Goal: Task Accomplishment & Management: Complete application form

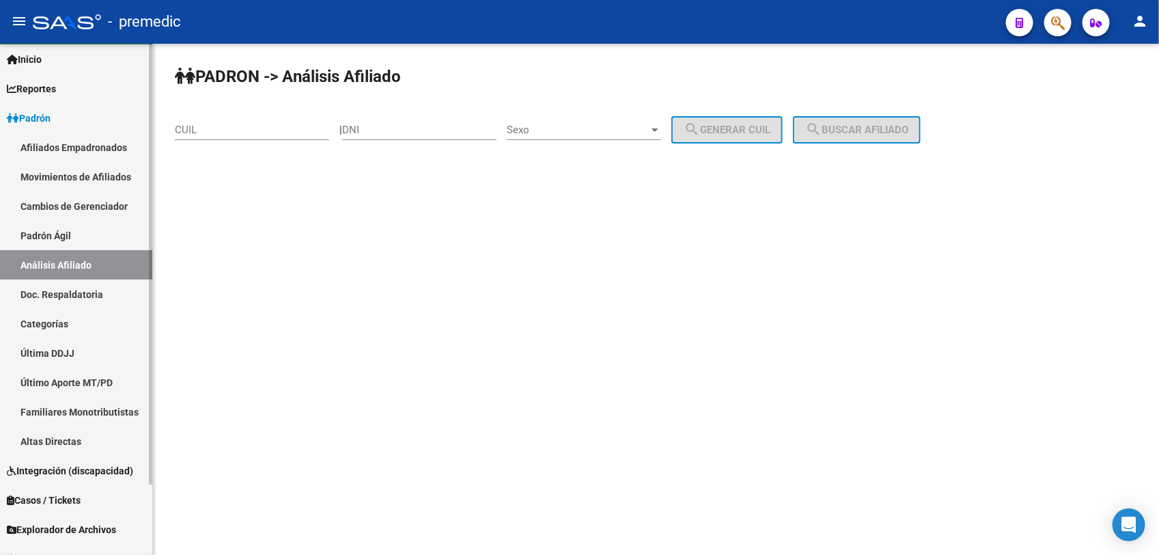
scroll to position [81, 0]
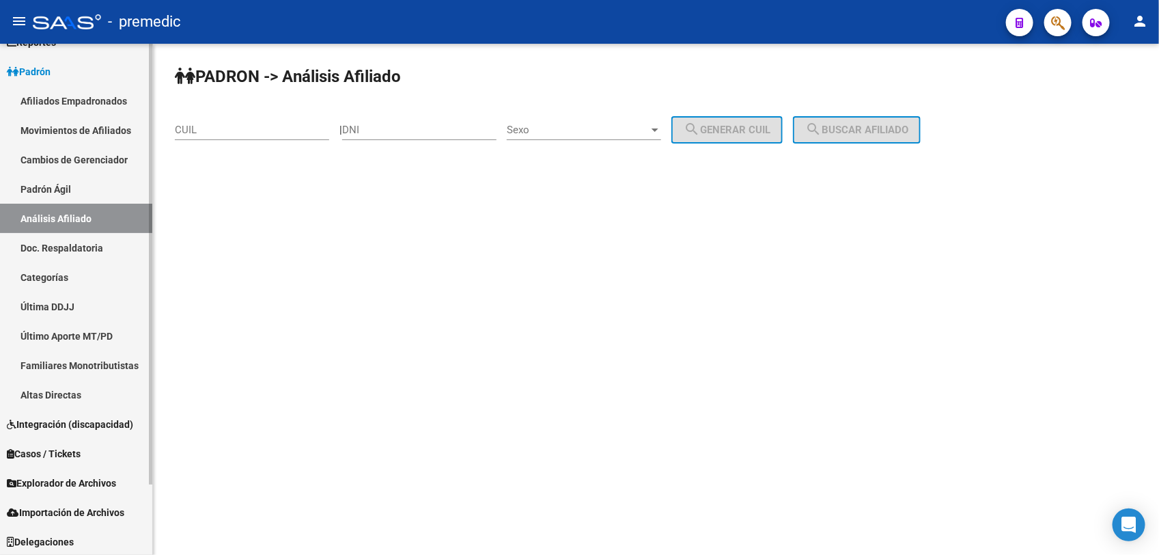
click at [91, 488] on span "Explorador de Archivos" at bounding box center [61, 482] width 109 height 15
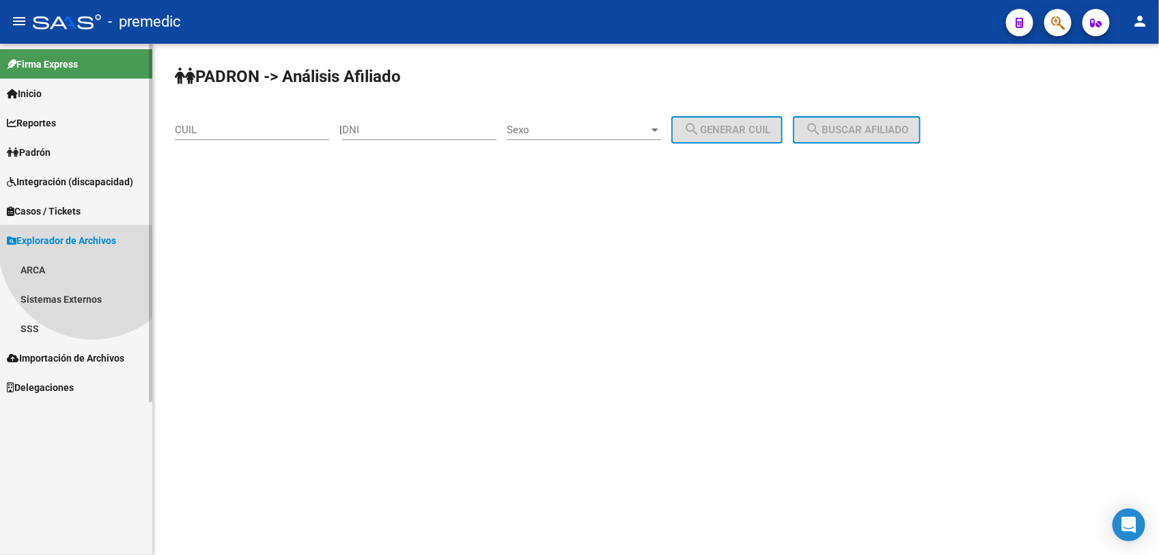
scroll to position [0, 0]
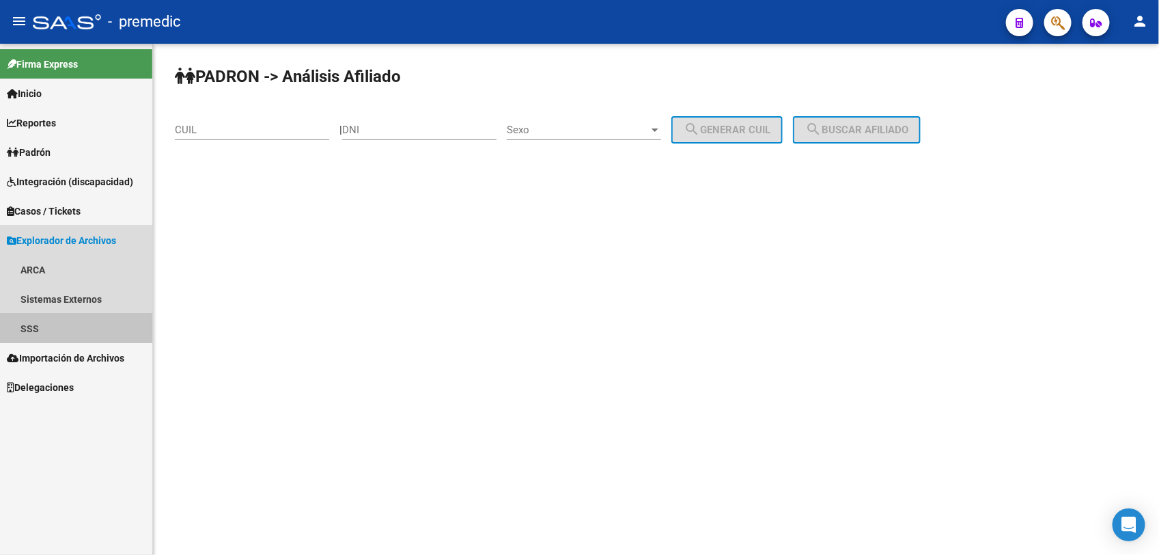
click at [59, 327] on link "SSS" at bounding box center [76, 328] width 152 height 29
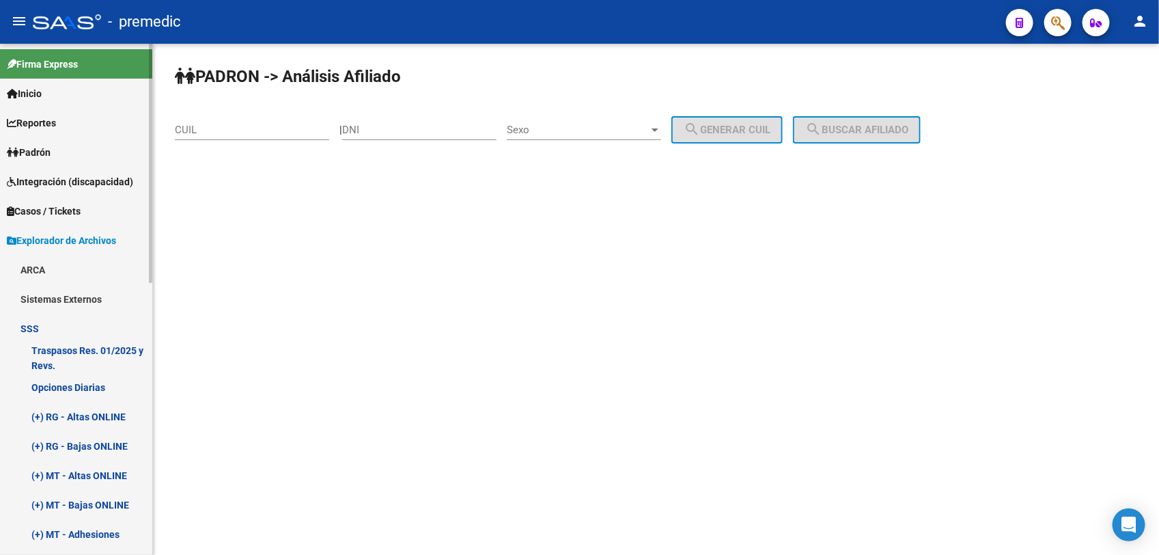
click at [83, 389] on link "Opciones Diarias" at bounding box center [76, 386] width 152 height 29
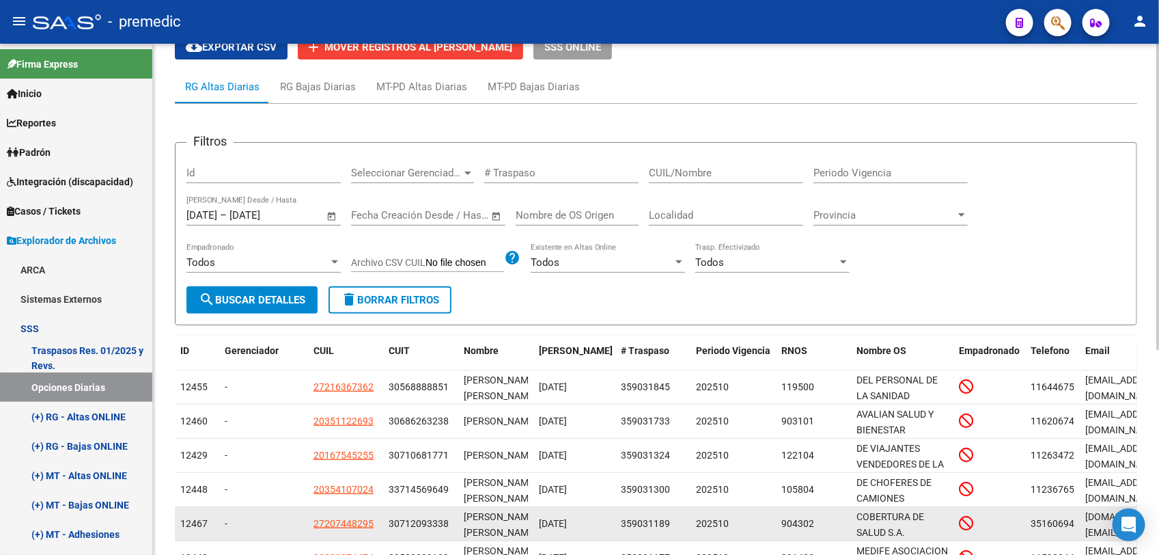
scroll to position [84, 0]
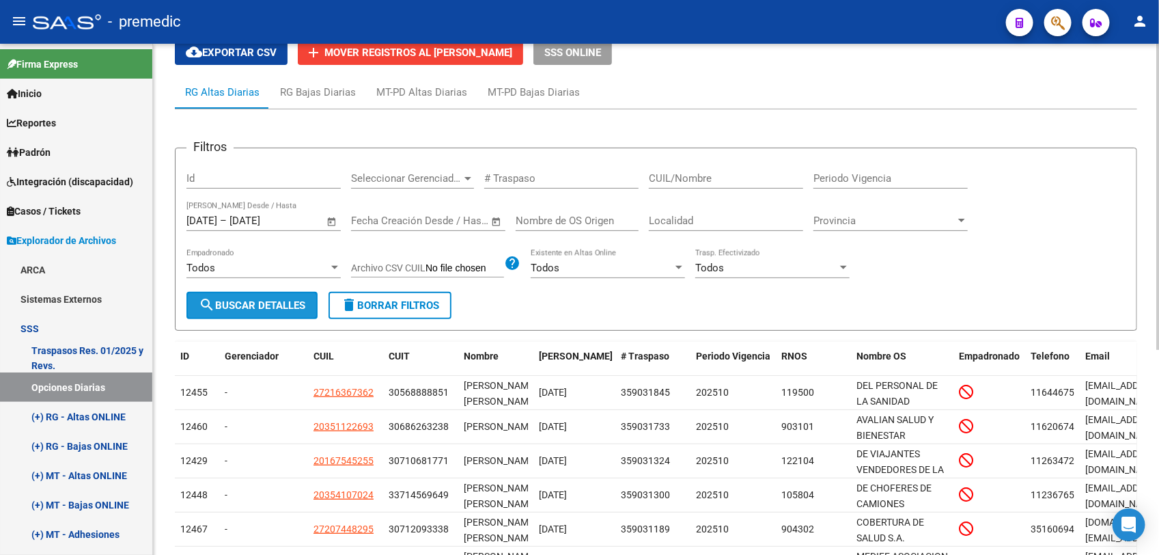
click at [271, 299] on span "search Buscar Detalles" at bounding box center [252, 305] width 107 height 12
click at [263, 50] on span "cloud_download Exportar CSV" at bounding box center [231, 52] width 91 height 12
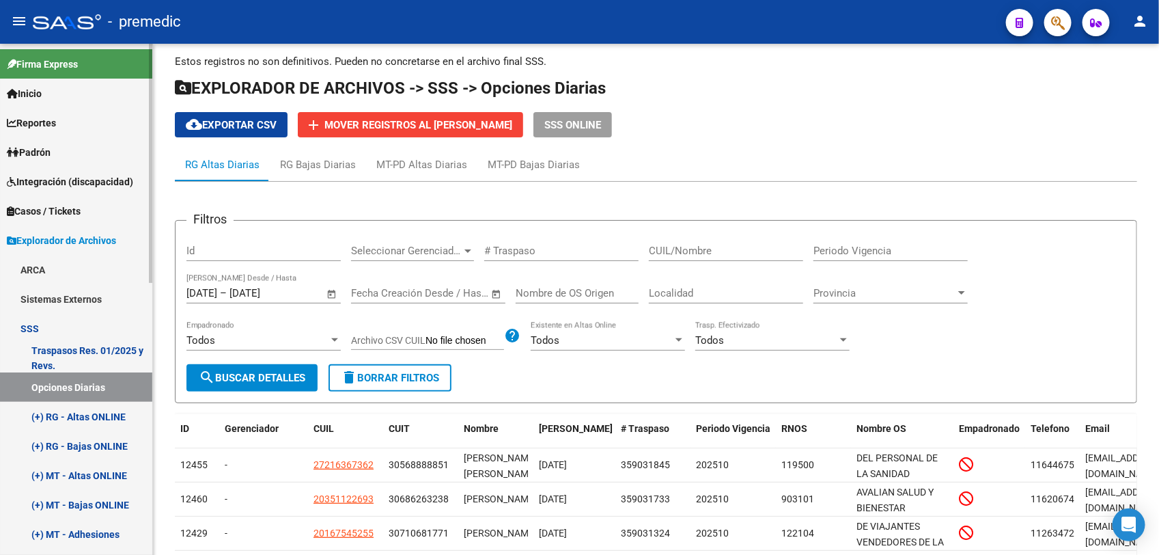
scroll to position [0, 0]
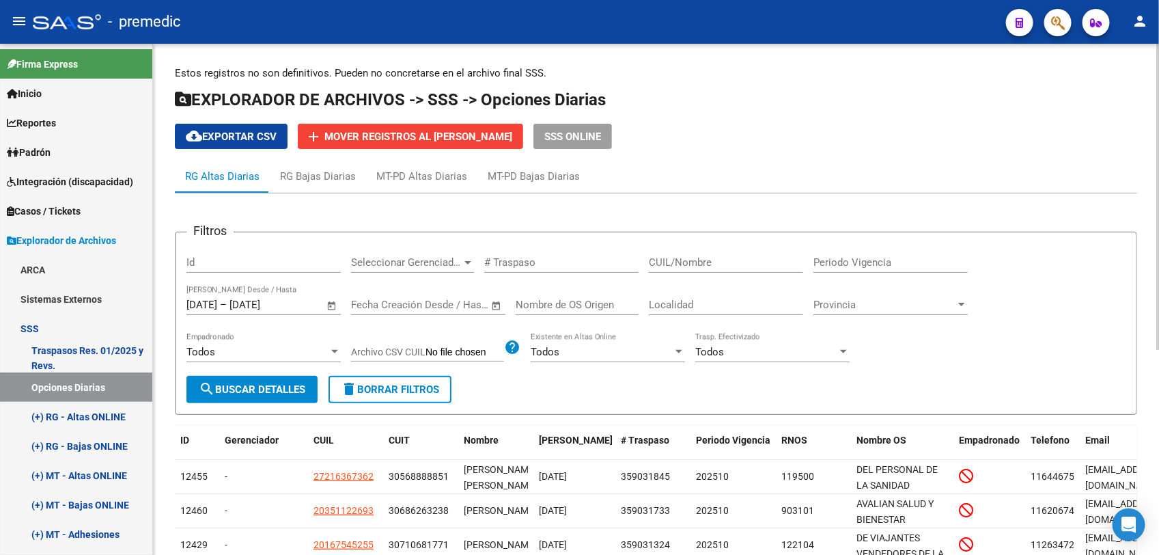
click at [215, 138] on span "cloud_download Exportar CSV" at bounding box center [231, 136] width 91 height 12
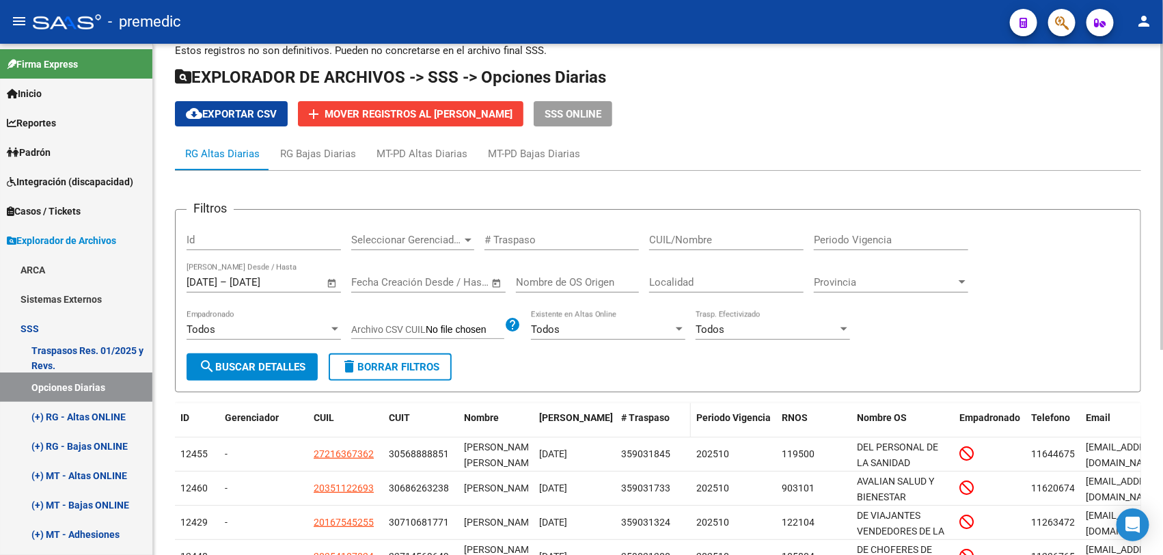
scroll to position [85, 0]
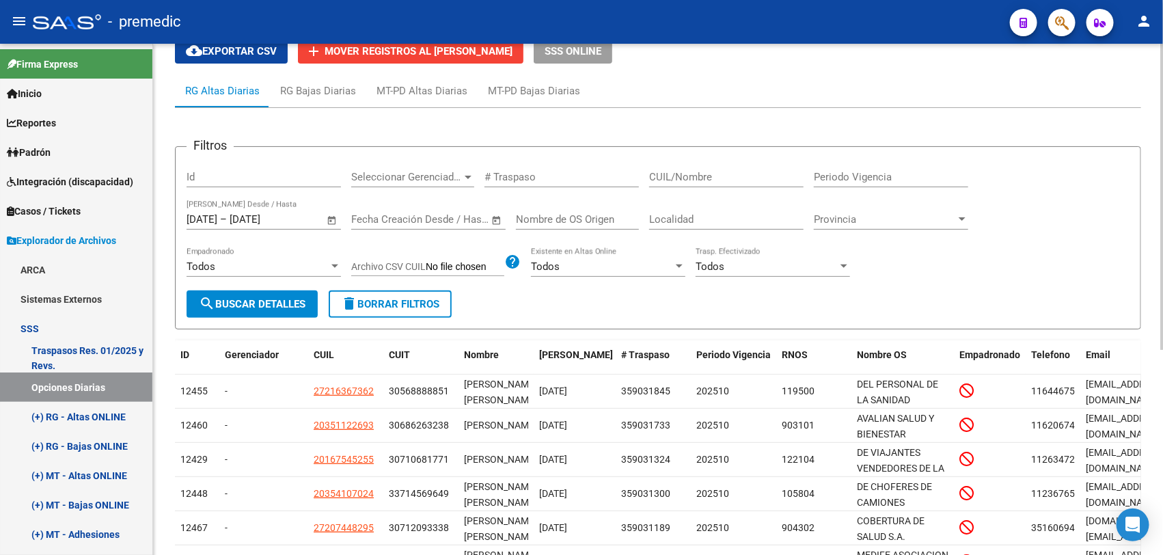
click at [733, 176] on input "CUIL/Nombre" at bounding box center [726, 177] width 154 height 12
paste input "27964306627"
click at [266, 292] on button "search Buscar Detalles" at bounding box center [251, 303] width 131 height 27
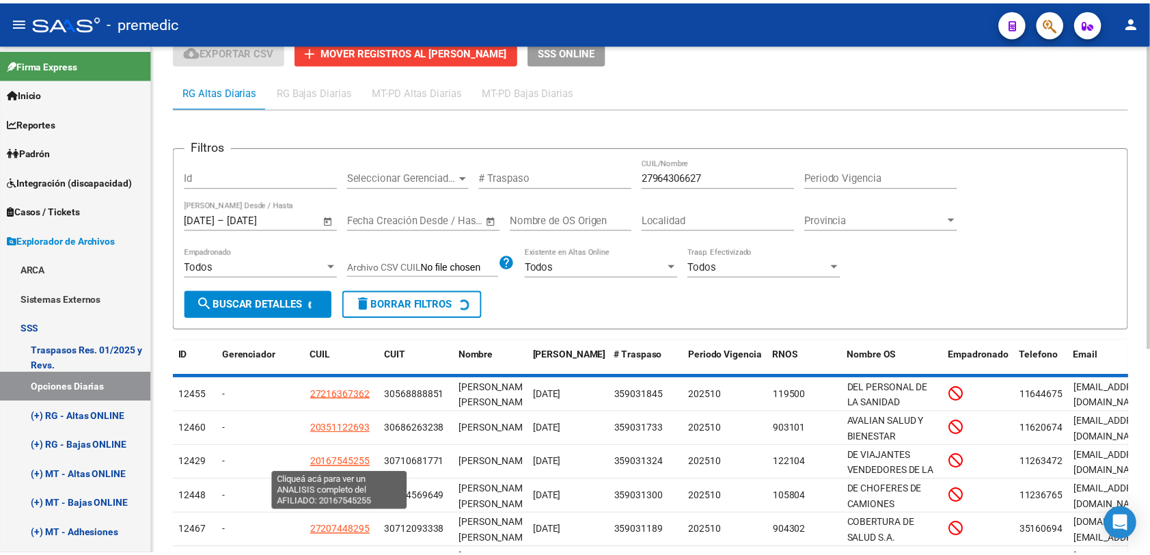
scroll to position [33, 0]
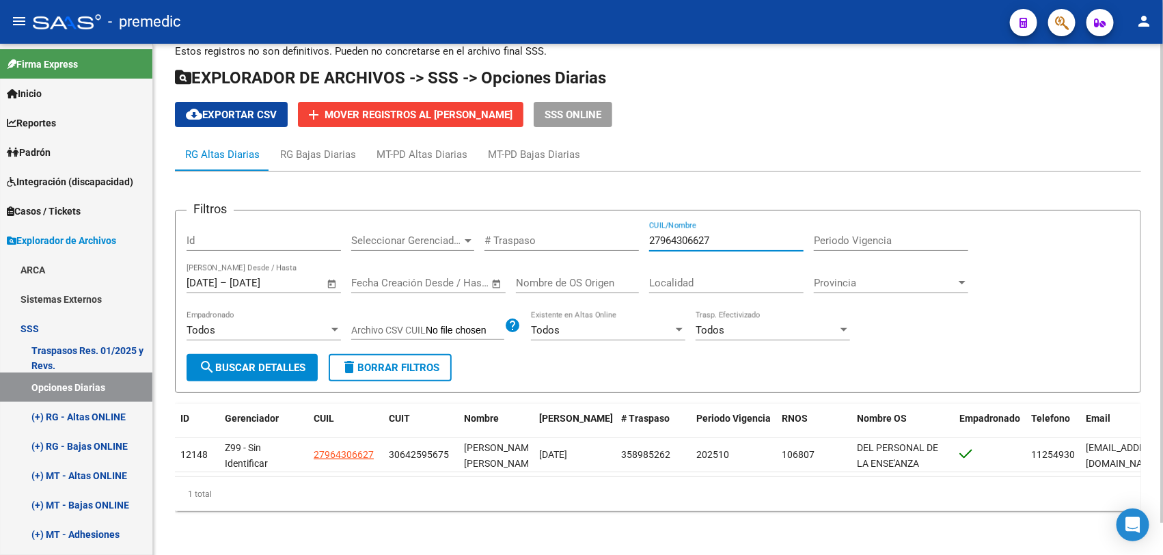
drag, startPoint x: 700, startPoint y: 224, endPoint x: 469, endPoint y: 198, distance: 233.0
click at [468, 192] on app-list-header "Filtros Id Seleccionar Gerenciador Seleccionar Gerenciador # Traspaso 279643066…" at bounding box center [658, 290] width 966 height 205
paste input "3470638419"
click at [234, 354] on button "search Buscar Detalles" at bounding box center [251, 367] width 131 height 27
click at [728, 234] on input "23470638419" at bounding box center [726, 240] width 154 height 12
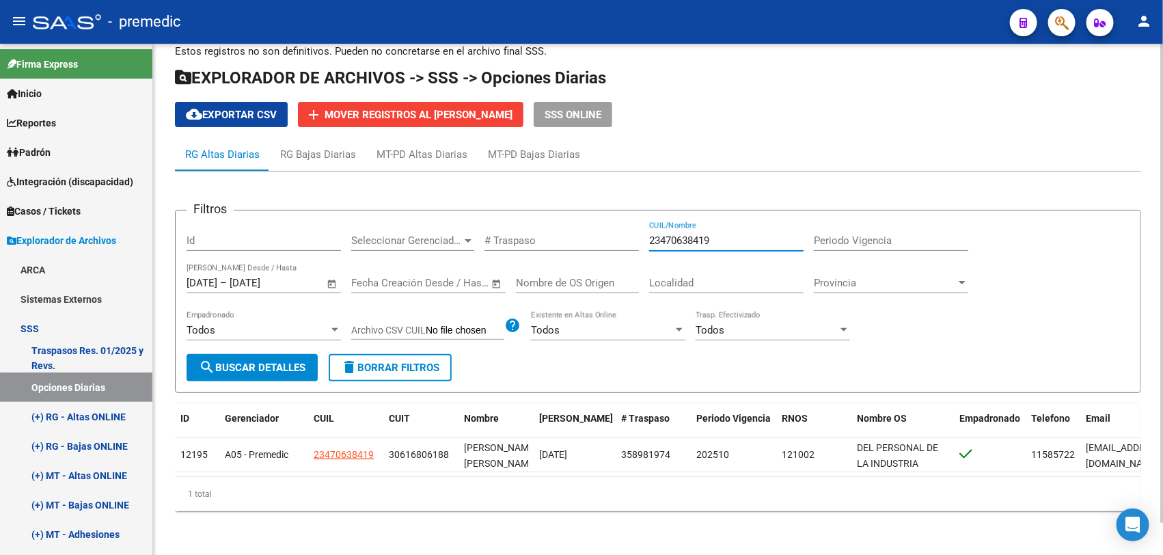
click at [728, 234] on input "23470638419" at bounding box center [726, 240] width 154 height 12
paste input "0289543407"
click at [251, 361] on span "search Buscar Detalles" at bounding box center [252, 367] width 107 height 12
drag, startPoint x: 745, startPoint y: 227, endPoint x: 503, endPoint y: 182, distance: 245.3
click at [506, 188] on app-list-header "Filtros Id Seleccionar Gerenciador Seleccionar Gerenciador # Traspaso 202895434…" at bounding box center [658, 290] width 966 height 205
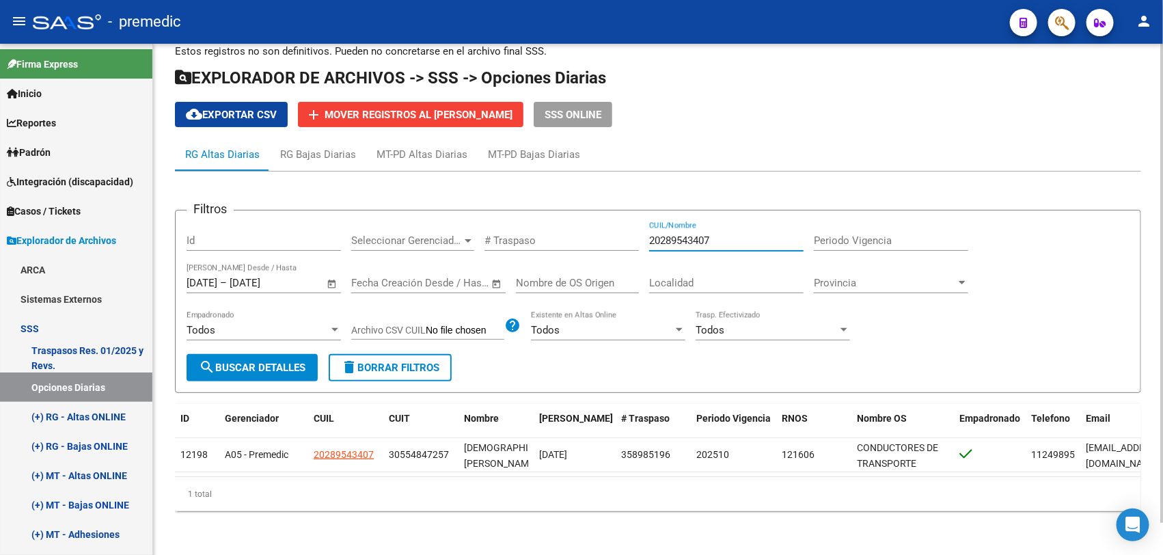
paste input "39403256"
click at [257, 361] on span "search Buscar Detalles" at bounding box center [252, 367] width 107 height 12
drag, startPoint x: 724, startPoint y: 220, endPoint x: 602, endPoint y: 231, distance: 122.8
click at [575, 226] on div "Filtros Id Seleccionar Gerenciador Seleccionar Gerenciador # Traspaso 202394032…" at bounding box center [657, 287] width 943 height 133
click at [731, 237] on div "20239403256 CUIL/Nombre" at bounding box center [726, 235] width 154 height 29
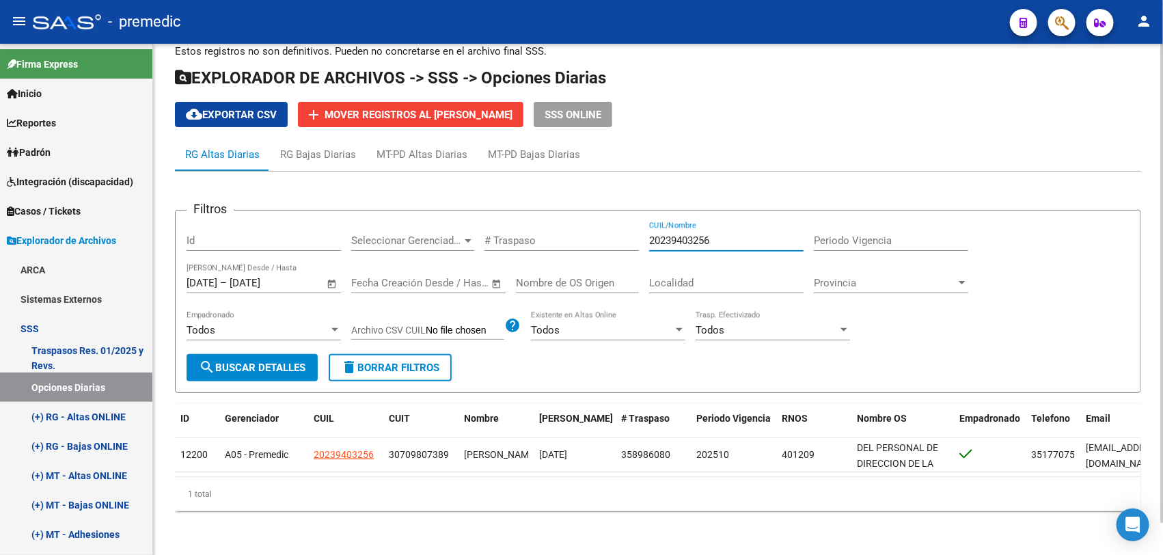
click at [738, 234] on input "20239403256" at bounding box center [726, 240] width 154 height 12
paste input "7418760147"
click at [283, 361] on span "search Buscar Detalles" at bounding box center [252, 367] width 107 height 12
drag, startPoint x: 731, startPoint y: 233, endPoint x: 608, endPoint y: 217, distance: 124.1
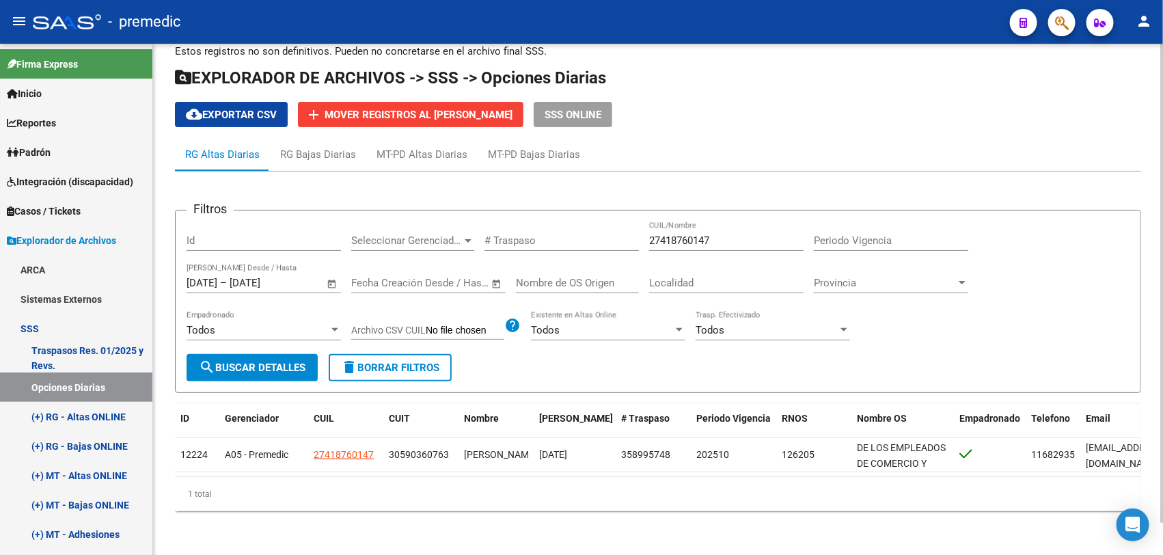
click at [608, 221] on div "Filtros Id Seleccionar Gerenciador Seleccionar Gerenciador # Traspaso 274187601…" at bounding box center [657, 287] width 943 height 133
paste input "3242312899"
click at [247, 361] on span "search Buscar Detalles" at bounding box center [252, 367] width 107 height 12
drag, startPoint x: 738, startPoint y: 230, endPoint x: 412, endPoint y: 171, distance: 331.1
click at [412, 171] on div "Filtros Id Seleccionar Gerenciador Seleccionar Gerenciador # Traspaso 232423128…" at bounding box center [658, 346] width 966 height 350
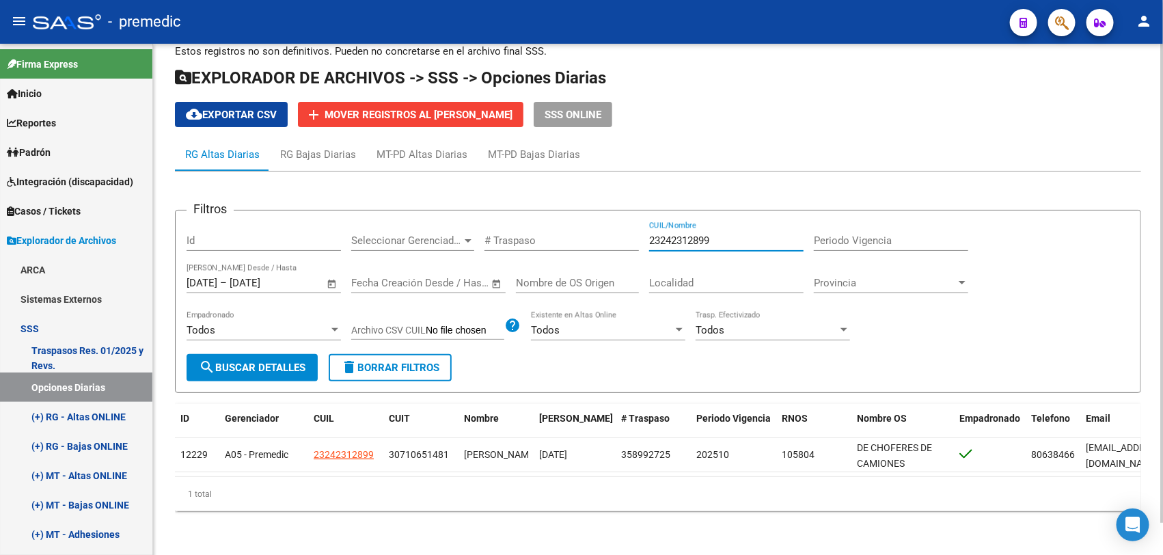
paste input "028476077"
click at [260, 361] on span "search Buscar Detalles" at bounding box center [252, 367] width 107 height 12
drag, startPoint x: 661, startPoint y: 221, endPoint x: 529, endPoint y: 217, distance: 131.9
click at [531, 221] on div "Filtros Id Seleccionar Gerenciador Seleccionar Gerenciador # Traspaso 202847607…" at bounding box center [657, 287] width 943 height 133
paste input "185963560"
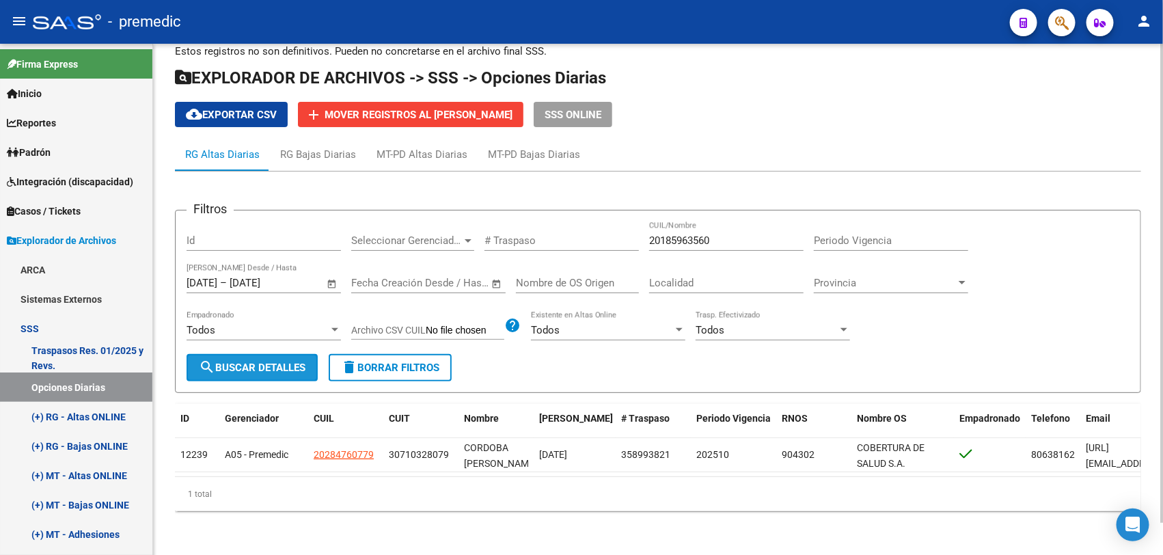
click at [236, 361] on span "search Buscar Detalles" at bounding box center [252, 367] width 107 height 12
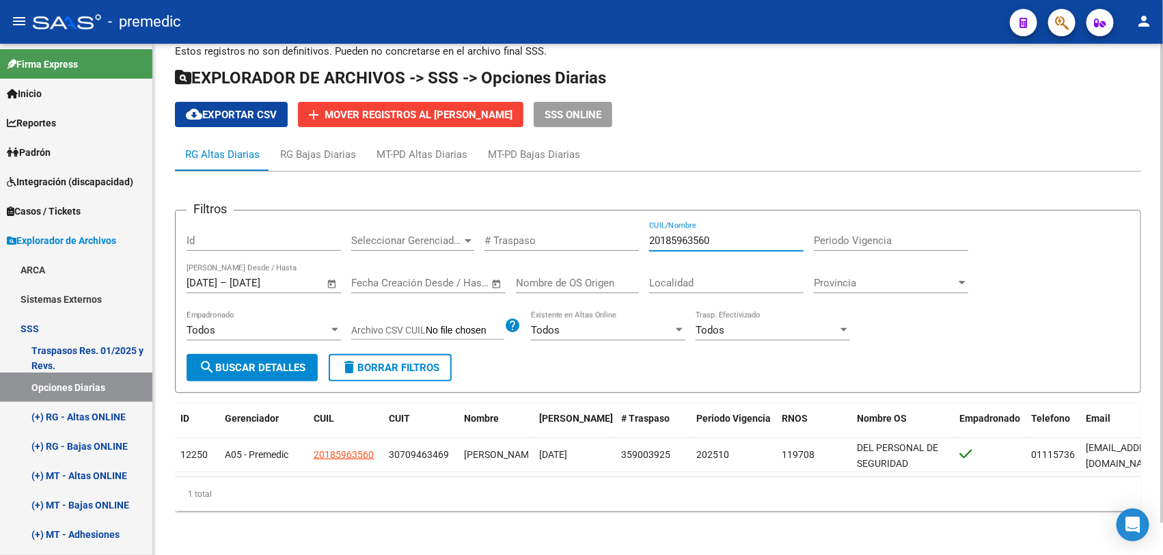
drag, startPoint x: 738, startPoint y: 230, endPoint x: 344, endPoint y: 189, distance: 396.3
click at [345, 189] on app-list-header "Filtros Id Seleccionar Gerenciador Seleccionar Gerenciador # Traspaso 201859635…" at bounding box center [658, 290] width 966 height 205
paste input "400759759"
click at [288, 361] on span "search Buscar Detalles" at bounding box center [252, 367] width 107 height 12
drag, startPoint x: 731, startPoint y: 212, endPoint x: 726, endPoint y: 220, distance: 8.9
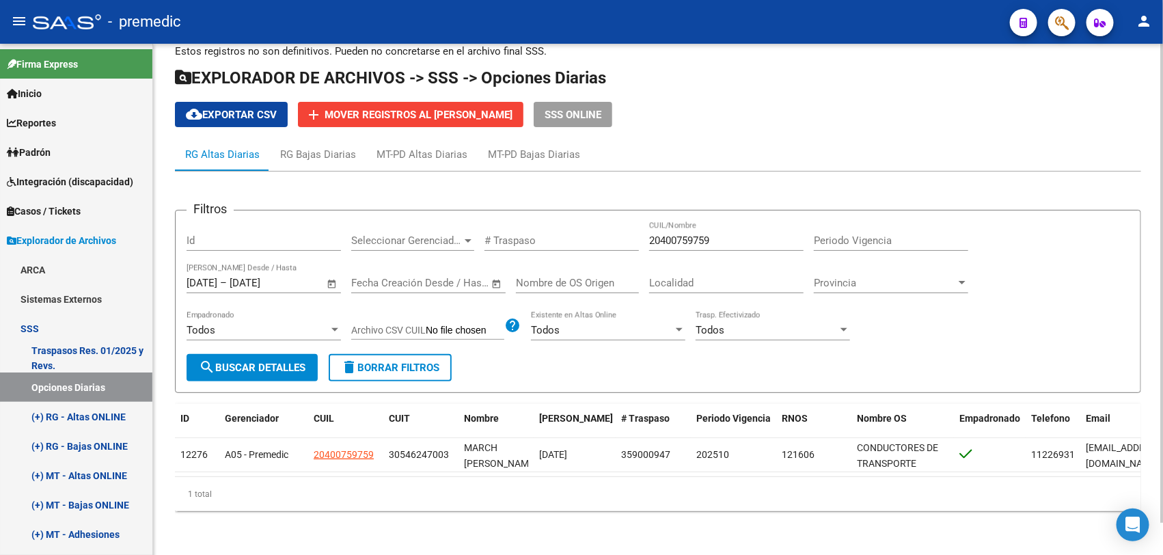
click at [731, 221] on div "20400759759 CUIL/Nombre" at bounding box center [726, 235] width 154 height 29
click at [717, 234] on input "20400759759" at bounding box center [726, 240] width 154 height 12
paste input "331828467"
click at [230, 363] on button "search Buscar Detalles" at bounding box center [251, 367] width 131 height 27
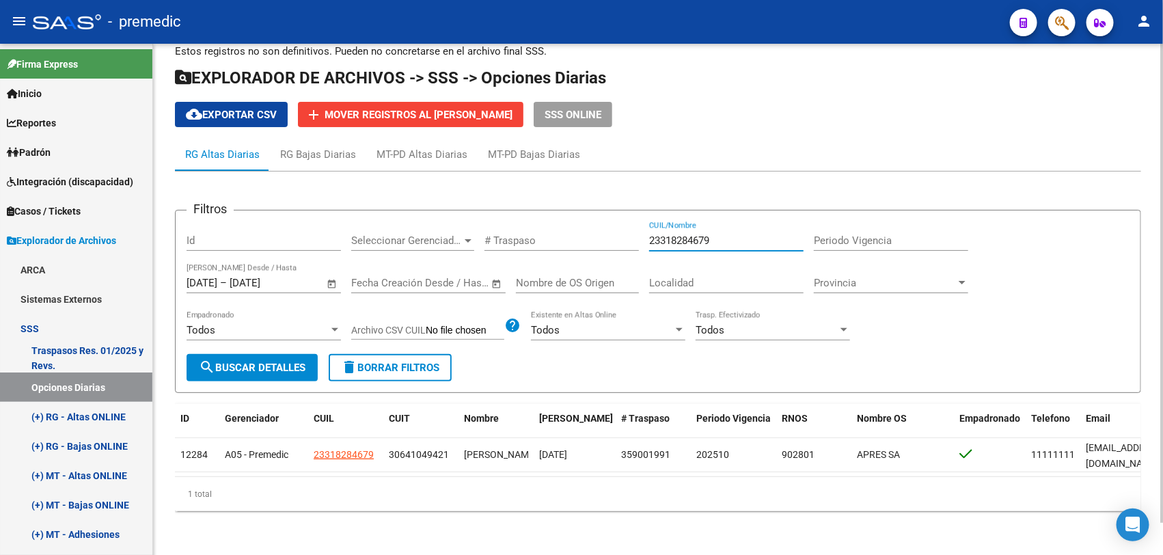
paste input "0311324447"
drag, startPoint x: 756, startPoint y: 230, endPoint x: 569, endPoint y: 246, distance: 187.8
click at [572, 246] on div "Filtros Id Seleccionar Gerenciador Seleccionar Gerenciador # Traspaso 233182846…" at bounding box center [657, 287] width 943 height 133
click at [274, 354] on button "search Buscar Detalles" at bounding box center [251, 367] width 131 height 27
click at [732, 234] on input "20311324447" at bounding box center [726, 240] width 154 height 12
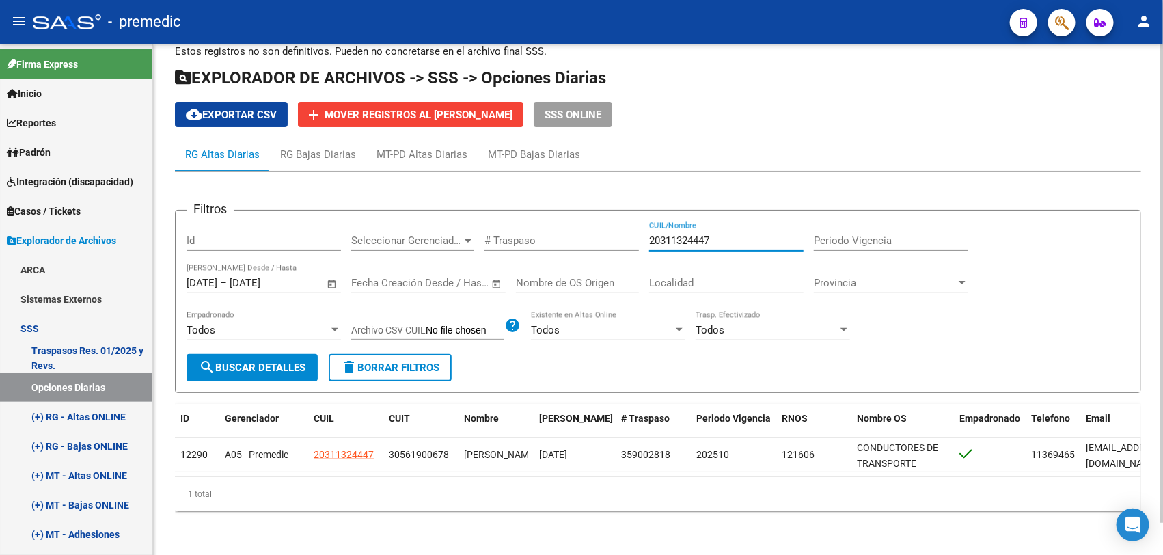
click at [732, 234] on input "20311324447" at bounding box center [726, 240] width 154 height 12
paste input "515939"
click at [262, 363] on button "search Buscar Detalles" at bounding box center [251, 367] width 131 height 27
click at [693, 221] on div "20351593947 CUIL/Nombre" at bounding box center [726, 235] width 154 height 29
drag, startPoint x: 693, startPoint y: 217, endPoint x: 692, endPoint y: 229, distance: 12.4
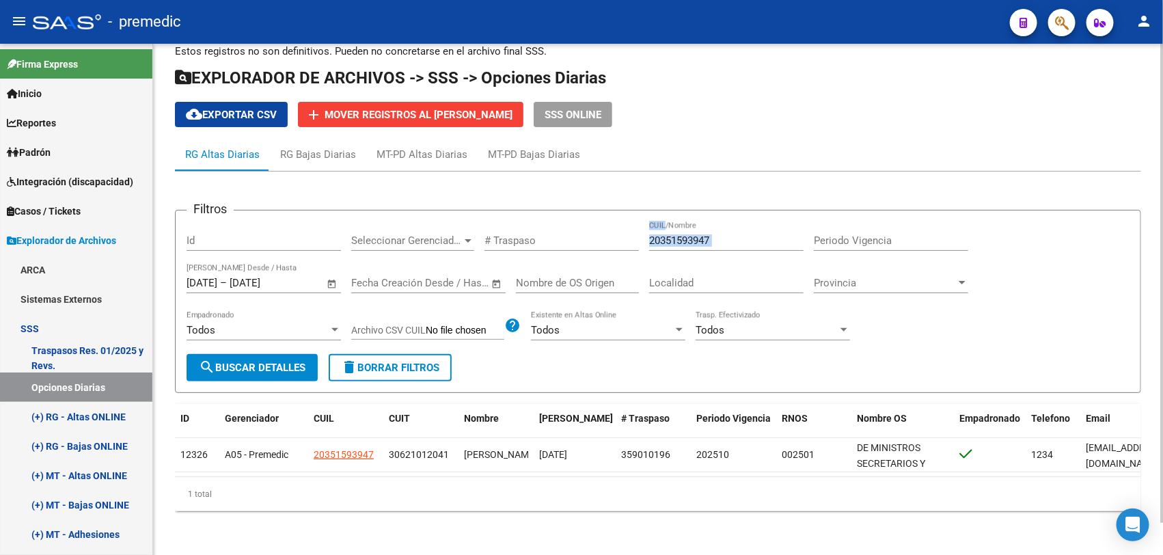
click at [693, 221] on div "20351593947 CUIL/Nombre" at bounding box center [726, 235] width 154 height 29
click at [692, 234] on input "20351593947" at bounding box center [726, 240] width 154 height 12
drag, startPoint x: 739, startPoint y: 220, endPoint x: 661, endPoint y: 223, distance: 78.0
click at [661, 223] on div "20351593947 CUIL/Nombre" at bounding box center [726, 235] width 154 height 29
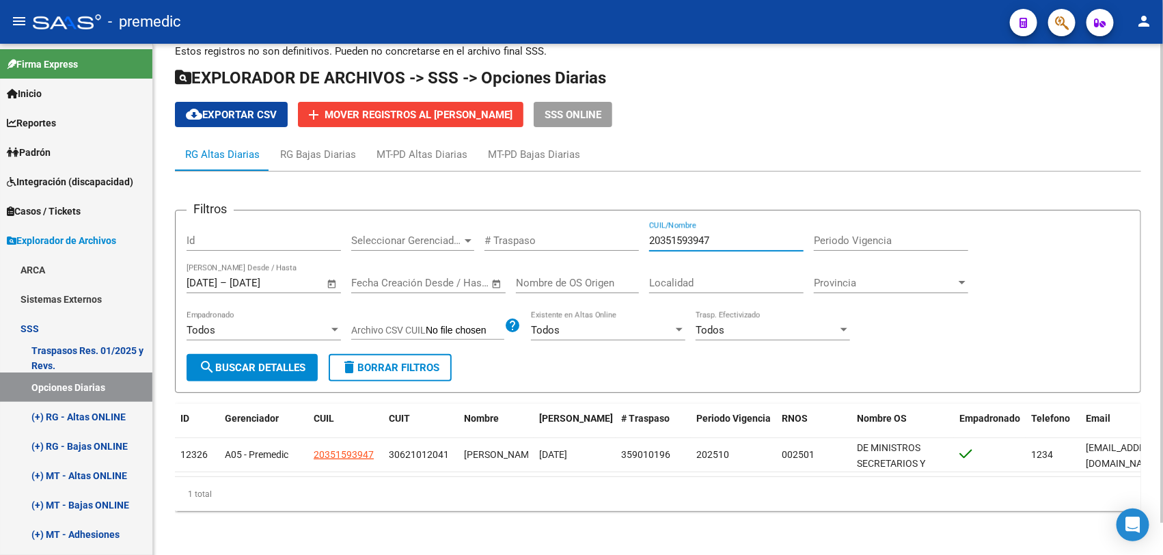
click at [675, 234] on input "20351593947" at bounding box center [726, 240] width 154 height 12
drag, startPoint x: 675, startPoint y: 223, endPoint x: 420, endPoint y: 268, distance: 258.6
click at [672, 234] on input "20351593947" at bounding box center [726, 240] width 154 height 12
paste input "6148636"
click at [200, 359] on mat-icon "search" at bounding box center [207, 367] width 16 height 16
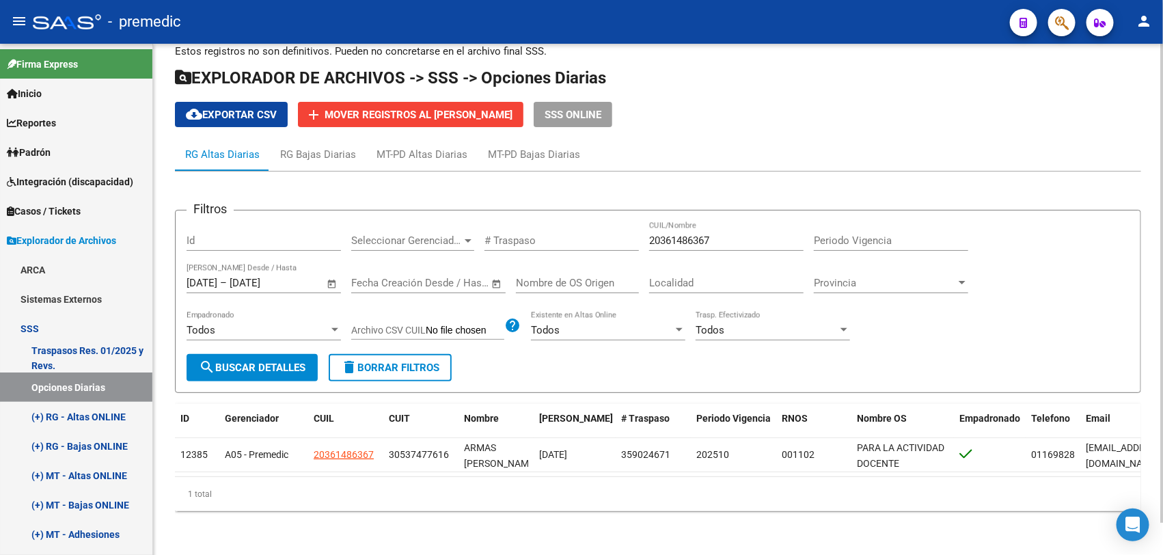
click at [743, 232] on div "20361486367 CUIL/Nombre" at bounding box center [726, 235] width 154 height 29
click at [743, 234] on input "20361486367" at bounding box center [726, 240] width 154 height 12
paste input "43822929"
click at [233, 363] on button "search Buscar Detalles" at bounding box center [251, 367] width 131 height 27
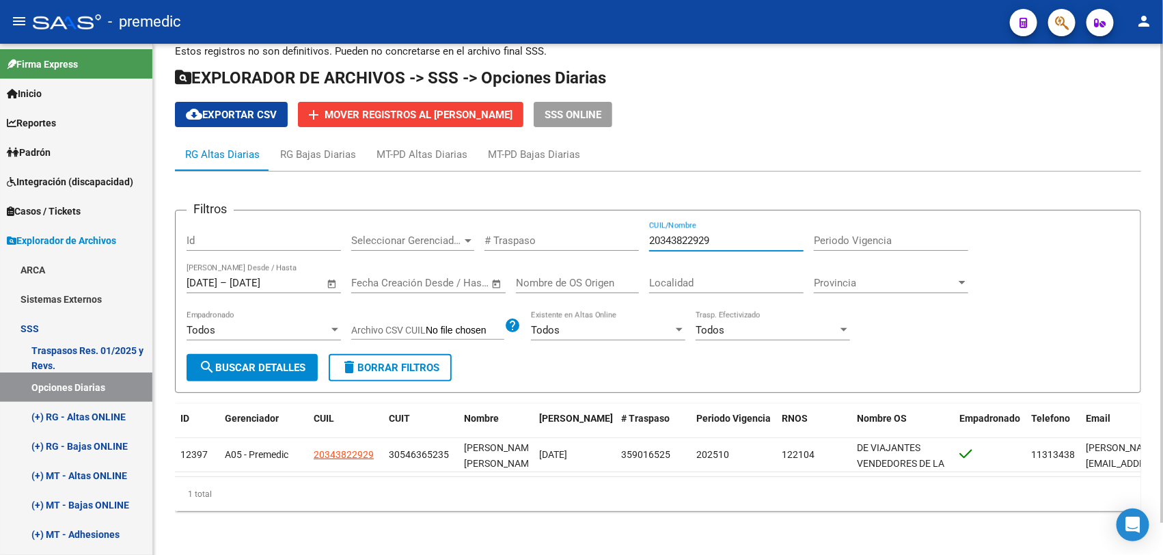
drag, startPoint x: 704, startPoint y: 225, endPoint x: 467, endPoint y: 226, distance: 237.7
click at [473, 225] on div "Filtros Id Seleccionar Gerenciador Seleccionar Gerenciador # Traspaso 203438229…" at bounding box center [657, 287] width 943 height 133
paste input "404462297"
type input "20404462297"
click at [223, 361] on span "search Buscar Detalles" at bounding box center [252, 367] width 107 height 12
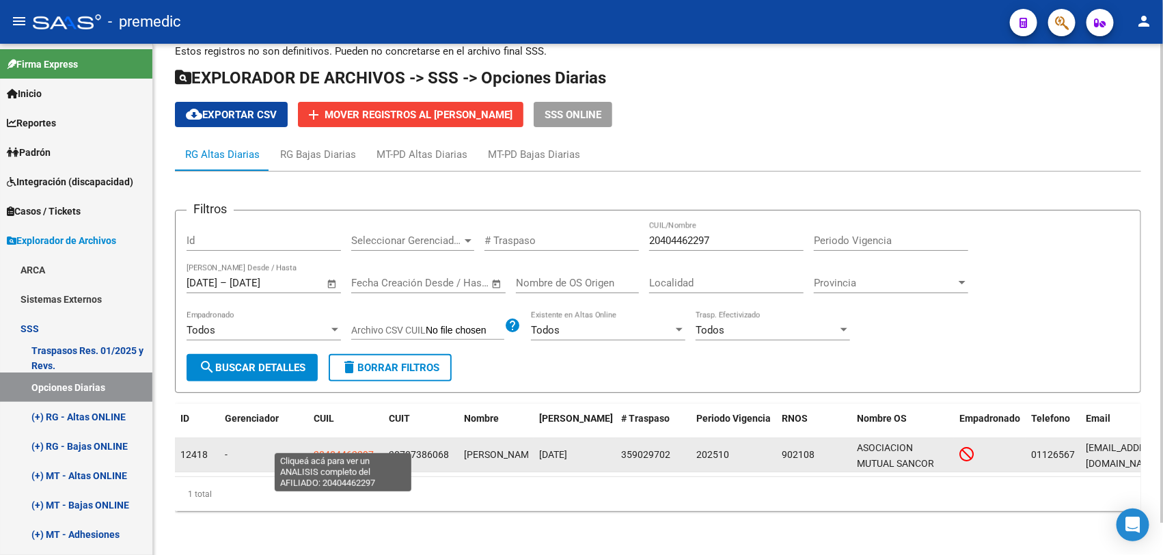
click at [327, 449] on span "20404462297" at bounding box center [344, 454] width 60 height 11
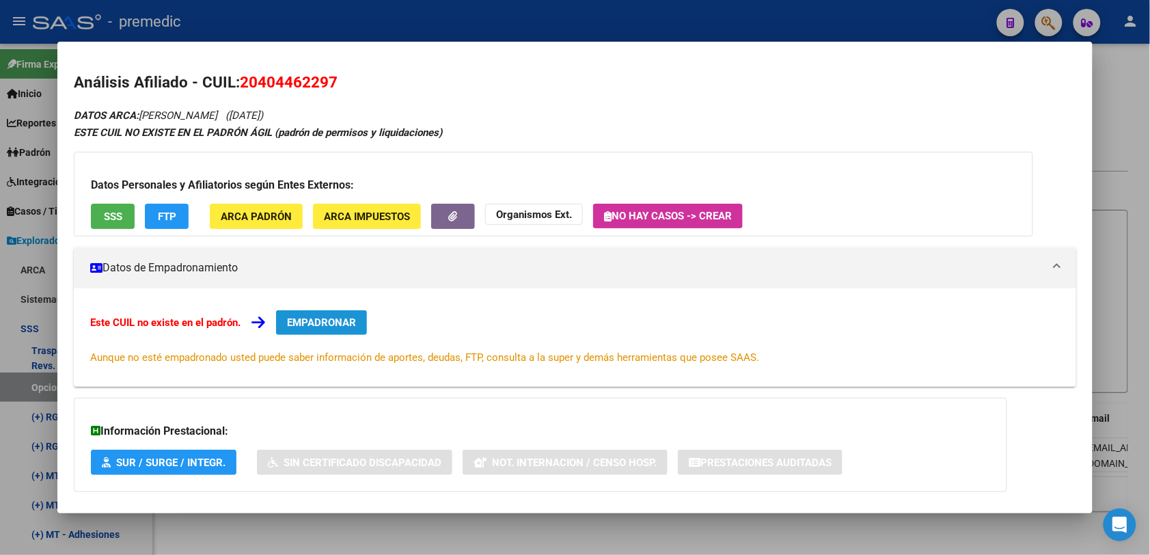
click at [299, 323] on span "EMPADRONAR" at bounding box center [321, 322] width 69 height 12
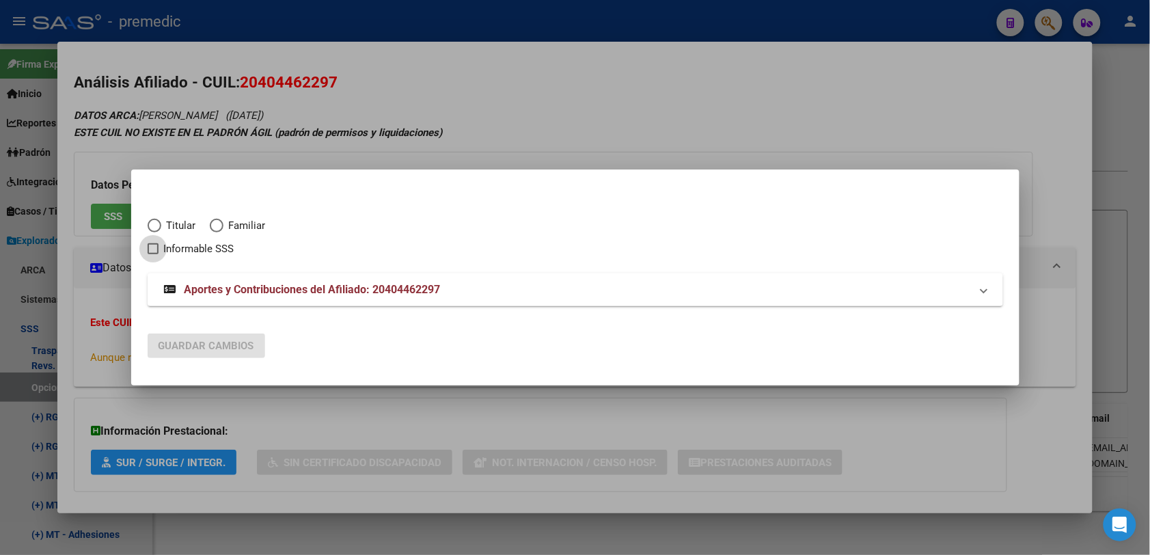
click at [164, 247] on span "Informable SSS" at bounding box center [199, 248] width 70 height 16
click at [153, 254] on input "Informable SSS" at bounding box center [152, 254] width 1 height 1
click at [164, 247] on span "Informable SSS" at bounding box center [199, 248] width 70 height 16
click at [153, 254] on input "Informable SSS" at bounding box center [152, 254] width 1 height 1
checkbox input "false"
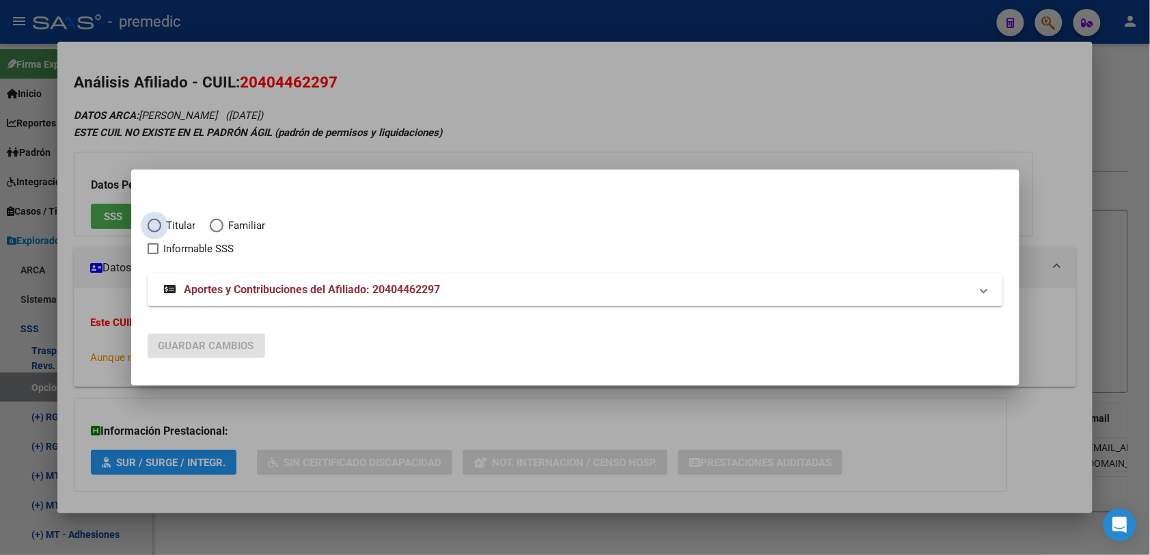
click at [164, 227] on span "Titular" at bounding box center [178, 226] width 35 height 16
click at [161, 227] on input "Titular" at bounding box center [155, 226] width 14 height 14
radio input "true"
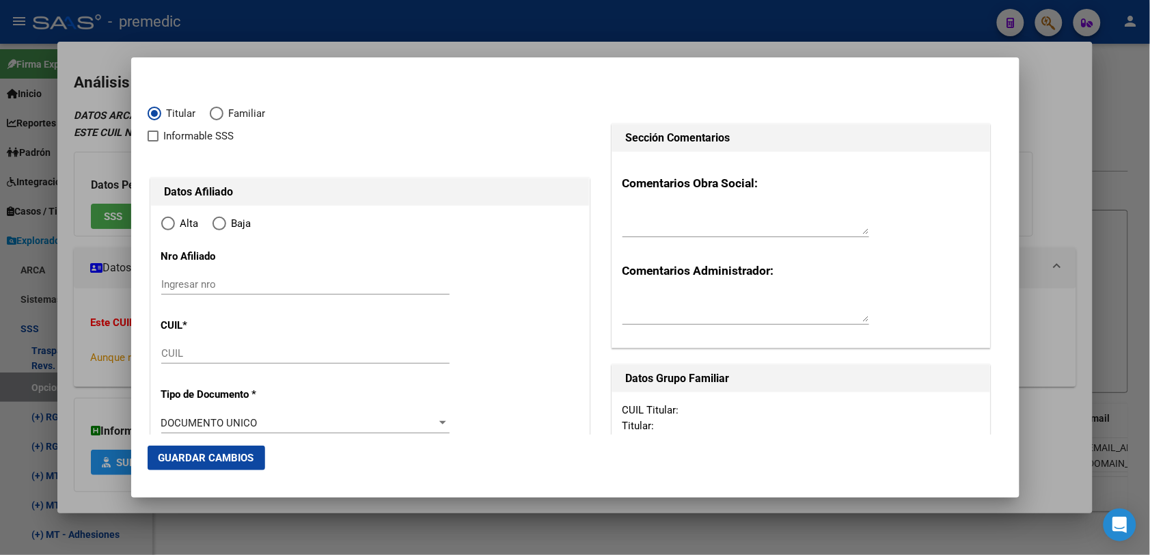
type input "20-40446229-7"
type input "40446229"
type input "PEREYRA"
type input "[PERSON_NAME]"
type input "[DATE]"
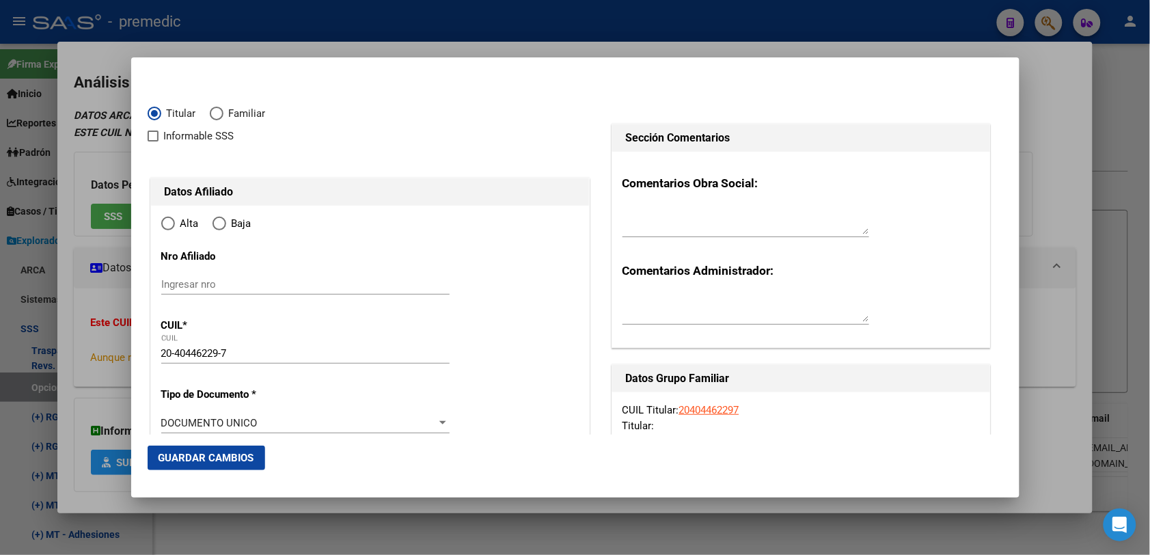
type input "[PERSON_NAME]"
type input "1611"
type input "[GEOGRAPHIC_DATA]"
type input "2107"
type input "[PERSON_NAME]"
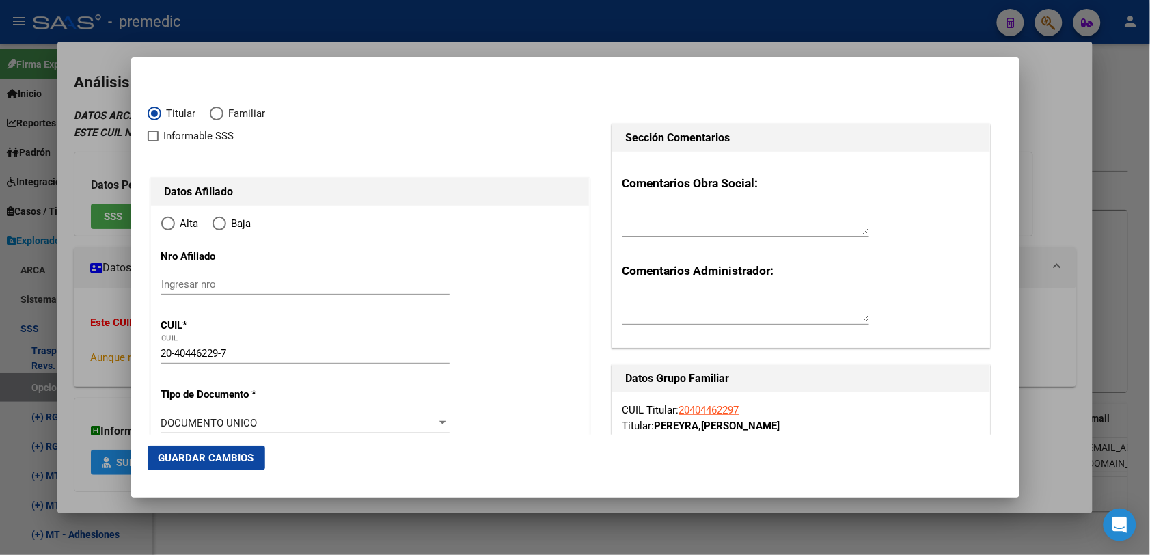
radio input "true"
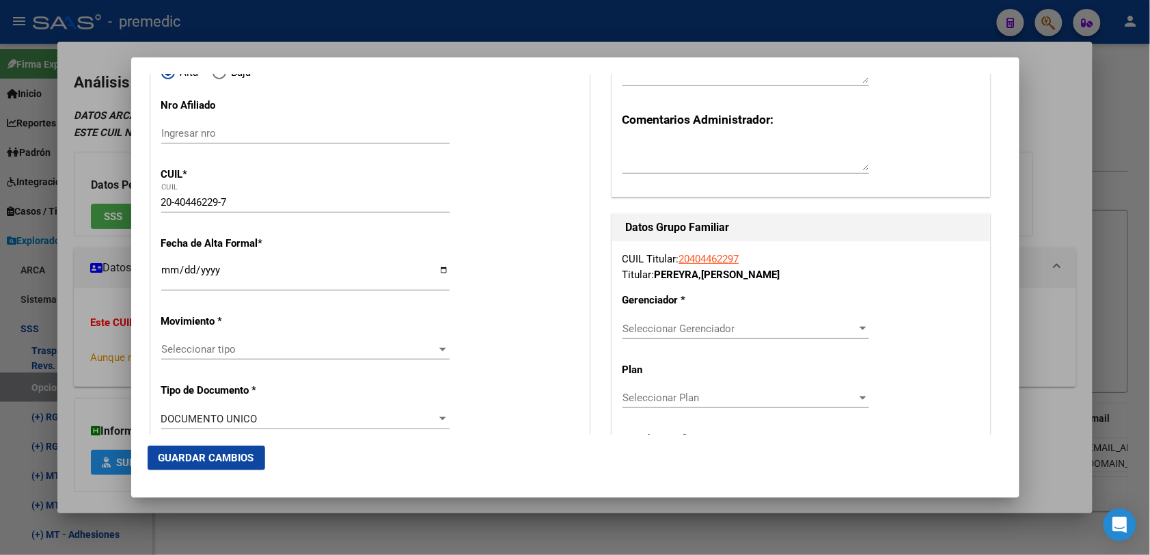
scroll to position [171, 0]
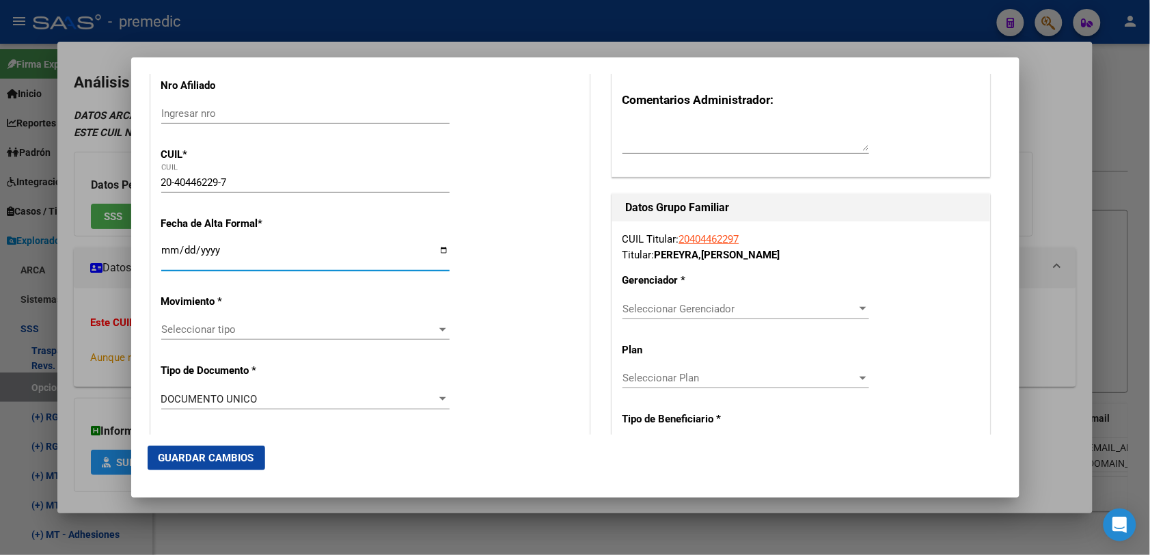
click at [164, 256] on input "Ingresar fecha" at bounding box center [305, 256] width 288 height 22
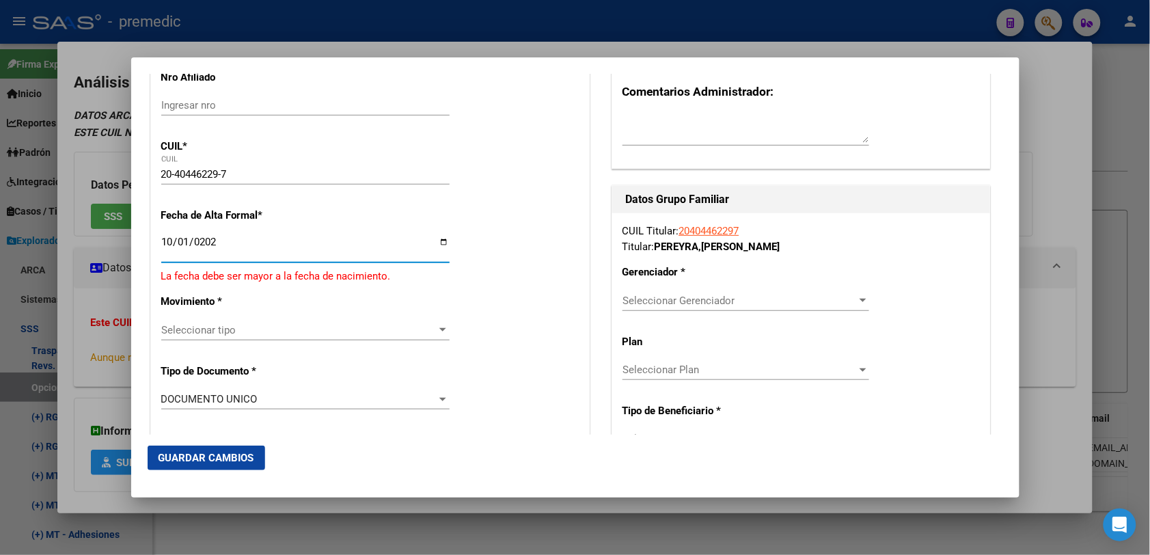
type input "[DATE]"
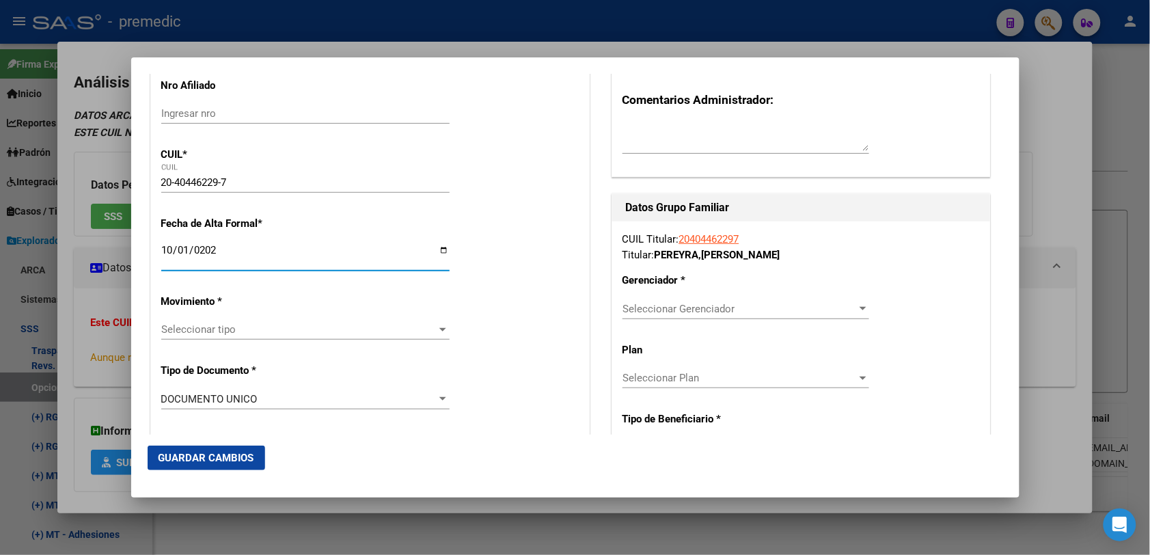
click at [206, 320] on div "Seleccionar tipo Seleccionar tipo" at bounding box center [305, 329] width 288 height 20
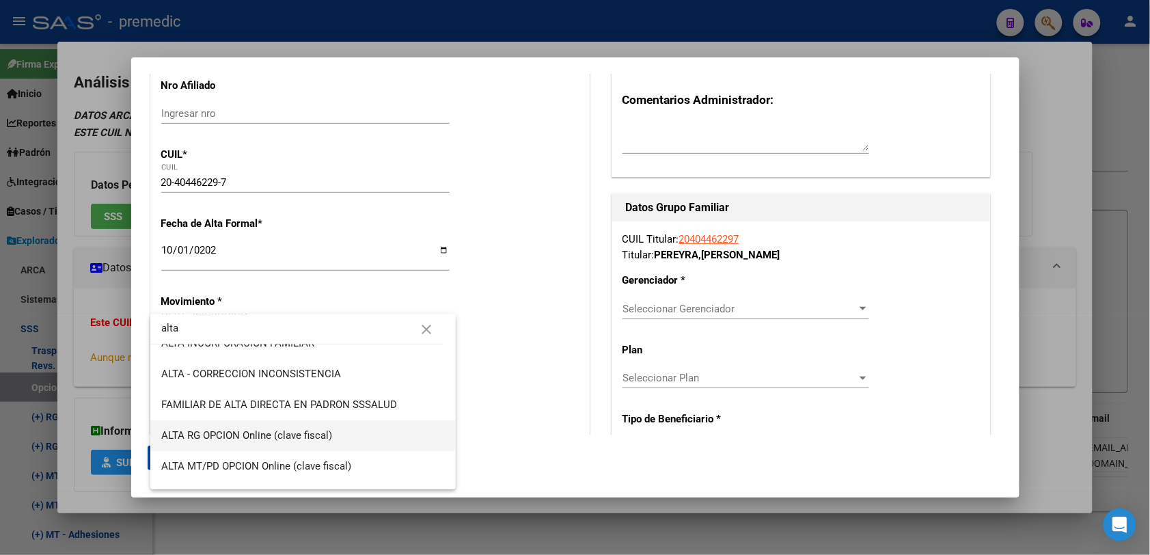
type input "alta"
click at [340, 437] on span "ALTA RG OPCION Online (clave fiscal)" at bounding box center [302, 435] width 283 height 31
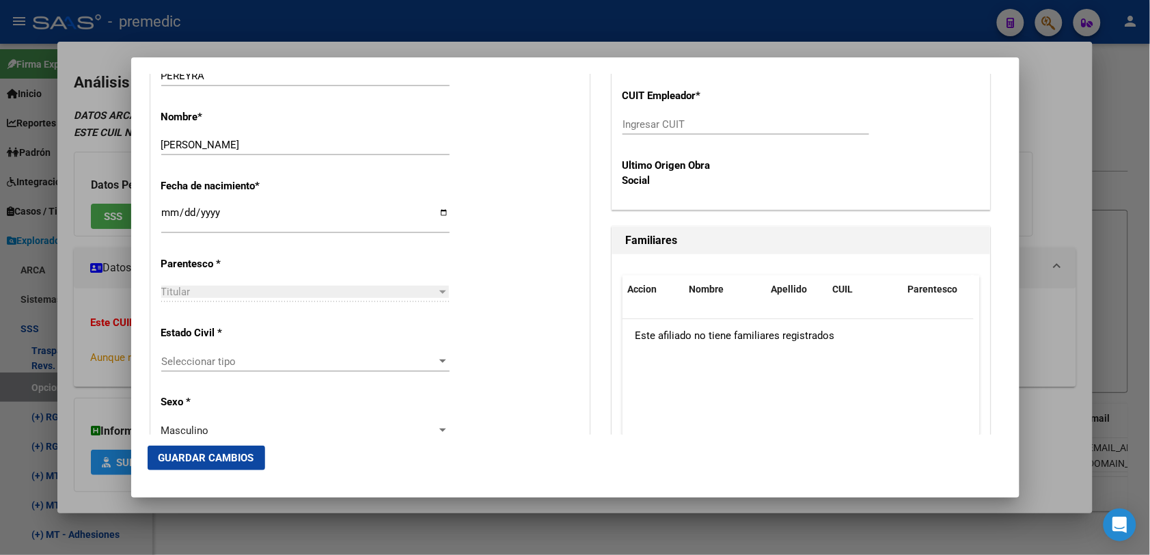
scroll to position [683, 0]
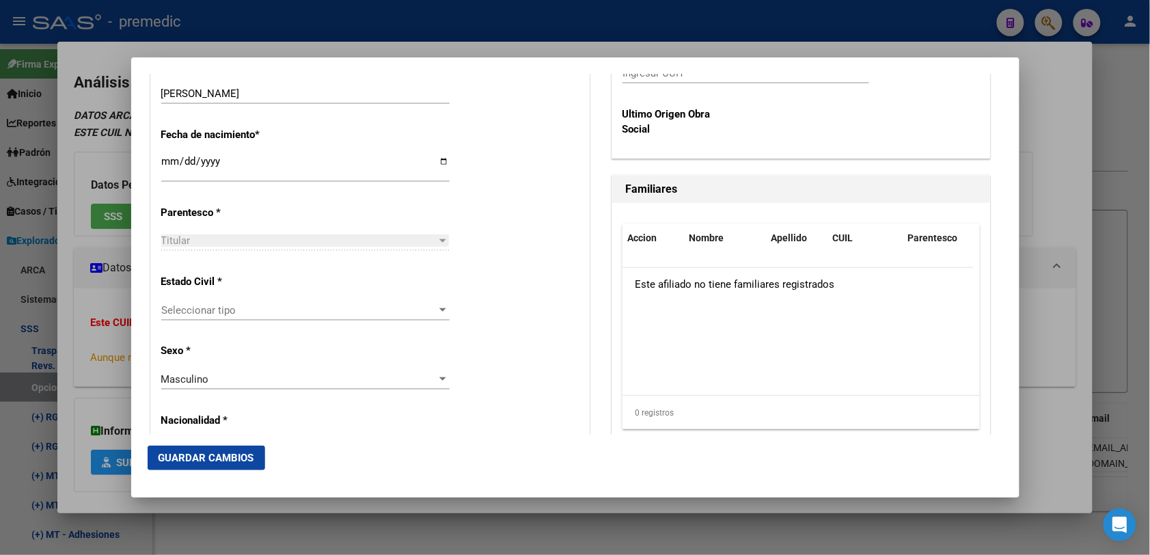
click at [212, 316] on span "Seleccionar tipo" at bounding box center [299, 310] width 276 height 12
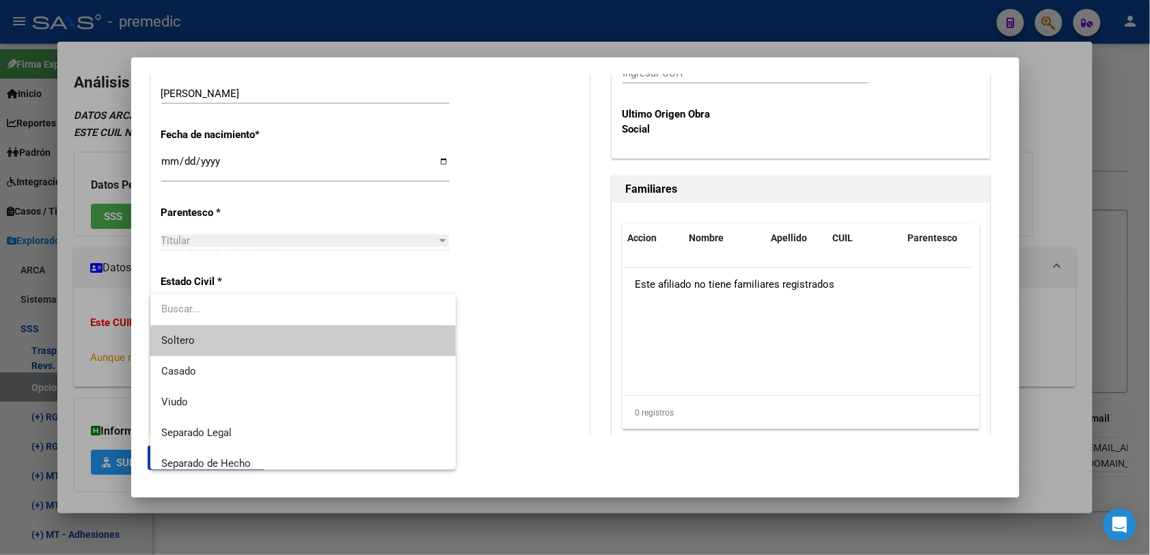
click at [212, 348] on span "Soltero" at bounding box center [302, 340] width 283 height 31
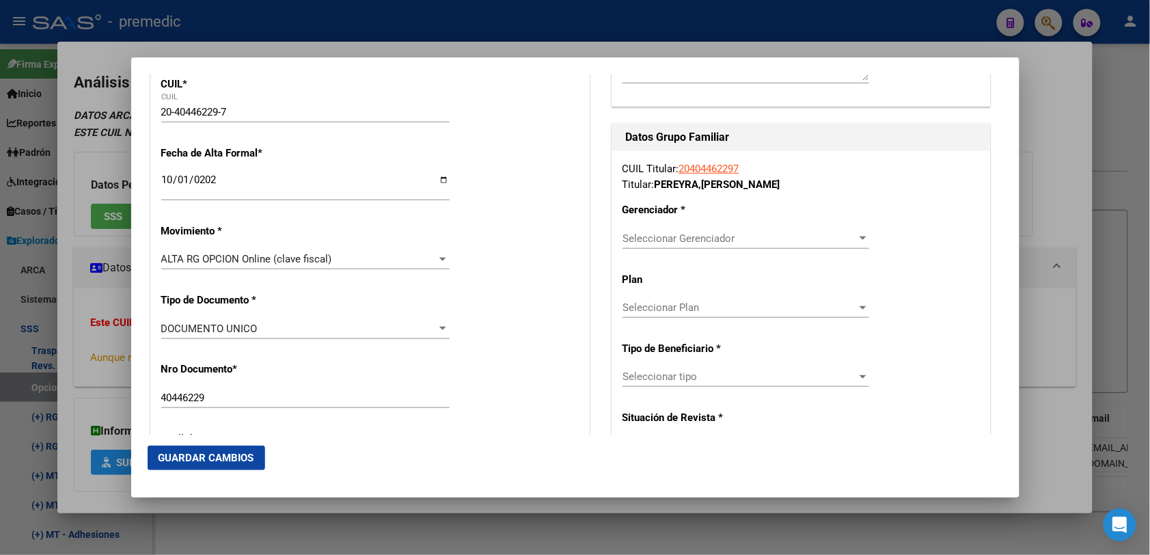
scroll to position [256, 0]
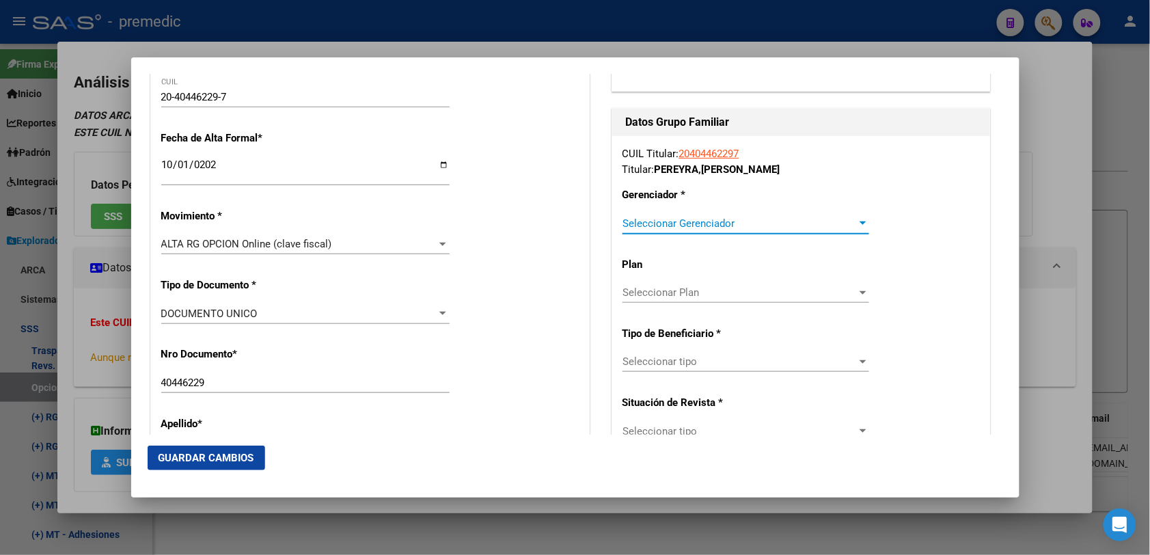
click at [719, 223] on span "Seleccionar Gerenciador" at bounding box center [739, 223] width 234 height 12
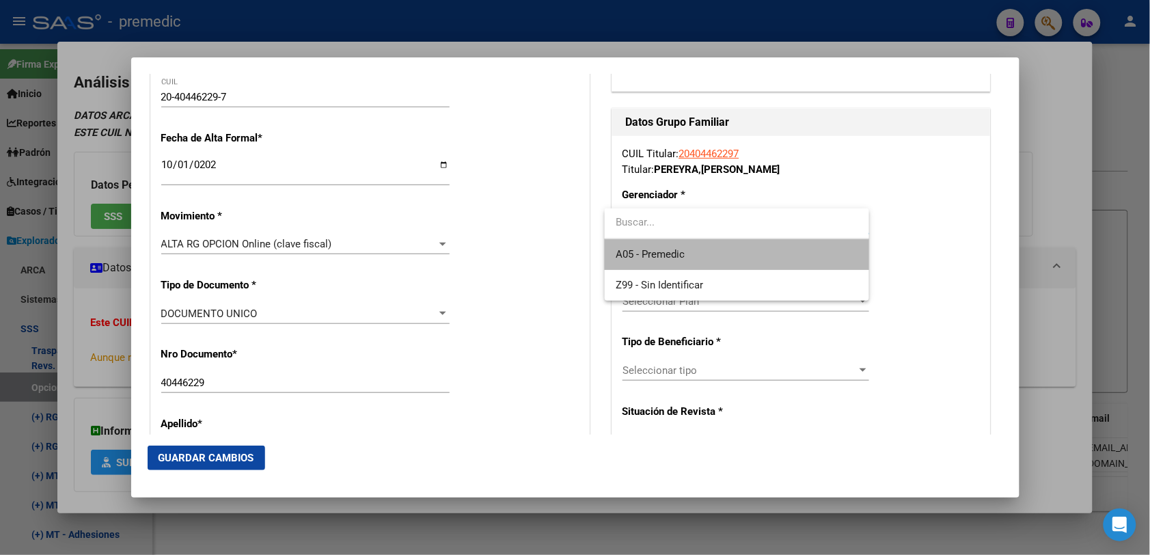
click at [721, 254] on span "A05 - Premedic" at bounding box center [736, 254] width 243 height 31
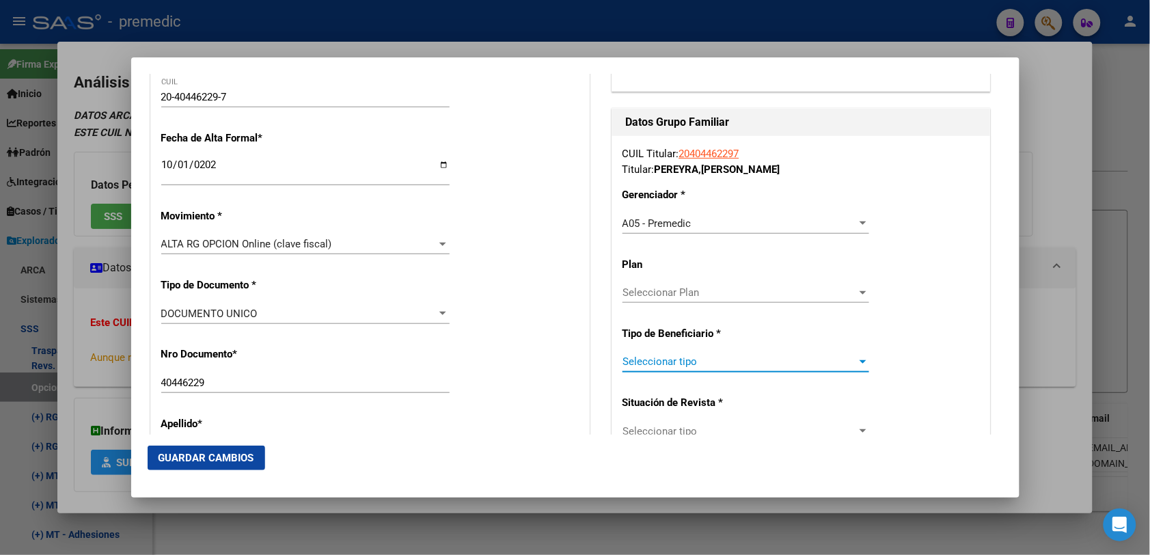
click at [691, 360] on span "Seleccionar tipo" at bounding box center [739, 361] width 234 height 12
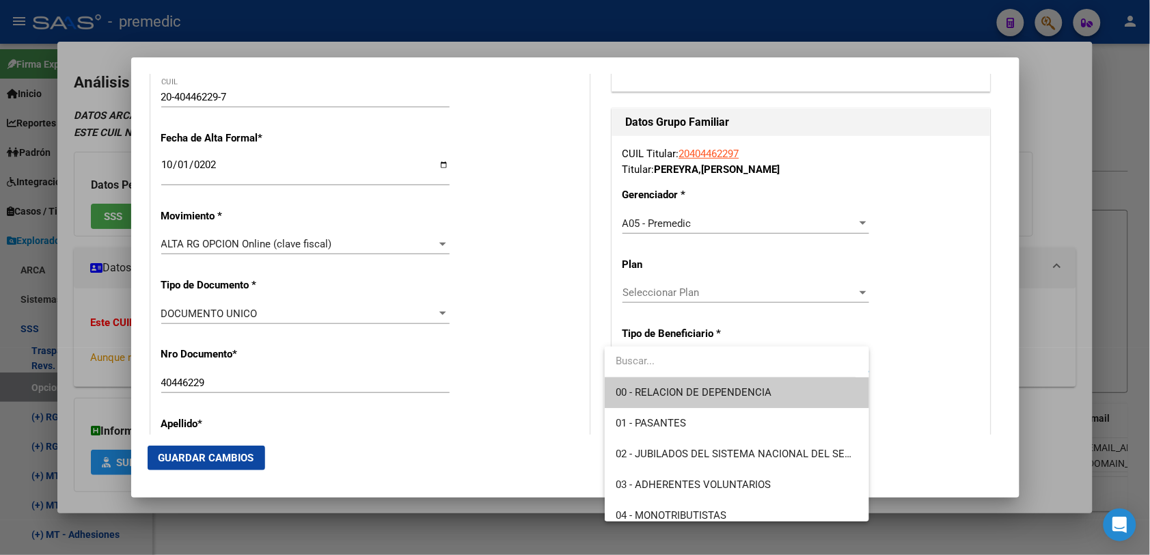
type input "30-70738606-8"
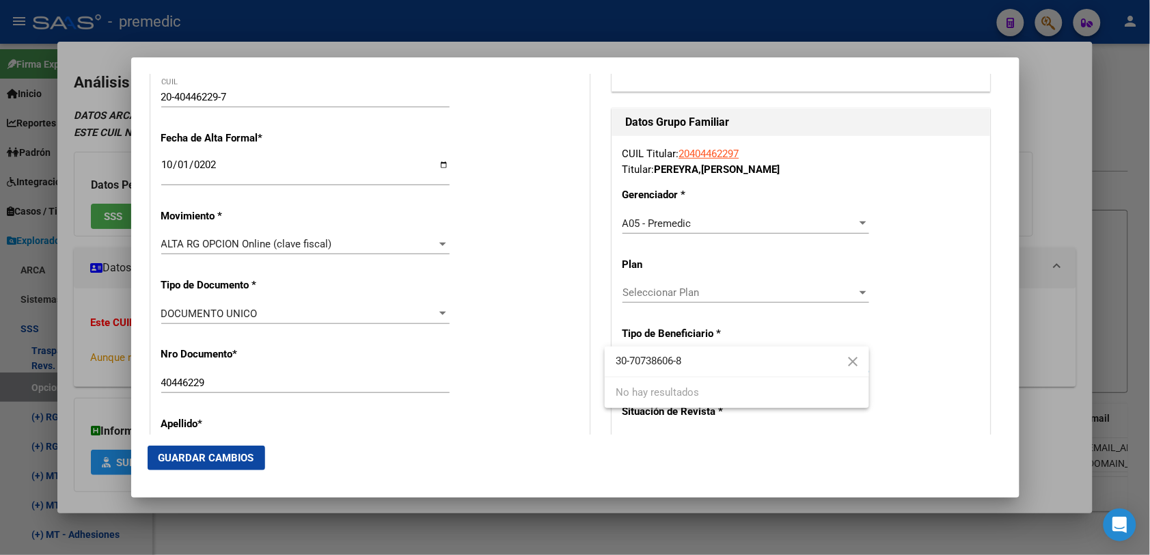
click at [684, 346] on input "30-70738606-8" at bounding box center [737, 361] width 264 height 31
drag, startPoint x: 575, startPoint y: 353, endPoint x: 467, endPoint y: 353, distance: 108.6
click at [467, 353] on div "Análisis Afiliado - CUIL: 20404462297 DATOS ARCA: [PERSON_NAME] ([DATE]) ESTE C…" at bounding box center [575, 277] width 1150 height 555
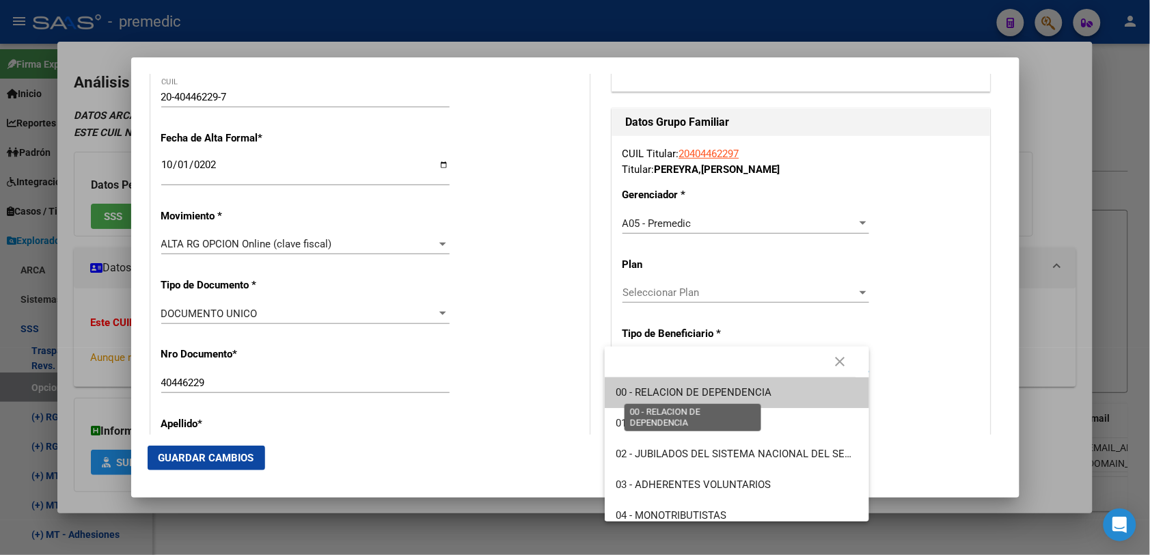
click at [711, 393] on span "00 - RELACION DE DEPENDENCIA" at bounding box center [693, 392] width 156 height 12
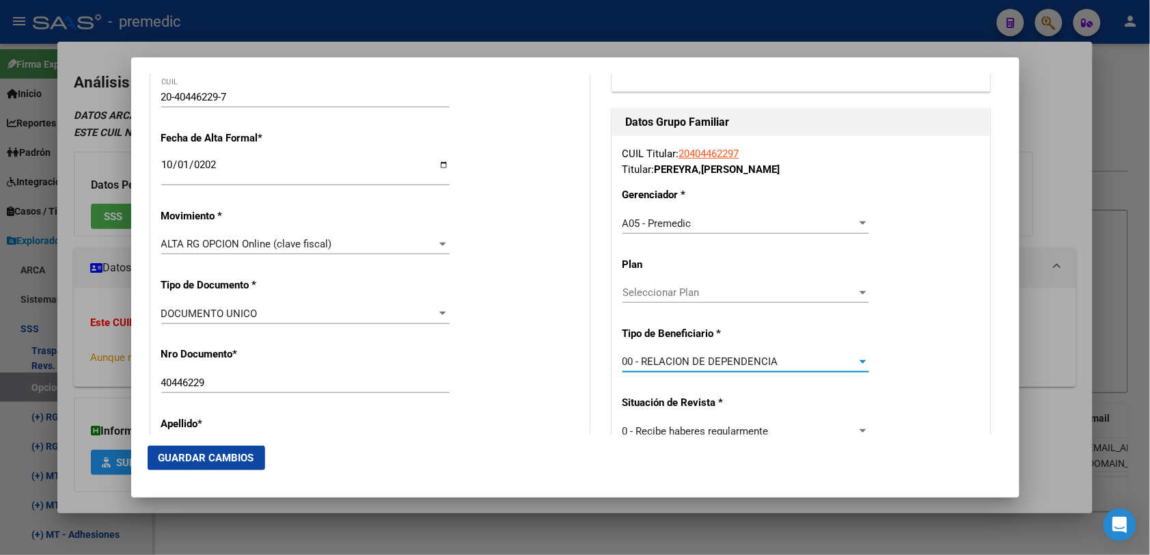
scroll to position [342, 0]
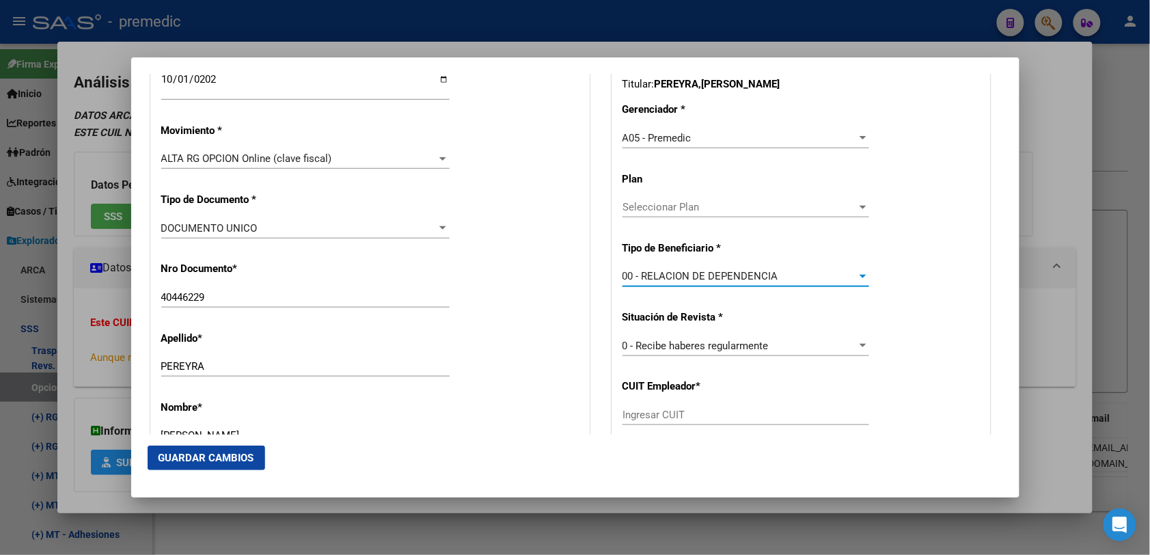
click at [701, 398] on div "CUIL Titular: 20404462297 Titular: [PERSON_NAME] * A05 - Premedic Seleccionar G…" at bounding box center [801, 275] width 378 height 448
click at [699, 409] on input "Ingresar CUIT" at bounding box center [745, 415] width 247 height 12
paste input "30-70738606-8"
type input "30-70738606-8"
click at [210, 458] on span "Guardar Cambios" at bounding box center [206, 458] width 96 height 12
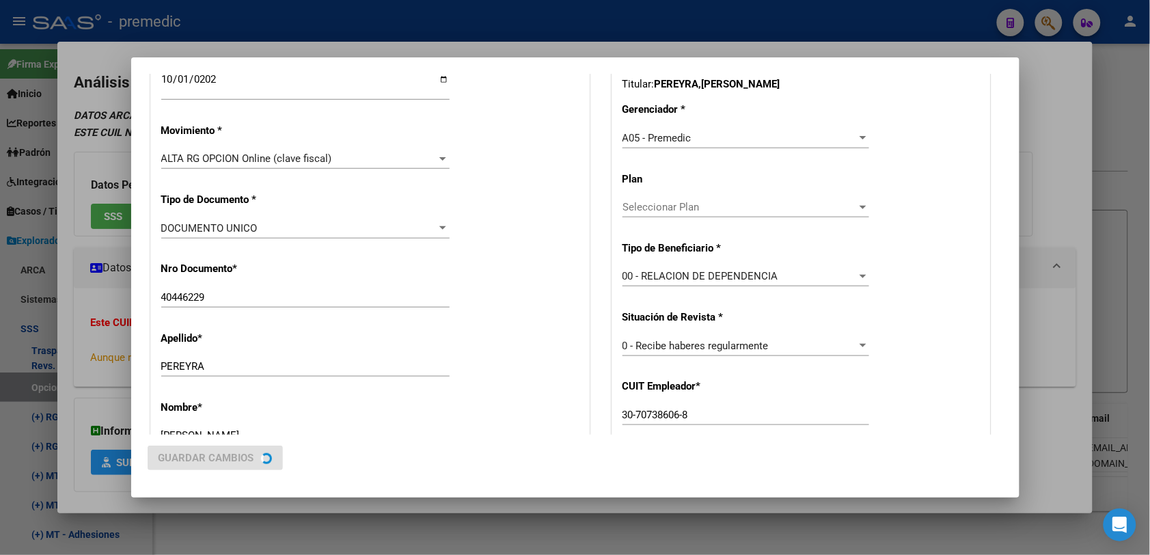
scroll to position [0, 0]
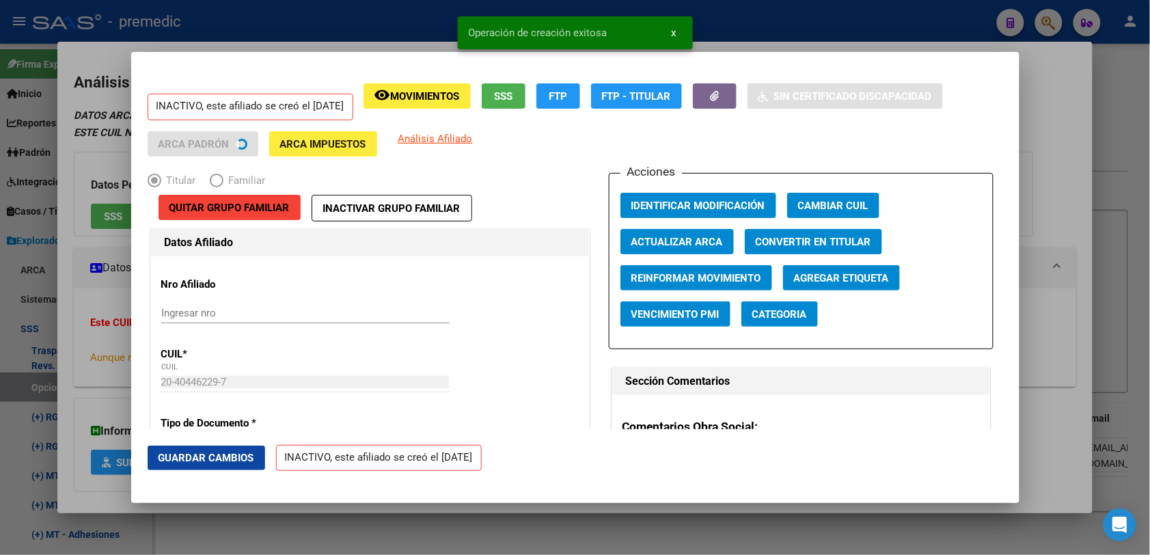
drag, startPoint x: 1145, startPoint y: 141, endPoint x: 1159, endPoint y: 97, distance: 46.7
click at [1148, 134] on div at bounding box center [575, 277] width 1150 height 555
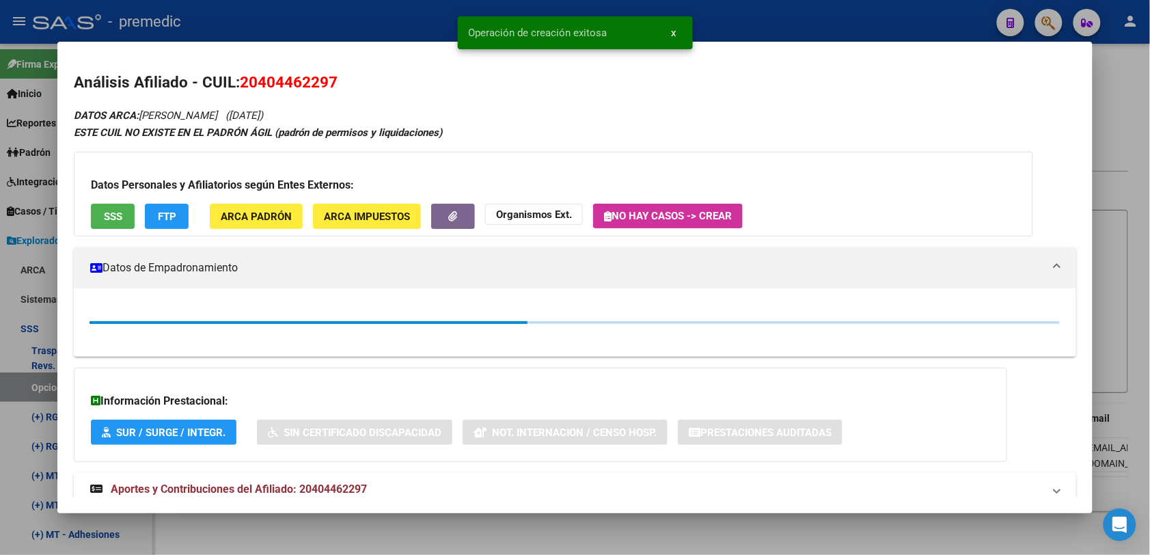
click at [1143, 100] on div at bounding box center [575, 277] width 1150 height 555
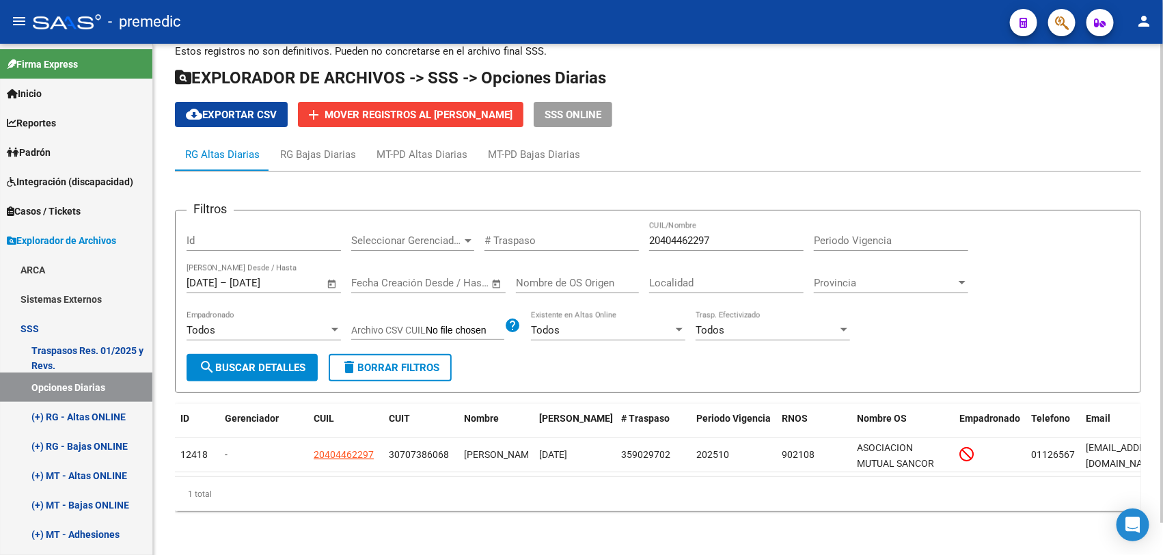
click at [674, 234] on input "20404462297" at bounding box center [726, 240] width 154 height 12
paste input "7340967882"
type input "27340967882"
click at [223, 360] on button "search Buscar Detalles" at bounding box center [251, 367] width 131 height 27
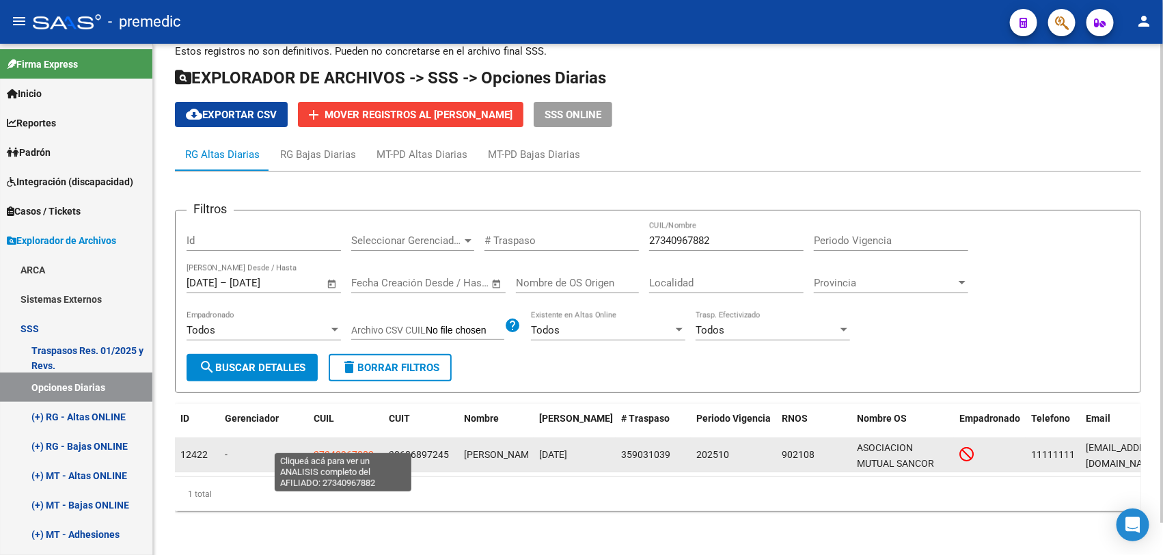
click at [349, 449] on span "27340967882" at bounding box center [344, 454] width 60 height 11
type textarea "27340967882"
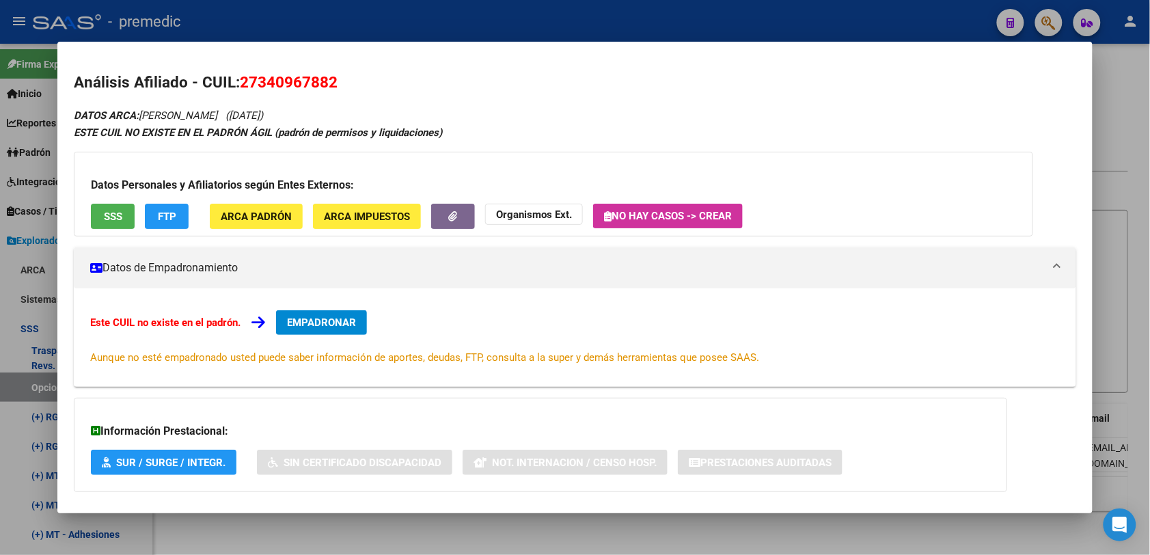
click at [294, 313] on button "EMPADRONAR" at bounding box center [321, 322] width 91 height 25
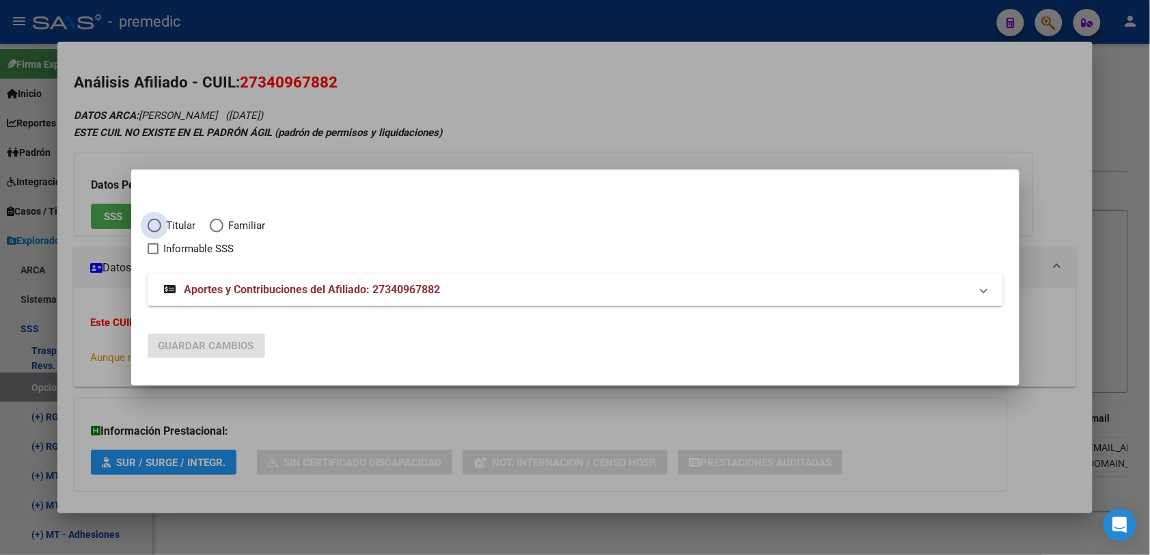
click at [164, 219] on span "Titular" at bounding box center [178, 226] width 35 height 16
click at [161, 219] on input "Titular" at bounding box center [155, 226] width 14 height 14
radio input "true"
checkbox input "true"
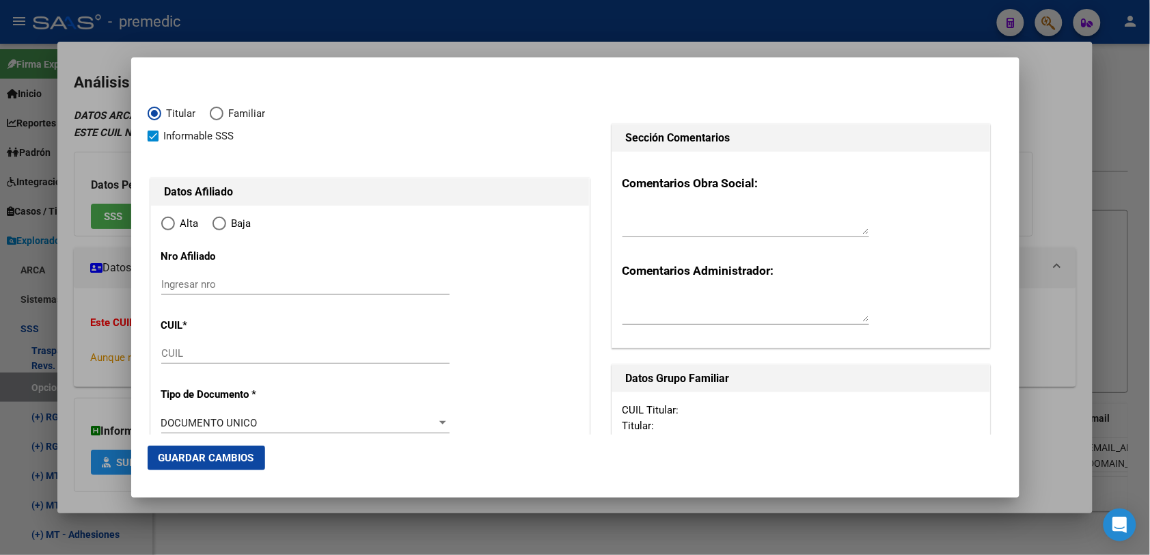
type input "27-34096788-2"
radio input "true"
type input "34096788"
type input "[DATE]"
type input "1265"
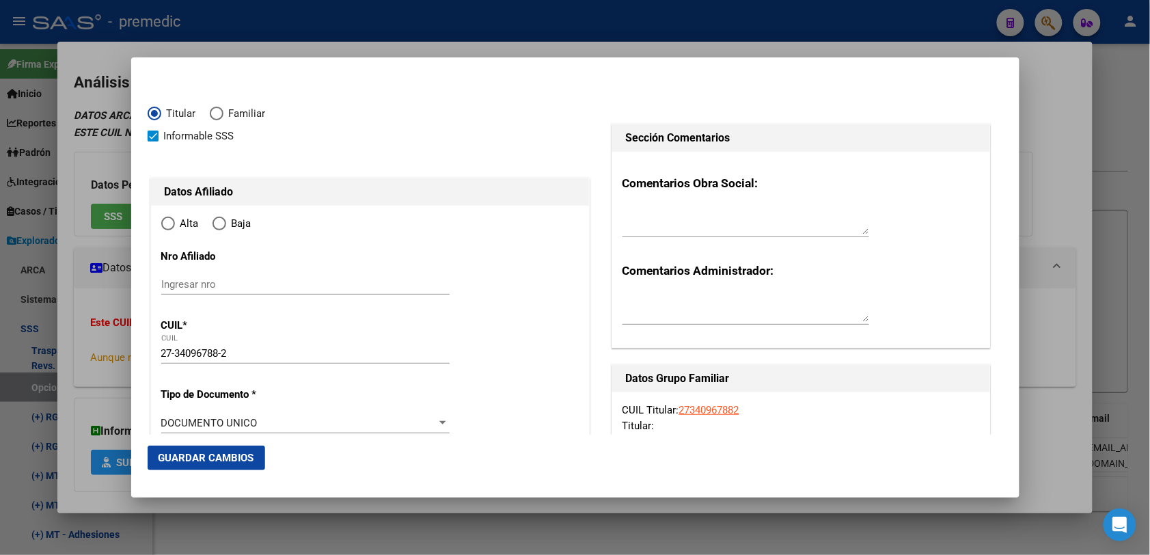
type input "[PERSON_NAME]"
type input "CABA"
type input "MONTES DE OCA"
type input "285"
type input "CABA"
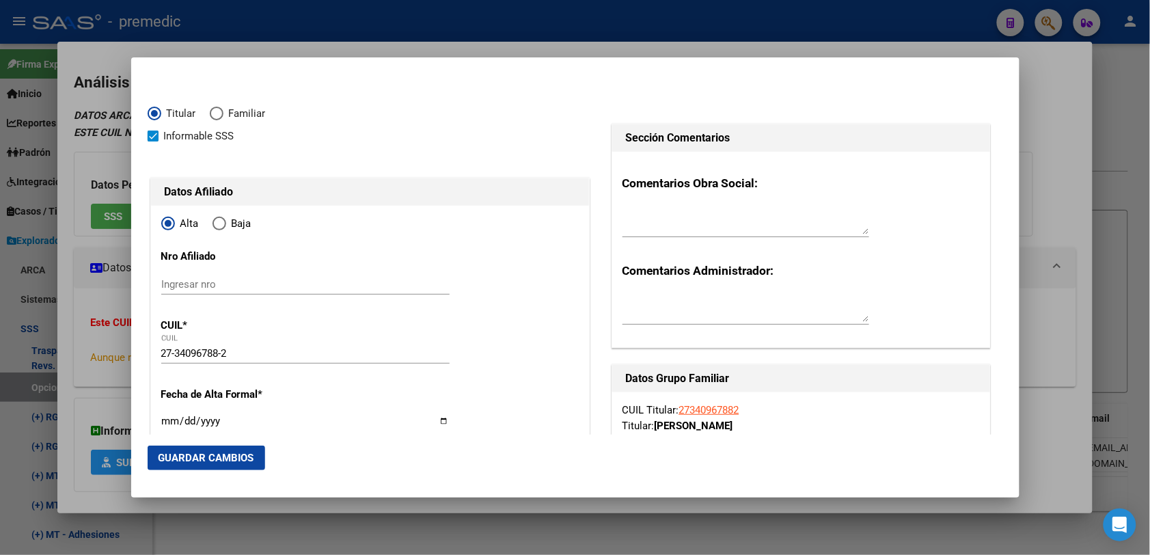
scroll to position [171, 0]
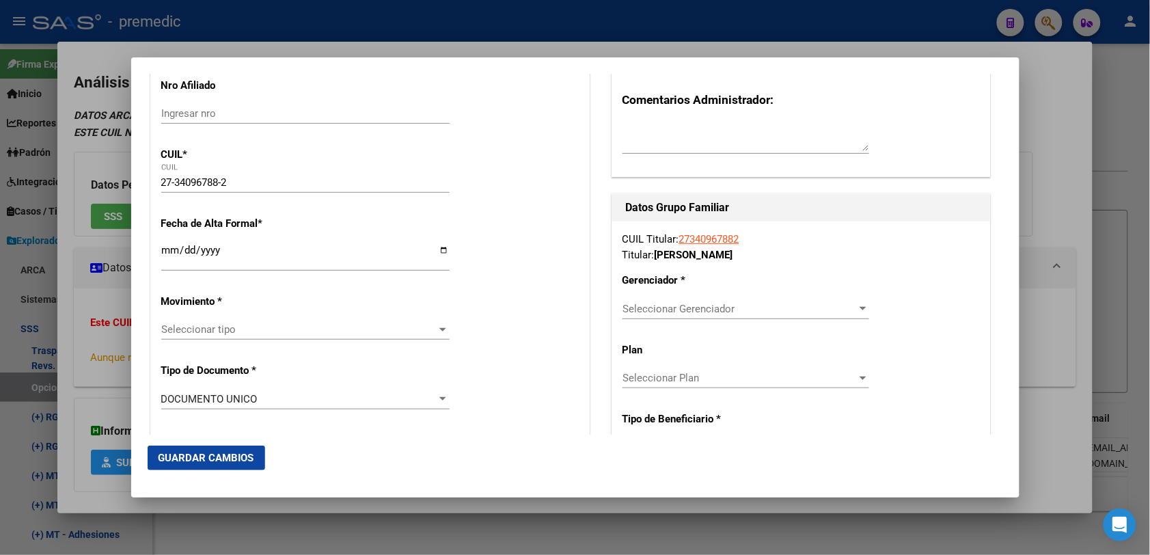
click at [171, 253] on input "Ingresar fecha" at bounding box center [305, 256] width 288 height 22
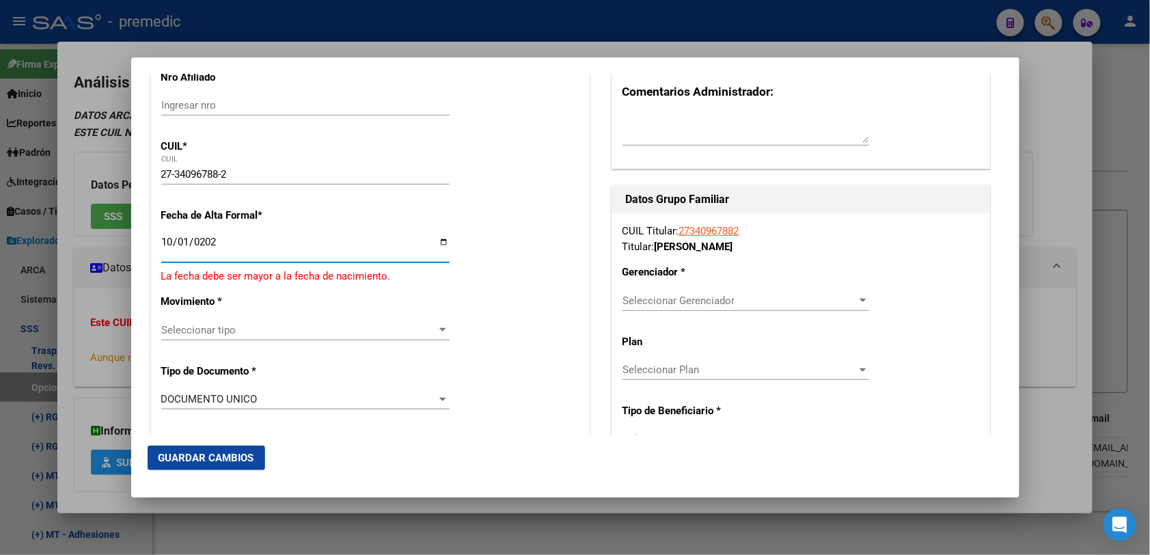
type input "[DATE]"
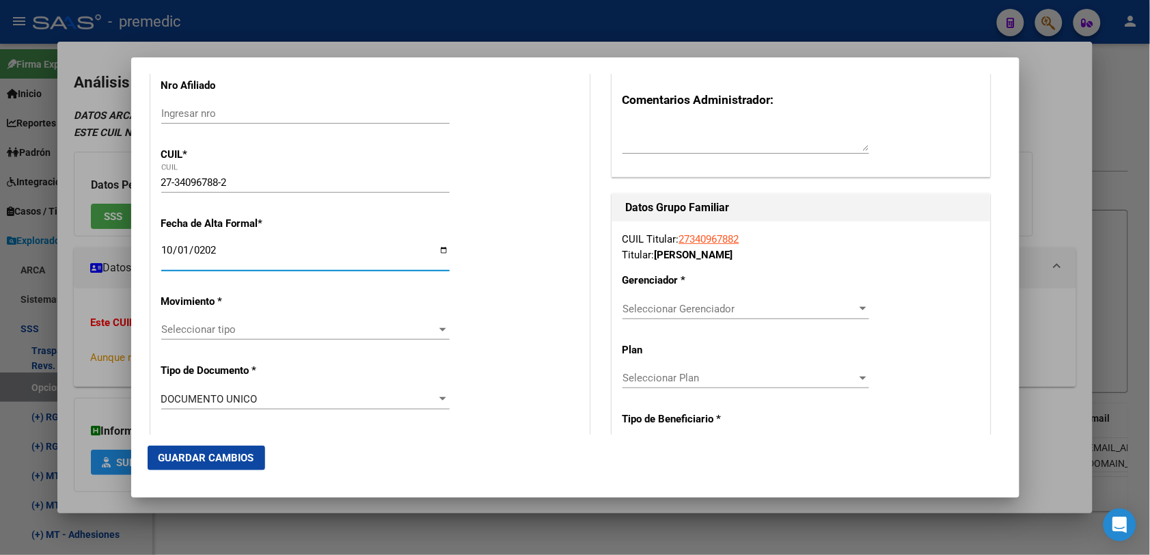
drag, startPoint x: 195, startPoint y: 313, endPoint x: 198, endPoint y: 322, distance: 9.3
click at [198, 322] on app-drop-down-list "Movimiento * Seleccionar tipo Seleccionar tipo" at bounding box center [310, 315] width 299 height 41
drag, startPoint x: 198, startPoint y: 322, endPoint x: 200, endPoint y: 330, distance: 8.4
click at [200, 330] on span "Seleccionar tipo" at bounding box center [299, 329] width 276 height 12
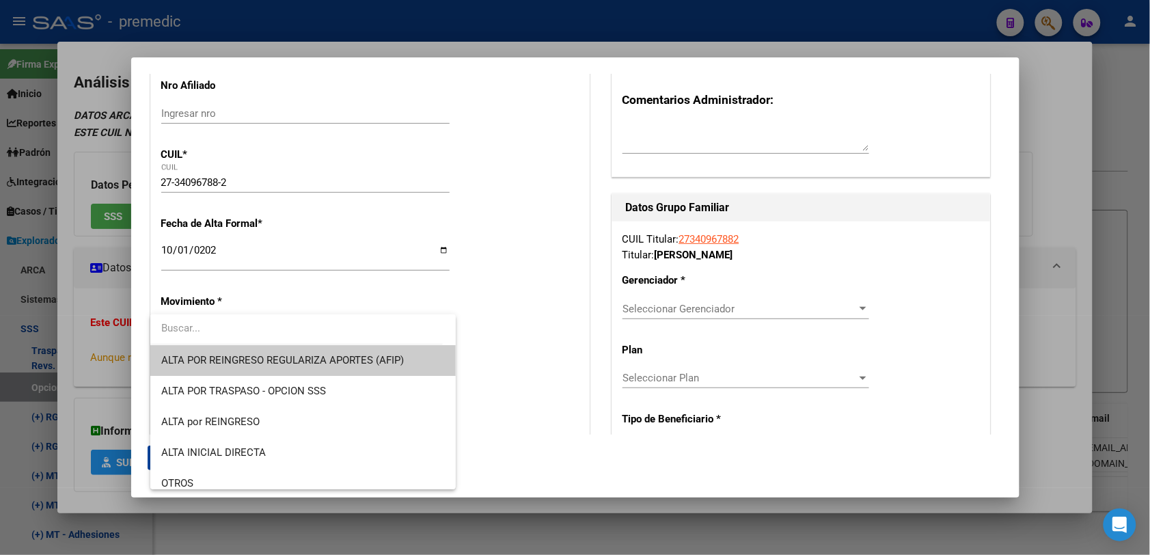
drag, startPoint x: 203, startPoint y: 370, endPoint x: 203, endPoint y: 324, distance: 45.1
click at [203, 324] on div "ALTA POR REINGRESO REGULARIZA APORTES (AFIP) ALTA POR TRASPASO - OPCION SSS ALT…" at bounding box center [302, 401] width 305 height 175
click at [203, 324] on input "dropdown search" at bounding box center [296, 328] width 292 height 31
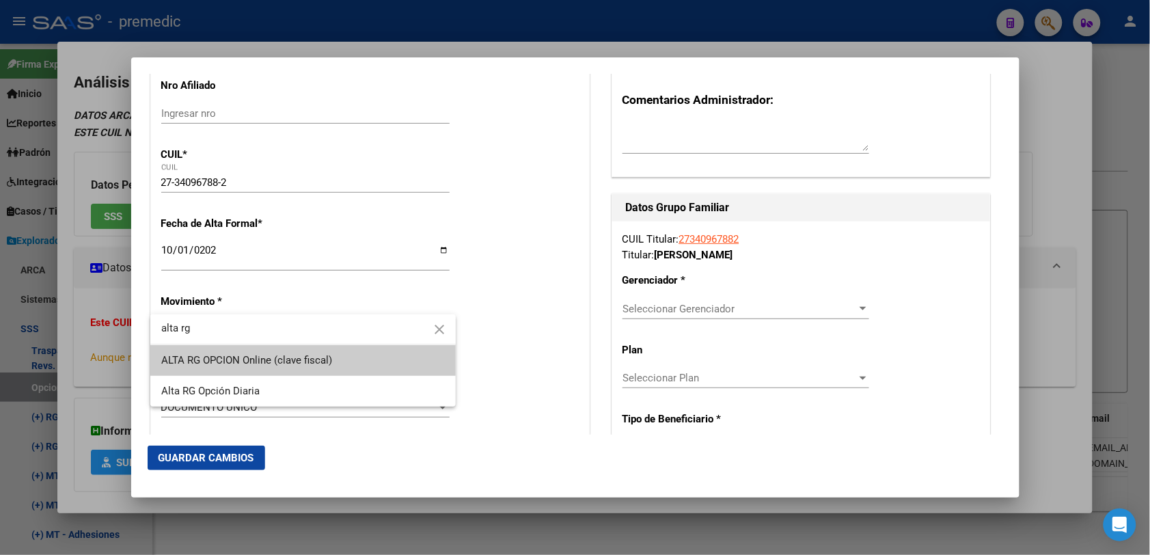
type input "alta rg"
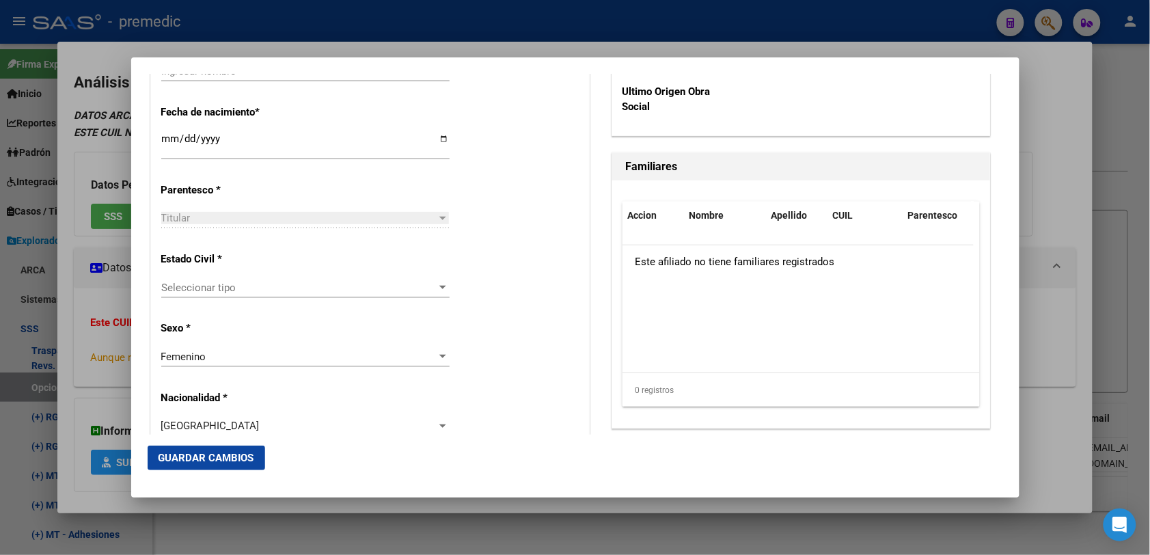
scroll to position [683, 0]
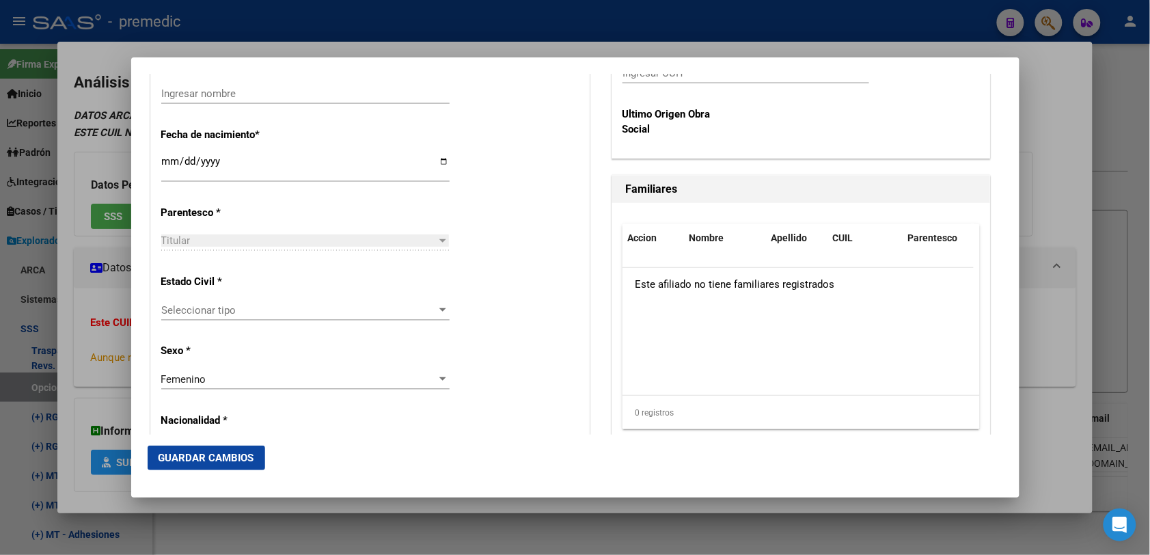
drag, startPoint x: 230, startPoint y: 333, endPoint x: 232, endPoint y: 313, distance: 20.6
click at [229, 333] on div "Alta Baja Nro Afiliado Ingresar nro CUIL * 27-34096788-2 CUIL ARCA Padrón Fecha…" at bounding box center [370, 497] width 438 height 1951
click at [232, 313] on span "Seleccionar tipo" at bounding box center [299, 310] width 276 height 12
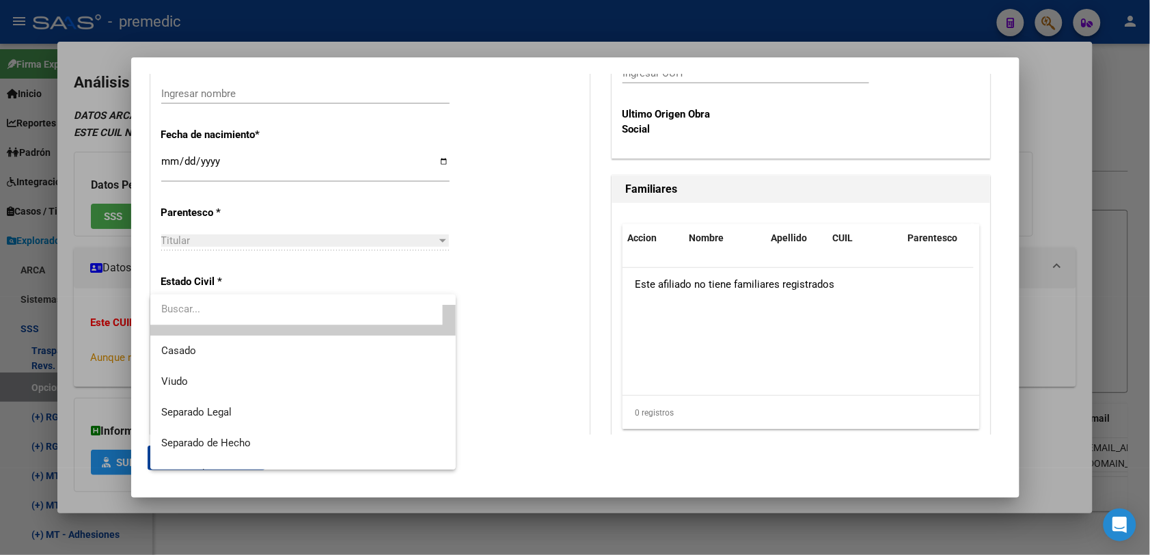
scroll to position [0, 0]
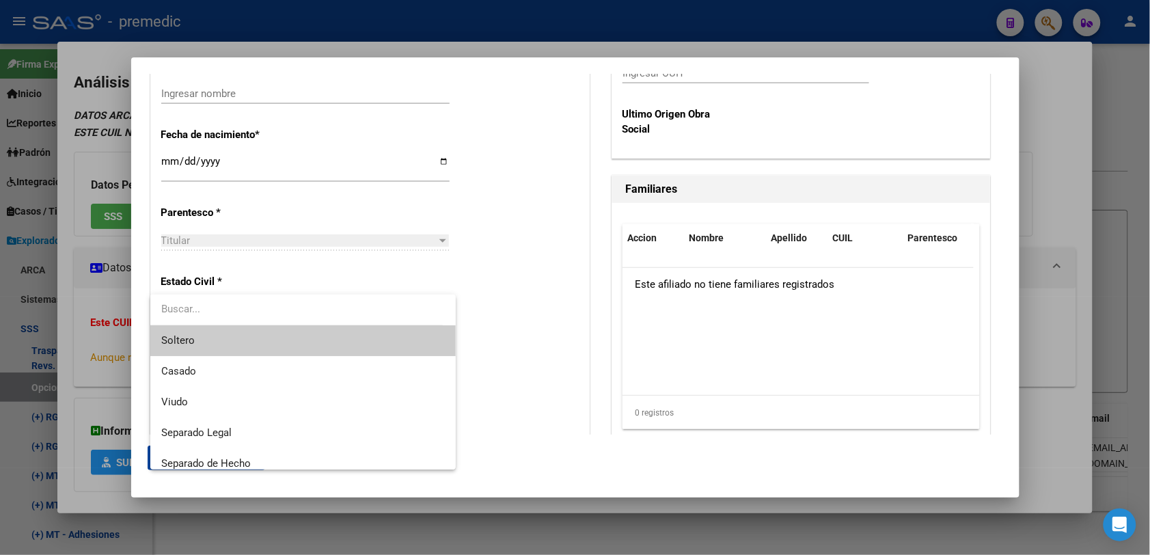
click at [230, 346] on span "Soltero" at bounding box center [302, 340] width 283 height 31
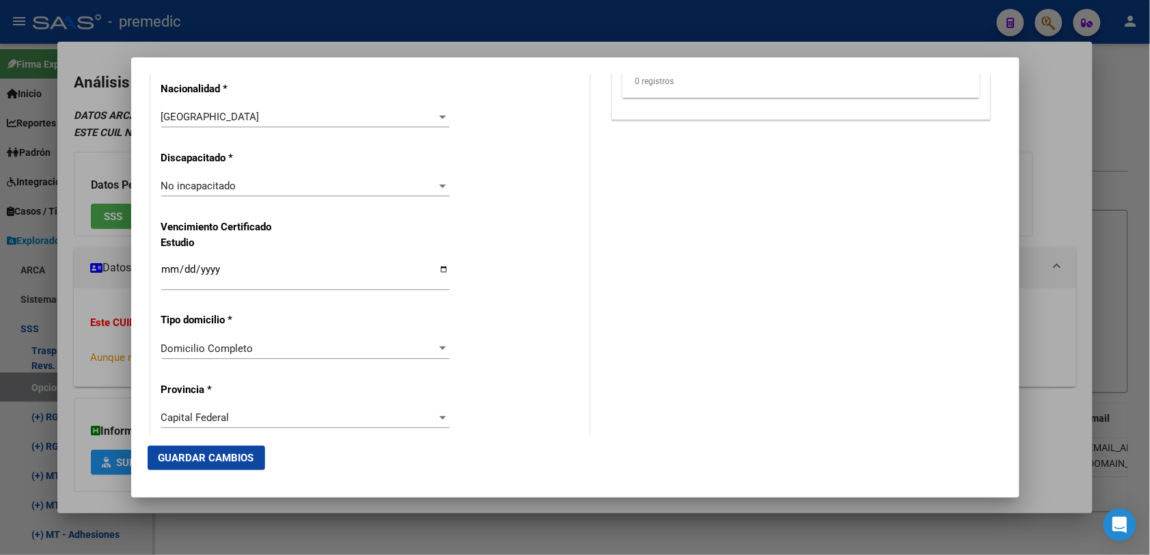
scroll to position [1025, 0]
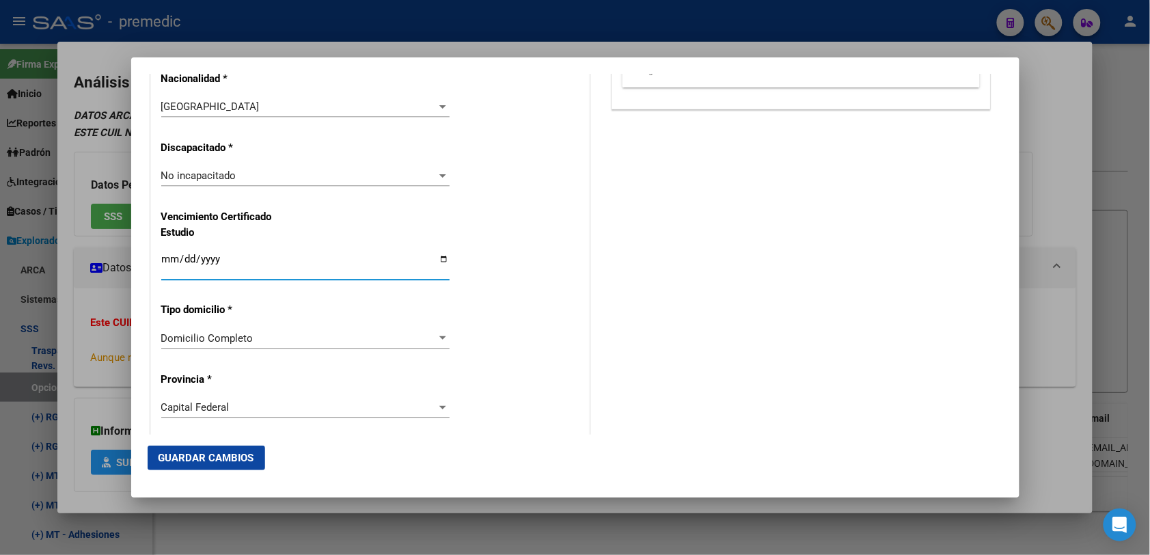
click at [162, 254] on input "Ingresar fecha" at bounding box center [305, 264] width 288 height 22
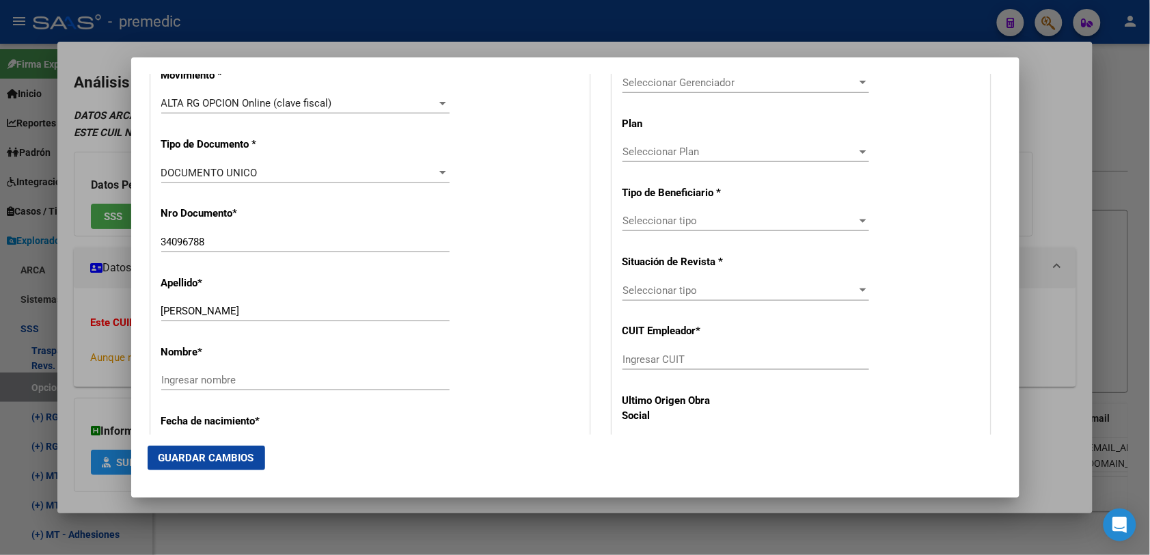
scroll to position [427, 0]
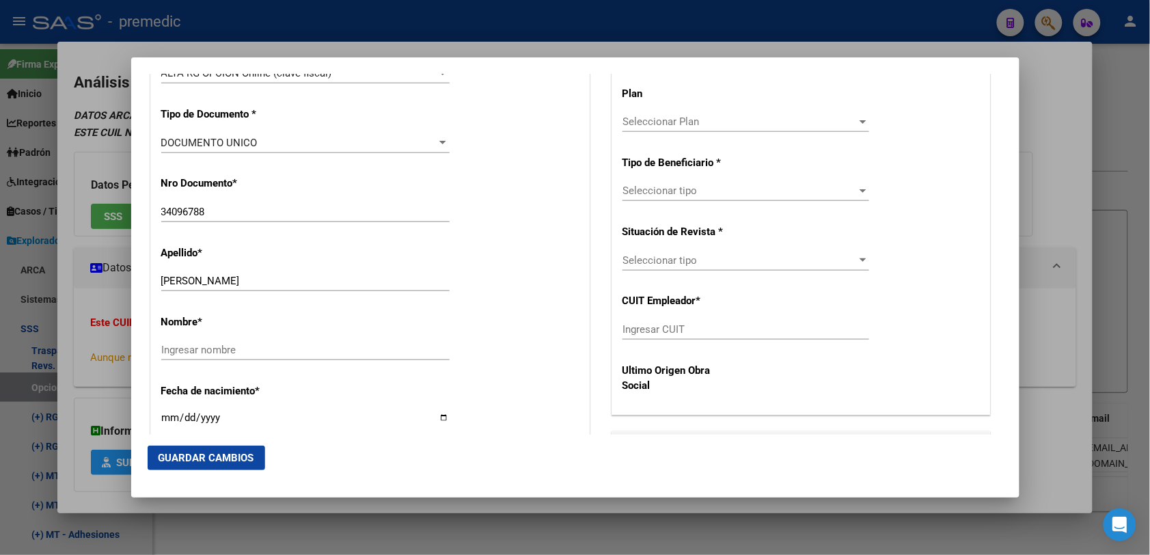
click at [708, 325] on input "Ingresar CUIT" at bounding box center [745, 329] width 247 height 12
paste input "30-68689724-5"
type input "30-68689724-5"
click at [779, 181] on div "Seleccionar tipo Seleccionar tipo" at bounding box center [745, 190] width 247 height 20
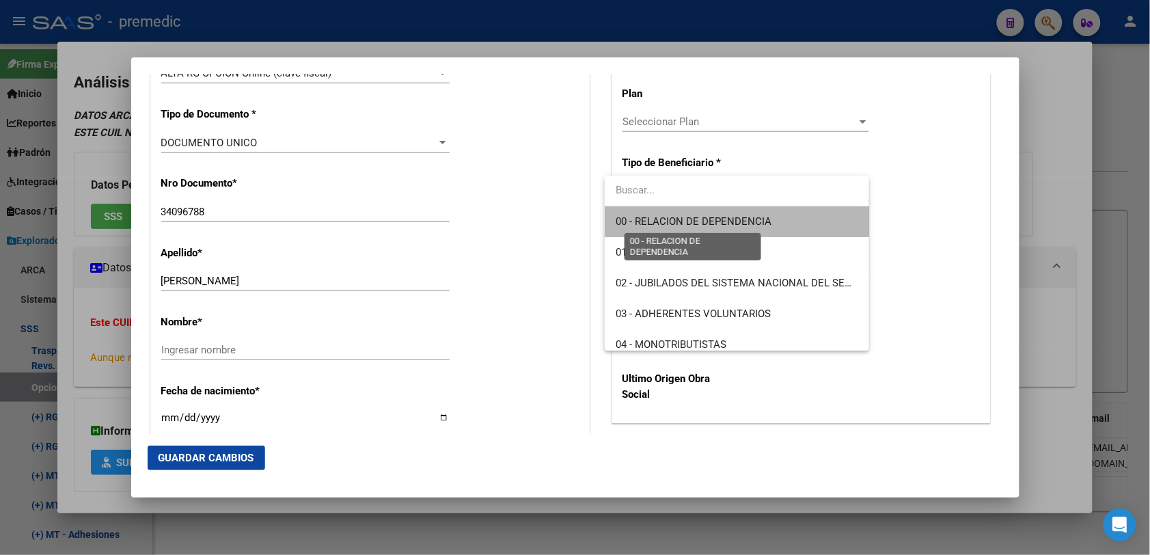
click at [749, 227] on span "00 - RELACION DE DEPENDENCIA" at bounding box center [693, 221] width 156 height 12
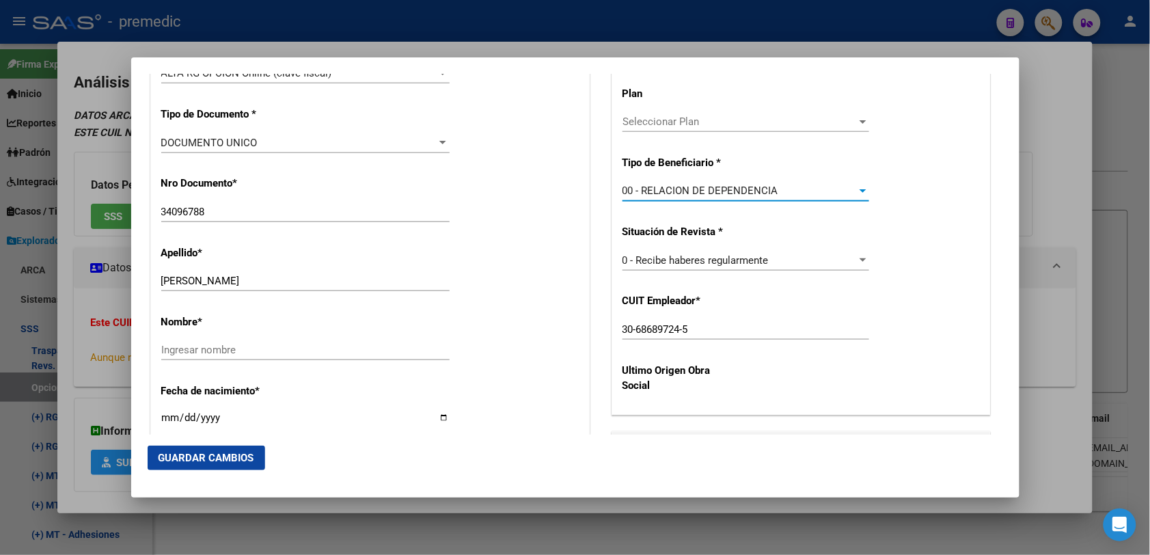
scroll to position [171, 0]
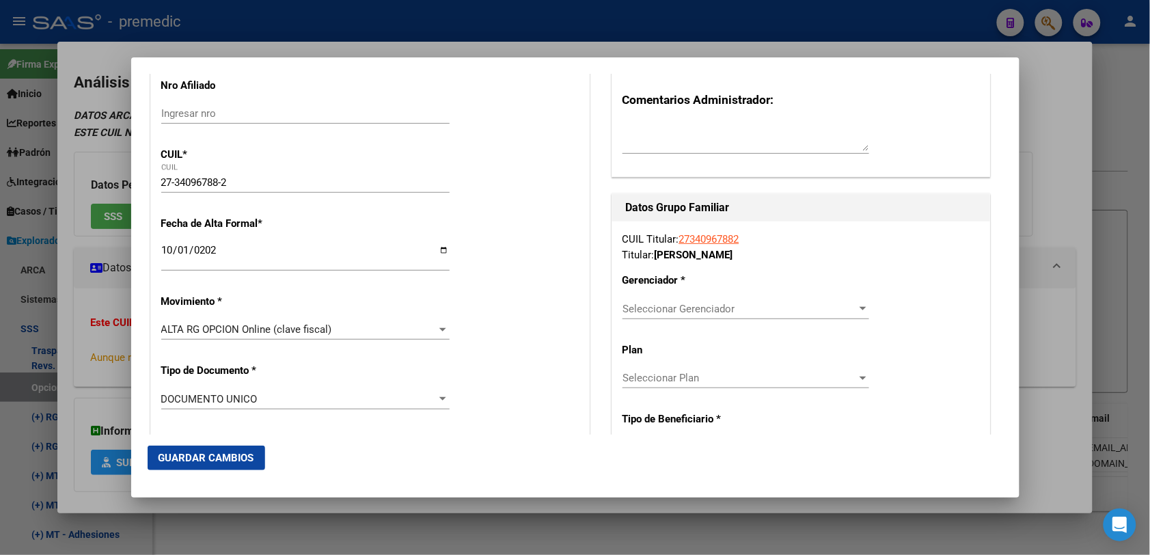
click at [710, 319] on div "Seleccionar Gerenciador Seleccionar Gerenciador" at bounding box center [745, 309] width 247 height 20
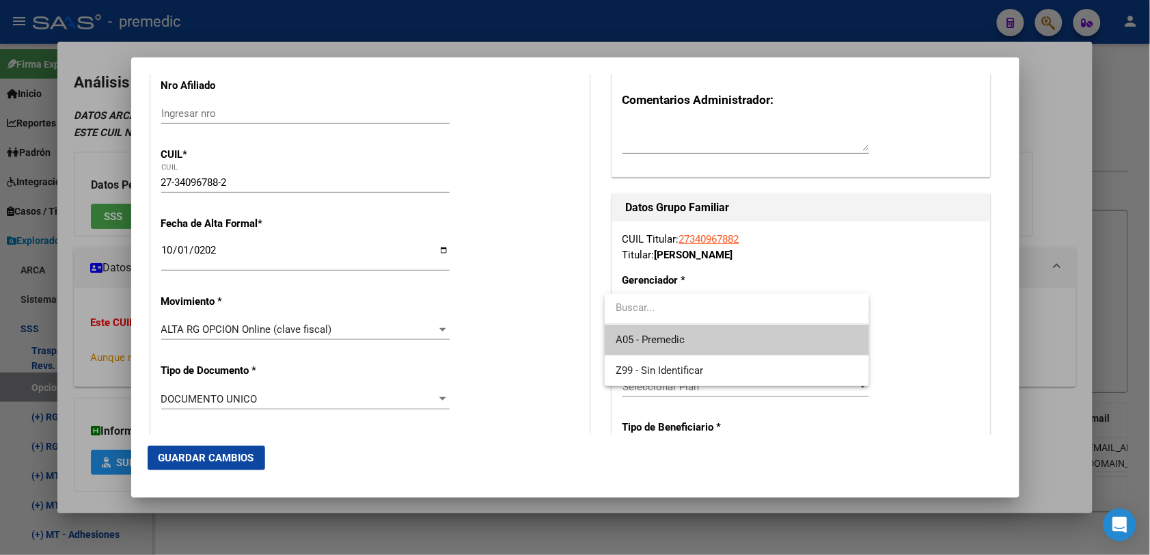
click at [697, 337] on span "A05 - Premedic" at bounding box center [736, 339] width 243 height 31
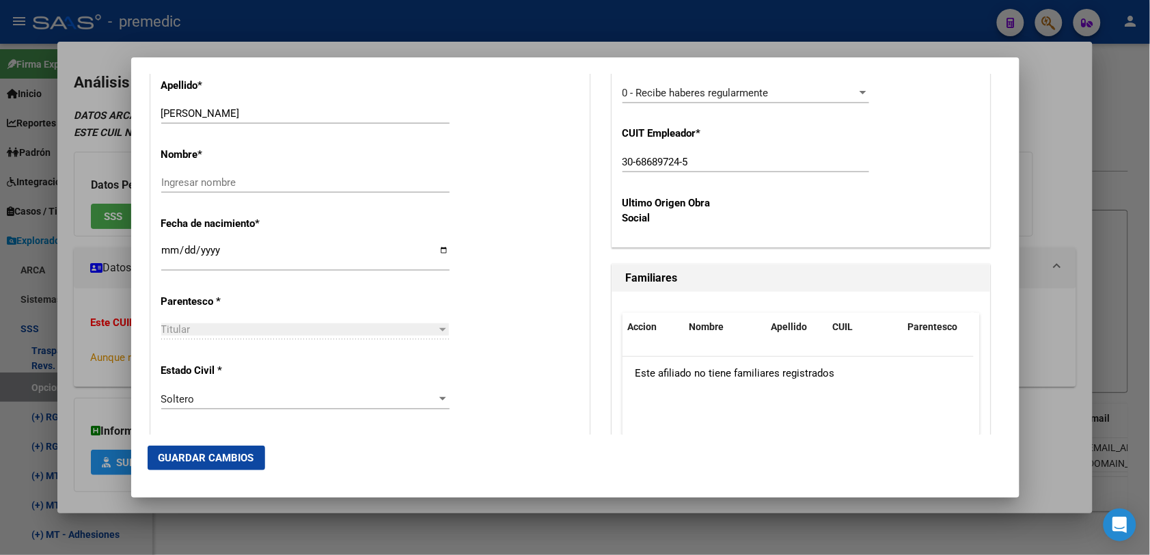
scroll to position [598, 0]
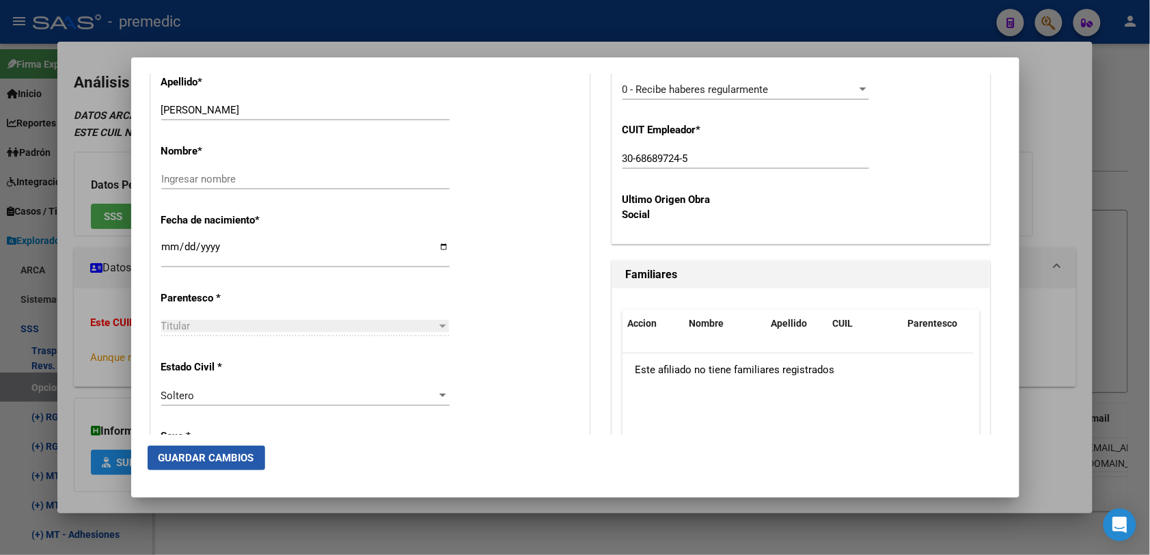
click at [240, 458] on span "Guardar Cambios" at bounding box center [206, 458] width 96 height 12
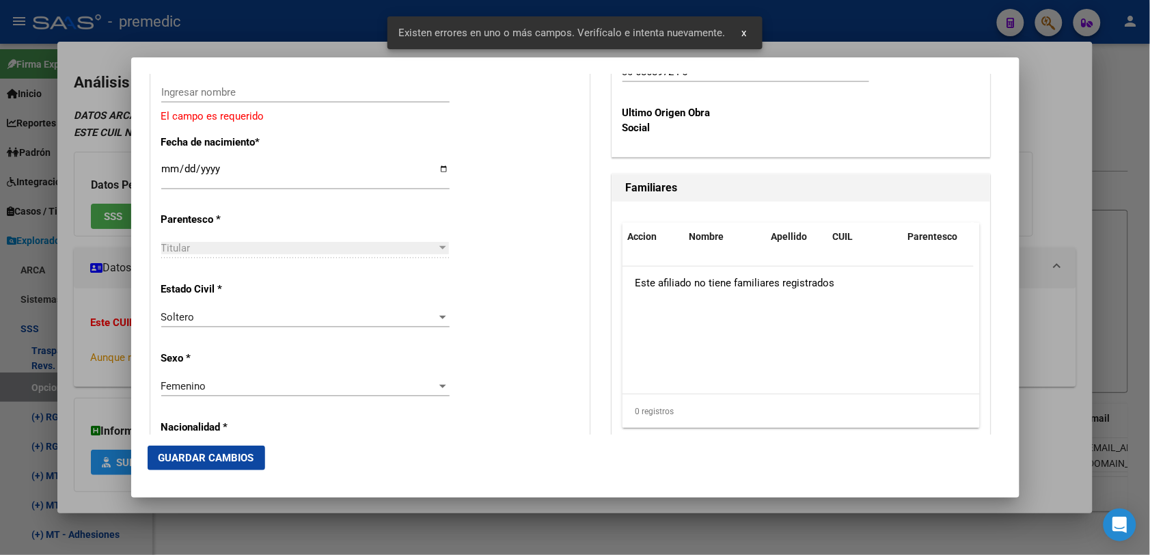
scroll to position [683, 0]
click at [233, 99] on input "Ingresar nombre" at bounding box center [305, 93] width 288 height 12
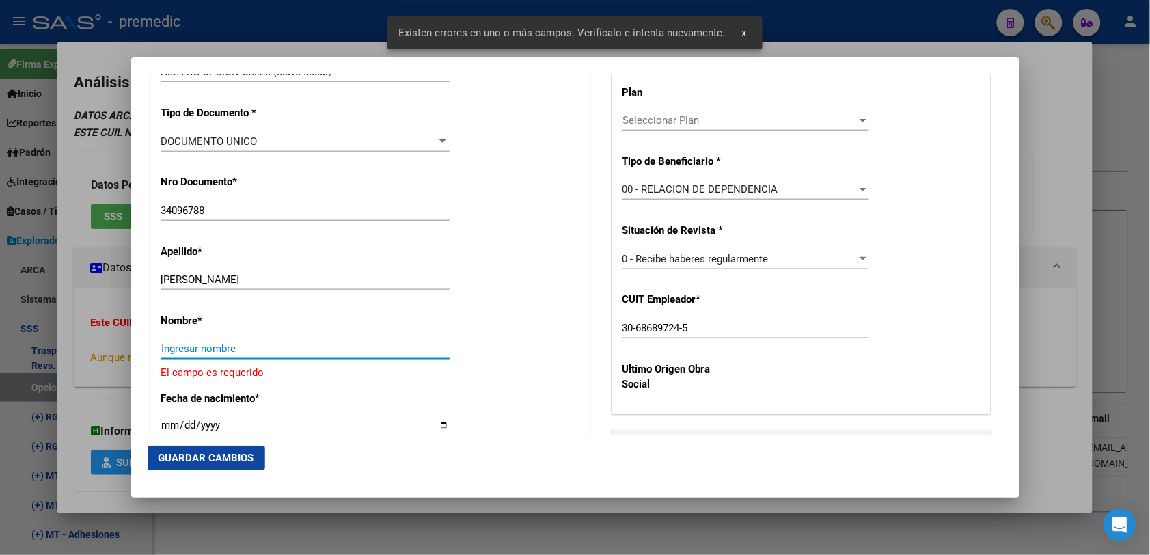
scroll to position [427, 0]
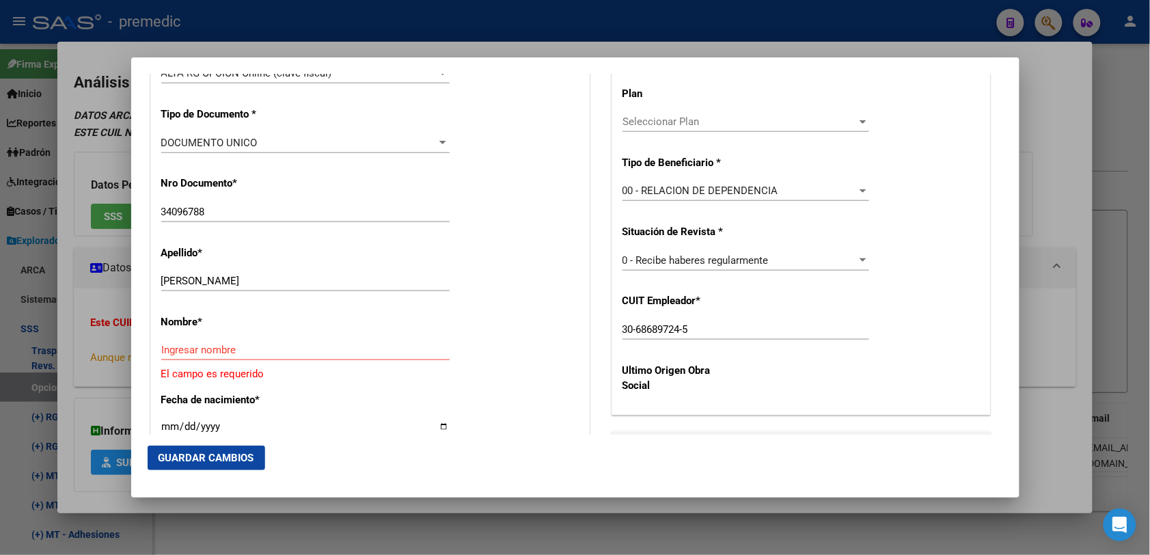
click at [303, 364] on div "Ingresar nombre" at bounding box center [305, 356] width 288 height 33
click at [217, 279] on input "[PERSON_NAME]" at bounding box center [305, 281] width 288 height 12
drag, startPoint x: 217, startPoint y: 279, endPoint x: 314, endPoint y: 286, distance: 97.2
click at [314, 286] on input "[PERSON_NAME]" at bounding box center [305, 281] width 288 height 12
type input "[PERSON_NAME]"
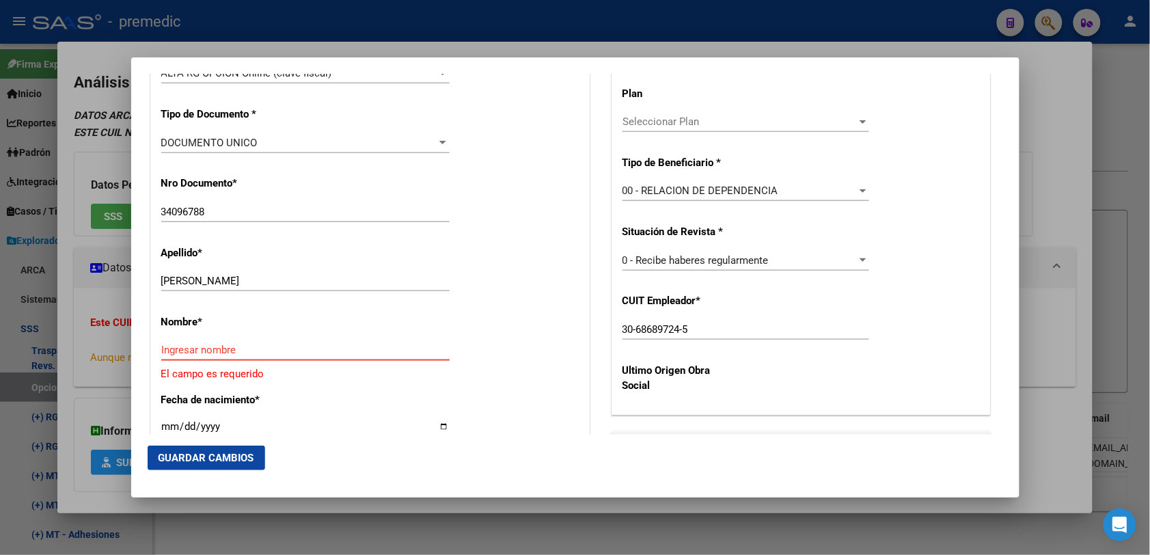
click at [169, 346] on input "Ingresar nombre" at bounding box center [305, 350] width 288 height 12
paste input "[PERSON_NAME]"
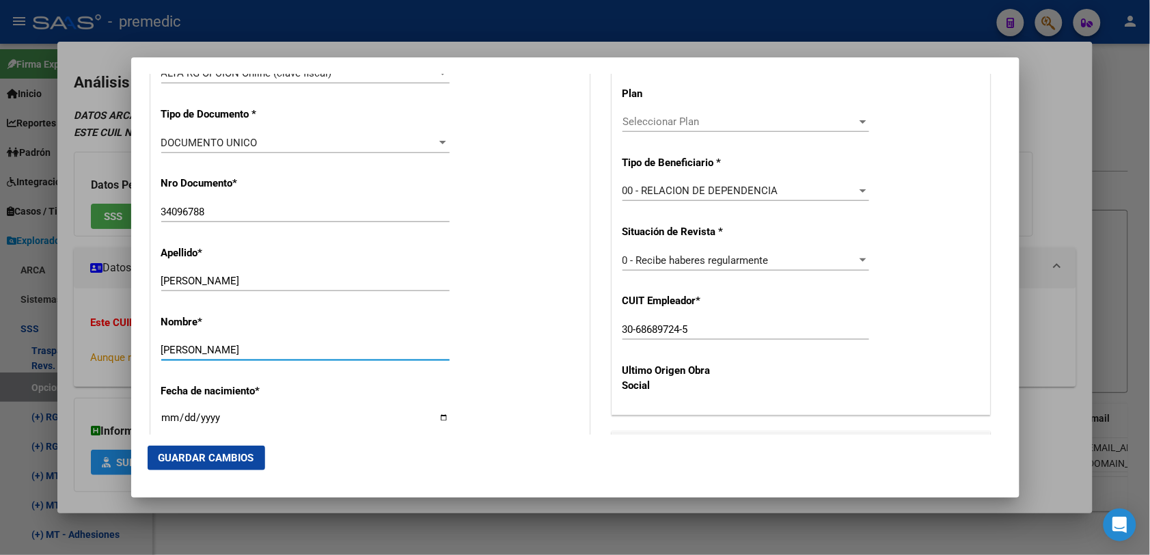
type input "[PERSON_NAME]"
click at [236, 455] on button "Guardar Cambios" at bounding box center [206, 457] width 117 height 25
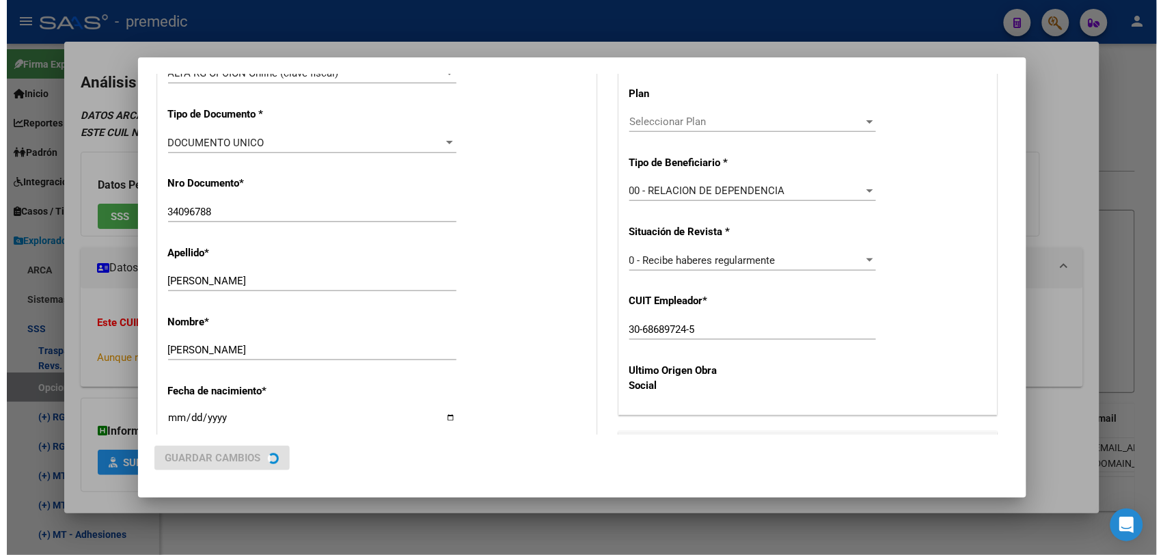
scroll to position [0, 0]
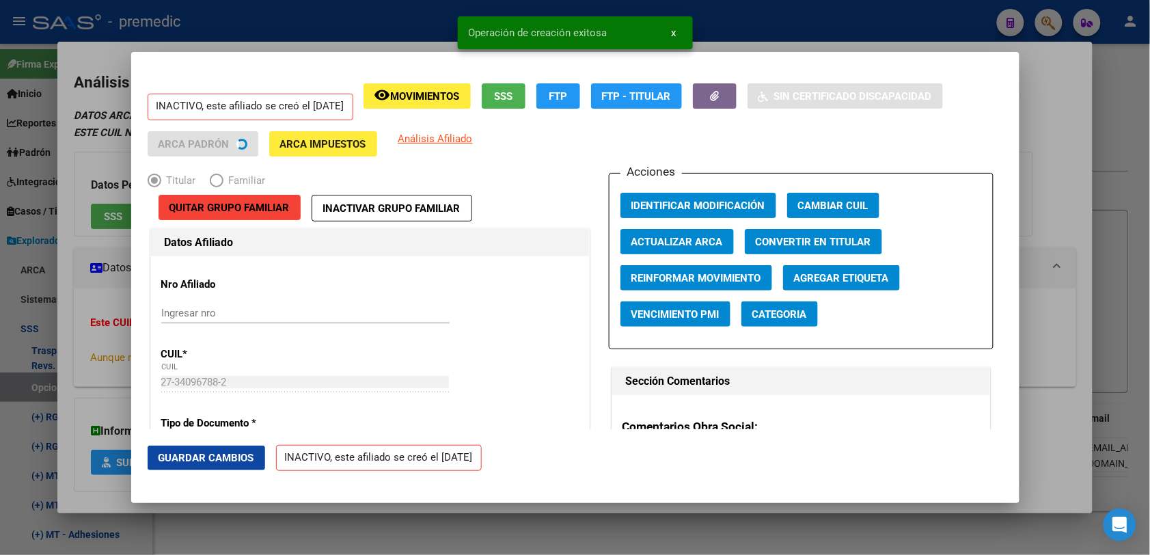
click at [1124, 89] on div at bounding box center [575, 277] width 1150 height 555
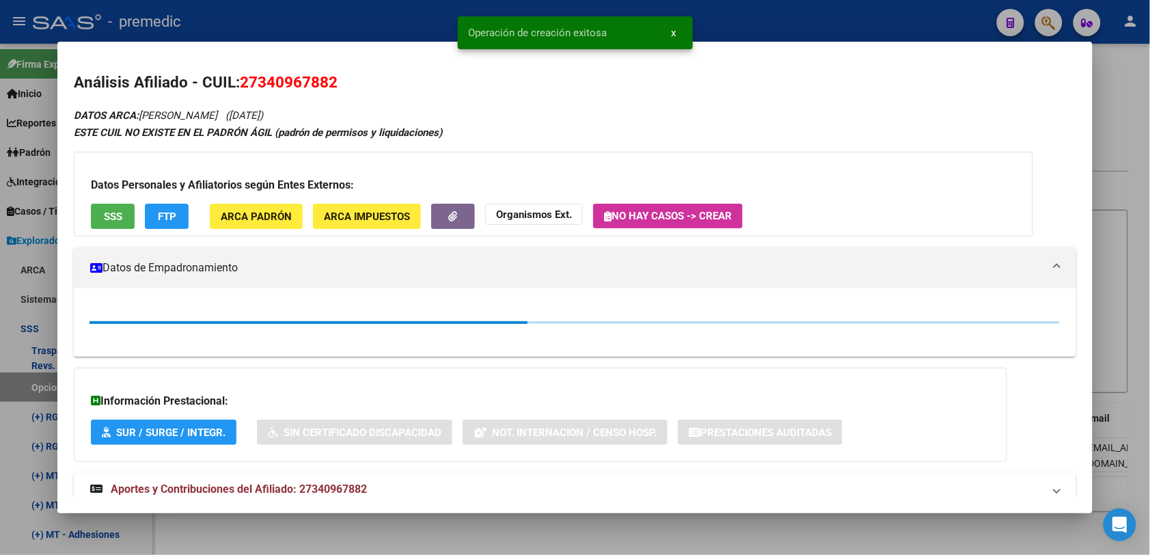
click at [1124, 74] on div at bounding box center [575, 277] width 1150 height 555
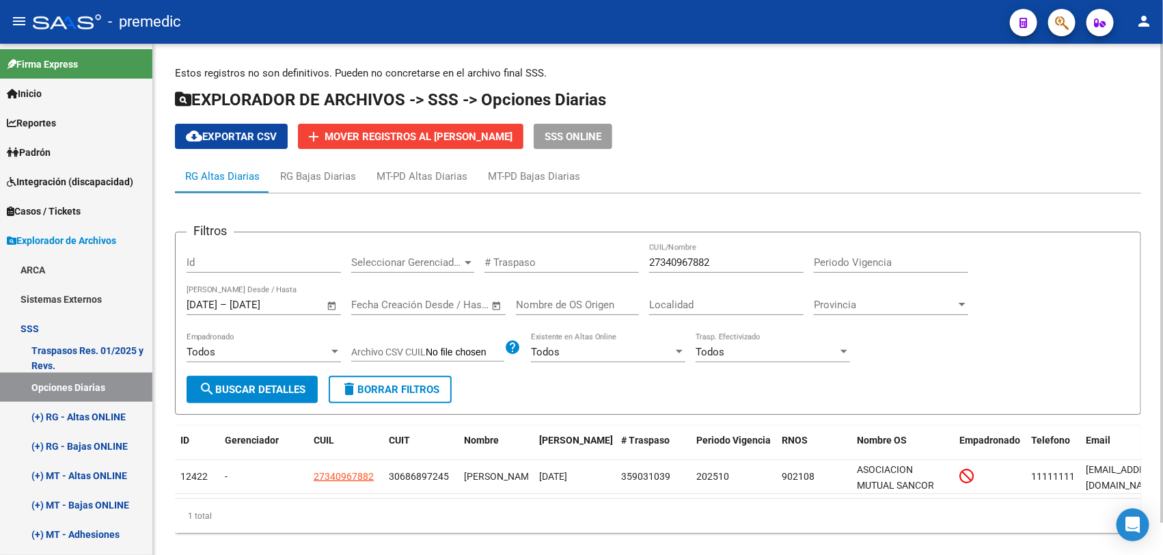
click at [266, 383] on span "search Buscar Detalles" at bounding box center [252, 389] width 107 height 12
drag, startPoint x: 738, startPoint y: 248, endPoint x: 670, endPoint y: 253, distance: 67.8
click at [670, 251] on div "27340967882 CUIL/Nombre" at bounding box center [726, 257] width 154 height 29
click at [689, 258] on input "27340967882" at bounding box center [726, 262] width 154 height 12
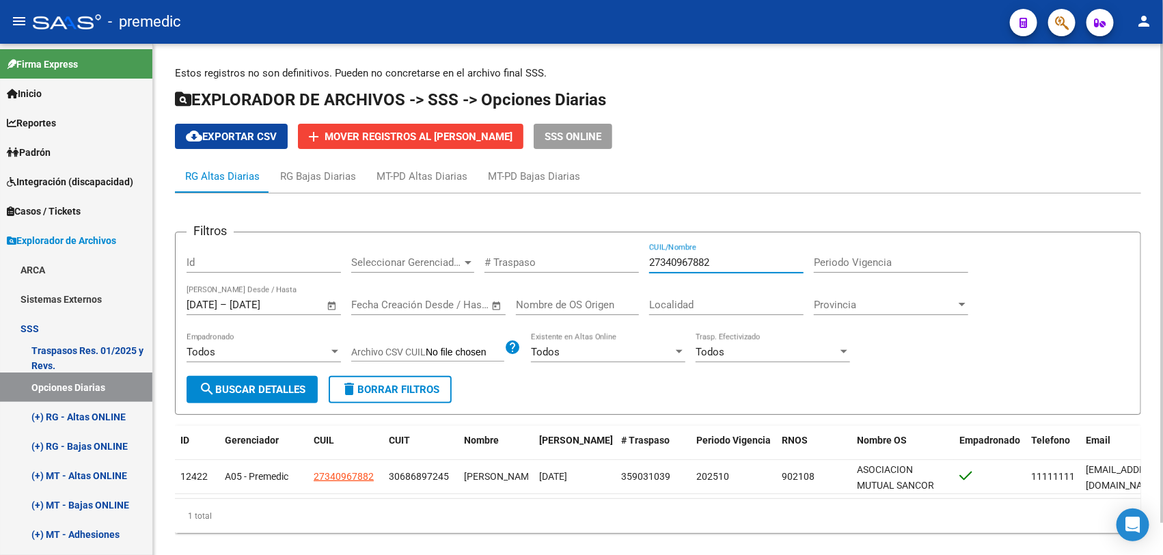
paste input "0167545255"
type input "20167545255"
click at [267, 385] on span "search Buscar Detalles" at bounding box center [252, 389] width 107 height 12
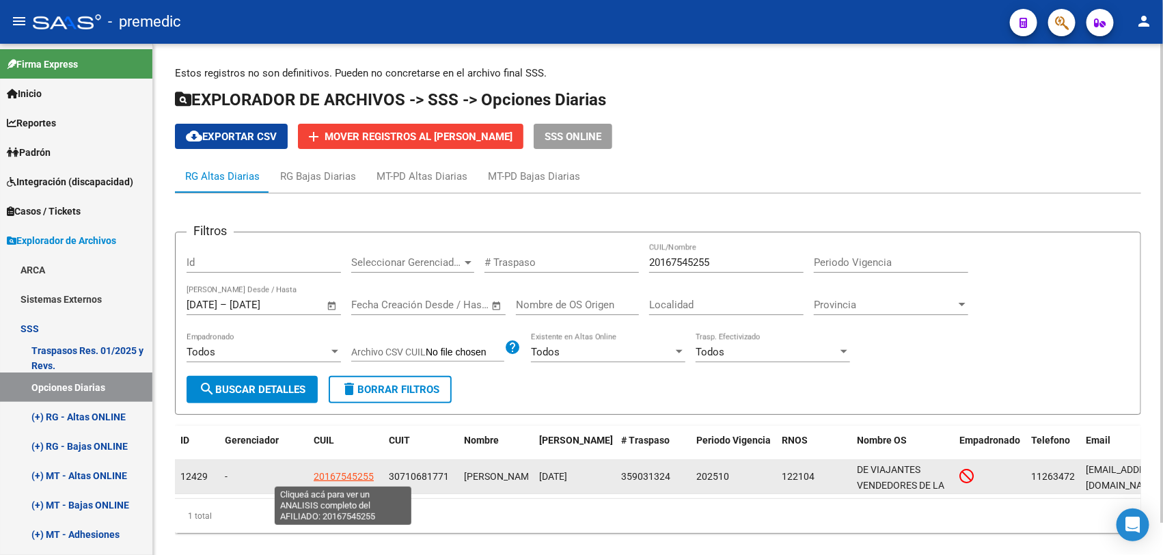
click at [352, 473] on span "20167545255" at bounding box center [344, 476] width 60 height 11
type textarea "20167545255"
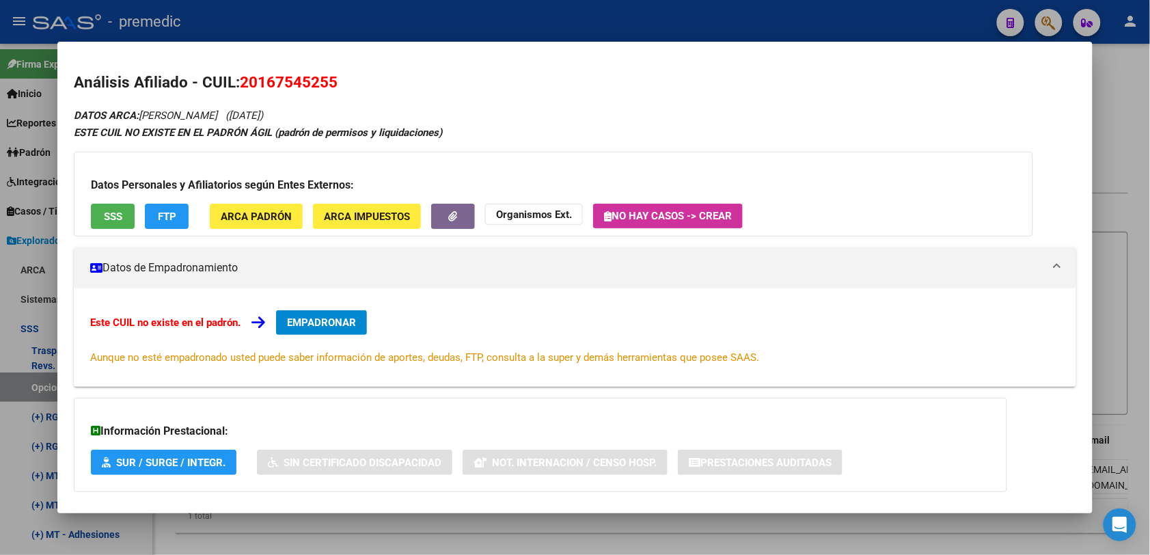
click at [352, 322] on span "EMPADRONAR" at bounding box center [321, 322] width 69 height 12
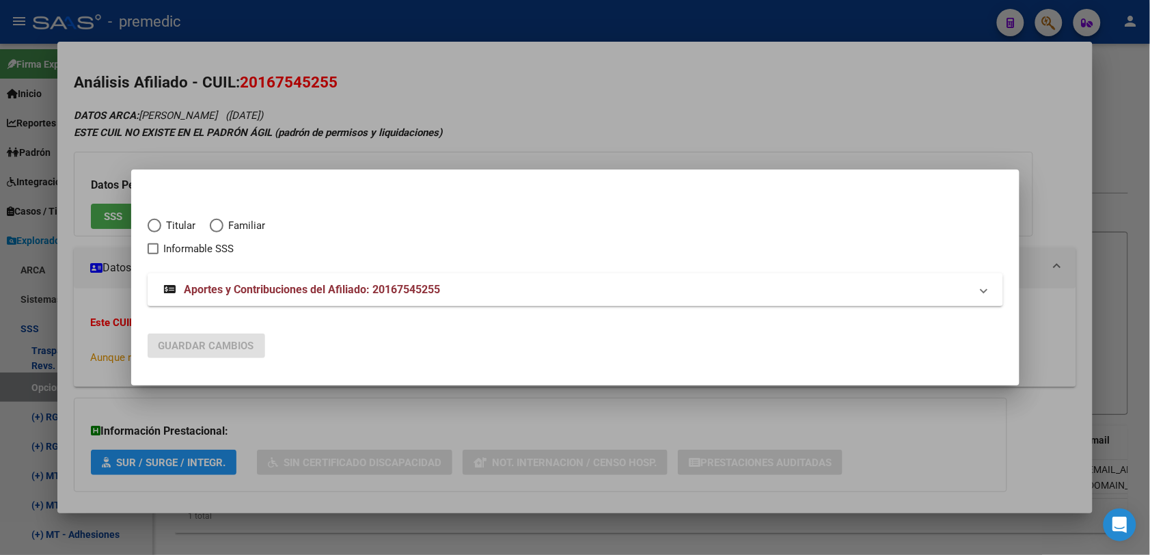
drag, startPoint x: 176, startPoint y: 207, endPoint x: 175, endPoint y: 223, distance: 15.7
click at [175, 215] on div "Titular Familiar Informable SSS" at bounding box center [575, 229] width 855 height 55
click at [175, 223] on span "Titular" at bounding box center [178, 226] width 35 height 16
click at [161, 223] on input "Titular" at bounding box center [155, 226] width 14 height 14
radio input "true"
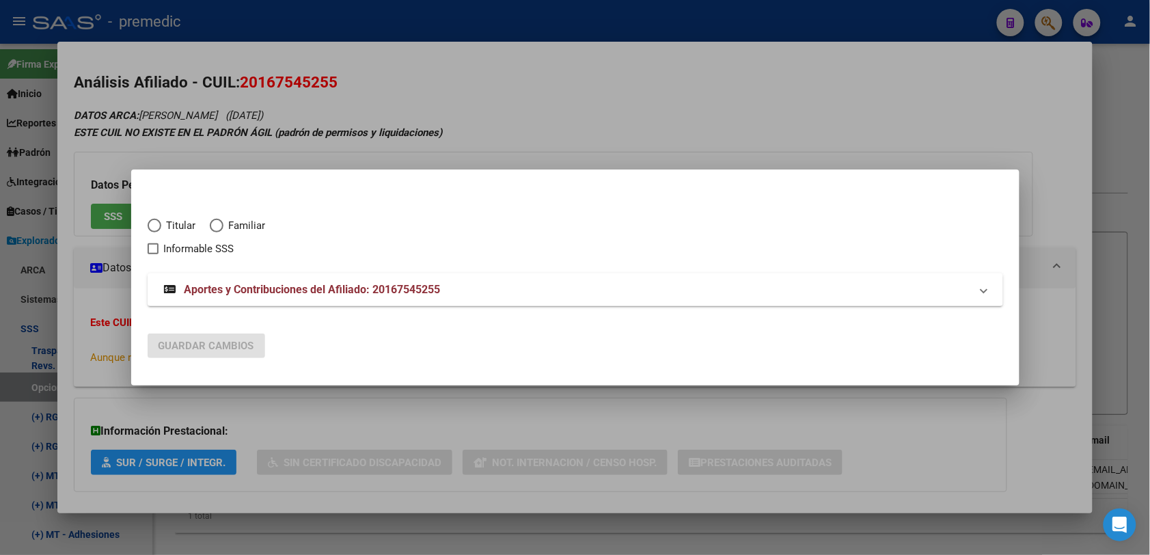
checkbox input "true"
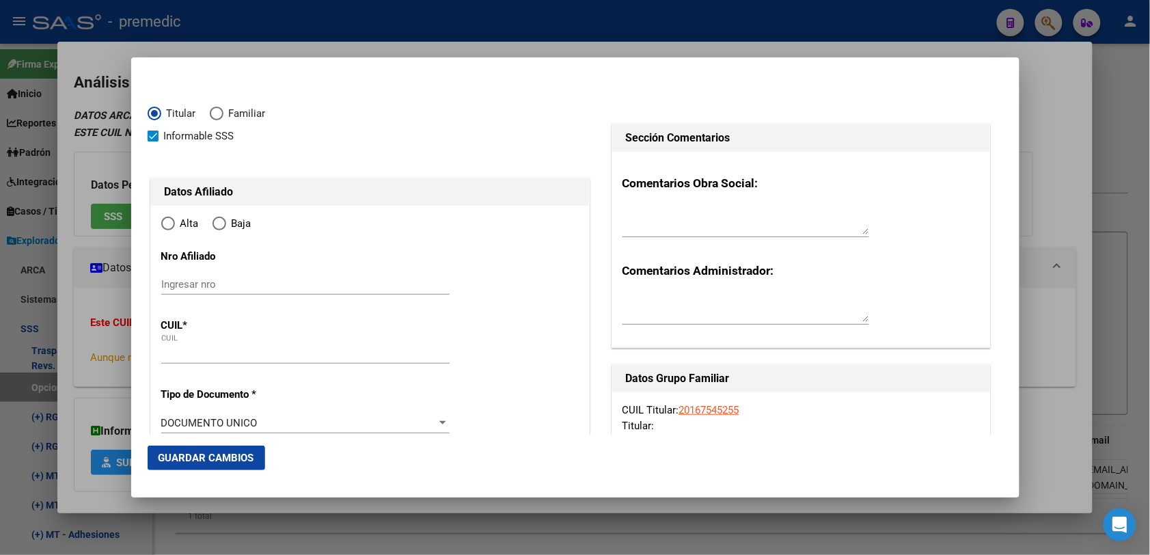
type input "20-16754525-5"
type input "16754525"
type input "[PERSON_NAME]"
type input "[DATE]"
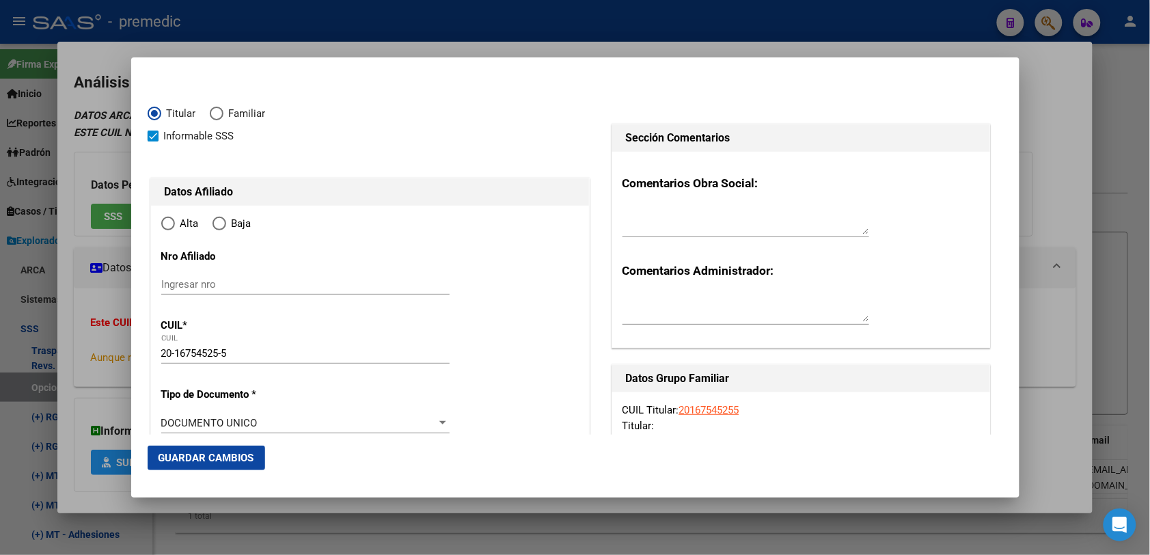
type input "[PERSON_NAME]"
type input "1744"
type input "[PERSON_NAME]"
type input "1214"
radio input "true"
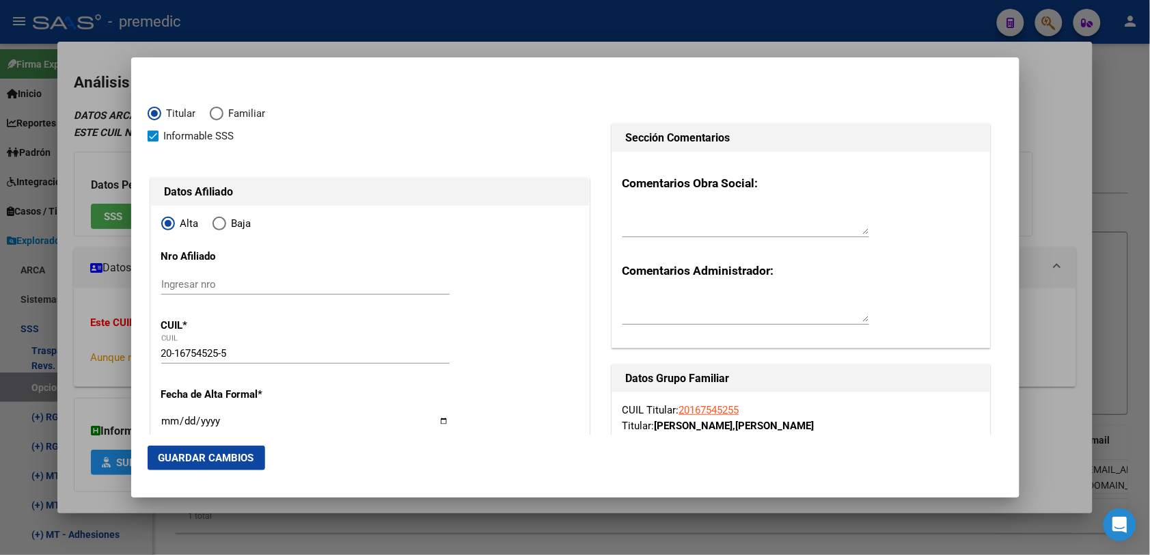
type input "[PERSON_NAME]"
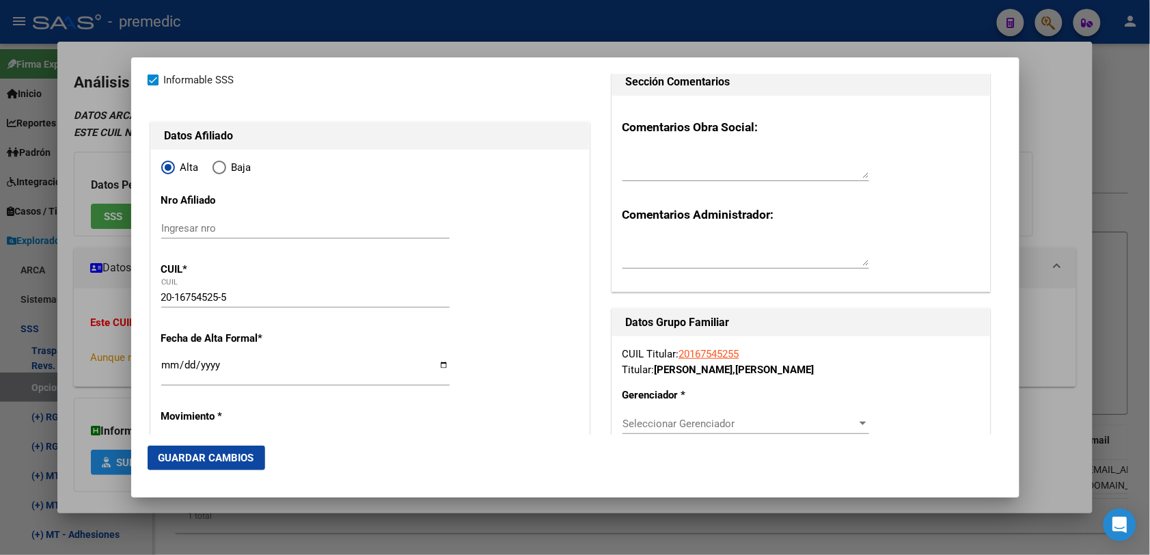
scroll to position [85, 0]
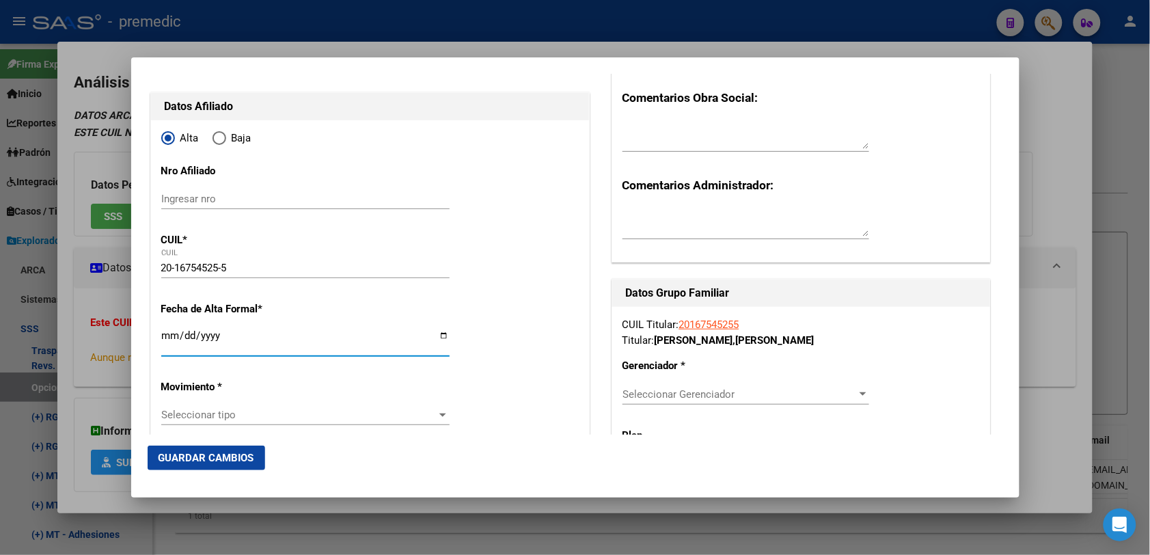
click at [164, 338] on input "Ingresar fecha" at bounding box center [305, 341] width 288 height 22
type input "[DATE]"
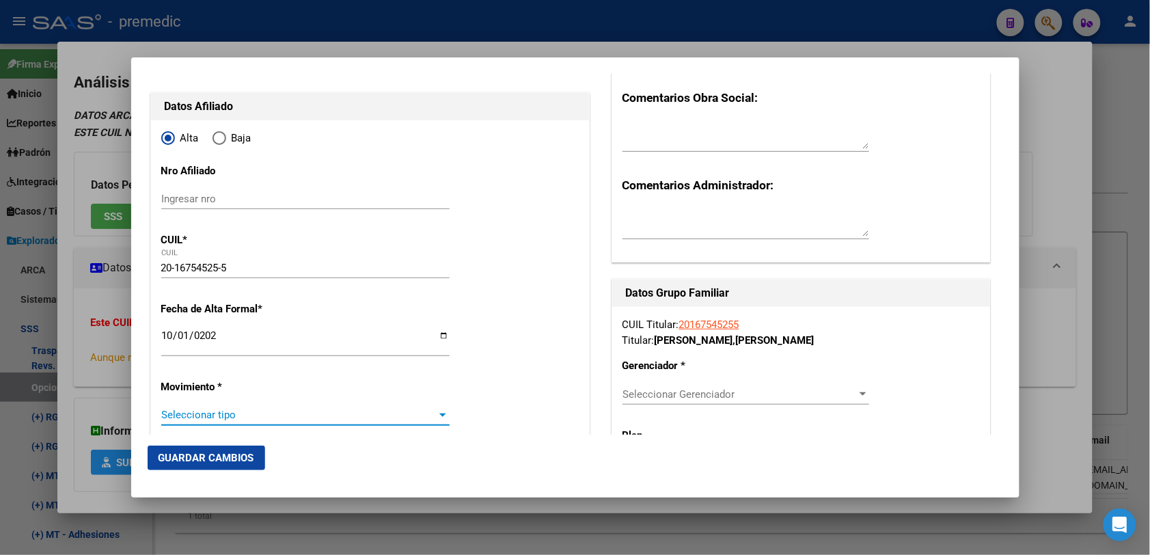
click at [206, 417] on span "Seleccionar tipo" at bounding box center [299, 415] width 276 height 12
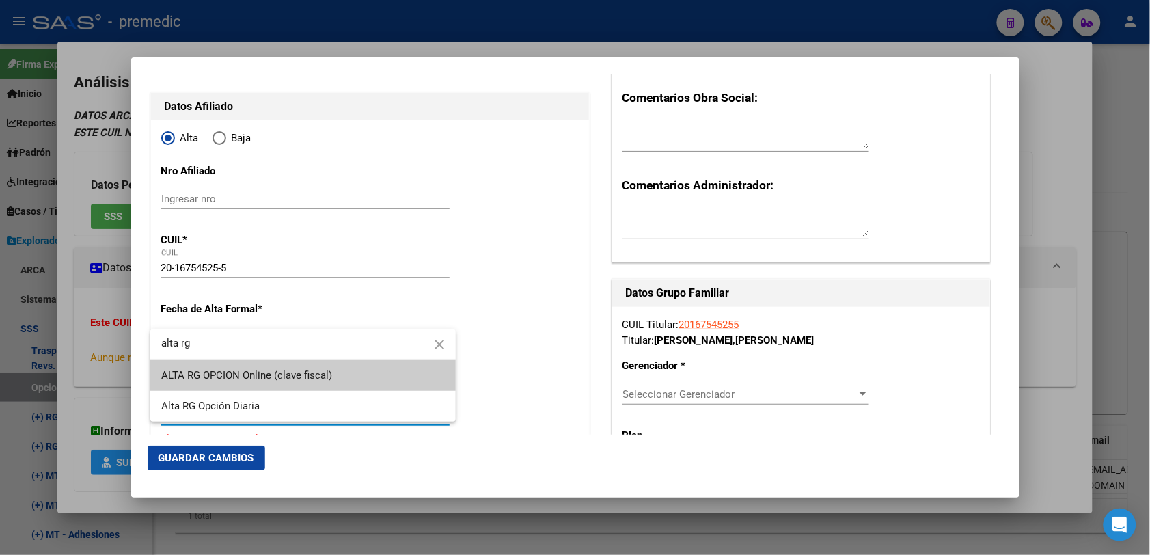
type input "alta rg"
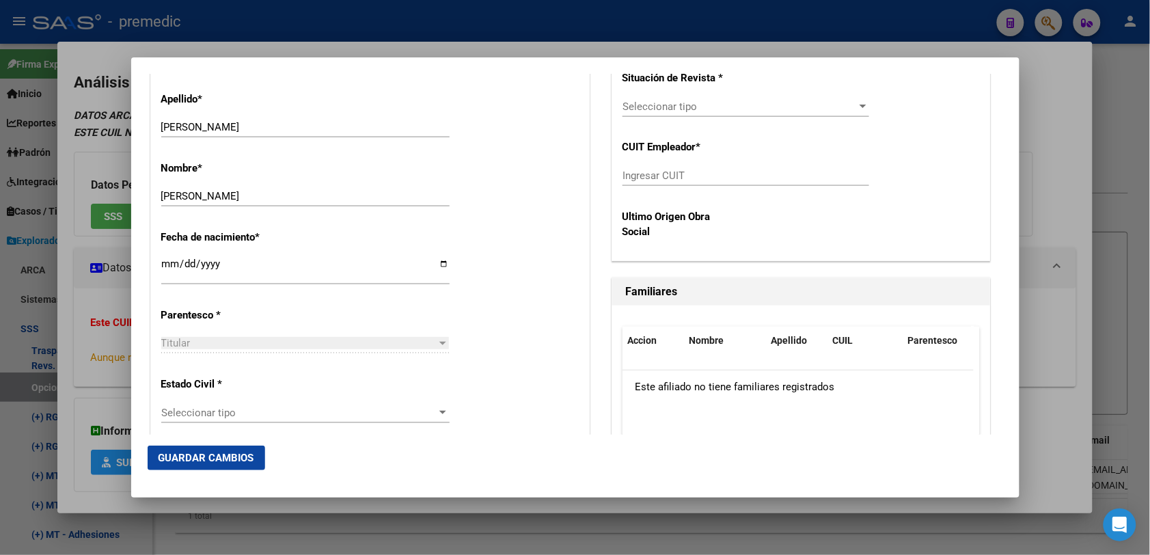
scroll to position [598, 0]
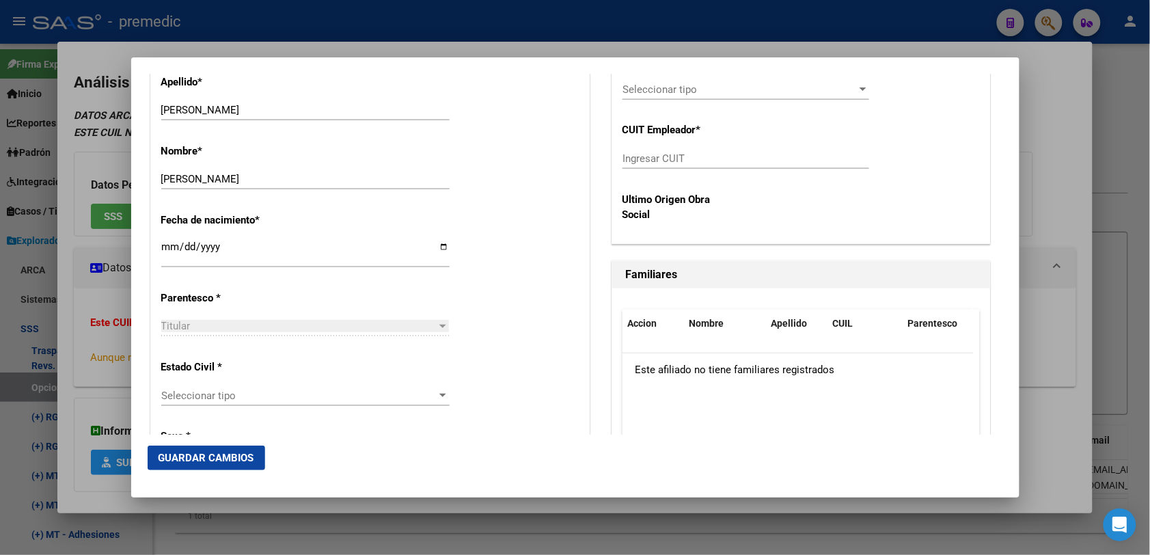
click at [226, 404] on div "Seleccionar tipo Seleccionar tipo" at bounding box center [305, 395] width 288 height 20
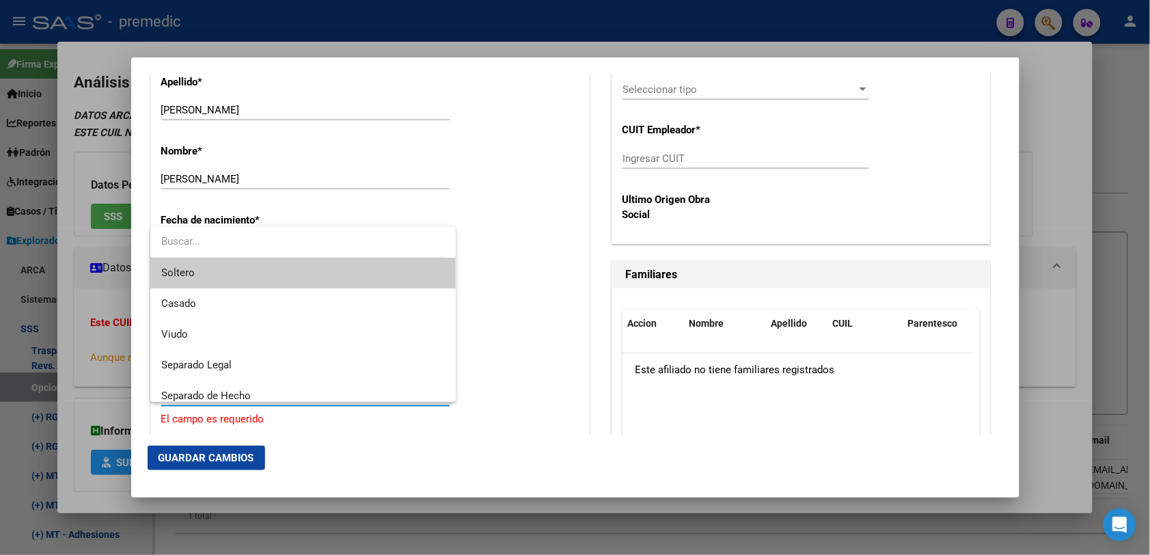
click at [297, 281] on span "Soltero" at bounding box center [302, 273] width 283 height 31
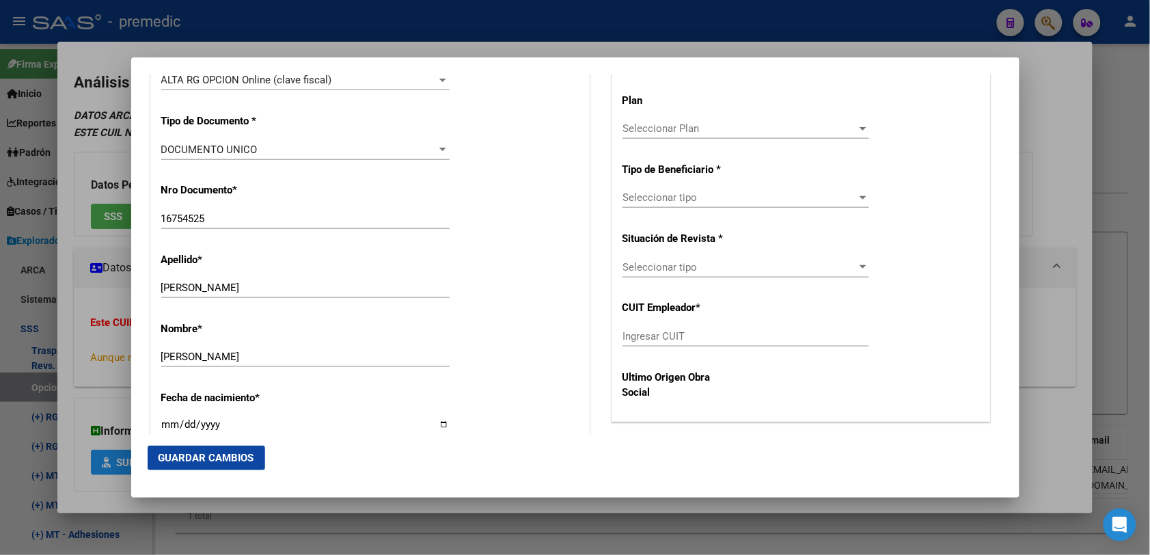
scroll to position [427, 0]
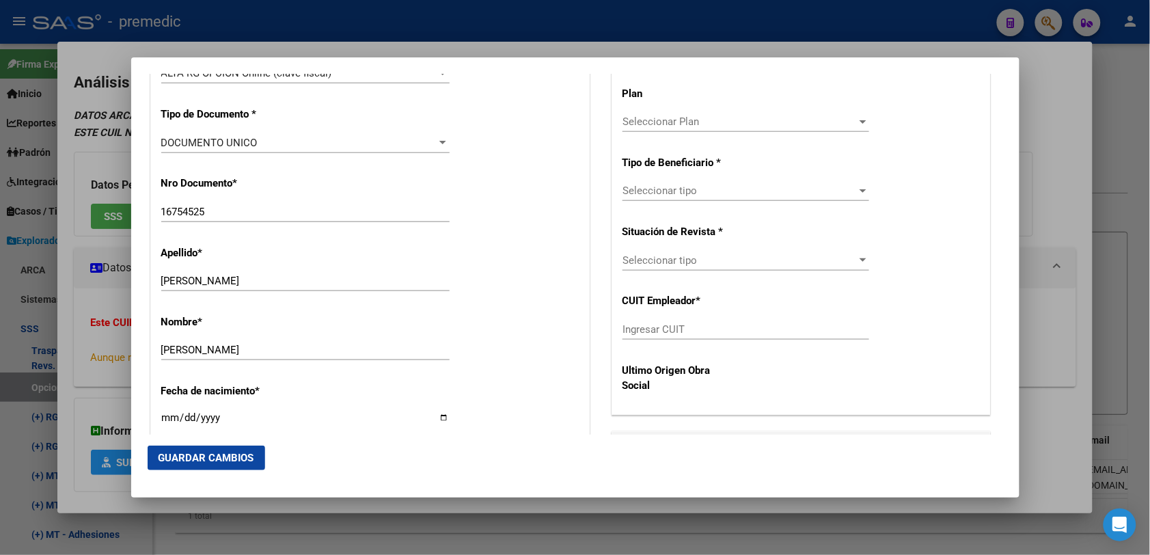
click at [868, 182] on div "CUIL Titular: 20167545255 Titular: [PERSON_NAME] [PERSON_NAME] Gerenciador * Se…" at bounding box center [801, 189] width 378 height 448
click at [857, 192] on div at bounding box center [863, 190] width 12 height 11
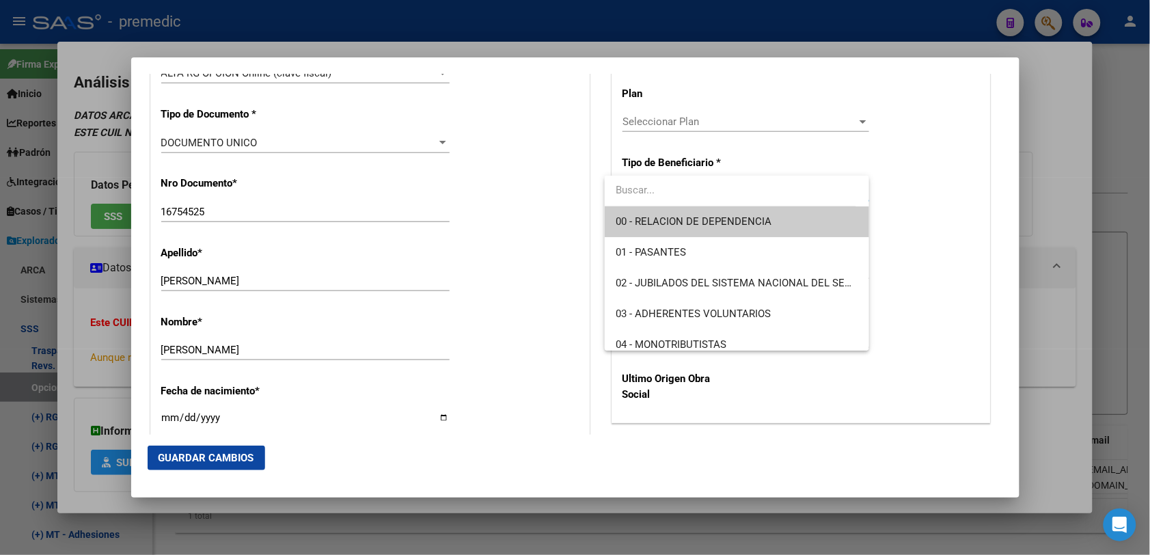
click at [853, 123] on div at bounding box center [575, 277] width 1150 height 555
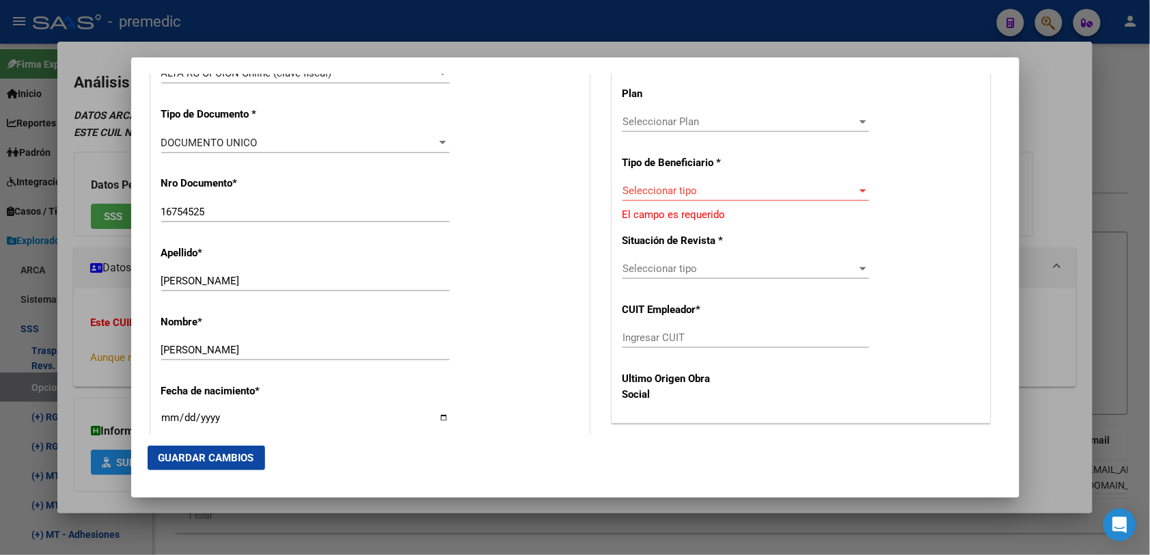
click at [859, 123] on div at bounding box center [862, 121] width 7 height 3
click at [914, 238] on div at bounding box center [575, 277] width 1150 height 555
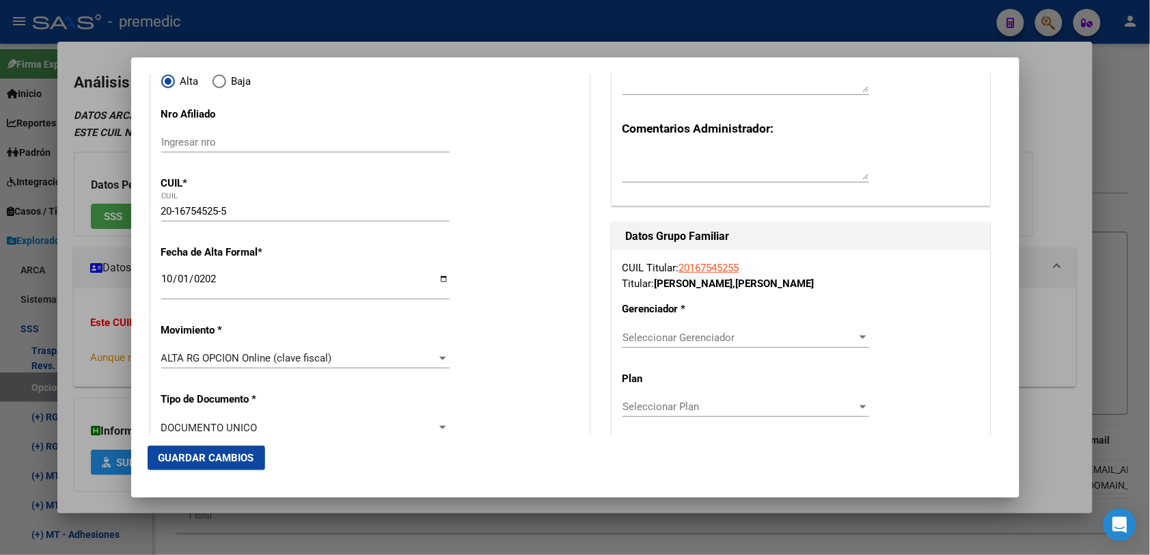
scroll to position [85, 0]
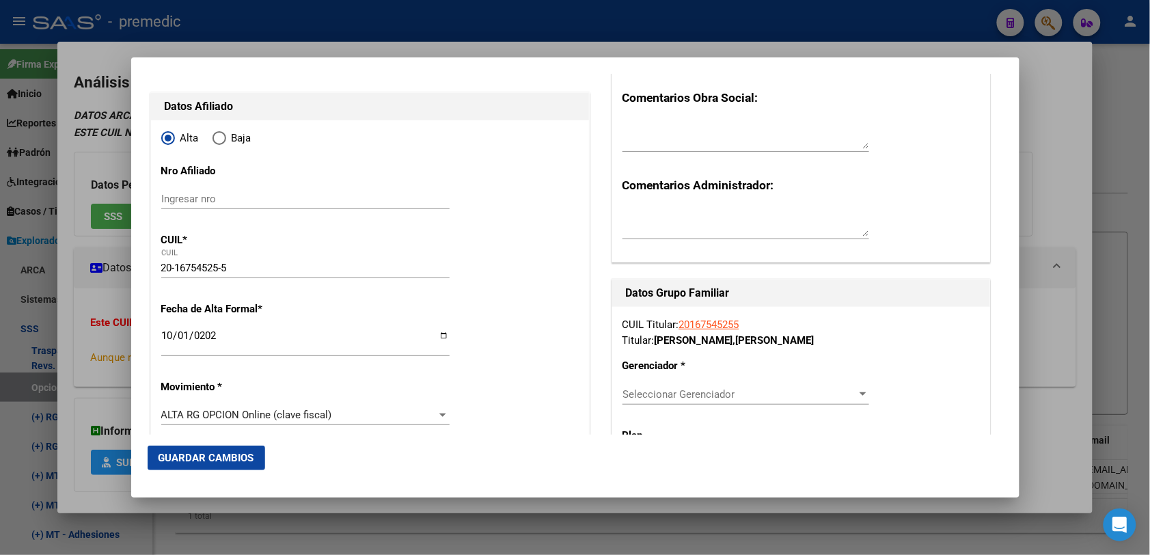
click at [815, 387] on div "Seleccionar Gerenciador Seleccionar Gerenciador" at bounding box center [745, 394] width 247 height 20
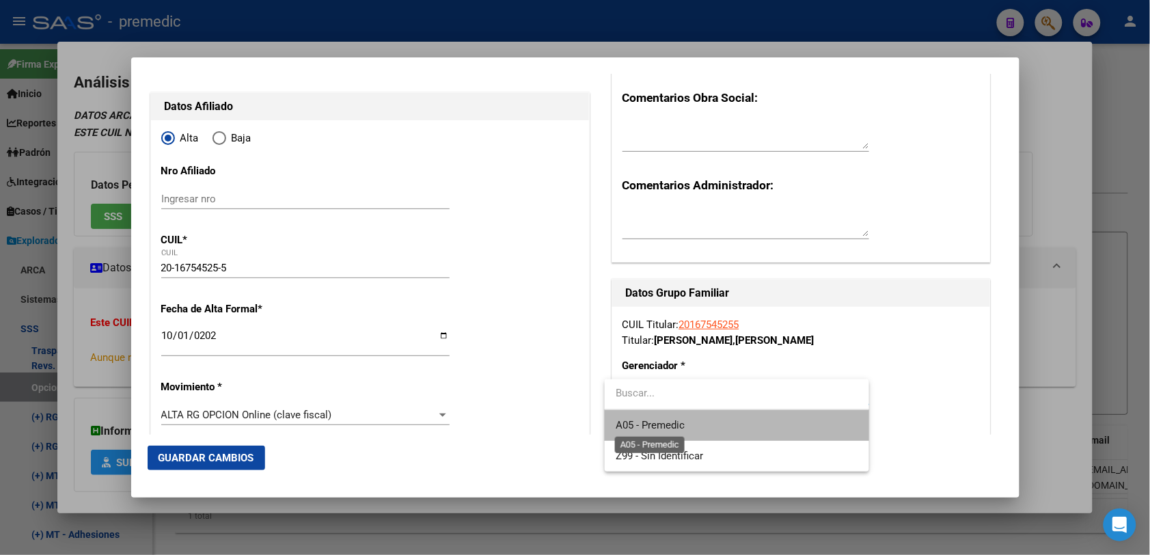
click at [678, 430] on span "A05 - Premedic" at bounding box center [649, 425] width 69 height 12
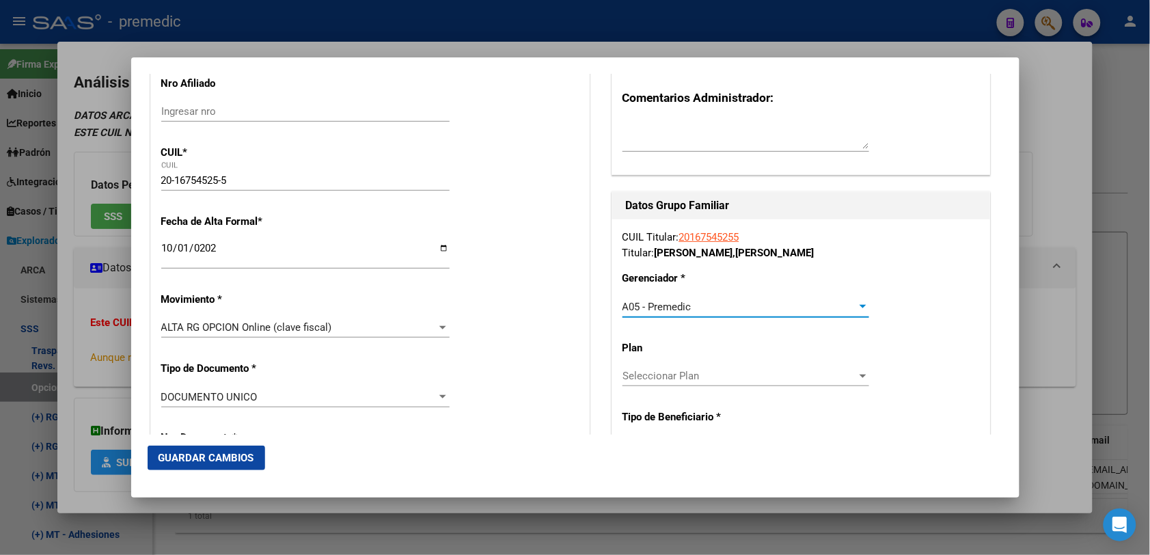
scroll to position [256, 0]
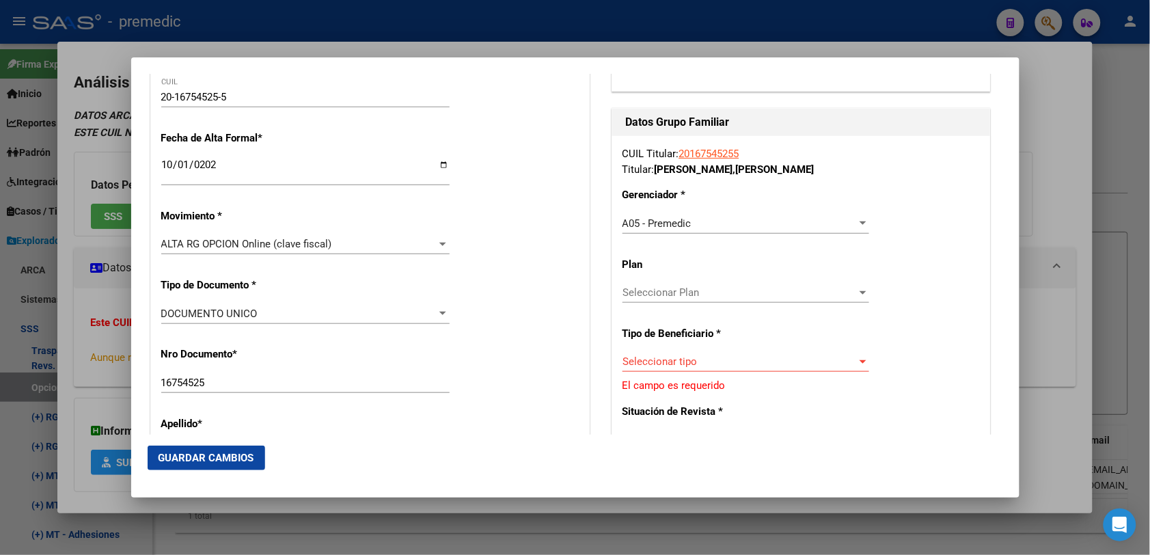
click at [738, 282] on div "Seleccionar Plan Seleccionar Plan" at bounding box center [745, 292] width 247 height 20
drag, startPoint x: 706, startPoint y: 356, endPoint x: 706, endPoint y: 367, distance: 10.9
click at [706, 357] on div at bounding box center [575, 277] width 1150 height 555
click at [704, 381] on div "Seleccionar tipo Seleccionar tipo" at bounding box center [745, 367] width 247 height 33
click at [699, 365] on span "Seleccionar tipo" at bounding box center [739, 361] width 234 height 12
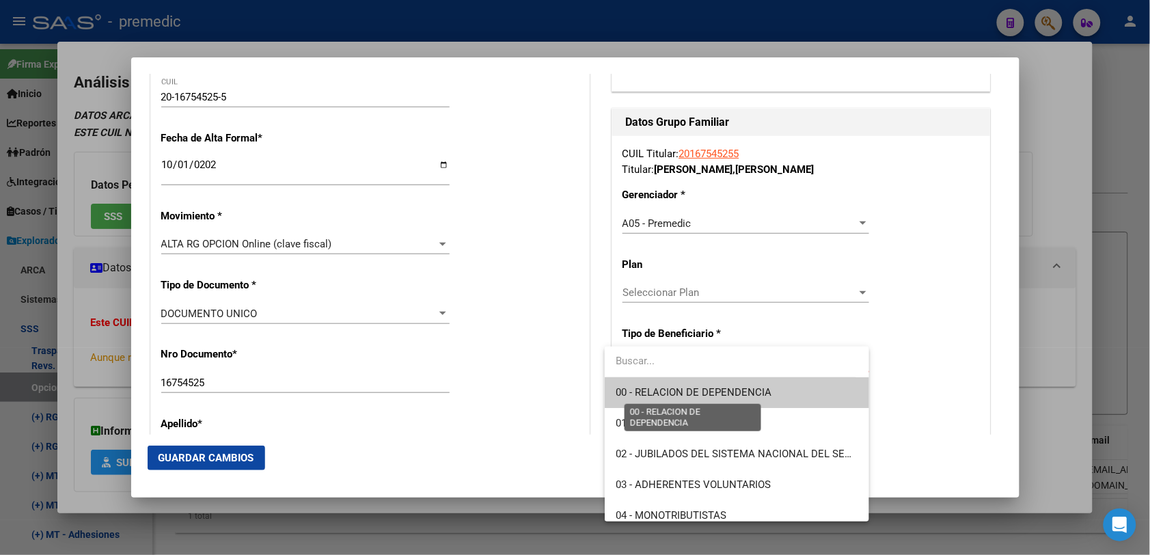
click at [702, 391] on span "00 - RELACION DE DEPENDENCIA" at bounding box center [693, 392] width 156 height 12
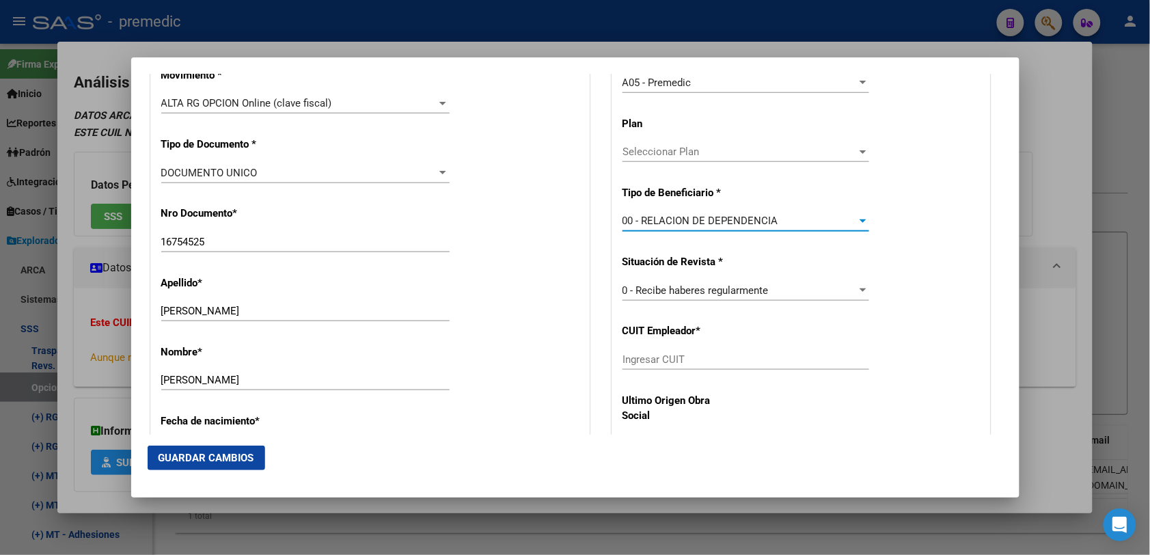
scroll to position [427, 0]
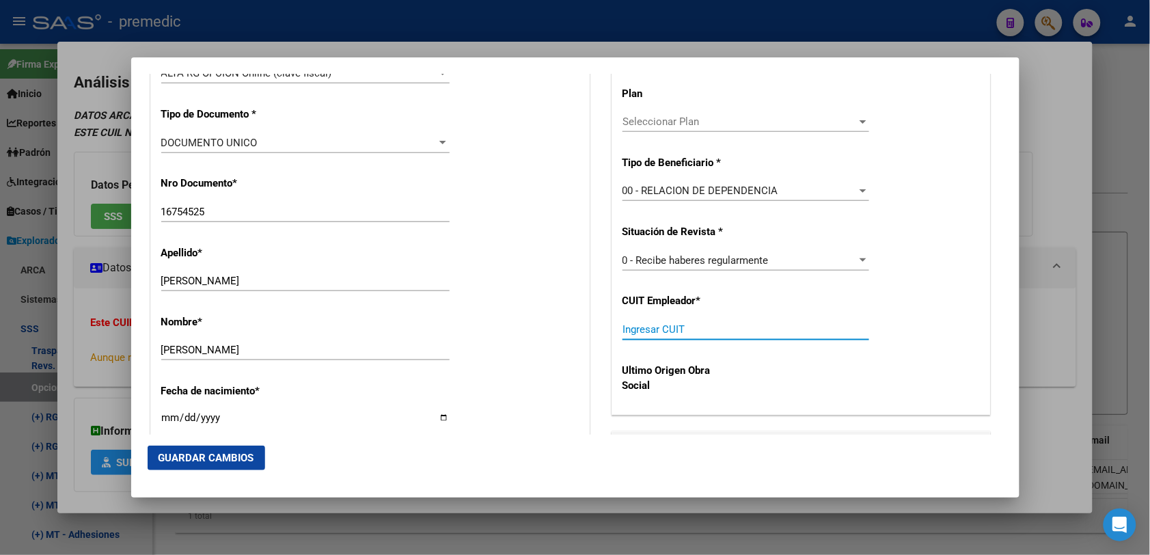
click at [797, 331] on input "Ingresar CUIT" at bounding box center [745, 329] width 247 height 12
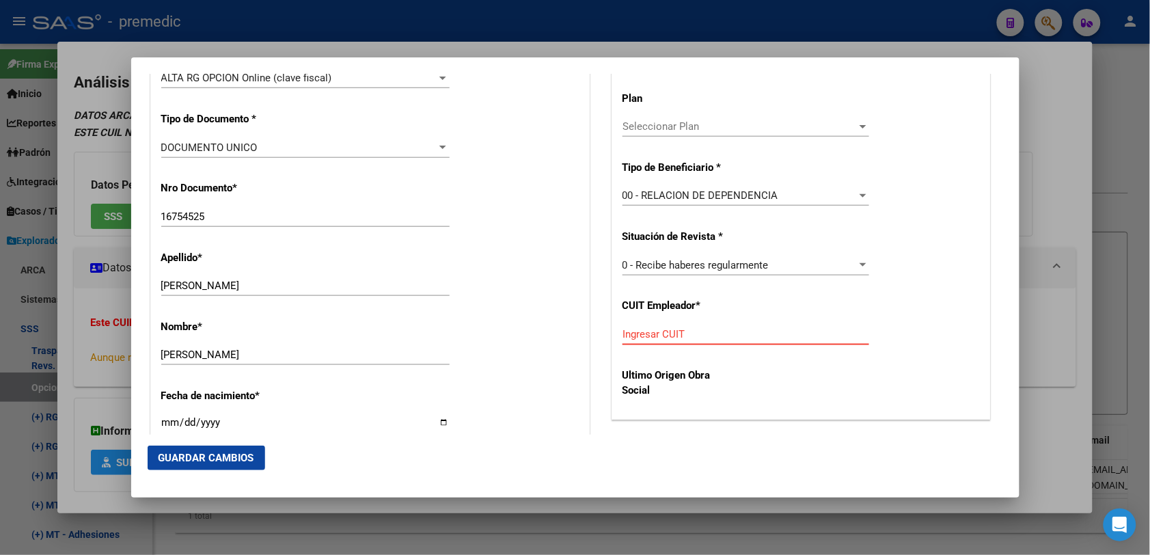
scroll to position [512, 0]
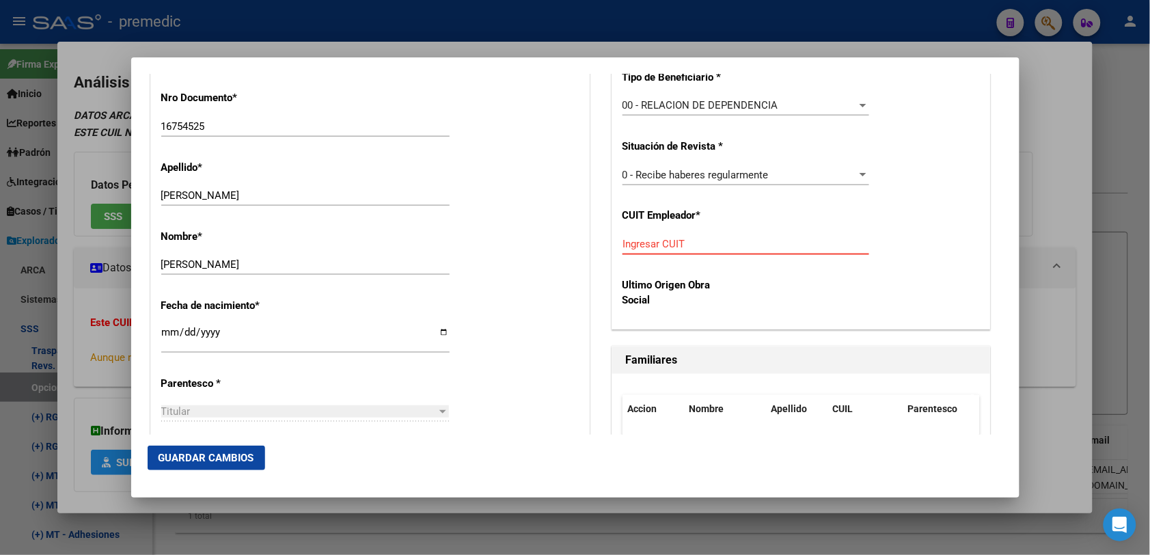
paste input "30-71068177-1"
type input "30-71068177-1"
click at [192, 452] on span "Guardar Cambios" at bounding box center [206, 458] width 96 height 12
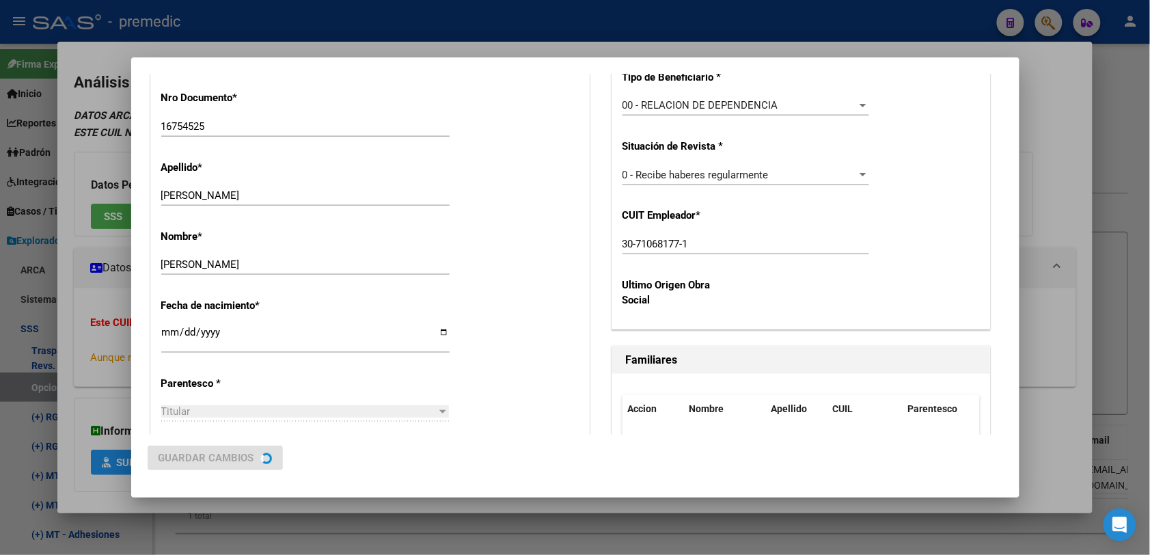
scroll to position [0, 0]
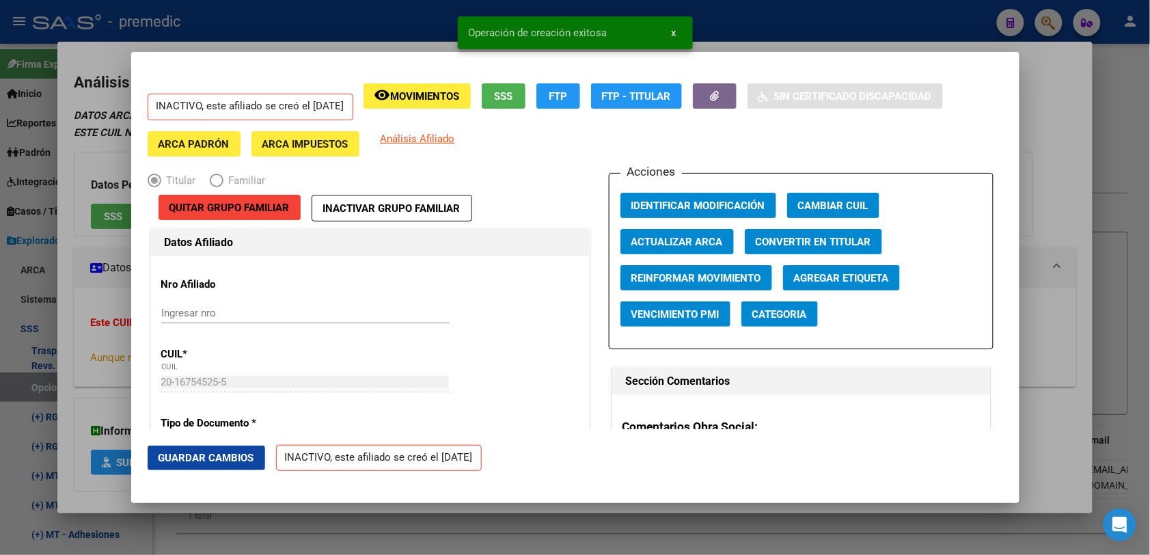
click at [1109, 135] on div at bounding box center [575, 277] width 1150 height 555
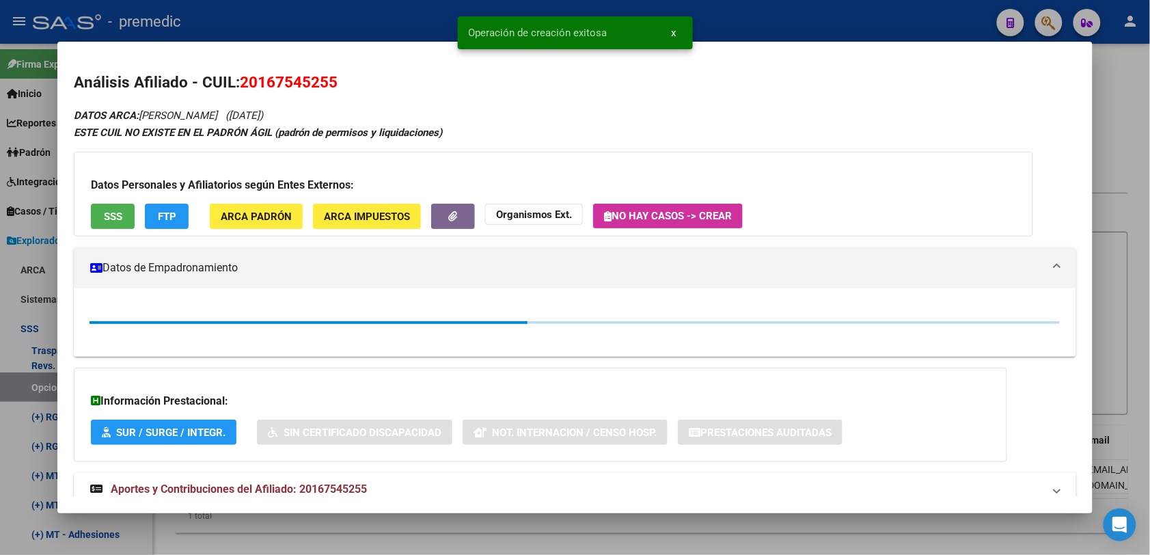
click at [1122, 103] on div at bounding box center [575, 277] width 1150 height 555
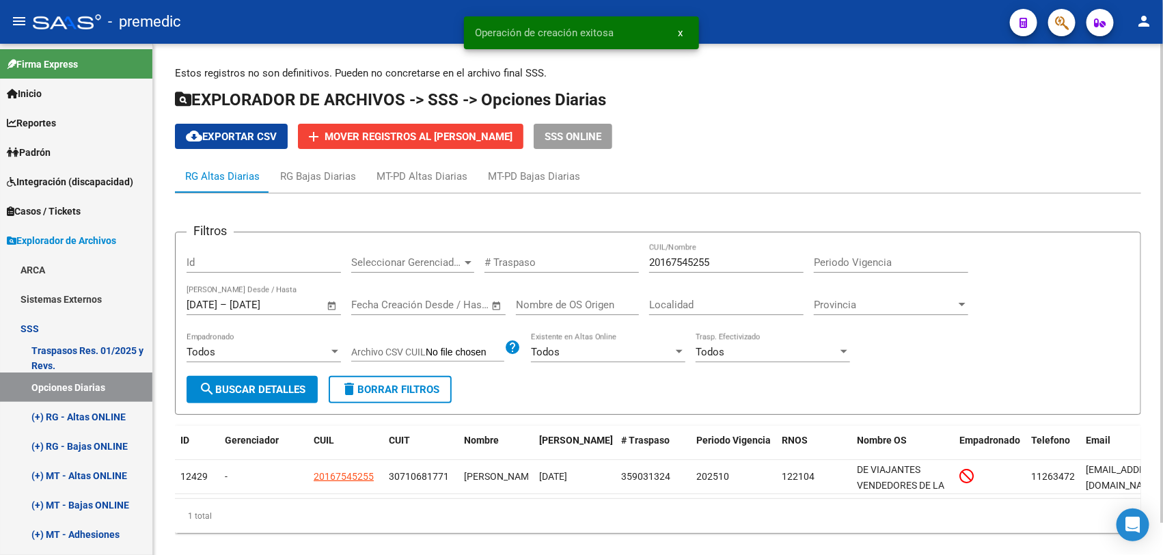
click at [1128, 100] on h1 "EXPLORADOR DE ARCHIVOS -> SSS -> Opciones Diarias" at bounding box center [658, 101] width 966 height 24
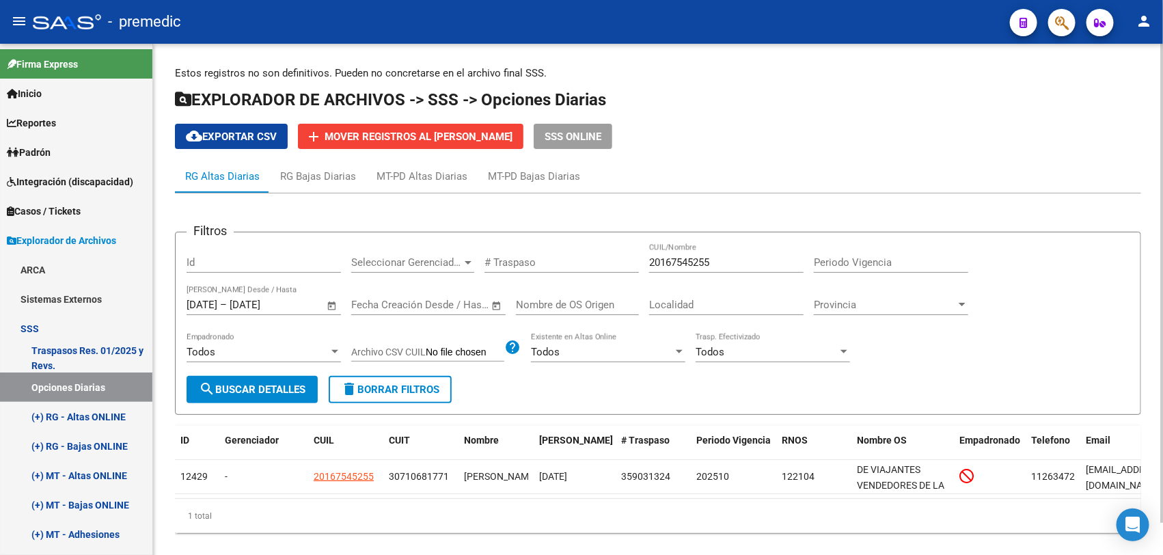
click at [678, 260] on input "20167545255" at bounding box center [726, 262] width 154 height 12
paste input "377875983"
type input "20377875983"
click at [265, 370] on div "Todos Empadronado" at bounding box center [263, 354] width 154 height 42
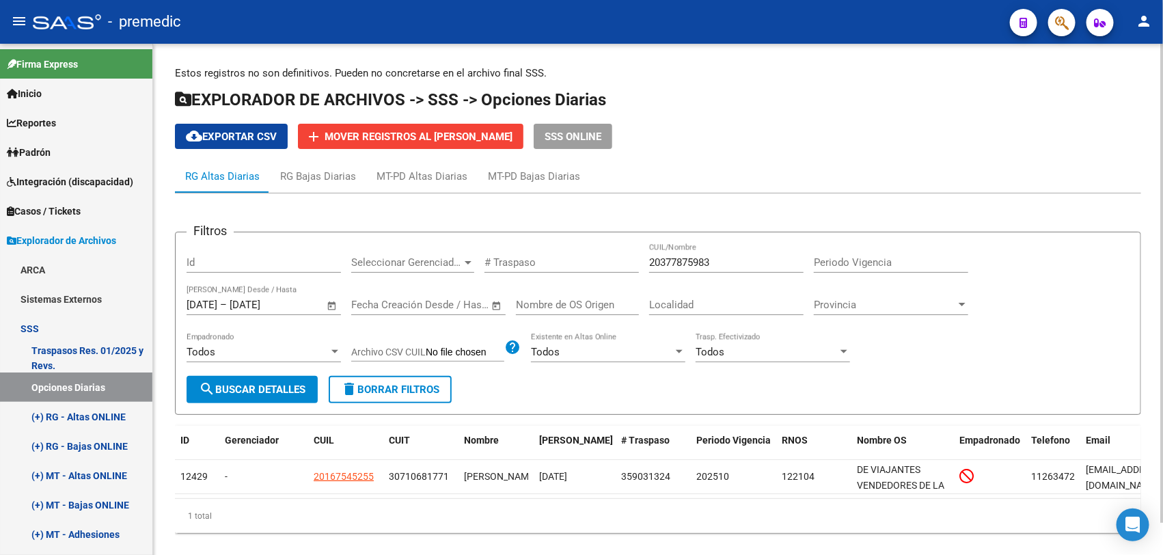
click at [265, 385] on span "search Buscar Detalles" at bounding box center [252, 389] width 107 height 12
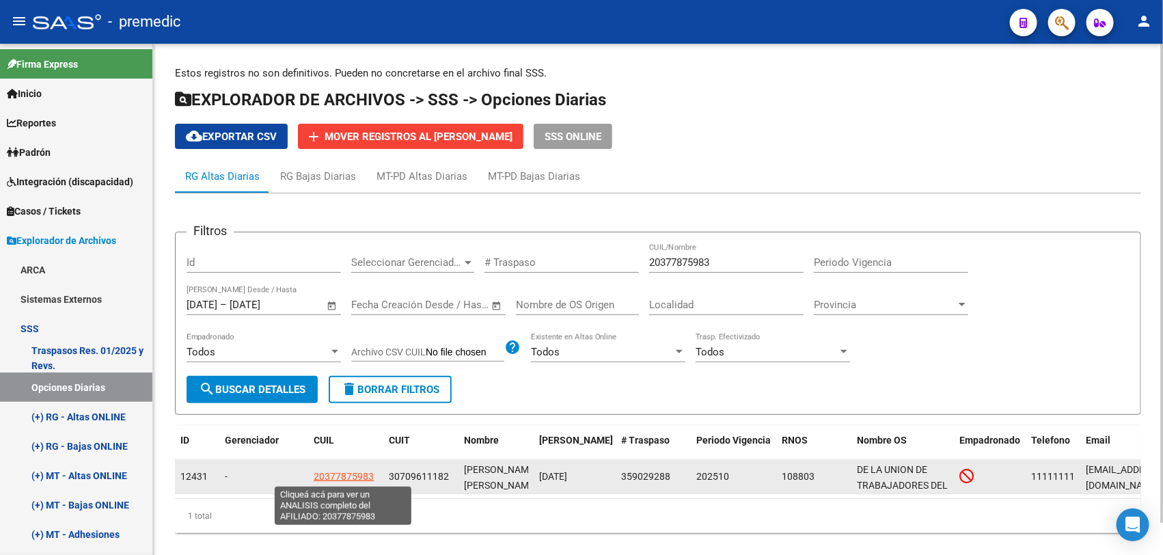
click at [338, 471] on span "20377875983" at bounding box center [344, 476] width 60 height 11
type textarea "20377875983"
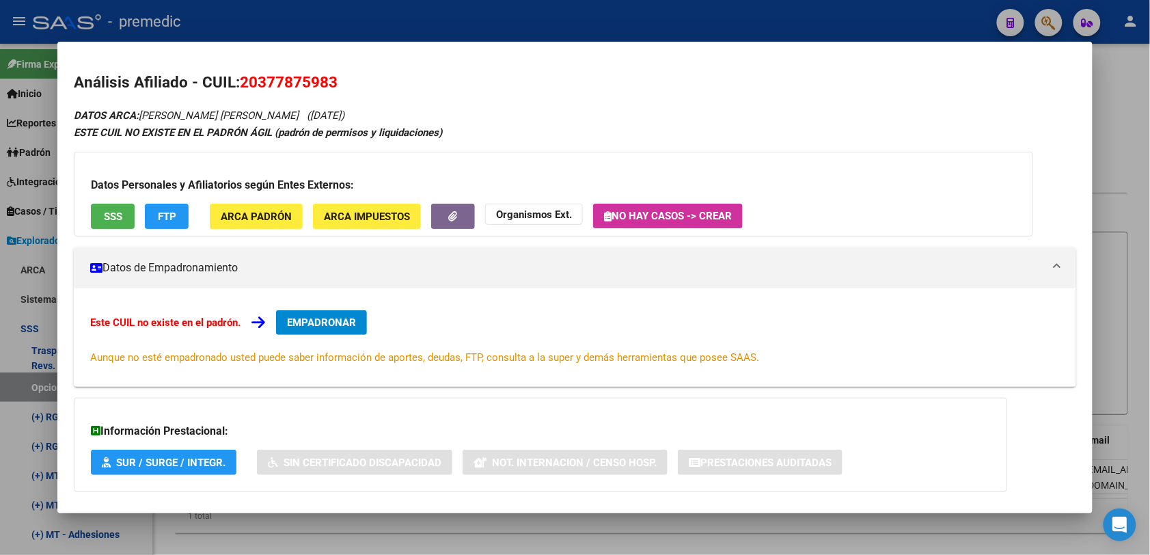
click at [311, 312] on button "EMPADRONAR" at bounding box center [321, 322] width 91 height 25
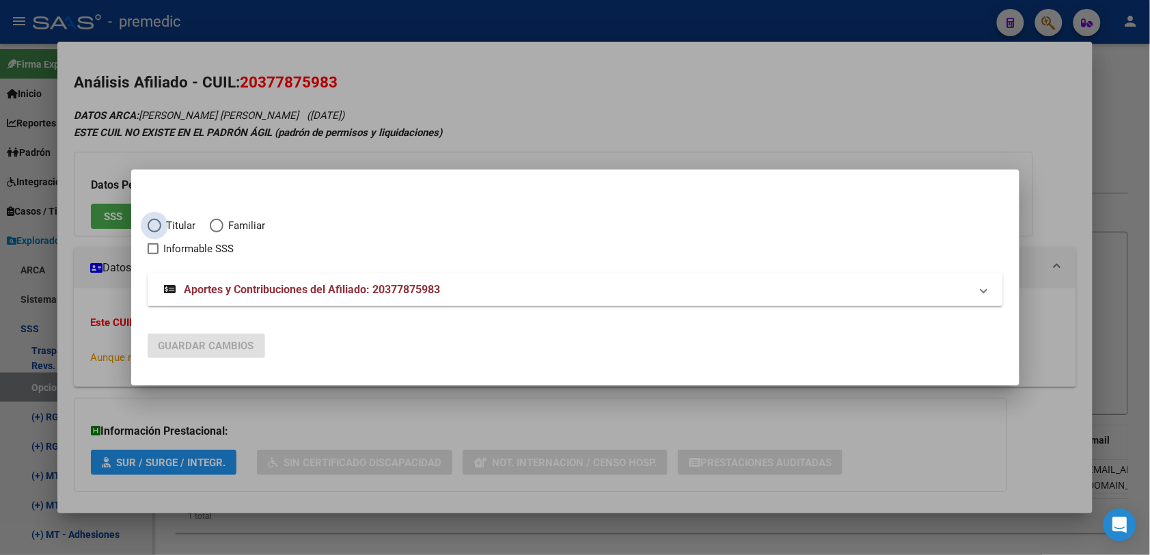
click at [183, 222] on span "Titular" at bounding box center [178, 226] width 35 height 16
click at [161, 222] on input "Titular" at bounding box center [155, 226] width 14 height 14
radio input "true"
checkbox input "true"
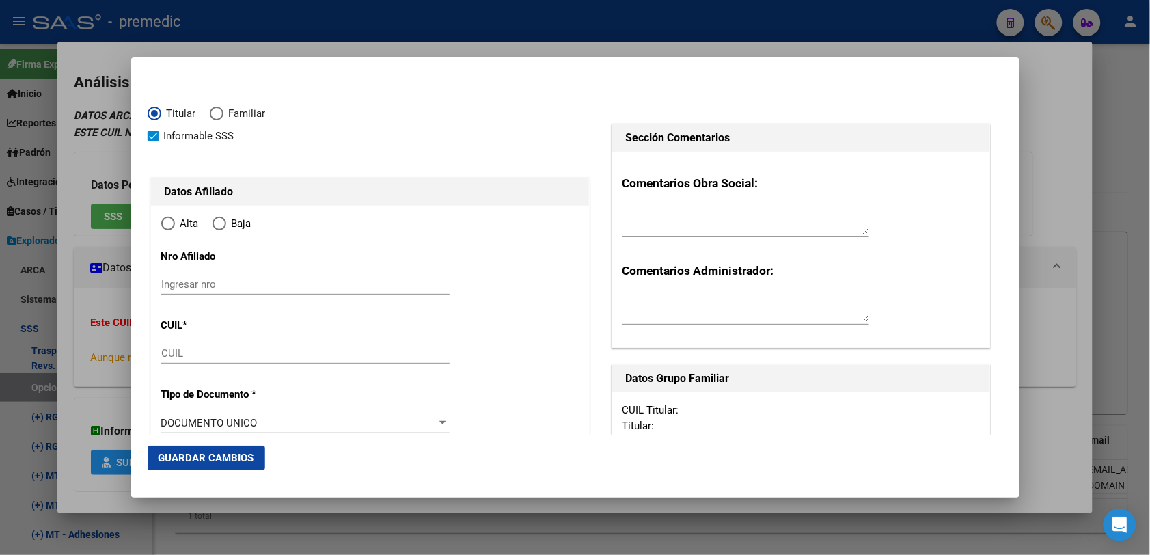
type input "20-37787598-3"
radio input "true"
type input "37787598"
type input "[PERSON_NAME]"
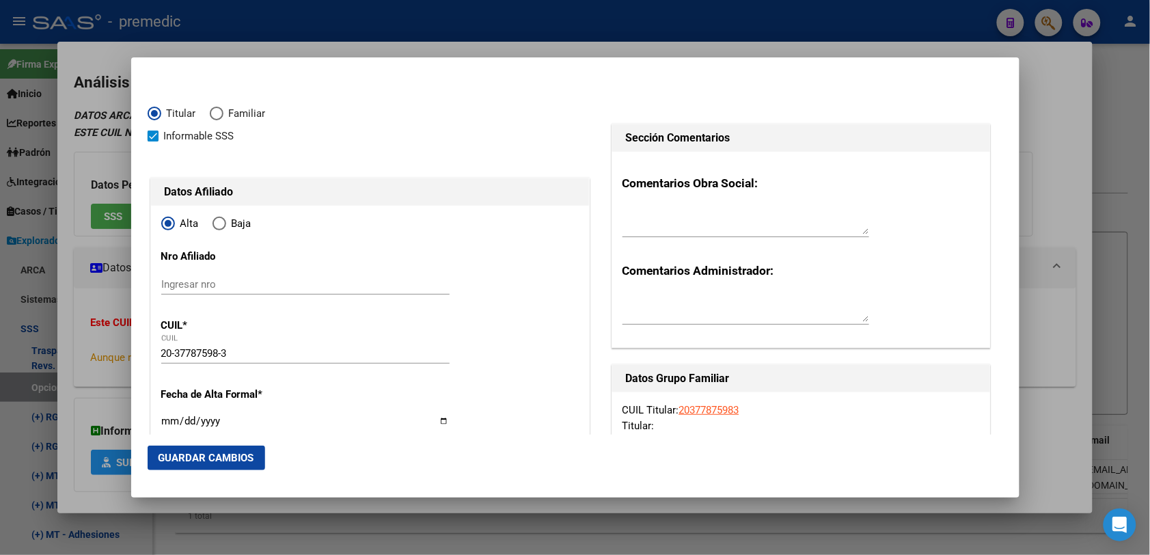
type input "[DATE]"
type input "[PERSON_NAME]"
type input "1722"
type input "[PERSON_NAME]"
type input "2042"
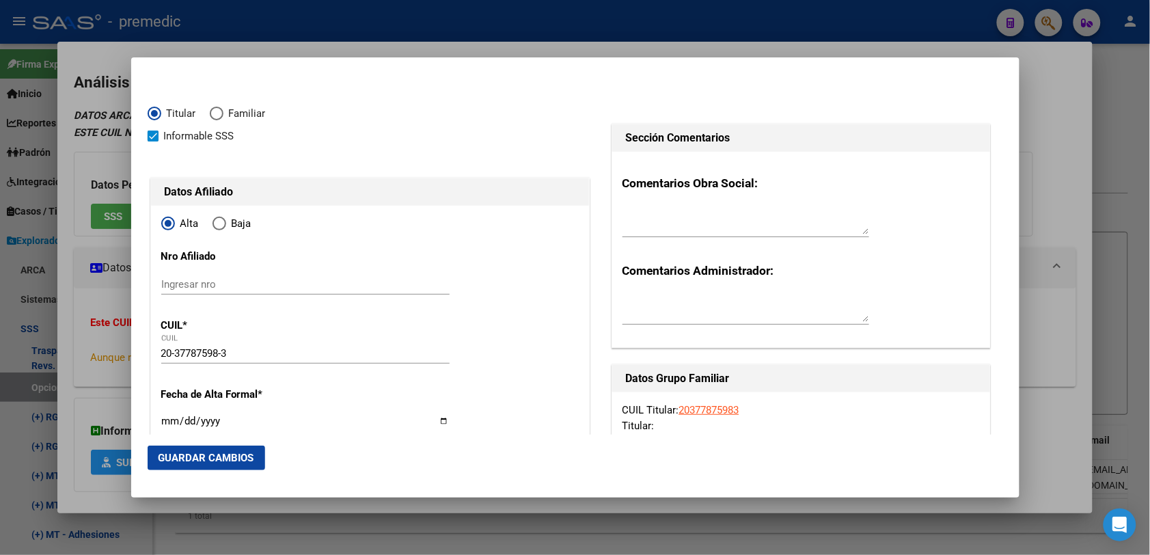
type input "[PERSON_NAME]"
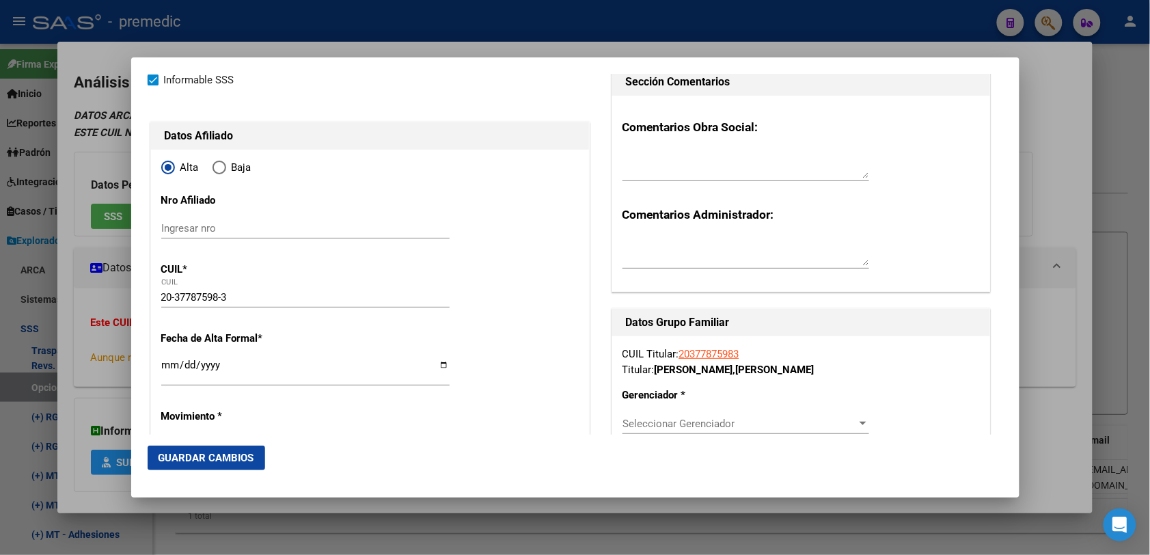
scroll to position [85, 0]
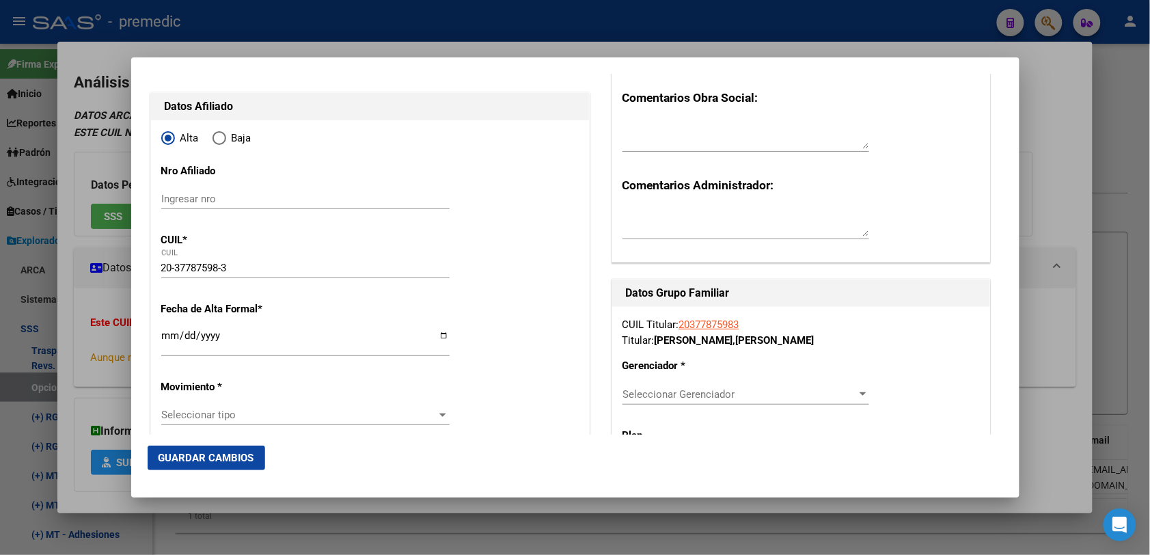
click at [167, 350] on input "Ingresar fecha" at bounding box center [305, 341] width 288 height 22
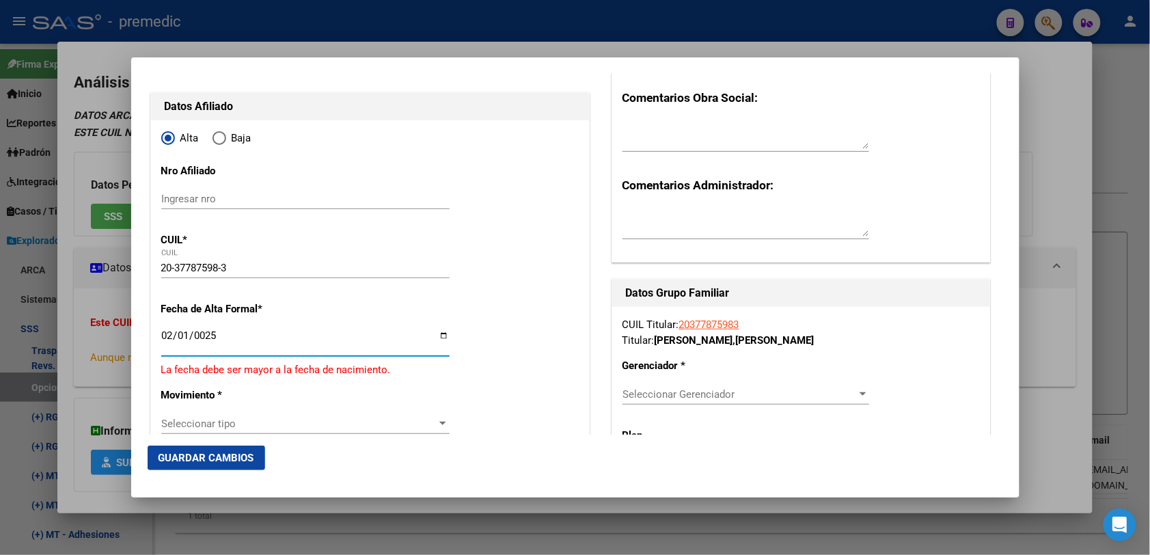
click at [183, 340] on input "0025-02-01" at bounding box center [305, 341] width 288 height 22
type input "[DATE]"
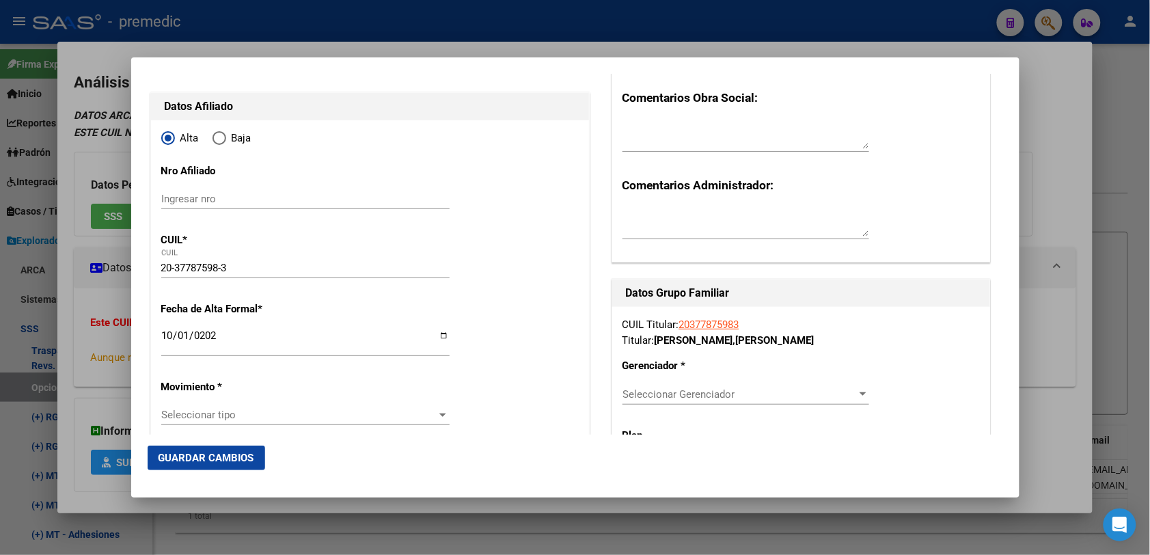
drag, startPoint x: 192, startPoint y: 397, endPoint x: 195, endPoint y: 422, distance: 25.4
click at [195, 422] on div "Seleccionar tipo Seleccionar tipo" at bounding box center [305, 414] width 288 height 20
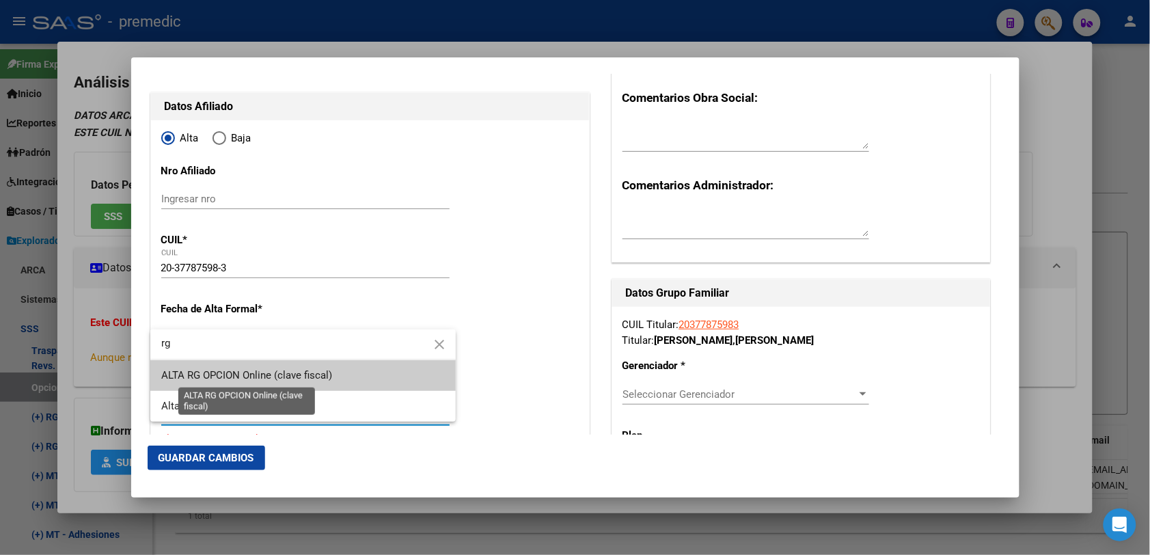
type input "rg"
click at [289, 369] on span "ALTA RG OPCION Online (clave fiscal)" at bounding box center [246, 375] width 171 height 12
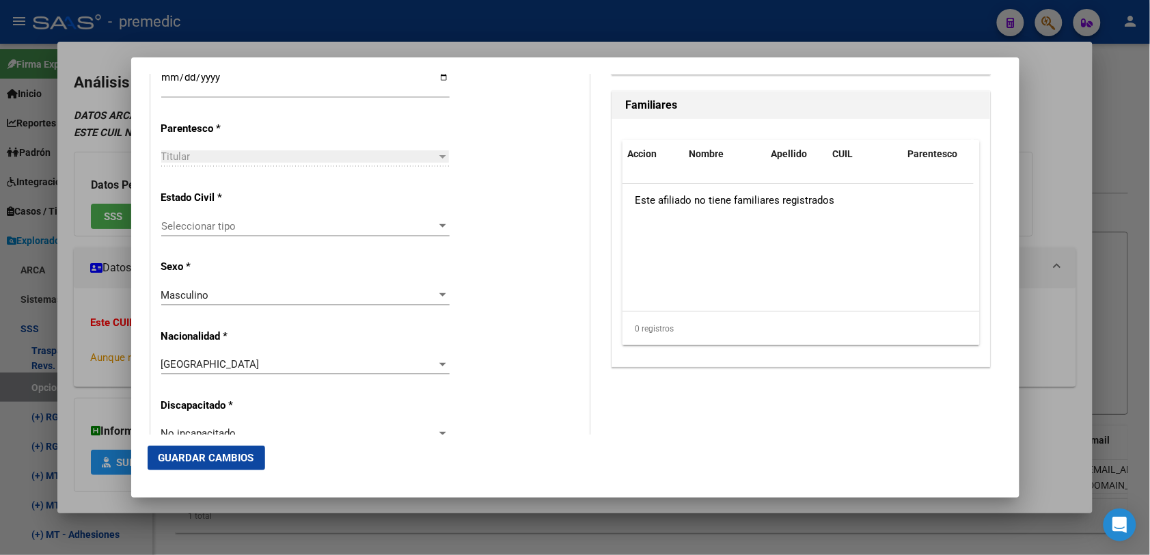
scroll to position [769, 0]
click at [266, 219] on span "Seleccionar tipo" at bounding box center [299, 225] width 276 height 12
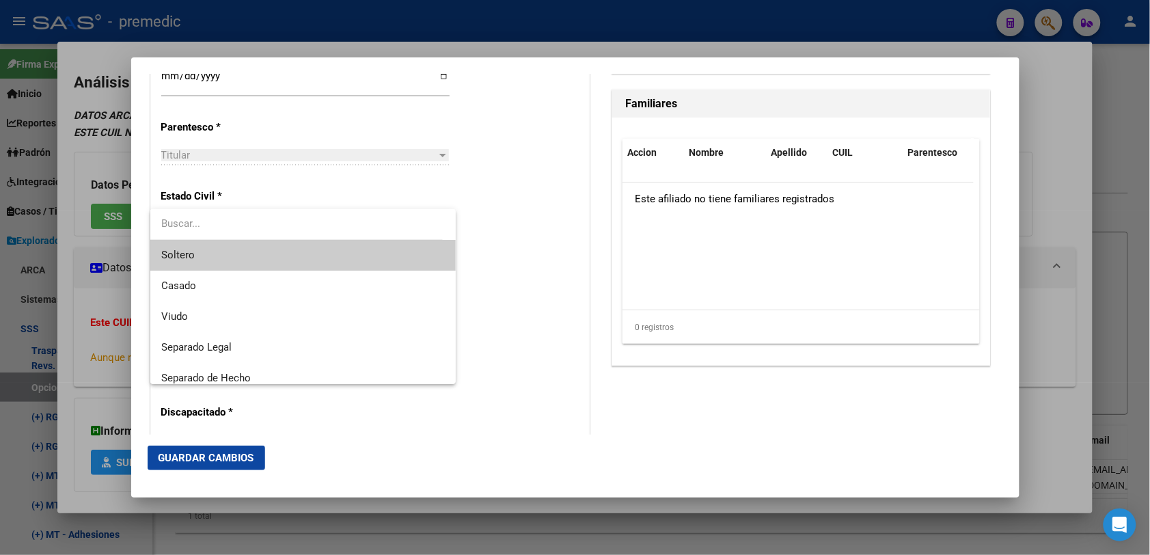
click at [268, 251] on span "Soltero" at bounding box center [302, 255] width 283 height 31
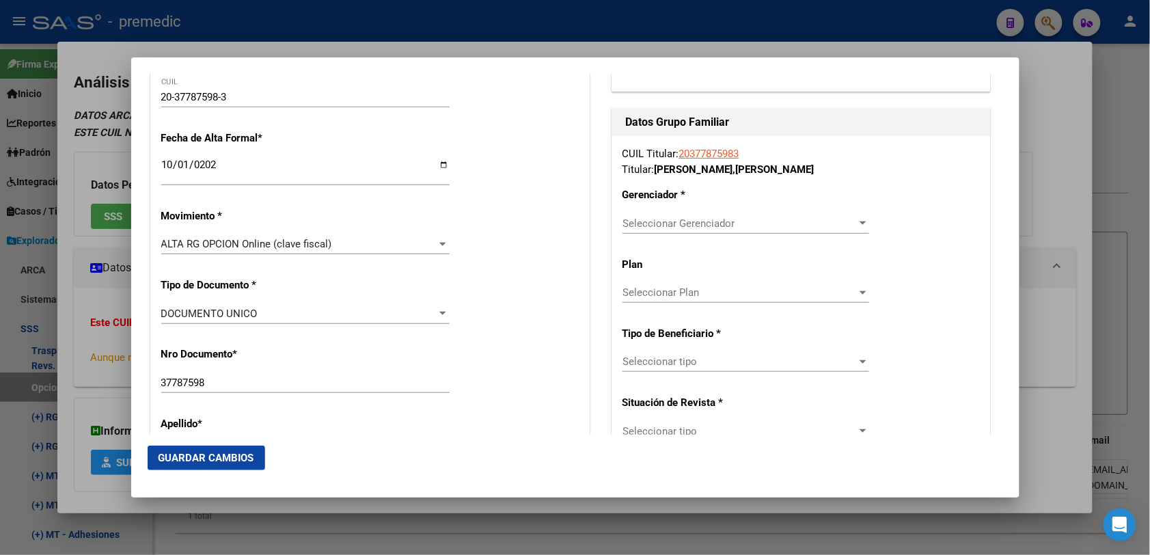
scroll to position [342, 0]
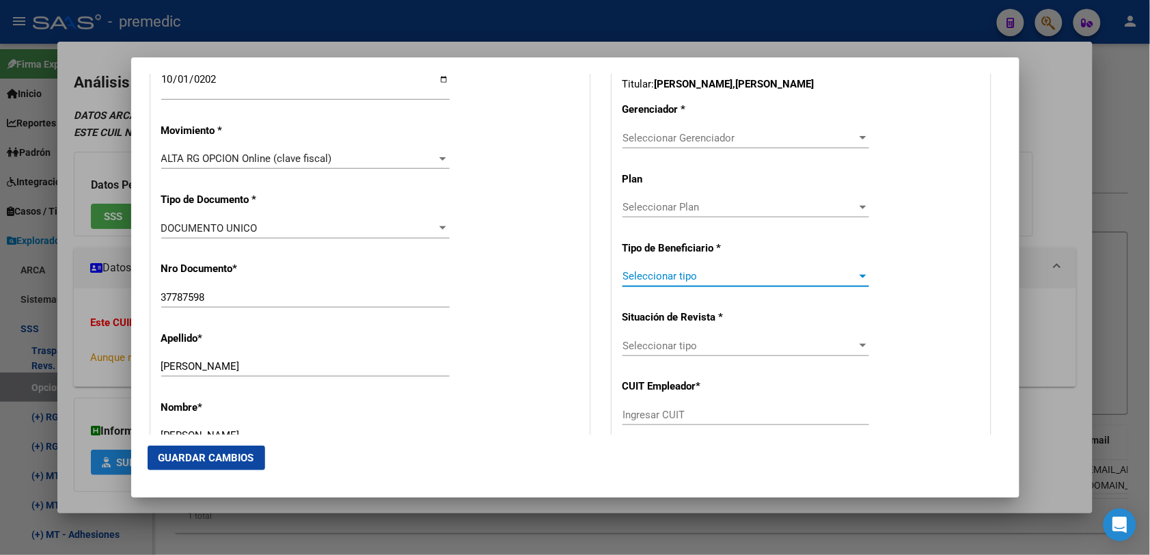
click at [705, 279] on span "Seleccionar tipo" at bounding box center [739, 276] width 234 height 12
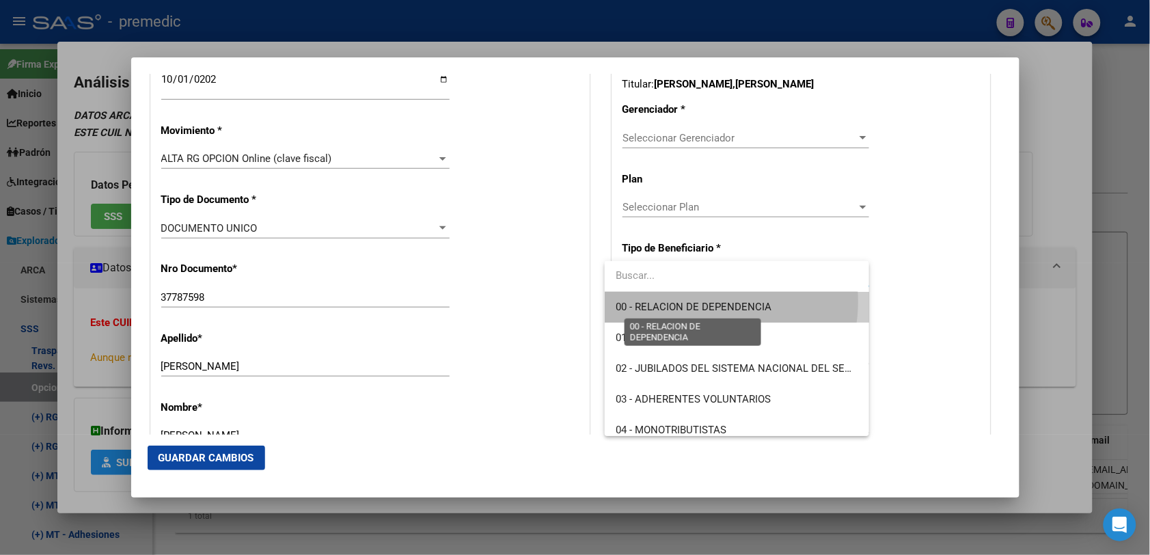
click at [705, 301] on span "00 - RELACION DE DEPENDENCIA" at bounding box center [693, 307] width 156 height 12
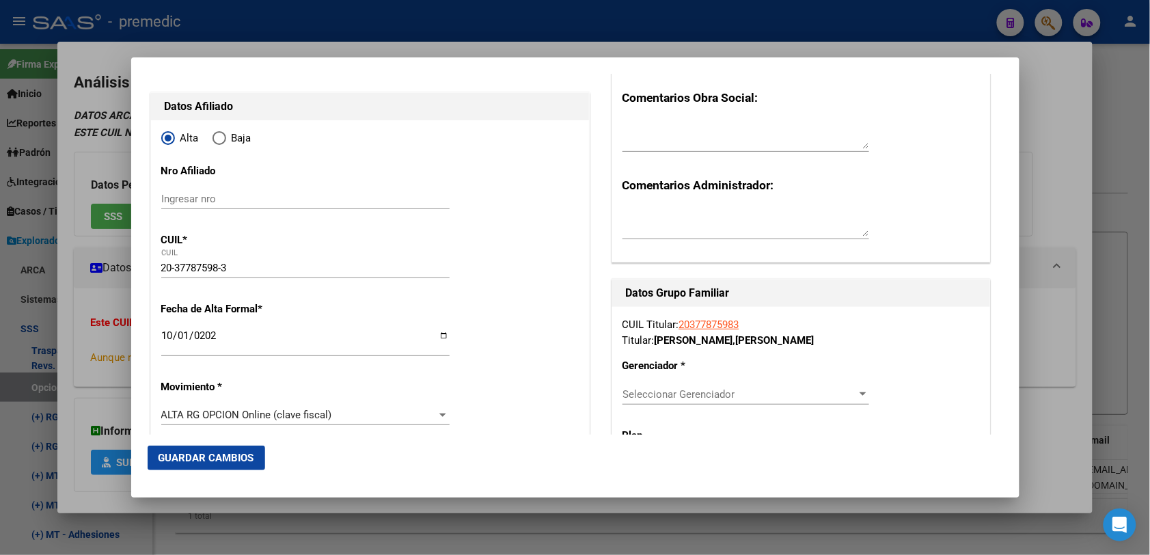
scroll to position [171, 0]
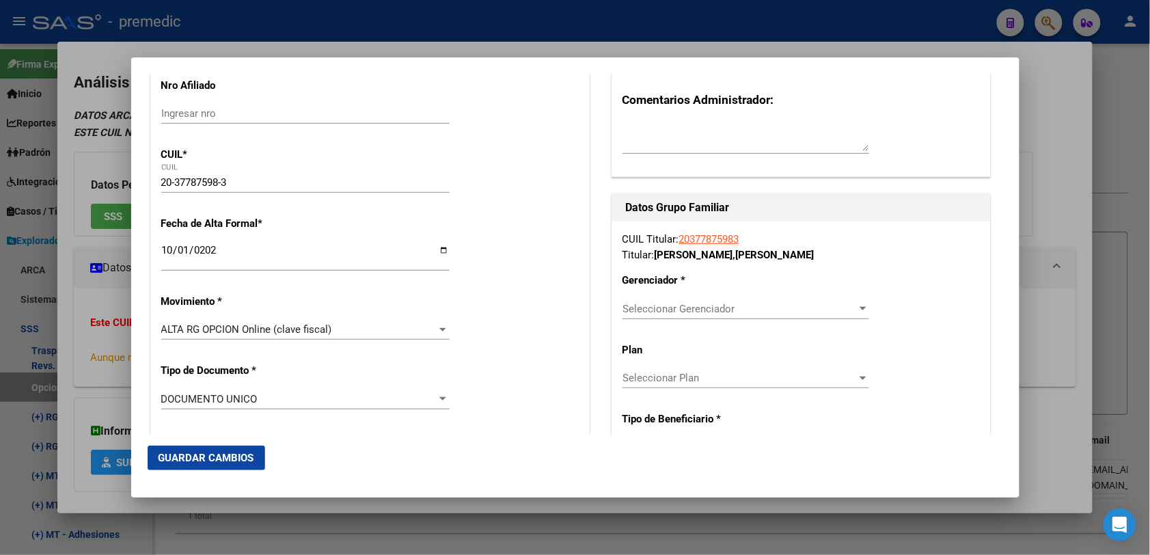
click at [704, 384] on span "Seleccionar Plan" at bounding box center [739, 378] width 234 height 12
click at [862, 313] on div at bounding box center [575, 277] width 1150 height 555
click at [857, 313] on div at bounding box center [863, 308] width 12 height 11
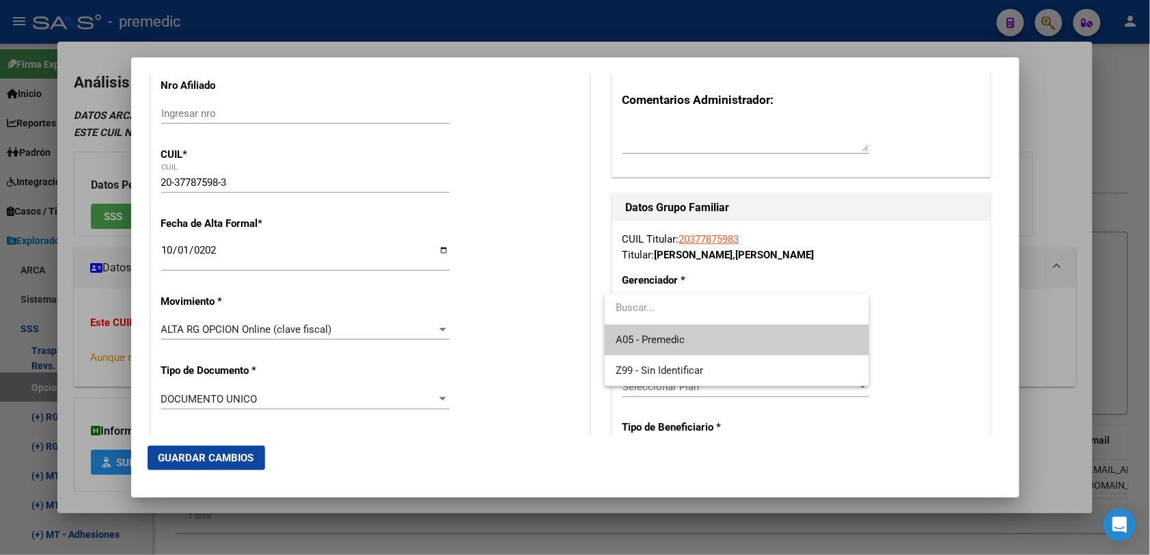
click at [691, 338] on span "A05 - Premedic" at bounding box center [736, 339] width 243 height 31
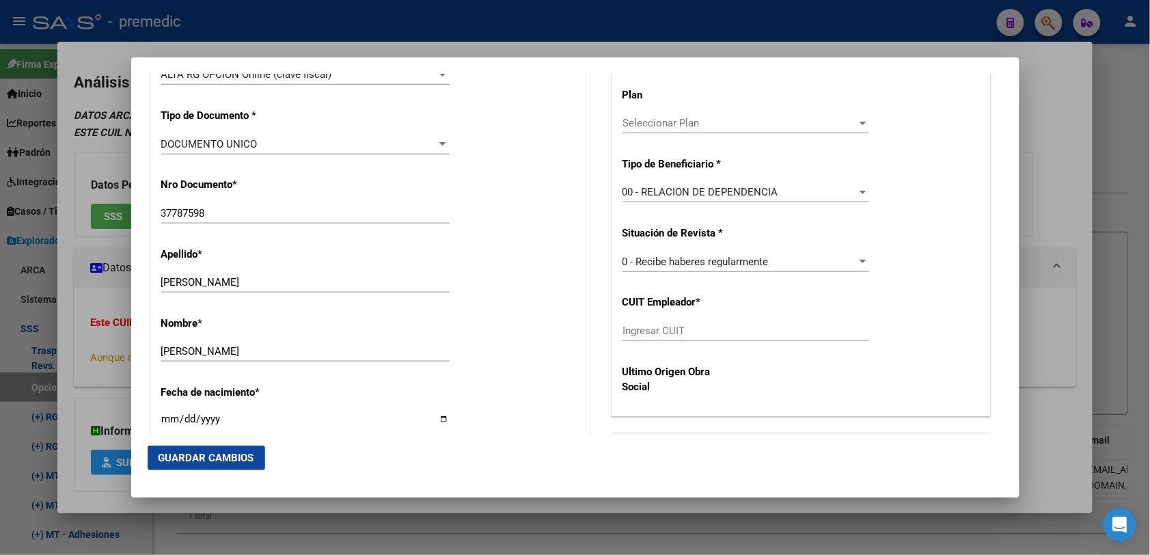
scroll to position [427, 0]
click at [684, 328] on input "Ingresar CUIT" at bounding box center [745, 329] width 247 height 12
paste input "30-70961118-2"
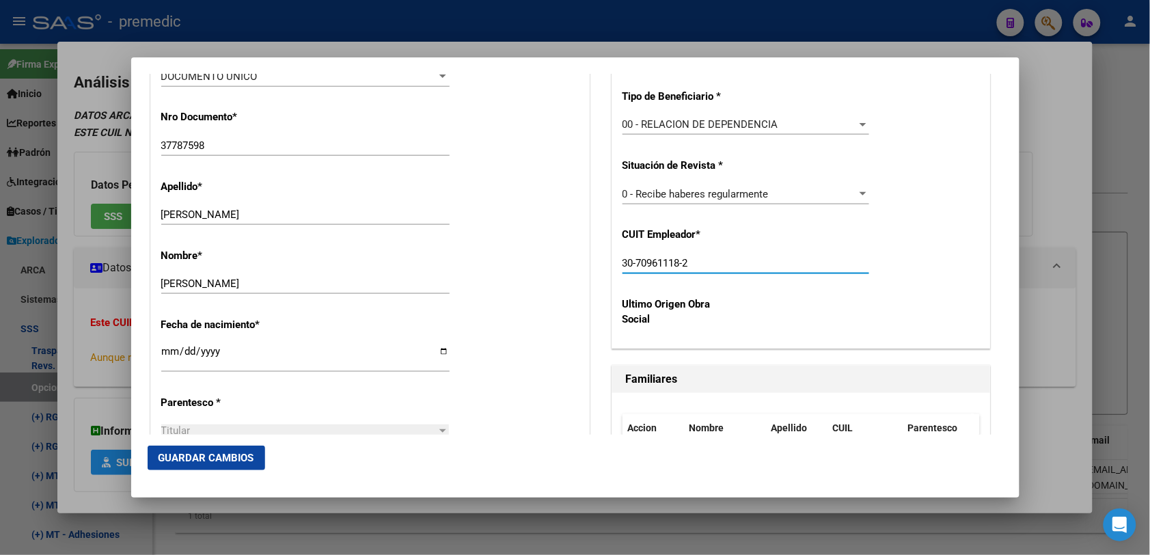
scroll to position [598, 0]
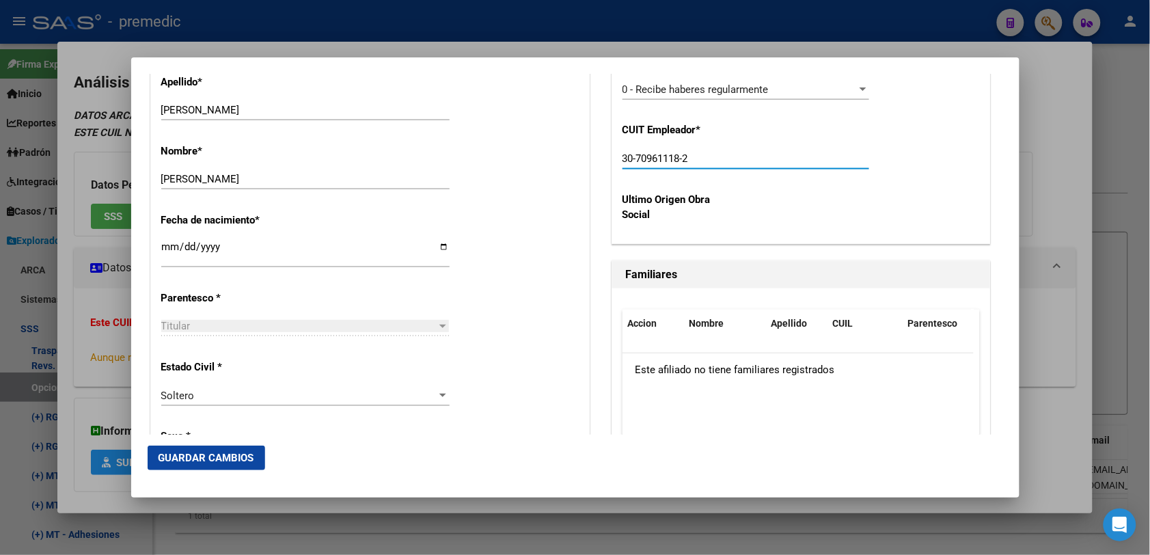
type input "30-70961118-2"
click at [154, 455] on button "Guardar Cambios" at bounding box center [206, 457] width 117 height 25
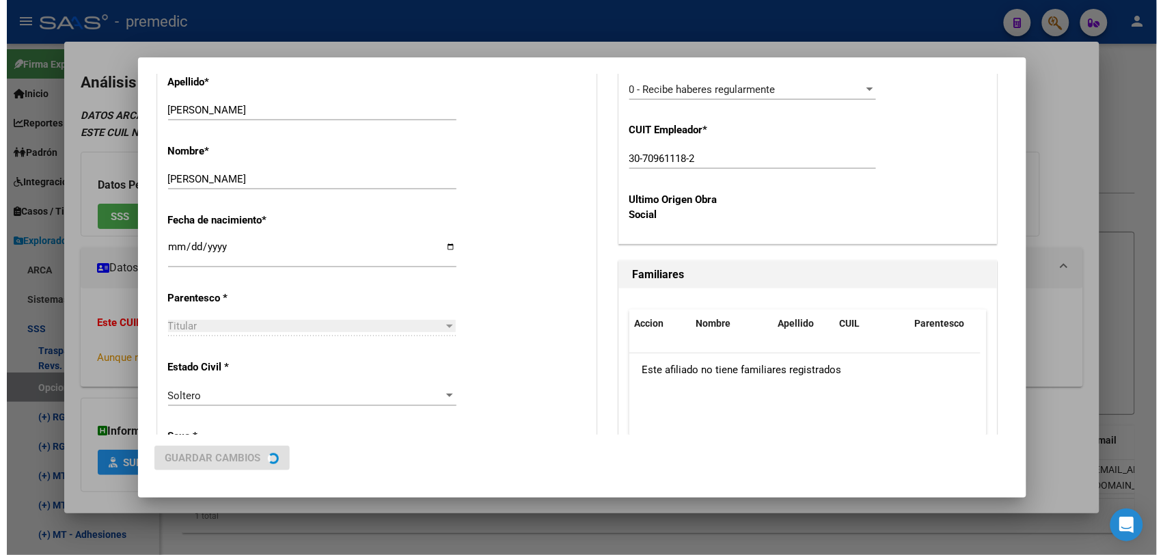
scroll to position [0, 0]
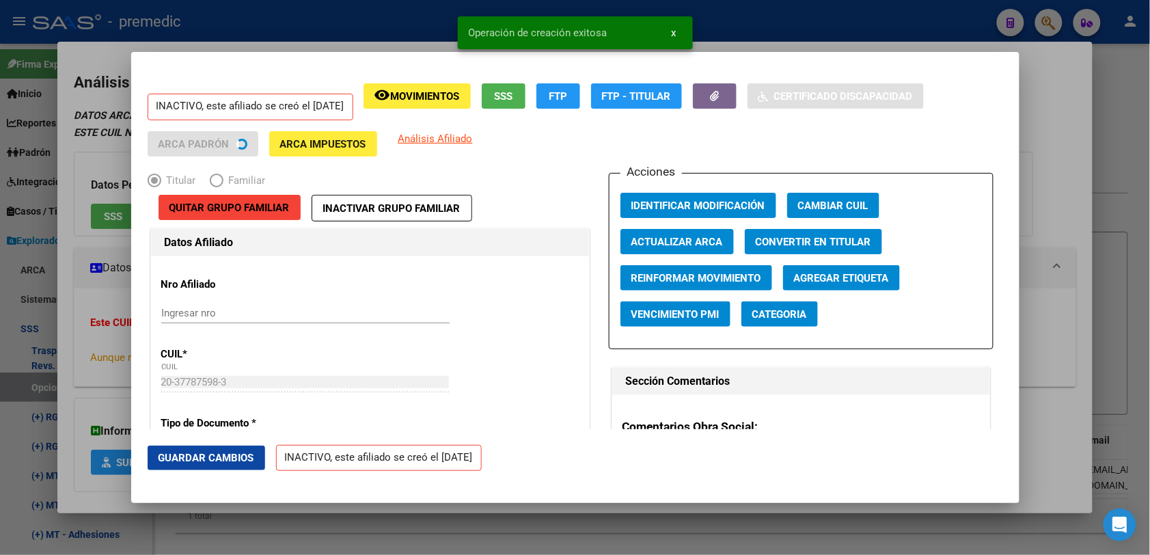
click at [1127, 90] on div at bounding box center [575, 277] width 1150 height 555
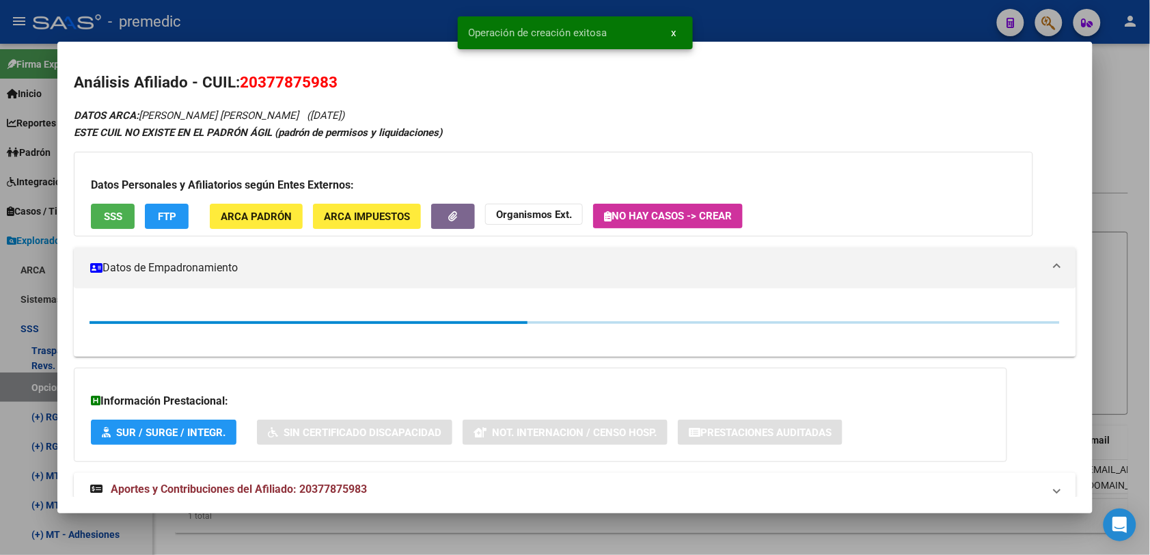
click at [1139, 64] on div at bounding box center [575, 277] width 1150 height 555
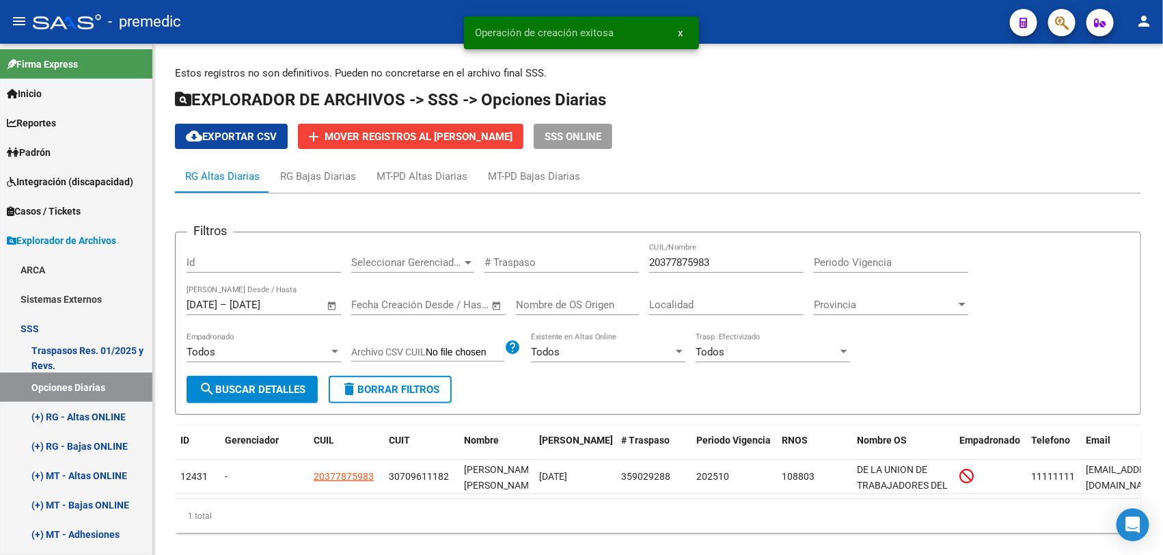
click at [1139, 64] on div "Estos registros no son definitivos. Pueden no concretarse en el archivo final S…" at bounding box center [658, 310] width 1010 height 533
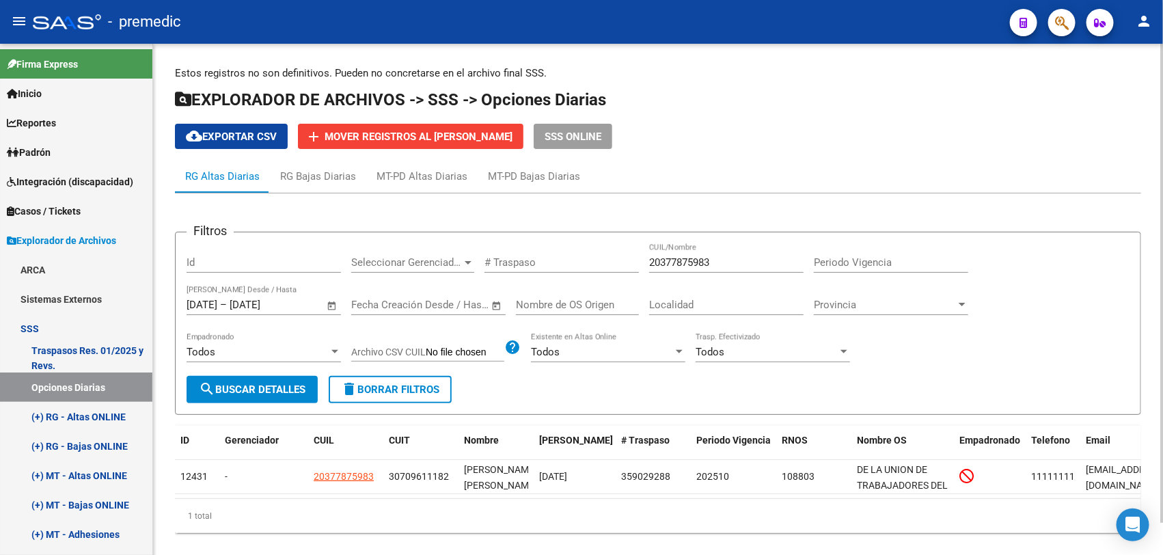
click at [711, 271] on div "20377875983 CUIL/Nombre" at bounding box center [726, 257] width 154 height 29
click at [722, 258] on input "20377875983" at bounding box center [726, 262] width 154 height 12
paste input "88395592"
type input "20388395592"
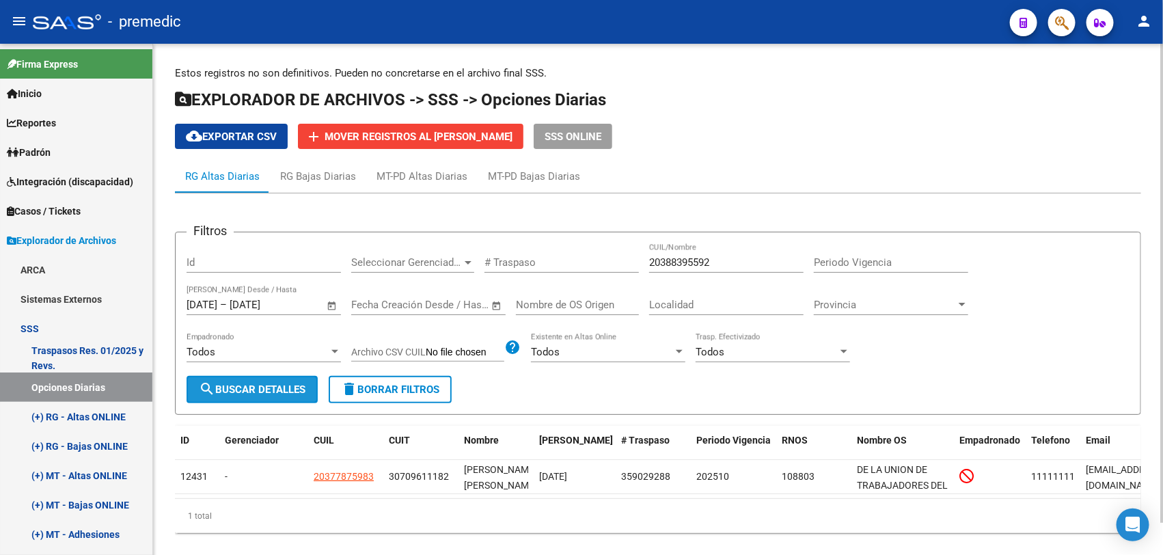
click at [253, 389] on span "search Buscar Detalles" at bounding box center [252, 389] width 107 height 12
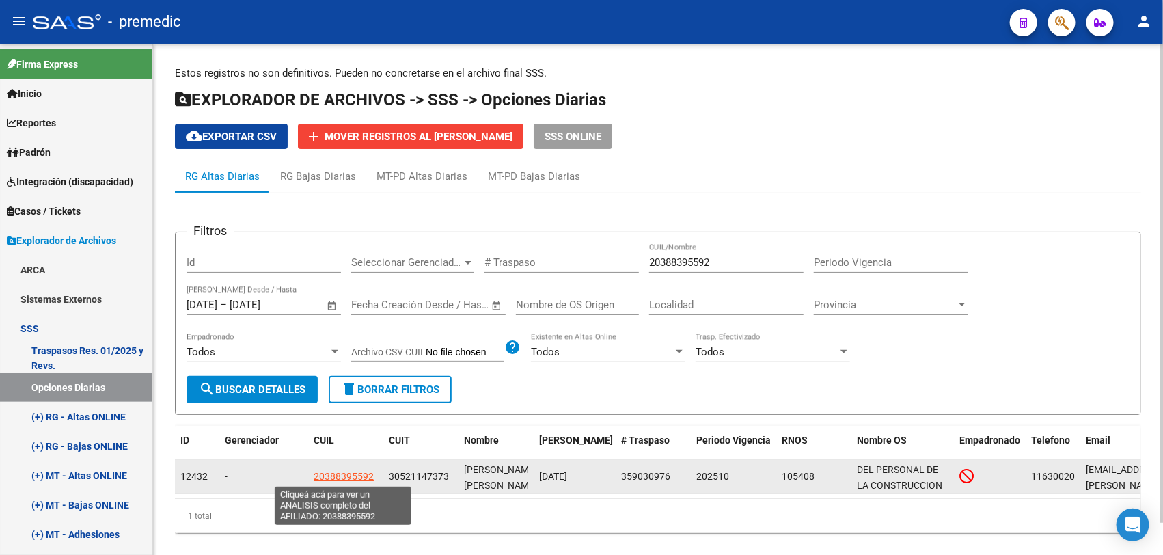
click at [339, 476] on span "20388395592" at bounding box center [344, 476] width 60 height 11
type textarea "20388395592"
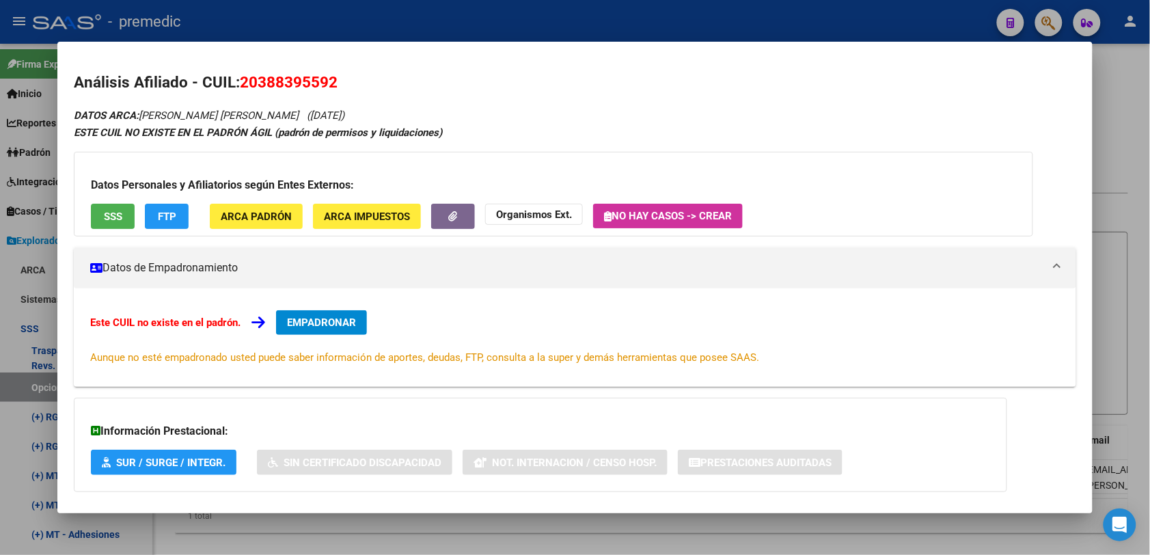
click at [329, 322] on span "EMPADRONAR" at bounding box center [321, 322] width 69 height 12
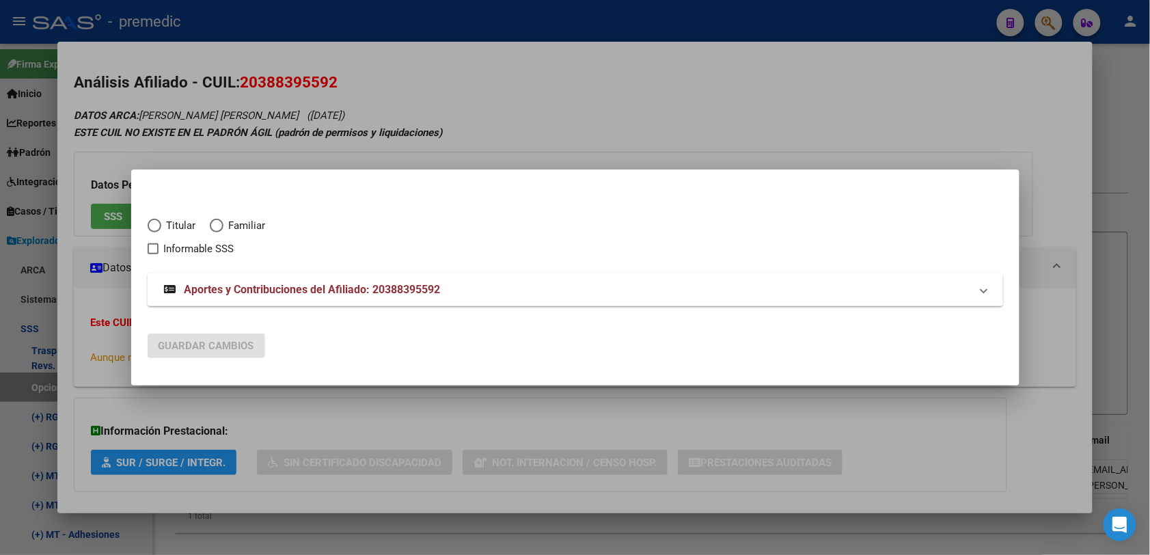
click at [169, 229] on span "Titular" at bounding box center [178, 226] width 35 height 16
click at [161, 229] on input "Titular" at bounding box center [155, 226] width 14 height 14
radio input "true"
checkbox input "true"
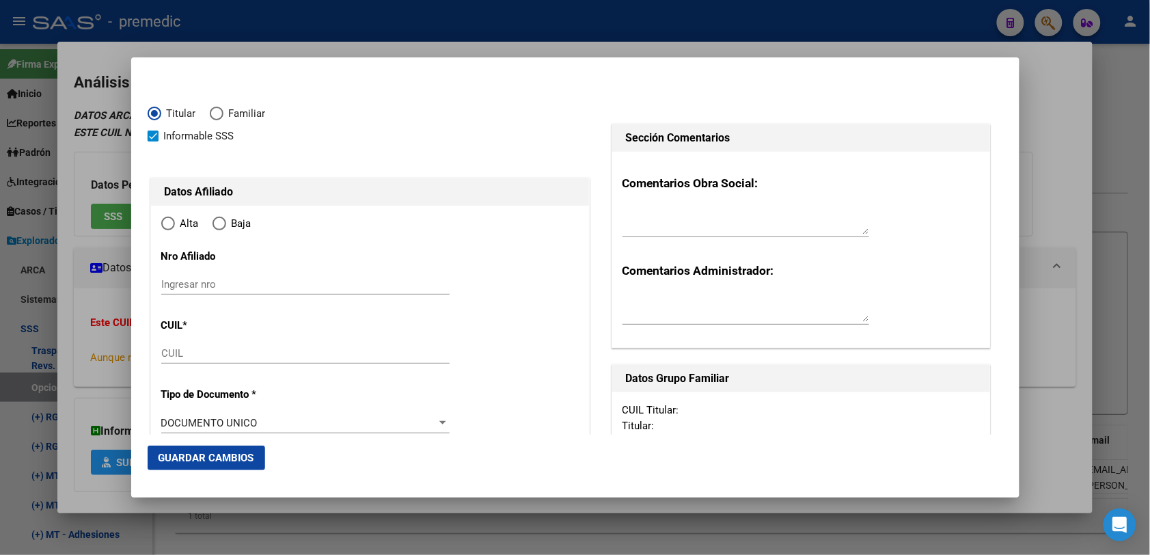
type input "20-38839559-2"
type input "38839559"
type input "[PERSON_NAME]"
type input "[DATE]"
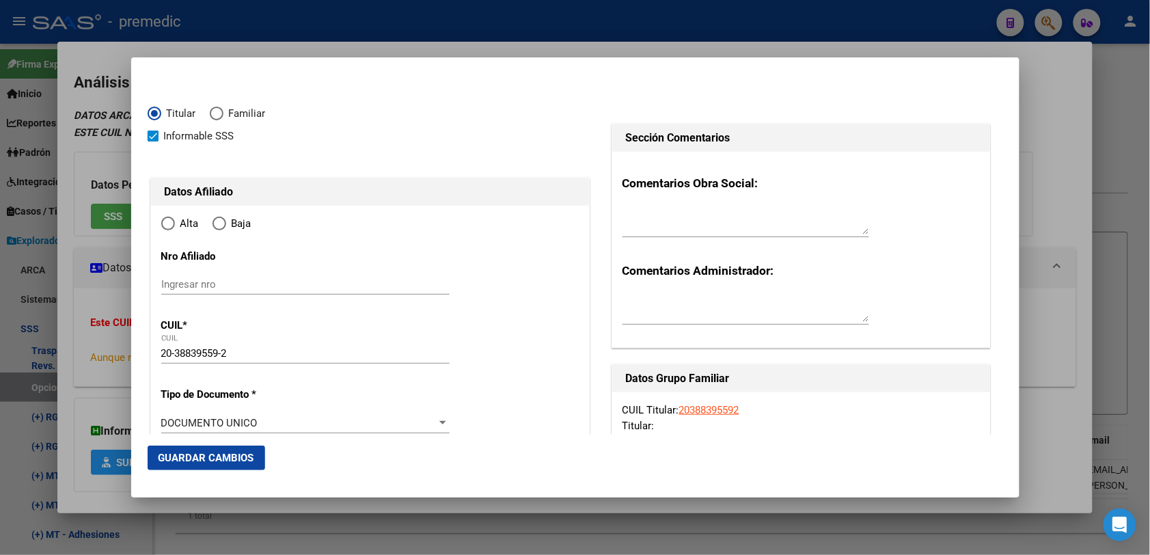
type input "LANUS"
type input "1824"
type input "[PERSON_NAME]"
type input "2647"
radio input "true"
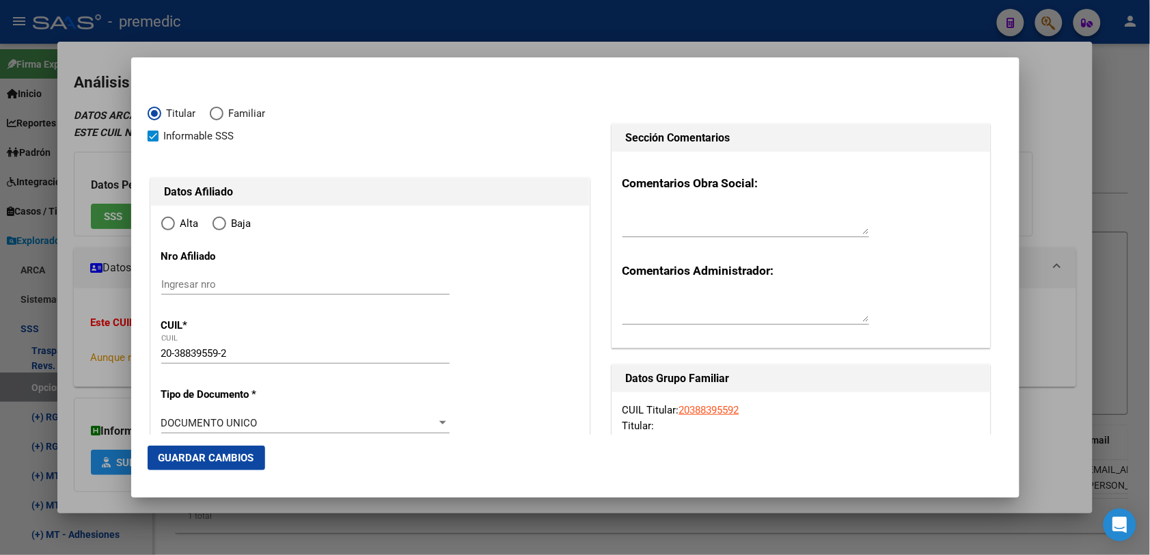
type input "LANUS"
click at [246, 415] on input "Ingresar fecha" at bounding box center [305, 426] width 288 height 22
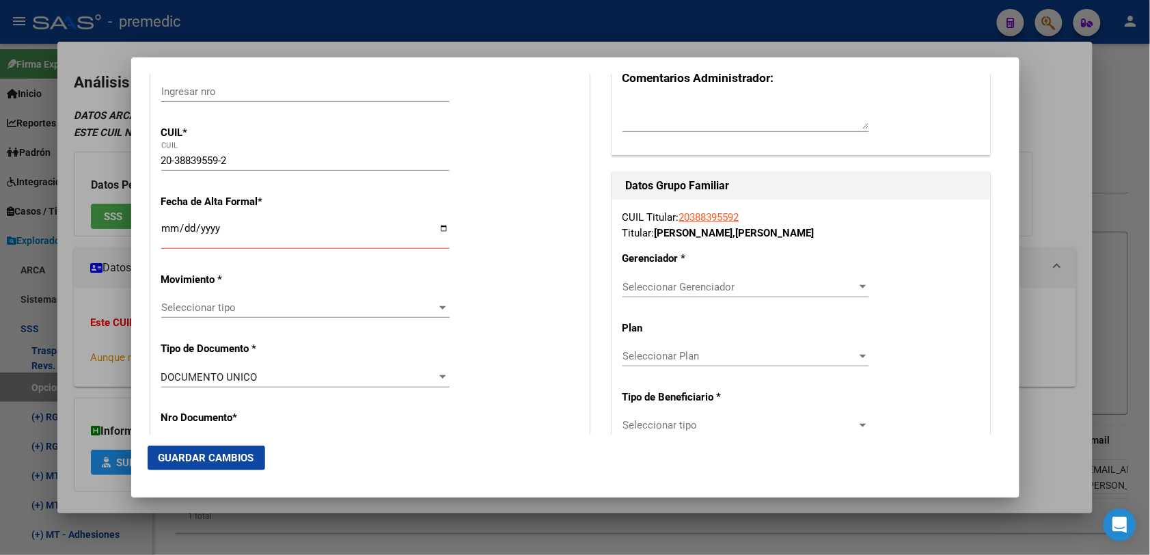
scroll to position [256, 0]
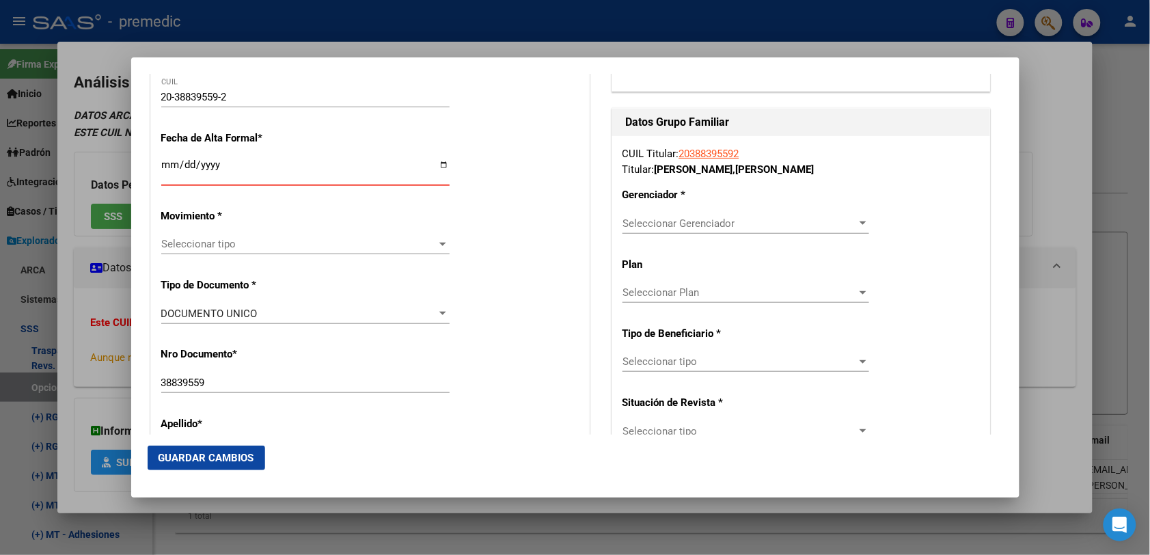
click at [168, 166] on input "Ingresar fecha" at bounding box center [305, 170] width 288 height 22
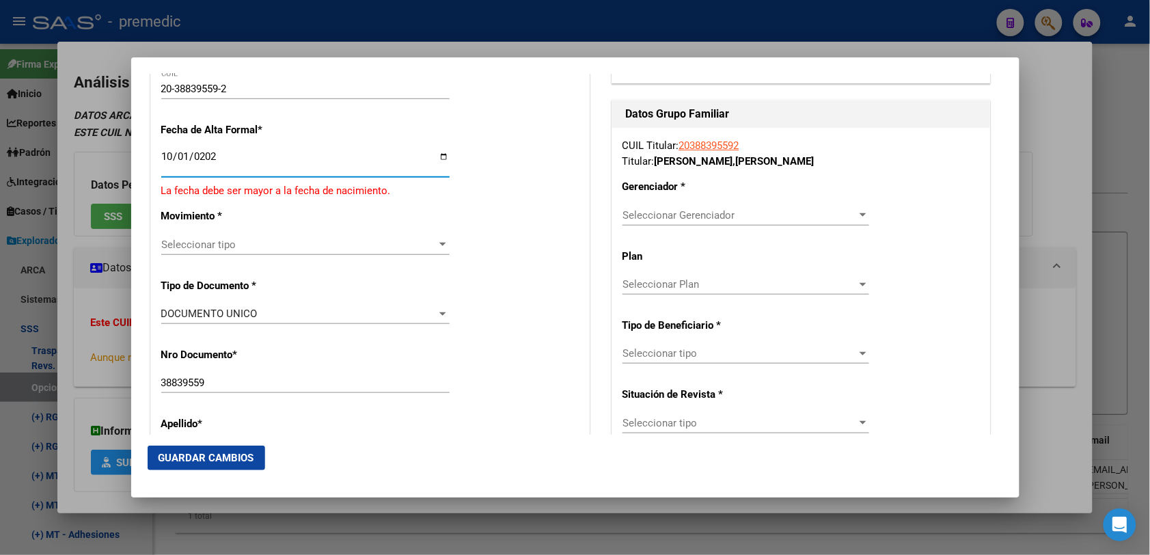
type input "[DATE]"
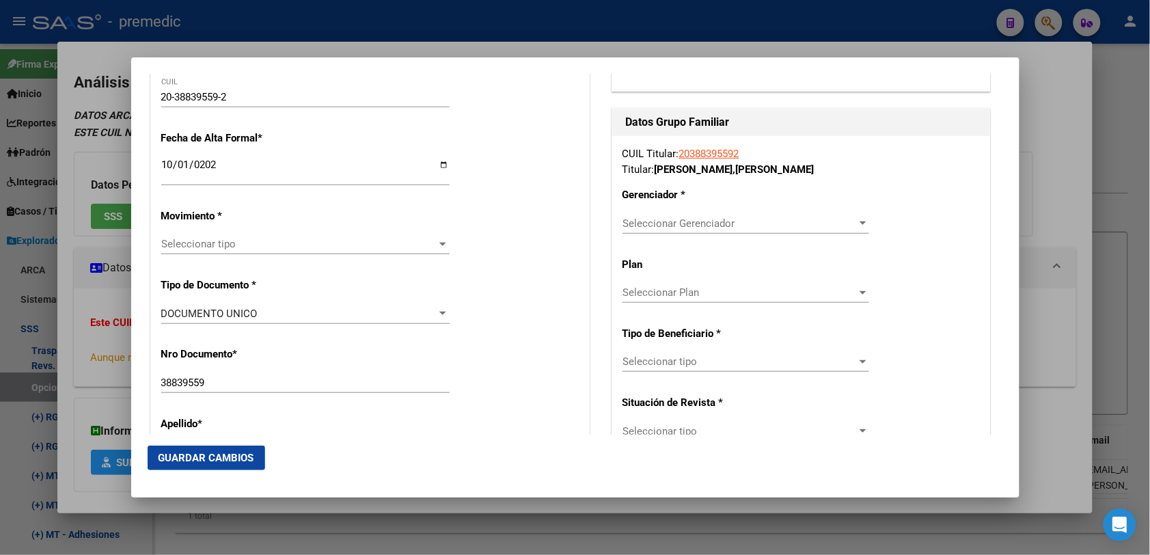
click at [230, 253] on div "Seleccionar tipo Seleccionar tipo" at bounding box center [305, 244] width 288 height 20
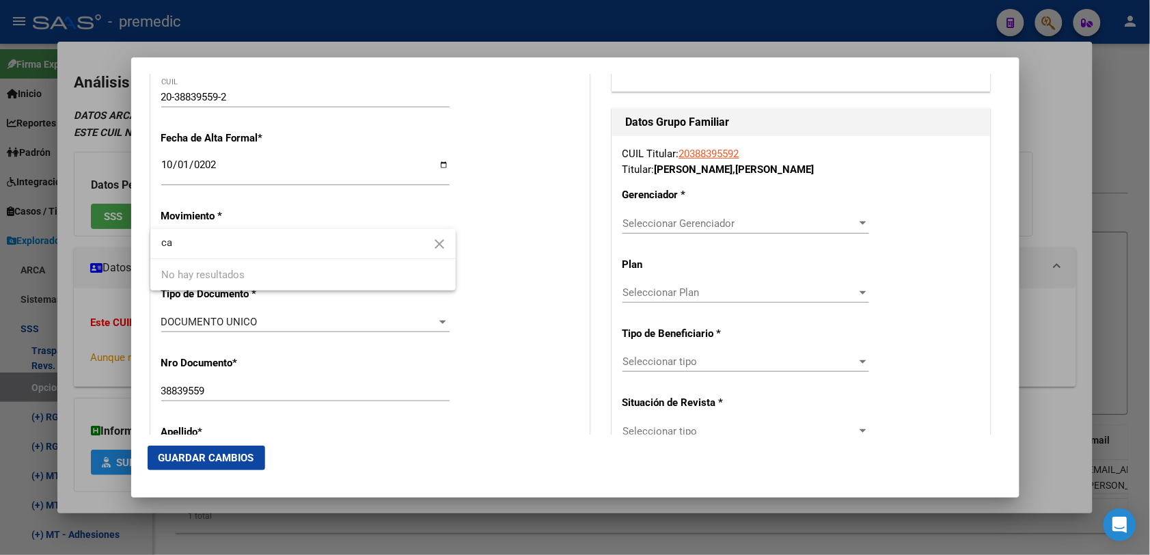
type input "c"
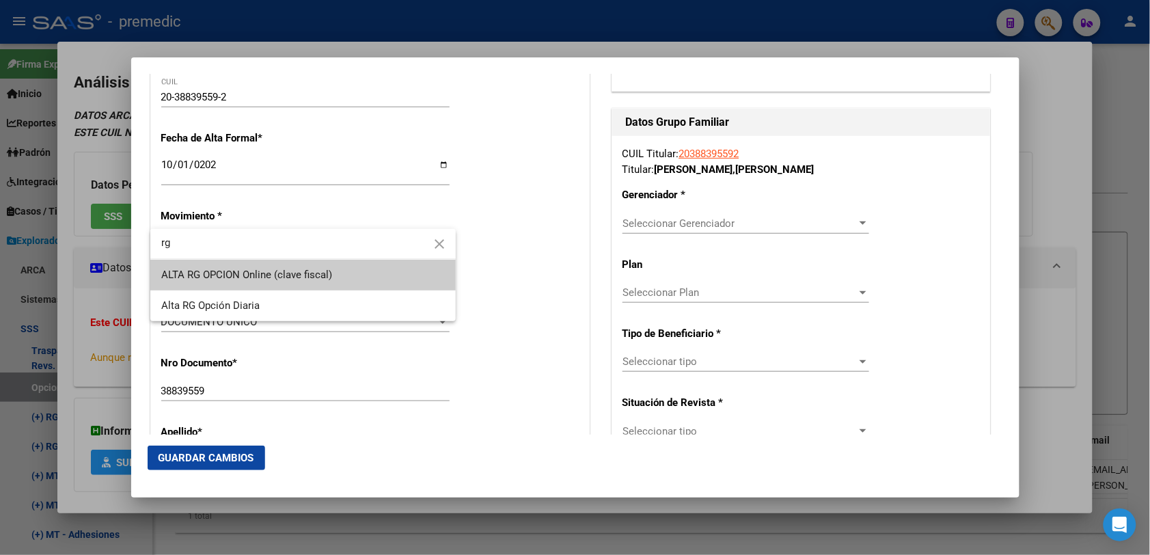
type input "rg"
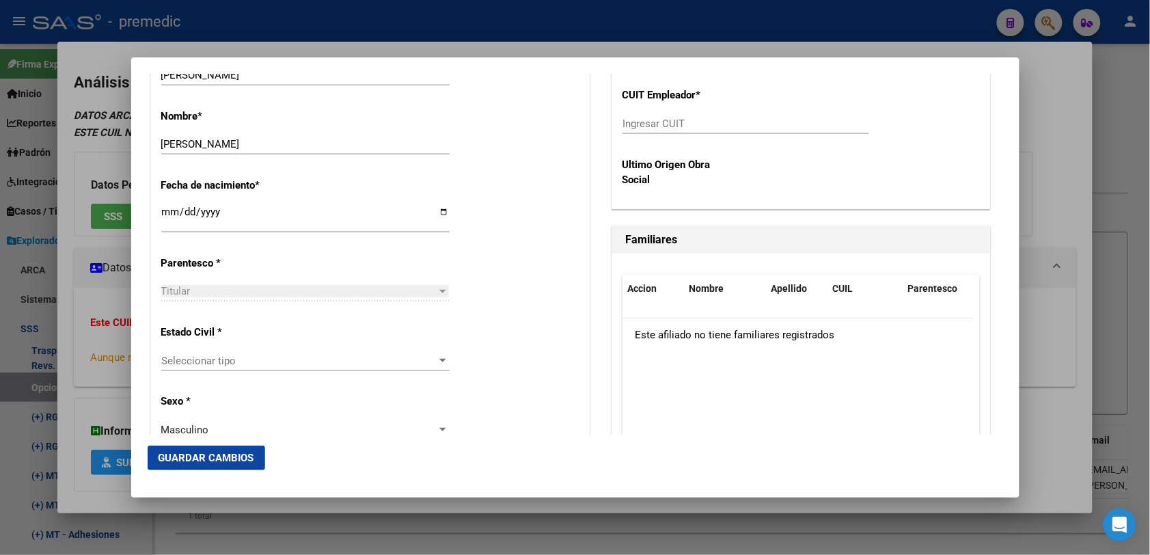
scroll to position [683, 0]
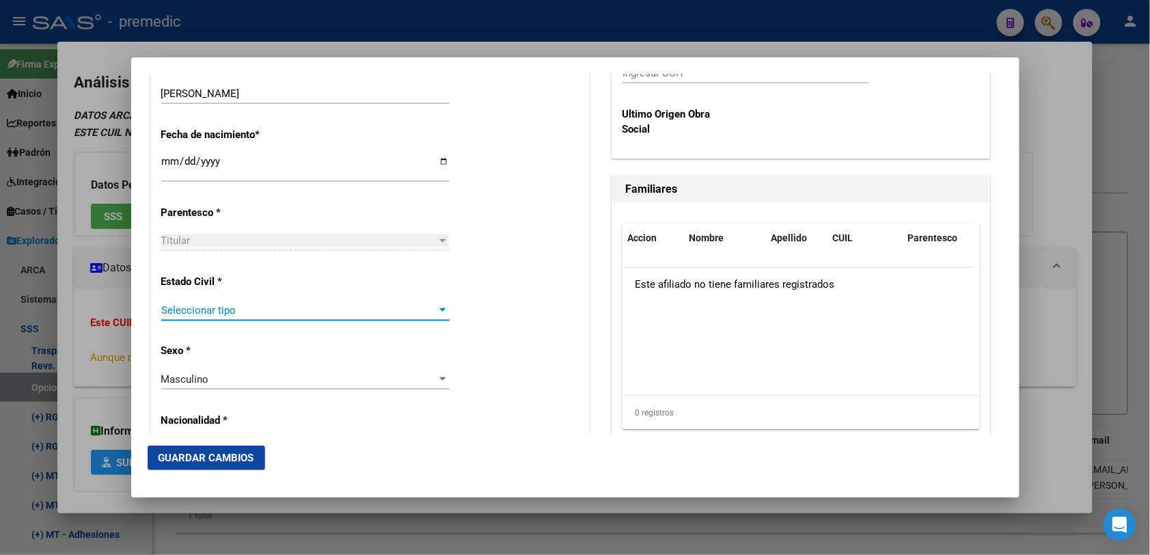
click at [275, 308] on span "Seleccionar tipo" at bounding box center [299, 310] width 276 height 12
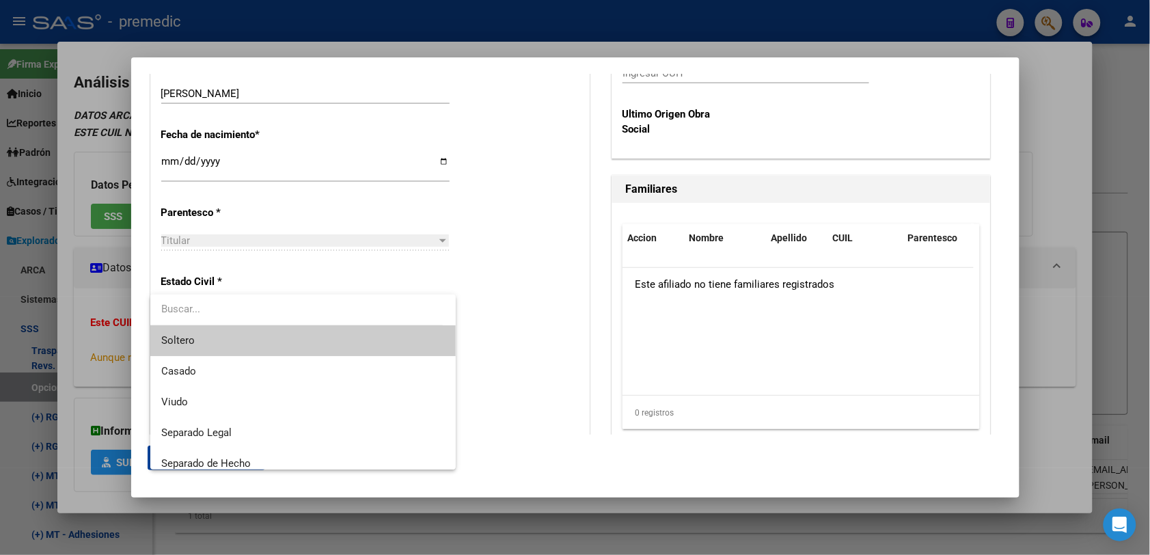
click at [284, 348] on span "Soltero" at bounding box center [302, 340] width 283 height 31
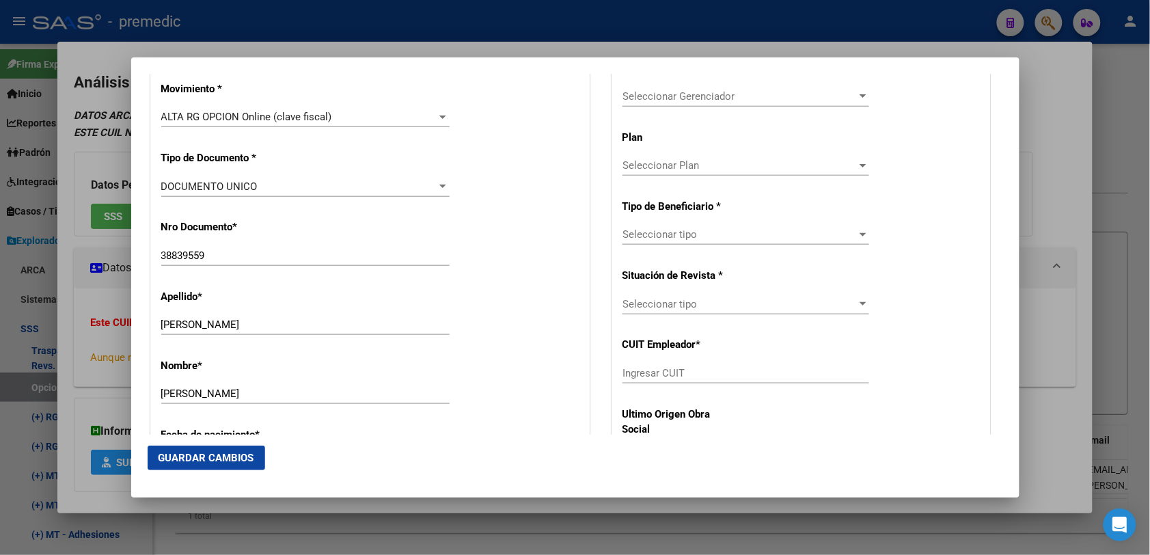
scroll to position [256, 0]
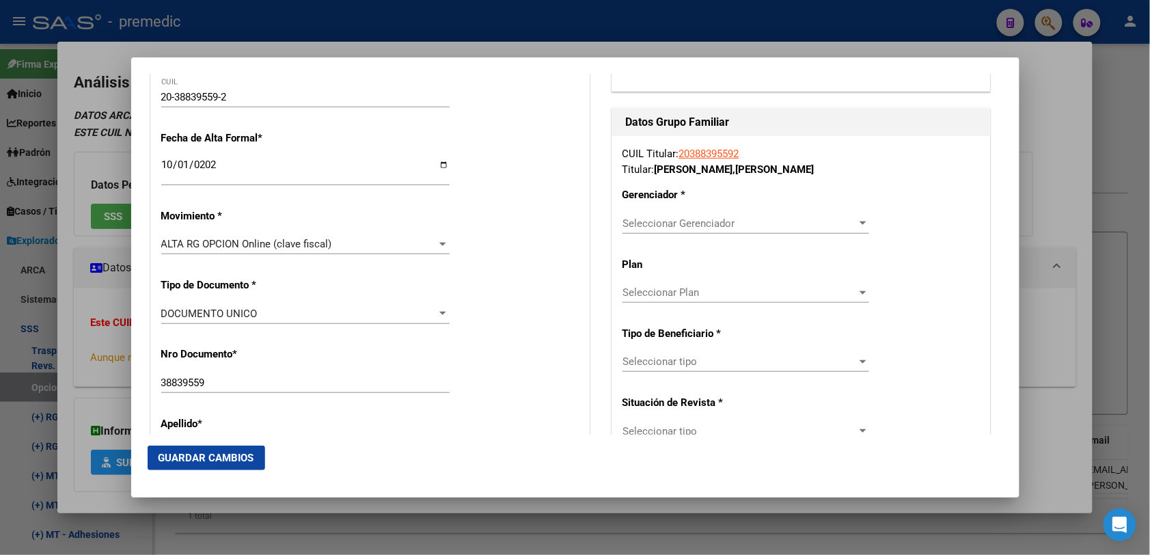
click at [719, 223] on span "Seleccionar Gerenciador" at bounding box center [739, 223] width 234 height 12
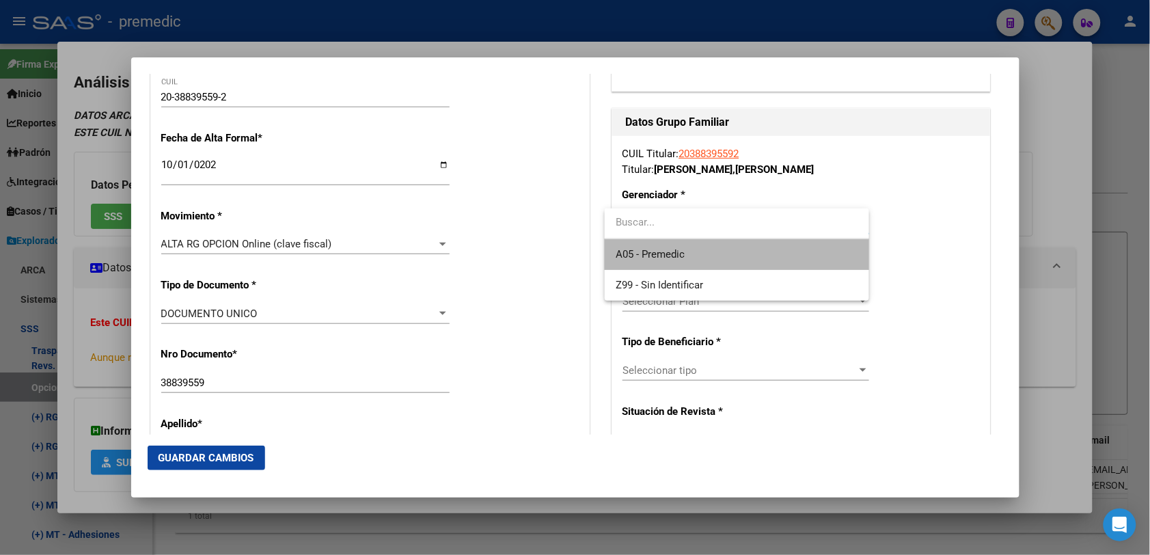
click at [700, 246] on span "A05 - Premedic" at bounding box center [736, 254] width 243 height 31
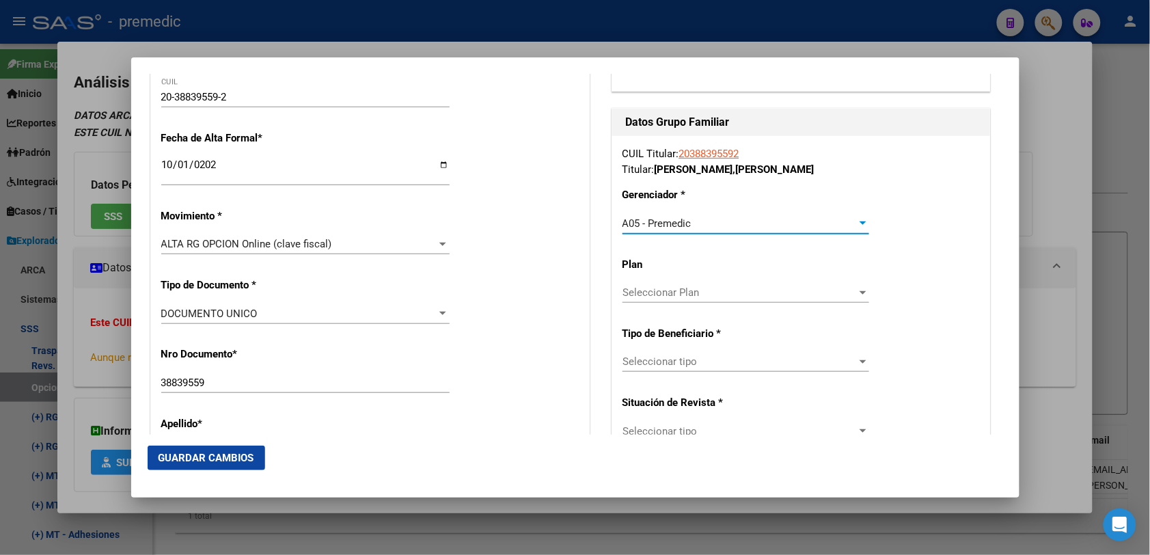
click at [702, 302] on div "Seleccionar Plan Seleccionar Plan" at bounding box center [745, 292] width 247 height 20
click at [1064, 294] on div at bounding box center [575, 277] width 1150 height 555
click at [805, 354] on div "Seleccionar tipo Seleccionar tipo" at bounding box center [745, 361] width 247 height 20
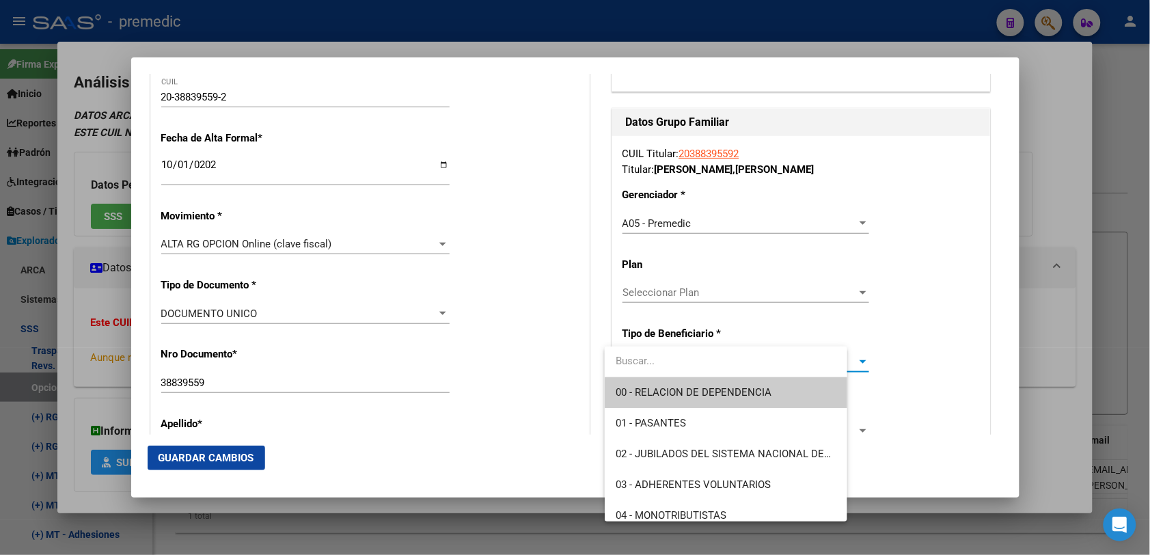
click at [801, 370] on input "dropdown search" at bounding box center [726, 361] width 243 height 31
click at [797, 387] on span "00 - RELACION DE DEPENDENCIA" at bounding box center [736, 392] width 243 height 31
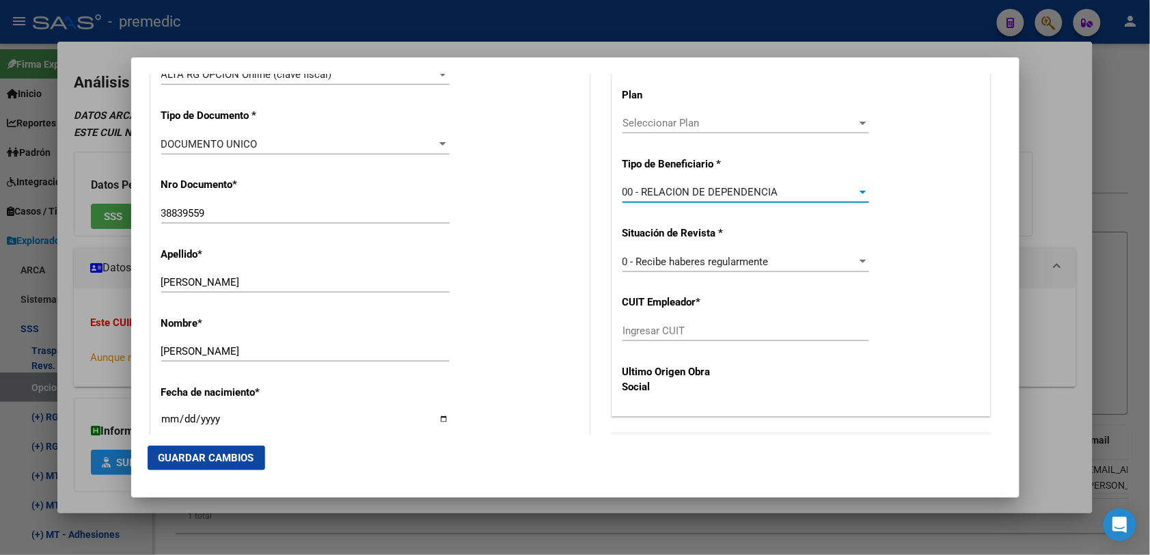
scroll to position [427, 0]
click at [721, 313] on div "CUIL Titular: 20388395592 Titular: [PERSON_NAME] [PERSON_NAME] Gerenciador * A0…" at bounding box center [801, 189] width 378 height 448
paste input "30-52114737-3"
click at [721, 326] on input "Ingresar CUIT" at bounding box center [745, 329] width 247 height 12
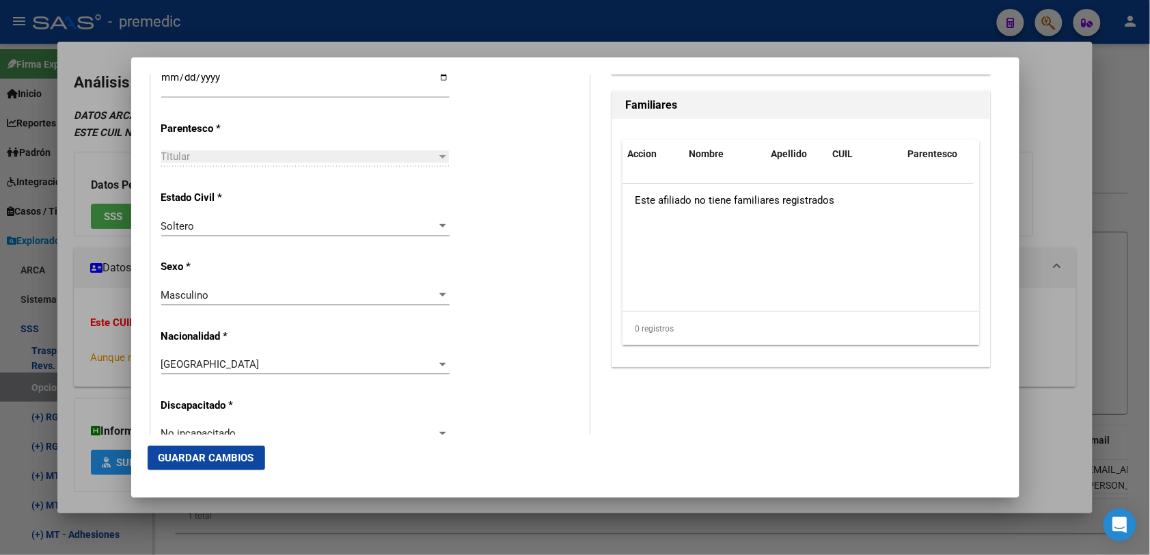
scroll to position [769, 0]
type input "30-52114737-3"
click at [247, 453] on span "Guardar Cambios" at bounding box center [206, 458] width 96 height 12
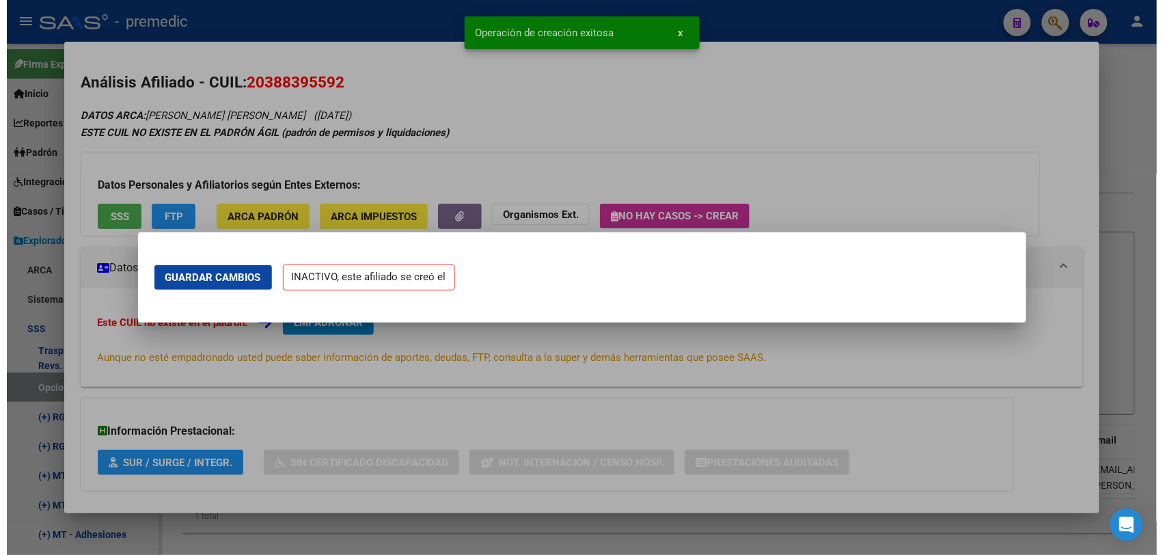
scroll to position [0, 0]
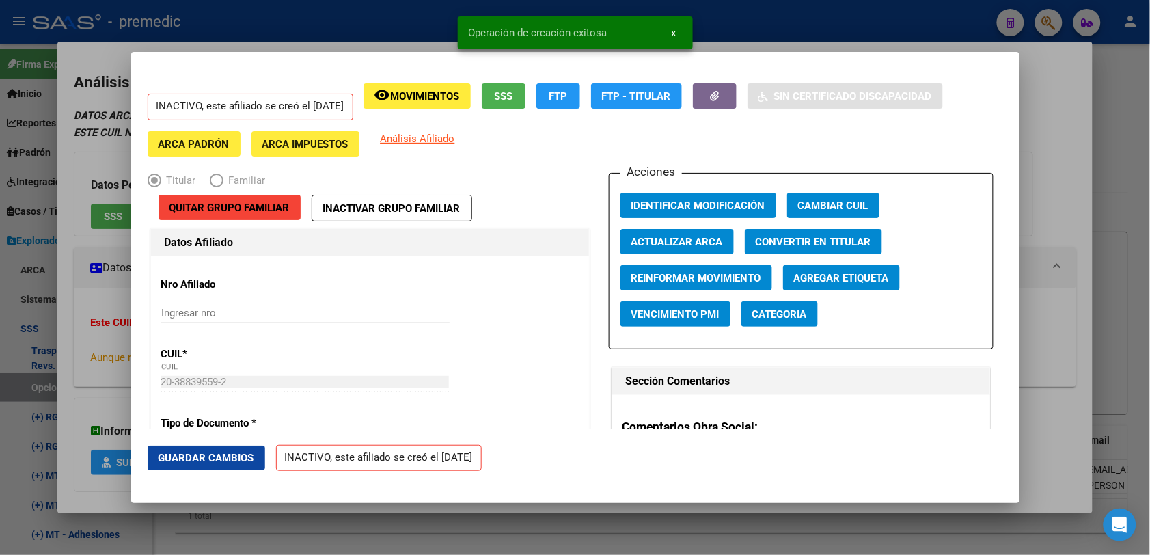
click at [1090, 132] on div at bounding box center [575, 277] width 1150 height 555
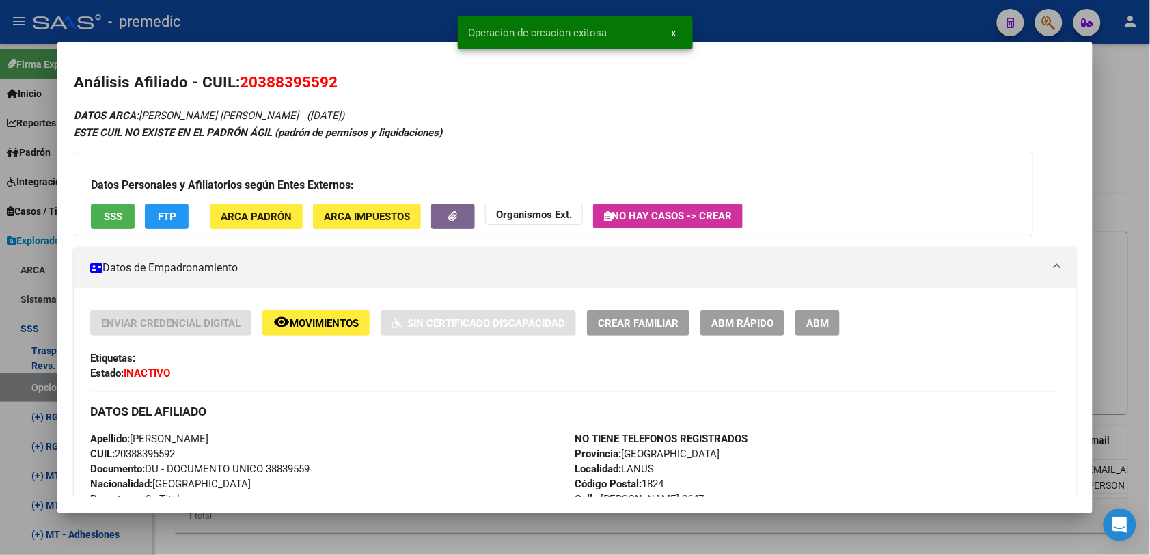
click at [1141, 59] on div at bounding box center [575, 277] width 1150 height 555
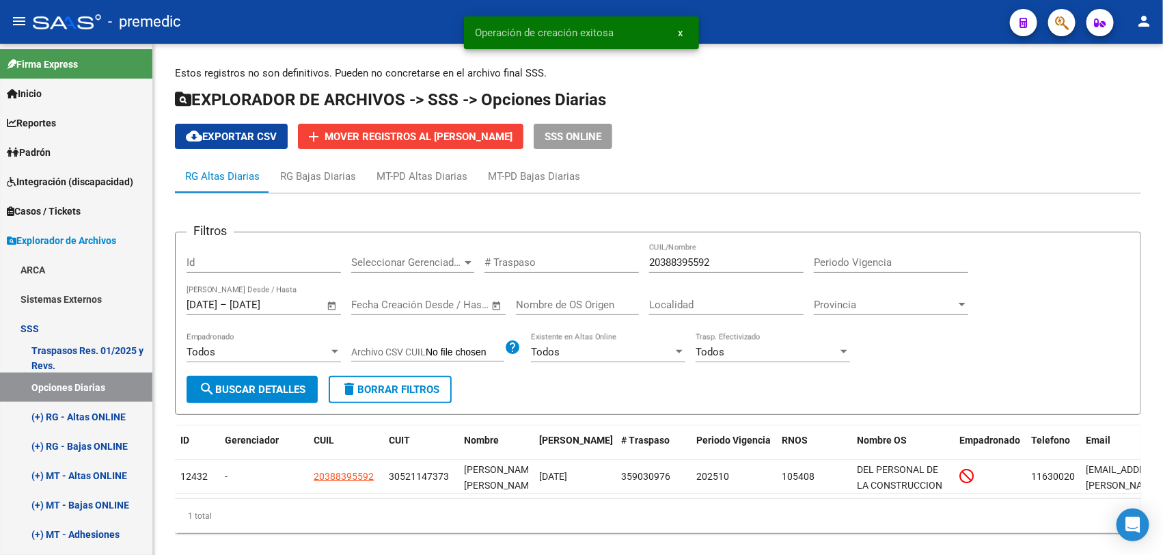
click at [1141, 59] on div "Estos registros no son definitivos. Pueden no concretarse en el archivo final S…" at bounding box center [658, 310] width 1010 height 533
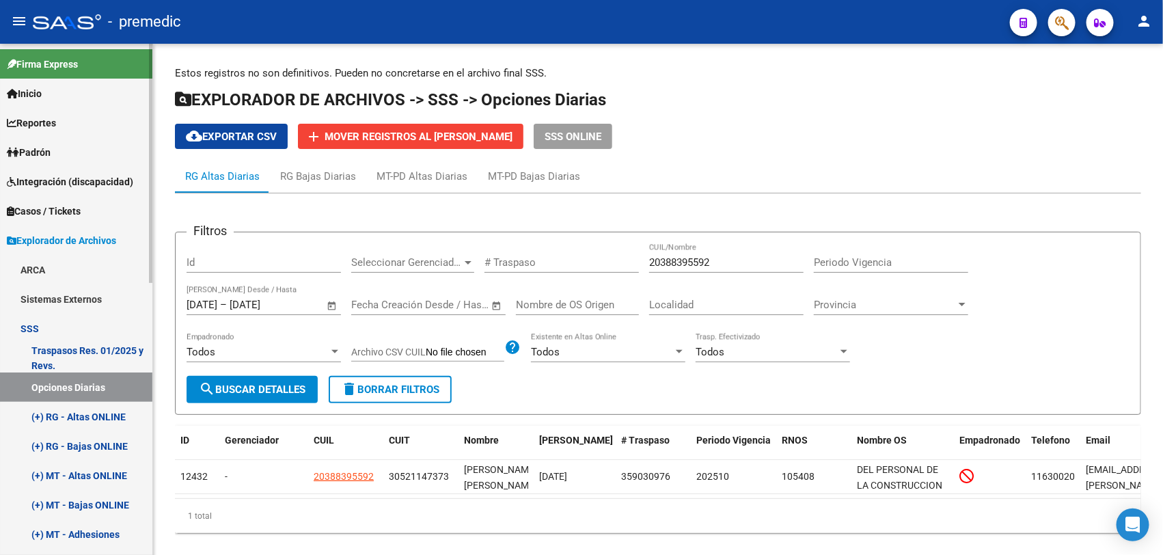
click at [72, 150] on link "Padrón" at bounding box center [76, 151] width 152 height 29
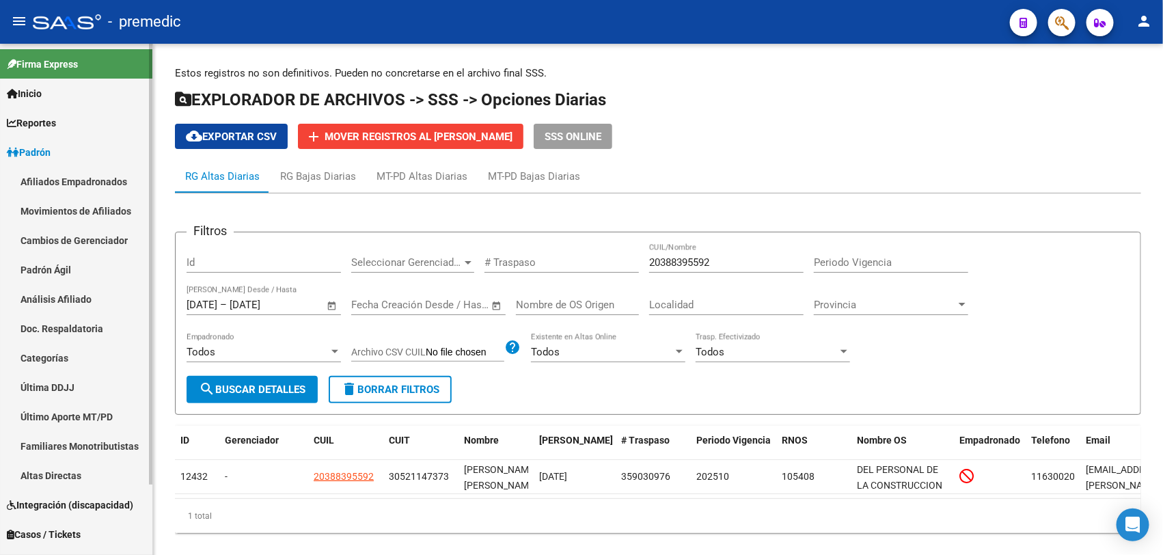
click at [79, 301] on link "Análisis Afiliado" at bounding box center [76, 298] width 152 height 29
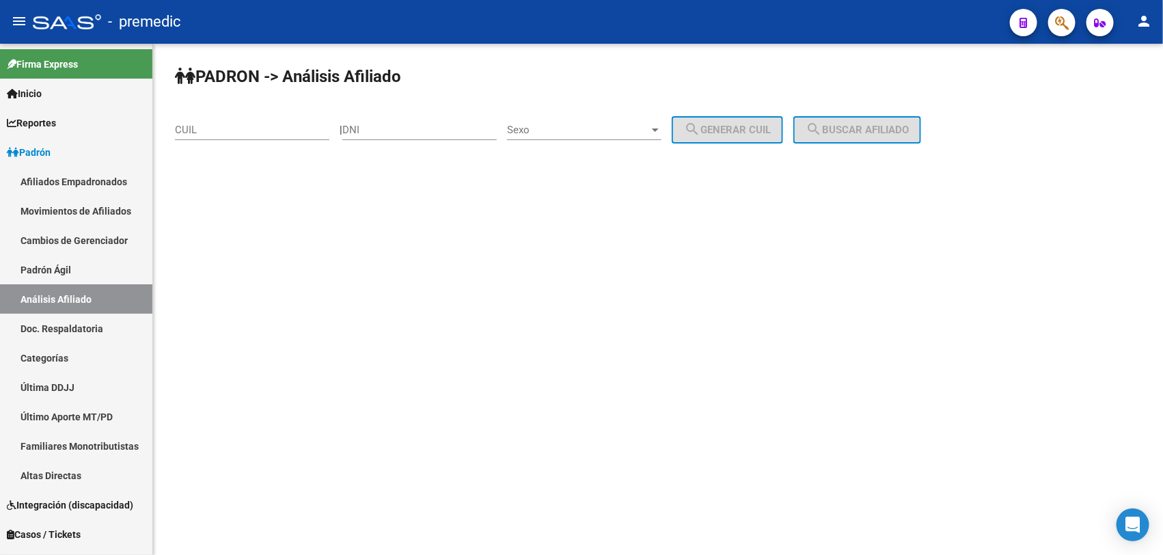
click at [255, 126] on input "CUIL" at bounding box center [252, 130] width 154 height 12
paste input "24-41688271-8"
type input "24-41688271-8"
click at [882, 121] on button "search Buscar afiliado" at bounding box center [857, 129] width 128 height 27
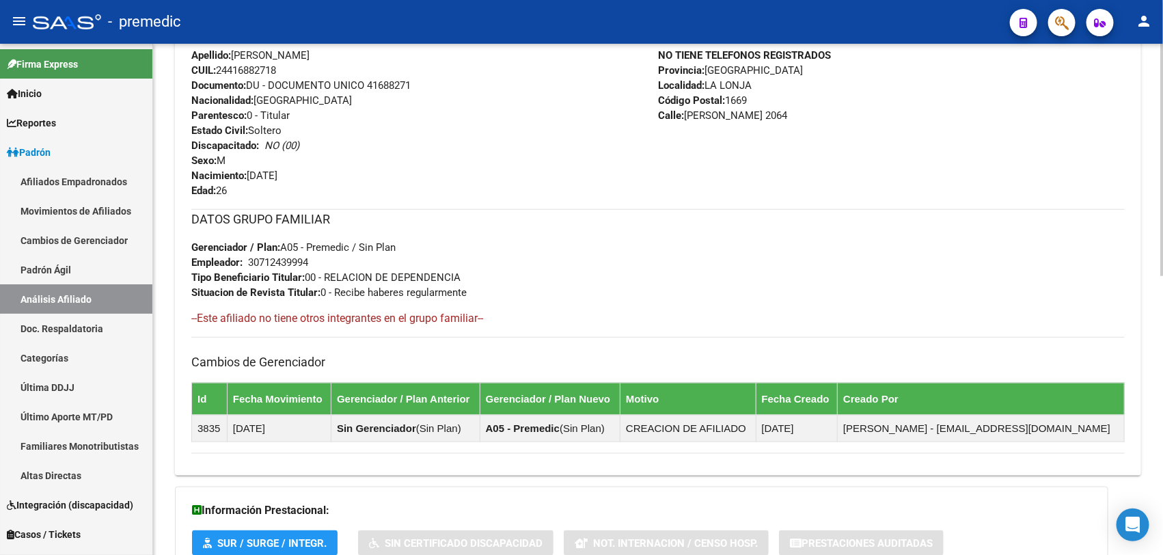
scroll to position [615, 0]
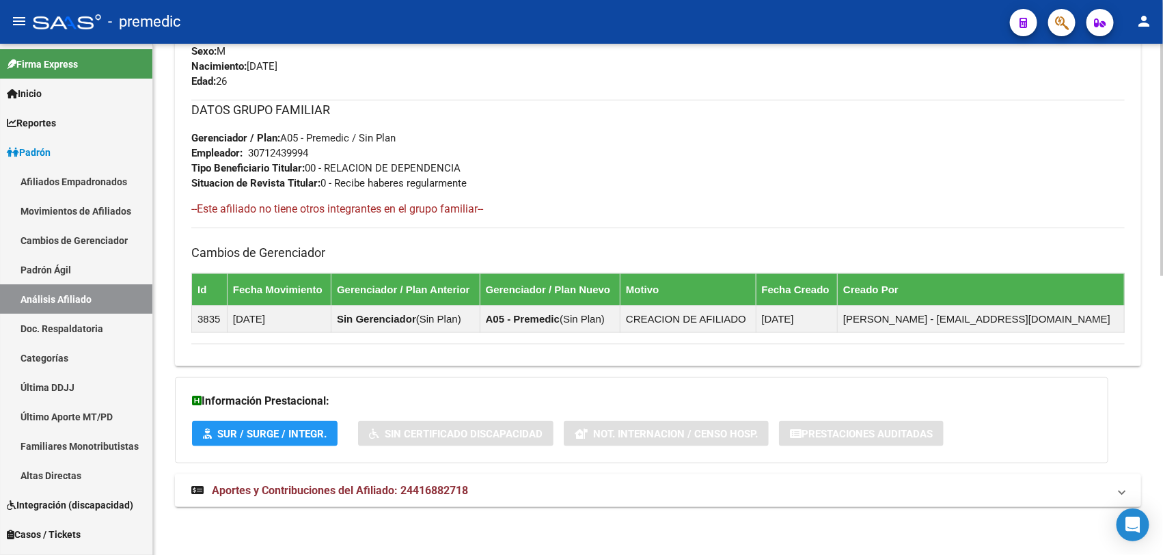
click at [367, 489] on span "Aportes y Contribuciones del Afiliado: 24416882718" at bounding box center [340, 490] width 256 height 13
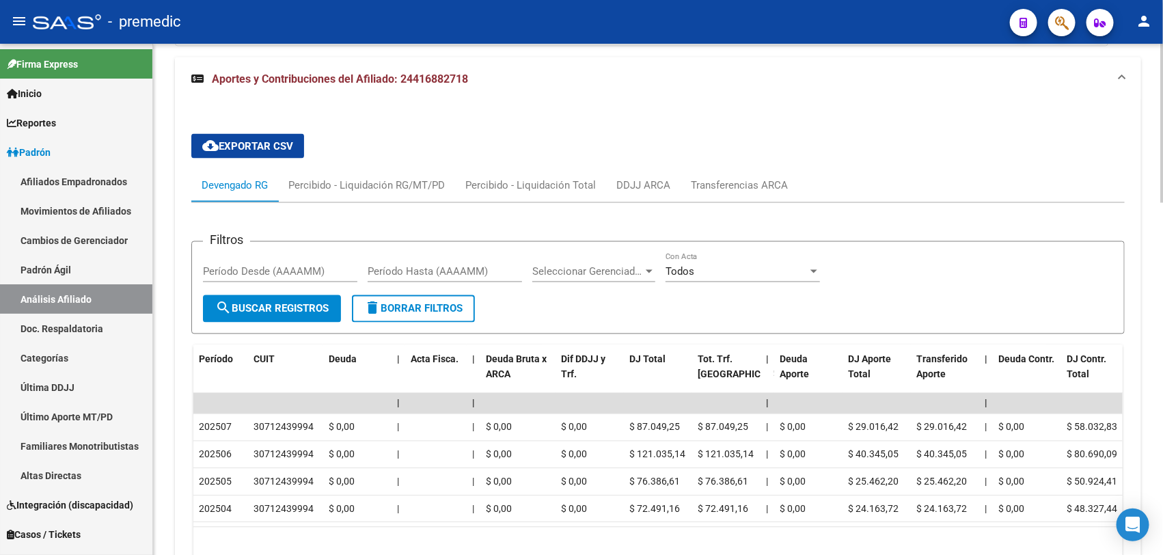
scroll to position [1122, 0]
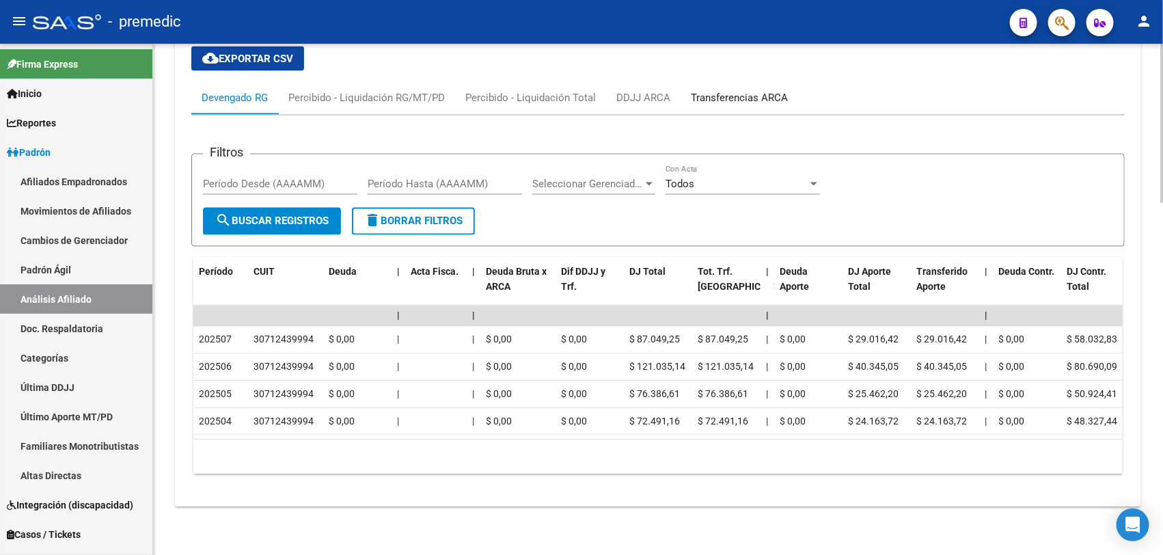
click at [766, 91] on div "Transferencias ARCA" at bounding box center [739, 98] width 97 height 15
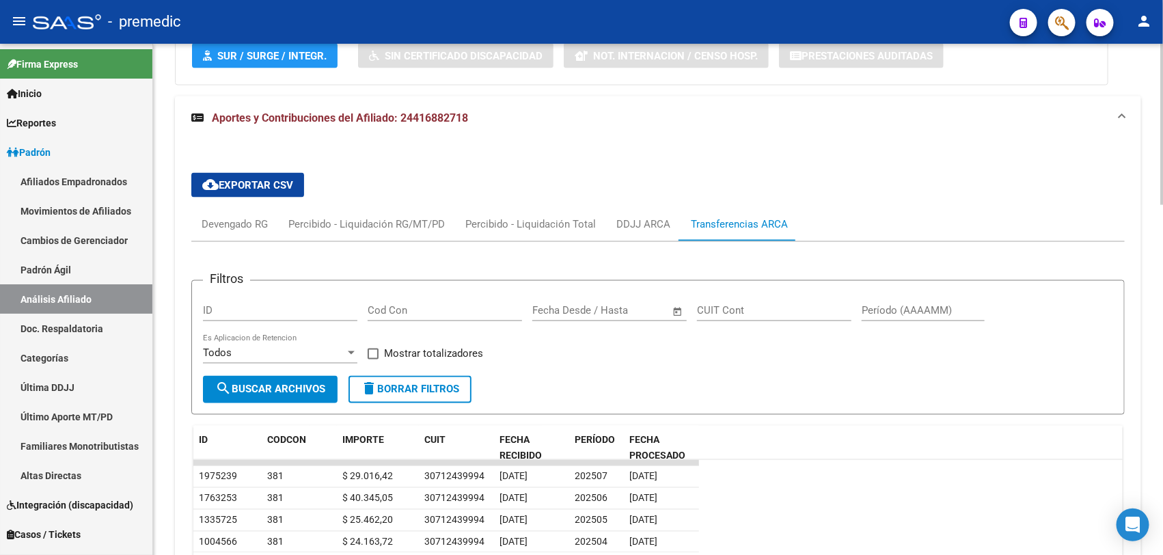
scroll to position [1059, 0]
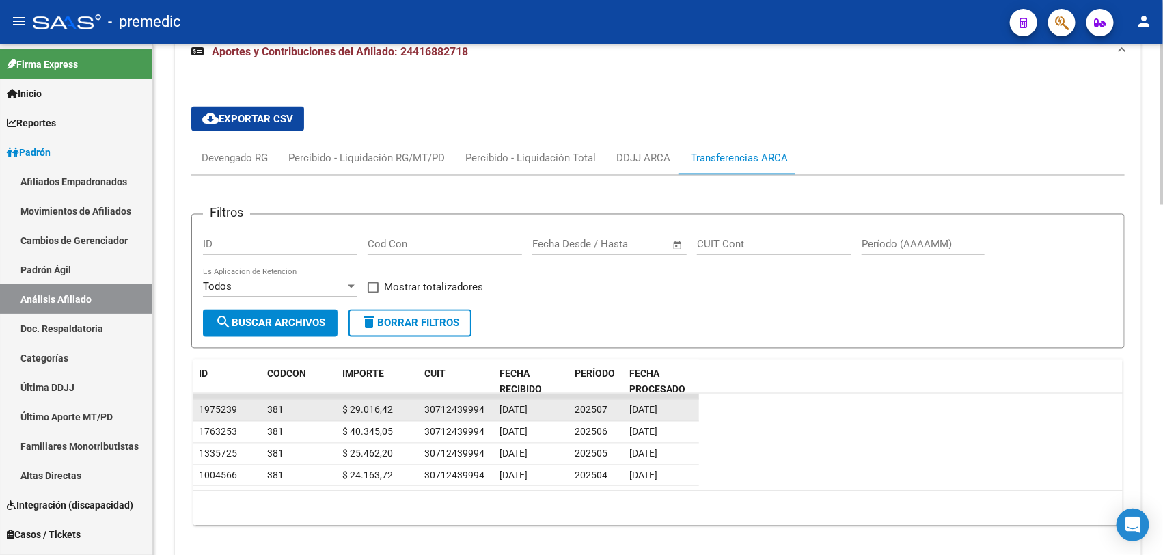
drag, startPoint x: 406, startPoint y: 414, endPoint x: 303, endPoint y: 411, distance: 103.9
click at [303, 411] on div "1975239 381 $ 29.016,42 30712439994 [DATE] 202507 [DATE]" at bounding box center [446, 411] width 506 height 22
drag, startPoint x: 303, startPoint y: 411, endPoint x: 441, endPoint y: 417, distance: 138.2
click at [441, 417] on datatable-body-cell "30712439994" at bounding box center [456, 410] width 75 height 21
click at [446, 417] on datatable-body-cell "30712439994" at bounding box center [456, 410] width 75 height 21
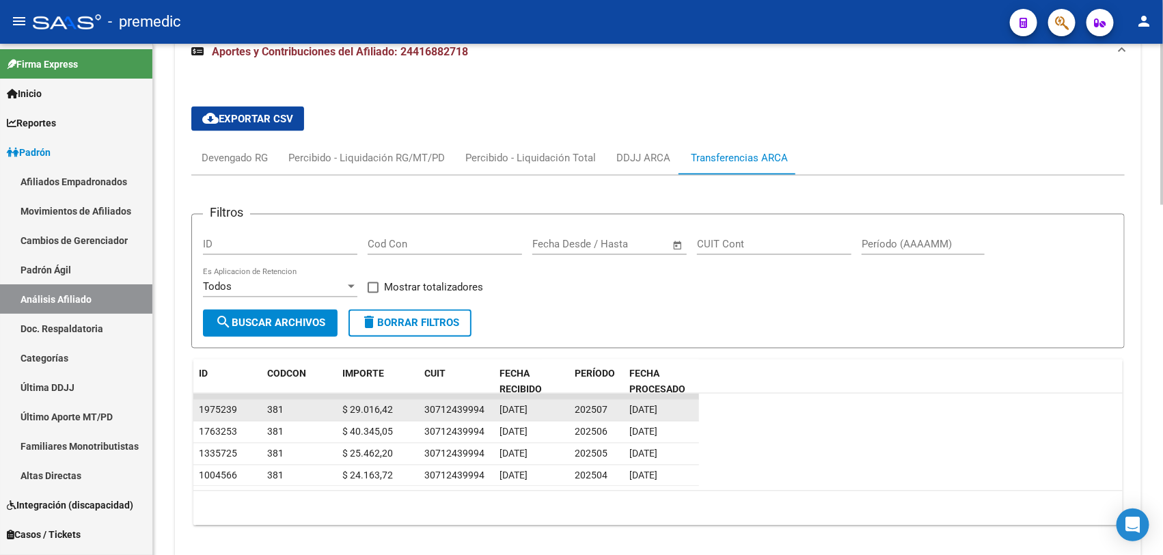
click at [446, 417] on datatable-body-cell "30712439994" at bounding box center [456, 410] width 75 height 21
click at [466, 411] on div "30712439994" at bounding box center [454, 410] width 60 height 16
drag, startPoint x: 466, startPoint y: 411, endPoint x: 357, endPoint y: 417, distance: 108.8
click at [357, 417] on datatable-body-cell "$ 29.016,42" at bounding box center [378, 410] width 82 height 21
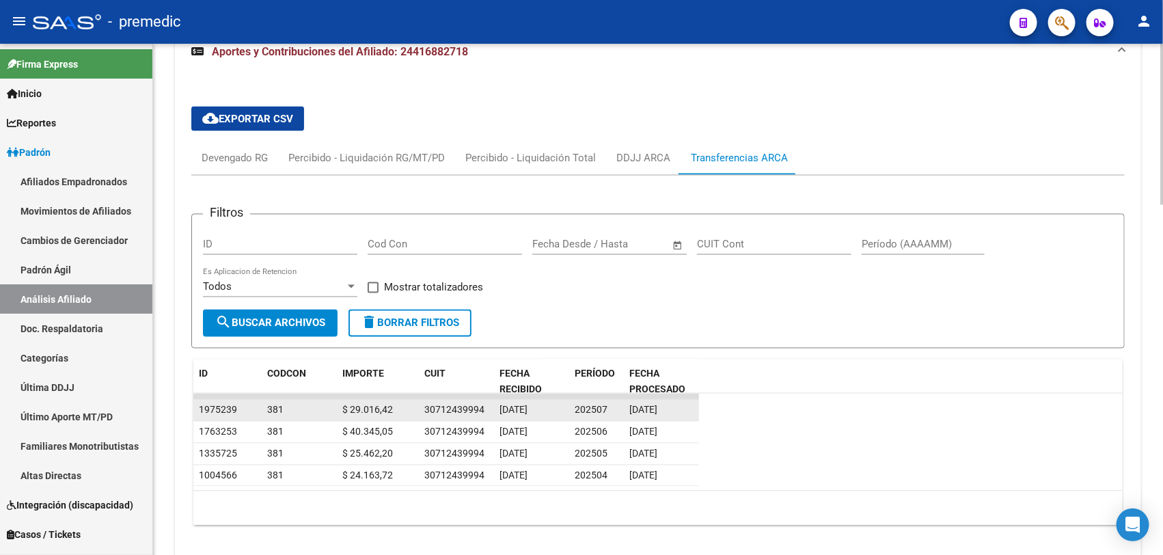
click at [357, 417] on datatable-body-cell "$ 29.016,42" at bounding box center [378, 410] width 82 height 21
click at [356, 418] on datatable-body-cell "$ 29.016,42" at bounding box center [378, 410] width 82 height 21
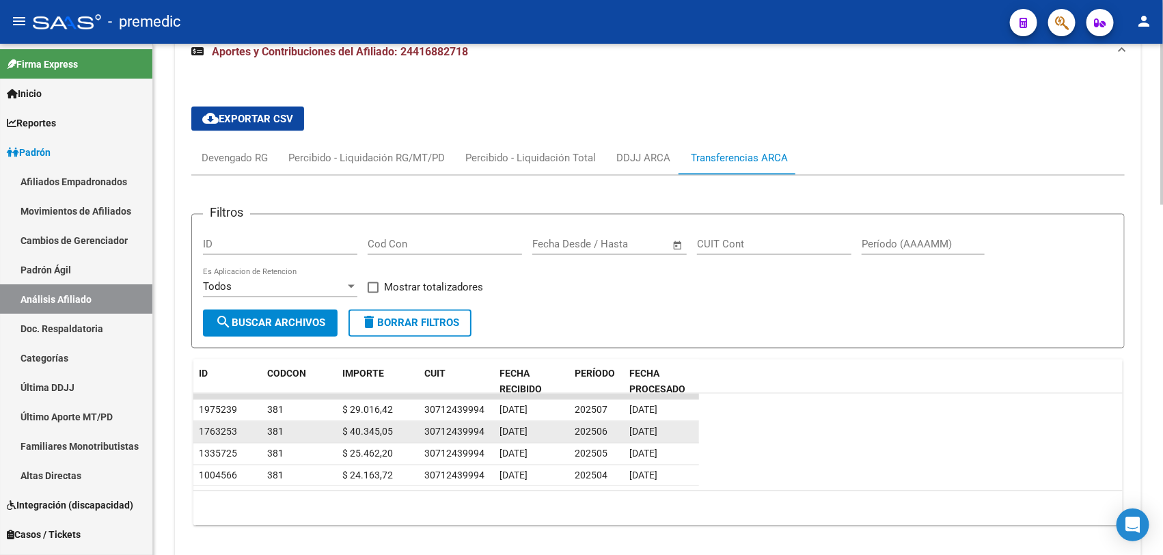
drag, startPoint x: 695, startPoint y: 432, endPoint x: 196, endPoint y: 437, distance: 498.7
click at [196, 437] on div "1763253 381 $ 40.345,05 30712439994 [DATE] 202506 [DATE]" at bounding box center [446, 432] width 506 height 22
click at [672, 437] on div "[DATE]" at bounding box center [661, 432] width 64 height 16
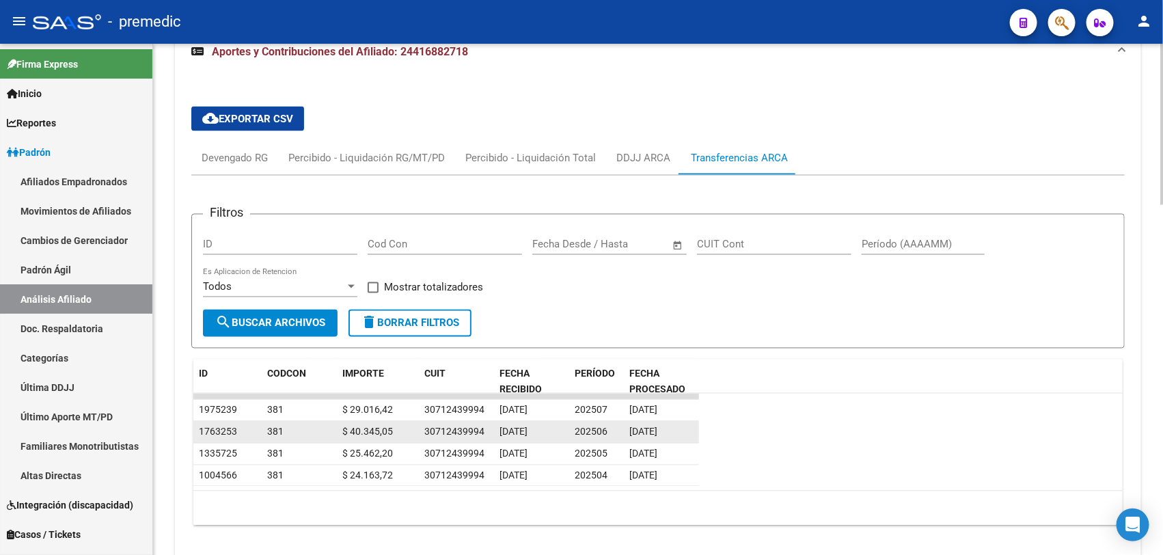
click at [669, 437] on div "[DATE]" at bounding box center [661, 432] width 64 height 16
drag, startPoint x: 684, startPoint y: 434, endPoint x: 622, endPoint y: 435, distance: 62.2
click at [622, 435] on div "1763253 381 $ 40.345,05 30712439994 [DATE] 202506 [DATE]" at bounding box center [446, 432] width 506 height 22
click at [622, 435] on datatable-body-cell "202506" at bounding box center [596, 431] width 55 height 21
drag, startPoint x: 622, startPoint y: 435, endPoint x: 495, endPoint y: 434, distance: 127.1
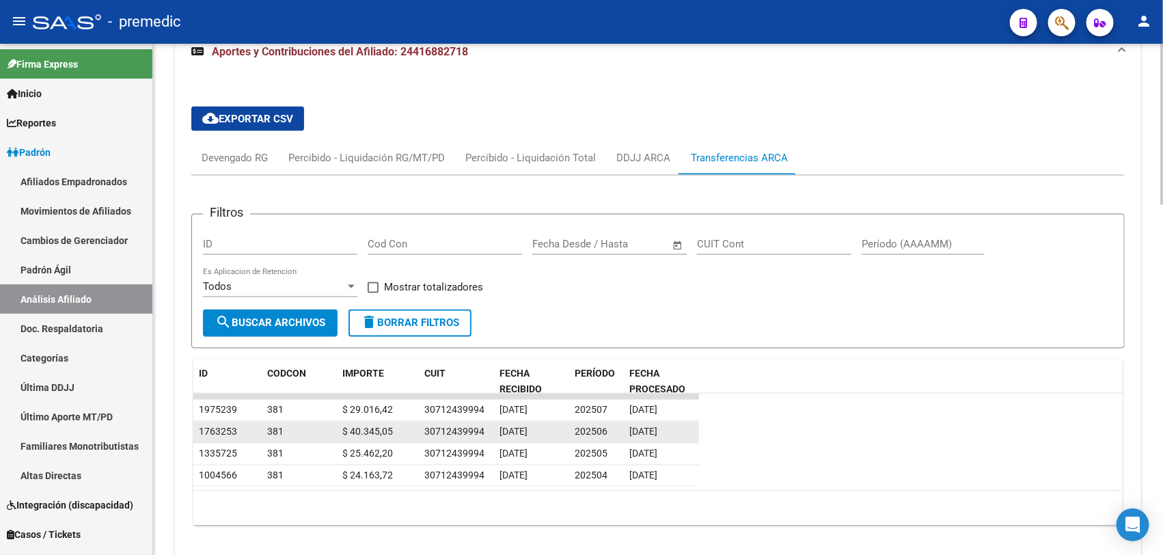
click at [495, 434] on div "1763253 381 $ 40.345,05 30712439994 [DATE] 202506 [DATE]" at bounding box center [446, 432] width 506 height 22
drag, startPoint x: 495, startPoint y: 434, endPoint x: 585, endPoint y: 434, distance: 89.5
click at [585, 434] on span "202506" at bounding box center [591, 431] width 33 height 11
drag, startPoint x: 331, startPoint y: 432, endPoint x: 425, endPoint y: 434, distance: 93.6
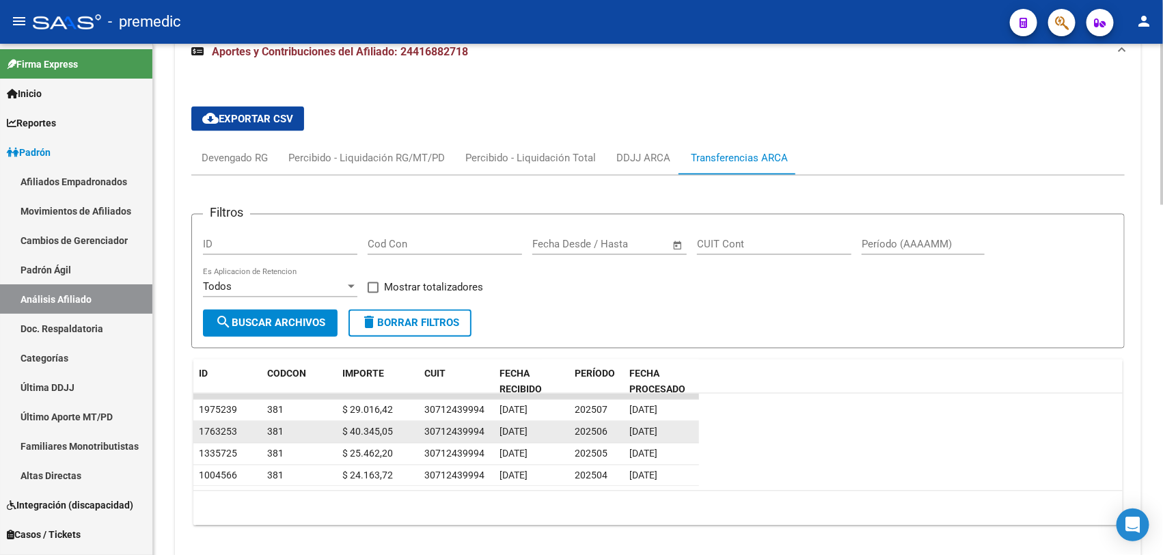
click at [425, 434] on div "1763253 381 $ 40.345,05 30712439994 [DATE] 202506 [DATE]" at bounding box center [446, 432] width 506 height 22
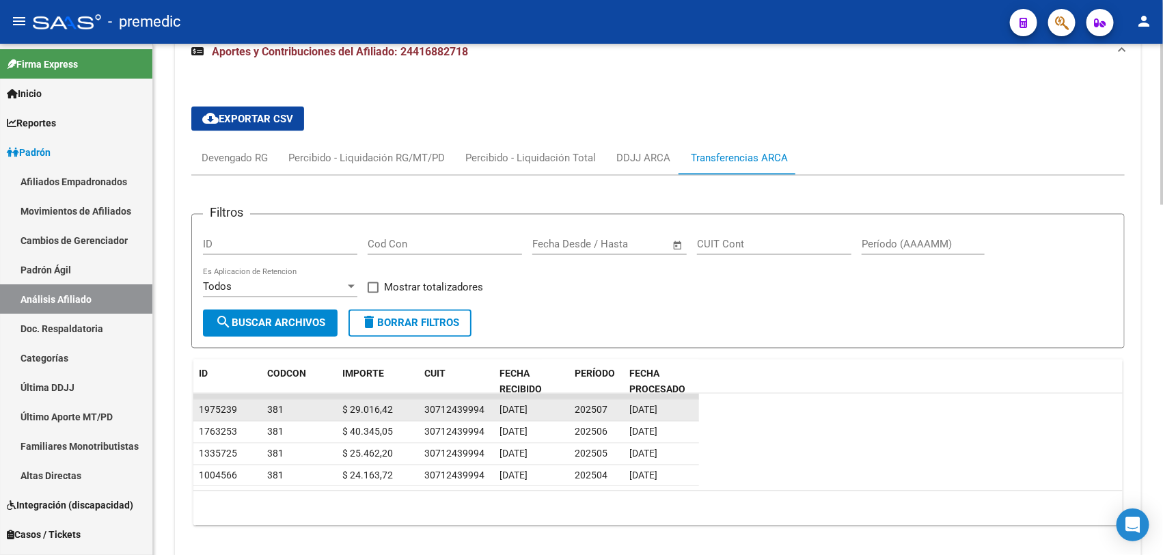
drag, startPoint x: 388, startPoint y: 428, endPoint x: 329, endPoint y: 410, distance: 62.2
click at [329, 410] on datatable-scroller "1975239 381 $ 29.016,42 30712439994 [DATE] 202507 [DATE] 1763253 381 $ 40.345,0…" at bounding box center [657, 439] width 929 height 93
click at [329, 410] on datatable-body-cell at bounding box center [322, 410] width 27 height 21
click at [475, 412] on div "30712439994" at bounding box center [454, 410] width 60 height 16
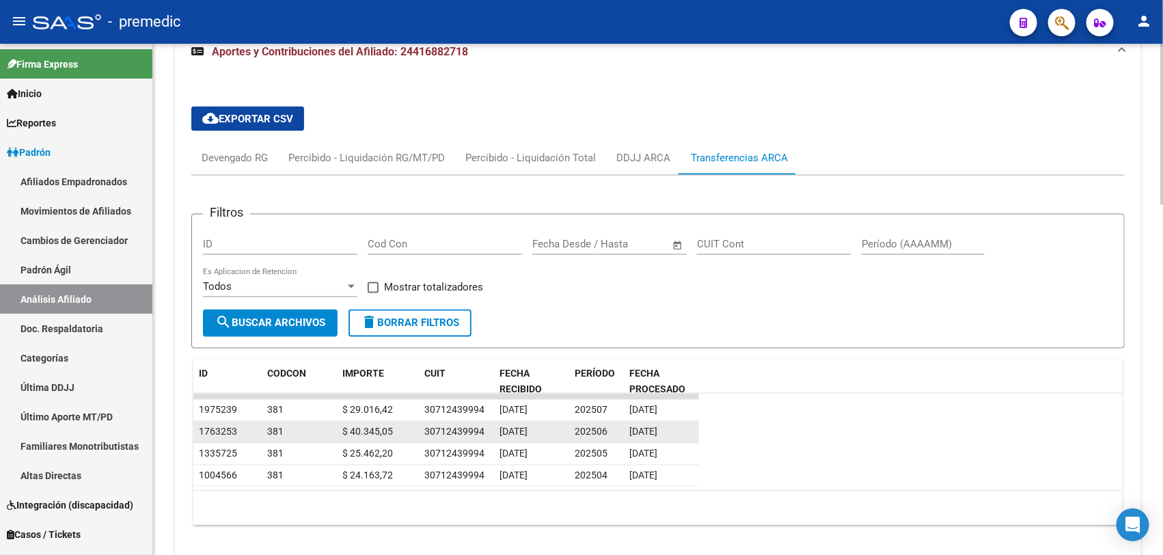
drag, startPoint x: 475, startPoint y: 412, endPoint x: 471, endPoint y: 434, distance: 22.2
click at [471, 434] on div "30712439994" at bounding box center [454, 432] width 60 height 16
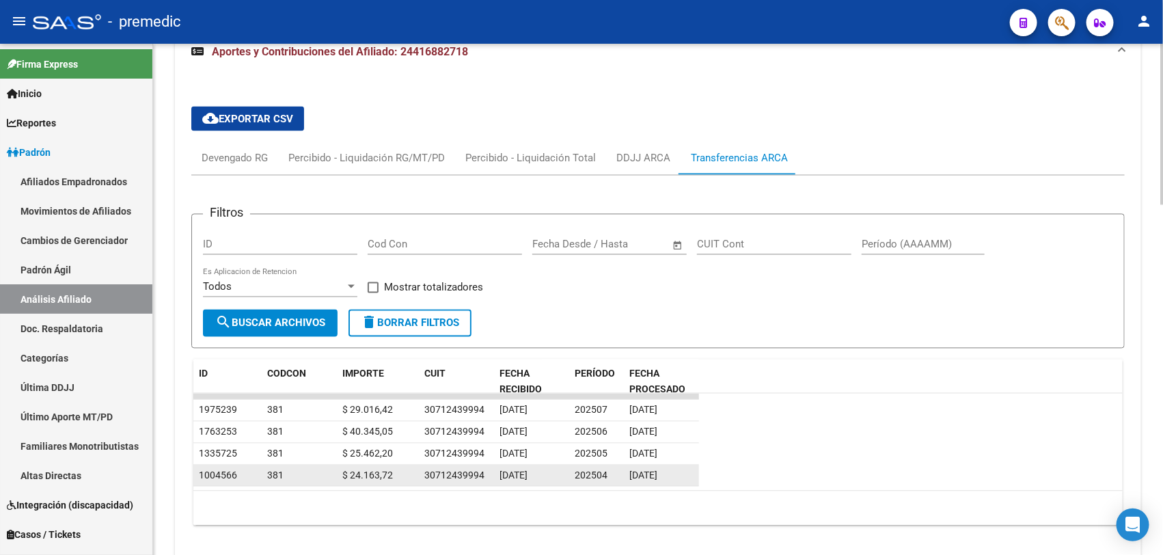
drag, startPoint x: 471, startPoint y: 434, endPoint x: 494, endPoint y: 475, distance: 46.8
click at [494, 475] on datatable-body-cell "[DATE]" at bounding box center [531, 475] width 75 height 21
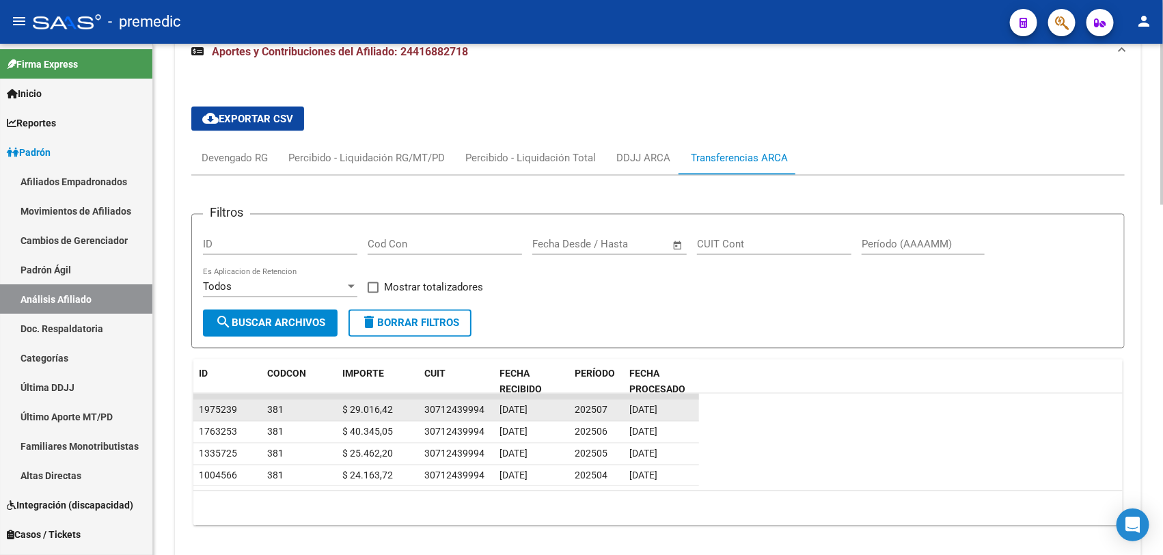
click at [484, 413] on div "30712439994" at bounding box center [456, 410] width 64 height 16
click at [462, 403] on div "30712439994" at bounding box center [454, 410] width 60 height 16
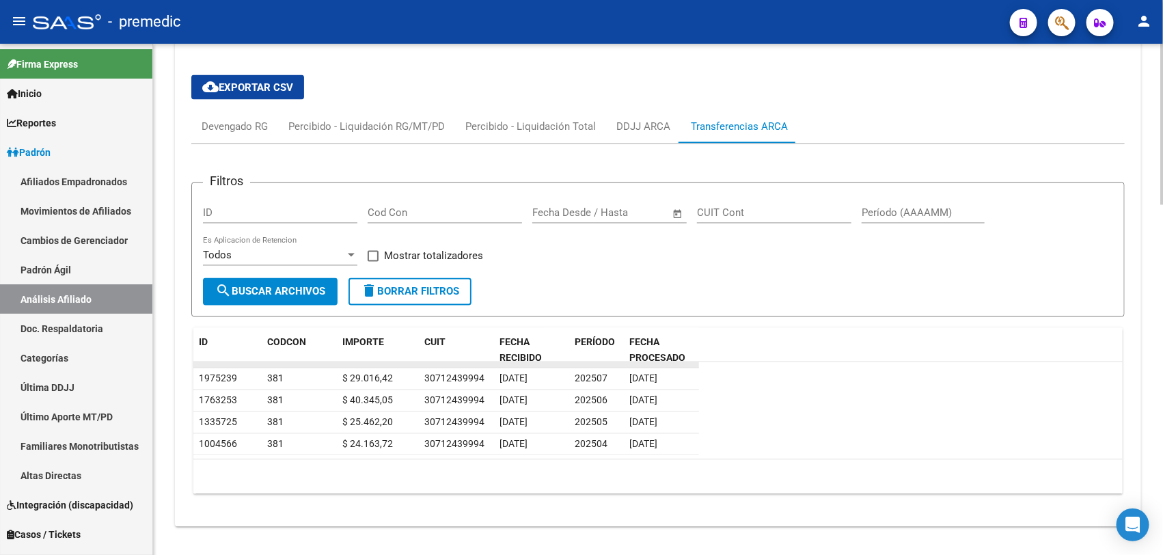
scroll to position [1110, 0]
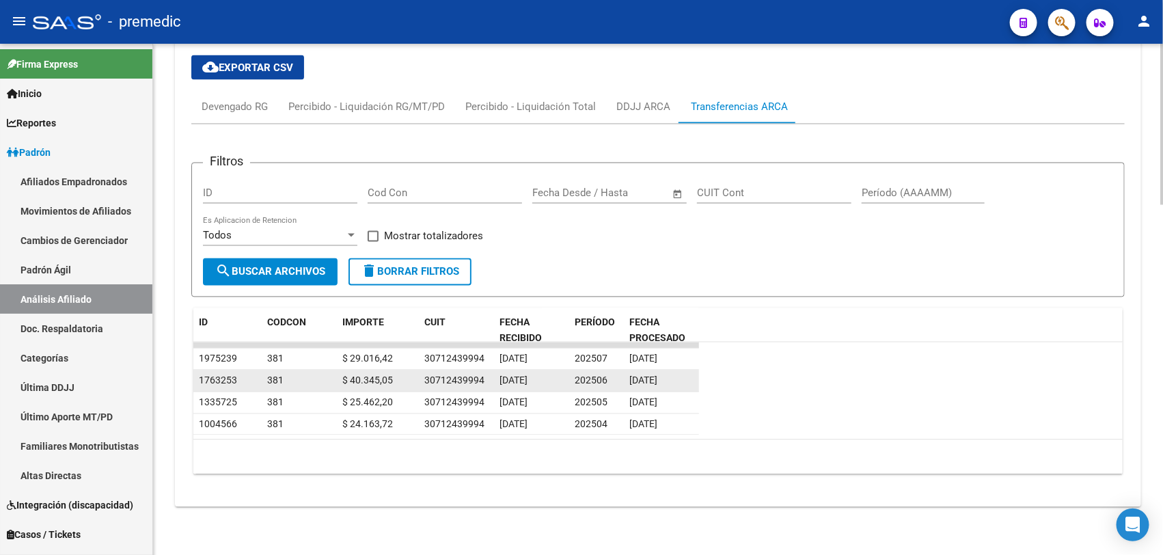
click at [462, 377] on div "30712439994" at bounding box center [454, 381] width 60 height 16
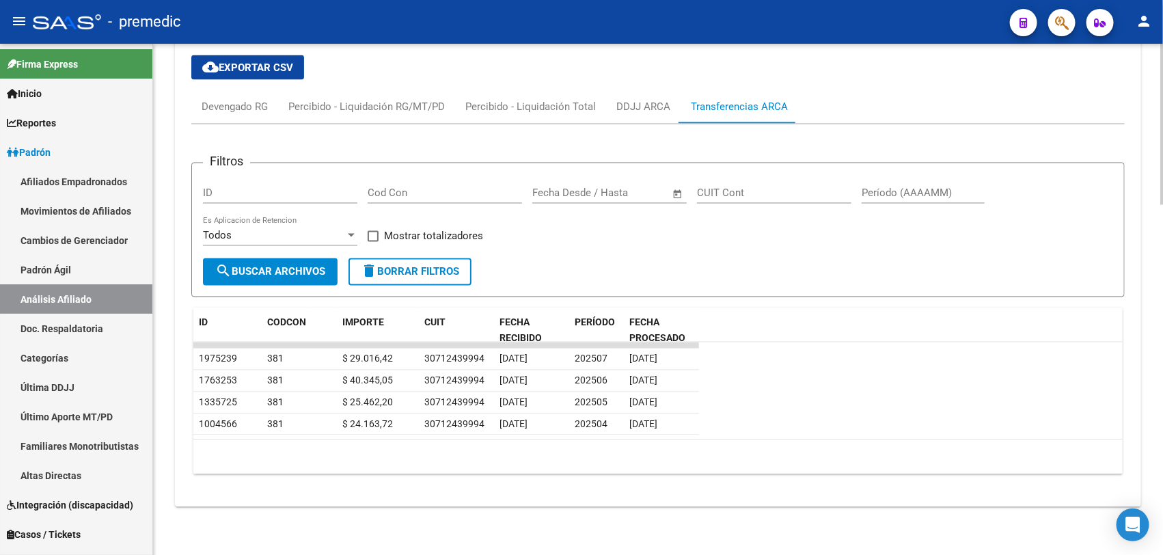
drag, startPoint x: 462, startPoint y: 377, endPoint x: 449, endPoint y: 442, distance: 66.1
click at [449, 442] on div "10 total 1" at bounding box center [657, 457] width 929 height 34
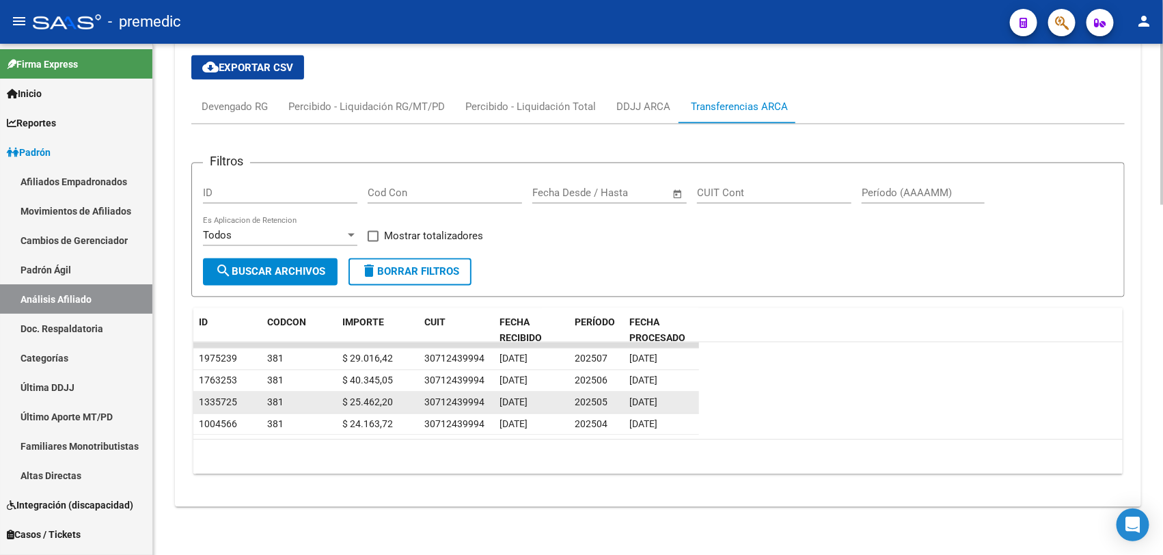
drag, startPoint x: 449, startPoint y: 434, endPoint x: 453, endPoint y: 394, distance: 39.8
click at [453, 394] on datatable-scroller "1975239 381 $ 29.016,42 30712439994 [DATE] 202507 [DATE] 1763253 381 $ 40.345,0…" at bounding box center [657, 388] width 929 height 93
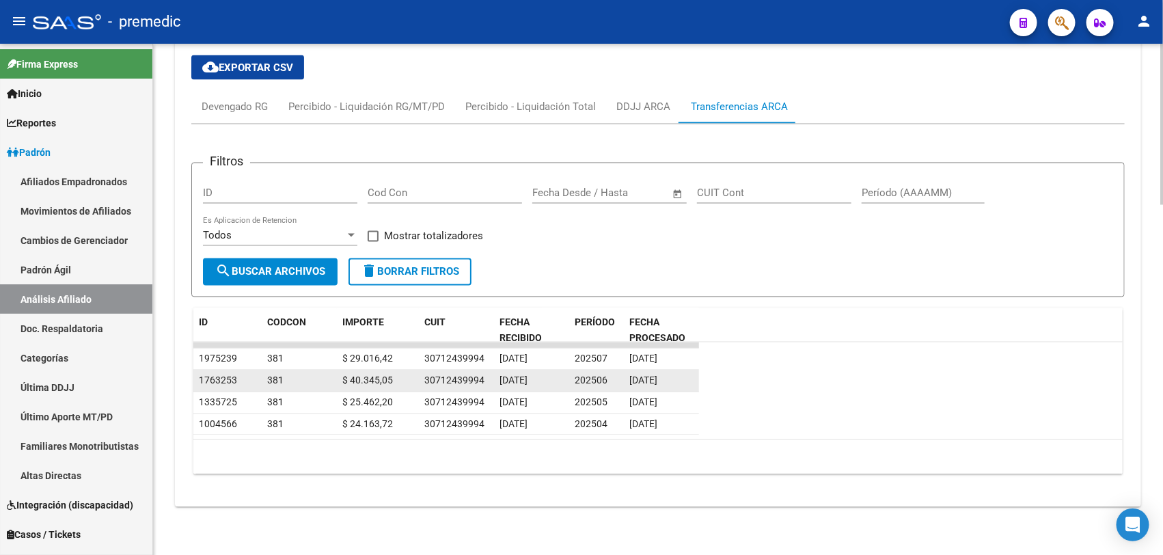
drag, startPoint x: 453, startPoint y: 394, endPoint x: 453, endPoint y: 387, distance: 7.5
click at [453, 395] on div "30712439994" at bounding box center [454, 403] width 60 height 16
drag, startPoint x: 449, startPoint y: 361, endPoint x: 449, endPoint y: 387, distance: 26.6
click at [449, 387] on datatable-scroller "1975239 381 $ 29.016,42 30712439994 [DATE] 202507 [DATE] 1763253 381 $ 40.345,0…" at bounding box center [657, 388] width 929 height 93
click at [449, 387] on div "30712439994" at bounding box center [454, 381] width 60 height 16
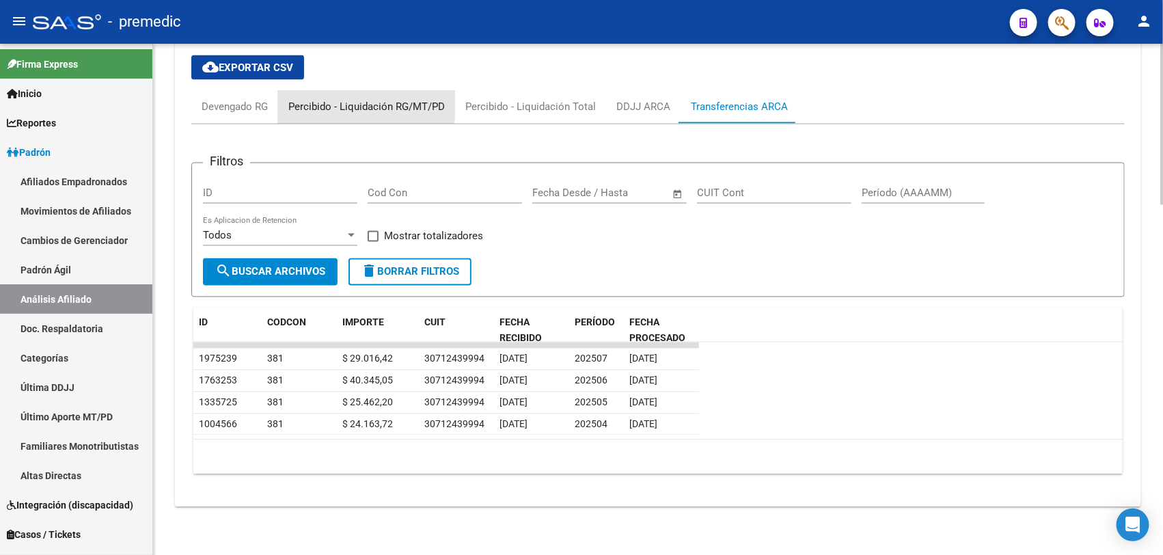
click at [301, 104] on div "Percibido - Liquidación RG/MT/PD" at bounding box center [366, 107] width 156 height 15
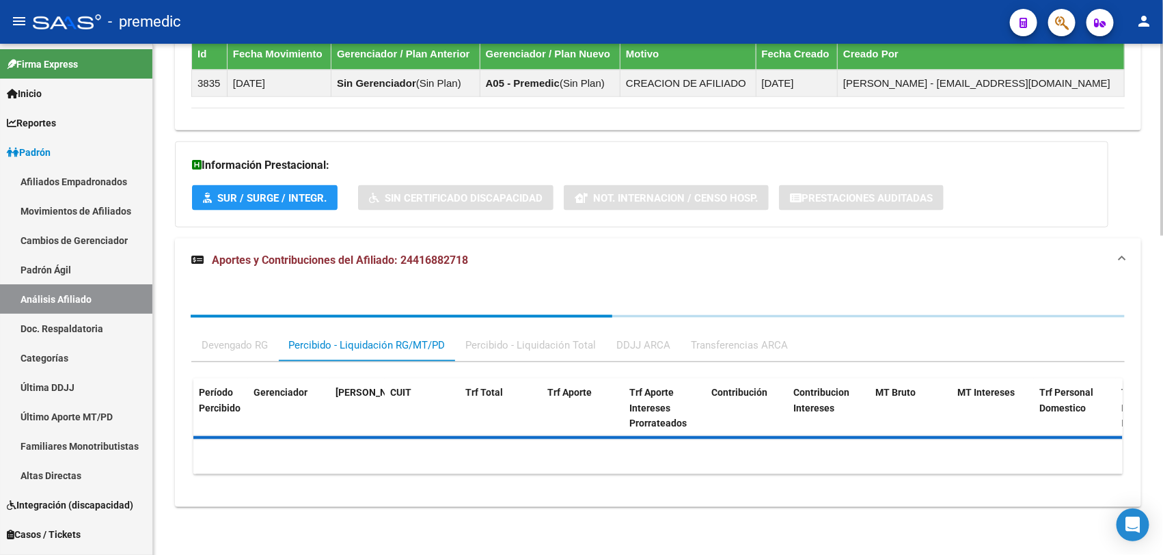
scroll to position [995, 0]
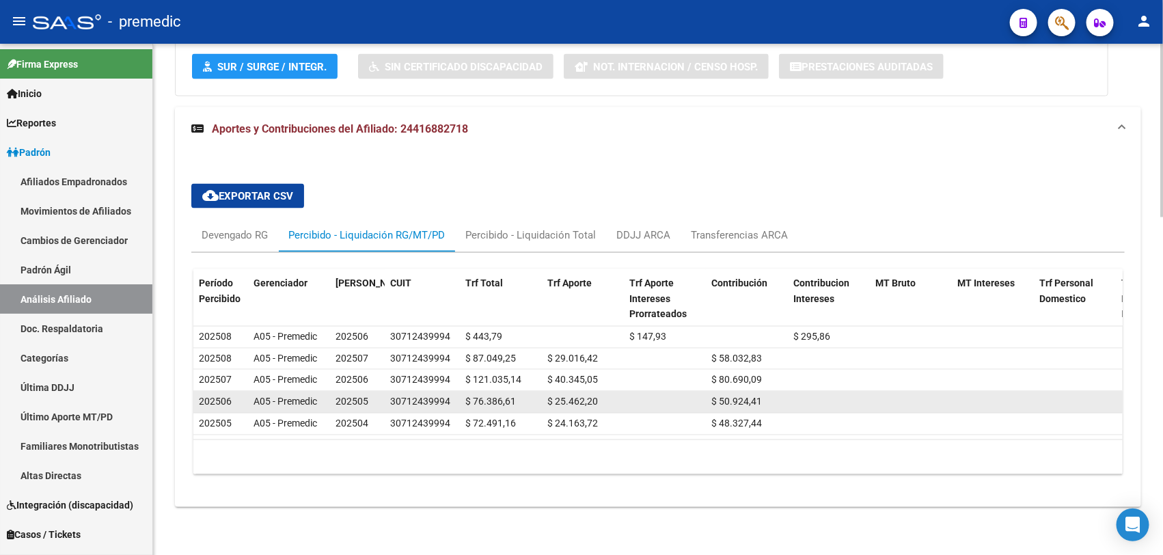
drag, startPoint x: 534, startPoint y: 386, endPoint x: 394, endPoint y: 387, distance: 139.4
click at [394, 391] on div "202506 A05 - Premedic 202505 30712439994 $ 76.386,61 $ 25.462,20 $ 50.924,41 $ …" at bounding box center [941, 402] width 1496 height 22
click at [394, 394] on div "30712439994" at bounding box center [420, 402] width 60 height 16
drag, startPoint x: 531, startPoint y: 389, endPoint x: 195, endPoint y: 393, distance: 336.1
click at [195, 393] on div "202506 A05 - Premedic 202505 30712439994 $ 76.386,61 $ 25.462,20 $ 50.924,41 $ …" at bounding box center [941, 402] width 1496 height 22
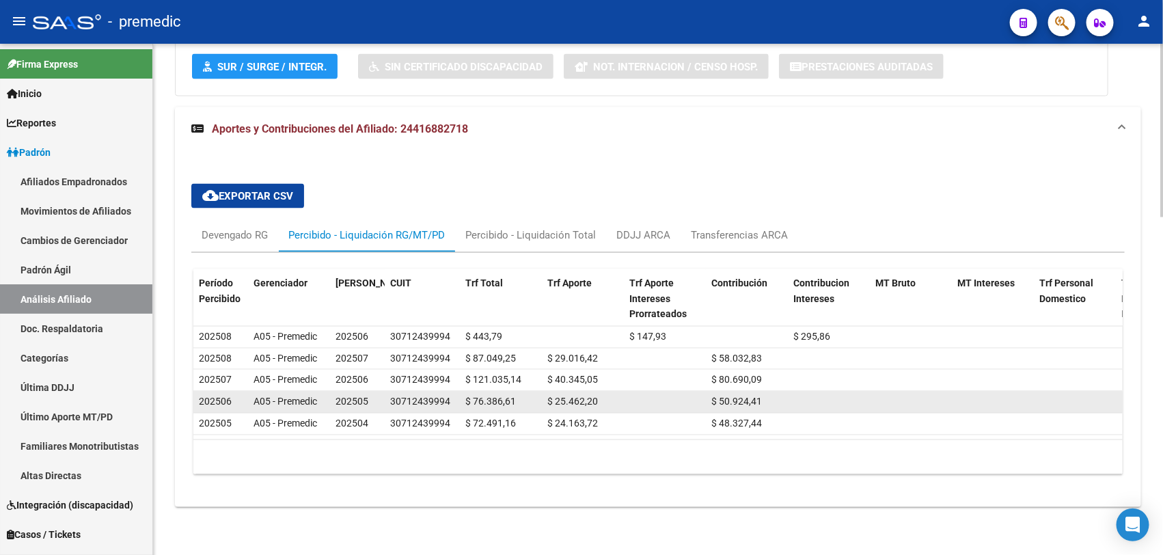
click at [195, 393] on datatable-body-cell "202506" at bounding box center [220, 401] width 55 height 21
drag, startPoint x: 195, startPoint y: 393, endPoint x: 361, endPoint y: 390, distance: 165.4
click at [361, 391] on div "202506 A05 - Premedic 202505 30712439994 $ 76.386,61 $ 25.462,20 $ 50.924,41 $ …" at bounding box center [941, 402] width 1496 height 22
click at [361, 396] on span "202505" at bounding box center [351, 401] width 33 height 11
drag, startPoint x: 361, startPoint y: 390, endPoint x: 314, endPoint y: 390, distance: 46.5
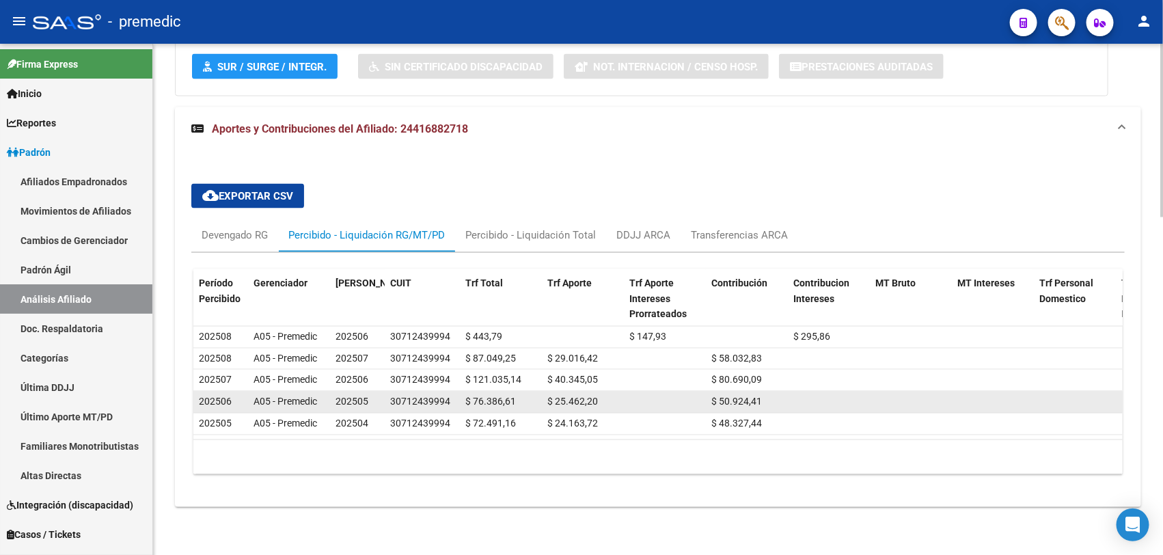
click at [314, 391] on div "202506 A05 - Premedic 202505 30712439994 $ 76.386,61 $ 25.462,20 $ 50.924,41 $ …" at bounding box center [941, 402] width 1496 height 22
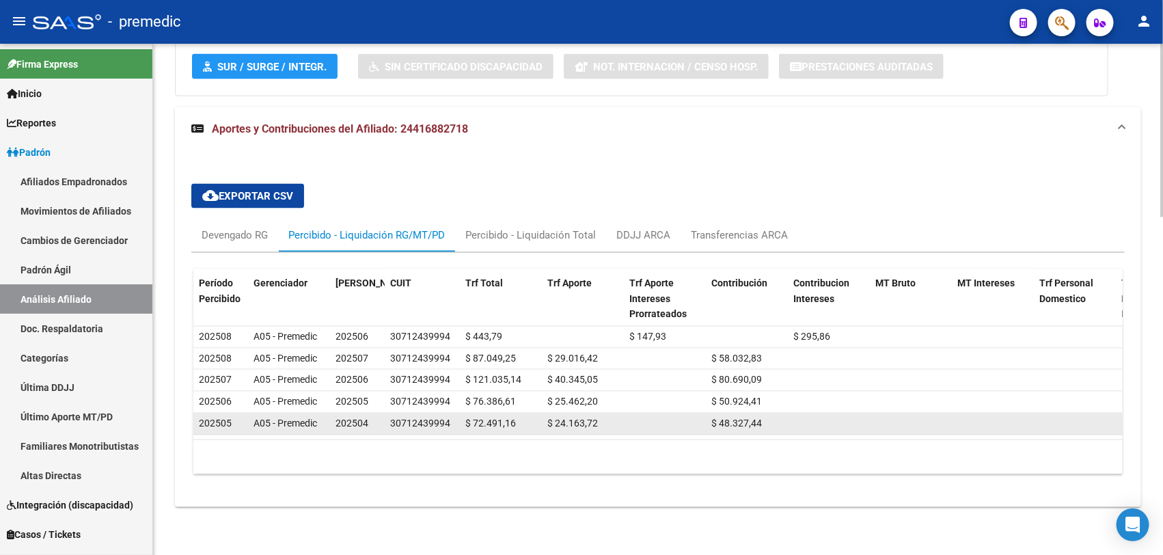
drag, startPoint x: 314, startPoint y: 390, endPoint x: 340, endPoint y: 410, distance: 32.7
click at [340, 418] on span "202504" at bounding box center [351, 423] width 33 height 11
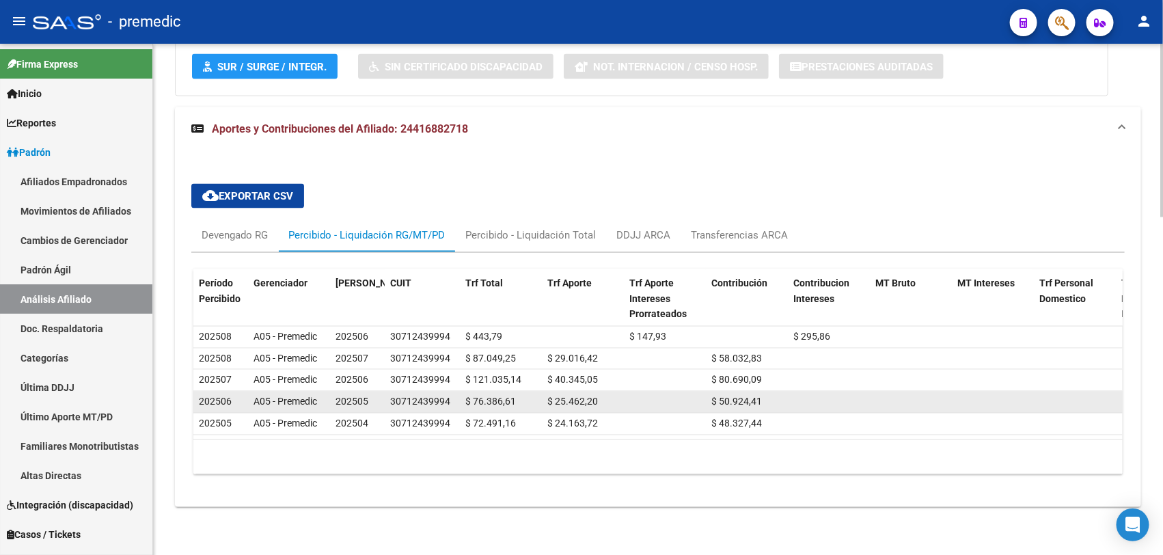
drag, startPoint x: 340, startPoint y: 410, endPoint x: 336, endPoint y: 393, distance: 17.6
click at [336, 393] on datatable-scroller "202508 A05 - Premedic 202506 30712439994 $ 443,79 $ 147,93 $ 295,86 $ 295,86 $ …" at bounding box center [657, 381] width 929 height 109
click at [336, 396] on span "202505" at bounding box center [351, 401] width 33 height 11
click at [337, 396] on span "202505" at bounding box center [351, 401] width 33 height 11
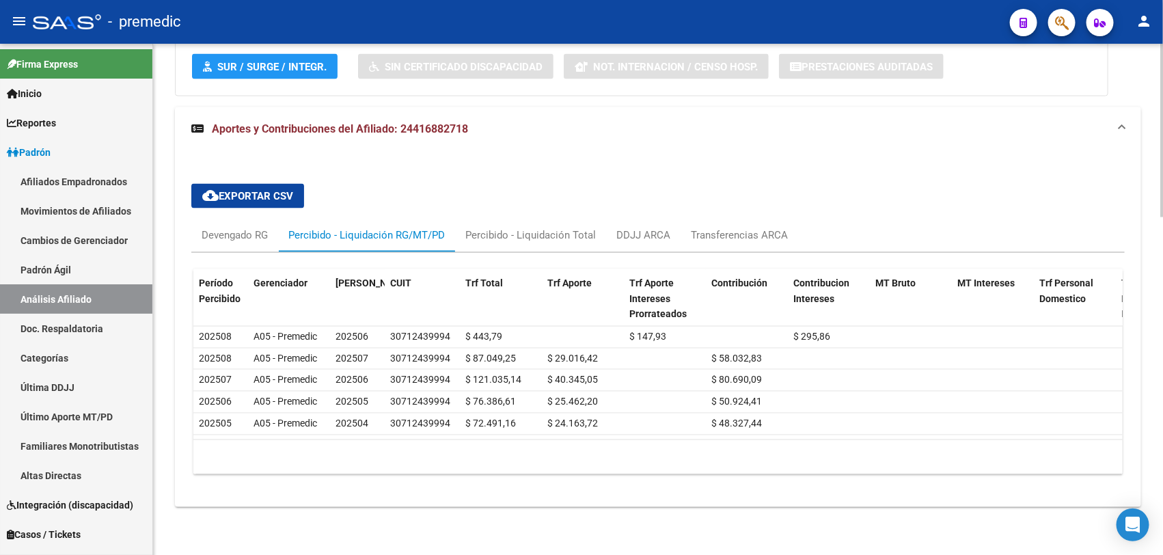
click at [231, 253] on div "Período Percibido Gerenciador Período Devengado CUIT Trf Total Trf Aporte Trf A…" at bounding box center [657, 369] width 933 height 232
click at [236, 228] on div "Devengado RG" at bounding box center [235, 235] width 66 height 15
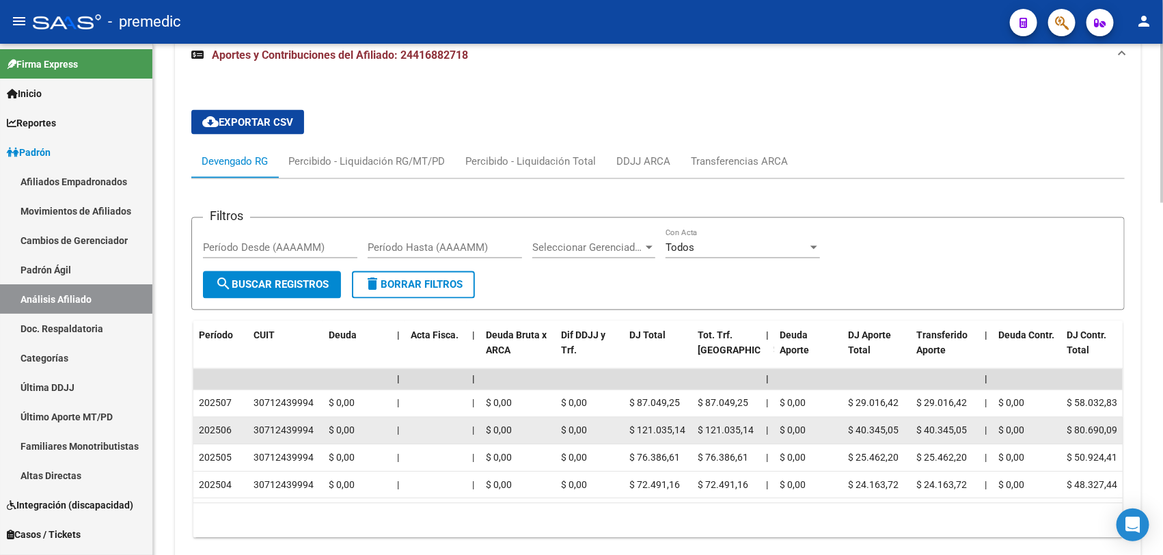
scroll to position [1081, 0]
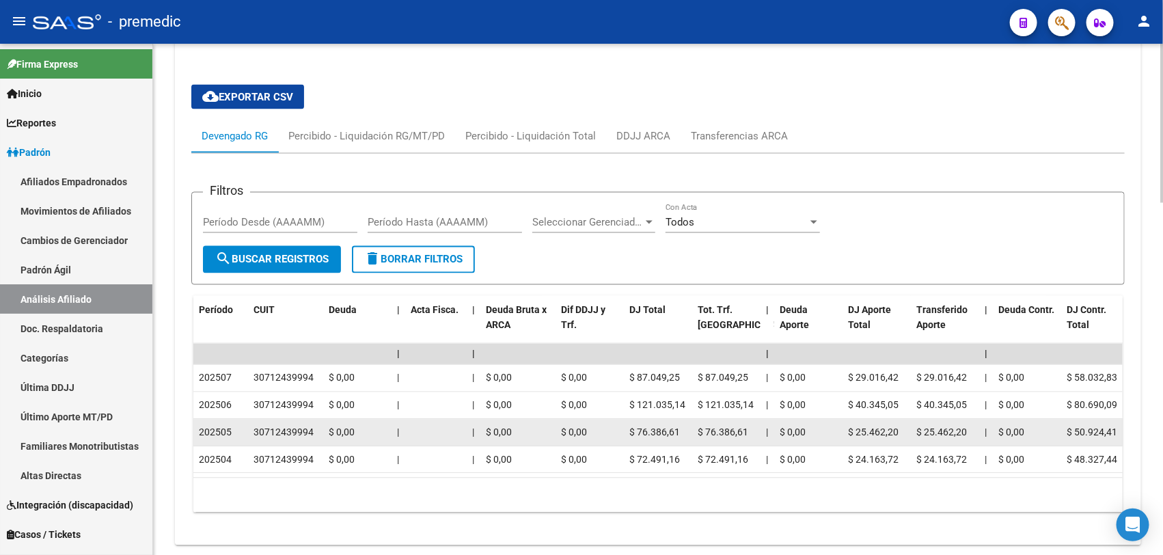
drag, startPoint x: 650, startPoint y: 458, endPoint x: 651, endPoint y: 421, distance: 37.6
click at [651, 421] on datatable-scroller "| | | | | | | | | | | | | 202507 30712439994 $ 0,00 | | $ 0,00 $ 0,00 $ 87.049,…" at bounding box center [657, 409] width 929 height 130
click at [651, 425] on div "$ 76.386,61" at bounding box center [657, 433] width 57 height 16
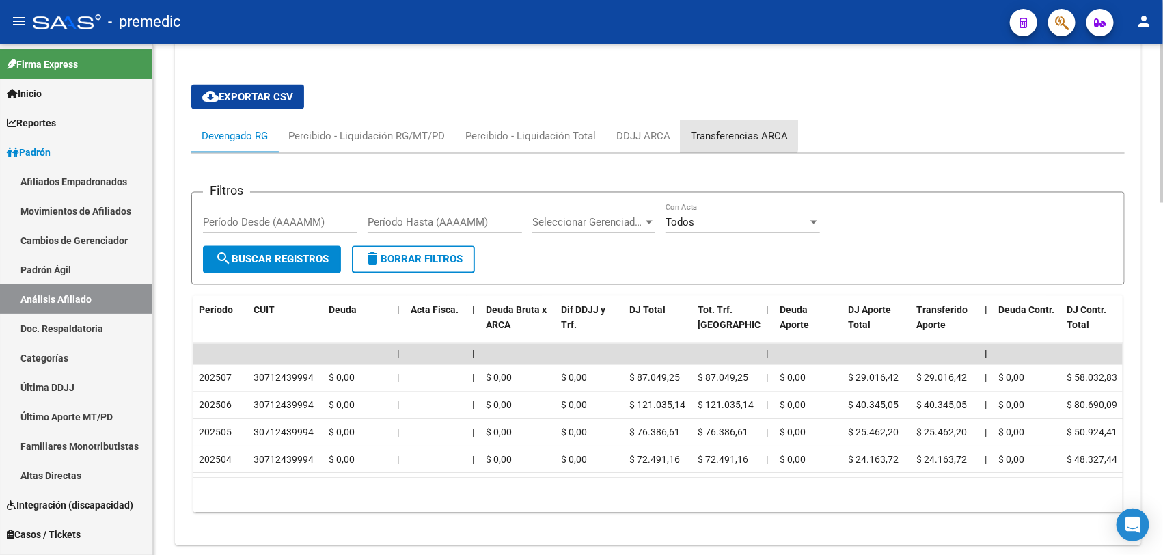
click at [736, 135] on div "Transferencias ARCA" at bounding box center [739, 136] width 97 height 15
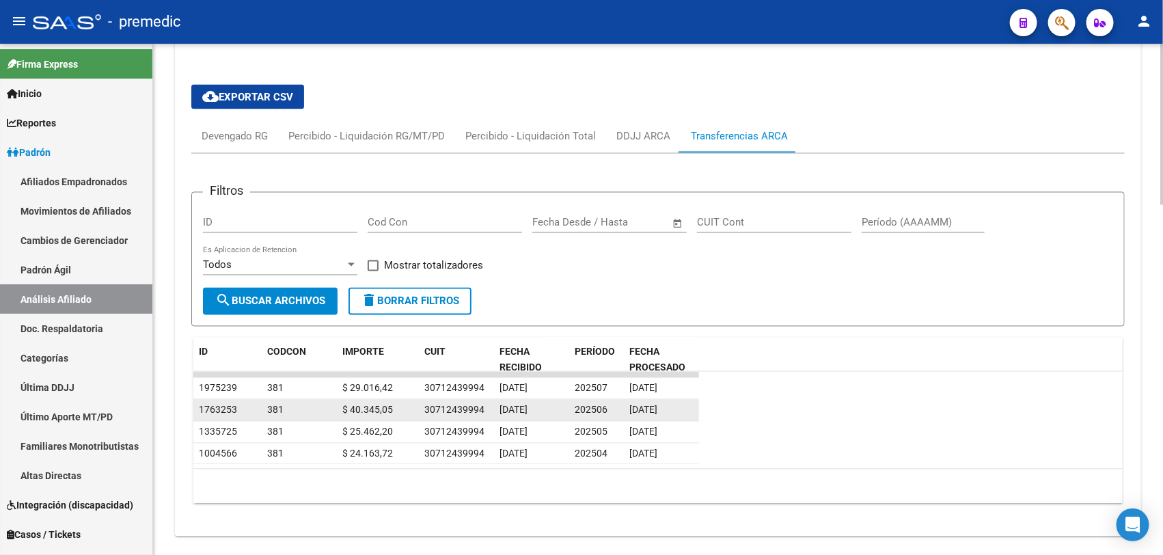
drag, startPoint x: 520, startPoint y: 434, endPoint x: 523, endPoint y: 398, distance: 35.6
click at [523, 398] on datatable-scroller "1975239 381 $ 29.016,42 30712439994 [DATE] 202507 [DATE] 1763253 381 $ 40.345,0…" at bounding box center [657, 418] width 929 height 93
click at [523, 400] on datatable-body-cell "[DATE]" at bounding box center [531, 410] width 75 height 21
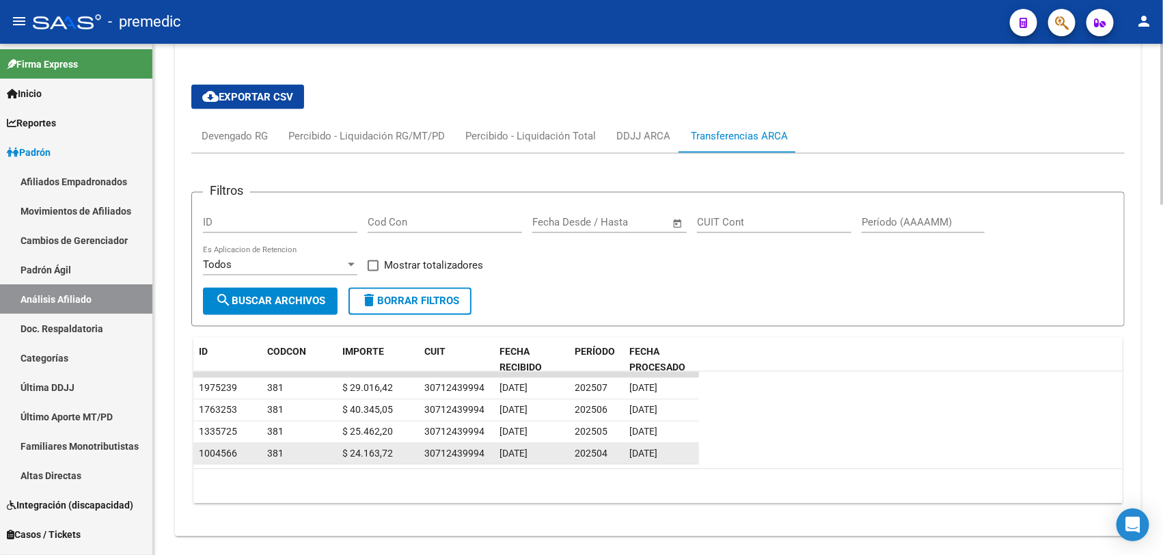
drag, startPoint x: 528, startPoint y: 393, endPoint x: 533, endPoint y: 449, distance: 55.5
click at [533, 449] on datatable-scroller "1975239 381 $ 29.016,42 30712439994 [DATE] 202507 [DATE] 1763253 381 $ 40.345,0…" at bounding box center [657, 418] width 929 height 93
click at [527, 449] on span "[DATE]" at bounding box center [513, 453] width 28 height 11
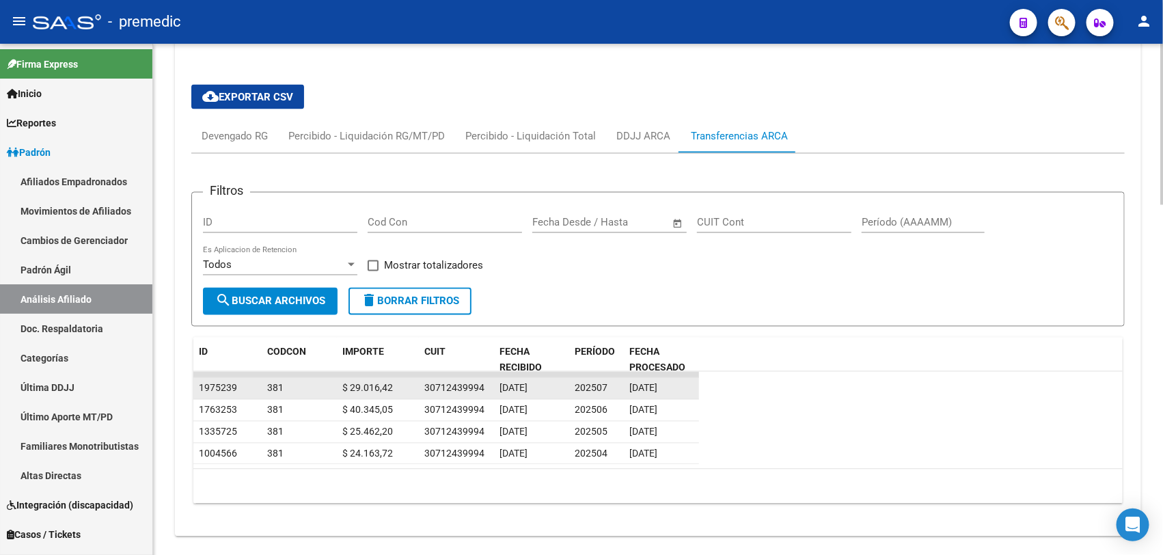
drag, startPoint x: 533, startPoint y: 449, endPoint x: 530, endPoint y: 397, distance: 52.0
click at [530, 397] on datatable-scroller "1975239 381 $ 29.016,42 30712439994 [DATE] 202507 [DATE] 1763253 381 $ 40.345,0…" at bounding box center [657, 418] width 929 height 93
click at [527, 391] on span "[DATE]" at bounding box center [513, 388] width 28 height 11
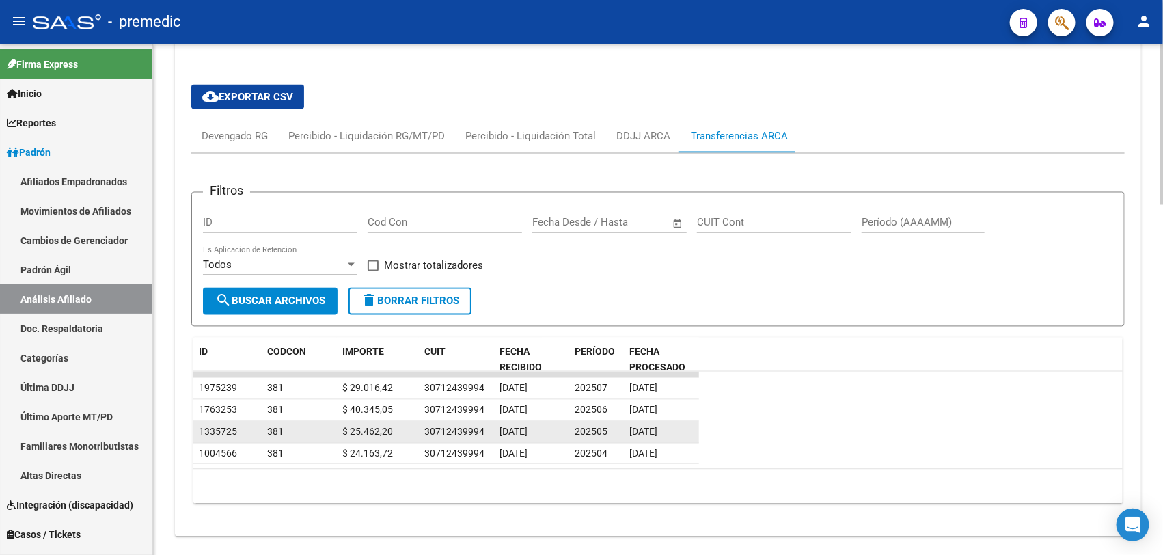
drag, startPoint x: 530, startPoint y: 391, endPoint x: 525, endPoint y: 424, distance: 33.2
click at [525, 424] on datatable-scroller "1975239 381 $ 29.016,42 30712439994 [DATE] 202507 [DATE] 1763253 381 $ 40.345,0…" at bounding box center [657, 418] width 929 height 93
drag, startPoint x: 525, startPoint y: 424, endPoint x: 499, endPoint y: 434, distance: 28.2
click at [499, 434] on span "[DATE]" at bounding box center [513, 431] width 28 height 11
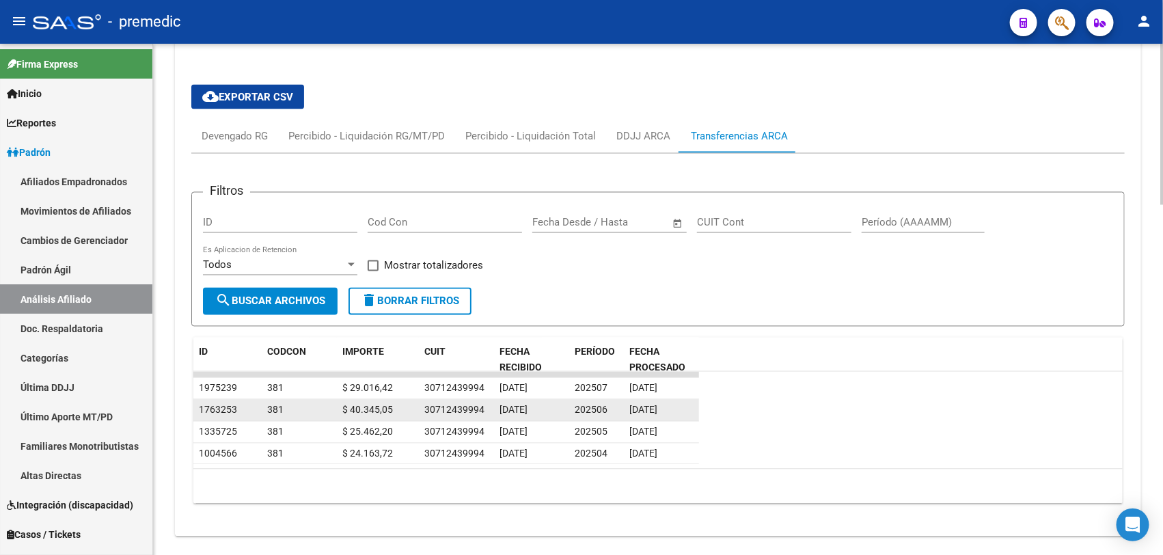
drag, startPoint x: 501, startPoint y: 455, endPoint x: 521, endPoint y: 398, distance: 60.1
click at [521, 398] on datatable-scroller "1975239 381 $ 29.016,42 30712439994 [DATE] 202507 [DATE] 1763253 381 $ 40.345,0…" at bounding box center [657, 418] width 929 height 93
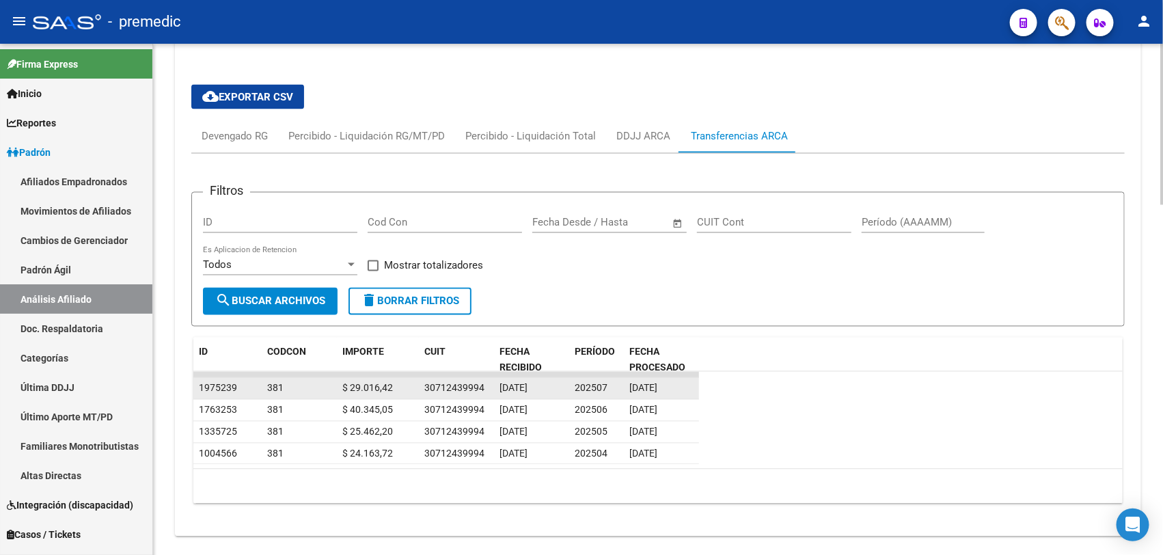
click at [521, 397] on datatable-body-cell "[DATE]" at bounding box center [531, 388] width 75 height 21
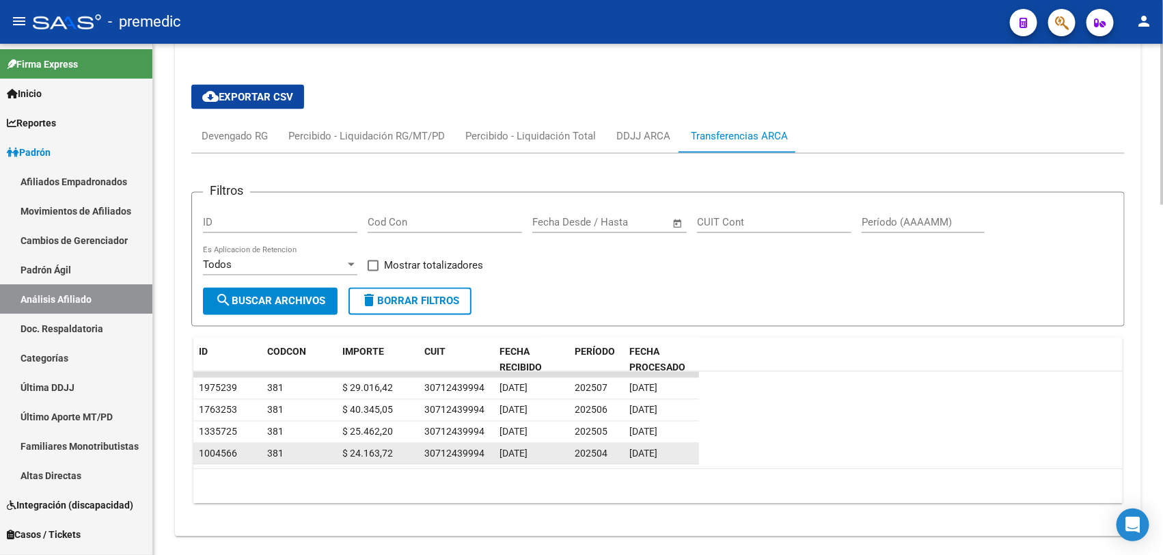
drag, startPoint x: 551, startPoint y: 408, endPoint x: 549, endPoint y: 448, distance: 40.4
click at [549, 448] on datatable-scroller "1975239 381 $ 29.016,42 30712439994 [DATE] 202507 [DATE] 1763253 381 $ 40.345,0…" at bounding box center [657, 418] width 929 height 93
drag, startPoint x: 549, startPoint y: 448, endPoint x: 538, endPoint y: 441, distance: 12.3
click at [538, 443] on datatable-body-cell "[DATE]" at bounding box center [531, 453] width 75 height 21
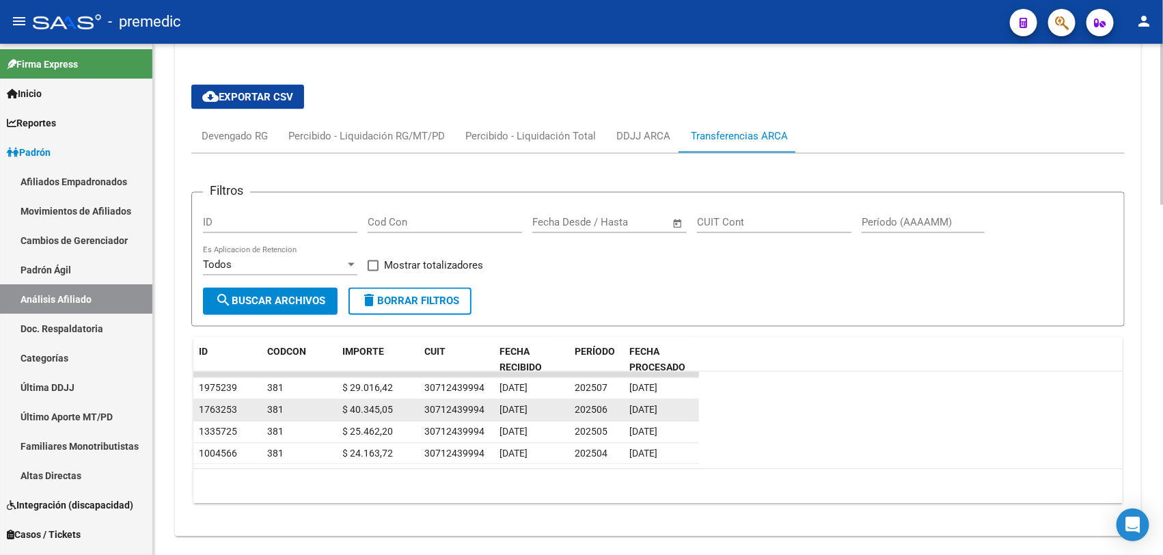
drag, startPoint x: 524, startPoint y: 441, endPoint x: 519, endPoint y: 405, distance: 36.5
click at [519, 405] on datatable-scroller "1975239 381 $ 29.016,42 30712439994 [DATE] 202507 [DATE] 1763253 381 $ 40.345,0…" at bounding box center [657, 418] width 929 height 93
drag, startPoint x: 519, startPoint y: 405, endPoint x: 506, endPoint y: 403, distance: 13.8
click at [519, 405] on span "[DATE]" at bounding box center [513, 409] width 28 height 11
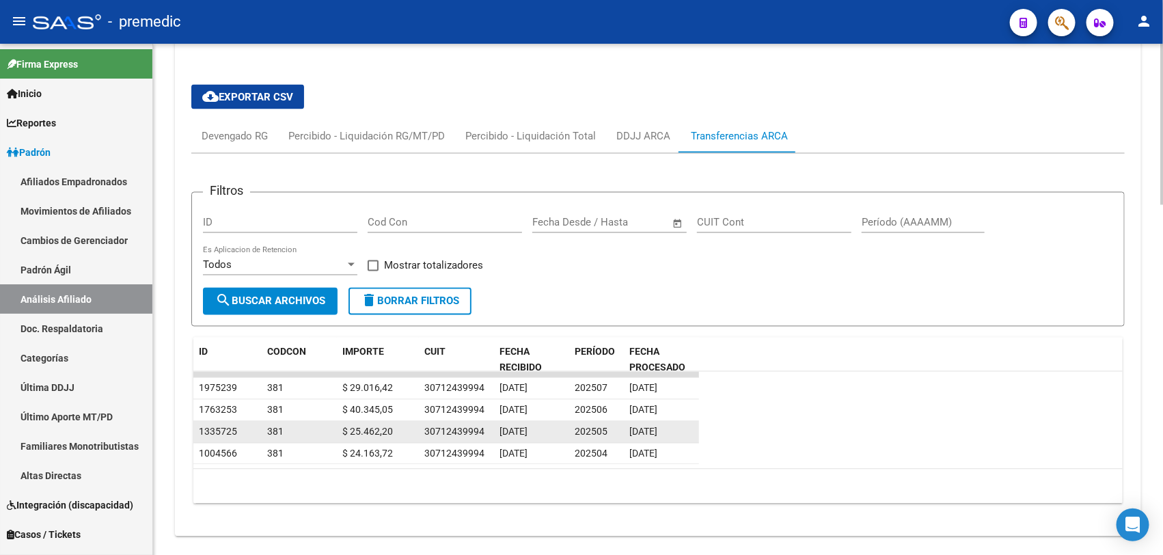
drag, startPoint x: 318, startPoint y: 424, endPoint x: 434, endPoint y: 434, distance: 116.5
click at [434, 434] on div "1335725 381 $ 25.462,20 30712439994 [DATE] 202505 [DATE]" at bounding box center [446, 432] width 506 height 22
drag, startPoint x: 427, startPoint y: 434, endPoint x: 339, endPoint y: 426, distance: 88.6
click at [339, 426] on div "1335725 381 $ 25.462,20 30712439994 [DATE] 202505 [DATE]" at bounding box center [446, 432] width 506 height 22
click at [339, 426] on datatable-body-cell "$ 25.462,20" at bounding box center [378, 431] width 82 height 21
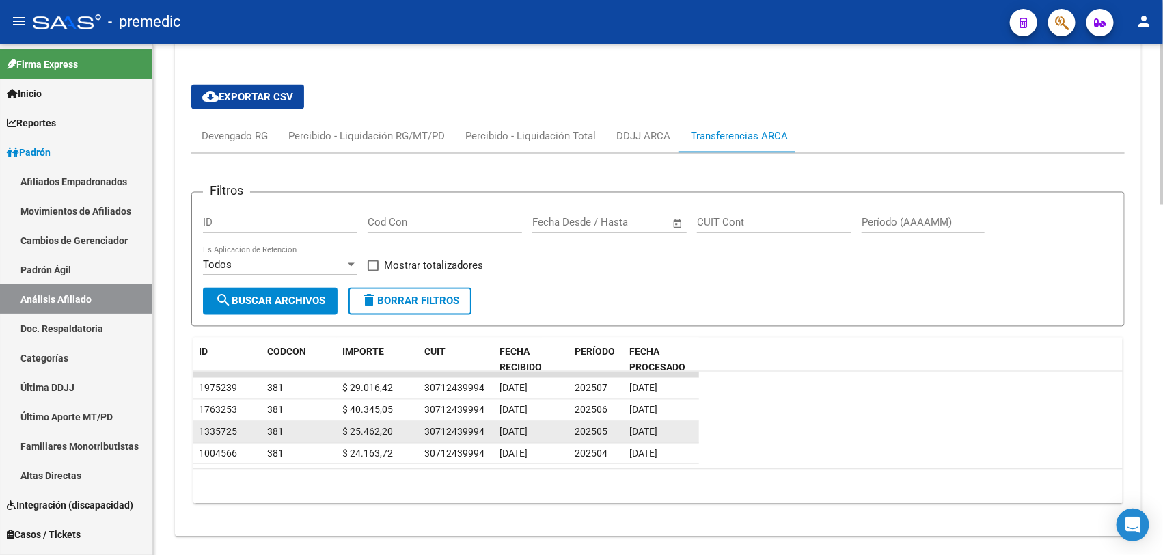
drag, startPoint x: 339, startPoint y: 426, endPoint x: 380, endPoint y: 428, distance: 41.0
click at [380, 428] on datatable-body-cell "$ 25.462,20" at bounding box center [378, 431] width 82 height 21
click at [380, 428] on span "$ 25.462,20" at bounding box center [367, 431] width 51 height 11
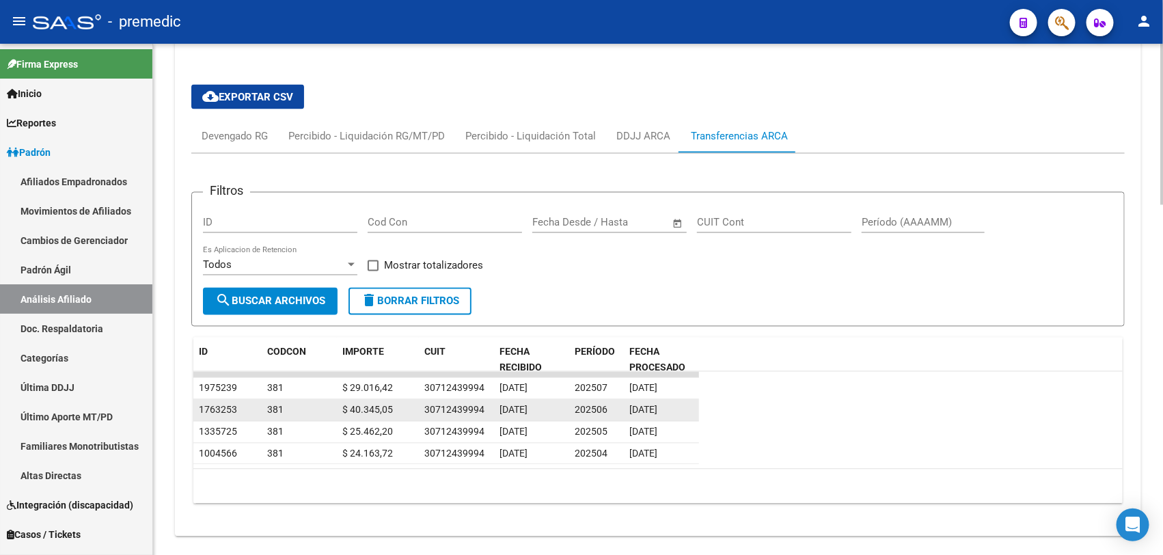
drag, startPoint x: 380, startPoint y: 428, endPoint x: 356, endPoint y: 413, distance: 27.9
click at [356, 413] on datatable-scroller "1975239 381 $ 29.016,42 30712439994 [DATE] 202507 [DATE] 1763253 381 $ 40.345,0…" at bounding box center [657, 418] width 929 height 93
click at [356, 413] on span "$ 40.345,05" at bounding box center [367, 409] width 51 height 11
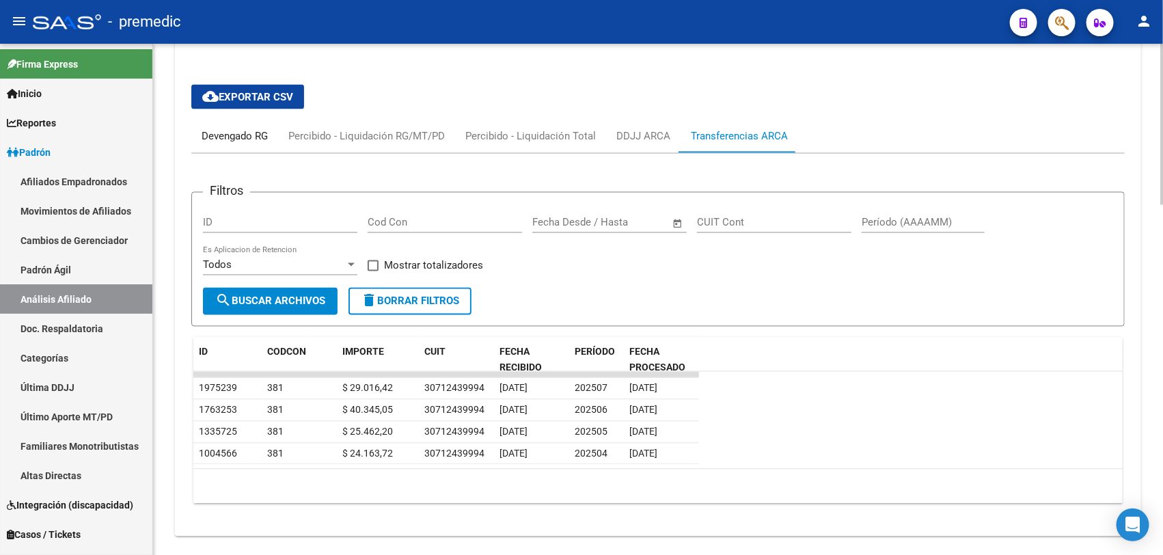
click at [210, 135] on div "Devengado RG" at bounding box center [235, 136] width 66 height 15
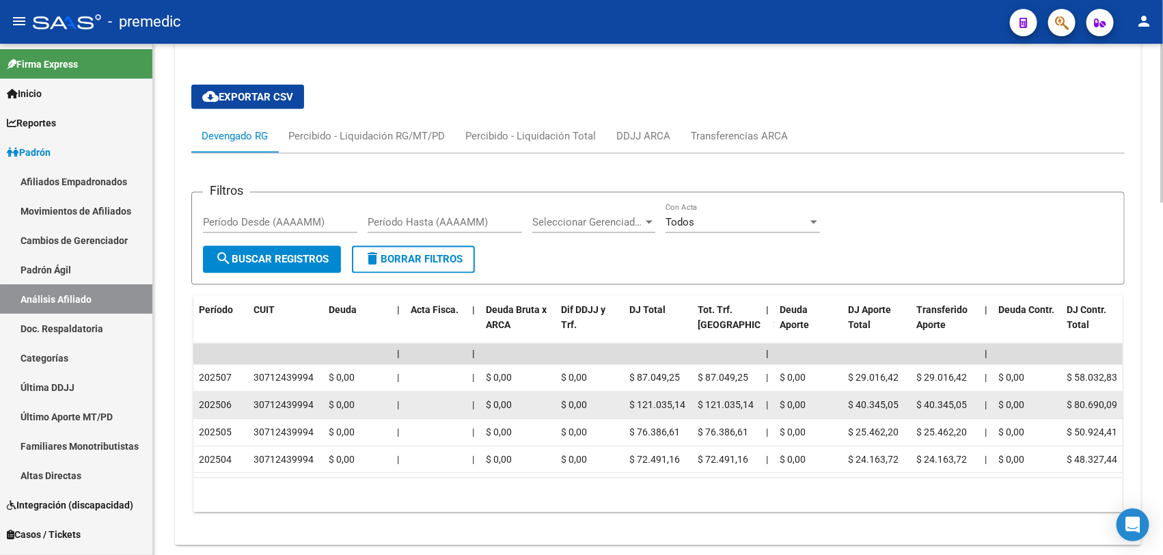
drag, startPoint x: 626, startPoint y: 380, endPoint x: 654, endPoint y: 415, distance: 44.8
click at [654, 415] on datatable-scroller "| | | | | | | | | | | | | 202507 30712439994 $ 0,00 | | $ 0,00 $ 0,00 $ 87.049,…" at bounding box center [657, 409] width 929 height 130
drag, startPoint x: 654, startPoint y: 415, endPoint x: 669, endPoint y: 406, distance: 18.0
click at [669, 406] on span "$ 121.035,14" at bounding box center [657, 405] width 56 height 11
drag, startPoint x: 669, startPoint y: 406, endPoint x: 626, endPoint y: 410, distance: 43.2
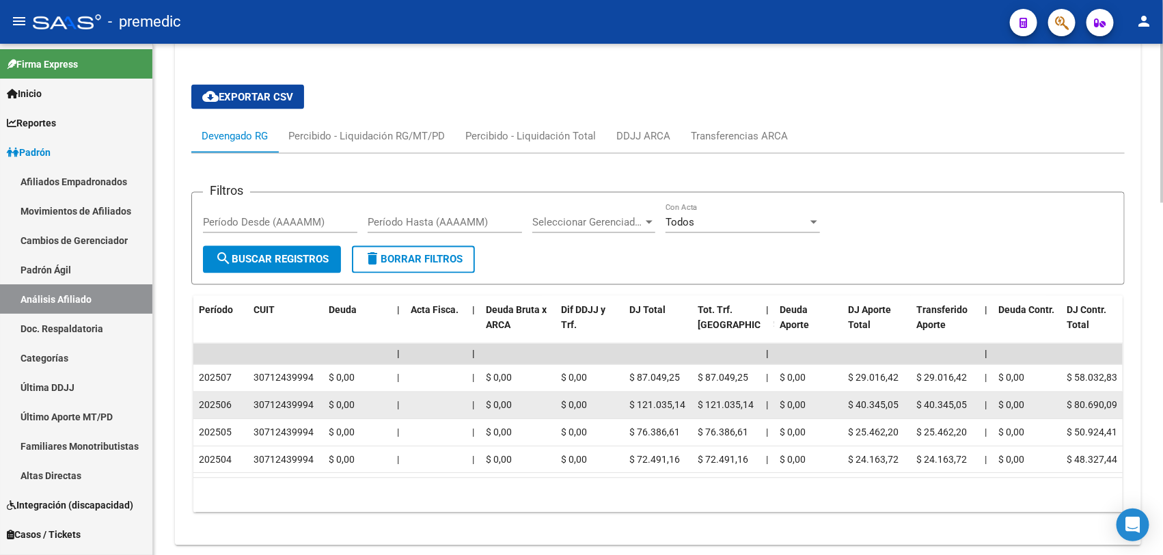
click at [626, 410] on datatable-body-cell "$ 121.035,14" at bounding box center [658, 405] width 68 height 27
drag, startPoint x: 626, startPoint y: 410, endPoint x: 680, endPoint y: 405, distance: 53.5
click at [680, 405] on datatable-body-cell "$ 121.035,14" at bounding box center [658, 405] width 68 height 27
click at [680, 405] on span "$ 121.035,14" at bounding box center [657, 405] width 56 height 11
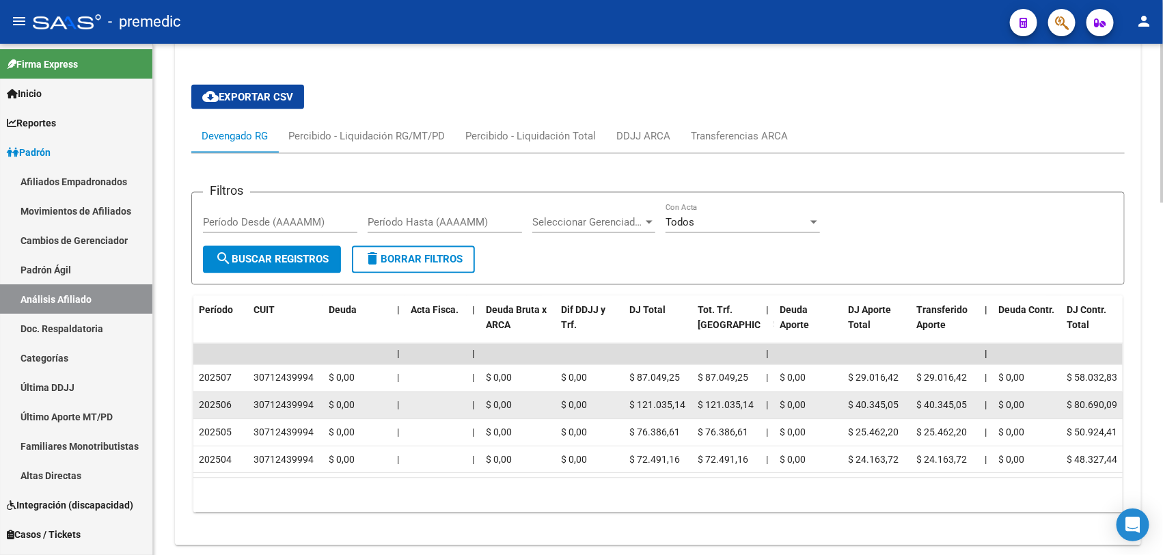
drag, startPoint x: 680, startPoint y: 405, endPoint x: 620, endPoint y: 407, distance: 60.1
click at [624, 403] on datatable-body-cell "$ 121.035,14" at bounding box center [658, 405] width 68 height 27
drag
click at [681, 403] on datatable-body-cell "$ 121.035,14" at bounding box center [658, 405] width 68 height 27
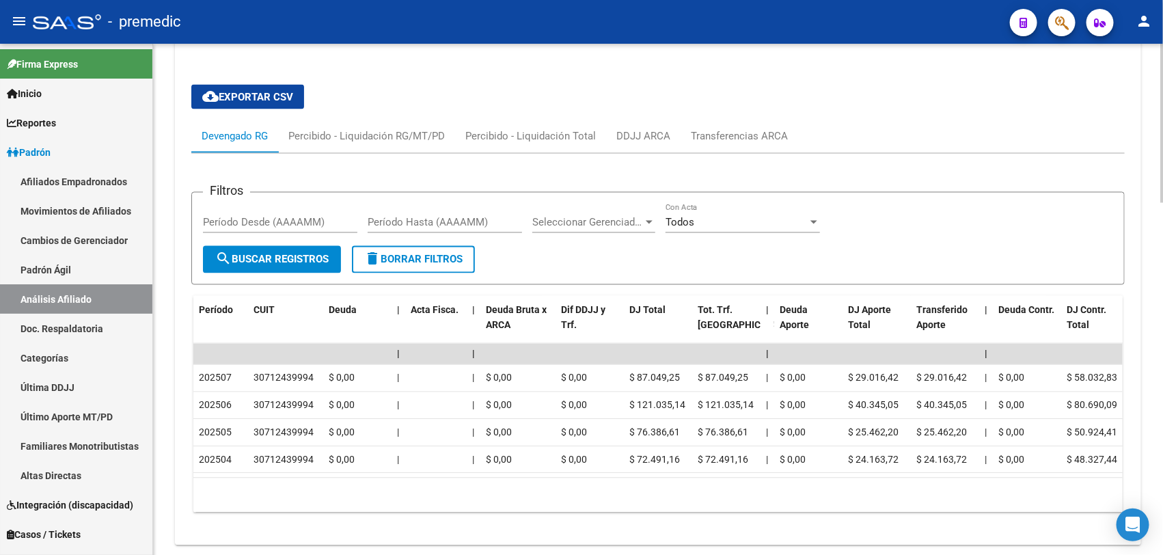
click at [401, 506] on div "10 total 1" at bounding box center [657, 495] width 929 height 34
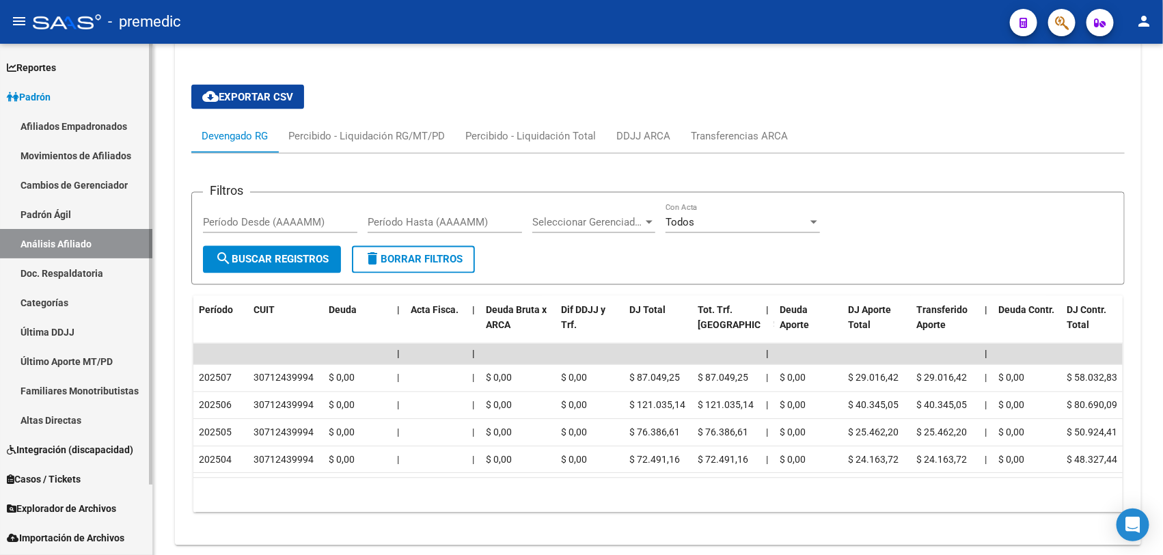
scroll to position [81, 0]
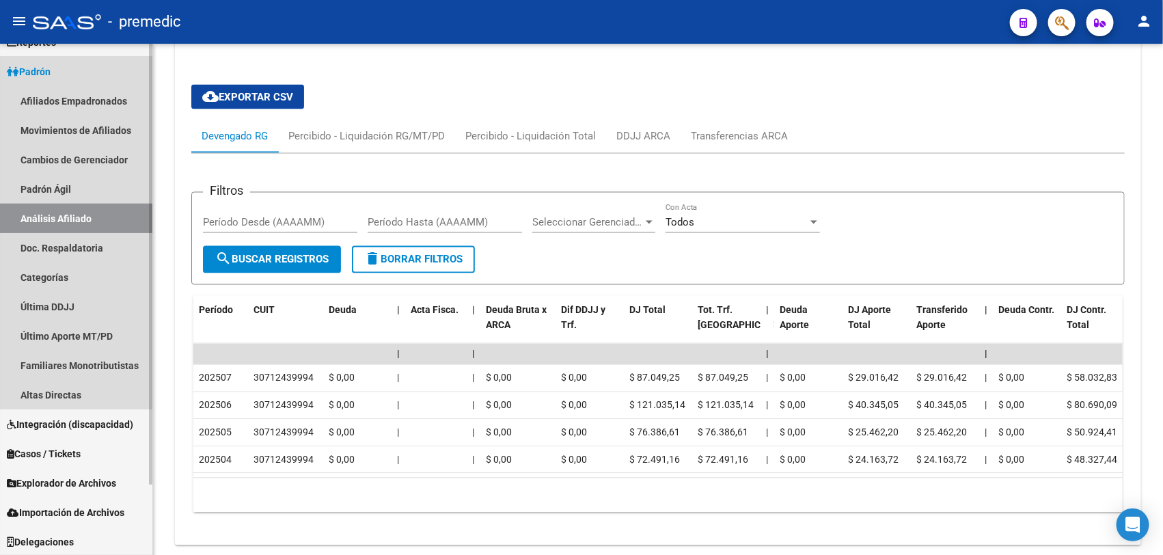
click at [51, 213] on link "Análisis Afiliado" at bounding box center [76, 218] width 152 height 29
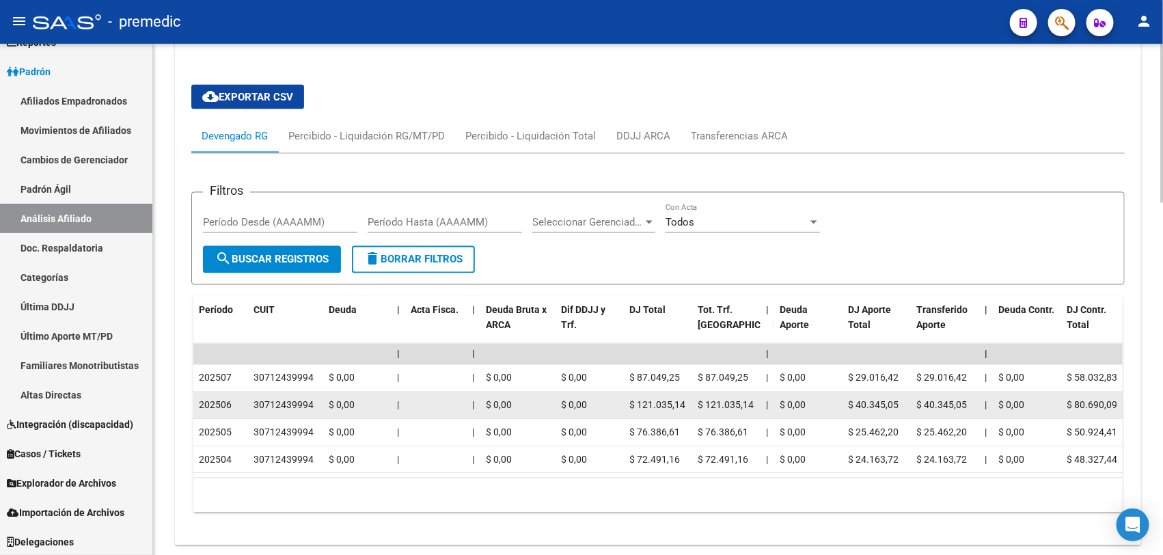
click at [254, 405] on datatable-scroller "| | | | | | | | | | | | | 202507 30712439994 $ 0,00 | | $ 0,00 $ 0,00 $ 87.049,…" at bounding box center [657, 409] width 929 height 130
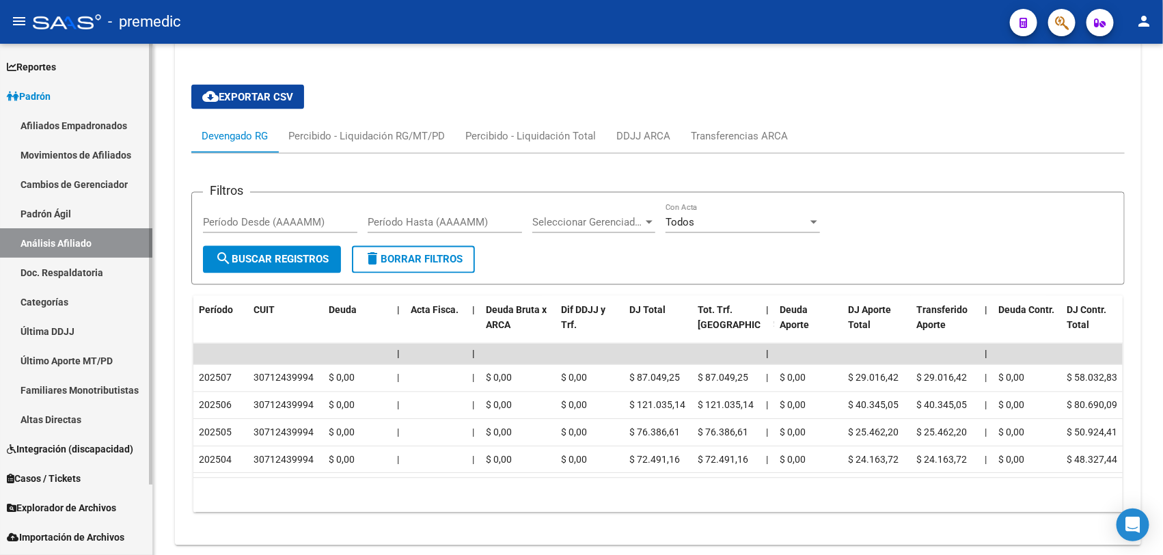
scroll to position [81, 0]
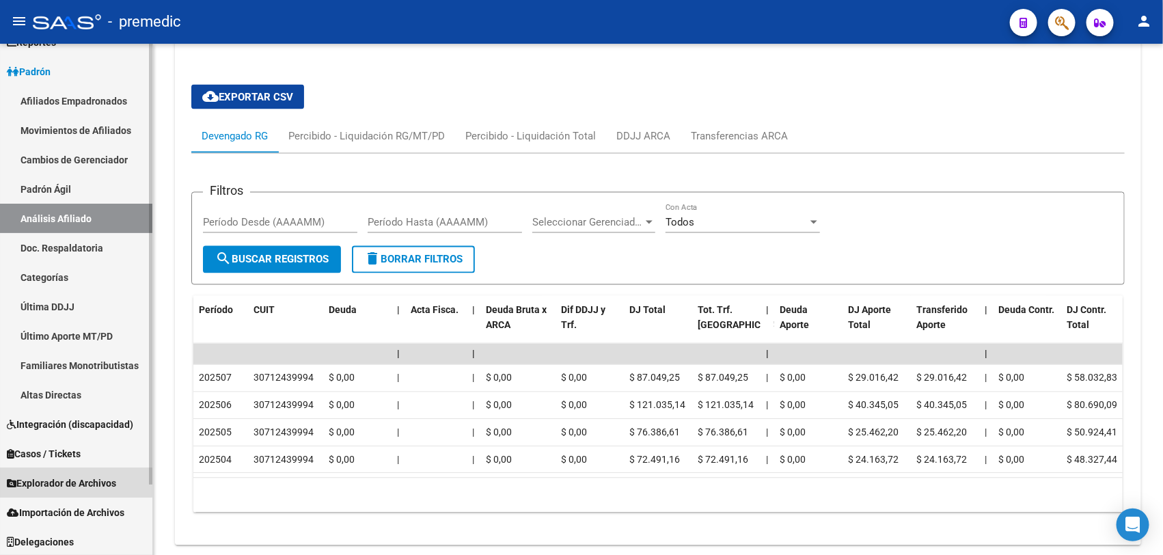
click at [70, 482] on span "Explorador de Archivos" at bounding box center [61, 482] width 109 height 15
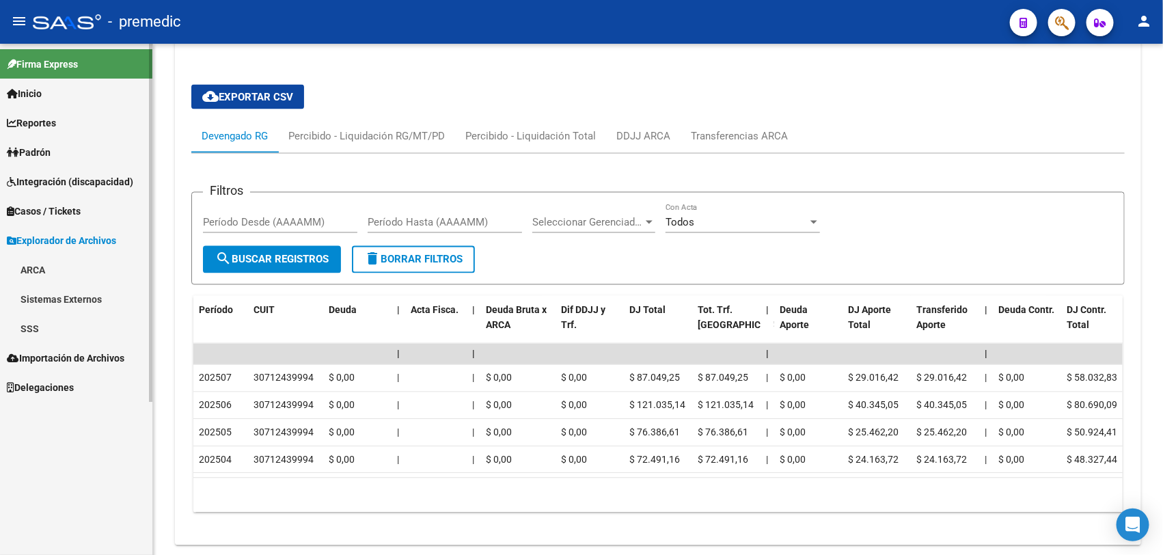
scroll to position [0, 0]
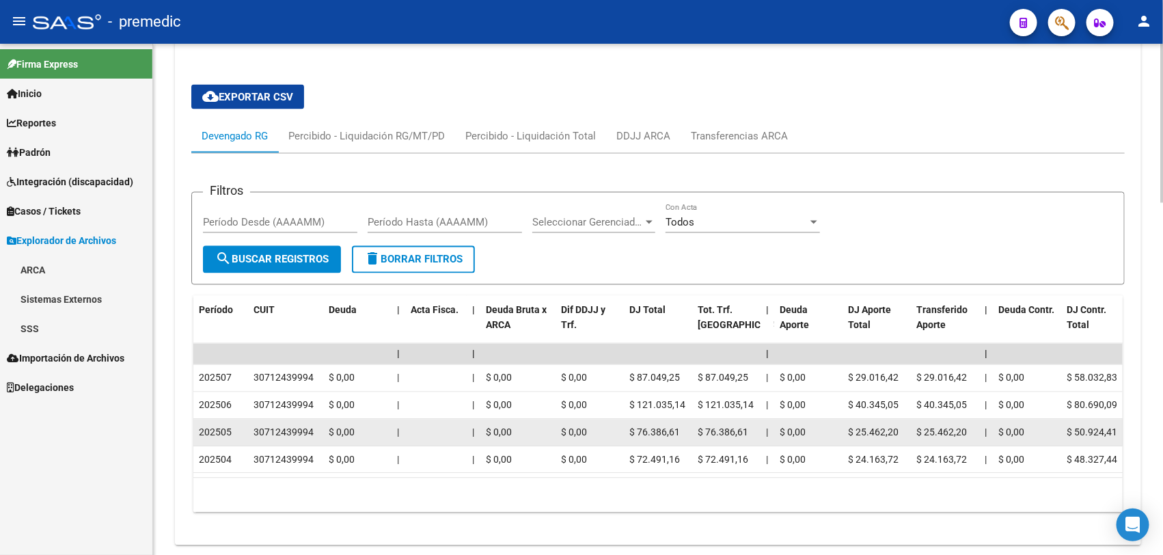
click at [480, 432] on datatable-body-cell "$ 0,00" at bounding box center [517, 432] width 75 height 27
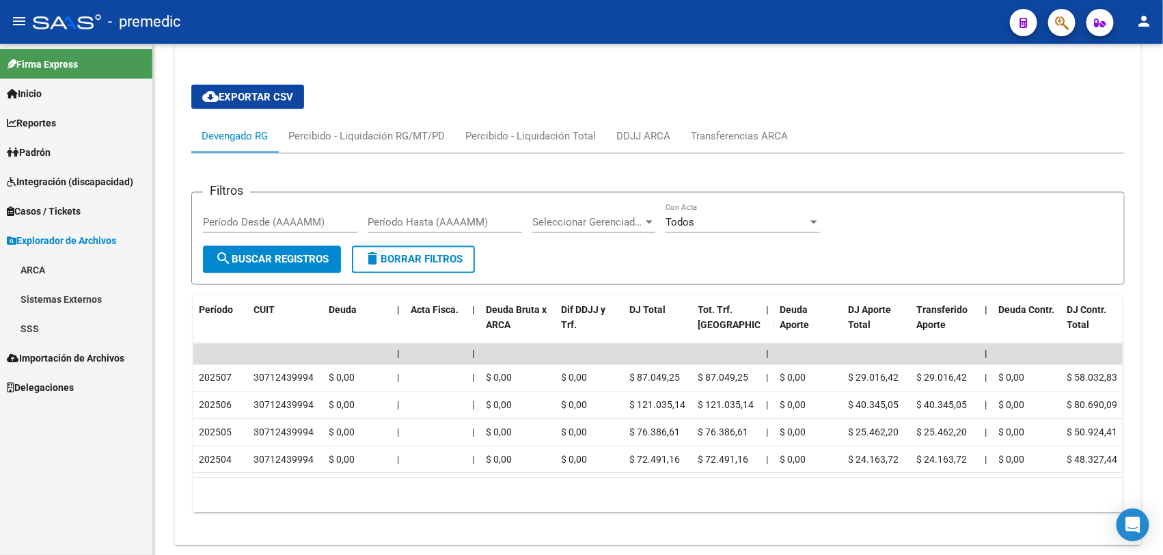
click at [46, 318] on link "SSS" at bounding box center [76, 328] width 152 height 29
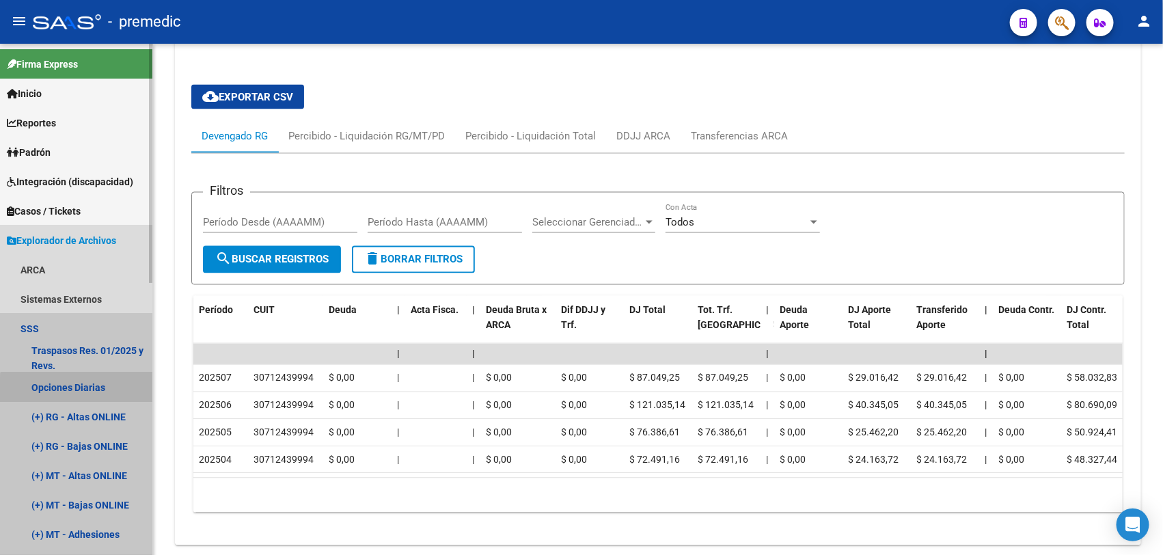
click at [80, 397] on link "Opciones Diarias" at bounding box center [76, 386] width 152 height 29
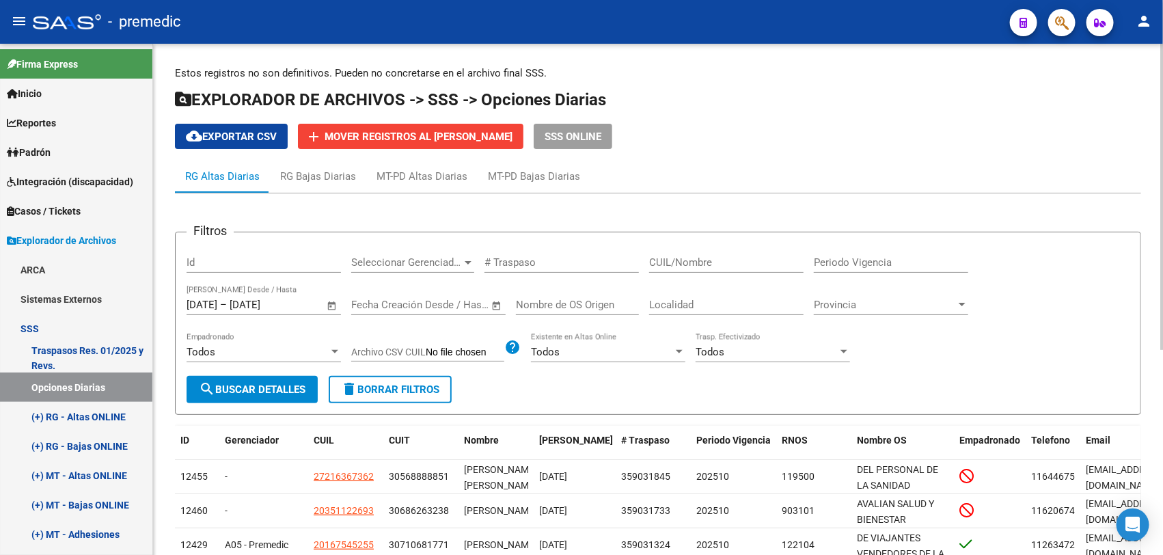
click at [781, 291] on div "Localidad" at bounding box center [726, 300] width 154 height 29
click at [793, 258] on input "CUIL/Nombre" at bounding box center [726, 262] width 154 height 12
paste input "20395294920"
type input "20395294920"
drag, startPoint x: 213, startPoint y: 373, endPoint x: 212, endPoint y: 387, distance: 14.4
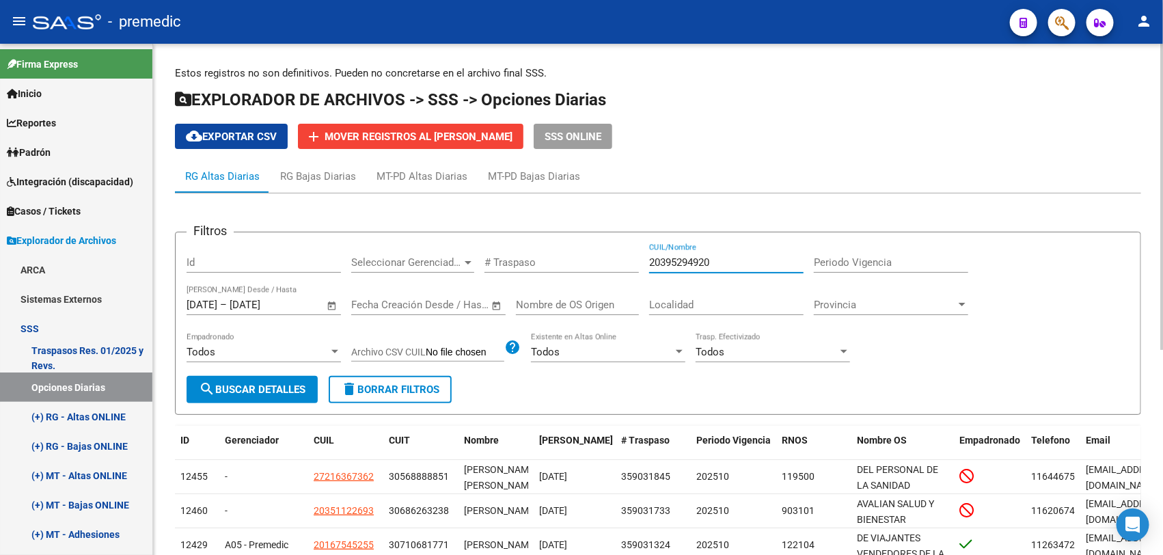
click at [212, 387] on form "Filtros Id Seleccionar Gerenciador Seleccionar Gerenciador # Traspaso 203952949…" at bounding box center [658, 323] width 966 height 183
click at [212, 387] on mat-icon "search" at bounding box center [207, 389] width 16 height 16
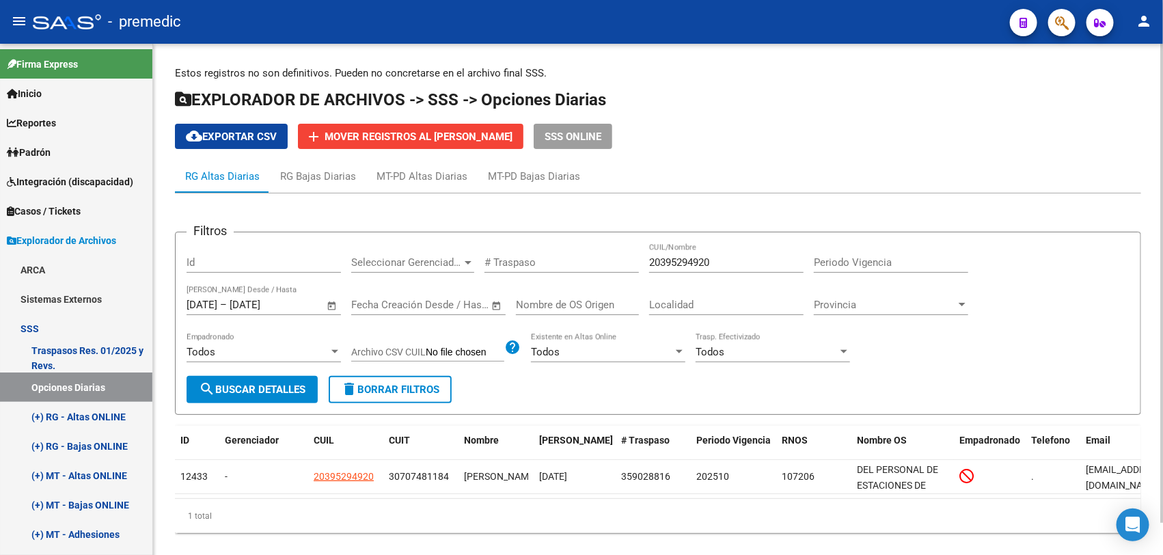
click at [592, 402] on form "Filtros Id Seleccionar Gerenciador Seleccionar Gerenciador # Traspaso 203952949…" at bounding box center [658, 323] width 966 height 183
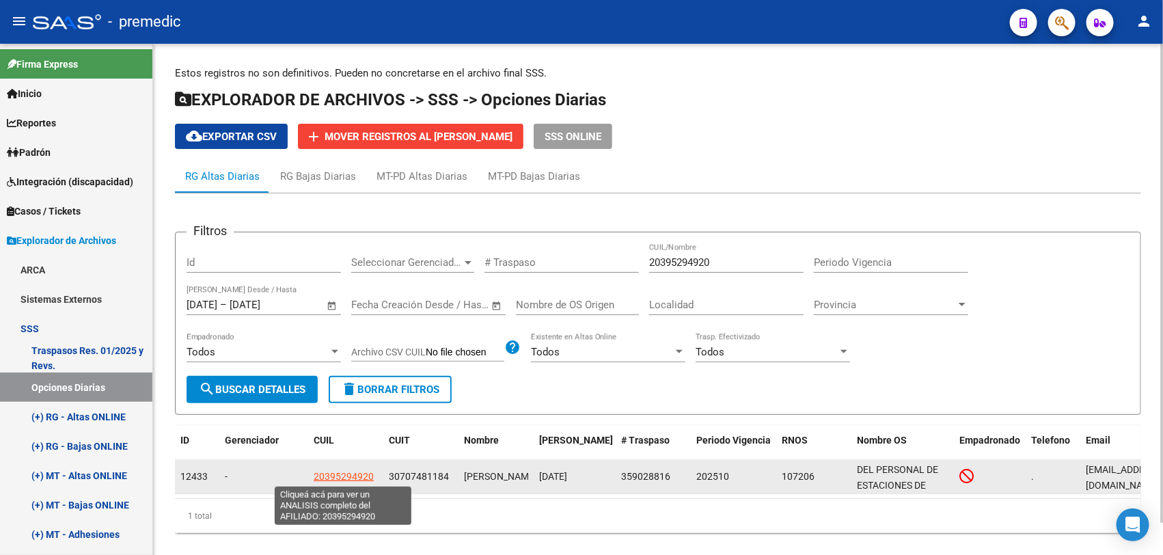
click at [333, 476] on span "20395294920" at bounding box center [344, 476] width 60 height 11
type textarea "20395294920"
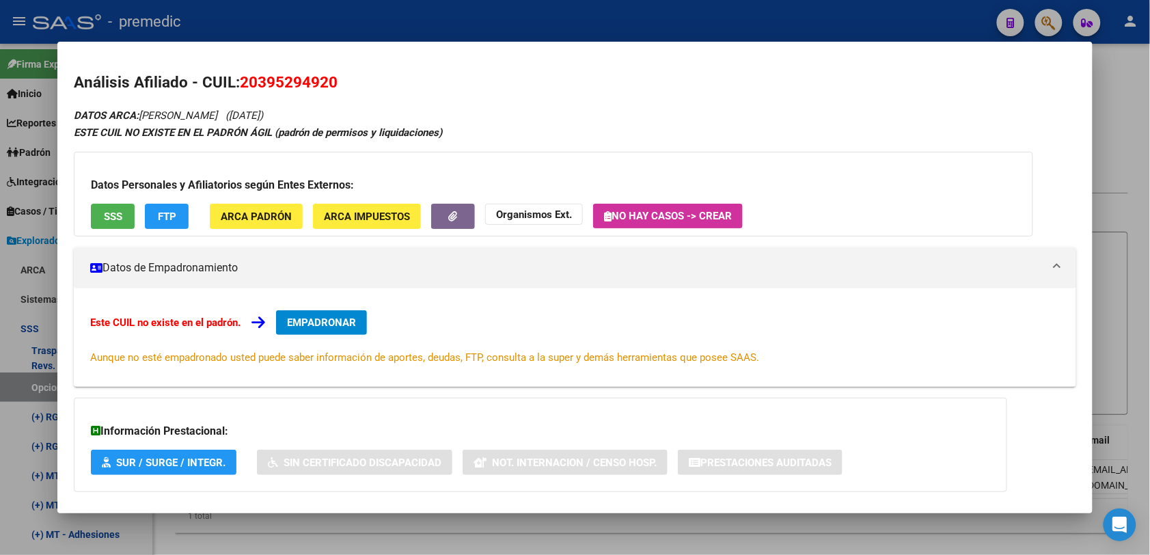
click at [322, 325] on span "EMPADRONAR" at bounding box center [321, 322] width 69 height 12
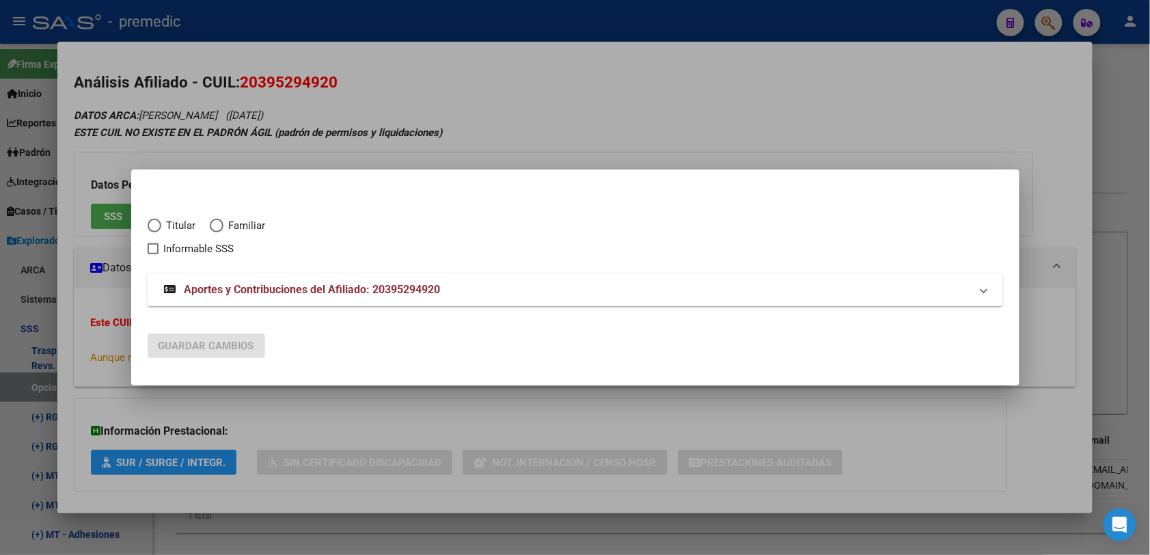
click at [162, 222] on mat-dialog-content "Titular Familiar Informable SSS Aportes y Contribuciones del Afiliado: 20395294…" at bounding box center [575, 254] width 888 height 136
click at [167, 225] on span "Titular" at bounding box center [178, 226] width 35 height 16
click at [161, 225] on input "Titular" at bounding box center [155, 226] width 14 height 14
radio input "true"
checkbox input "true"
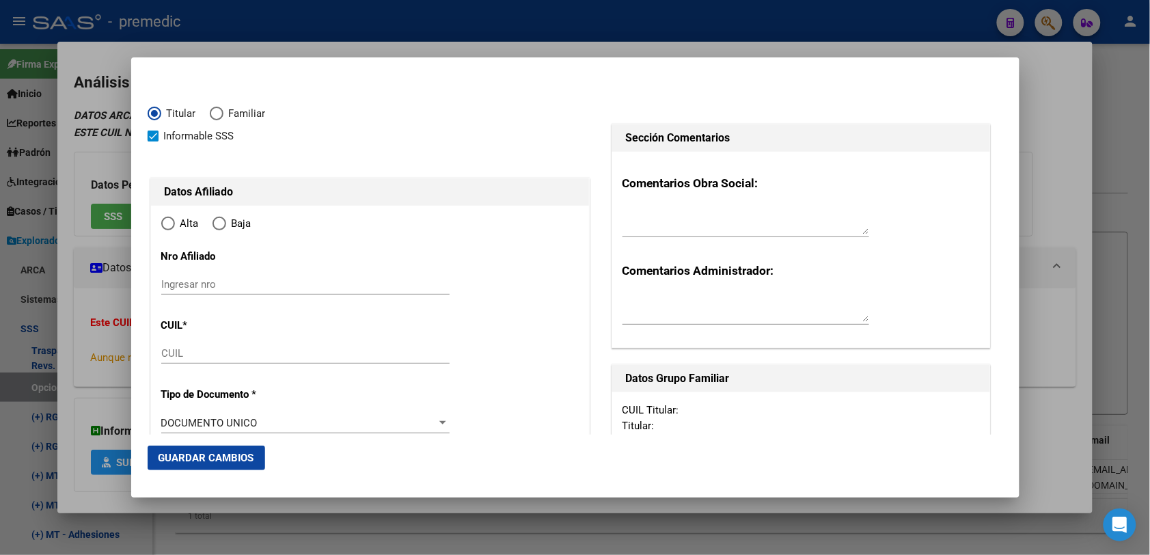
type input "20-39529492-0"
type input "39529492"
type input "[PERSON_NAME]"
type input "[DATE]"
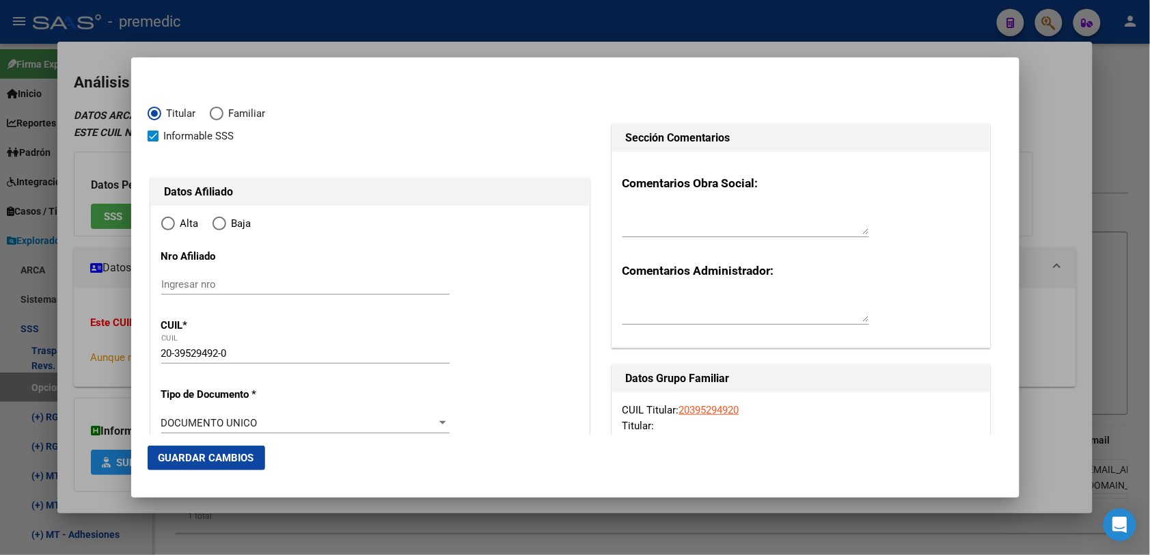
type input "VILLA ADELINA ([PERSON_NAME])"
type input "1607"
type input "JURAMENTO"
type input "1160"
type input "2"
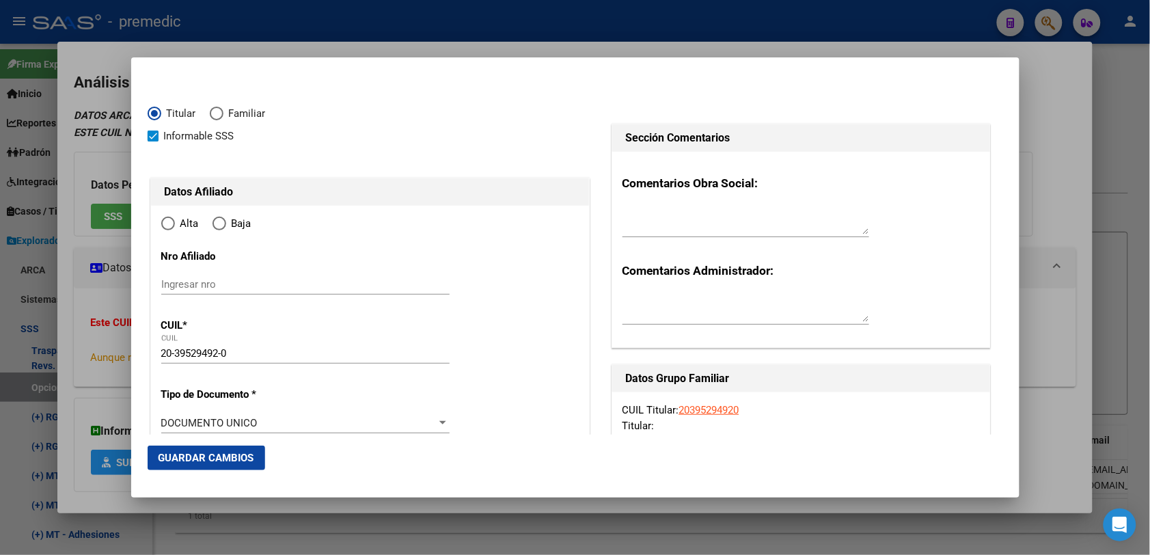
radio input "true"
type input "VILLA ADELINA ([PERSON_NAME])"
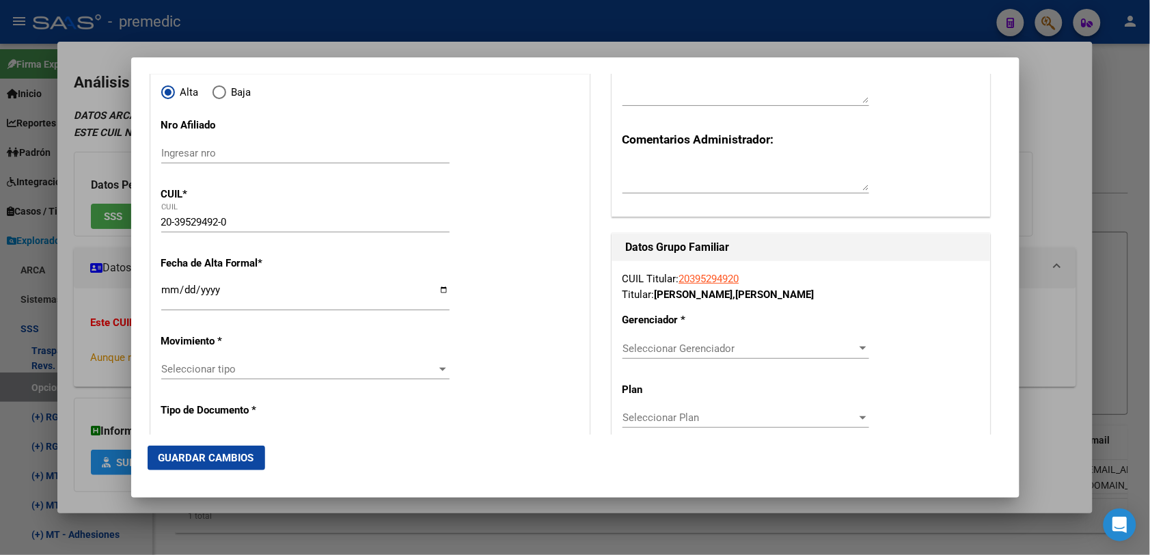
scroll to position [171, 0]
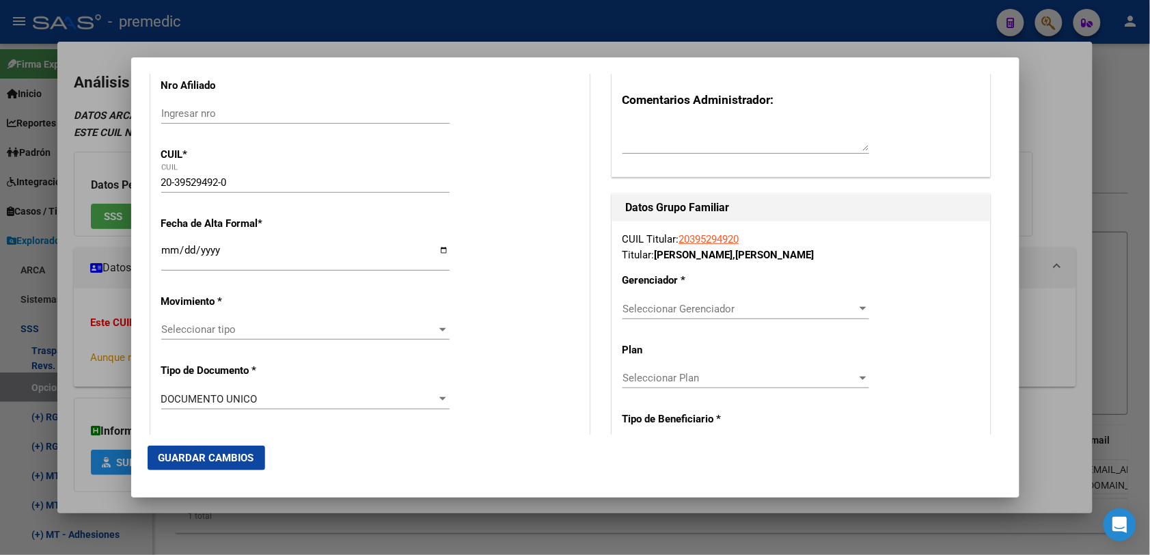
click at [168, 251] on input "Ingresar fecha" at bounding box center [305, 256] width 288 height 22
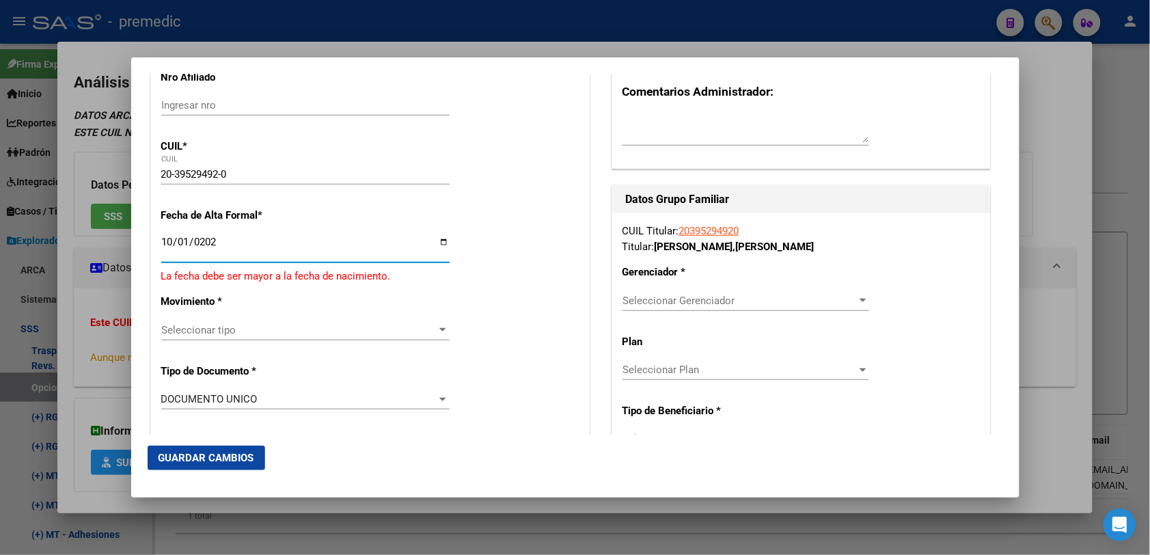
type input "[DATE]"
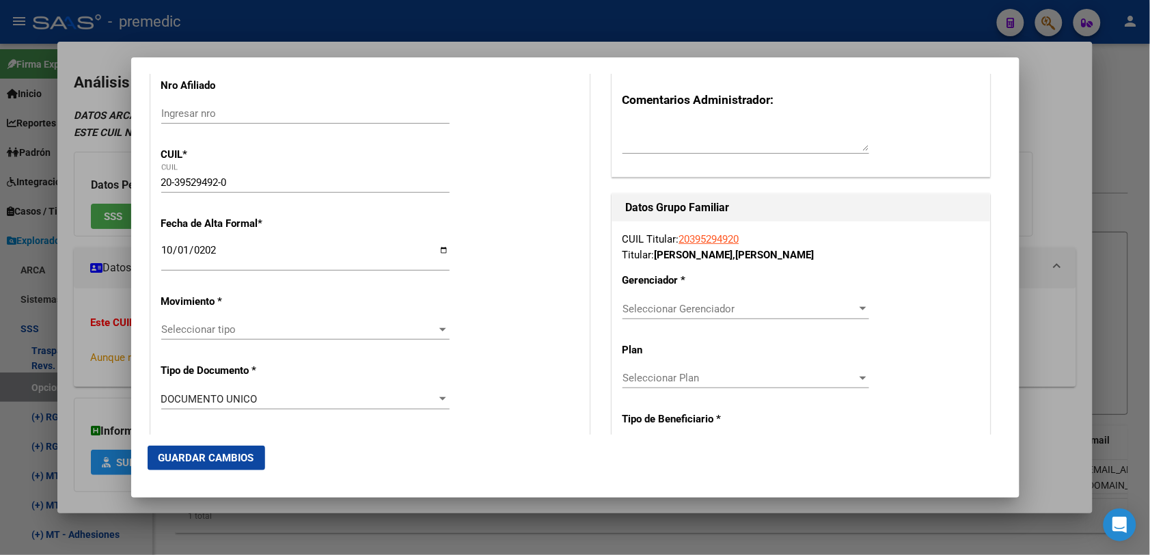
drag, startPoint x: 264, startPoint y: 357, endPoint x: 284, endPoint y: 339, distance: 26.6
click at [284, 339] on div "Seleccionar tipo Seleccionar tipo" at bounding box center [305, 329] width 288 height 20
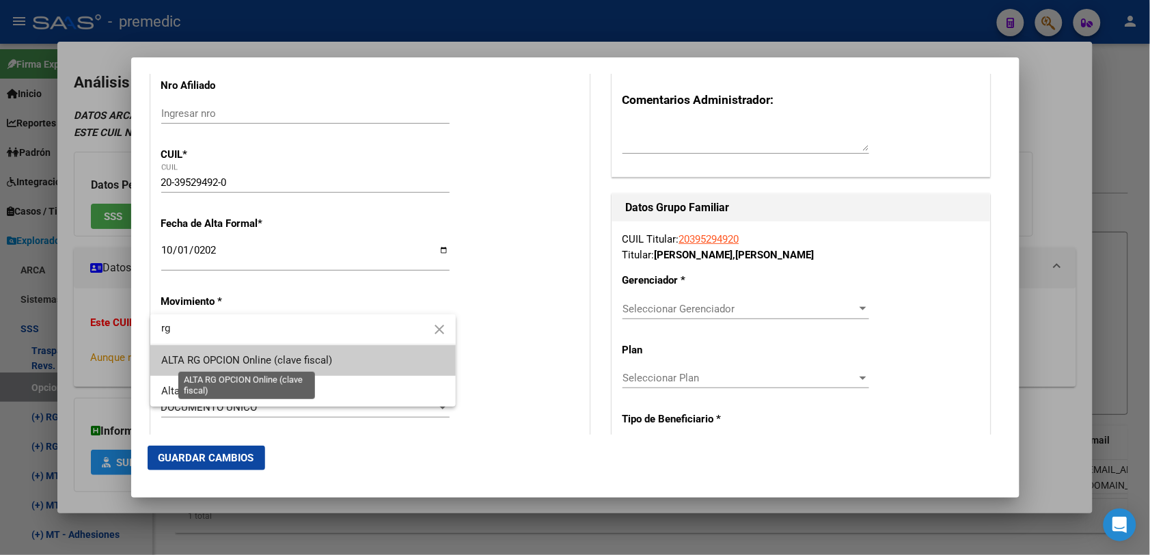
type input "rg"
click at [305, 361] on span "ALTA RG OPCION Online (clave fiscal)" at bounding box center [246, 360] width 171 height 12
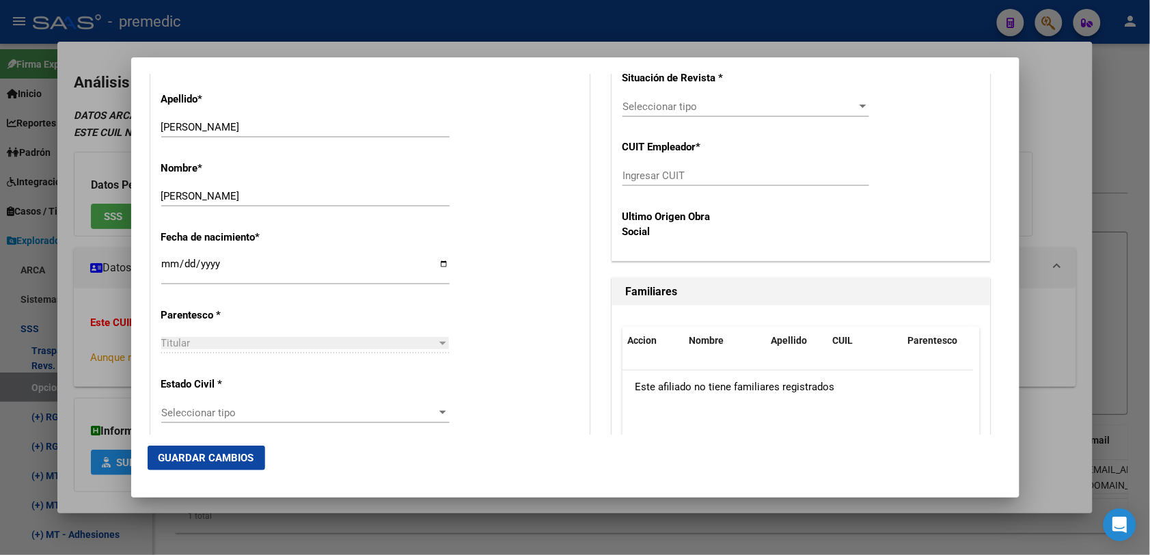
scroll to position [598, 0]
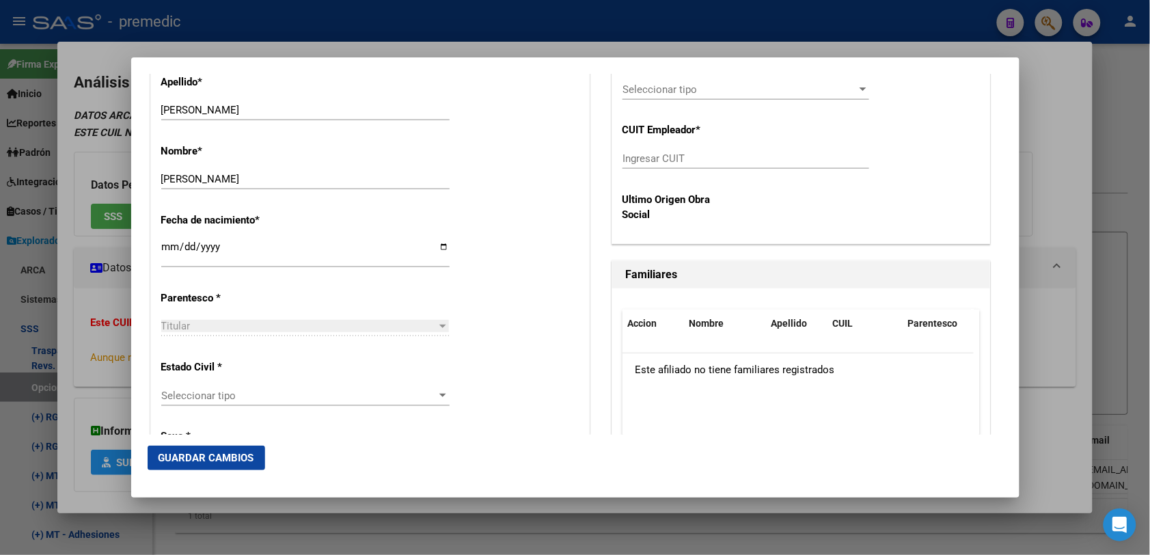
click at [231, 389] on span "Seleccionar tipo" at bounding box center [299, 395] width 276 height 12
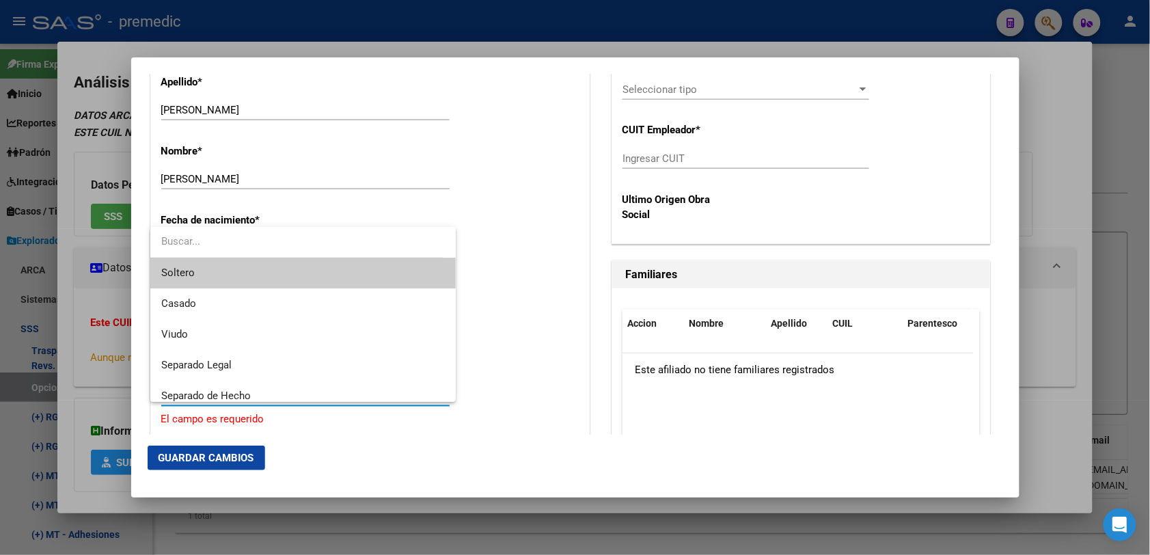
click at [312, 274] on span "Soltero" at bounding box center [302, 273] width 283 height 31
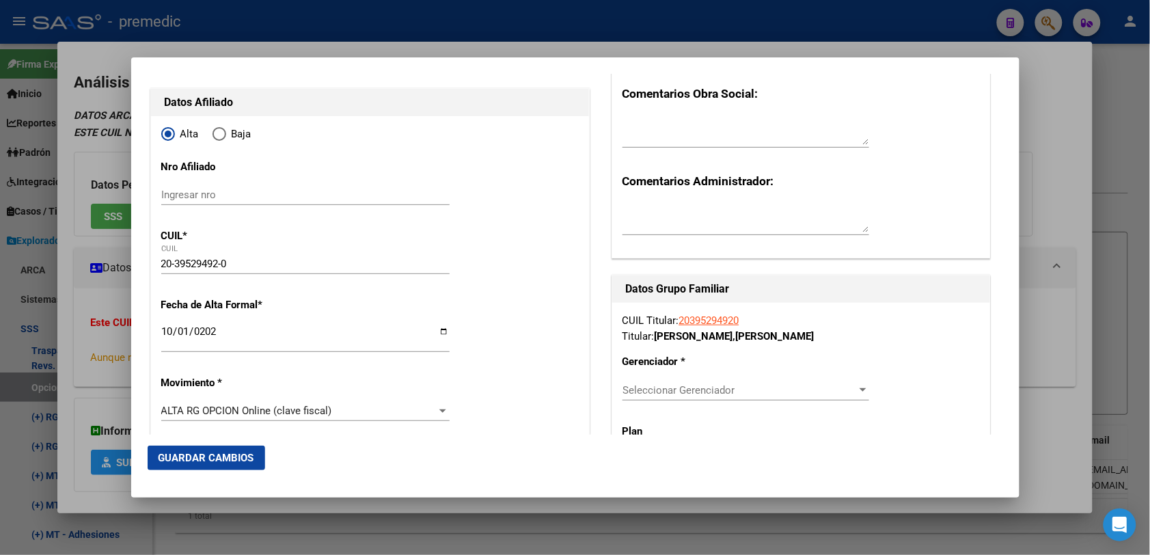
scroll to position [171, 0]
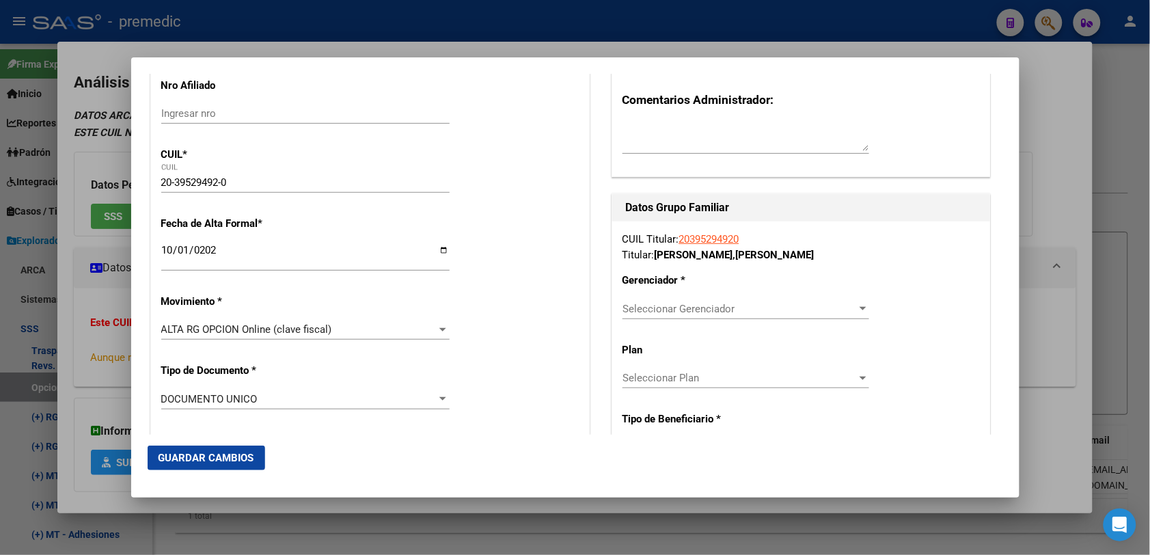
click at [687, 296] on div "CUIL Titular: 20395294920 Titular: [PERSON_NAME] [PERSON_NAME] Gerenciador * Se…" at bounding box center [801, 445] width 378 height 448
click at [688, 303] on span "Seleccionar Gerenciador" at bounding box center [739, 309] width 234 height 12
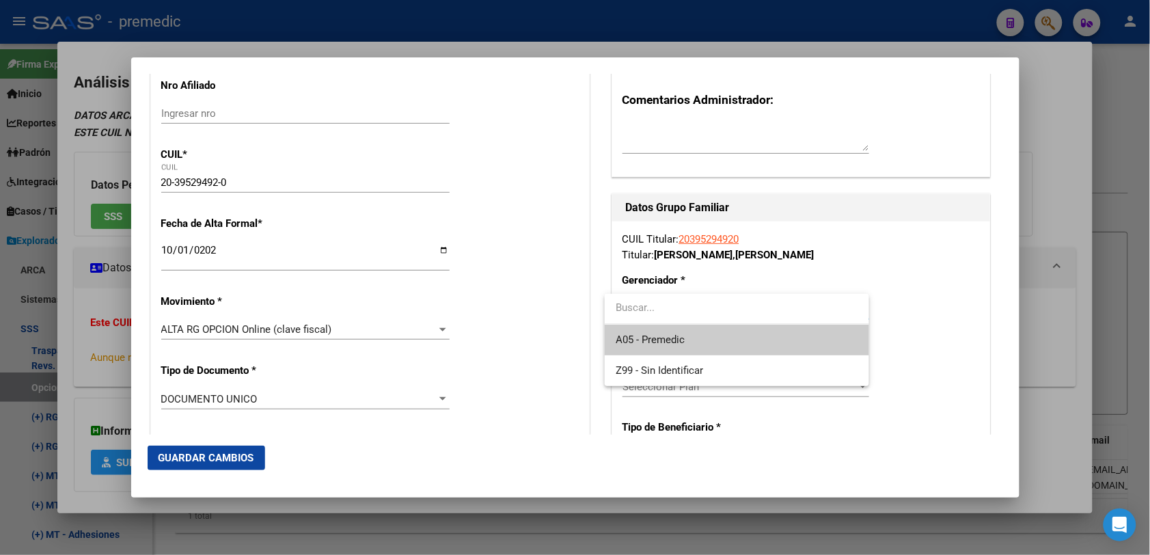
click at [708, 326] on span "A05 - Premedic" at bounding box center [736, 339] width 243 height 31
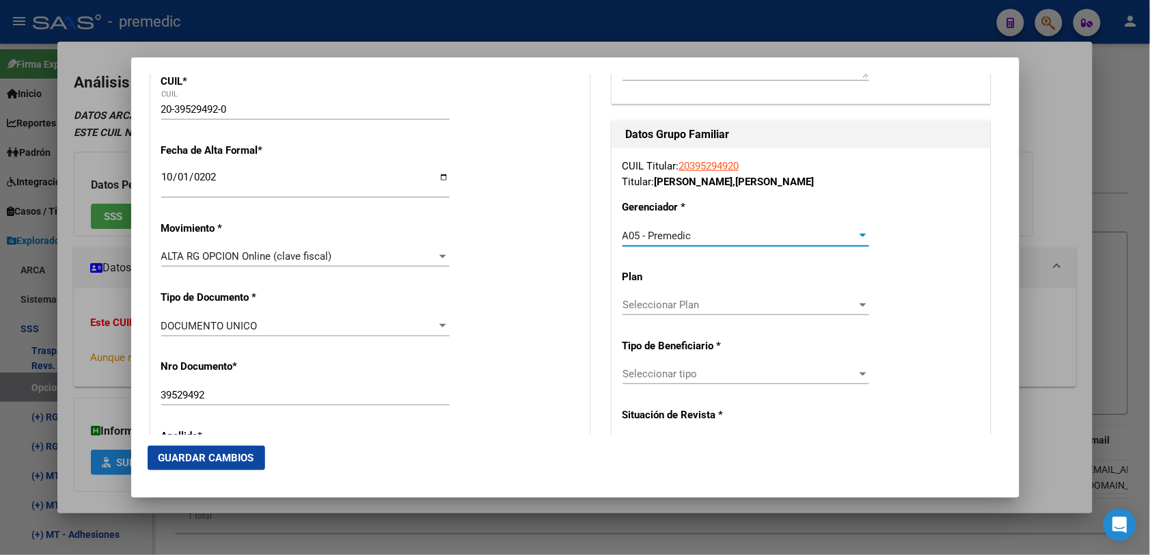
scroll to position [342, 0]
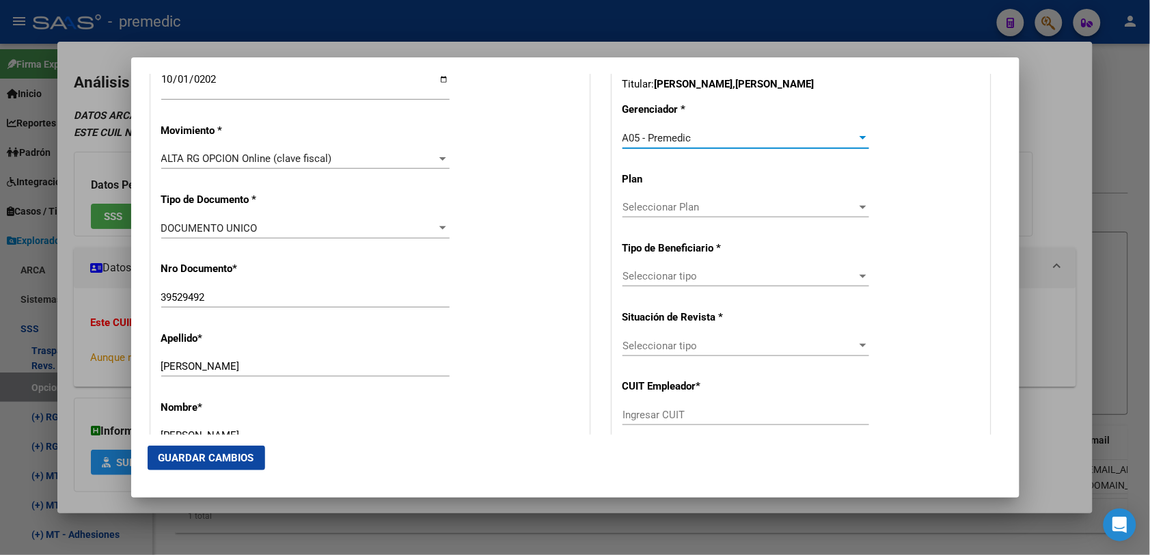
click at [745, 277] on span "Seleccionar tipo" at bounding box center [739, 276] width 234 height 12
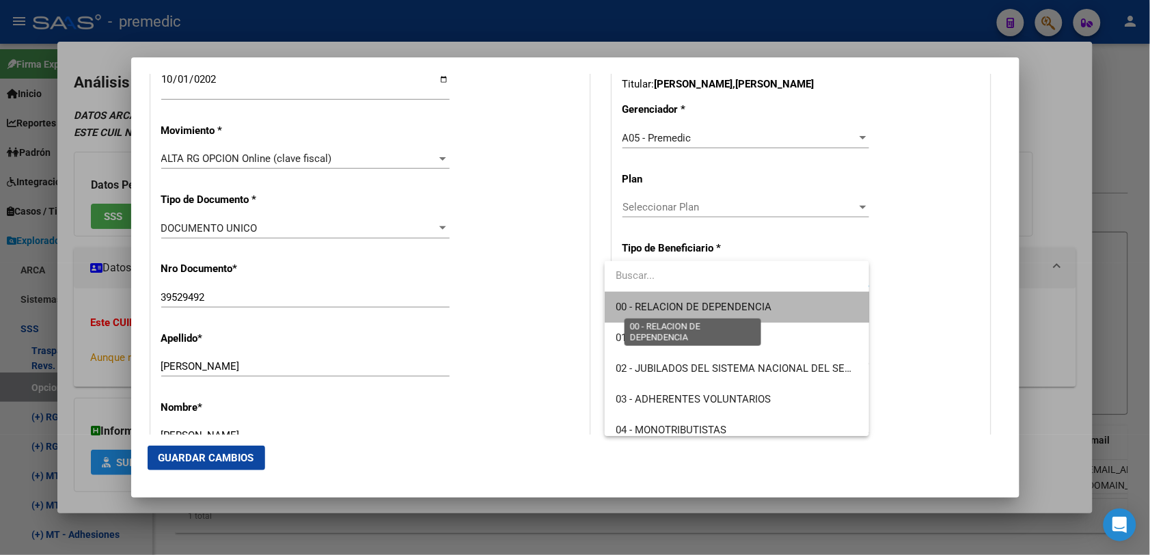
click at [741, 312] on span "00 - RELACION DE DEPENDENCIA" at bounding box center [693, 307] width 156 height 12
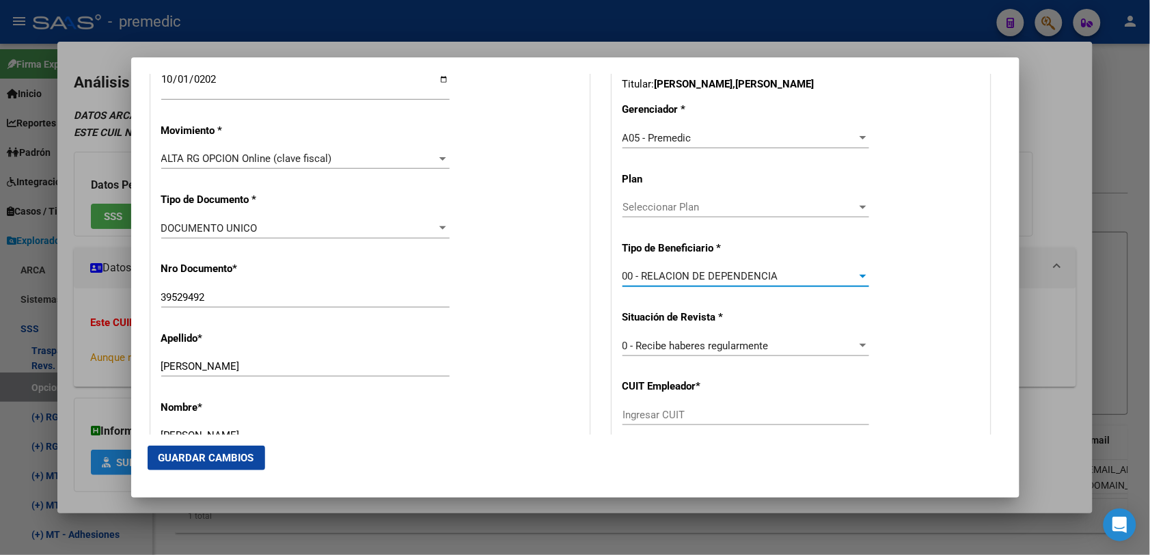
drag, startPoint x: 741, startPoint y: 312, endPoint x: 723, endPoint y: 415, distance: 104.1
click at [723, 415] on div "CUIL Titular: 20395294920 Titular: [PERSON_NAME] [PERSON_NAME] Gerenciador * A0…" at bounding box center [801, 275] width 378 height 448
click at [723, 415] on input "Ingresar CUIT" at bounding box center [745, 415] width 247 height 12
paste input "20-39529492-0"
paste input "text"
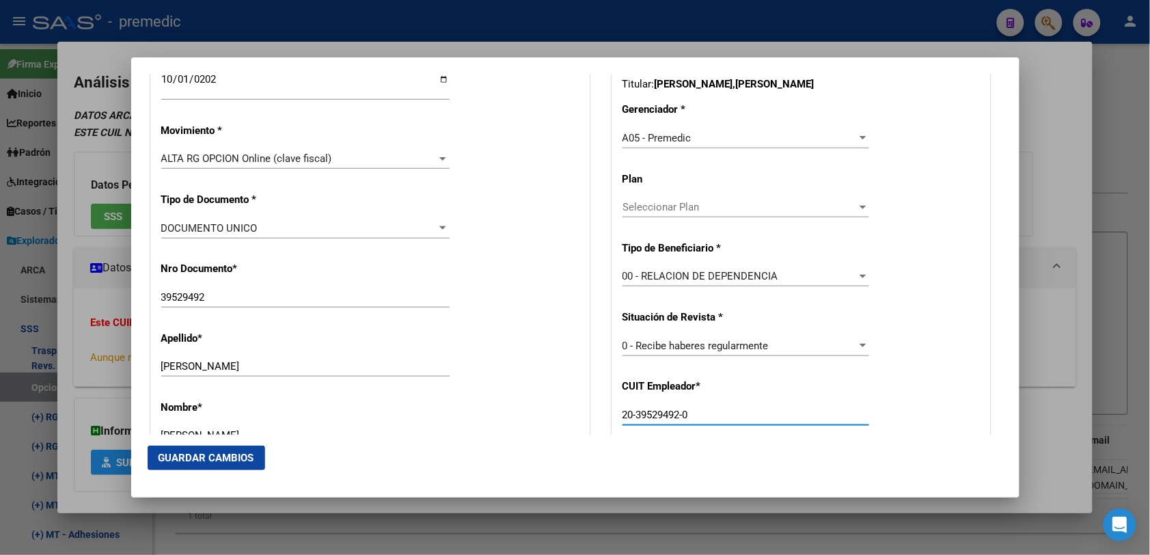
drag, startPoint x: 699, startPoint y: 408, endPoint x: 314, endPoint y: 408, distance: 384.6
paste input "30-70748118-4"
type input "30-70748118-4"
click at [191, 458] on span "Guardar Cambios" at bounding box center [206, 458] width 96 height 12
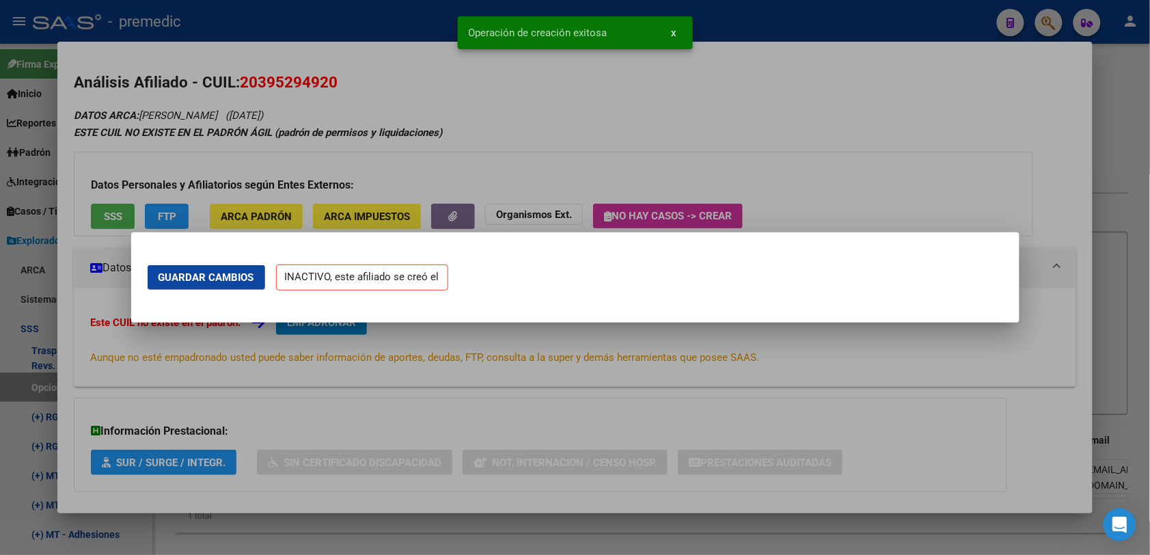
scroll to position [0, 0]
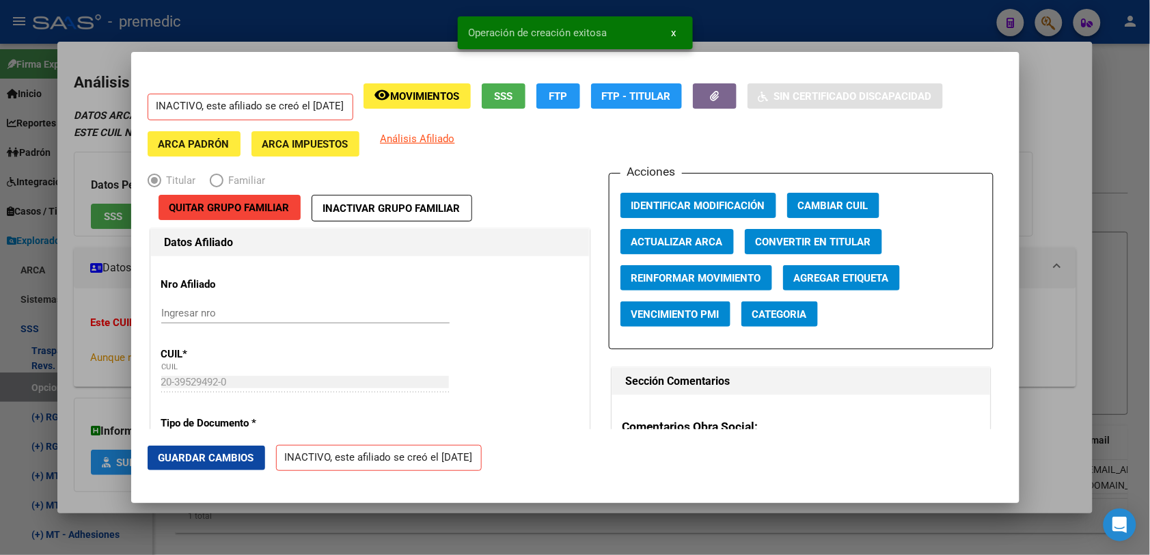
click at [1094, 102] on div at bounding box center [575, 277] width 1150 height 555
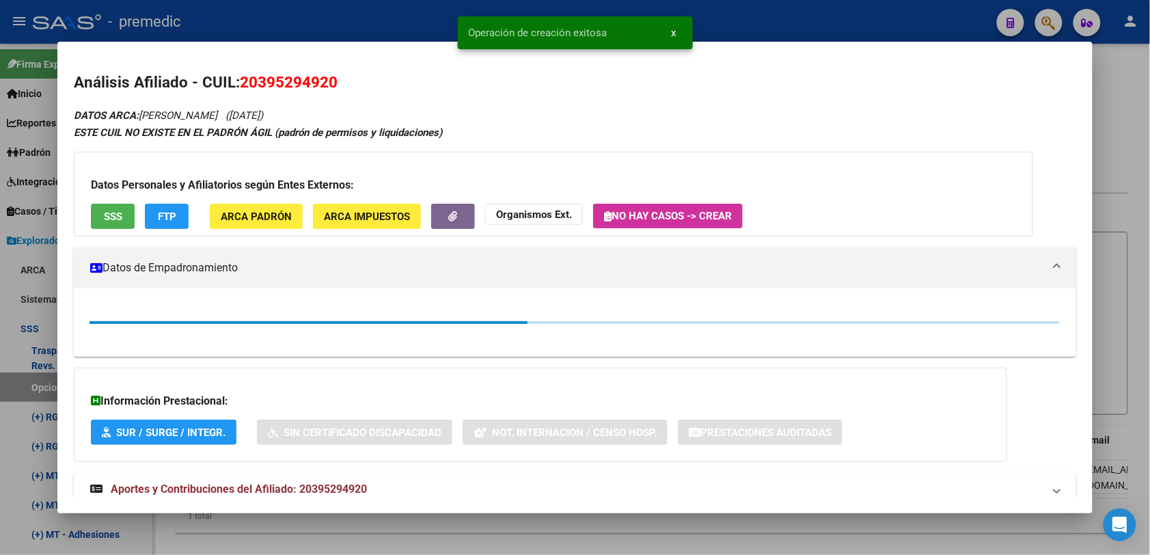
click at [1107, 69] on div at bounding box center [575, 277] width 1150 height 555
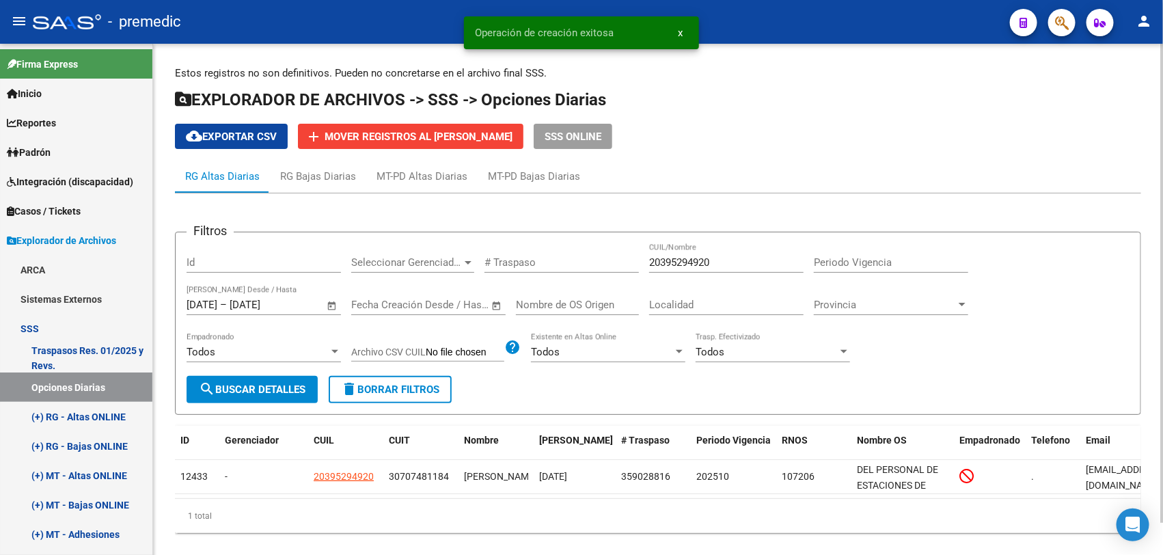
click at [1107, 68] on p "Estos registros no son definitivos. Pueden no concretarse en el archivo final S…" at bounding box center [658, 73] width 966 height 15
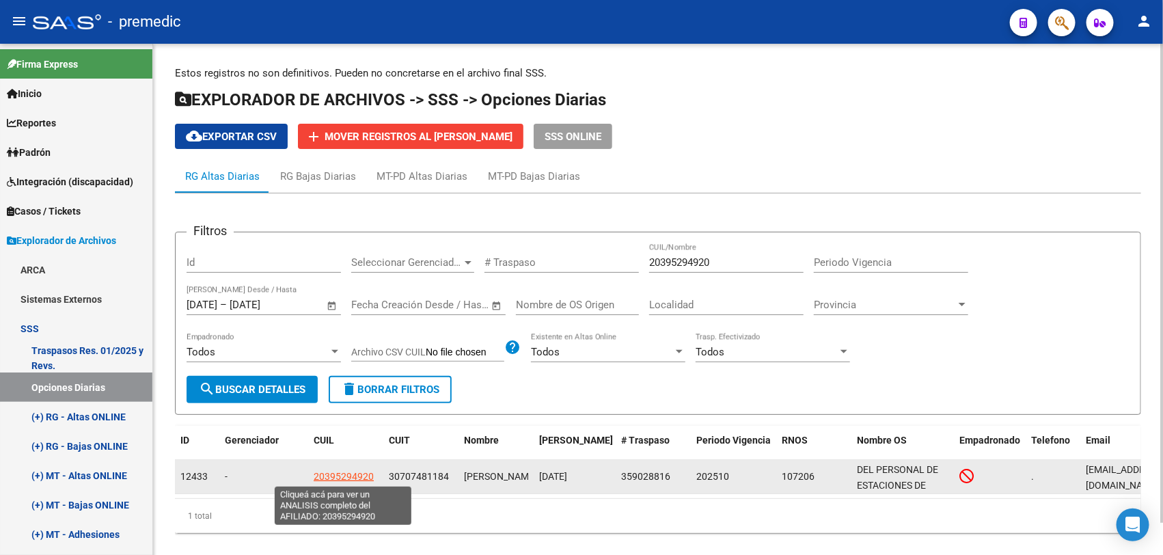
click at [346, 475] on span "20395294920" at bounding box center [344, 476] width 60 height 11
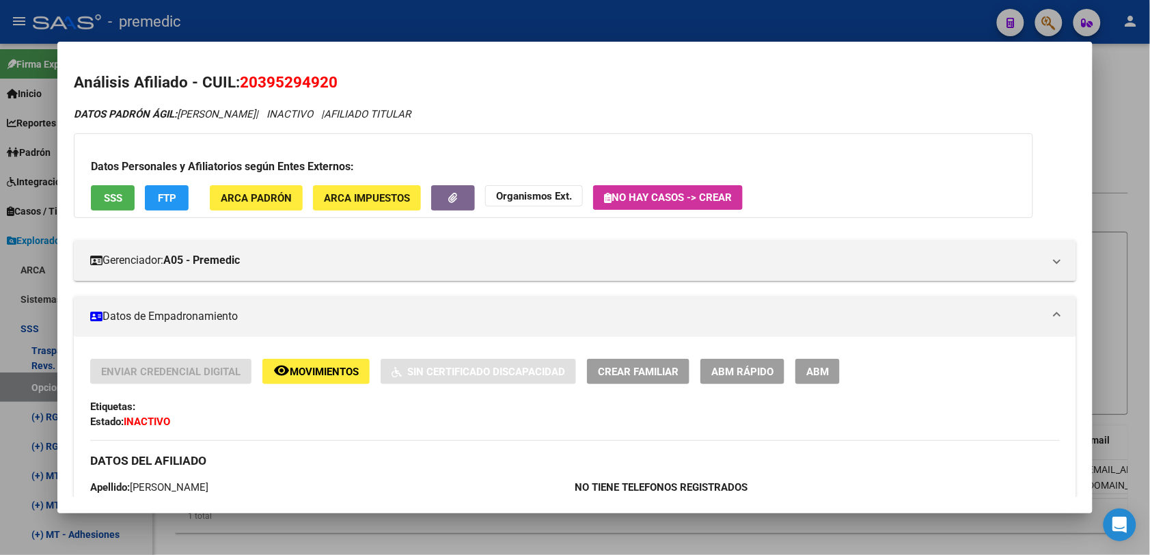
click at [1115, 189] on div at bounding box center [575, 277] width 1150 height 555
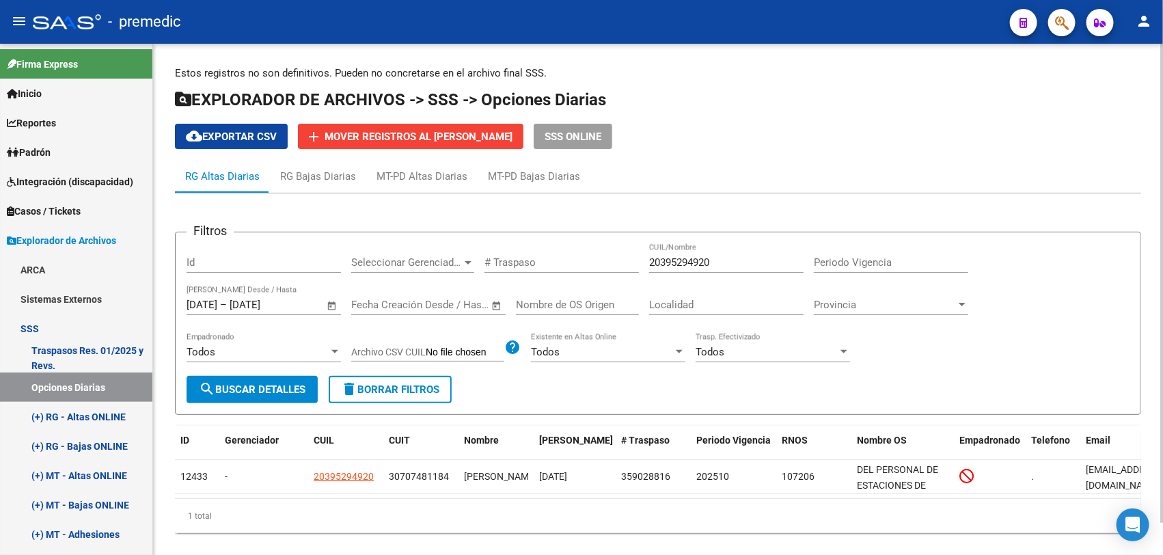
click at [260, 396] on button "search Buscar Detalles" at bounding box center [251, 389] width 131 height 27
click at [724, 268] on div "20395294920 CUIL/Nombre" at bounding box center [726, 257] width 154 height 29
click at [725, 262] on input "20395294920" at bounding box center [726, 262] width 154 height 12
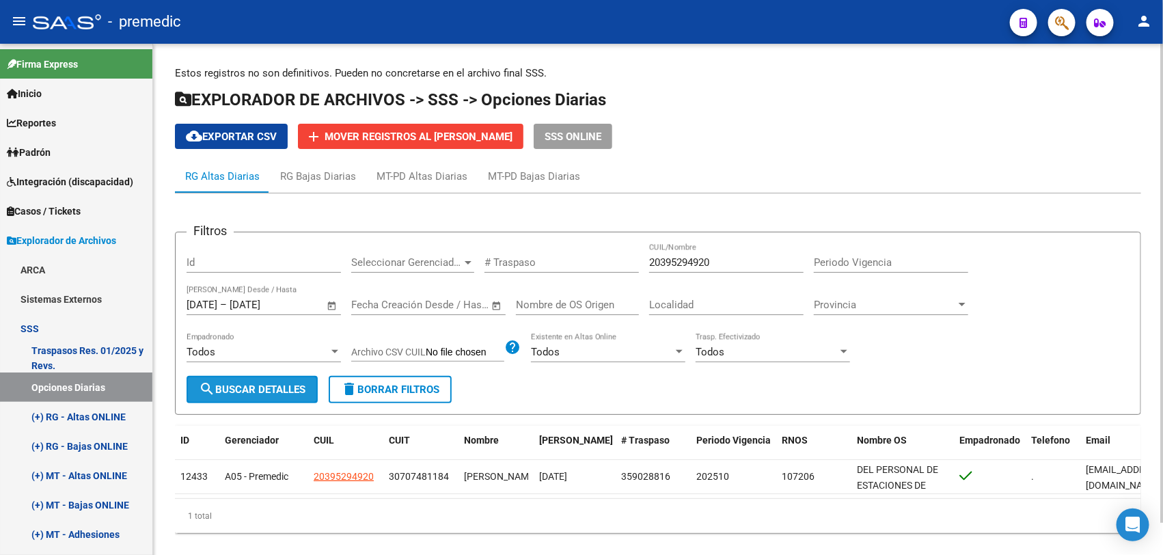
click at [257, 378] on button "search Buscar Detalles" at bounding box center [251, 389] width 131 height 27
drag, startPoint x: 637, startPoint y: 261, endPoint x: 386, endPoint y: 250, distance: 250.9
click at [386, 250] on div "Filtros Id Seleccionar Gerenciador Seleccionar Gerenciador # Traspaso 203952949…" at bounding box center [657, 309] width 943 height 133
paste input "178748824"
type input "20178748824"
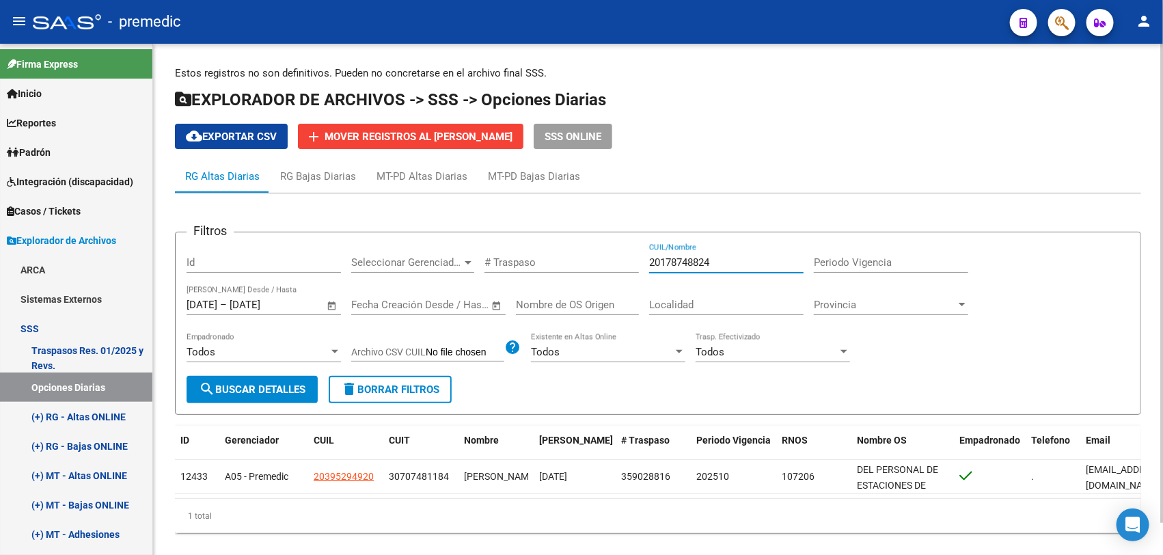
drag, startPoint x: 240, startPoint y: 408, endPoint x: 244, endPoint y: 388, distance: 20.2
click at [243, 394] on form "Filtros Id Seleccionar Gerenciador Seleccionar Gerenciador # Traspaso 201787488…" at bounding box center [658, 323] width 966 height 183
click at [247, 385] on span "search Buscar Detalles" at bounding box center [252, 389] width 107 height 12
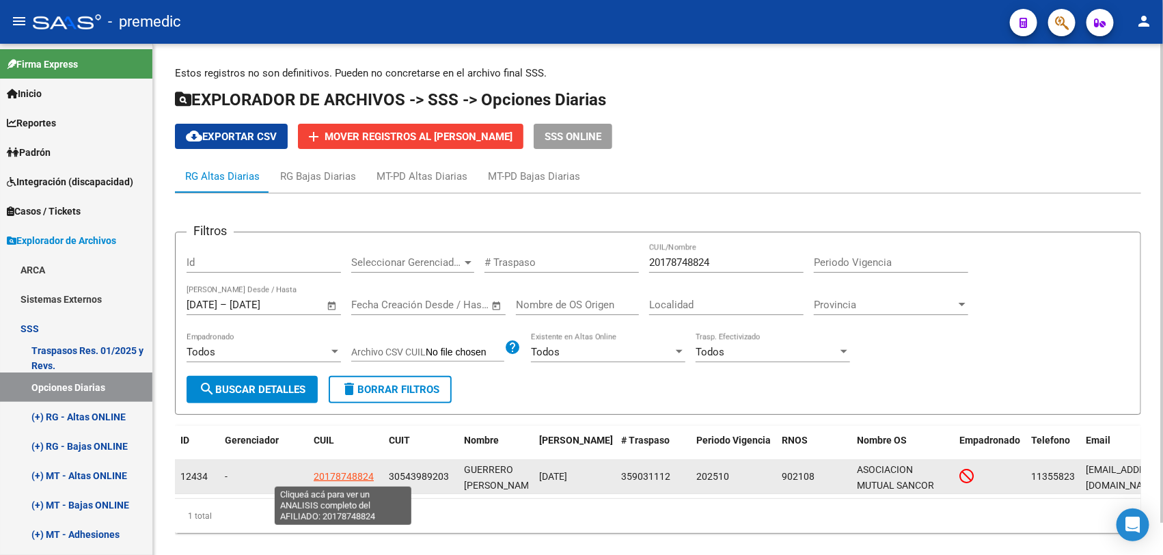
click at [332, 471] on span "20178748824" at bounding box center [344, 476] width 60 height 11
type textarea "20178748824"
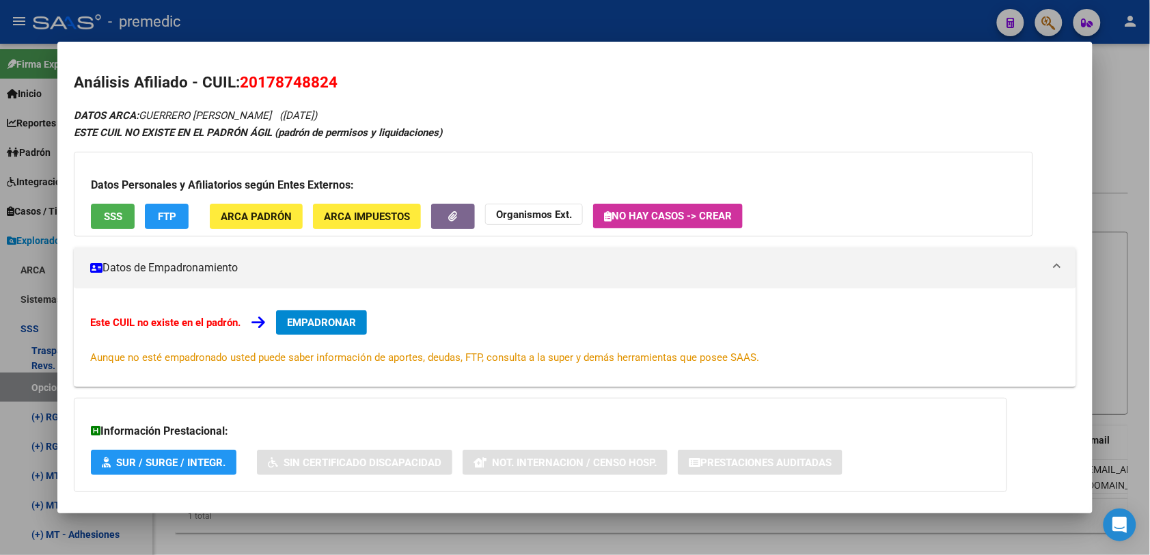
click at [286, 337] on div "Este CUIL no existe en el padrón. EMPADRONAR Aunque no esté empadronado usted p…" at bounding box center [574, 337] width 969 height 55
click at [299, 322] on span "EMPADRONAR" at bounding box center [321, 322] width 69 height 12
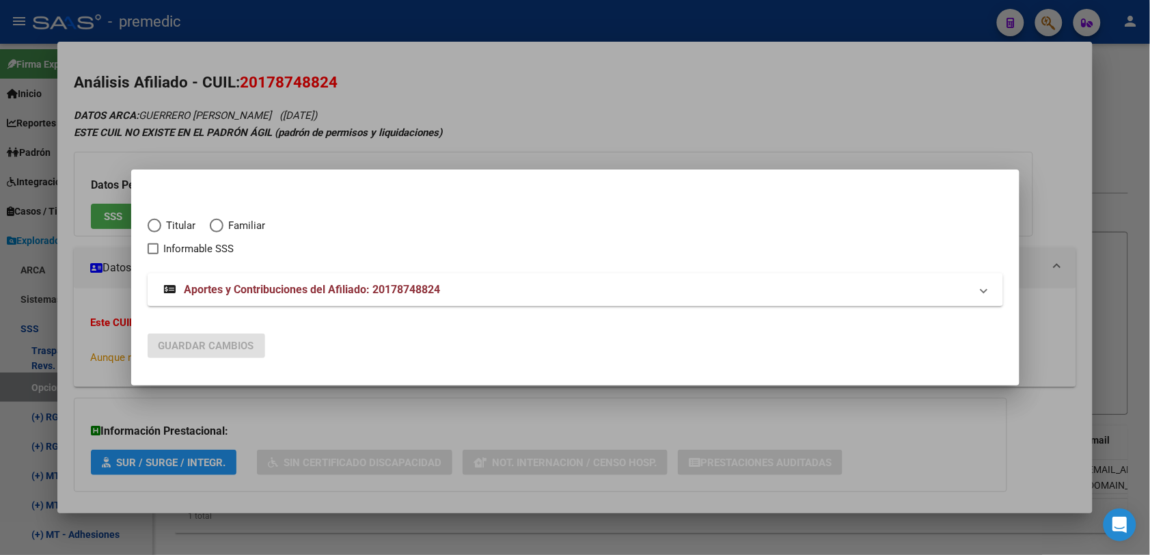
drag, startPoint x: 209, startPoint y: 234, endPoint x: 202, endPoint y: 234, distance: 7.5
click at [202, 234] on mat-radio-group "Titular Familiar" at bounding box center [214, 228] width 132 height 12
drag, startPoint x: 202, startPoint y: 234, endPoint x: 178, endPoint y: 227, distance: 24.0
click at [178, 227] on span "Titular" at bounding box center [178, 226] width 35 height 16
click at [161, 227] on input "Titular" at bounding box center [155, 226] width 14 height 14
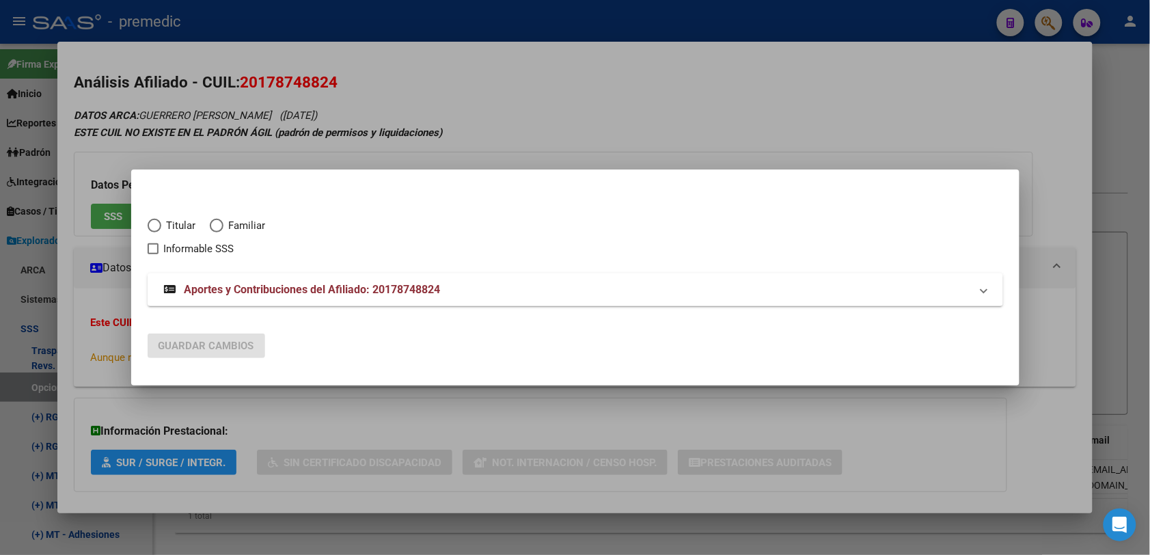
radio input "true"
checkbox input "true"
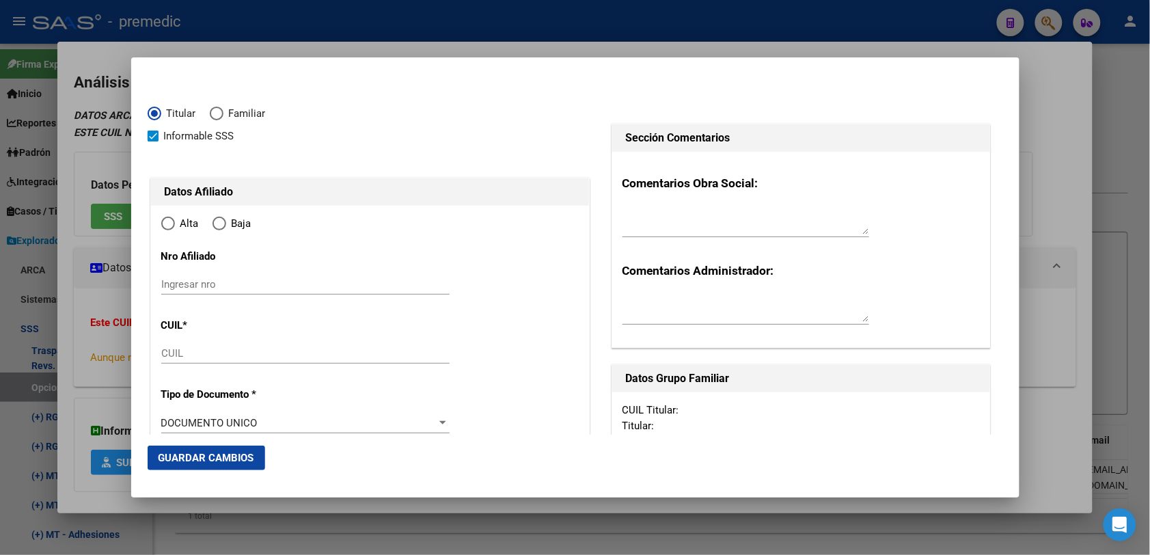
type input "20-17874882-4"
type input "17874882"
type input "GUERRERO"
type input "[PERSON_NAME]"
type input "[DATE]"
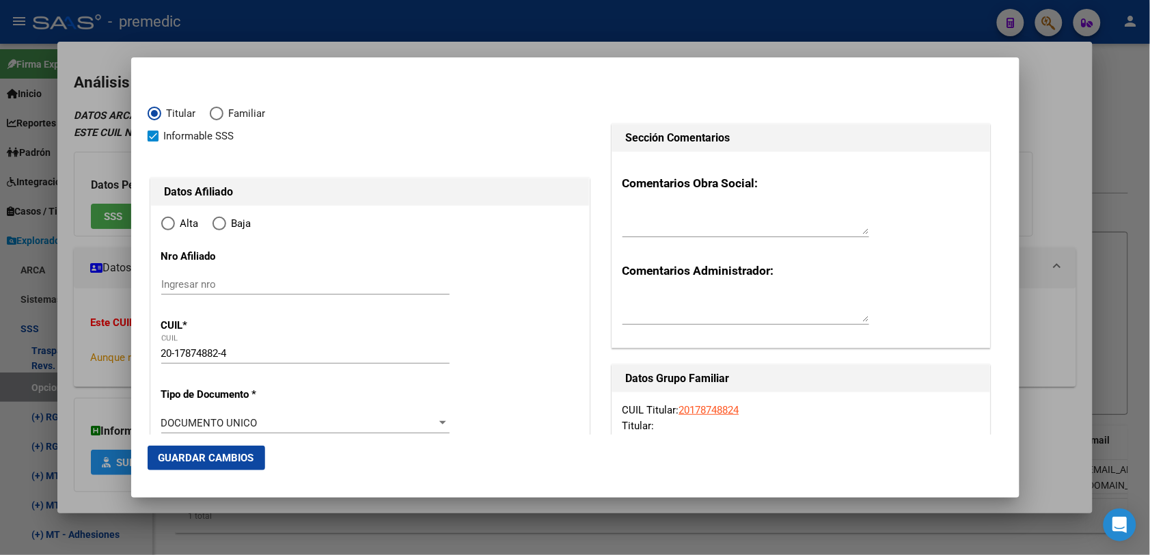
type input "[PERSON_NAME]"
type input "1655"
type input "SAN J CALAZANS"
type input "3524"
radio input "true"
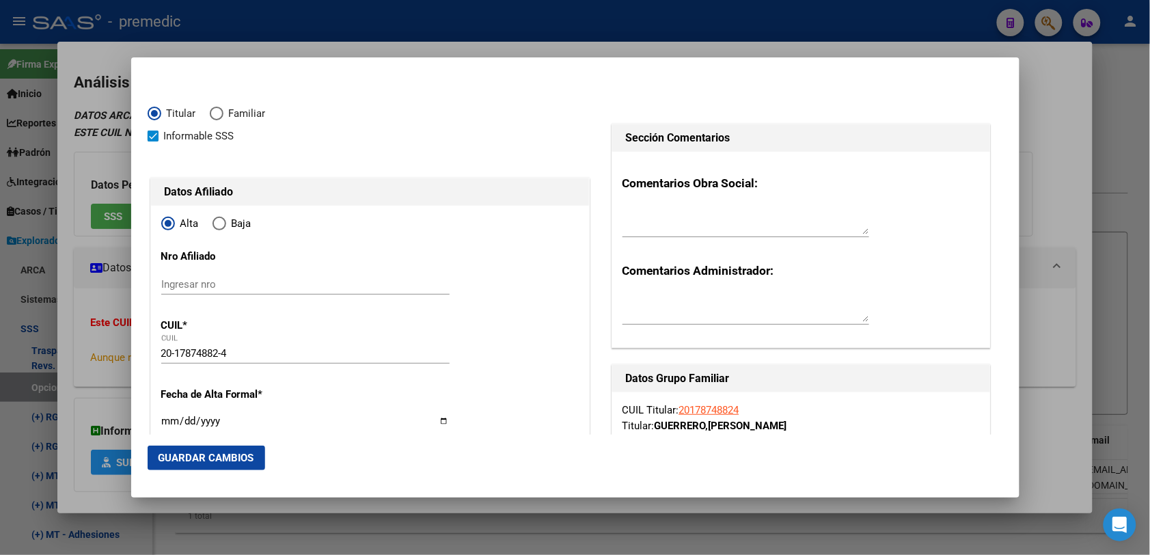
type input "[PERSON_NAME]"
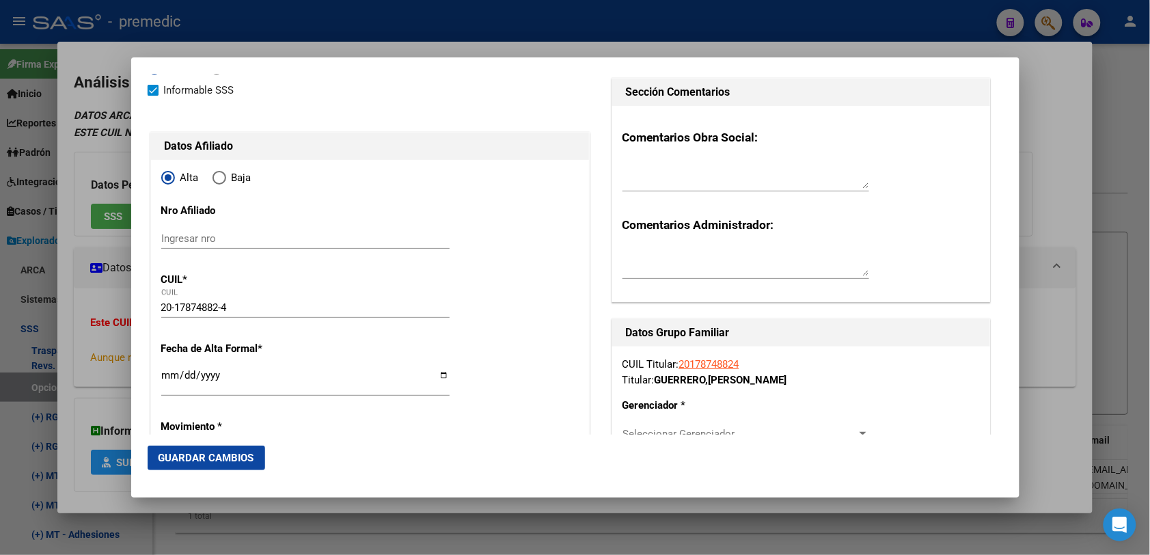
scroll to position [85, 0]
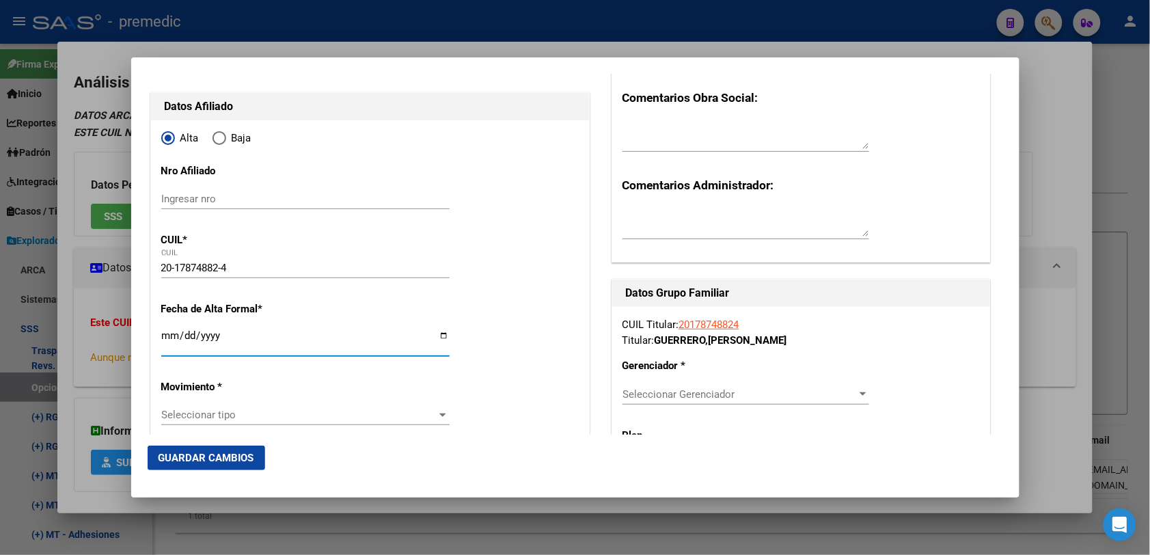
click at [165, 339] on input "Ingresar fecha" at bounding box center [305, 341] width 288 height 22
type input "[DATE]"
click at [263, 408] on div "Seleccionar tipo Seleccionar tipo" at bounding box center [305, 414] width 288 height 20
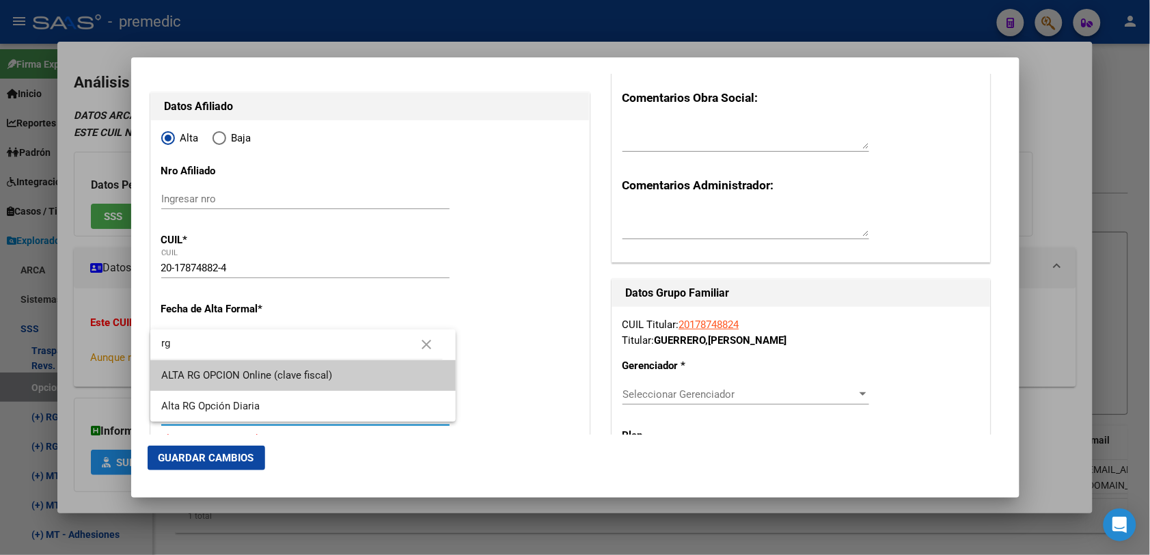
scroll to position [0, 0]
type input "rg"
click at [281, 367] on span "ALTA RG OPCION Online (clave fiscal)" at bounding box center [302, 375] width 283 height 31
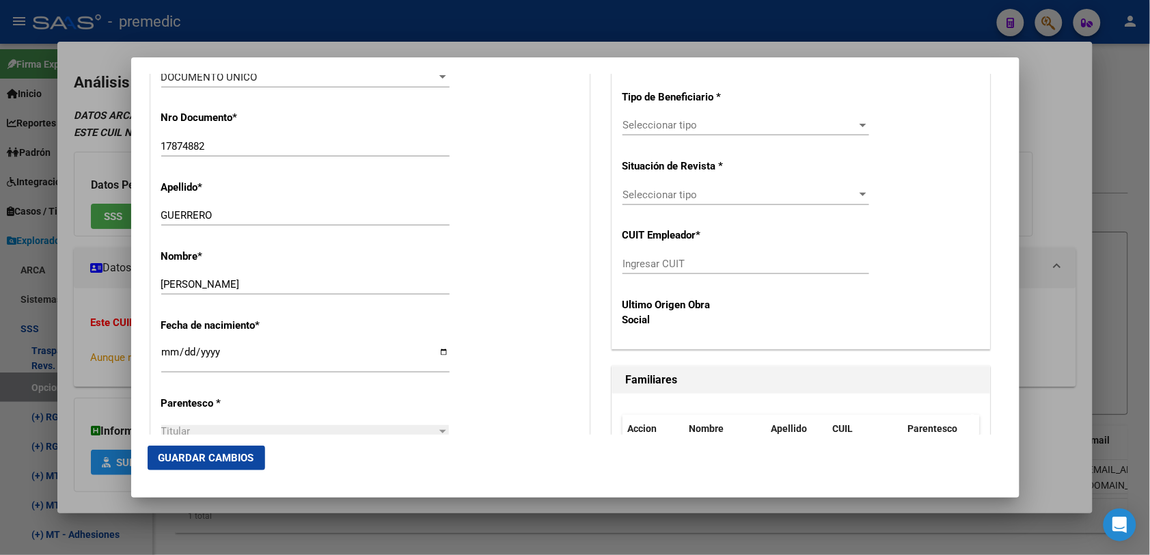
scroll to position [598, 0]
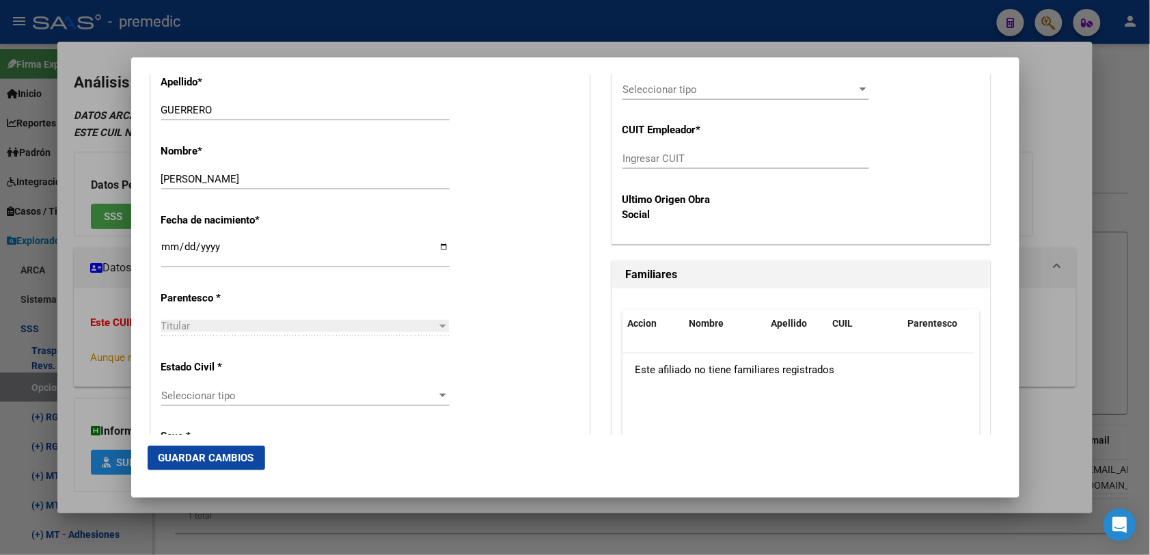
click at [316, 328] on div "Titular" at bounding box center [299, 326] width 276 height 12
click at [312, 397] on span "Seleccionar tipo" at bounding box center [299, 395] width 276 height 12
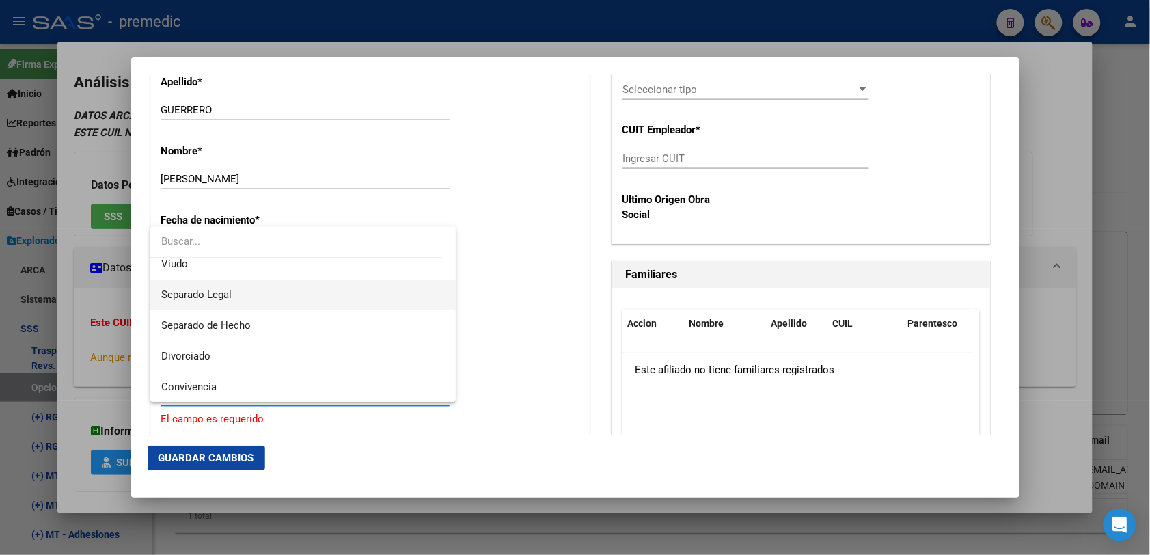
scroll to position [0, 0]
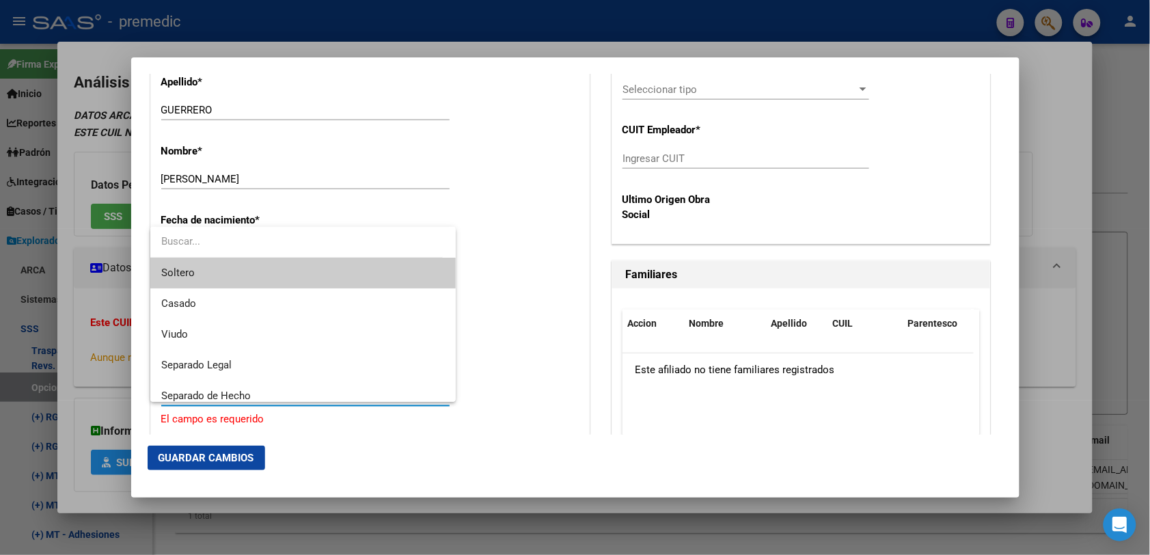
click at [348, 266] on span "Soltero" at bounding box center [302, 273] width 283 height 31
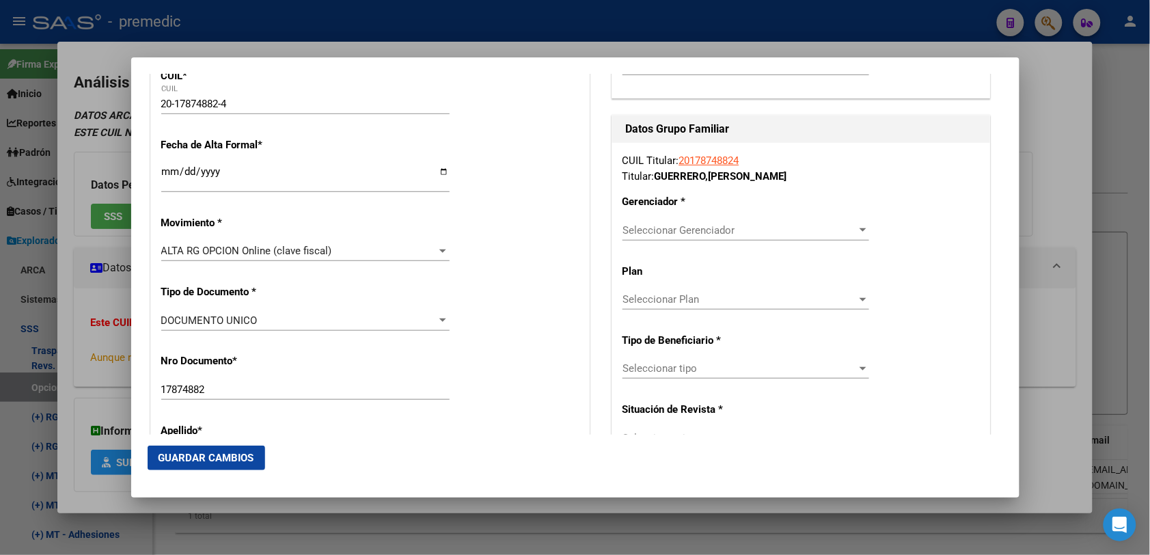
scroll to position [171, 0]
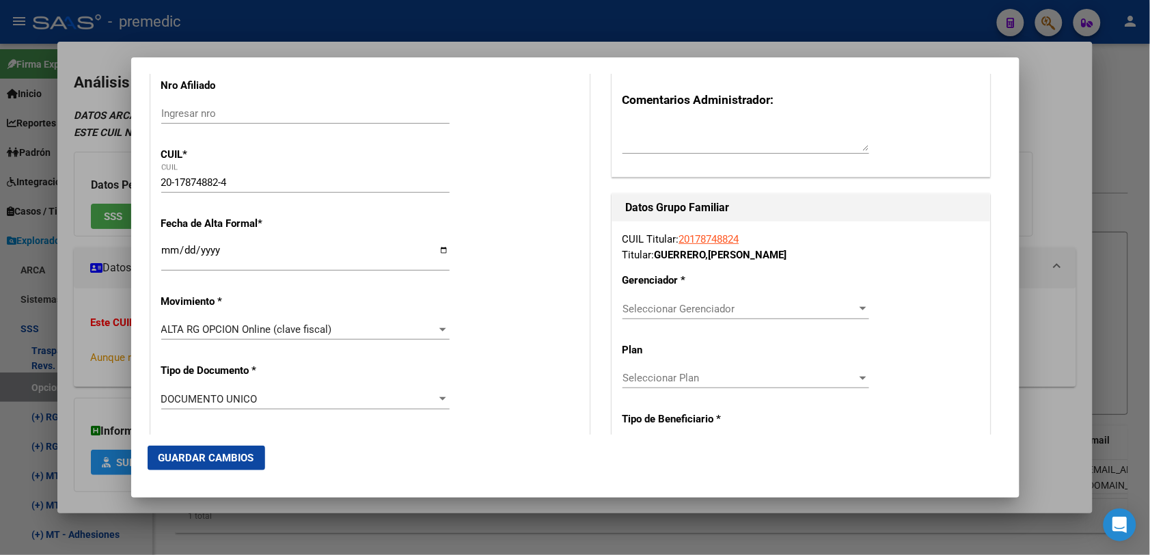
click at [767, 324] on div "Seleccionar Gerenciador Seleccionar Gerenciador" at bounding box center [745, 315] width 247 height 33
click at [770, 311] on span "Seleccionar Gerenciador" at bounding box center [739, 309] width 234 height 12
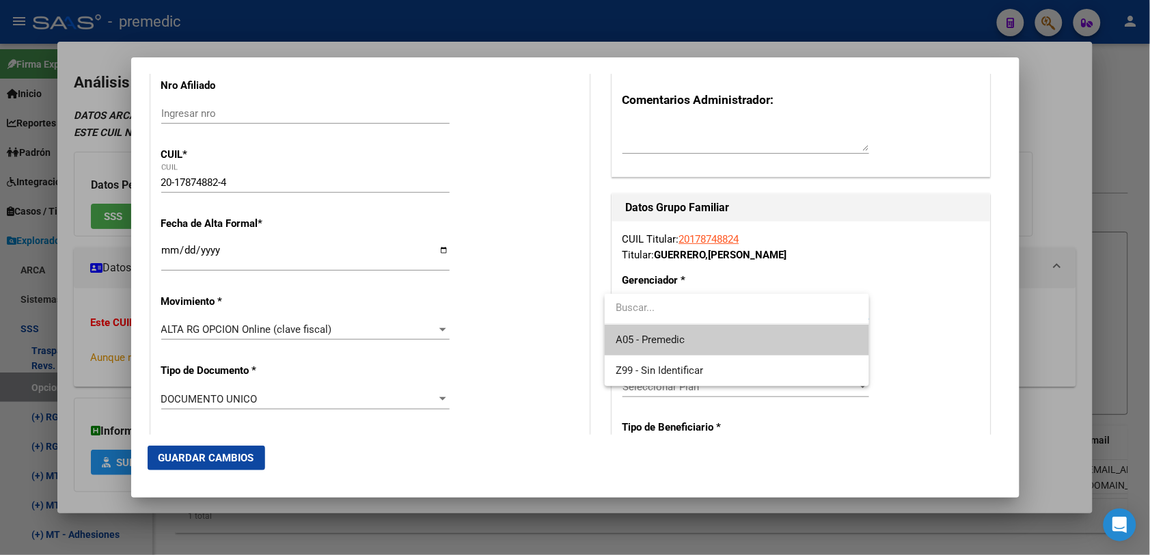
click at [750, 325] on span "A05 - Premedic" at bounding box center [736, 339] width 243 height 31
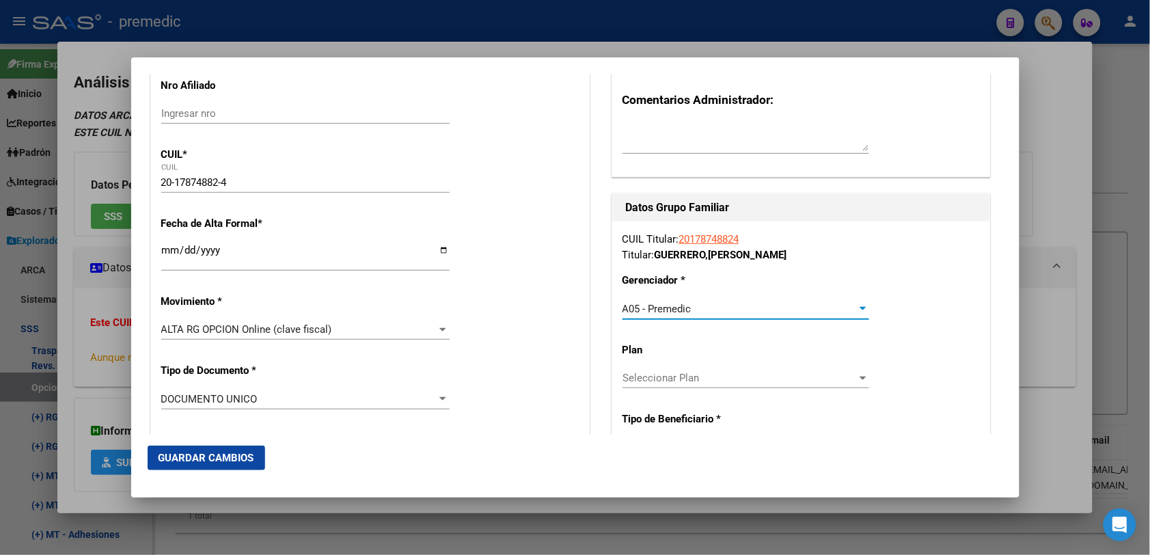
scroll to position [342, 0]
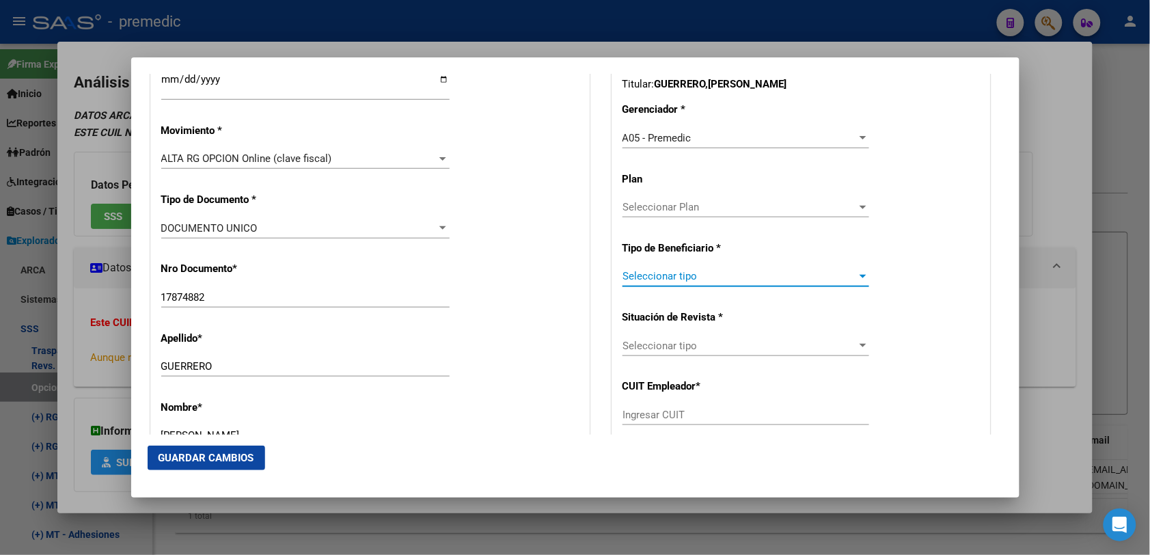
click at [729, 275] on span "Seleccionar tipo" at bounding box center [739, 276] width 234 height 12
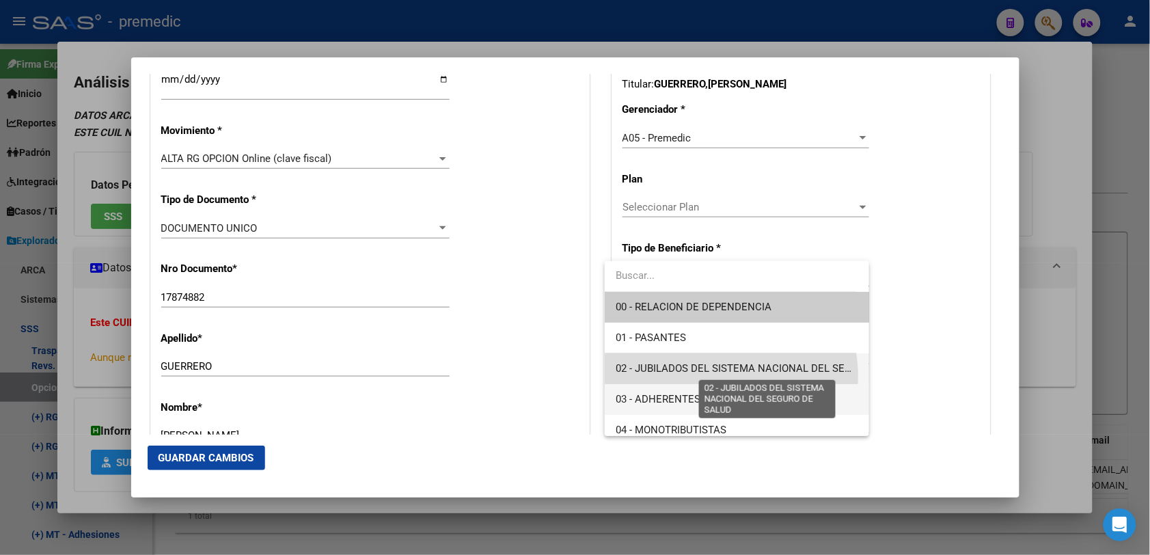
drag, startPoint x: 721, startPoint y: 381, endPoint x: 721, endPoint y: 404, distance: 23.9
click at [721, 404] on div "00 - RELACION DE DEPENDENCIA 01 - PASANTES 02 - JUBILADOS DEL SISTEMA NACIONAL …" at bounding box center [737, 348] width 264 height 175
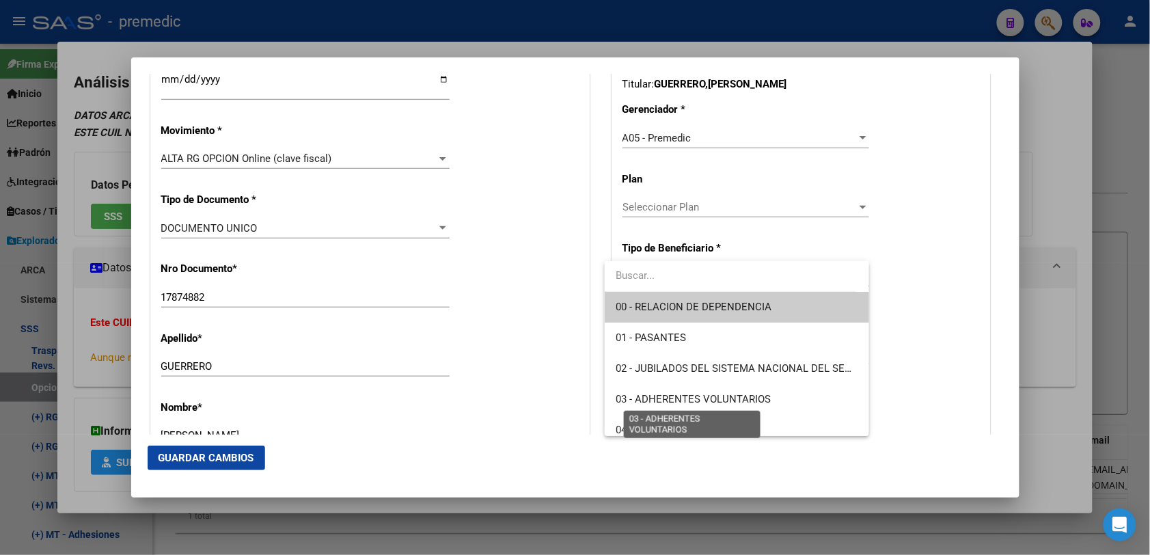
drag, startPoint x: 721, startPoint y: 404, endPoint x: 710, endPoint y: 301, distance: 104.4
click at [710, 301] on span "00 - RELACION DE DEPENDENCIA" at bounding box center [693, 307] width 156 height 12
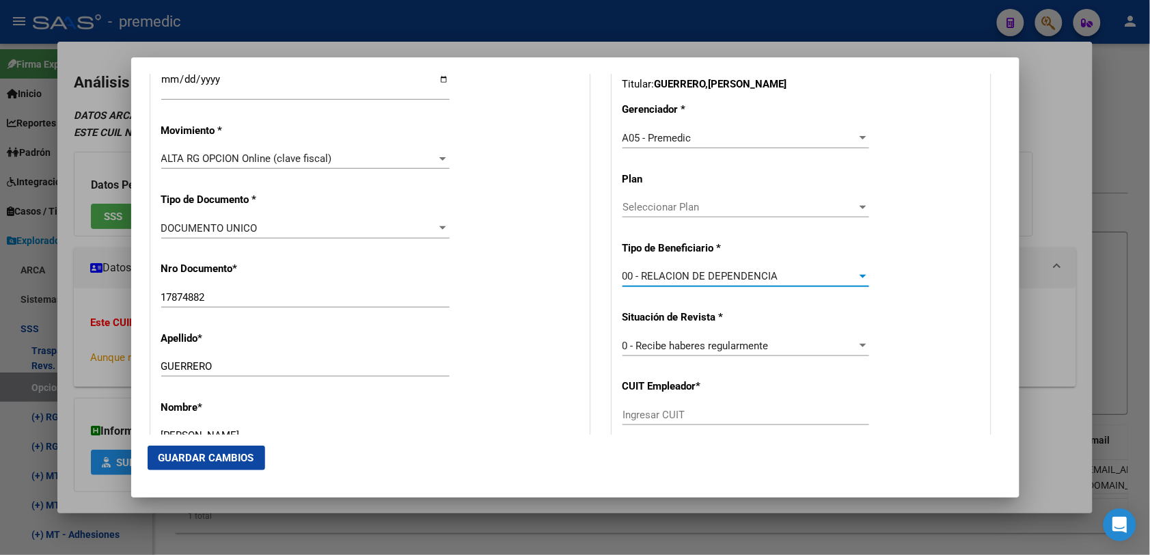
drag, startPoint x: 717, startPoint y: 389, endPoint x: 718, endPoint y: 411, distance: 21.9
click at [718, 393] on p "CUIT Empleador *" at bounding box center [675, 386] width 107 height 16
click at [718, 417] on input "Ingresar CUIT" at bounding box center [745, 415] width 247 height 12
paste input "30-54398920-3"
click at [775, 421] on input "30-54398920-3" at bounding box center [745, 415] width 247 height 12
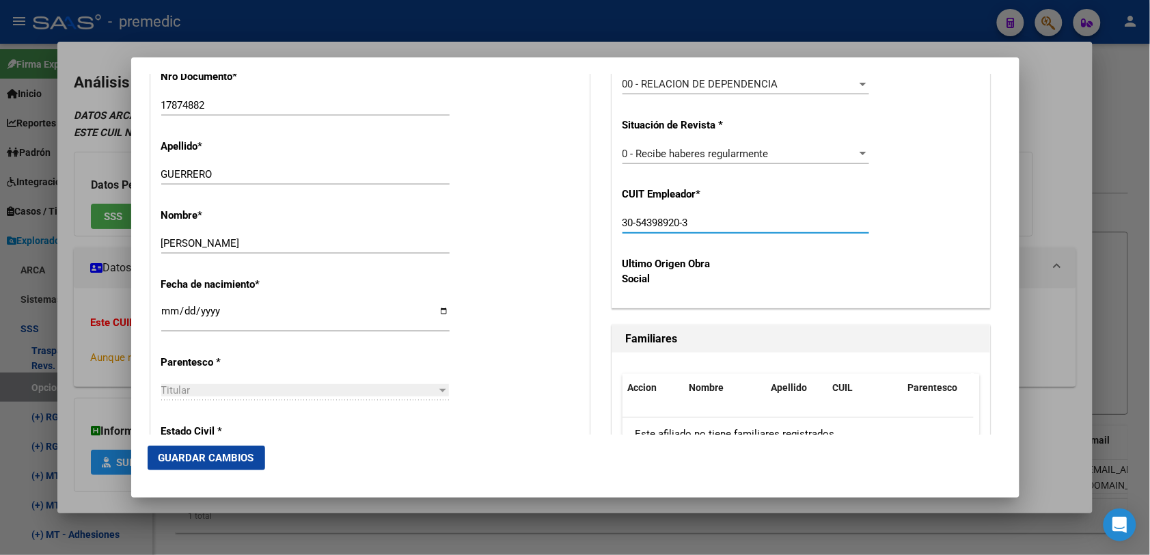
scroll to position [598, 0]
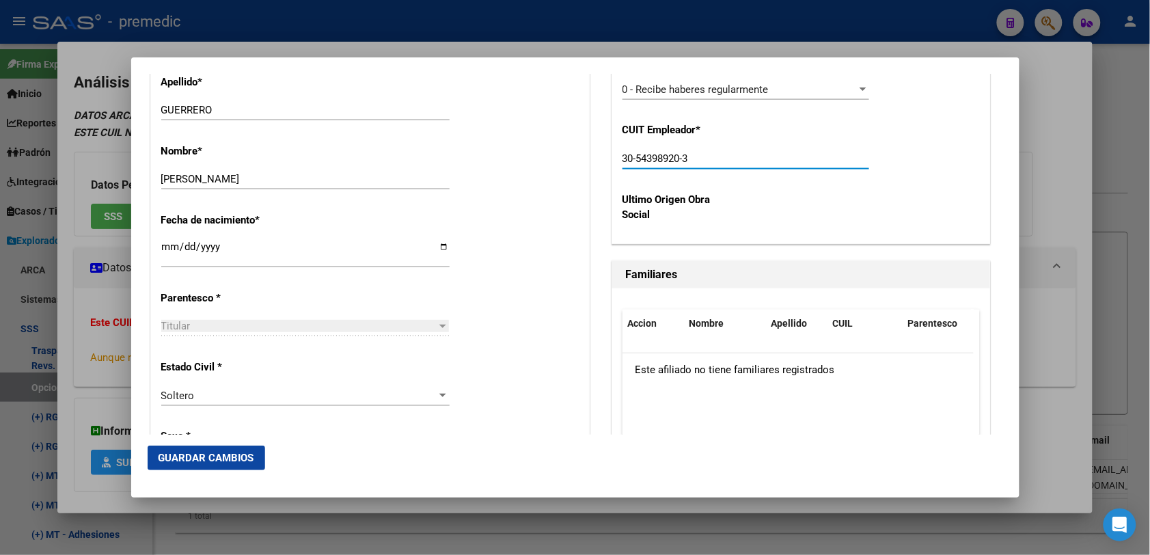
type input "30-54398920-3"
click at [226, 460] on span "Guardar Cambios" at bounding box center [206, 458] width 96 height 12
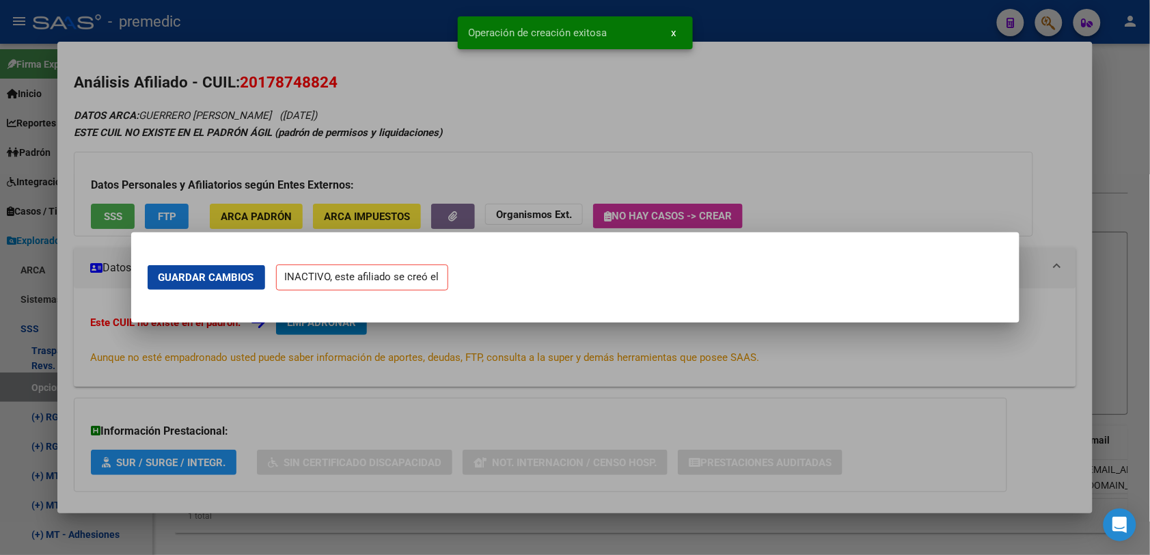
scroll to position [0, 0]
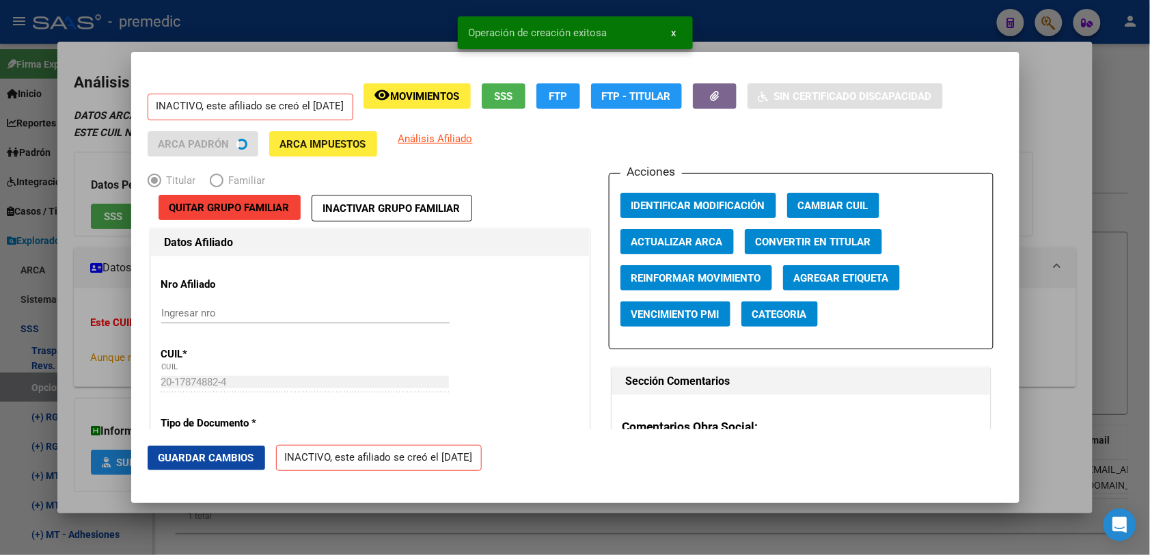
click at [1108, 94] on div at bounding box center [575, 277] width 1150 height 555
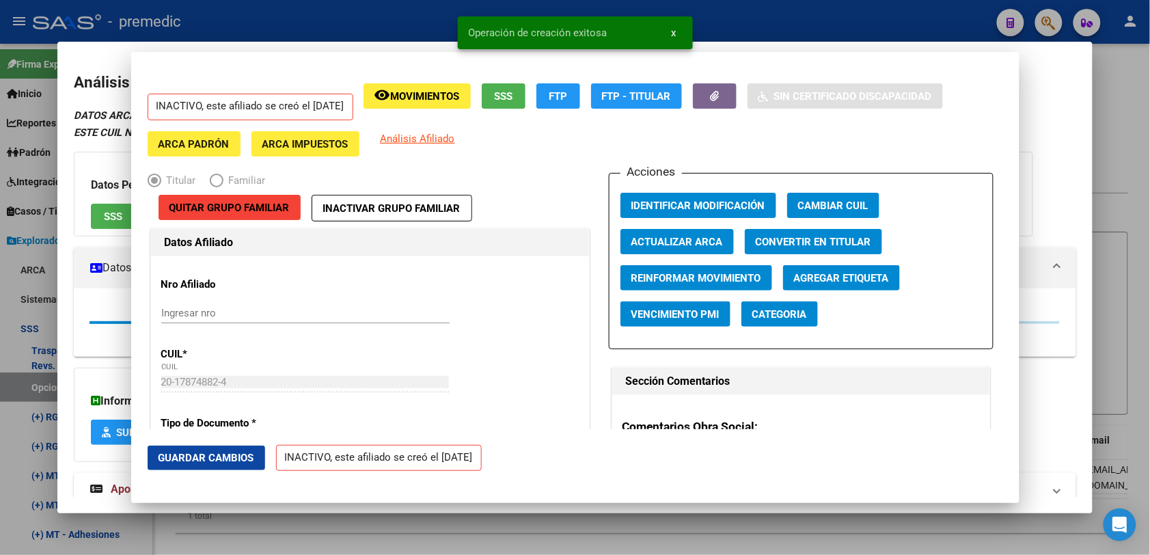
click at [1131, 65] on div at bounding box center [575, 277] width 1150 height 555
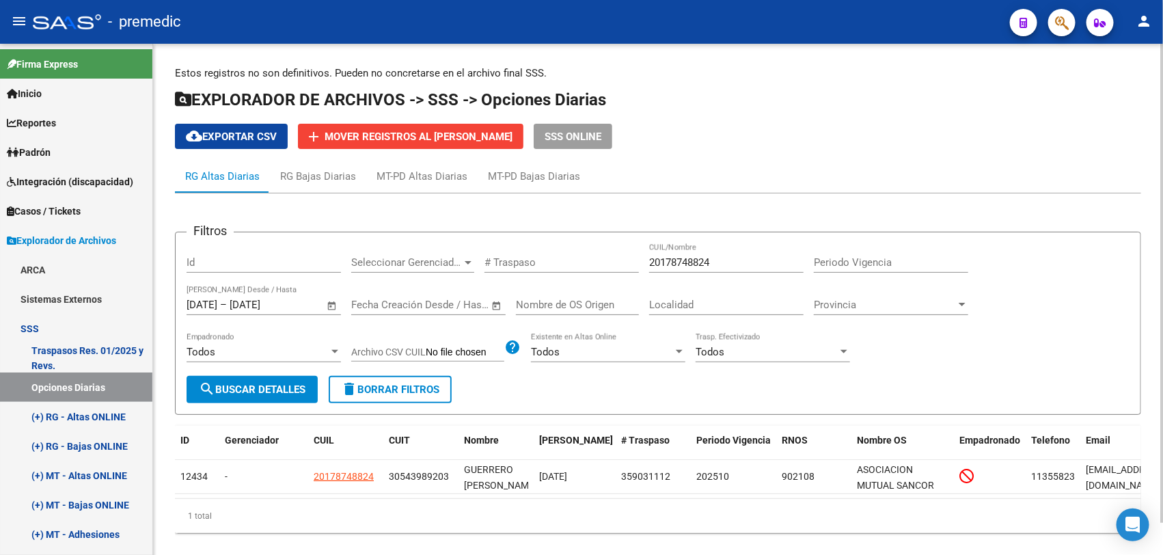
click at [672, 266] on input "20178748824" at bounding box center [726, 262] width 154 height 12
paste input "7261145907"
type input "27261145907"
click at [240, 368] on div "Todos Empadronado" at bounding box center [263, 354] width 154 height 42
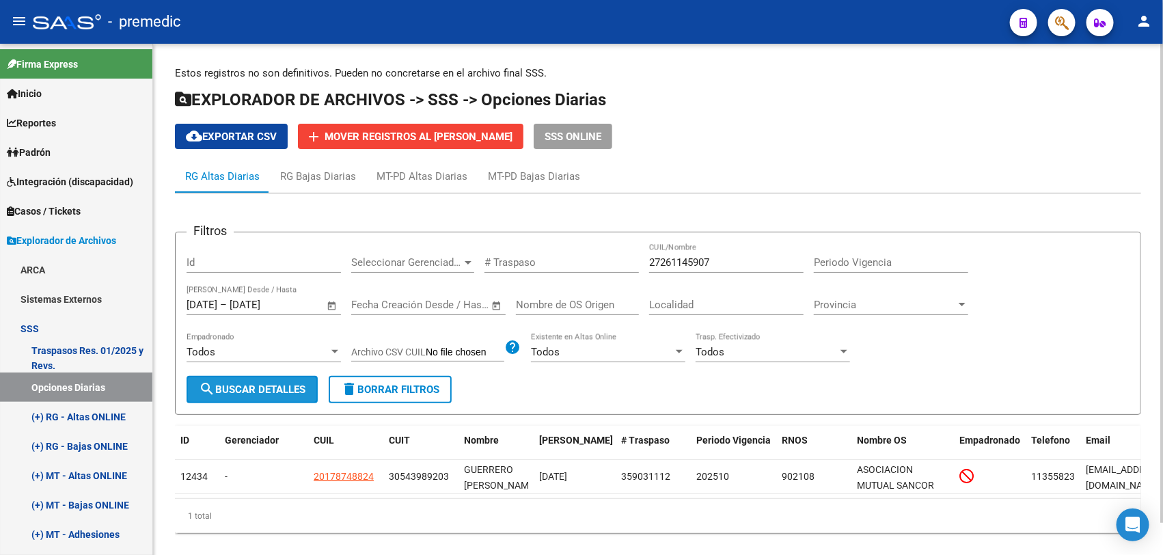
click at [243, 385] on span "search Buscar Detalles" at bounding box center [252, 389] width 107 height 12
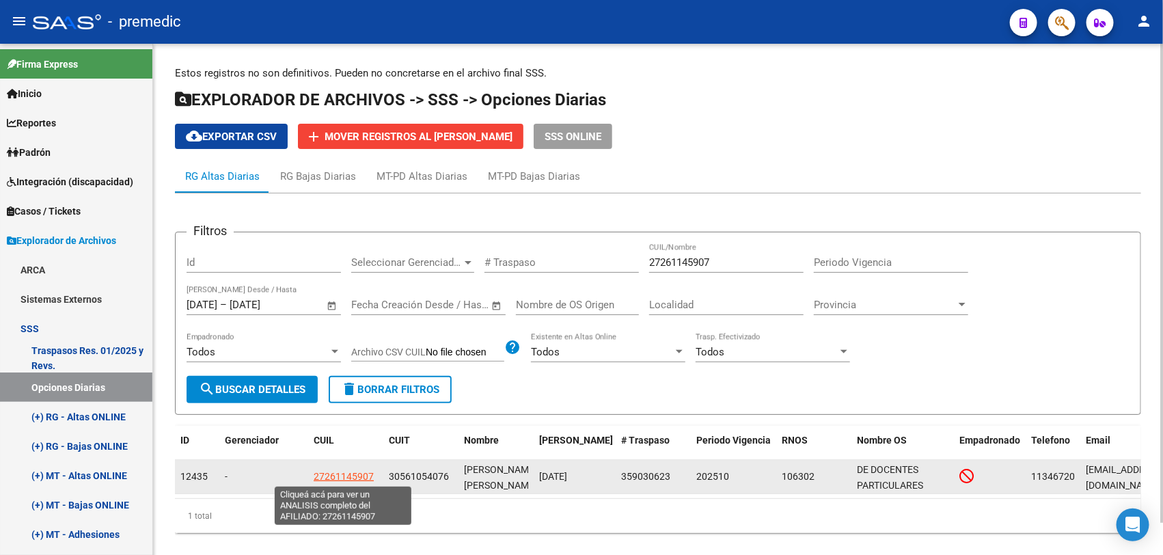
click at [330, 473] on span "27261145907" at bounding box center [344, 476] width 60 height 11
type textarea "27261145907"
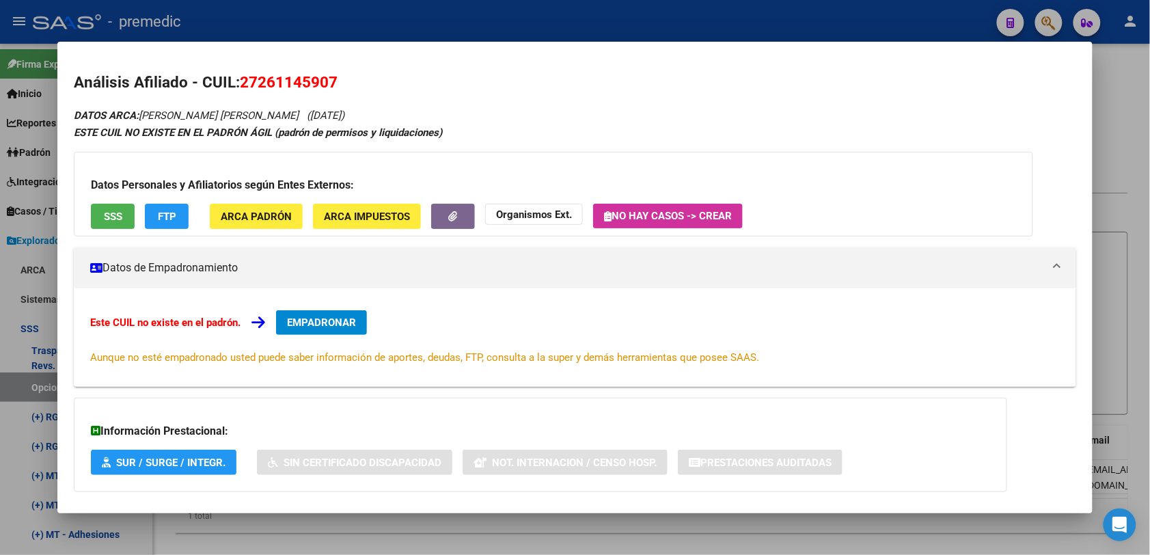
click at [281, 329] on button "EMPADRONAR" at bounding box center [321, 322] width 91 height 25
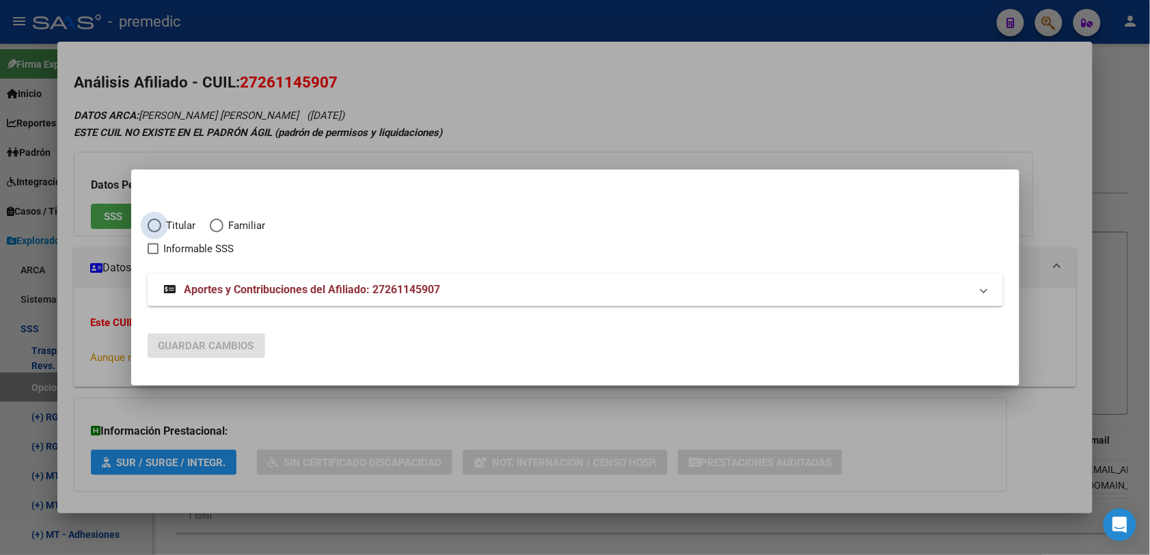
click at [184, 229] on span "Titular" at bounding box center [178, 226] width 35 height 16
click at [161, 229] on input "Titular" at bounding box center [155, 226] width 14 height 14
radio input "true"
checkbox input "true"
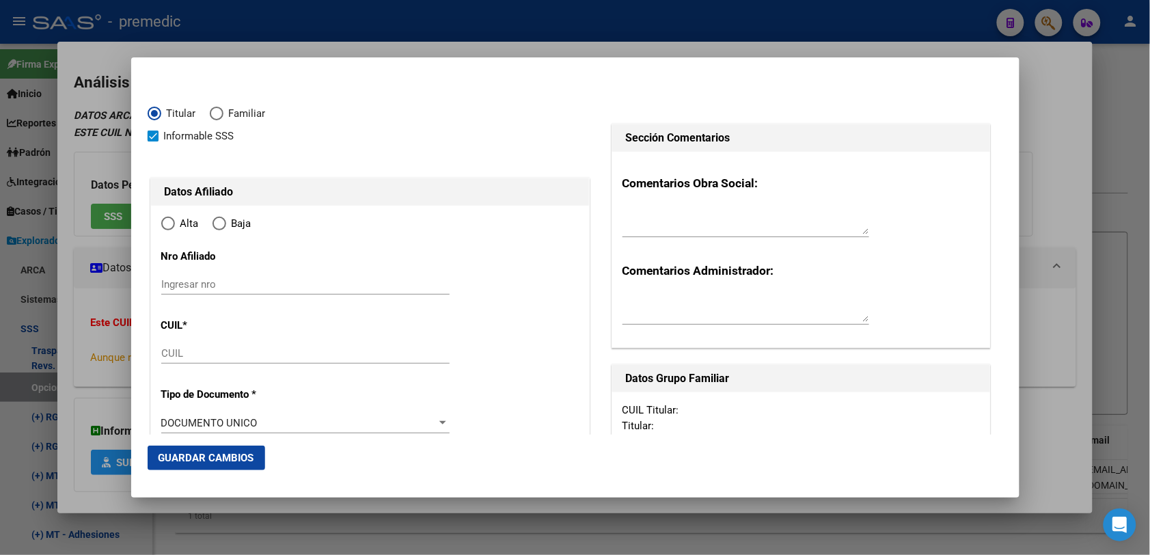
type input "27-26114590-7"
type input "26114590"
type input "[PERSON_NAME] [PERSON_NAME]"
type input "[DATE]"
type input "TRUJUI"
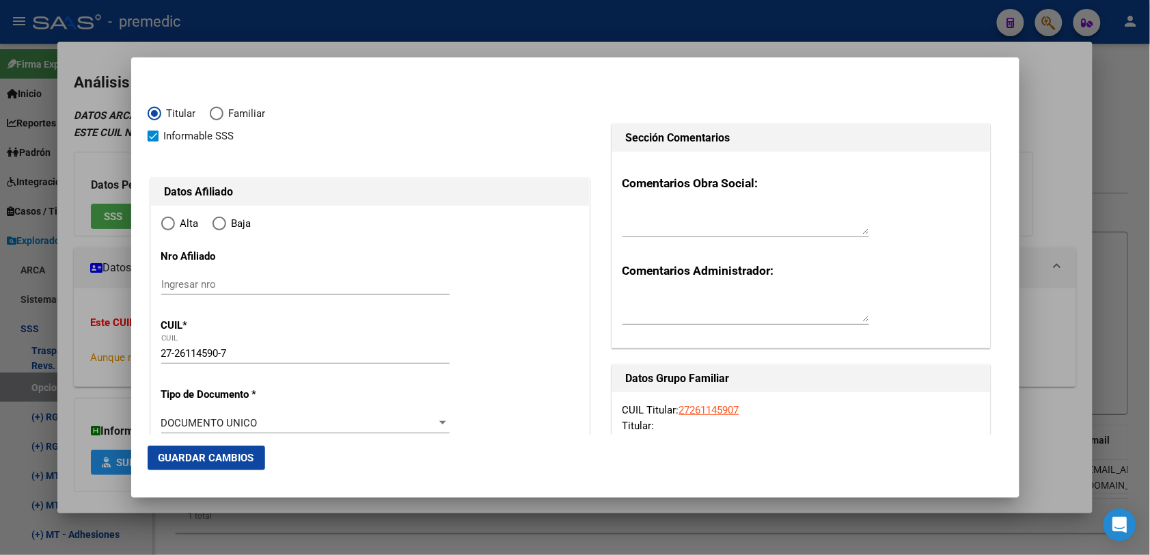
type input "1664"
type input "TRIUNVIRATO"
type input "2266"
type input "00"
radio input "true"
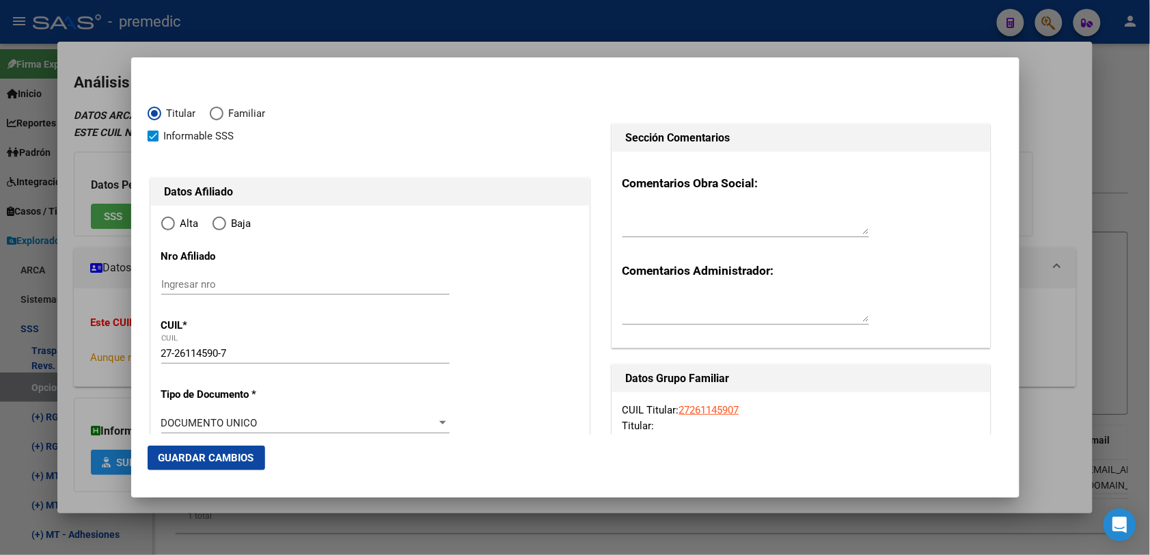
click at [210, 374] on div "27-26114590-7 CUIL" at bounding box center [305, 359] width 288 height 33
type input "TRUJUI"
drag, startPoint x: 193, startPoint y: 432, endPoint x: 180, endPoint y: 422, distance: 16.5
click at [184, 427] on input "Ingresar fecha" at bounding box center [305, 426] width 288 height 22
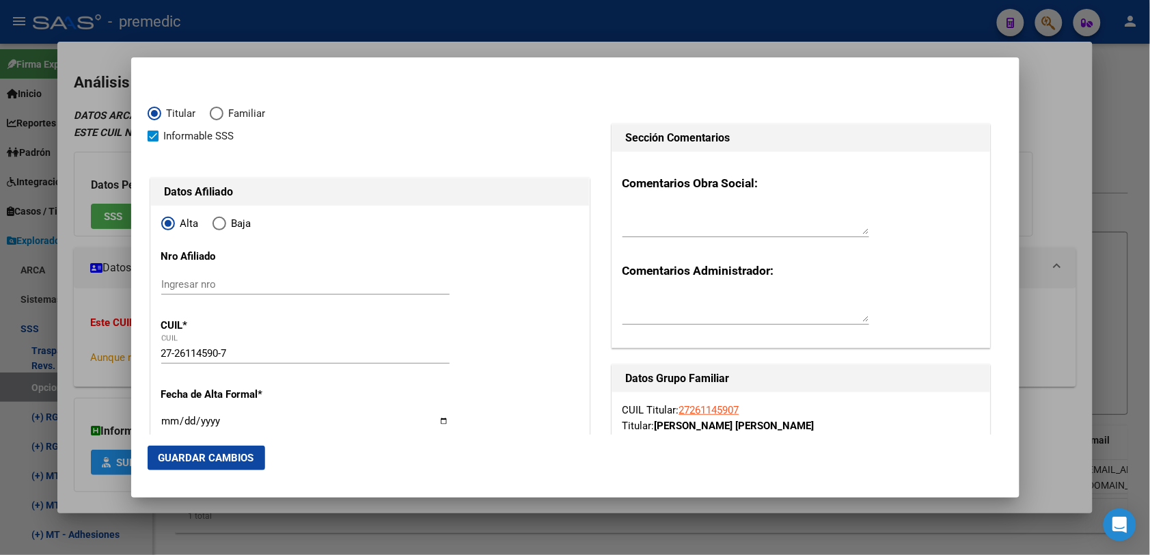
click at [178, 421] on input "Ingresar fecha" at bounding box center [305, 426] width 288 height 22
click at [171, 421] on input "Ingresar fecha" at bounding box center [305, 426] width 288 height 22
type input "[DATE]"
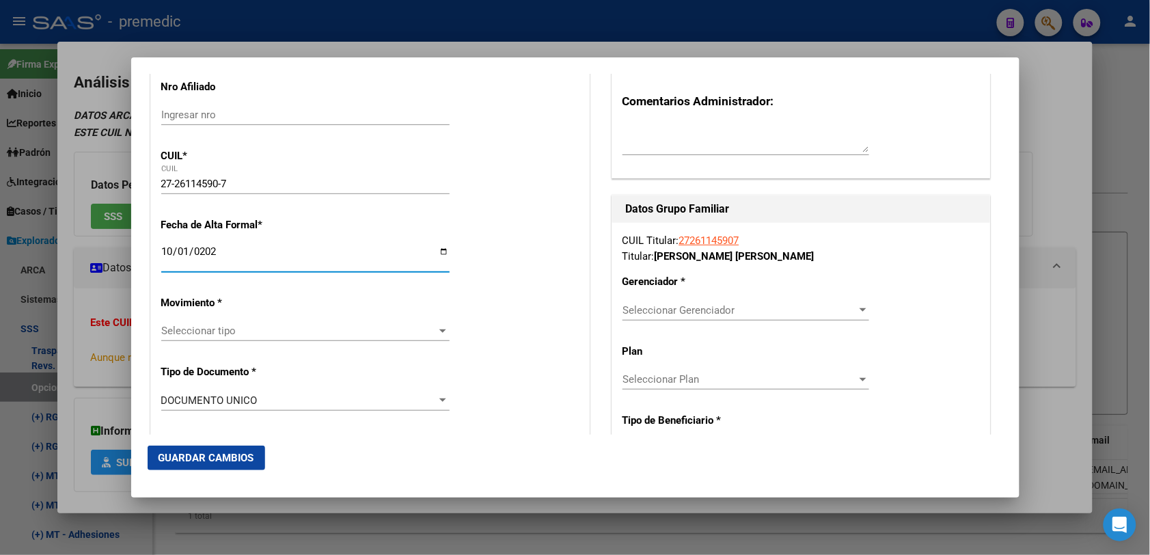
scroll to position [171, 0]
click at [277, 329] on span "Seleccionar tipo" at bounding box center [299, 329] width 276 height 12
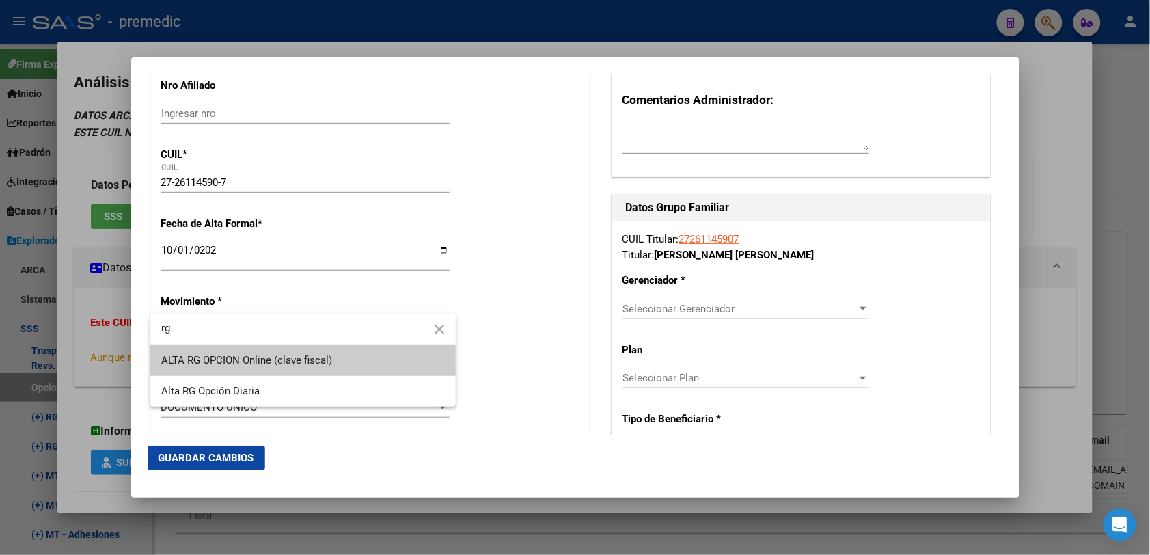
type input "rg"
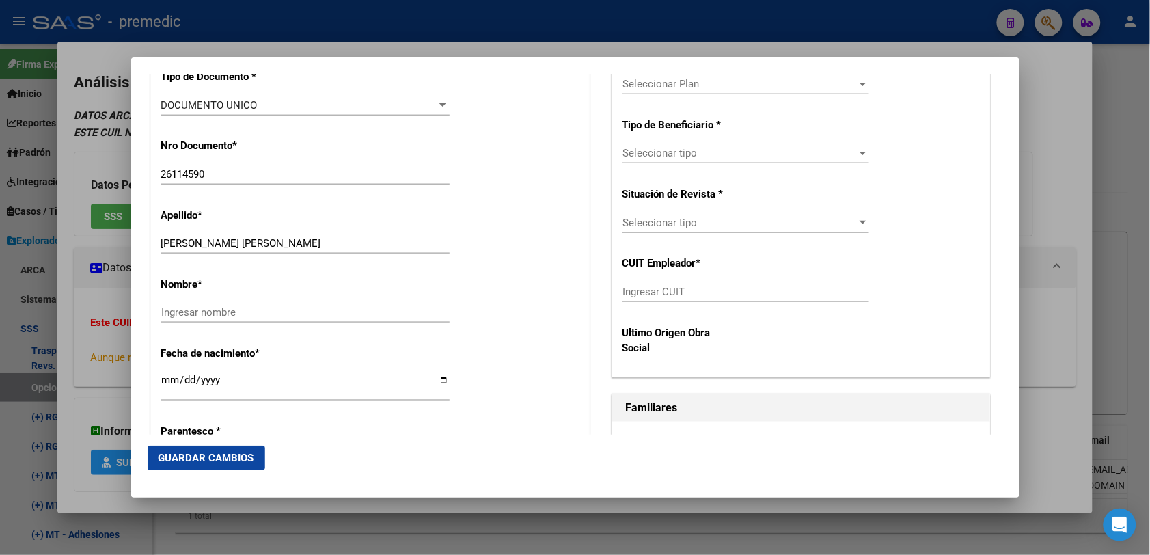
scroll to position [512, 0]
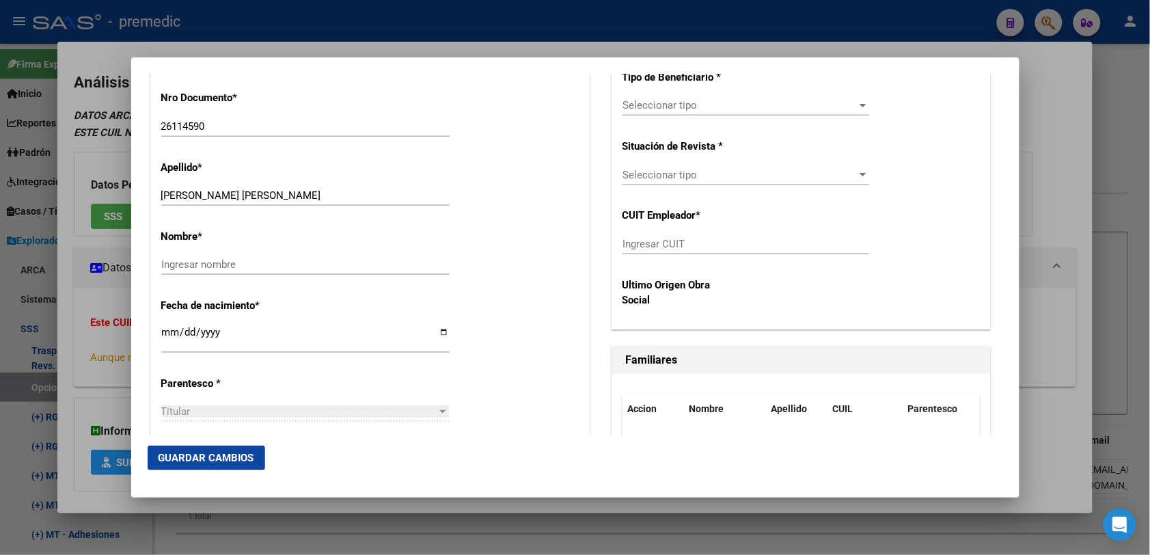
click at [236, 192] on input "[PERSON_NAME] [PERSON_NAME]" at bounding box center [305, 195] width 288 height 12
drag, startPoint x: 236, startPoint y: 192, endPoint x: 277, endPoint y: 188, distance: 40.5
click at [277, 188] on div "[PERSON_NAME] [PERSON_NAME] Ingresar apellido" at bounding box center [305, 195] width 288 height 20
type input "PEREYRA"
click at [186, 281] on div "Ingresar nombre" at bounding box center [305, 270] width 288 height 33
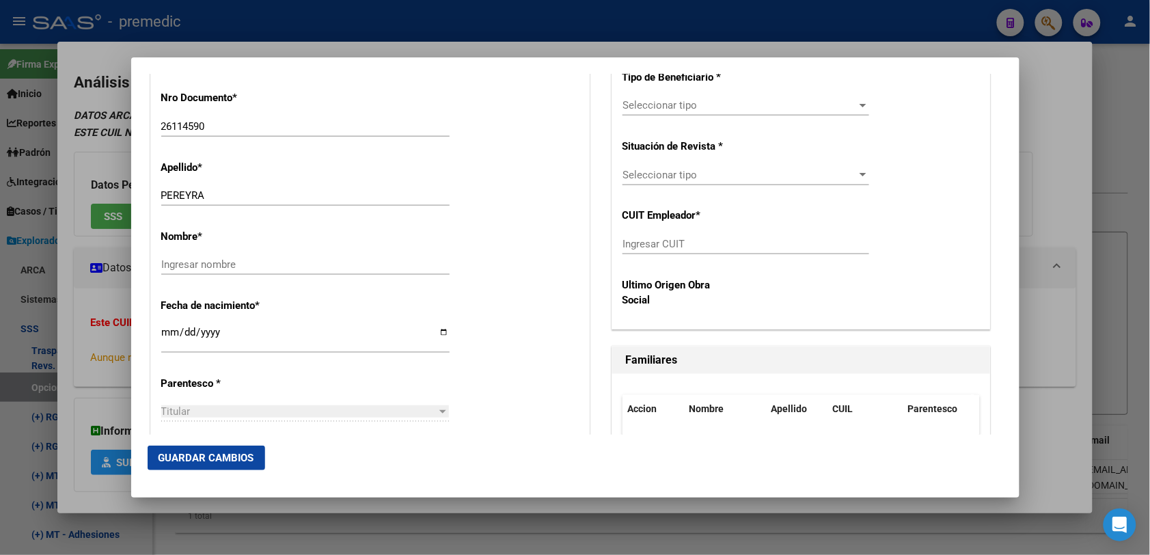
click at [182, 271] on div "Ingresar nombre" at bounding box center [305, 264] width 288 height 20
click at [182, 267] on input "Ingresar nombre" at bounding box center [305, 264] width 288 height 12
paste input "[PERSON_NAME]"
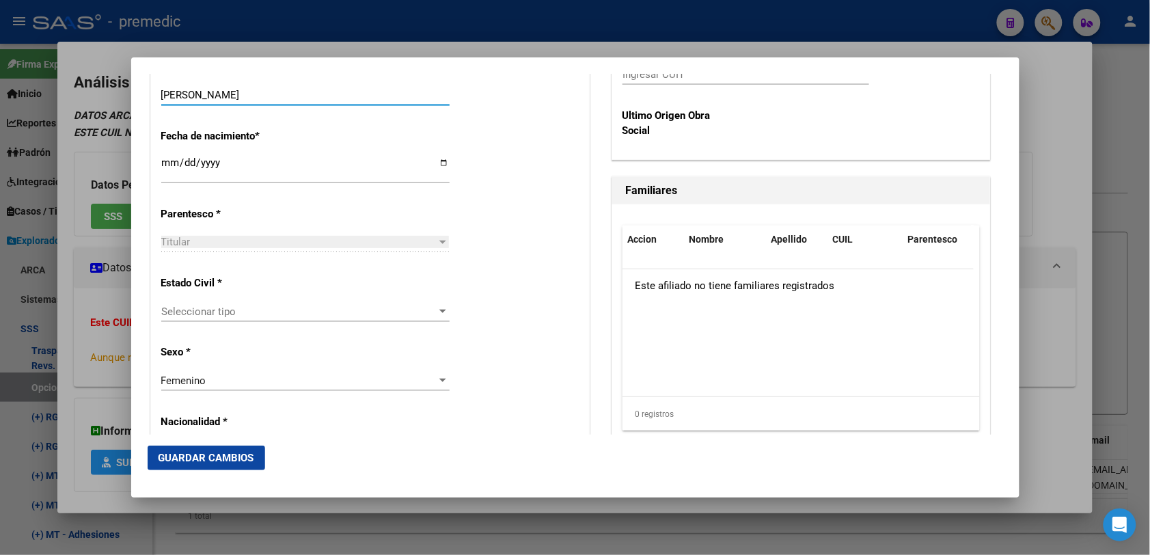
scroll to position [683, 0]
type input "[PERSON_NAME]"
click at [230, 301] on div "Seleccionar tipo Seleccionar tipo" at bounding box center [305, 310] width 288 height 20
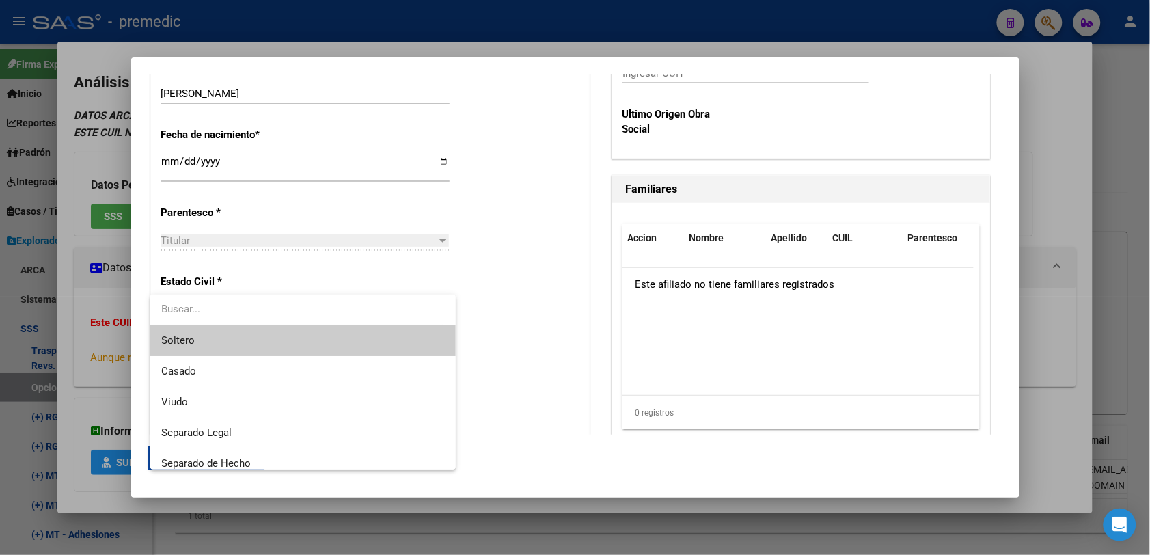
click at [251, 336] on span "Soltero" at bounding box center [302, 340] width 283 height 31
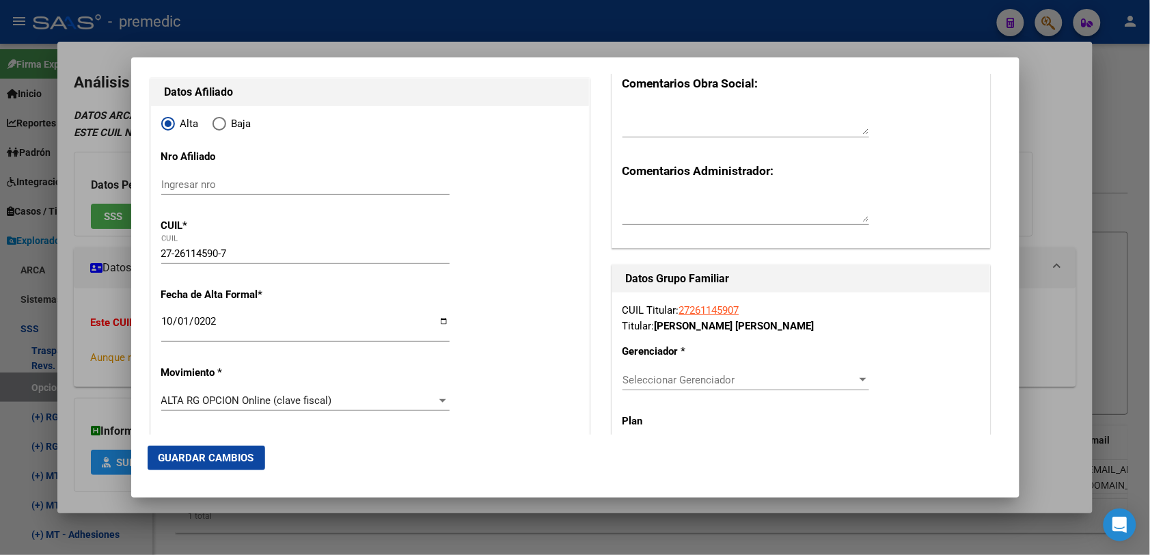
scroll to position [171, 0]
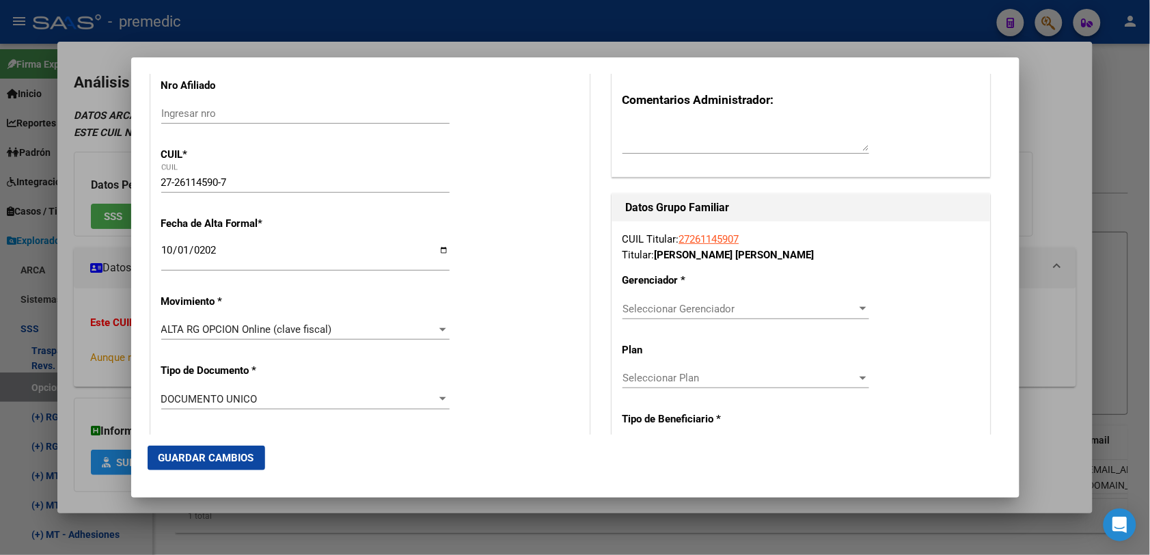
click at [800, 321] on div "Seleccionar Gerenciador Seleccionar Gerenciador" at bounding box center [745, 315] width 247 height 33
click at [796, 309] on span "Seleccionar Gerenciador" at bounding box center [739, 309] width 234 height 12
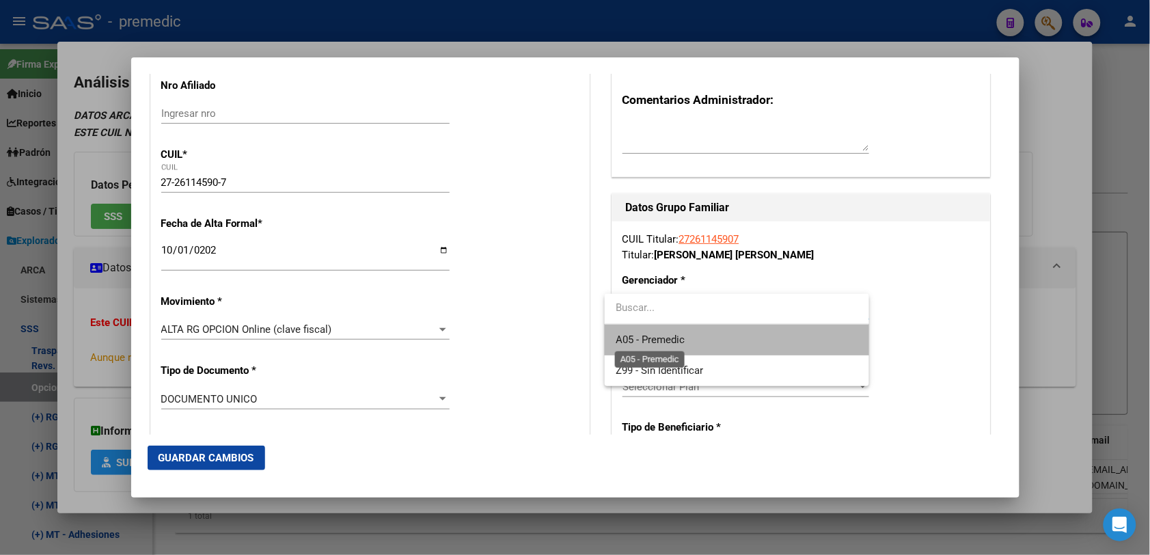
click at [684, 343] on span "A05 - Premedic" at bounding box center [649, 339] width 69 height 12
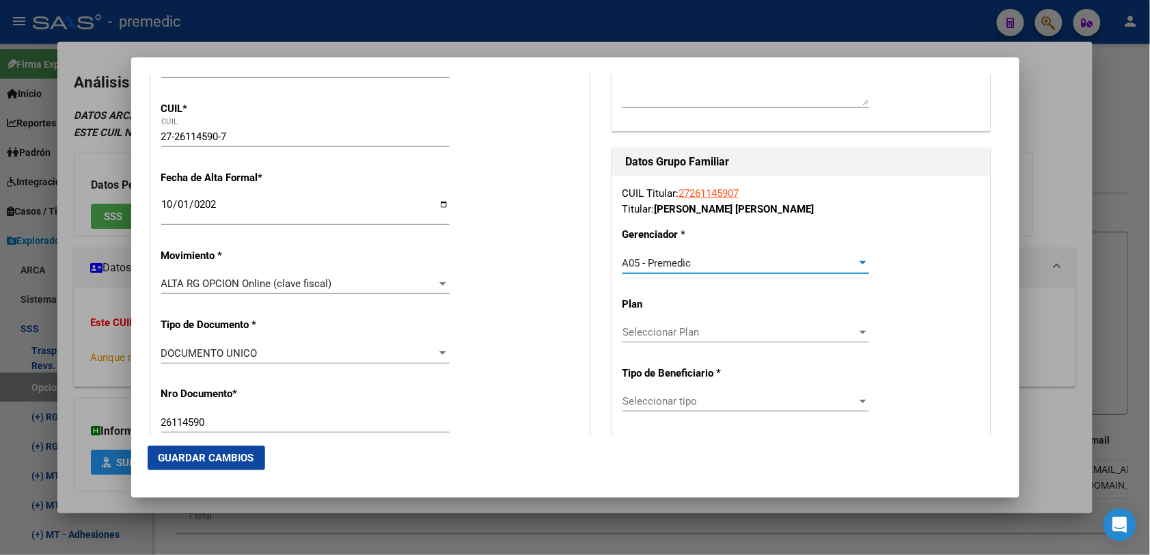
scroll to position [256, 0]
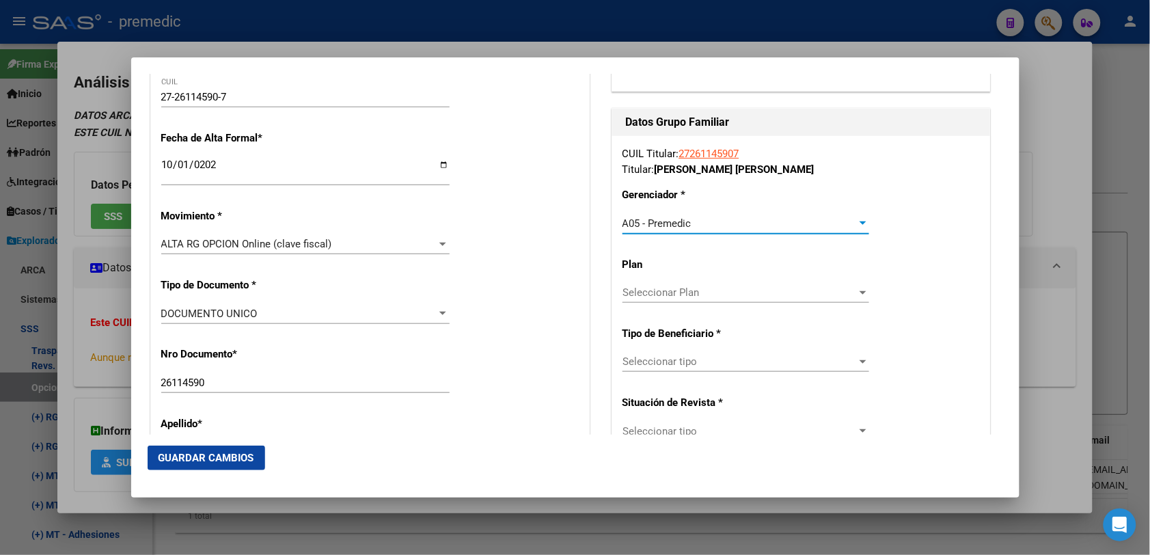
click at [823, 363] on span "Seleccionar tipo" at bounding box center [739, 361] width 234 height 12
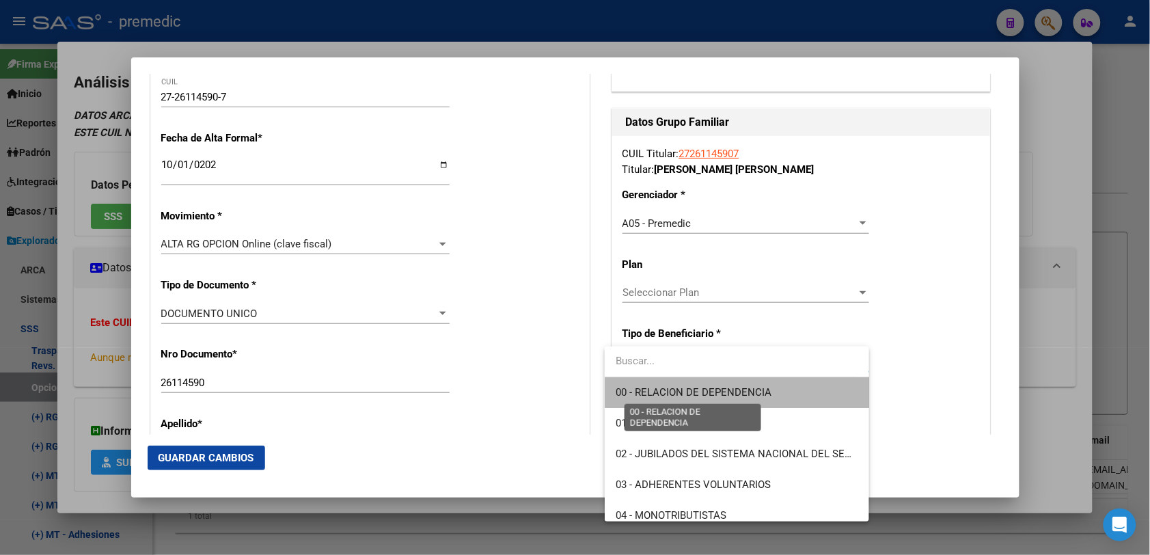
click at [764, 391] on span "00 - RELACION DE DEPENDENCIA" at bounding box center [693, 392] width 156 height 12
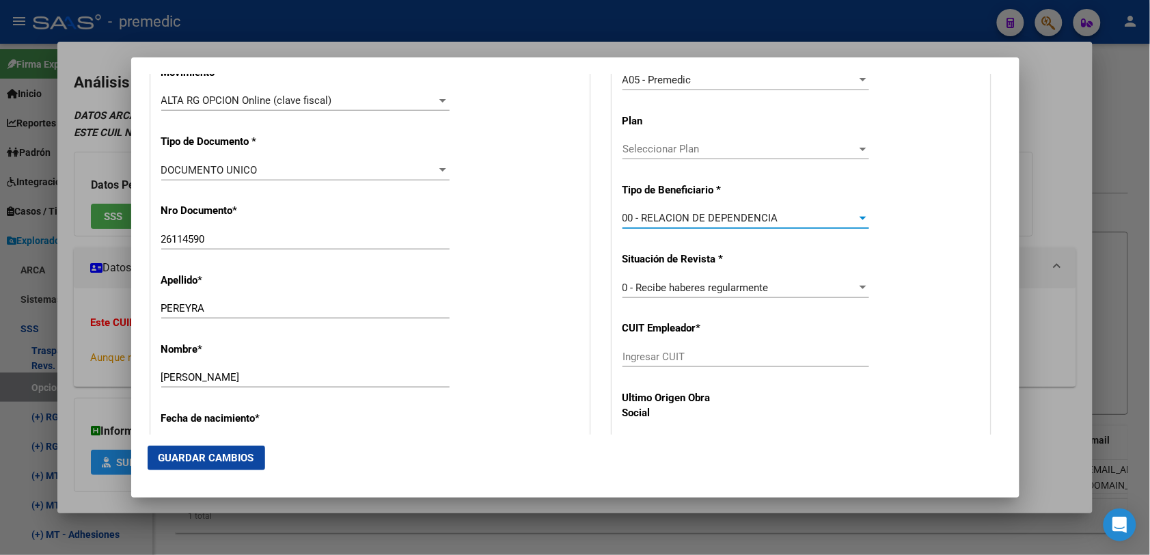
scroll to position [427, 0]
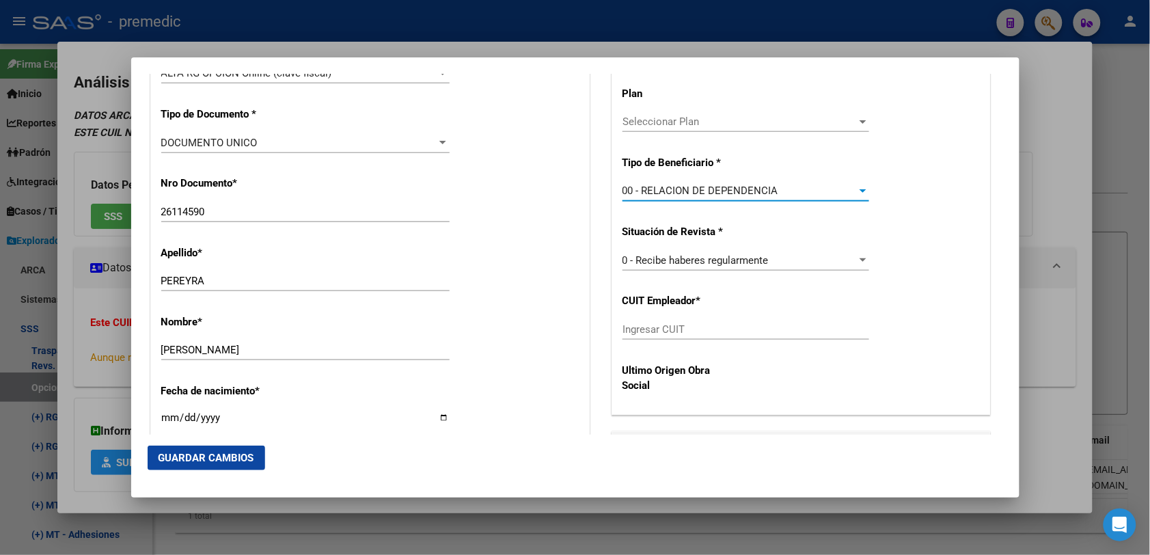
click at [684, 335] on app-form-text-field "CUIT Empleador * Ingresar CUIT" at bounding box center [751, 314] width 258 height 41
click at [684, 343] on div "Ingresar CUIT" at bounding box center [745, 335] width 247 height 33
click at [684, 335] on input "Ingresar CUIT" at bounding box center [745, 329] width 247 height 12
paste input "30-56105407-6"
type input "30-56105407-6"
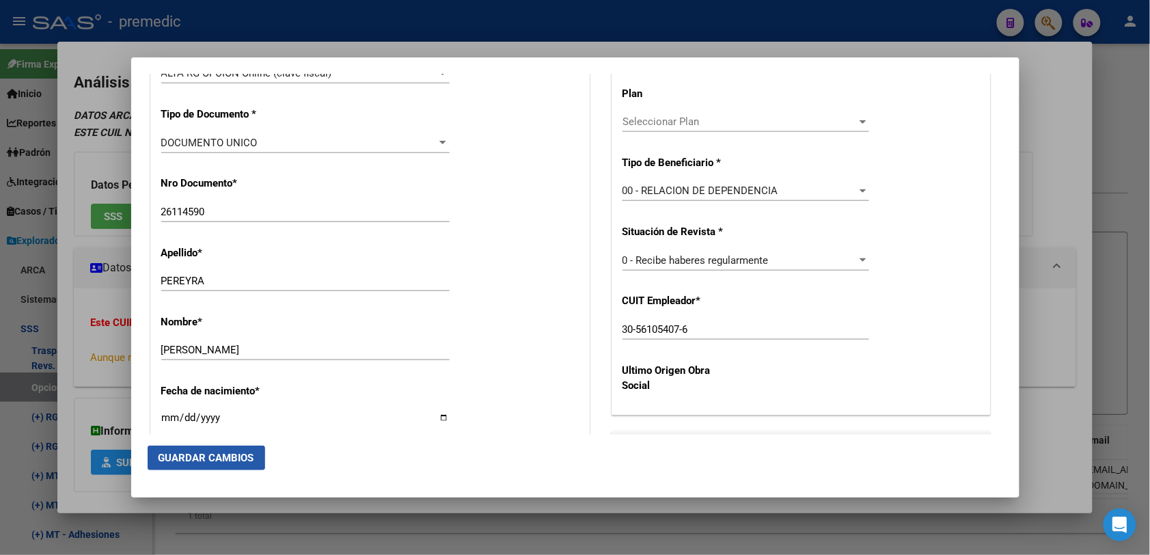
click at [161, 458] on span "Guardar Cambios" at bounding box center [206, 458] width 96 height 12
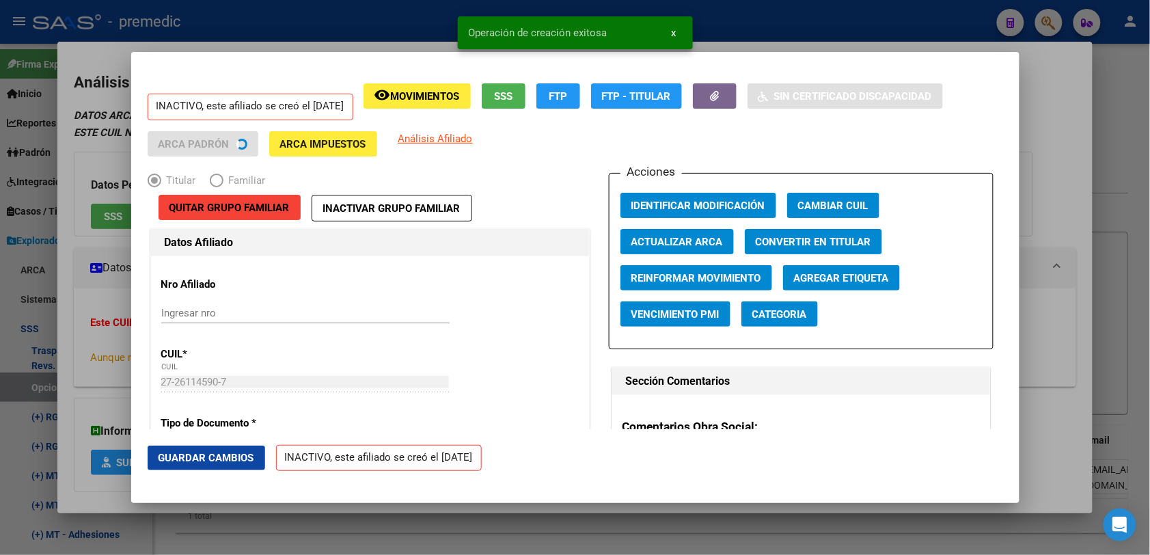
click at [1116, 133] on div at bounding box center [575, 277] width 1150 height 555
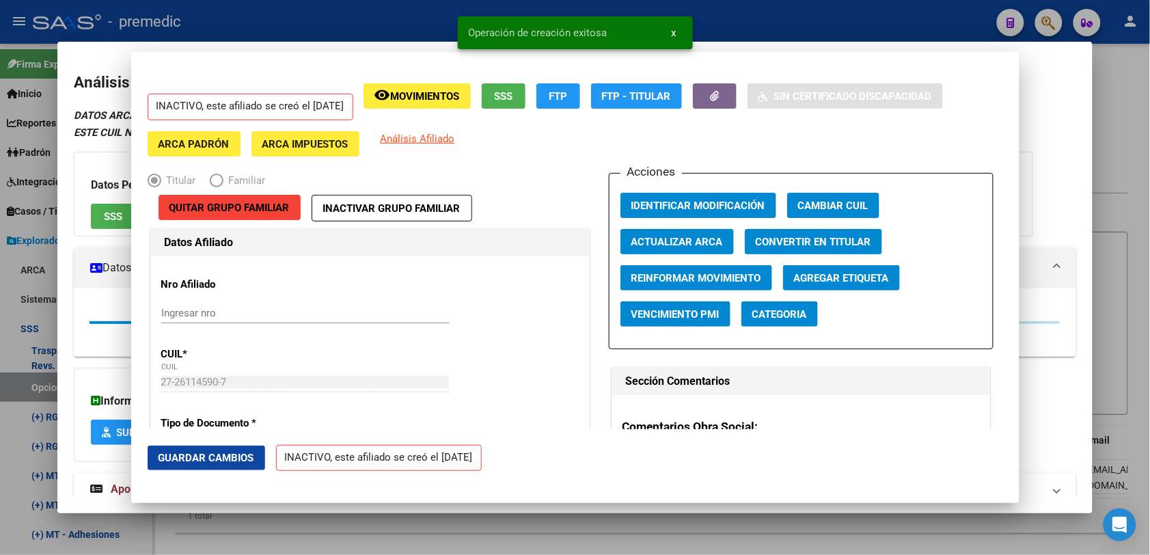
click at [1116, 133] on div at bounding box center [575, 277] width 1150 height 555
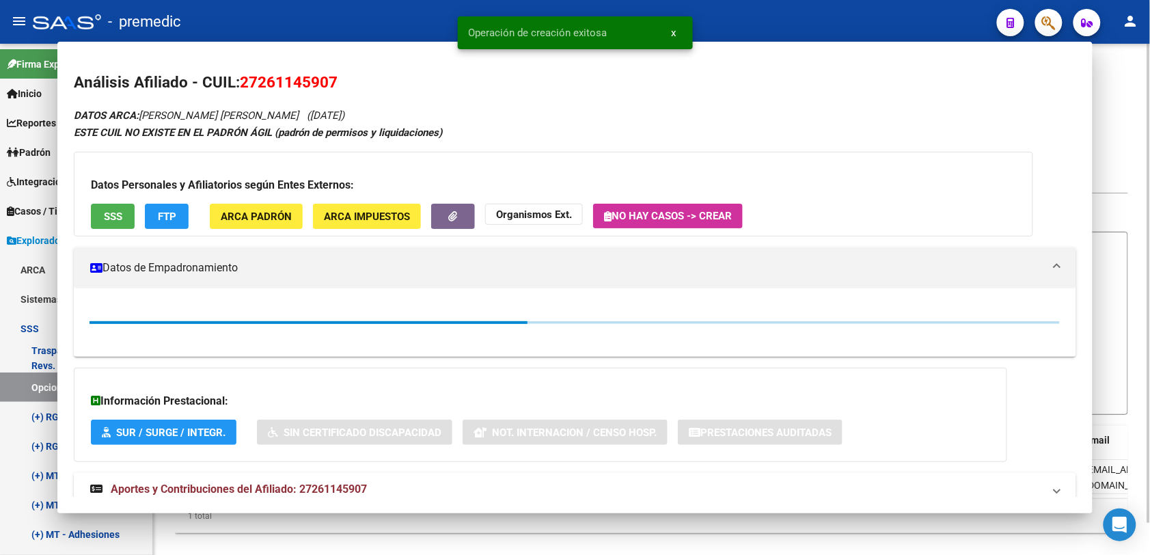
click at [1119, 127] on div "cloud_download Exportar CSV add Mover registros al [PERSON_NAME] SSS ONLINE" at bounding box center [651, 136] width 953 height 25
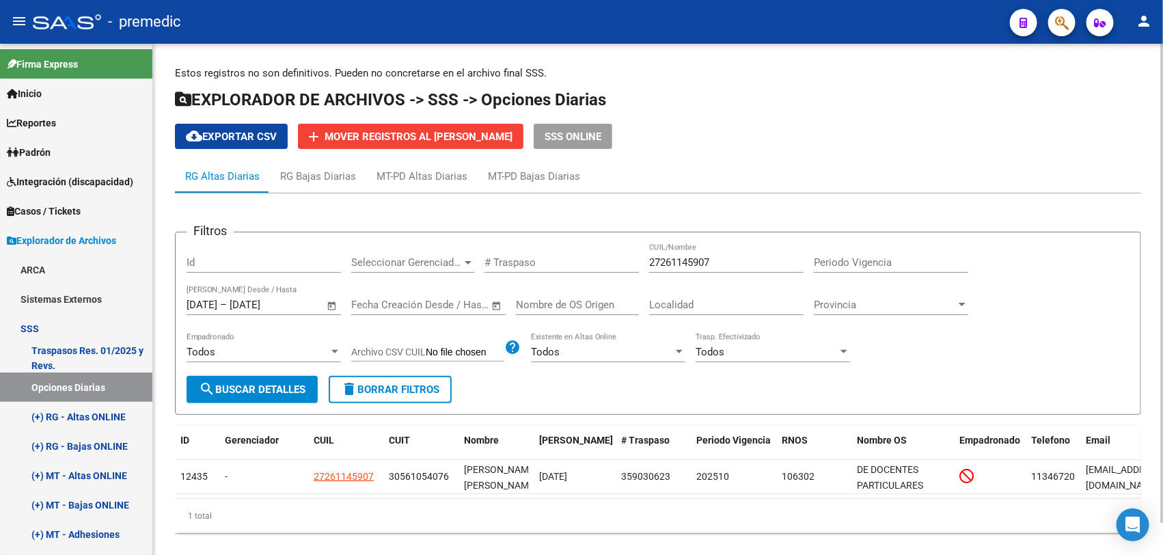
click at [711, 267] on input "27261145907" at bounding box center [726, 262] width 154 height 12
paste input "396450513"
type input "27396450513"
click at [215, 383] on span "search Buscar Detalles" at bounding box center [252, 389] width 107 height 12
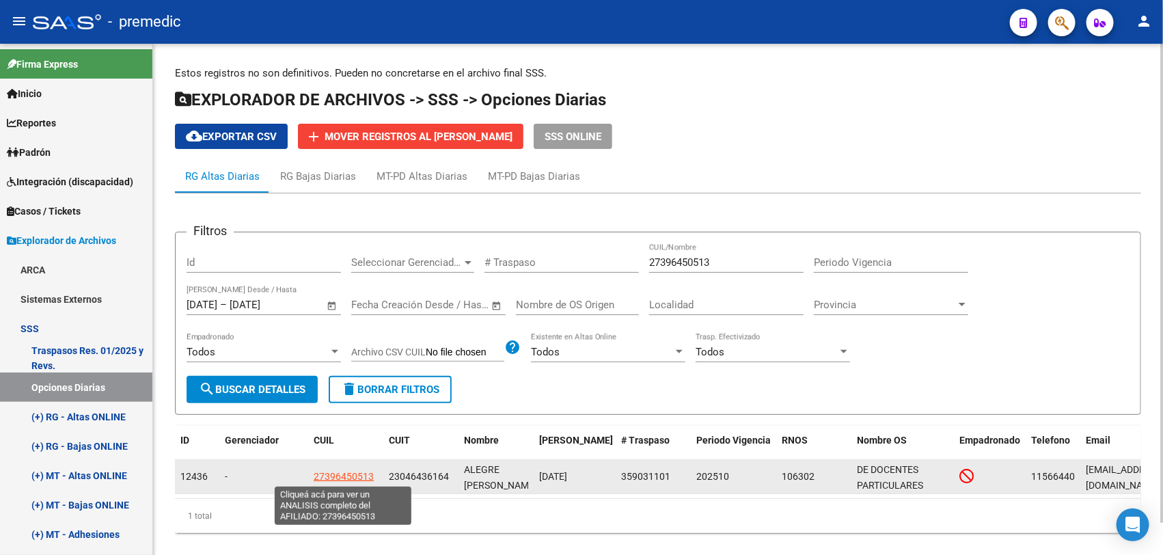
click at [357, 477] on span "27396450513" at bounding box center [344, 476] width 60 height 11
type textarea "27396450513"
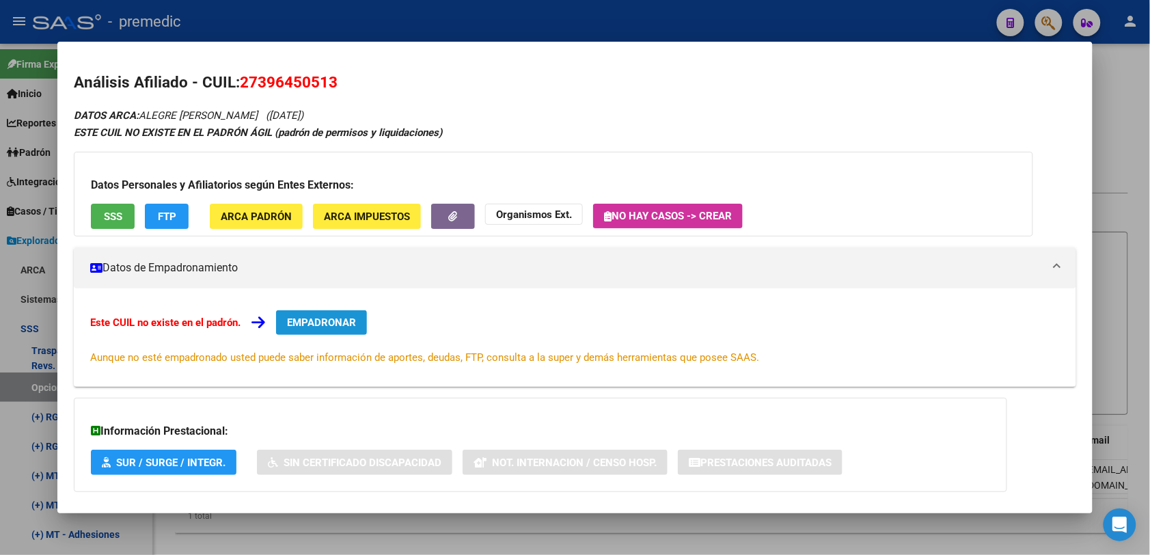
click at [325, 321] on span "EMPADRONAR" at bounding box center [321, 322] width 69 height 12
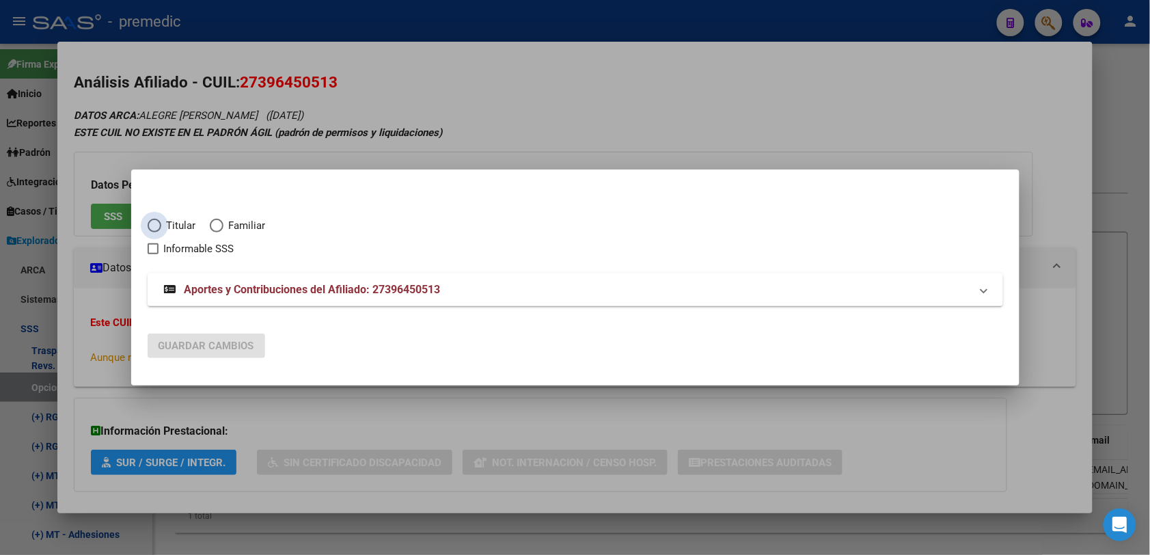
click at [174, 222] on span "Titular" at bounding box center [178, 226] width 35 height 16
click at [161, 222] on input "Titular" at bounding box center [155, 226] width 14 height 14
radio input "true"
checkbox input "true"
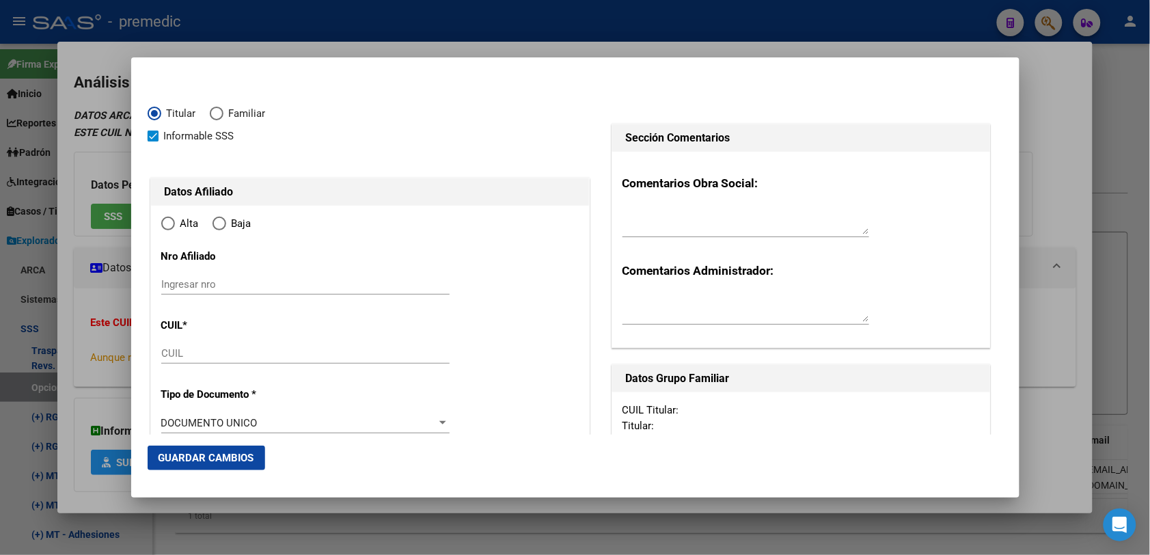
type input "27-39645051-3"
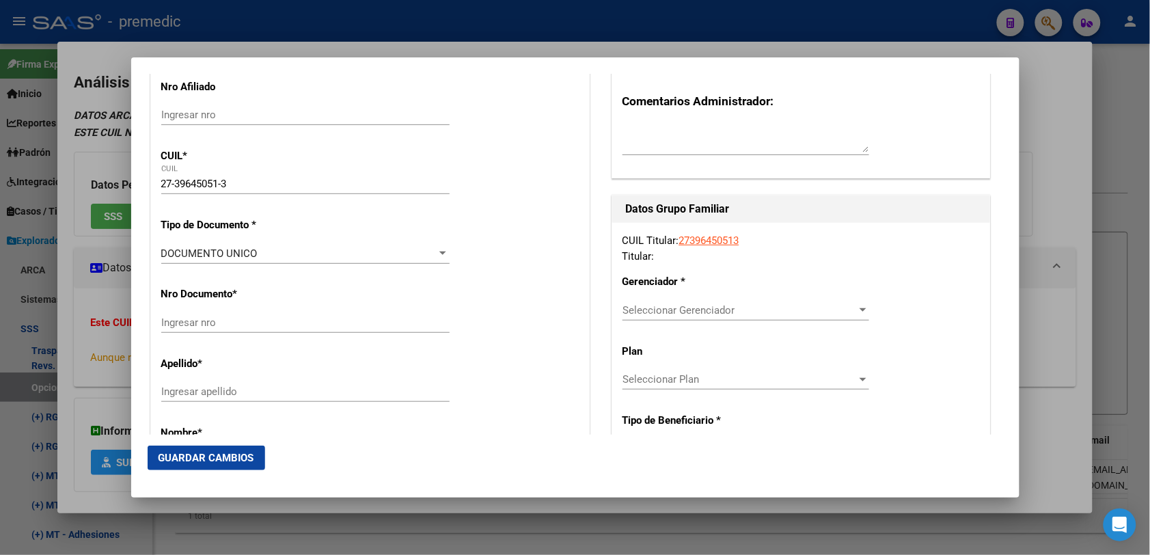
scroll to position [171, 0]
radio input "true"
type input "39645051"
type input "[DATE]"
type input "1765"
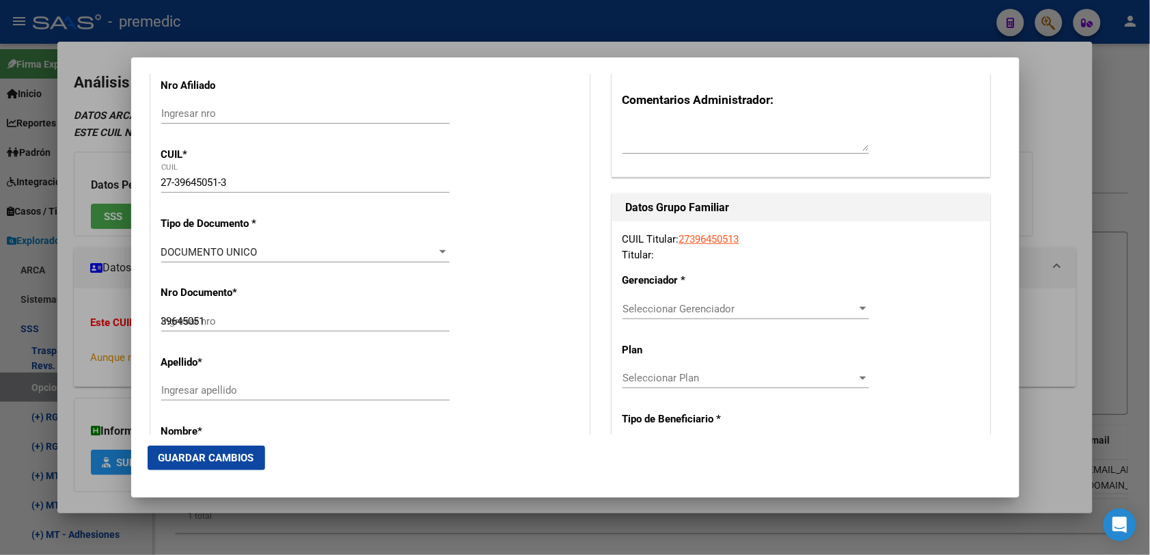
type input "ALEGRE"
type input "[PERSON_NAME]"
type input "732"
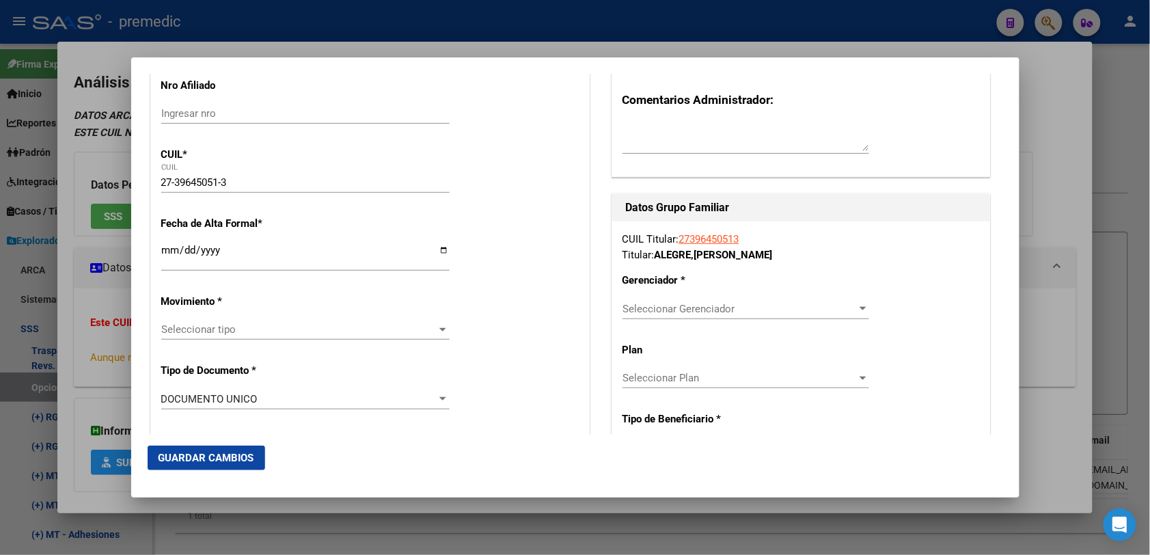
type input "[PERSON_NAME]"
click at [181, 257] on input "Ingresar fecha" at bounding box center [305, 256] width 288 height 22
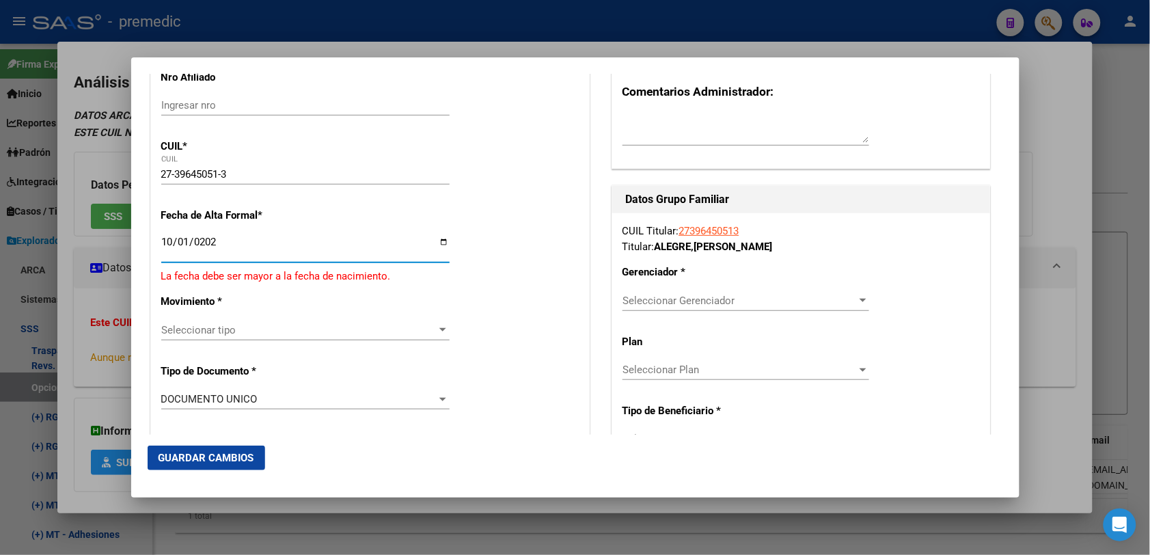
type input "[DATE]"
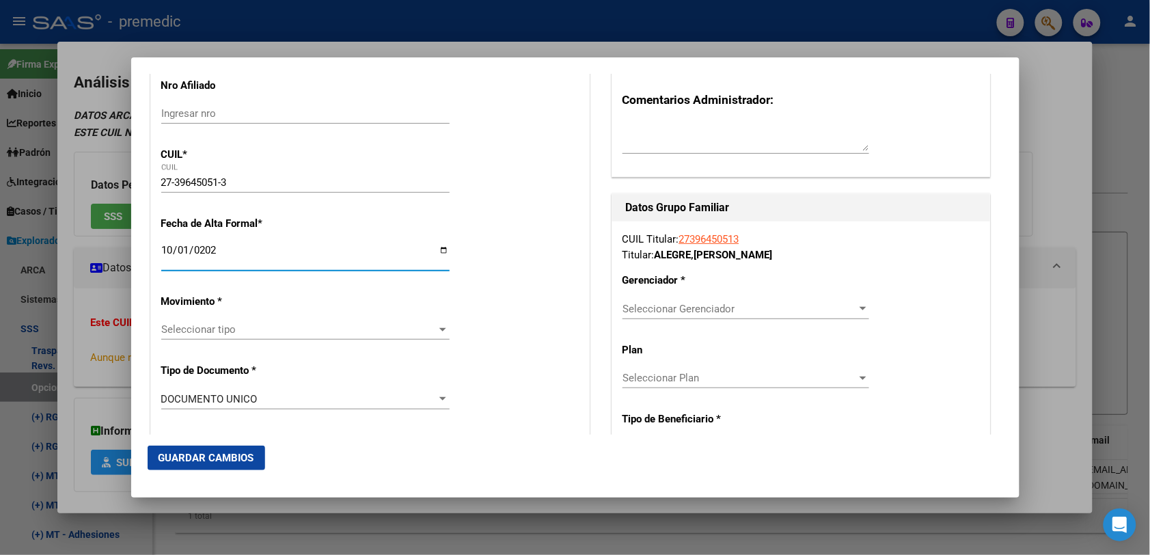
click at [209, 329] on span "Seleccionar tipo" at bounding box center [299, 329] width 276 height 12
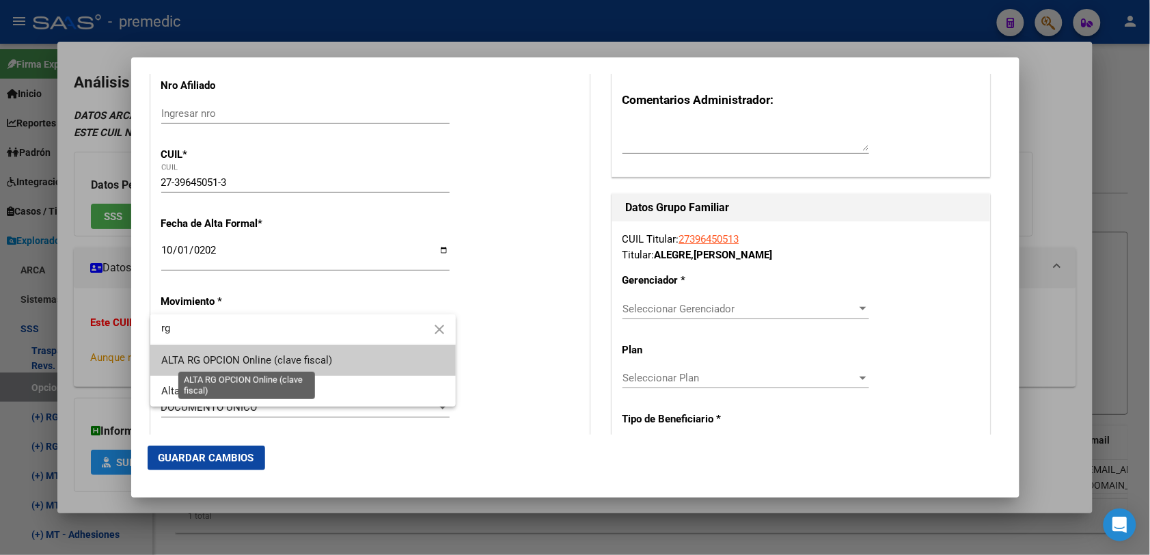
type input "rg"
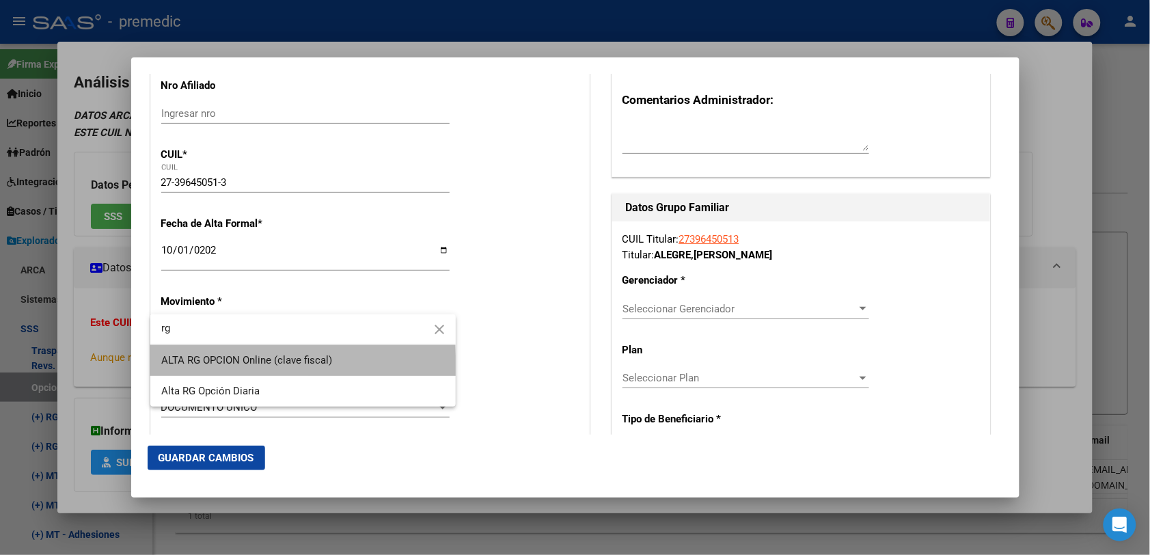
click at [208, 370] on span "ALTA RG OPCION Online (clave fiscal)" at bounding box center [302, 360] width 283 height 31
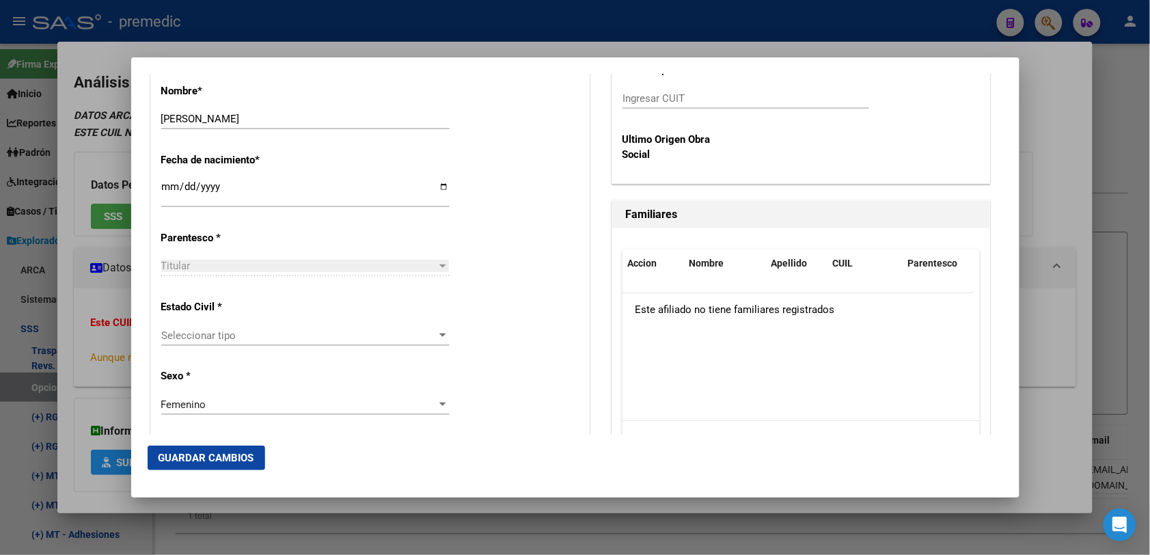
scroll to position [683, 0]
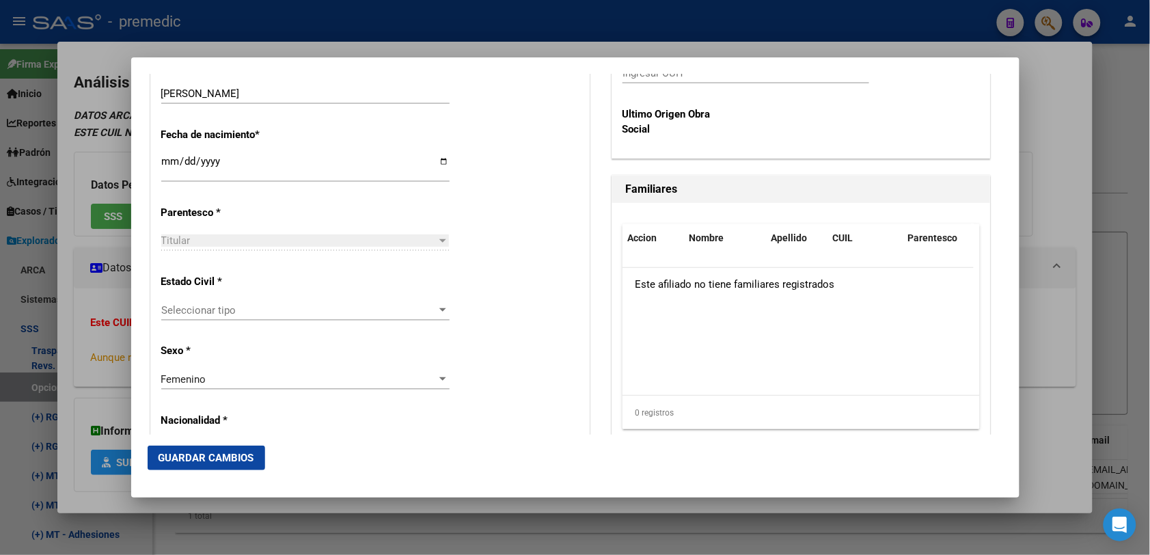
click at [227, 312] on span "Seleccionar tipo" at bounding box center [299, 310] width 276 height 12
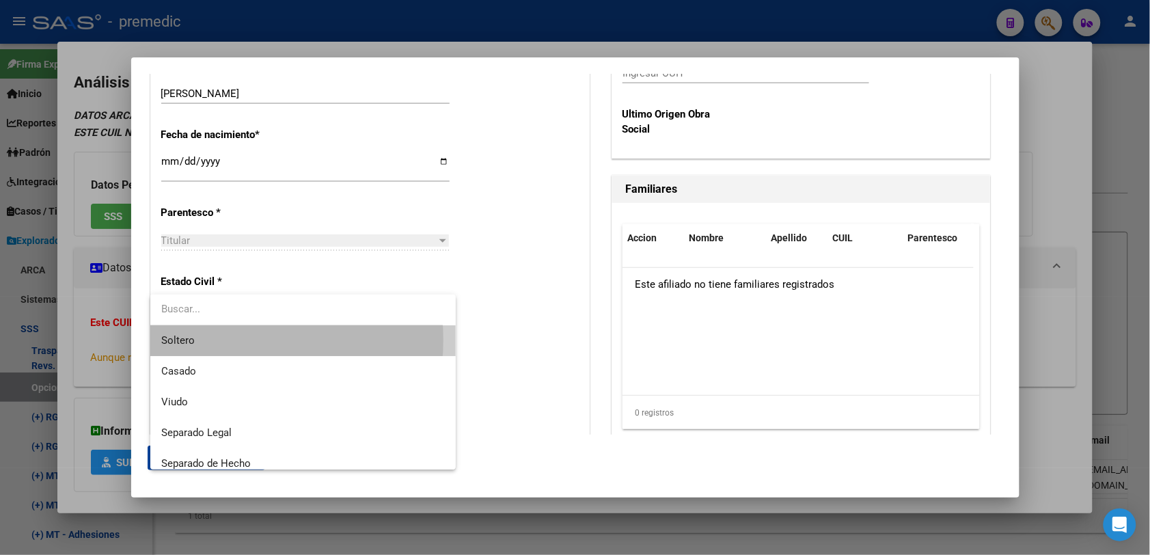
click at [227, 340] on span "Soltero" at bounding box center [302, 340] width 283 height 31
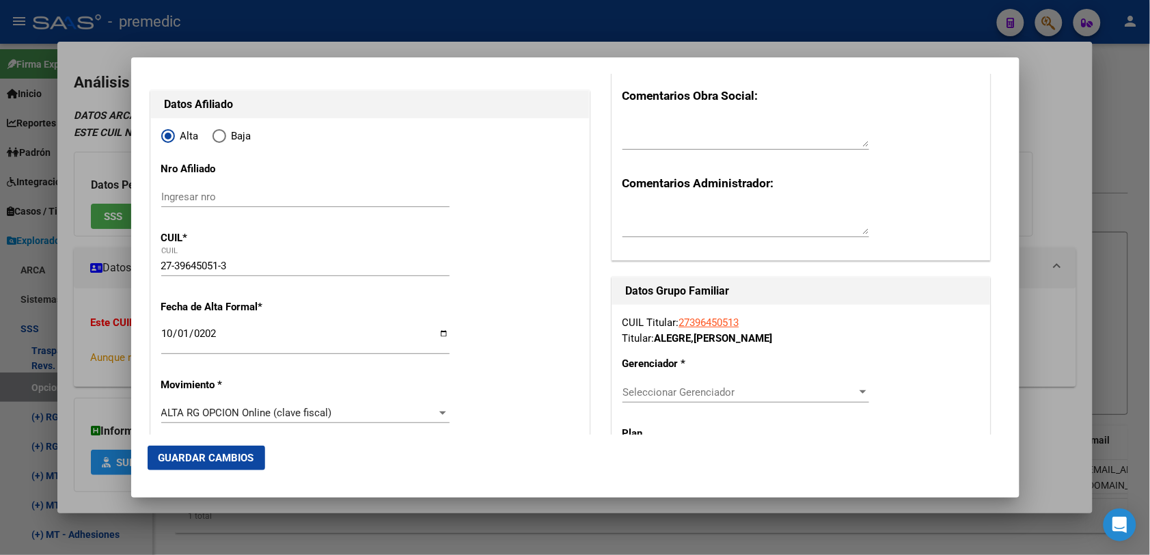
scroll to position [256, 0]
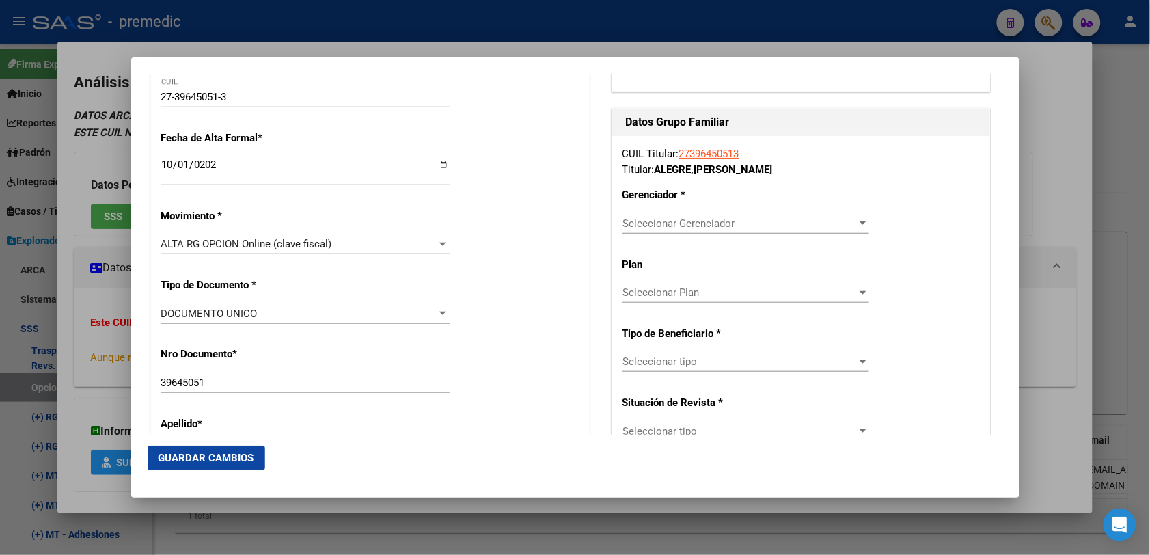
click at [736, 227] on span "Seleccionar Gerenciador" at bounding box center [739, 223] width 234 height 12
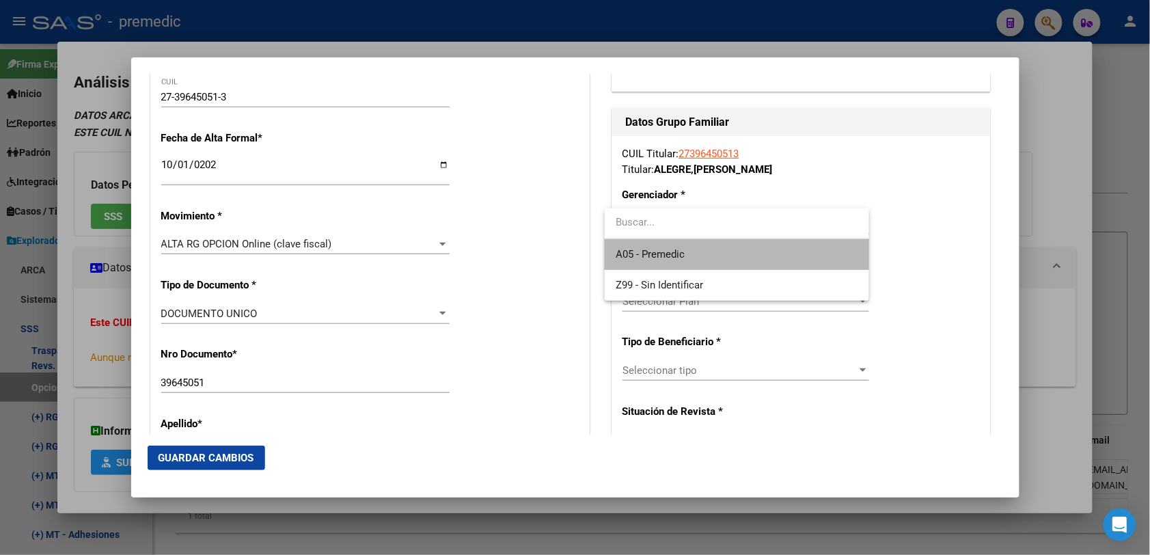
click at [736, 251] on span "A05 - Premedic" at bounding box center [736, 254] width 243 height 31
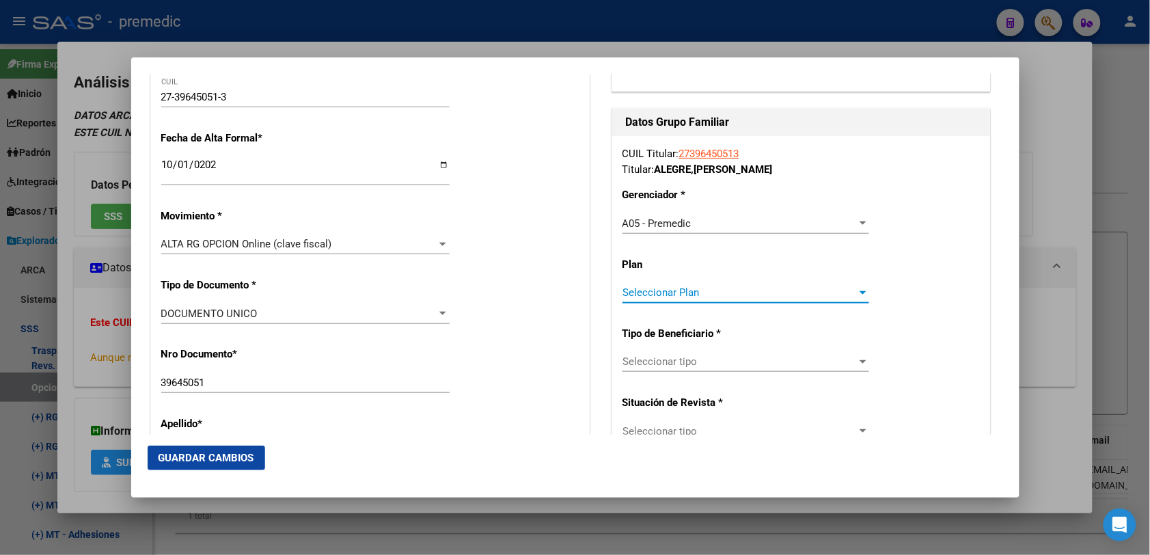
click at [743, 297] on span "Seleccionar Plan" at bounding box center [739, 292] width 234 height 12
click at [715, 352] on div at bounding box center [575, 277] width 1150 height 555
click at [712, 363] on span "Seleccionar tipo" at bounding box center [739, 361] width 234 height 12
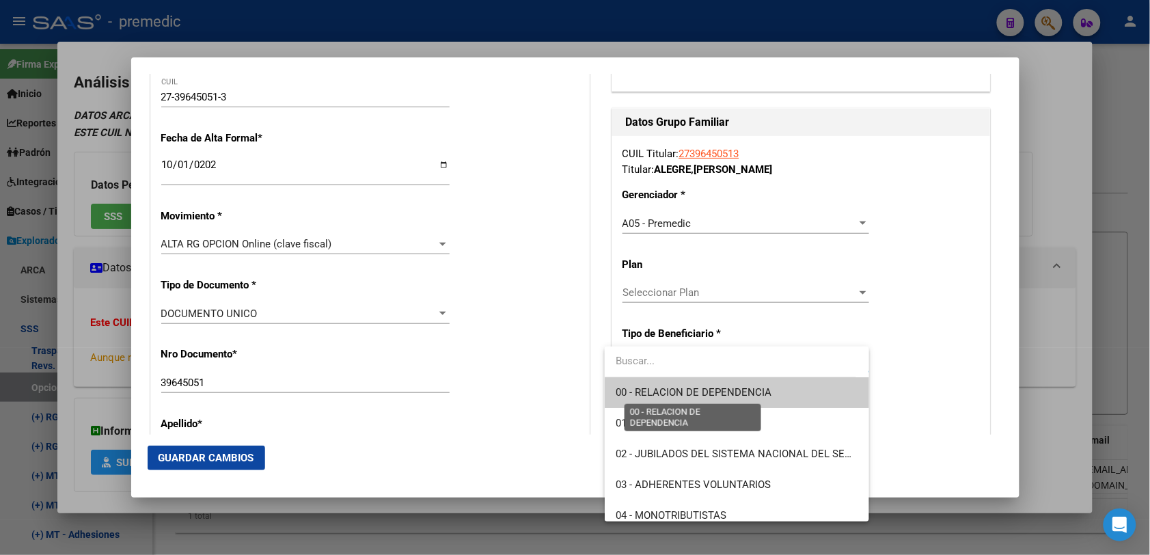
click at [701, 393] on span "00 - RELACION DE DEPENDENCIA" at bounding box center [693, 392] width 156 height 12
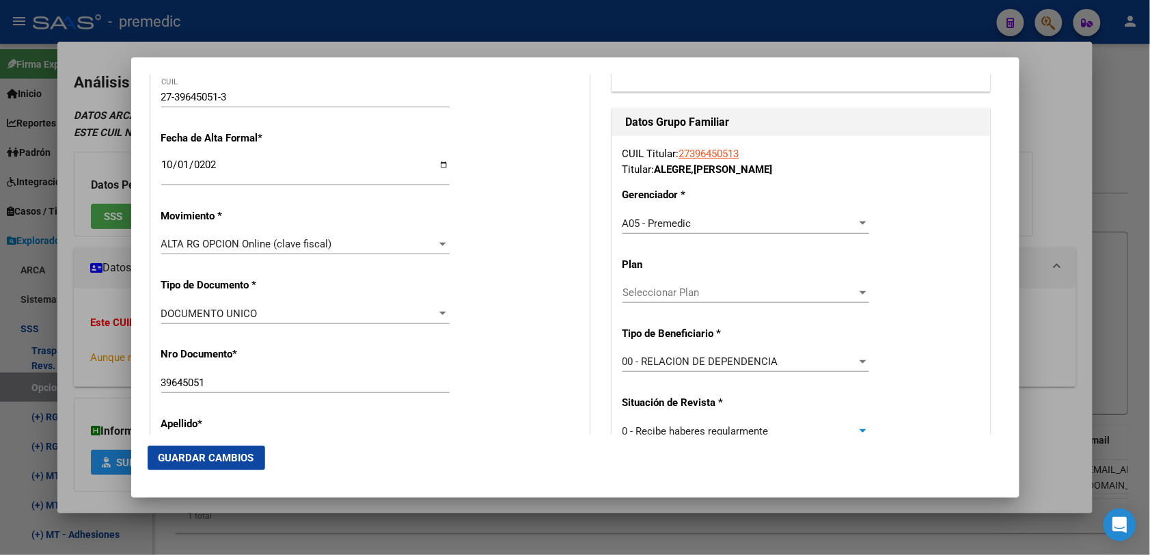
click at [690, 425] on span "0 - Recibe haberes regularmente" at bounding box center [695, 431] width 146 height 12
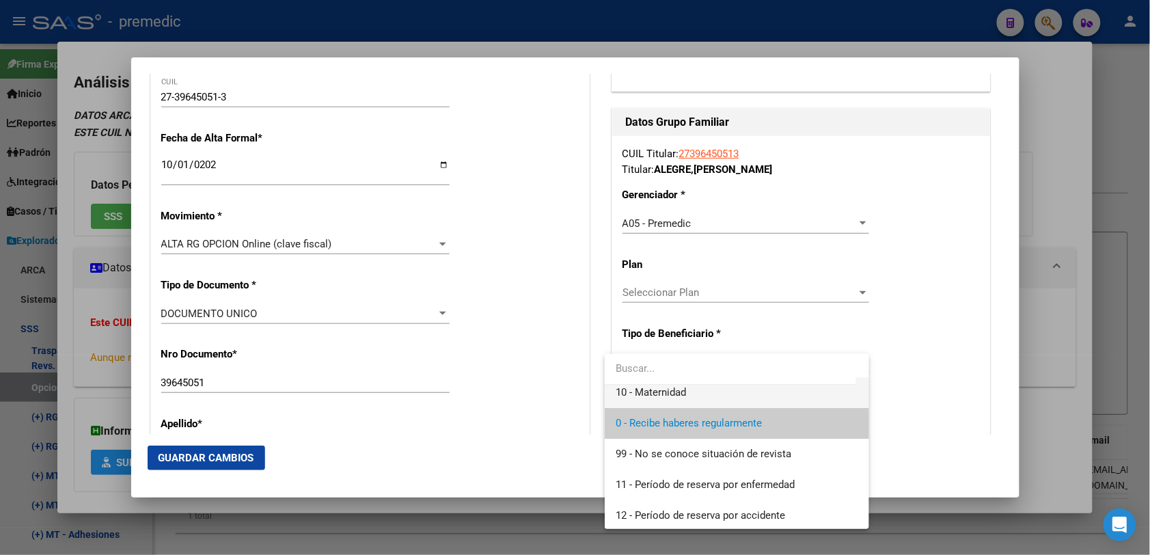
scroll to position [9, 0]
click at [985, 318] on div at bounding box center [575, 277] width 1150 height 555
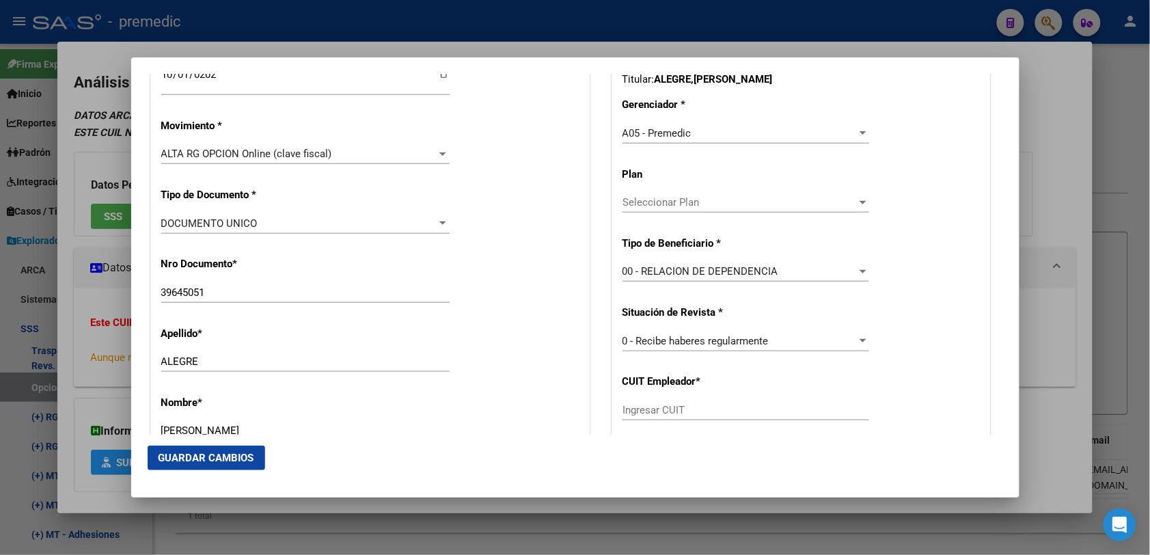
scroll to position [427, 0]
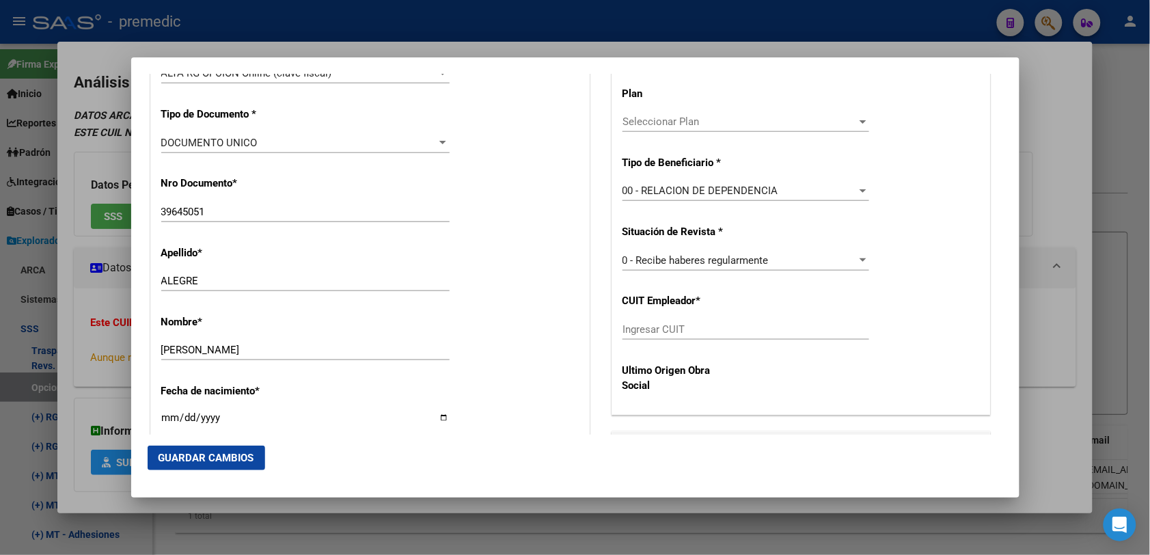
click at [691, 331] on input "Ingresar CUIT" at bounding box center [745, 329] width 247 height 12
paste input "23-04643616-4"
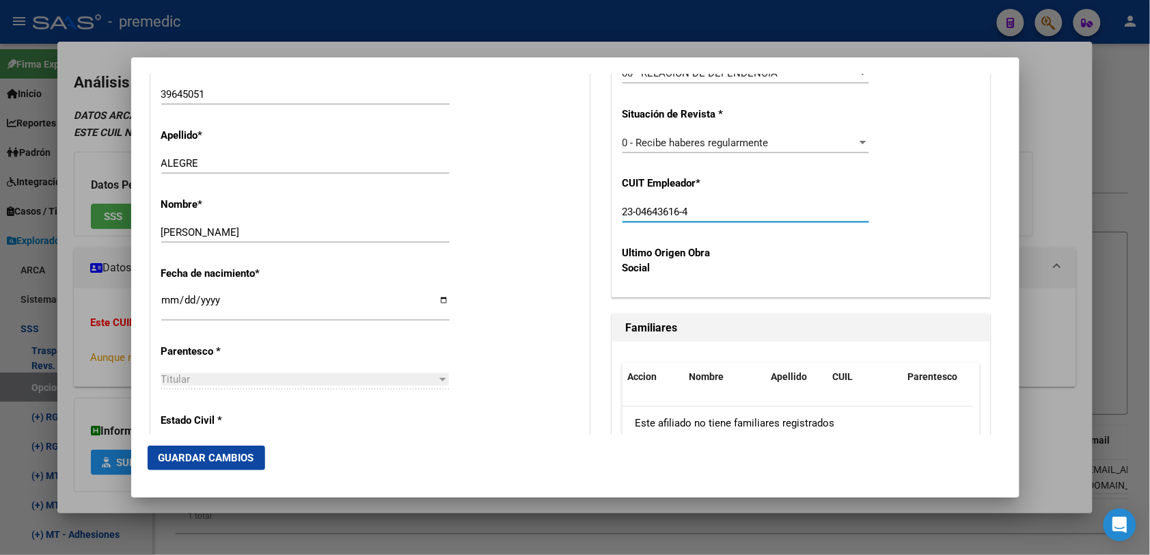
scroll to position [683, 0]
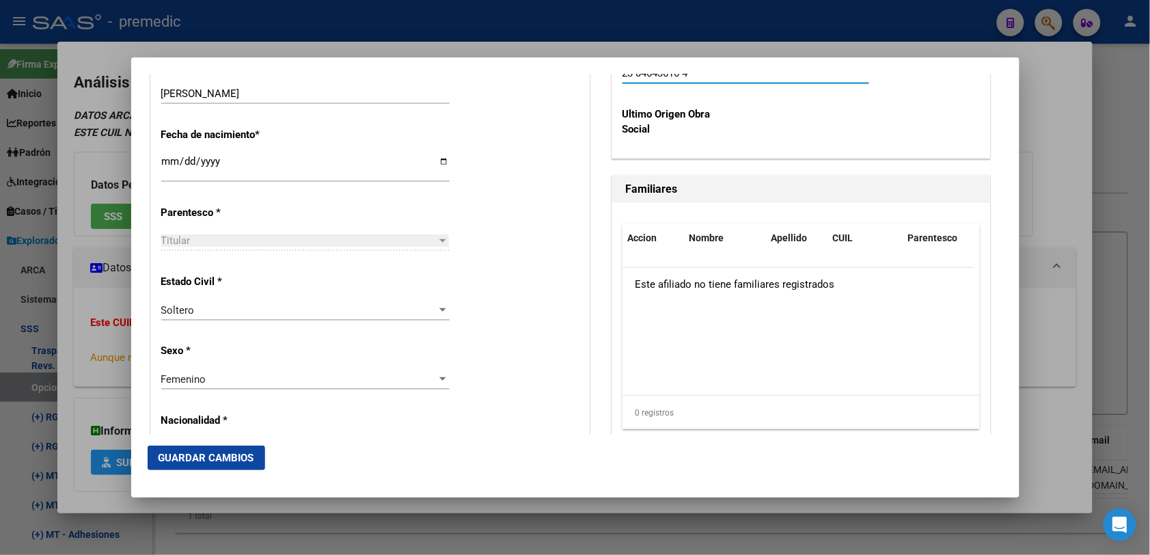
type input "23-04643616-4"
drag, startPoint x: 238, startPoint y: 453, endPoint x: 247, endPoint y: 427, distance: 27.7
click at [239, 453] on span "Guardar Cambios" at bounding box center [206, 458] width 96 height 12
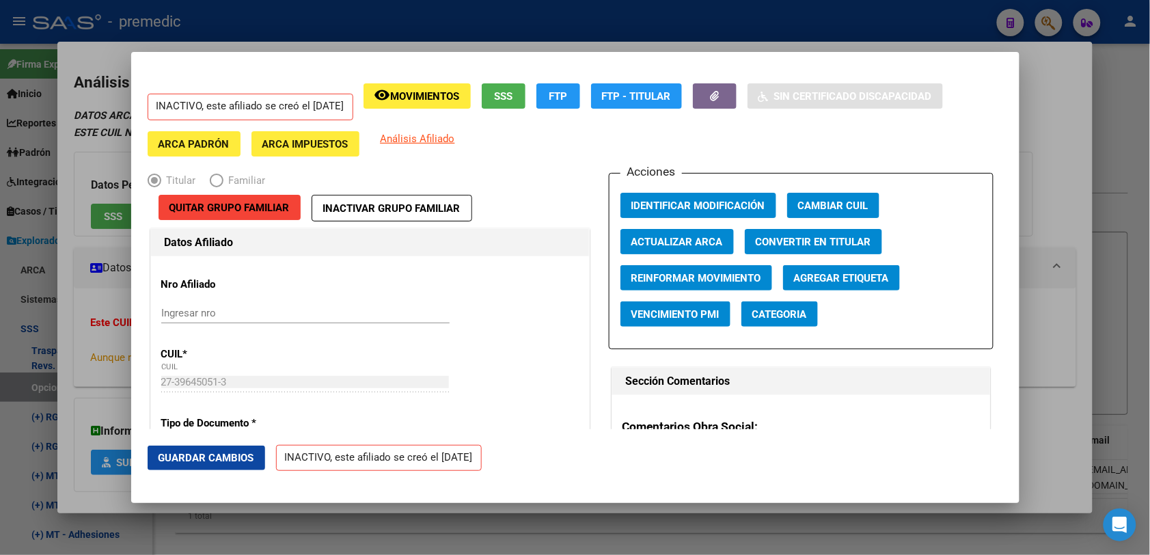
scroll to position [85, 0]
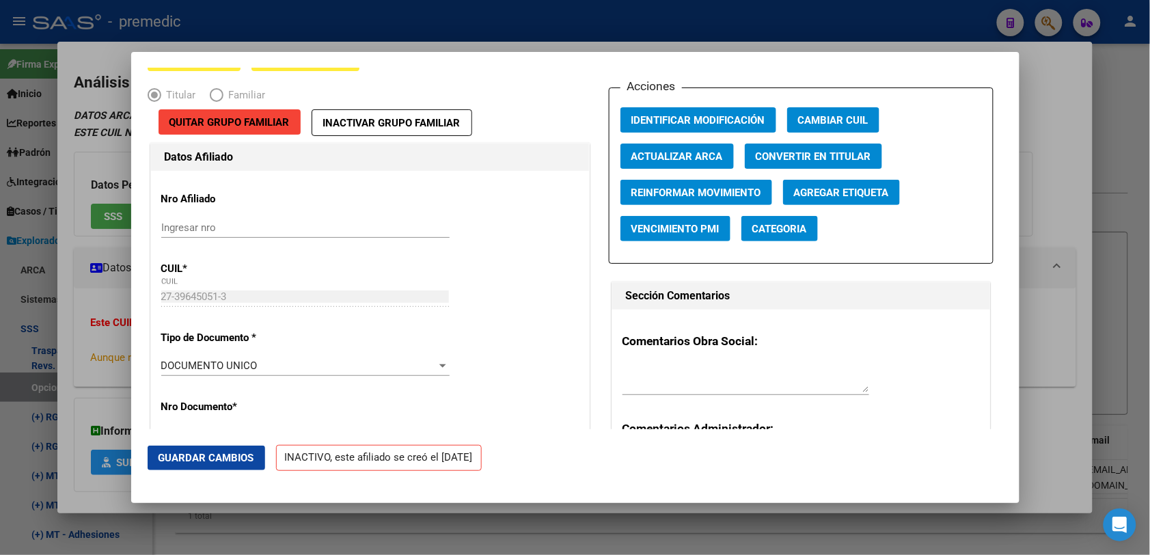
click at [1040, 161] on div at bounding box center [575, 277] width 1150 height 555
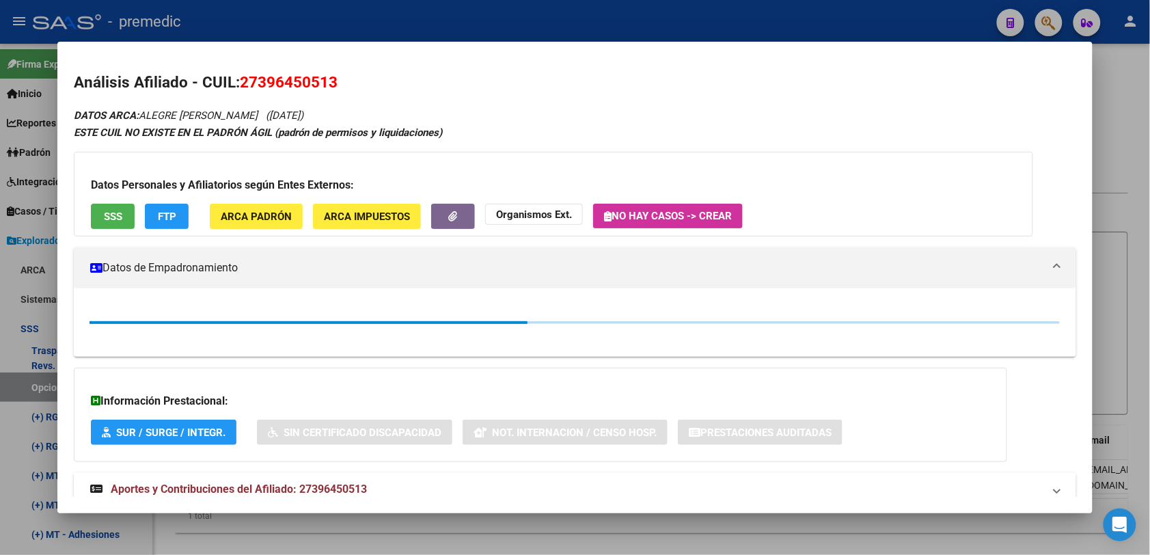
click at [1141, 103] on div at bounding box center [575, 277] width 1150 height 555
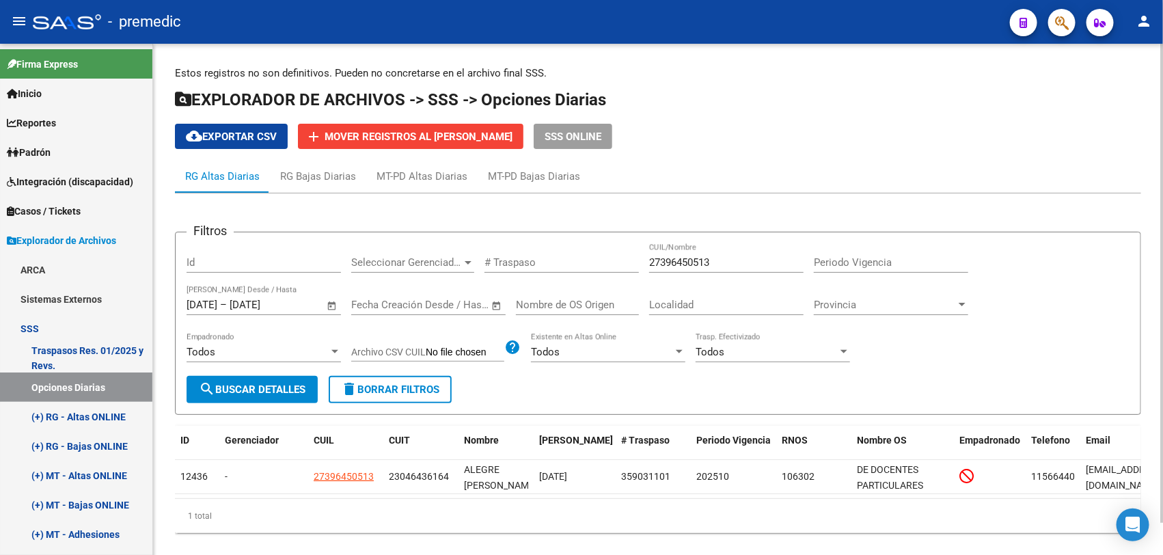
click at [253, 387] on span "search Buscar Detalles" at bounding box center [252, 389] width 107 height 12
click at [743, 265] on input "27396450513" at bounding box center [726, 262] width 154 height 12
drag, startPoint x: 743, startPoint y: 265, endPoint x: 649, endPoint y: 342, distance: 121.3
click at [743, 264] on input "27396450513" at bounding box center [726, 262] width 154 height 12
paste input "0301627638"
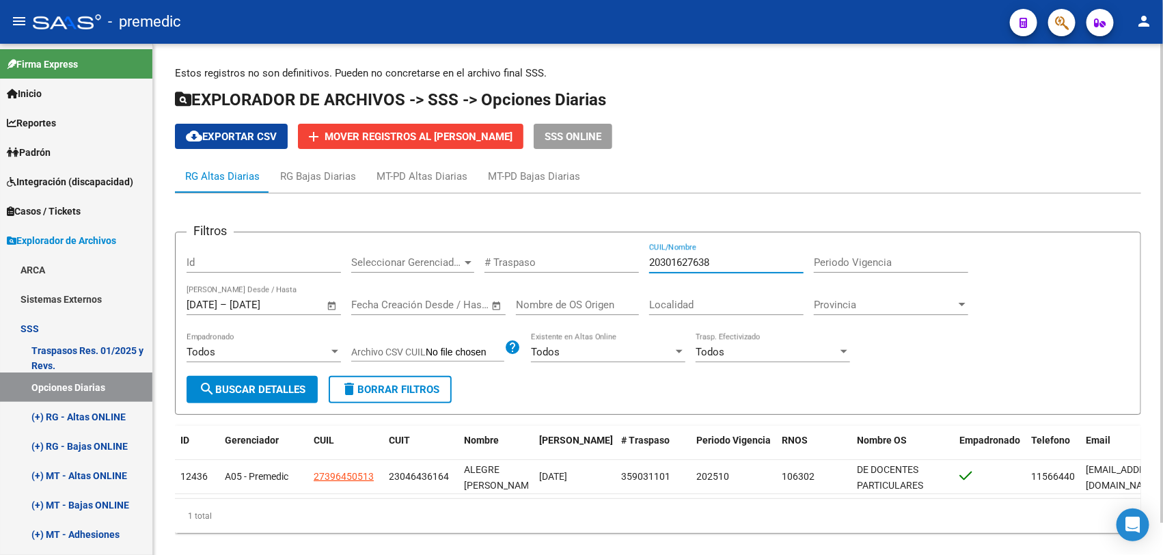
type input "20301627638"
click at [227, 383] on span "search Buscar Detalles" at bounding box center [252, 389] width 107 height 12
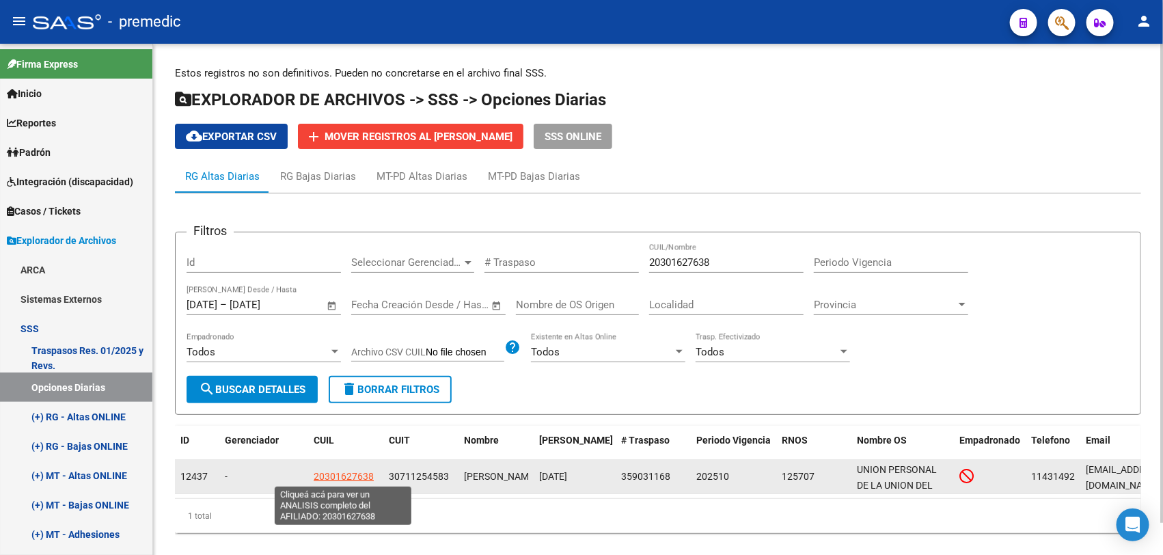
click at [357, 482] on datatable-body-cell "20301627638" at bounding box center [345, 476] width 75 height 33
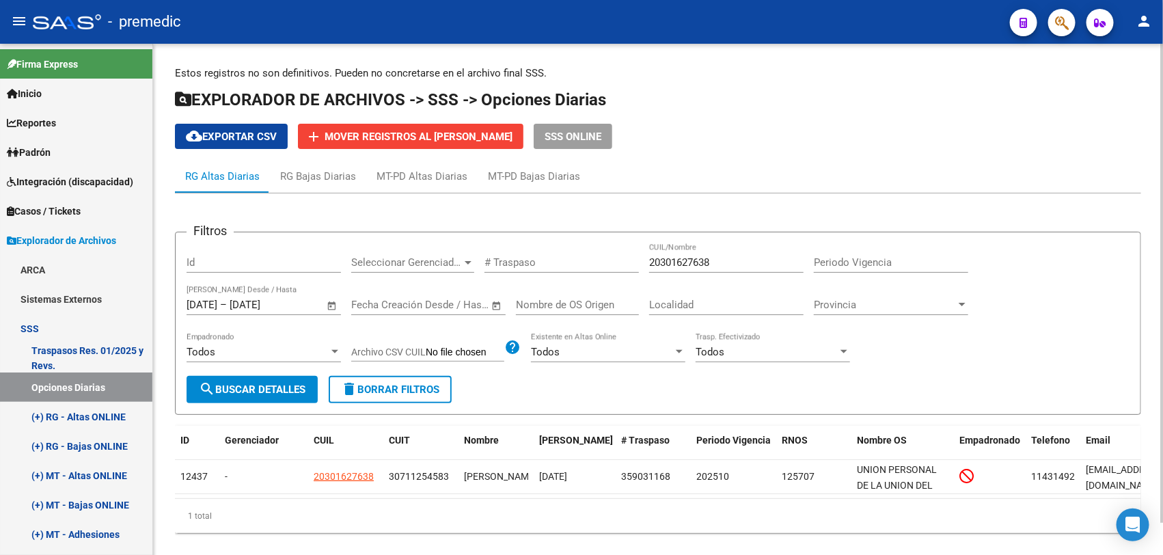
click at [535, 514] on div "1 total" at bounding box center [658, 516] width 966 height 34
click at [698, 260] on input "20301627638" at bounding box center [726, 262] width 154 height 12
drag, startPoint x: 697, startPoint y: 258, endPoint x: 731, endPoint y: 258, distance: 33.5
click at [731, 258] on input "20301627638" at bounding box center [726, 262] width 154 height 12
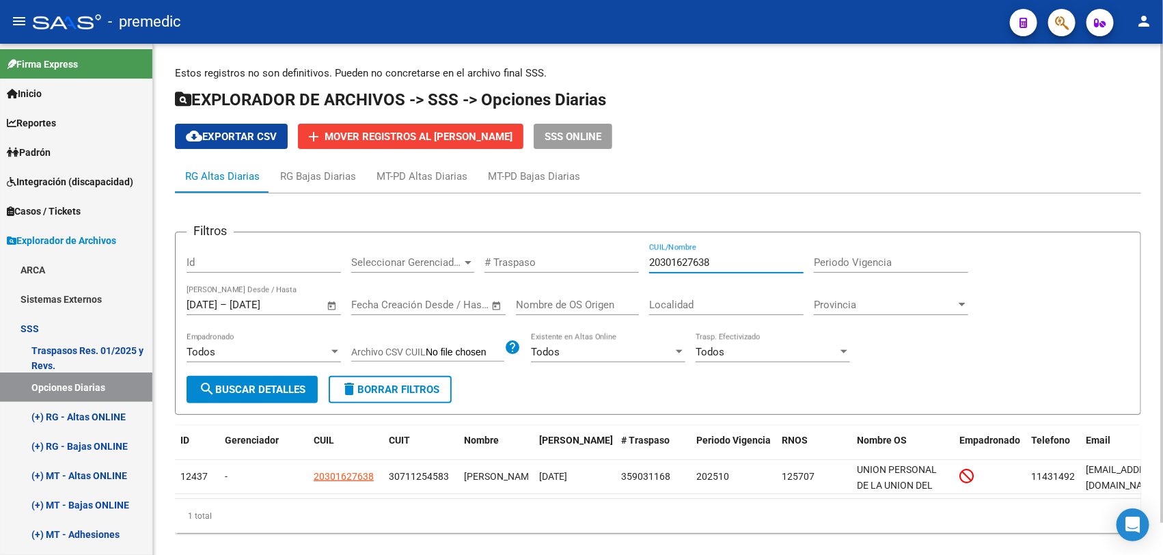
drag, startPoint x: 695, startPoint y: 258, endPoint x: 715, endPoint y: 260, distance: 20.6
click at [715, 260] on input "20301627638" at bounding box center [726, 262] width 154 height 12
click at [275, 389] on span "search Buscar Detalles" at bounding box center [252, 389] width 107 height 12
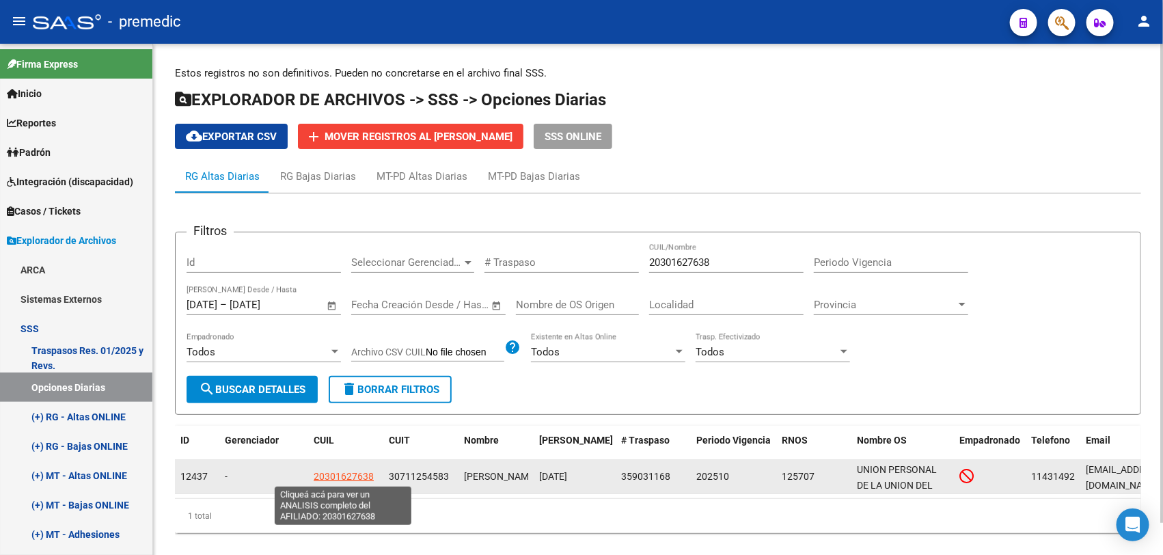
click at [337, 471] on span "20301627638" at bounding box center [344, 476] width 60 height 11
type textarea "20301627638"
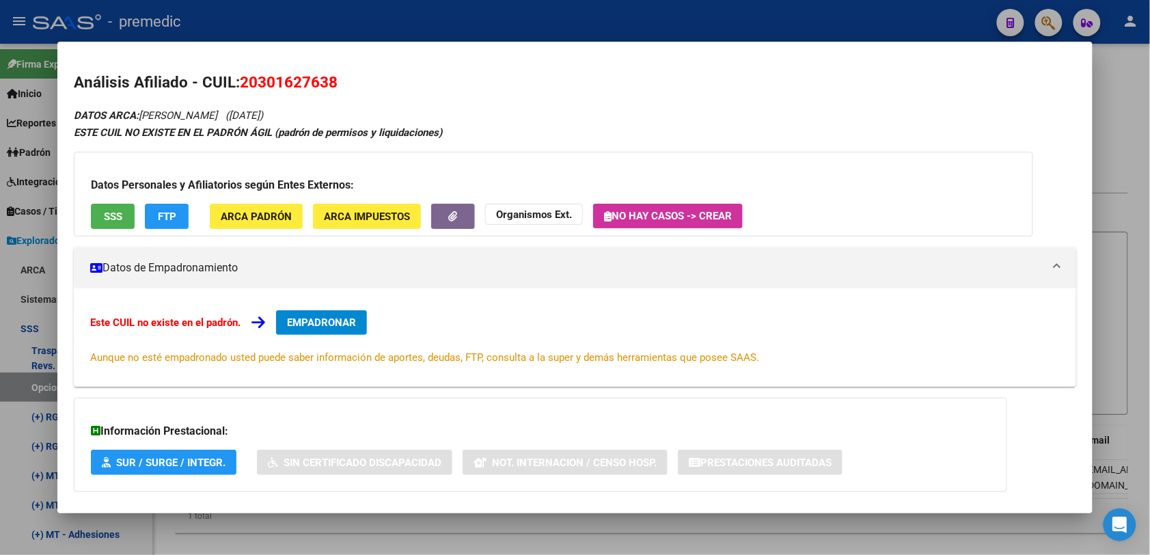
click at [307, 319] on span "EMPADRONAR" at bounding box center [321, 322] width 69 height 12
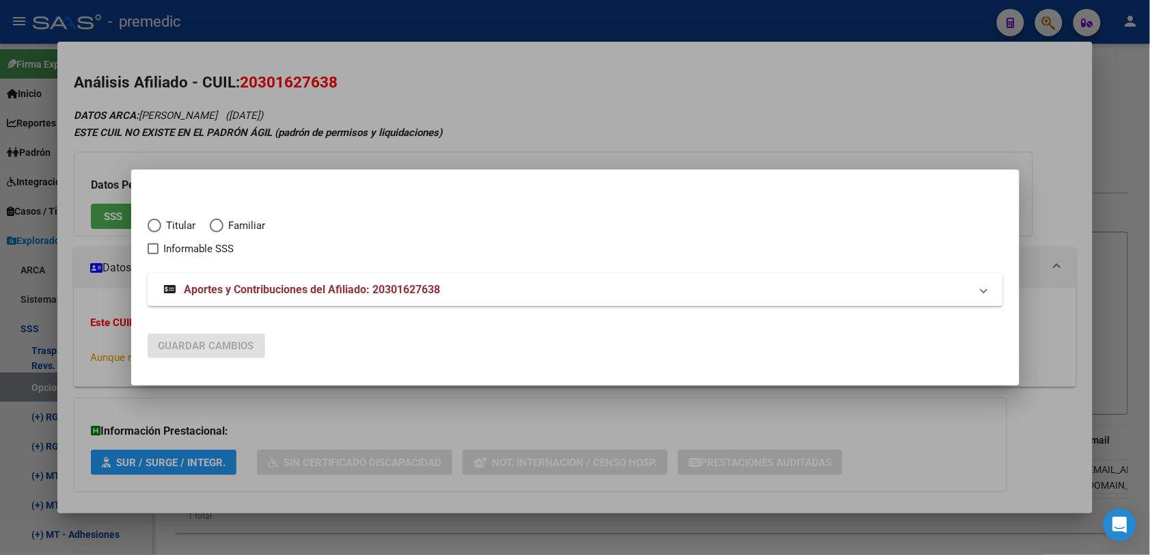
click at [175, 225] on span "Titular" at bounding box center [178, 226] width 35 height 16
click at [161, 225] on input "Titular" at bounding box center [155, 226] width 14 height 14
radio input "true"
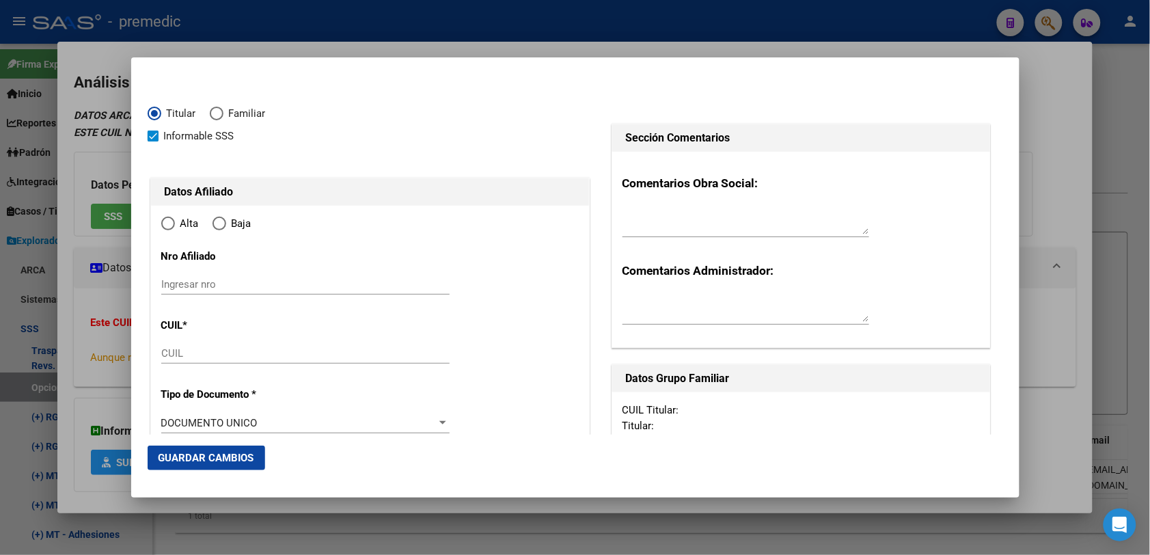
checkbox input "true"
type input "20-30162763-8"
type input "30162763"
type input "[PERSON_NAME]"
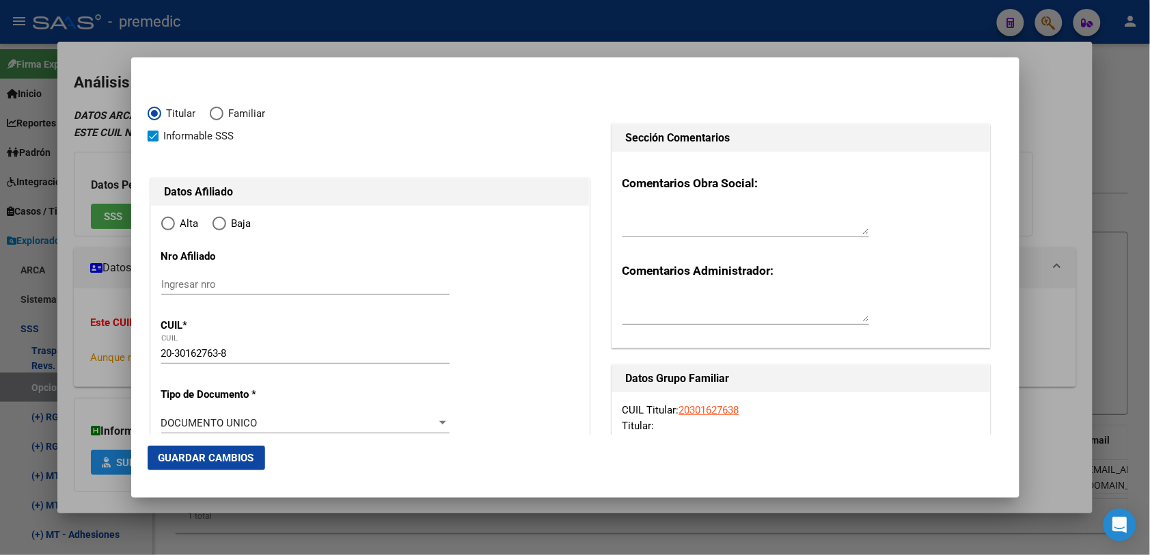
type input "[DATE]"
type input "SAN [PERSON_NAME]"
type input "1646"
type input "SUIPACHA"
type input "1748"
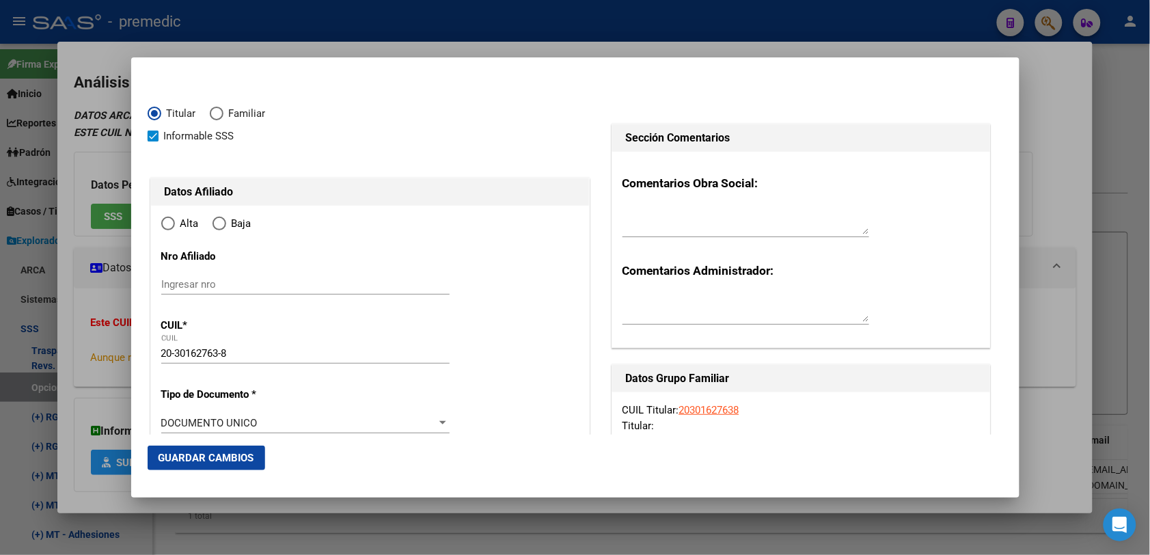
type input "SAN [PERSON_NAME]"
radio input "true"
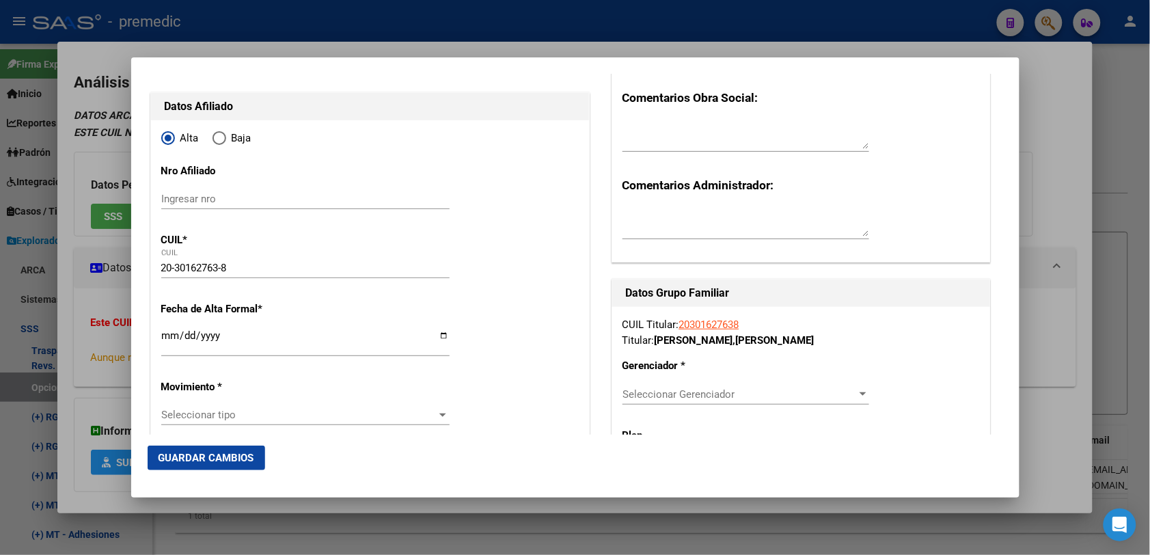
click at [169, 342] on input "Ingresar fecha" at bounding box center [305, 341] width 288 height 22
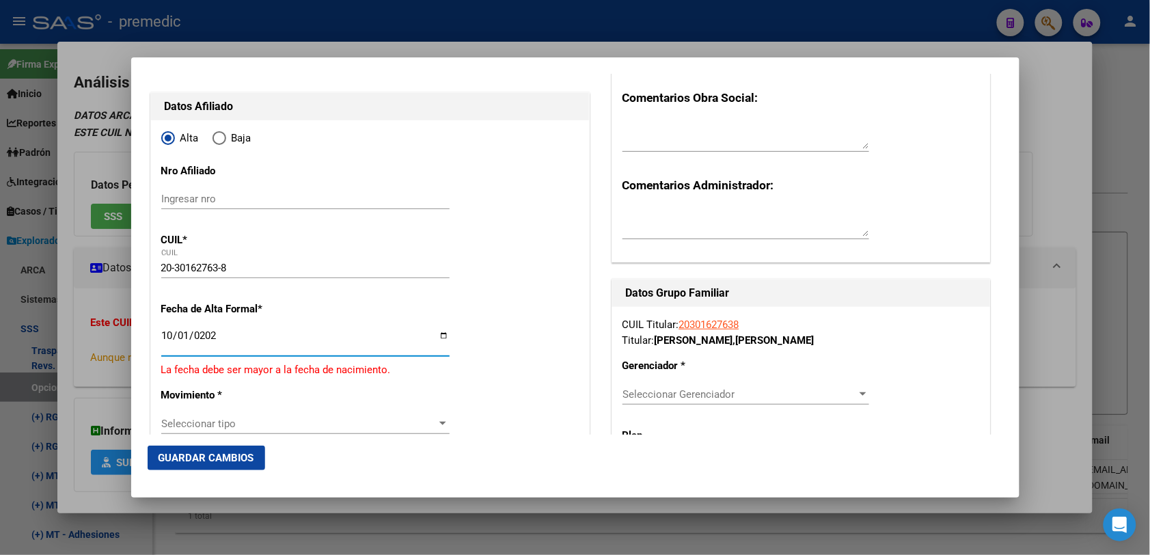
type input "[DATE]"
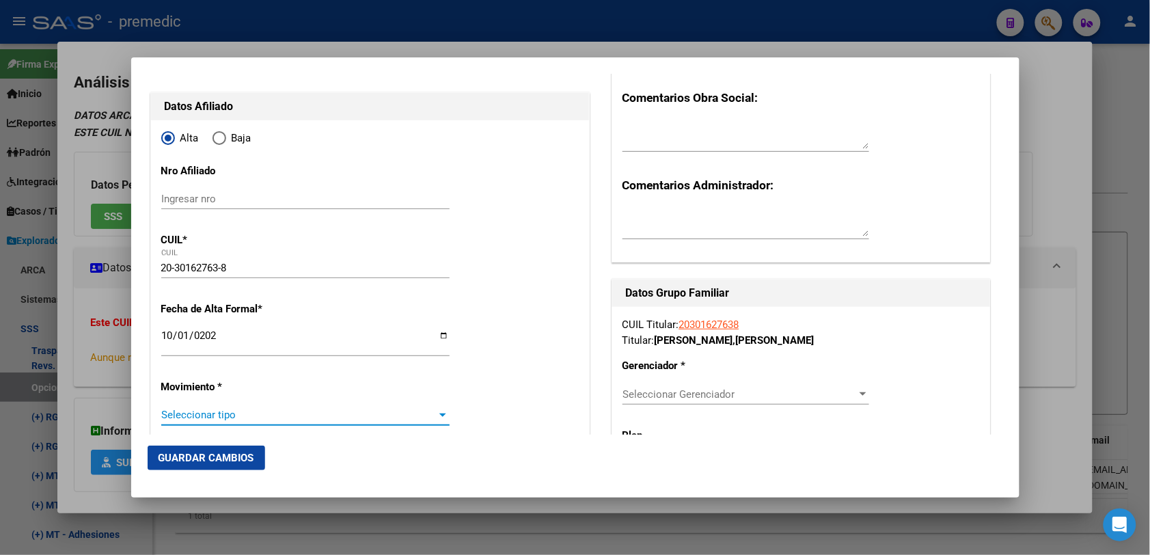
scroll to position [323, 0]
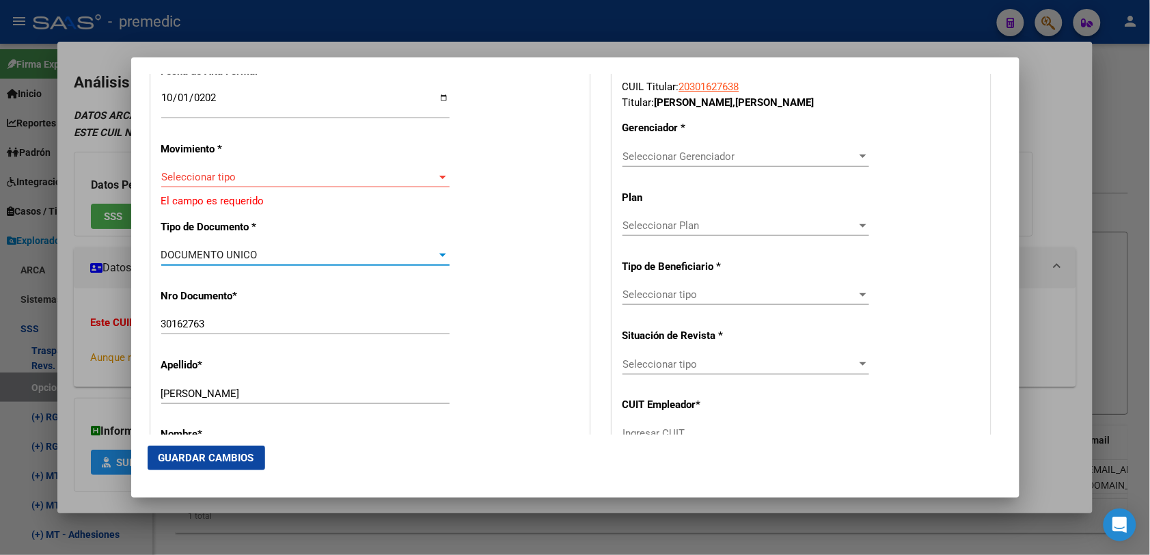
click at [251, 175] on span "Seleccionar tipo" at bounding box center [299, 177] width 276 height 12
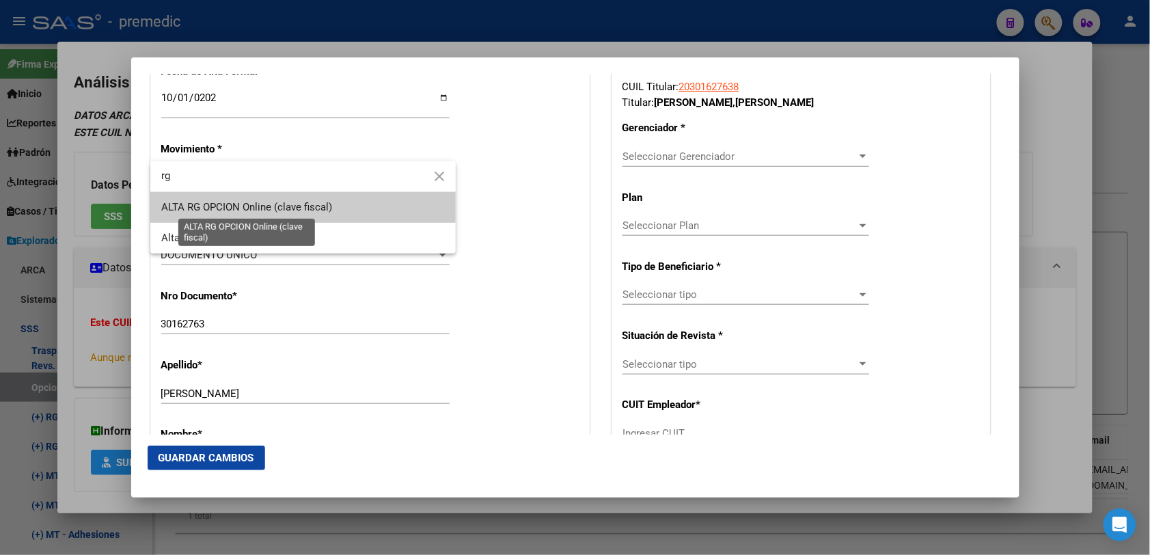
type input "rg"
click at [244, 209] on span "ALTA RG OPCION Online (clave fiscal)" at bounding box center [246, 207] width 171 height 12
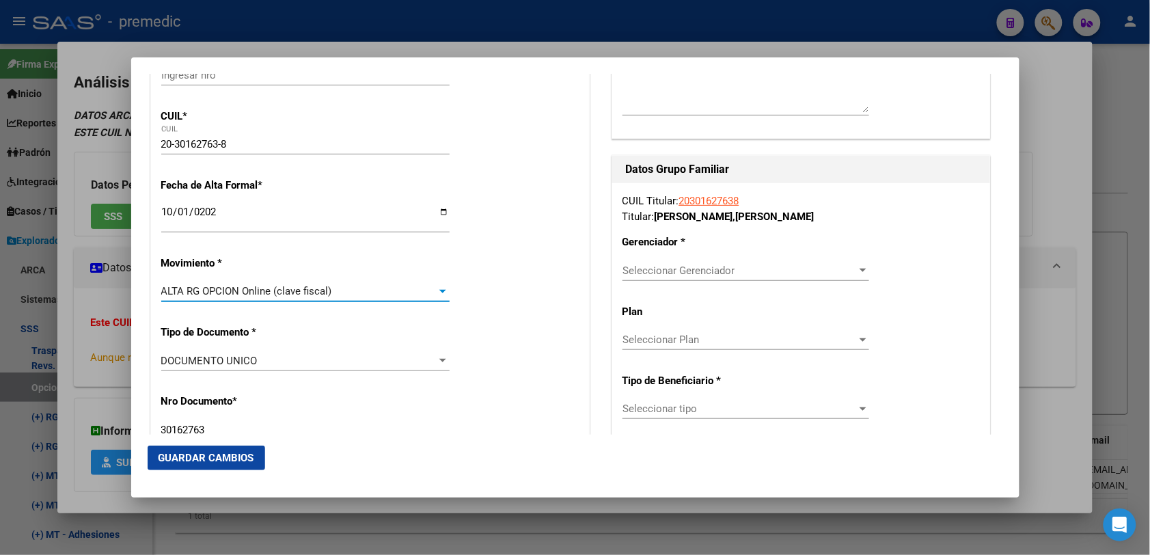
scroll to position [256, 0]
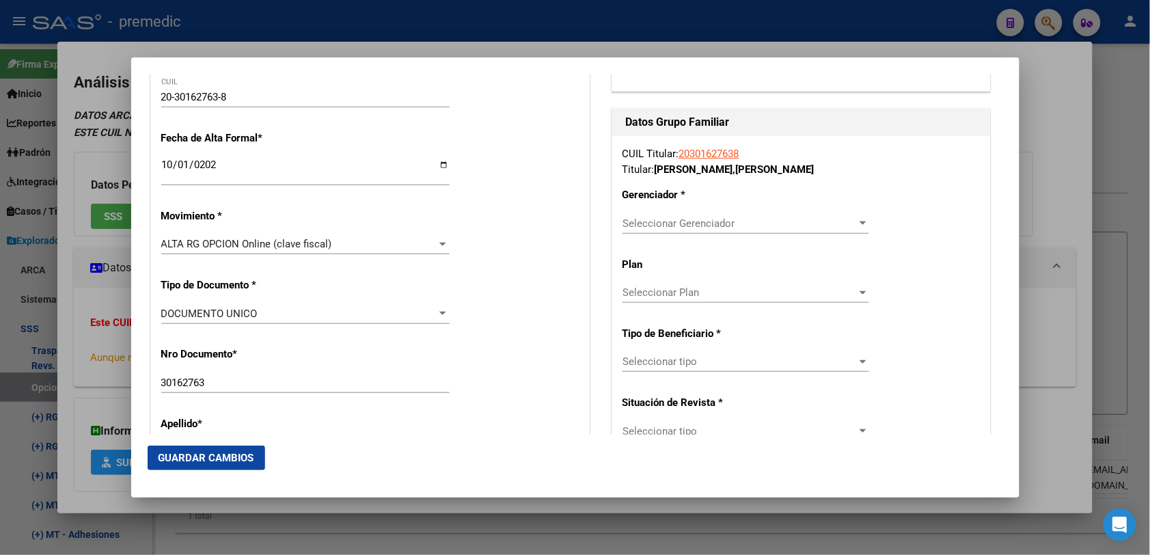
click at [103, 312] on div at bounding box center [575, 277] width 1150 height 555
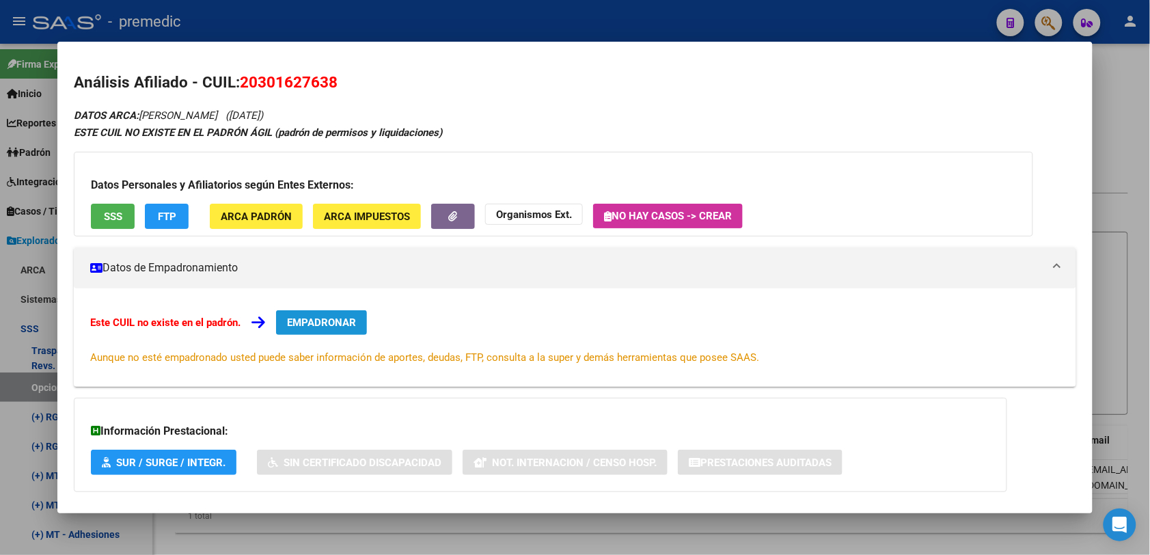
click at [336, 316] on span "EMPADRONAR" at bounding box center [321, 322] width 69 height 12
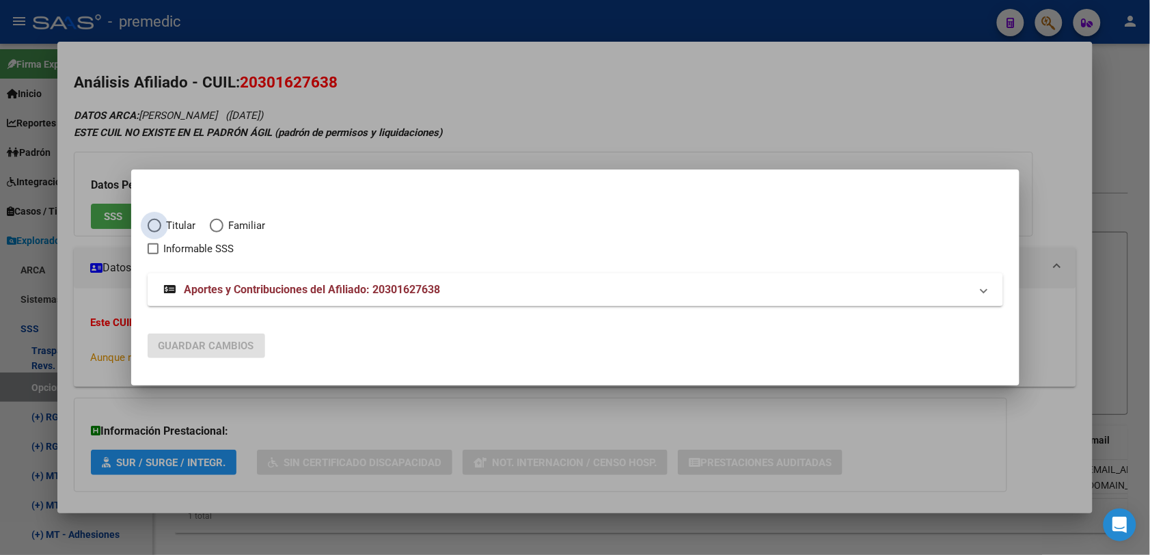
click at [158, 229] on span "Elija una opción" at bounding box center [155, 226] width 14 height 14
click at [158, 229] on input "Titular" at bounding box center [155, 226] width 14 height 14
radio input "true"
checkbox input "true"
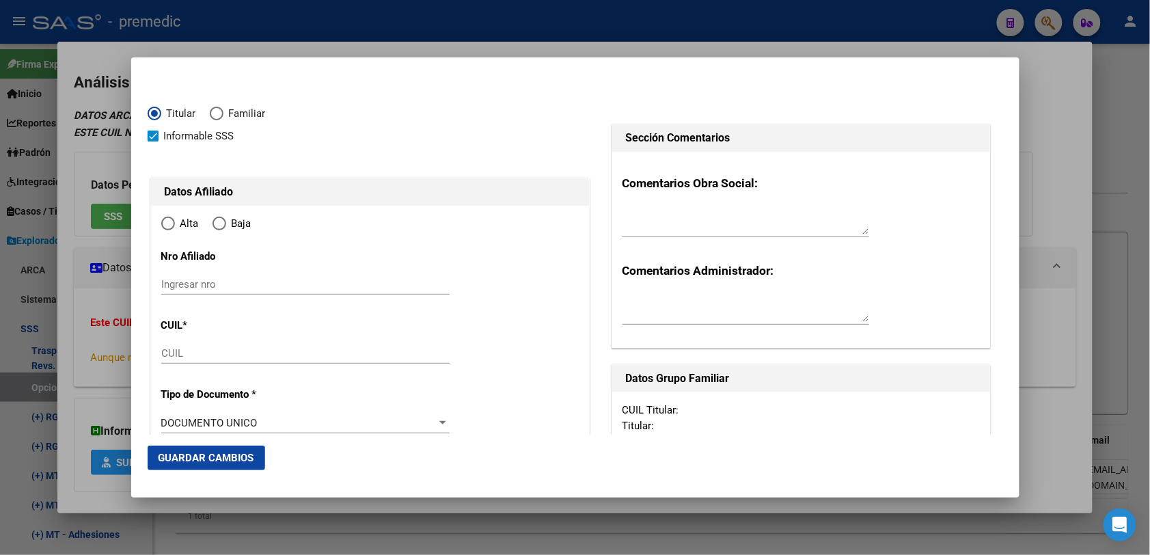
type input "20-30162763-8"
type input "30162763"
type input "[PERSON_NAME]"
type input "[DATE]"
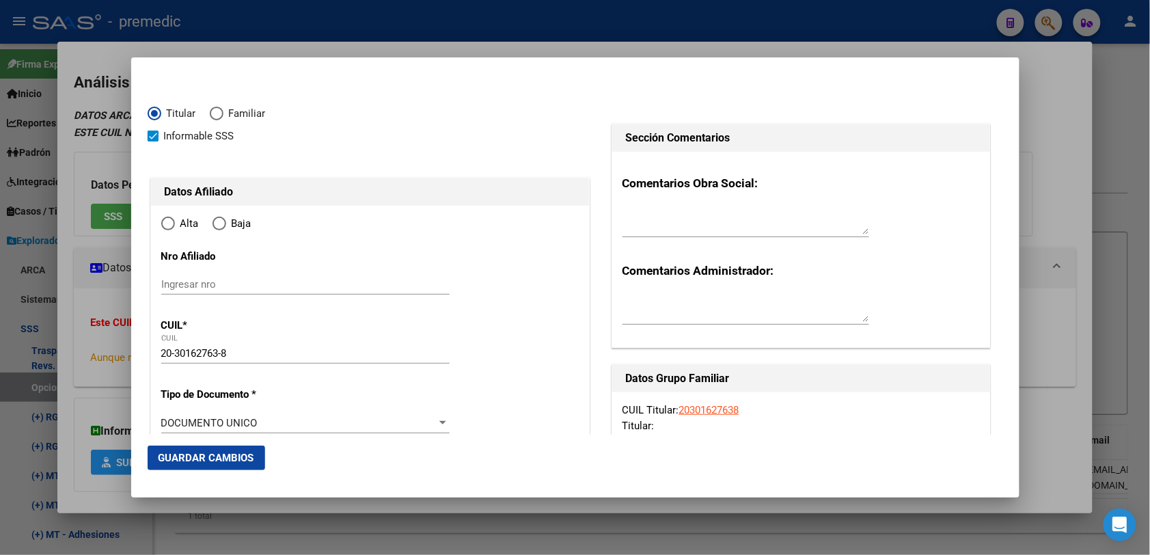
type input "SAN [PERSON_NAME]"
type input "1646"
type input "SUIPACHA"
type input "1748"
radio input "true"
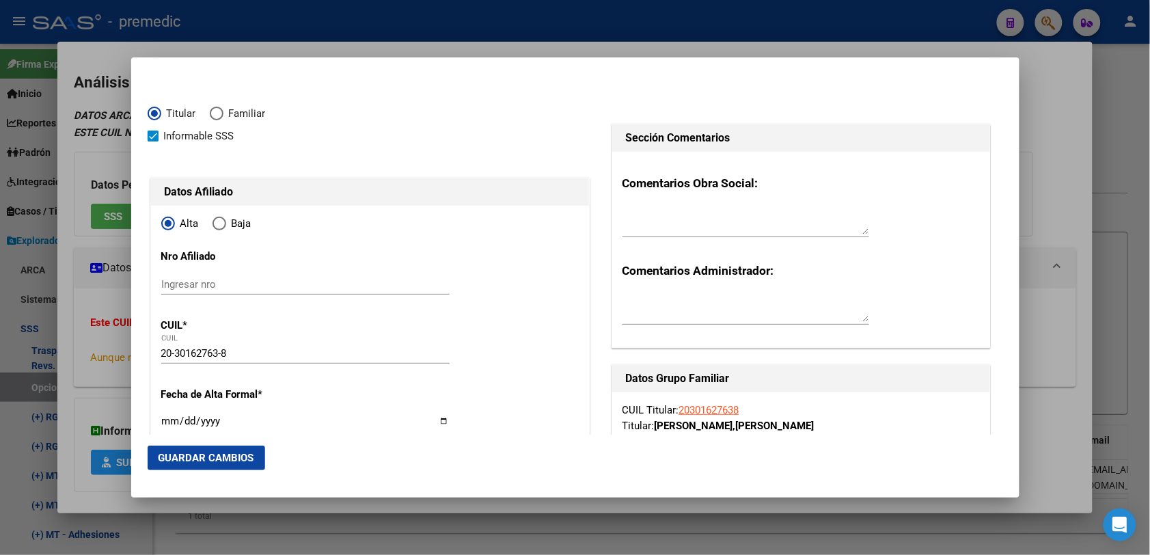
type input "SAN [PERSON_NAME]"
click at [165, 417] on input "Ingresar fecha" at bounding box center [305, 426] width 288 height 22
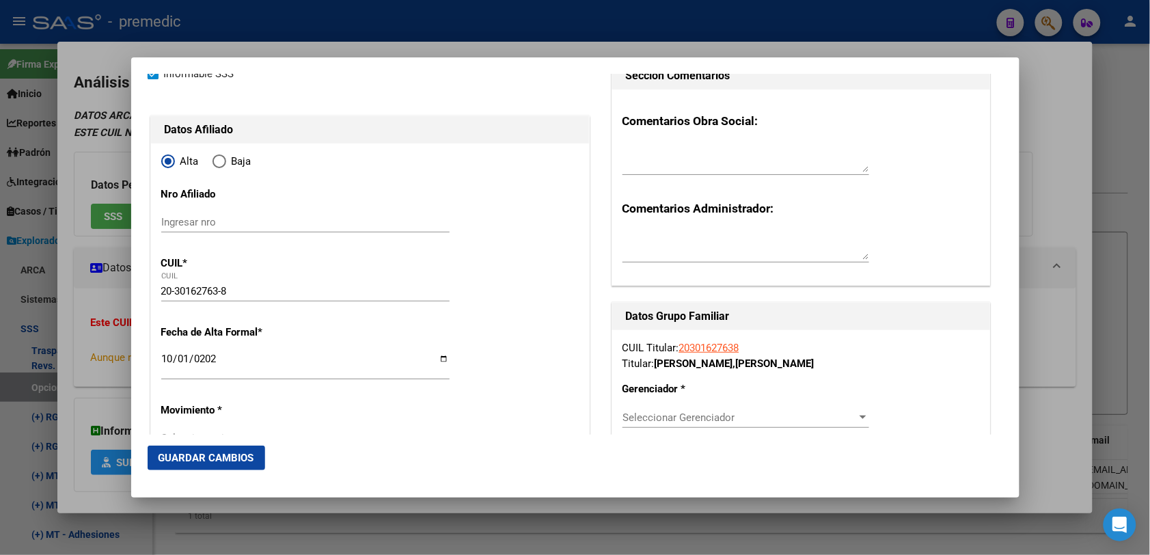
scroll to position [85, 0]
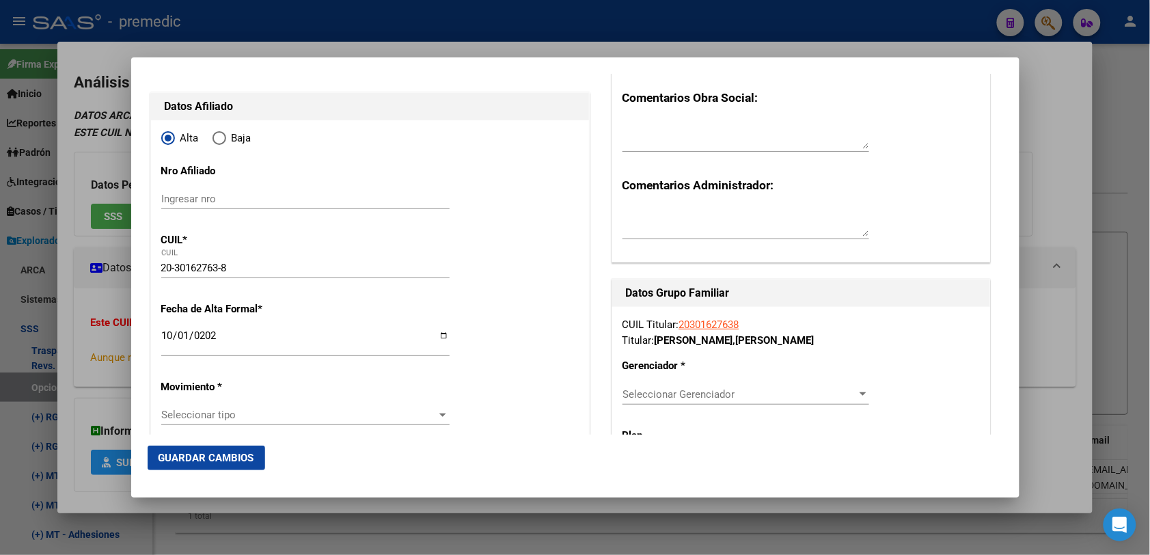
click at [271, 408] on div "Seleccionar tipo Seleccionar tipo" at bounding box center [305, 414] width 288 height 20
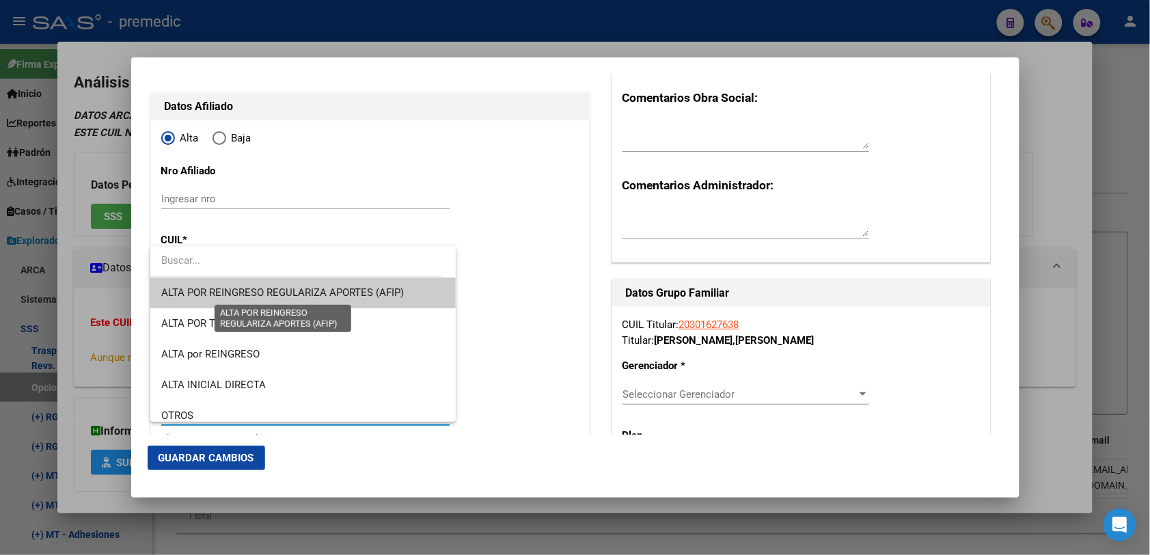
click at [305, 294] on span "ALTA POR REINGRESO REGULARIZA APORTES (AFIP)" at bounding box center [282, 292] width 243 height 12
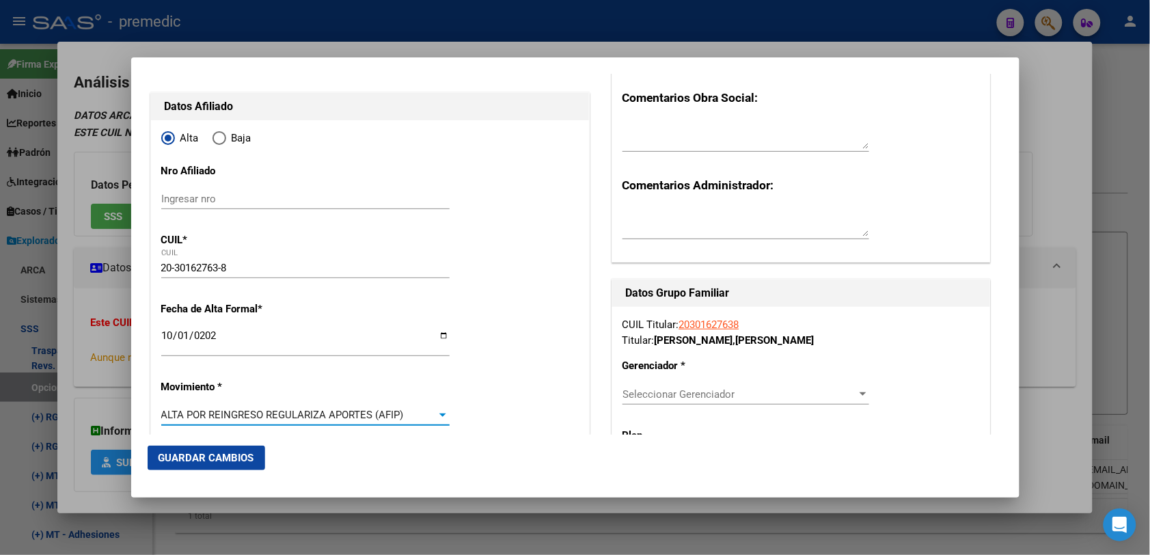
click at [312, 410] on span "ALTA POR REINGRESO REGULARIZA APORTES (AFIP)" at bounding box center [282, 415] width 243 height 12
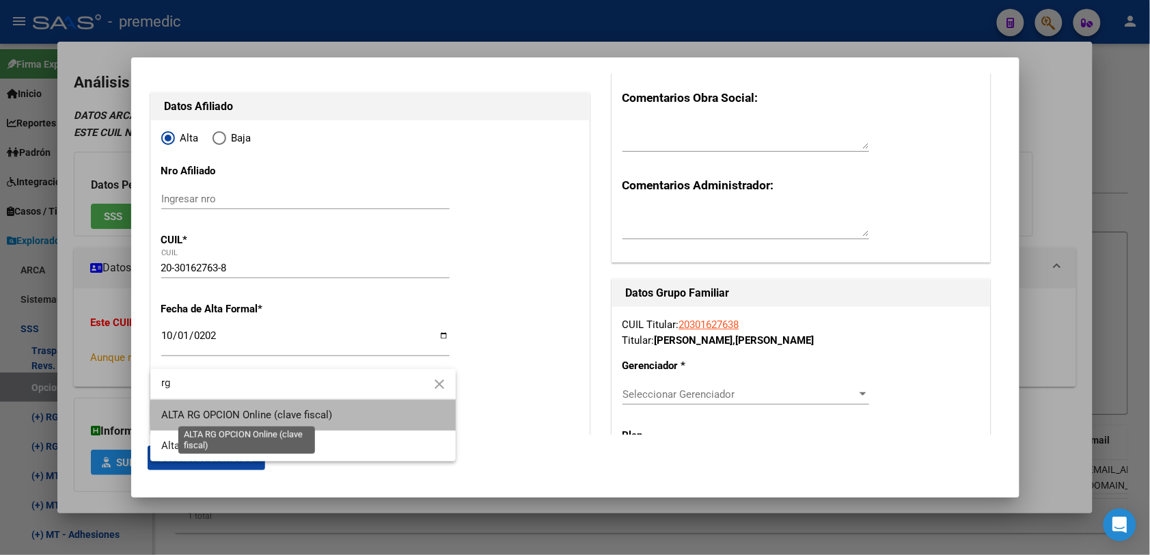
click at [309, 413] on span "ALTA RG OPCION Online (clave fiscal)" at bounding box center [246, 415] width 171 height 12
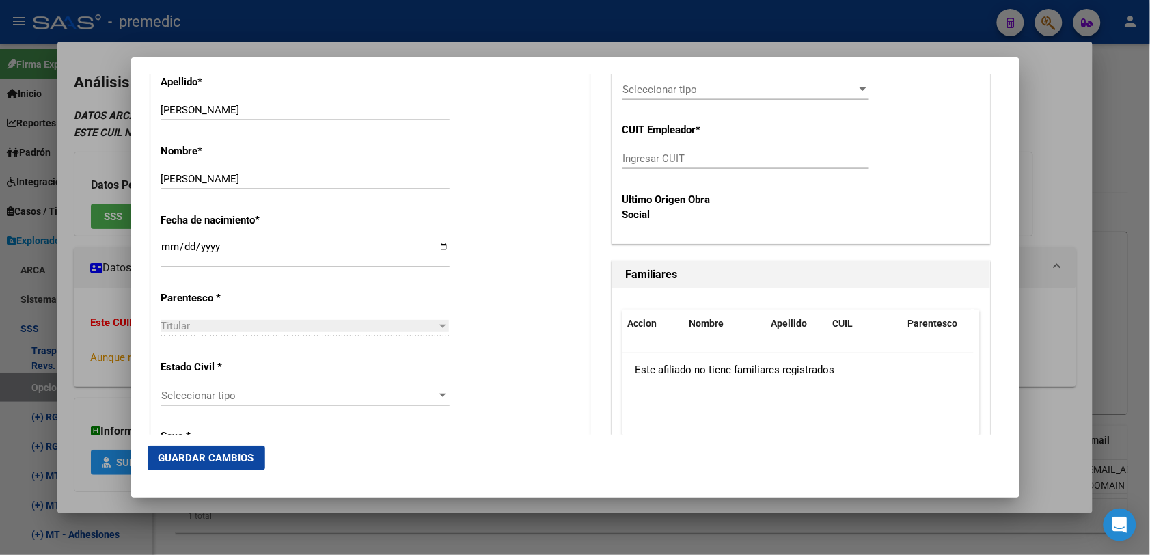
scroll to position [683, 0]
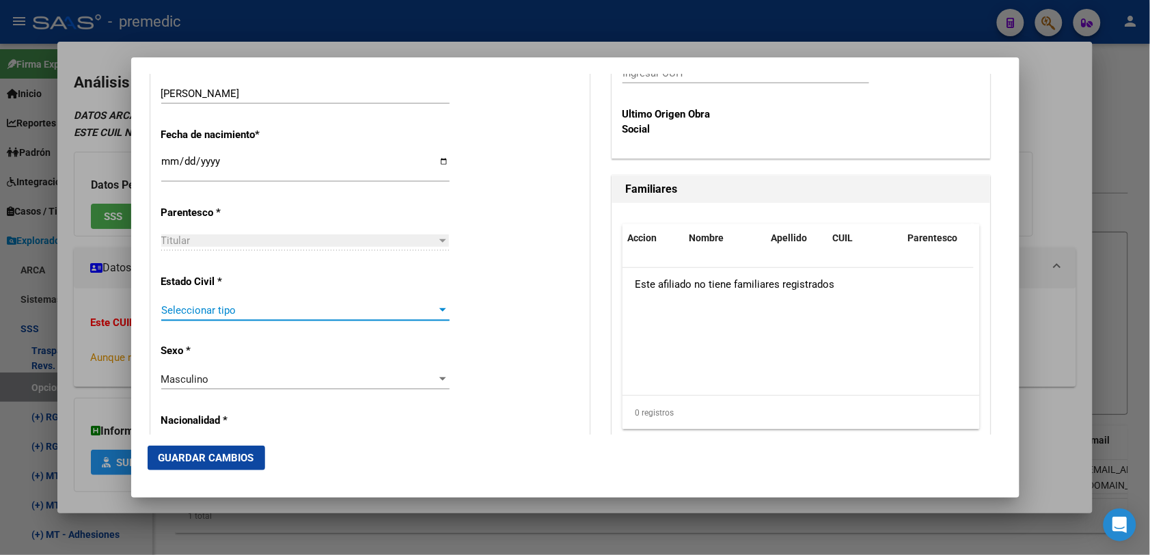
click at [323, 309] on span "Seleccionar tipo" at bounding box center [299, 310] width 276 height 12
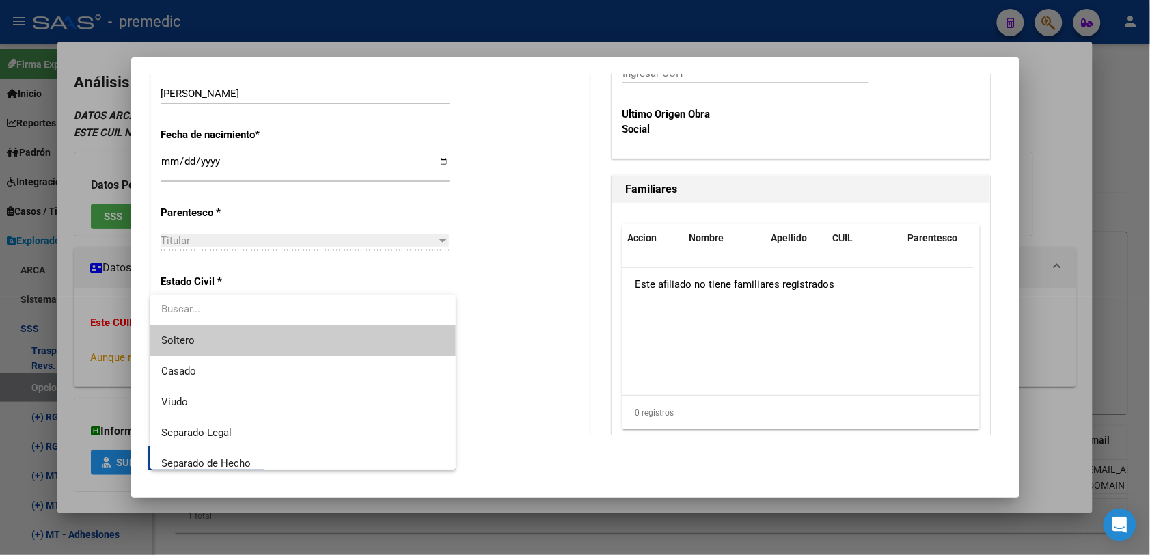
click at [308, 348] on span "Soltero" at bounding box center [302, 340] width 283 height 31
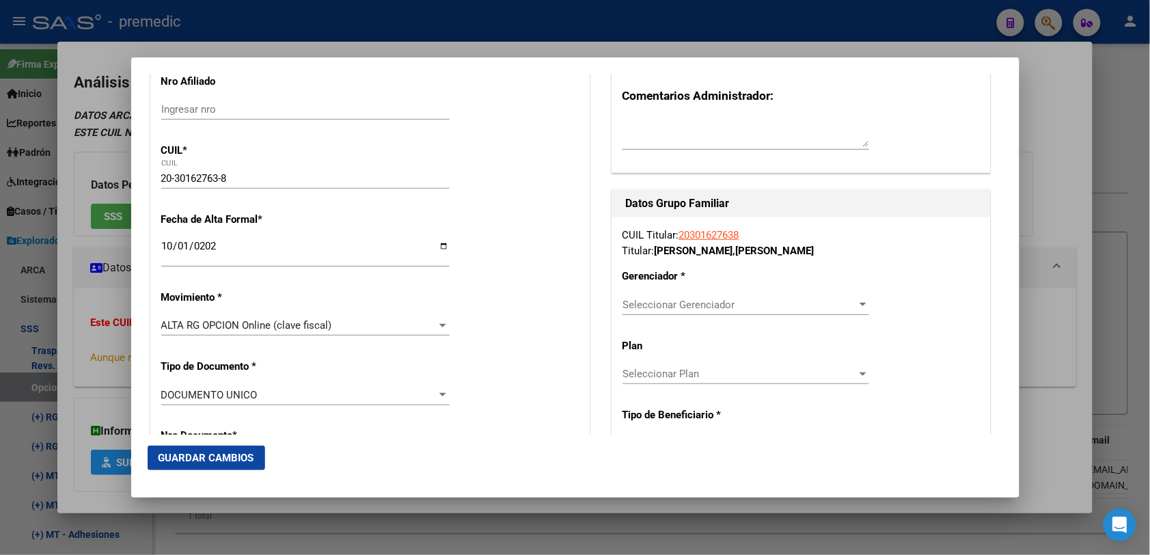
scroll to position [342, 0]
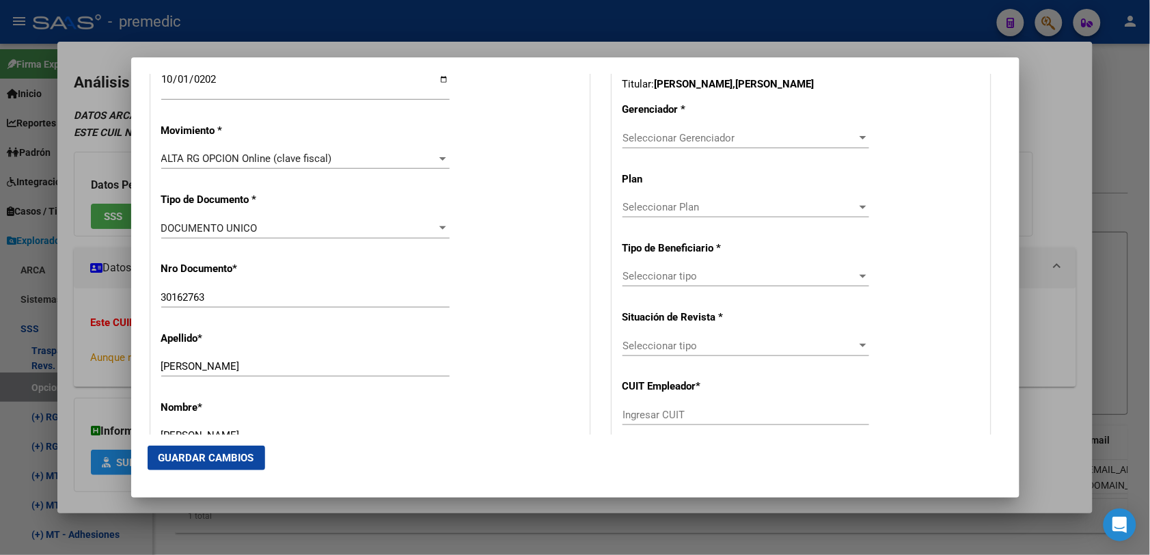
click at [745, 148] on div "Seleccionar Gerenciador Seleccionar Gerenciador" at bounding box center [745, 138] width 247 height 20
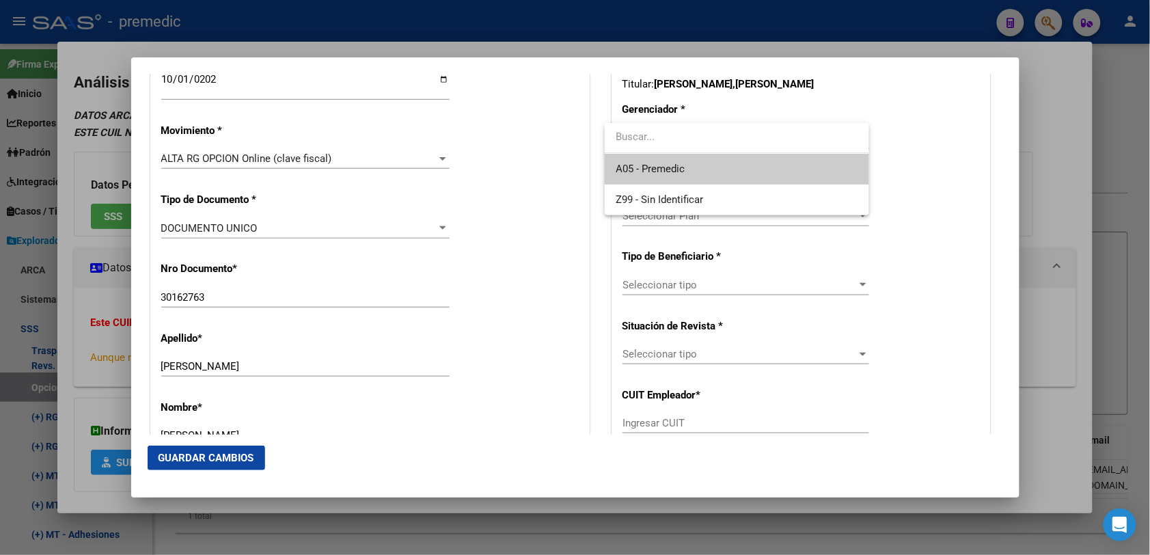
click at [734, 169] on span "A05 - Premedic" at bounding box center [736, 169] width 243 height 31
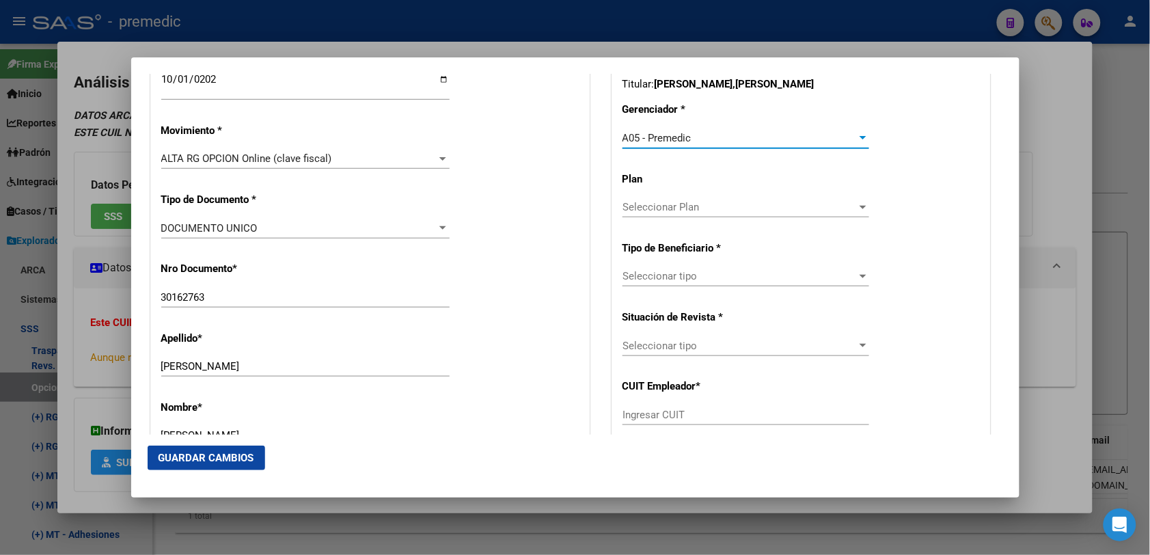
click at [741, 280] on span "Seleccionar tipo" at bounding box center [739, 276] width 234 height 12
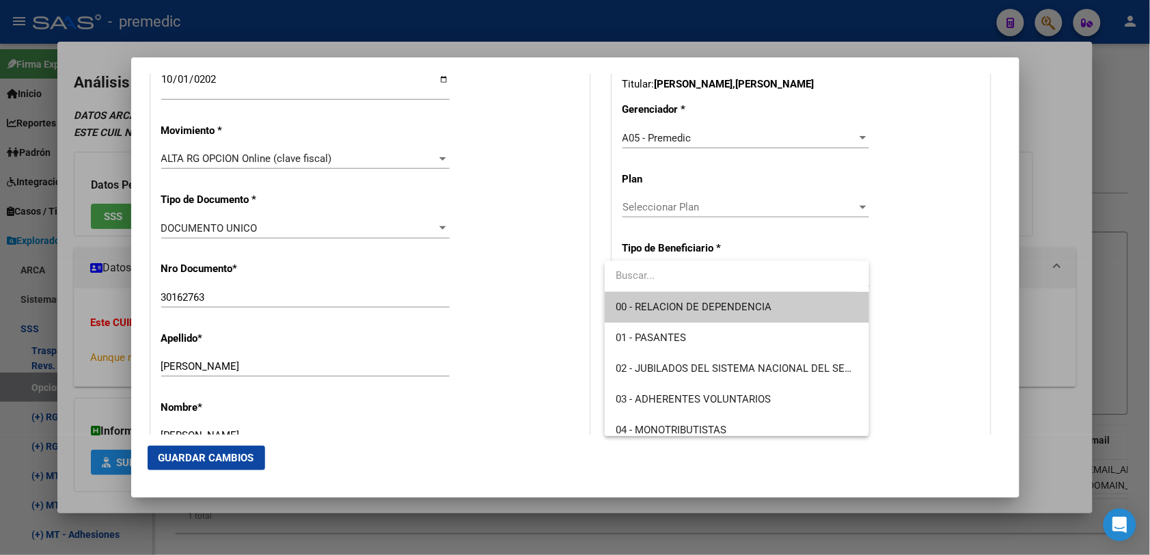
click at [742, 316] on span "00 - RELACION DE DEPENDENCIA" at bounding box center [736, 307] width 243 height 31
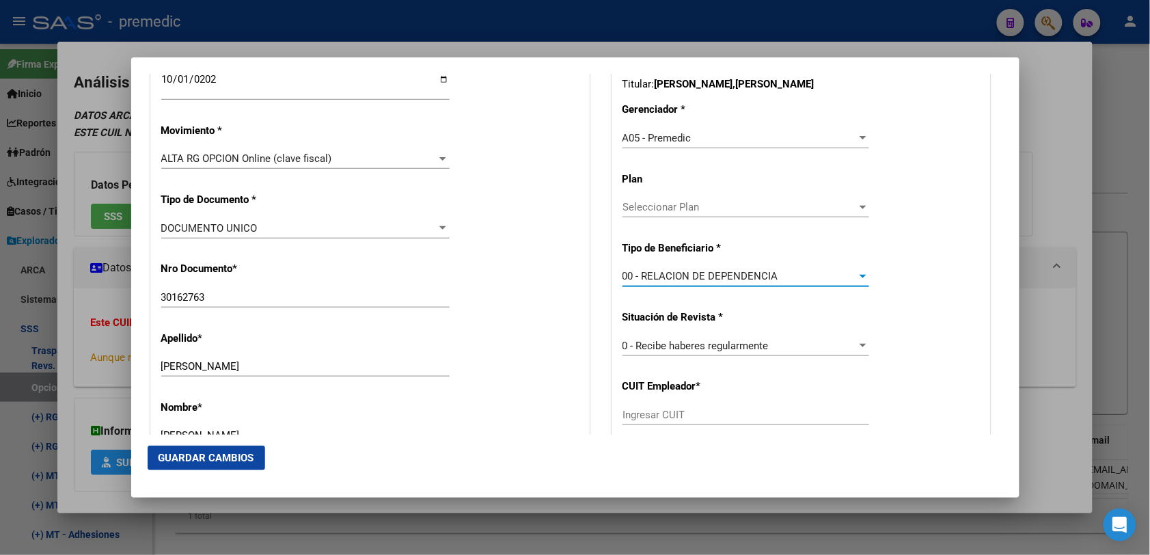
click at [718, 420] on input "Ingresar CUIT" at bounding box center [745, 415] width 247 height 12
paste input "30-71125458-3"
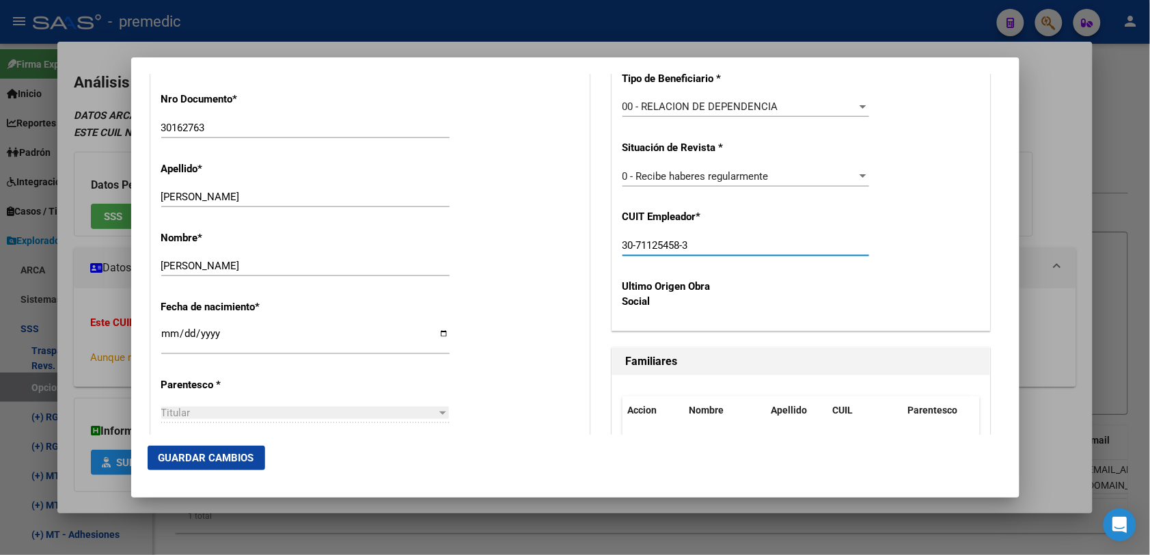
scroll to position [512, 0]
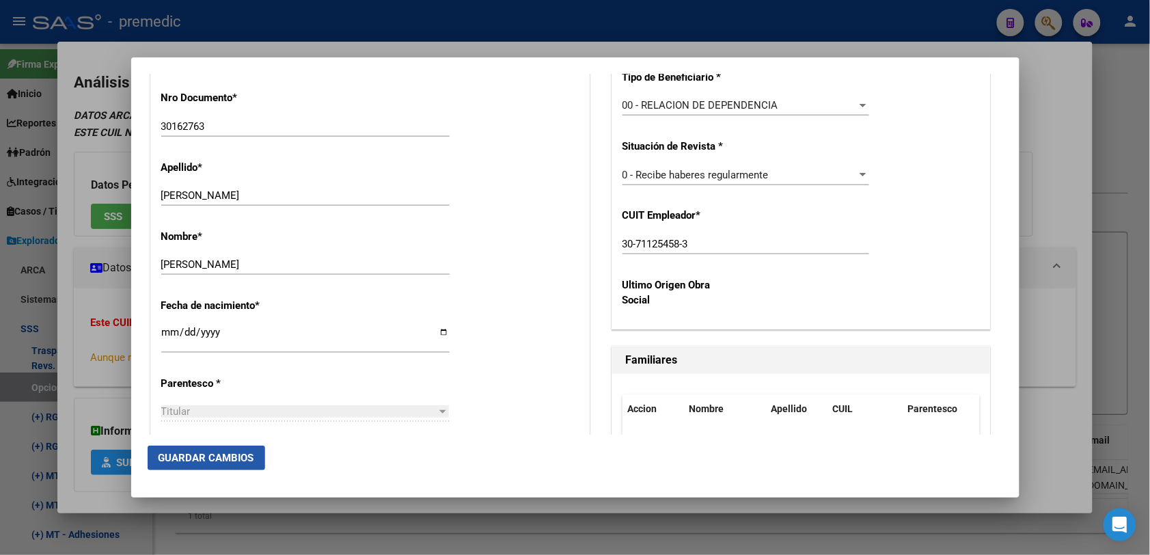
click at [238, 449] on button "Guardar Cambios" at bounding box center [206, 457] width 117 height 25
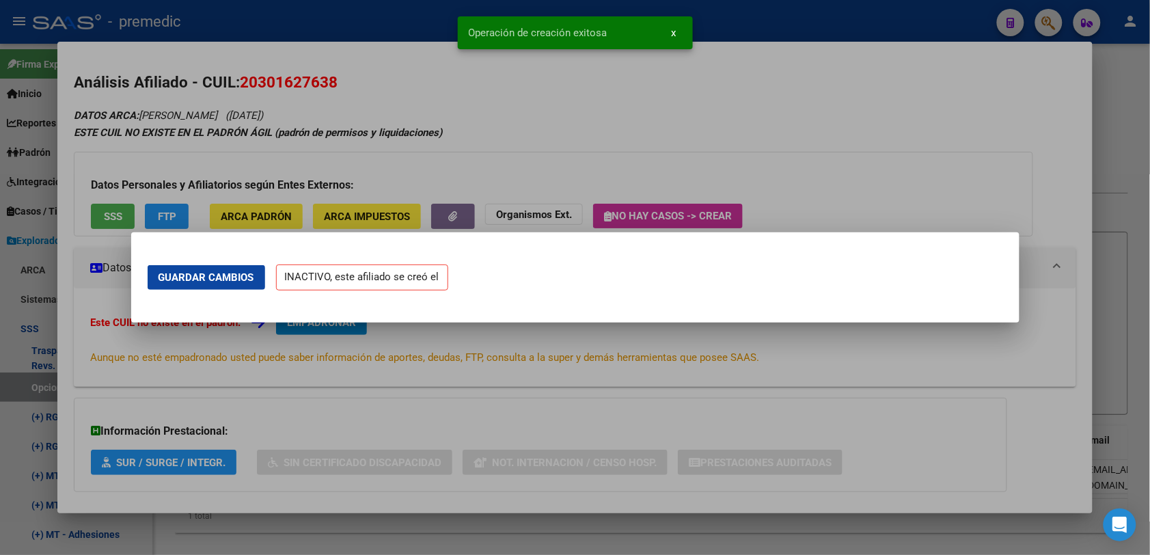
scroll to position [0, 0]
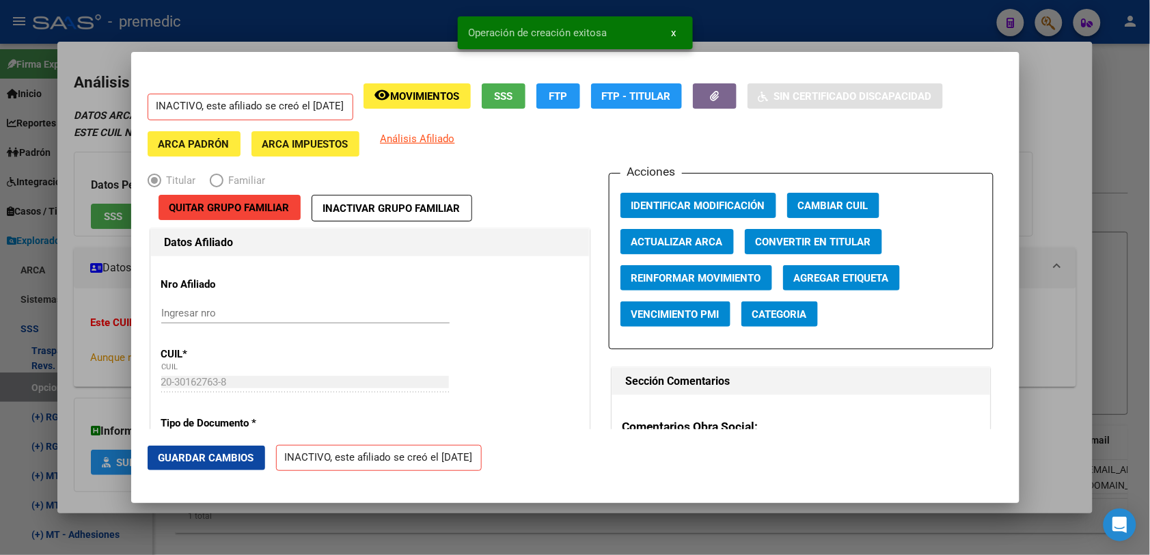
click at [1064, 61] on div at bounding box center [575, 277] width 1150 height 555
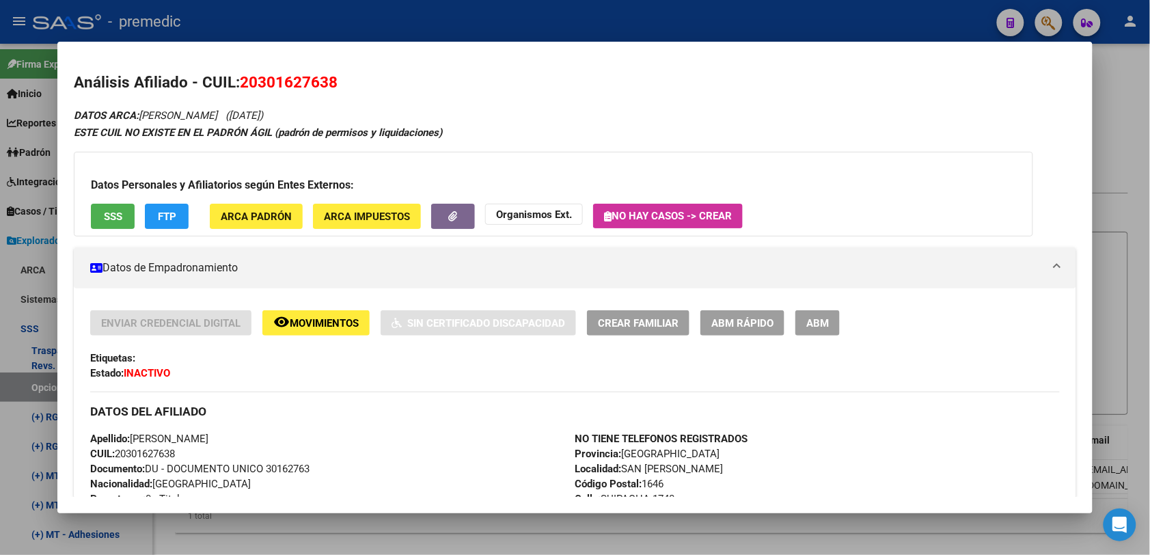
click at [1098, 36] on div at bounding box center [575, 277] width 1150 height 555
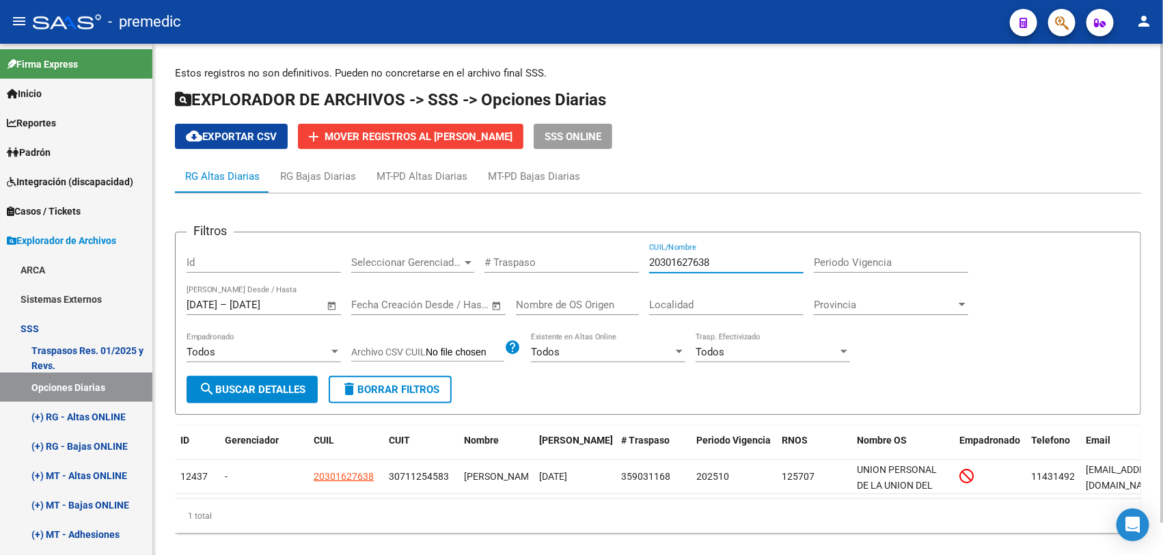
drag, startPoint x: 738, startPoint y: 264, endPoint x: 356, endPoint y: 221, distance: 385.0
click at [356, 221] on app-list-header "Filtros Id Seleccionar Gerenciador Seleccionar Gerenciador # Traspaso 203016276…" at bounding box center [658, 312] width 966 height 205
click at [240, 390] on span "search Buscar Detalles" at bounding box center [252, 389] width 107 height 12
drag, startPoint x: 693, startPoint y: 261, endPoint x: 265, endPoint y: 261, distance: 428.3
click at [265, 261] on div "Filtros Id Seleccionar Gerenciador Seleccionar Gerenciador # Traspaso 203016276…" at bounding box center [657, 309] width 943 height 133
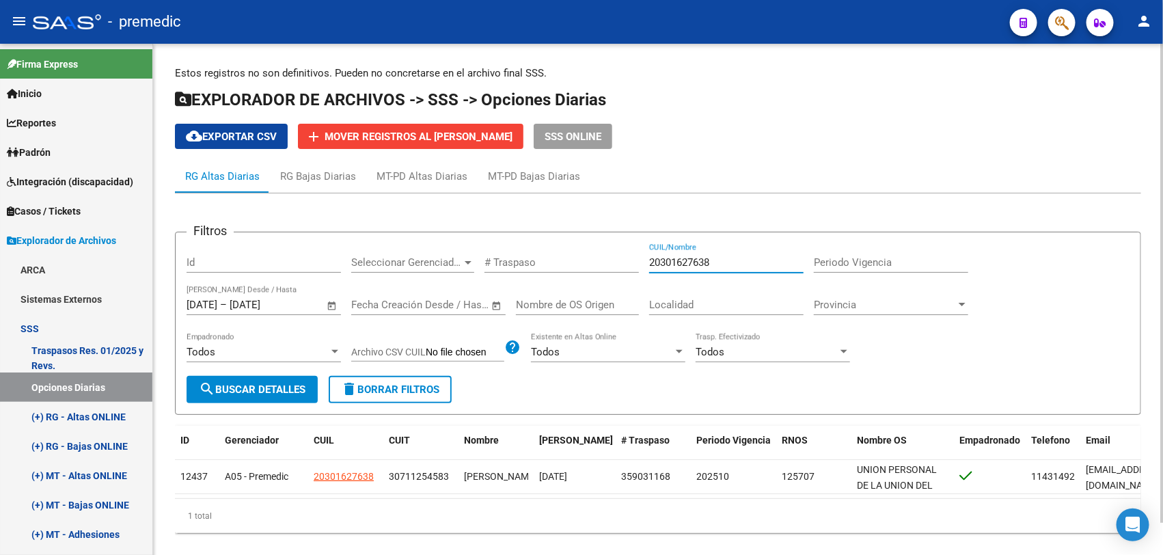
paste input "7447591850"
click at [249, 377] on button "search Buscar Detalles" at bounding box center [251, 389] width 131 height 27
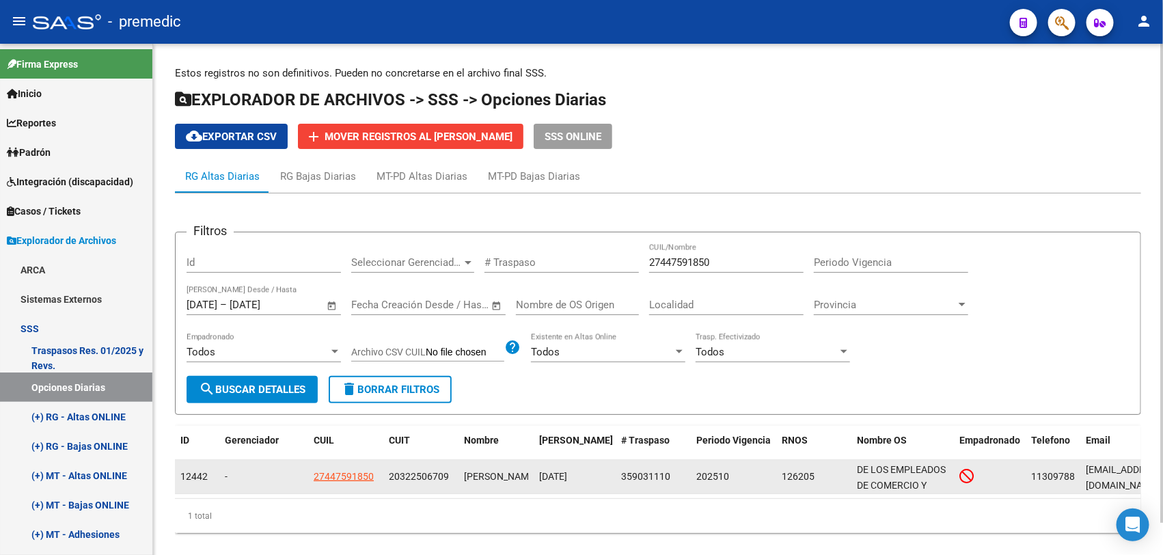
click at [357, 465] on datatable-body-cell "27447591850" at bounding box center [345, 476] width 75 height 33
click at [359, 473] on span "27447591850" at bounding box center [344, 476] width 60 height 11
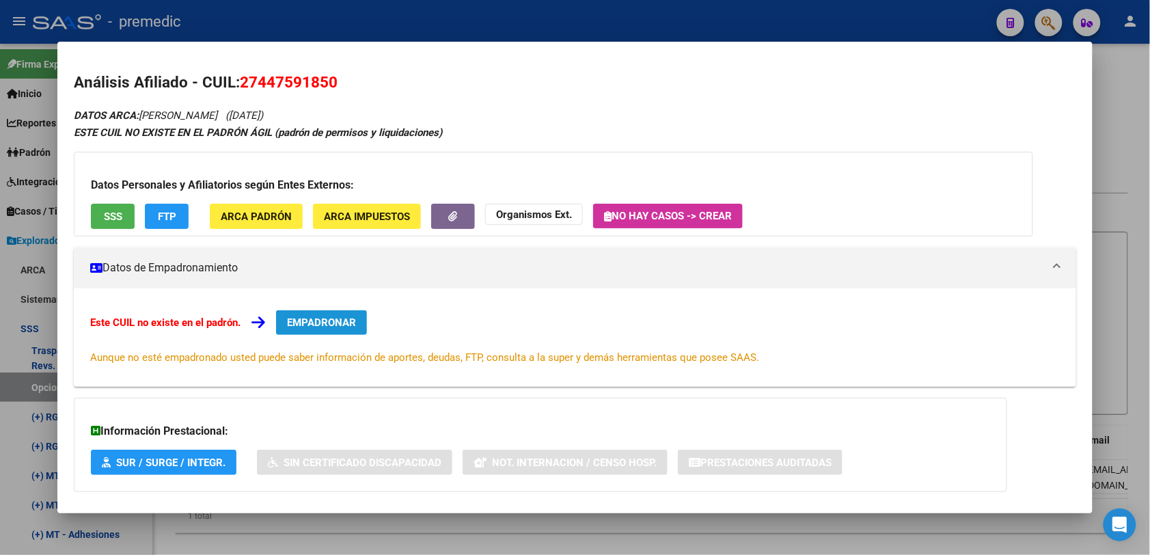
click at [326, 324] on span "EMPADRONAR" at bounding box center [321, 322] width 69 height 12
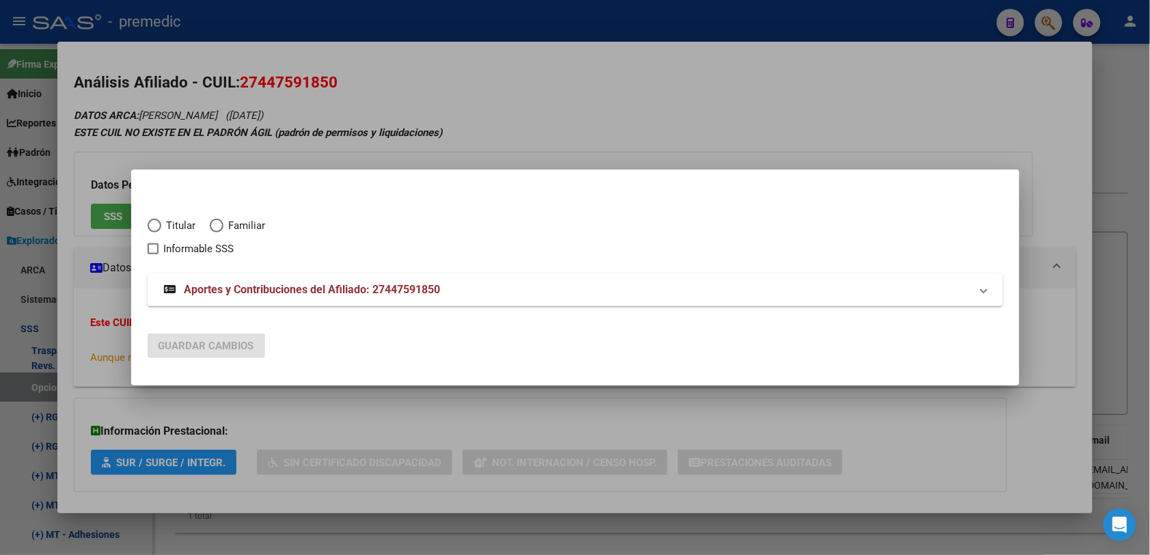
click at [165, 223] on span "Titular" at bounding box center [178, 226] width 35 height 16
click at [161, 223] on input "Titular" at bounding box center [155, 226] width 14 height 14
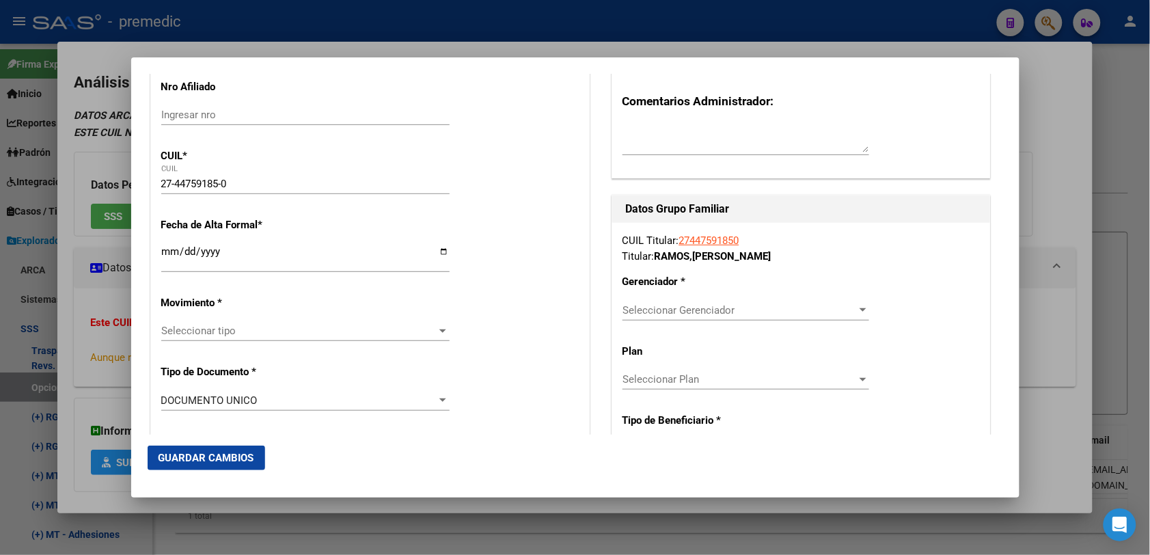
scroll to position [171, 0]
click at [167, 253] on input "Ingresar fecha" at bounding box center [305, 256] width 288 height 22
click at [179, 256] on input "Ingresar fecha" at bounding box center [305, 256] width 288 height 22
click at [161, 251] on input "Ingresar fecha" at bounding box center [305, 256] width 288 height 22
click at [210, 319] on div "Seleccionar tipo Seleccionar tipo" at bounding box center [305, 329] width 288 height 20
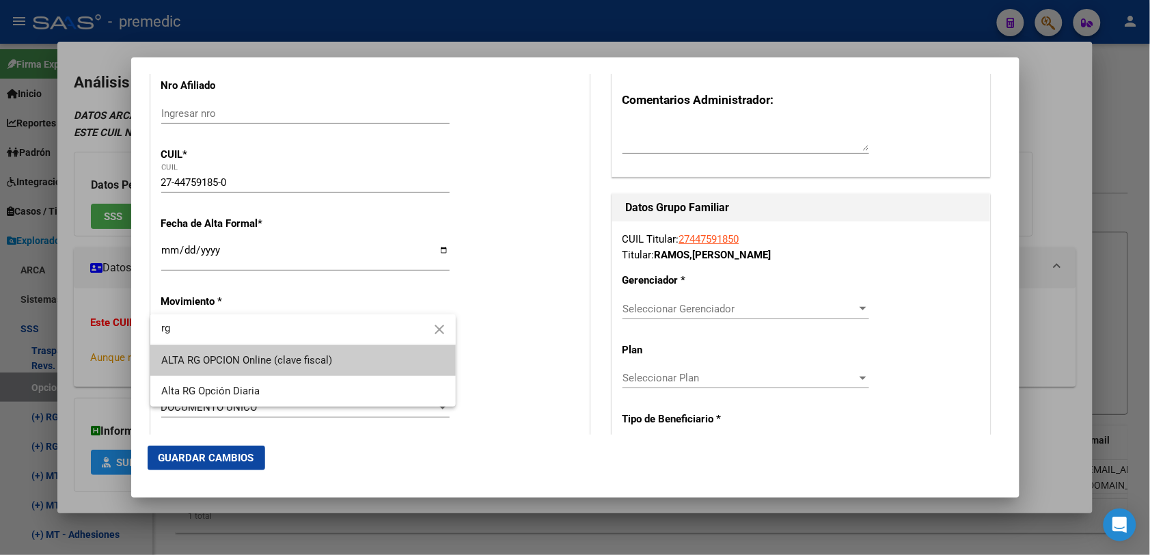
click at [270, 369] on span "ALTA RG OPCION Online (clave fiscal)" at bounding box center [302, 360] width 283 height 31
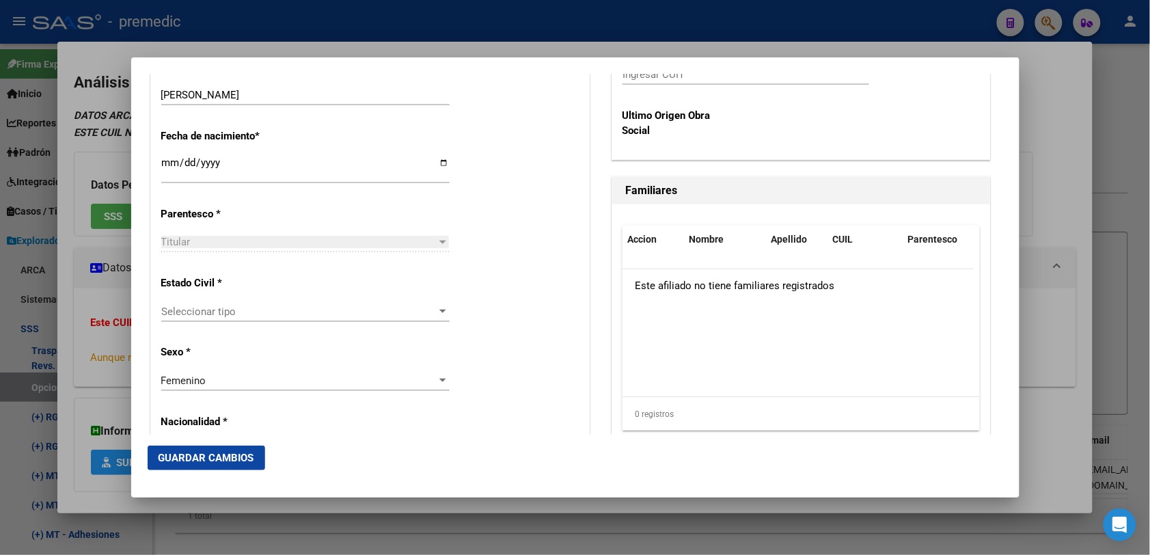
scroll to position [683, 0]
click at [237, 307] on span "Seleccionar tipo" at bounding box center [299, 310] width 276 height 12
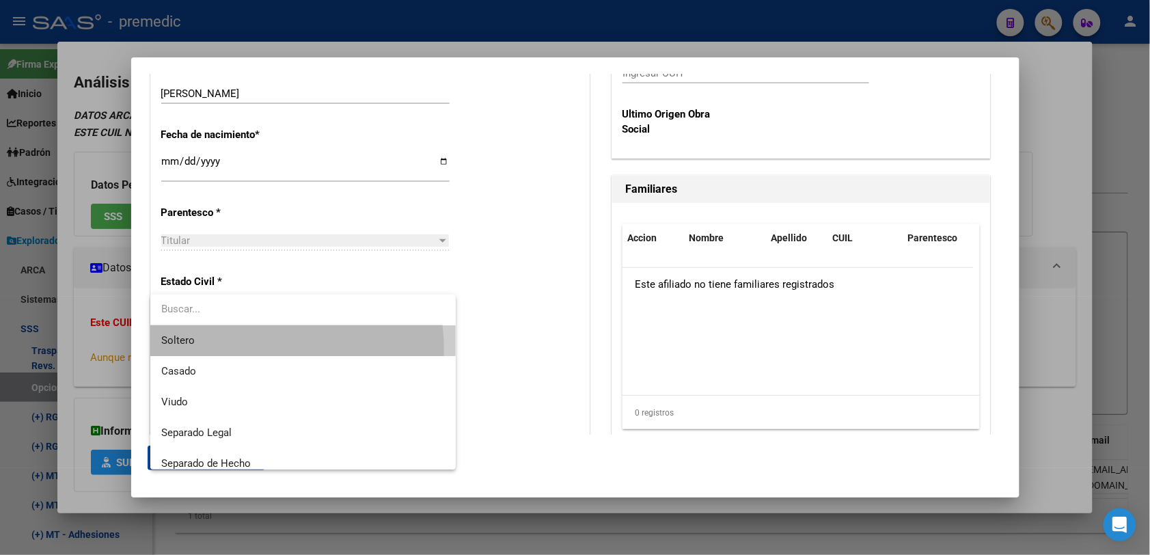
click at [264, 349] on span "Soltero" at bounding box center [302, 340] width 283 height 31
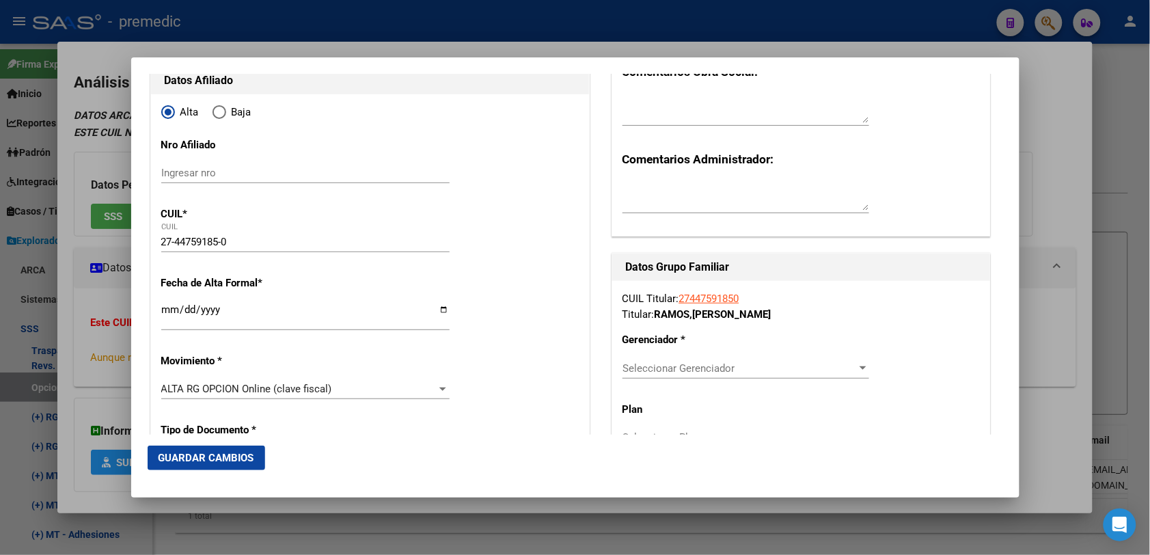
scroll to position [256, 0]
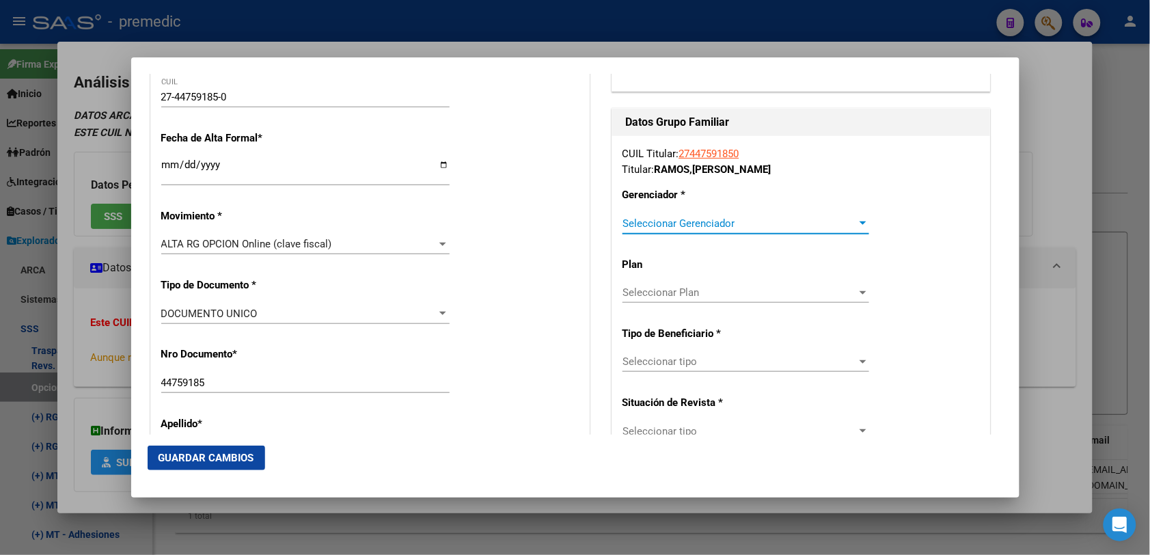
click at [771, 221] on span "Seleccionar Gerenciador" at bounding box center [739, 223] width 234 height 12
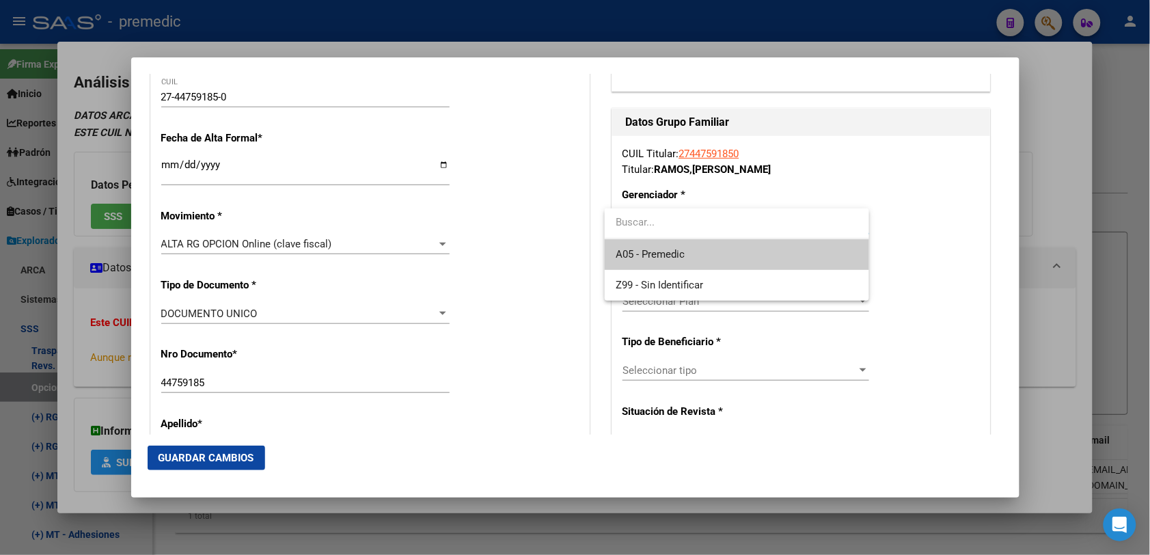
click at [735, 251] on span "A05 - Premedic" at bounding box center [736, 254] width 243 height 31
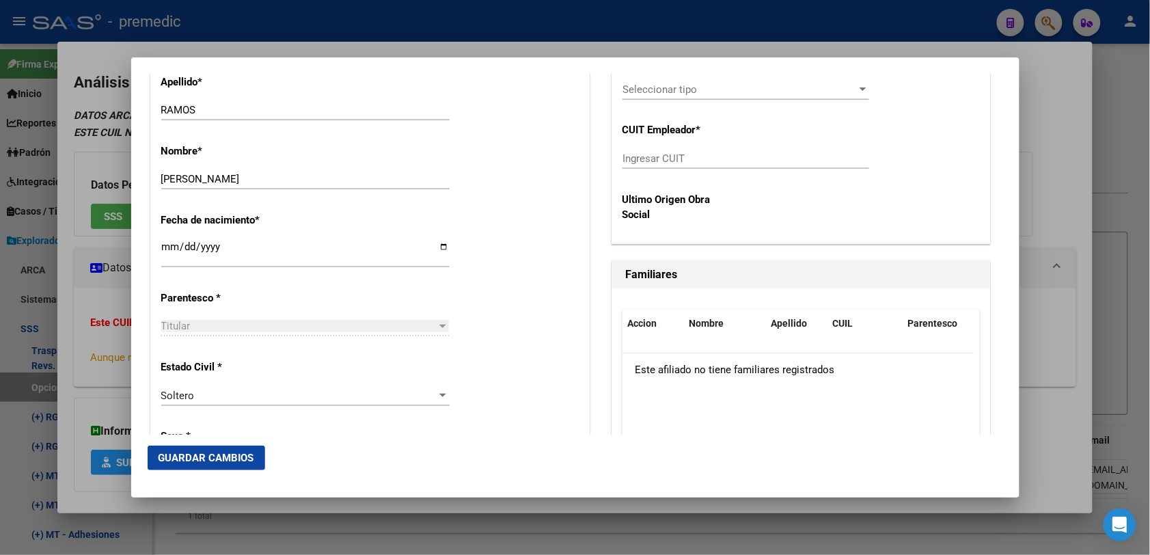
scroll to position [342, 0]
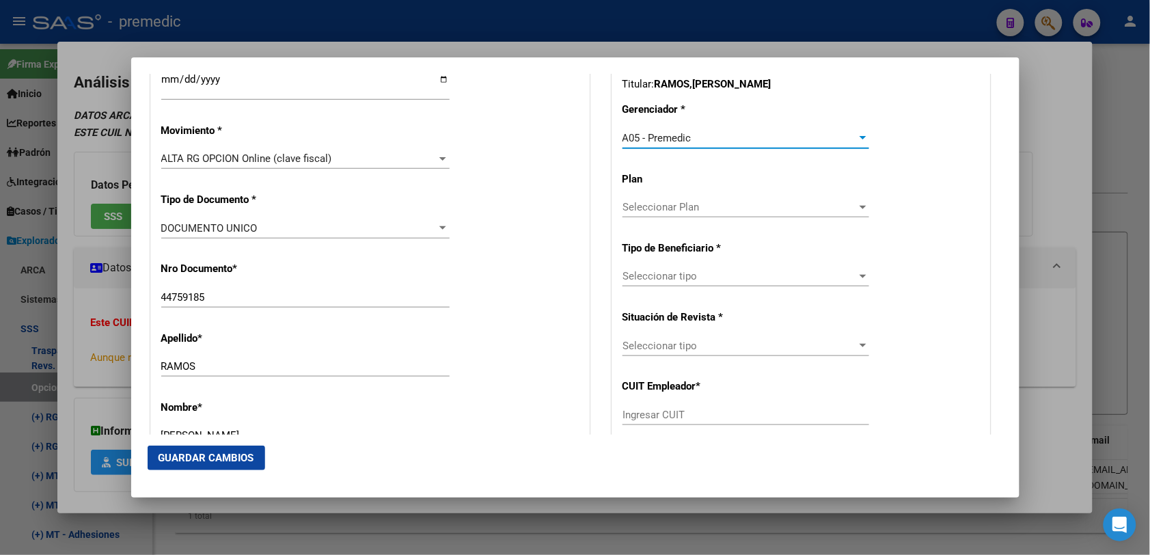
click at [762, 279] on span "Seleccionar tipo" at bounding box center [739, 276] width 234 height 12
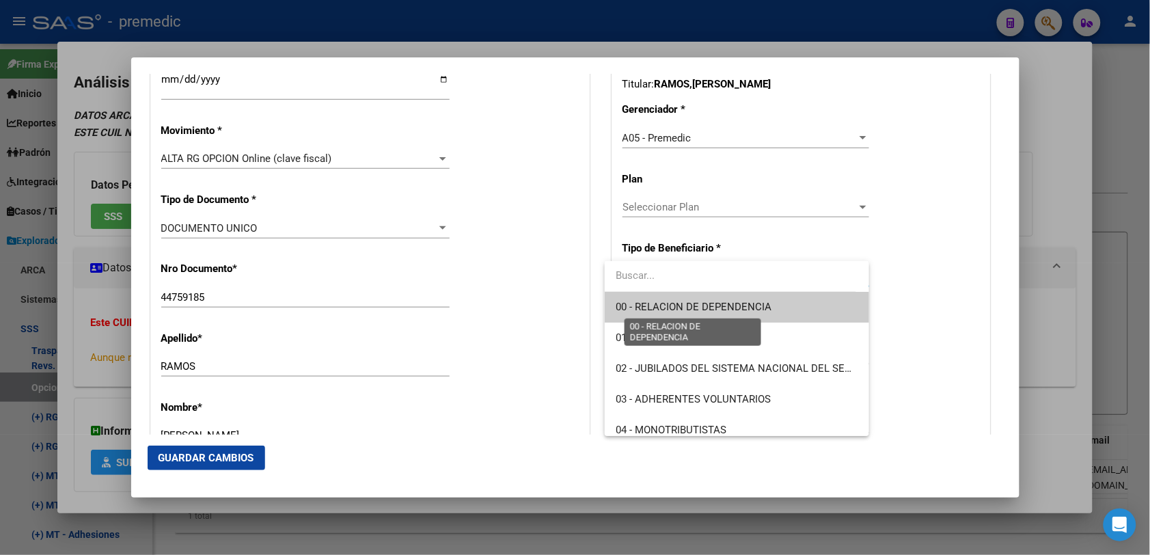
click at [718, 311] on span "00 - RELACION DE DEPENDENCIA" at bounding box center [693, 307] width 156 height 12
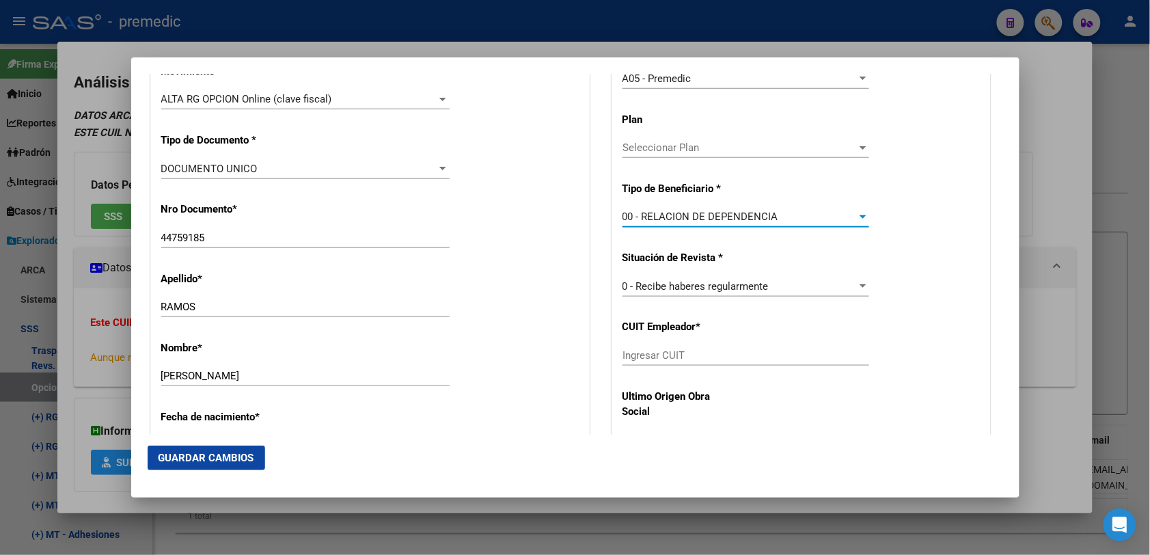
scroll to position [512, 0]
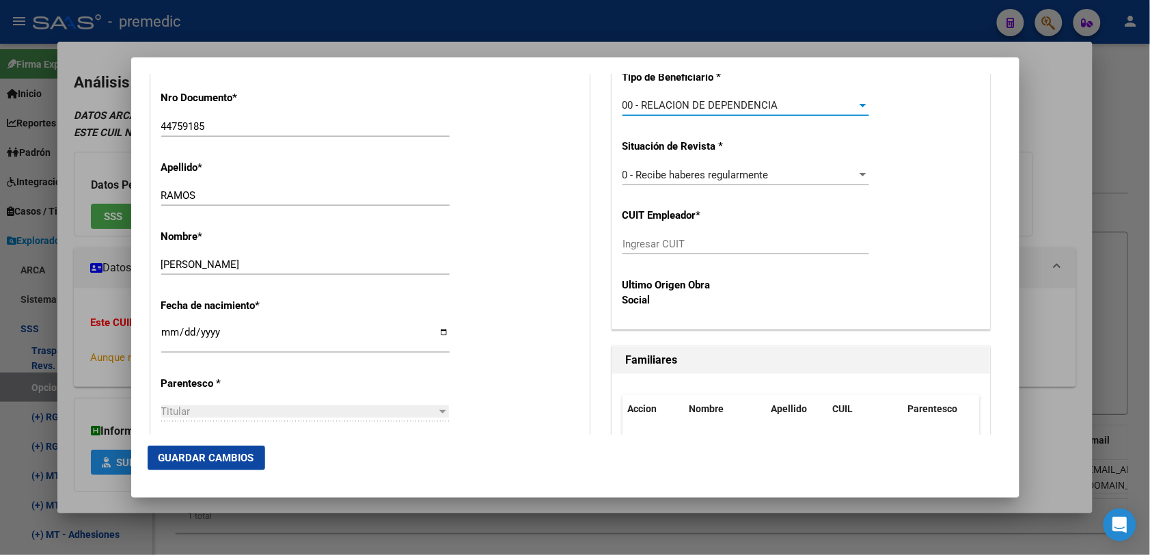
drag, startPoint x: 690, startPoint y: 222, endPoint x: 690, endPoint y: 233, distance: 10.9
click at [690, 233] on div "CUIL Titular: 27447591850 Titular: [PERSON_NAME] [PERSON_NAME] Gerenciador * A0…" at bounding box center [801, 104] width 378 height 448
drag, startPoint x: 690, startPoint y: 233, endPoint x: 687, endPoint y: 254, distance: 21.5
click at [687, 254] on div "Ingresar CUIT" at bounding box center [745, 250] width 247 height 33
click at [684, 239] on input "Ingresar CUIT" at bounding box center [745, 244] width 247 height 12
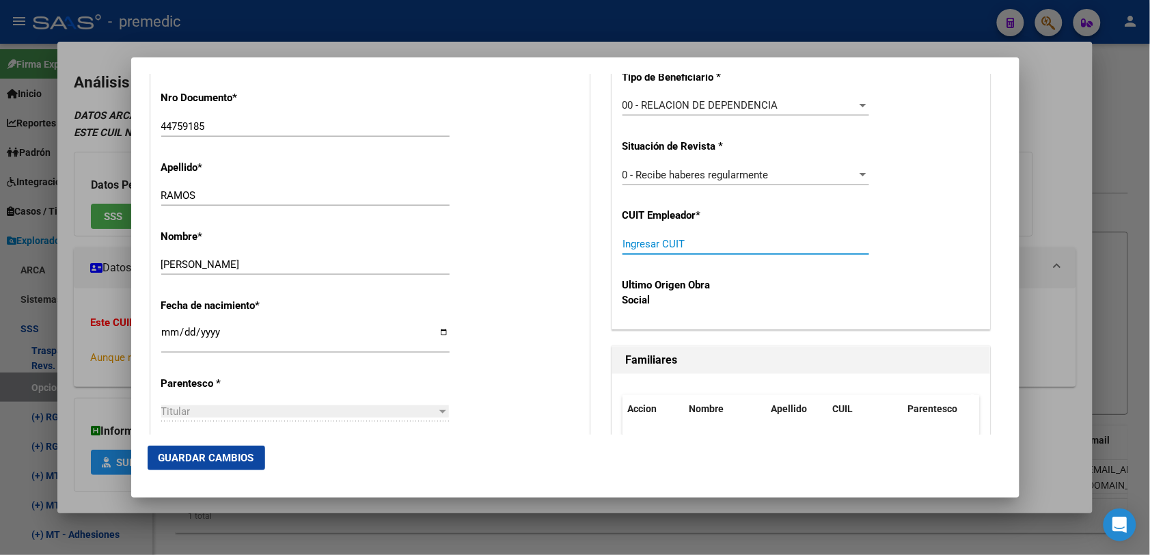
paste input "20-32250670-9"
click at [199, 456] on span "Guardar Cambios" at bounding box center [206, 458] width 96 height 12
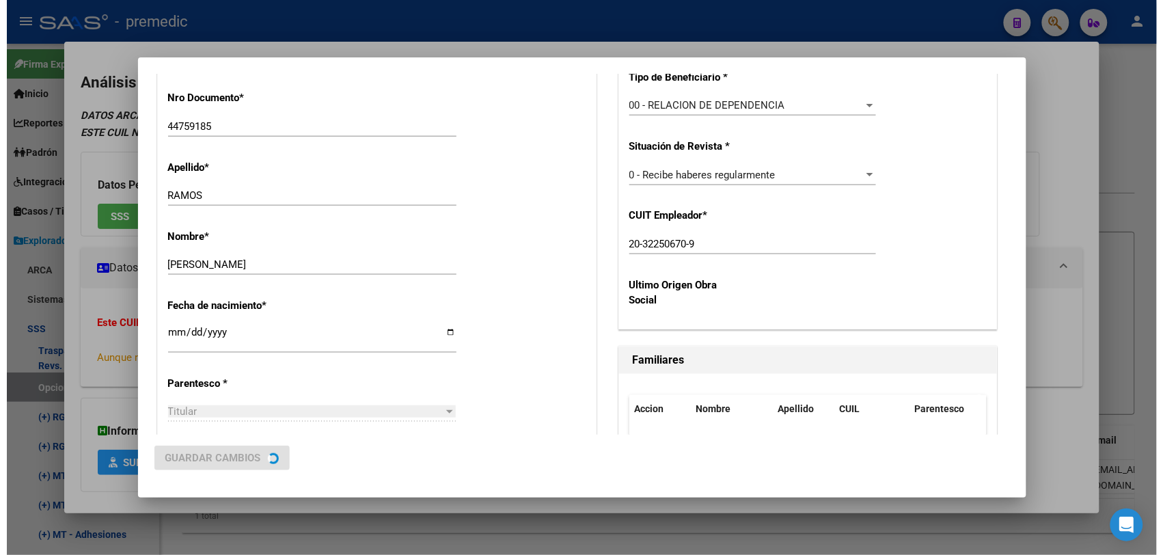
scroll to position [0, 0]
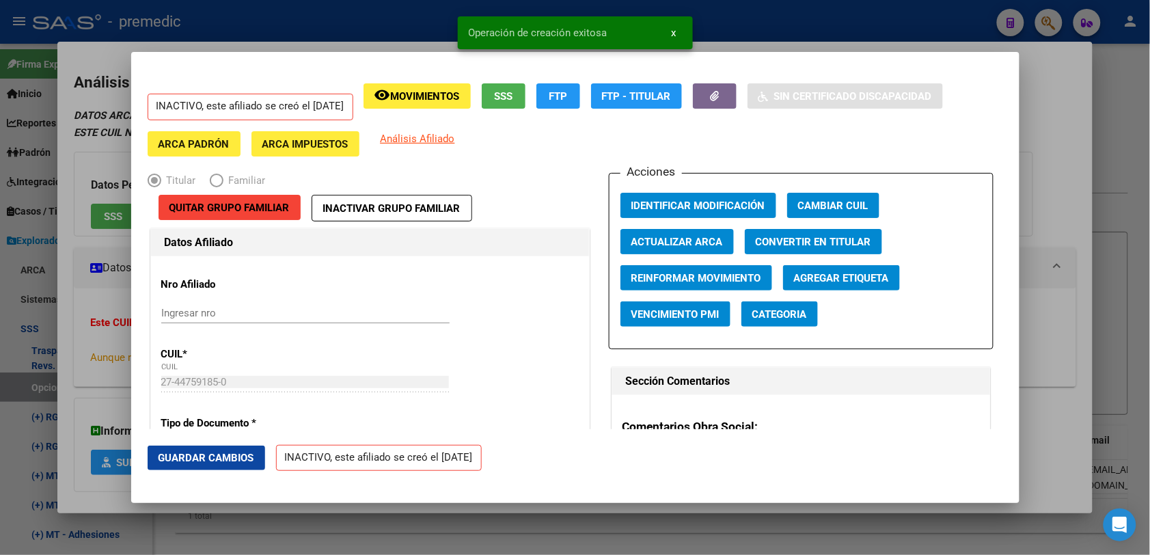
drag, startPoint x: 1040, startPoint y: 178, endPoint x: 1053, endPoint y: 150, distance: 30.9
click at [1043, 171] on div at bounding box center [575, 277] width 1150 height 555
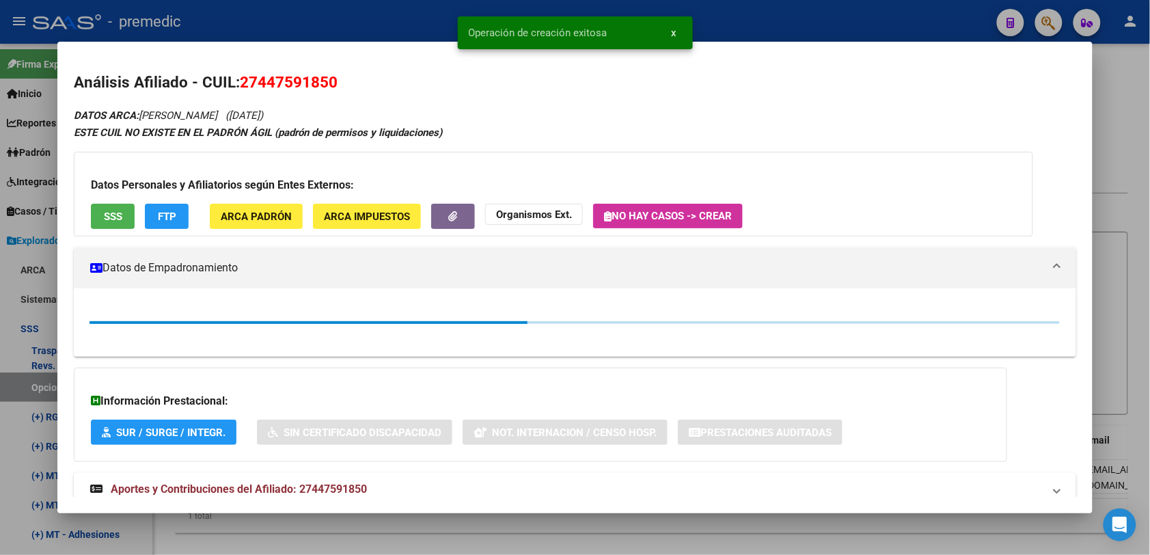
click at [1135, 73] on div at bounding box center [575, 277] width 1150 height 555
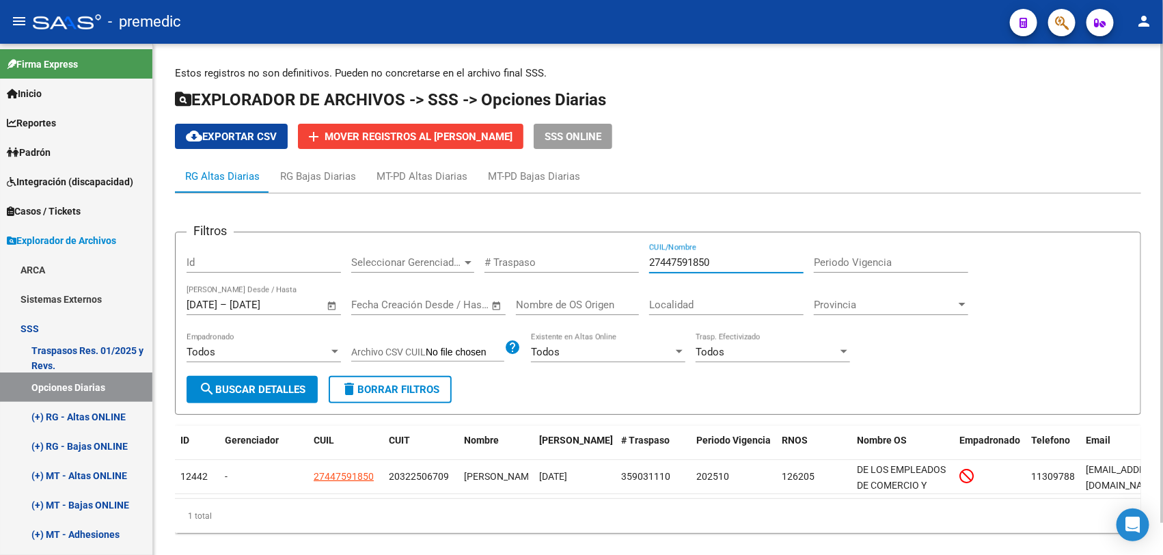
click at [748, 264] on input "27447591850" at bounding box center [726, 262] width 154 height 12
paste input "382474452"
click at [281, 393] on span "search Buscar Detalles" at bounding box center [252, 389] width 107 height 12
drag, startPoint x: 524, startPoint y: 516, endPoint x: 579, endPoint y: 511, distance: 55.5
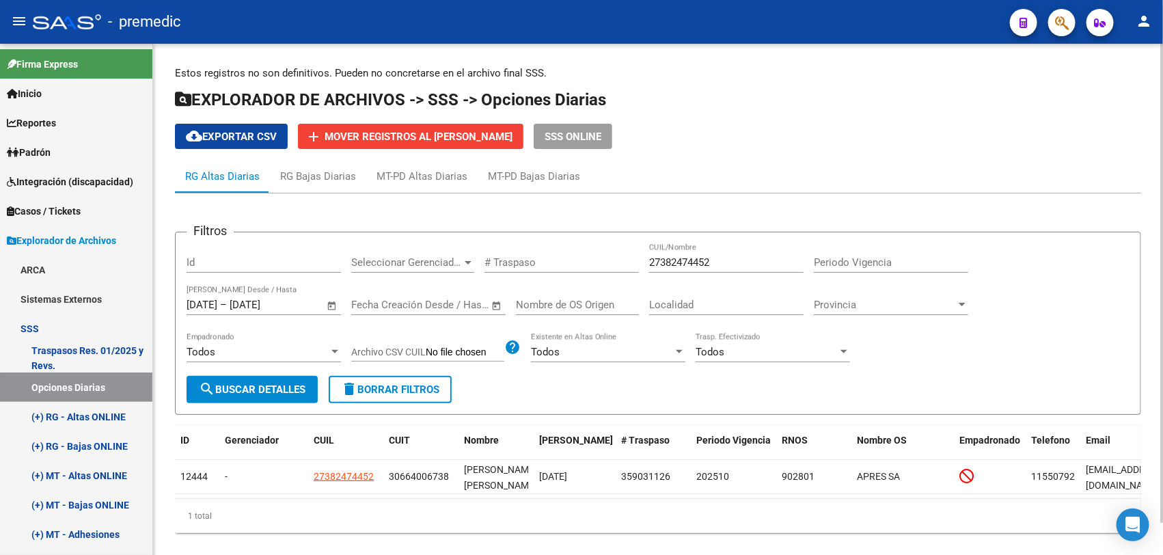
click at [579, 511] on div "1 total" at bounding box center [658, 516] width 966 height 34
click at [289, 376] on button "search Buscar Detalles" at bounding box center [251, 389] width 131 height 27
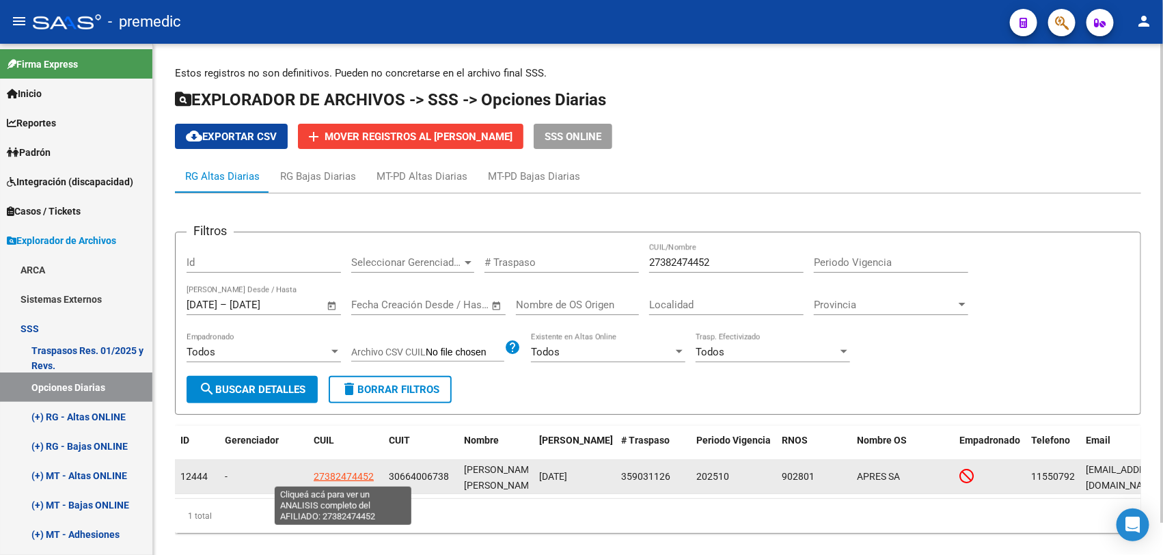
click at [361, 475] on span "27382474452" at bounding box center [344, 476] width 60 height 11
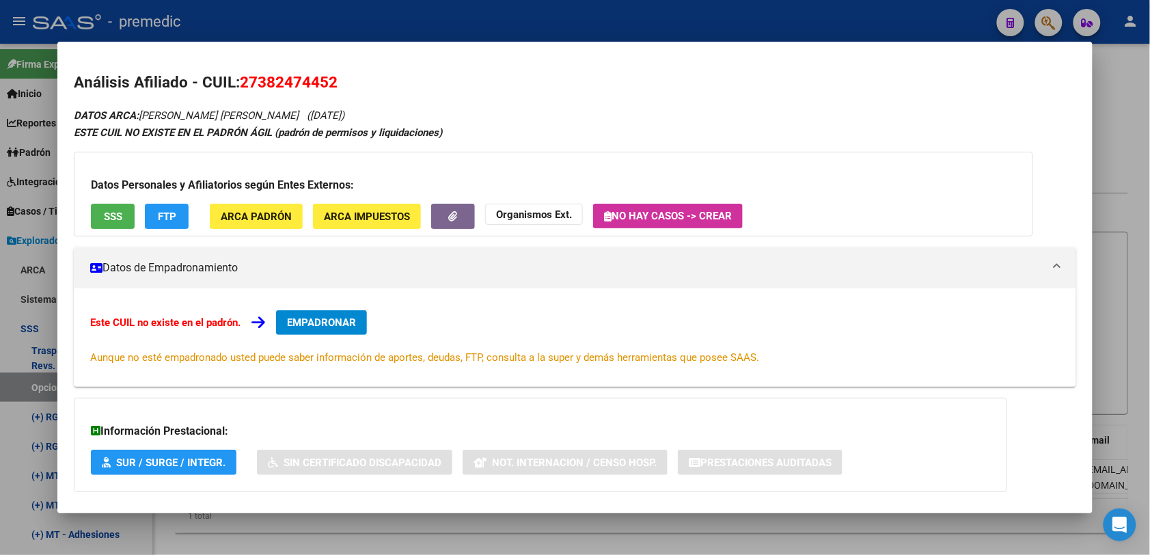
drag, startPoint x: 371, startPoint y: 338, endPoint x: 335, endPoint y: 330, distance: 36.5
click at [366, 338] on div "Este CUIL no existe en el padrón. EMPADRONAR Aunque no esté empadronado usted p…" at bounding box center [574, 337] width 969 height 55
click at [335, 330] on button "EMPADRONAR" at bounding box center [321, 322] width 91 height 25
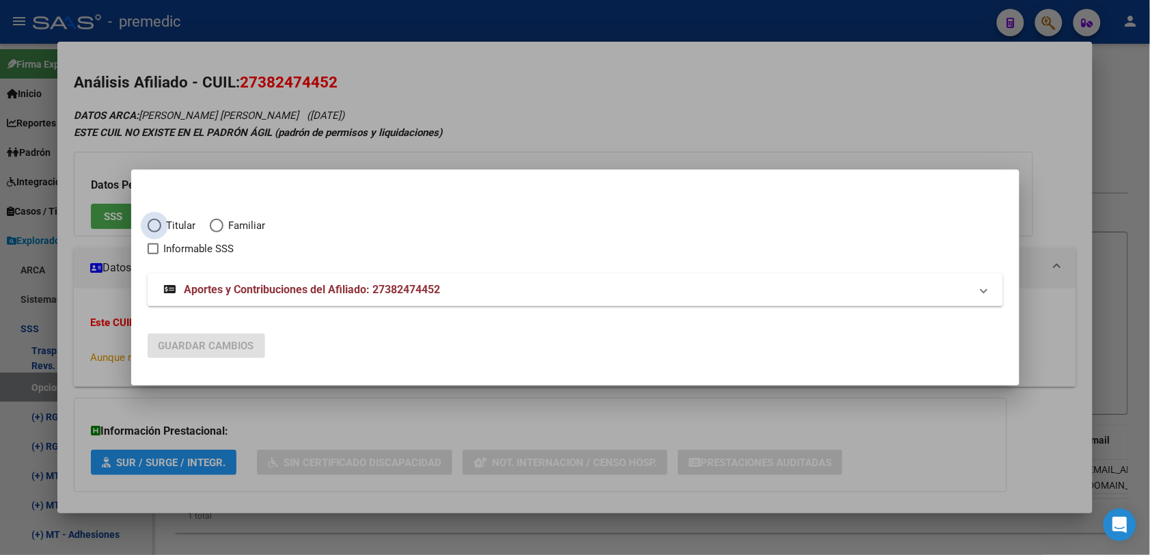
click at [186, 223] on span "Titular" at bounding box center [178, 226] width 35 height 16
click at [161, 223] on input "Titular" at bounding box center [155, 226] width 14 height 14
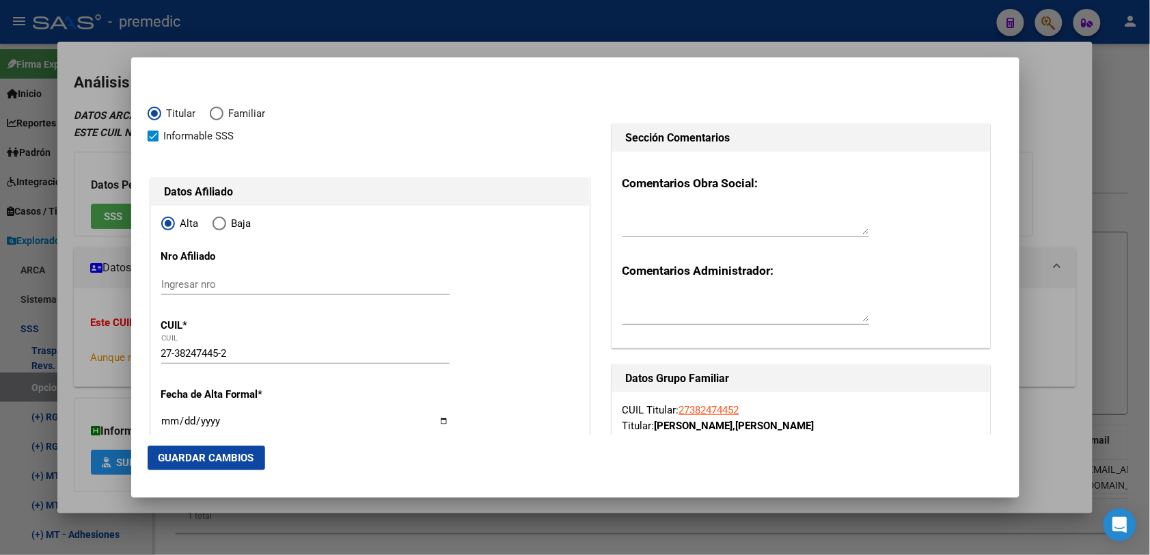
click at [206, 418] on input "Ingresar fecha" at bounding box center [305, 426] width 288 height 22
click at [176, 422] on input "Ingresar fecha" at bounding box center [305, 426] width 288 height 22
click at [169, 424] on input "Ingresar fecha" at bounding box center [305, 426] width 288 height 22
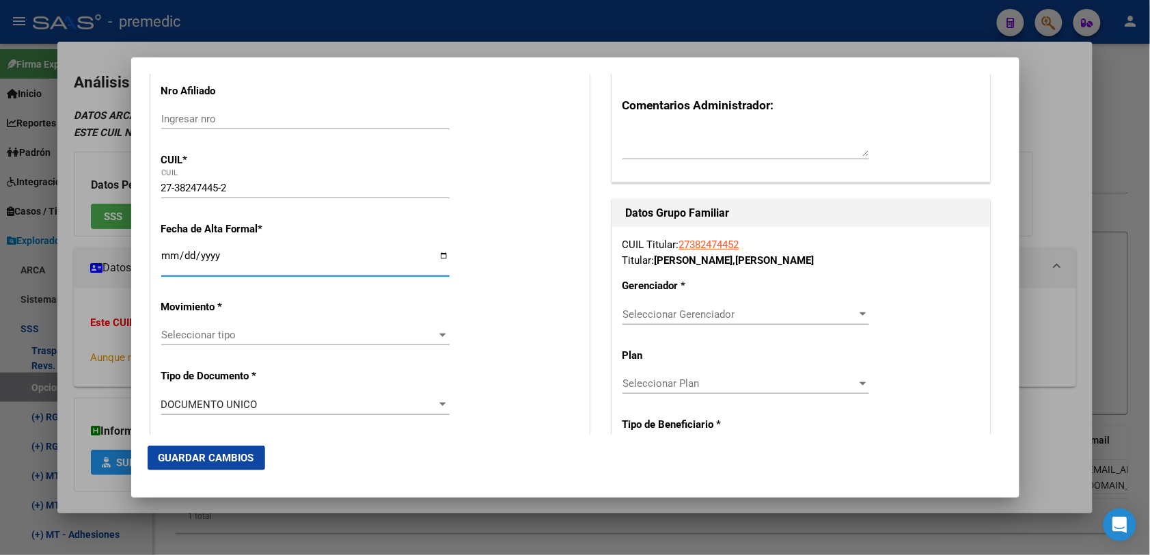
scroll to position [171, 0]
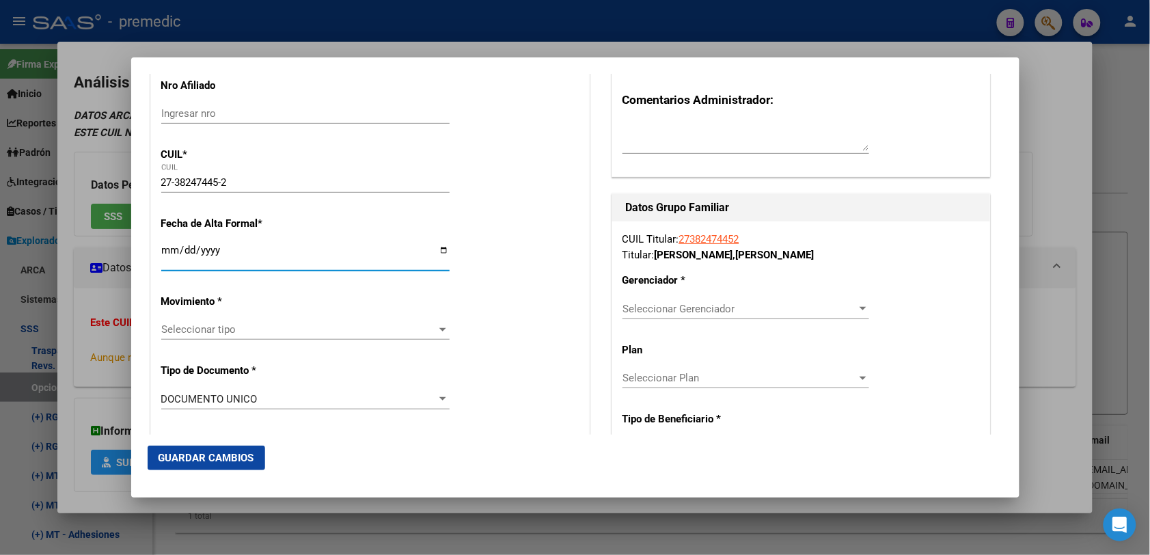
drag, startPoint x: 220, startPoint y: 318, endPoint x: 223, endPoint y: 327, distance: 9.3
click at [223, 327] on span "Seleccionar tipo" at bounding box center [299, 329] width 276 height 12
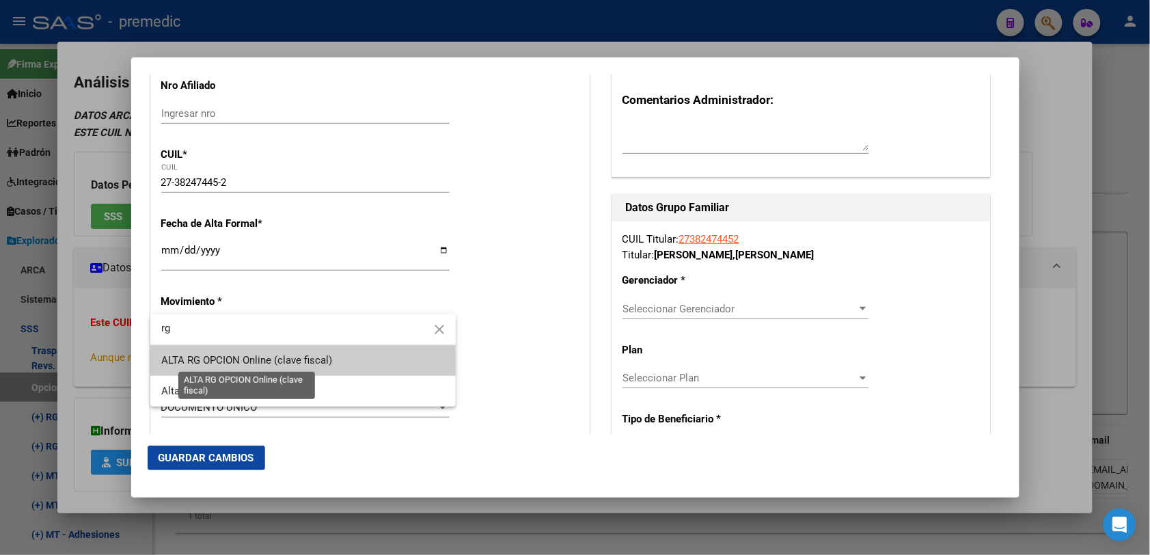
click at [268, 354] on span "ALTA RG OPCION Online (clave fiscal)" at bounding box center [246, 360] width 171 height 12
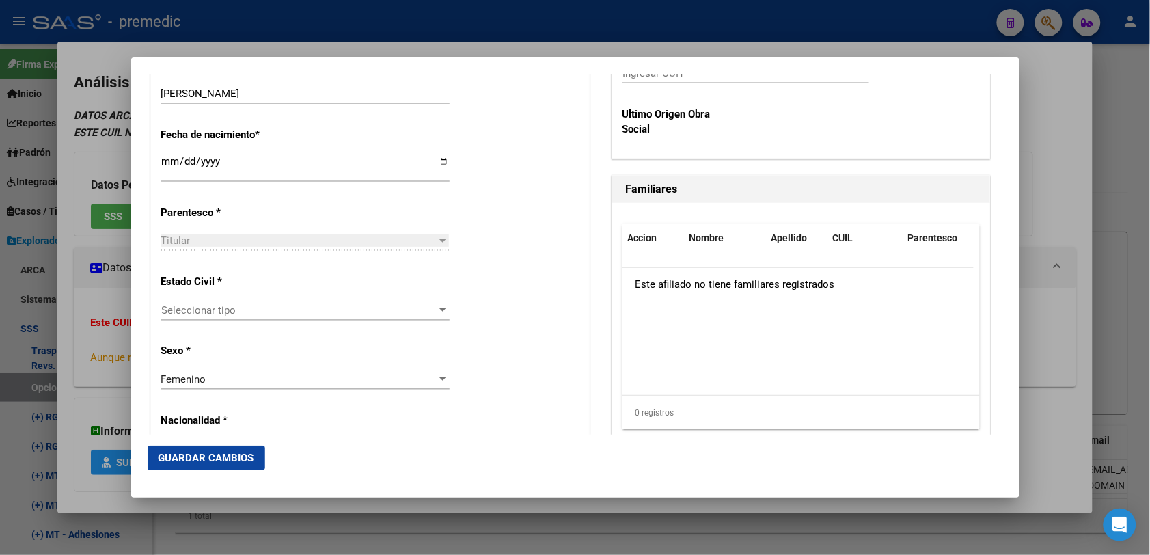
scroll to position [769, 0]
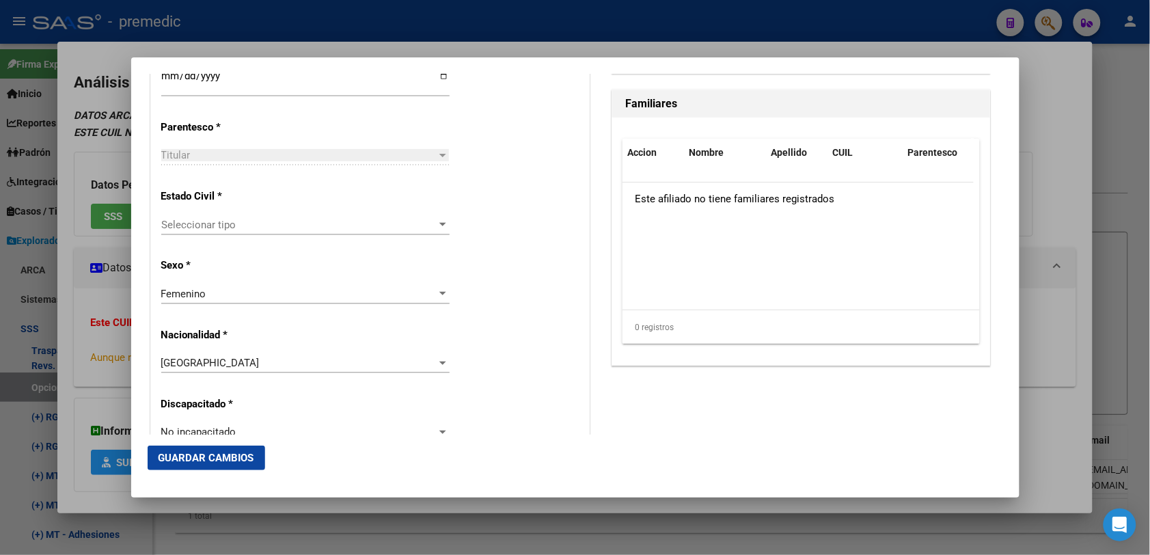
click at [294, 222] on span "Seleccionar tipo" at bounding box center [299, 225] width 276 height 12
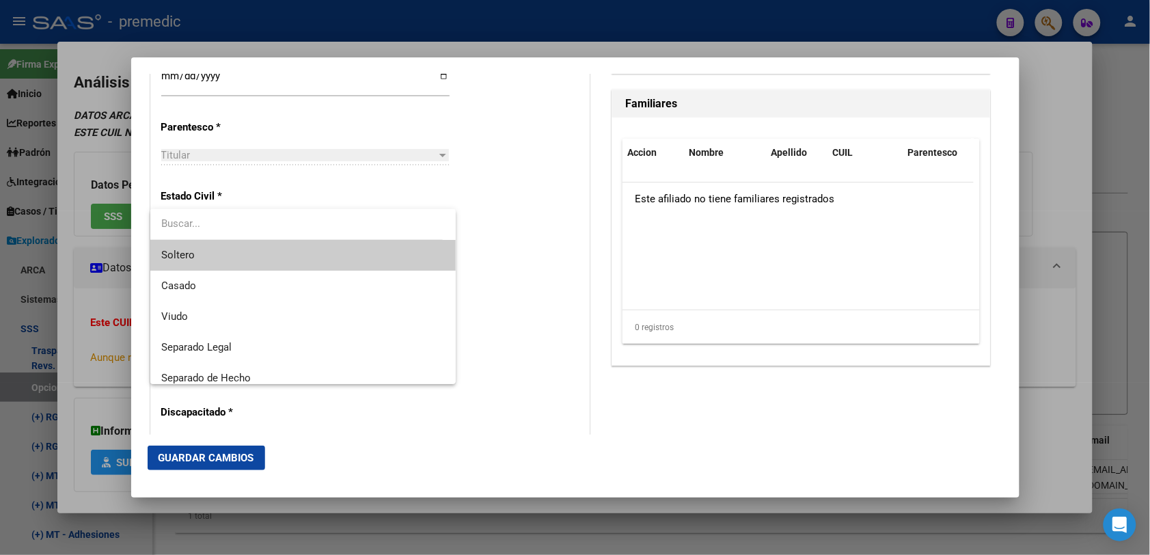
click at [291, 262] on span "Soltero" at bounding box center [302, 255] width 283 height 31
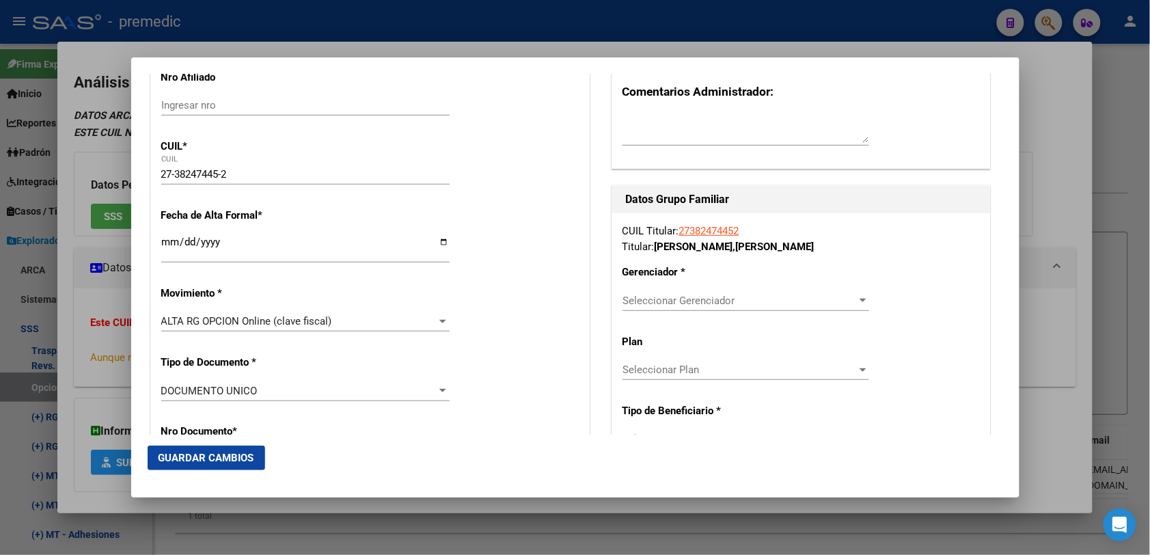
scroll to position [169, 0]
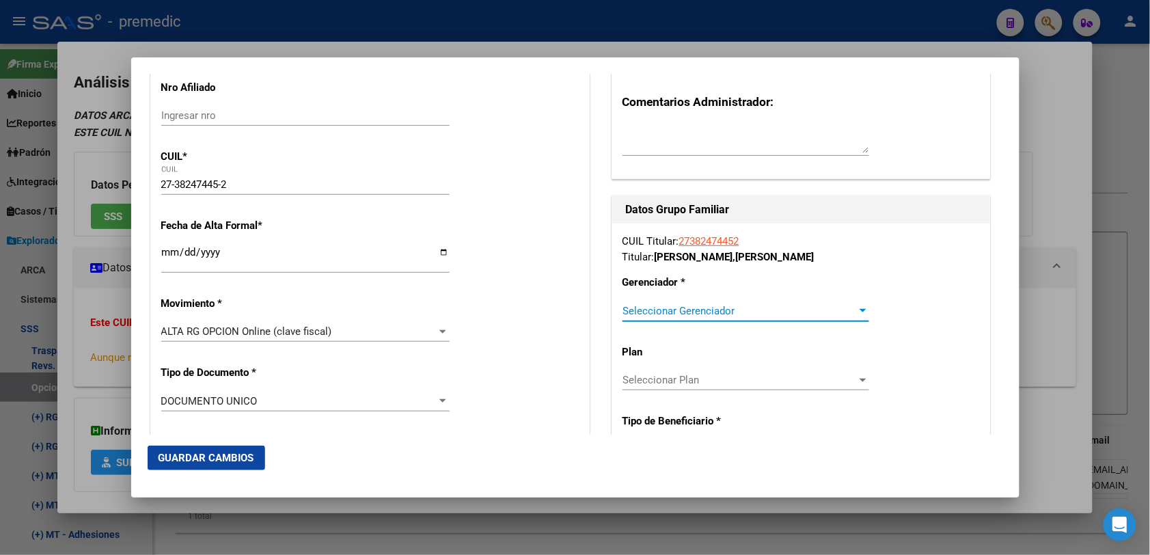
click at [715, 305] on span "Seleccionar Gerenciador" at bounding box center [739, 311] width 234 height 12
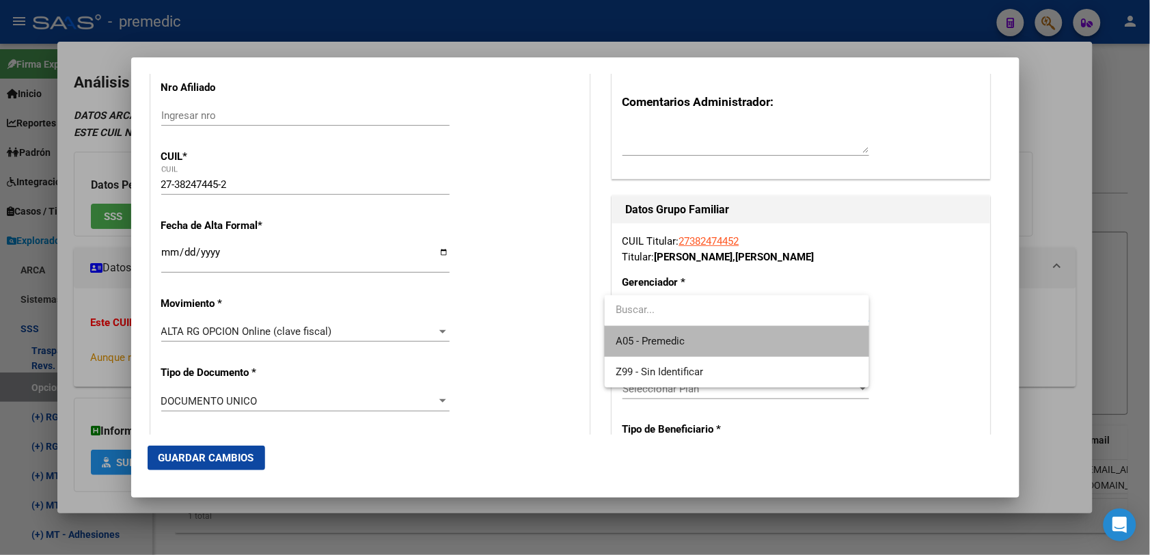
click at [724, 346] on span "A05 - Premedic" at bounding box center [736, 341] width 243 height 31
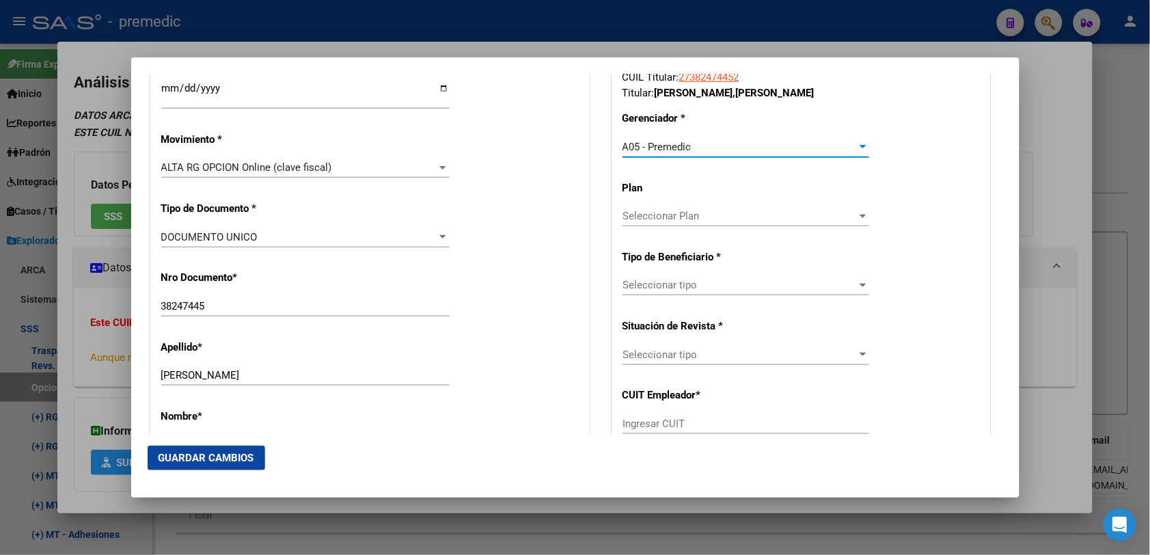
scroll to position [340, 0]
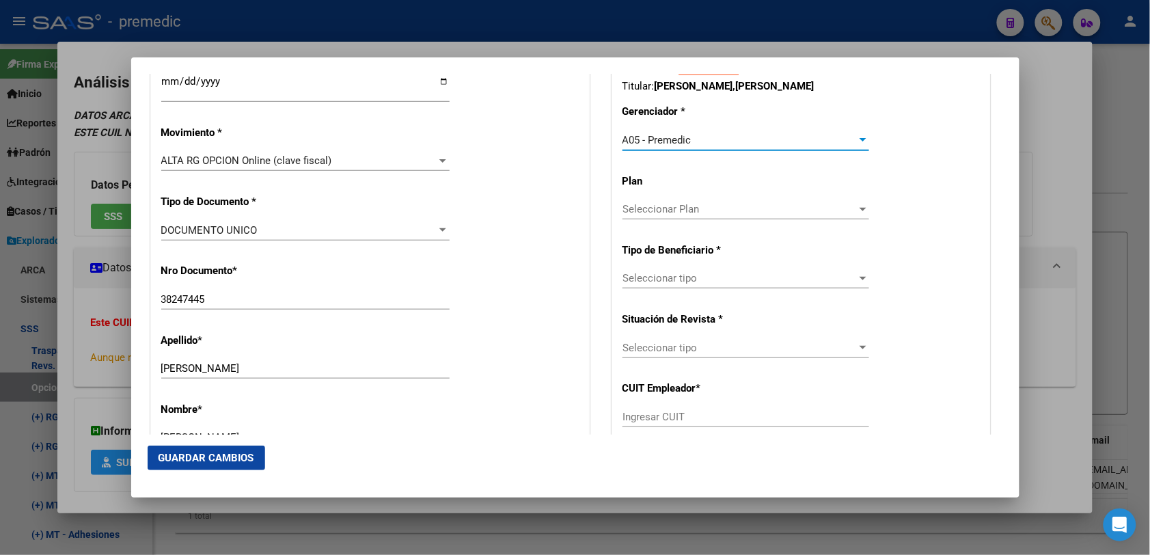
click at [728, 285] on div "Seleccionar tipo Seleccionar tipo" at bounding box center [745, 278] width 247 height 20
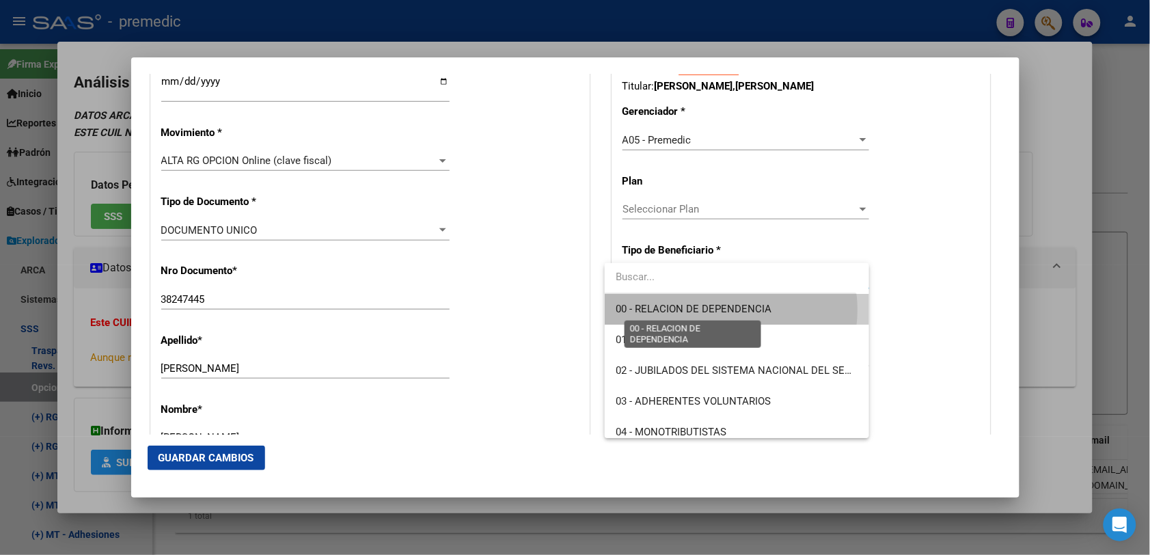
click at [725, 309] on span "00 - RELACION DE DEPENDENCIA" at bounding box center [693, 309] width 156 height 12
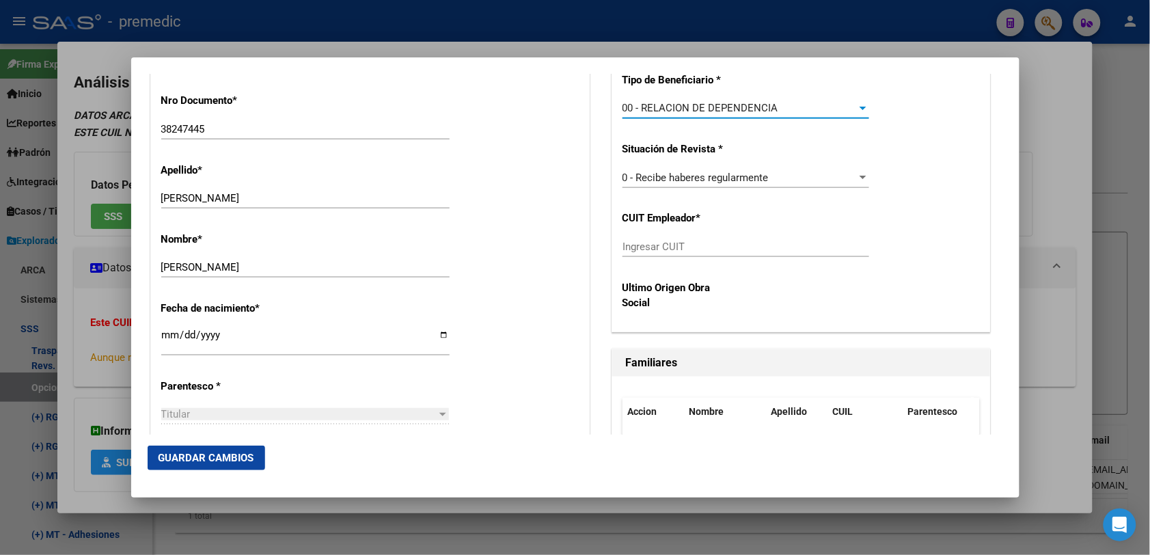
scroll to position [510, 0]
click at [700, 240] on input "Ingresar CUIT" at bounding box center [745, 246] width 247 height 12
paste input "30-66400673-8"
click at [178, 468] on button "Guardar Cambios" at bounding box center [206, 457] width 117 height 25
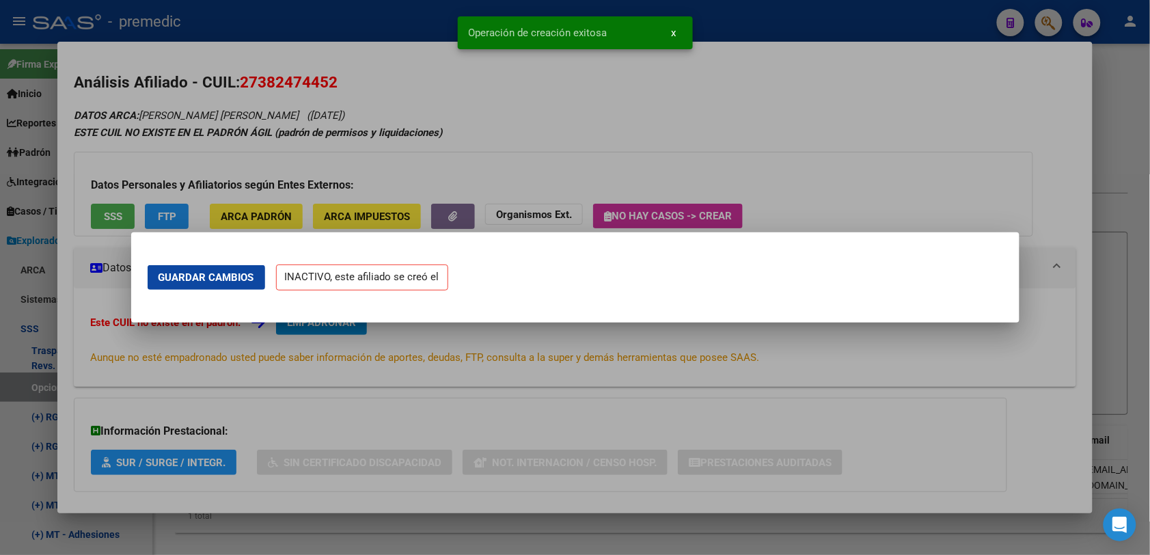
scroll to position [0, 0]
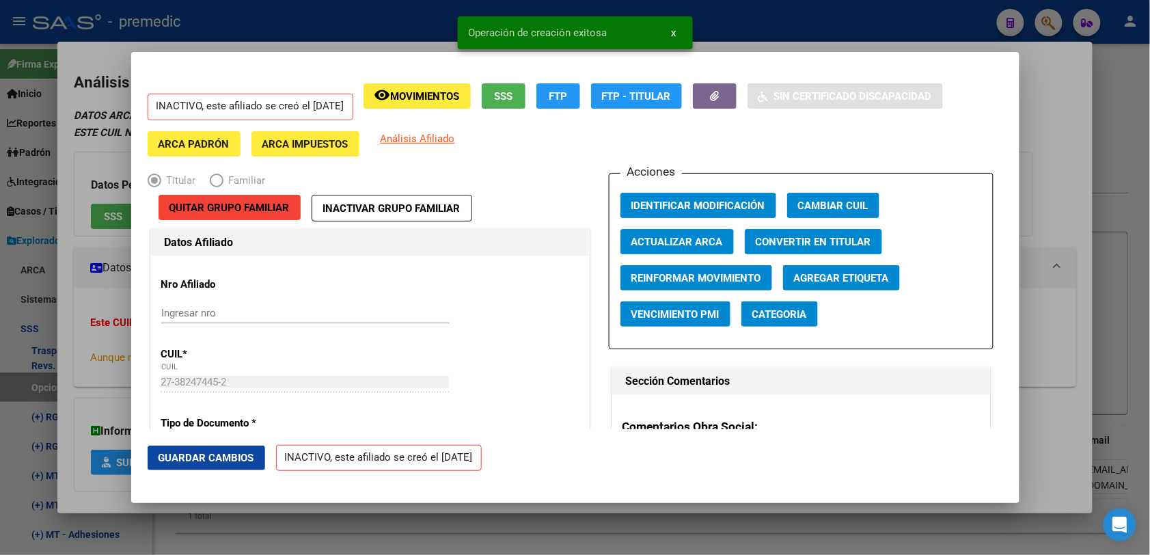
click at [1085, 132] on div at bounding box center [575, 277] width 1150 height 555
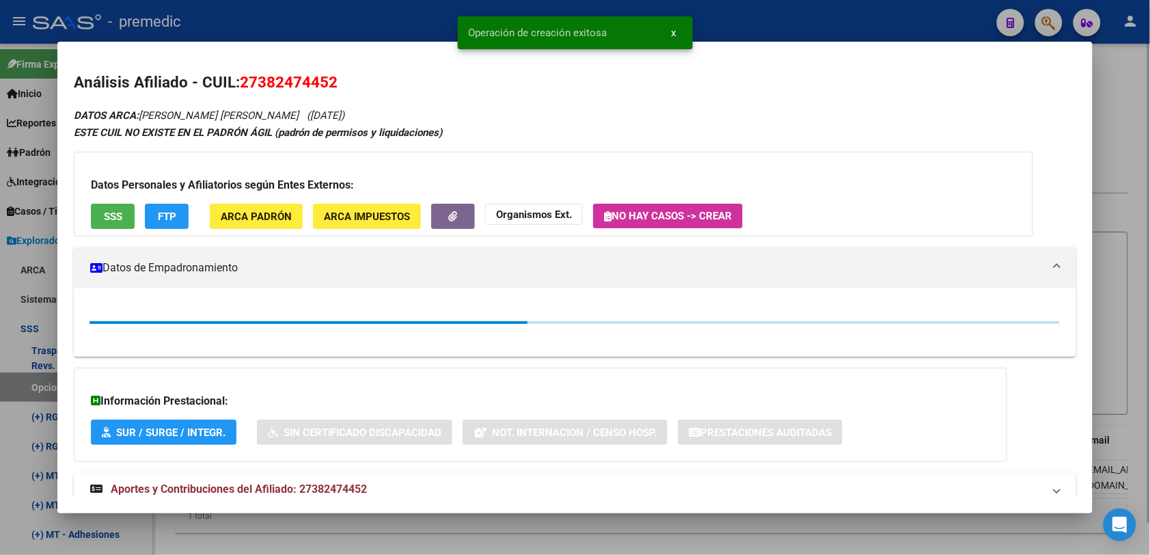
drag, startPoint x: 1102, startPoint y: 89, endPoint x: 1114, endPoint y: 67, distance: 25.1
click at [1102, 87] on div at bounding box center [575, 277] width 1150 height 555
click at [1114, 67] on p "Estos registros no son definitivos. Pueden no concretarse en el archivo final S…" at bounding box center [651, 73] width 953 height 15
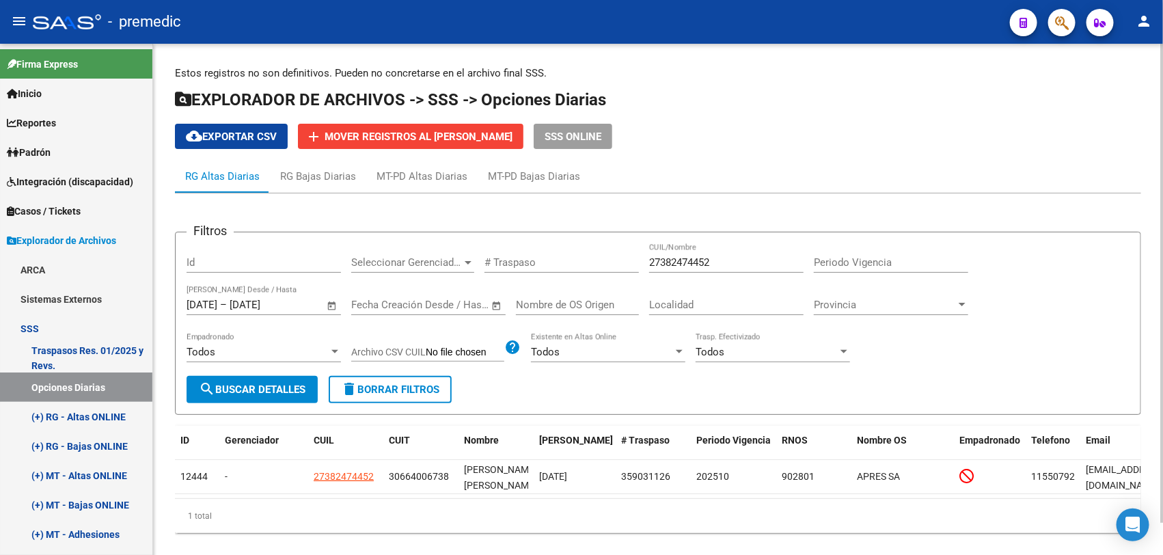
click at [702, 264] on input "27382474452" at bounding box center [726, 262] width 154 height 12
paste input "234996830"
click at [243, 387] on span "search Buscar Detalles" at bounding box center [252, 389] width 107 height 12
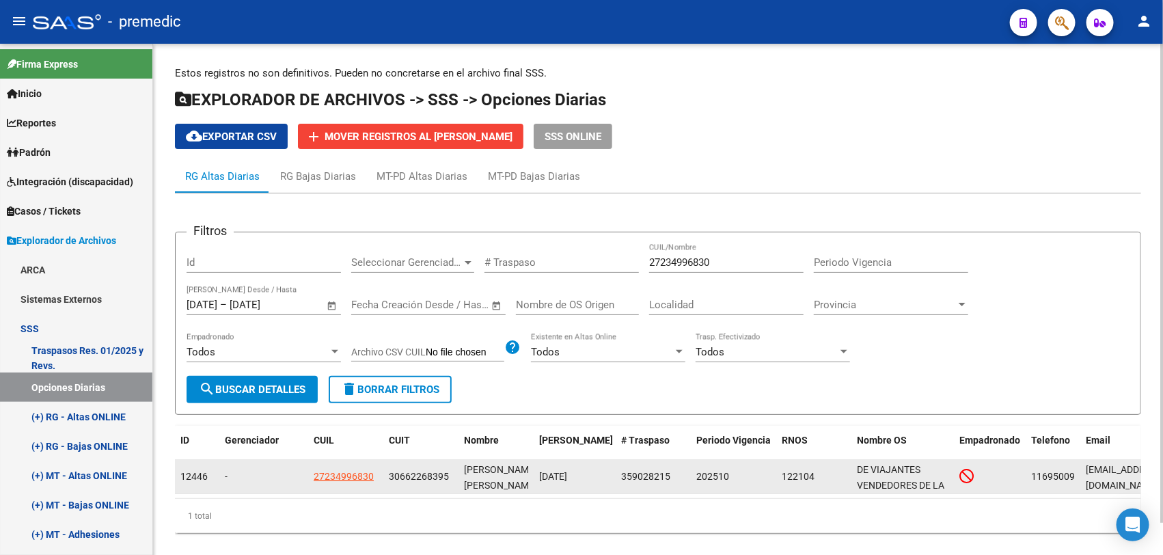
click at [346, 469] on app-link-go-to "27234996830" at bounding box center [344, 477] width 60 height 16
click at [372, 473] on span "27234996830" at bounding box center [344, 476] width 60 height 11
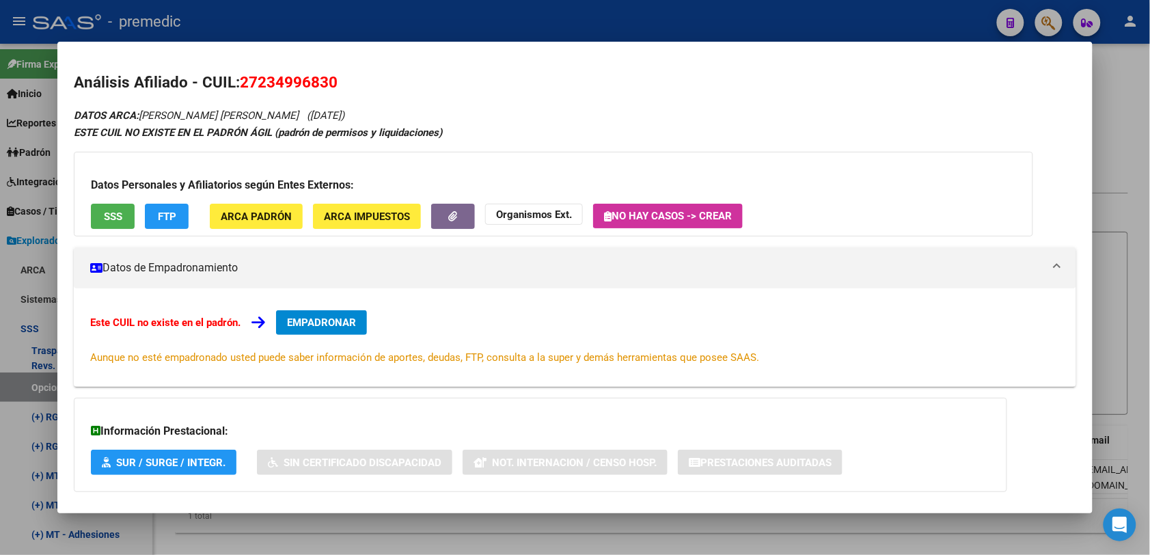
click at [318, 356] on span "Aunque no esté empadronado usted puede saber información de aportes, deudas, FT…" at bounding box center [424, 357] width 669 height 12
click at [313, 333] on button "EMPADRONAR" at bounding box center [321, 322] width 91 height 25
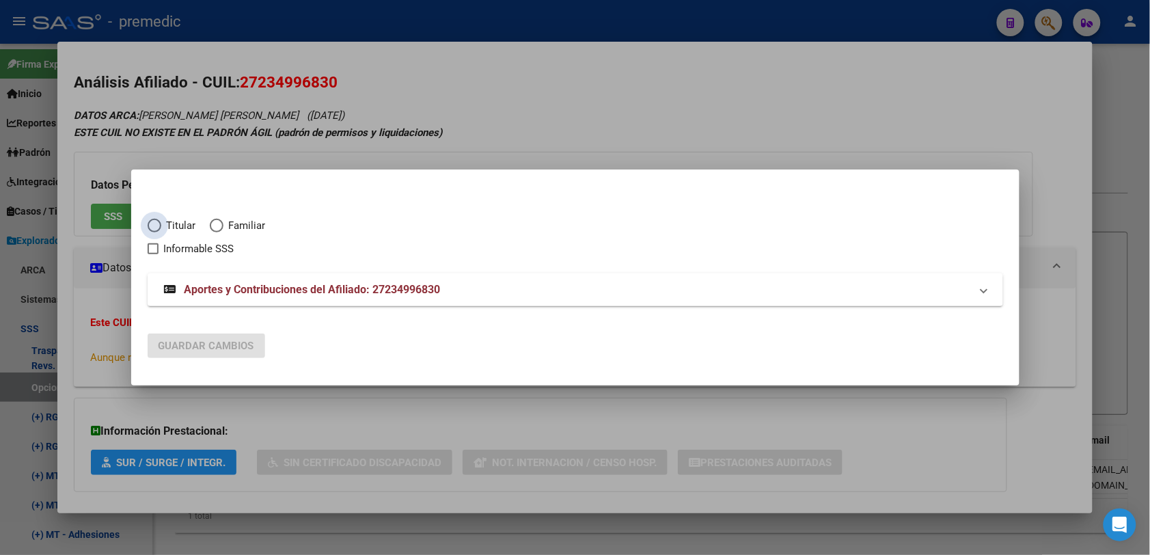
click at [183, 219] on span "Titular" at bounding box center [178, 226] width 35 height 16
click at [161, 219] on input "Titular" at bounding box center [155, 226] width 14 height 14
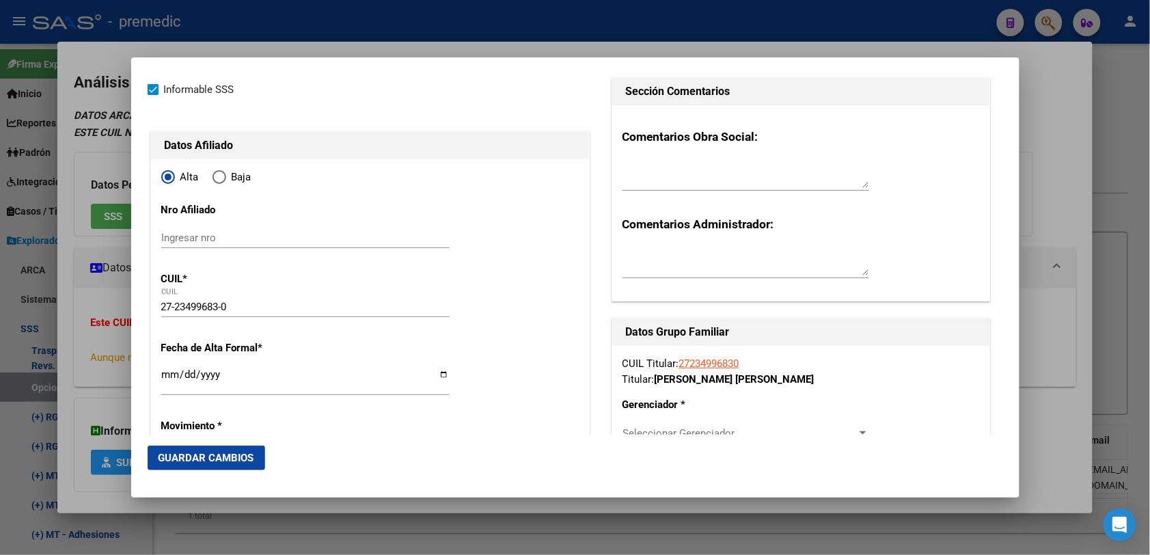
scroll to position [85, 0]
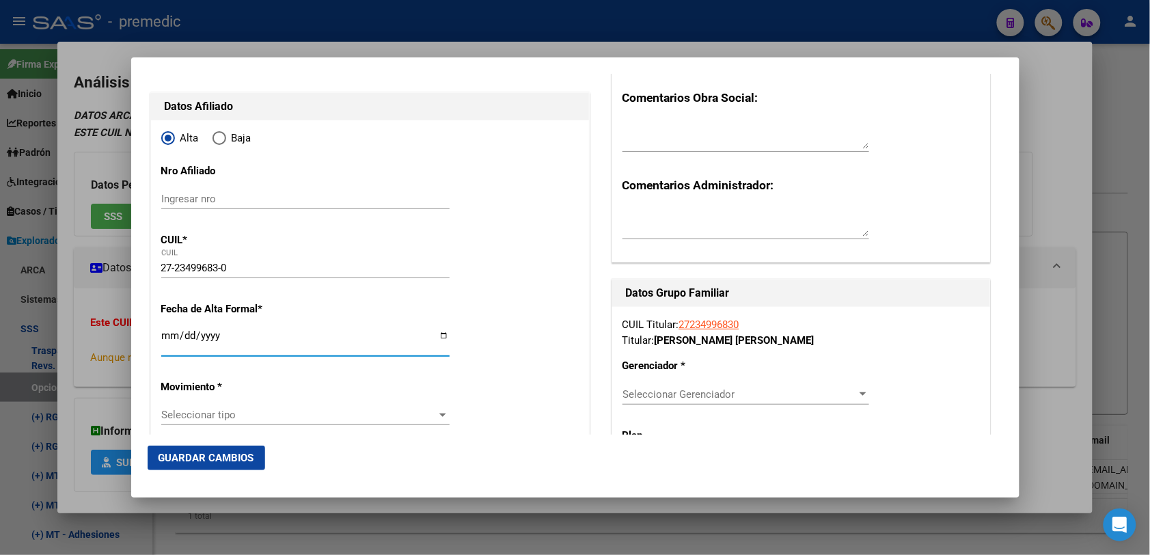
click at [178, 342] on input "Ingresar fecha" at bounding box center [305, 341] width 288 height 22
click at [165, 340] on input "Ingresar fecha" at bounding box center [305, 341] width 288 height 22
drag, startPoint x: 227, startPoint y: 393, endPoint x: 230, endPoint y: 407, distance: 14.6
click at [230, 408] on div "Seleccionar tipo Seleccionar tipo" at bounding box center [305, 414] width 288 height 20
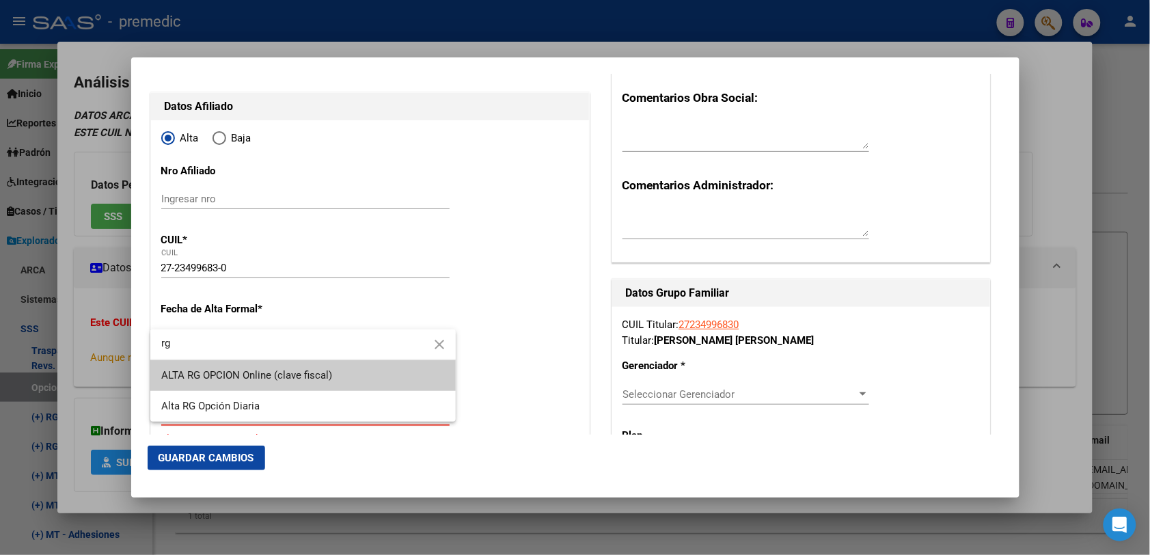
click at [247, 387] on span "ALTA RG OPCION Online (clave fiscal)" at bounding box center [302, 375] width 283 height 31
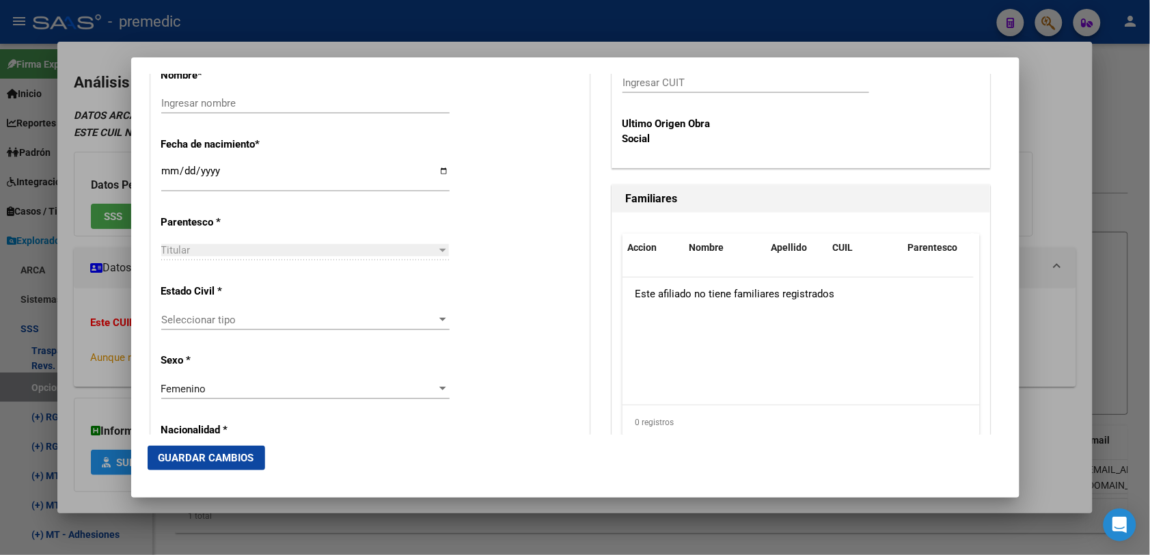
scroll to position [683, 0]
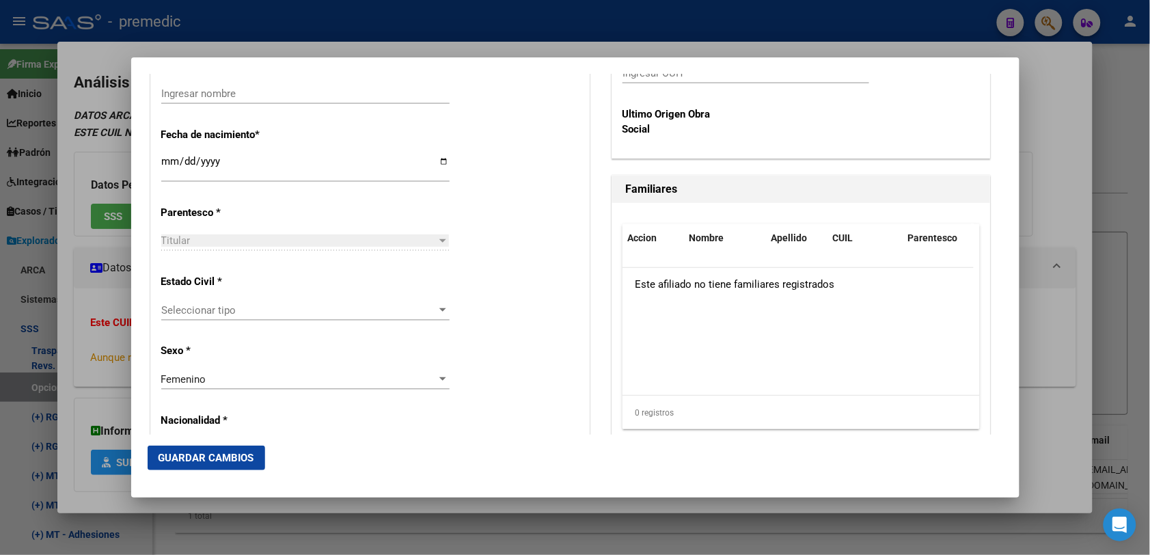
click at [302, 303] on div "Seleccionar tipo Seleccionar tipo" at bounding box center [305, 310] width 288 height 20
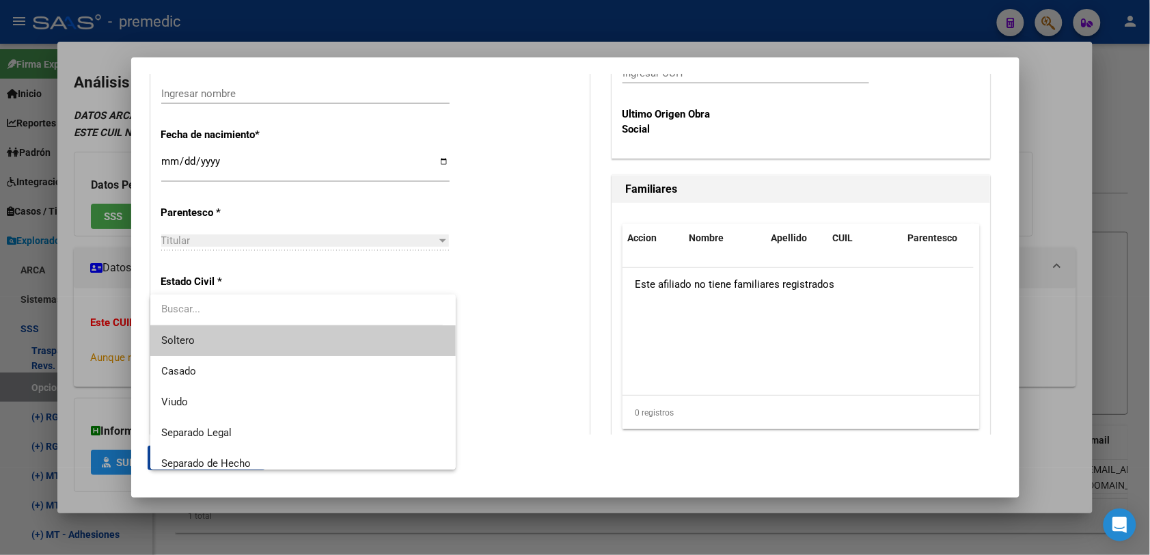
click at [251, 342] on span "Soltero" at bounding box center [302, 340] width 283 height 31
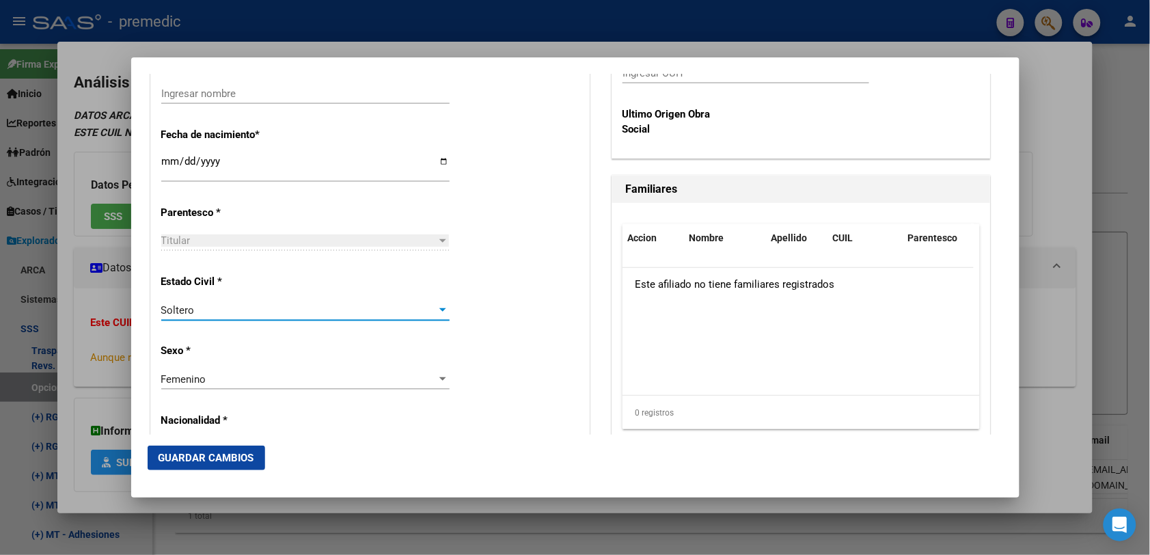
click at [439, 305] on div at bounding box center [443, 310] width 12 height 11
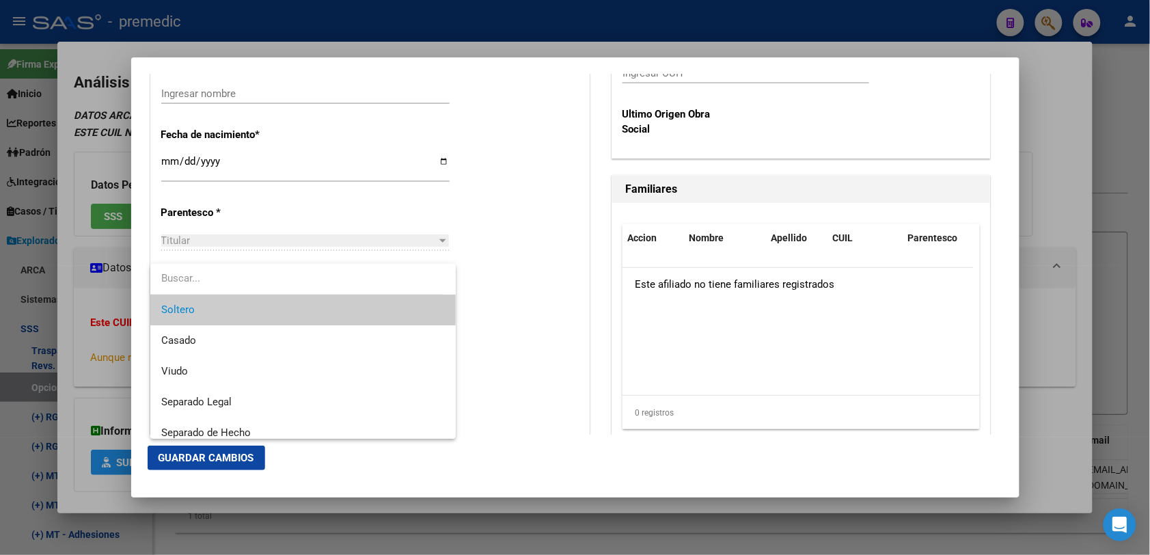
click at [439, 305] on mat-option "Soltero" at bounding box center [302, 309] width 305 height 31
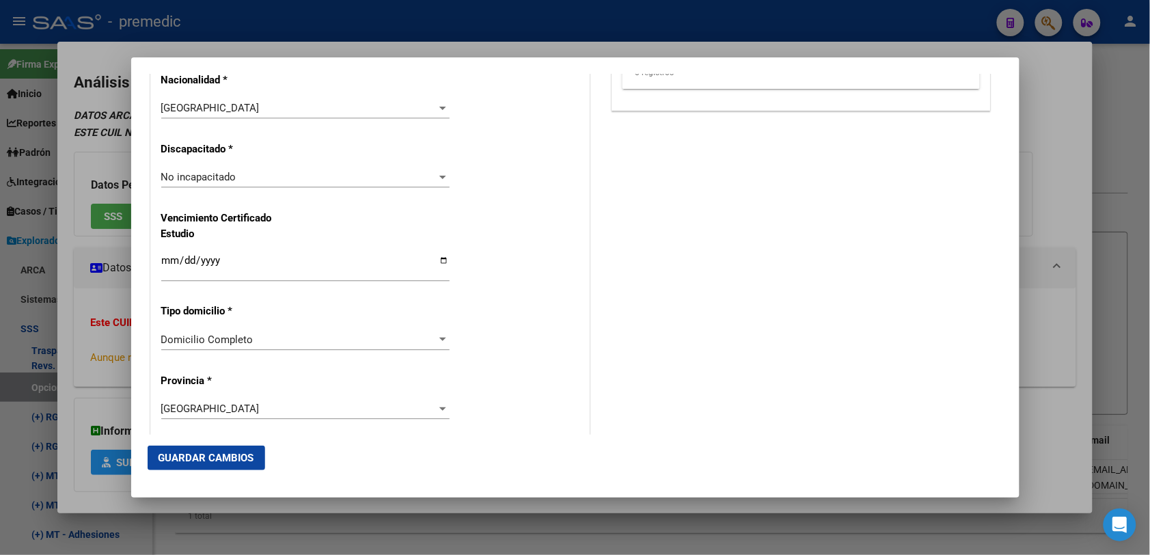
scroll to position [1025, 0]
click at [305, 328] on div "Domicilio Completo Seleccionar tipo domicilio" at bounding box center [305, 338] width 288 height 20
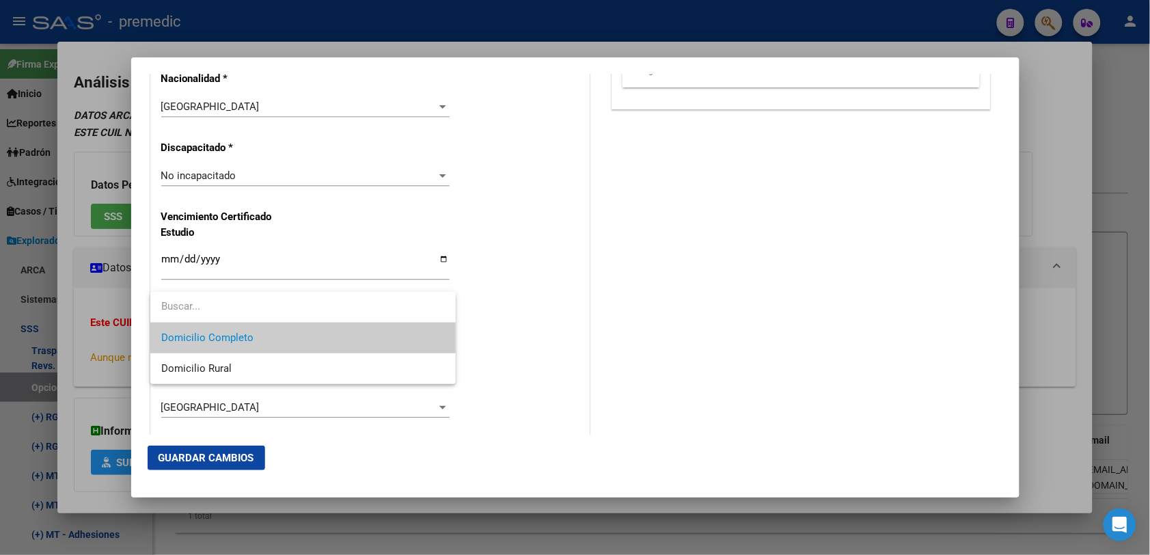
click at [305, 328] on span "Domicilio Completo" at bounding box center [302, 337] width 283 height 31
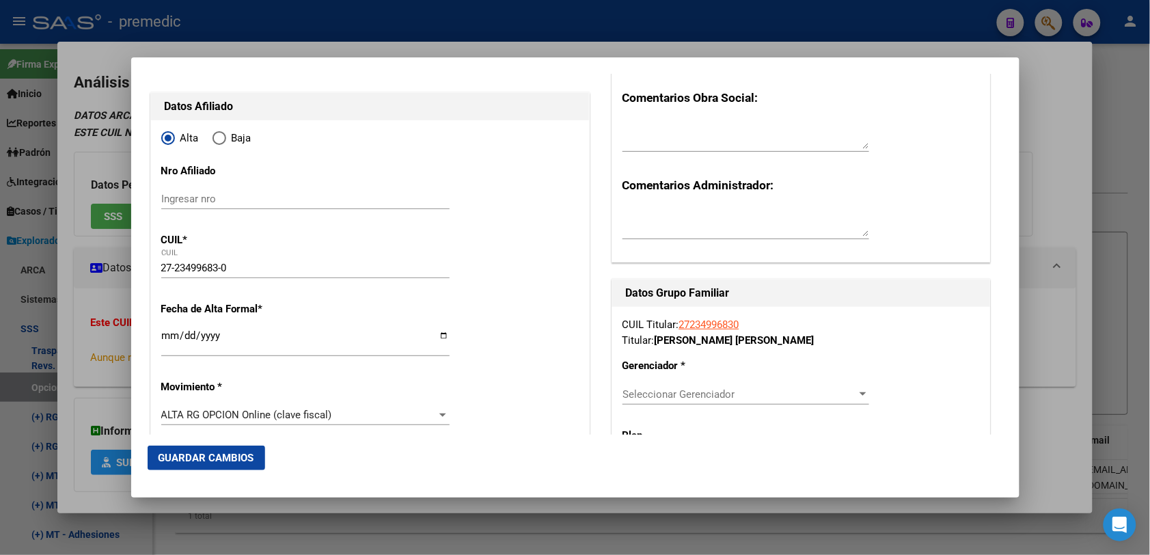
scroll to position [256, 0]
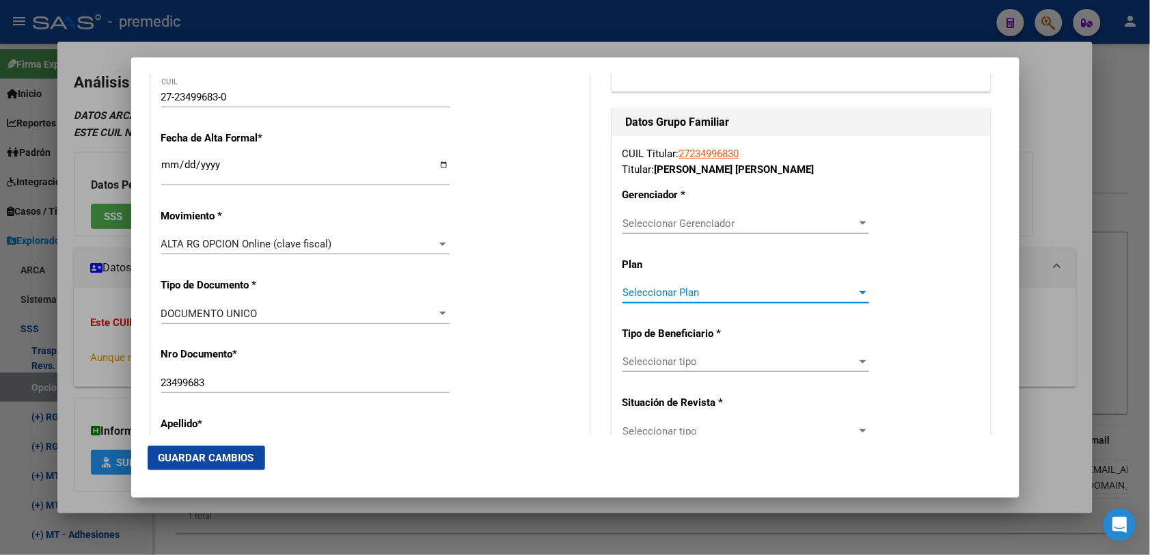
click at [704, 299] on span "Seleccionar Plan" at bounding box center [739, 292] width 234 height 12
drag, startPoint x: 702, startPoint y: 202, endPoint x: 708, endPoint y: 224, distance: 23.4
click at [705, 209] on div at bounding box center [575, 277] width 1150 height 555
click at [711, 229] on span "Seleccionar Gerenciador" at bounding box center [739, 223] width 234 height 12
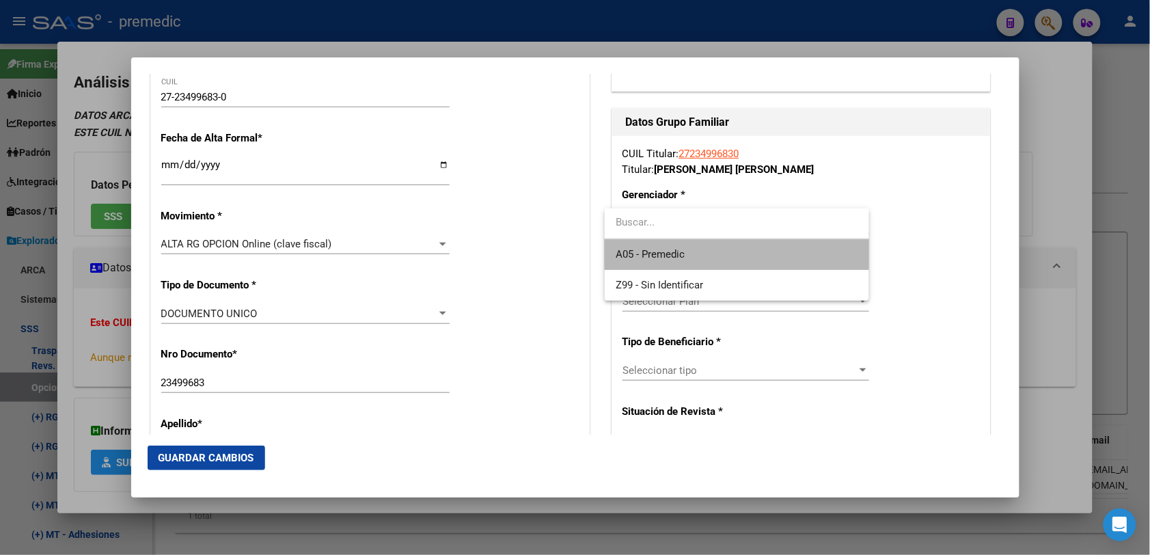
click at [712, 249] on span "A05 - Premedic" at bounding box center [736, 254] width 243 height 31
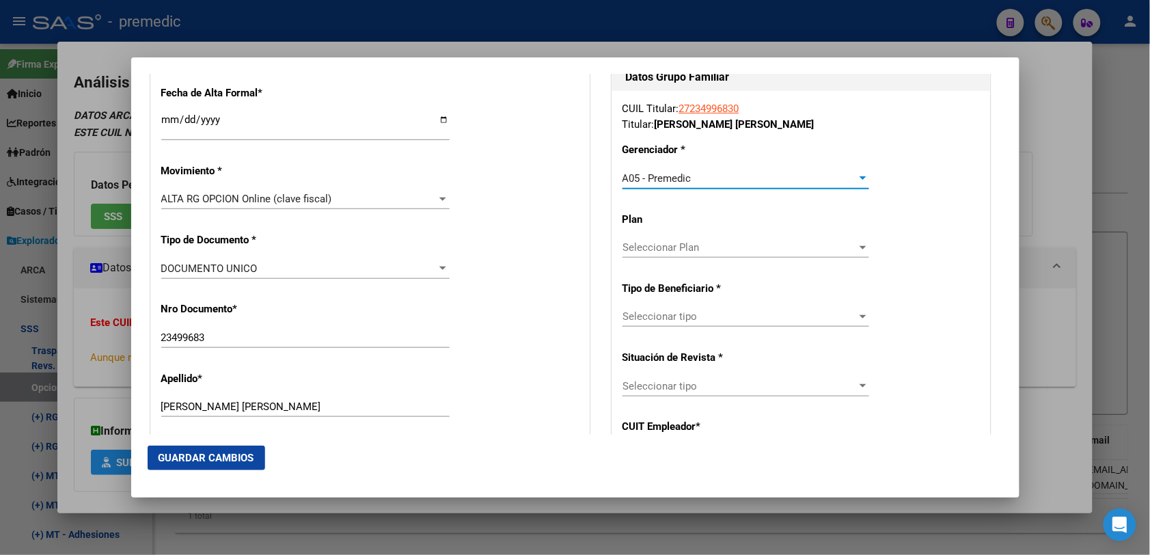
scroll to position [342, 0]
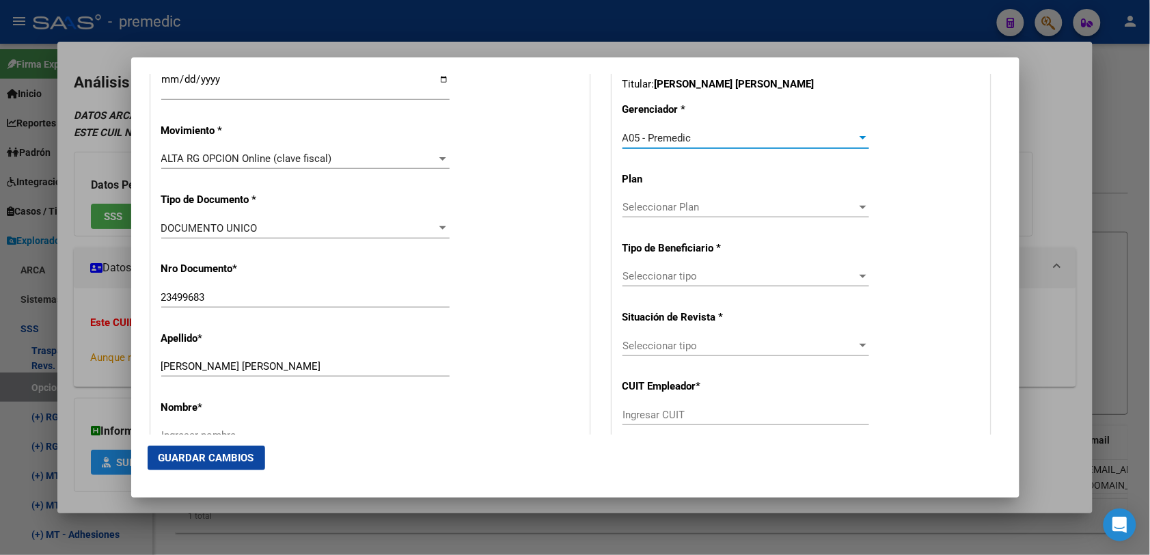
click at [708, 277] on span "Seleccionar tipo" at bounding box center [739, 276] width 234 height 12
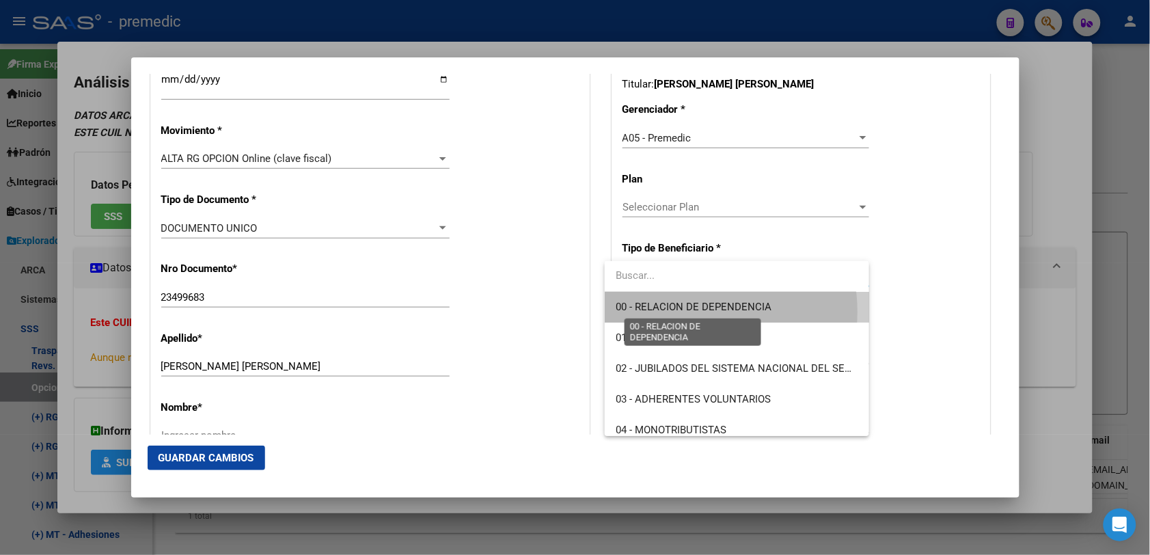
click at [689, 312] on span "00 - RELACION DE DEPENDENCIA" at bounding box center [693, 307] width 156 height 12
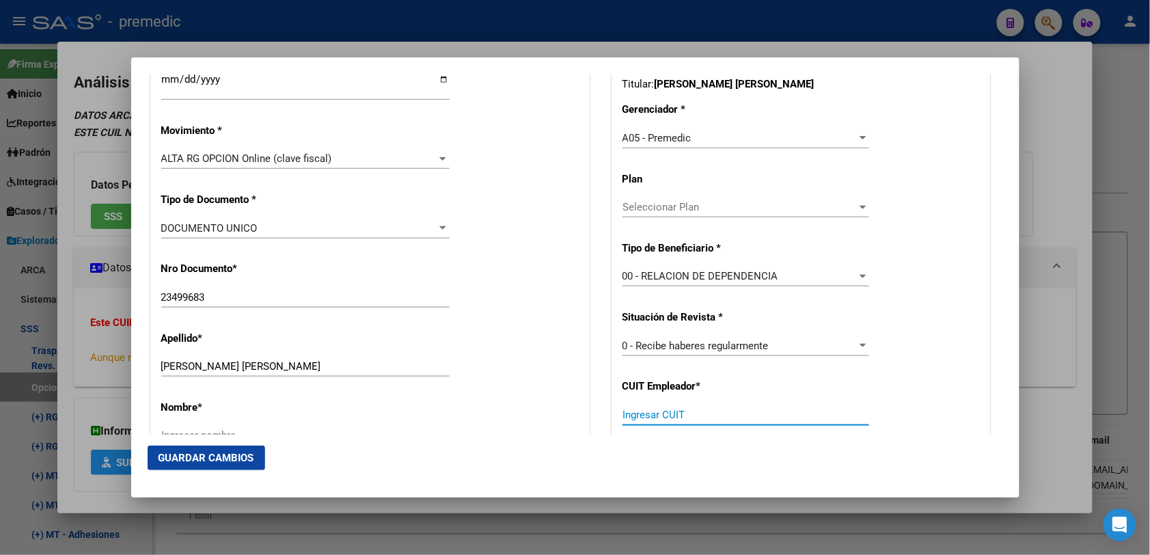
click at [676, 410] on input "Ingresar CUIT" at bounding box center [745, 415] width 247 height 12
paste input "30-66226839-5"
click at [224, 454] on span "Guardar Cambios" at bounding box center [206, 458] width 96 height 12
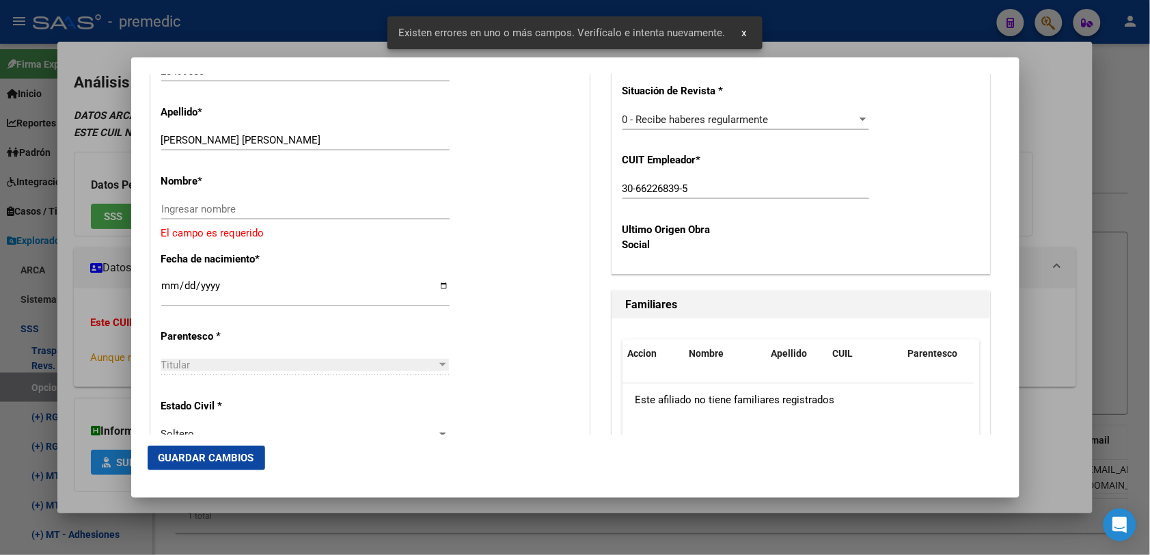
scroll to position [598, 0]
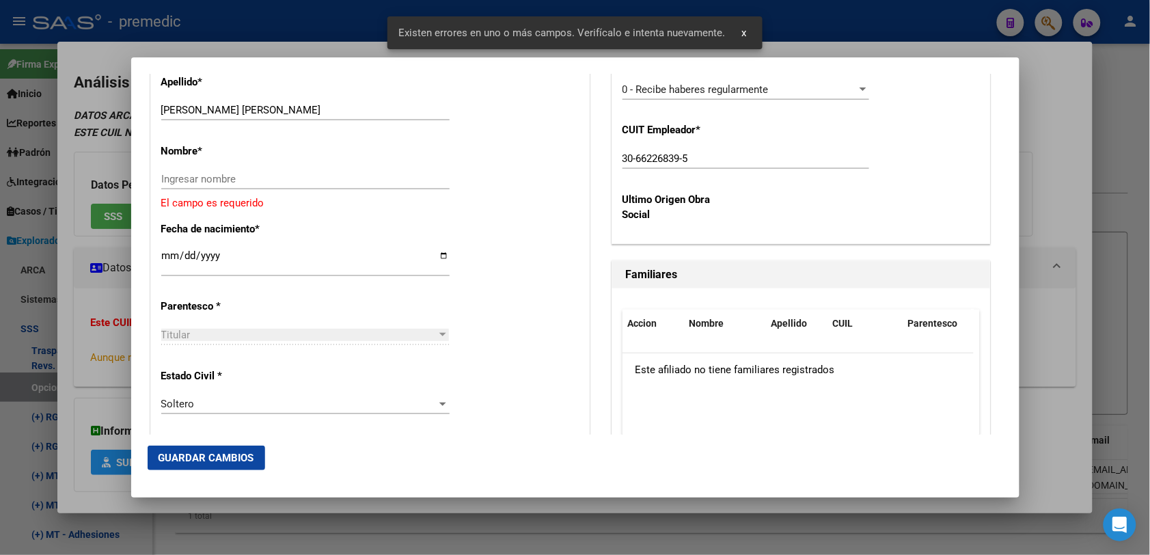
click at [257, 171] on div "Ingresar nombre" at bounding box center [305, 179] width 288 height 20
click at [212, 111] on input "[PERSON_NAME] [PERSON_NAME]" at bounding box center [305, 110] width 288 height 12
drag, startPoint x: 212, startPoint y: 111, endPoint x: 265, endPoint y: 111, distance: 52.6
click at [265, 111] on input "[PERSON_NAME] [PERSON_NAME]" at bounding box center [305, 110] width 288 height 12
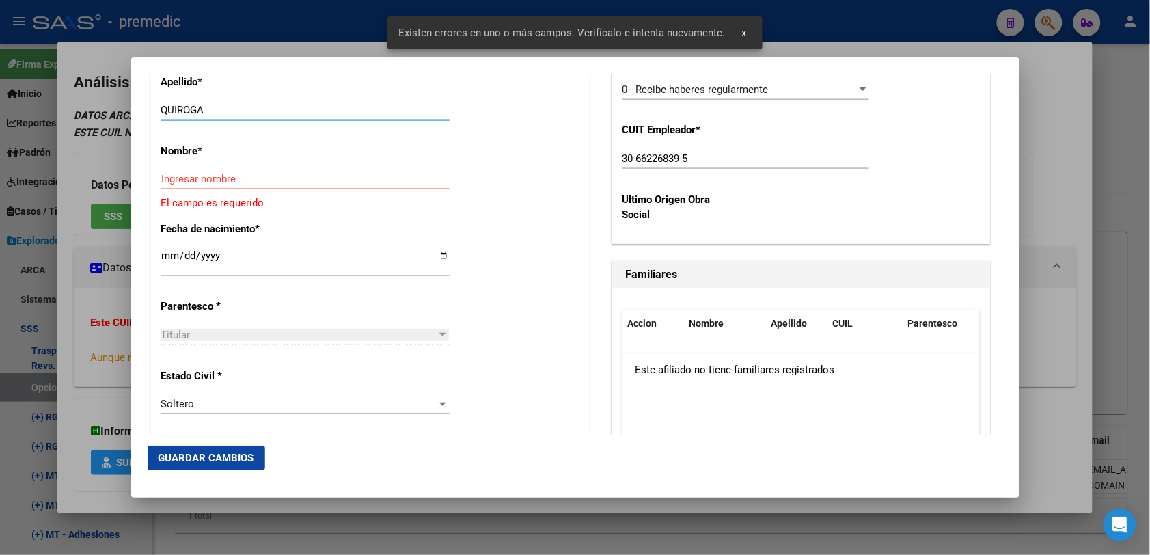
click at [238, 195] on div "Ingresar nombre" at bounding box center [305, 185] width 288 height 33
click at [245, 171] on div "Ingresar nombre" at bounding box center [305, 179] width 288 height 20
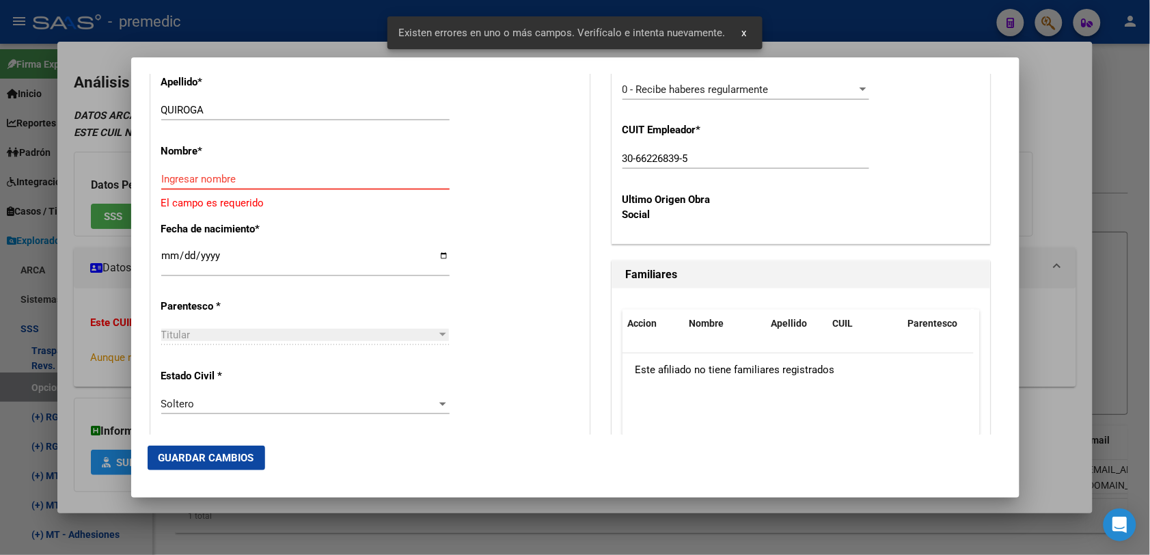
paste input "[PERSON_NAME]"
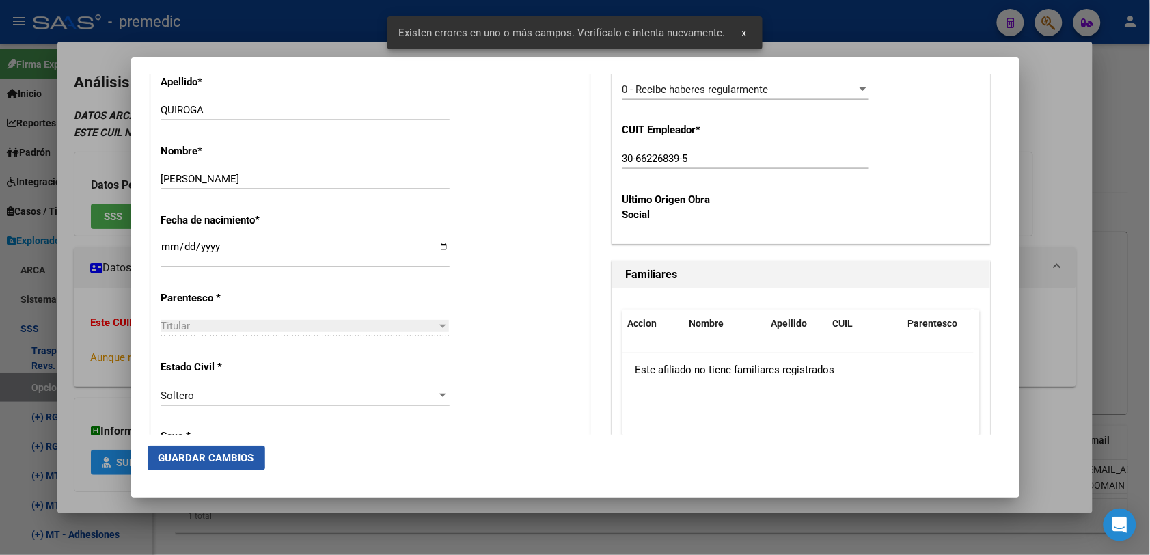
click at [195, 456] on span "Guardar Cambios" at bounding box center [206, 458] width 96 height 12
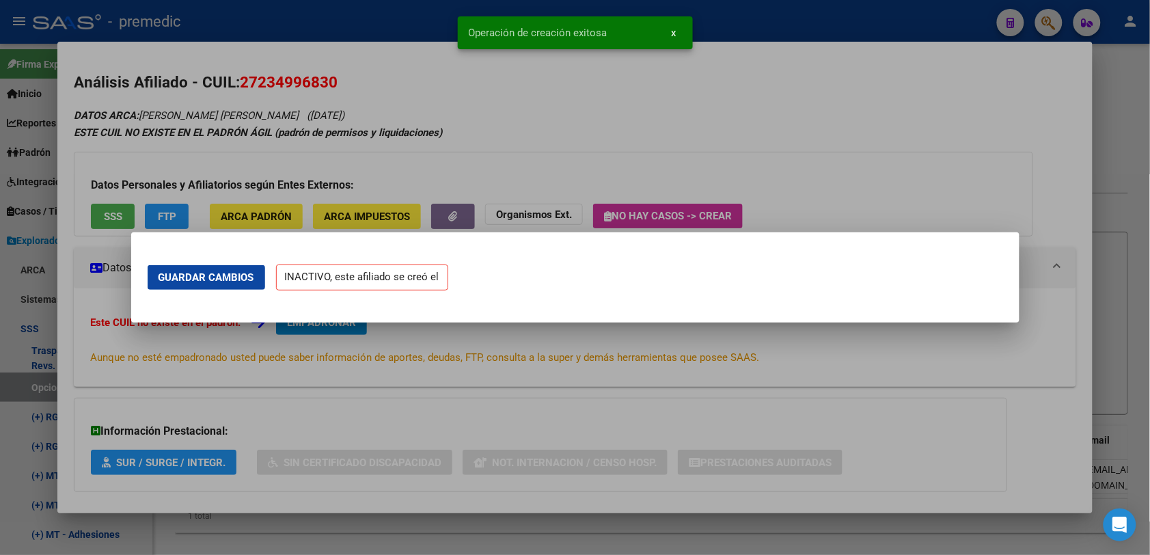
scroll to position [0, 0]
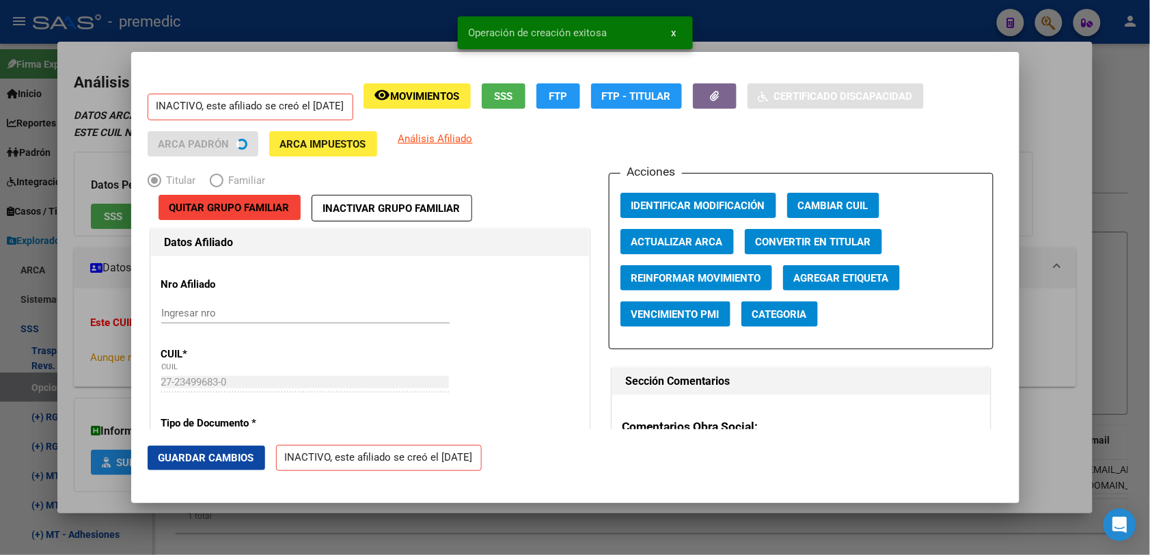
click at [1060, 166] on div at bounding box center [575, 277] width 1150 height 555
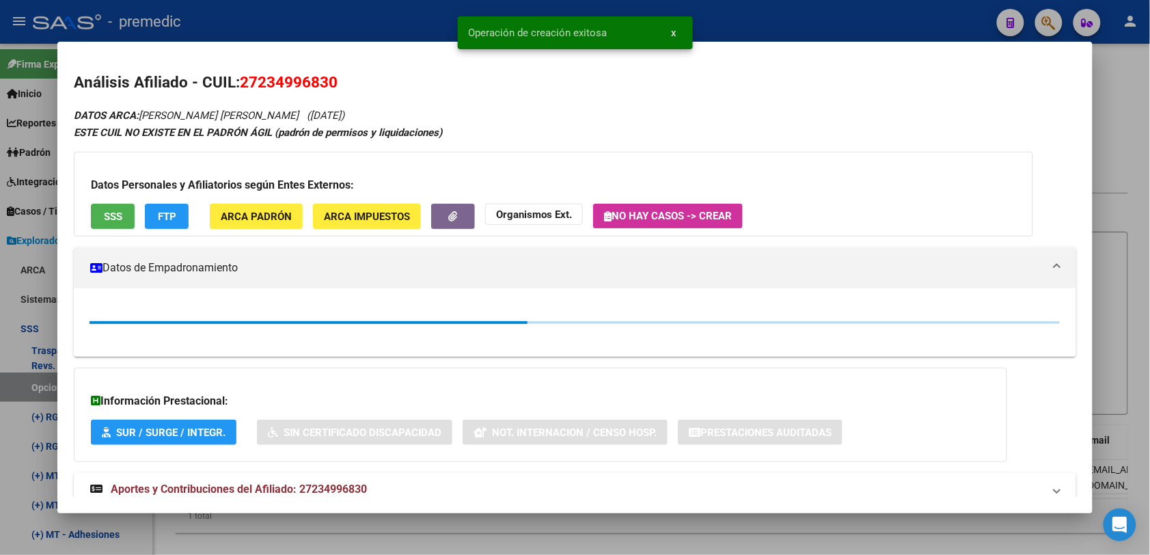
click at [1101, 118] on div at bounding box center [575, 277] width 1150 height 555
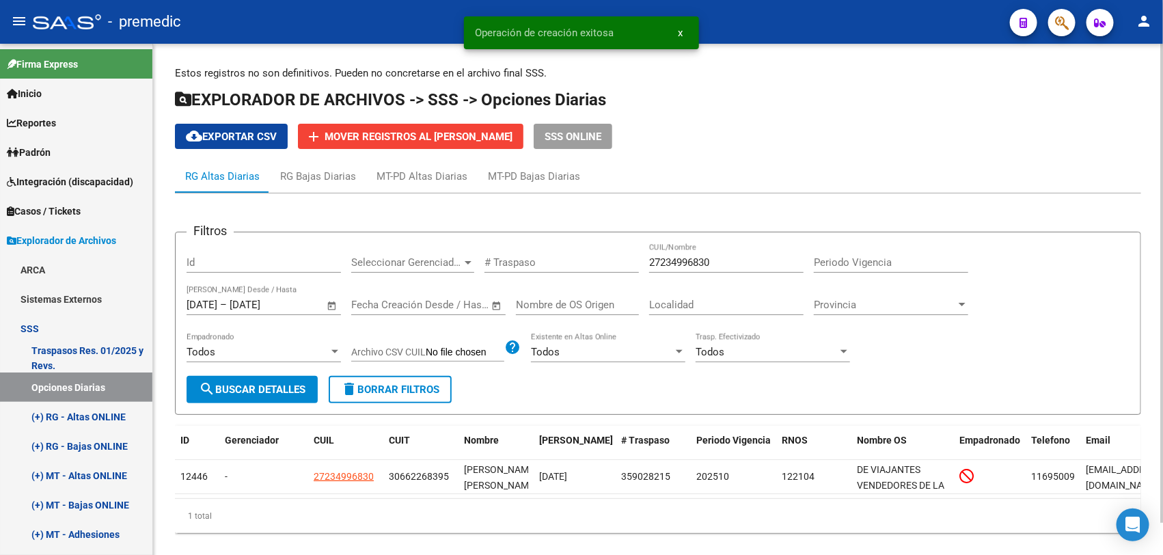
click at [1118, 103] on h1 "EXPLORADOR DE ARCHIVOS -> SSS -> Opciones Diarias" at bounding box center [658, 101] width 966 height 24
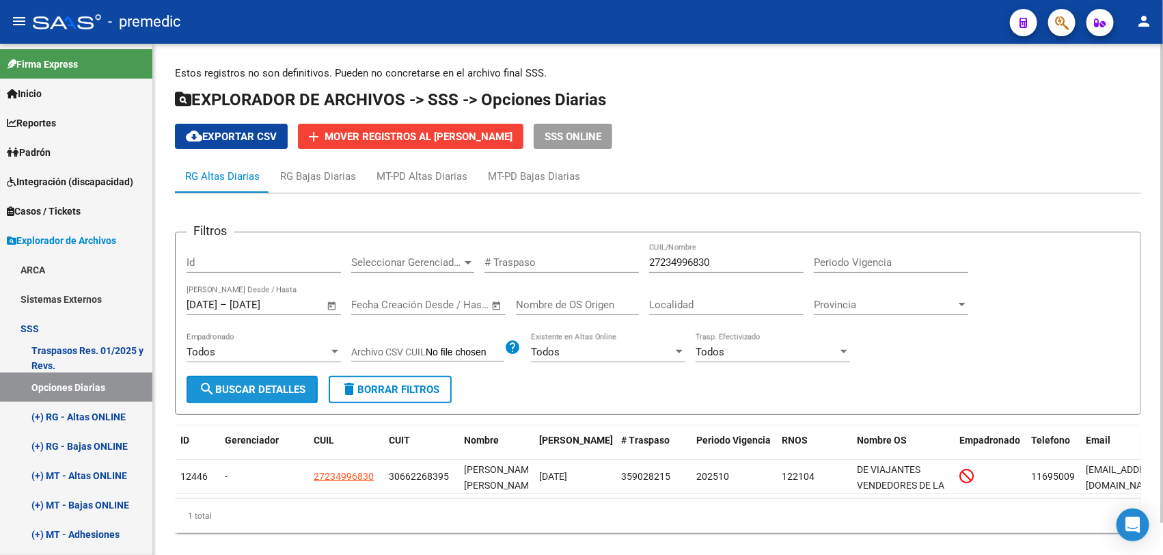
click at [277, 398] on button "search Buscar Detalles" at bounding box center [251, 389] width 131 height 27
click at [760, 245] on div "27234996830 CUIL/Nombre" at bounding box center [726, 257] width 154 height 29
click at [748, 256] on input "27234996830" at bounding box center [726, 262] width 154 height 12
paste input "0354107024"
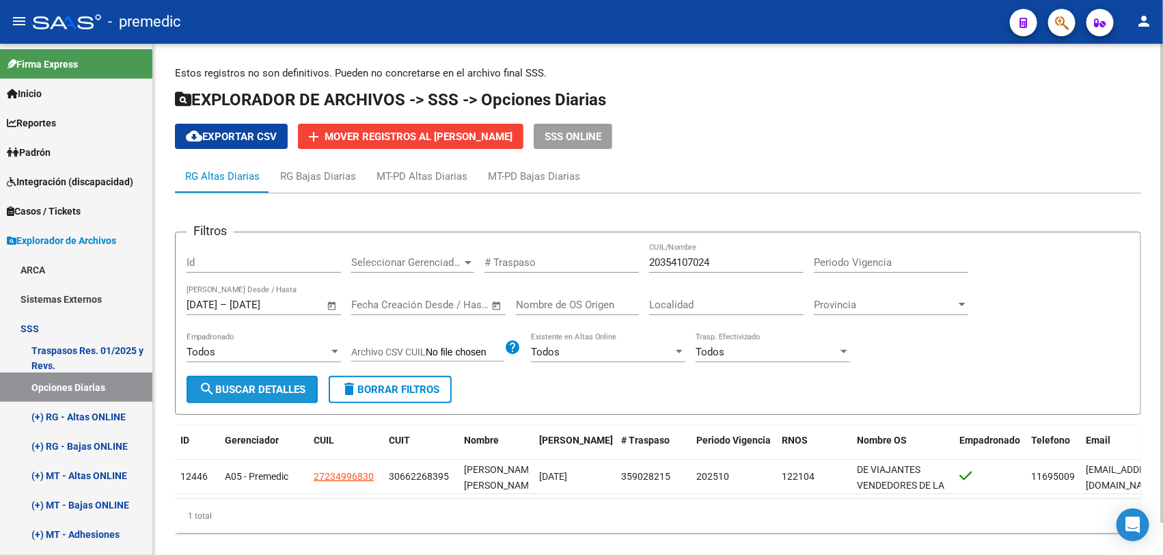
click at [250, 394] on button "search Buscar Detalles" at bounding box center [251, 389] width 131 height 27
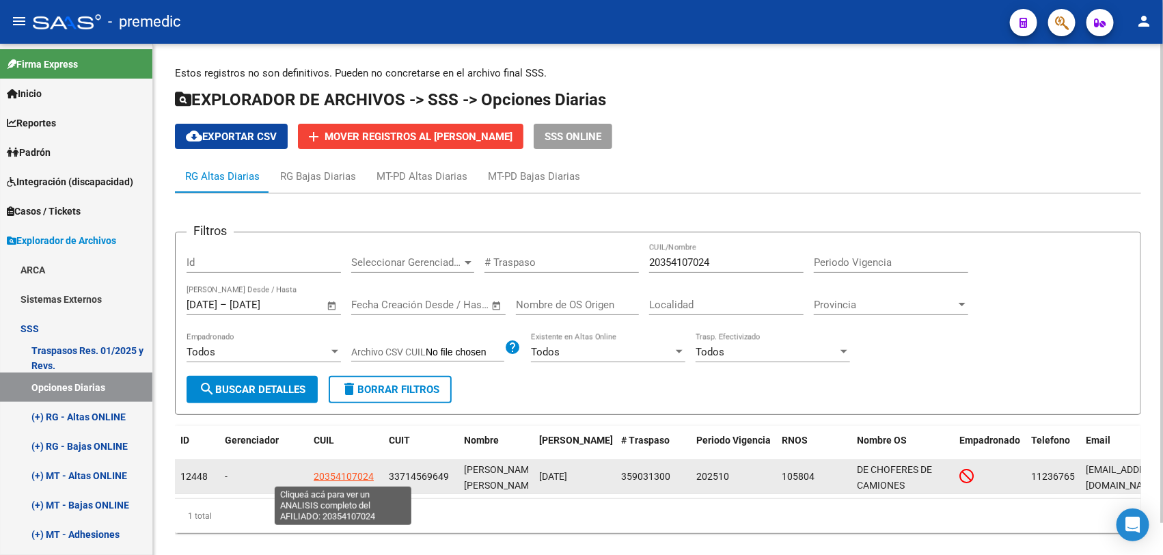
click at [336, 471] on span "20354107024" at bounding box center [344, 476] width 60 height 11
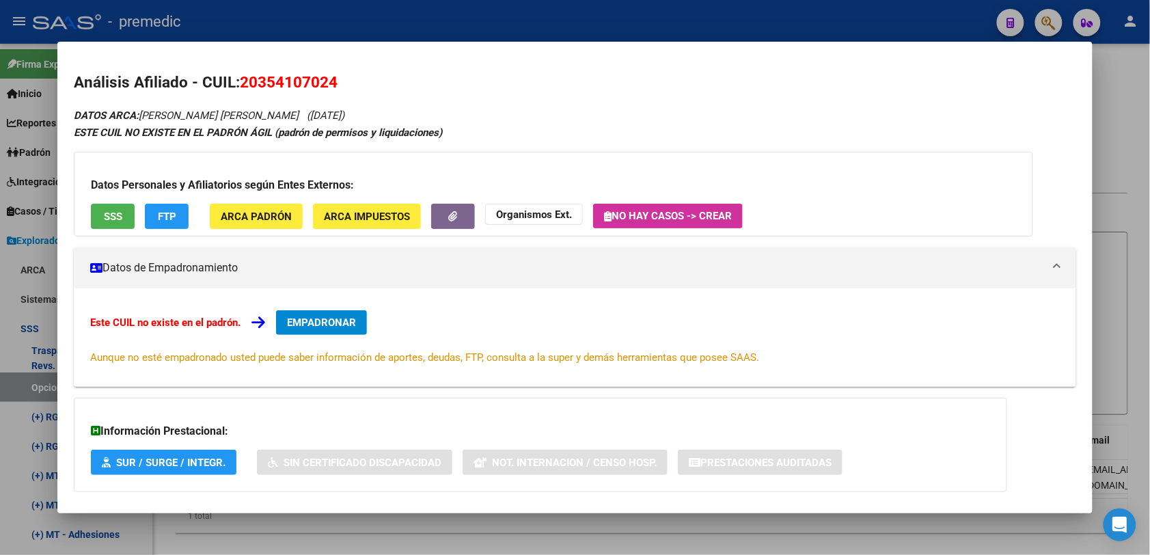
click at [350, 321] on span "EMPADRONAR" at bounding box center [321, 322] width 69 height 12
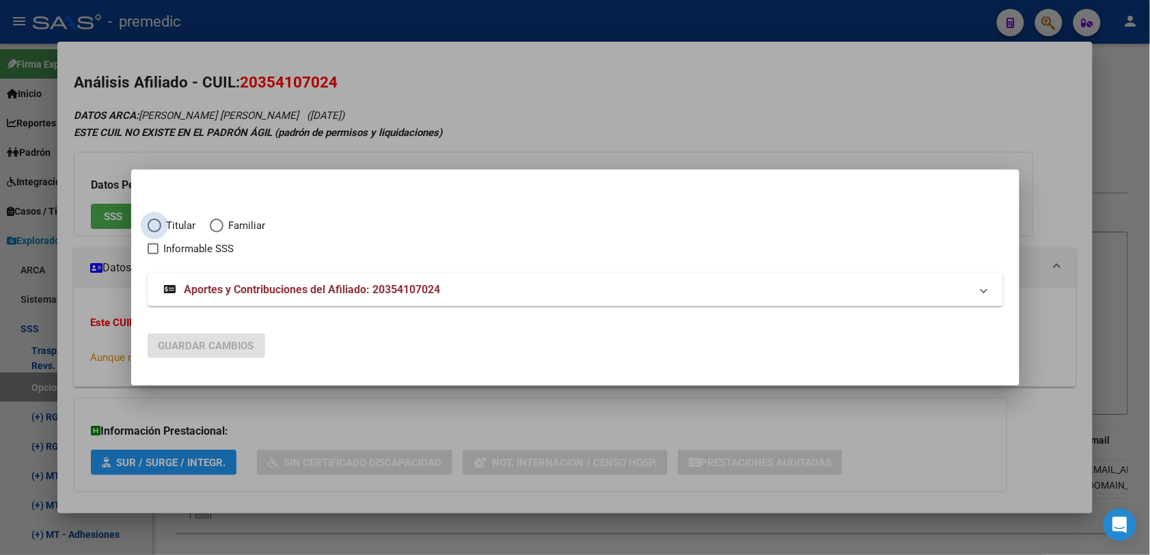
click at [180, 223] on span "Titular" at bounding box center [178, 226] width 35 height 16
click at [161, 223] on input "Titular" at bounding box center [155, 226] width 14 height 14
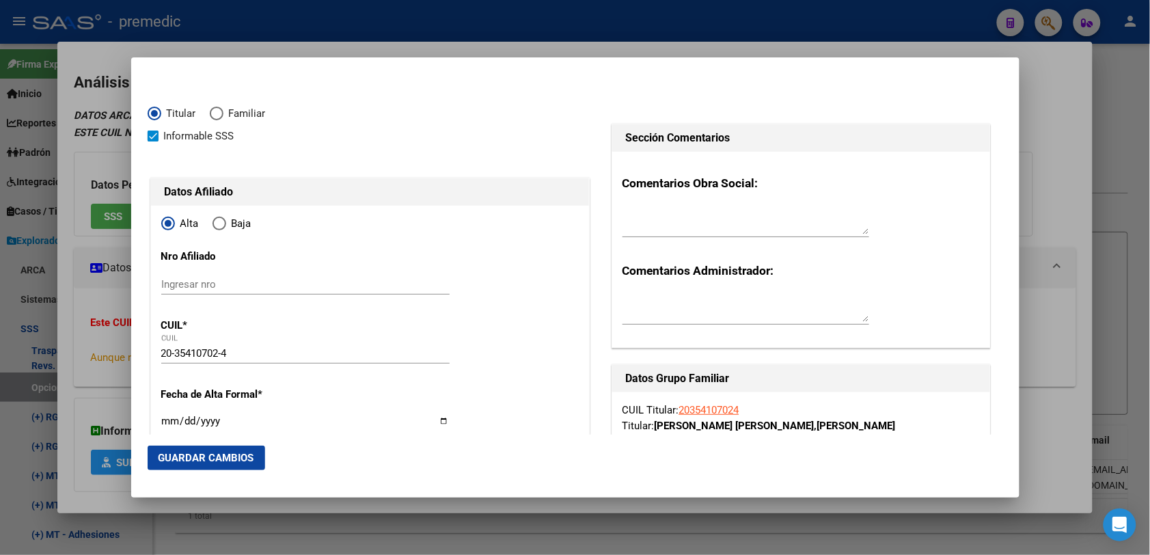
click at [213, 418] on input "Ingresar fecha" at bounding box center [305, 426] width 288 height 22
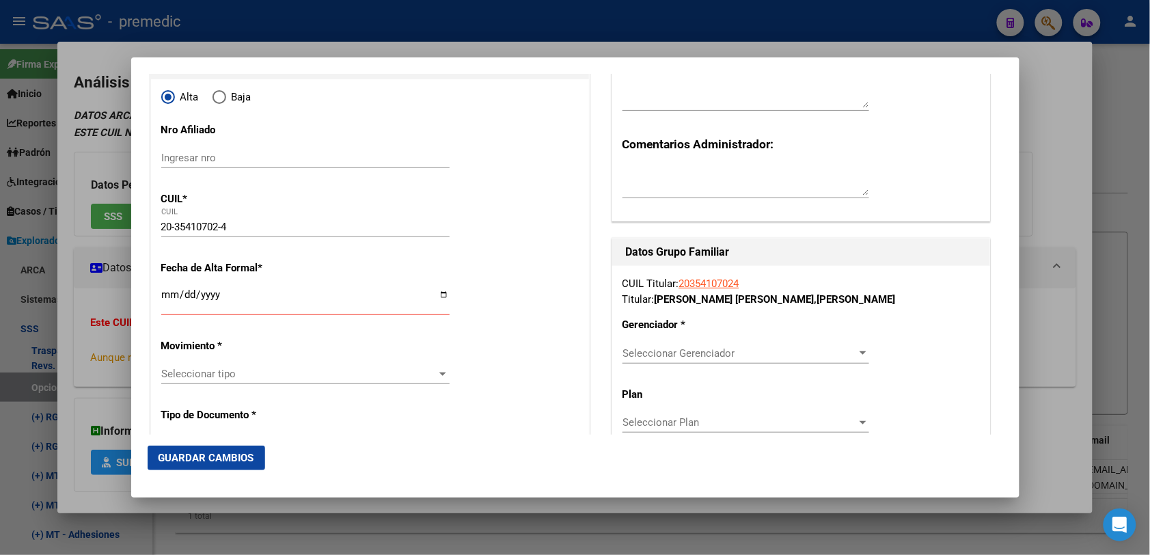
scroll to position [85, 0]
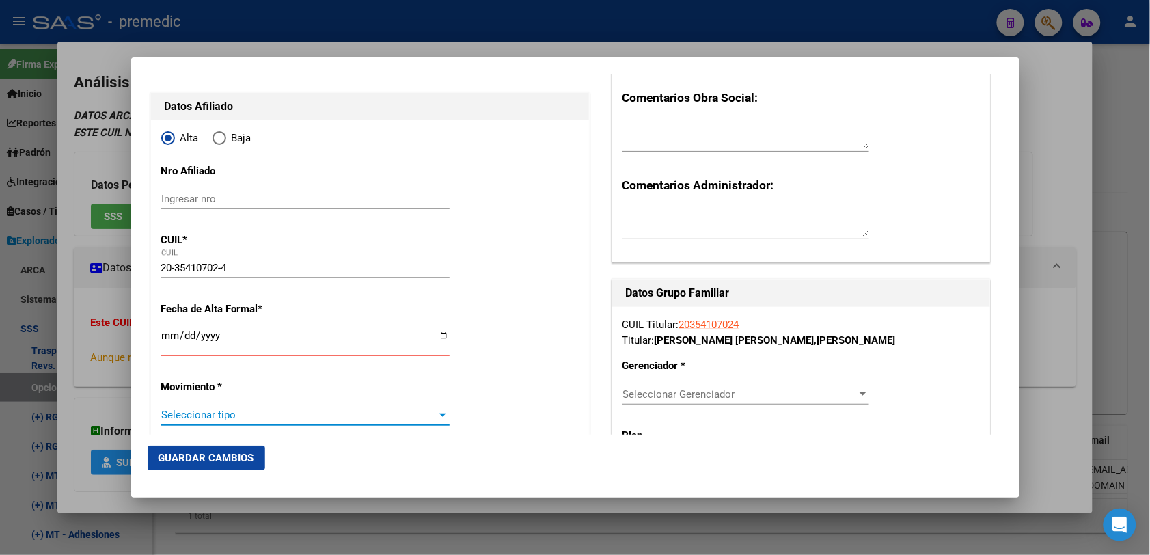
click at [223, 409] on span "Seleccionar tipo" at bounding box center [299, 415] width 276 height 12
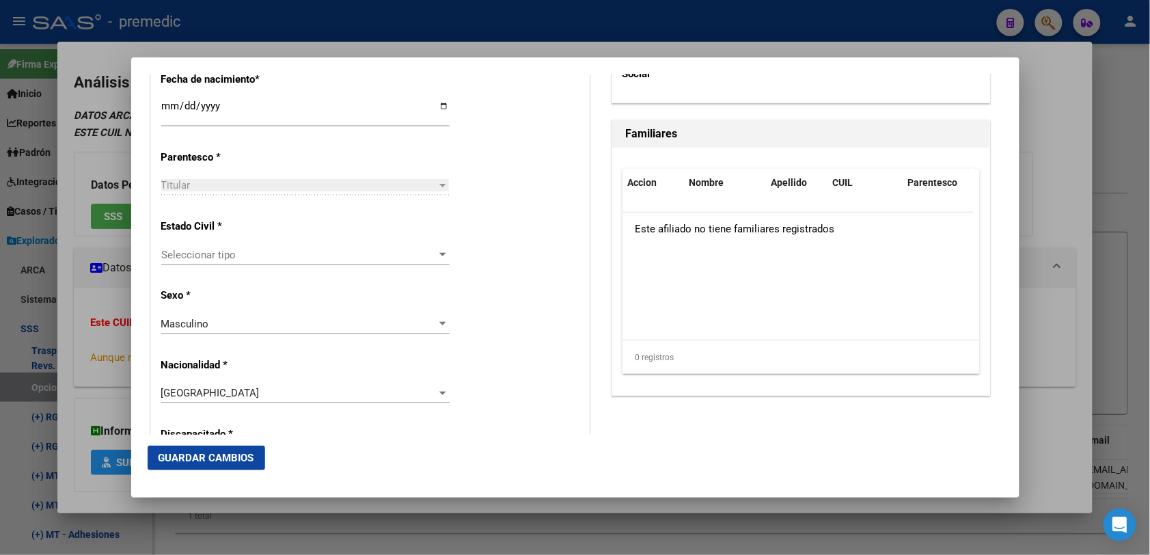
scroll to position [769, 0]
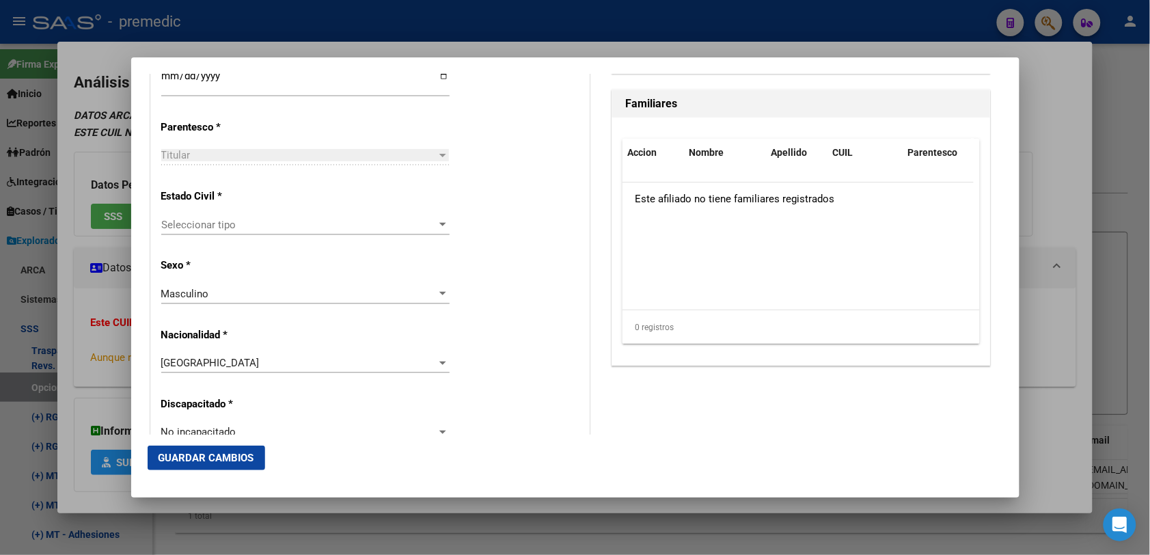
drag, startPoint x: 286, startPoint y: 240, endPoint x: 283, endPoint y: 226, distance: 14.5
click at [287, 240] on div "Seleccionar tipo Seleccionar tipo" at bounding box center [305, 231] width 288 height 33
click at [281, 217] on div "Seleccionar tipo Seleccionar tipo" at bounding box center [305, 225] width 288 height 20
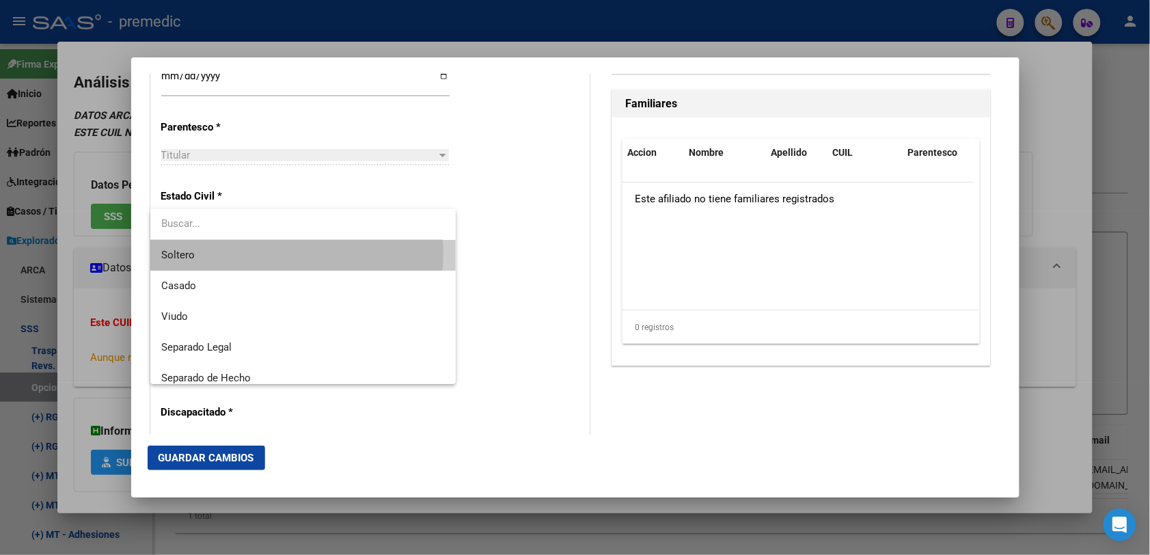
click at [290, 253] on span "Soltero" at bounding box center [302, 255] width 283 height 31
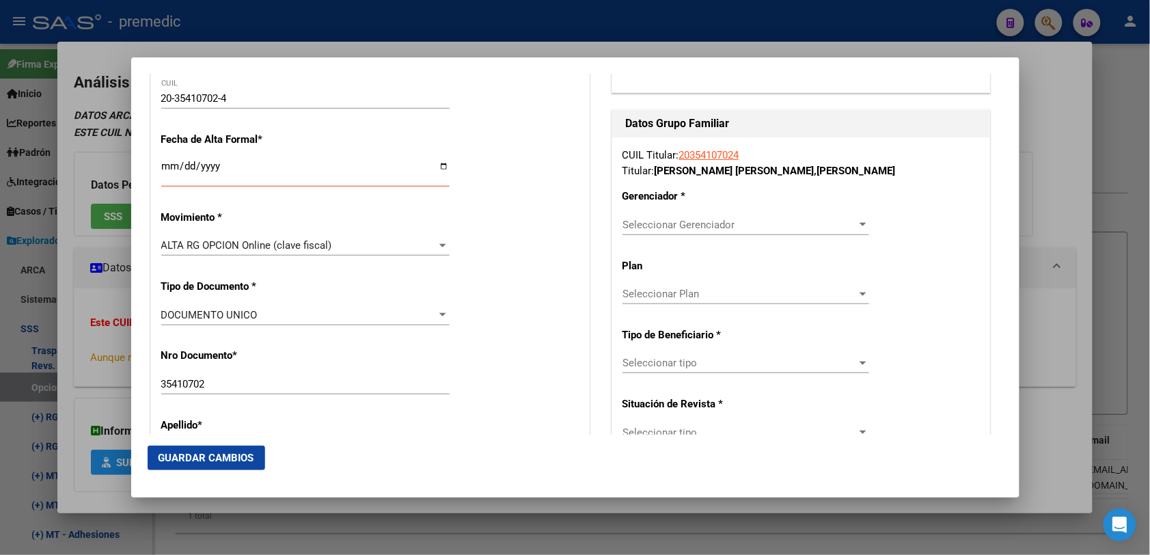
scroll to position [256, 0]
click at [697, 216] on div "Seleccionar Gerenciador Seleccionar Gerenciador" at bounding box center [745, 223] width 247 height 20
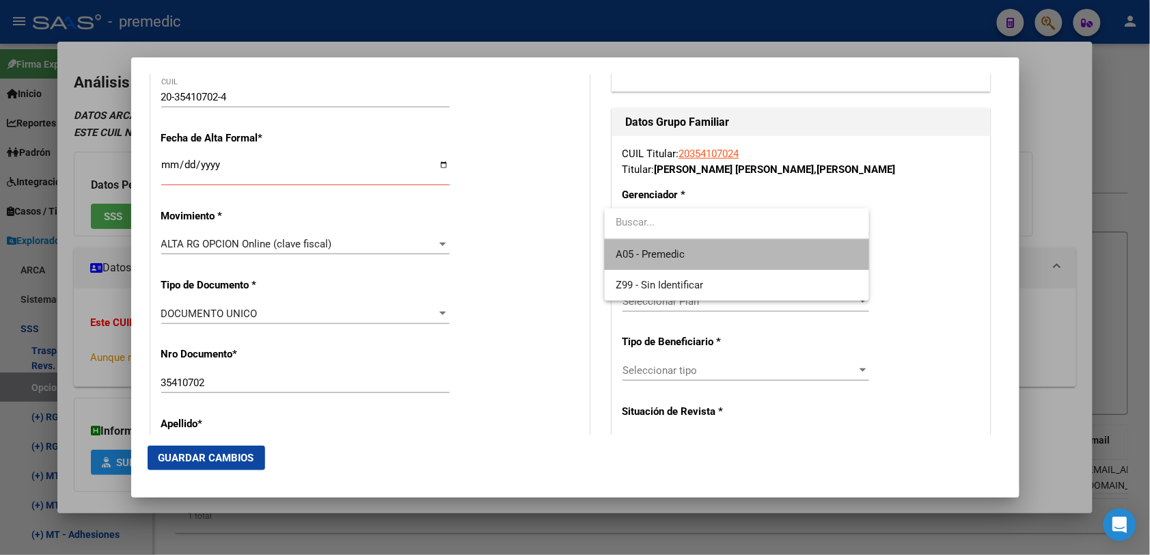
click at [678, 243] on span "A05 - Premedic" at bounding box center [736, 254] width 243 height 31
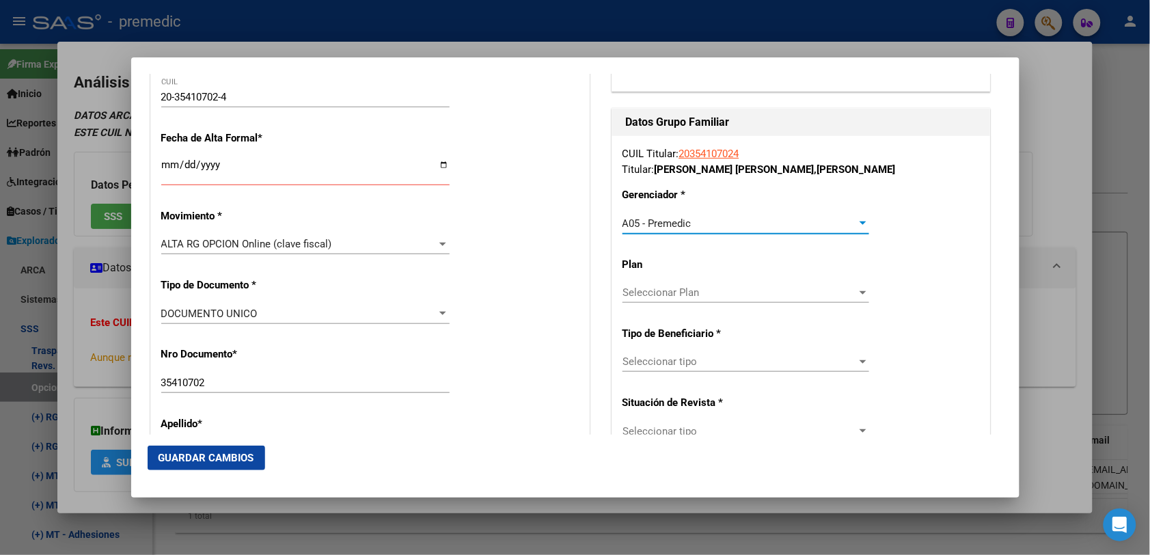
scroll to position [342, 0]
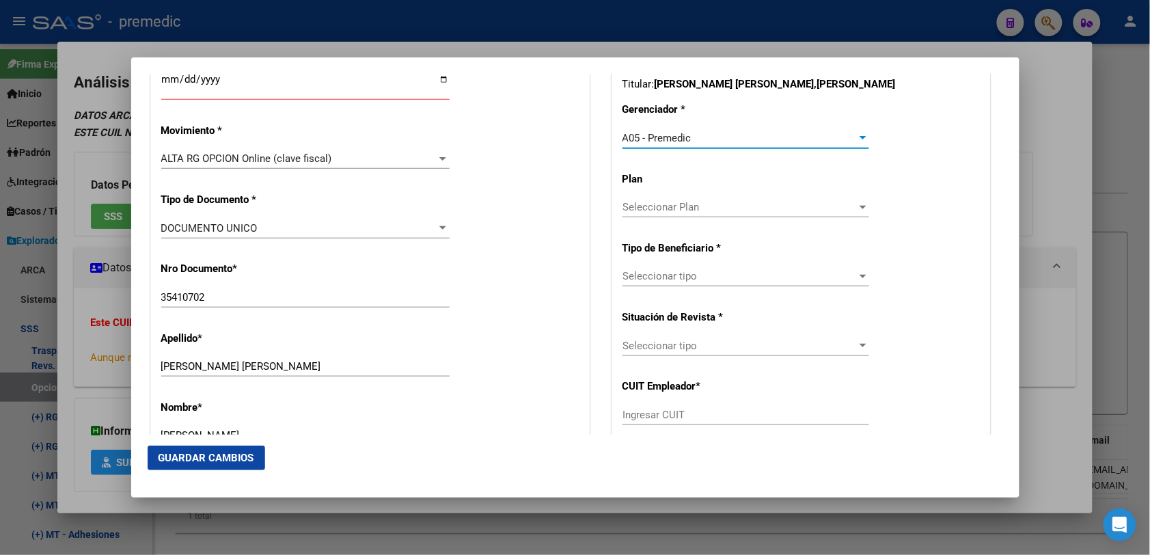
click at [697, 260] on div "CUIL Titular: 20354107024 Titular: [PERSON_NAME] [PERSON_NAME] Gerenciador * A0…" at bounding box center [801, 275] width 378 height 448
click at [687, 275] on span "Seleccionar tipo" at bounding box center [739, 276] width 234 height 12
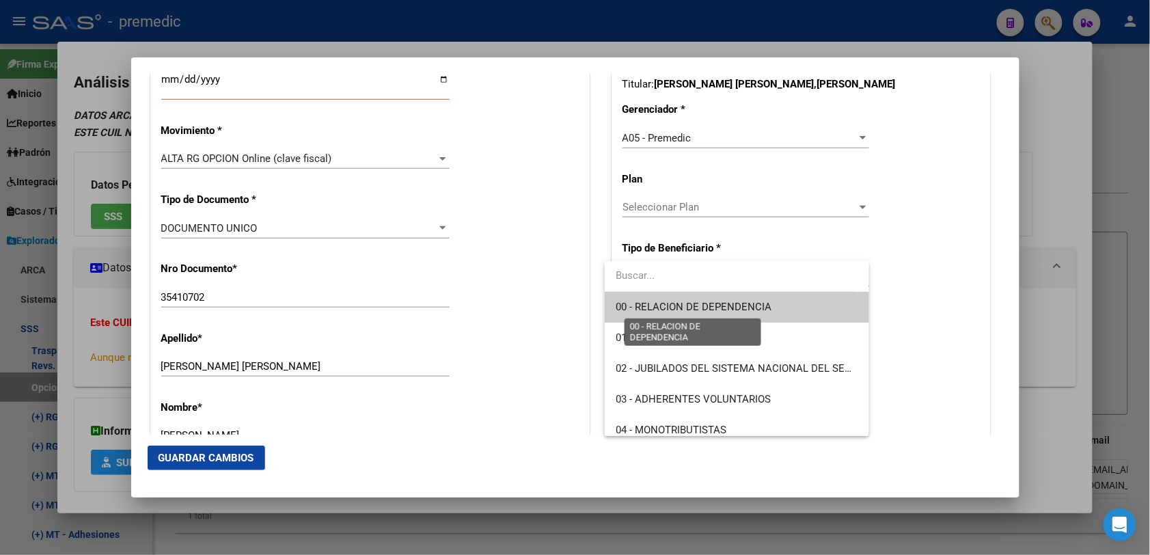
click at [665, 309] on span "00 - RELACION DE DEPENDENCIA" at bounding box center [693, 307] width 156 height 12
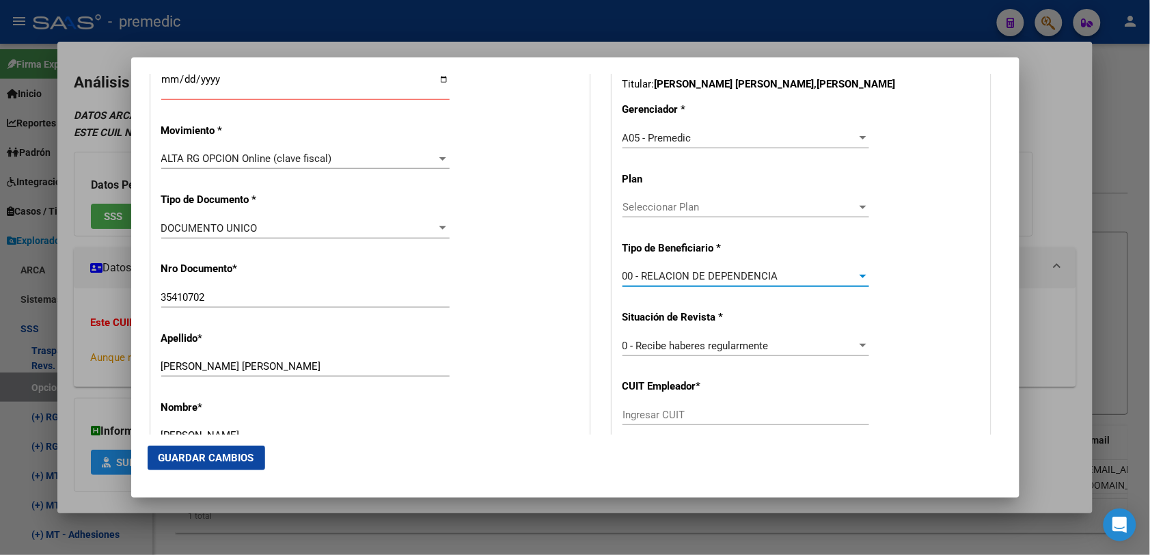
scroll to position [427, 0]
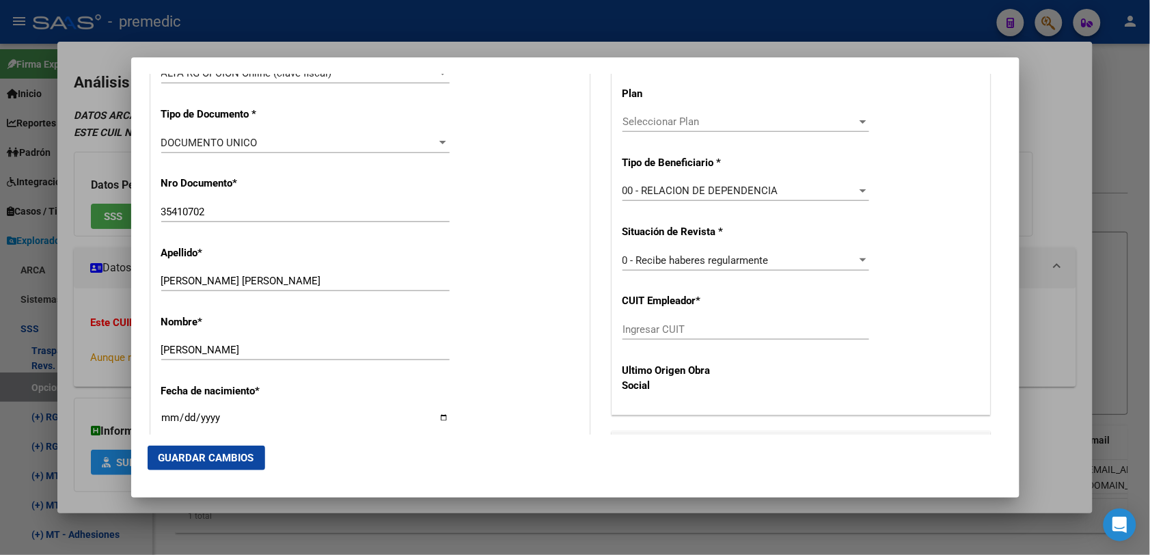
click at [677, 322] on div "Ingresar CUIT" at bounding box center [745, 329] width 247 height 20
paste input "33-71456964-9"
click at [200, 452] on span "Guardar Cambios" at bounding box center [206, 458] width 96 height 12
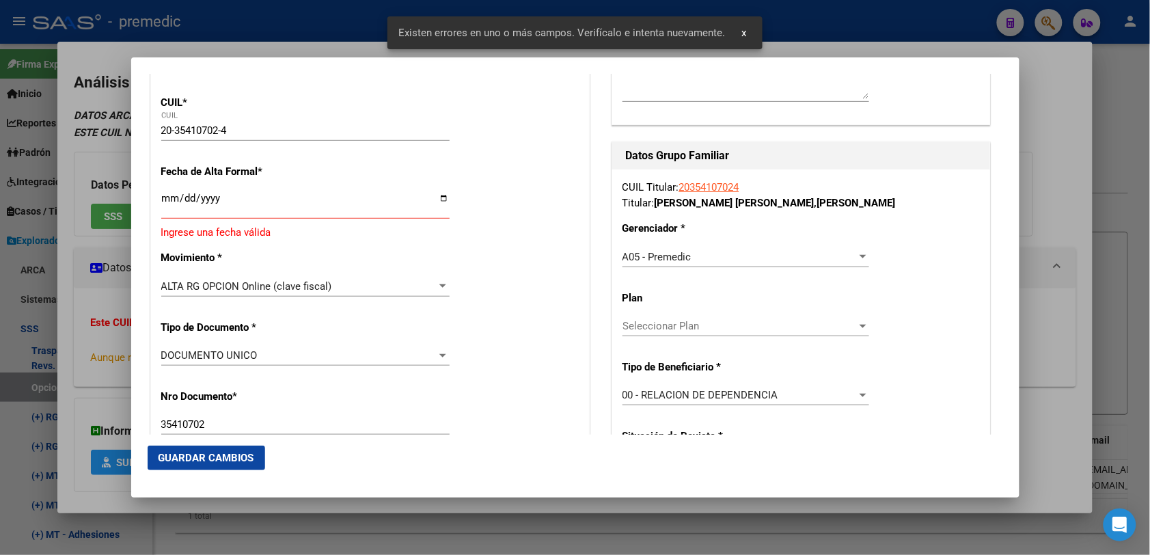
scroll to position [179, 0]
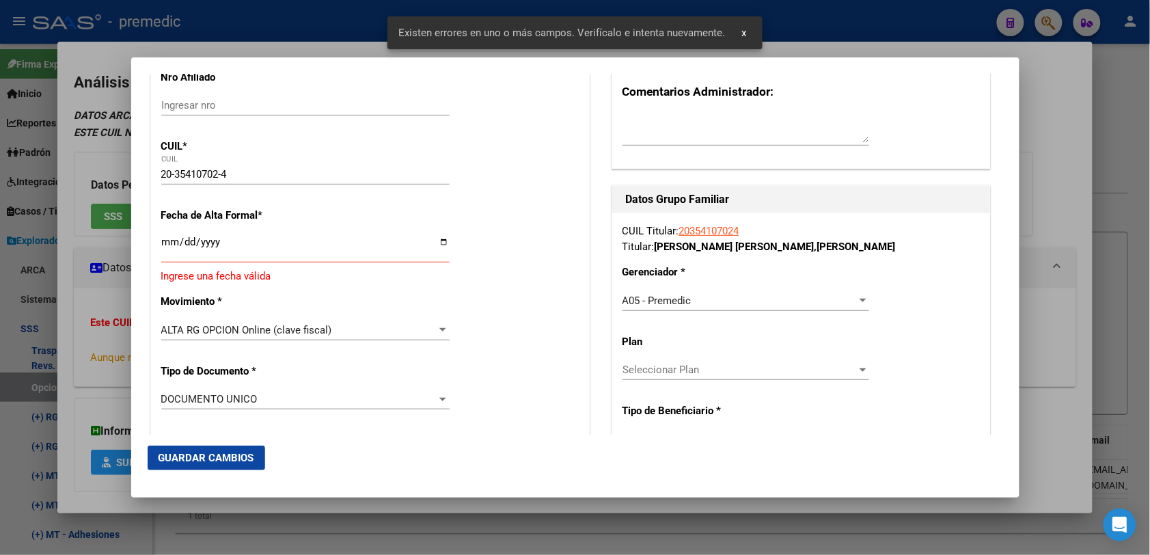
click at [165, 245] on input "Ingresar fecha" at bounding box center [305, 247] width 288 height 22
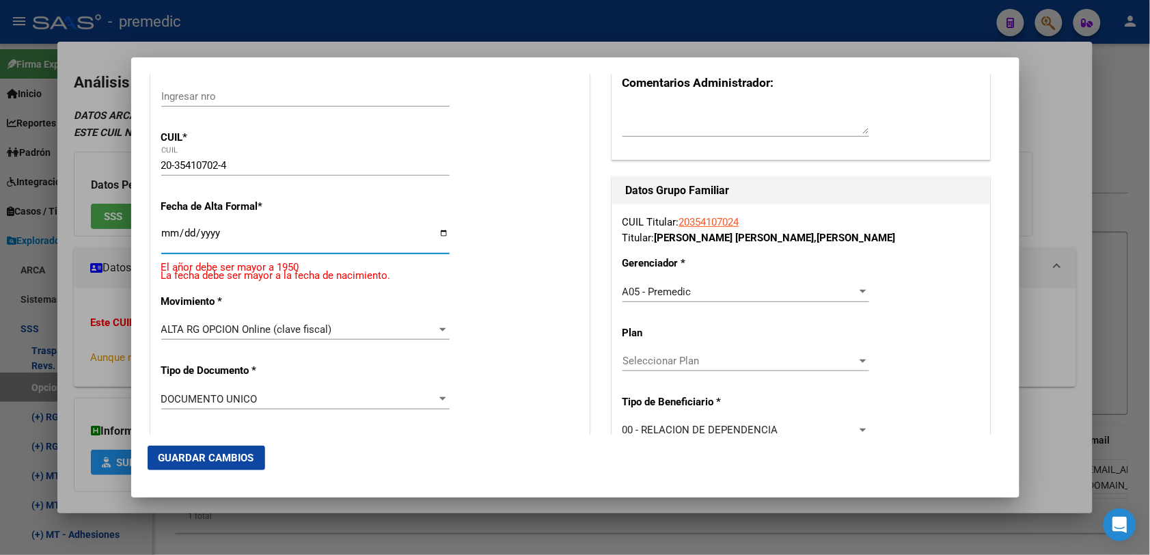
scroll to position [171, 0]
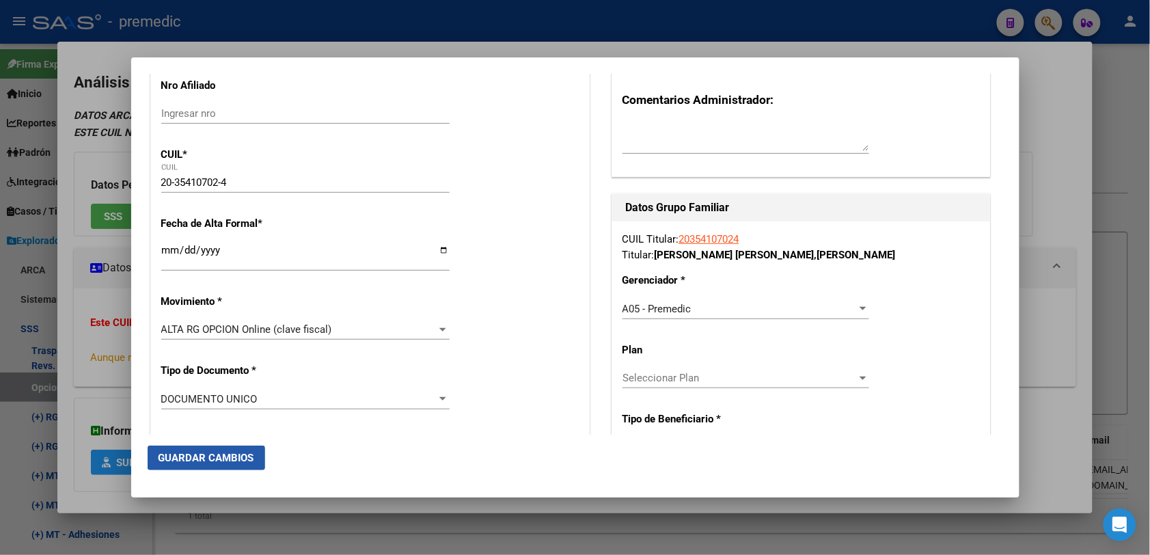
click at [215, 458] on span "Guardar Cambios" at bounding box center [206, 458] width 96 height 12
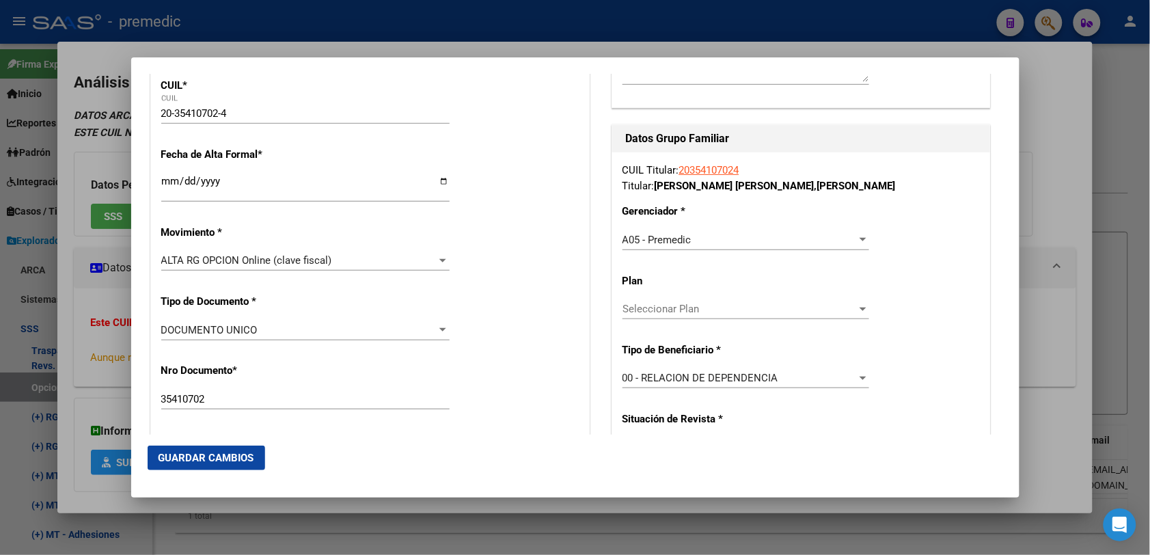
scroll to position [85, 0]
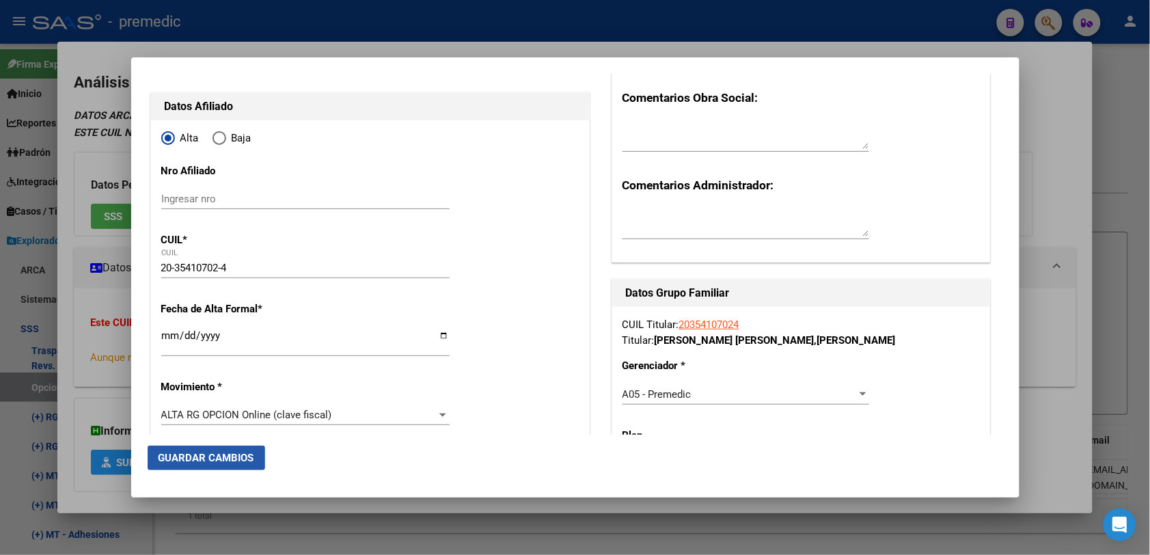
click at [250, 456] on span "Guardar Cambios" at bounding box center [206, 458] width 96 height 12
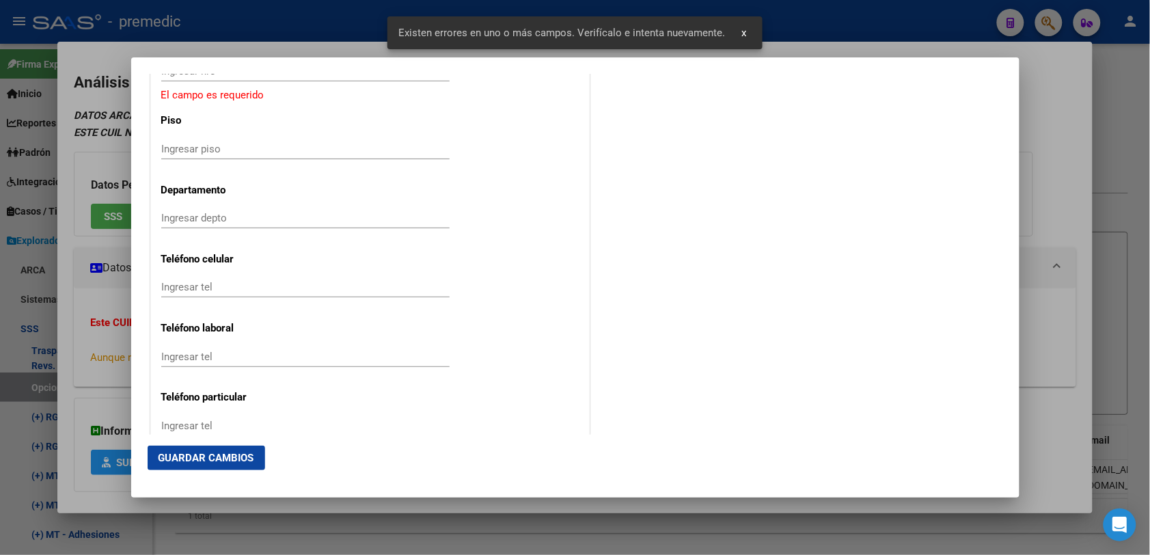
scroll to position [1458, 0]
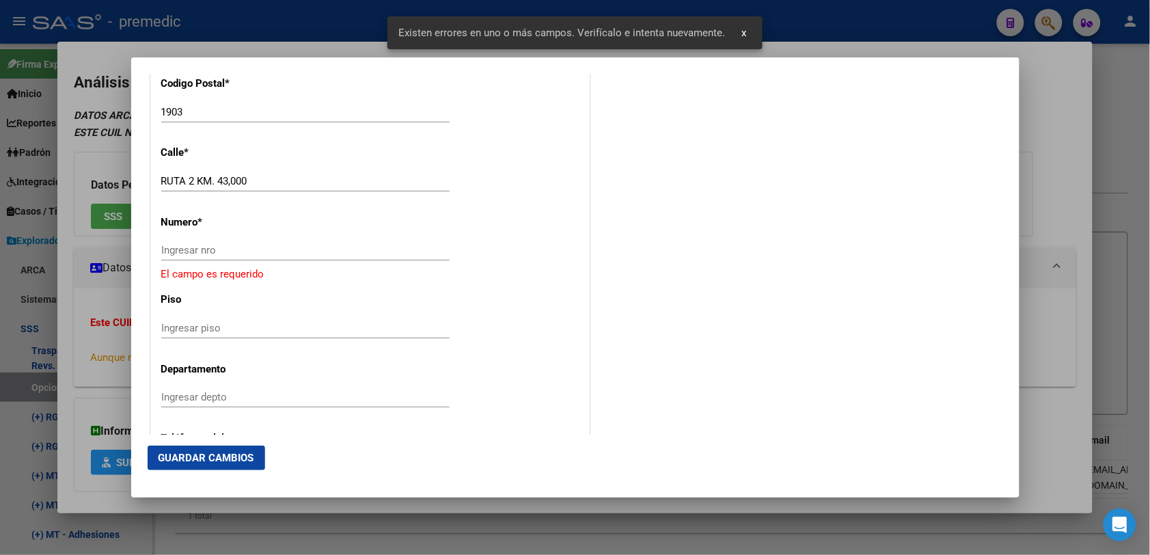
click at [165, 258] on div "Ingresar nro" at bounding box center [305, 250] width 288 height 20
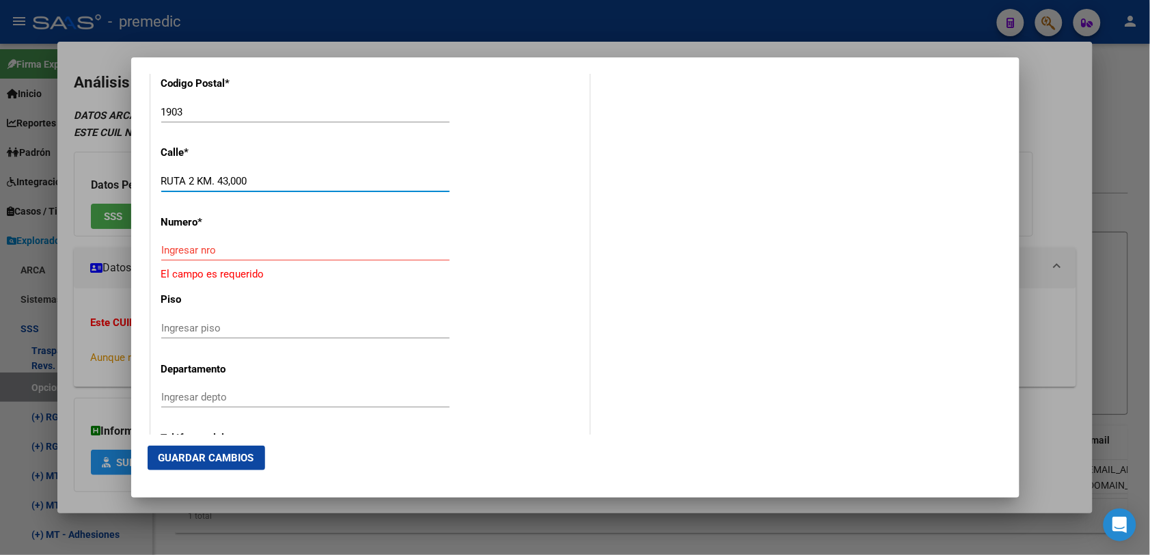
drag, startPoint x: 272, startPoint y: 189, endPoint x: 306, endPoint y: 193, distance: 34.3
click at [306, 193] on div "RUTA 2 KM. 43,000 Ingresar calle" at bounding box center [305, 187] width 288 height 33
click at [243, 256] on div "Ingresar nro" at bounding box center [305, 250] width 288 height 20
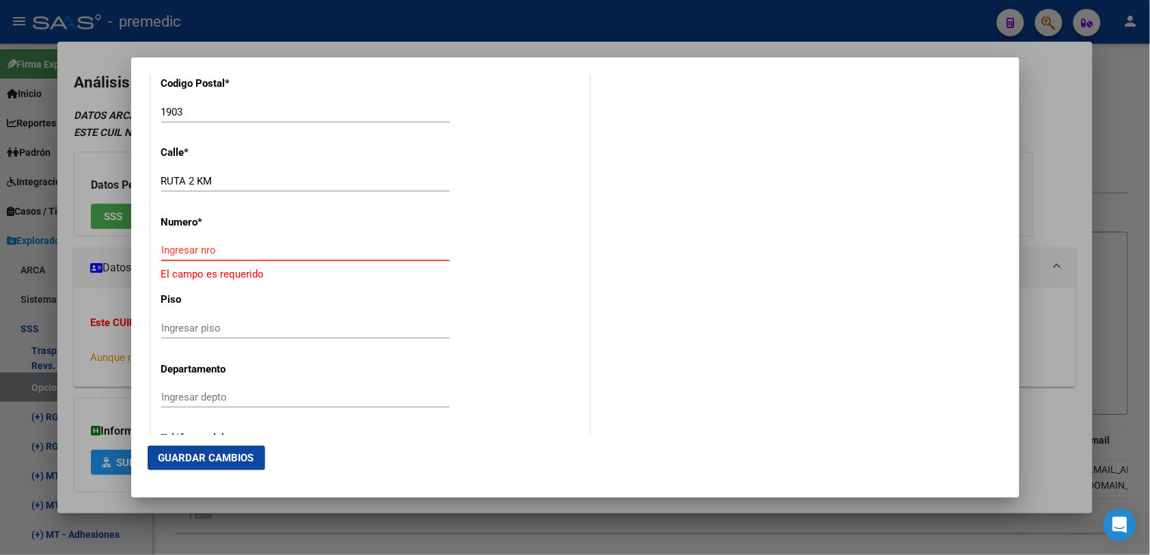
click at [246, 253] on input "Ingresar nro" at bounding box center [305, 250] width 288 height 12
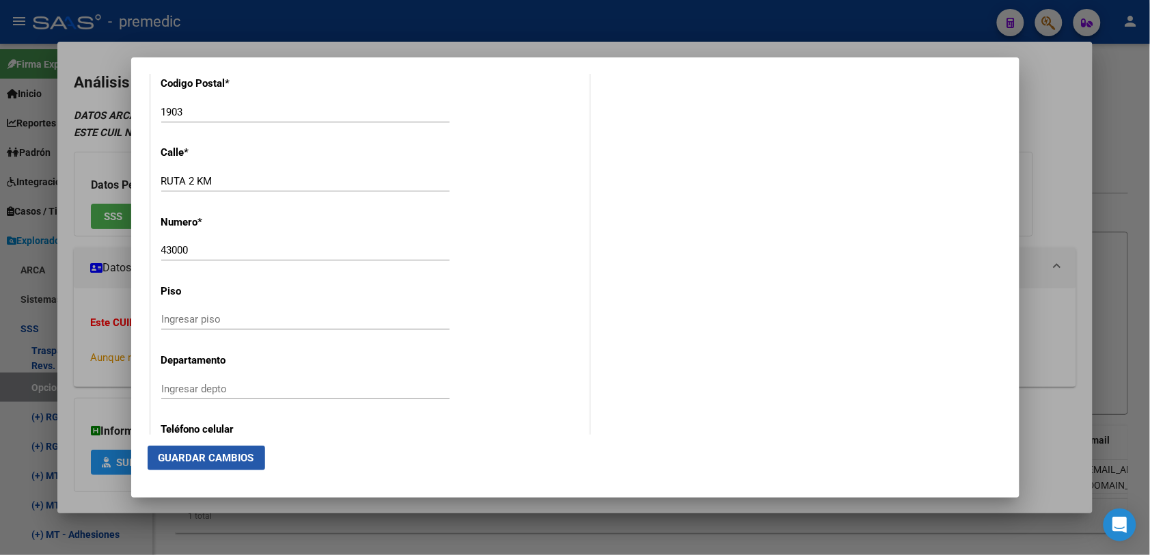
click at [215, 469] on button "Guardar Cambios" at bounding box center [206, 457] width 117 height 25
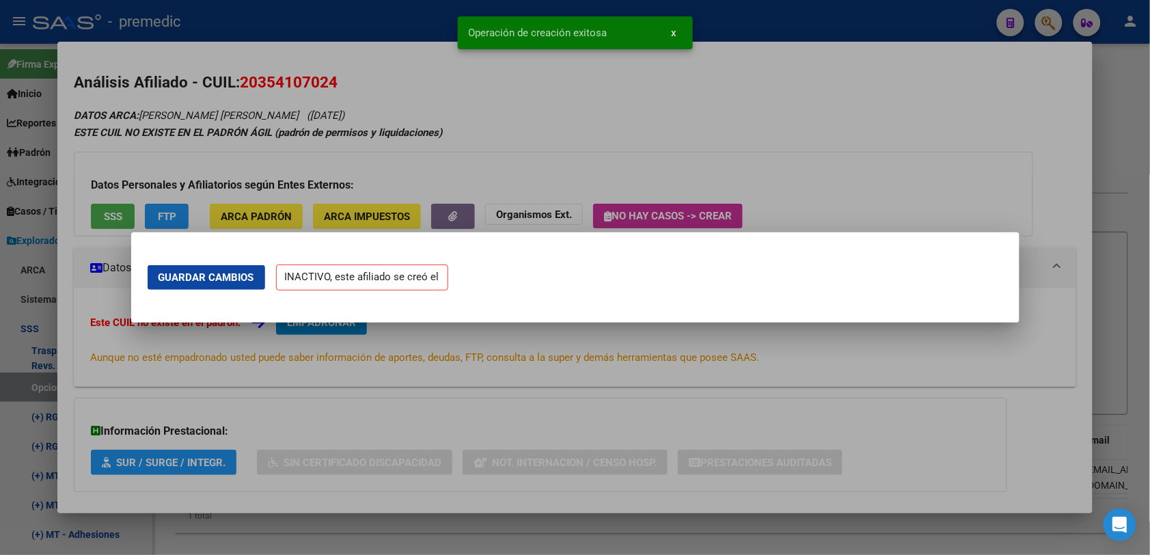
scroll to position [0, 0]
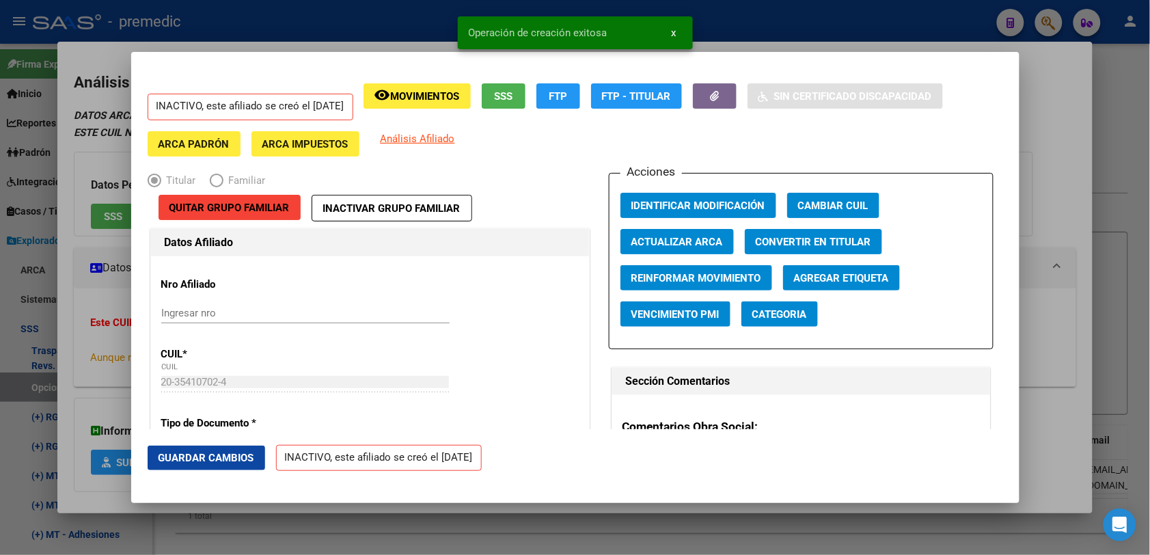
click at [1070, 137] on div at bounding box center [575, 277] width 1150 height 555
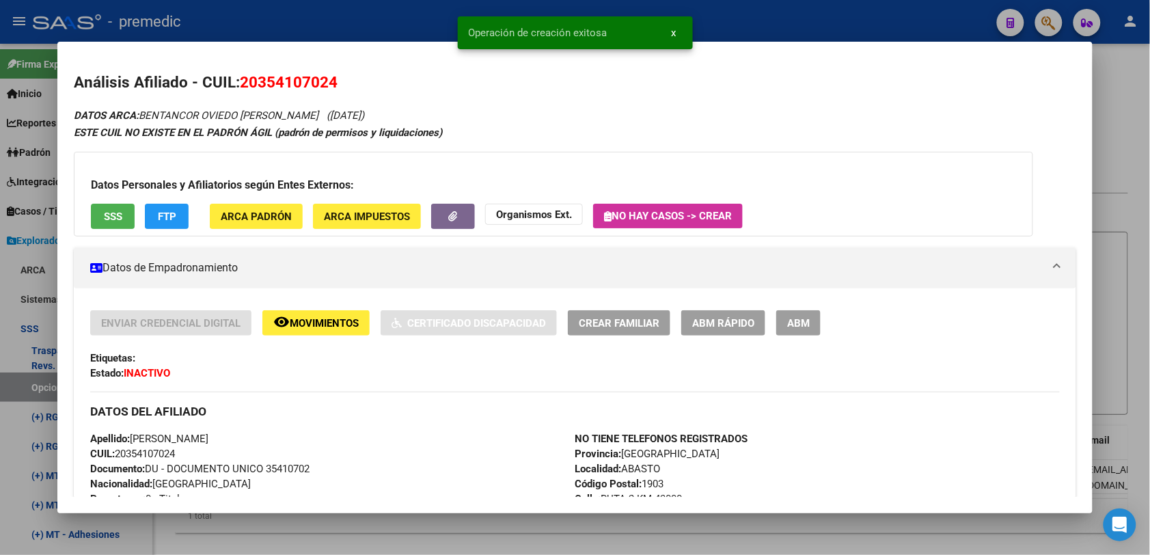
click at [1101, 70] on div at bounding box center [575, 277] width 1150 height 555
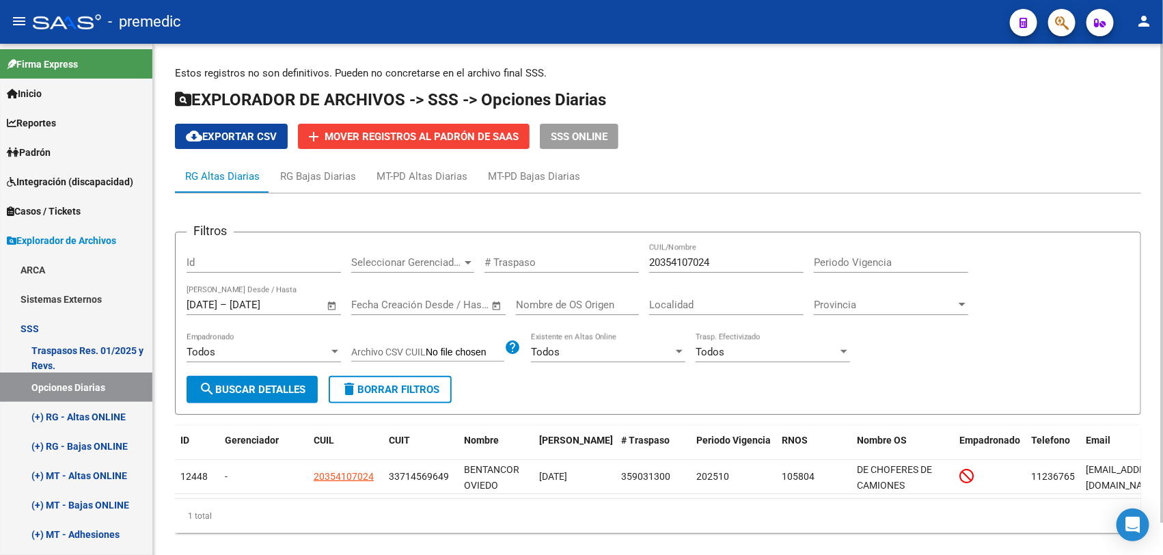
click at [260, 304] on input "[DATE]" at bounding box center [263, 305] width 66 height 12
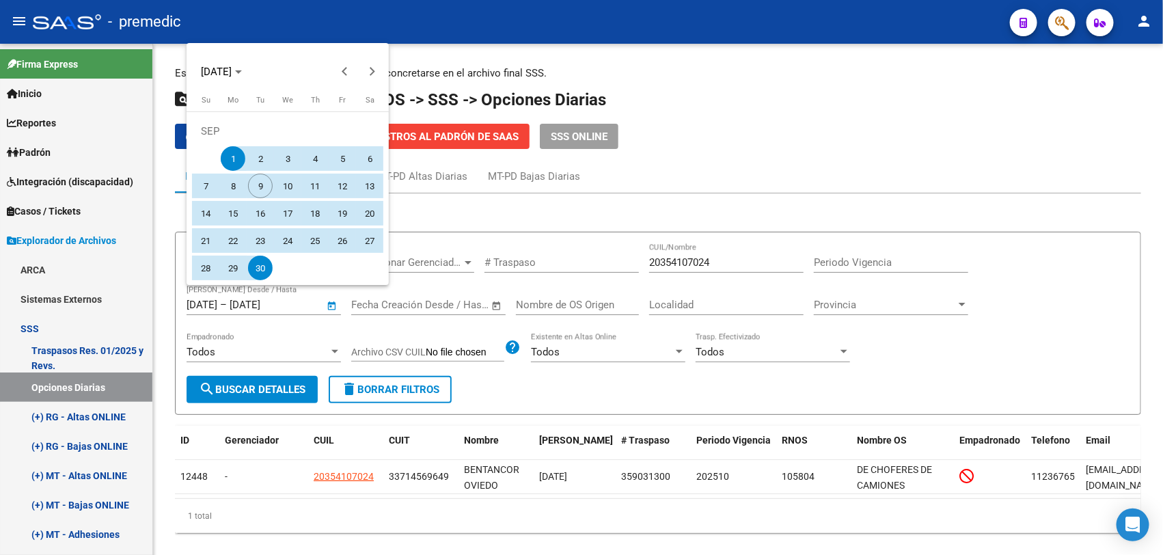
click at [697, 255] on div at bounding box center [581, 277] width 1163 height 555
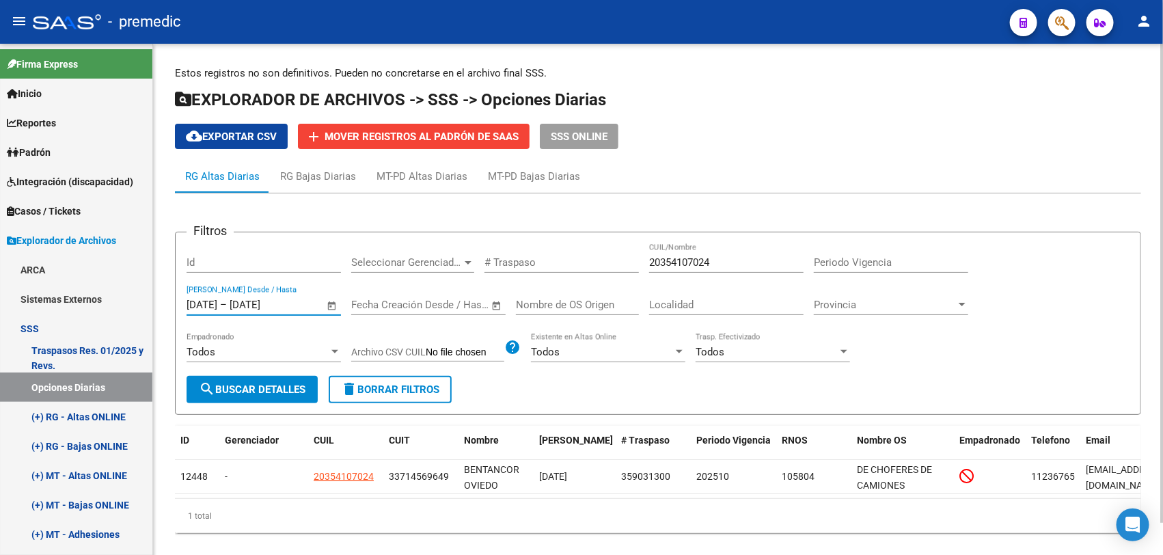
paste input "23389374474"
click at [680, 278] on div "20354107024 CUIL/Nombre" at bounding box center [726, 264] width 154 height 42
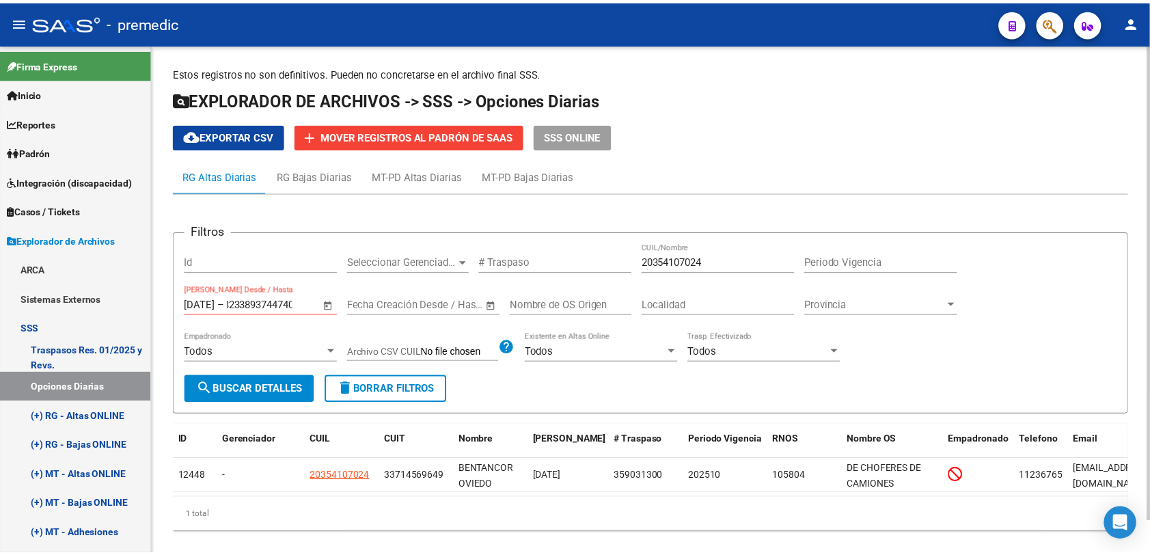
scroll to position [0, 0]
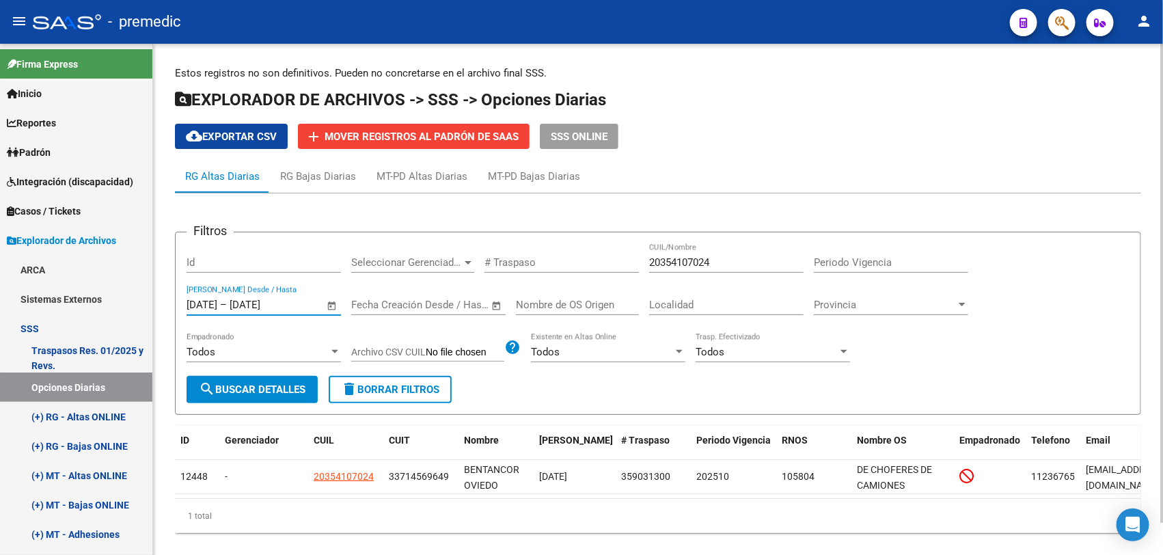
type input "[DATE]"
click at [676, 253] on div "20354107024 CUIL/Nombre" at bounding box center [726, 257] width 154 height 29
click at [677, 257] on div "20354107024 CUIL/Nombre" at bounding box center [726, 257] width 154 height 29
click at [677, 258] on input "20354107024" at bounding box center [726, 262] width 154 height 12
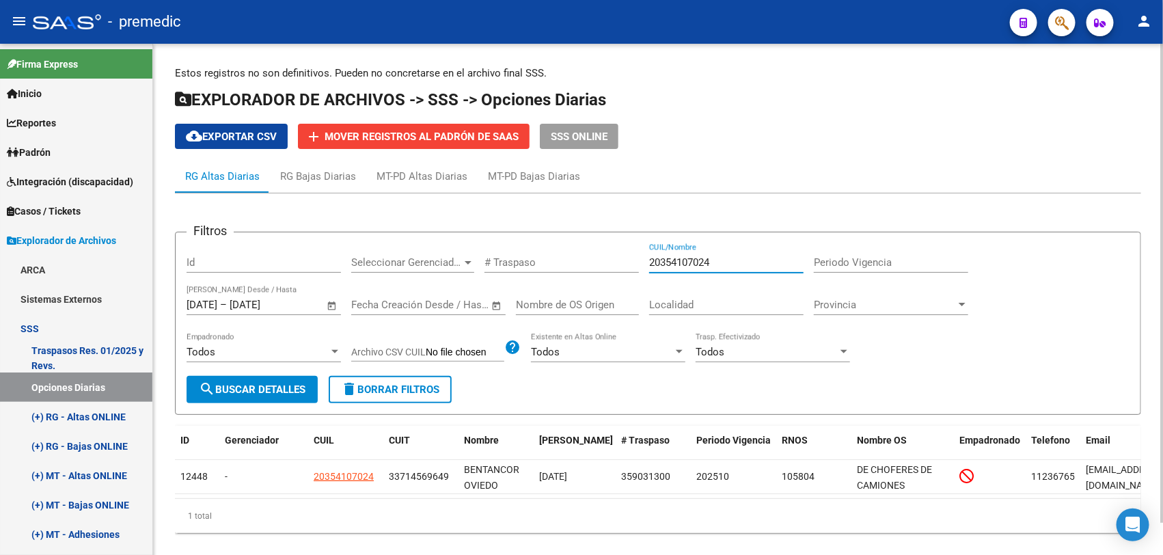
paste input "338937447"
type input "23389374474"
click at [262, 383] on span "search Buscar Detalles" at bounding box center [252, 389] width 107 height 12
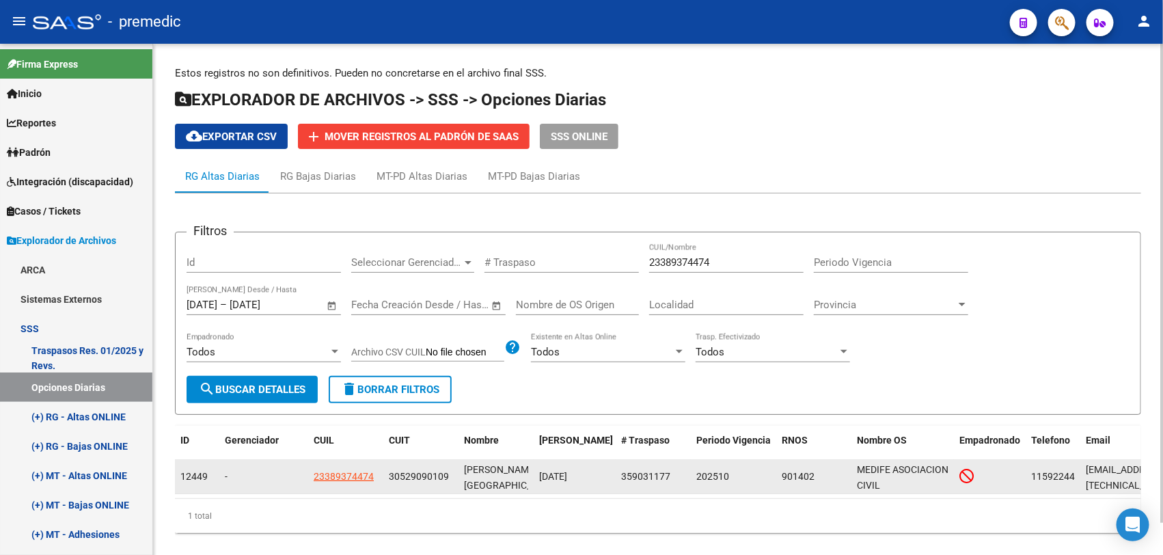
click at [367, 480] on app-link-go-to "23389374474" at bounding box center [344, 477] width 60 height 16
click at [365, 475] on span "23389374474" at bounding box center [344, 476] width 60 height 11
type textarea "23389374474"
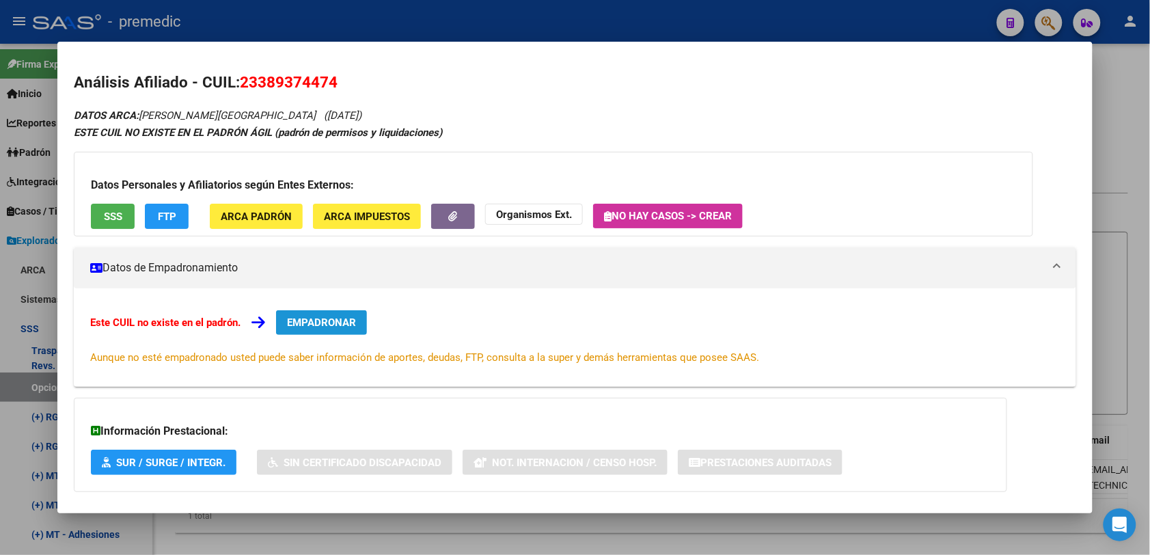
click at [305, 316] on span "EMPADRONAR" at bounding box center [321, 322] width 69 height 12
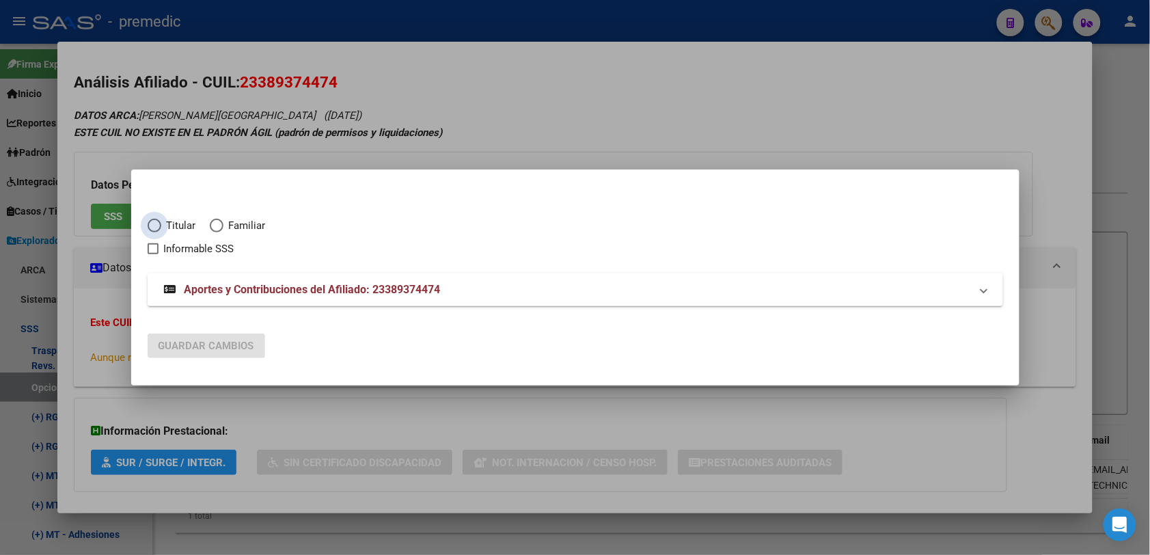
click at [176, 224] on span "Titular" at bounding box center [178, 226] width 35 height 16
click at [161, 224] on input "Titular" at bounding box center [155, 226] width 14 height 14
radio input "true"
checkbox input "true"
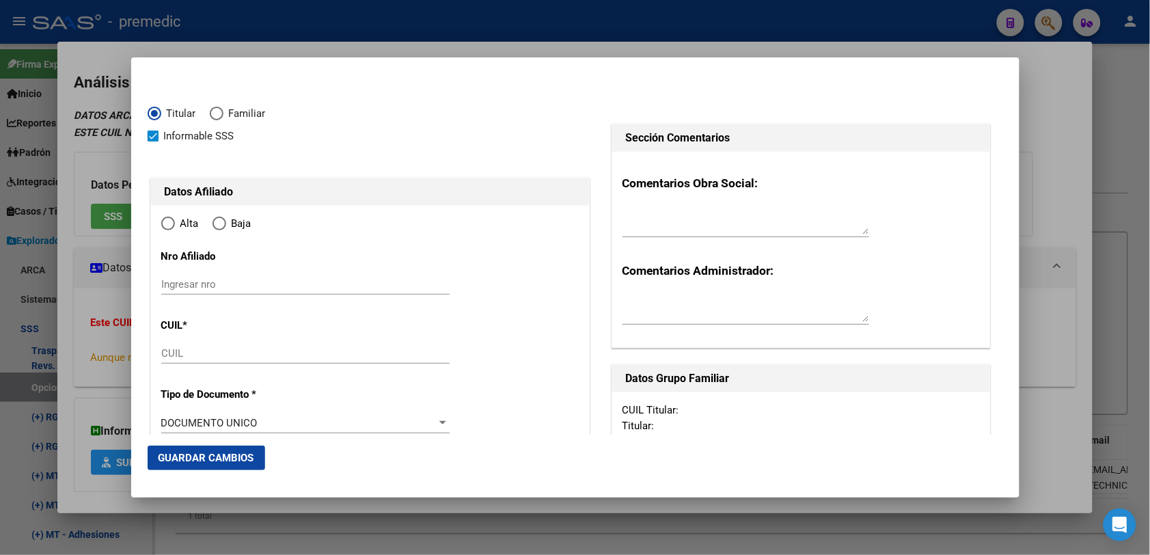
type input "23-38937447-4"
type input "38937447"
type input "DINO"
type input "EVELIN FLORENCIA"
type input "1994-11-07"
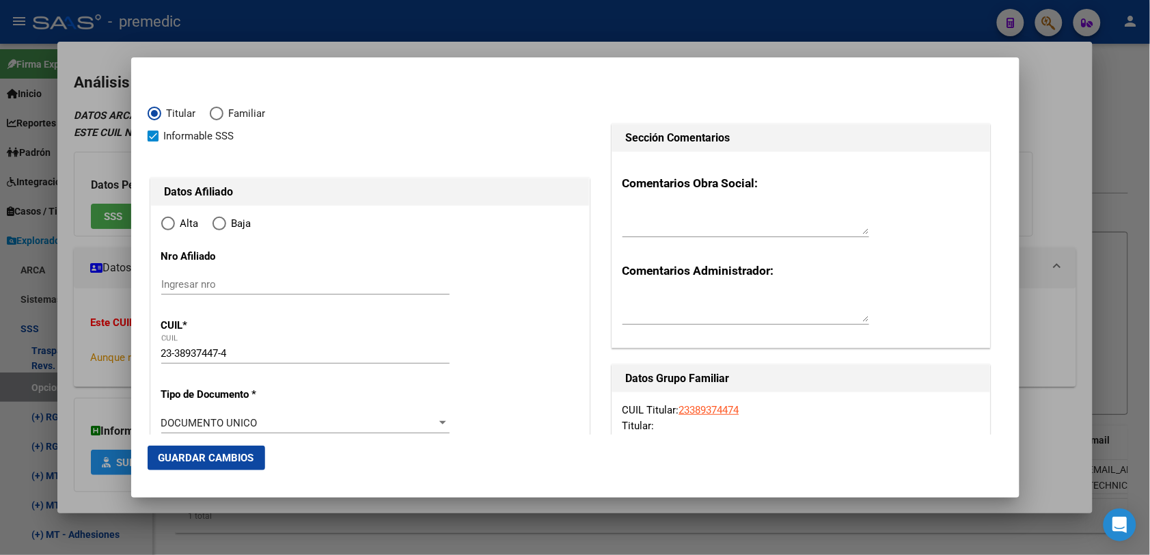
type input "PLATANOS"
type input "1885"
type input "150"
type input "3383"
radio input "true"
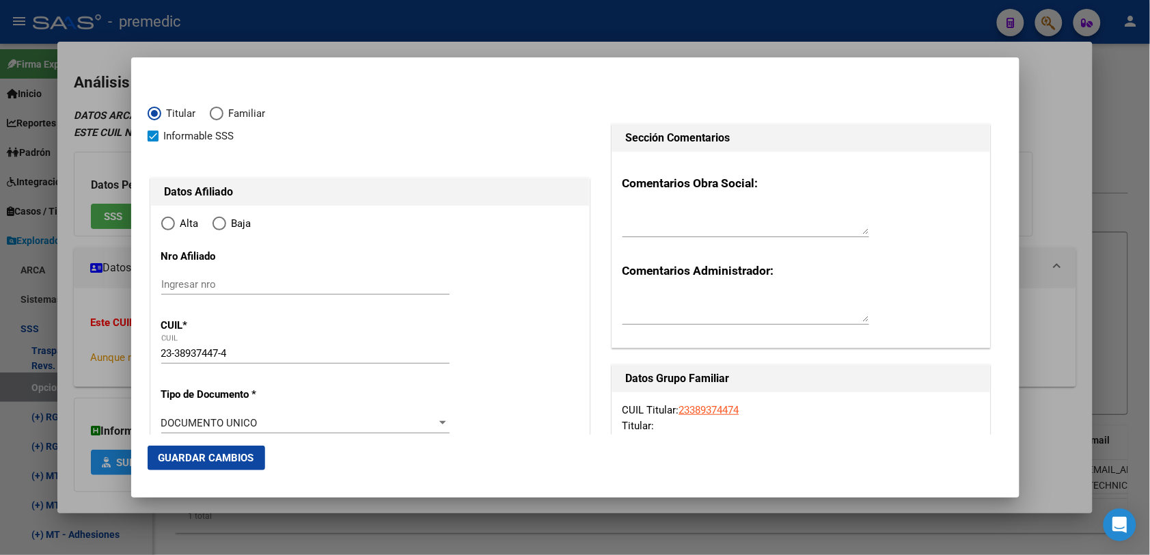
type input "PLATANOS"
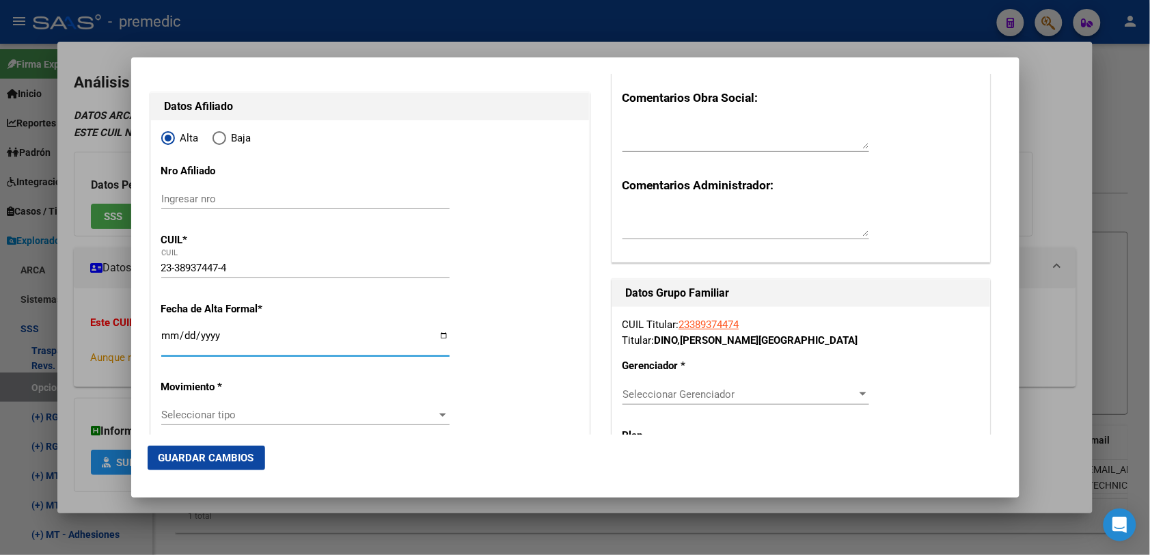
click at [173, 342] on input "Ingresar fecha" at bounding box center [305, 341] width 288 height 22
type input "[DATE]"
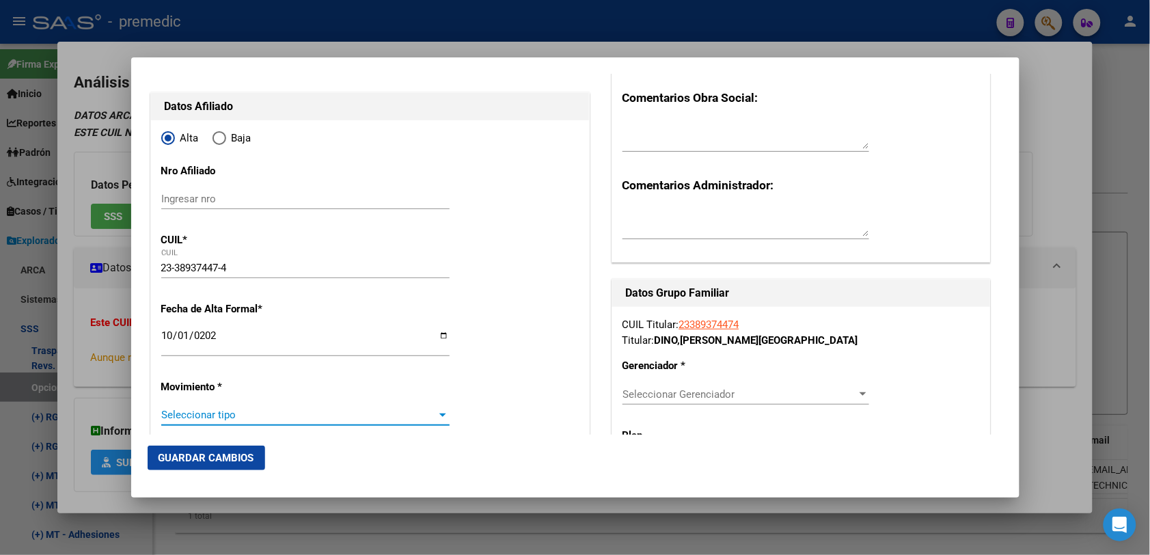
click at [220, 415] on span "Seleccionar tipo" at bounding box center [299, 415] width 276 height 12
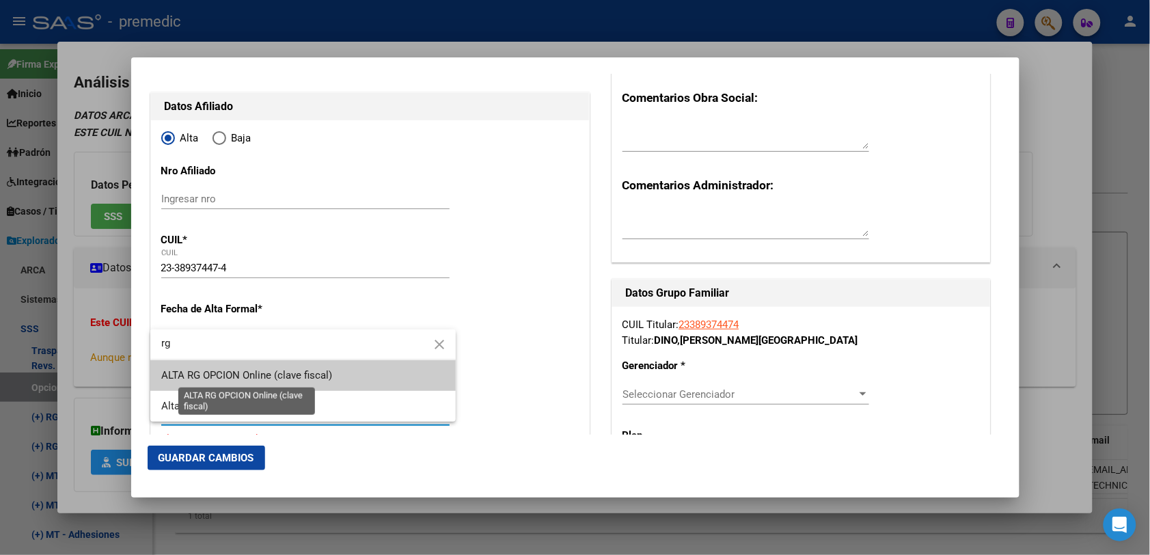
type input "rg"
click at [245, 378] on span "ALTA RG OPCION Online (clave fiscal)" at bounding box center [246, 375] width 171 height 12
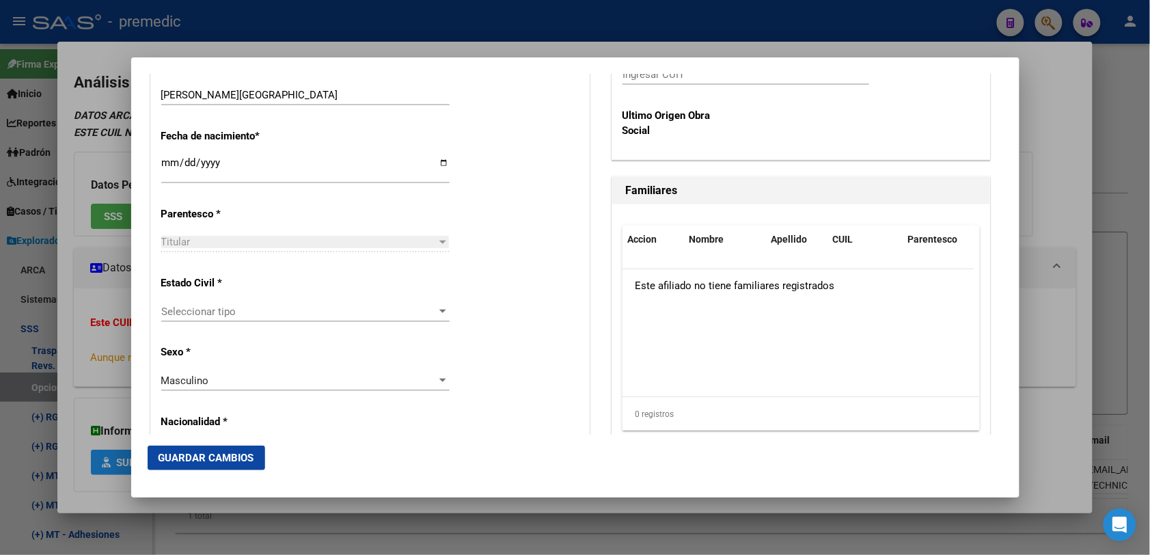
scroll to position [683, 0]
click at [230, 306] on span "Seleccionar tipo" at bounding box center [299, 310] width 276 height 12
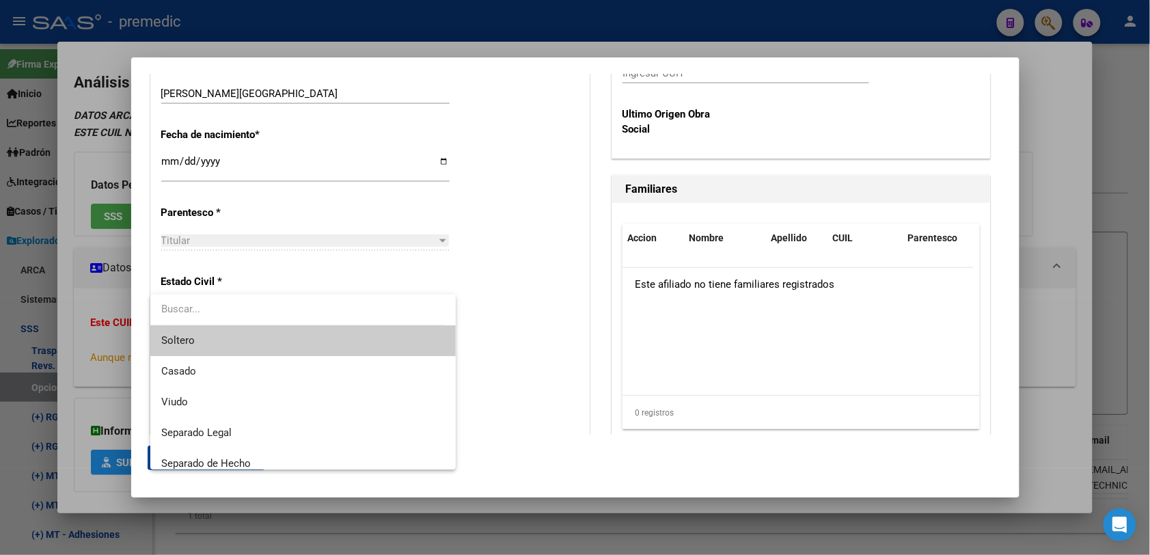
click at [308, 343] on span "Soltero" at bounding box center [302, 340] width 283 height 31
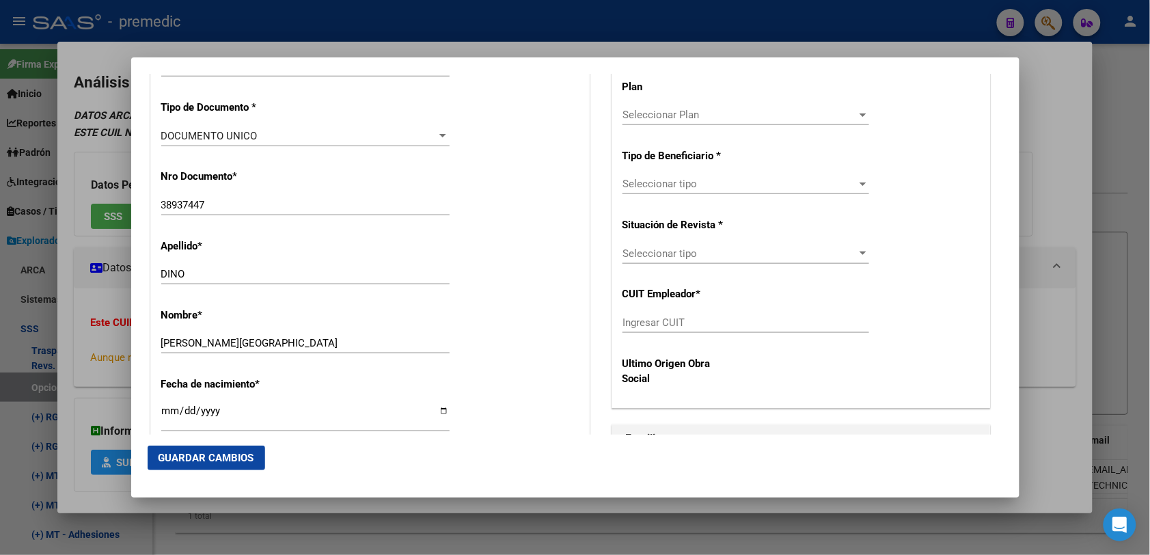
scroll to position [427, 0]
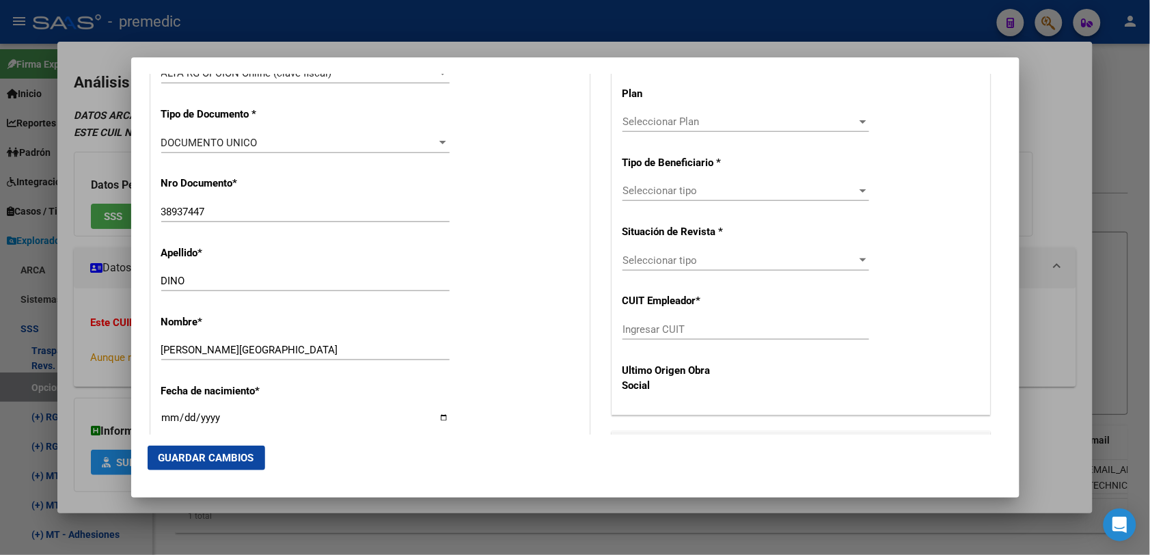
click at [773, 141] on div "Seleccionar Plan Seleccionar Plan" at bounding box center [745, 127] width 247 height 33
click at [780, 189] on span "Seleccionar tipo" at bounding box center [739, 190] width 234 height 12
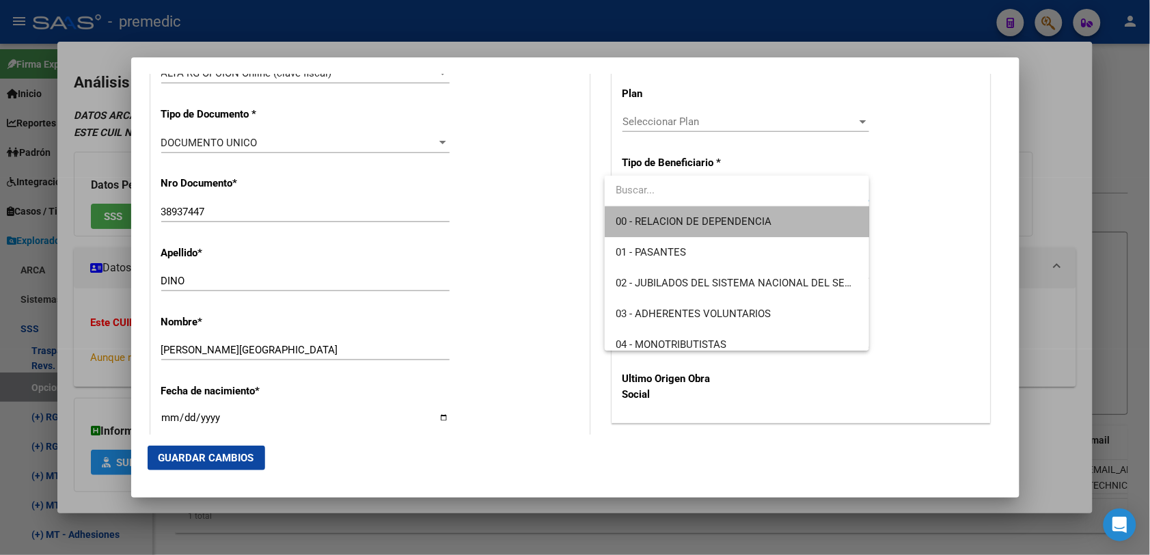
click at [752, 227] on span "00 - RELACION DE DEPENDENCIA" at bounding box center [736, 221] width 243 height 31
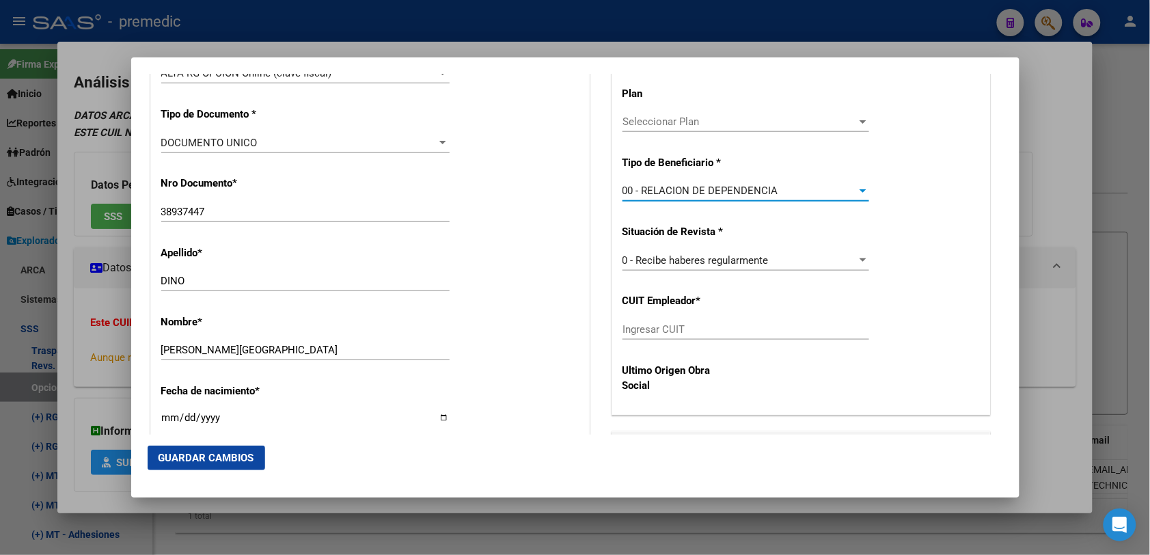
scroll to position [512, 0]
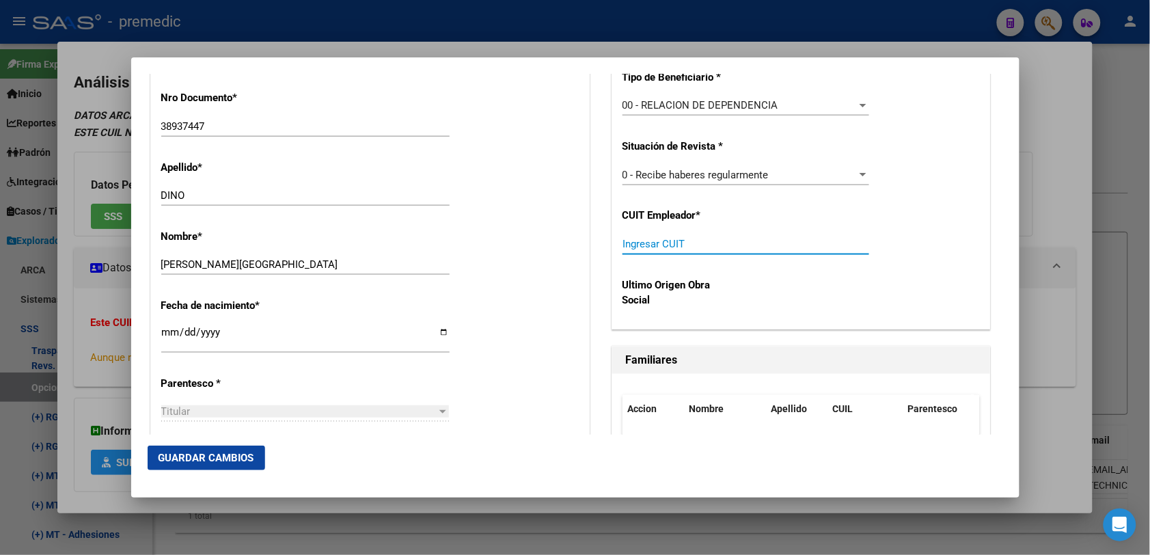
click at [710, 243] on input "Ingresar CUIT" at bounding box center [745, 244] width 247 height 12
paste input "30-52909010-9"
type input "30-52909010-9"
click at [225, 441] on mat-dialog-actions "Guardar Cambios" at bounding box center [575, 457] width 855 height 46
click at [233, 455] on span "Guardar Cambios" at bounding box center [206, 458] width 96 height 12
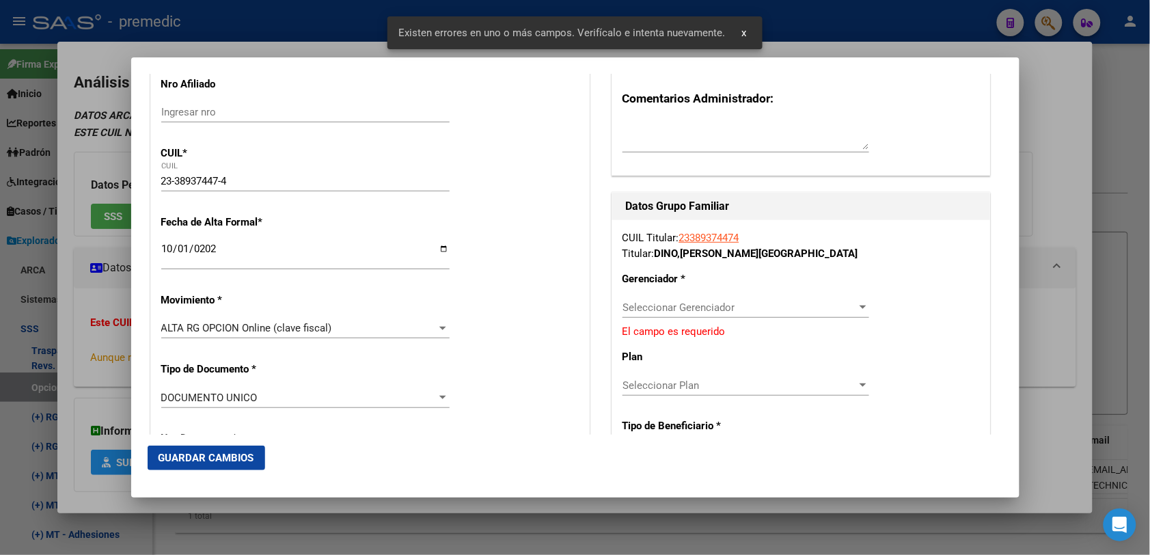
scroll to position [171, 0]
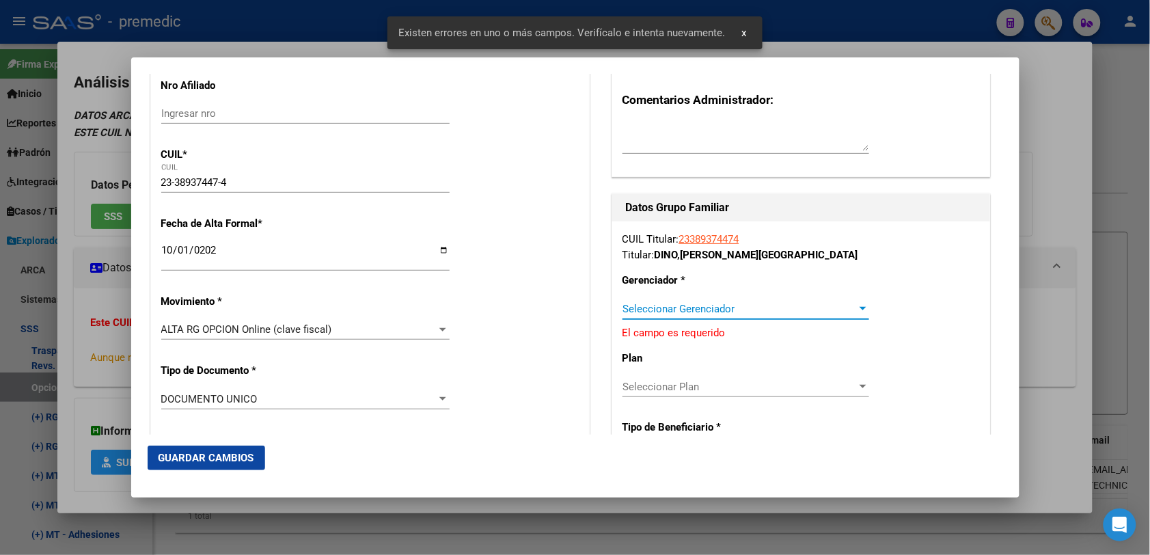
click at [739, 305] on span "Seleccionar Gerenciador" at bounding box center [739, 309] width 234 height 12
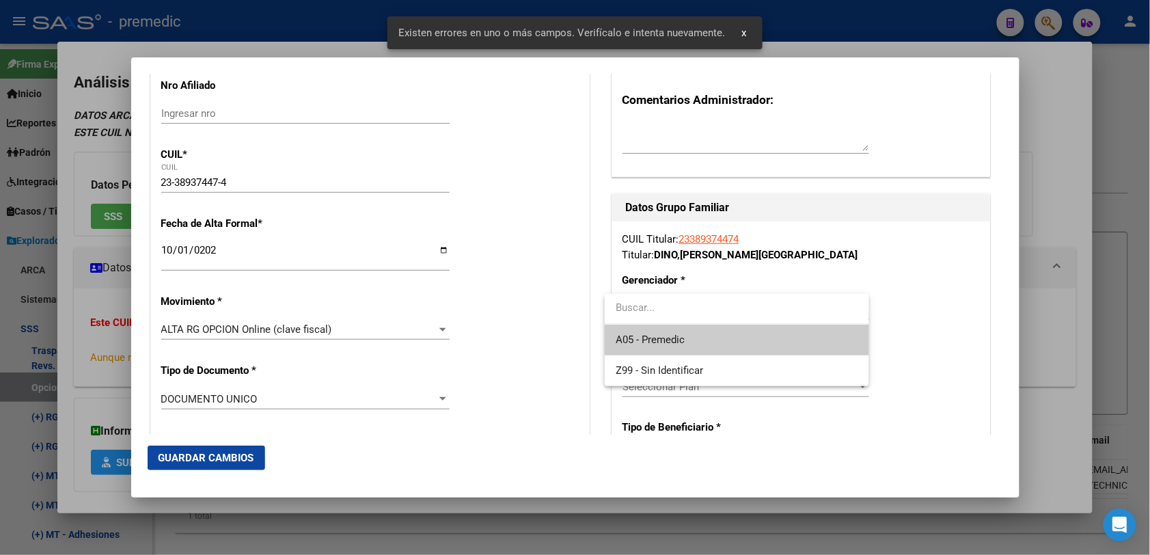
click at [734, 337] on span "A05 - Premedic" at bounding box center [736, 339] width 243 height 31
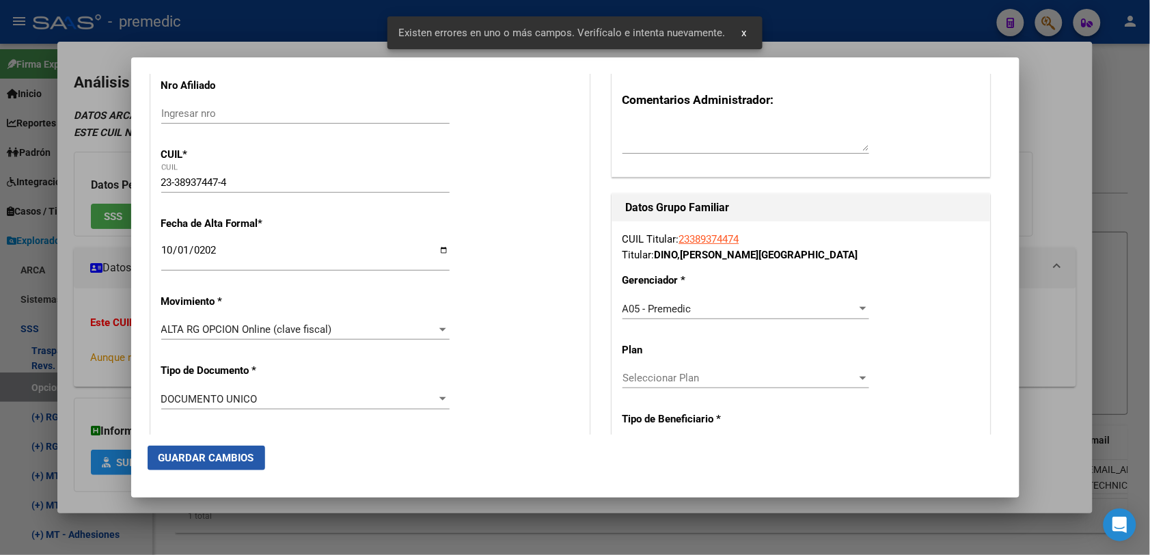
drag, startPoint x: 224, startPoint y: 466, endPoint x: 216, endPoint y: 465, distance: 8.3
click at [221, 468] on button "Guardar Cambios" at bounding box center [206, 457] width 117 height 25
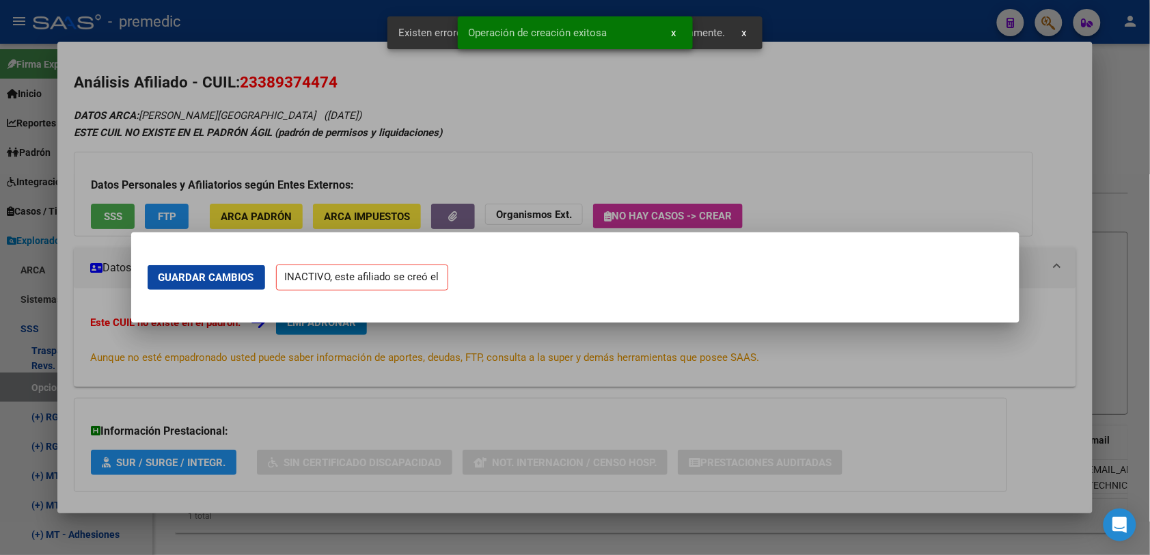
scroll to position [0, 0]
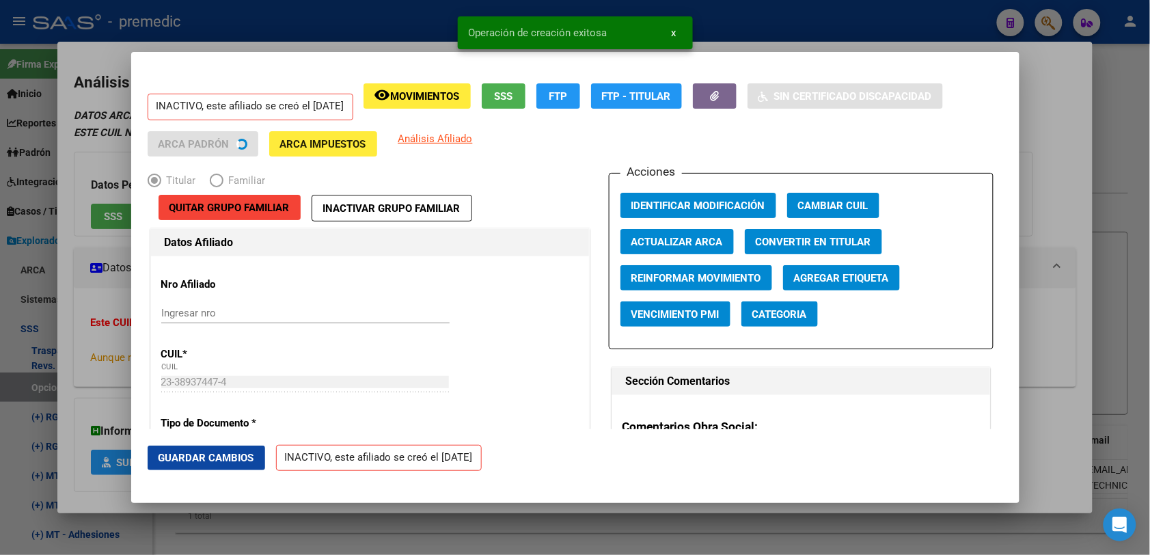
click at [1085, 157] on div at bounding box center [575, 277] width 1150 height 555
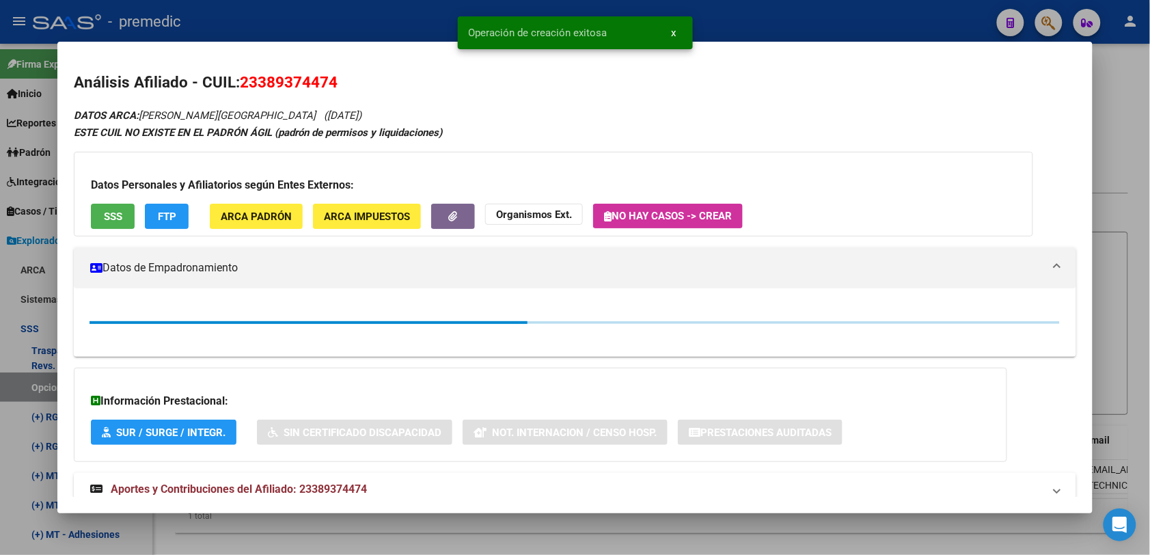
click at [1122, 118] on div at bounding box center [575, 277] width 1150 height 555
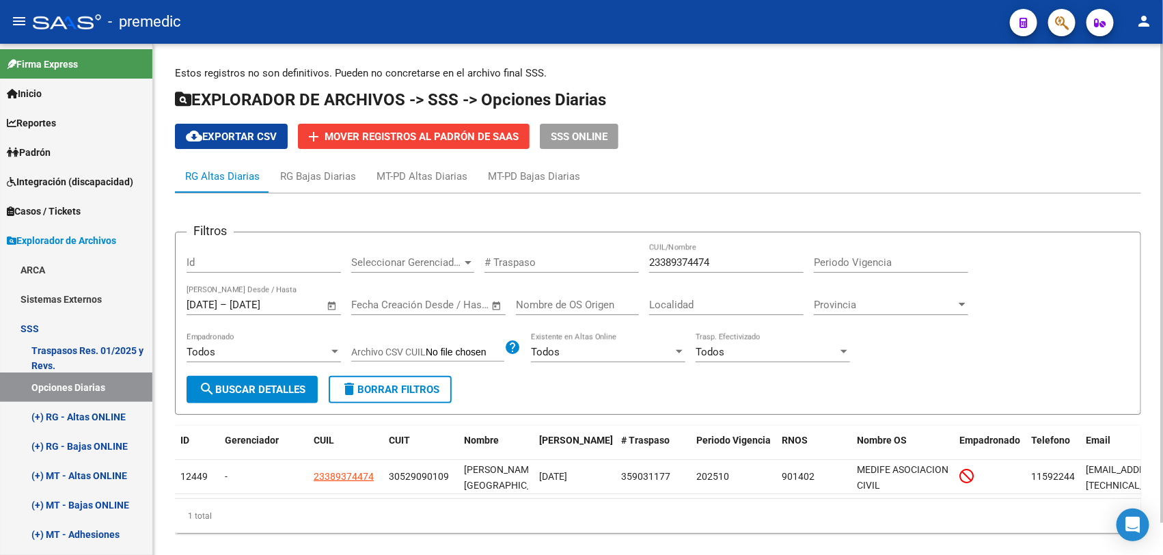
click at [736, 260] on input "23389374474" at bounding box center [726, 262] width 154 height 12
paste input "0386949450"
type input "20386949450"
click at [270, 383] on span "search Buscar Detalles" at bounding box center [252, 389] width 107 height 12
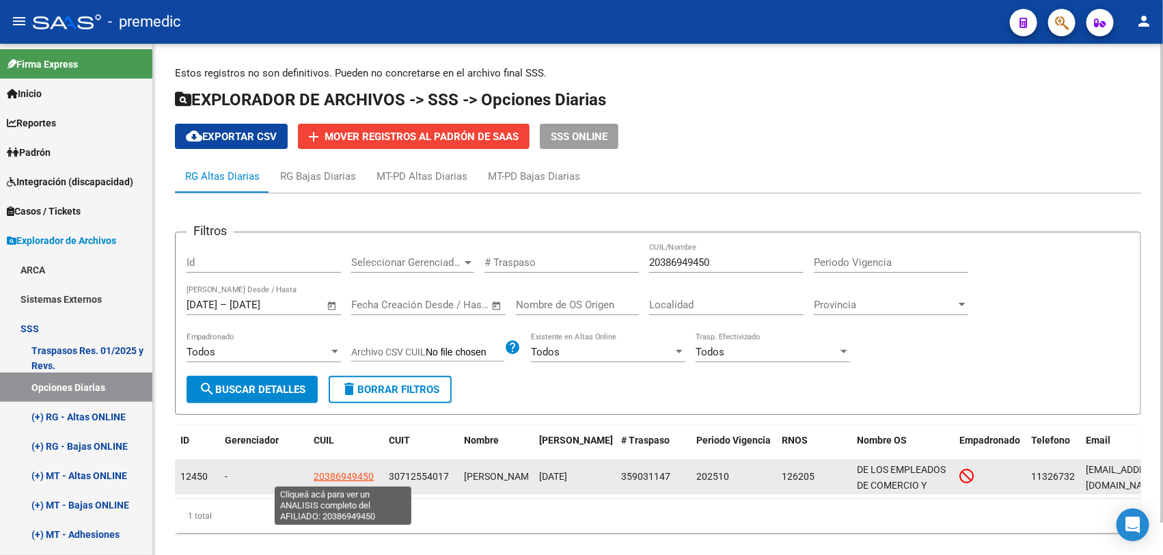
click at [338, 473] on span "20386949450" at bounding box center [344, 476] width 60 height 11
type textarea "20386949450"
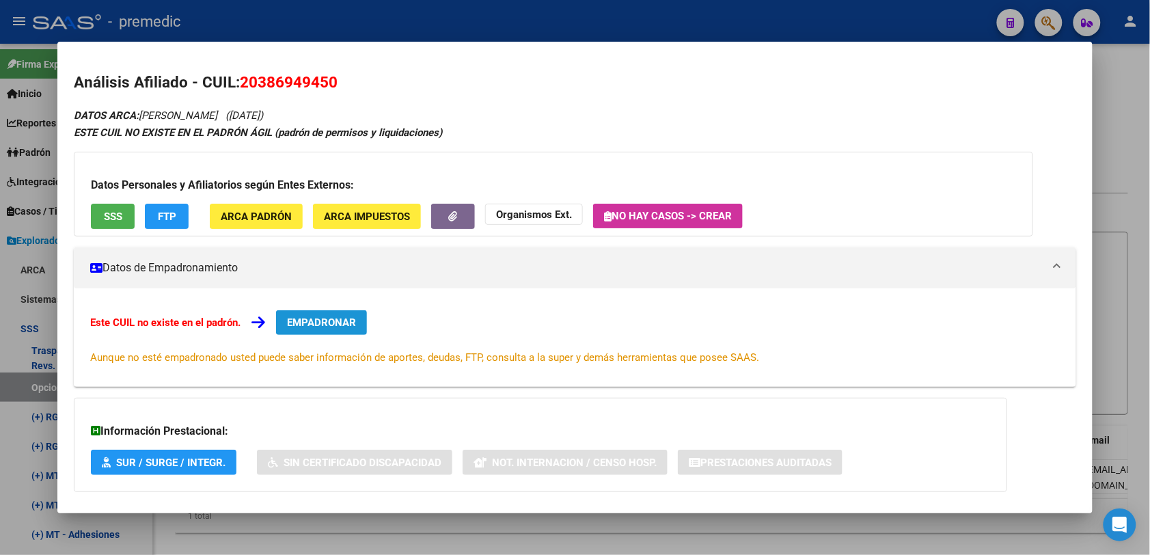
click at [306, 316] on span "EMPADRONAR" at bounding box center [321, 322] width 69 height 12
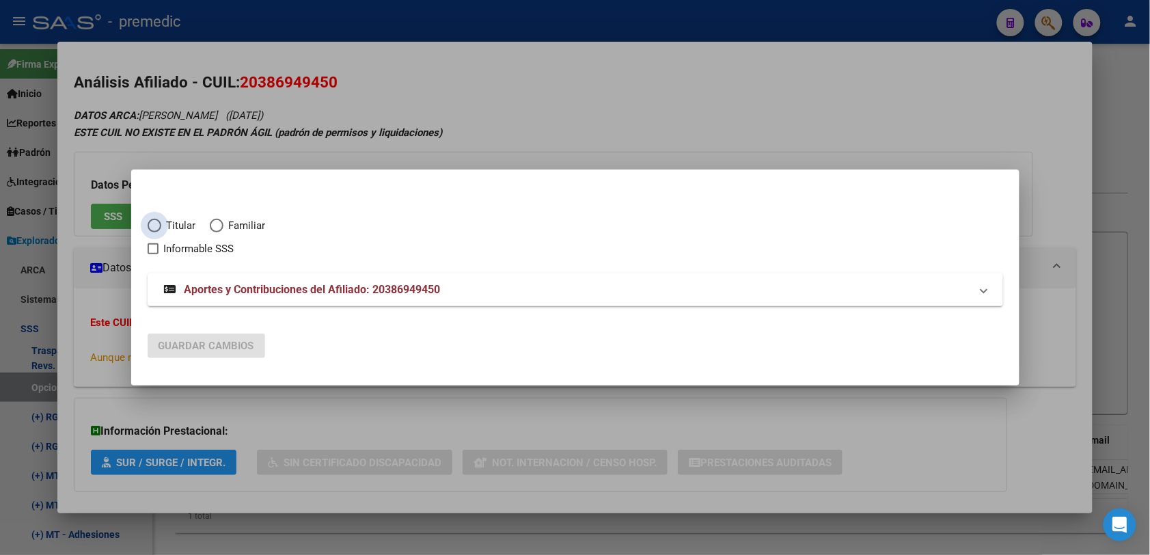
click at [182, 227] on span "Titular" at bounding box center [178, 226] width 35 height 16
click at [161, 227] on input "Titular" at bounding box center [155, 226] width 14 height 14
radio input "true"
checkbox input "true"
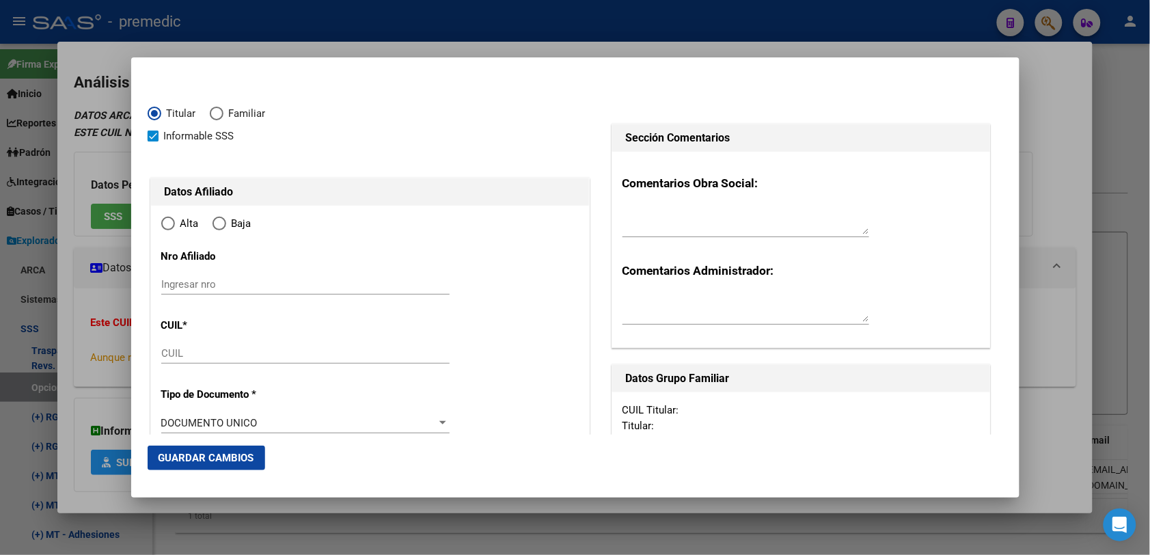
type input "20-38694945-0"
type input "38694945"
type input "ARIAS"
type input "JULIO MARCELO EMILIO"
type input "1995-05-17"
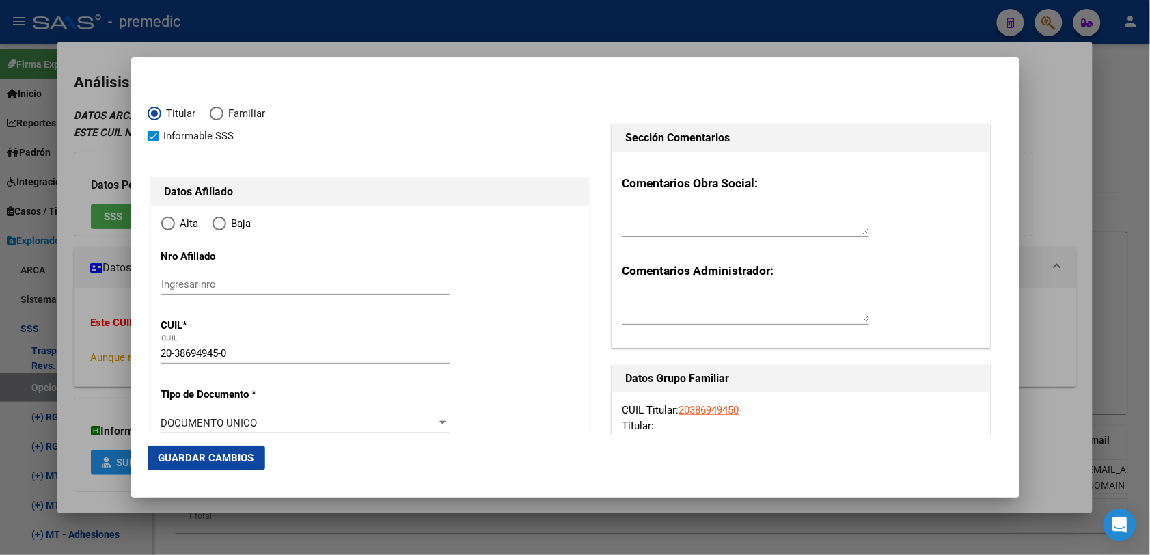
type input "FLORENCIO VAREL"
type input "1888"
type input "1360"
type input "11"
type input "FLORENCIO VAREL"
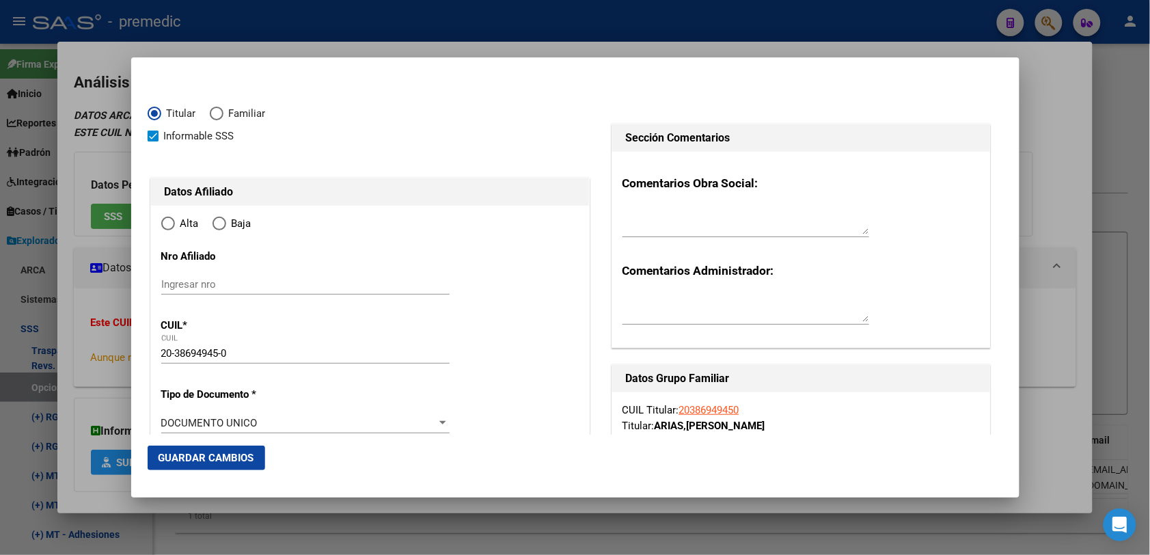
radio input "true"
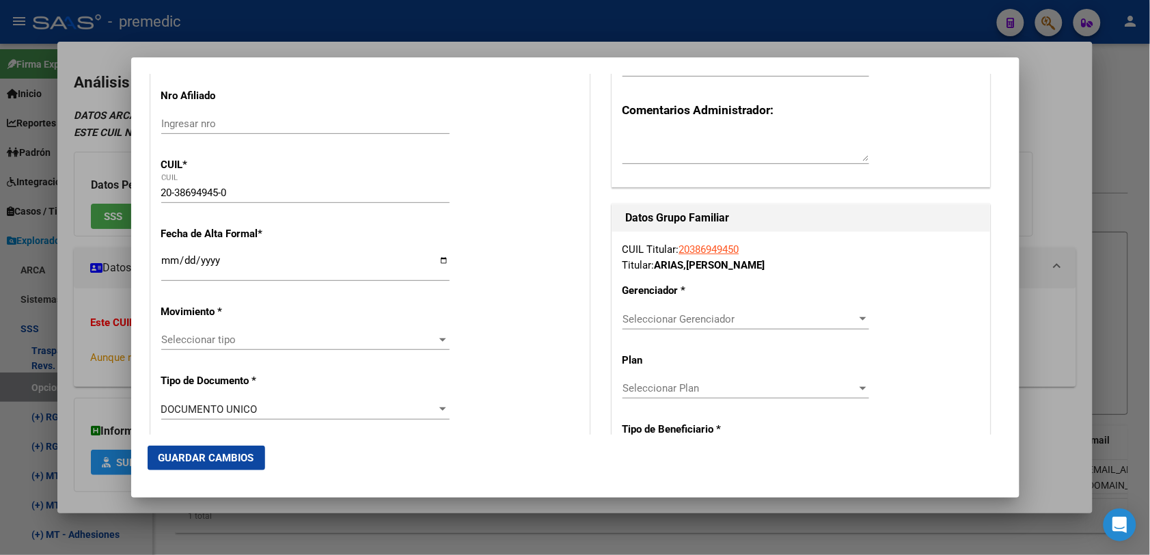
scroll to position [171, 0]
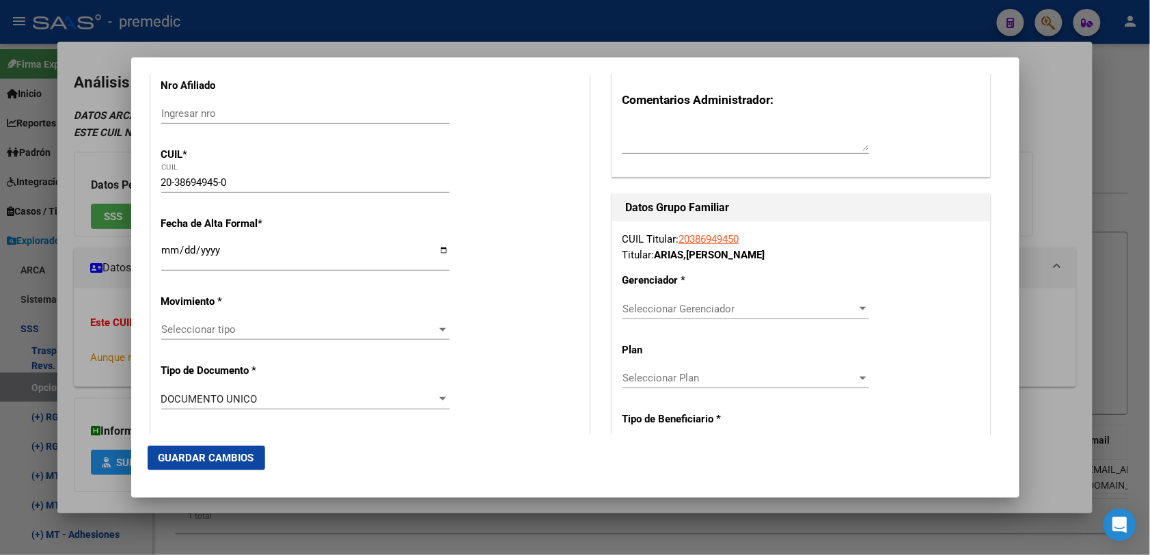
drag, startPoint x: 156, startPoint y: 248, endPoint x: 163, endPoint y: 250, distance: 7.1
click at [165, 251] on input "Ingresar fecha" at bounding box center [305, 256] width 288 height 22
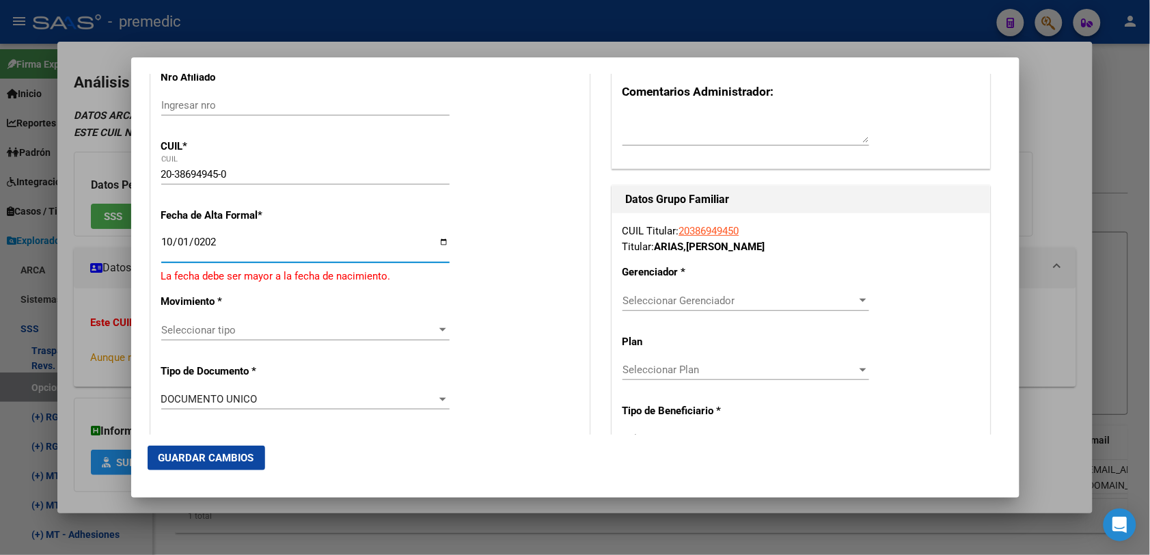
type input "[DATE]"
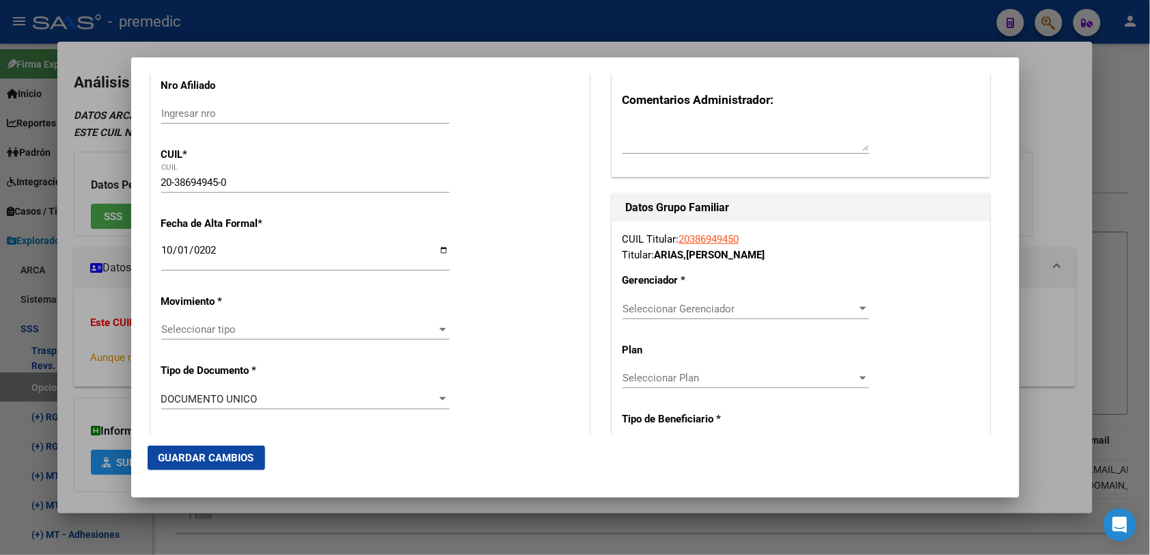
click at [251, 330] on span "Seleccionar tipo" at bounding box center [299, 329] width 276 height 12
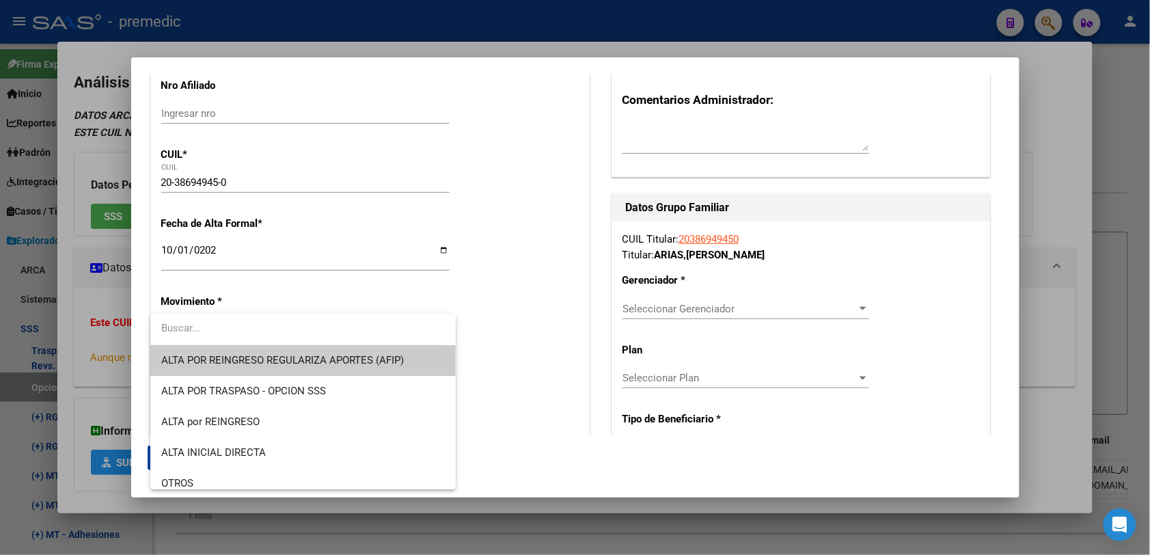
click at [219, 360] on span "ALTA POR REINGRESO REGULARIZA APORTES (AFIP)" at bounding box center [282, 360] width 243 height 12
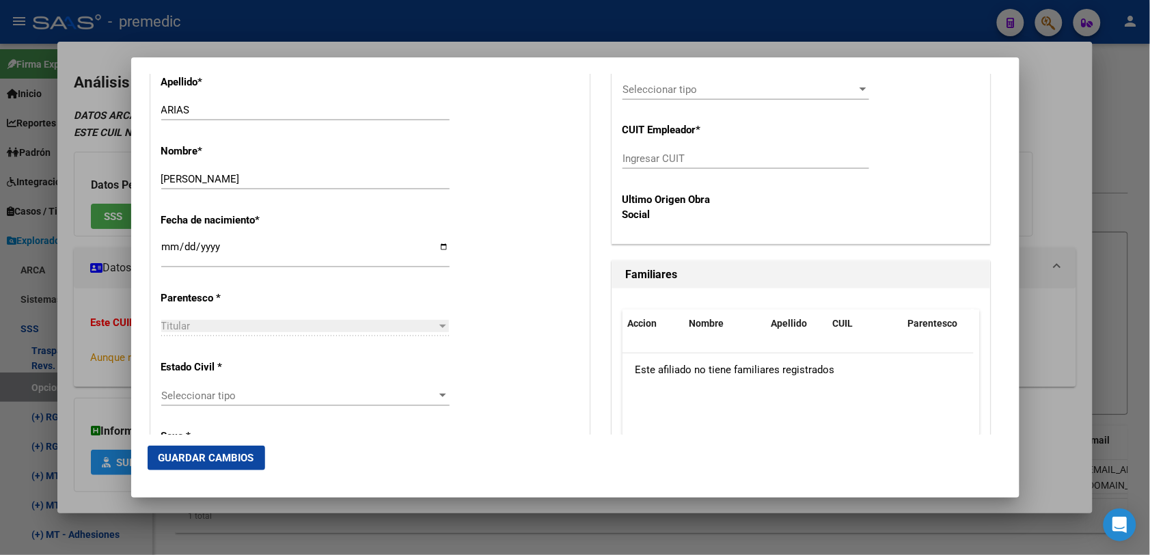
scroll to position [683, 0]
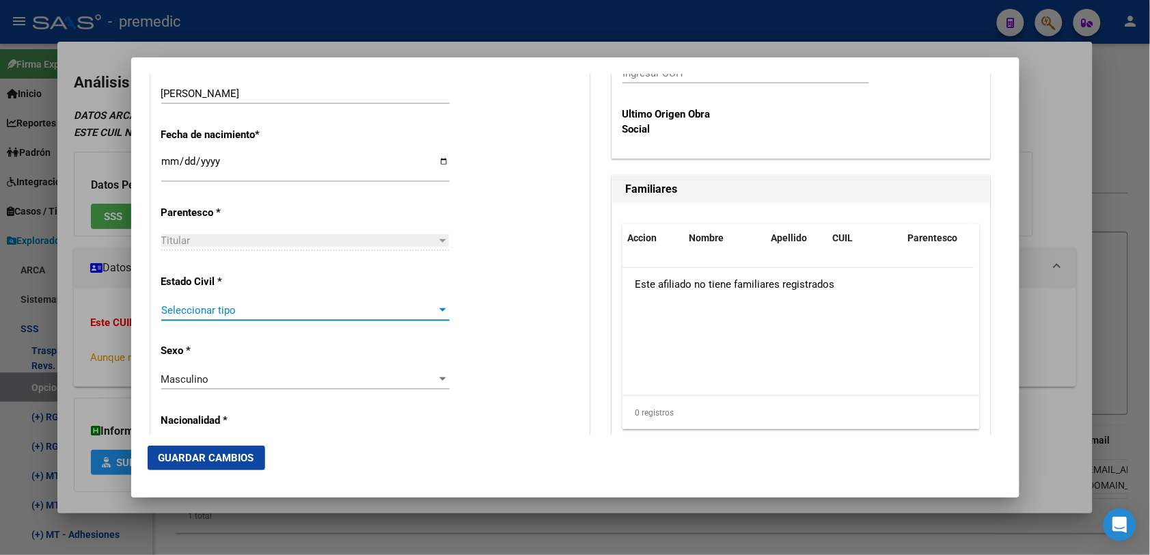
click at [219, 314] on span "Seleccionar tipo" at bounding box center [299, 310] width 276 height 12
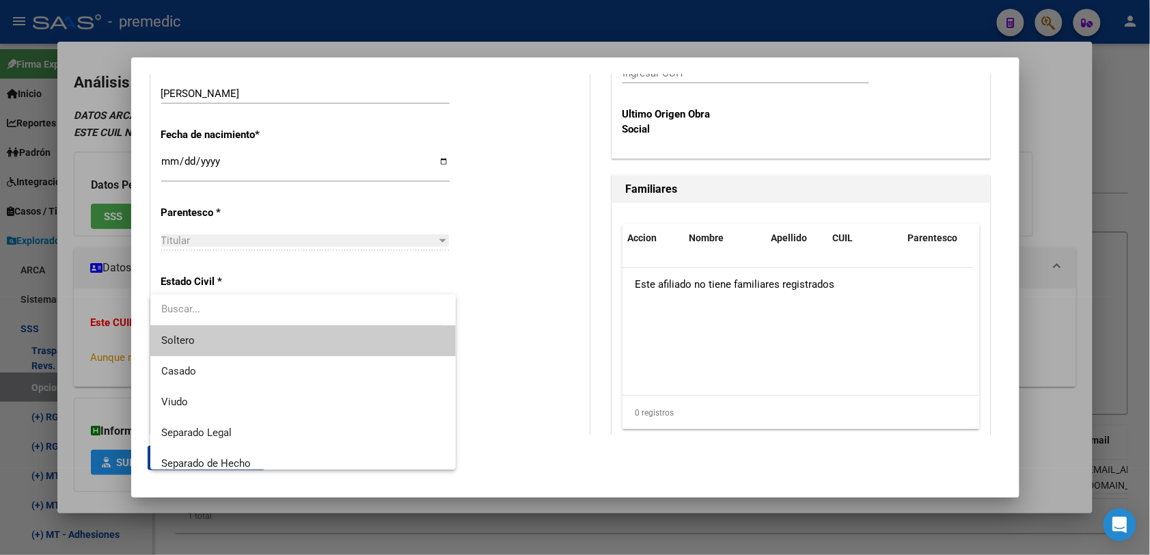
drag, startPoint x: 219, startPoint y: 314, endPoint x: 217, endPoint y: 332, distance: 17.9
click at [217, 332] on span "Soltero" at bounding box center [302, 340] width 283 height 31
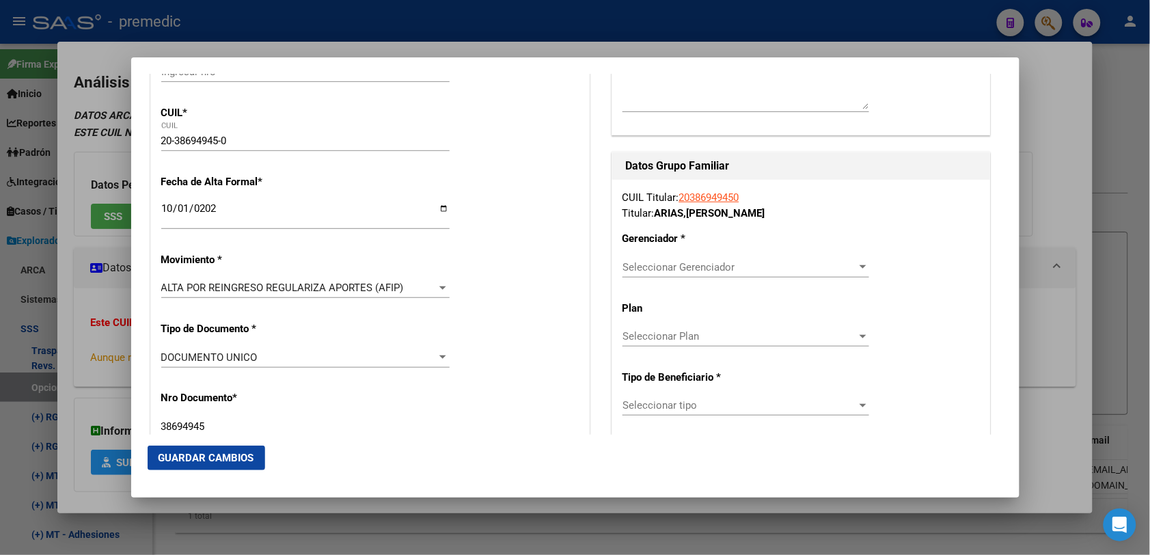
scroll to position [171, 0]
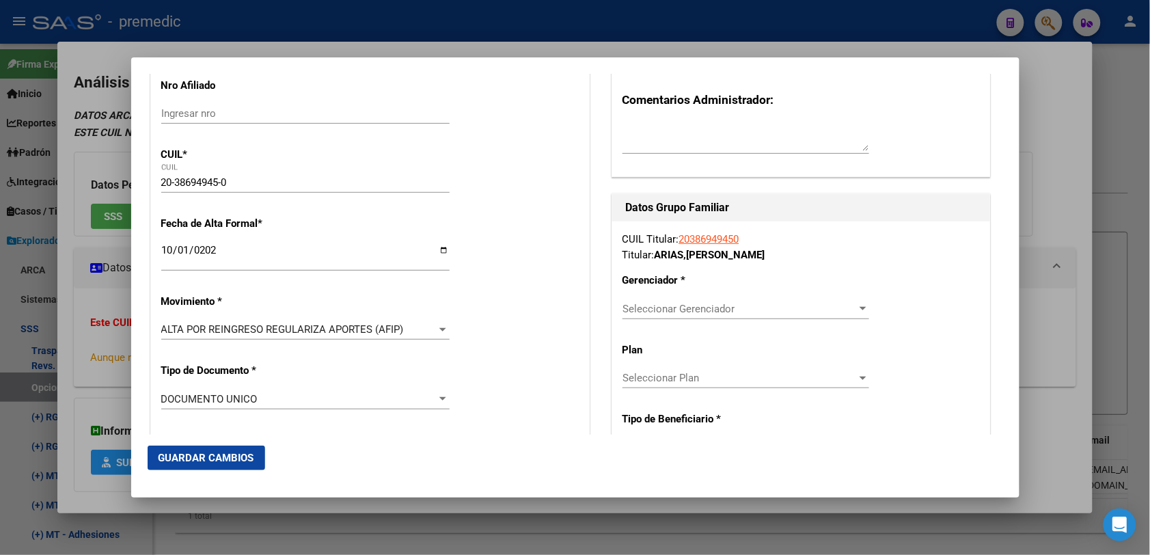
click at [807, 316] on div "Seleccionar Gerenciador Seleccionar Gerenciador" at bounding box center [745, 309] width 247 height 20
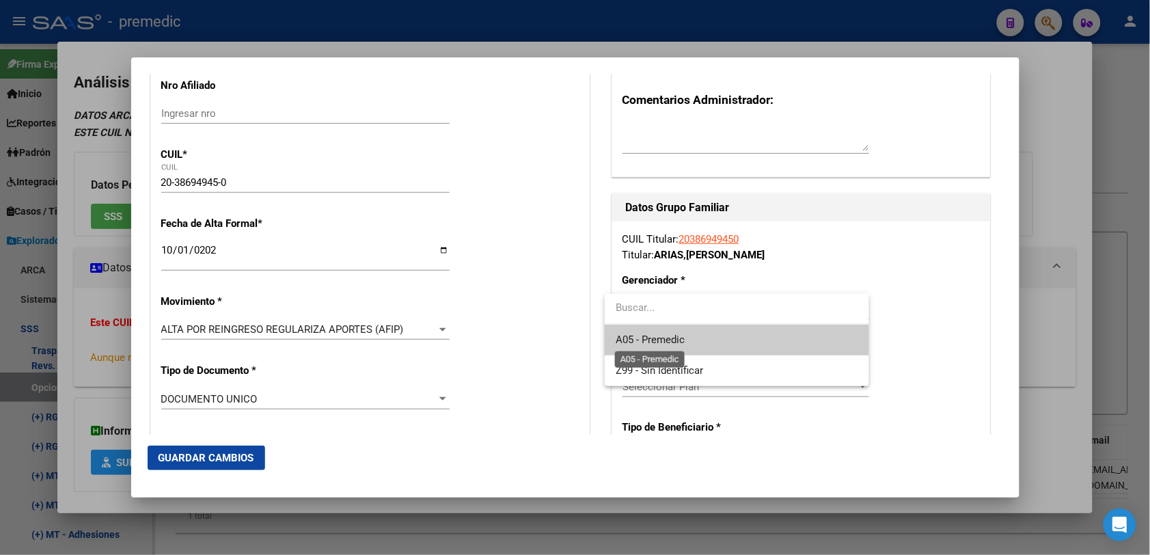
click at [678, 342] on span "A05 - Premedic" at bounding box center [649, 339] width 69 height 12
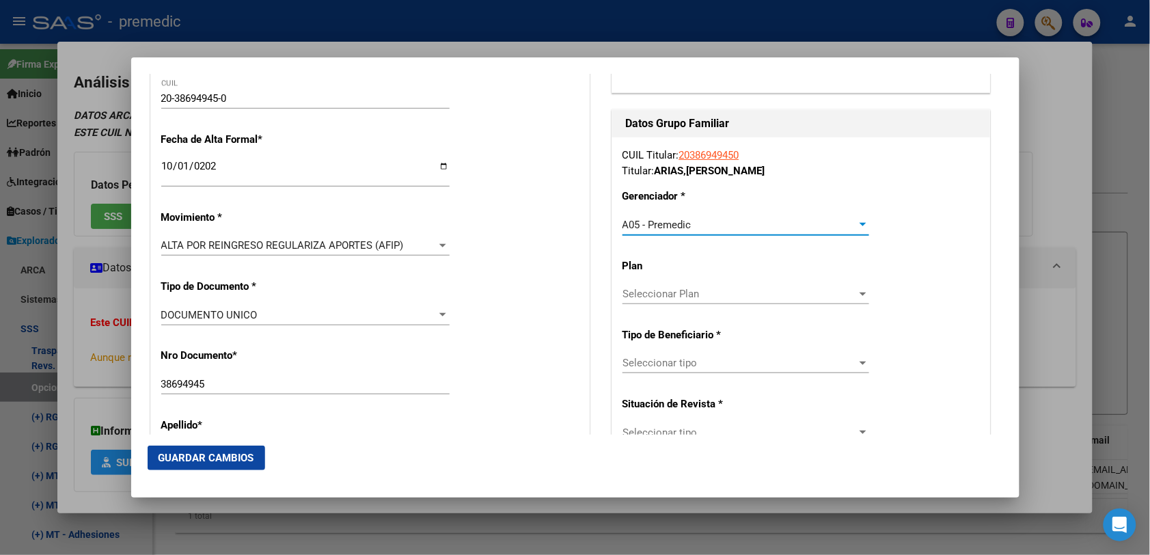
scroll to position [256, 0]
click at [684, 365] on span "Seleccionar tipo" at bounding box center [739, 361] width 234 height 12
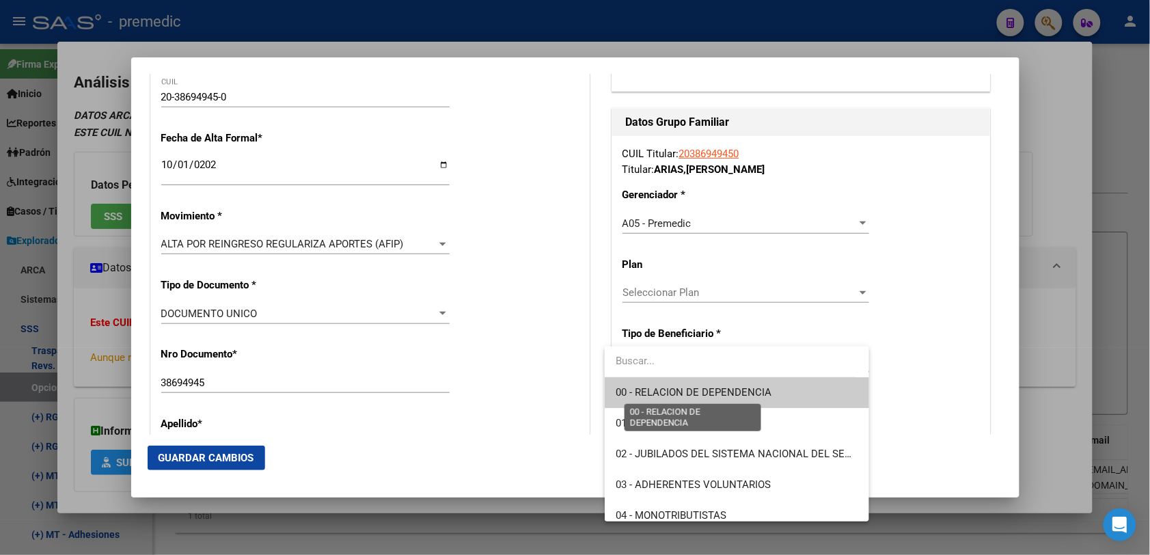
click at [640, 386] on span "00 - RELACION DE DEPENDENCIA" at bounding box center [693, 392] width 156 height 12
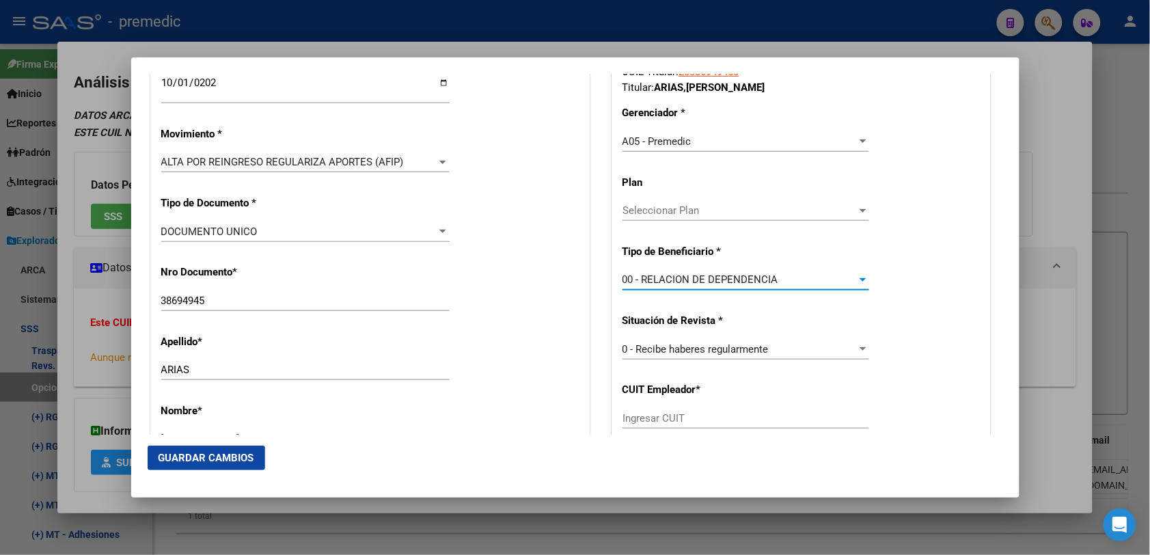
scroll to position [427, 0]
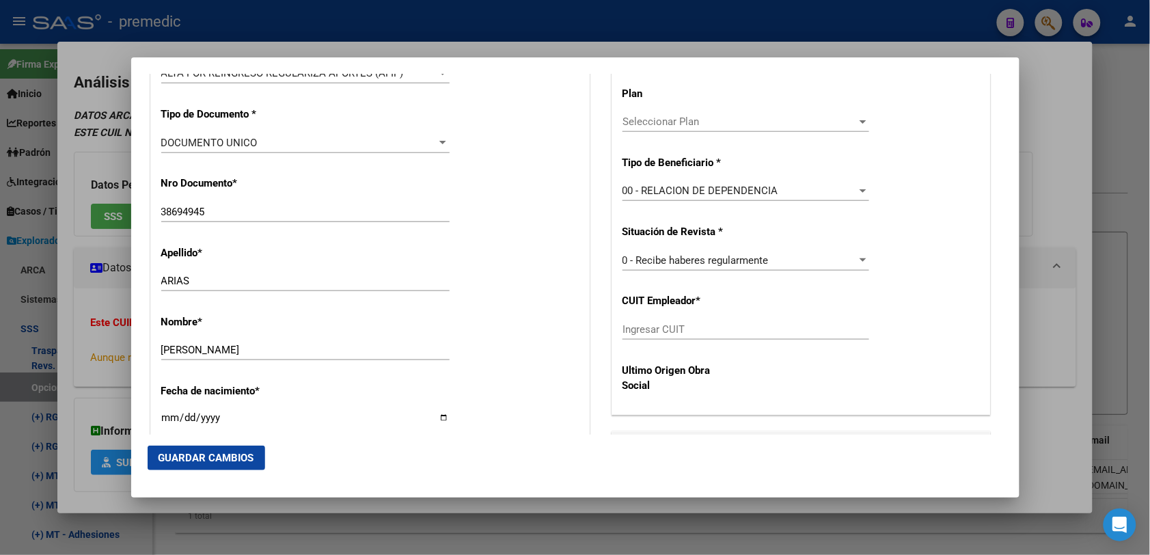
click at [661, 313] on div "CUIL Titular: 20386949450 Titular: ARIAS , JULIO MARCELO EMILIO Gerenciador * A…" at bounding box center [801, 189] width 378 height 448
click at [656, 330] on input "Ingresar CUIT" at bounding box center [745, 329] width 247 height 12
paste input "30-71255401-7"
type input "30-71255401-7"
click at [264, 460] on mat-dialog-actions "Guardar Cambios" at bounding box center [575, 457] width 855 height 46
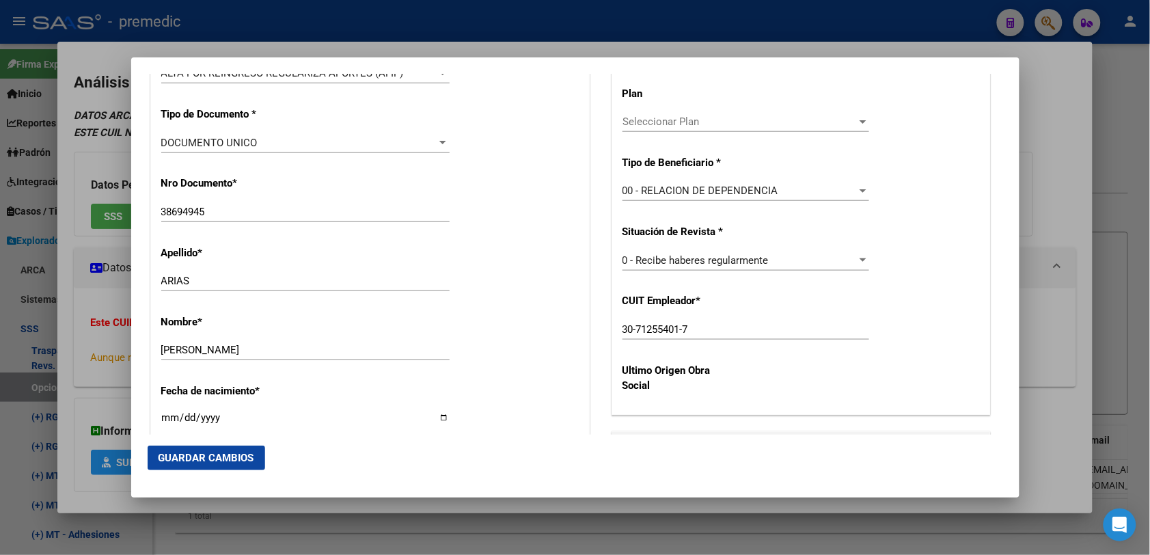
click at [263, 462] on button "Guardar Cambios" at bounding box center [206, 457] width 117 height 25
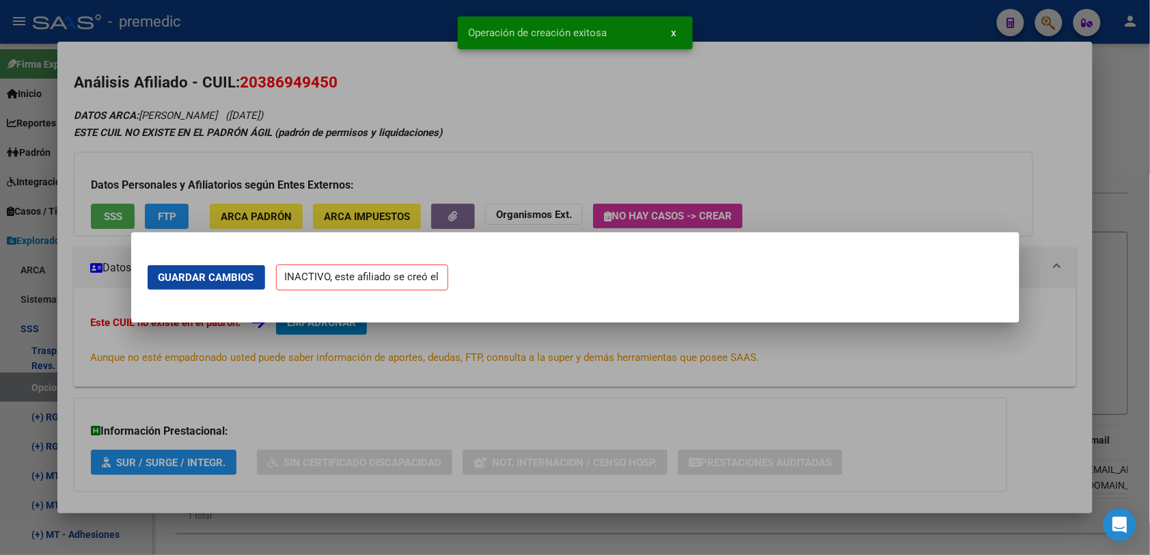
scroll to position [0, 0]
click at [1101, 156] on div at bounding box center [575, 277] width 1150 height 555
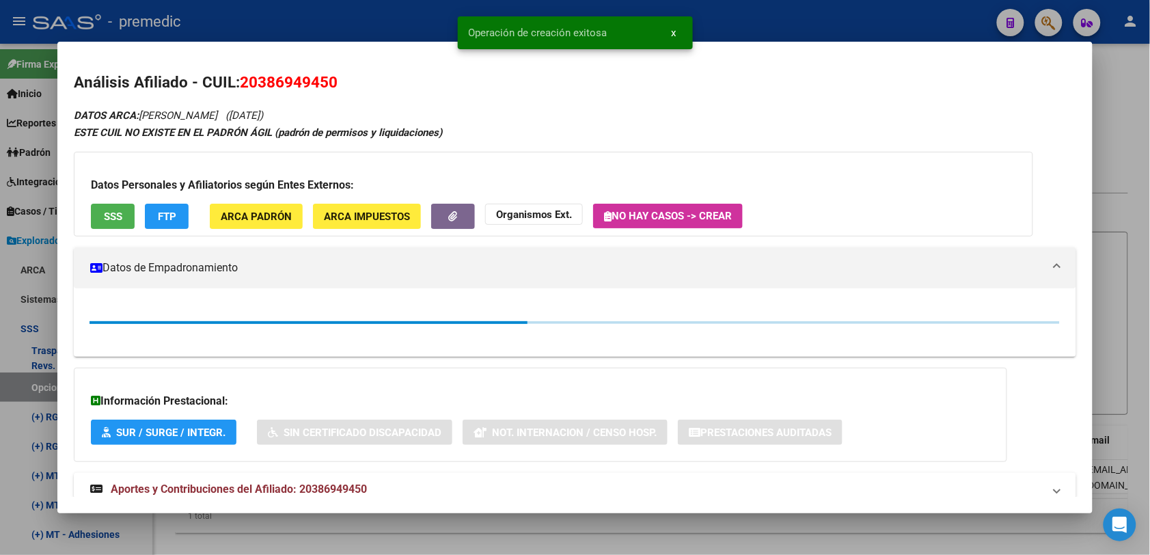
click at [1120, 99] on div at bounding box center [575, 277] width 1150 height 555
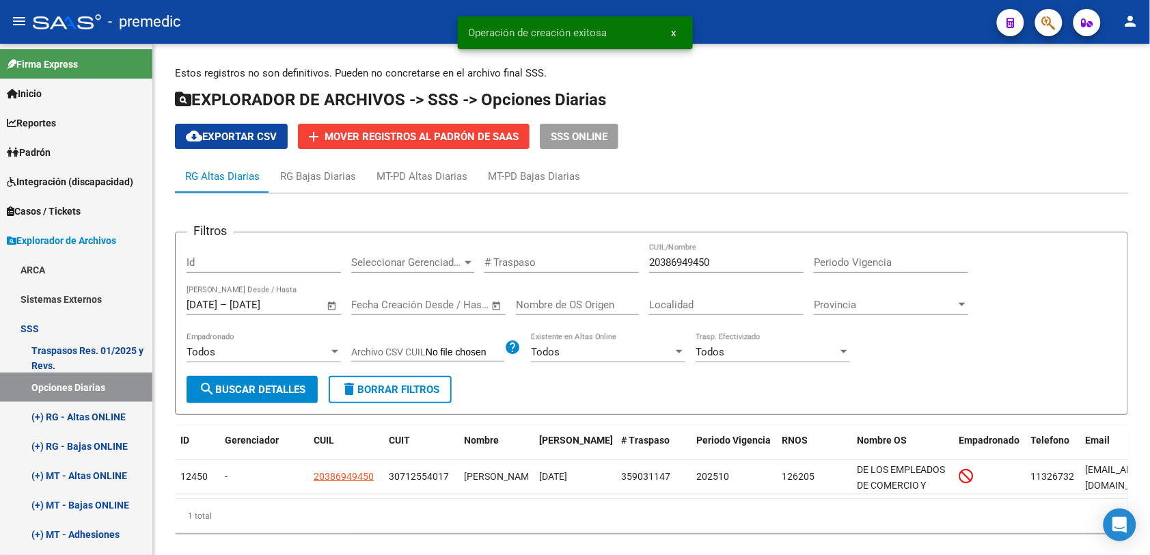
click at [1122, 91] on h1 "EXPLORADOR DE ARCHIVOS -> SSS -> Opciones Diarias" at bounding box center [651, 101] width 953 height 24
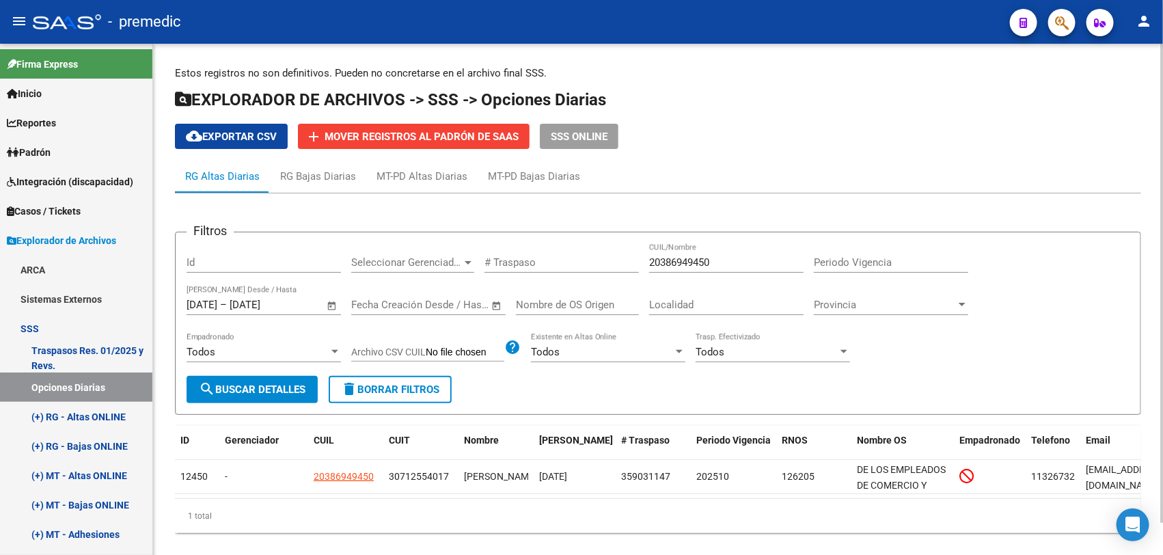
click at [748, 249] on div "20386949450 CUIL/Nombre" at bounding box center [726, 257] width 154 height 29
click at [748, 258] on input "20386949450" at bounding box center [726, 262] width 154 height 12
drag, startPoint x: 723, startPoint y: 258, endPoint x: 215, endPoint y: 338, distance: 513.9
click at [203, 263] on div "Filtros Id Seleccionar Gerenciador Seleccionar Gerenciador # Traspaso 203869494…" at bounding box center [657, 309] width 943 height 133
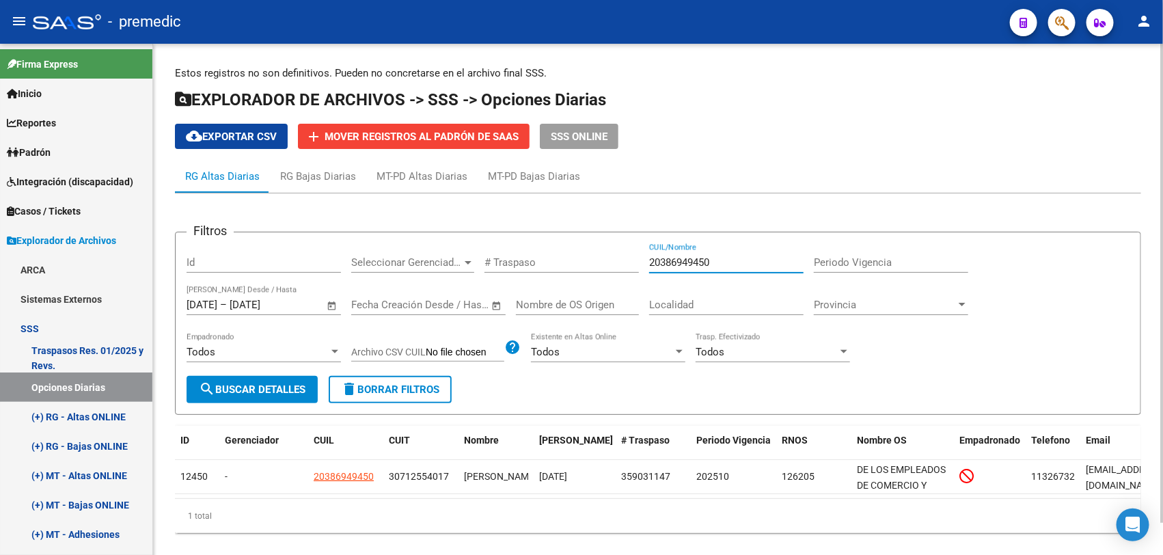
paste input "8367572"
type input "20388367572"
drag, startPoint x: 180, startPoint y: 401, endPoint x: 225, endPoint y: 385, distance: 48.6
click at [186, 401] on form "Filtros Id Seleccionar Gerenciador Seleccionar Gerenciador # Traspaso 203883675…" at bounding box center [658, 323] width 966 height 183
click at [225, 385] on span "search Buscar Detalles" at bounding box center [252, 389] width 107 height 12
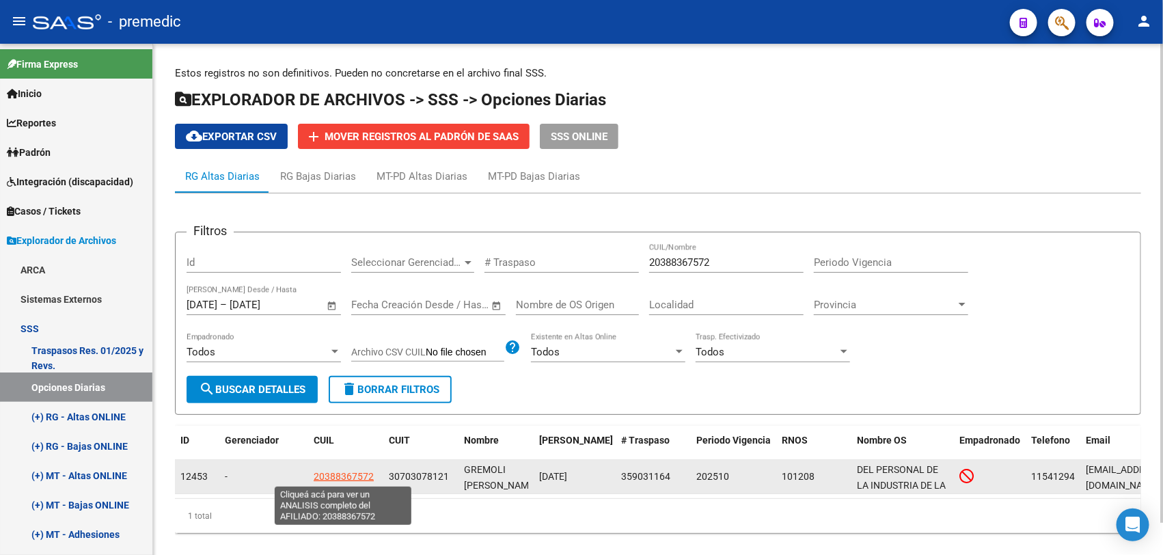
click at [343, 475] on span "20388367572" at bounding box center [344, 476] width 60 height 11
type textarea "20388367572"
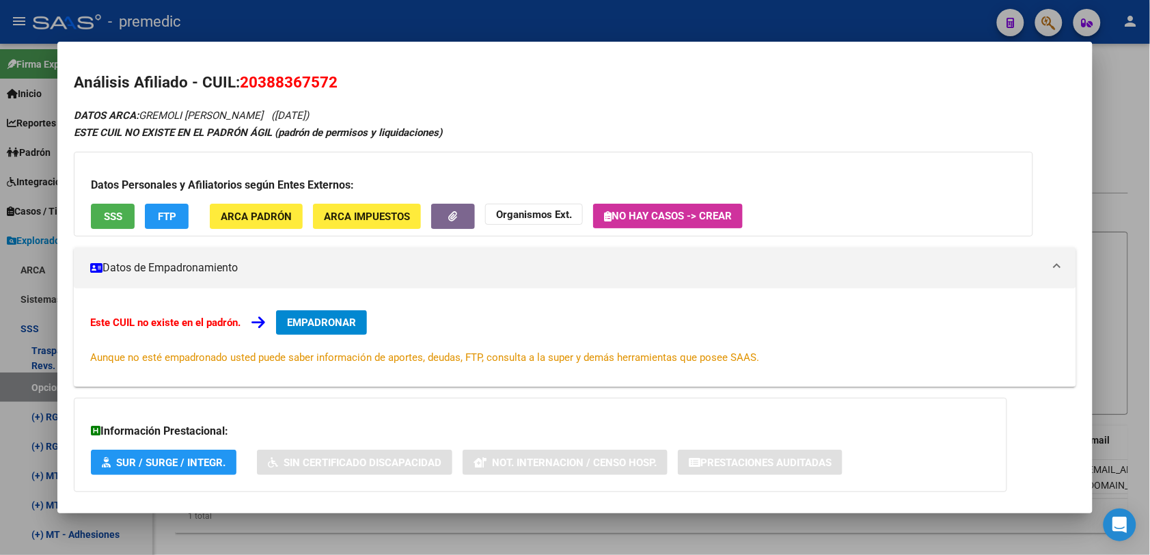
click at [315, 319] on span "EMPADRONAR" at bounding box center [321, 322] width 69 height 12
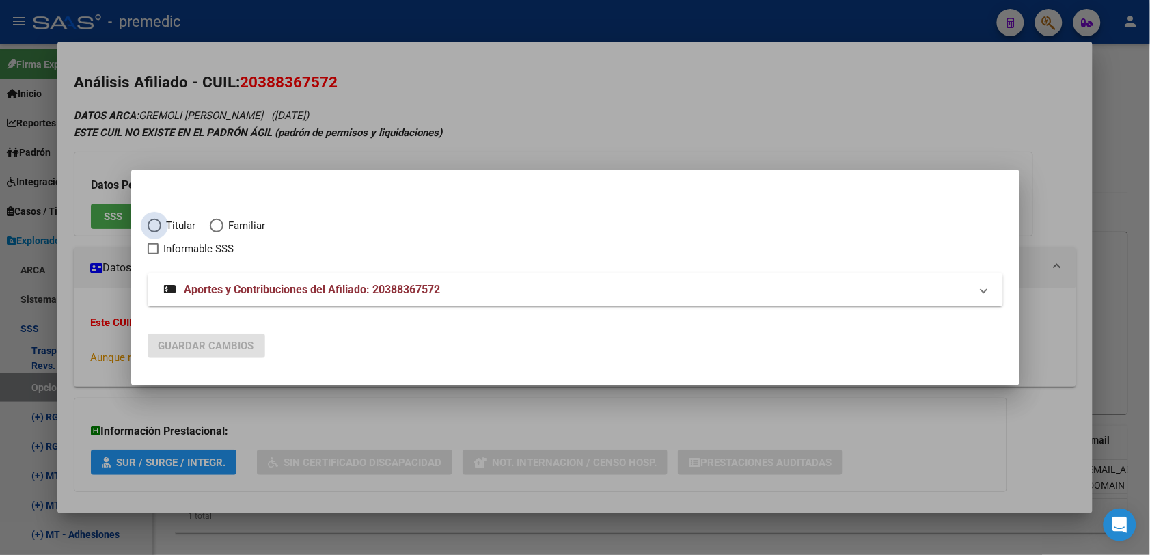
click at [178, 225] on span "Titular" at bounding box center [178, 226] width 35 height 16
click at [161, 225] on input "Titular" at bounding box center [155, 226] width 14 height 14
radio input "true"
checkbox input "true"
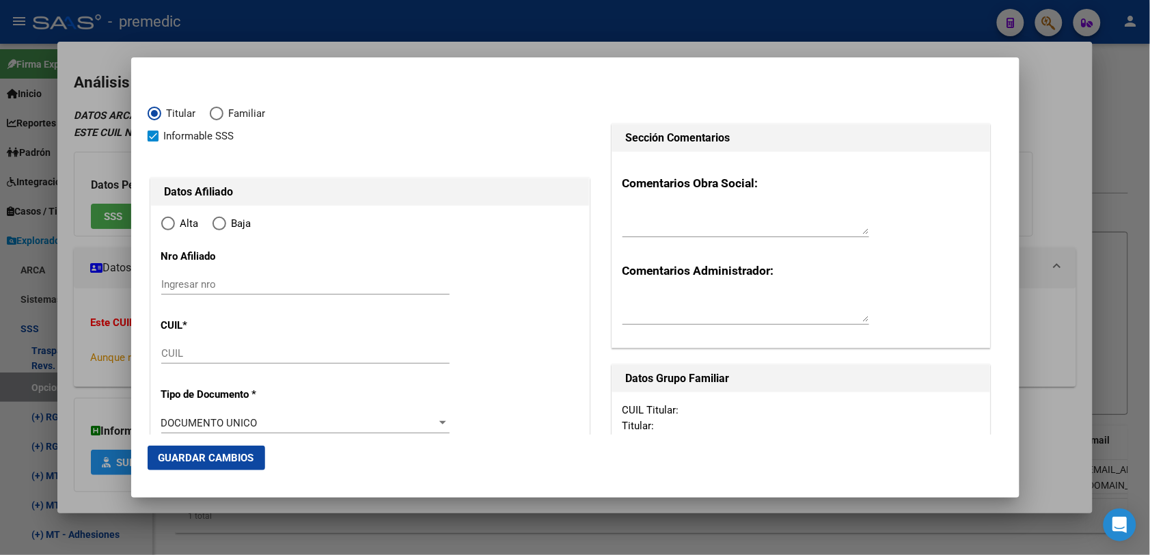
type input "20-38836757-2"
type input "38836757"
type input "[PERSON_NAME]"
type input "1995-06-01"
type input "BARRIO BELIERA"
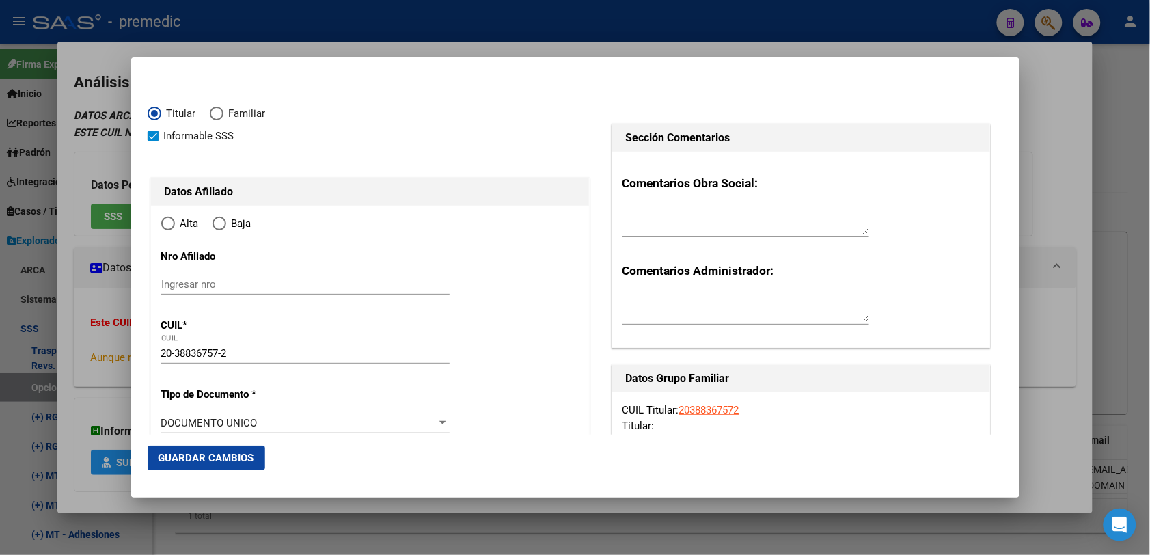
type input "1619"
type input "18 DE JULIO"
type input "265"
click at [214, 362] on div "20-38836757-2 CUIL" at bounding box center [305, 353] width 288 height 20
radio input "true"
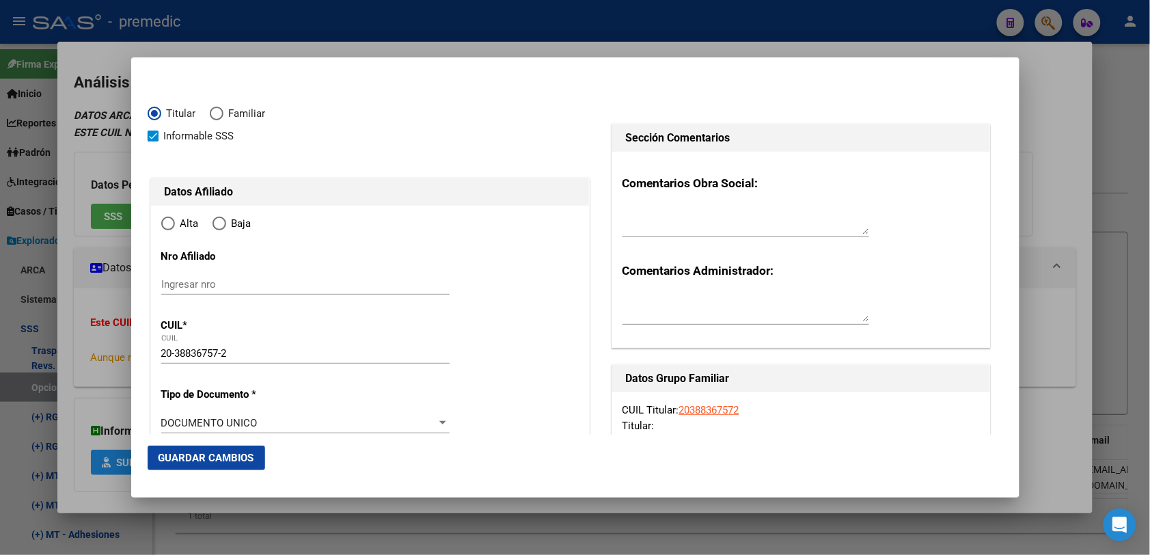
type input "BARRIO BELIERA"
click at [168, 419] on input "Ingresar fecha" at bounding box center [305, 426] width 288 height 22
type input "[DATE]"
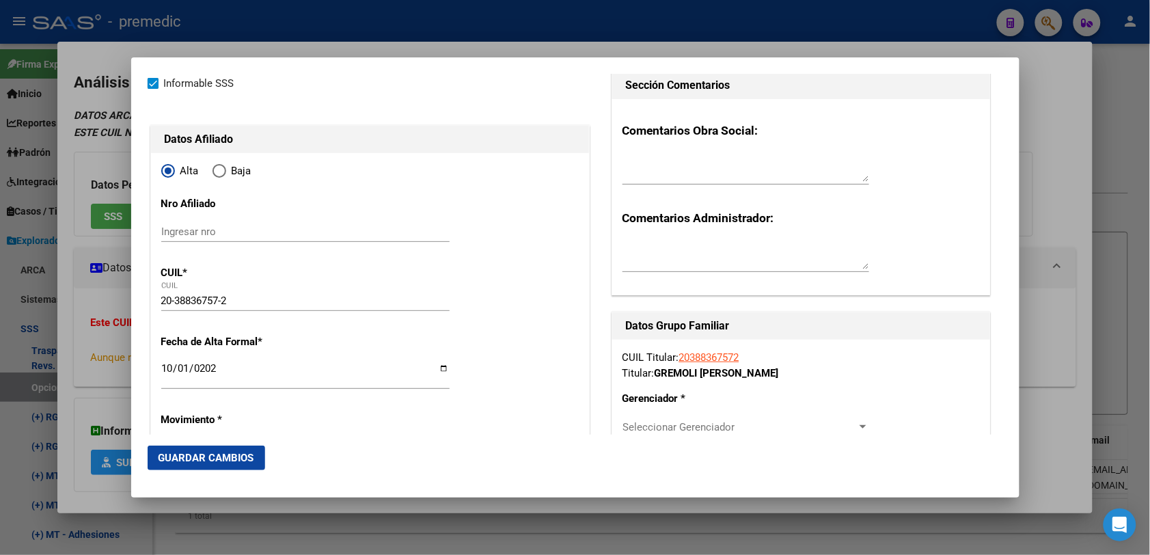
scroll to position [85, 0]
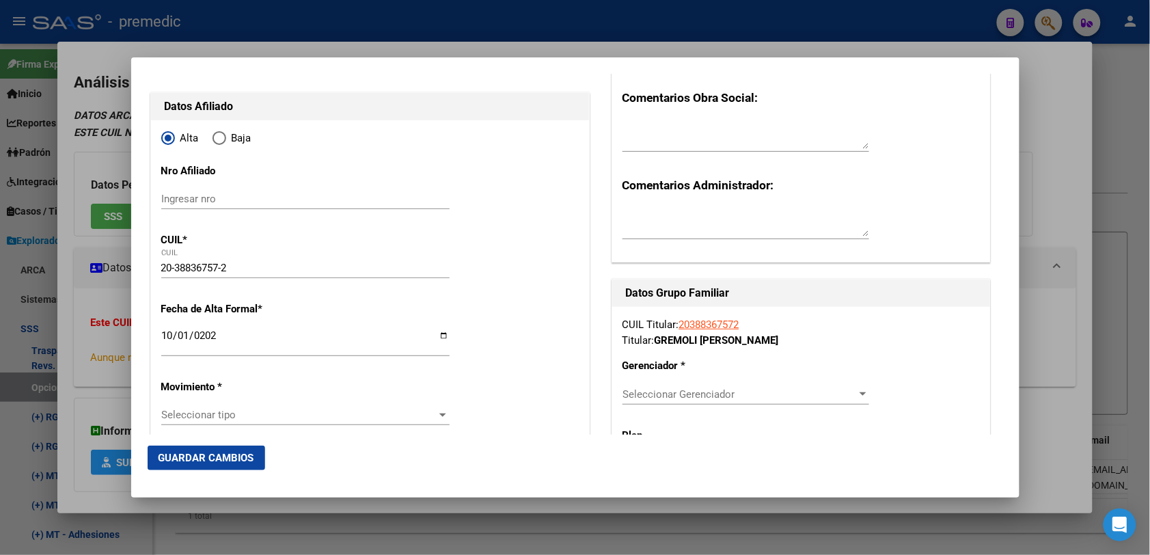
click at [217, 428] on div "Seleccionar tipo Seleccionar tipo" at bounding box center [305, 420] width 288 height 33
click at [221, 417] on span "Seleccionar tipo" at bounding box center [299, 415] width 276 height 12
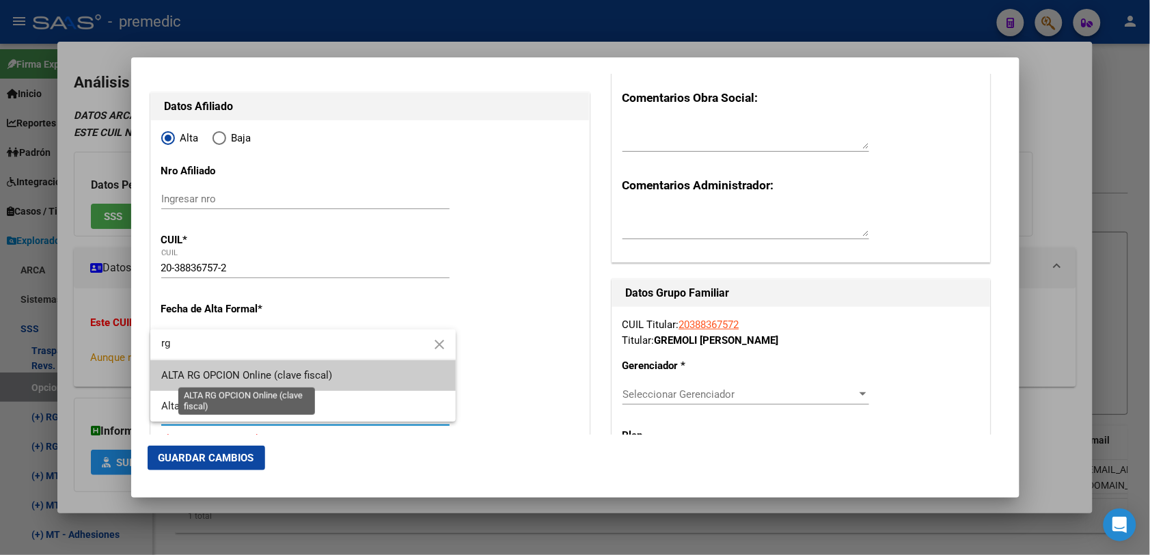
type input "rg"
click at [233, 376] on span "ALTA RG OPCION Online (clave fiscal)" at bounding box center [246, 375] width 171 height 12
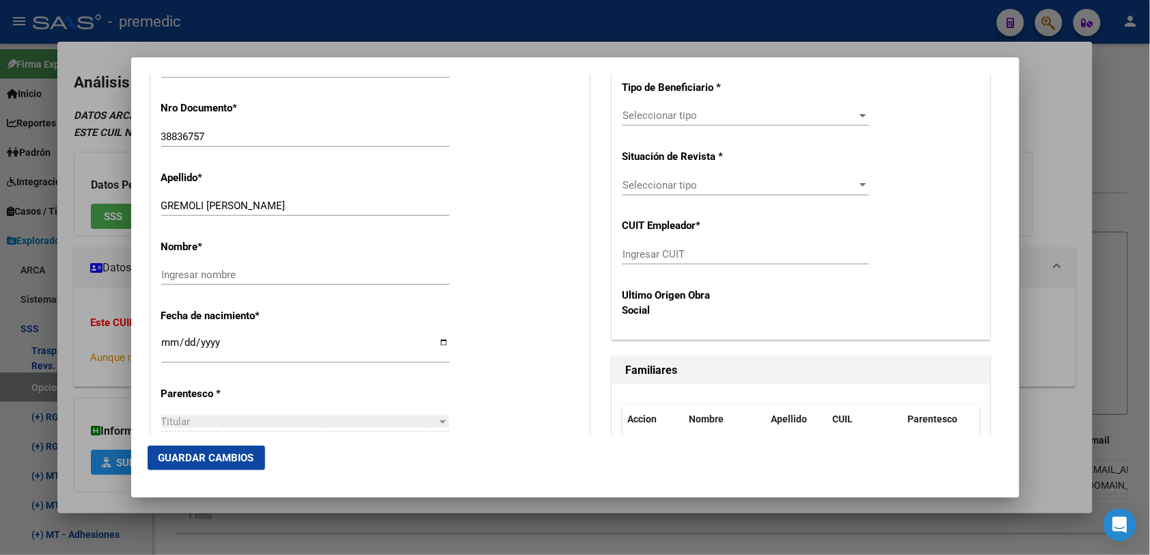
scroll to position [512, 0]
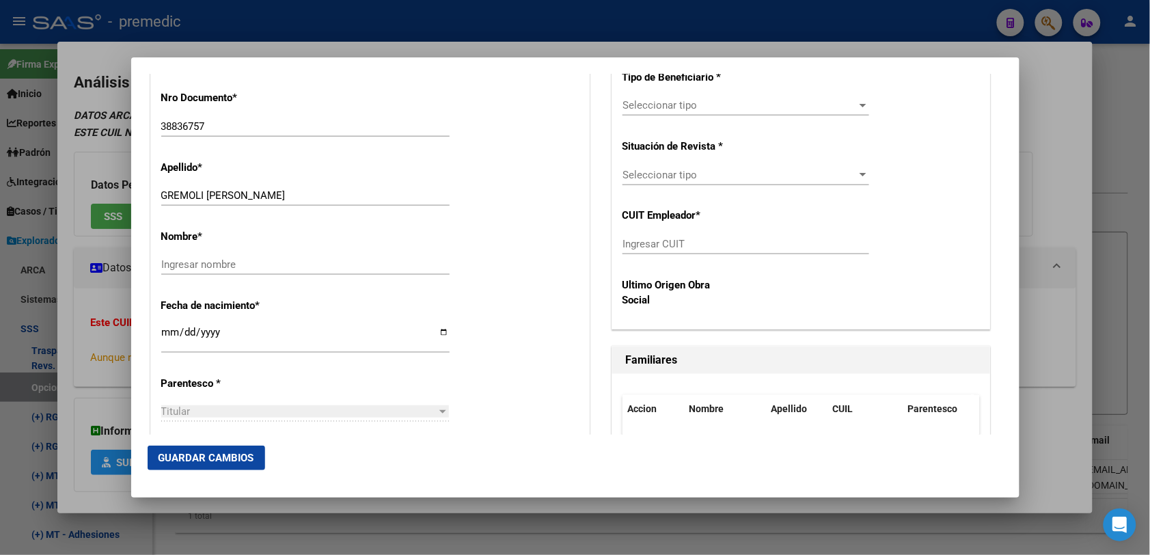
click at [179, 251] on div "Nombre * Ingresar nombre" at bounding box center [369, 253] width 417 height 69
click at [222, 200] on input "[PERSON_NAME]" at bounding box center [305, 195] width 288 height 12
drag, startPoint x: 222, startPoint y: 200, endPoint x: 299, endPoint y: 186, distance: 77.7
click at [299, 186] on div "GREMOLI NICOLAS IVAN Ingresar apellido" at bounding box center [305, 195] width 288 height 20
type input "GREMOLI"
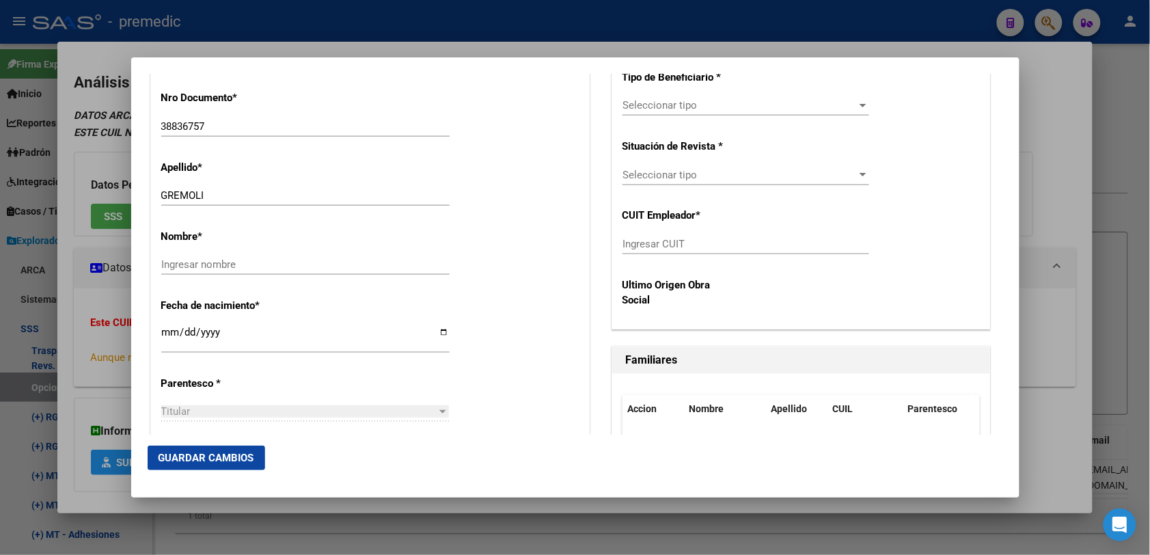
click at [241, 283] on div "Ingresar nombre" at bounding box center [305, 270] width 288 height 33
click at [243, 265] on input "Ingresar nombre" at bounding box center [305, 264] width 288 height 12
paste input "NICOLAS IVAN"
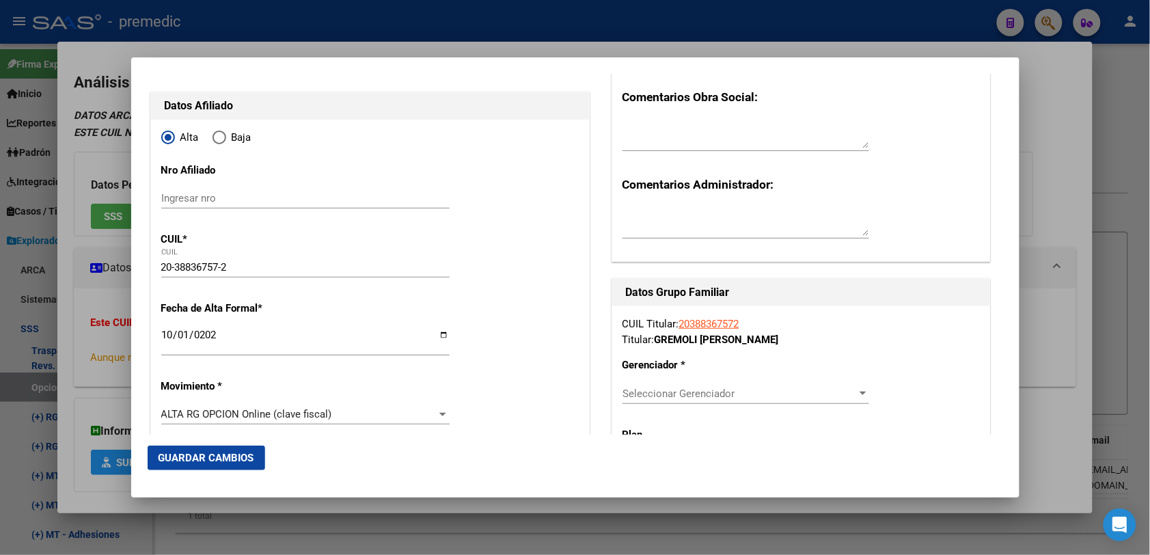
scroll to position [85, 0]
type input "NICOLAS IVAN"
click at [746, 396] on span "Seleccionar Gerenciador" at bounding box center [739, 394] width 234 height 12
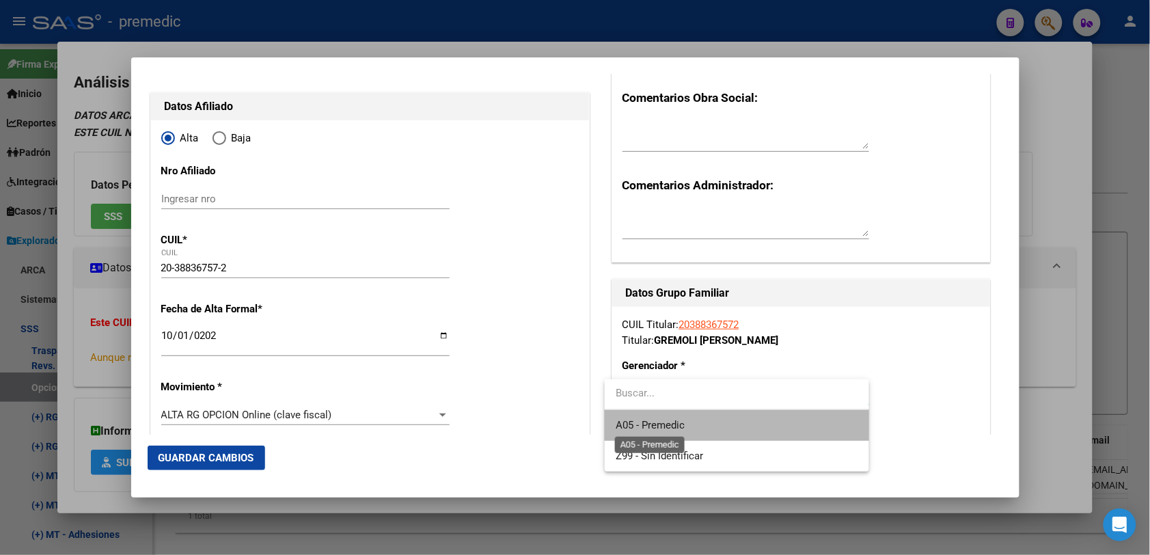
click at [635, 421] on span "A05 - Premedic" at bounding box center [649, 425] width 69 height 12
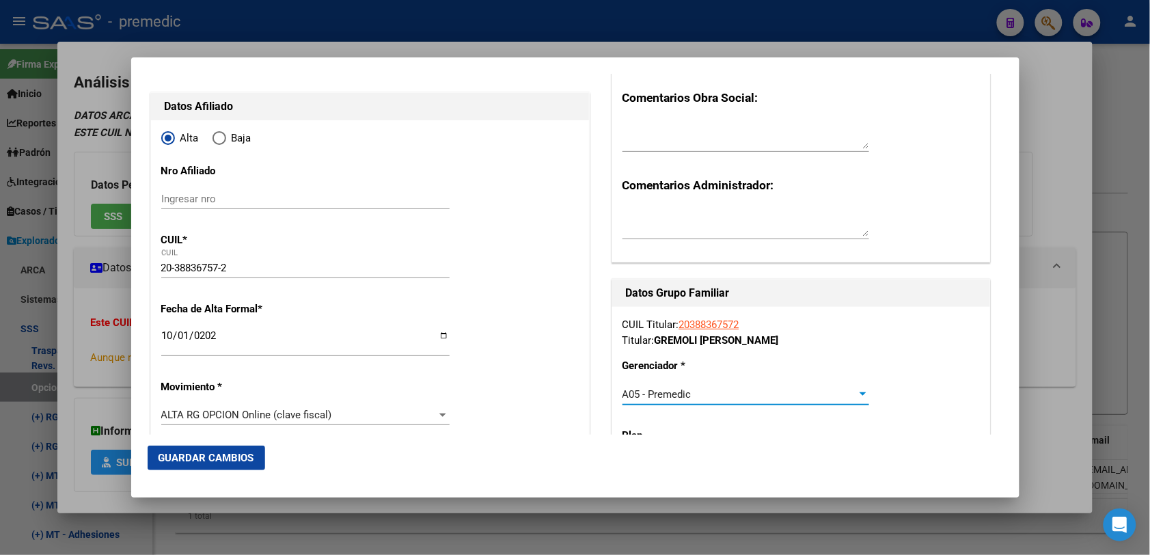
scroll to position [171, 0]
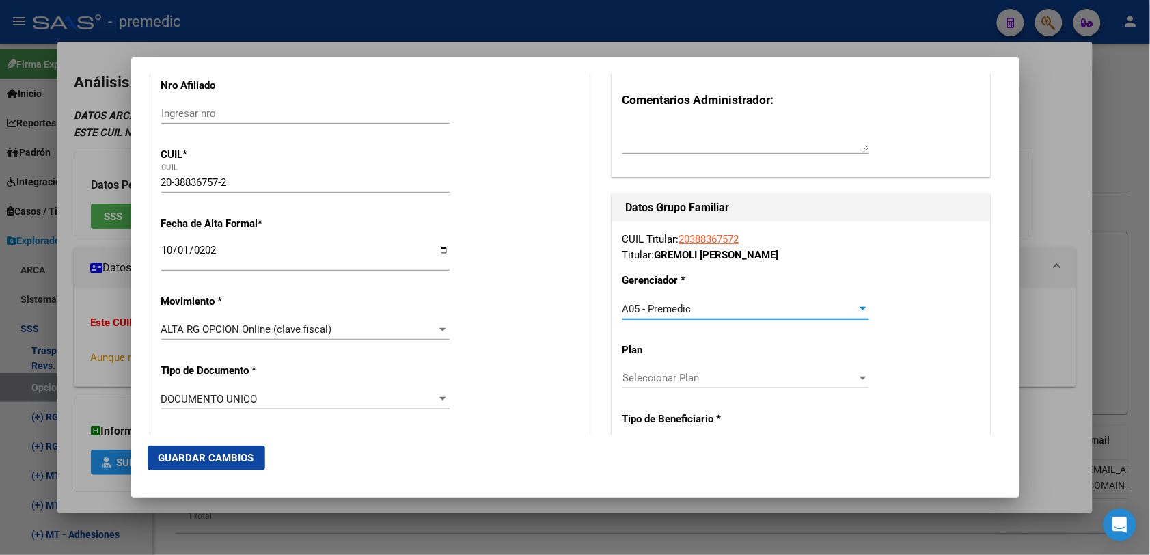
click at [649, 385] on div "Seleccionar Plan Seleccionar Plan" at bounding box center [745, 378] width 247 height 20
click at [893, 329] on div at bounding box center [575, 277] width 1150 height 555
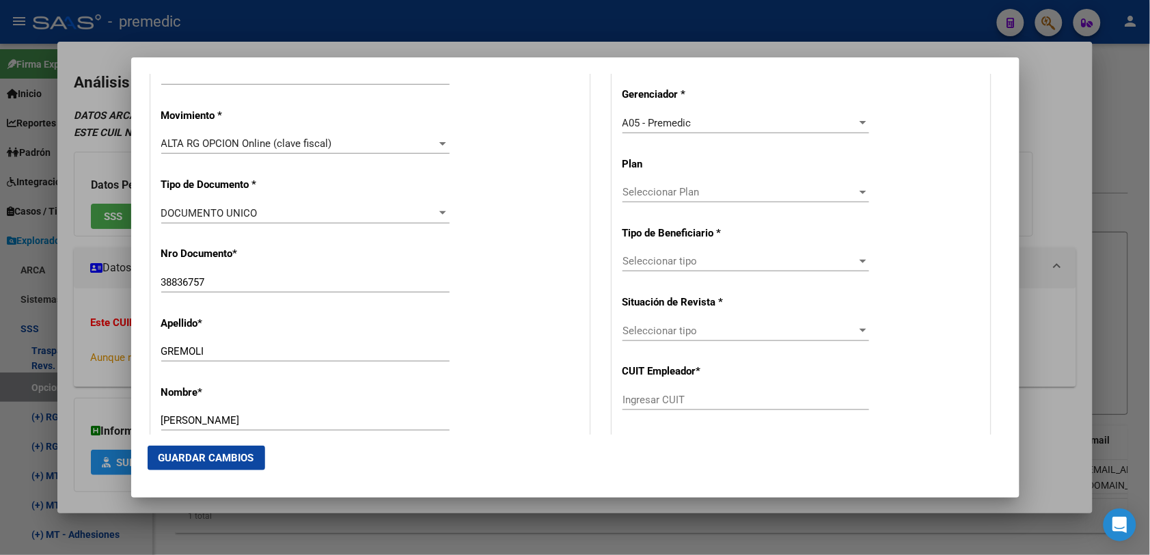
scroll to position [427, 0]
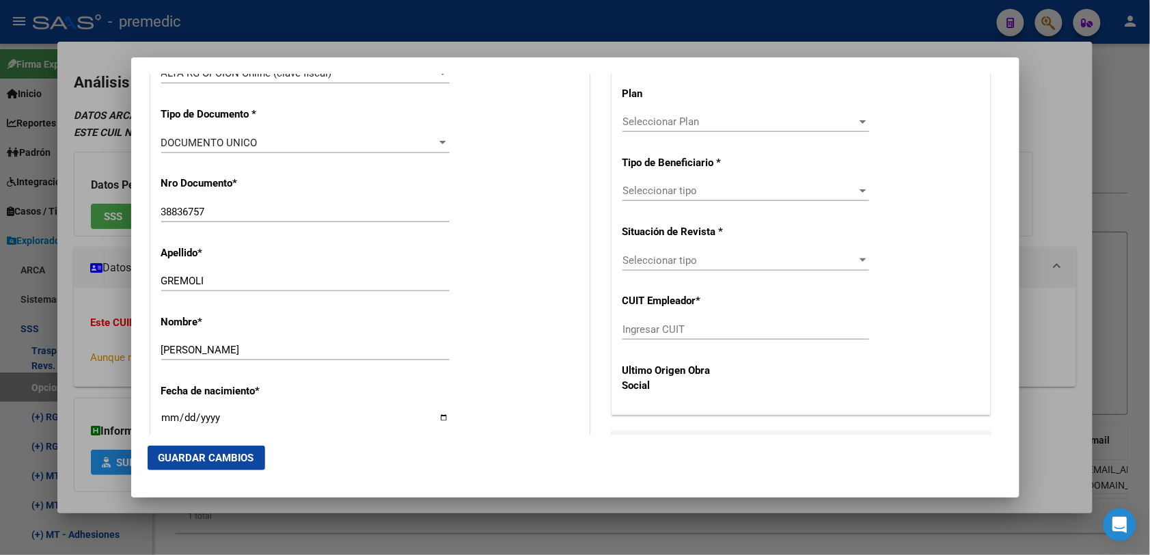
drag, startPoint x: 674, startPoint y: 344, endPoint x: 681, endPoint y: 330, distance: 15.3
click at [680, 331] on div "Ingresar CUIT" at bounding box center [745, 335] width 247 height 33
click at [681, 330] on input "Ingresar CUIT" at bounding box center [745, 329] width 247 height 12
paste input "30-70307812-1"
type input "30-70307812-1"
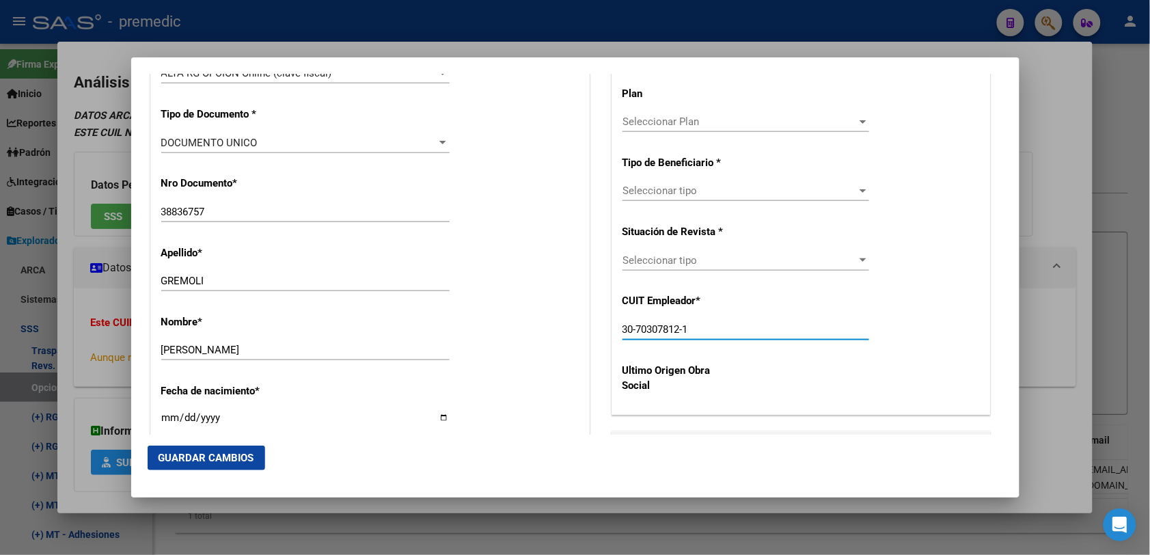
click at [671, 127] on span "Seleccionar Plan" at bounding box center [739, 121] width 234 height 12
click at [678, 199] on div at bounding box center [575, 277] width 1150 height 555
click at [682, 191] on span "Seleccionar tipo" at bounding box center [739, 190] width 234 height 12
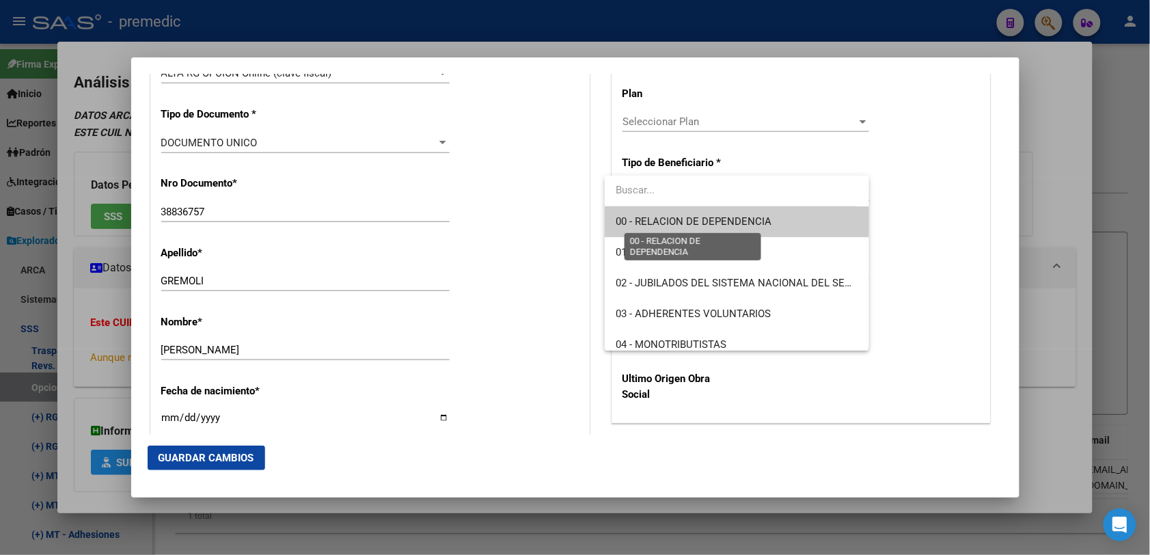
click at [682, 223] on span "00 - RELACION DE DEPENDENCIA" at bounding box center [693, 221] width 156 height 12
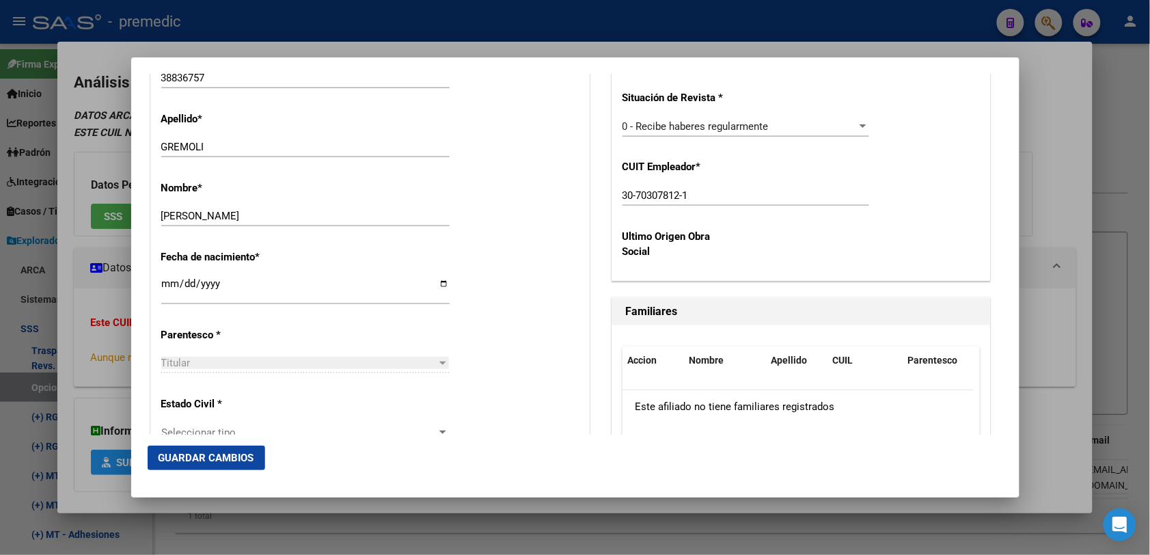
scroll to position [683, 0]
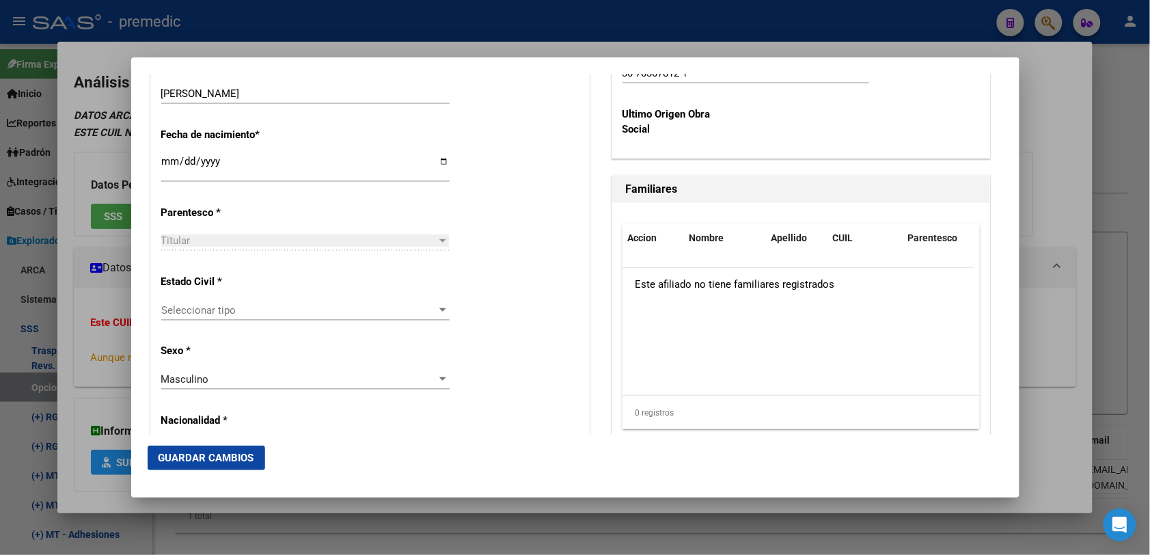
click at [249, 456] on span "Guardar Cambios" at bounding box center [206, 458] width 96 height 12
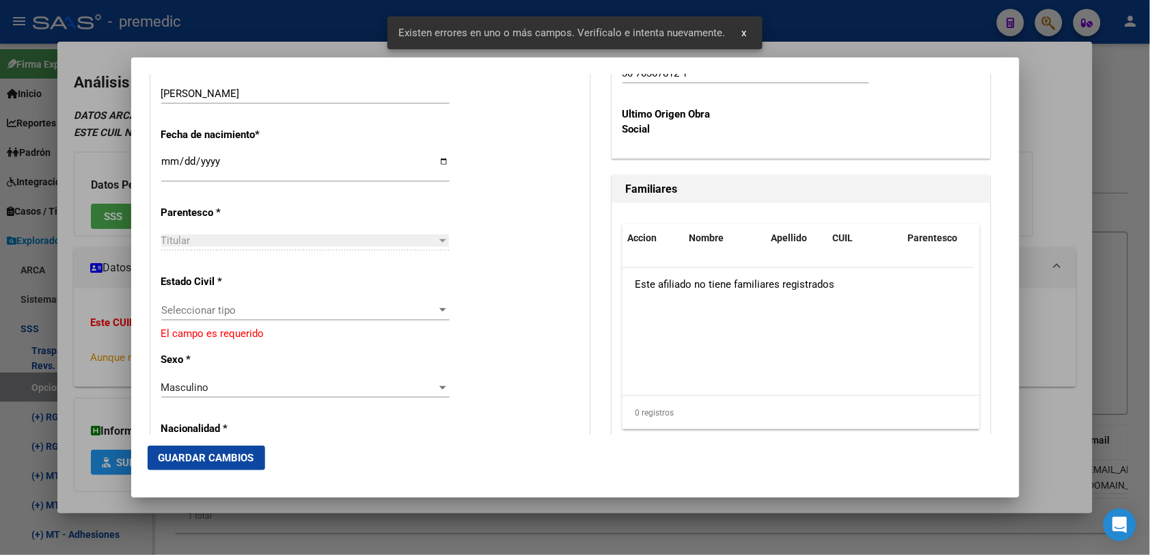
click at [247, 308] on span "Seleccionar tipo" at bounding box center [299, 310] width 276 height 12
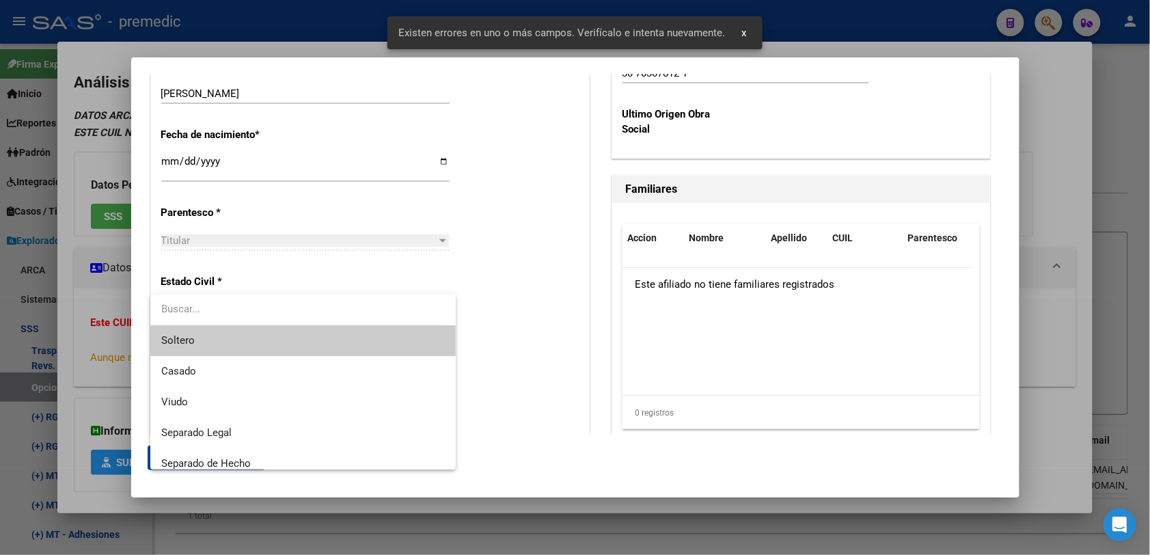
drag, startPoint x: 236, startPoint y: 343, endPoint x: 224, endPoint y: 355, distance: 17.4
click at [232, 346] on span "Soltero" at bounding box center [302, 340] width 283 height 31
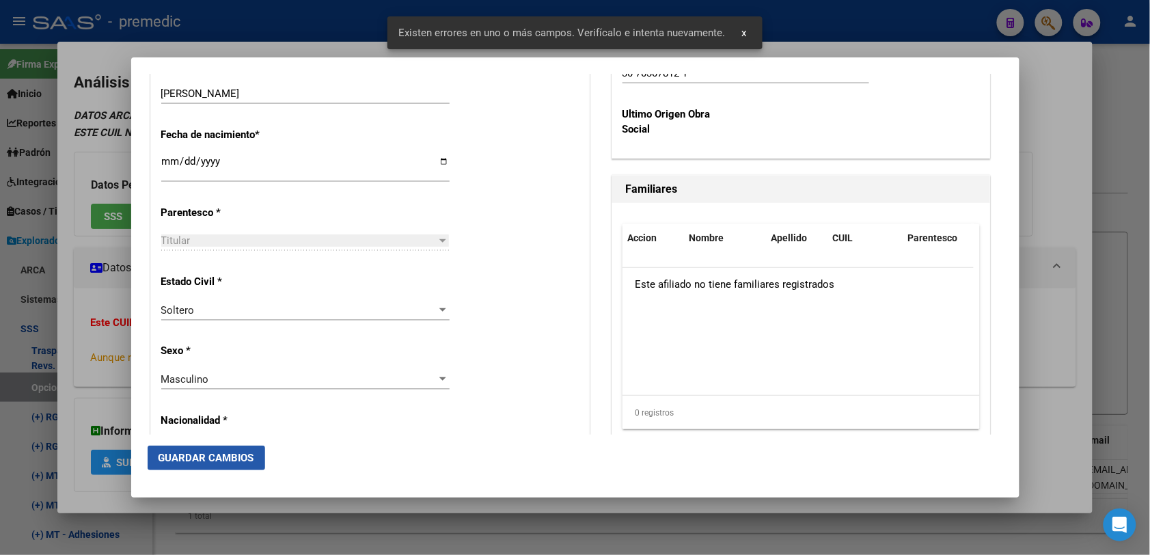
click at [206, 454] on span "Guardar Cambios" at bounding box center [206, 458] width 96 height 12
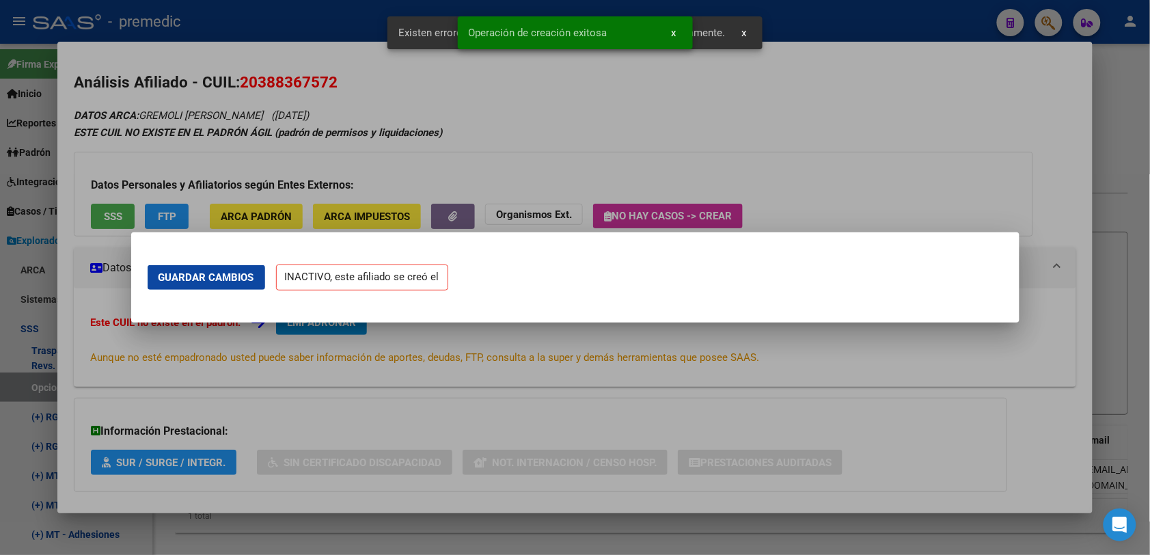
scroll to position [0, 0]
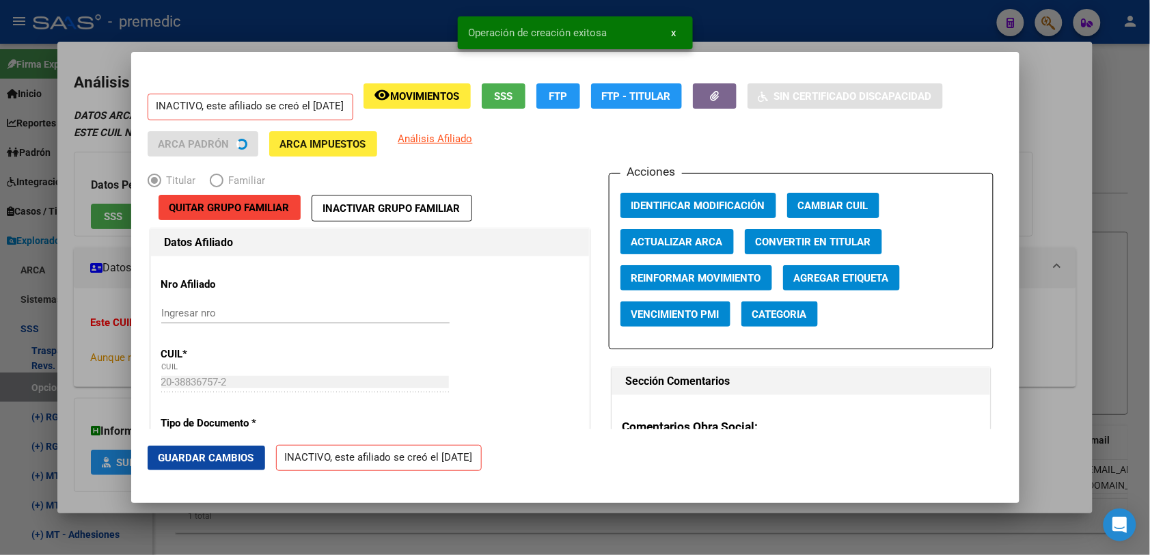
click at [1088, 90] on div at bounding box center [575, 277] width 1150 height 555
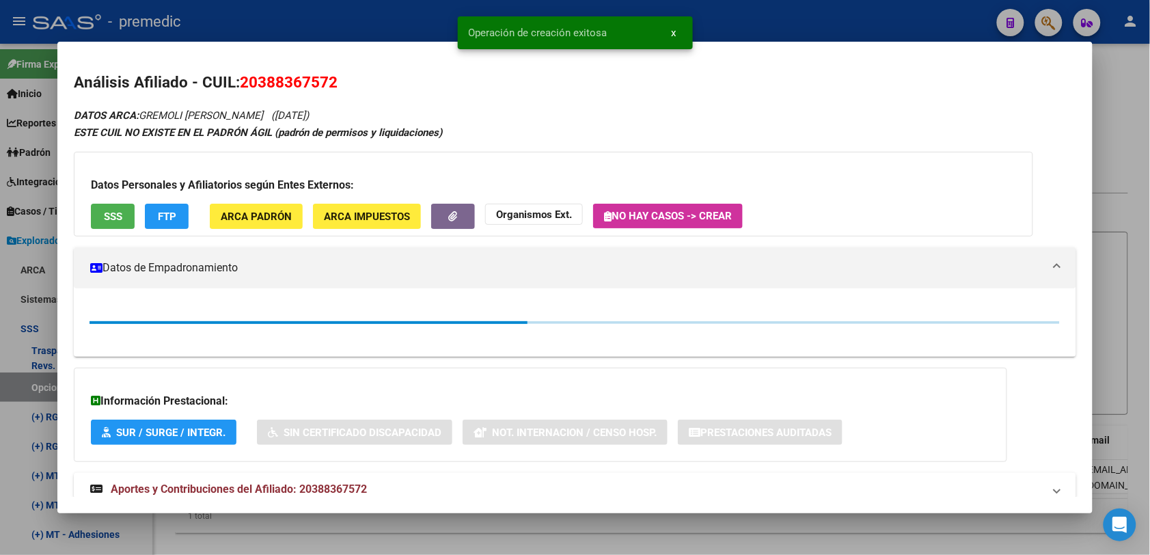
click at [1101, 70] on div at bounding box center [575, 277] width 1150 height 555
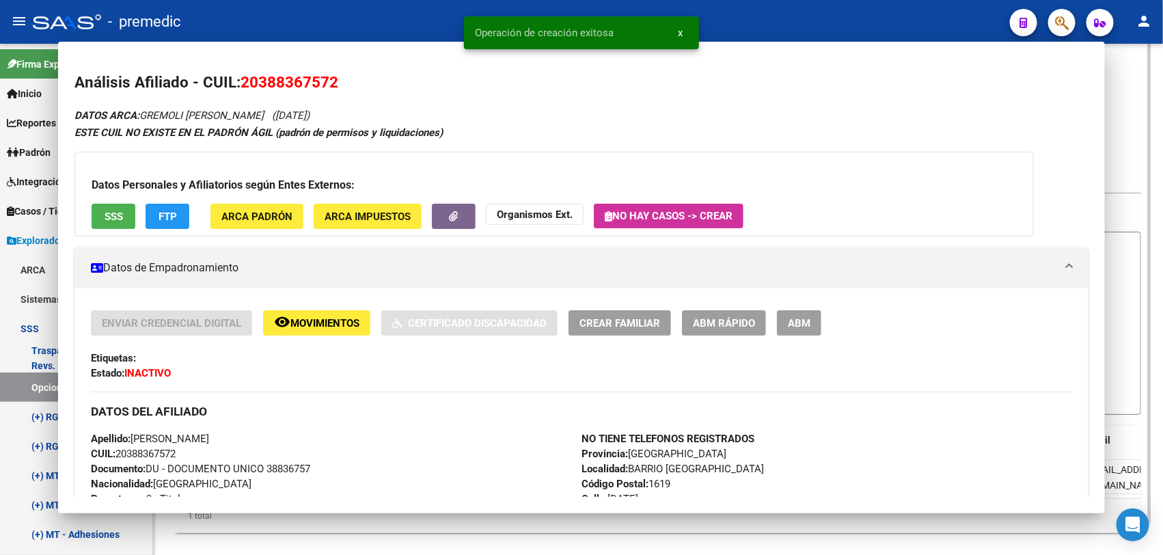
click at [1104, 66] on p "Estos registros no son definitivos. Pueden no concretarse en el archivo final S…" at bounding box center [658, 73] width 966 height 15
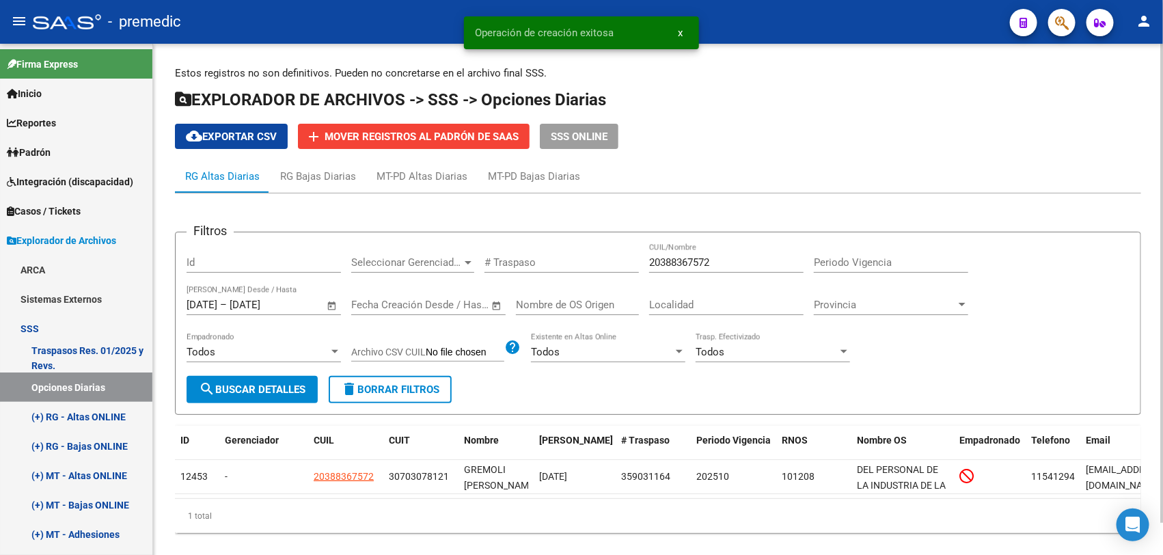
click at [649, 266] on input "20388367572" at bounding box center [726, 262] width 154 height 12
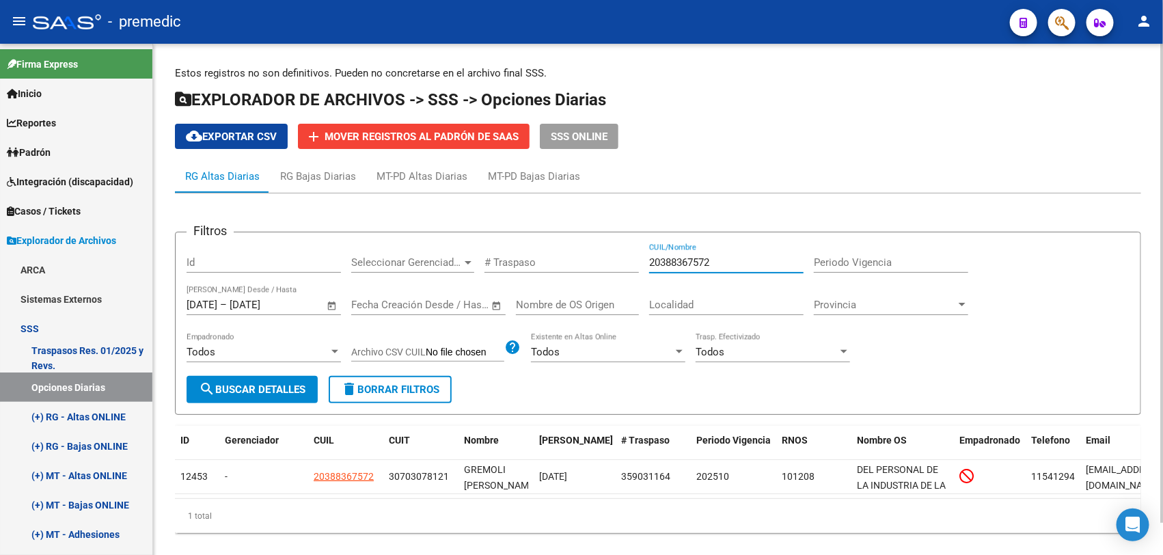
click at [649, 266] on input "20388367572" at bounding box center [726, 262] width 154 height 12
paste input "721636736"
type input "27216367362"
click at [298, 391] on span "search Buscar Detalles" at bounding box center [252, 389] width 107 height 12
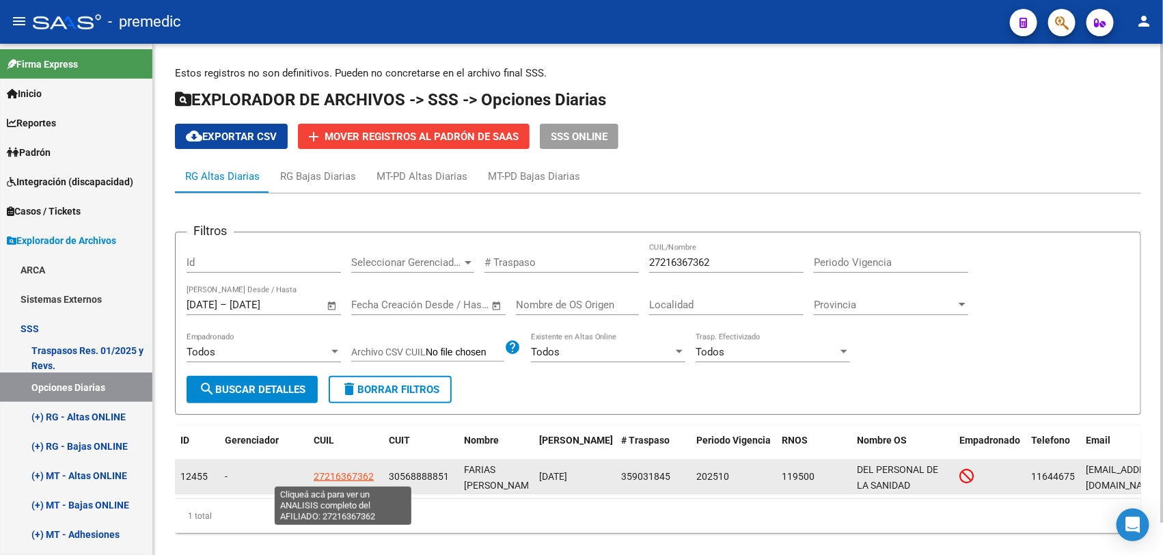
click at [346, 476] on span "27216367362" at bounding box center [344, 476] width 60 height 11
type textarea "27216367362"
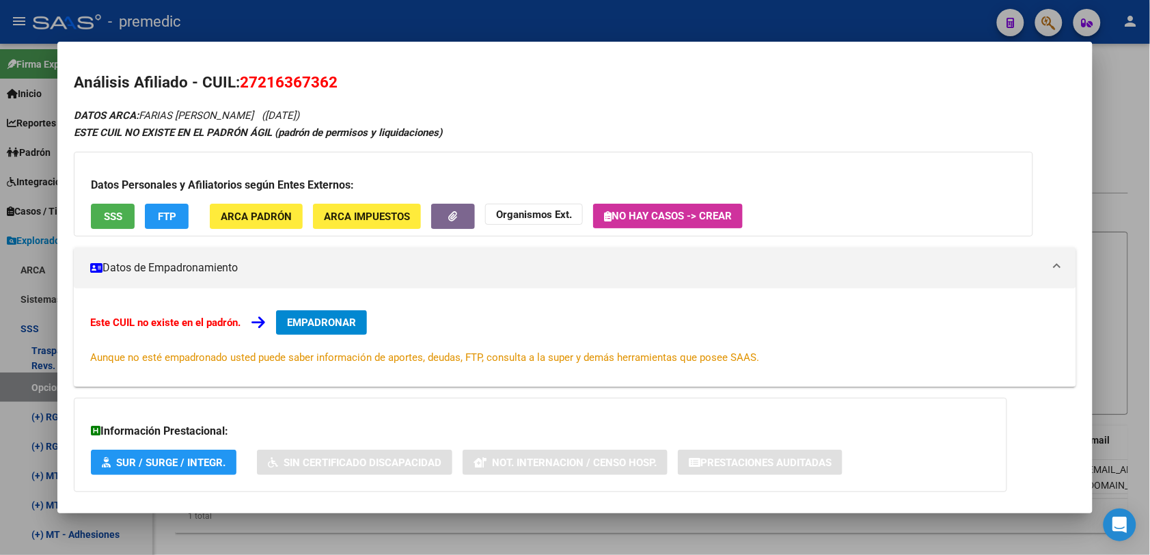
drag, startPoint x: 200, startPoint y: 81, endPoint x: 227, endPoint y: 133, distance: 59.3
click at [227, 133] on div "Análisis Afiliado - CUIL: 27216367362 DATOS ARCA: FARIAS NORMA BEATRIZ (19/02/1…" at bounding box center [575, 318] width 1002 height 495
click at [227, 133] on strong "ESTE CUIL NO EXISTE EN EL PADRÓN ÁGIL (padrón de permisos y liquidaciones)" at bounding box center [258, 132] width 368 height 12
drag, startPoint x: 227, startPoint y: 133, endPoint x: 210, endPoint y: 81, distance: 55.3
click at [210, 81] on div "Análisis Afiliado - CUIL: 27216367362 DATOS ARCA: FARIAS NORMA BEATRIZ (19/02/1…" at bounding box center [575, 318] width 1002 height 495
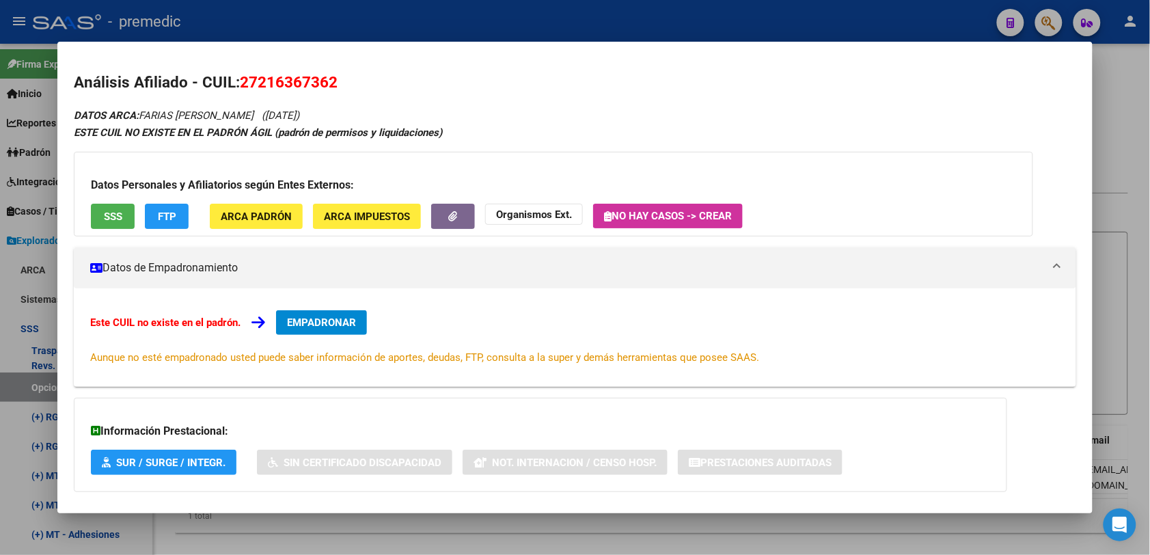
click at [210, 81] on h2 "Análisis Afiliado - CUIL: 27216367362" at bounding box center [575, 82] width 1002 height 23
click at [352, 321] on span "EMPADRONAR" at bounding box center [321, 322] width 69 height 12
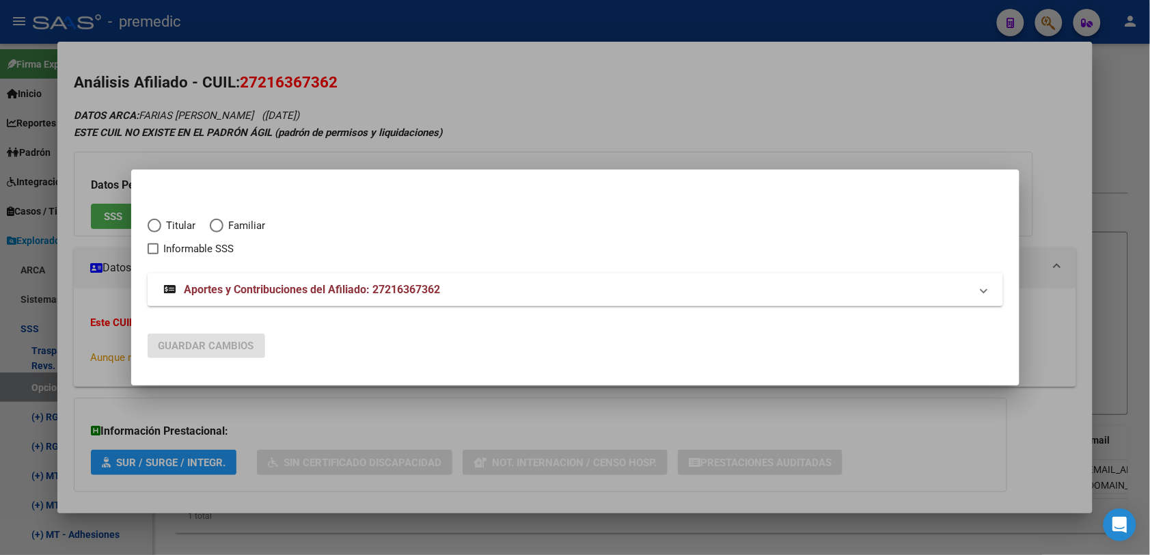
click at [192, 226] on span "Titular" at bounding box center [178, 226] width 35 height 16
click at [161, 226] on input "Titular" at bounding box center [155, 226] width 14 height 14
radio input "true"
checkbox input "true"
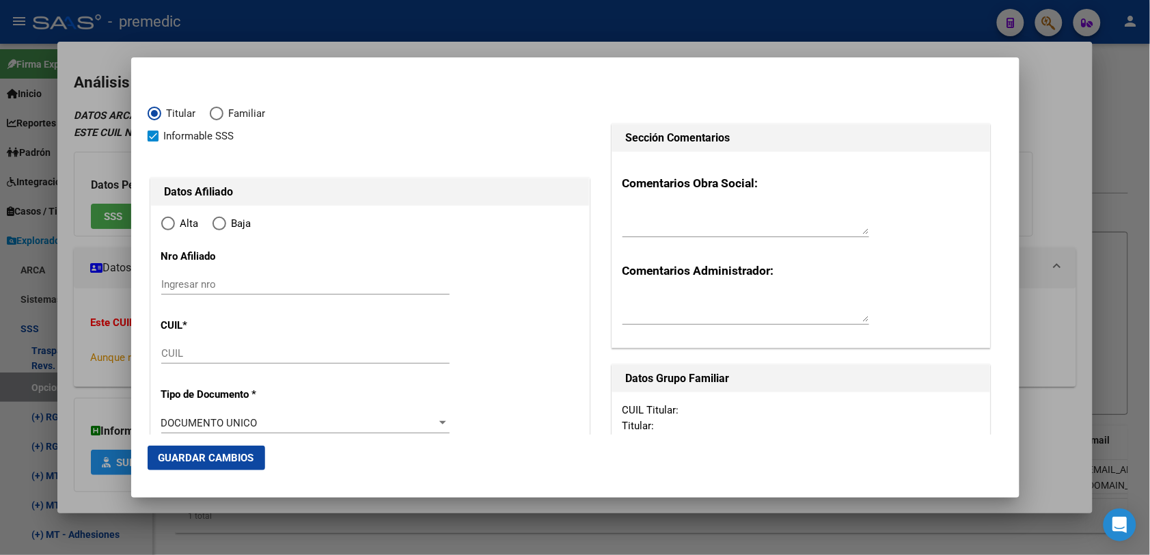
type input "27-21636736-2"
radio input "true"
type input "21636736"
type input "FARIAS"
type input "NORMA BEATRIZ"
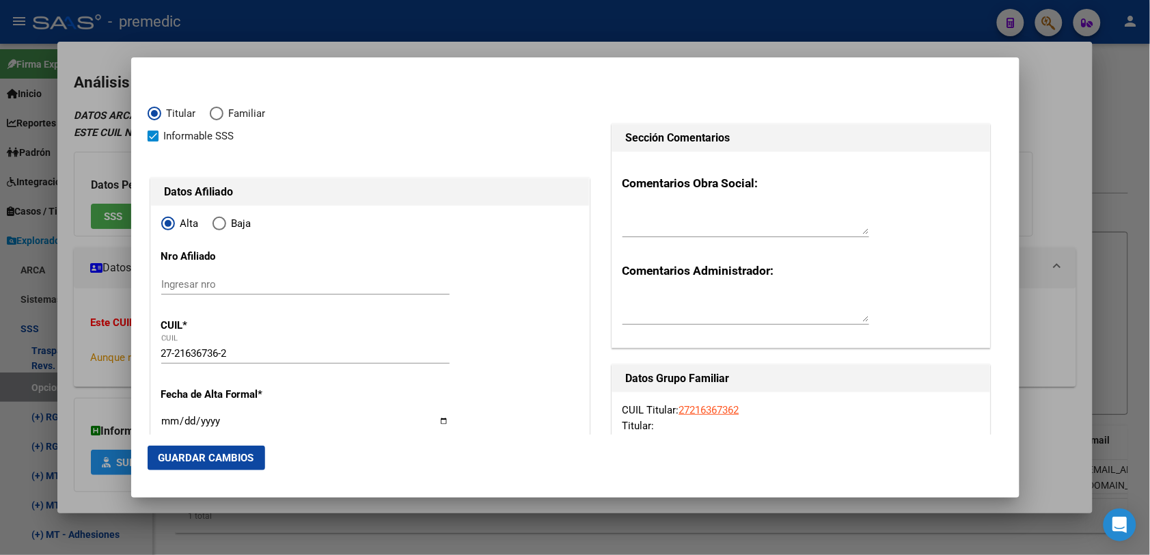
type input "1970-02-19"
type input "WILLIAM MORRIS"
type input "1686"
type input "POETA ROMILDO RISSO"
type input "3559"
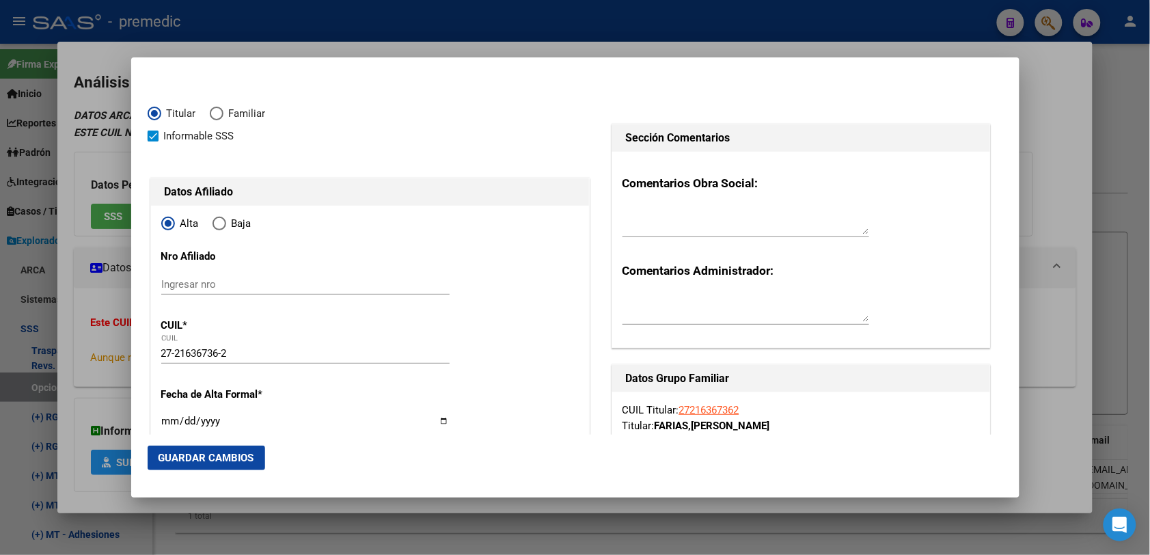
type input "WILLIAM MORRIS"
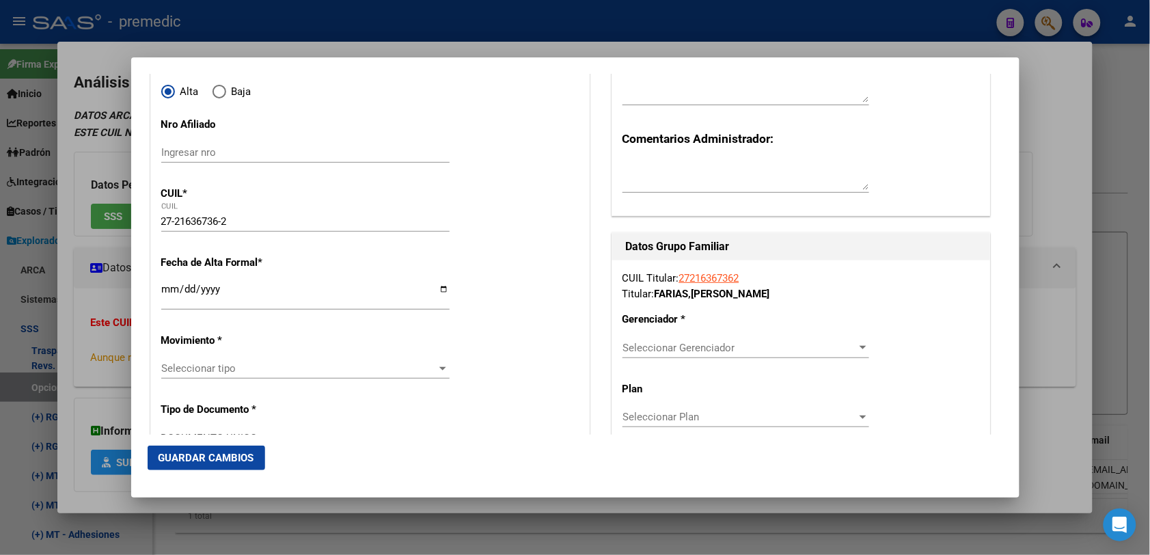
scroll to position [171, 0]
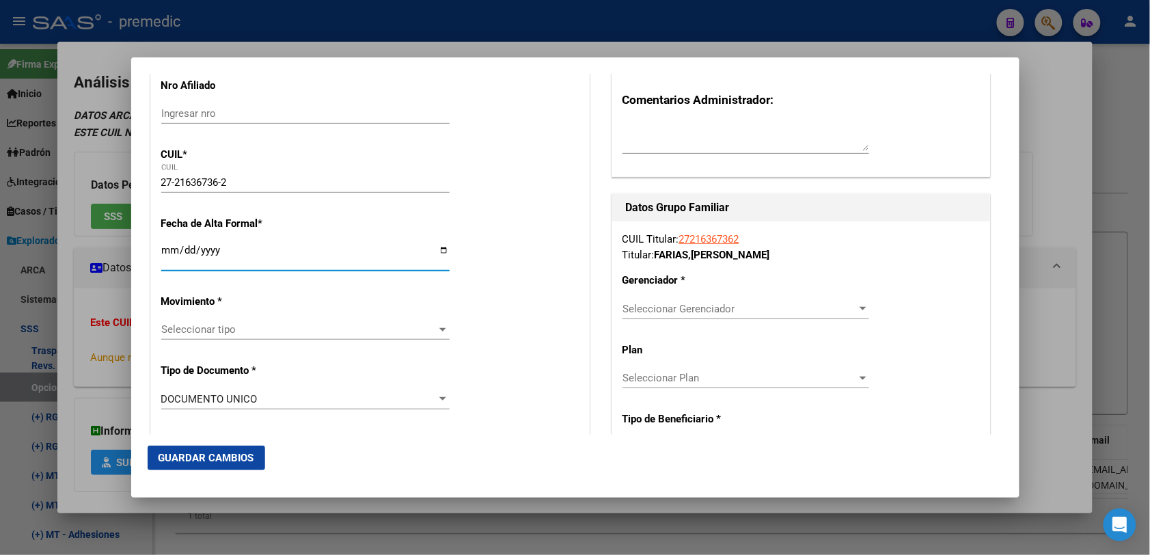
click at [168, 248] on input "Ingresar fecha" at bounding box center [305, 256] width 288 height 22
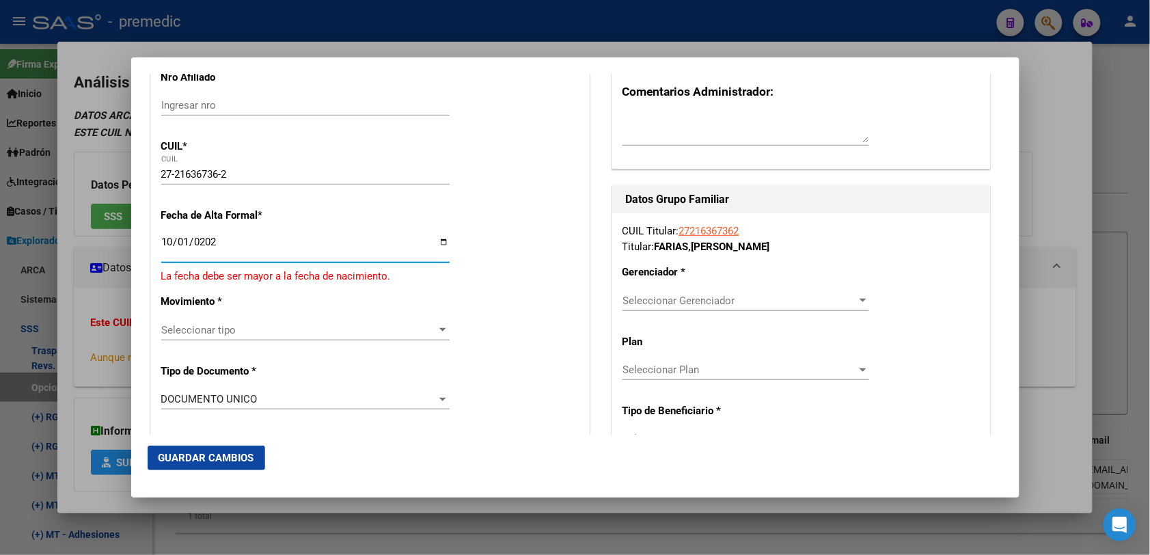
type input "[DATE]"
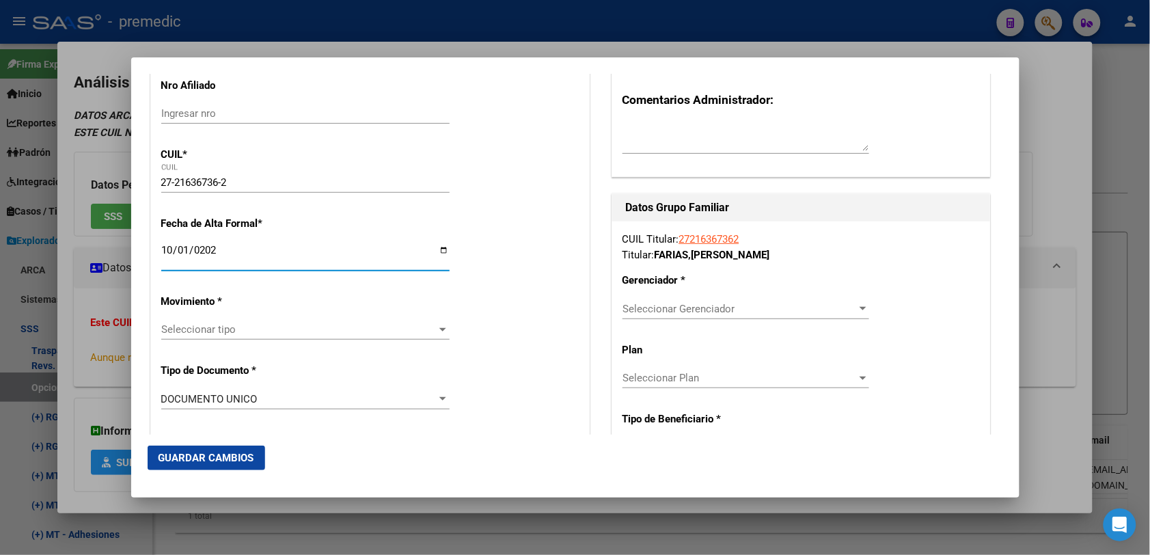
click at [215, 325] on span "Seleccionar tipo" at bounding box center [299, 329] width 276 height 12
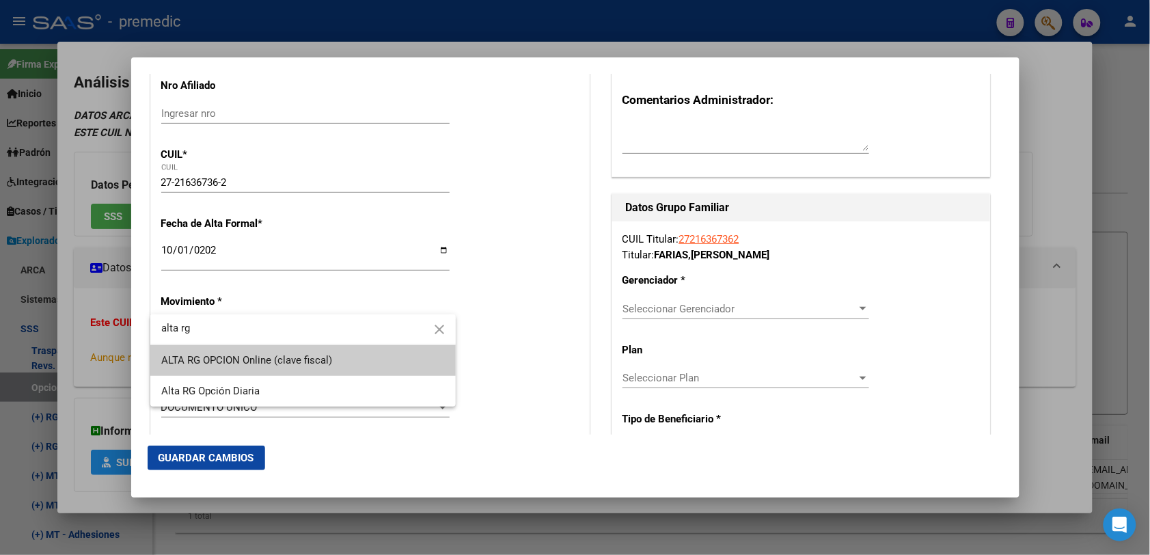
type input "alta rg"
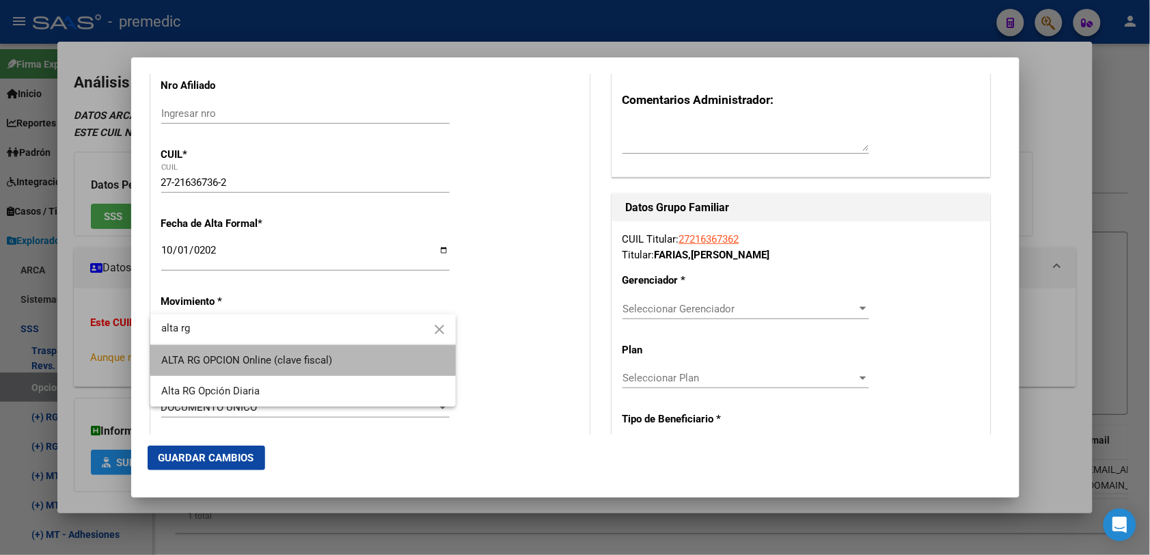
click at [339, 348] on span "ALTA RG OPCION Online (clave fiscal)" at bounding box center [302, 360] width 283 height 31
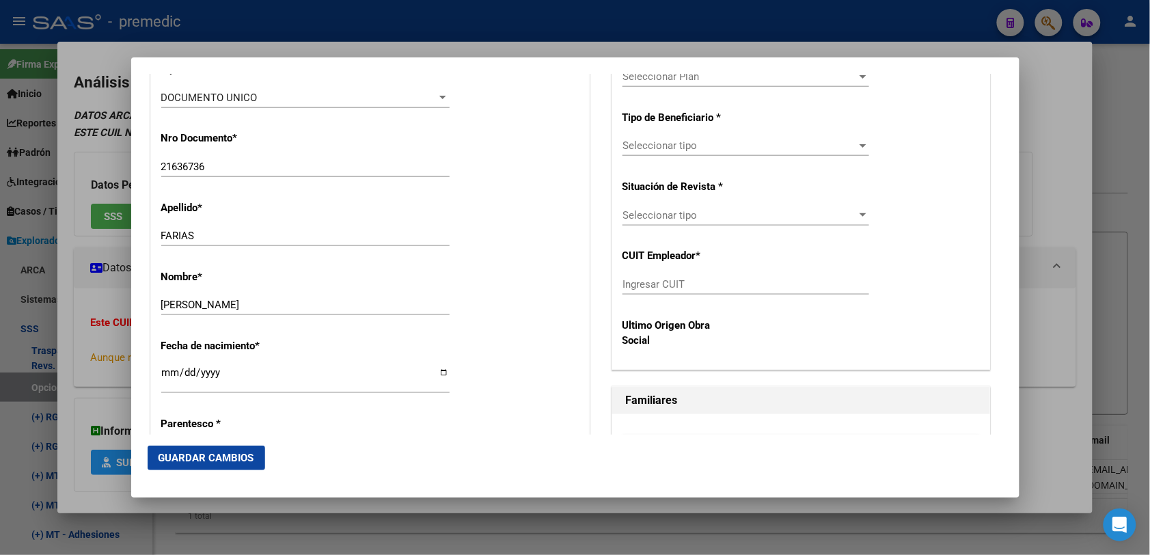
scroll to position [512, 0]
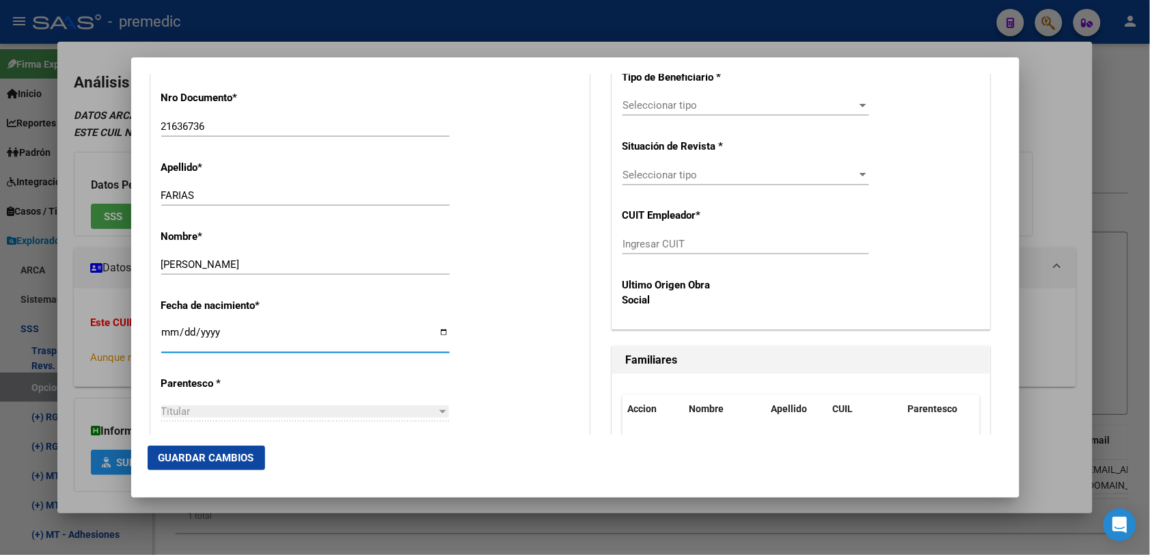
drag, startPoint x: 176, startPoint y: 329, endPoint x: 169, endPoint y: 329, distance: 7.5
click at [169, 329] on input "1970-02-19" at bounding box center [305, 338] width 288 height 22
drag, startPoint x: 169, startPoint y: 329, endPoint x: 199, endPoint y: 332, distance: 30.2
click at [199, 332] on input "1970-02-19" at bounding box center [305, 338] width 288 height 22
drag, startPoint x: 199, startPoint y: 332, endPoint x: 182, endPoint y: 332, distance: 16.4
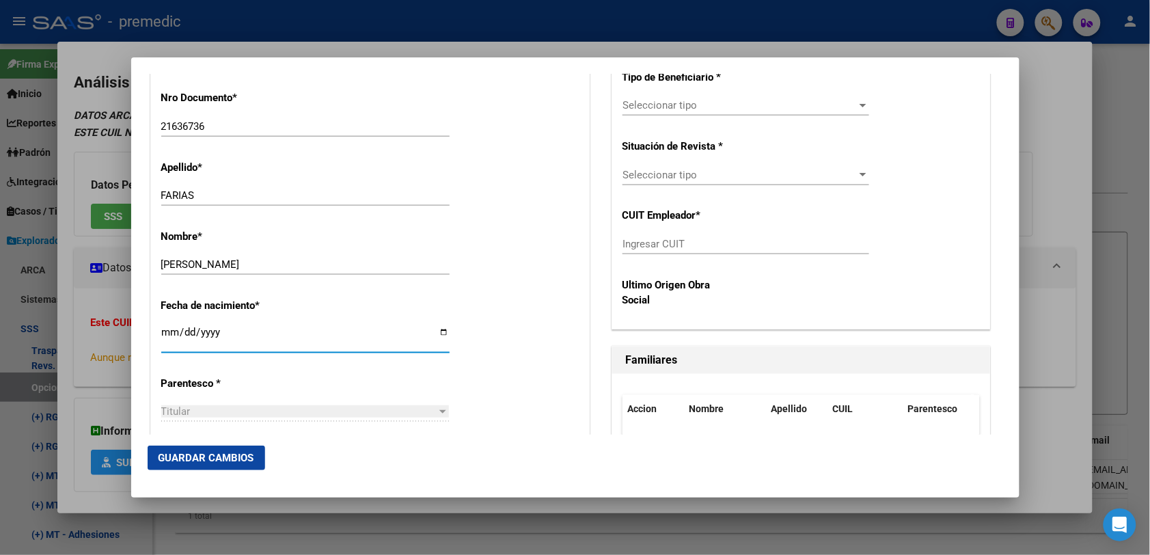
click at [182, 332] on input "1970-02-19" at bounding box center [305, 338] width 288 height 22
drag, startPoint x: 192, startPoint y: 335, endPoint x: 183, endPoint y: 335, distance: 8.9
click at [183, 335] on input "1970-02-19" at bounding box center [305, 338] width 288 height 22
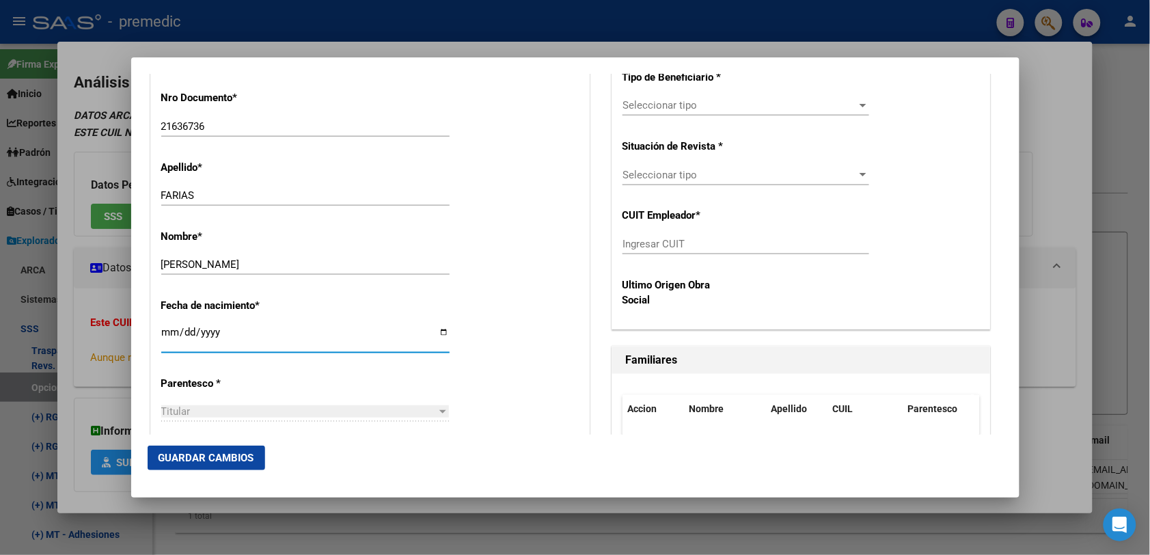
click at [210, 345] on input "1970-02-19" at bounding box center [305, 338] width 288 height 22
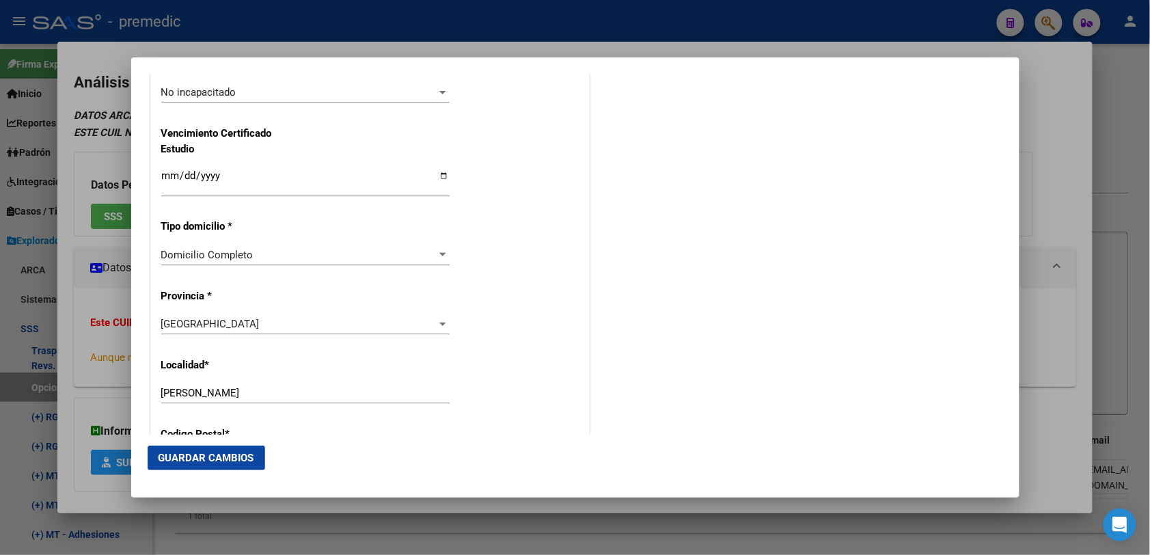
scroll to position [1110, 0]
click at [161, 186] on input "Ingresar fecha" at bounding box center [305, 179] width 288 height 22
click at [257, 261] on div "Domicilio Completo Seleccionar tipo domicilio" at bounding box center [305, 253] width 288 height 20
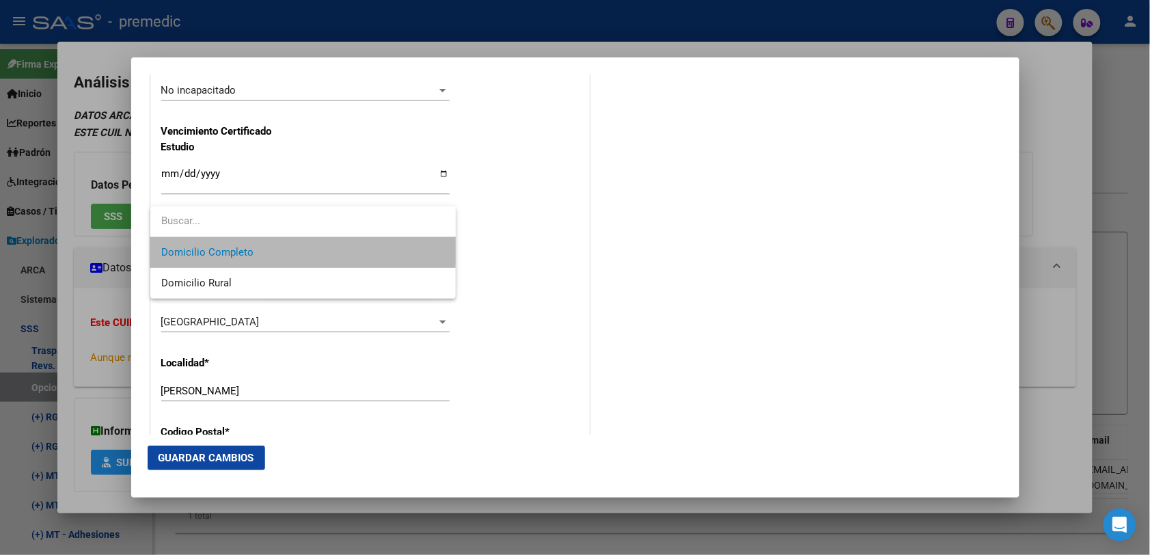
click at [278, 249] on span "Domicilio Completo" at bounding box center [302, 252] width 283 height 31
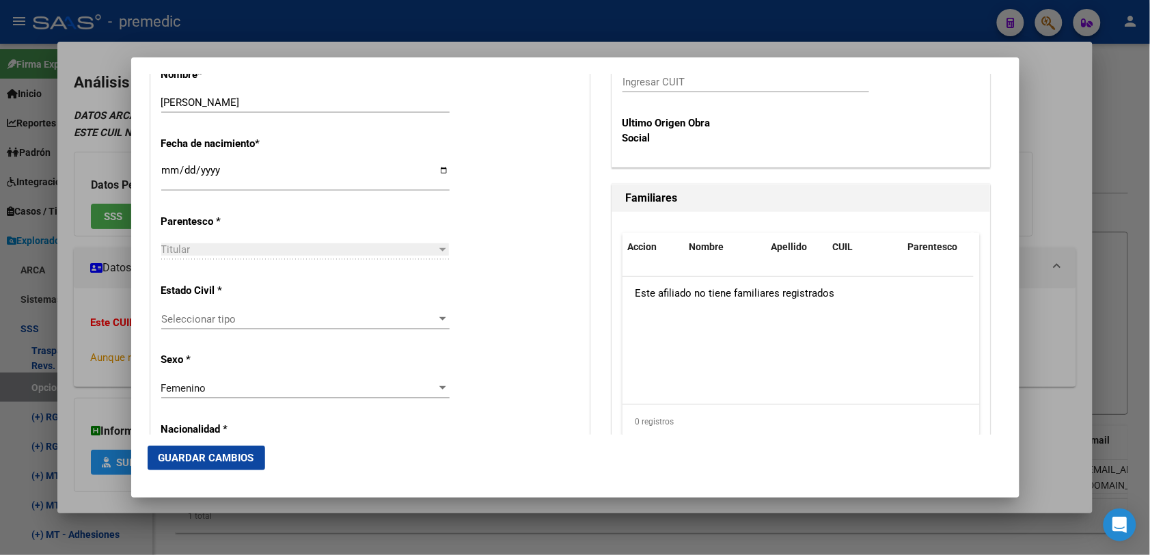
scroll to position [339, 0]
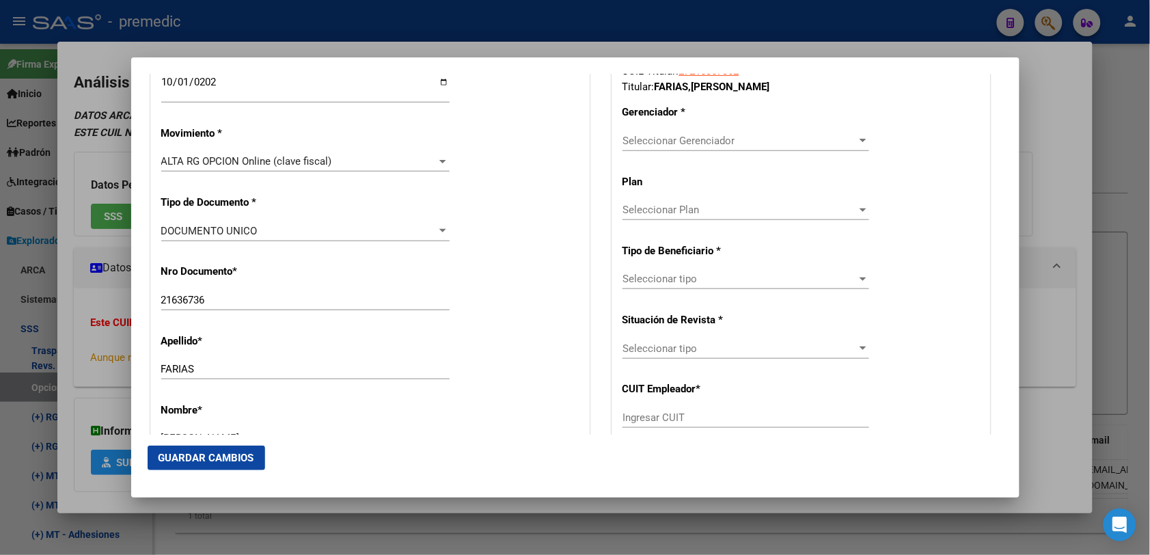
click at [781, 270] on div "Seleccionar tipo Seleccionar tipo" at bounding box center [745, 278] width 247 height 20
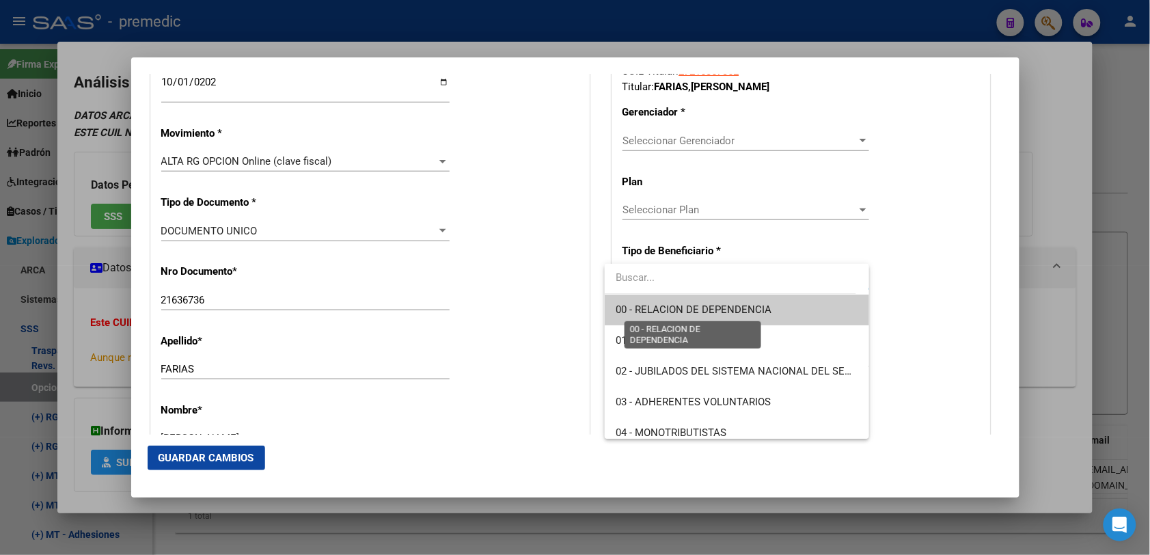
click at [740, 311] on span "00 - RELACION DE DEPENDENCIA" at bounding box center [693, 309] width 156 height 12
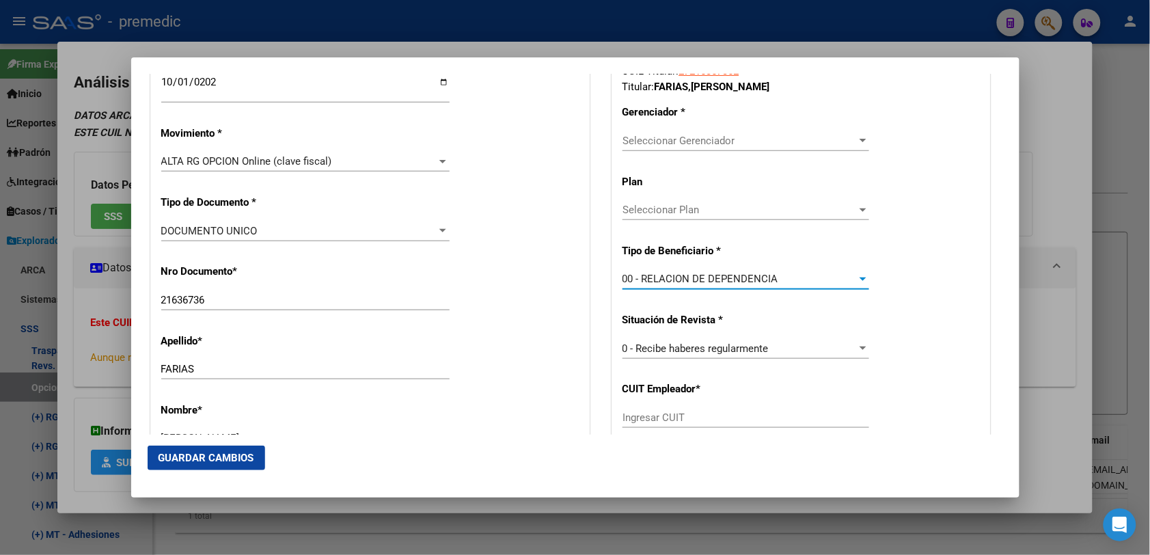
scroll to position [424, 0]
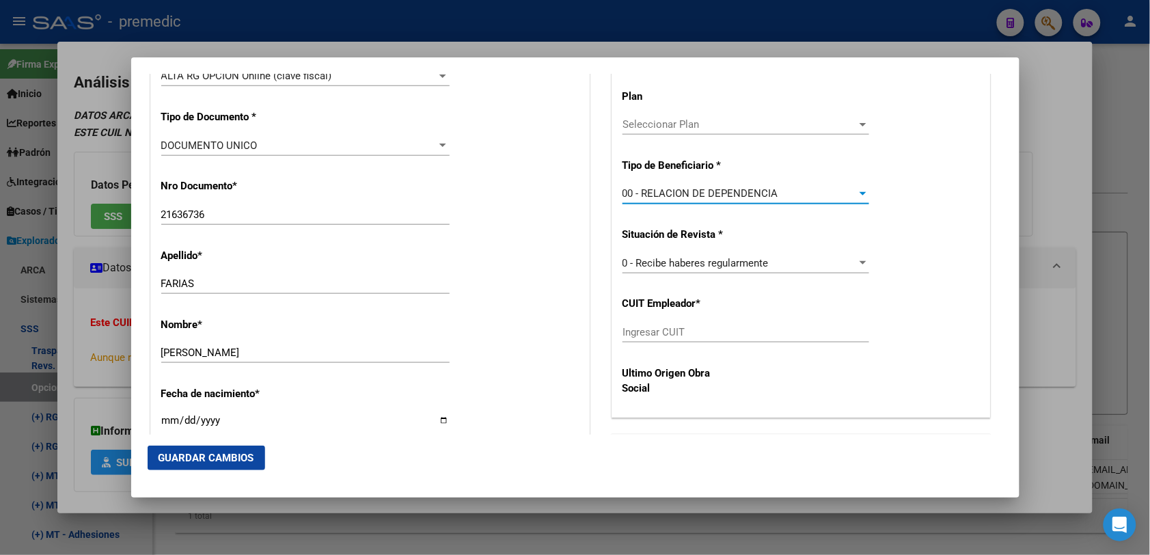
click at [707, 344] on div "Ingresar CUIT" at bounding box center [745, 338] width 247 height 33
click at [709, 333] on input "Ingresar CUIT" at bounding box center [745, 332] width 247 height 12
paste input "30-56888885-1"
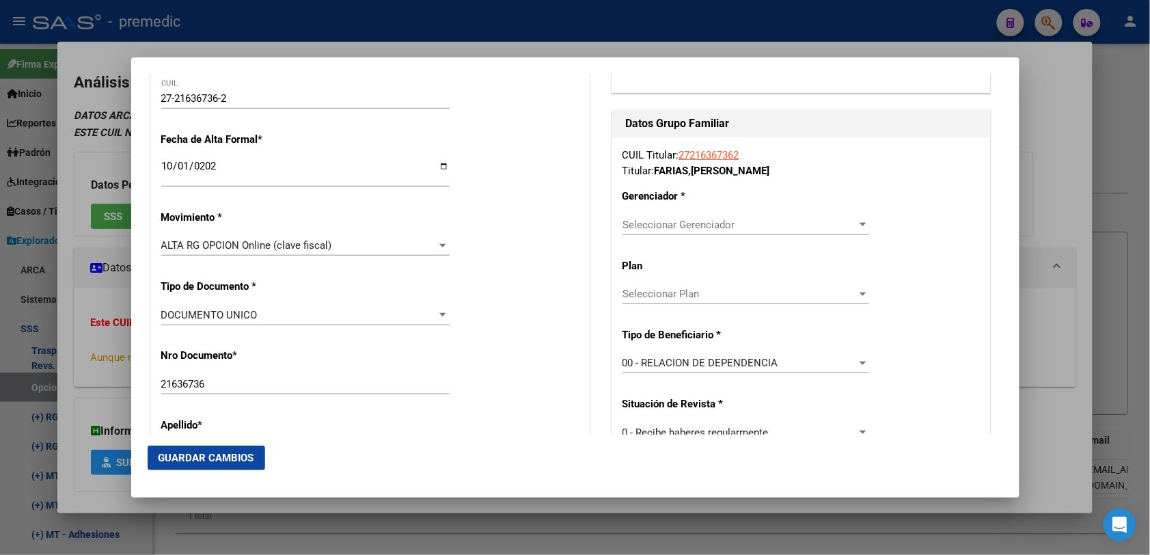
scroll to position [253, 0]
type input "30-56888885-1"
click at [708, 226] on span "Seleccionar Gerenciador" at bounding box center [739, 226] width 234 height 12
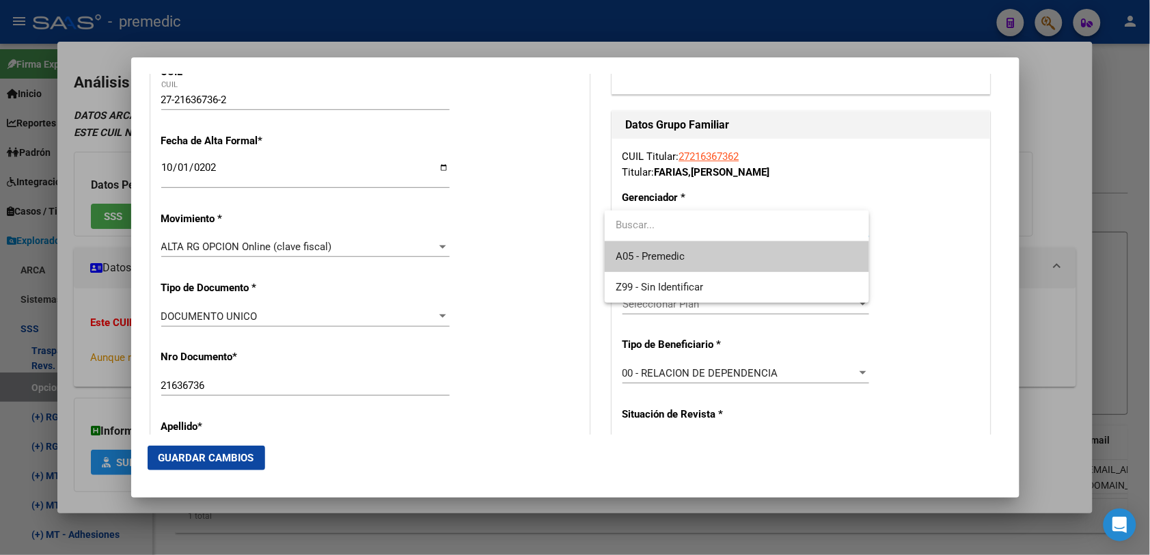
click at [685, 258] on span "A05 - Premedic" at bounding box center [736, 256] width 243 height 31
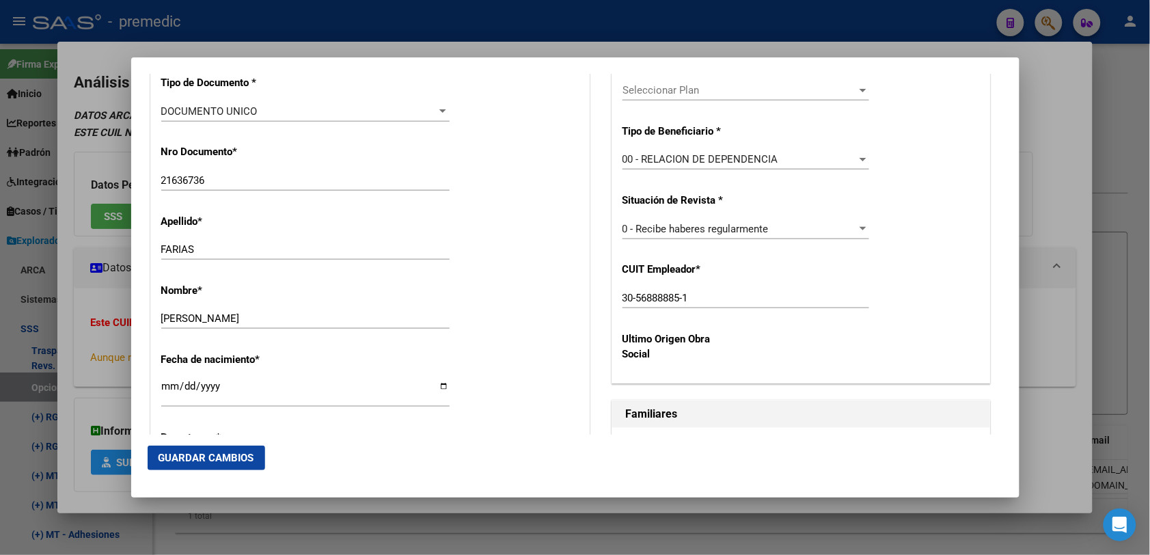
scroll to position [510, 0]
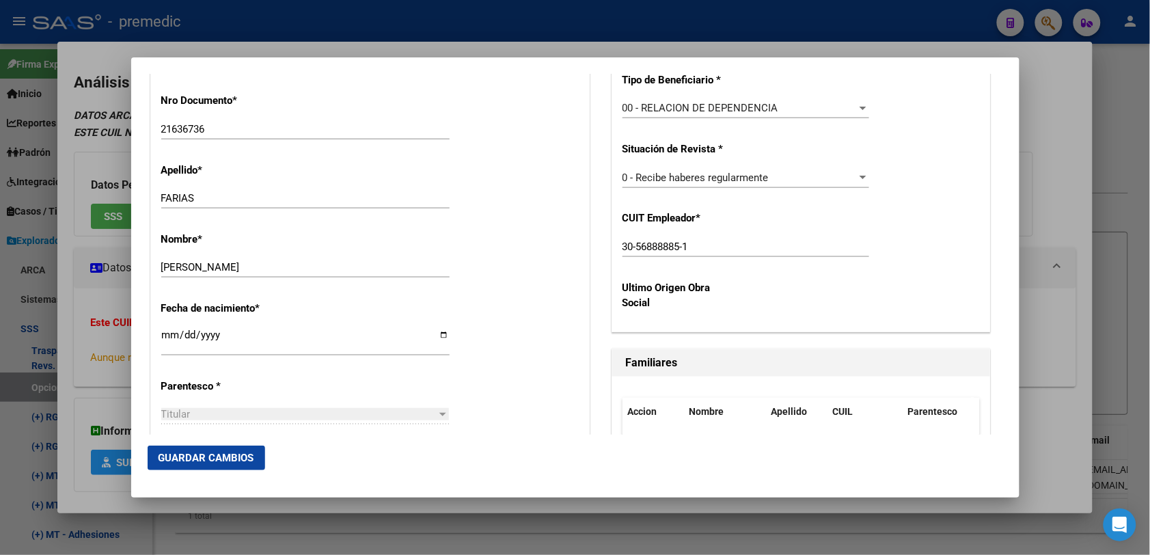
click at [197, 454] on span "Guardar Cambios" at bounding box center [206, 458] width 96 height 12
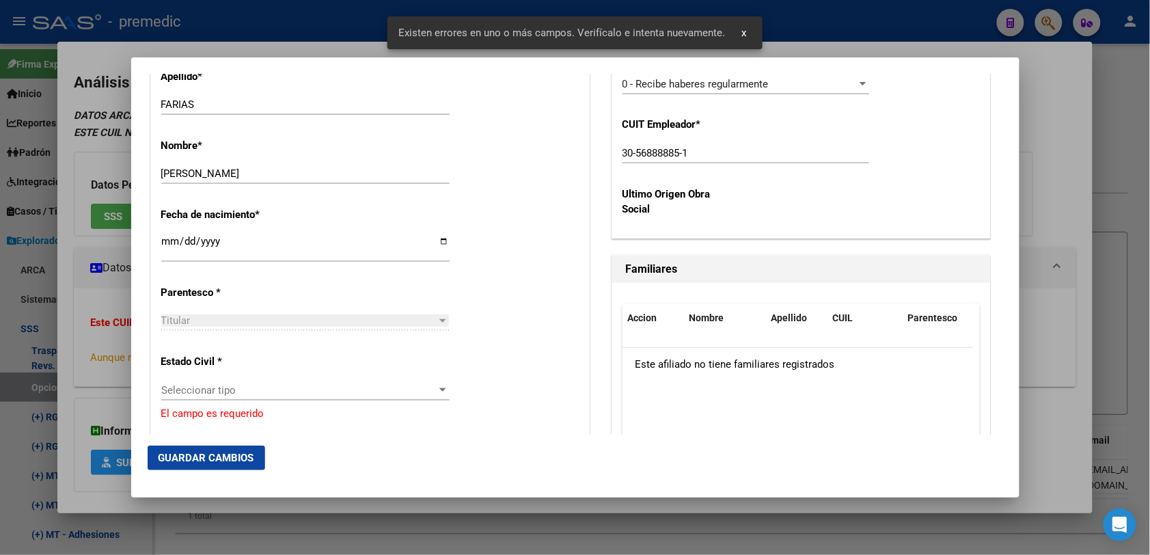
scroll to position [680, 0]
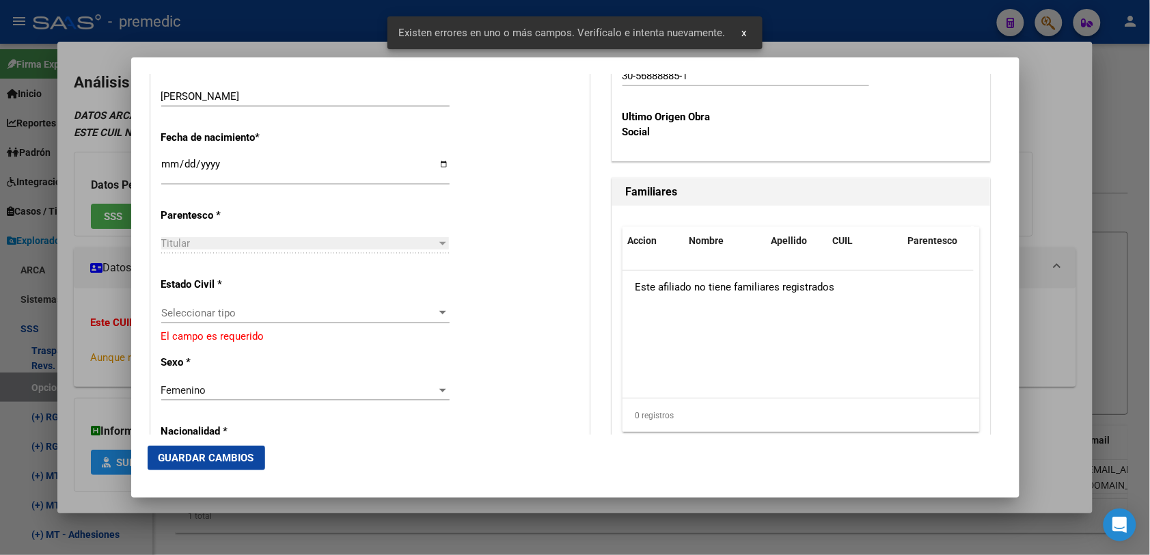
drag, startPoint x: 244, startPoint y: 294, endPoint x: 244, endPoint y: 311, distance: 16.4
click at [244, 296] on div "Estado Civil * Seleccionar tipo Seleccionar tipo El campo es requerido" at bounding box center [369, 305] width 417 height 78
click at [243, 315] on span "Seleccionar tipo" at bounding box center [299, 313] width 276 height 12
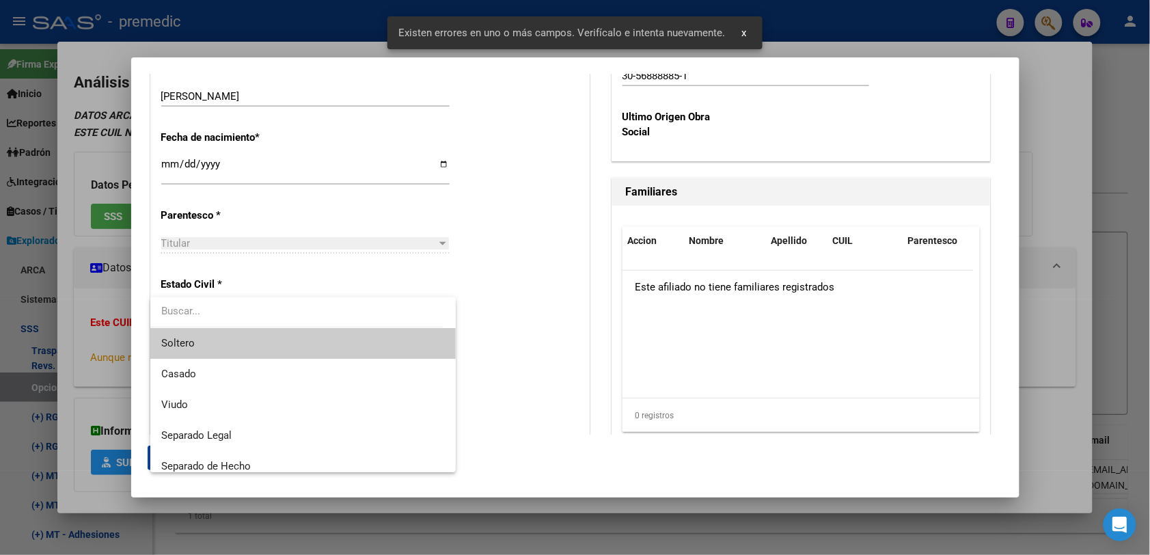
click at [217, 339] on span "Soltero" at bounding box center [302, 343] width 283 height 31
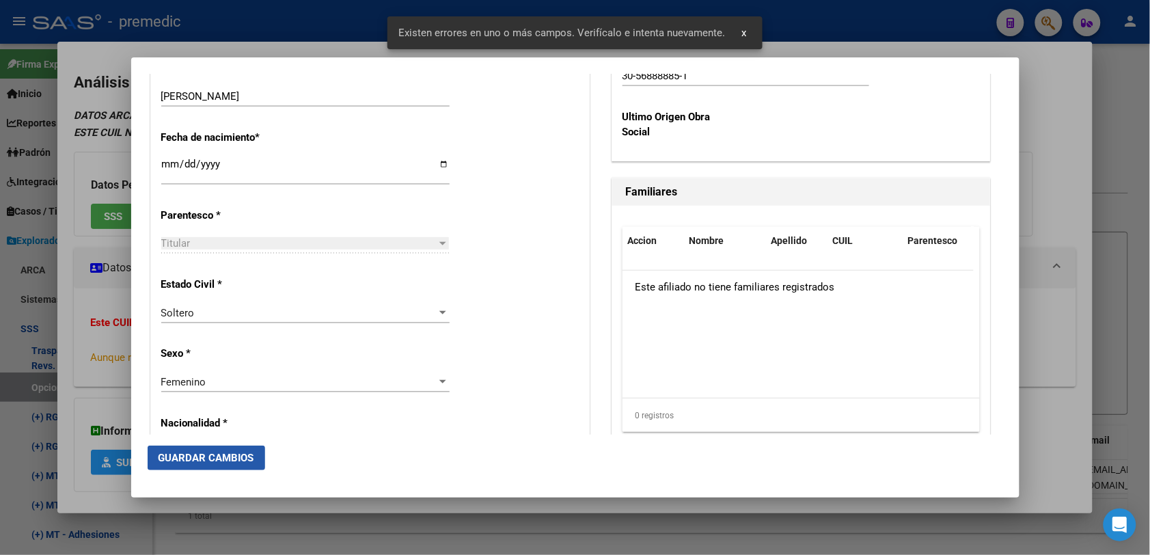
click at [208, 458] on span "Guardar Cambios" at bounding box center [206, 458] width 96 height 12
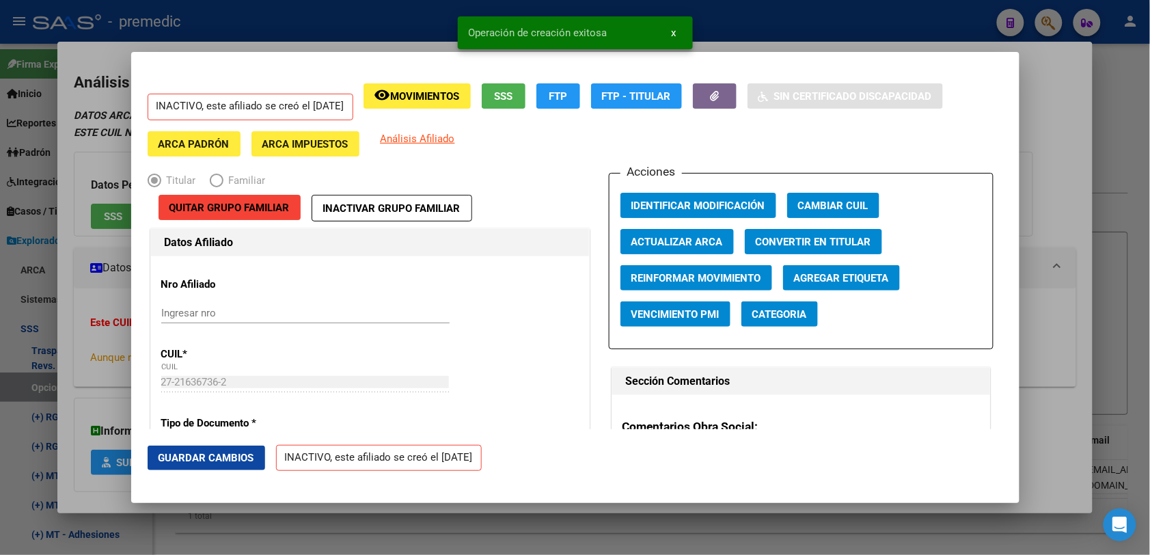
click at [1079, 113] on div at bounding box center [575, 277] width 1150 height 555
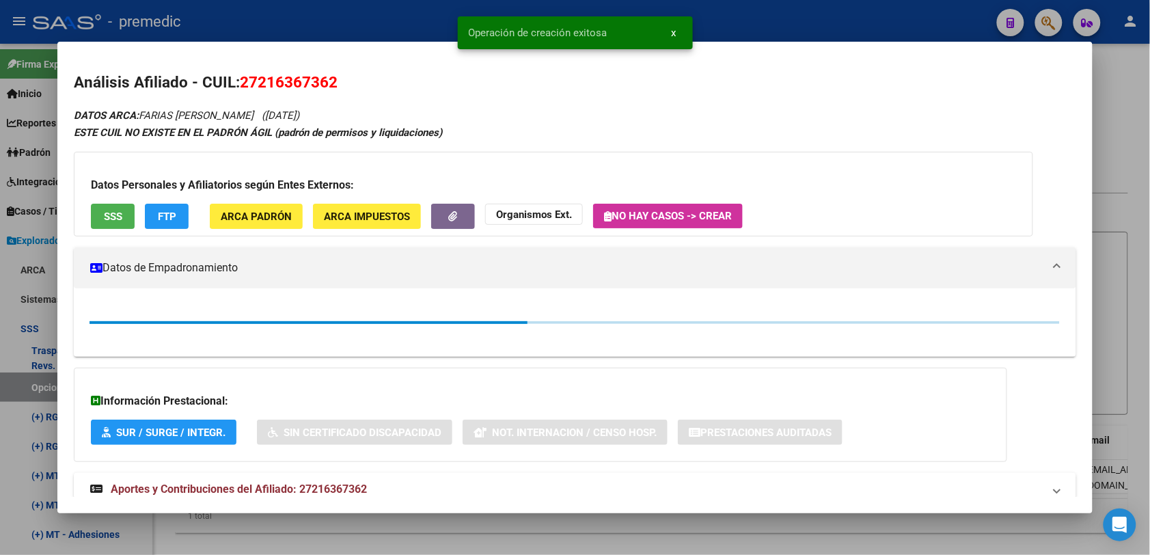
click at [1118, 65] on div at bounding box center [575, 277] width 1150 height 555
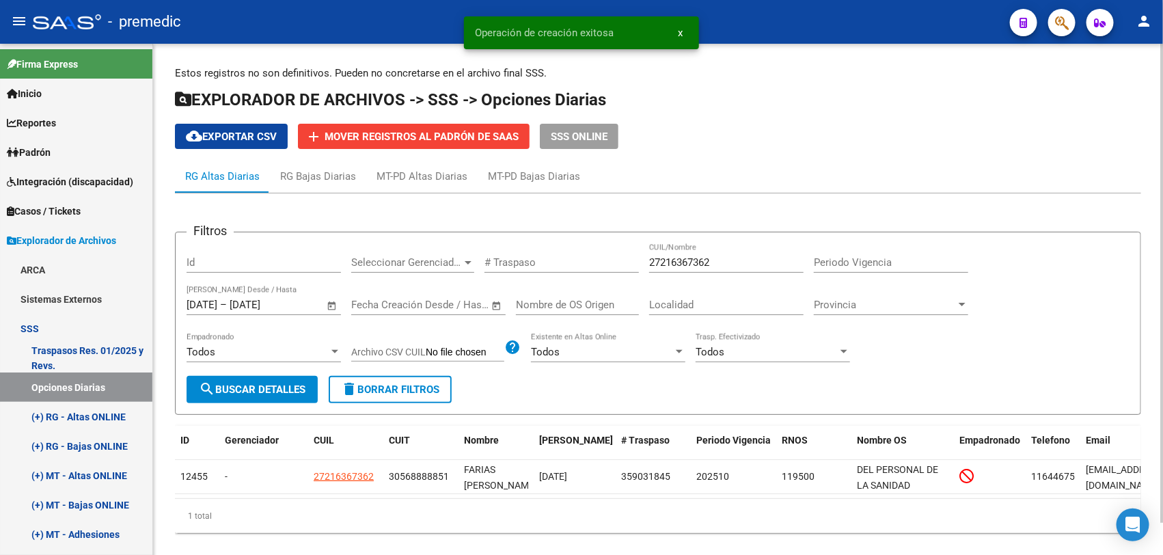
click at [1121, 63] on div "Estos registros no son definitivos. Pueden no concretarse en el archivo final S…" at bounding box center [658, 310] width 1010 height 533
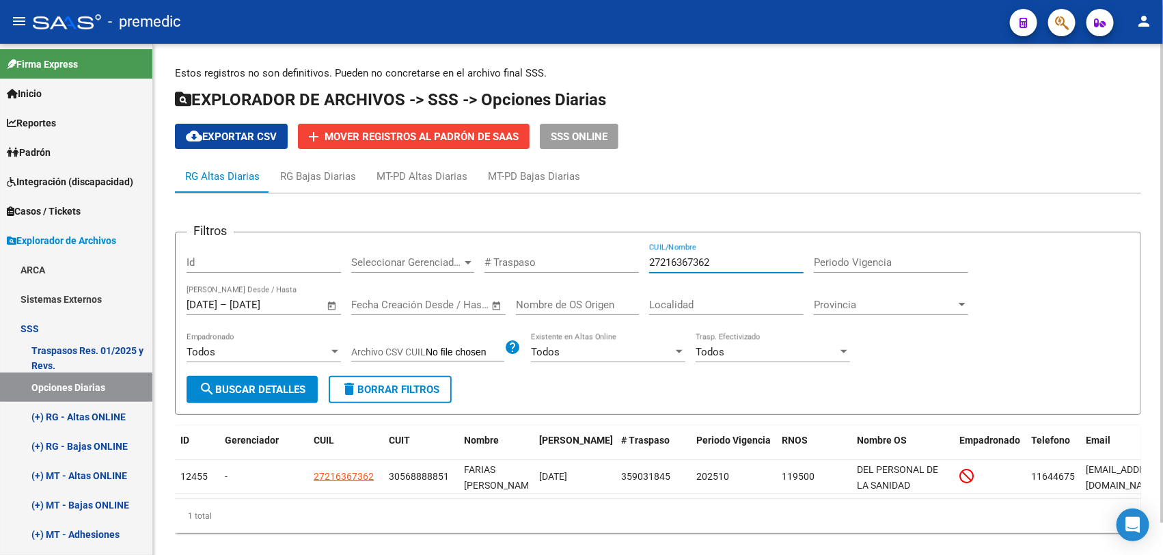
click at [745, 263] on input "27216367362" at bounding box center [726, 262] width 154 height 12
paste input "0257454070"
type input "20257454070"
click at [287, 379] on button "search Buscar Detalles" at bounding box center [251, 389] width 131 height 27
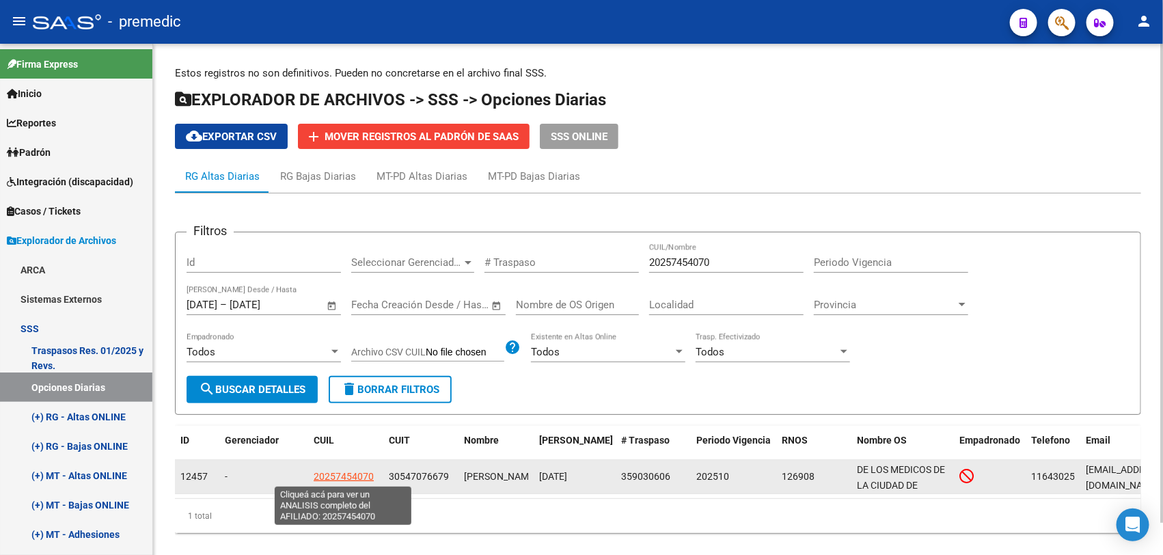
click at [350, 475] on span "20257454070" at bounding box center [344, 476] width 60 height 11
type textarea "20257454070"
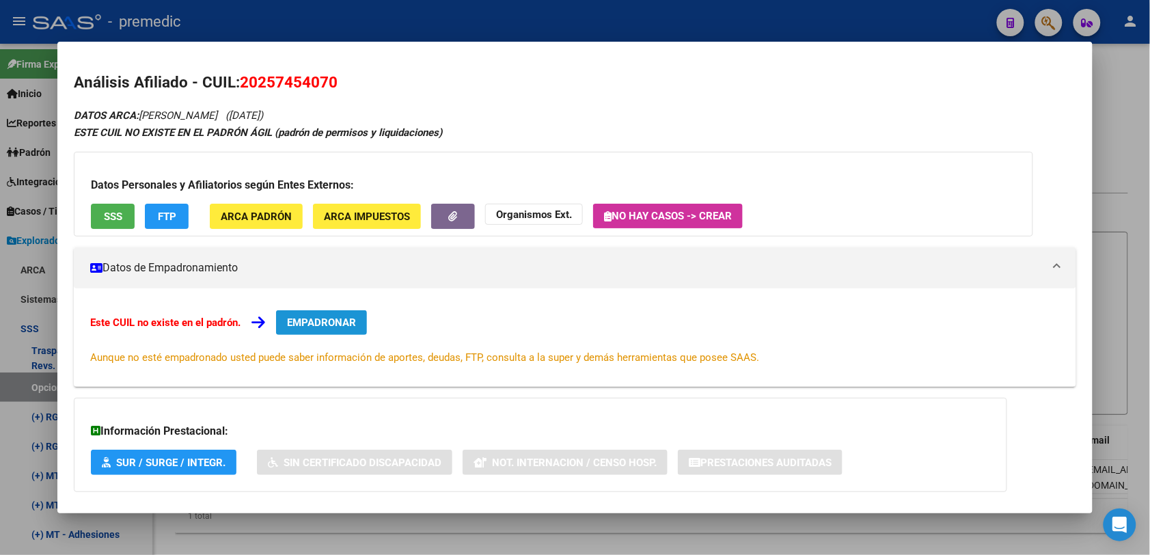
click at [357, 318] on button "EMPADRONAR" at bounding box center [321, 322] width 91 height 25
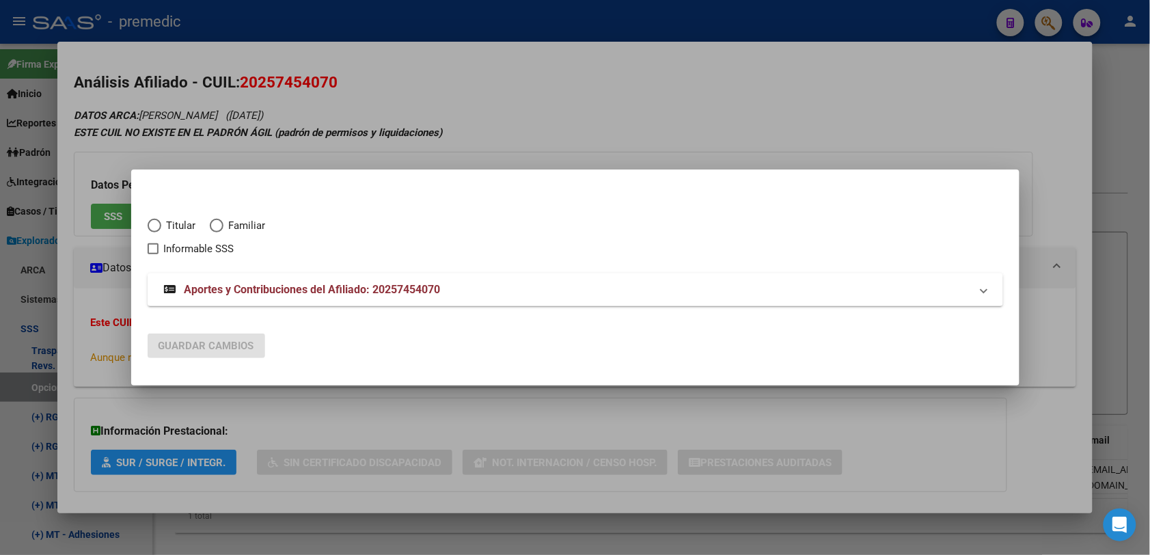
click at [162, 222] on span "Titular" at bounding box center [178, 226] width 35 height 16
click at [161, 222] on input "Titular" at bounding box center [155, 226] width 14 height 14
radio input "true"
checkbox input "true"
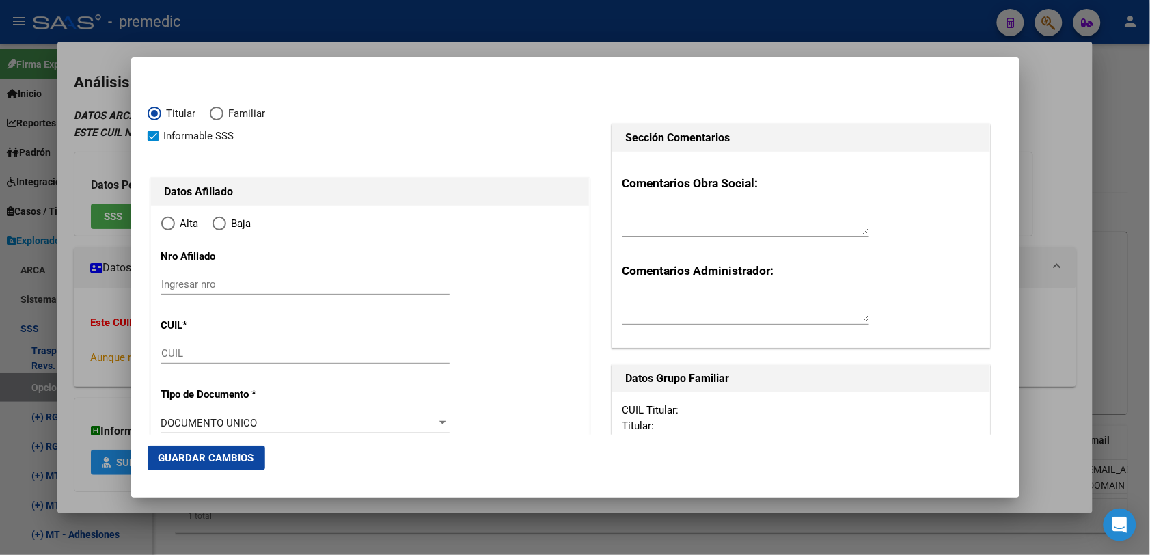
type input "20-25745407-0"
type input "25745407"
type input "AVILA"
type input "ALEJANDRO JAVIER"
type input "1976-12-28"
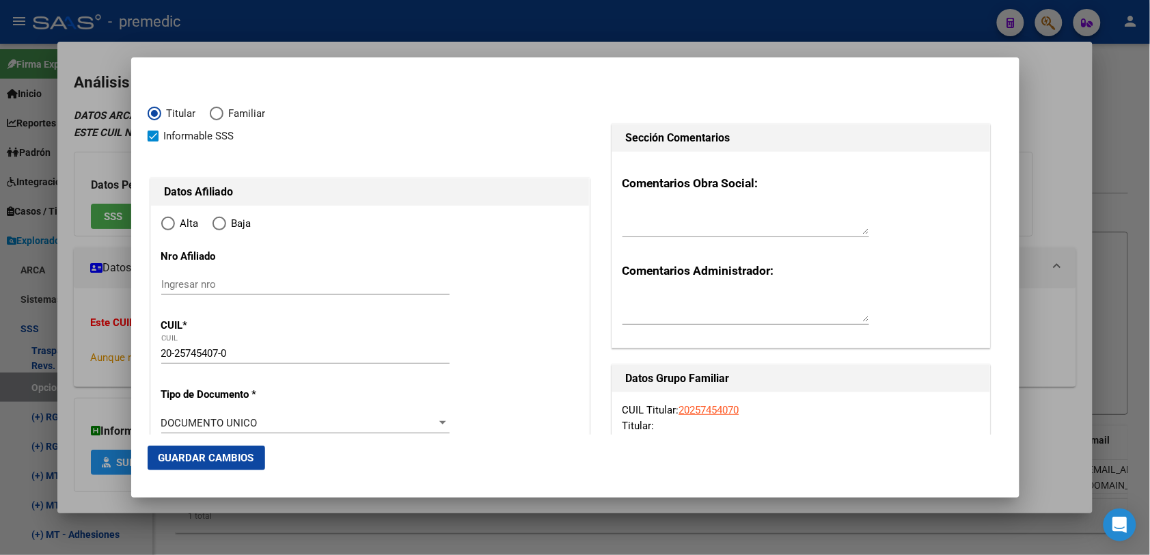
type input "SAN JOSE"
type input "1846"
type input "JUJUY"
type input "1670"
radio input "true"
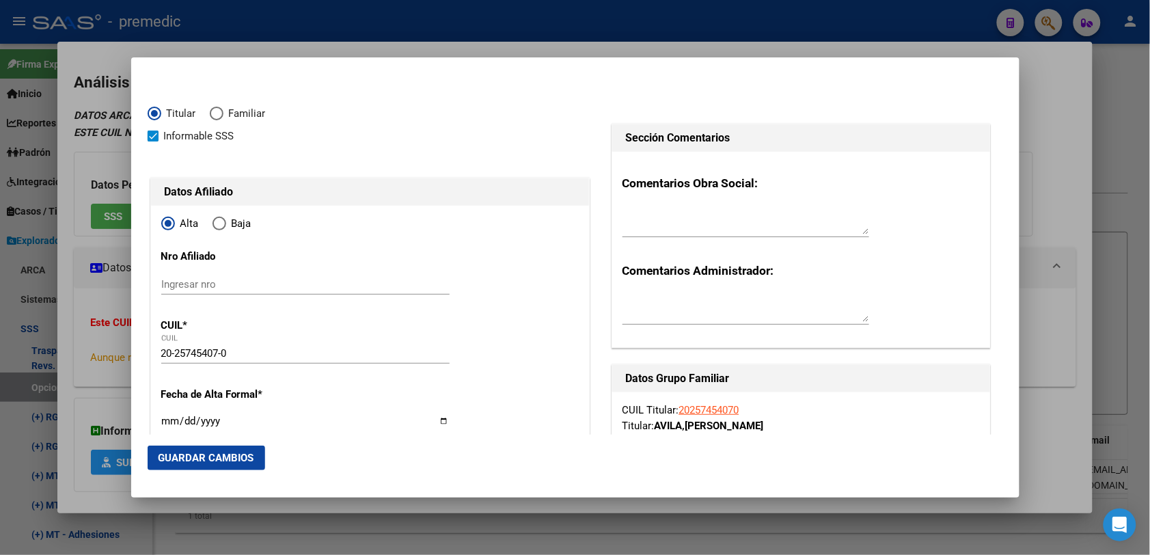
type input "SAN JOSE"
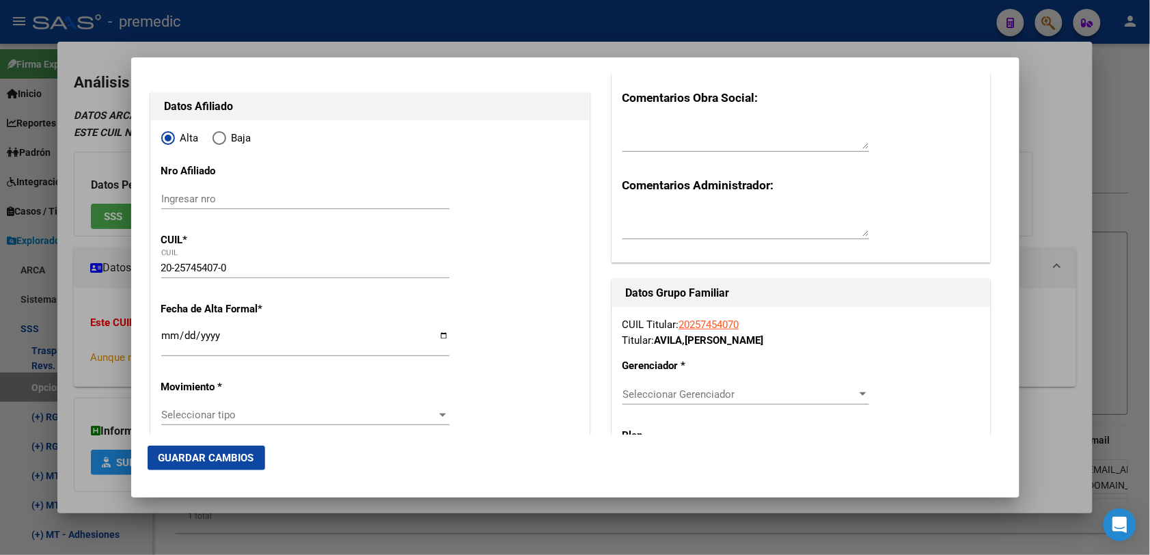
scroll to position [171, 0]
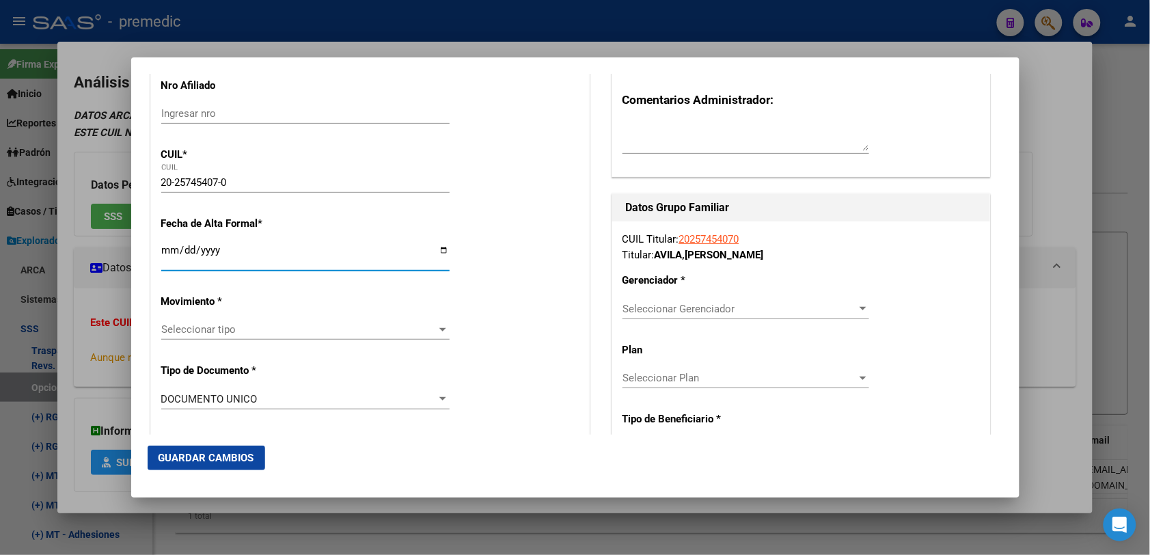
click at [169, 254] on input "Ingresar fecha" at bounding box center [305, 256] width 288 height 22
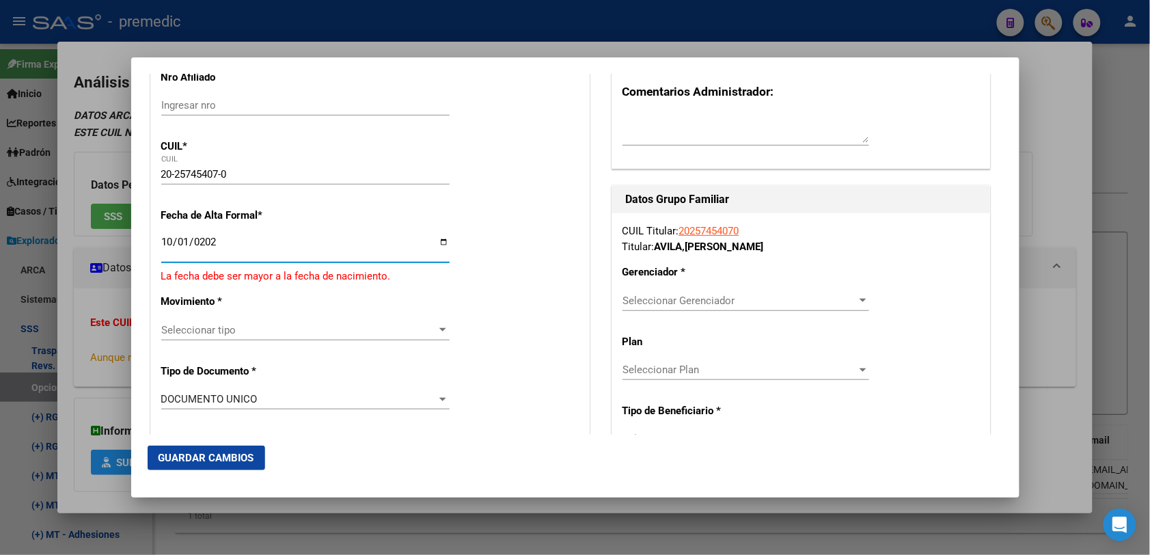
type input "[DATE]"
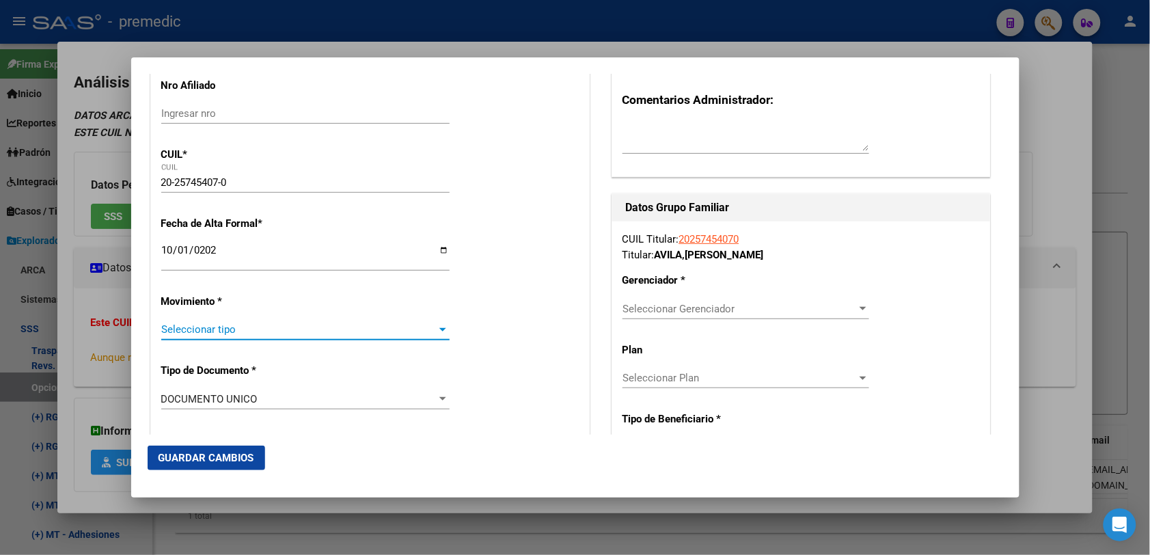
click at [227, 325] on span "Seleccionar tipo" at bounding box center [299, 329] width 276 height 12
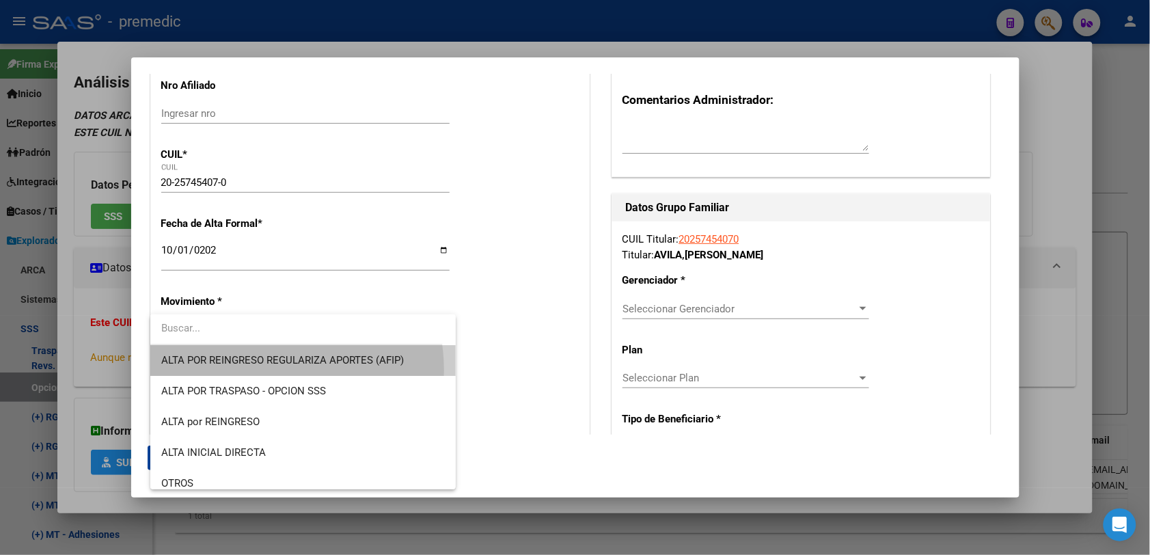
click at [253, 370] on span "ALTA POR REINGRESO REGULARIZA APORTES (AFIP)" at bounding box center [302, 360] width 283 height 31
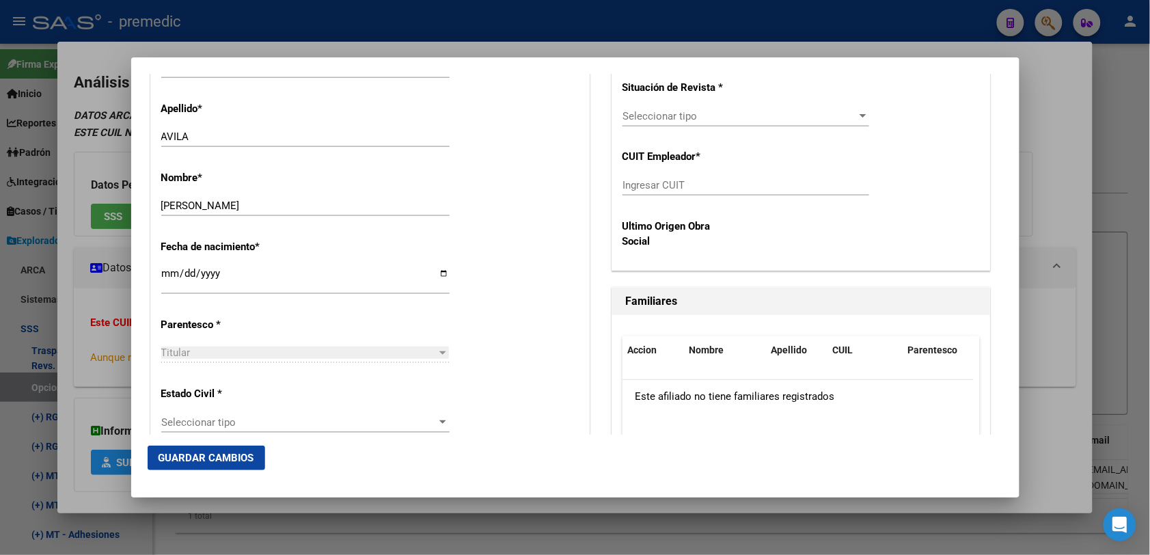
scroll to position [598, 0]
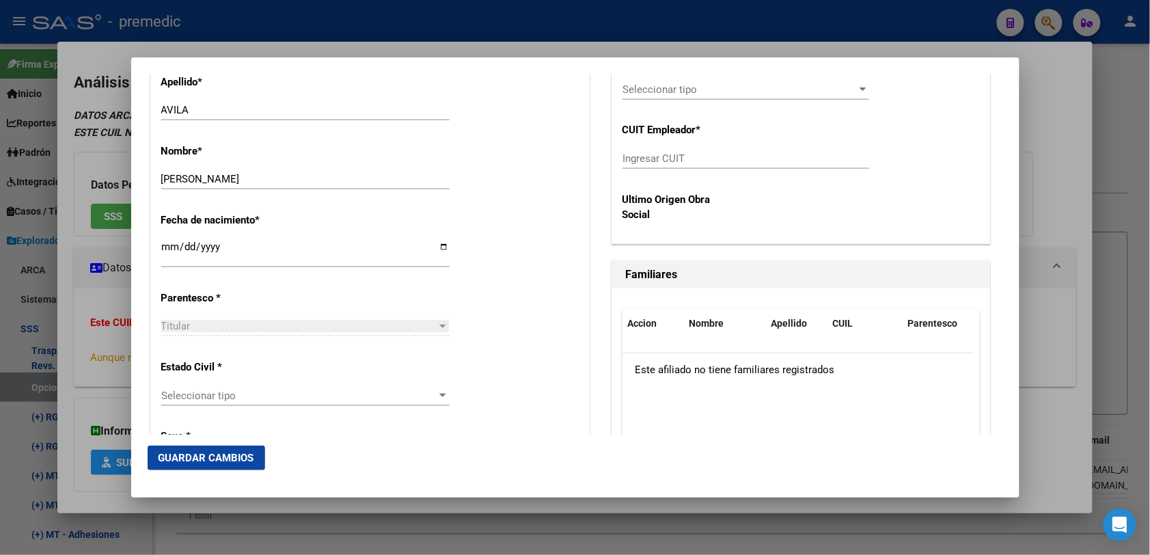
click at [210, 388] on div "Seleccionar tipo Seleccionar tipo" at bounding box center [305, 395] width 288 height 20
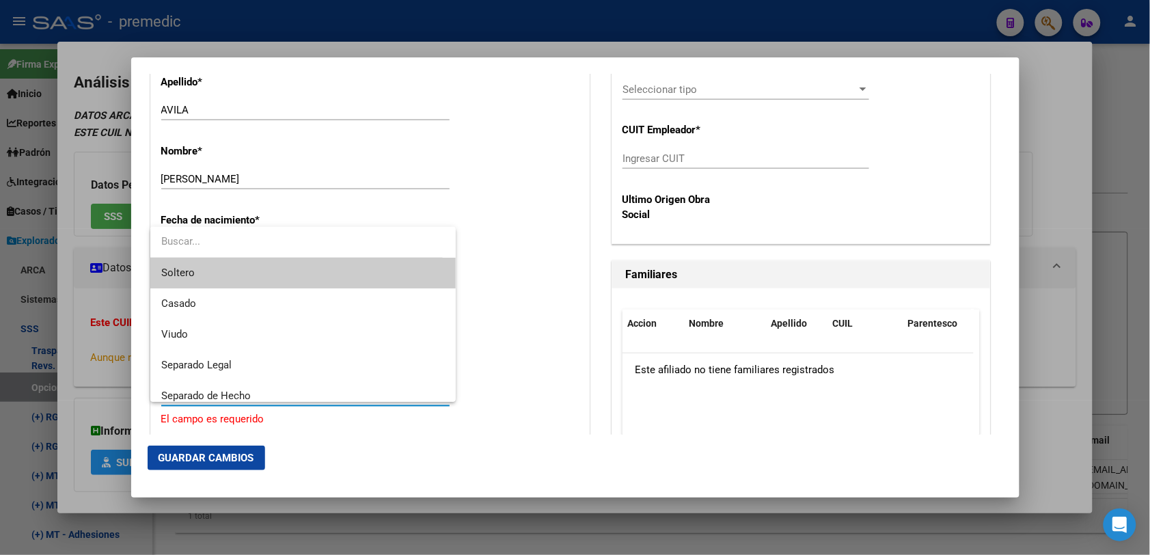
click at [216, 281] on span "Soltero" at bounding box center [302, 273] width 283 height 31
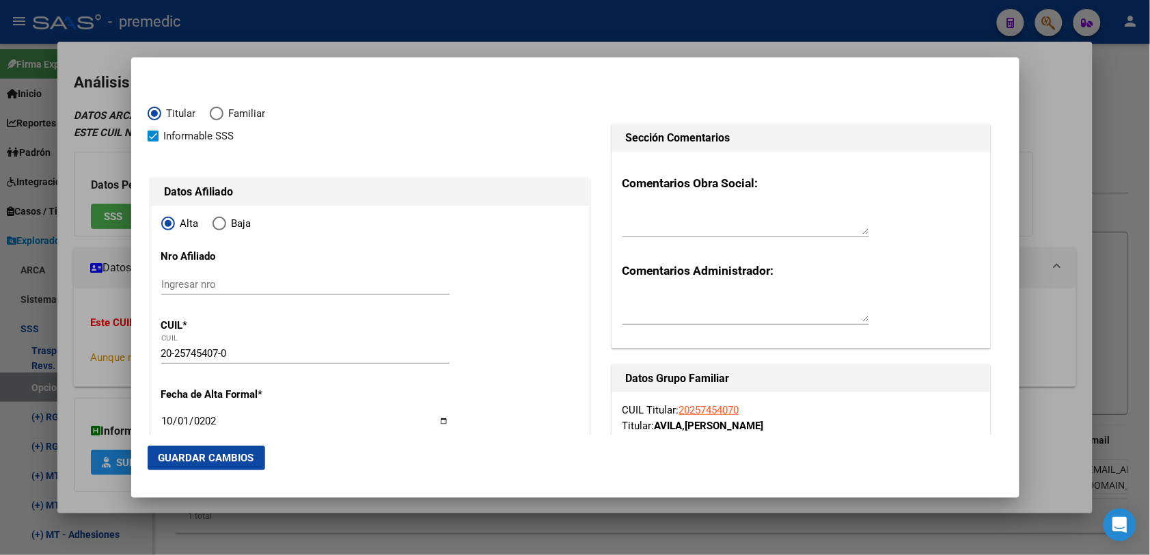
scroll to position [171, 0]
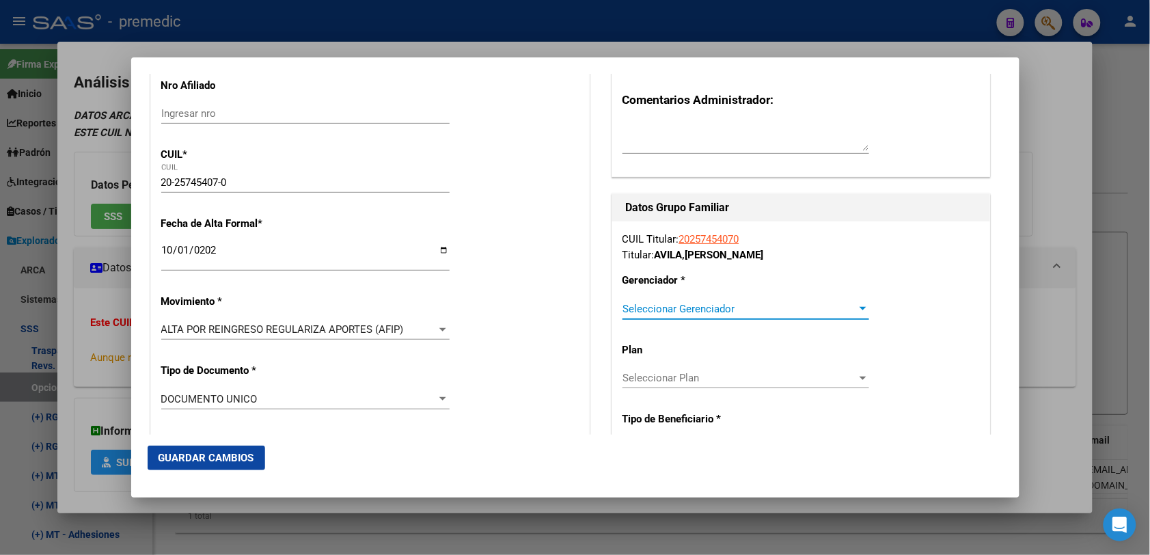
click at [721, 313] on span "Seleccionar Gerenciador" at bounding box center [739, 309] width 234 height 12
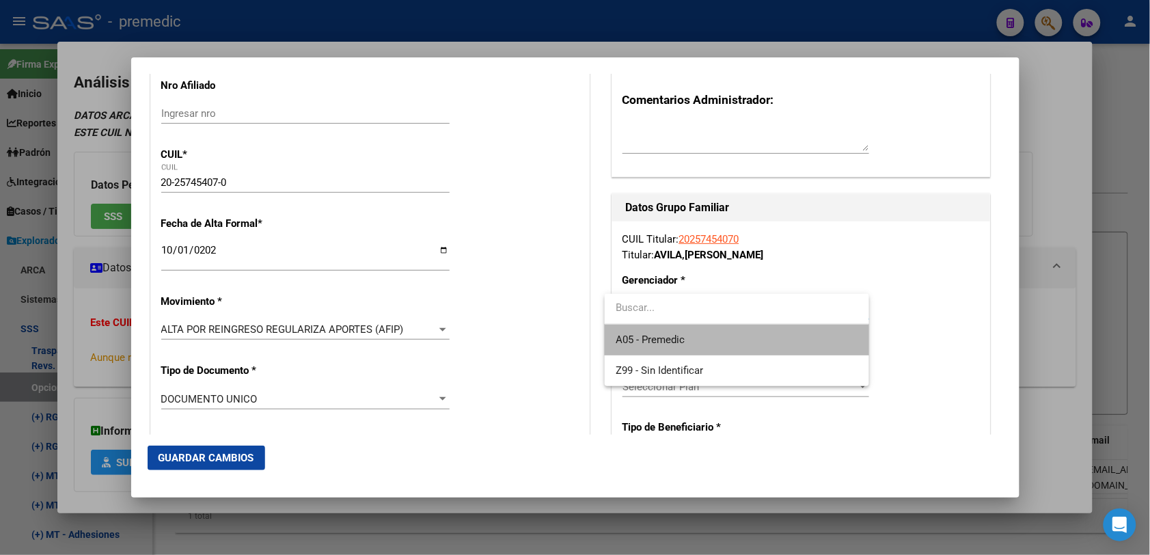
click at [712, 331] on span "A05 - Premedic" at bounding box center [736, 339] width 243 height 31
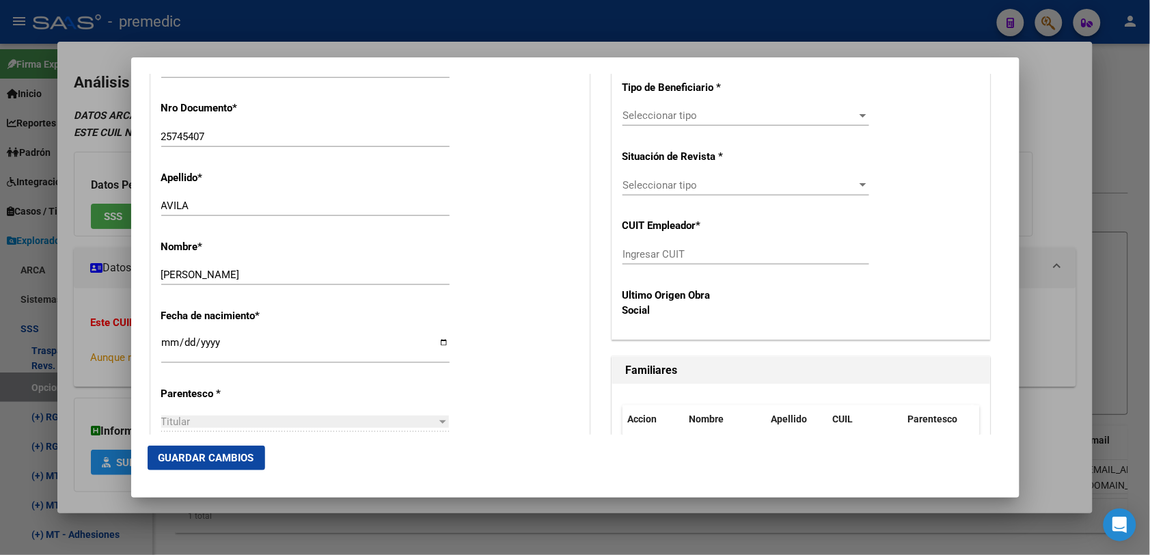
scroll to position [512, 0]
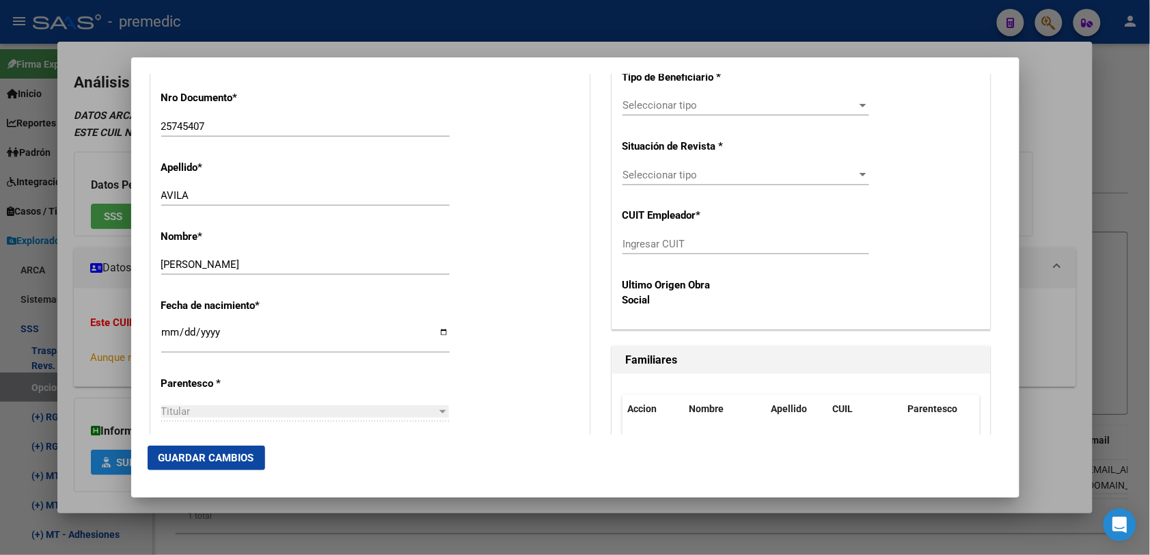
click at [661, 106] on span "Seleccionar tipo" at bounding box center [739, 105] width 234 height 12
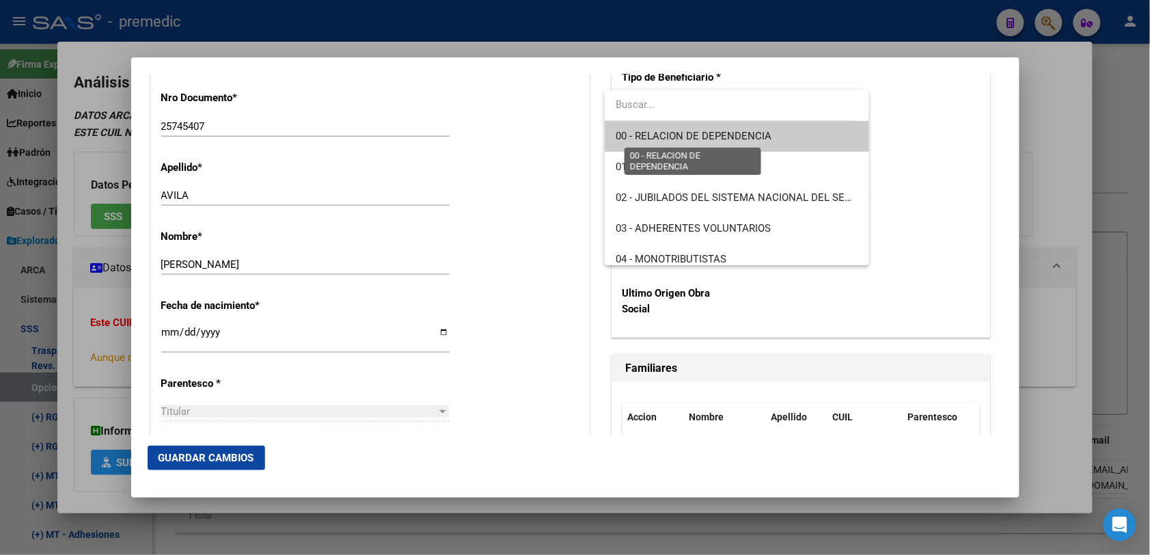
click at [668, 133] on span "00 - RELACION DE DEPENDENCIA" at bounding box center [693, 136] width 156 height 12
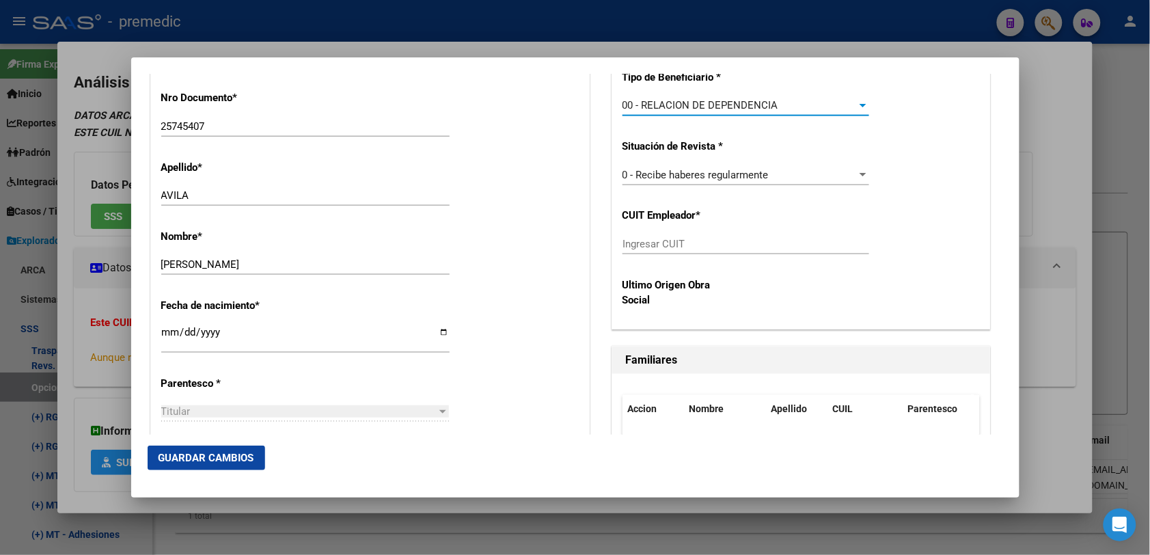
click at [711, 251] on div "Ingresar CUIT" at bounding box center [745, 244] width 247 height 20
paste input "30-54707667-9"
type input "30-54707667-9"
click at [200, 473] on mat-dialog-actions "Guardar Cambios" at bounding box center [575, 457] width 855 height 46
click at [206, 461] on span "Guardar Cambios" at bounding box center [206, 458] width 96 height 12
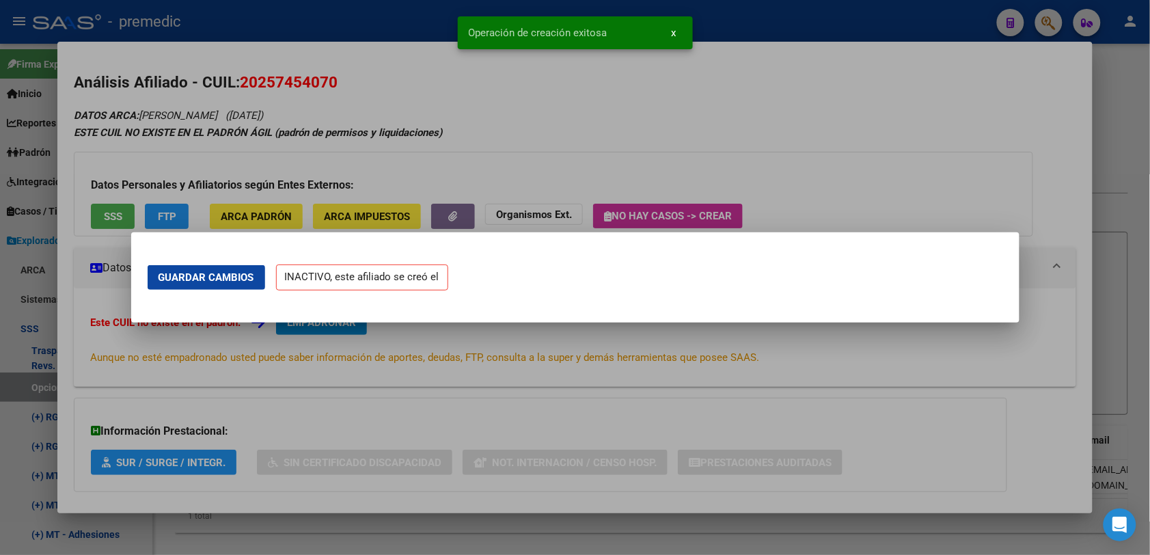
scroll to position [0, 0]
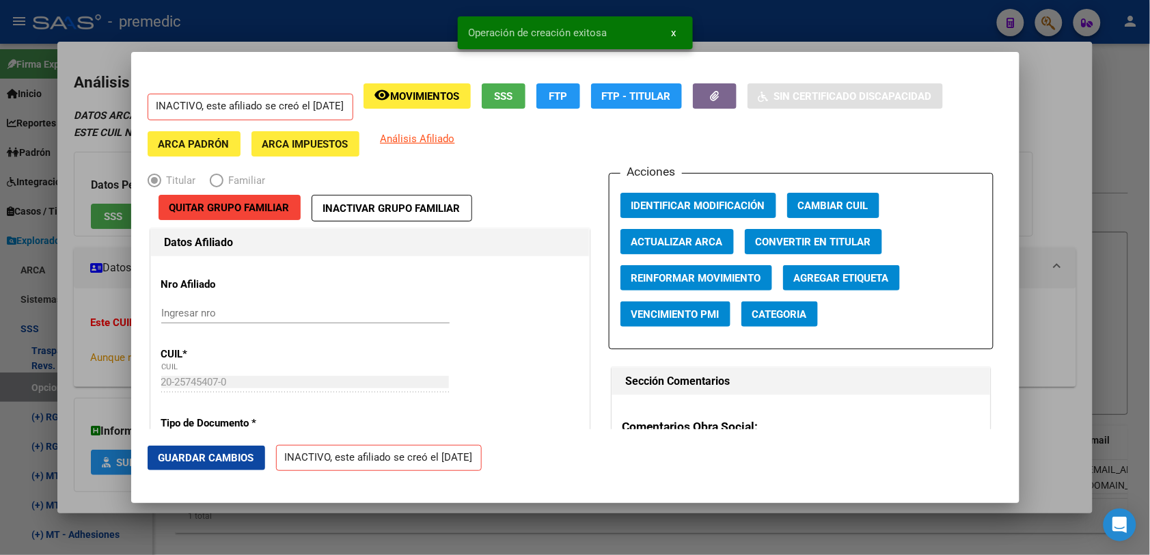
click at [1073, 207] on div at bounding box center [575, 277] width 1150 height 555
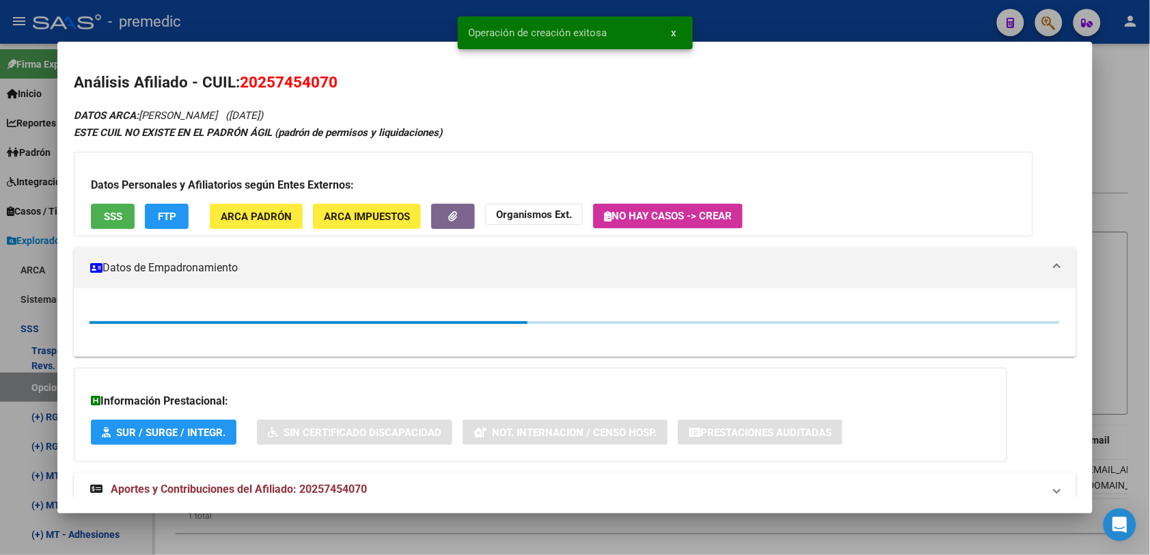
click at [1137, 113] on div at bounding box center [575, 277] width 1150 height 555
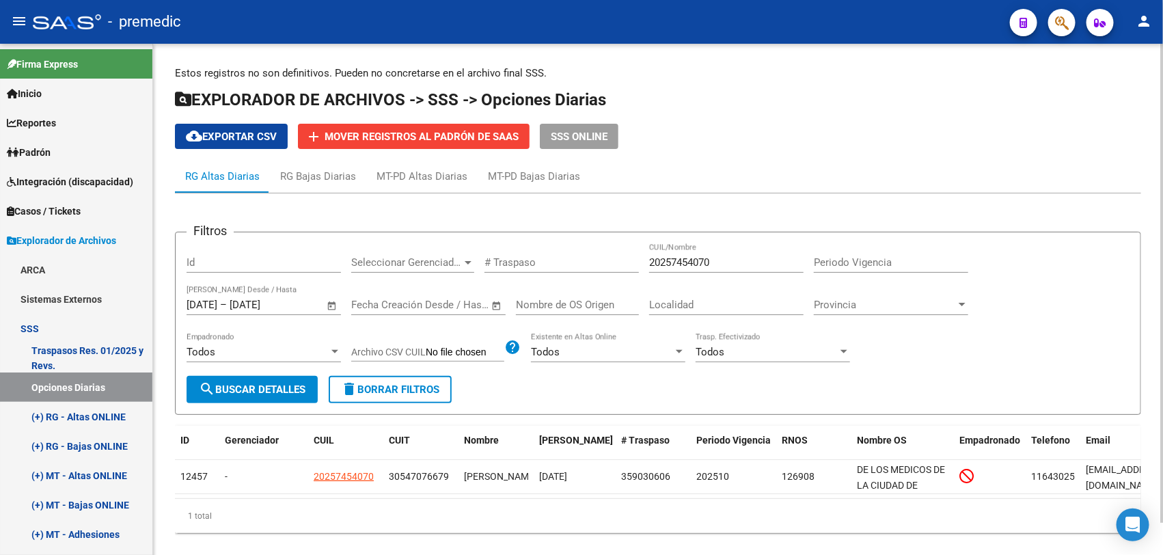
click at [750, 253] on div "20257454070 CUIL/Nombre" at bounding box center [726, 257] width 154 height 29
click at [750, 260] on input "20257454070" at bounding box center [726, 262] width 154 height 12
paste input "351122693"
type input "20351122693"
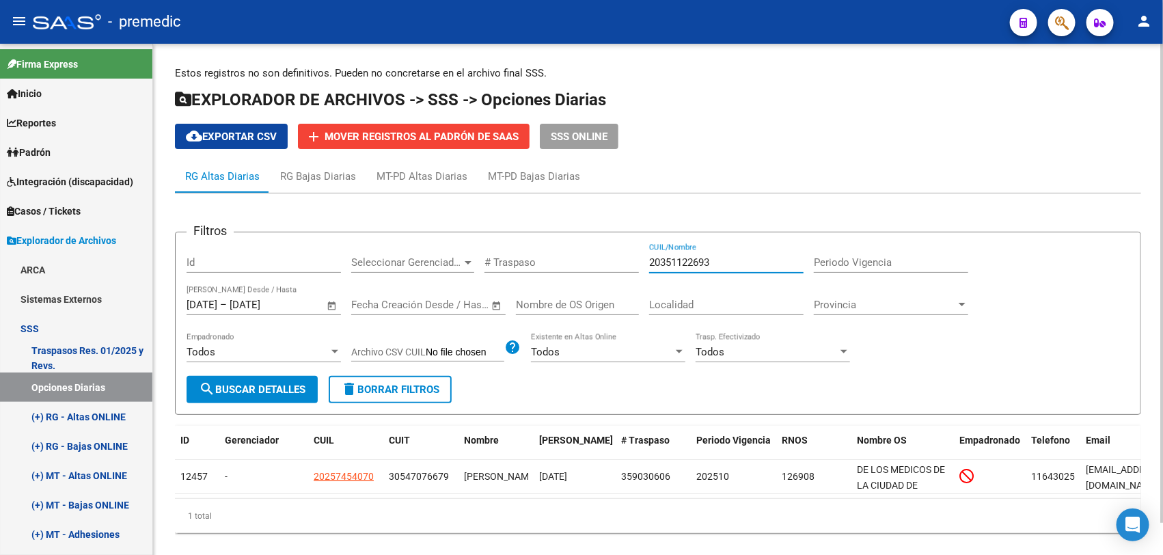
click at [288, 380] on button "search Buscar Detalles" at bounding box center [251, 389] width 131 height 27
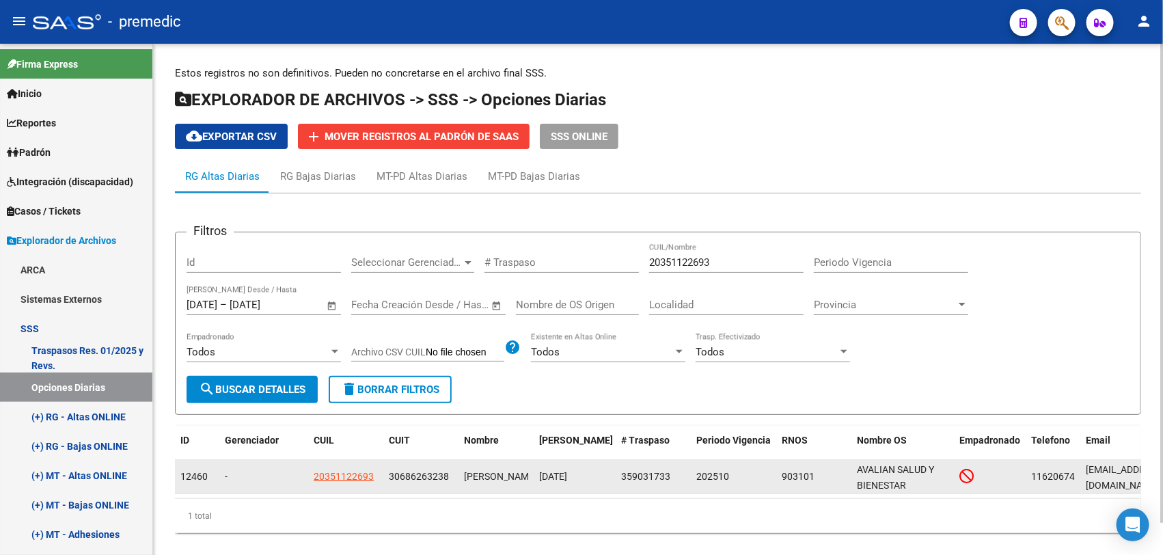
click at [309, 476] on datatable-body-cell "20351122693" at bounding box center [345, 476] width 75 height 33
click at [329, 473] on span "20351122693" at bounding box center [344, 476] width 60 height 11
type textarea "20351122693"
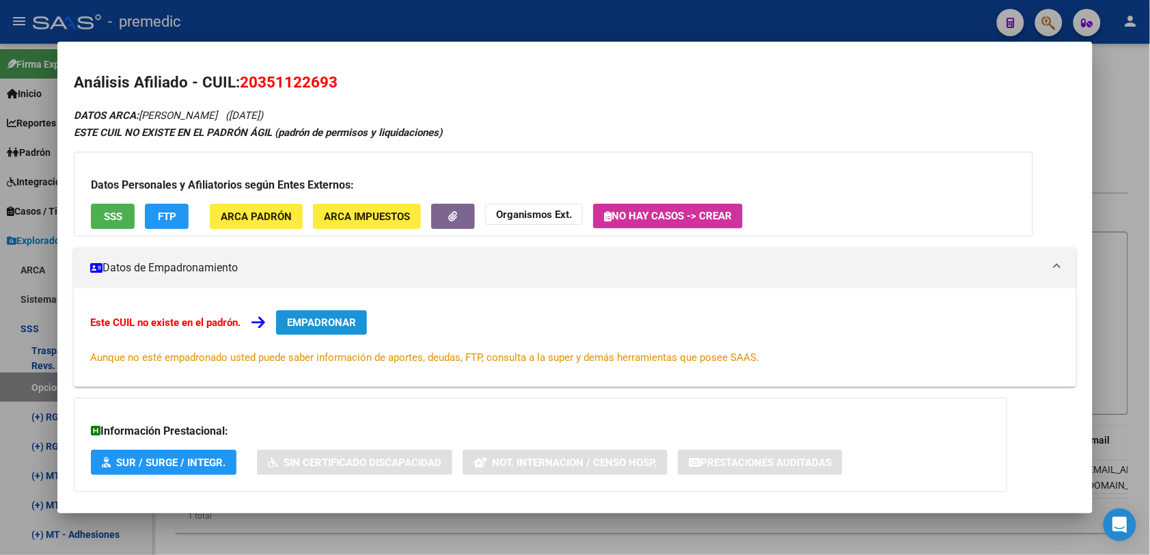
click at [331, 313] on button "EMPADRONAR" at bounding box center [321, 322] width 91 height 25
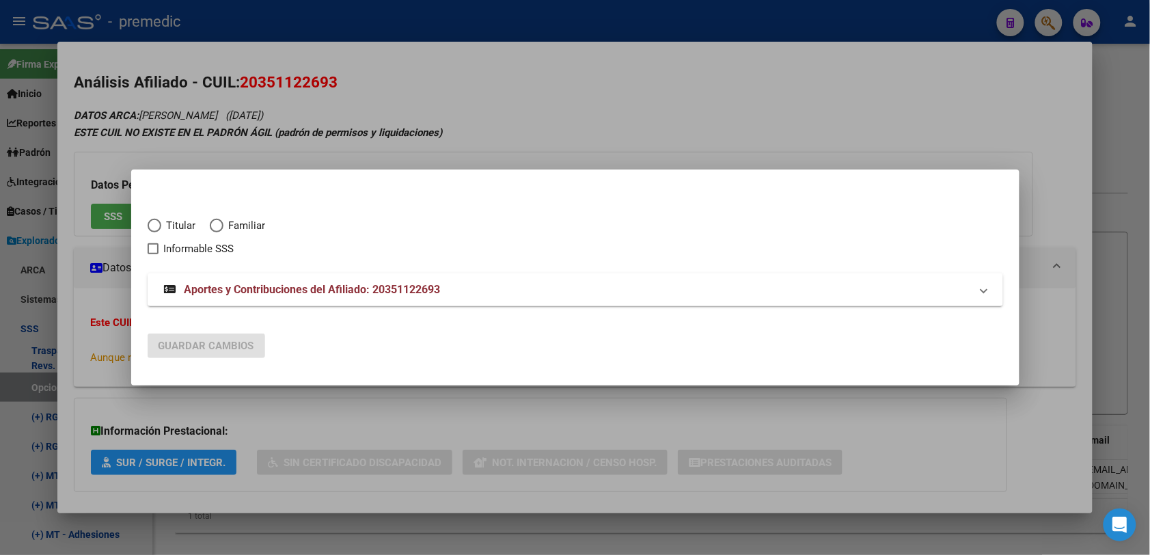
click at [162, 219] on span "Titular" at bounding box center [178, 226] width 35 height 16
click at [161, 219] on input "Titular" at bounding box center [155, 226] width 14 height 14
radio input "true"
checkbox input "true"
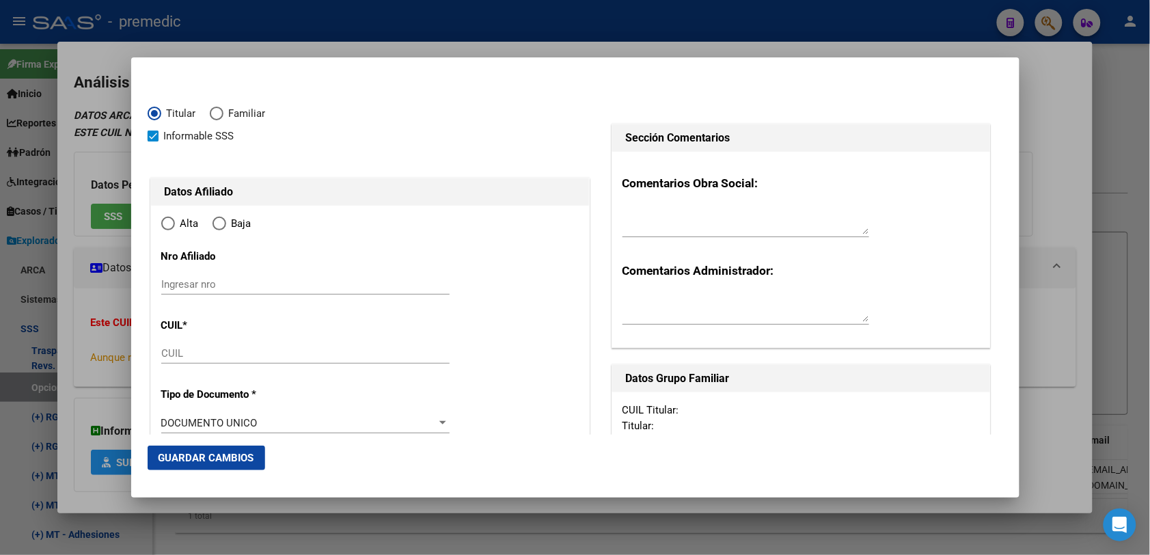
type input "20-35112269-3"
type input "35112269"
type input "GONZALEZ"
type input "JUAN MANUEL"
type input "1990-03-05"
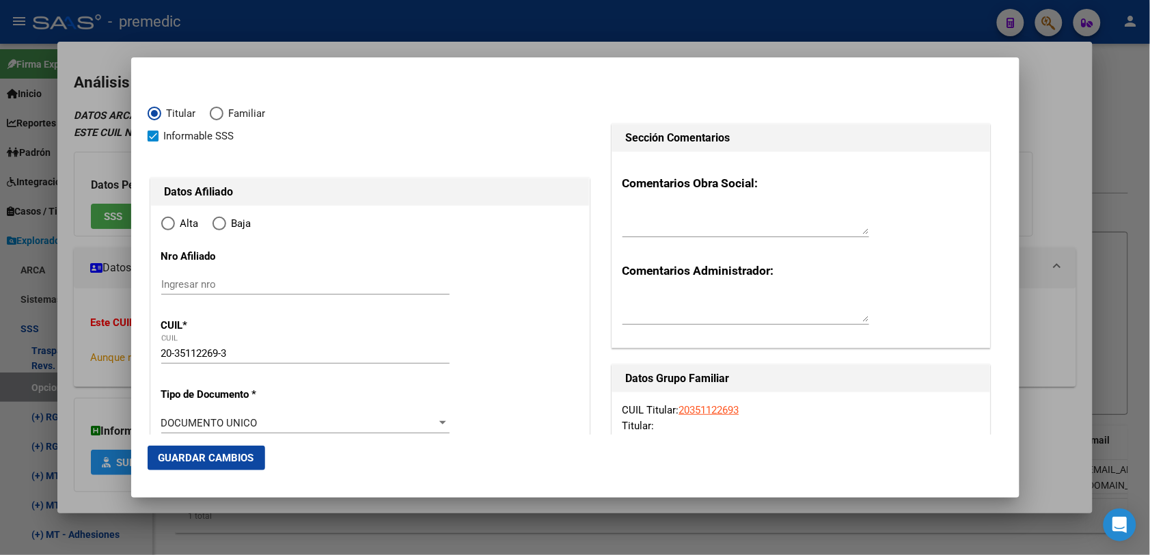
type input "[PERSON_NAME]"
type input "1832"
type input "PLUMERILLO"
type input "2254"
type input "[PERSON_NAME]"
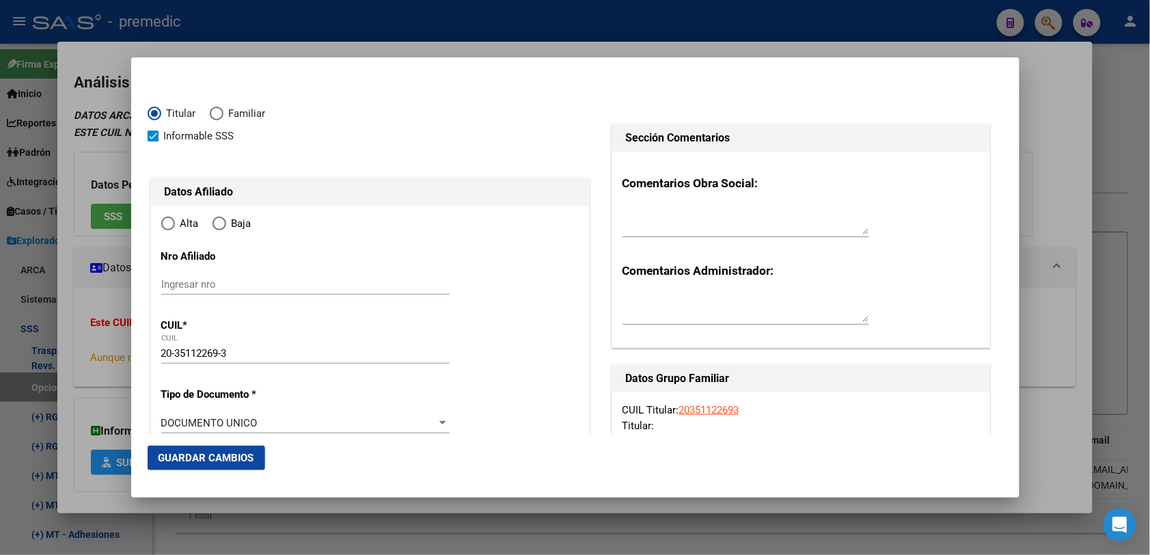
radio input "true"
click at [213, 434] on input "Ingresar fecha" at bounding box center [305, 426] width 288 height 22
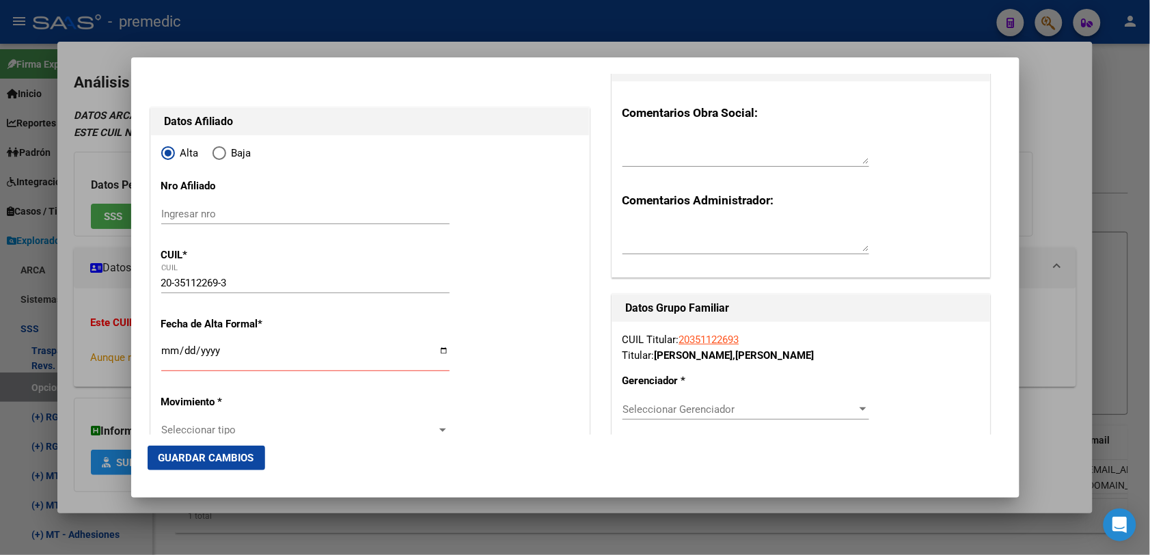
scroll to position [171, 0]
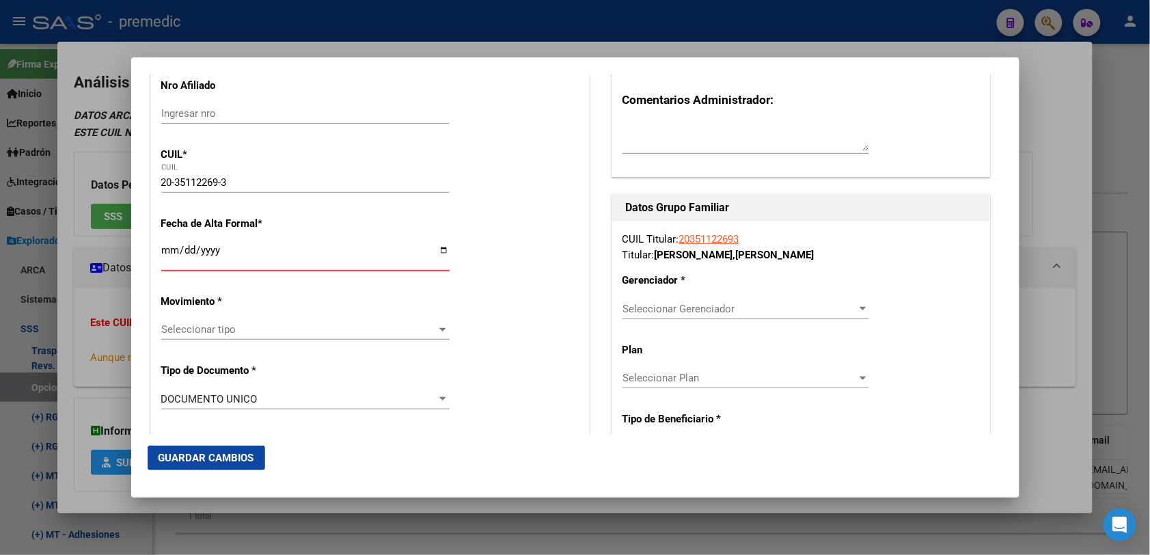
click at [167, 262] on input "Ingresar fecha" at bounding box center [305, 256] width 288 height 22
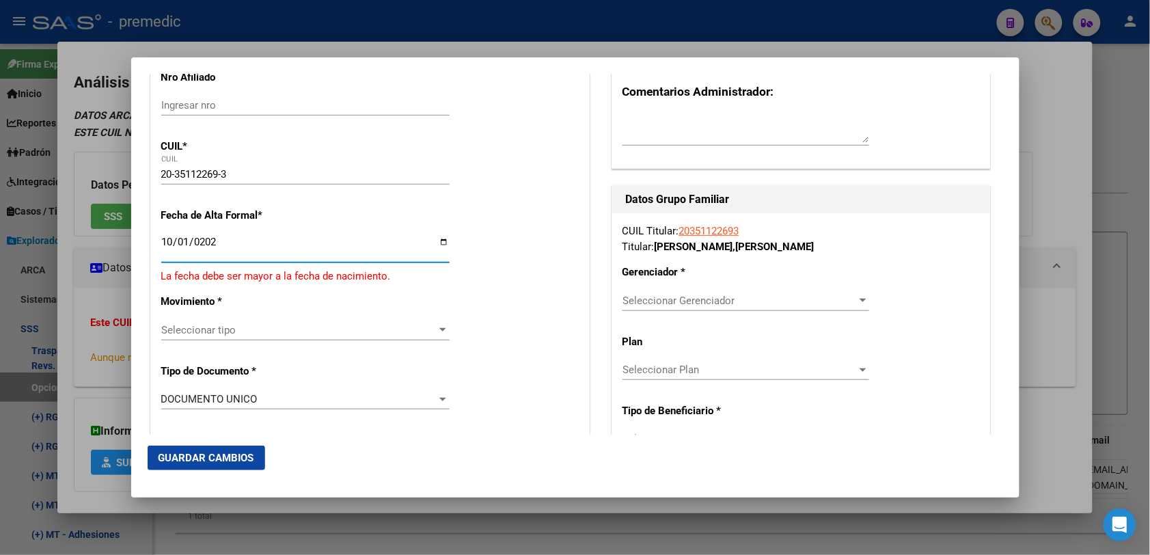
type input "[DATE]"
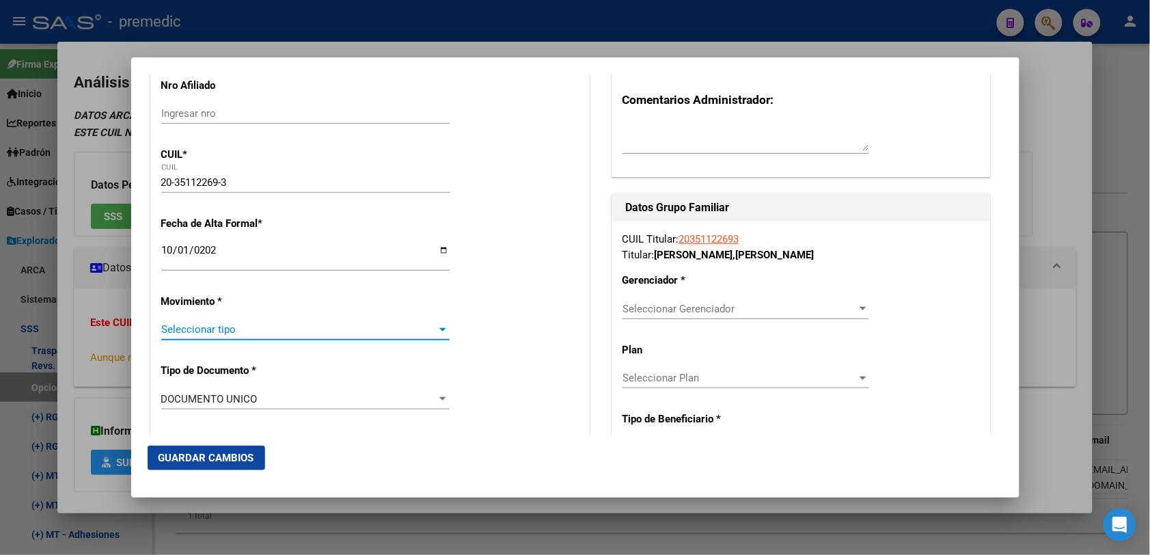
click at [207, 326] on span "Seleccionar tipo" at bounding box center [299, 329] width 276 height 12
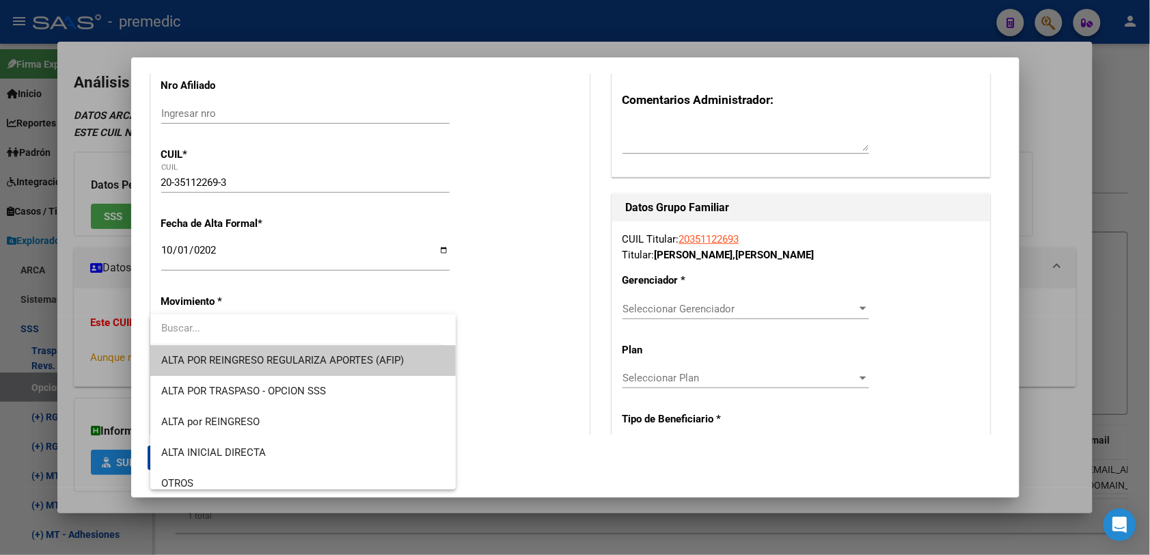
click at [207, 326] on input "dropdown search" at bounding box center [296, 328] width 292 height 31
drag, startPoint x: 212, startPoint y: 362, endPoint x: 212, endPoint y: 320, distance: 42.4
click at [212, 320] on div "ALTA POR REINGRESO REGULARIZA APORTES (AFIP) ALTA POR TRASPASO - OPCION SSS ALT…" at bounding box center [302, 401] width 305 height 175
click at [217, 321] on input "dropdown search" at bounding box center [296, 328] width 292 height 31
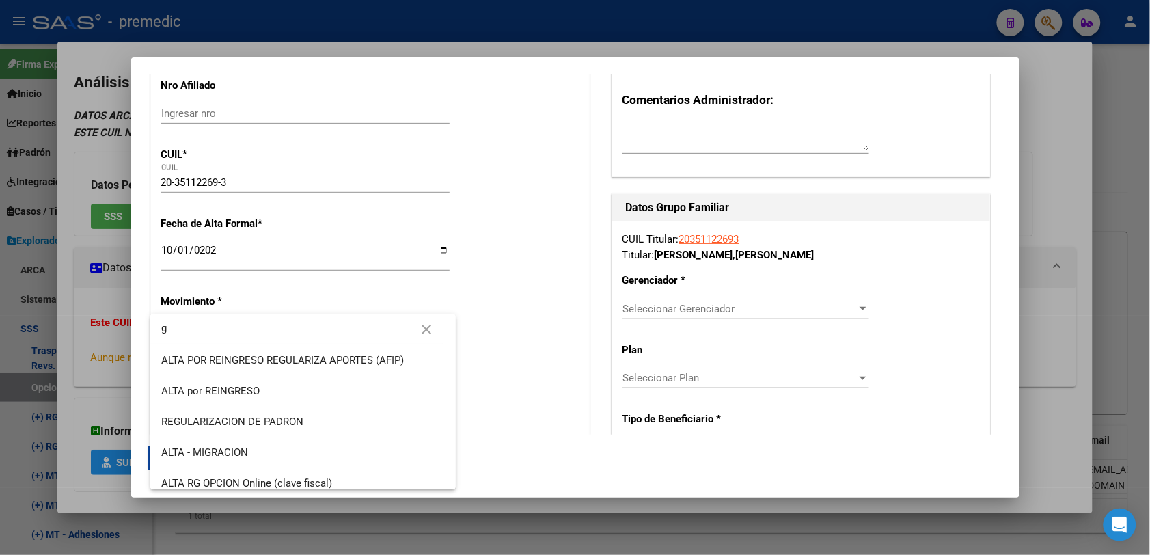
click at [217, 322] on input "g" at bounding box center [296, 328] width 292 height 31
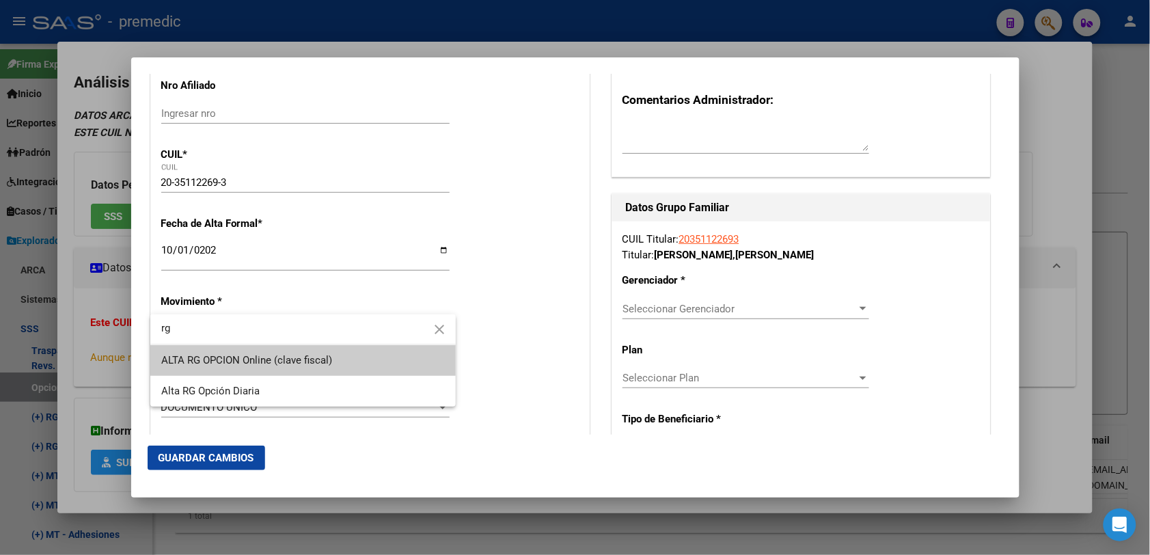
type input "rg"
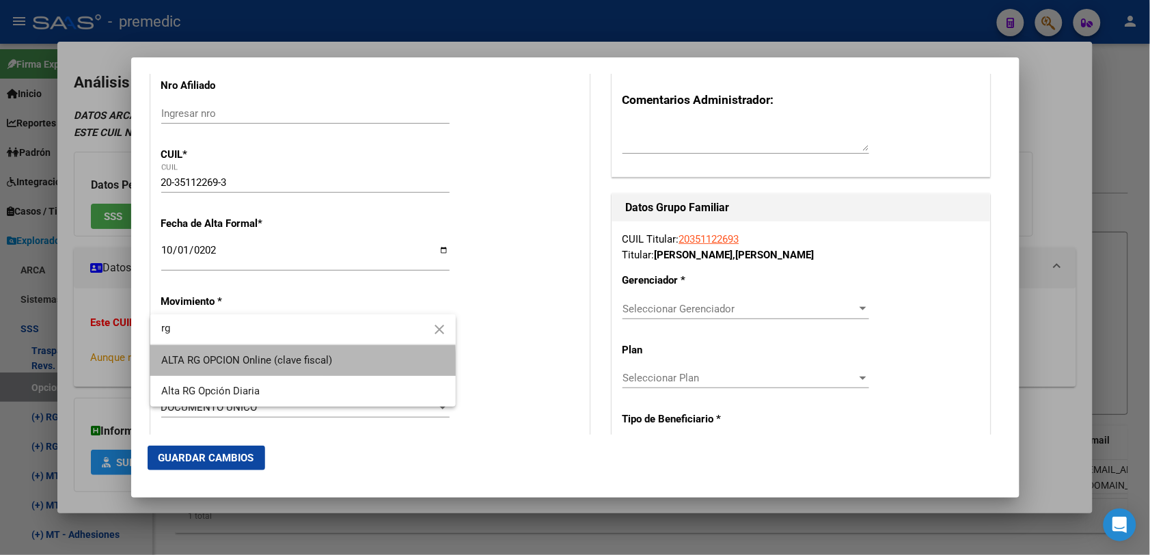
click at [216, 367] on span "ALTA RG OPCION Online (clave fiscal)" at bounding box center [302, 360] width 283 height 31
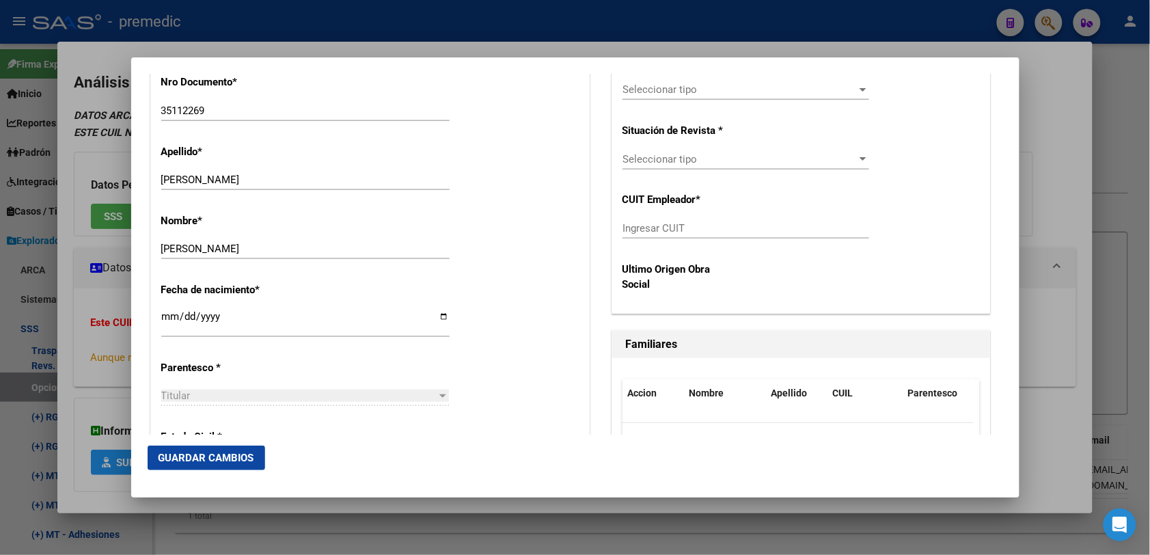
scroll to position [683, 0]
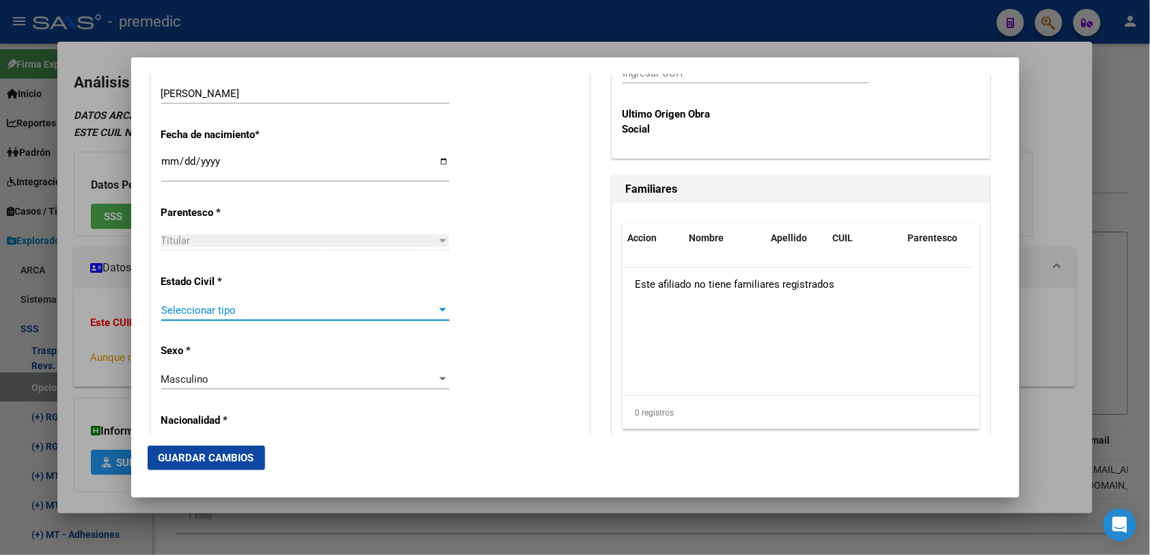
click at [295, 313] on span "Seleccionar tipo" at bounding box center [299, 310] width 276 height 12
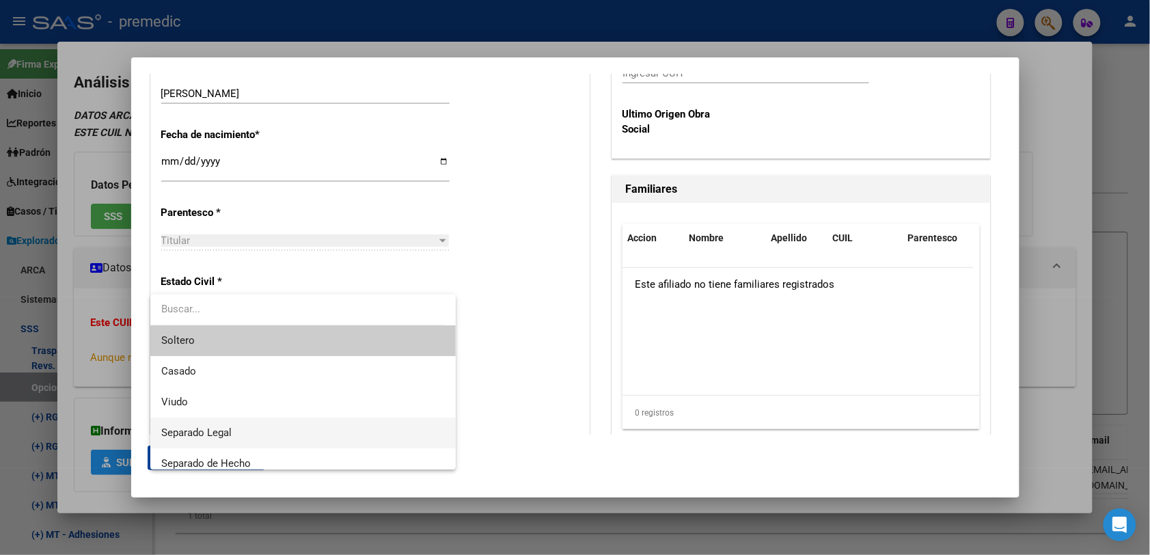
drag, startPoint x: 265, startPoint y: 439, endPoint x: 268, endPoint y: 346, distance: 93.0
click at [268, 346] on div "Soltero Casado Viudo Separado Legal Separado de Hecho Divorciado Convivencia" at bounding box center [302, 381] width 305 height 175
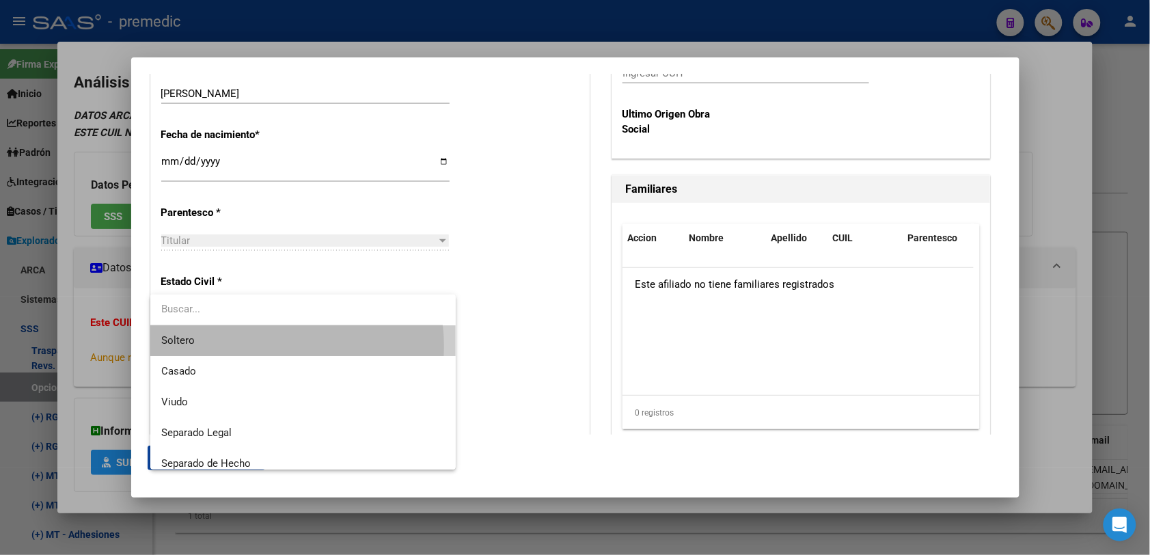
click at [268, 346] on span "Soltero" at bounding box center [302, 340] width 283 height 31
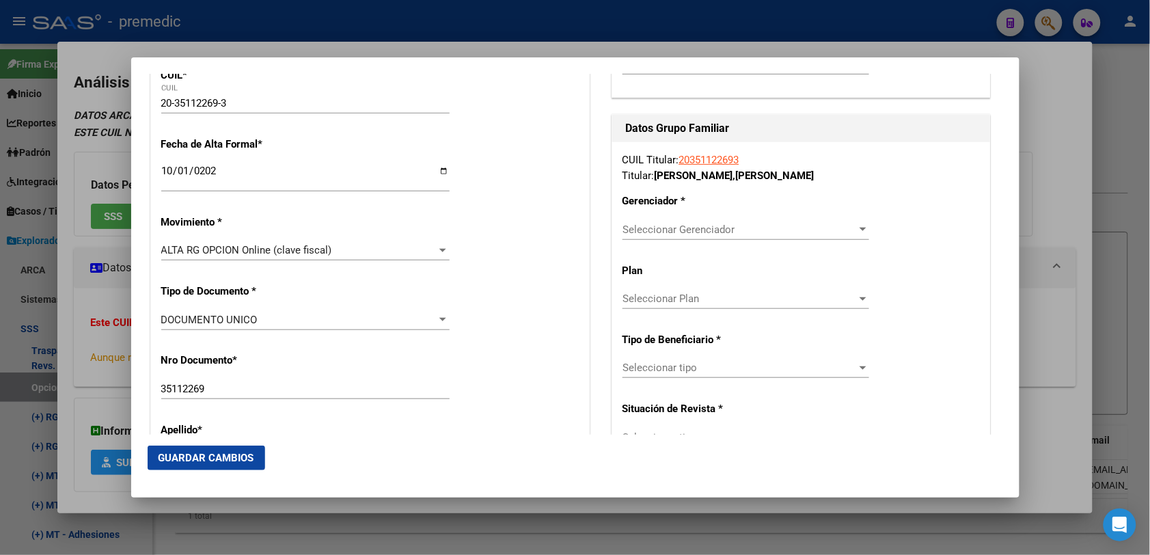
scroll to position [171, 0]
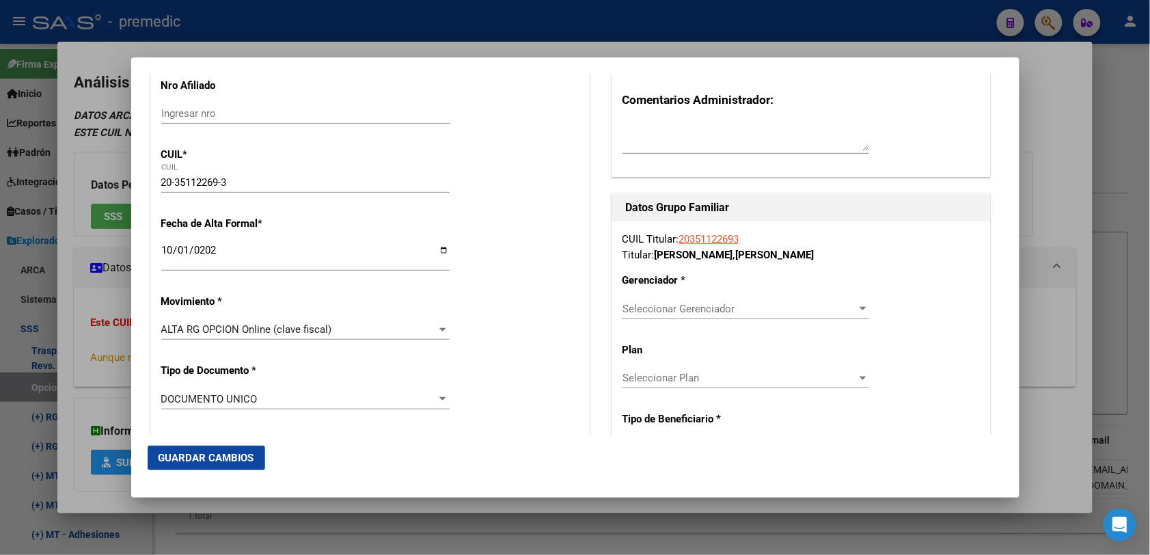
click at [728, 297] on div "CUIL Titular: 20351122693 Titular: GONZALEZ , JUAN MANUEL Gerenciador * Selecci…" at bounding box center [801, 445] width 378 height 448
click at [732, 321] on div "Seleccionar Gerenciador Seleccionar Gerenciador" at bounding box center [745, 315] width 247 height 33
click at [731, 309] on span "Seleccionar Gerenciador" at bounding box center [739, 309] width 234 height 12
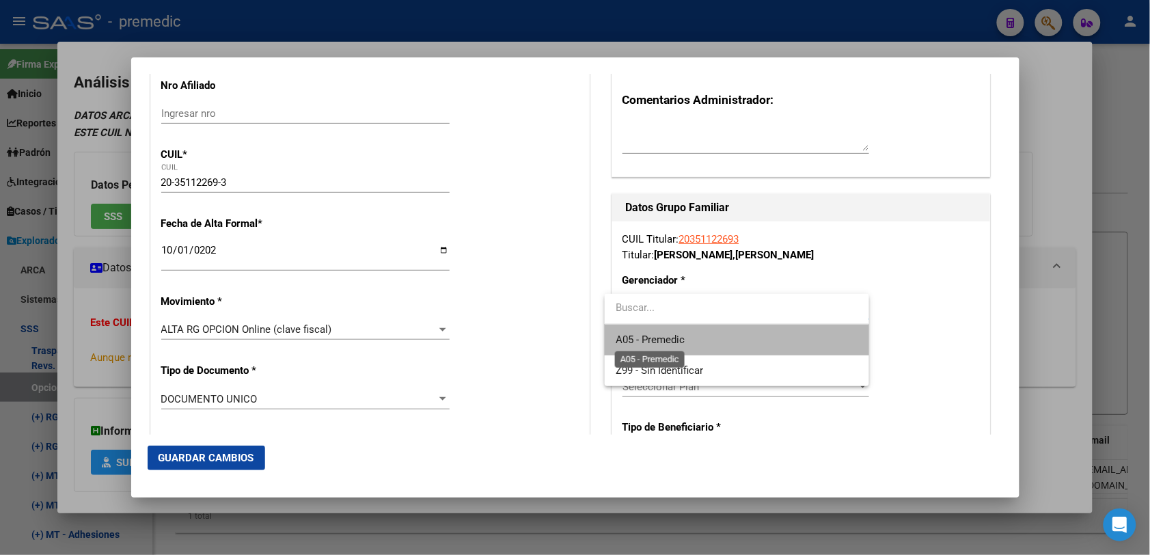
click at [684, 335] on span "A05 - Premedic" at bounding box center [649, 339] width 69 height 12
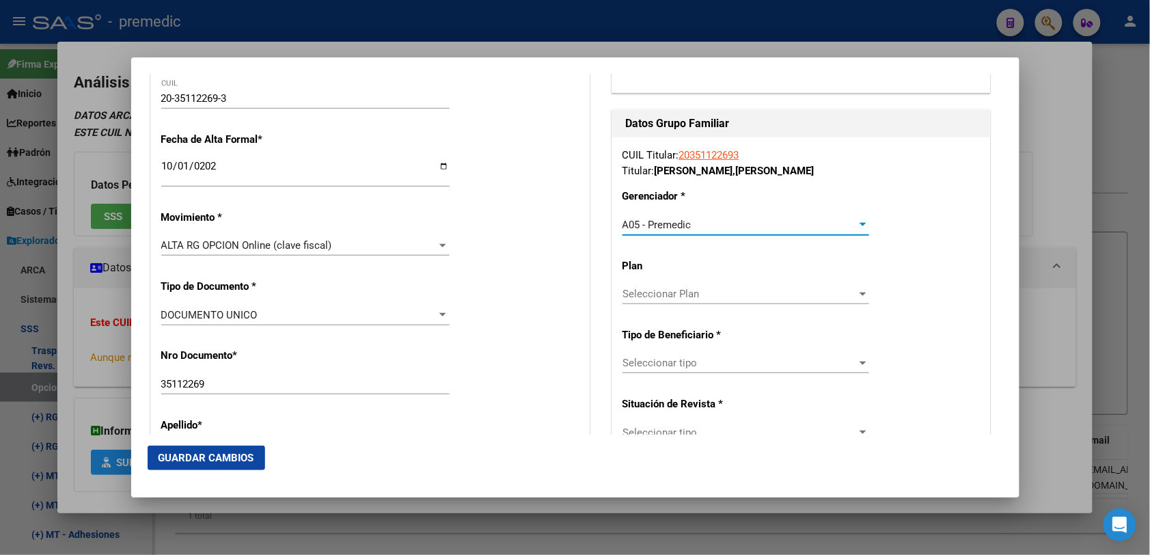
scroll to position [256, 0]
click at [691, 355] on span "Seleccionar tipo" at bounding box center [739, 361] width 234 height 12
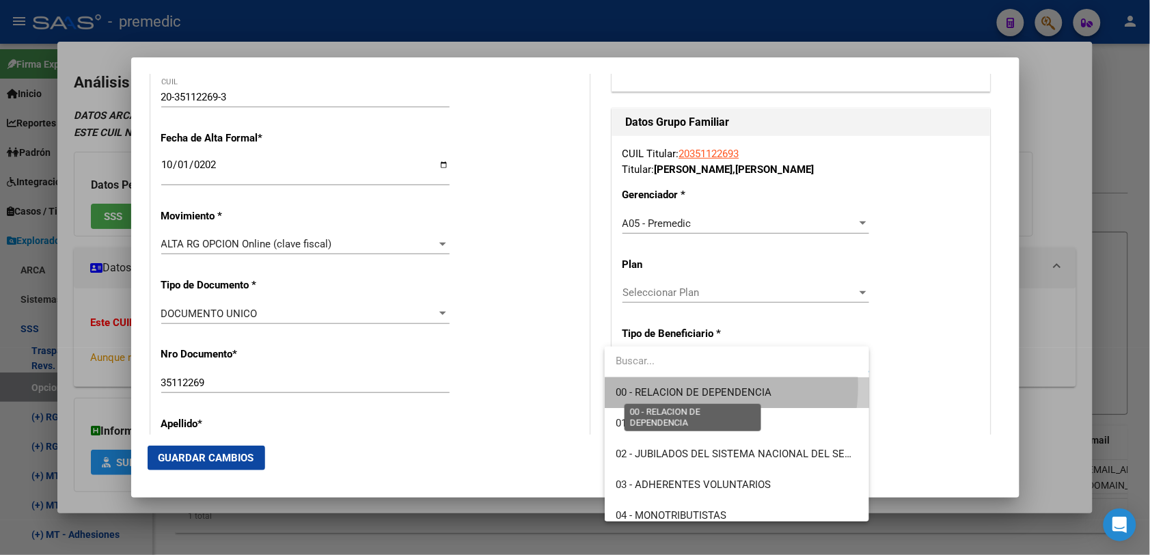
click at [692, 387] on span "00 - RELACION DE DEPENDENCIA" at bounding box center [693, 392] width 156 height 12
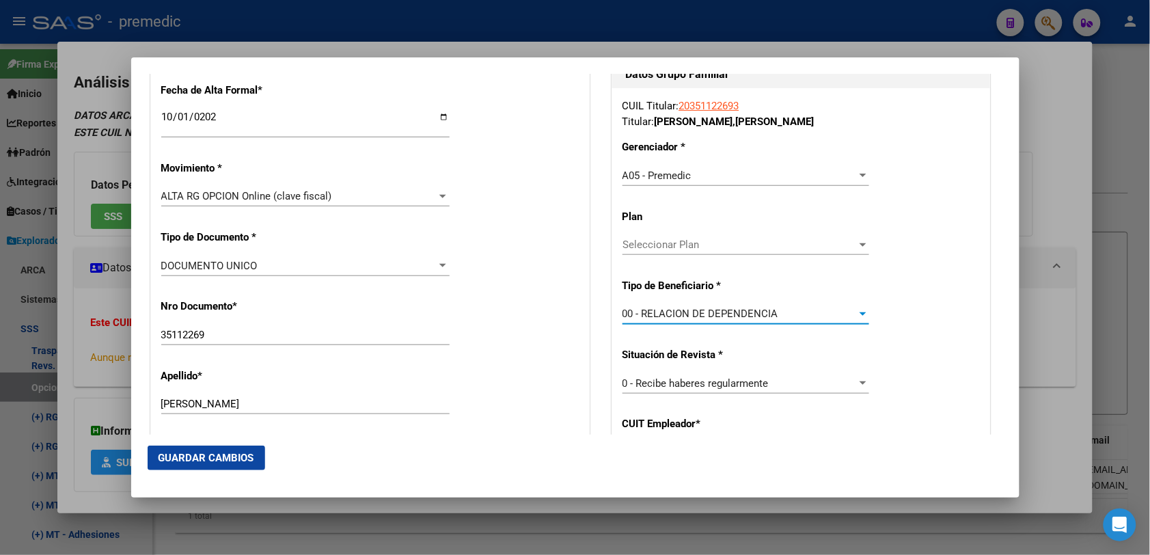
scroll to position [342, 0]
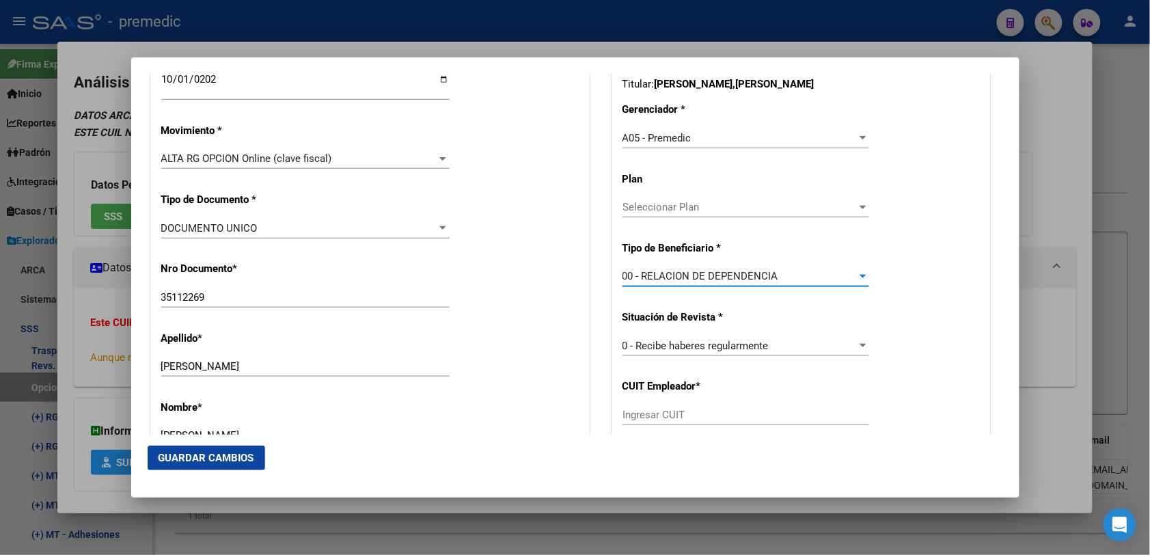
click at [682, 408] on div "Ingresar CUIT" at bounding box center [745, 414] width 247 height 20
paste input "30-68626323-8"
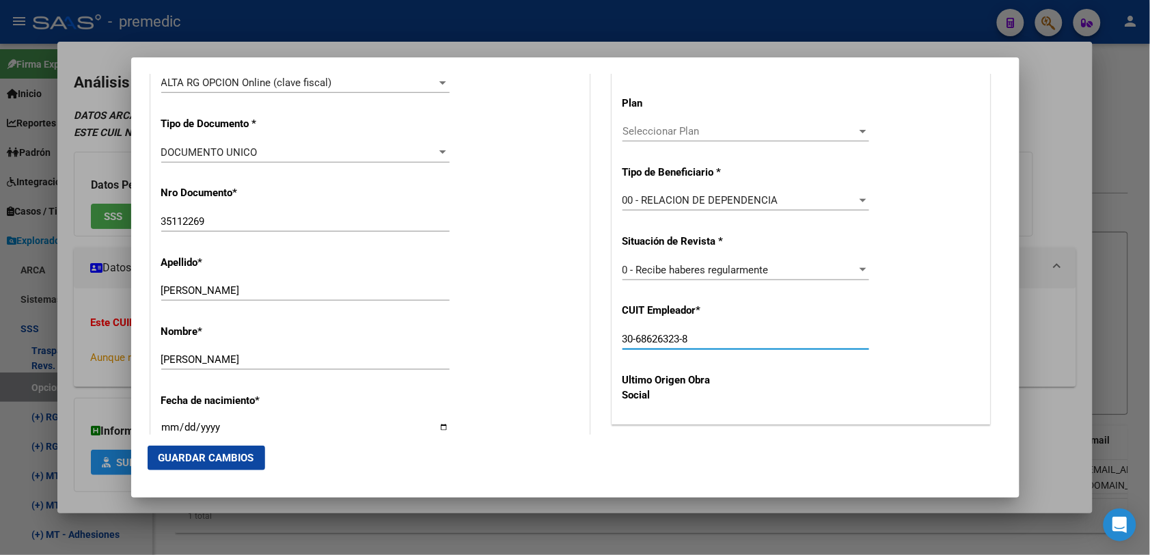
scroll to position [512, 0]
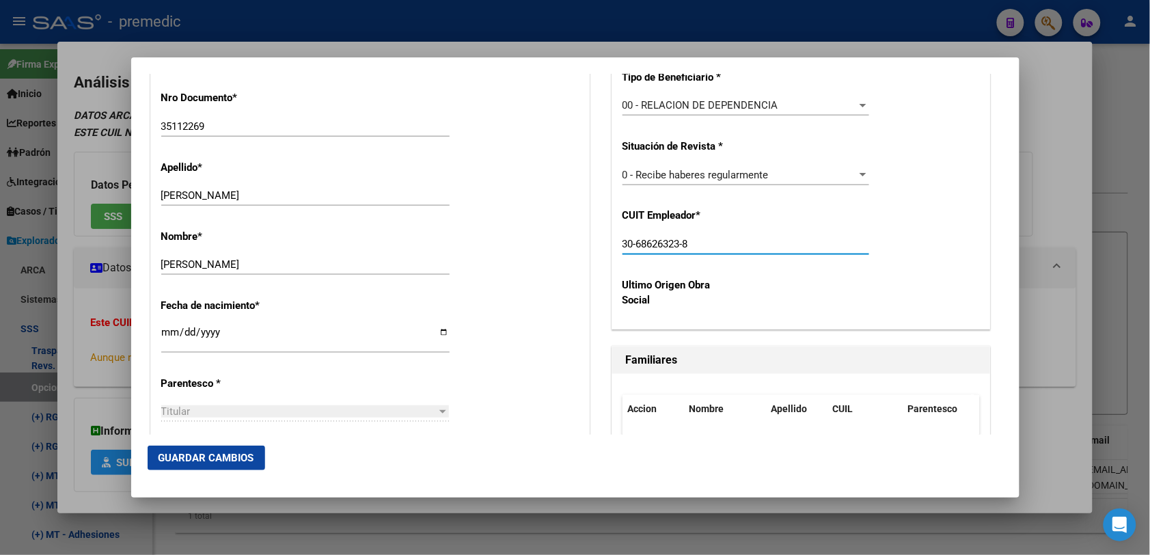
type input "30-68626323-8"
click at [206, 473] on mat-dialog-actions "Guardar Cambios" at bounding box center [575, 457] width 855 height 46
click at [206, 456] on span "Guardar Cambios" at bounding box center [206, 458] width 96 height 12
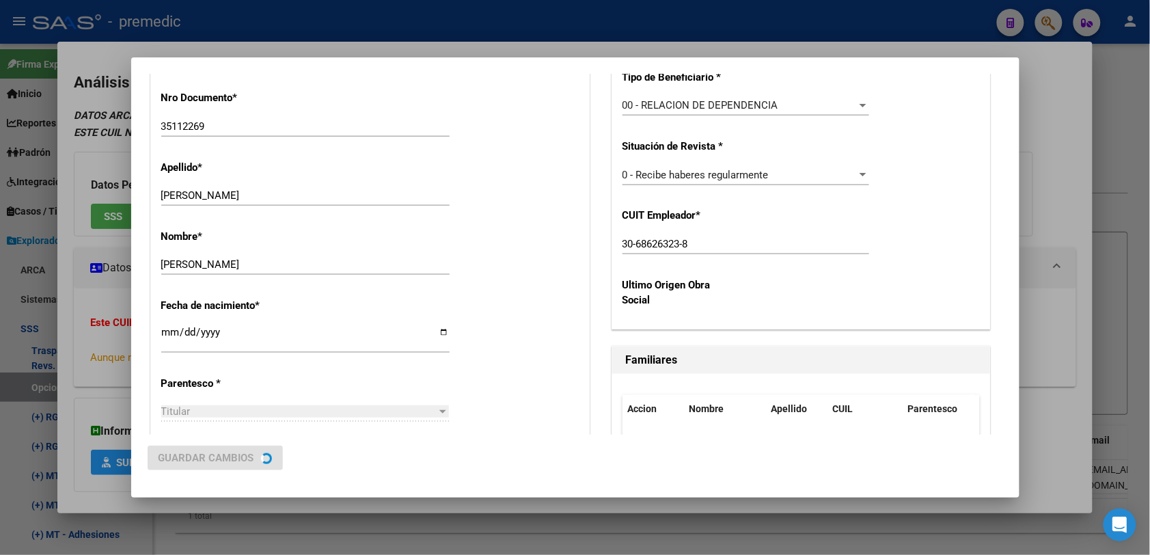
scroll to position [0, 0]
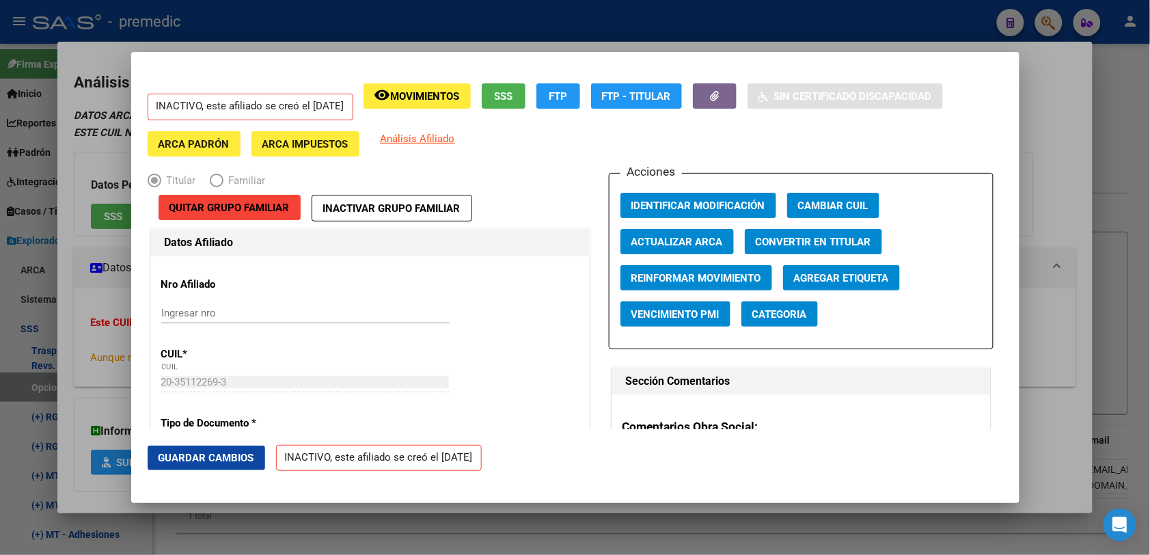
click at [1059, 174] on div at bounding box center [575, 277] width 1150 height 555
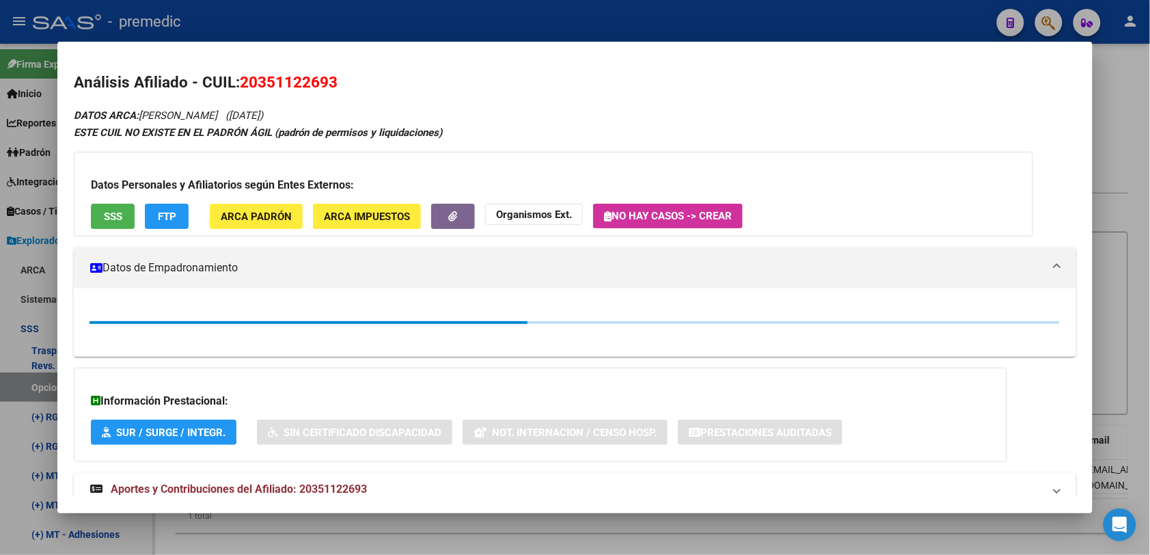
click at [1135, 125] on div at bounding box center [575, 277] width 1150 height 555
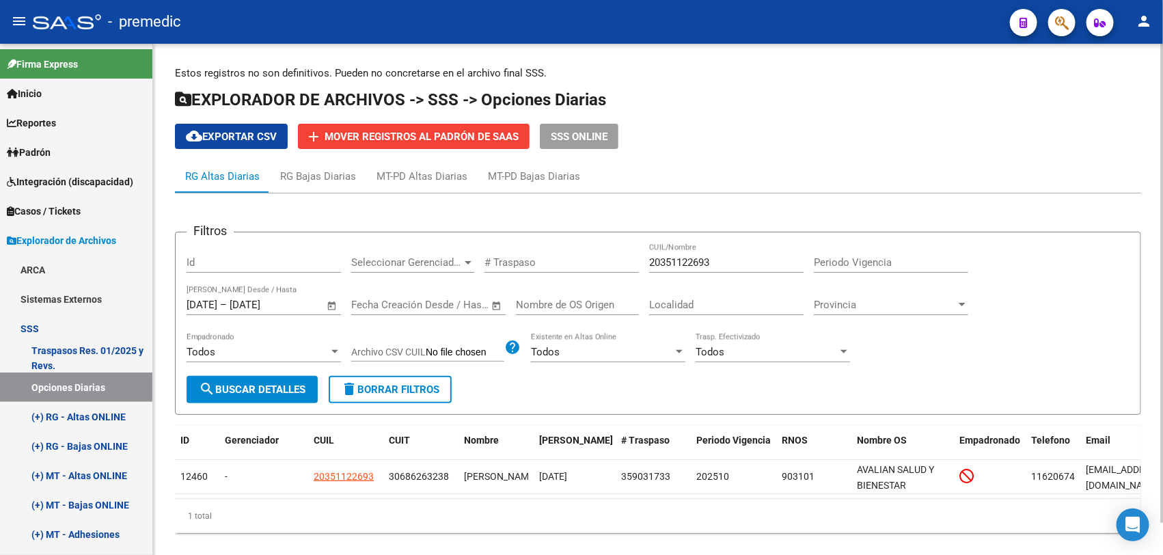
click at [288, 397] on button "search Buscar Detalles" at bounding box center [251, 389] width 131 height 27
drag, startPoint x: 262, startPoint y: 444, endPoint x: 229, endPoint y: 449, distance: 33.1
click at [227, 449] on datatable-header-cell "Gerenciador" at bounding box center [255, 448] width 89 height 45
drag, startPoint x: 237, startPoint y: 434, endPoint x: 275, endPoint y: 434, distance: 37.6
click at [275, 434] on span "Gerenciador" at bounding box center [252, 439] width 54 height 11
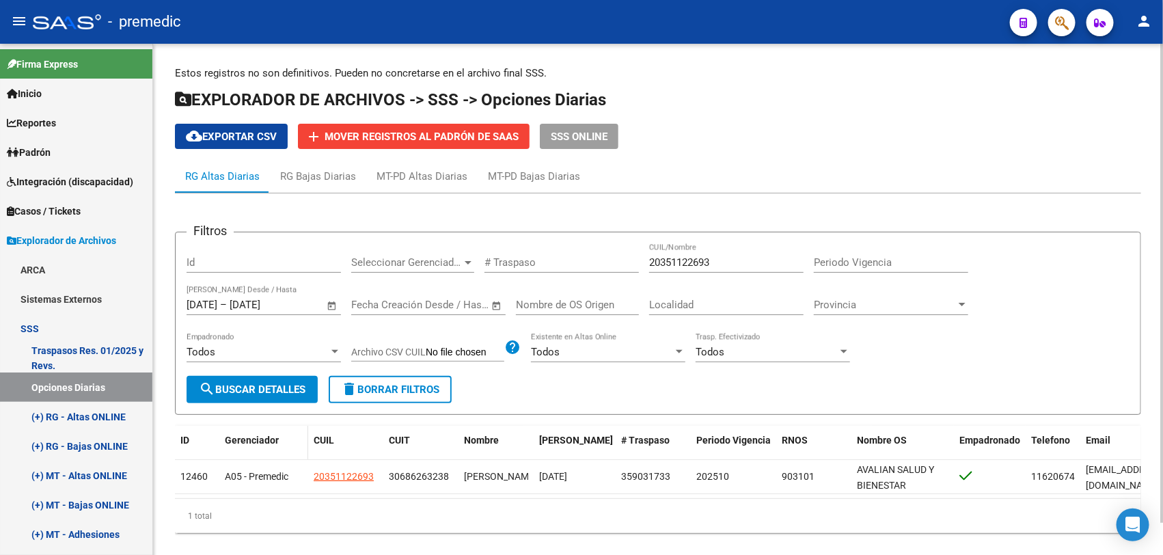
drag, startPoint x: 275, startPoint y: 434, endPoint x: 260, endPoint y: 441, distance: 15.9
click at [260, 441] on span "Gerenciador" at bounding box center [252, 439] width 54 height 11
click at [292, 400] on button "search Buscar Detalles" at bounding box center [251, 389] width 131 height 27
click at [736, 258] on input "20351122693" at bounding box center [726, 262] width 154 height 12
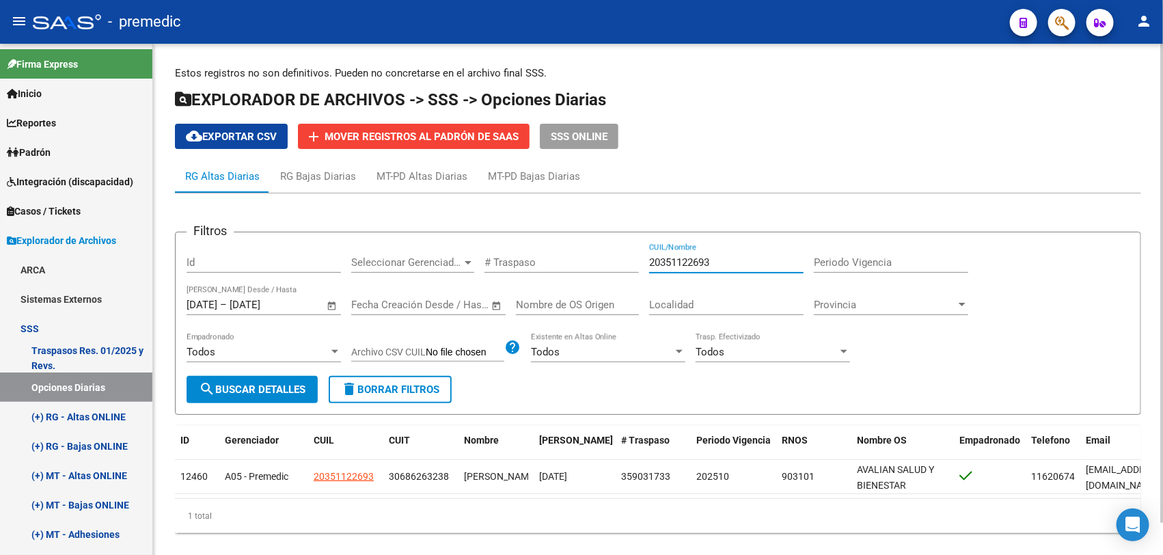
paste input "720966"
type input "27209662693"
click at [266, 410] on form "Filtros Id Seleccionar Gerenciador Seleccionar Gerenciador # Traspaso 272096626…" at bounding box center [658, 323] width 966 height 183
click at [272, 398] on button "search Buscar Detalles" at bounding box center [251, 389] width 131 height 27
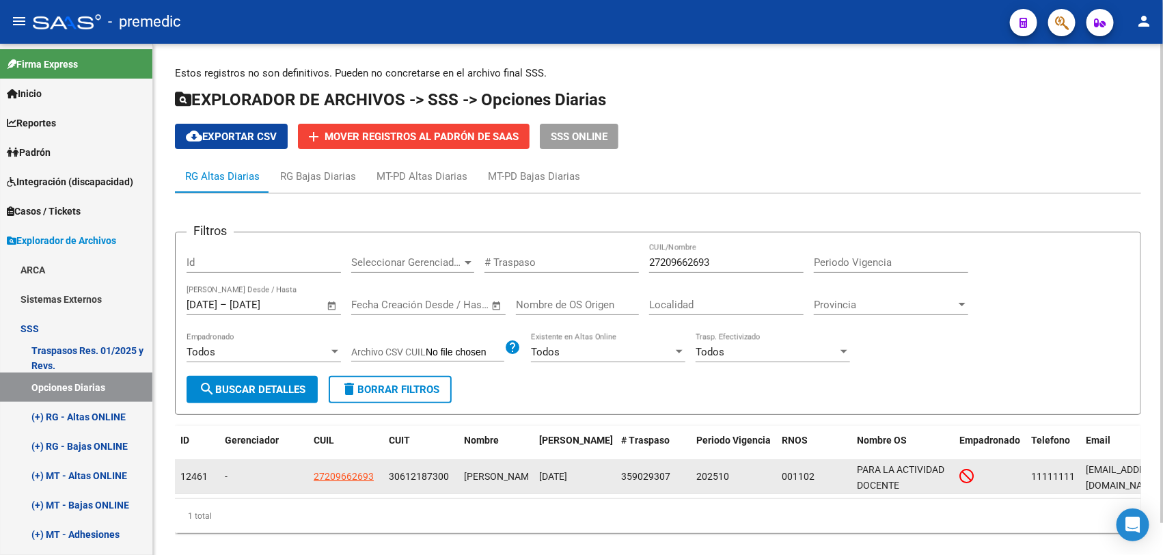
click at [322, 480] on app-link-go-to "27209662693" at bounding box center [344, 477] width 60 height 16
click at [332, 477] on span "27209662693" at bounding box center [344, 476] width 60 height 11
type textarea "27209662693"
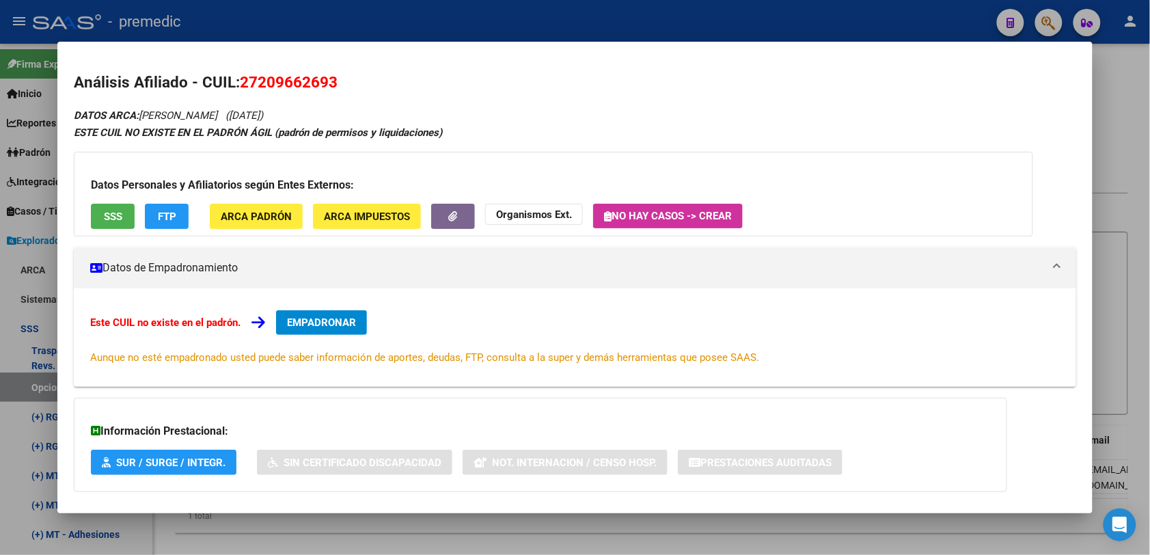
click at [330, 325] on span "EMPADRONAR" at bounding box center [321, 322] width 69 height 12
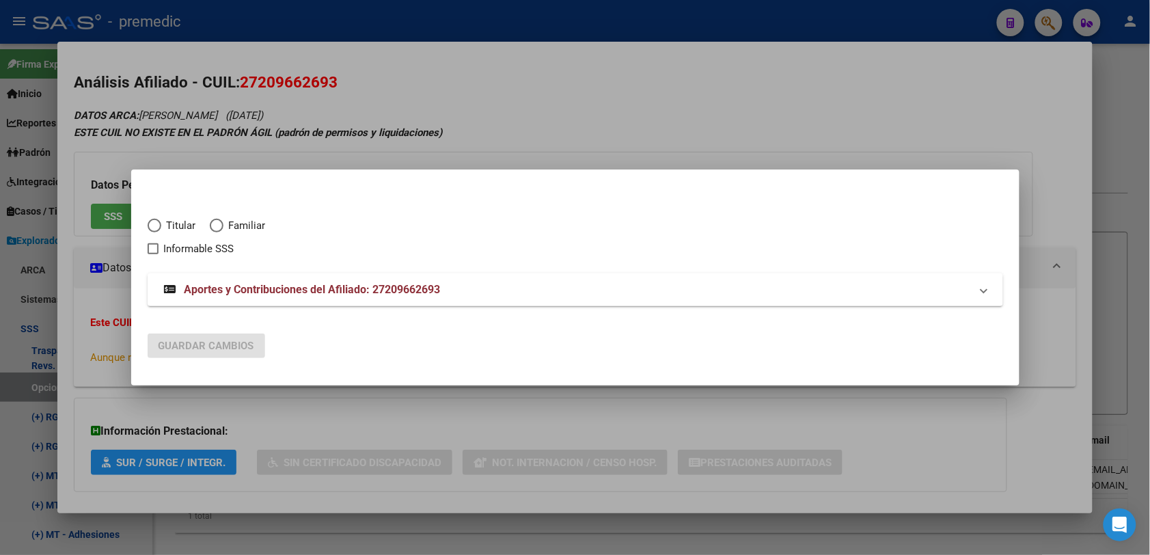
click at [159, 221] on span "Elija una opción" at bounding box center [155, 226] width 14 height 14
click at [159, 221] on input "Titular" at bounding box center [155, 226] width 14 height 14
radio input "true"
checkbox input "true"
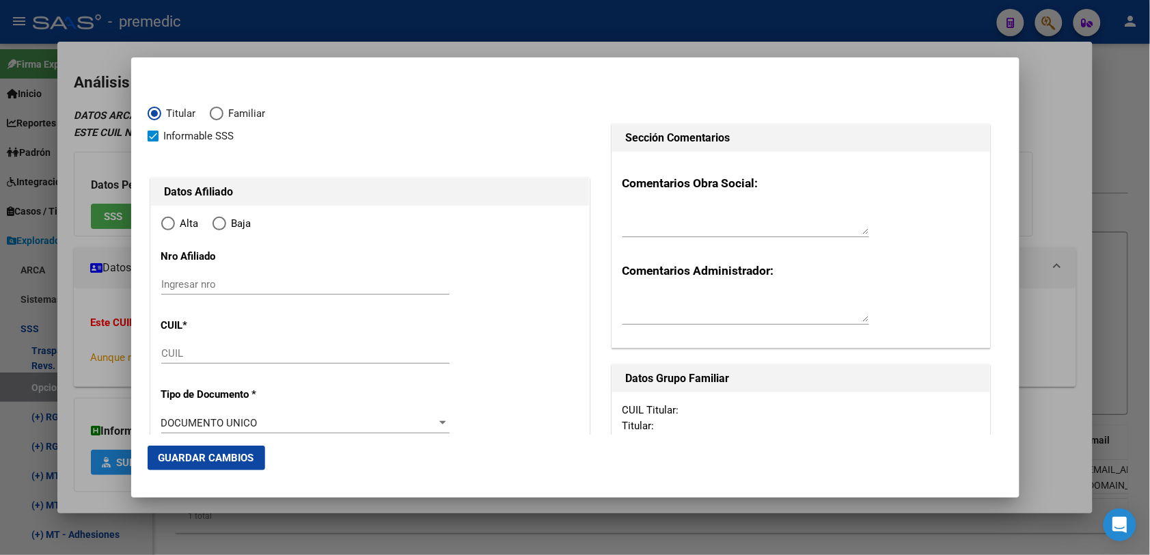
type input "27-20966269-3"
type input "20966269"
type input "HERNANDEZ"
type input "ANALIA MABEL"
type input "1969-12-21"
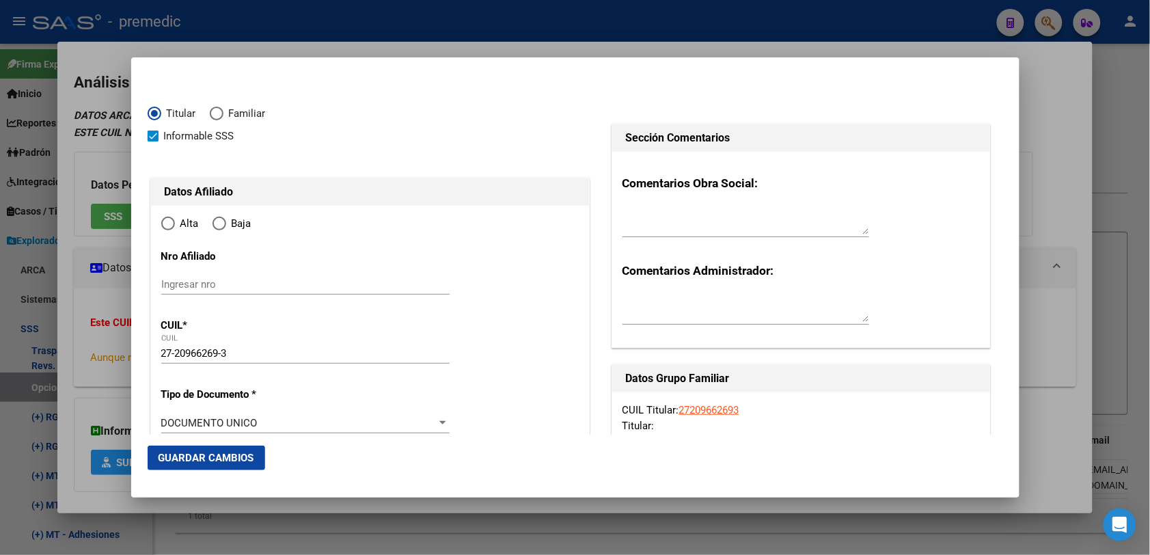
type input "VILLA LYNCH"
type input "1672"
type input "AZCUENEGA"
type input "202"
radio input "true"
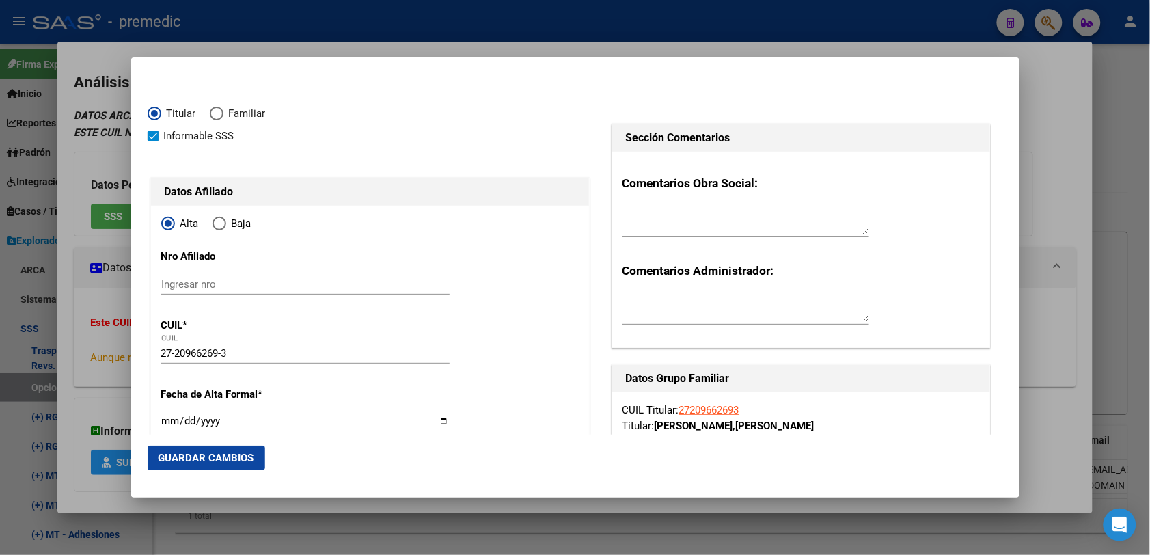
type input "VILLA LYNCH"
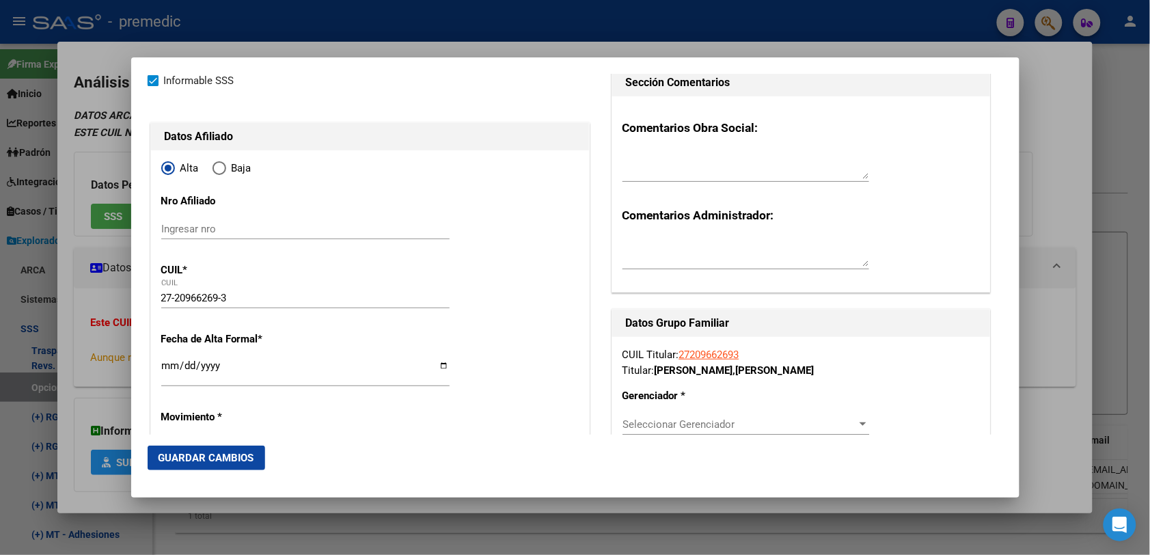
scroll to position [85, 0]
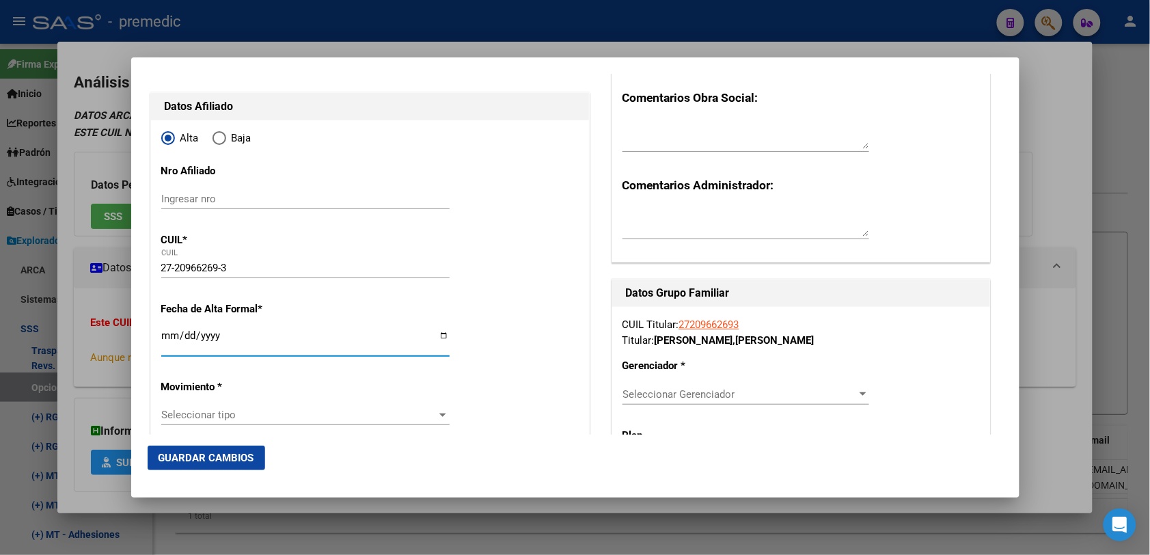
click at [167, 340] on input "Ingresar fecha" at bounding box center [305, 341] width 288 height 22
type input "[DATE]"
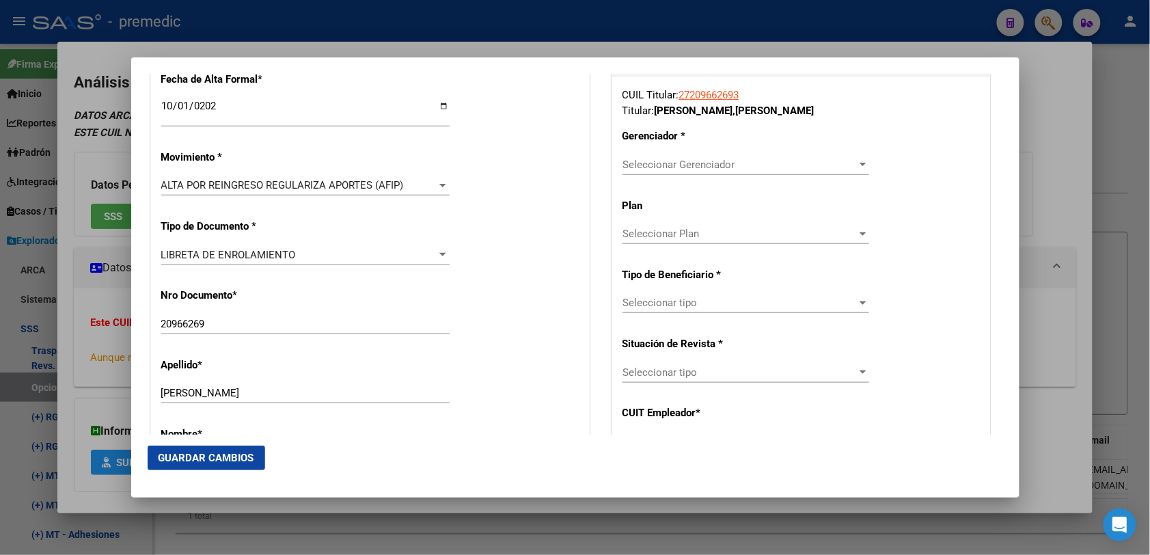
click at [251, 266] on div "LIBRETA DE ENROLAMIENTO Seleccionar tipo" at bounding box center [305, 261] width 288 height 33
click at [260, 258] on span "LIBRETA DE ENROLAMIENTO" at bounding box center [228, 255] width 135 height 12
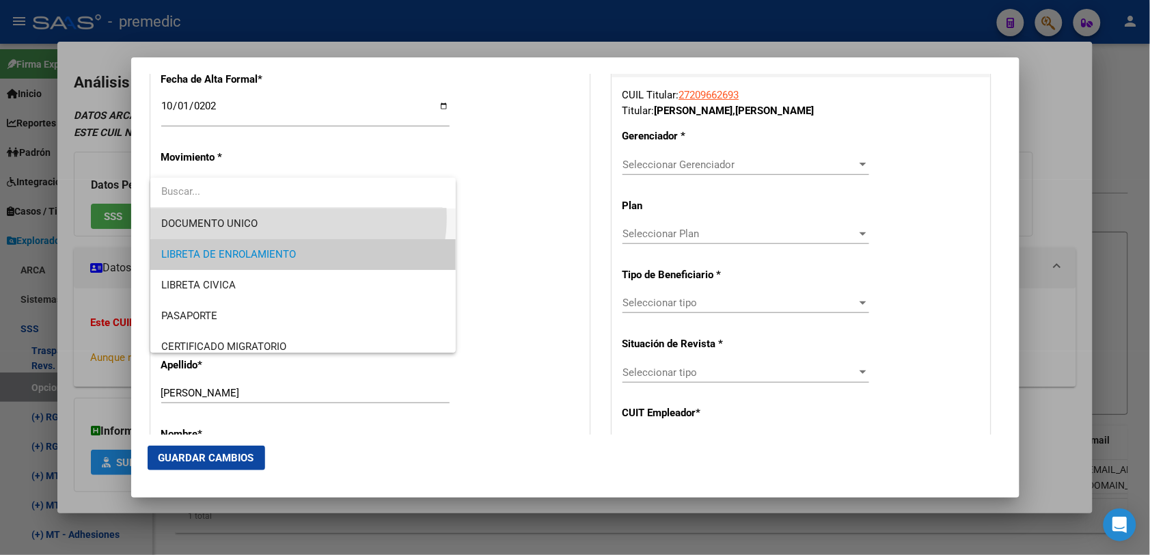
click at [298, 217] on span "DOCUMENTO UNICO" at bounding box center [302, 223] width 283 height 31
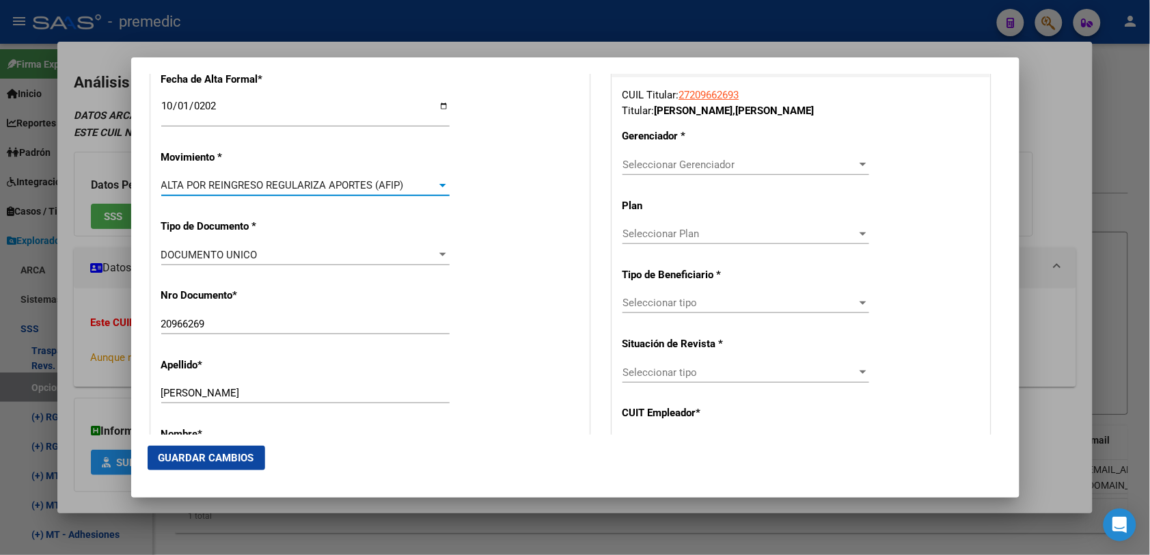
click at [291, 179] on span "ALTA POR REINGRESO REGULARIZA APORTES (AFIP)" at bounding box center [282, 185] width 243 height 12
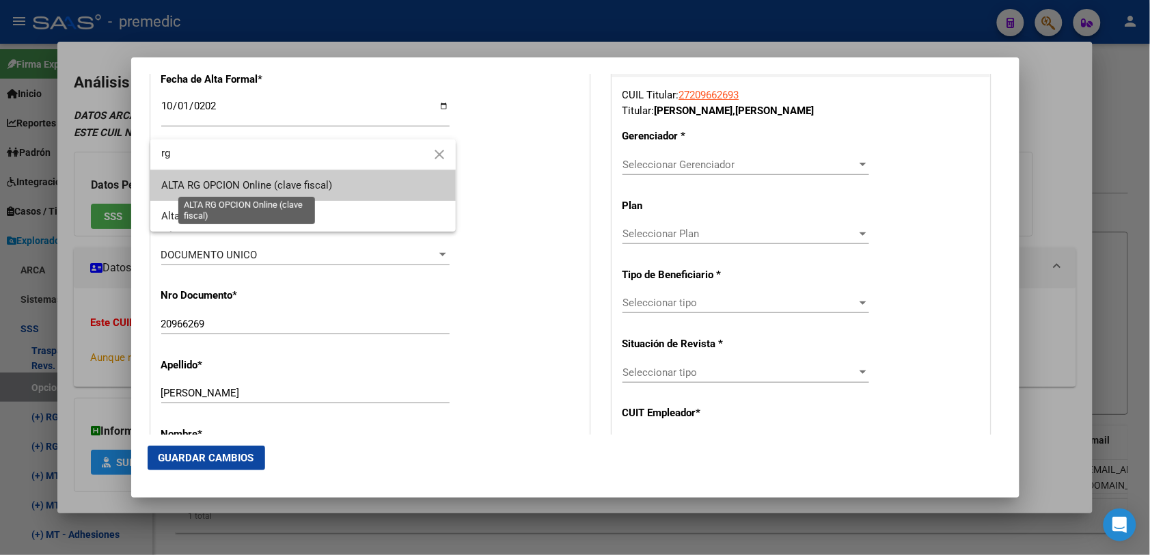
type input "rg"
click at [299, 182] on span "ALTA RG OPCION Online (clave fiscal)" at bounding box center [246, 185] width 171 height 12
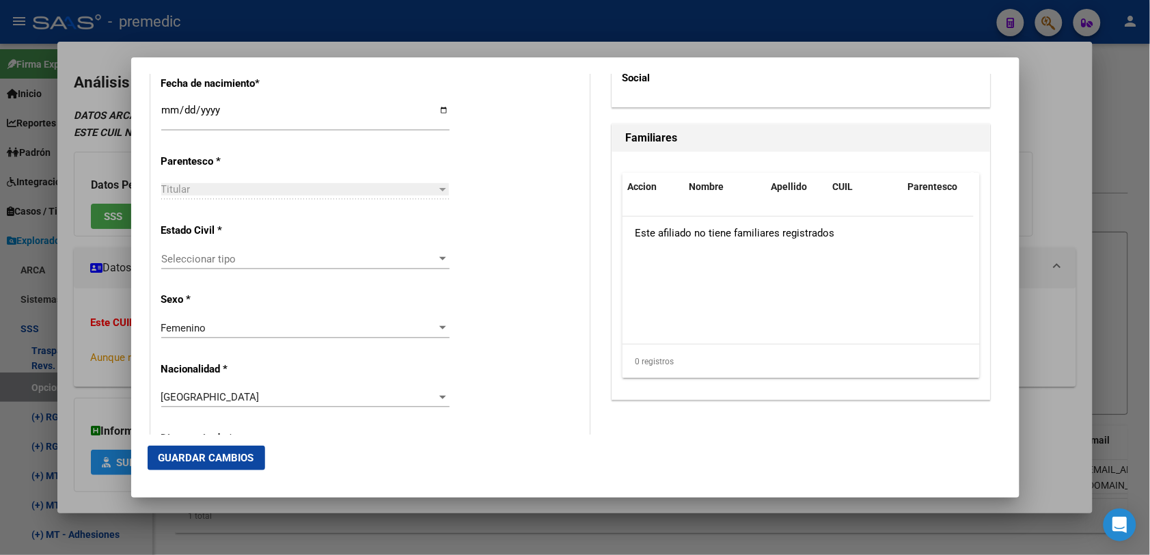
scroll to position [742, 0]
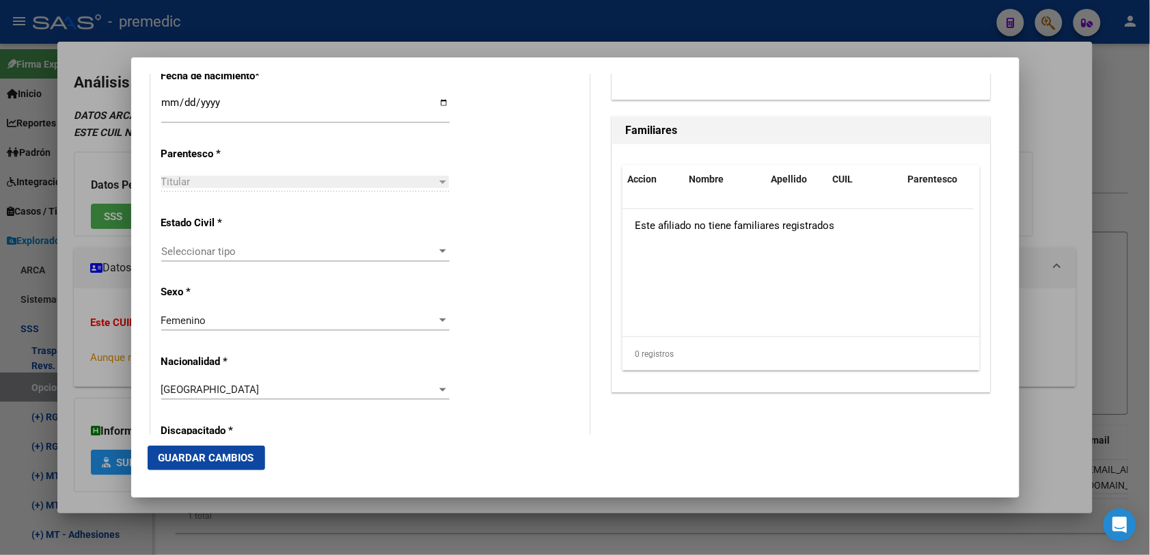
click at [191, 255] on span "Seleccionar tipo" at bounding box center [299, 251] width 276 height 12
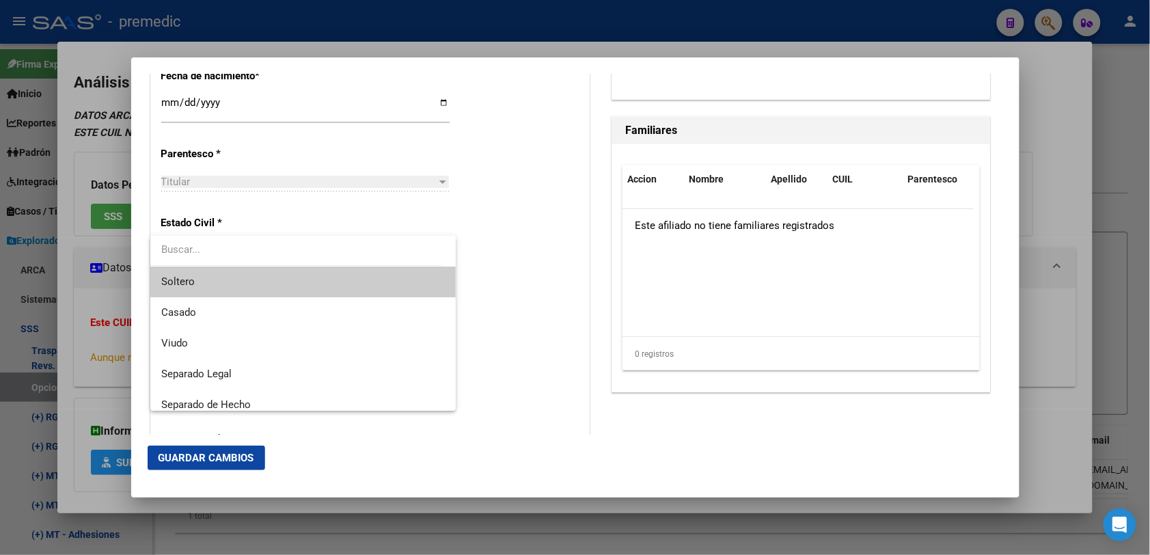
click at [195, 287] on span "Soltero" at bounding box center [302, 281] width 283 height 31
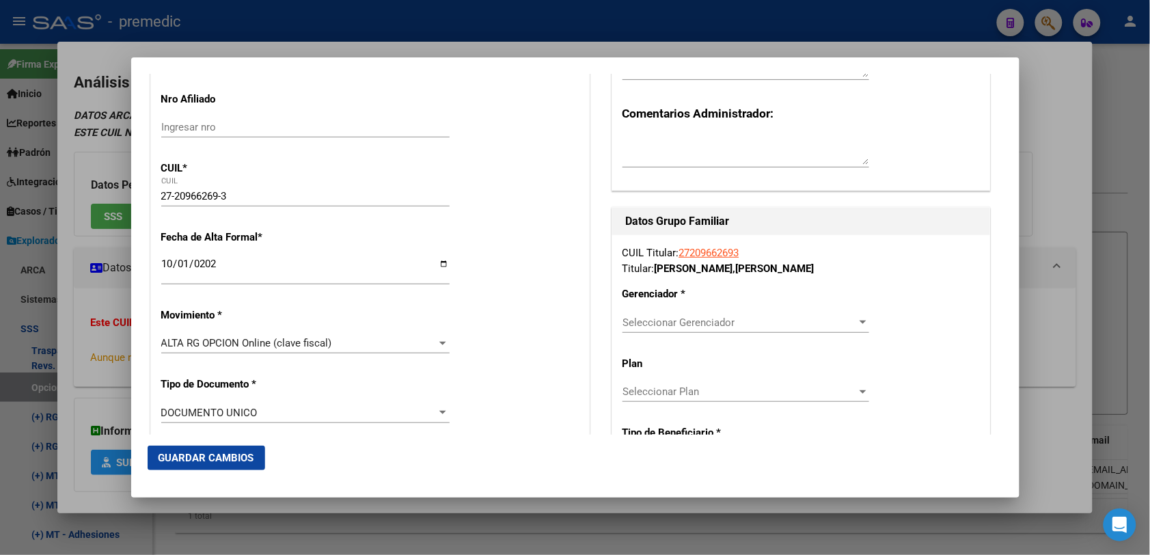
scroll to position [256, 0]
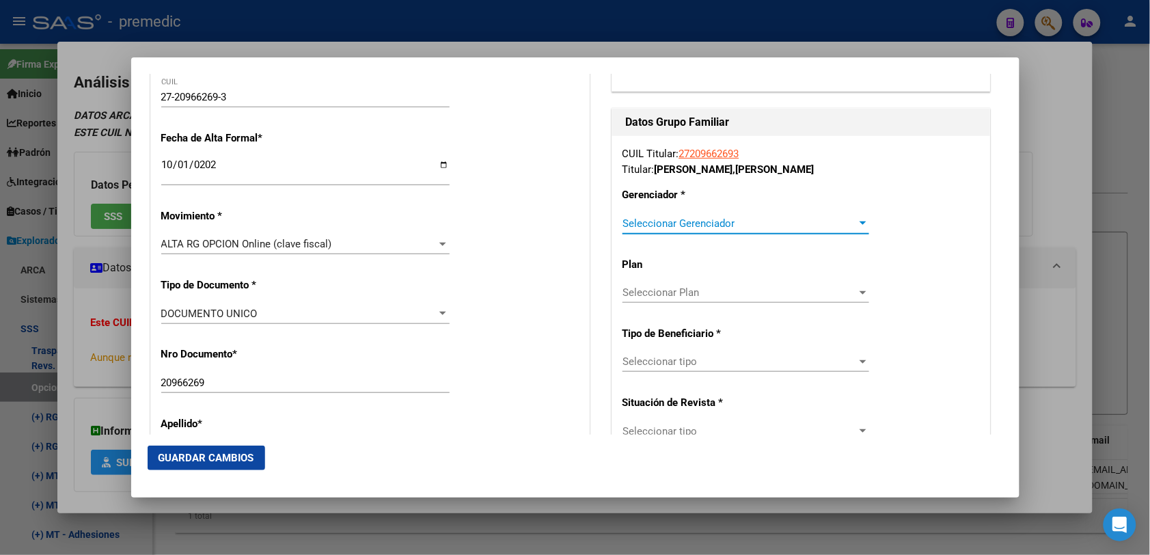
click at [697, 223] on span "Seleccionar Gerenciador" at bounding box center [739, 223] width 234 height 12
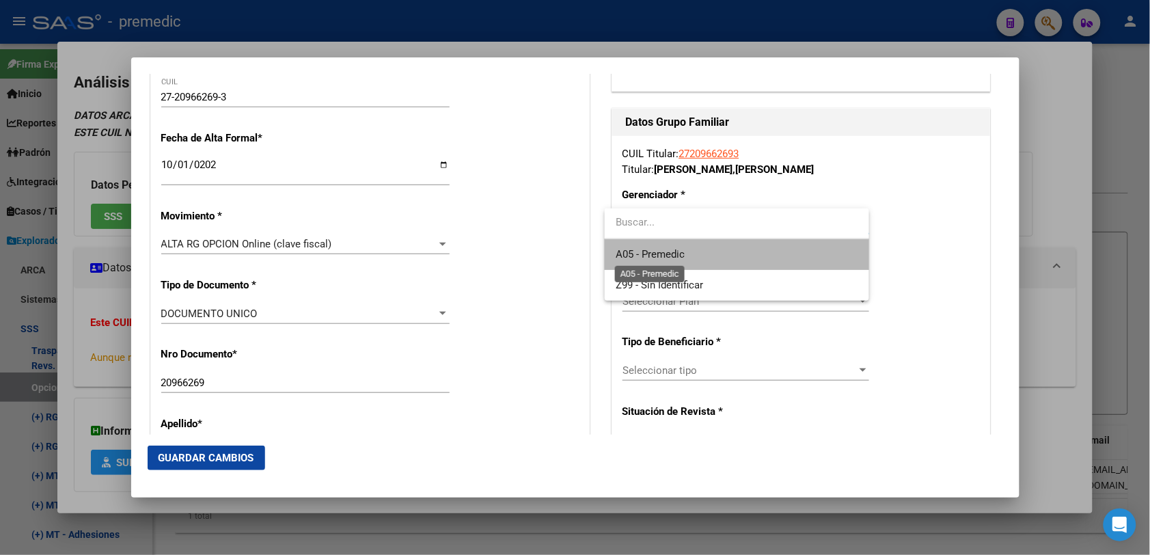
click at [684, 260] on span "A05 - Premedic" at bounding box center [649, 254] width 69 height 12
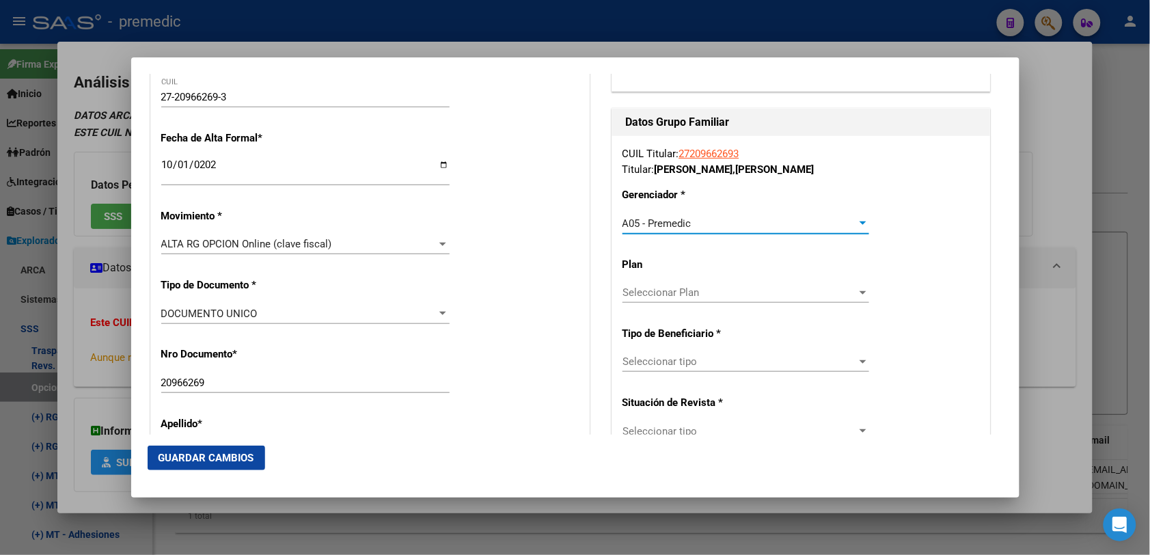
scroll to position [342, 0]
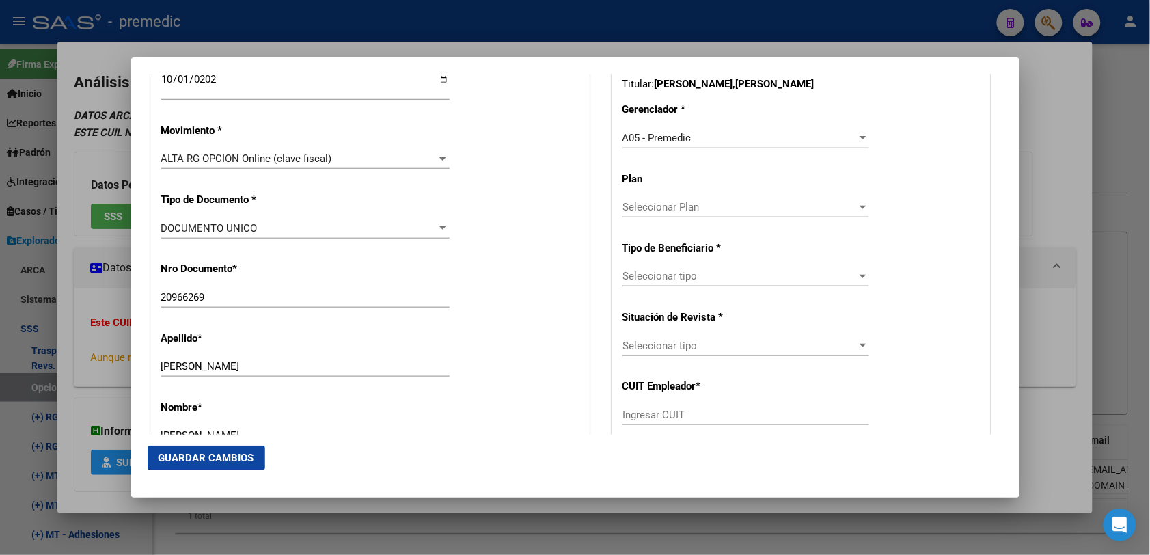
click at [698, 216] on div "Seleccionar Plan Seleccionar Plan" at bounding box center [745, 207] width 247 height 20
click at [667, 279] on div at bounding box center [575, 277] width 1150 height 555
click at [667, 280] on span "Seleccionar tipo" at bounding box center [739, 276] width 234 height 12
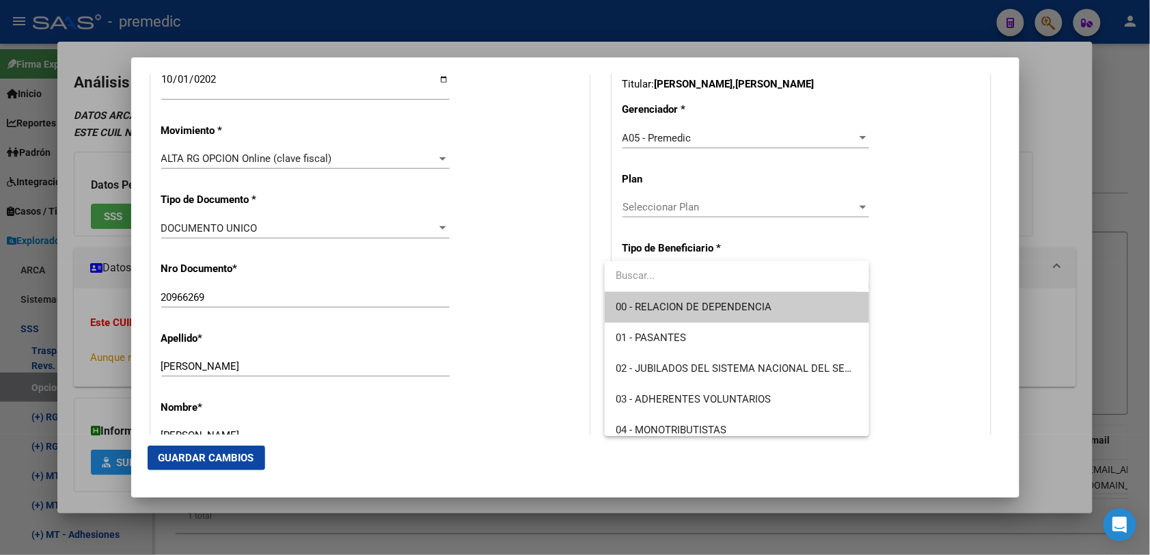
drag, startPoint x: 667, startPoint y: 280, endPoint x: 657, endPoint y: 309, distance: 30.2
click at [657, 309] on span "00 - RELACION DE DEPENDENCIA" at bounding box center [693, 307] width 156 height 12
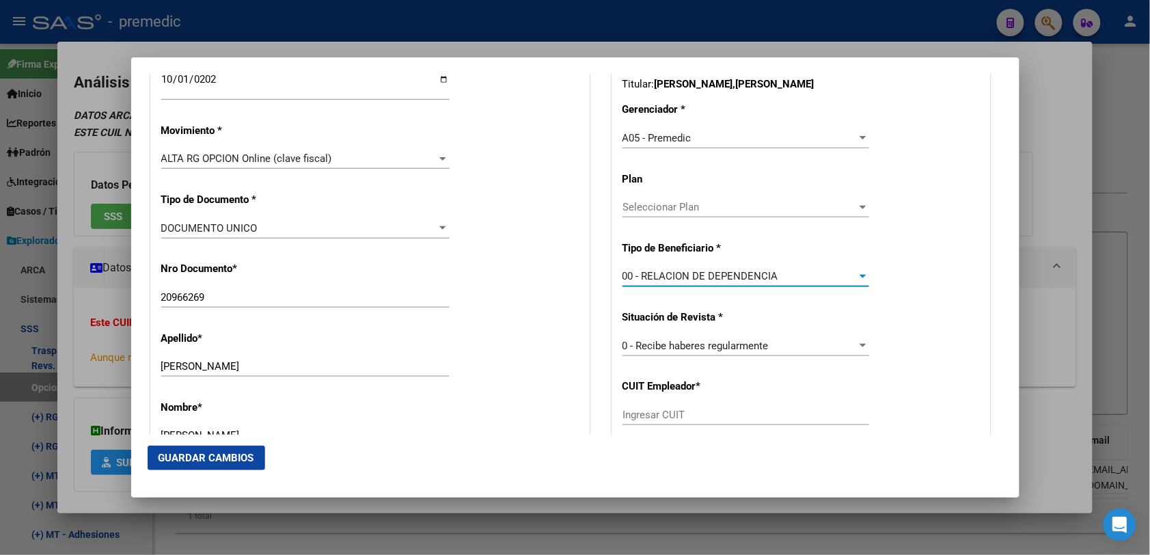
scroll to position [427, 0]
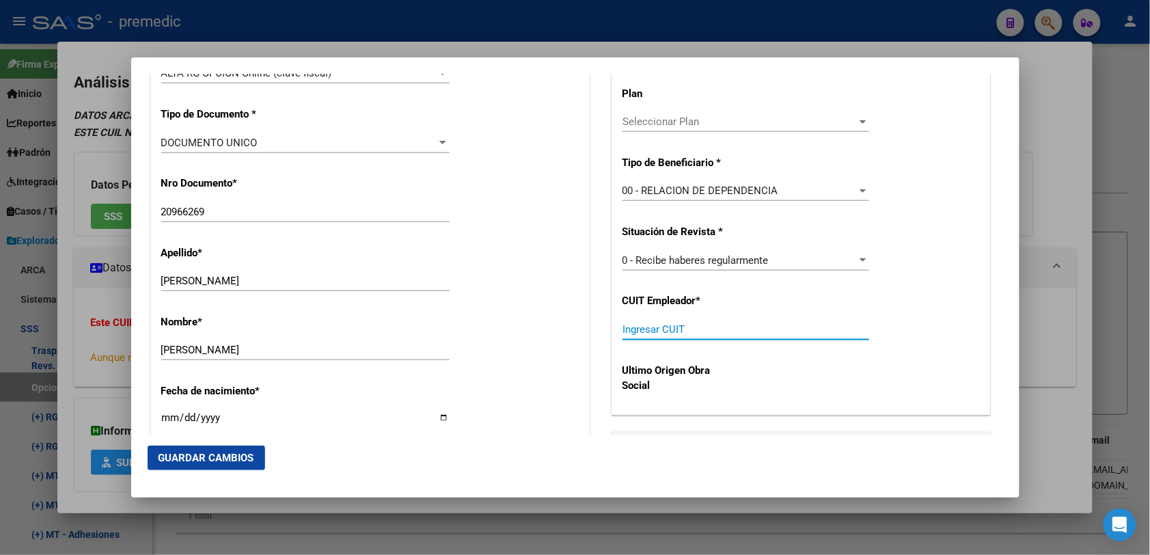
click at [658, 335] on input "Ingresar CUIT" at bounding box center [745, 329] width 247 height 12
paste input "30-61218730-0"
type input "30-61218730-0"
click at [197, 466] on button "Guardar Cambios" at bounding box center [206, 457] width 117 height 25
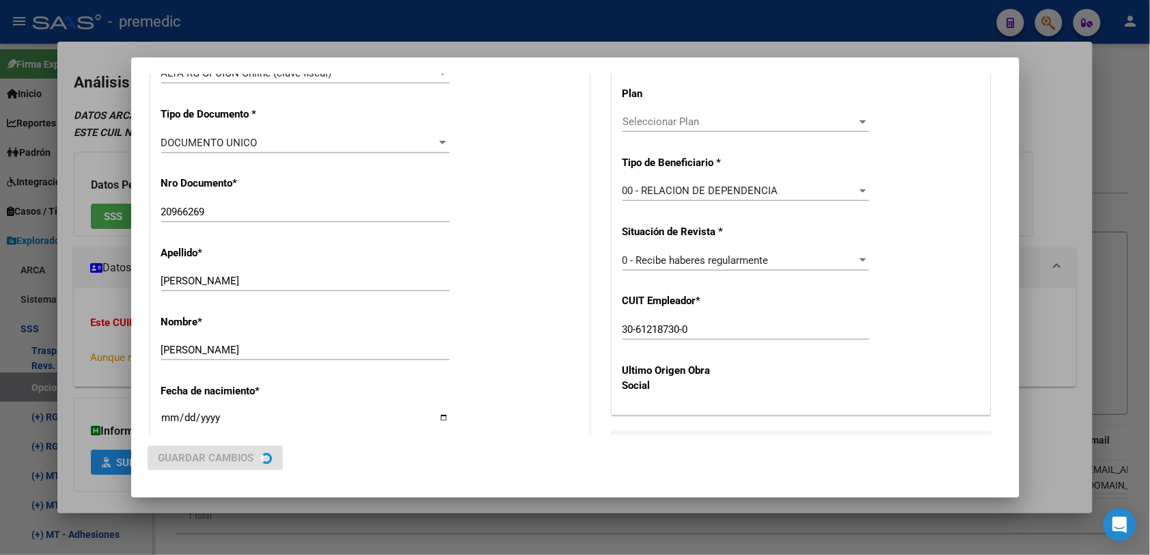
scroll to position [0, 0]
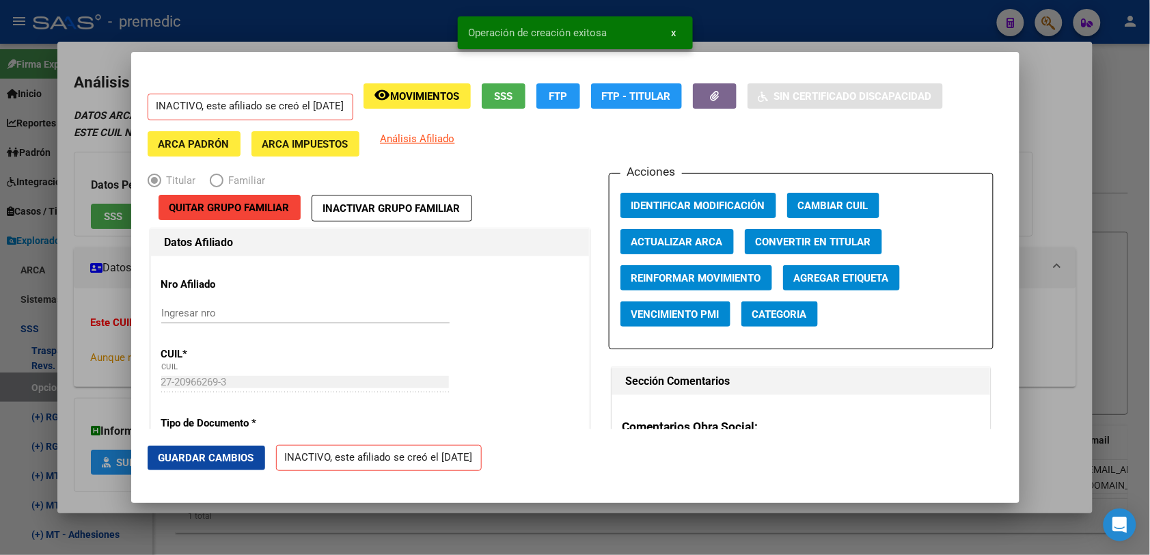
click at [1127, 86] on div at bounding box center [575, 277] width 1150 height 555
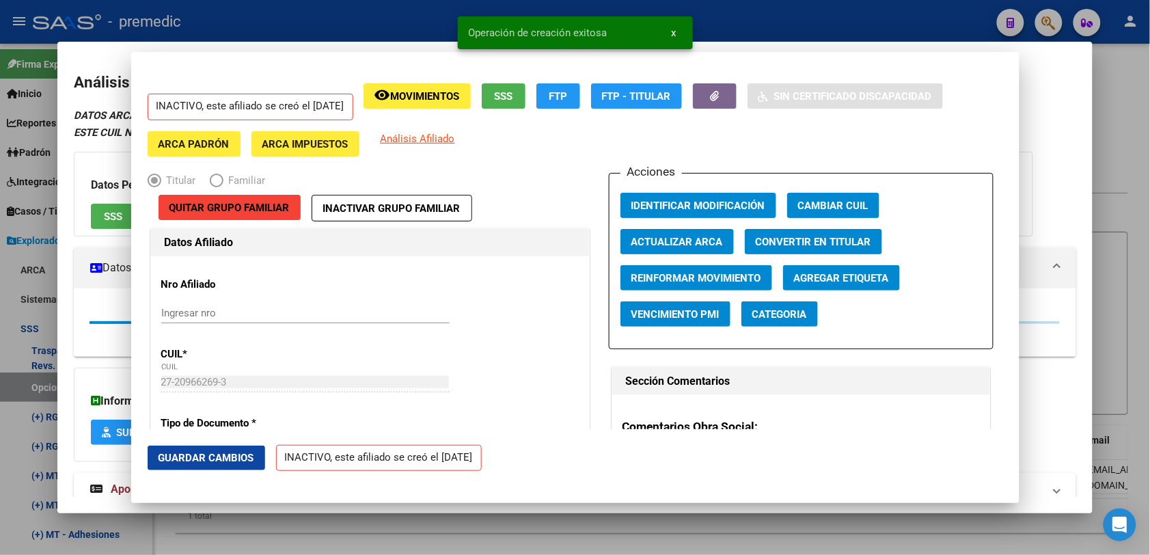
click at [1131, 82] on div at bounding box center [575, 277] width 1150 height 555
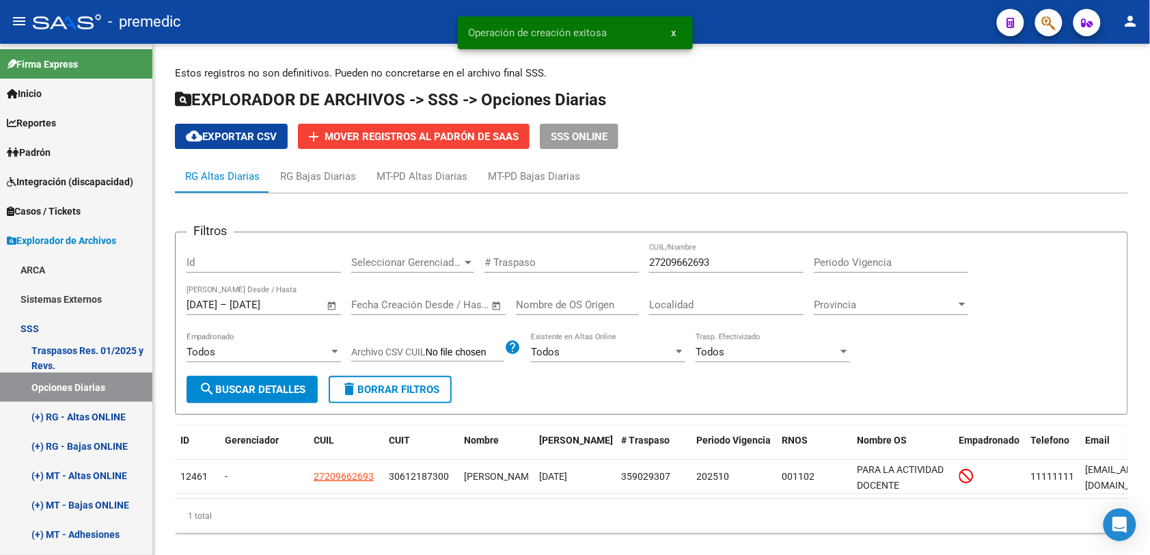
click at [1128, 82] on div "Estos registros no son definitivos. Pueden no concretarse en el archivo final S…" at bounding box center [651, 305] width 953 height 478
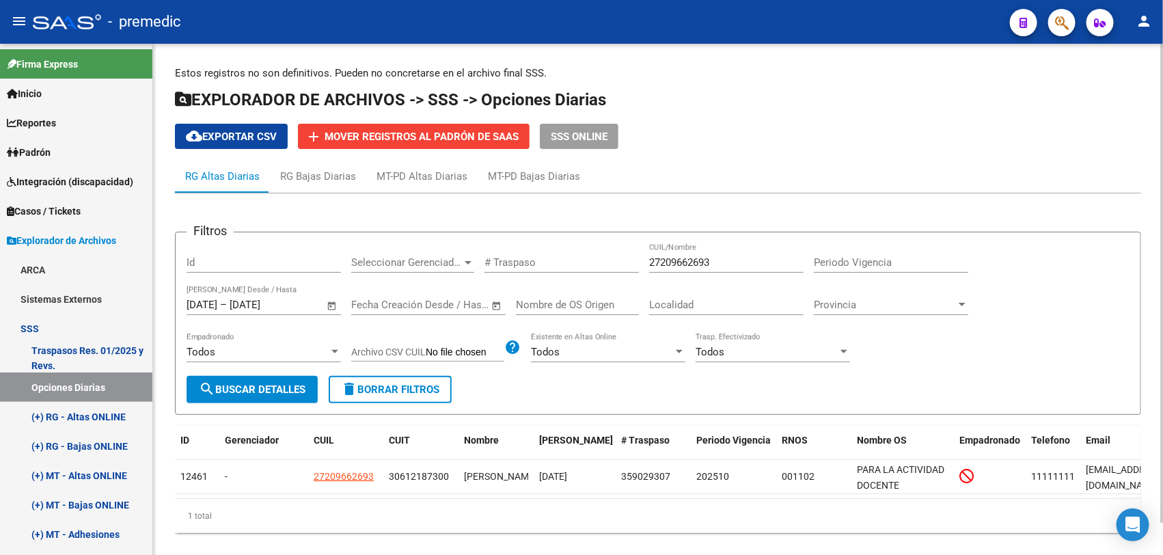
click at [759, 279] on div "27209662693 CUIL/Nombre" at bounding box center [726, 264] width 154 height 42
click at [758, 268] on div "27209662693 CUIL/Nombre" at bounding box center [726, 257] width 154 height 29
click at [758, 260] on input "27209662693" at bounding box center [726, 262] width 154 height 12
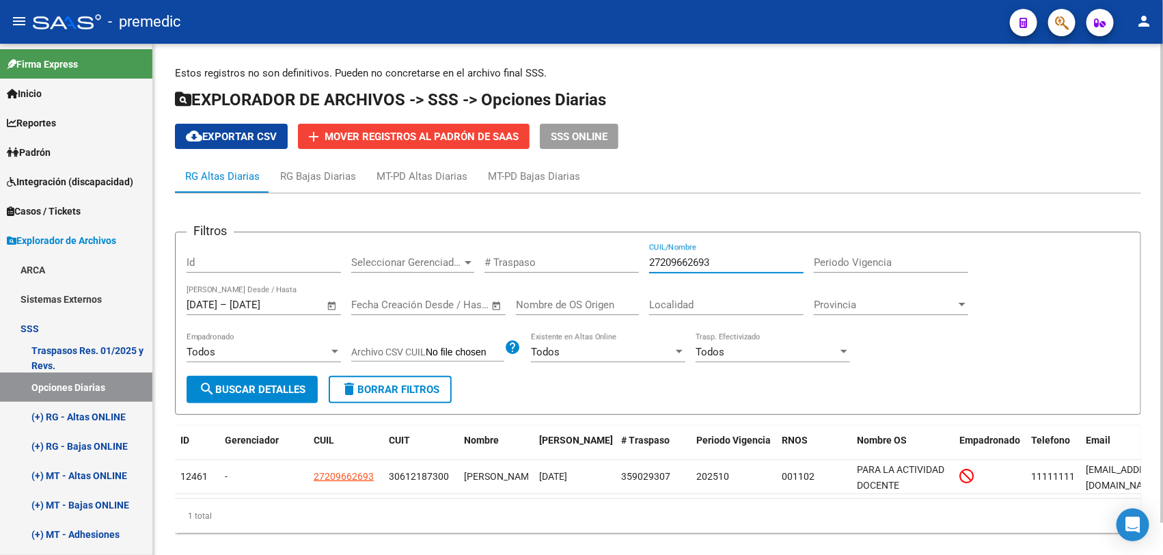
paste input "19039277"
type input "27219039277"
click at [271, 376] on button "search Buscar Detalles" at bounding box center [251, 389] width 131 height 27
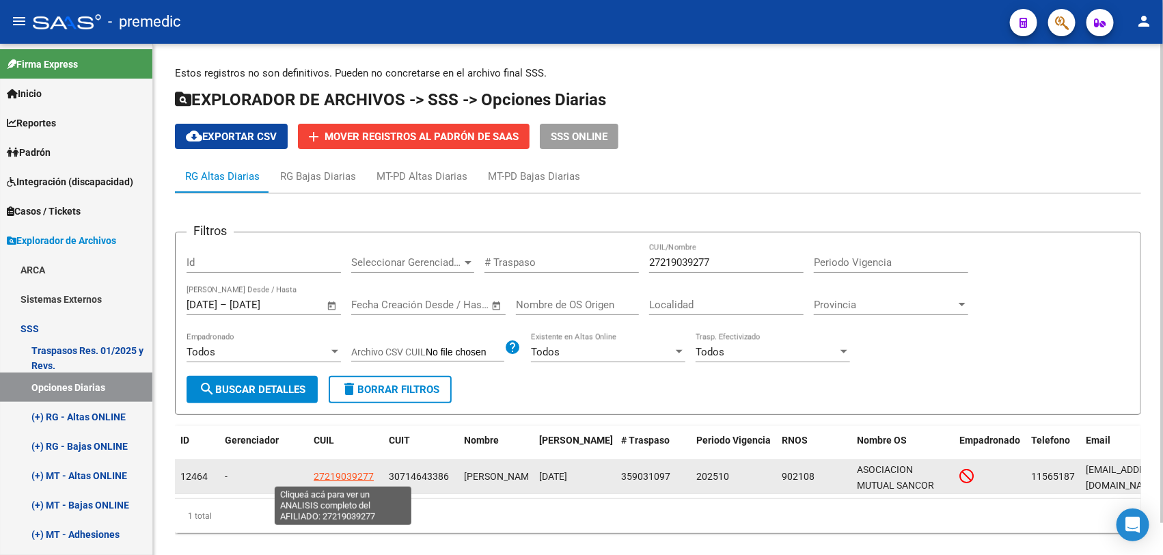
click at [344, 471] on span "27219039277" at bounding box center [344, 476] width 60 height 11
type textarea "27219039277"
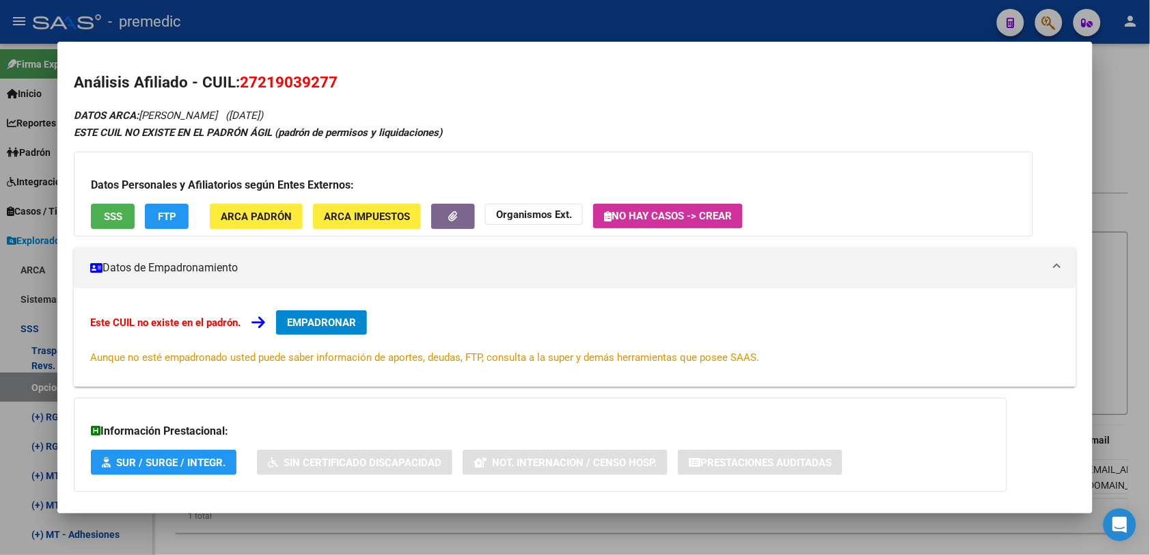
click at [338, 343] on div "Este CUIL no existe en el padrón. EMPADRONAR Aunque no esté empadronado usted p…" at bounding box center [574, 337] width 969 height 55
click at [339, 322] on span "EMPADRONAR" at bounding box center [321, 322] width 69 height 12
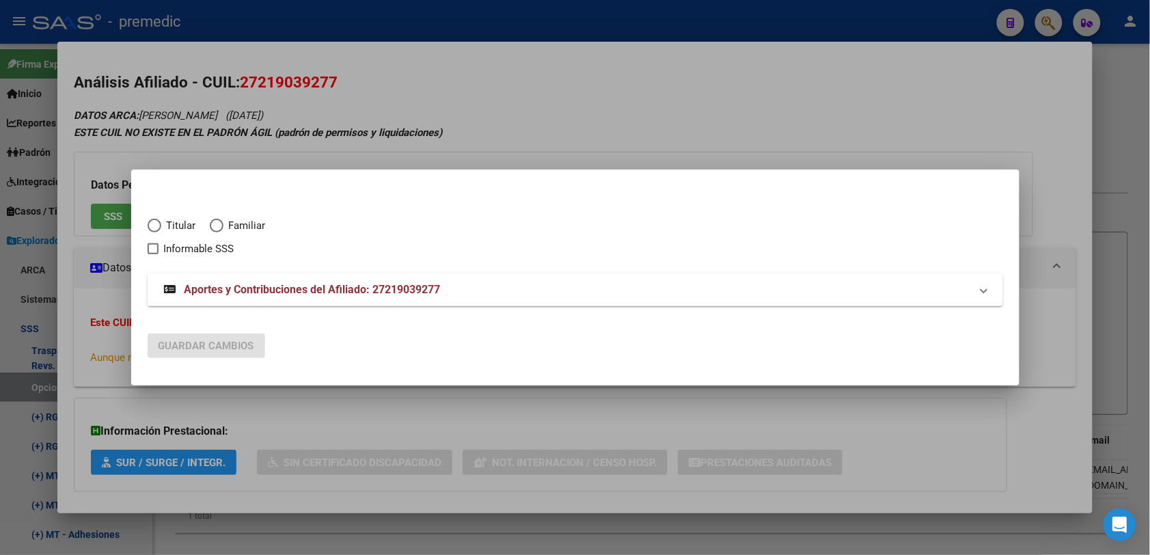
click at [173, 217] on div "Titular Familiar Informable SSS" at bounding box center [575, 229] width 855 height 55
click at [183, 236] on mat-radio-button "Titular" at bounding box center [179, 229] width 62 height 23
click at [179, 220] on span "Titular" at bounding box center [178, 226] width 35 height 16
click at [161, 220] on input "Titular" at bounding box center [155, 226] width 14 height 14
radio input "true"
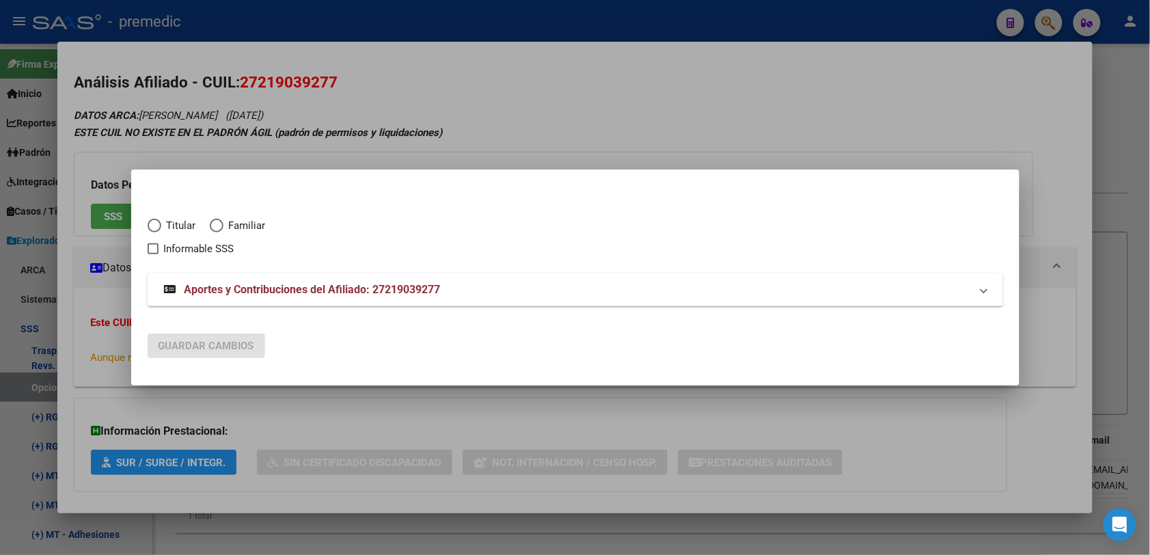
checkbox input "true"
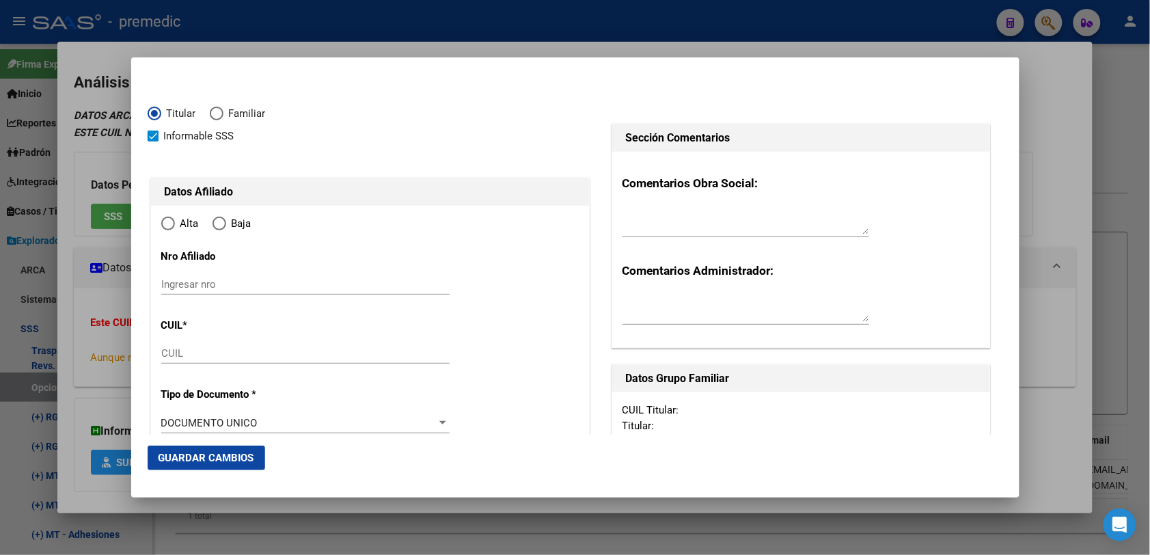
type input "27-21903927-7"
type input "21903927"
type input "QUIROGA SANDRA KARINA"
type input "1970-10-18"
type input "VILLA [PERSON_NAME]"
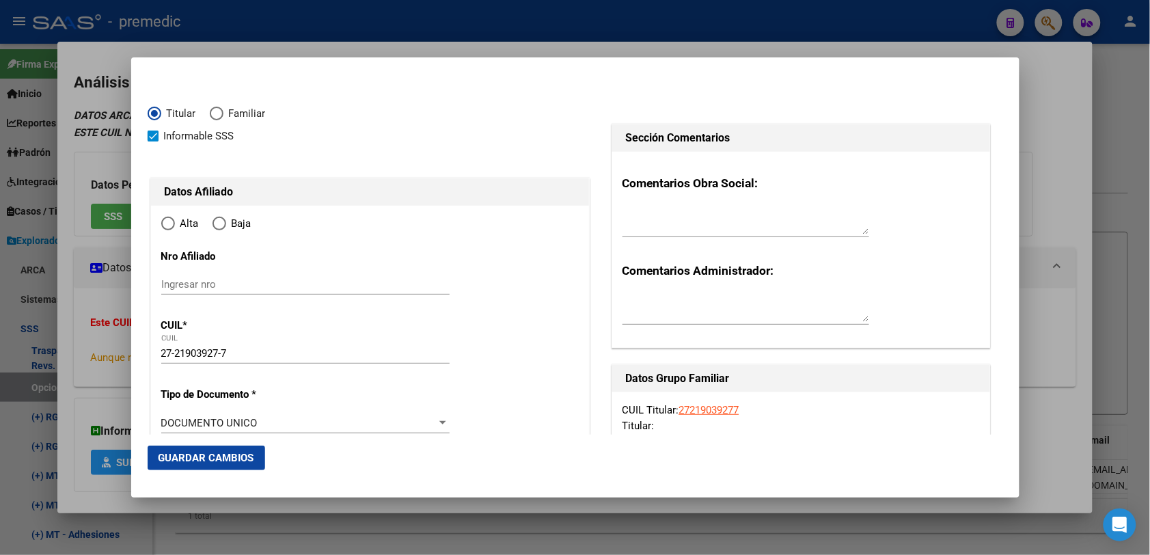
type input "1653"
type input "MAIPU"
type input "3148"
type input "01"
radio input "true"
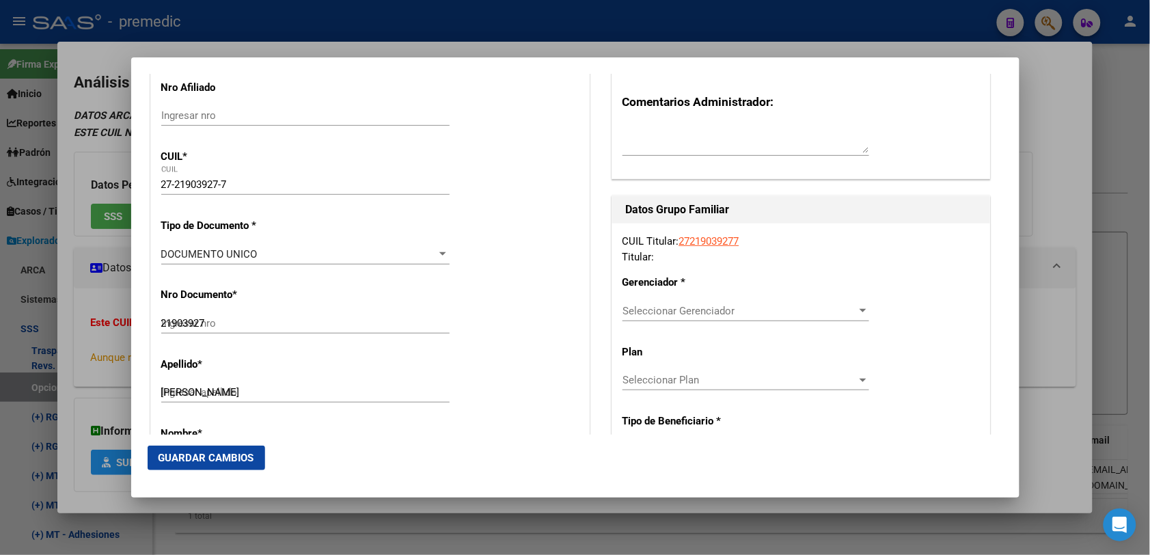
type input "VILLA [PERSON_NAME]"
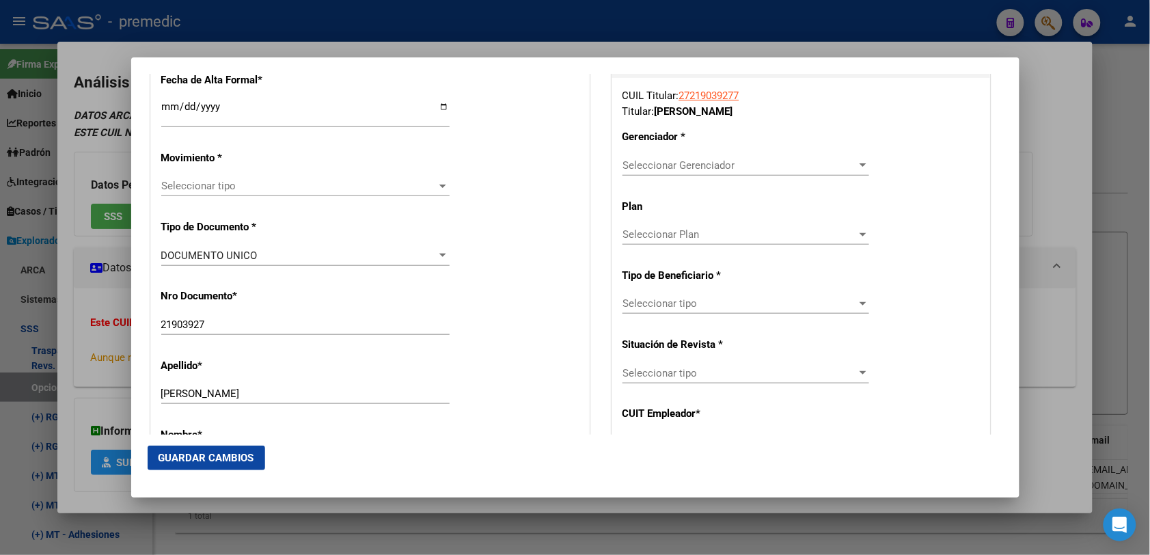
scroll to position [342, 0]
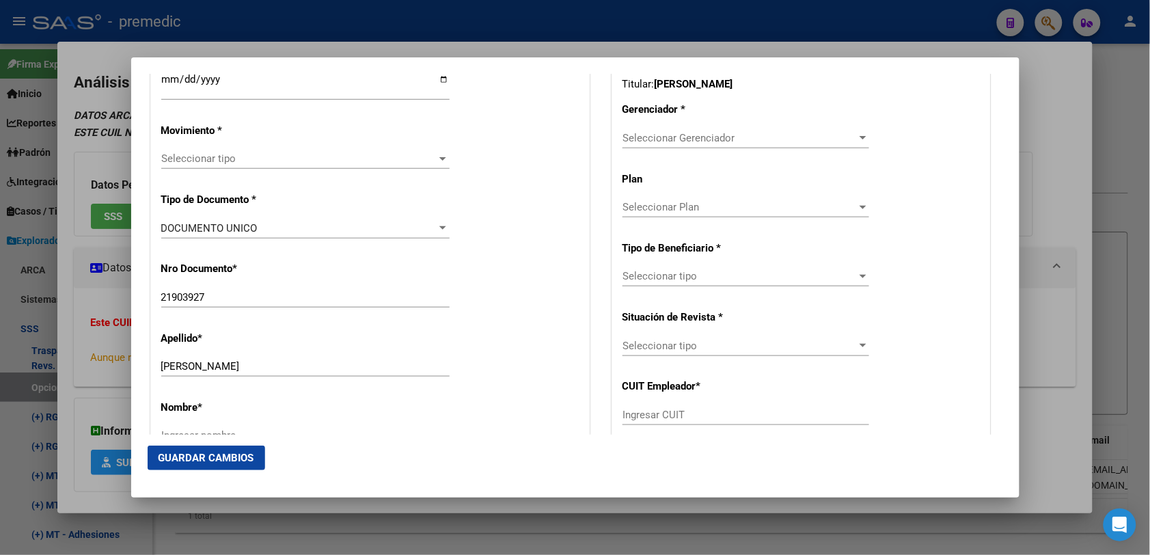
click at [208, 151] on div "Seleccionar tipo Seleccionar tipo" at bounding box center [305, 158] width 288 height 20
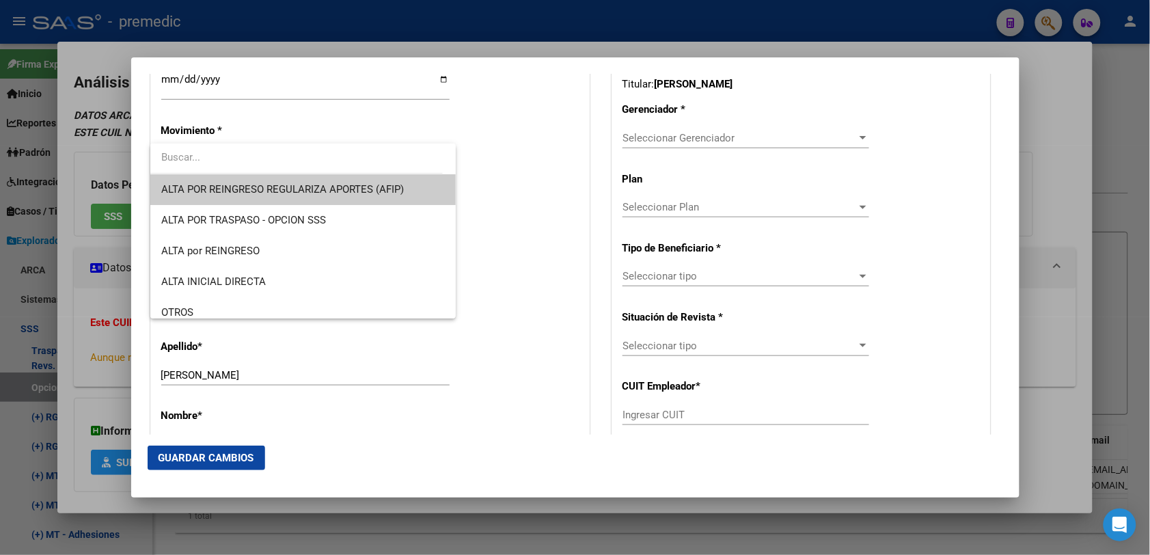
drag, startPoint x: 210, startPoint y: 186, endPoint x: 236, endPoint y: 152, distance: 42.5
click at [236, 152] on div "ALTA POR REINGRESO REGULARIZA APORTES (AFIP) ALTA POR TRASPASO - OPCION SSS ALT…" at bounding box center [302, 230] width 305 height 175
click at [236, 150] on input "dropdown search" at bounding box center [296, 157] width 292 height 31
click at [165, 82] on div at bounding box center [575, 277] width 1150 height 555
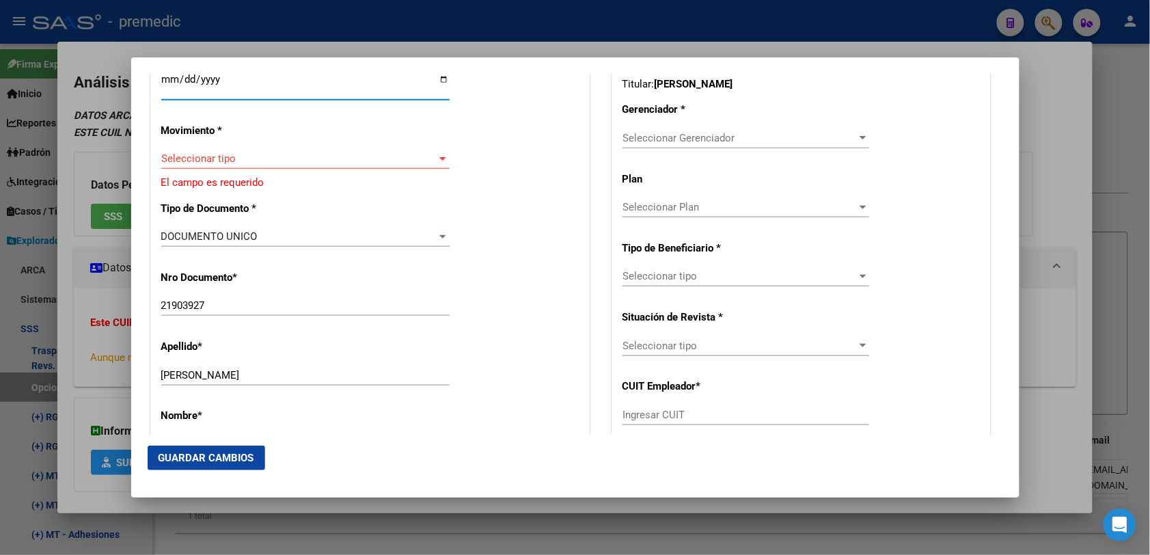
click at [165, 82] on input "Ingresar fecha" at bounding box center [305, 85] width 288 height 22
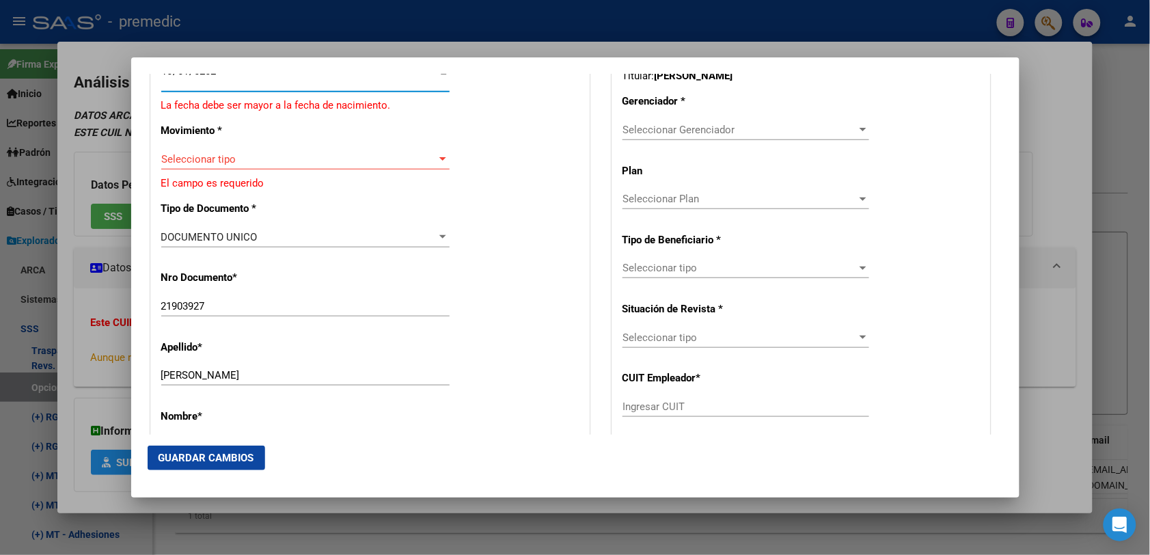
type input "[DATE]"
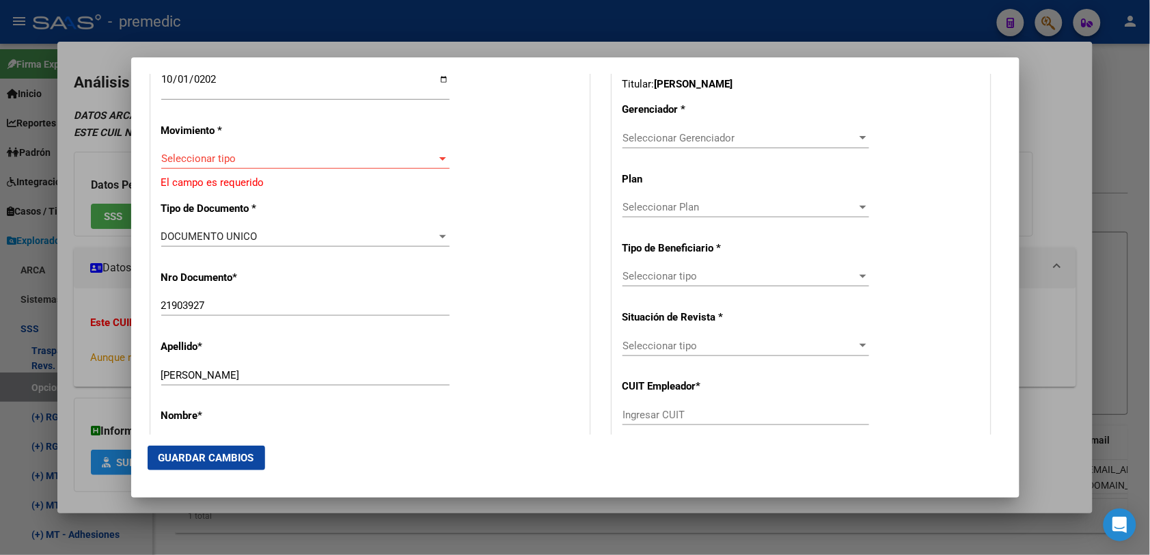
click at [197, 158] on span "Seleccionar tipo" at bounding box center [299, 158] width 276 height 12
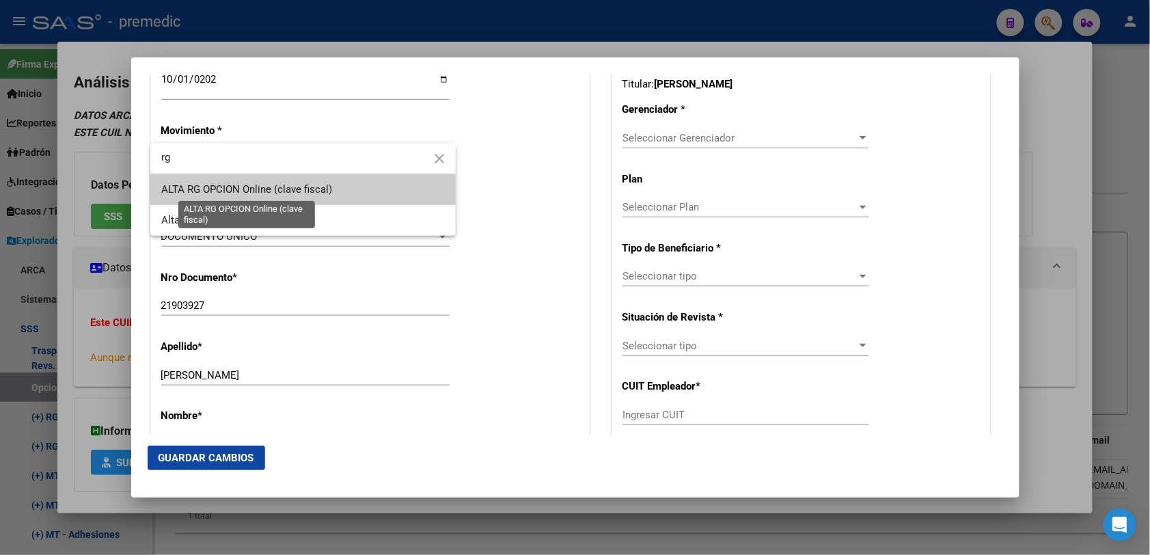
type input "rg"
click at [193, 186] on span "ALTA RG OPCION Online (clave fiscal)" at bounding box center [246, 189] width 171 height 12
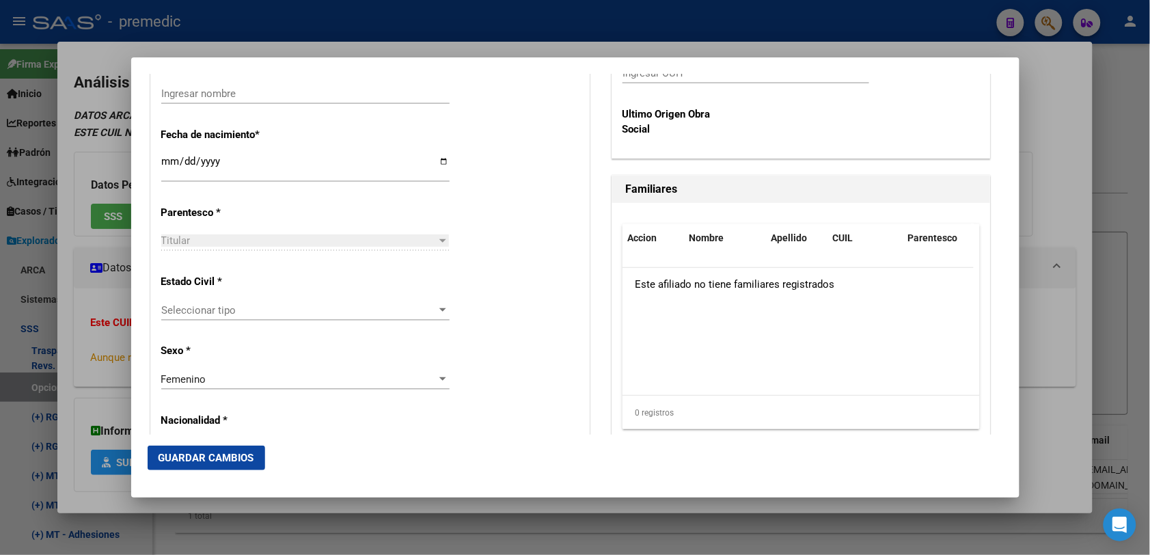
scroll to position [598, 0]
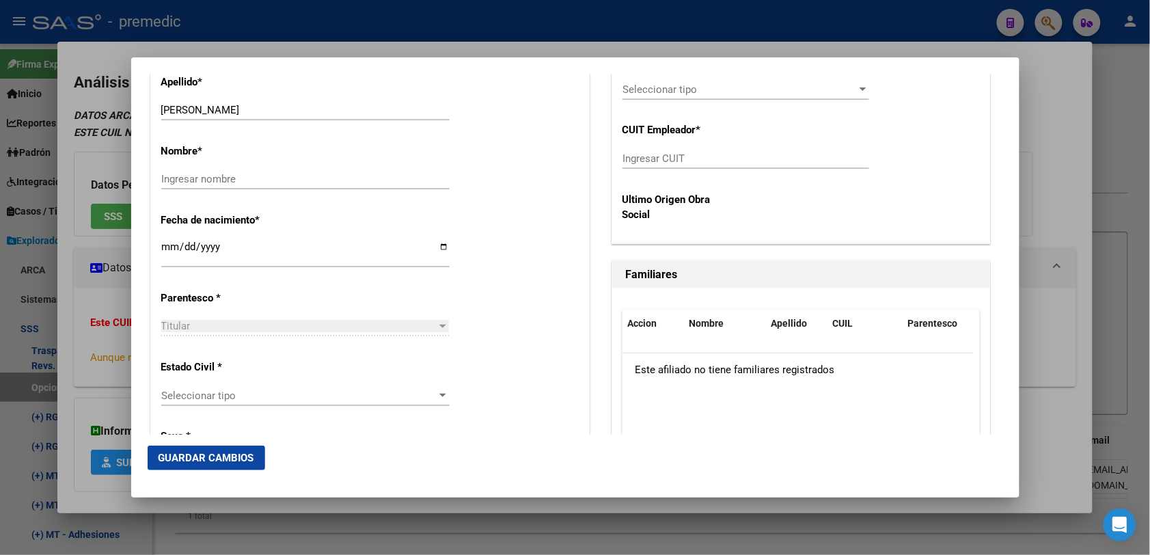
drag, startPoint x: 295, startPoint y: 101, endPoint x: 241, endPoint y: 105, distance: 54.1
click at [241, 105] on div "QUIROGA SANDRA KARINA Ingresar apellido" at bounding box center [305, 110] width 288 height 20
click at [227, 105] on input "QUIROGA SANDRA KARINA" at bounding box center [305, 110] width 288 height 12
drag, startPoint x: 227, startPoint y: 105, endPoint x: 282, endPoint y: 111, distance: 55.0
click at [282, 111] on input "QUIROGA SANDRA KARINA" at bounding box center [305, 110] width 288 height 12
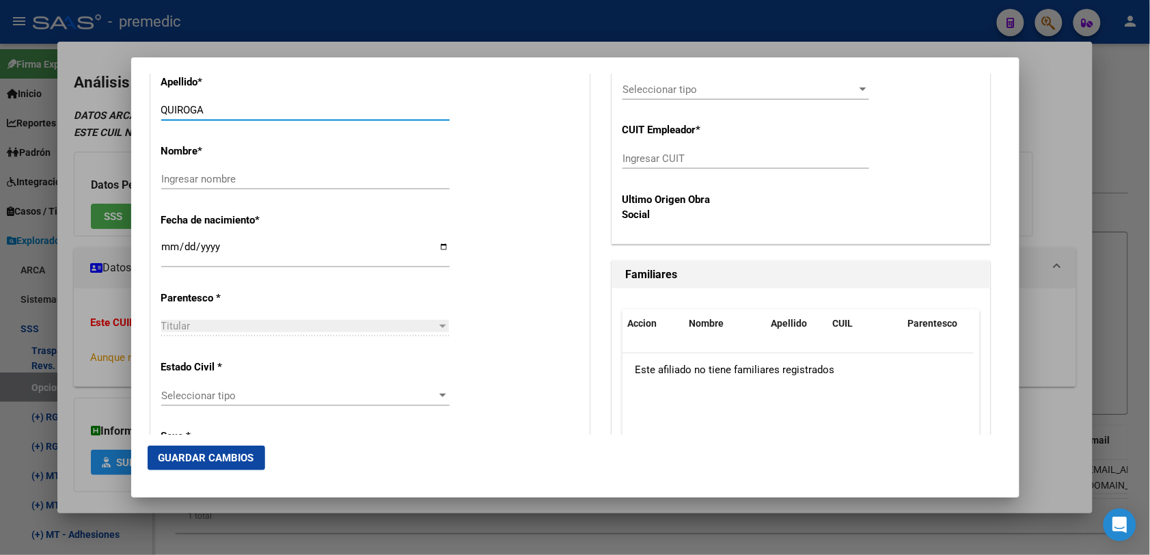
type input "QUIROGA"
drag, startPoint x: 156, startPoint y: 174, endPoint x: 171, endPoint y: 175, distance: 15.0
click at [174, 176] on input "Ingresar nombre" at bounding box center [305, 179] width 288 height 12
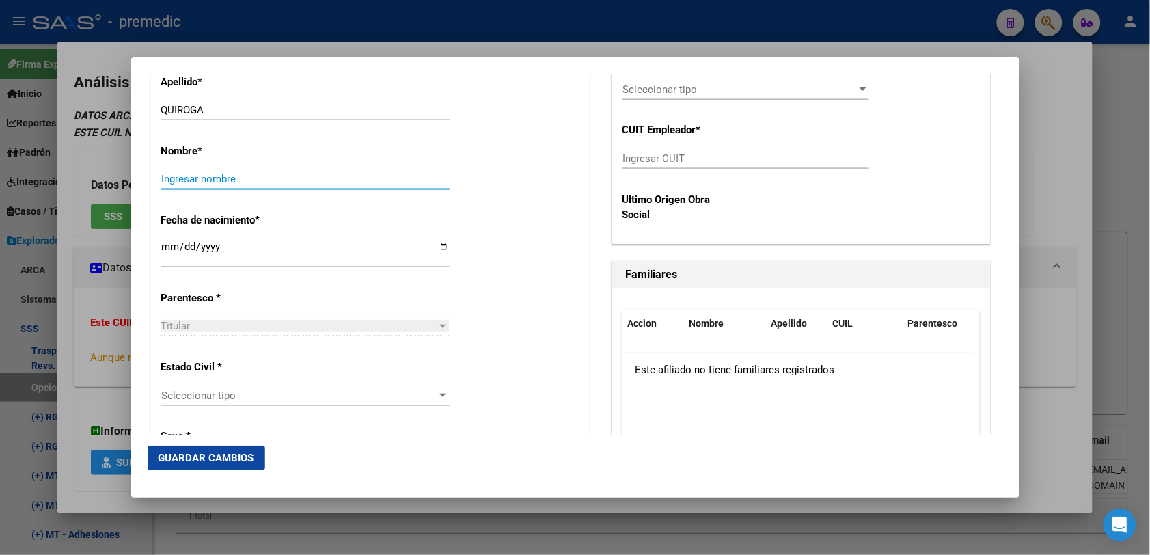
paste input "SANDRA KARINA"
type input "SANDRA KARINA"
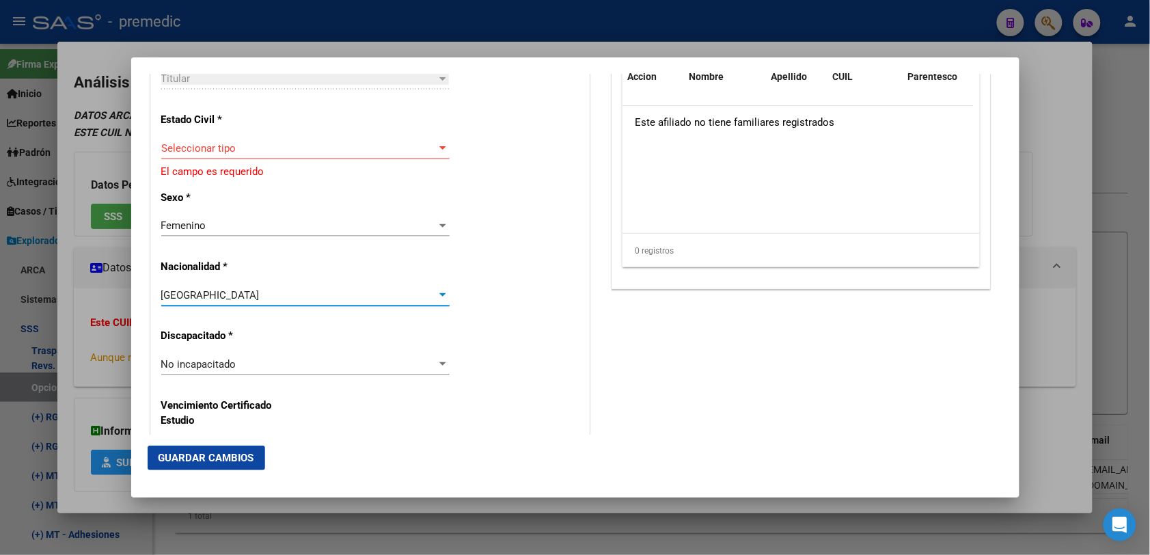
scroll to position [816, 0]
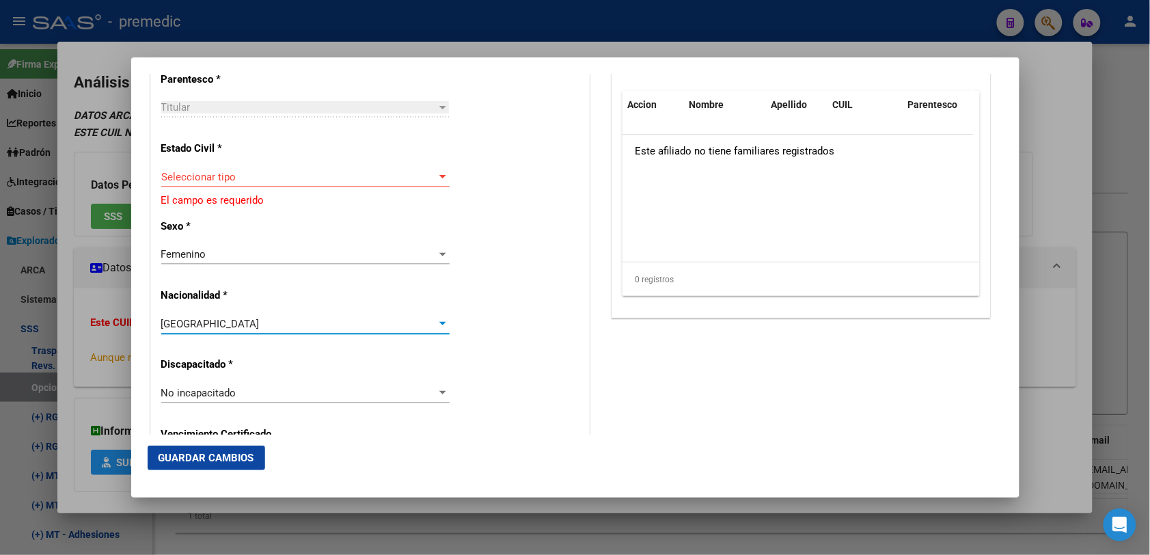
click at [359, 175] on span "Seleccionar tipo" at bounding box center [299, 177] width 276 height 12
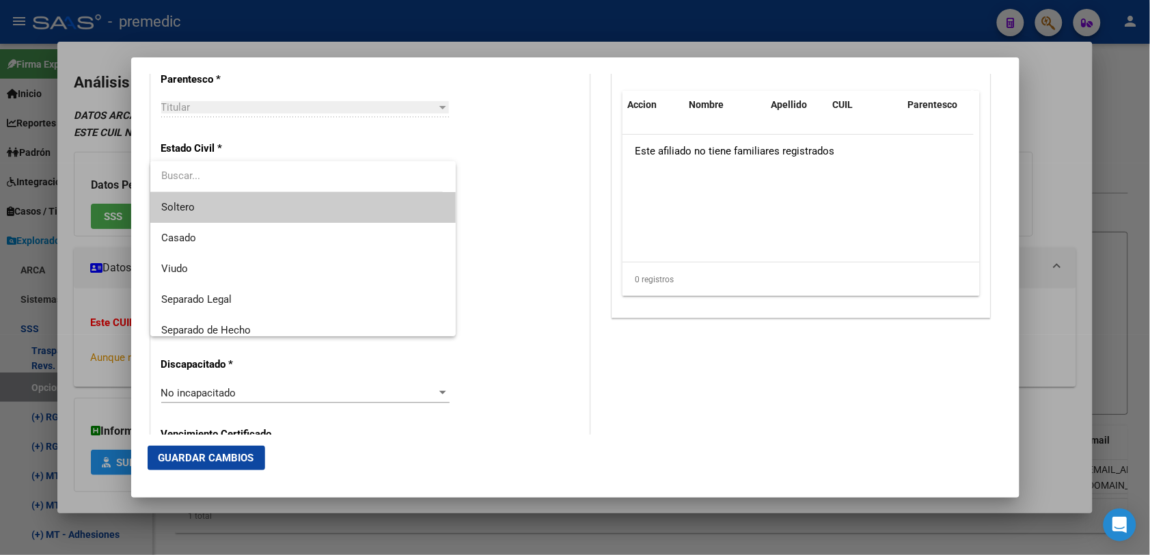
click at [352, 197] on span "Soltero" at bounding box center [302, 207] width 283 height 31
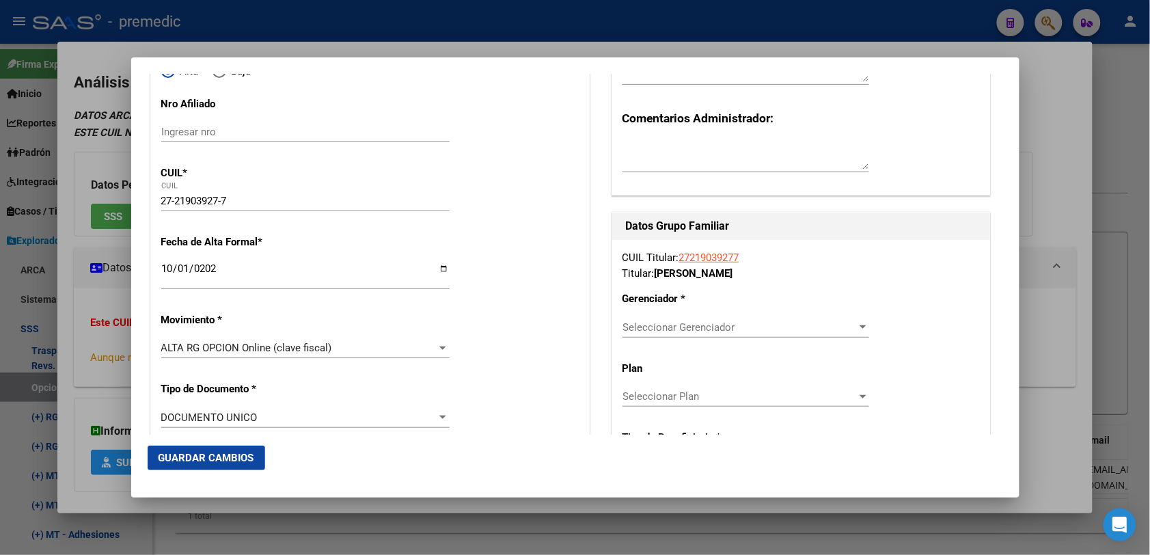
scroll to position [181, 0]
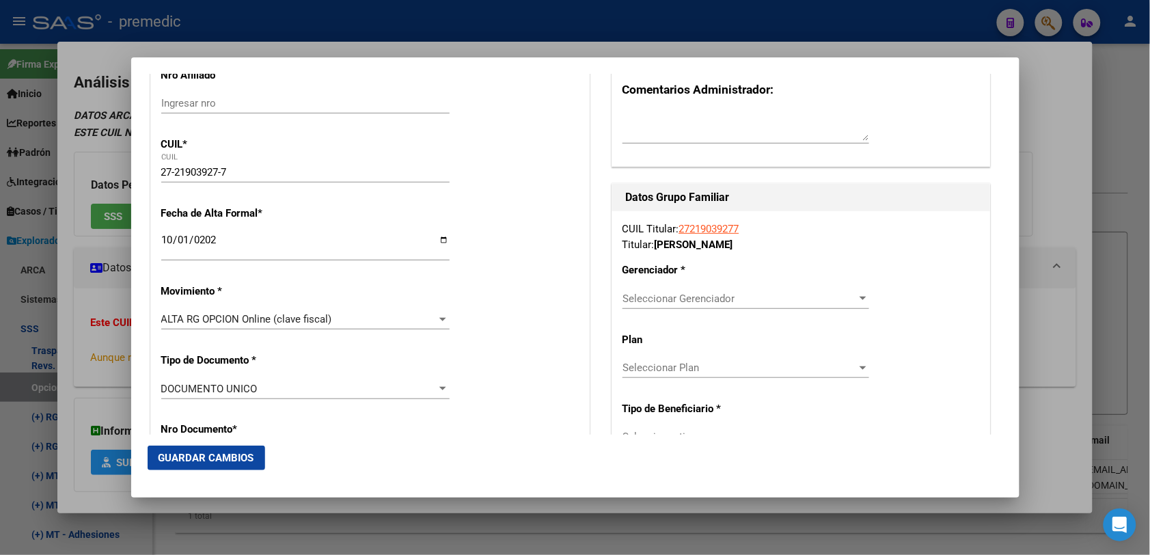
click at [684, 309] on div "Seleccionar Gerenciador Seleccionar Gerenciador" at bounding box center [745, 304] width 247 height 33
click at [685, 298] on span "Seleccionar Gerenciador" at bounding box center [739, 298] width 234 height 12
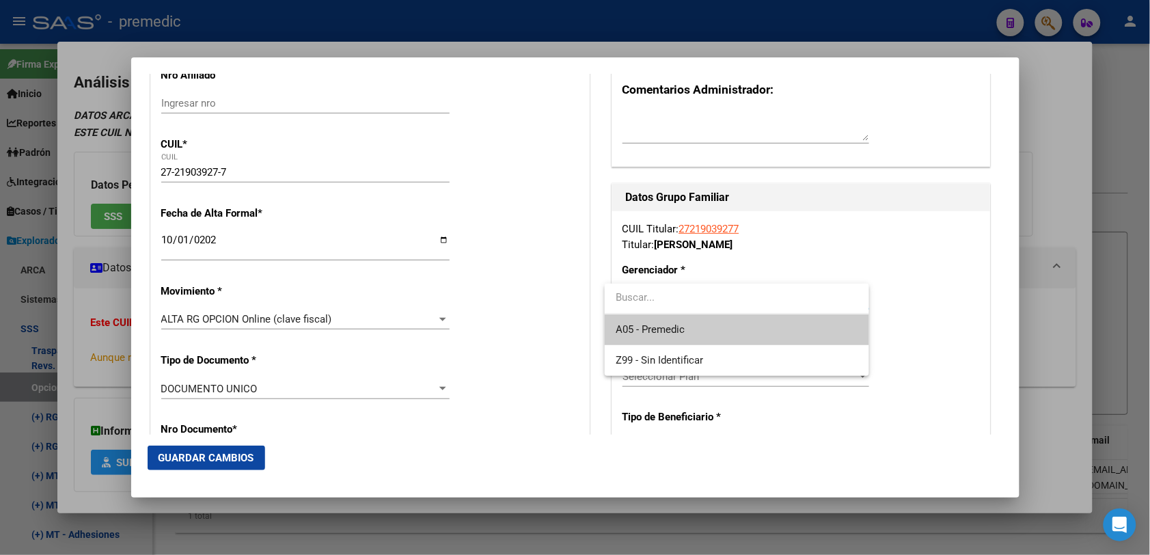
click at [691, 328] on span "A05 - Premedic" at bounding box center [736, 329] width 243 height 31
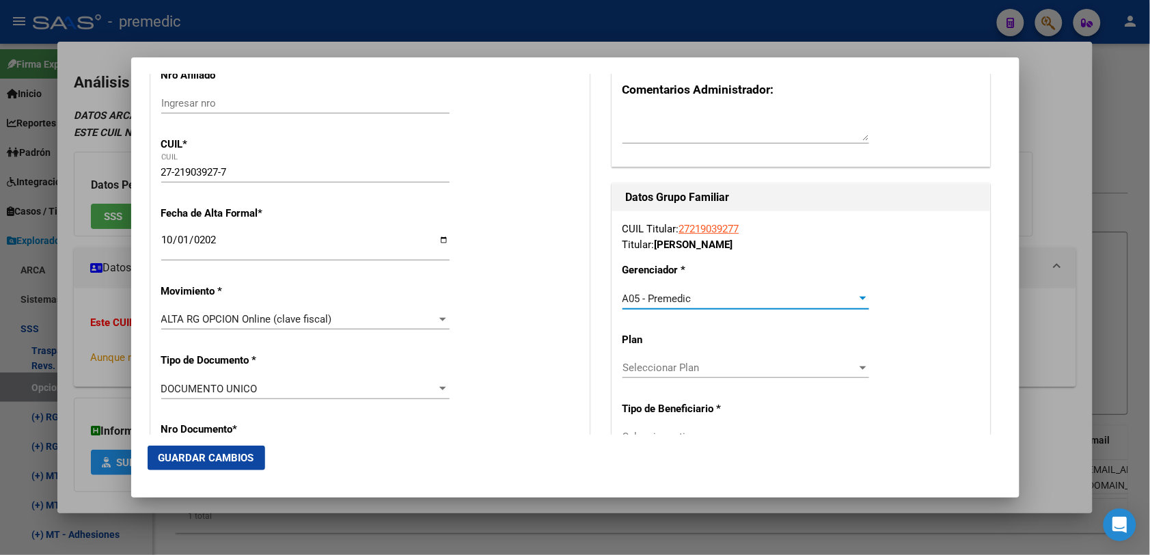
scroll to position [266, 0]
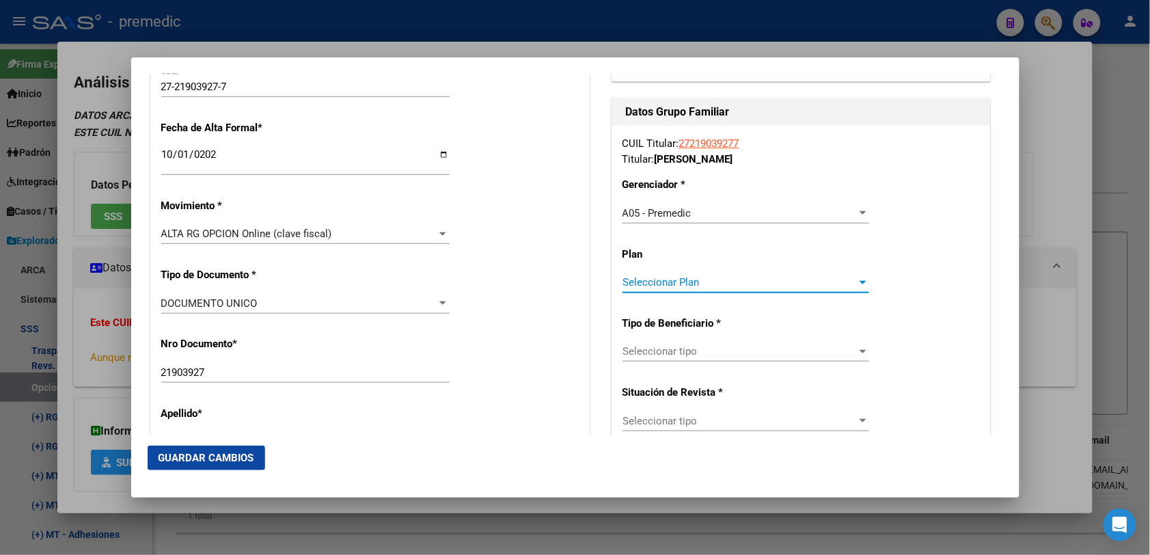
click at [687, 282] on span "Seleccionar Plan" at bounding box center [739, 282] width 234 height 12
click at [661, 324] on div at bounding box center [575, 277] width 1150 height 555
click at [665, 352] on span "Seleccionar tipo" at bounding box center [739, 351] width 234 height 12
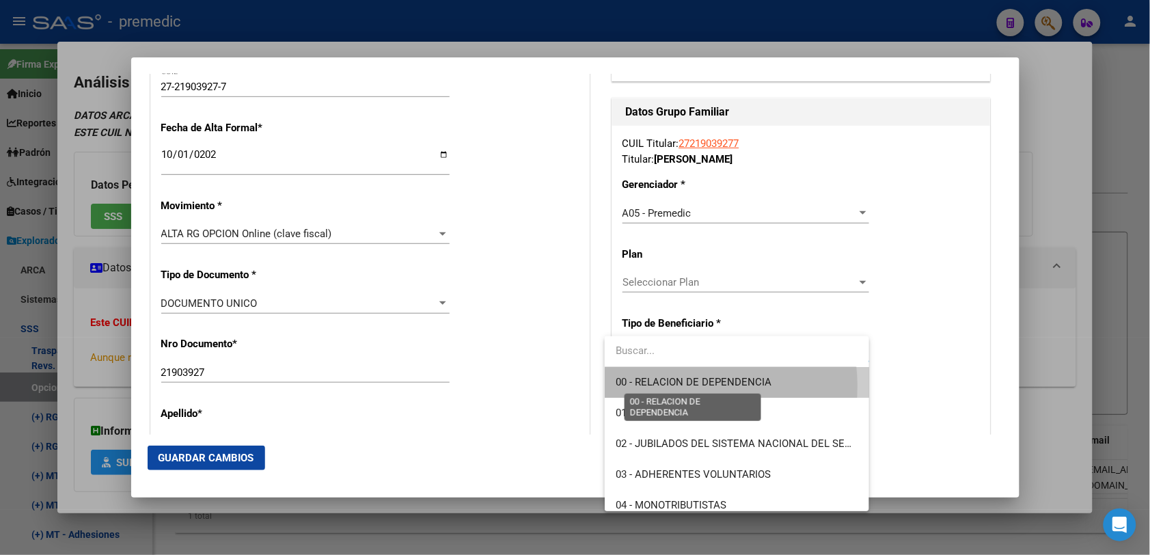
click at [678, 386] on span "00 - RELACION DE DEPENDENCIA" at bounding box center [693, 382] width 156 height 12
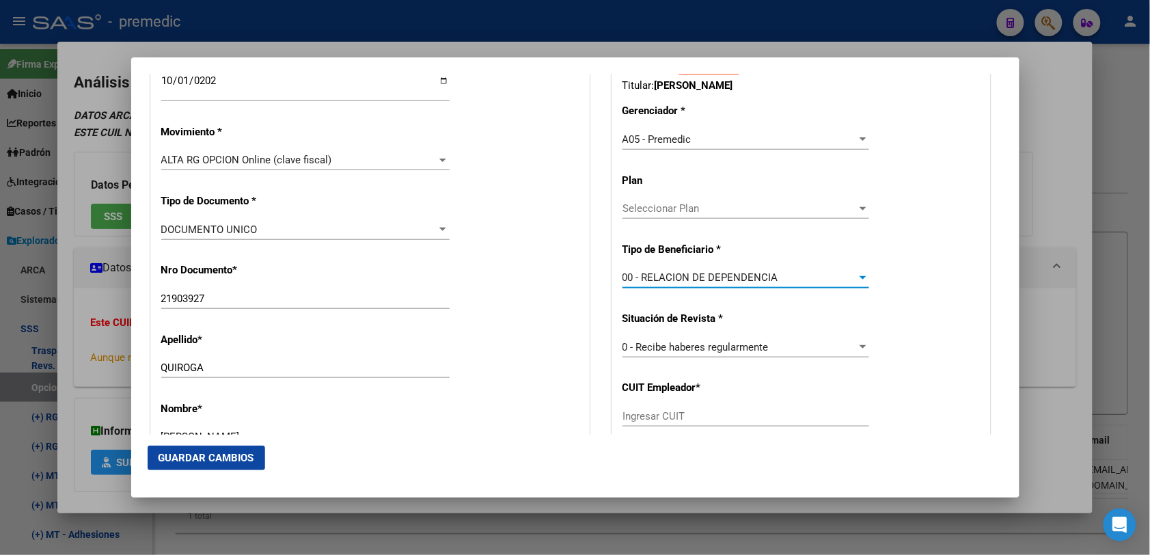
scroll to position [437, 0]
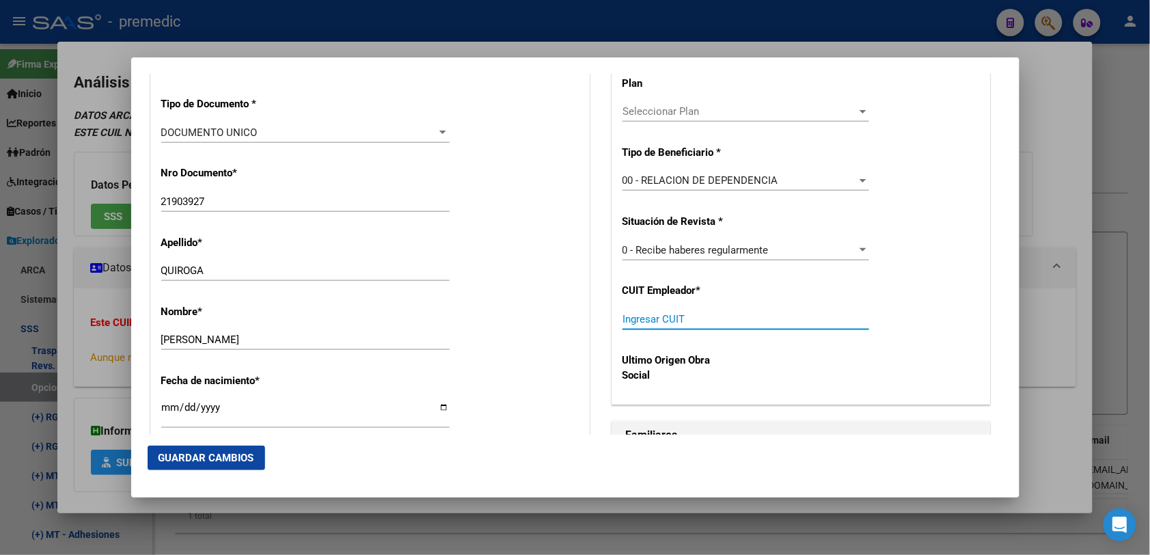
click at [681, 318] on input "Ingresar CUIT" at bounding box center [745, 319] width 247 height 12
paste input "30-71464338-6"
type input "30-71464338-6"
click at [249, 452] on span "Guardar Cambios" at bounding box center [206, 458] width 96 height 12
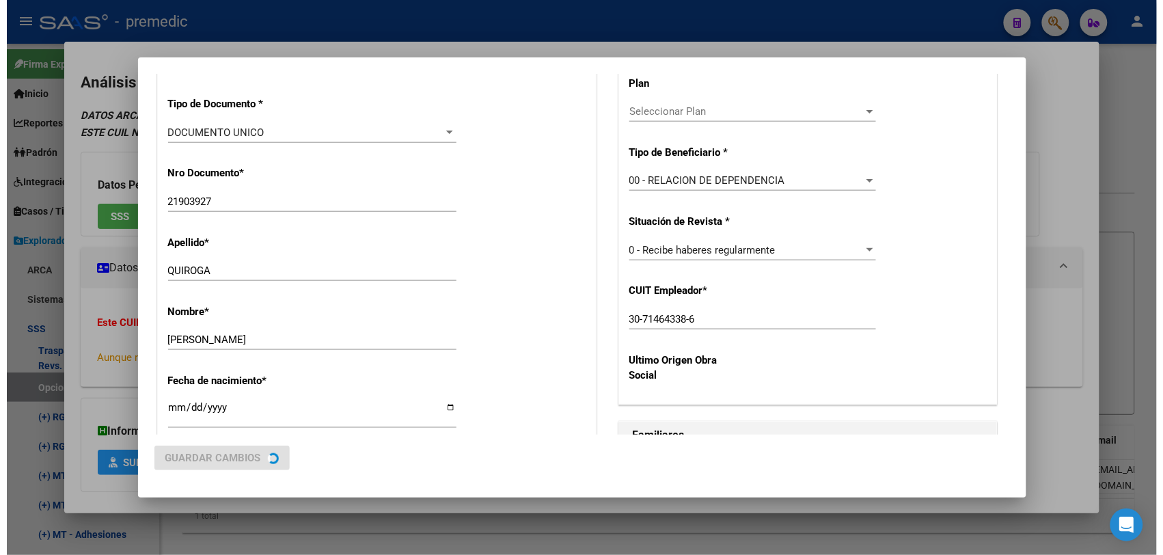
scroll to position [0, 0]
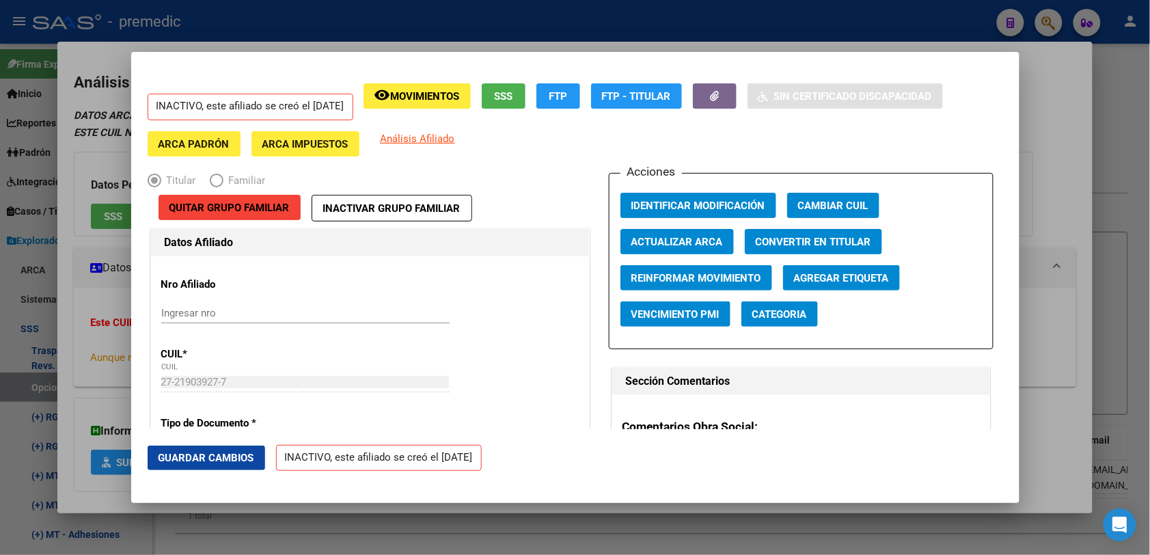
click at [1125, 164] on div at bounding box center [575, 277] width 1150 height 555
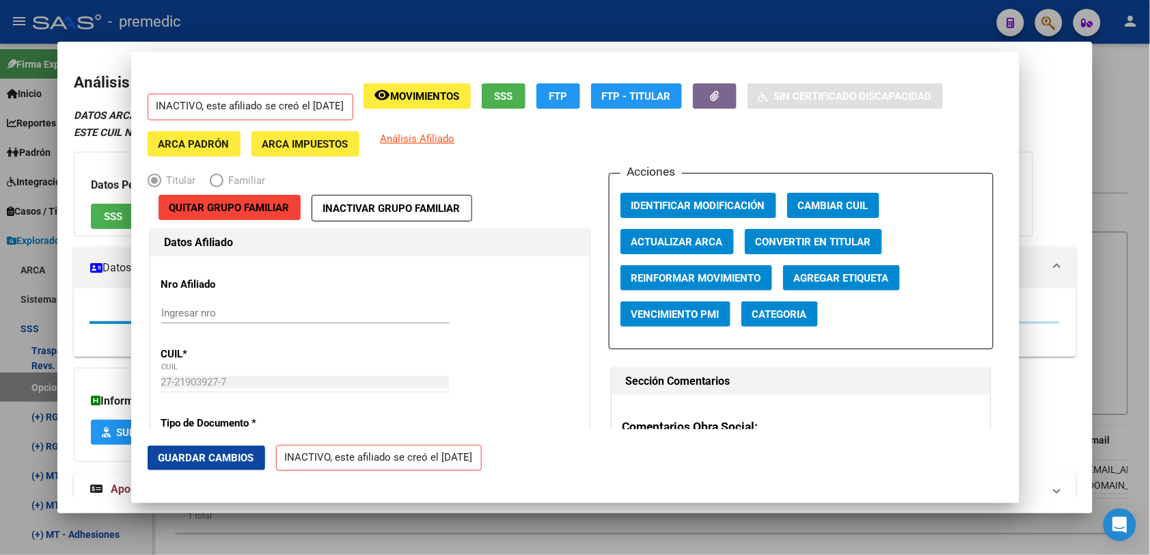
click at [1125, 165] on div at bounding box center [575, 277] width 1150 height 555
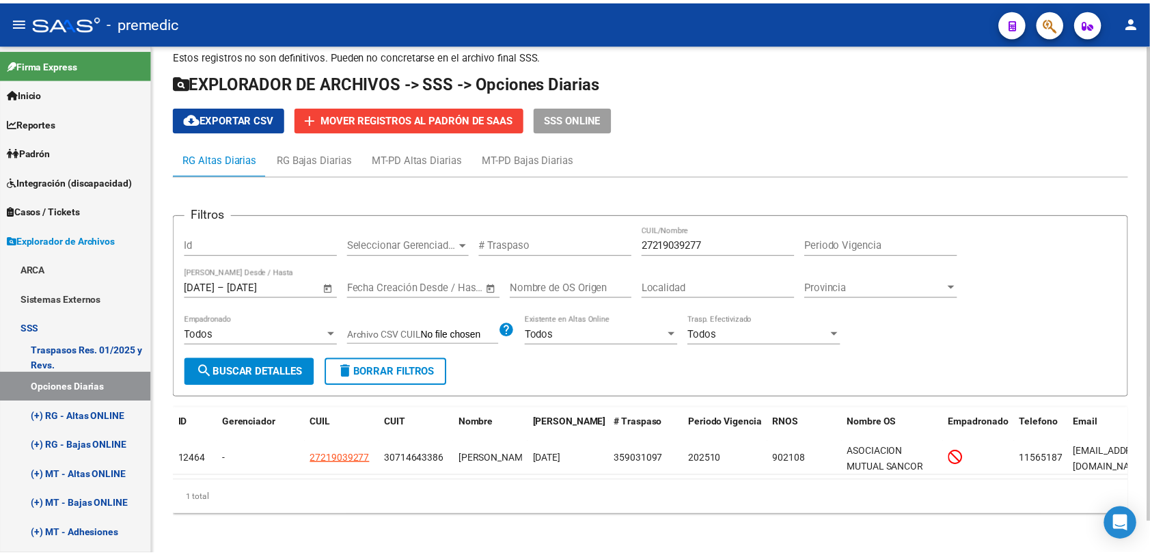
scroll to position [33, 0]
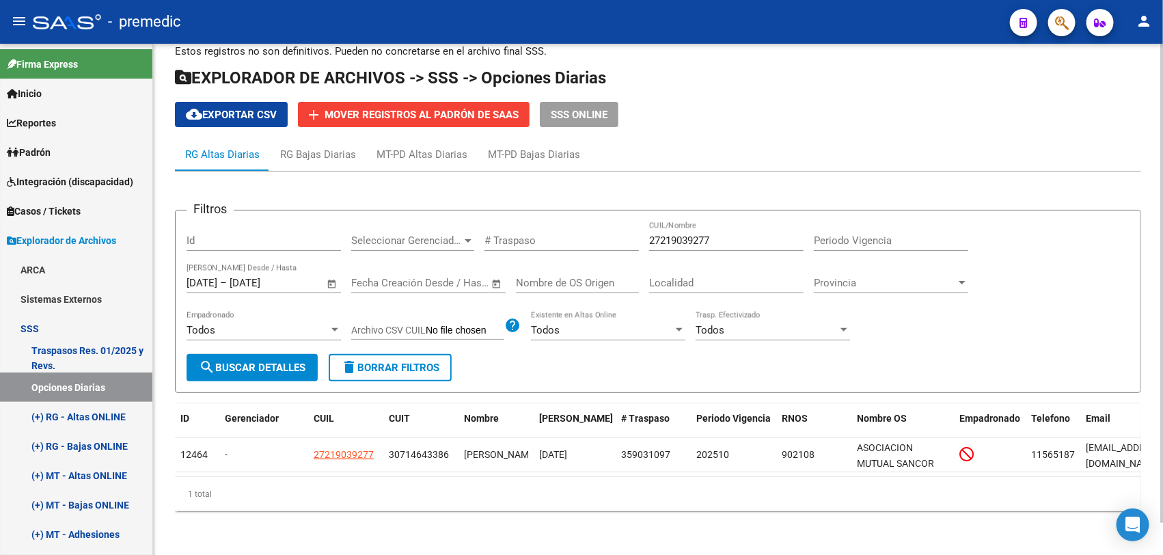
click at [288, 361] on span "search Buscar Detalles" at bounding box center [252, 367] width 107 height 12
drag, startPoint x: 736, startPoint y: 223, endPoint x: 651, endPoint y: 225, distance: 84.7
click at [535, 225] on div "Filtros Id Seleccionar Gerenciador Seleccionar Gerenciador # Traspaso 272190392…" at bounding box center [657, 287] width 943 height 133
click at [811, 223] on div "Filtros Id Seleccionar Gerenciador Seleccionar Gerenciador # Traspaso 272190392…" at bounding box center [657, 287] width 943 height 133
click at [745, 234] on input "27219039277" at bounding box center [726, 240] width 154 height 12
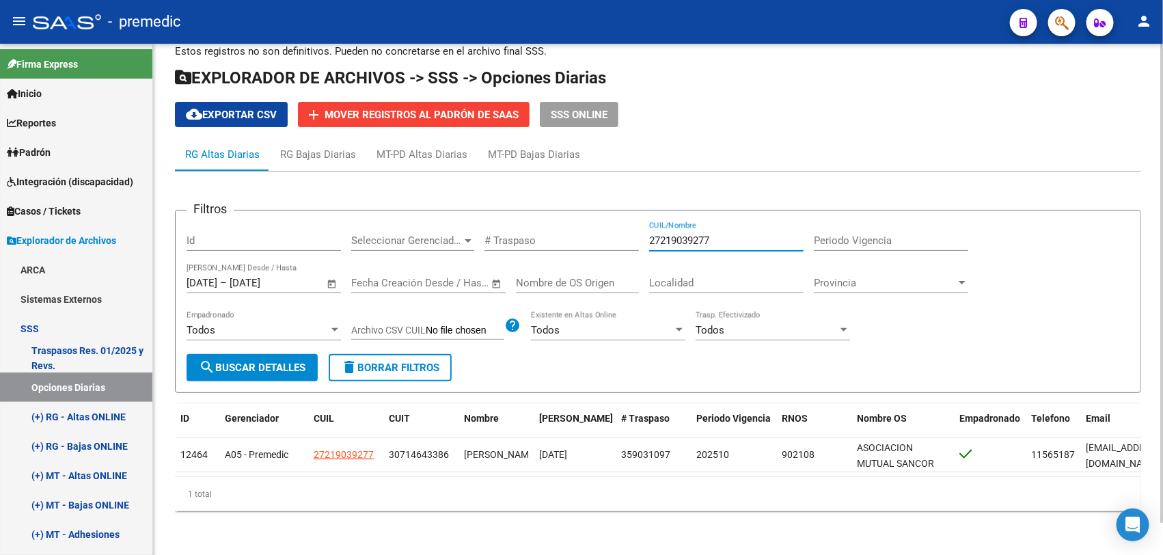
click at [745, 234] on input "27219039277" at bounding box center [726, 240] width 154 height 12
paste input "42836224"
type input "27428362247"
click at [273, 361] on span "search Buscar Detalles" at bounding box center [252, 367] width 107 height 12
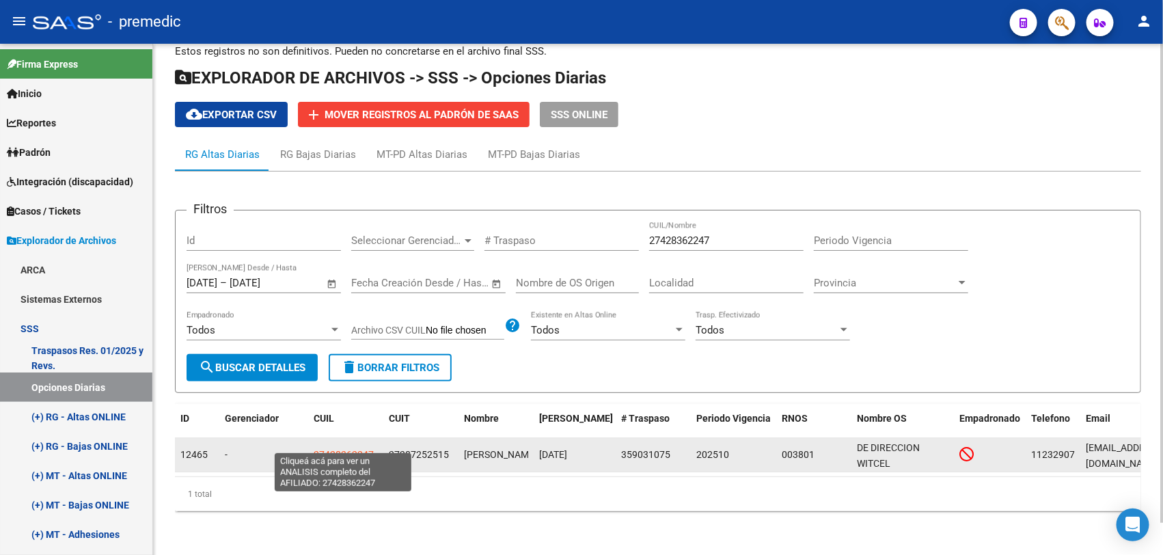
click at [337, 449] on span "27428362247" at bounding box center [344, 454] width 60 height 11
type textarea "27428362247"
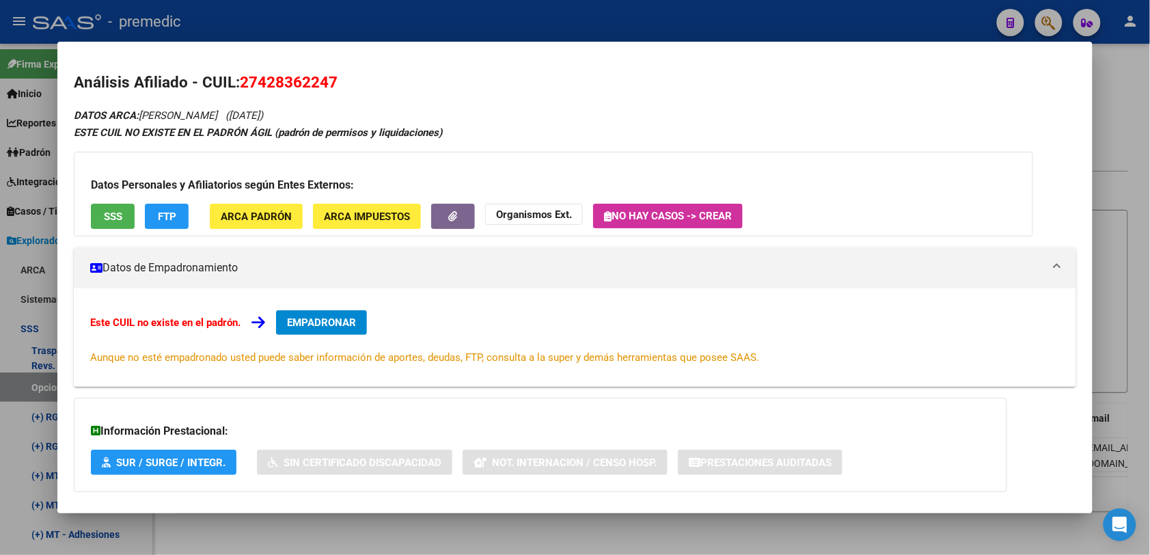
click at [307, 312] on button "EMPADRONAR" at bounding box center [321, 322] width 91 height 25
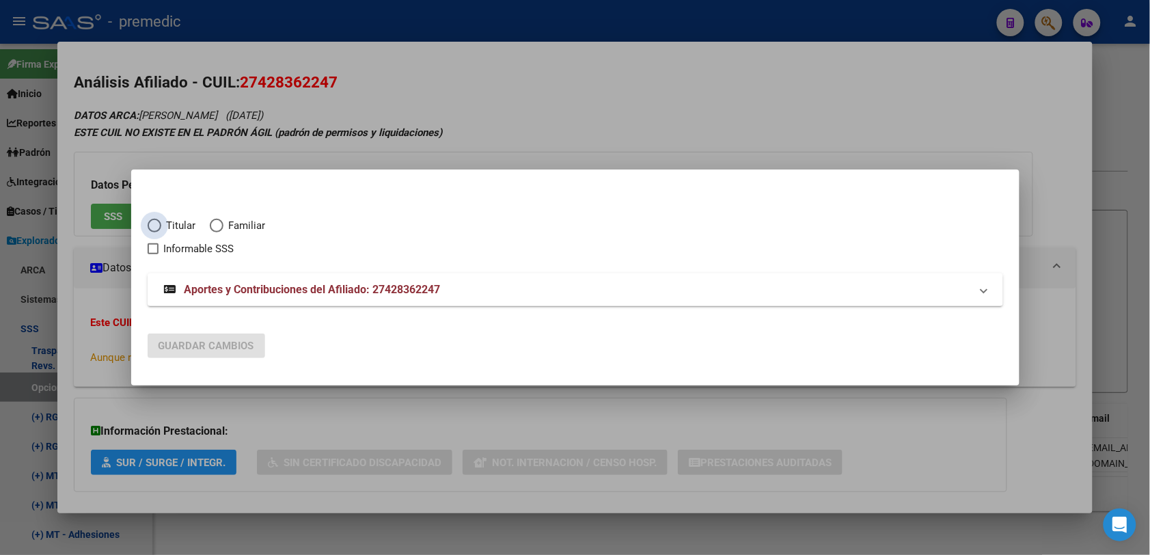
click at [182, 223] on span "Titular" at bounding box center [178, 226] width 35 height 16
click at [161, 223] on input "Titular" at bounding box center [155, 226] width 14 height 14
radio input "true"
checkbox input "true"
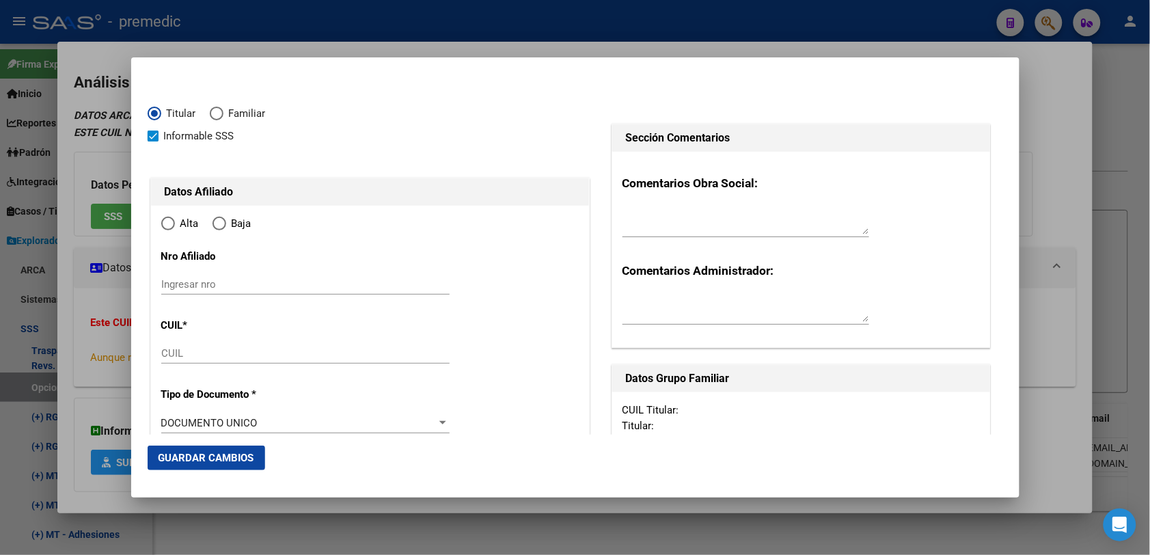
type input "27-42836224-7"
type input "42836224"
type input "SORIA"
type input "MELANIE NICOLE"
type input "2000-08-15"
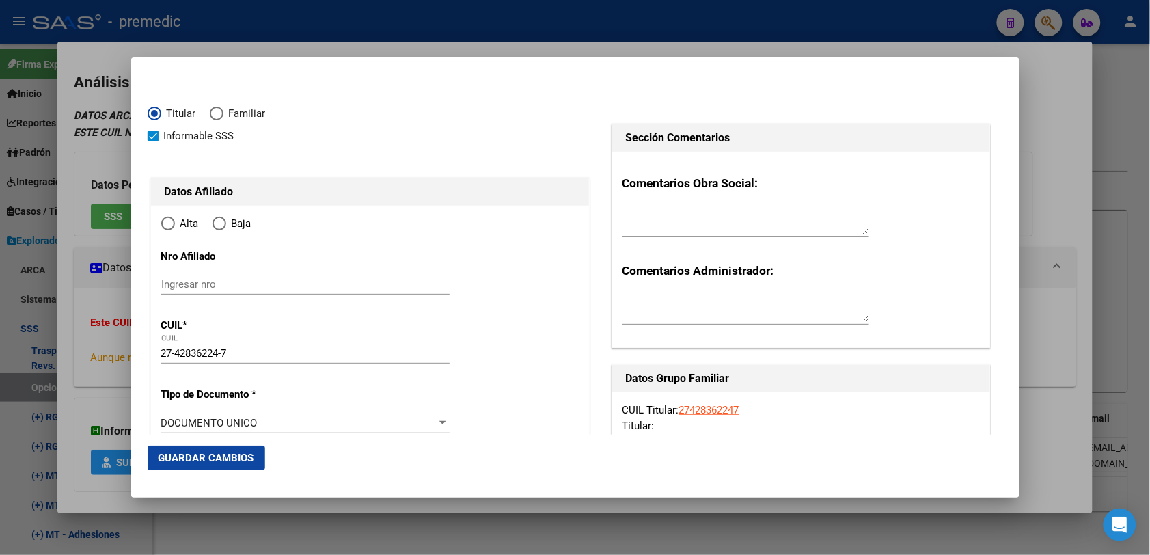
type input "BOULOGNE"
type input "1609"
type input "14 DE JULIO"
type input "65"
radio input "true"
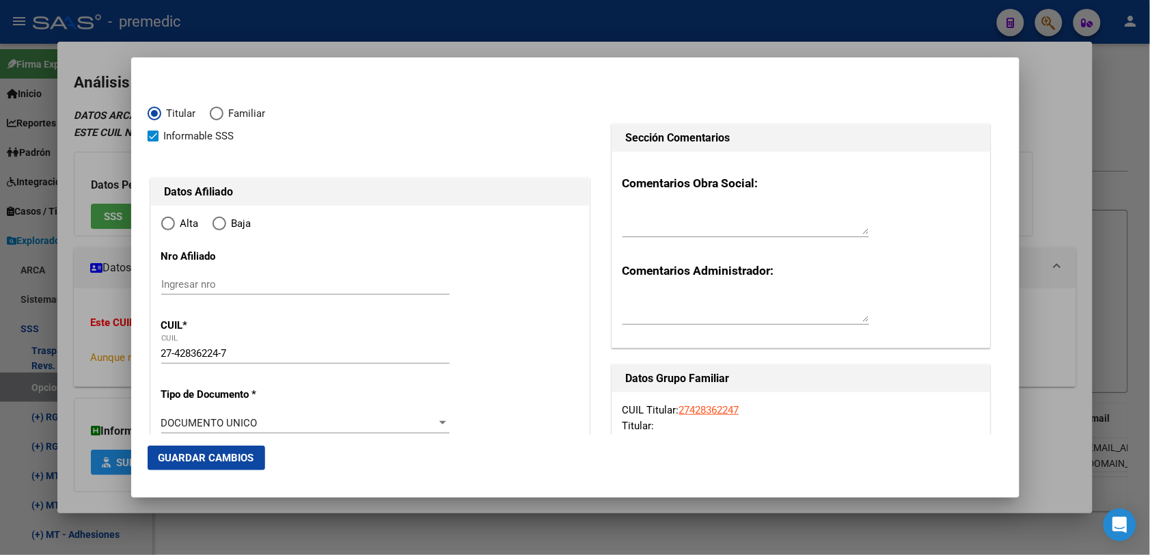
type input "BOULOGNE"
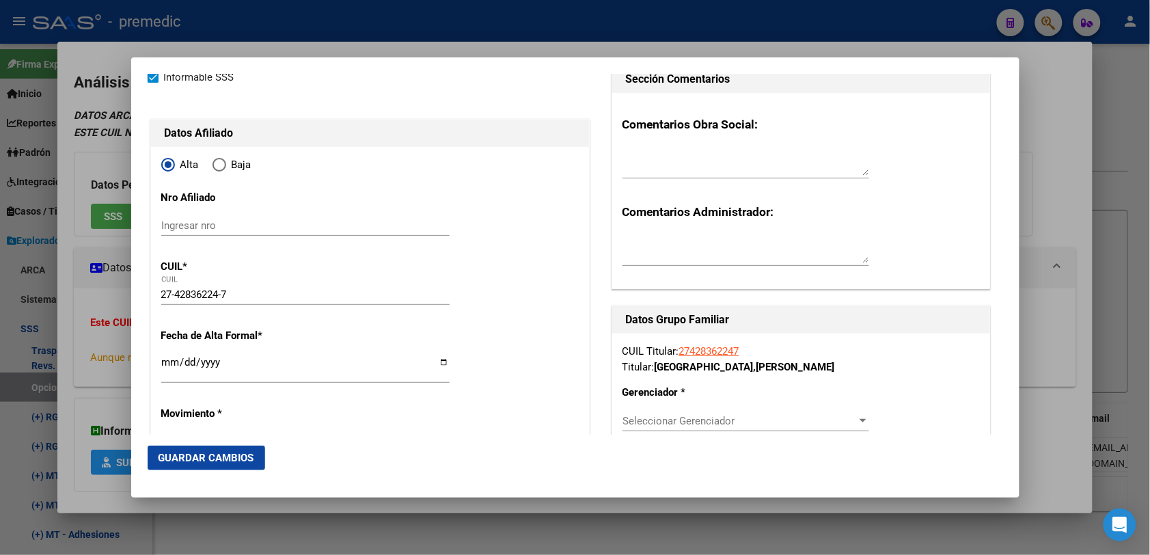
scroll to position [85, 0]
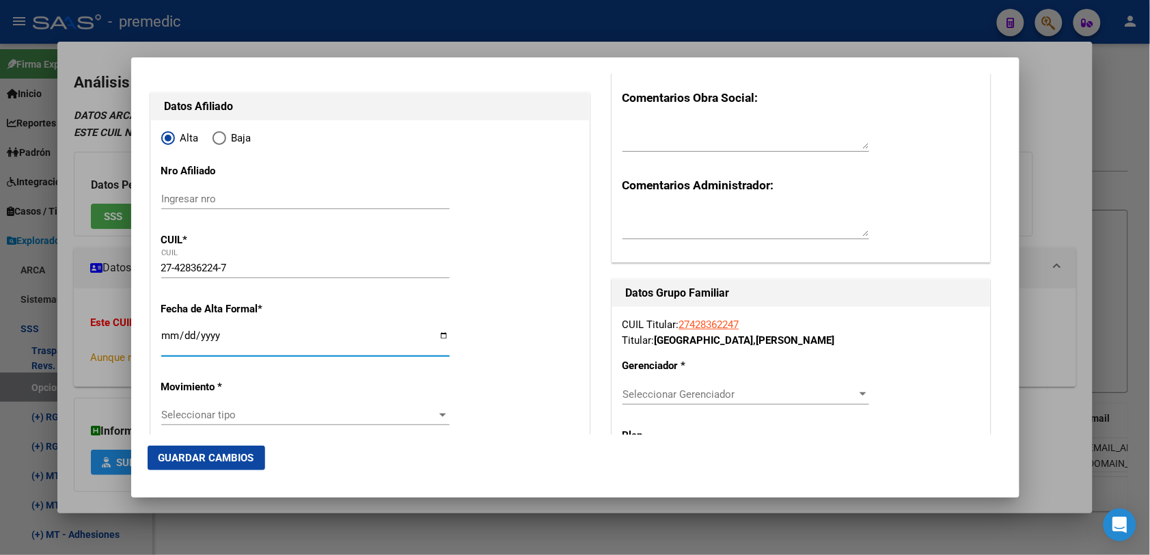
click at [174, 335] on input "Ingresar fecha" at bounding box center [305, 341] width 288 height 22
type input "[DATE]"
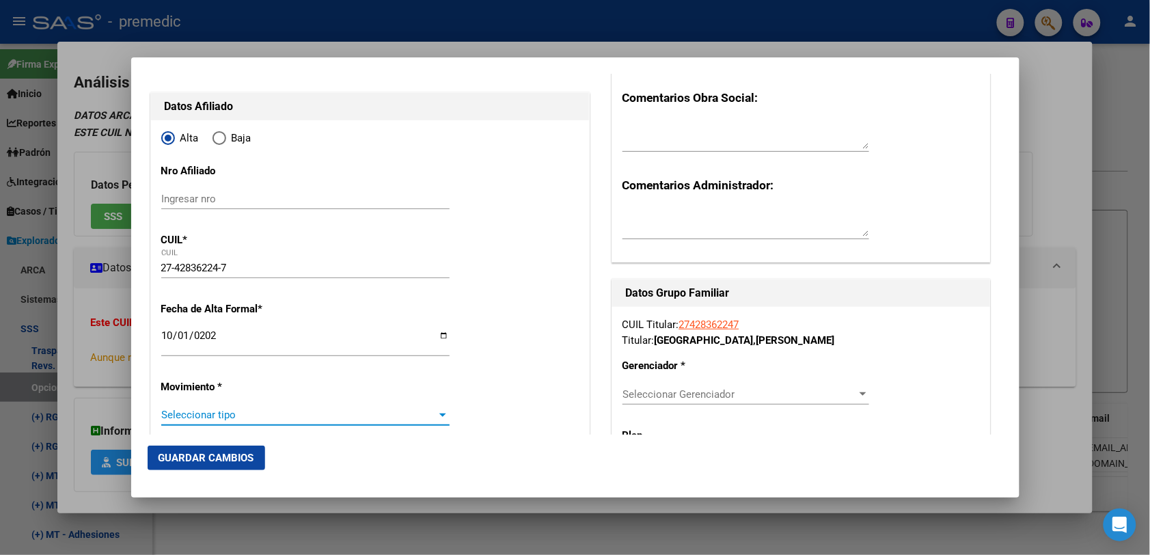
scroll to position [323, 0]
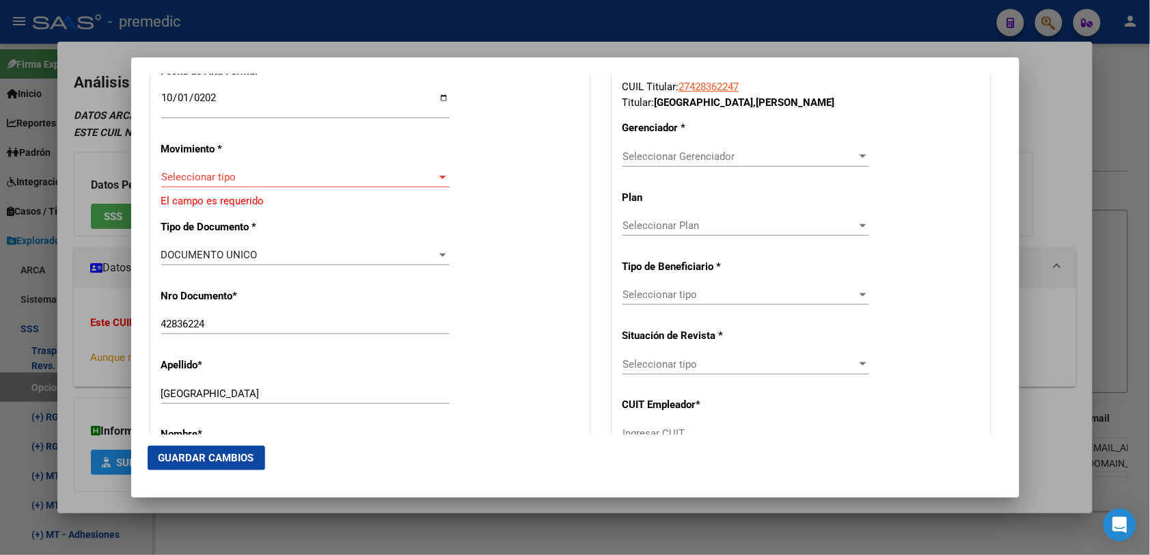
click at [289, 186] on div "Seleccionar tipo Seleccionar tipo" at bounding box center [305, 177] width 288 height 20
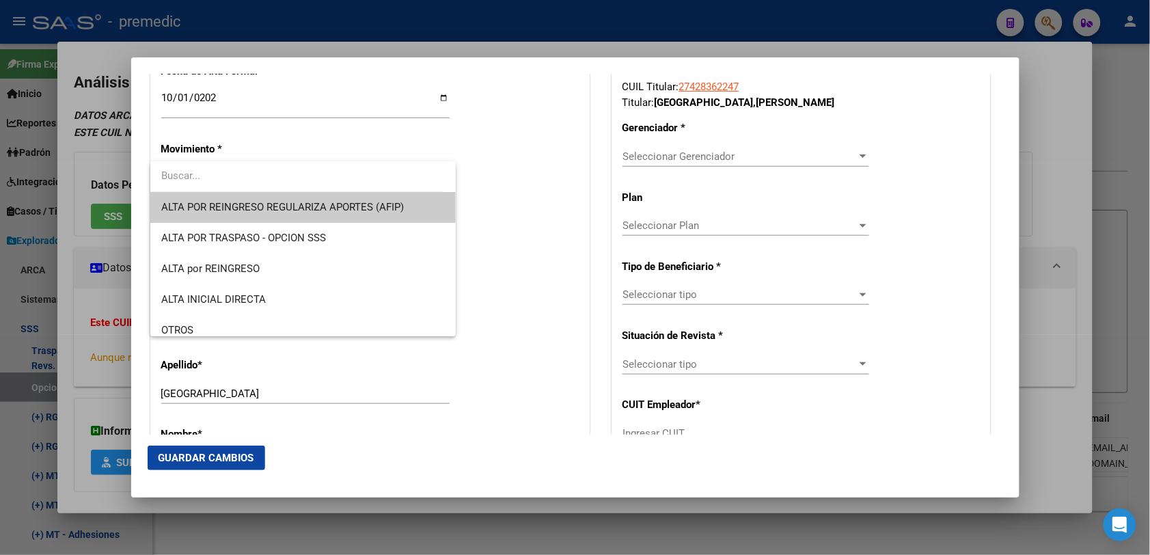
click at [291, 186] on input "dropdown search" at bounding box center [296, 176] width 292 height 31
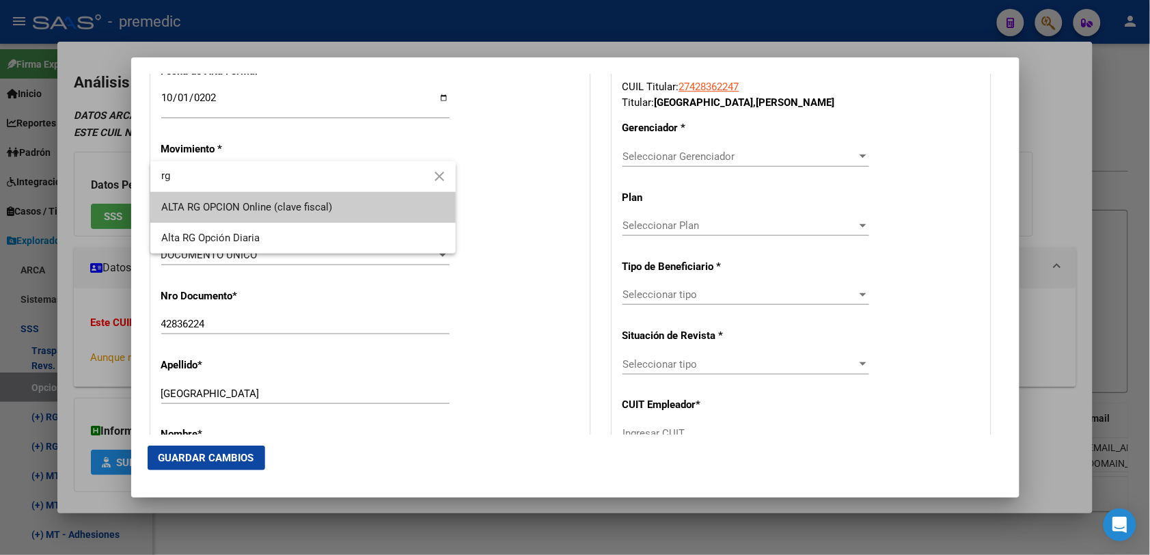
type input "rg"
click at [282, 216] on span "ALTA RG OPCION Online (clave fiscal)" at bounding box center [302, 207] width 283 height 31
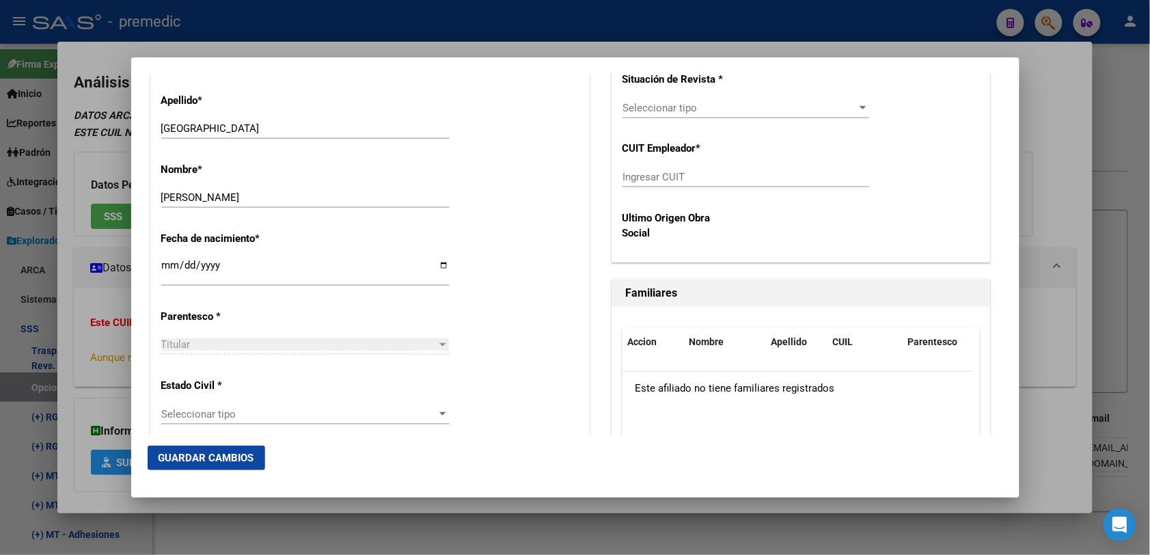
scroll to position [665, 0]
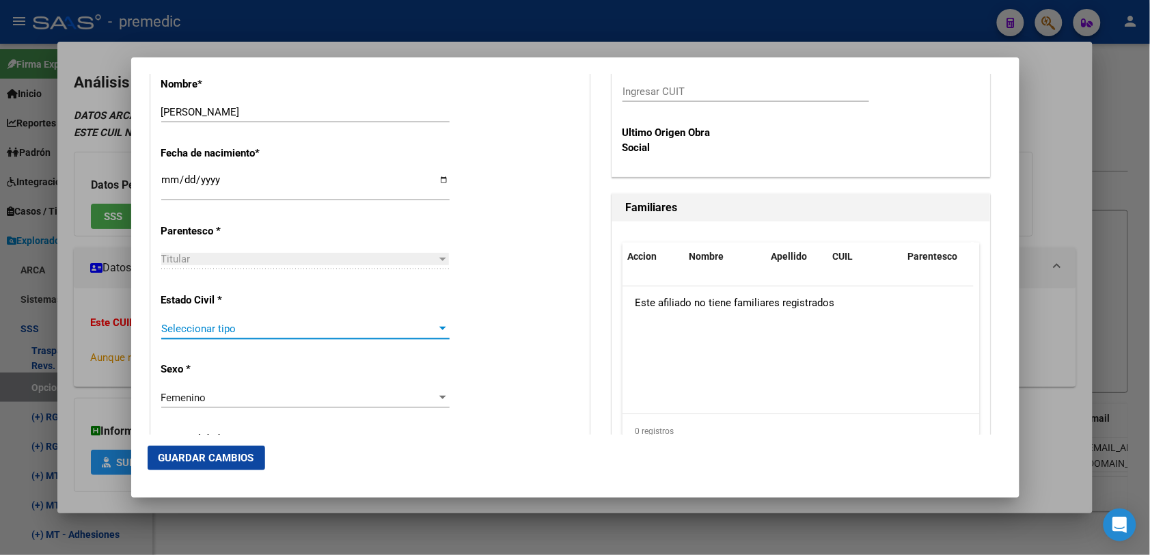
click at [278, 329] on span "Seleccionar tipo" at bounding box center [299, 328] width 276 height 12
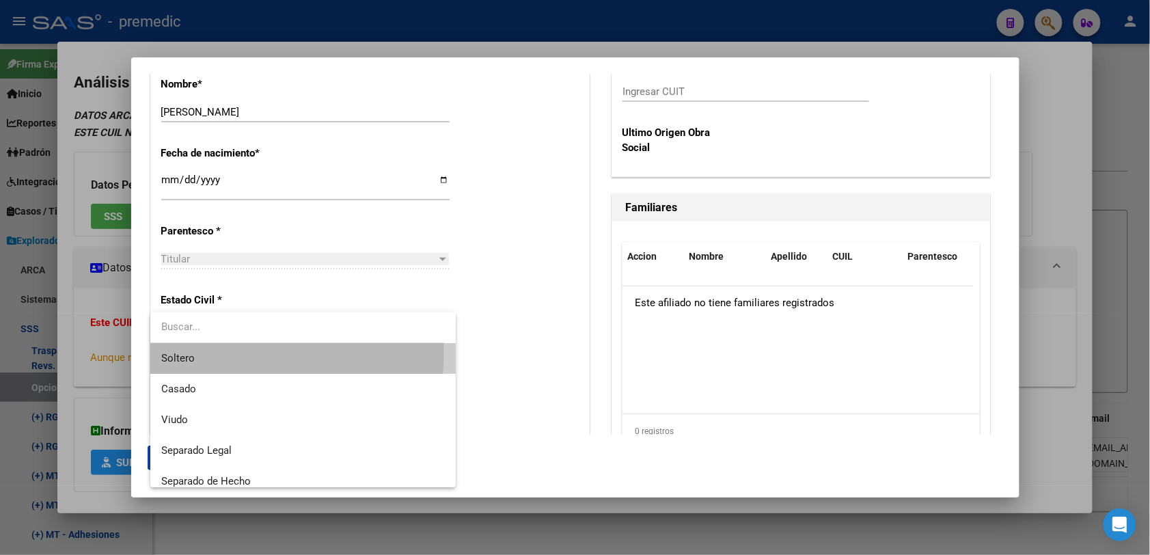
click at [241, 352] on span "Soltero" at bounding box center [302, 358] width 283 height 31
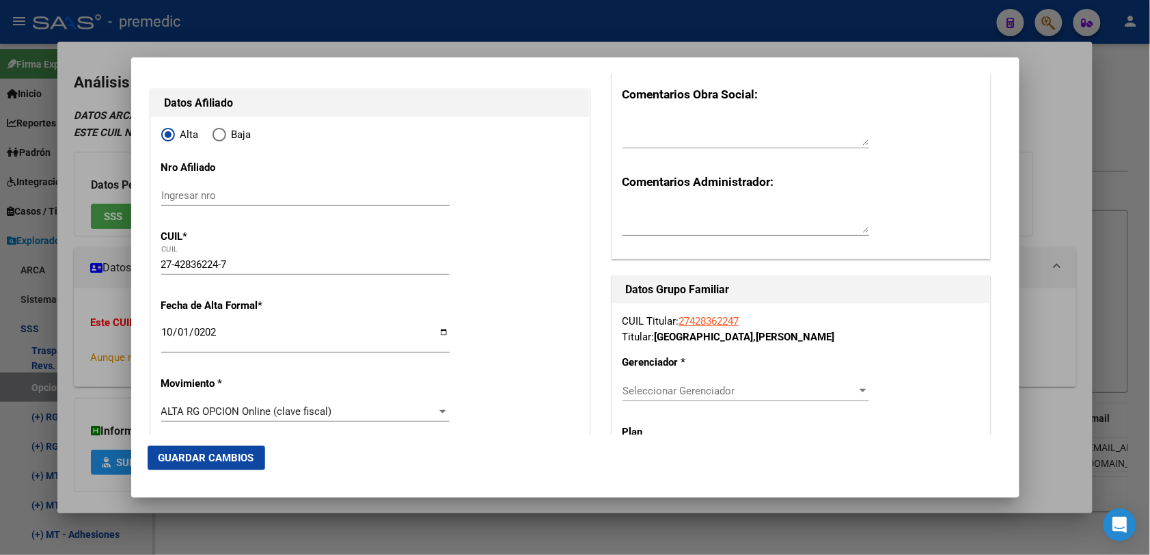
scroll to position [171, 0]
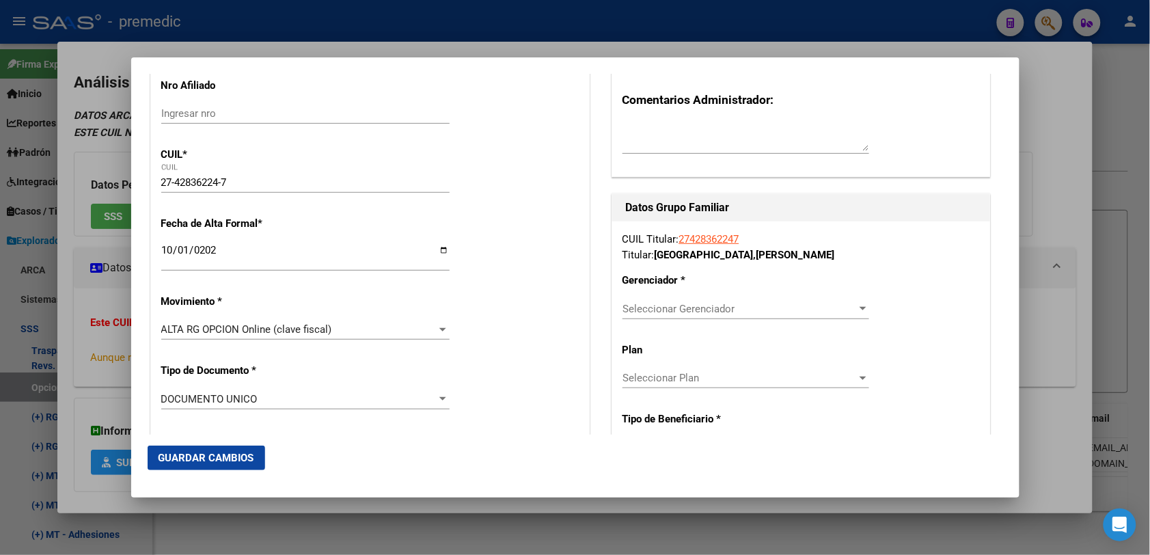
click at [786, 322] on div "Seleccionar Gerenciador Seleccionar Gerenciador" at bounding box center [745, 315] width 247 height 33
click at [783, 309] on span "Seleccionar Gerenciador" at bounding box center [739, 309] width 234 height 12
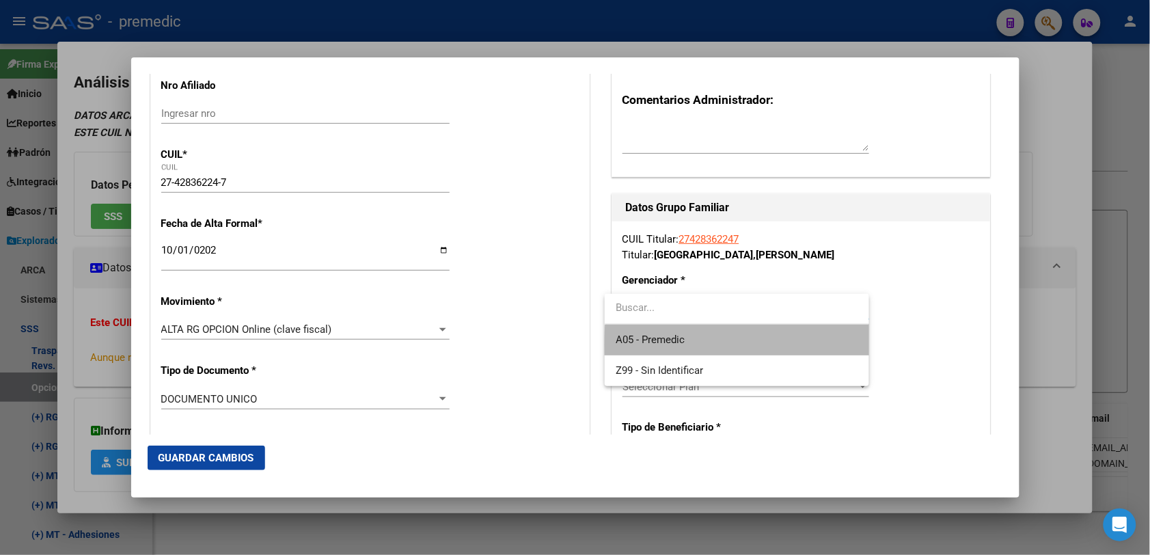
click at [777, 345] on span "A05 - Premedic" at bounding box center [736, 339] width 243 height 31
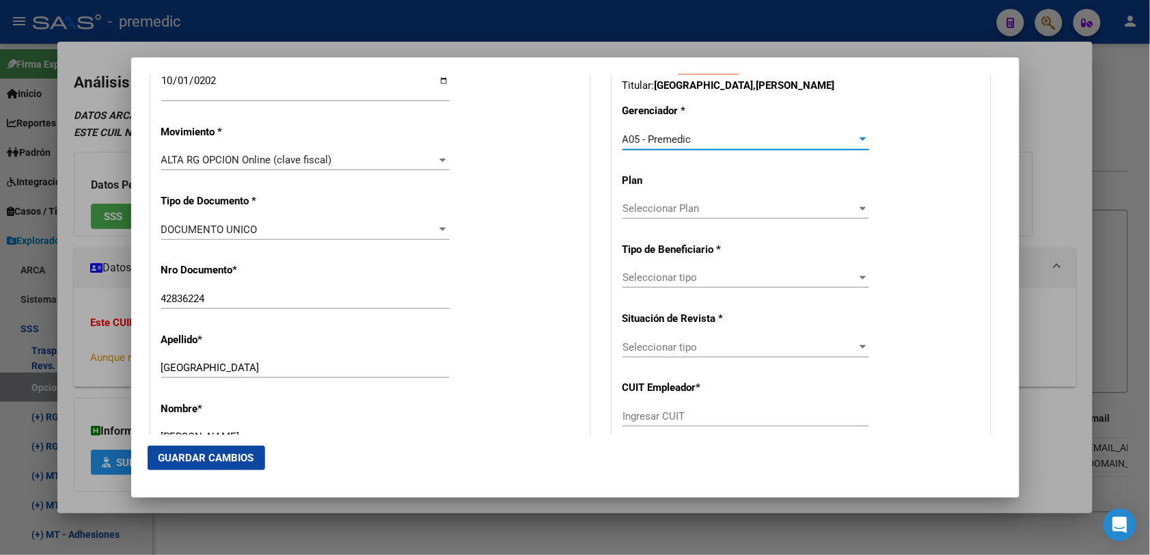
scroll to position [342, 0]
click at [748, 186] on div "CUIL Titular: 27428362247 Titular: SORIA , MELANIE NICOLE Gerenciador * A05 - P…" at bounding box center [801, 275] width 378 height 448
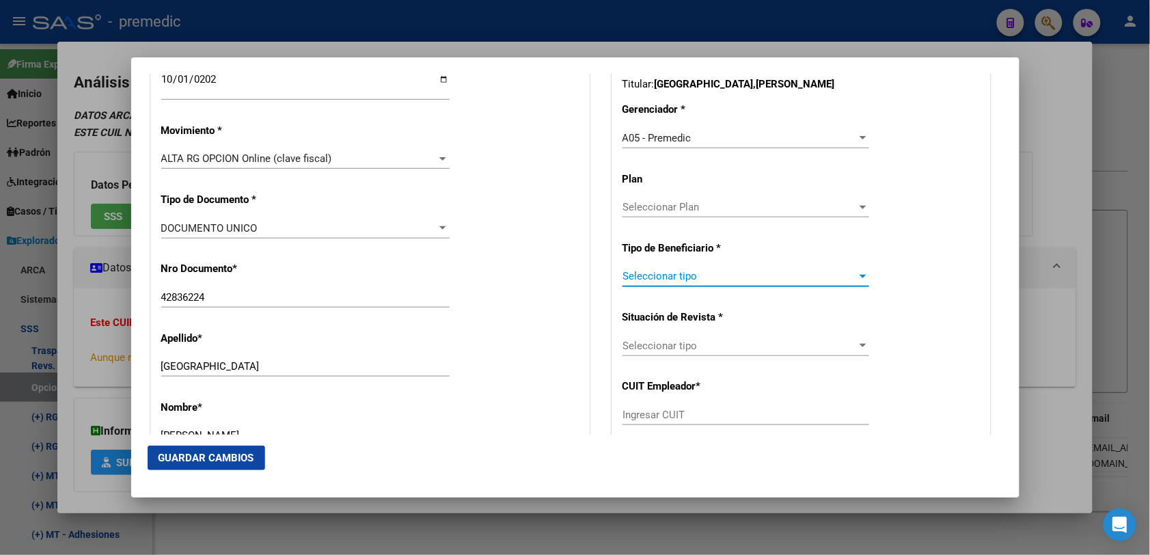
click at [746, 274] on span "Seleccionar tipo" at bounding box center [739, 276] width 234 height 12
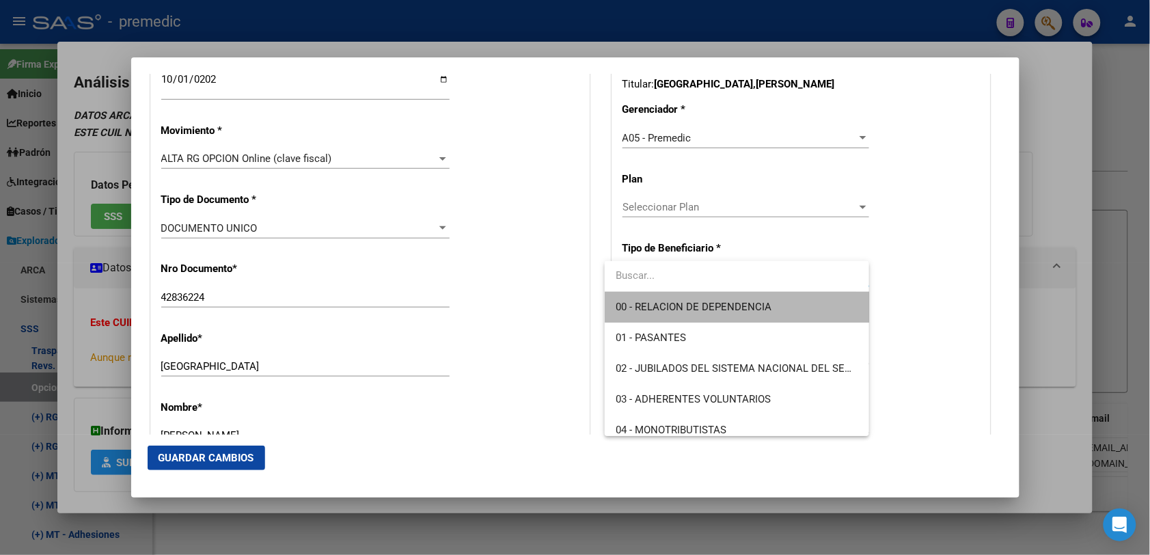
click at [742, 298] on span "00 - RELACION DE DEPENDENCIA" at bounding box center [736, 307] width 243 height 31
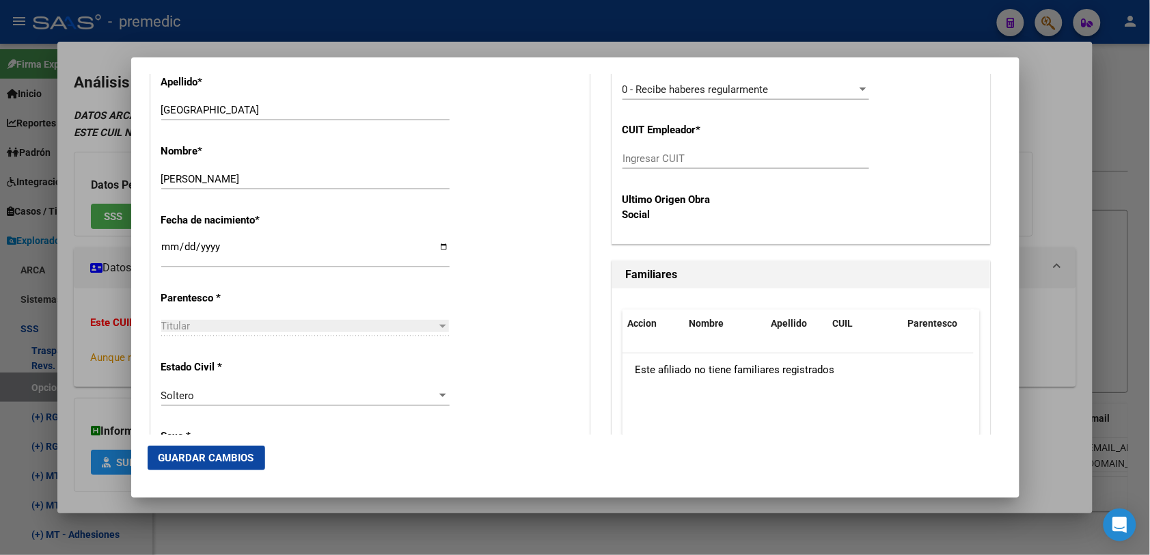
scroll to position [512, 0]
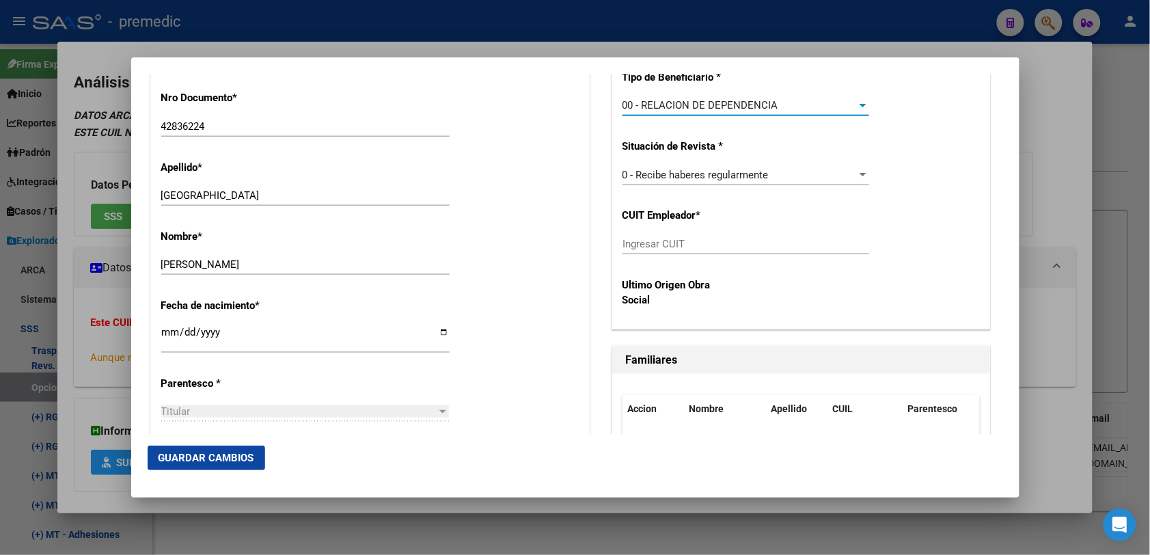
click at [734, 230] on div "CUIL Titular: 27428362247 Titular: SORIA , MELANIE NICOLE Gerenciador * A05 - P…" at bounding box center [801, 104] width 378 height 448
click at [730, 239] on input "Ingresar CUIT" at bounding box center [745, 244] width 247 height 12
paste input "27-28725251-5"
type input "27-28725251-5"
click at [217, 452] on span "Guardar Cambios" at bounding box center [206, 458] width 96 height 12
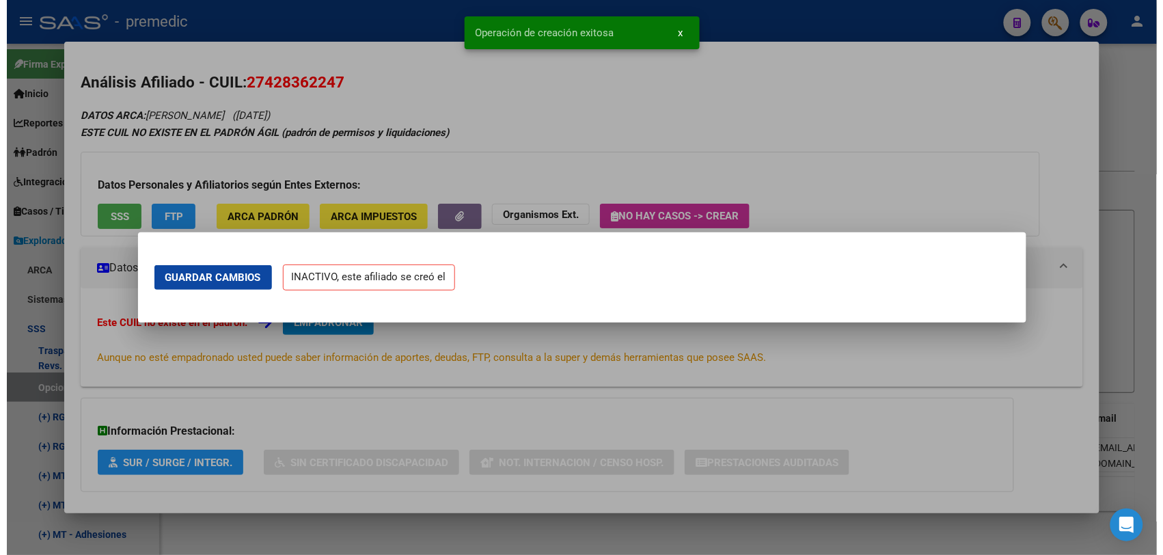
scroll to position [0, 0]
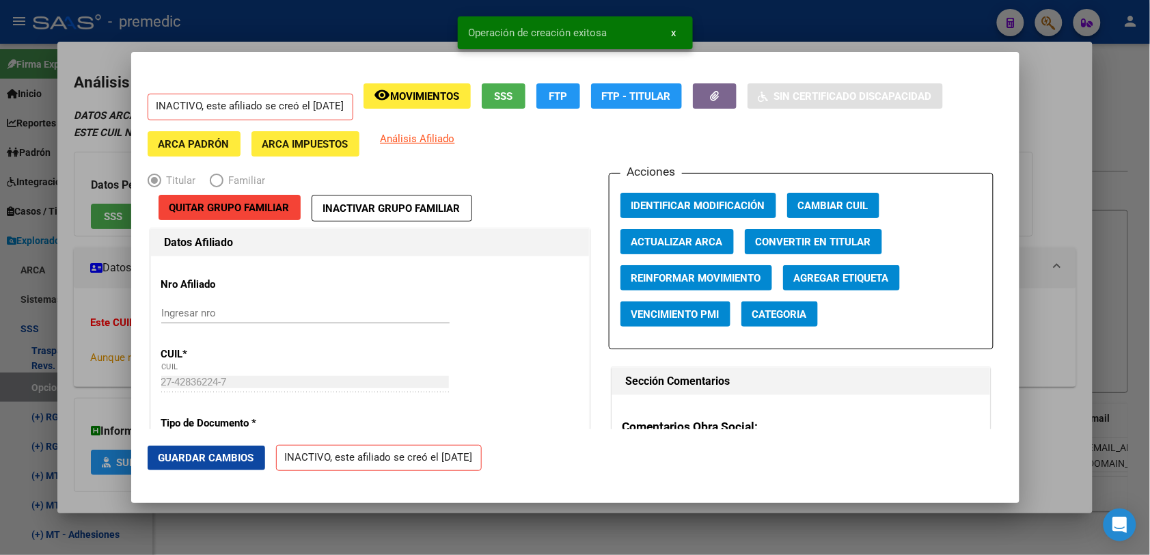
click at [1111, 199] on div at bounding box center [575, 277] width 1150 height 555
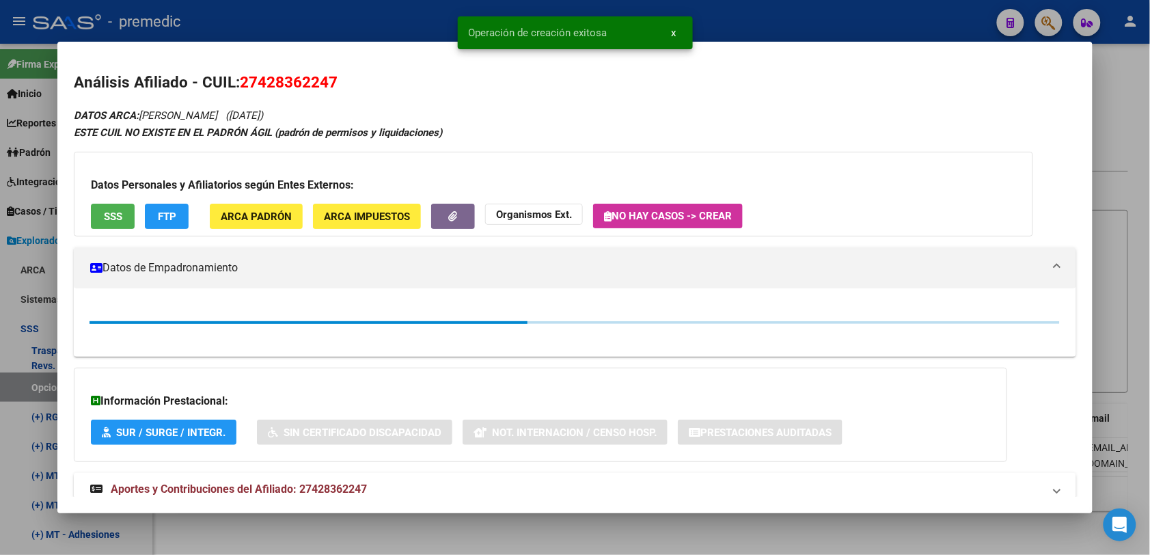
click at [1111, 199] on div at bounding box center [575, 277] width 1150 height 555
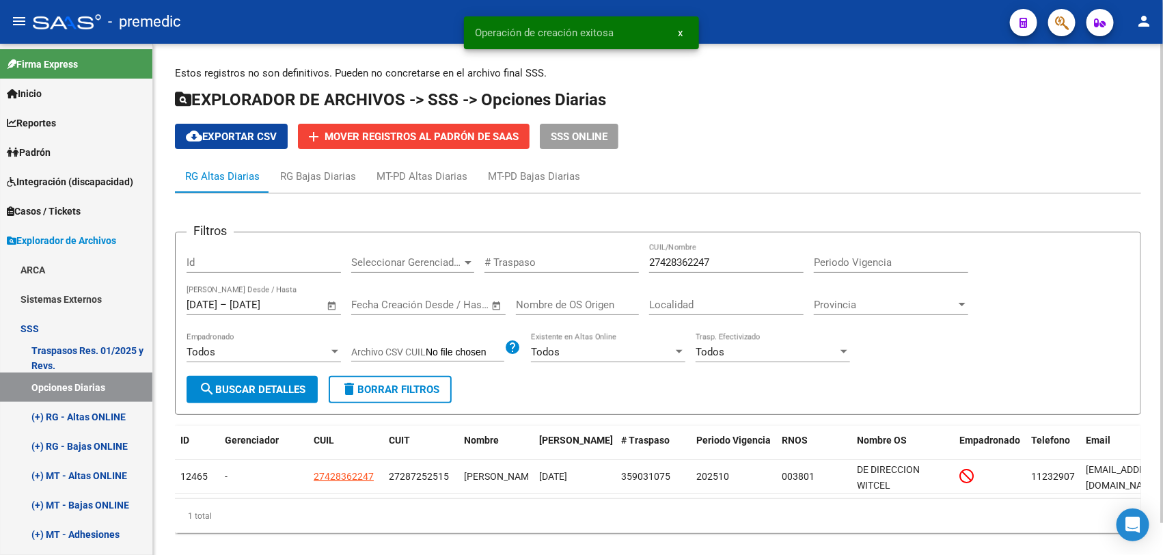
click at [280, 393] on button "search Buscar Detalles" at bounding box center [251, 389] width 131 height 27
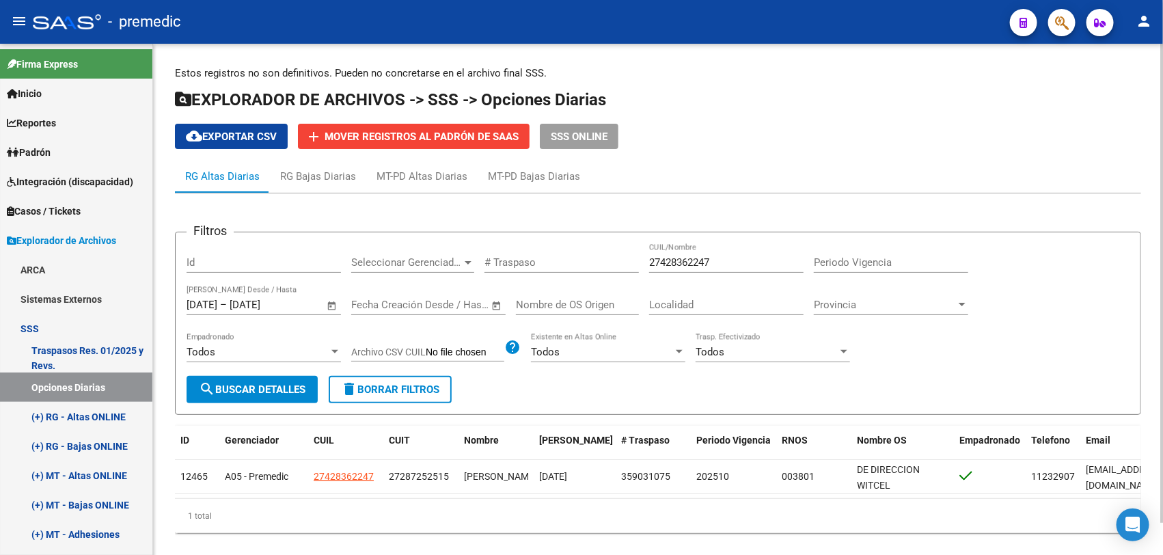
click at [711, 266] on input "27428362247" at bounding box center [726, 262] width 154 height 12
paste input "207448295"
type input "27207448295"
click at [191, 411] on form "Filtros Id Seleccionar Gerenciador Seleccionar Gerenciador # Traspaso 272074482…" at bounding box center [658, 323] width 966 height 183
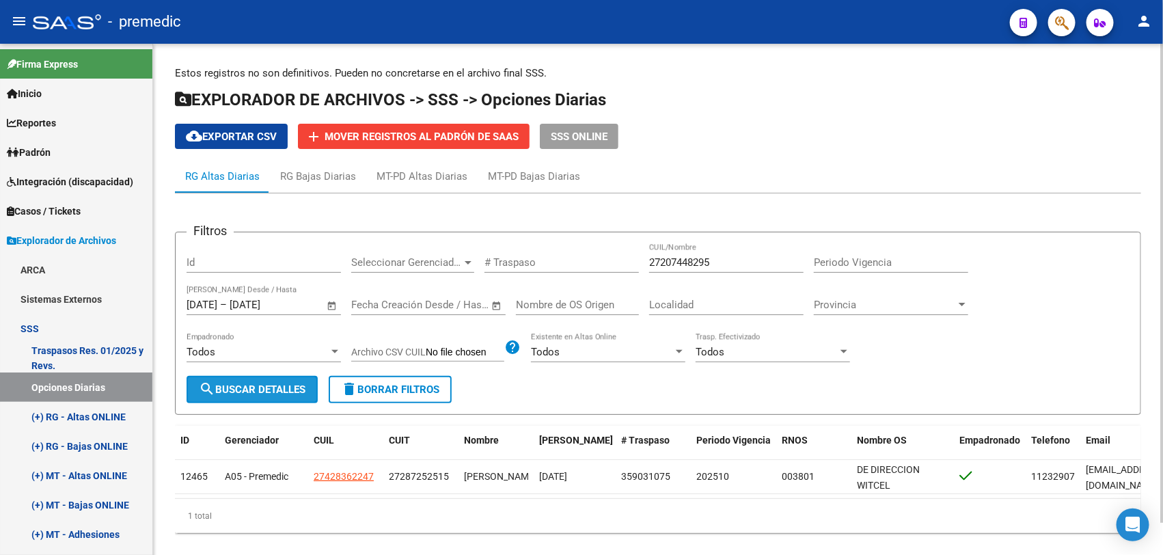
click at [251, 387] on span "search Buscar Detalles" at bounding box center [252, 389] width 107 height 12
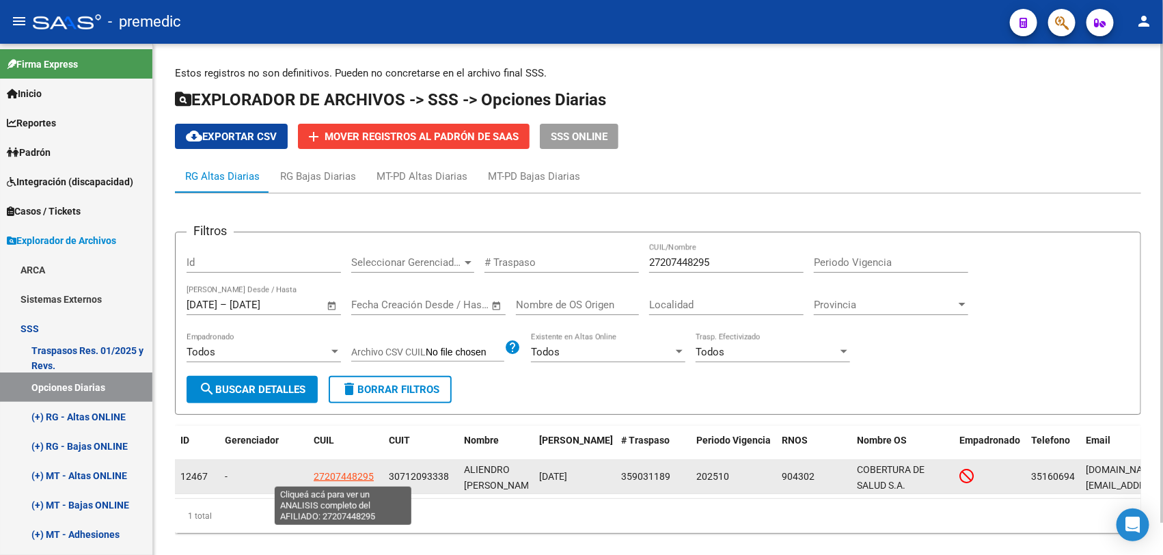
click at [321, 473] on span "27207448295" at bounding box center [344, 476] width 60 height 11
type textarea "27207448295"
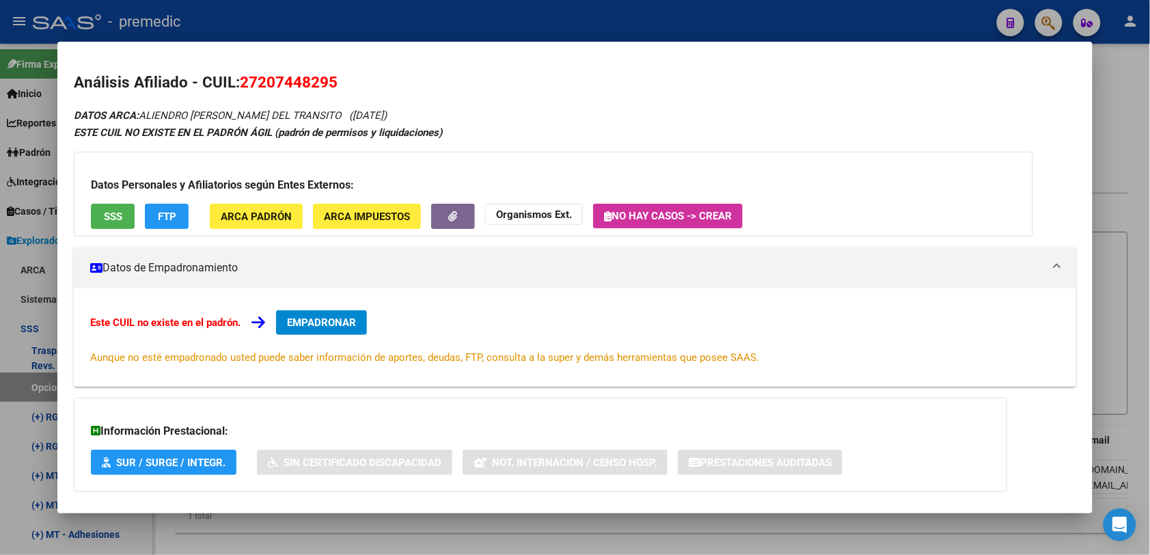
click at [243, 81] on span "27207448295" at bounding box center [289, 82] width 98 height 18
click at [240, 81] on span "27207448295" at bounding box center [289, 82] width 98 height 18
copy span "27207448295"
drag, startPoint x: 308, startPoint y: 308, endPoint x: 596, endPoint y: 27, distance: 402.4
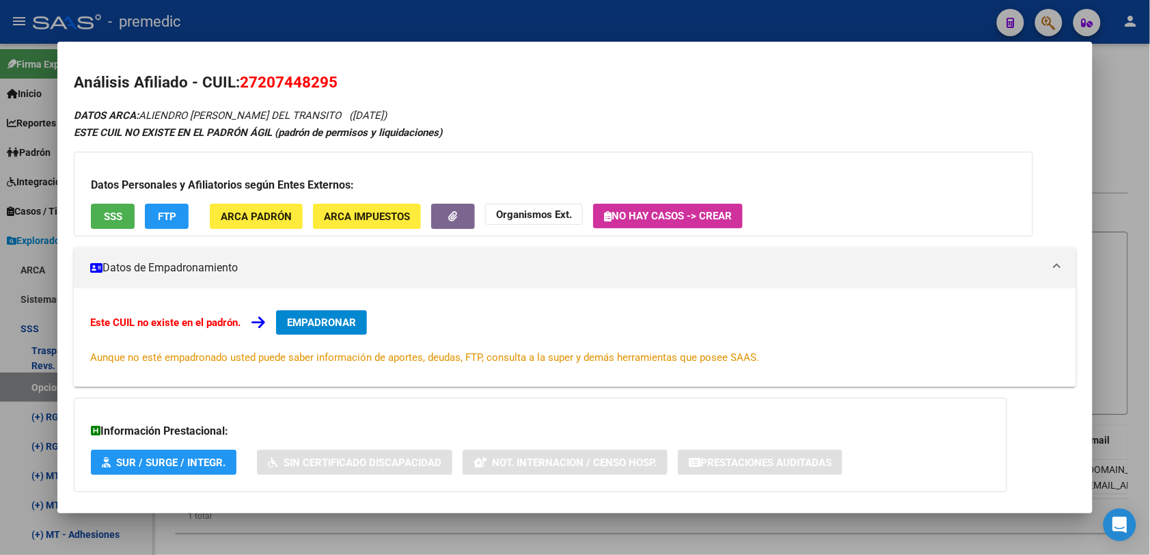
click at [307, 308] on div "Este CUIL no existe en el padrón. EMPADRONAR Aunque no esté empadronado usted p…" at bounding box center [575, 337] width 1002 height 98
click at [318, 324] on span "EMPADRONAR" at bounding box center [321, 322] width 69 height 12
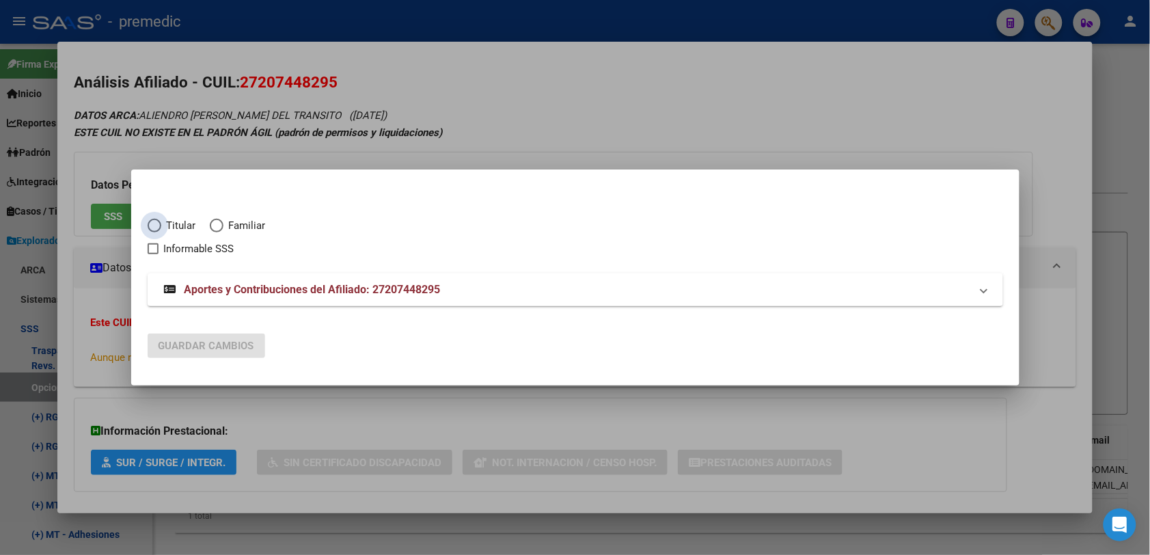
click at [162, 223] on span "Titular" at bounding box center [178, 226] width 35 height 16
click at [161, 223] on input "Titular" at bounding box center [155, 226] width 14 height 14
radio input "true"
checkbox input "true"
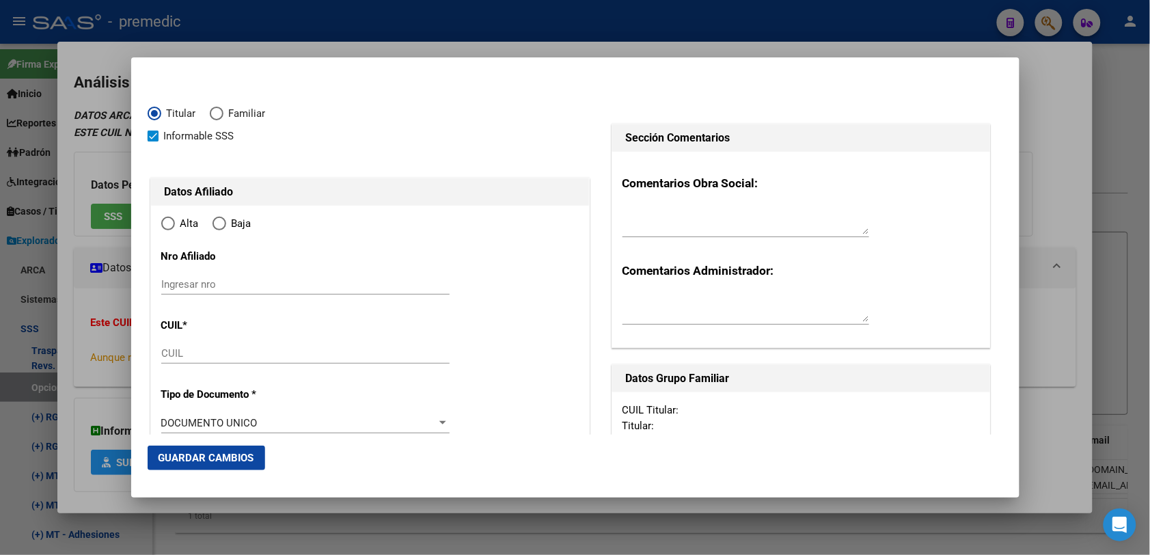
type input "27-20744829-5"
type input "20744829"
type input "ALIENDRO"
type input "PATRICIA LILIANA DEL TRANSITO"
type input "1968-08-15"
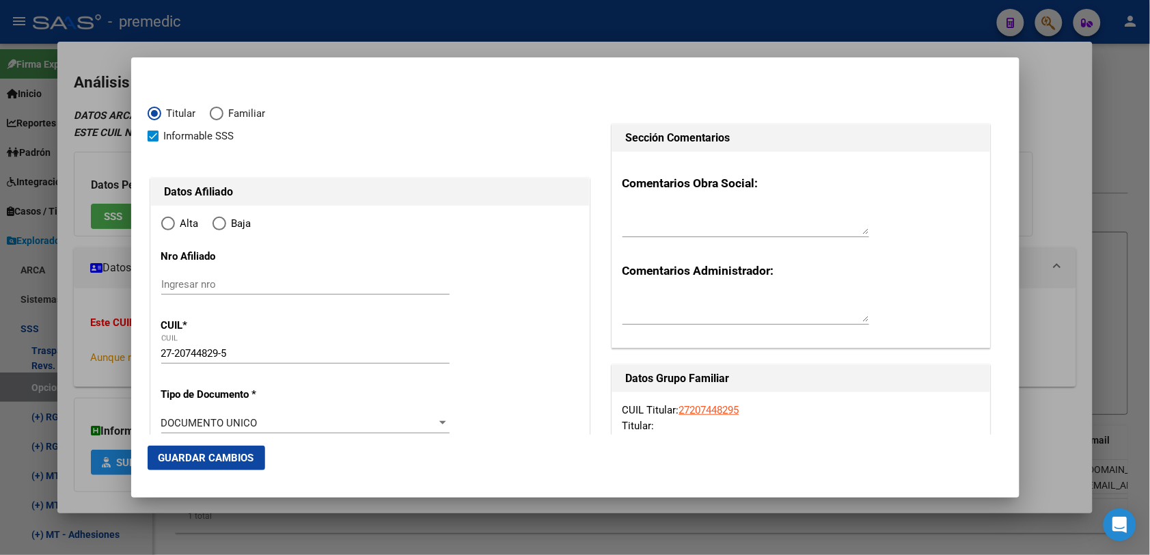
type input "VILLA ALBERDI"
type input "5003"
type input "[GEOGRAPHIC_DATA]"
type input "4448"
type input "VILLA ALBERDI"
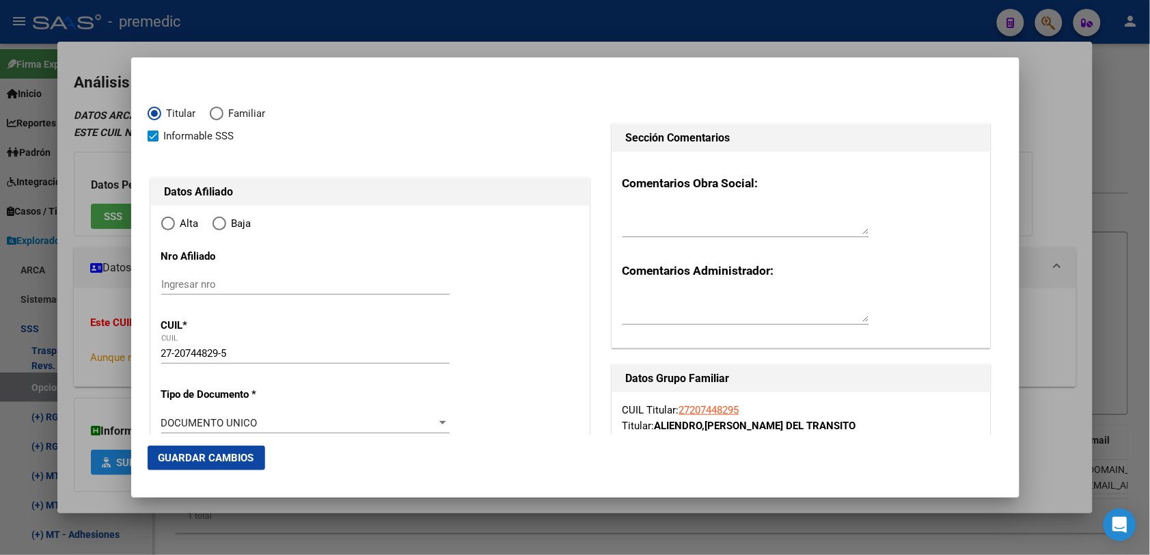
radio input "true"
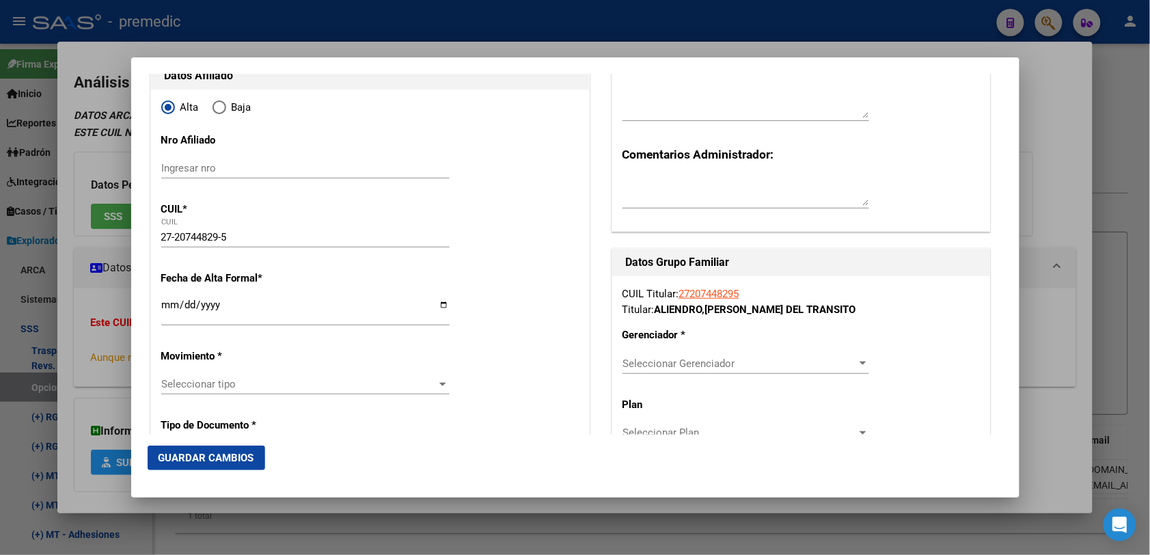
scroll to position [171, 0]
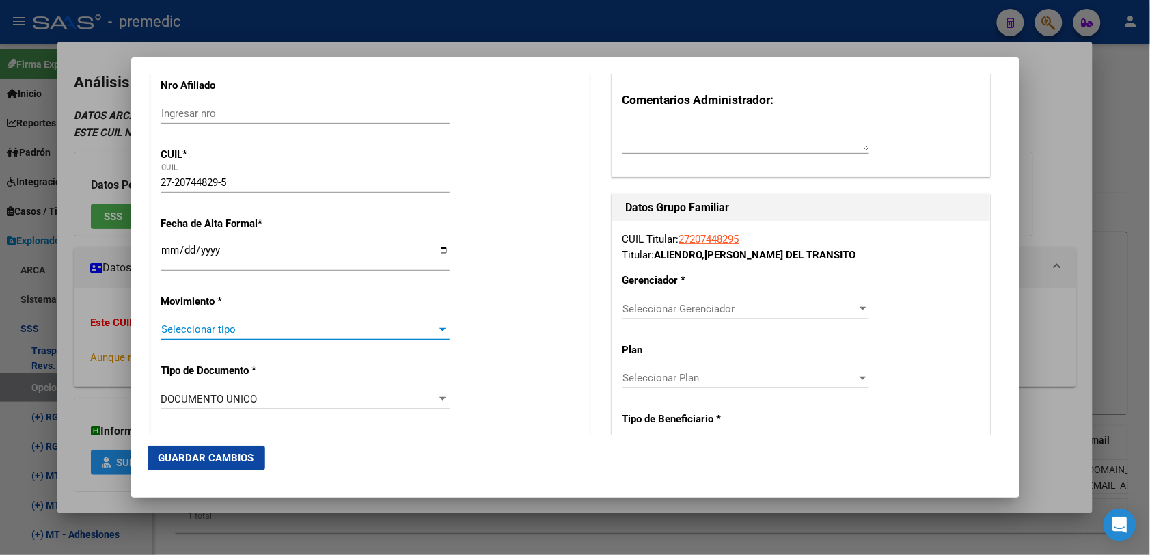
click at [197, 333] on span "Seleccionar tipo" at bounding box center [299, 329] width 276 height 12
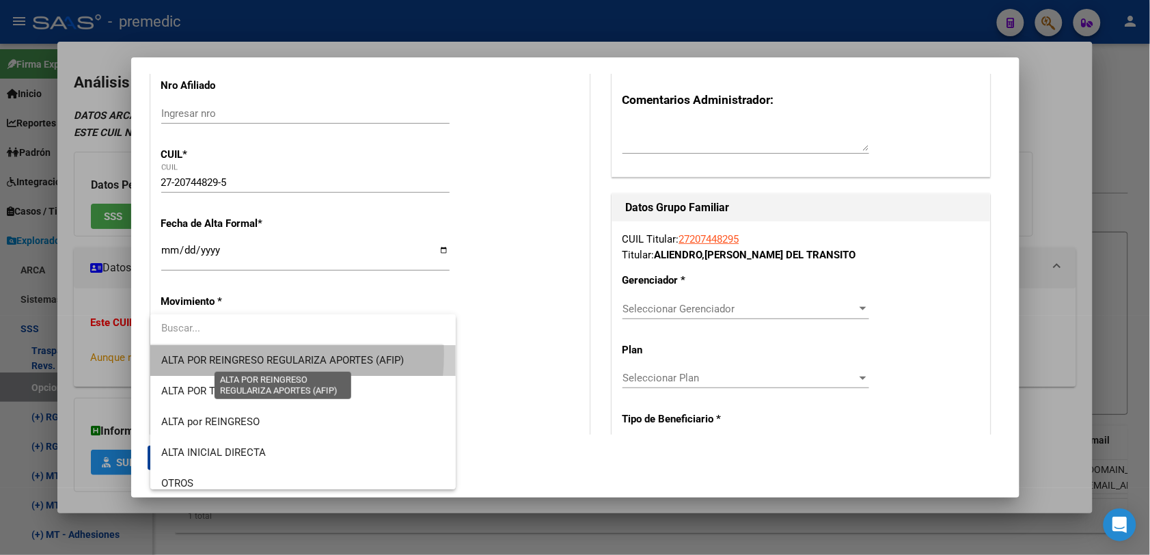
click at [240, 354] on span "ALTA POR REINGRESO REGULARIZA APORTES (AFIP)" at bounding box center [282, 360] width 243 height 12
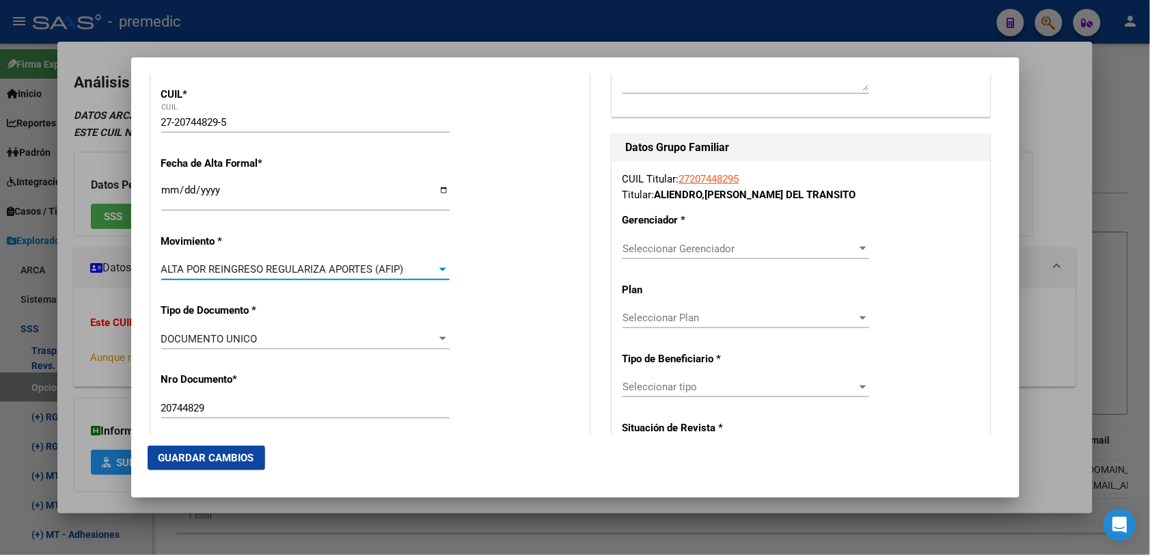
scroll to position [256, 0]
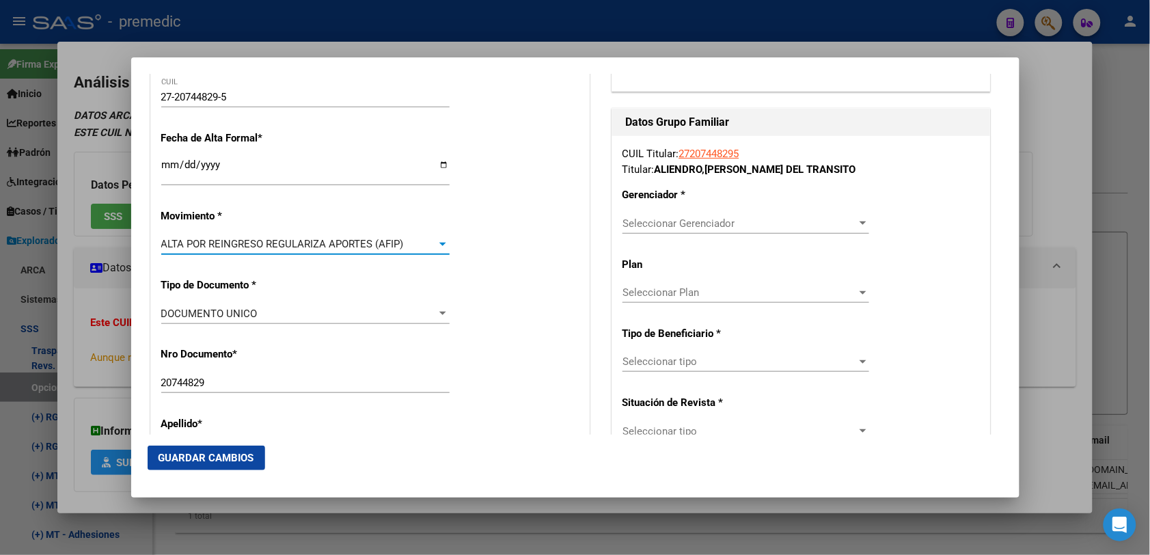
click at [424, 244] on div "ALTA POR REINGRESO REGULARIZA APORTES (AFIP)" at bounding box center [299, 244] width 276 height 12
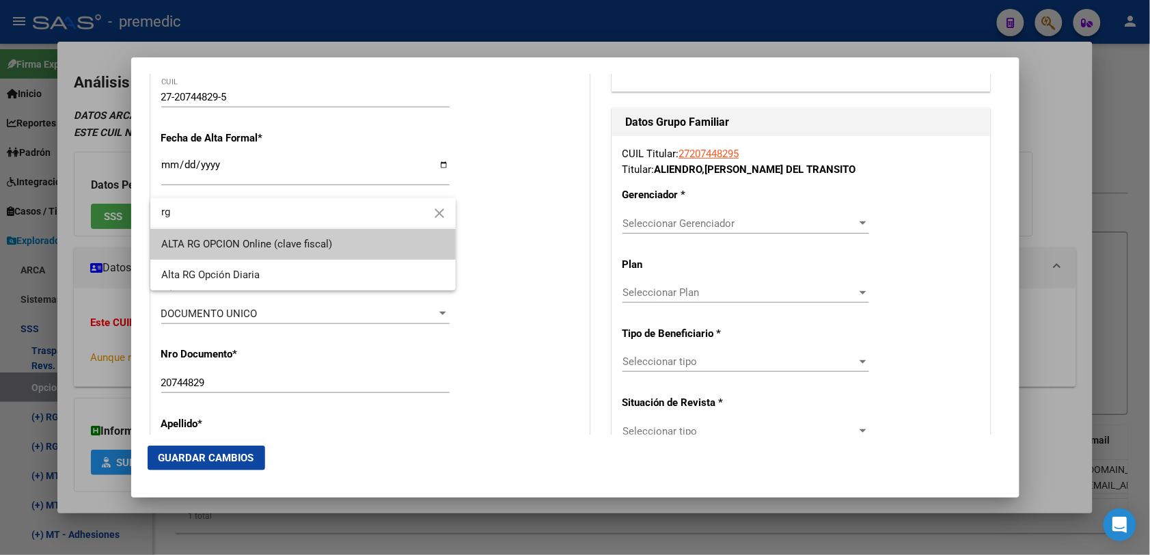
type input "rg"
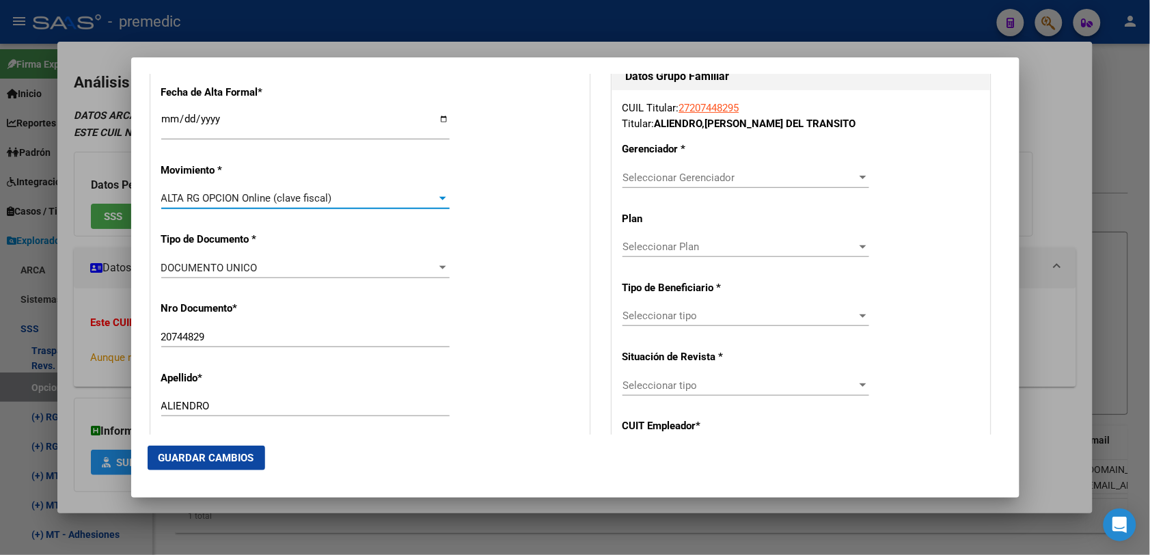
scroll to position [342, 0]
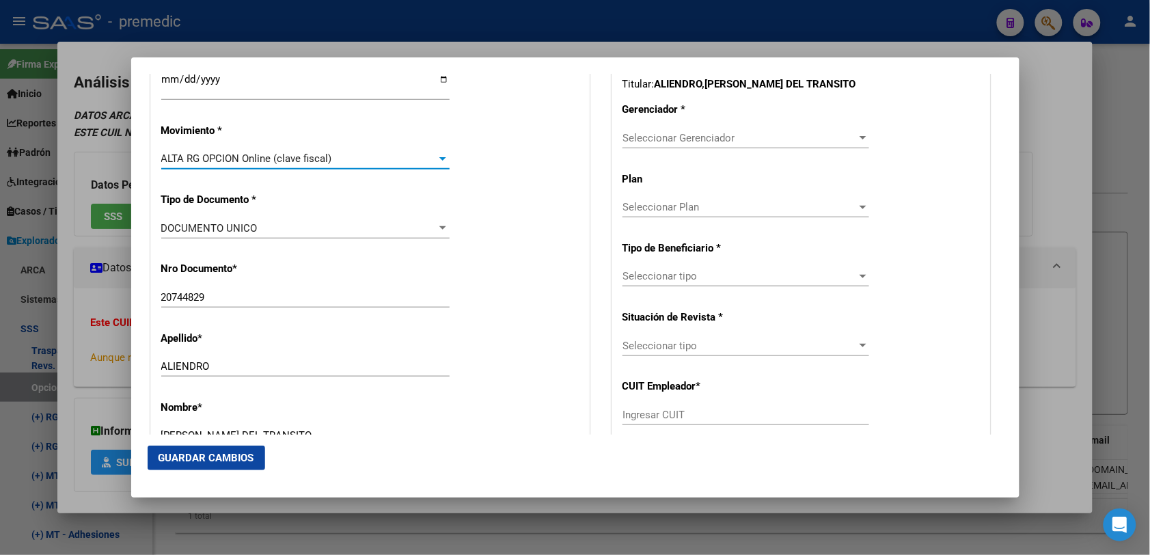
click at [167, 82] on input "Ingresar fecha" at bounding box center [305, 85] width 288 height 22
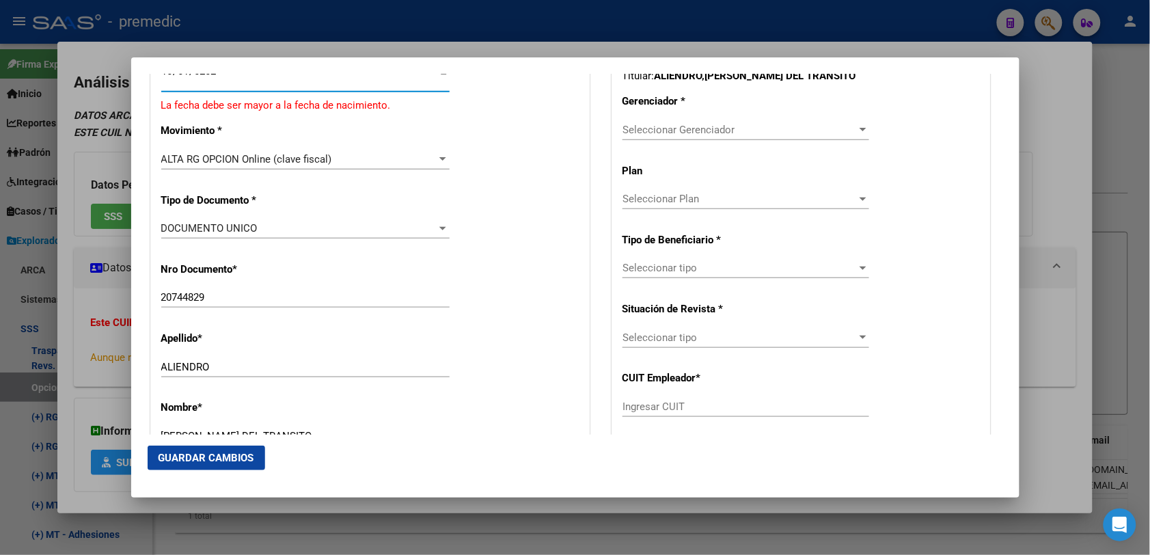
type input "[DATE]"
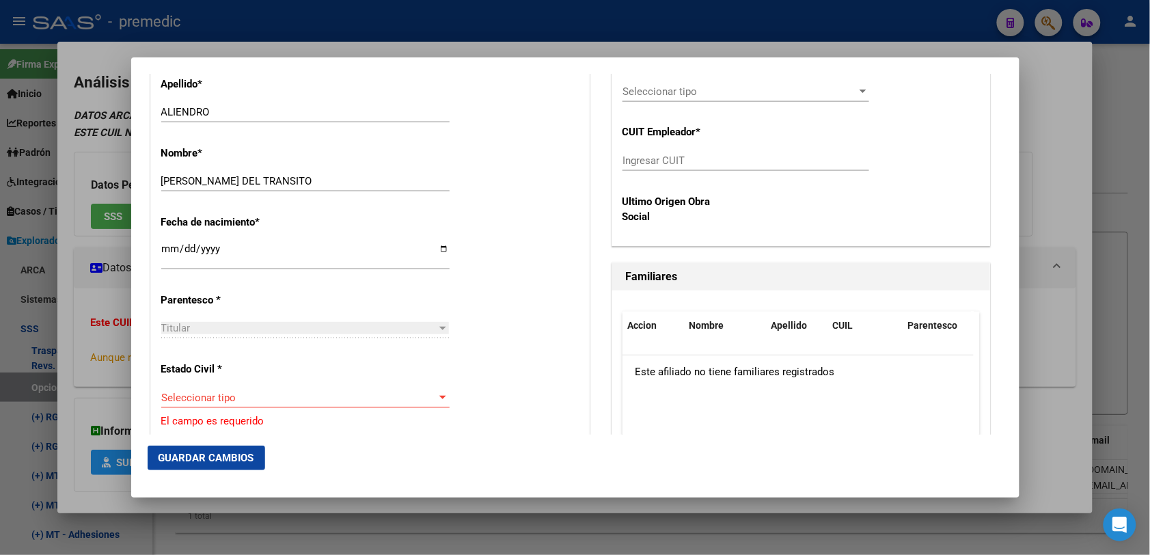
scroll to position [816, 0]
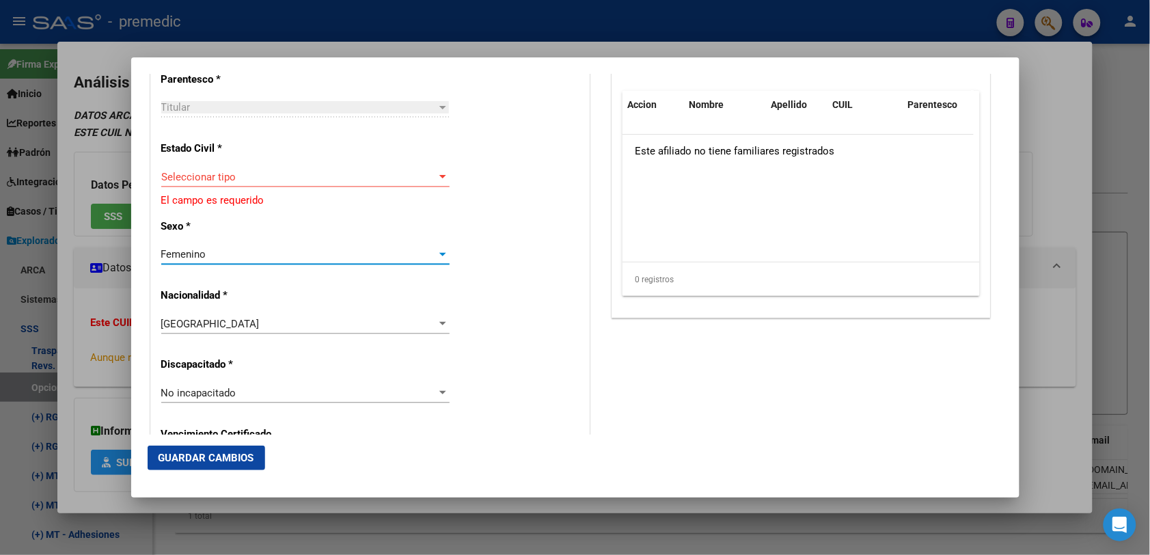
click at [267, 185] on div "Seleccionar tipo Seleccionar tipo" at bounding box center [305, 177] width 288 height 20
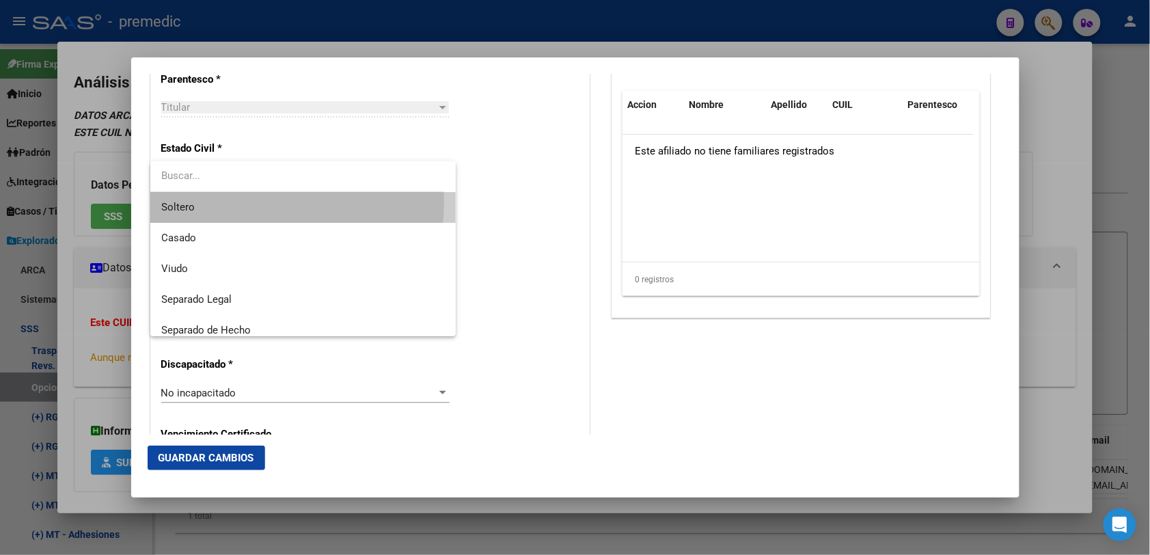
click at [272, 203] on span "Soltero" at bounding box center [302, 207] width 283 height 31
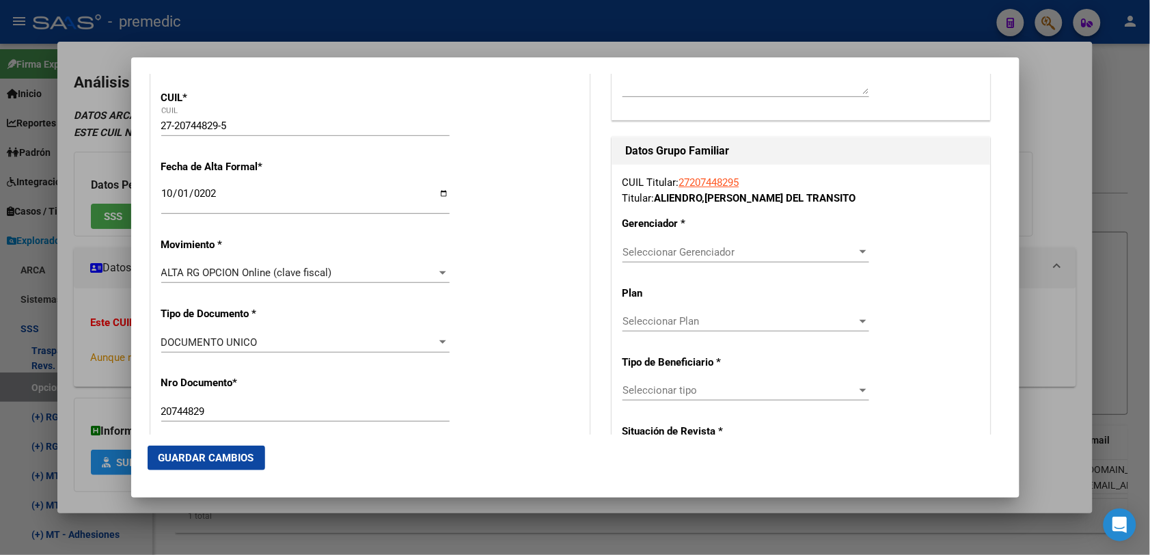
scroll to position [256, 0]
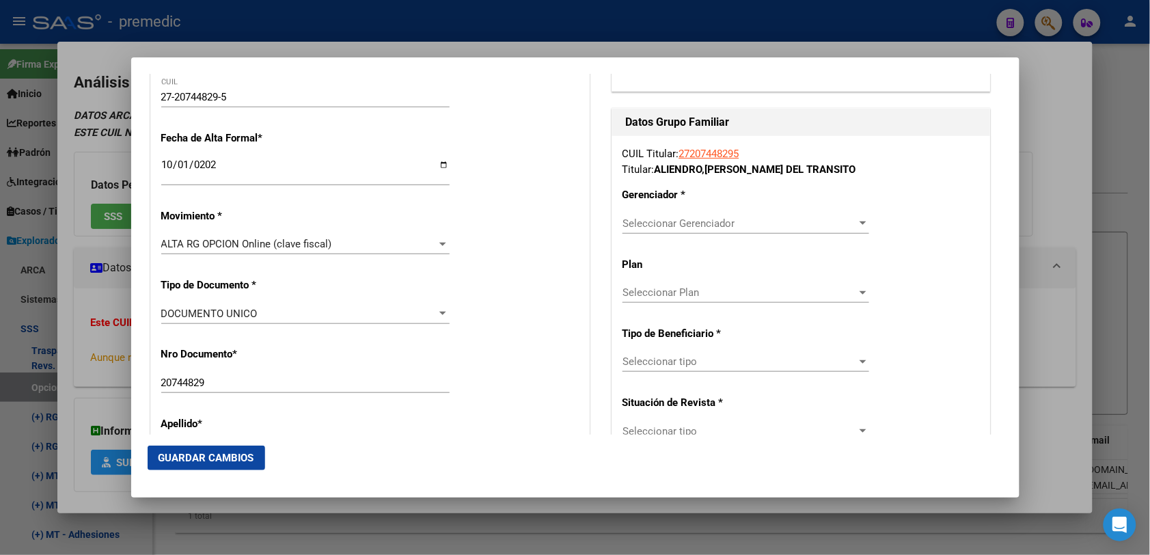
click at [708, 223] on span "Seleccionar Gerenciador" at bounding box center [739, 223] width 234 height 12
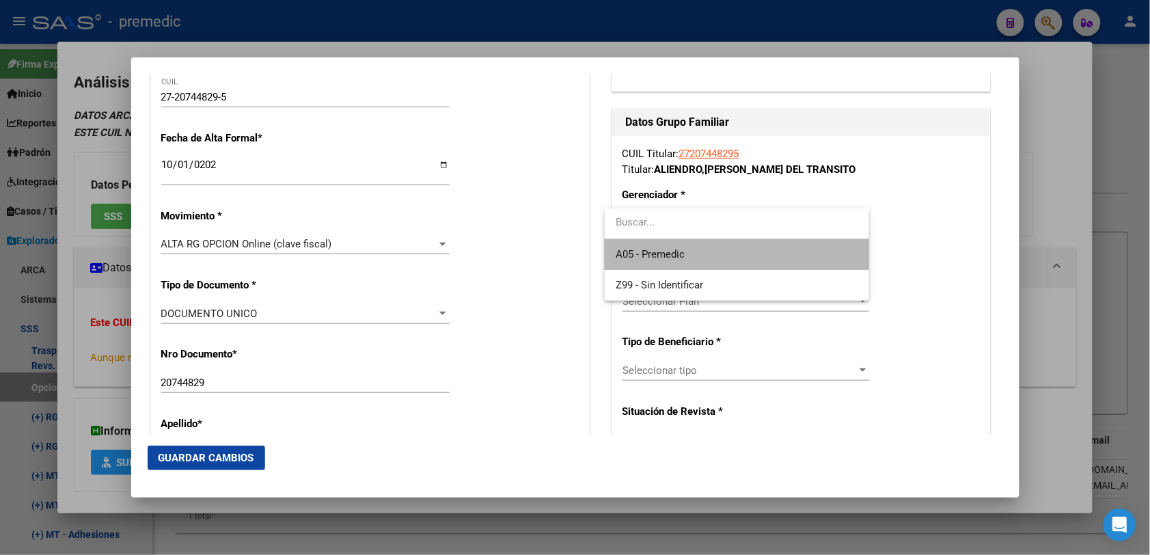
click at [695, 248] on span "A05 - Premedic" at bounding box center [736, 254] width 243 height 31
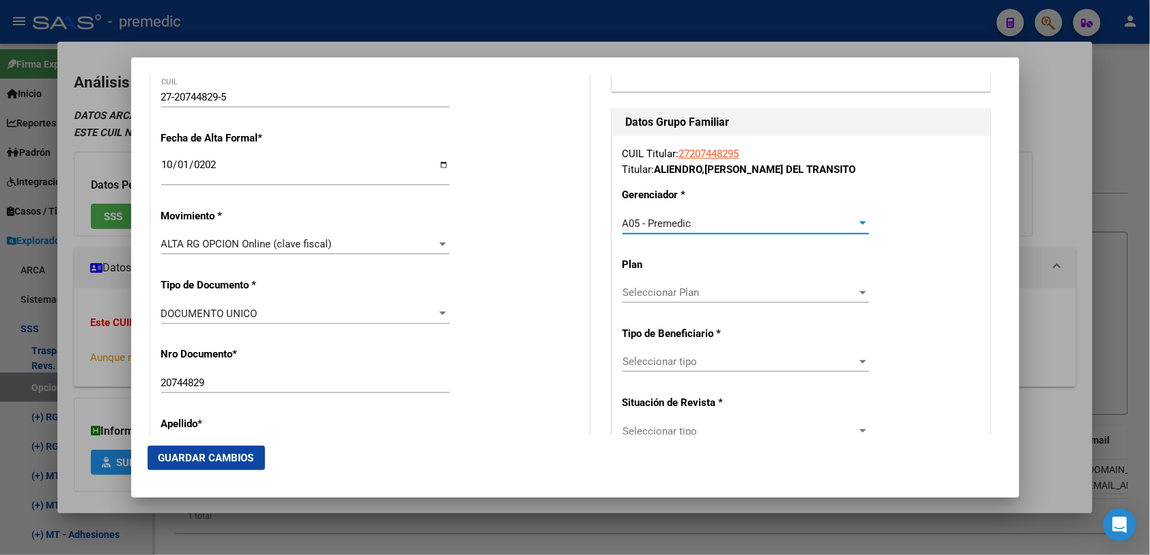
click at [701, 305] on div "Seleccionar Plan Seleccionar Plan" at bounding box center [745, 298] width 247 height 33
click at [714, 359] on span "Seleccionar tipo" at bounding box center [739, 361] width 234 height 12
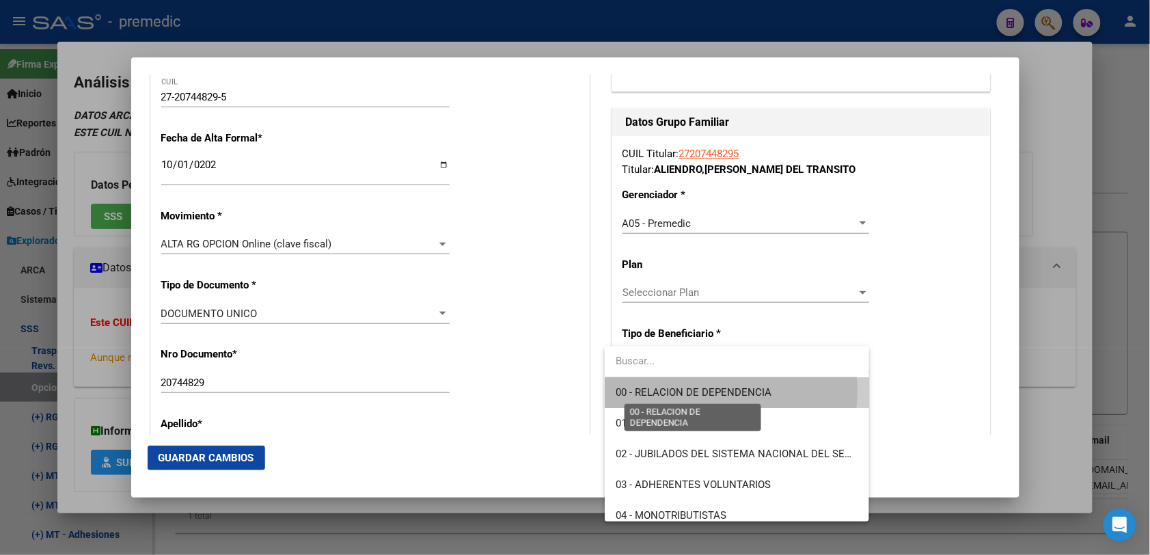
click at [715, 391] on span "00 - RELACION DE DEPENDENCIA" at bounding box center [693, 392] width 156 height 12
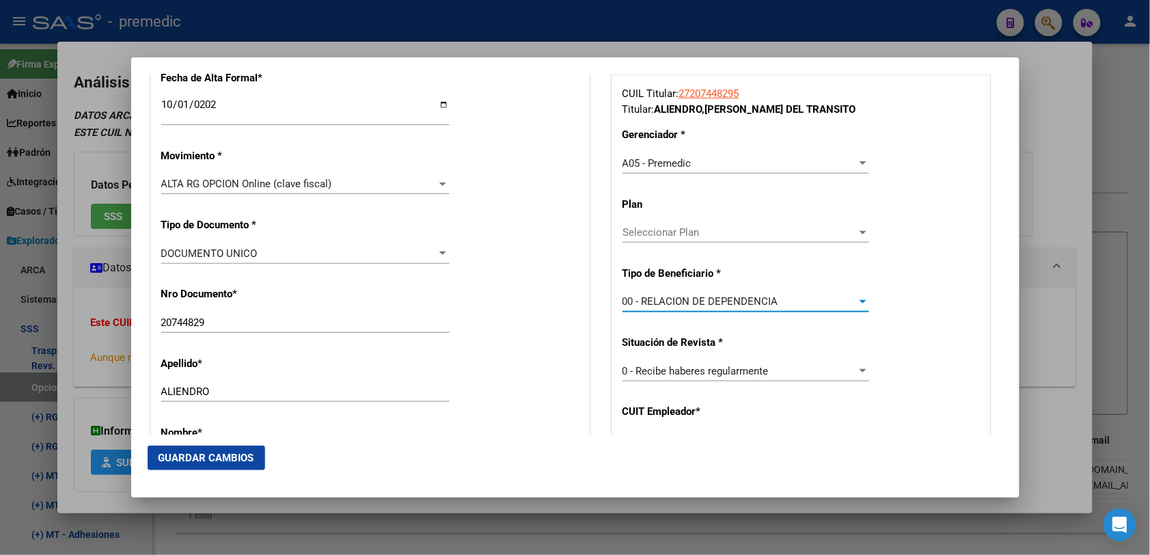
scroll to position [342, 0]
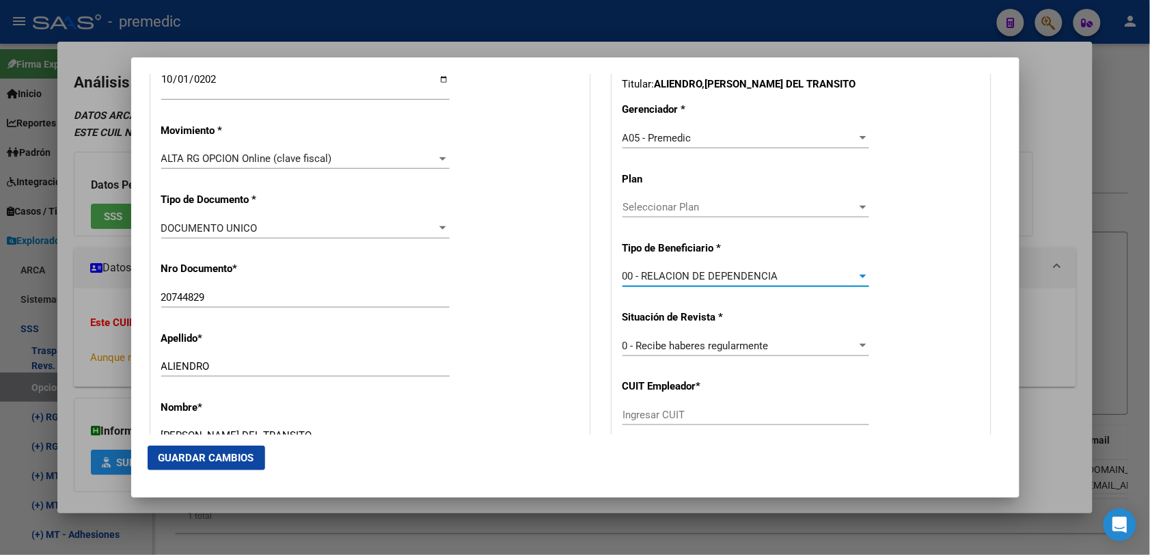
click at [708, 424] on div "Ingresar CUIT" at bounding box center [745, 414] width 247 height 20
click at [706, 406] on div "Ingresar CUIT" at bounding box center [745, 414] width 247 height 20
paste input "30-71209333-8"
type input "30-71209333-8"
drag, startPoint x: 251, startPoint y: 435, endPoint x: 230, endPoint y: 452, distance: 26.7
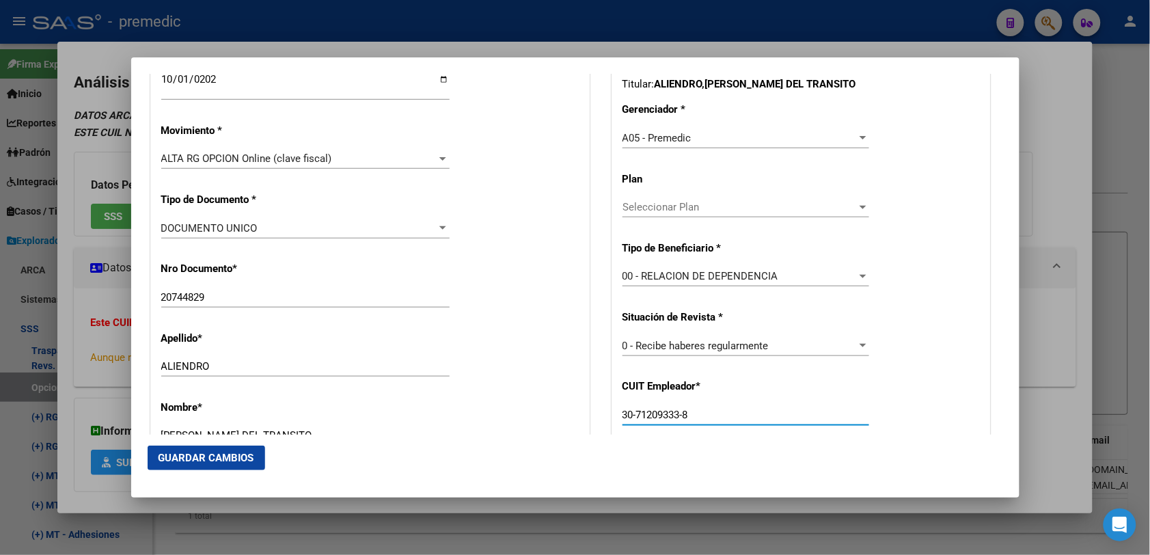
click at [230, 452] on mat-dialog-actions "Guardar Cambios" at bounding box center [575, 457] width 855 height 46
click at [230, 453] on span "Guardar Cambios" at bounding box center [206, 458] width 96 height 12
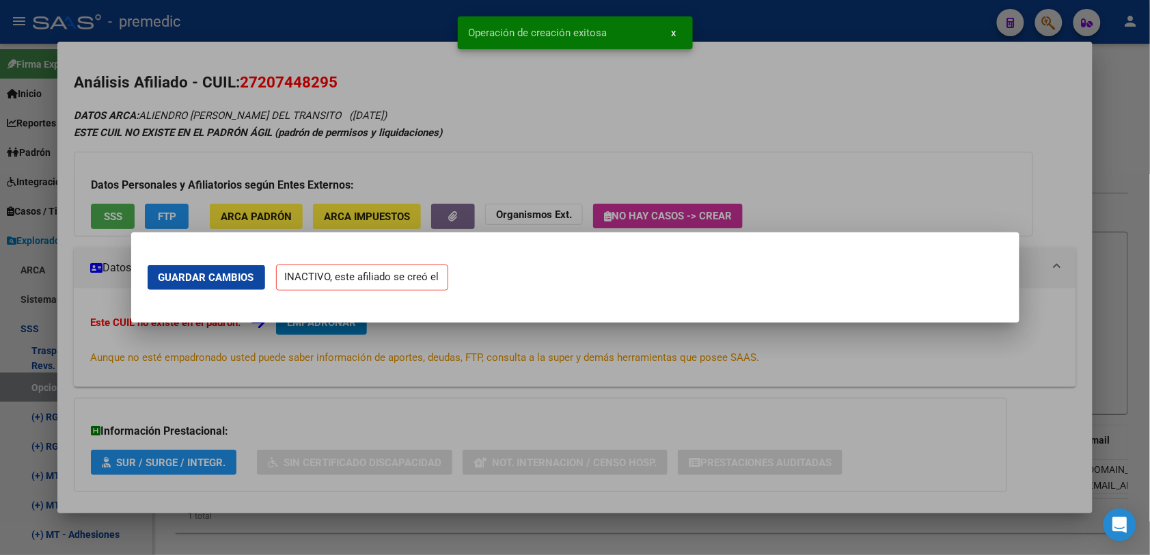
scroll to position [0, 0]
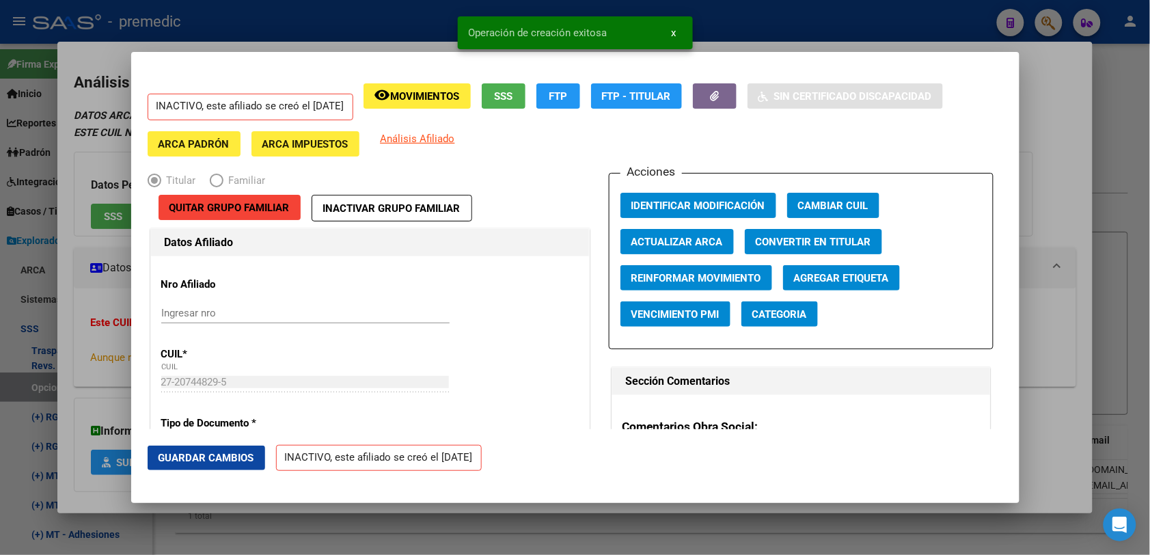
click at [1067, 275] on div at bounding box center [575, 277] width 1150 height 555
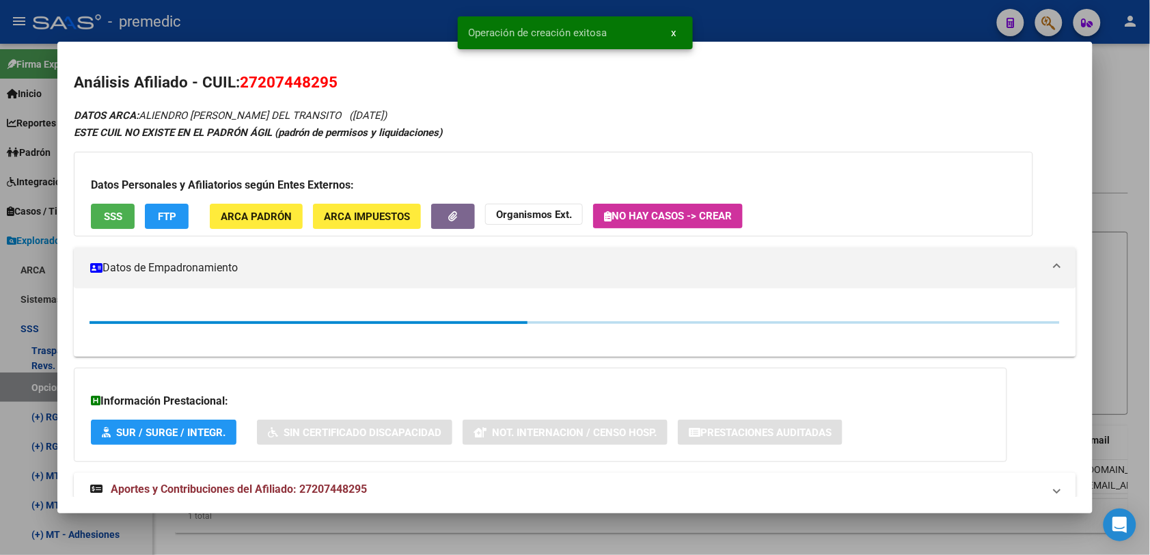
click at [1124, 204] on div at bounding box center [575, 277] width 1150 height 555
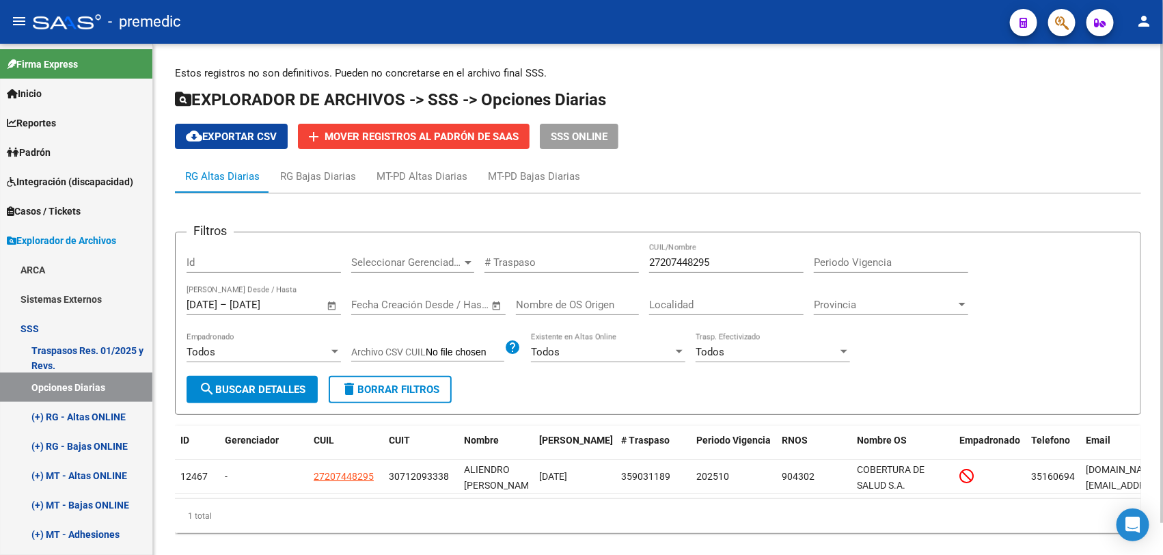
click at [684, 260] on input "27207448295" at bounding box center [726, 262] width 154 height 12
paste input "0433322356"
type input "20433322356"
drag, startPoint x: 251, startPoint y: 359, endPoint x: 254, endPoint y: 368, distance: 9.5
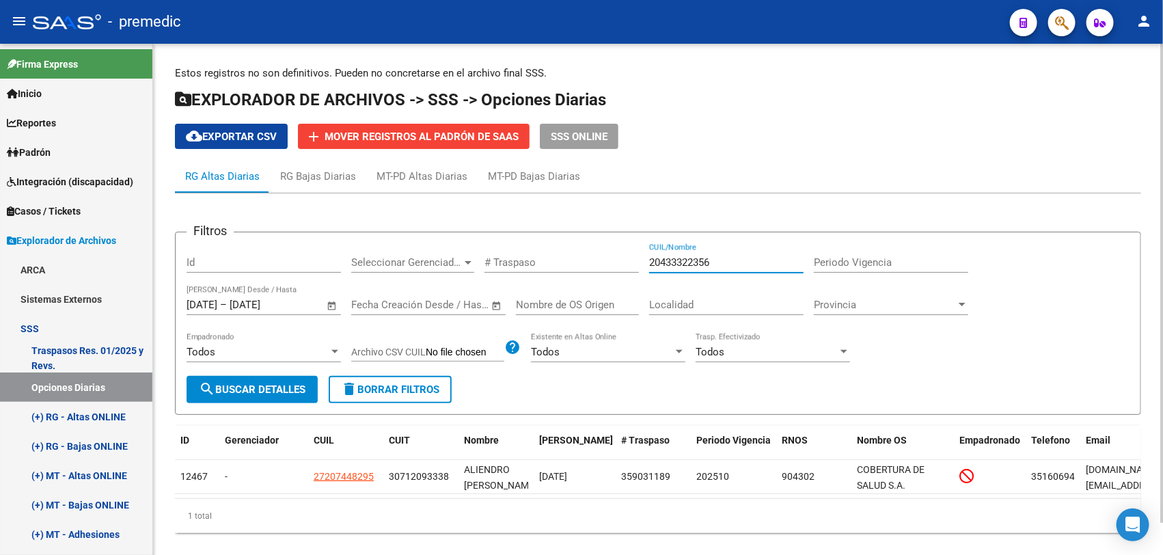
click at [254, 368] on div "Todos Empadronado" at bounding box center [263, 354] width 154 height 42
drag, startPoint x: 254, startPoint y: 368, endPoint x: 258, endPoint y: 386, distance: 18.9
click at [258, 386] on span "search Buscar Detalles" at bounding box center [252, 389] width 107 height 12
click at [185, 389] on form "Filtros Id Seleccionar Gerenciador Seleccionar Gerenciador # Traspaso 204333223…" at bounding box center [658, 323] width 966 height 183
click at [221, 388] on span "search Buscar Detalles" at bounding box center [252, 389] width 107 height 12
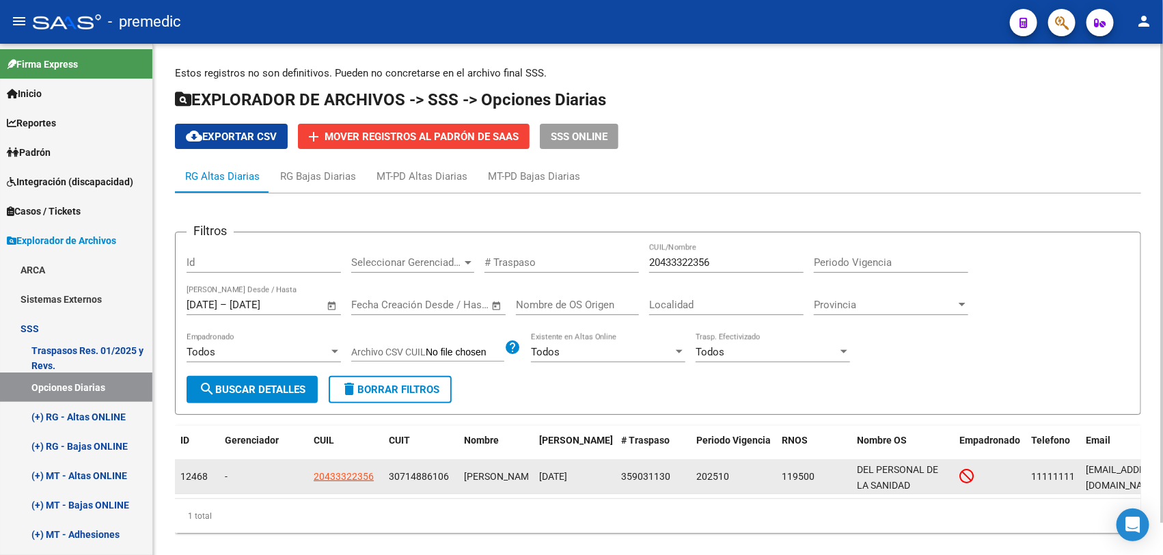
click at [343, 480] on app-link-go-to "20433322356" at bounding box center [344, 477] width 60 height 16
click at [350, 480] on app-link-go-to "20433322356" at bounding box center [344, 477] width 60 height 16
click at [354, 473] on span "20433322356" at bounding box center [344, 476] width 60 height 11
type textarea "20433322356"
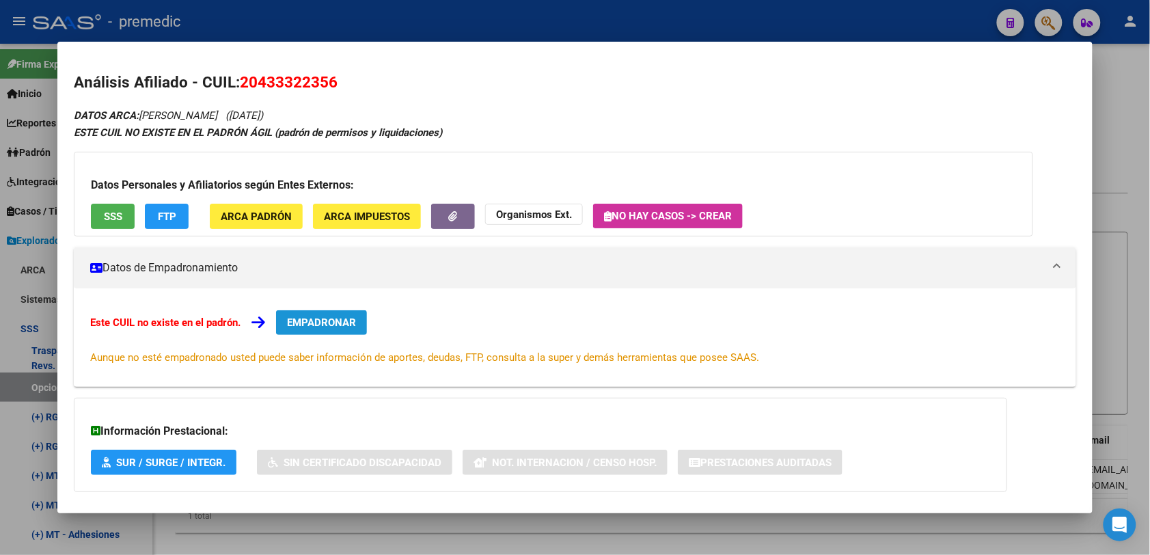
click at [327, 329] on button "EMPADRONAR" at bounding box center [321, 322] width 91 height 25
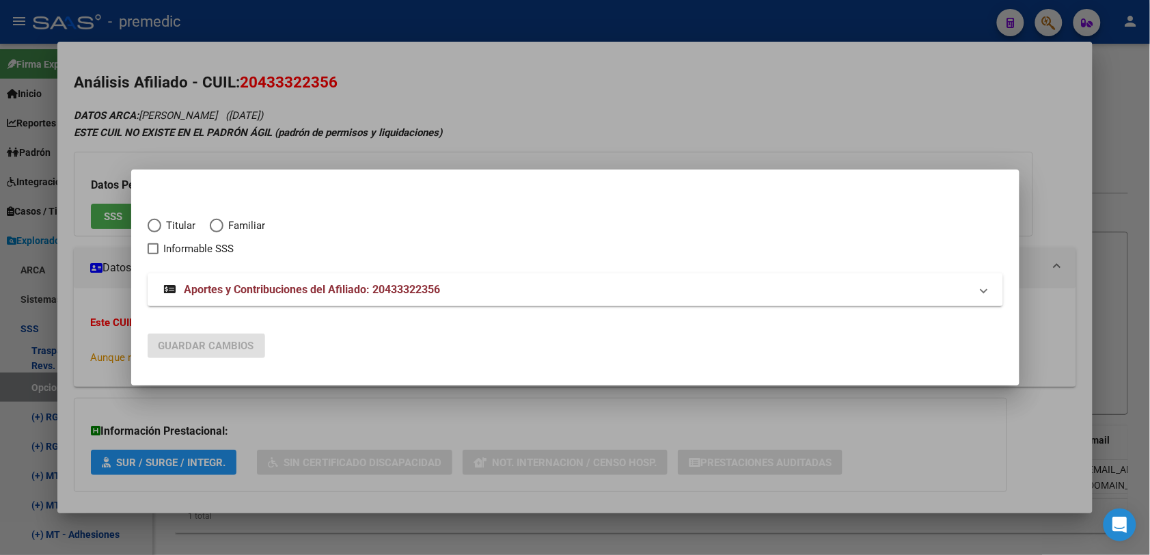
click at [195, 219] on span "Titular" at bounding box center [178, 226] width 35 height 16
click at [161, 219] on input "Titular" at bounding box center [155, 226] width 14 height 14
radio input "true"
checkbox input "true"
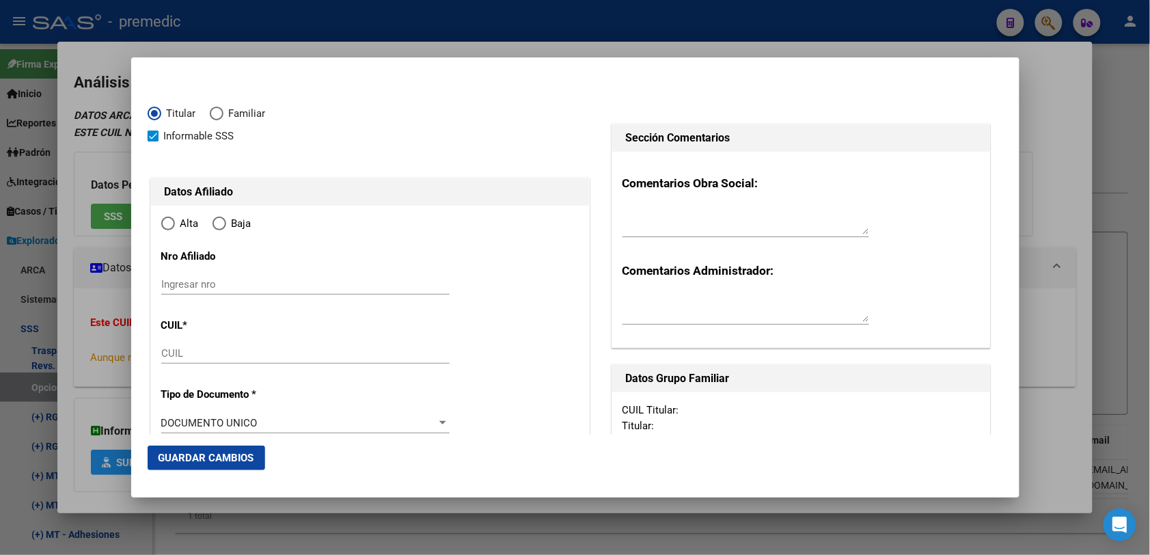
type input "20-43332235-6"
type input "43332235"
type input "FAGUNDEZ"
type input "MARTIN EXEQUIEL"
type input "2001-02-23"
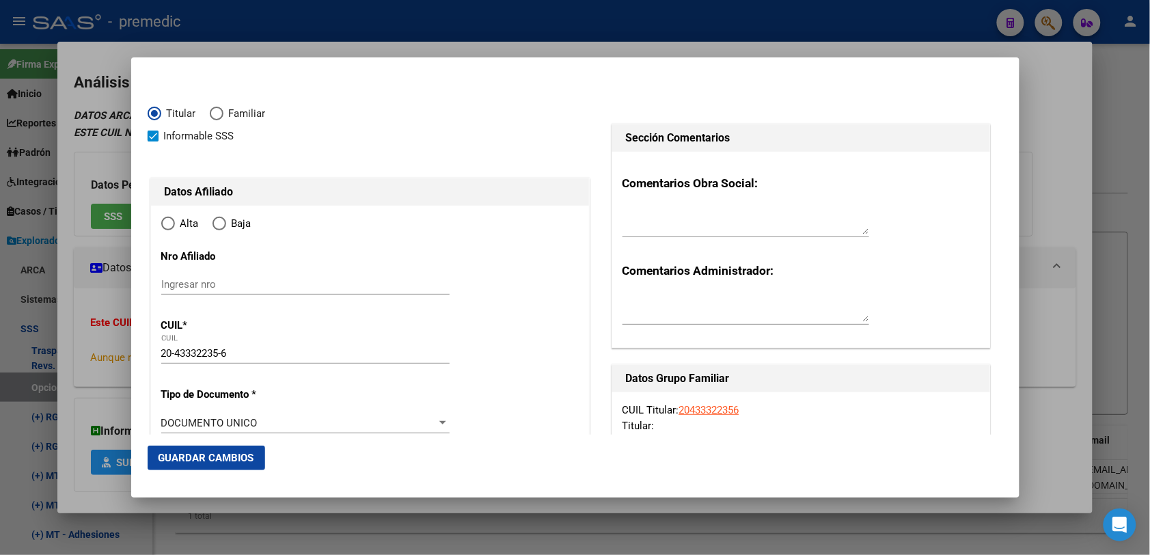
type input "POSADAS"
type input "3300"
type input "MZ 240 CASA"
type input "25"
type input "POSADAS"
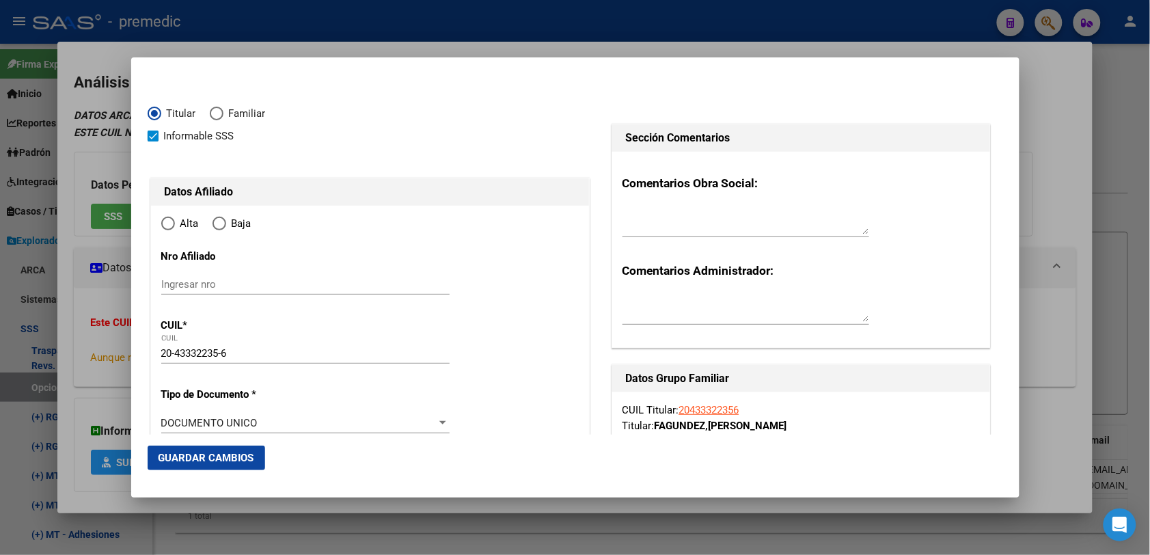
radio input "true"
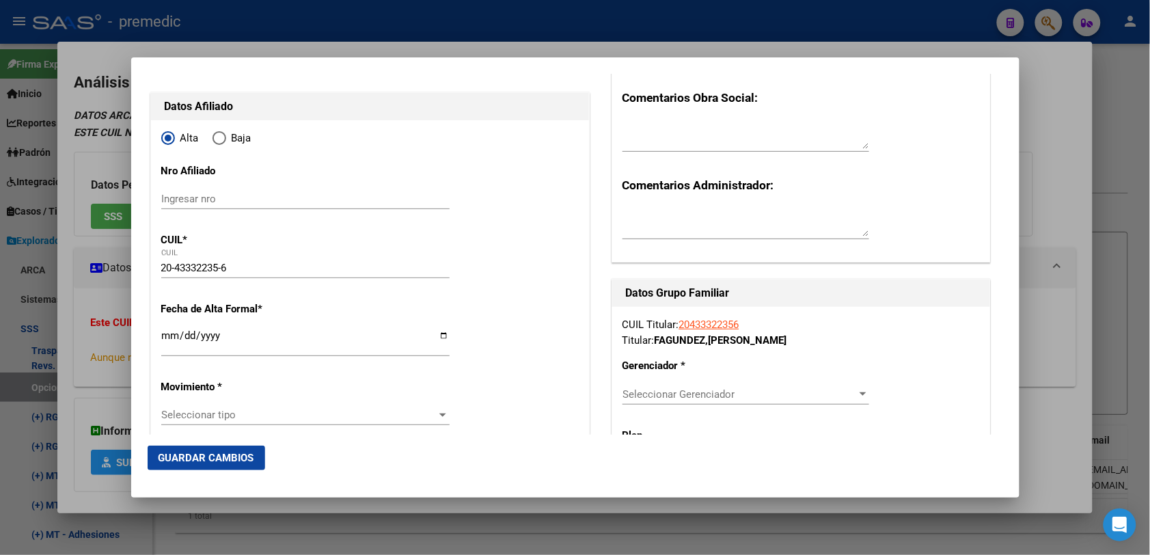
click at [169, 332] on div "Ingresar fecha" at bounding box center [305, 341] width 288 height 29
click at [169, 332] on input "Ingresar fecha" at bounding box center [305, 341] width 288 height 22
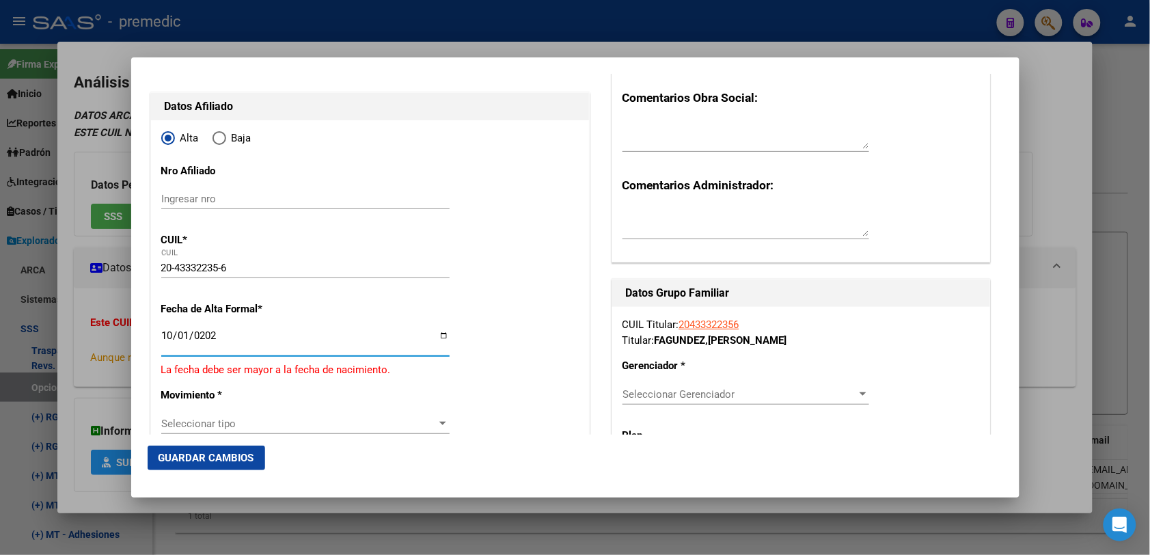
type input "[DATE]"
drag, startPoint x: 268, startPoint y: 408, endPoint x: 275, endPoint y: 411, distance: 7.6
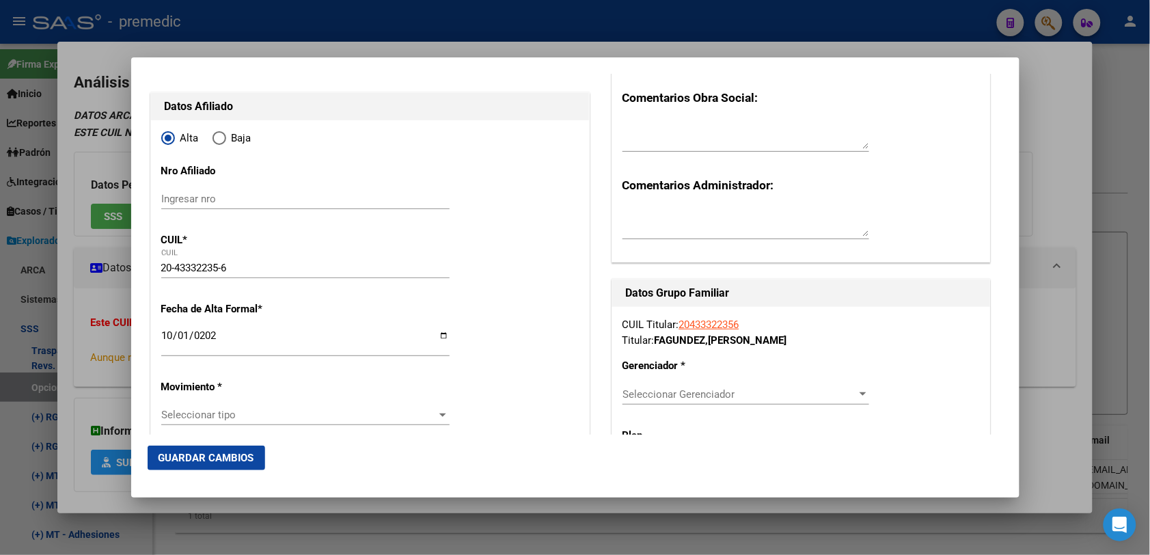
click at [278, 415] on span "Seleccionar tipo" at bounding box center [299, 415] width 276 height 12
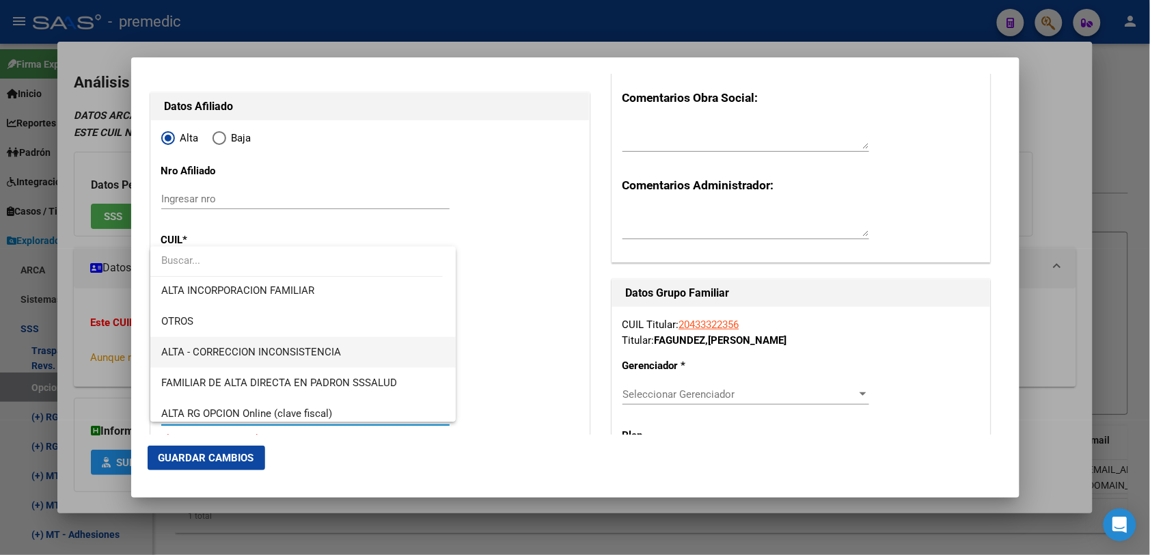
scroll to position [256, 0]
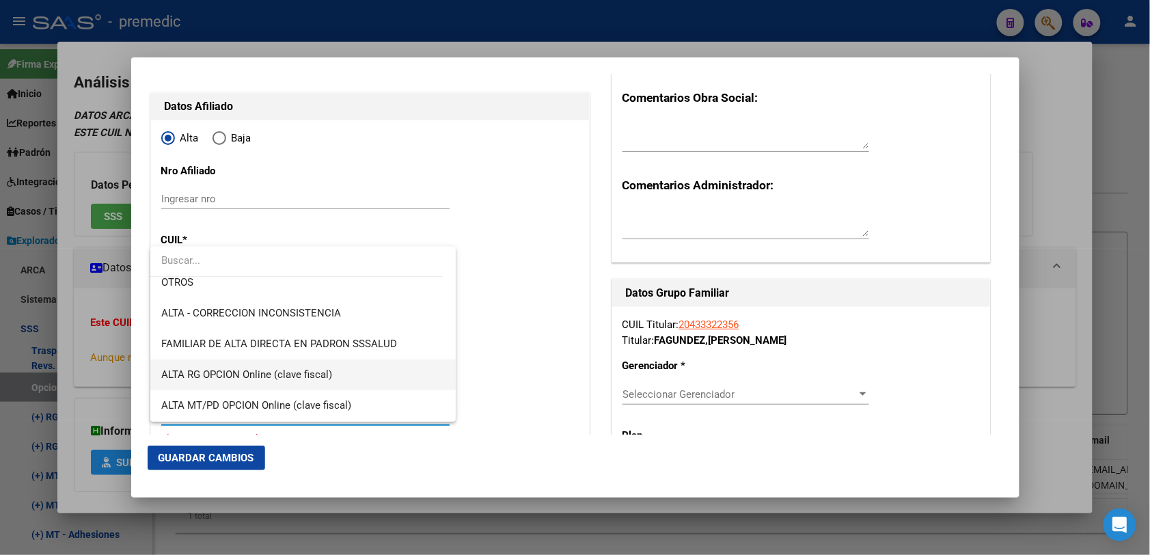
click at [340, 383] on span "ALTA RG OPCION Online (clave fiscal)" at bounding box center [302, 374] width 283 height 31
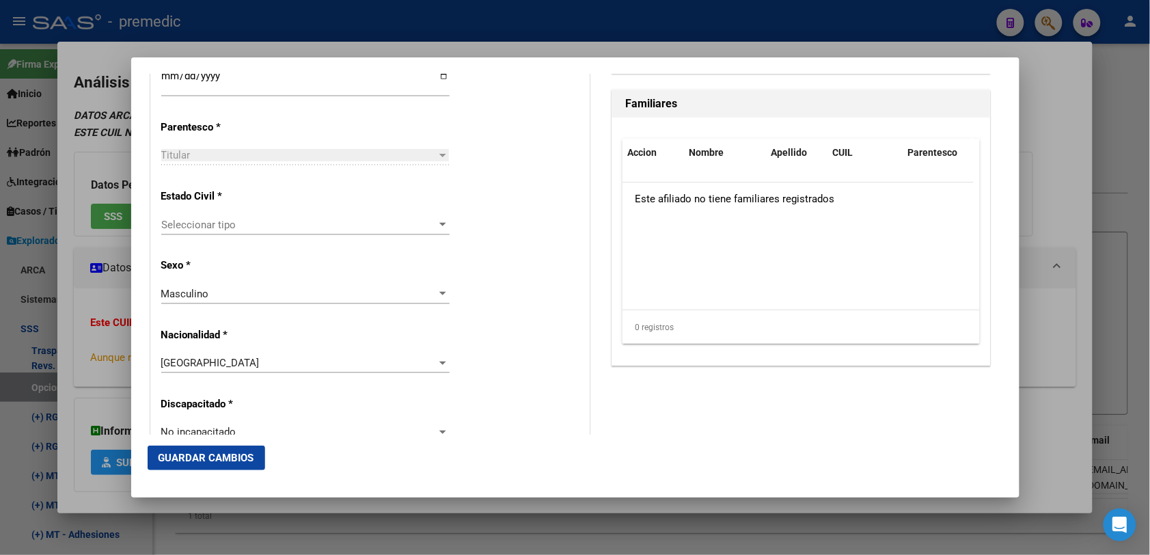
scroll to position [854, 0]
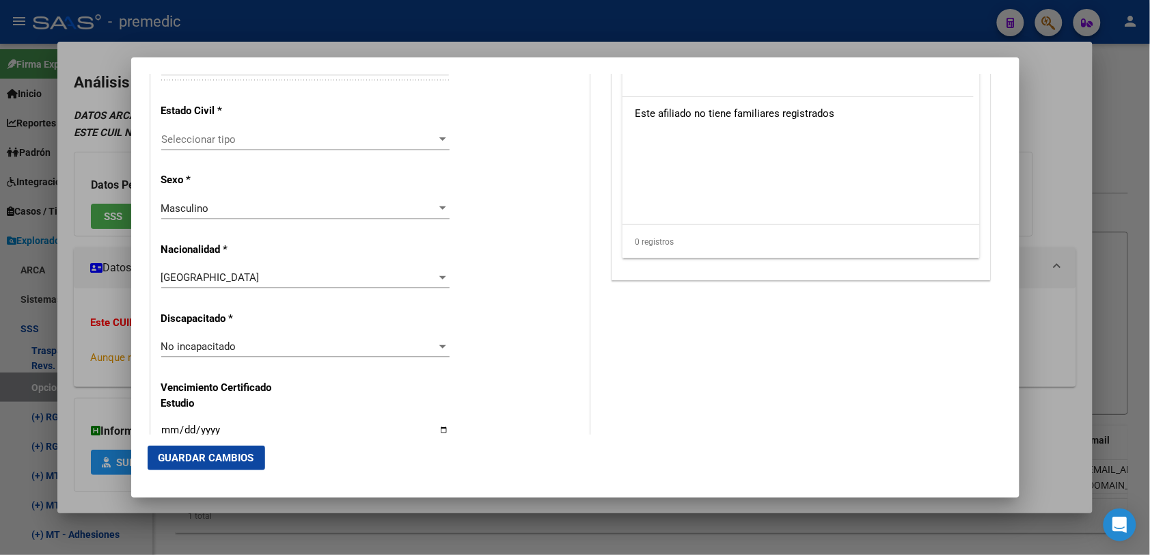
click at [357, 139] on span "Seleccionar tipo" at bounding box center [299, 139] width 276 height 12
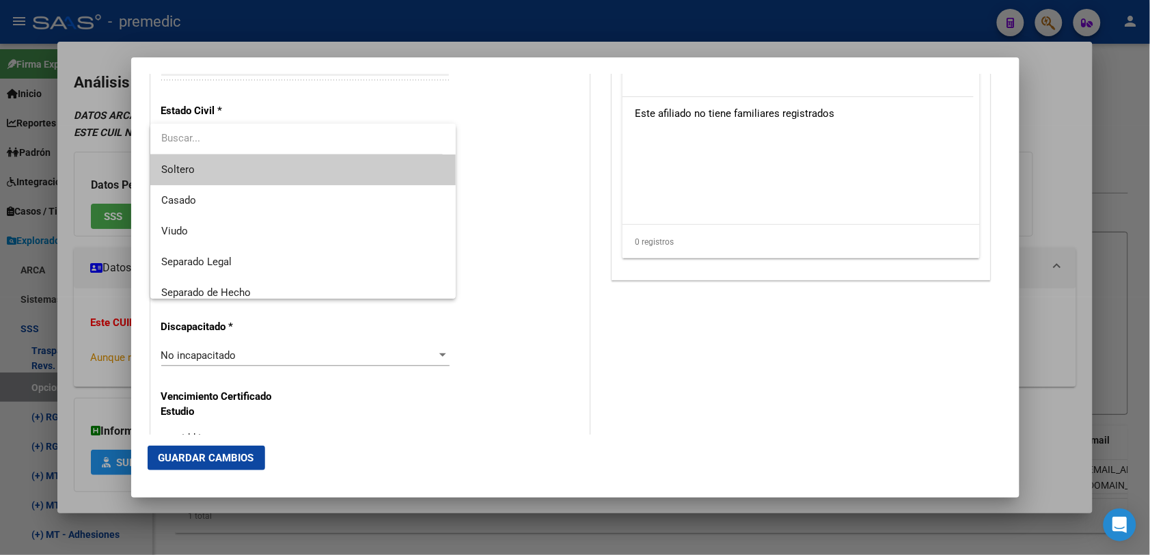
click at [268, 173] on span "Soltero" at bounding box center [302, 169] width 283 height 31
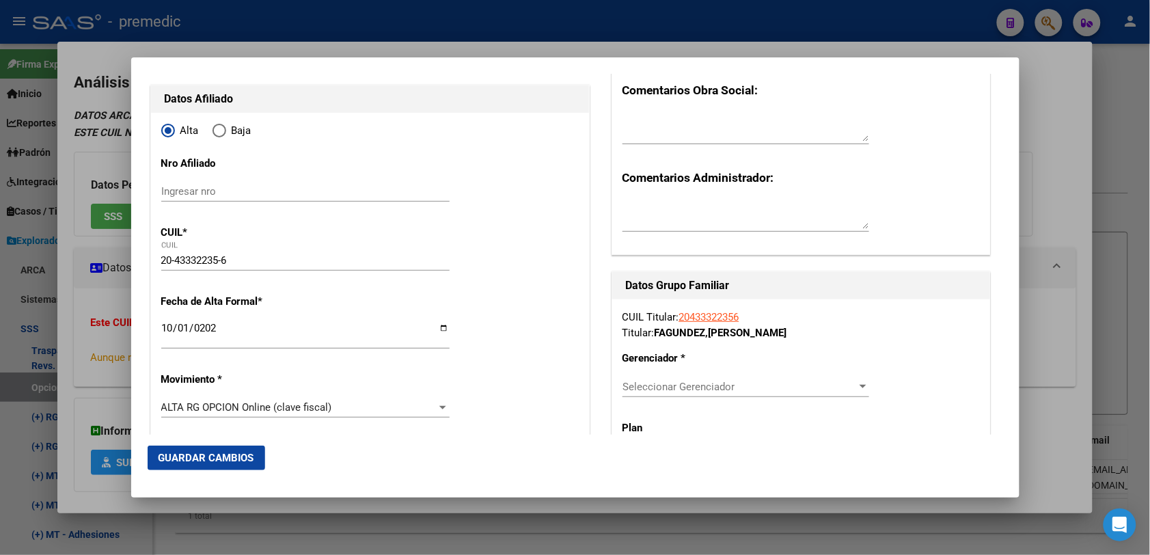
scroll to position [256, 0]
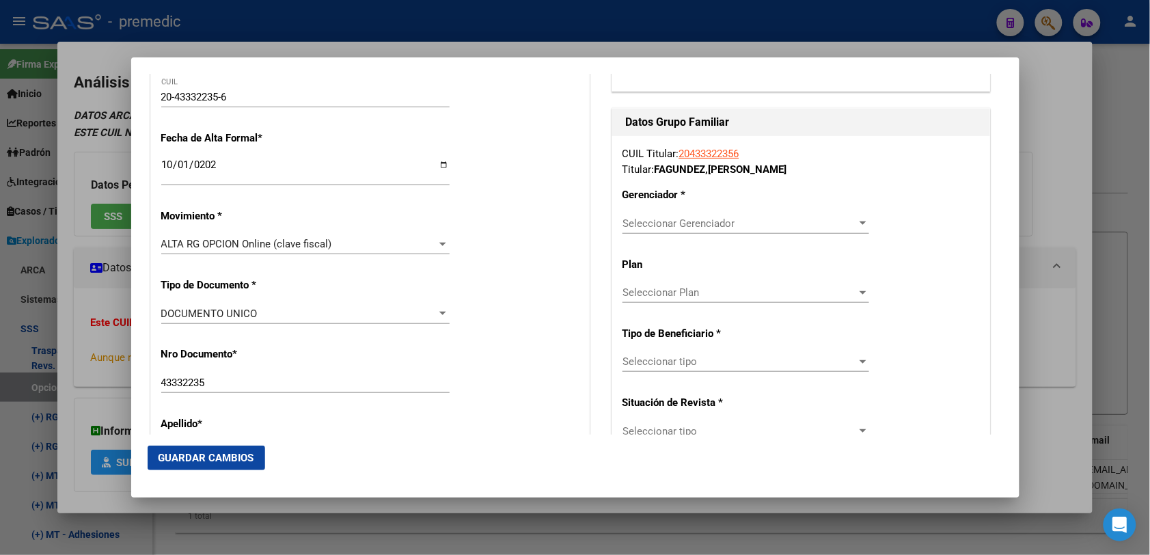
click at [708, 230] on div "Seleccionar Gerenciador Seleccionar Gerenciador" at bounding box center [745, 223] width 247 height 20
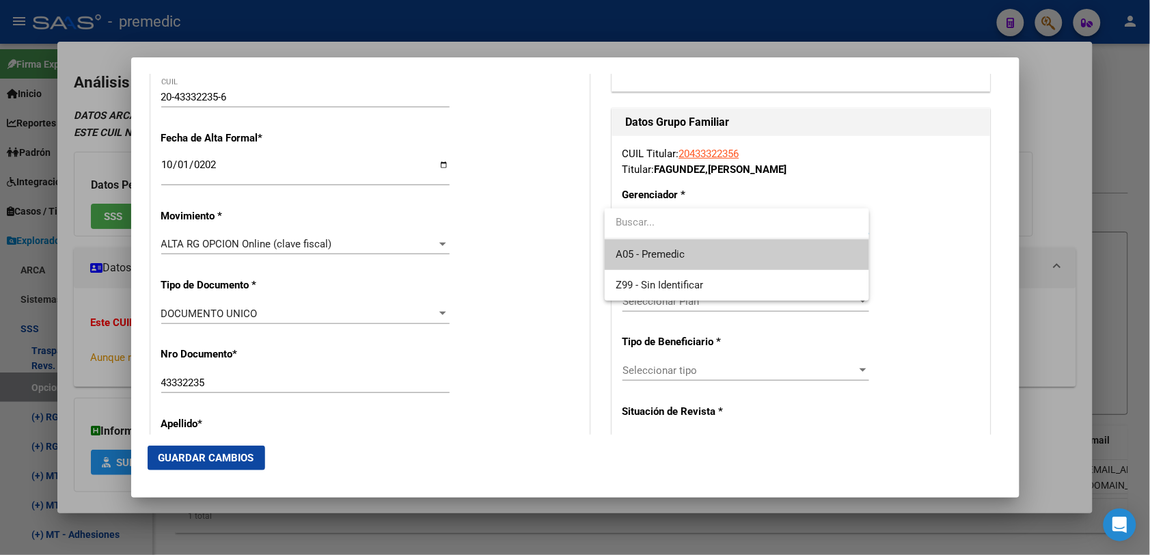
drag, startPoint x: 708, startPoint y: 230, endPoint x: 685, endPoint y: 251, distance: 30.9
click at [685, 251] on span "A05 - Premedic" at bounding box center [736, 254] width 243 height 31
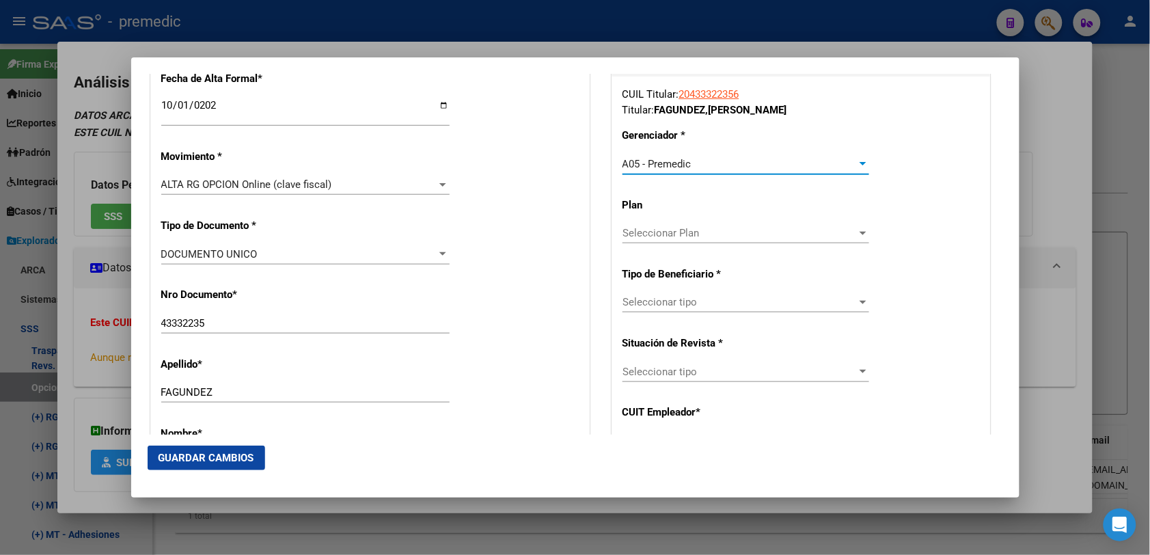
scroll to position [342, 0]
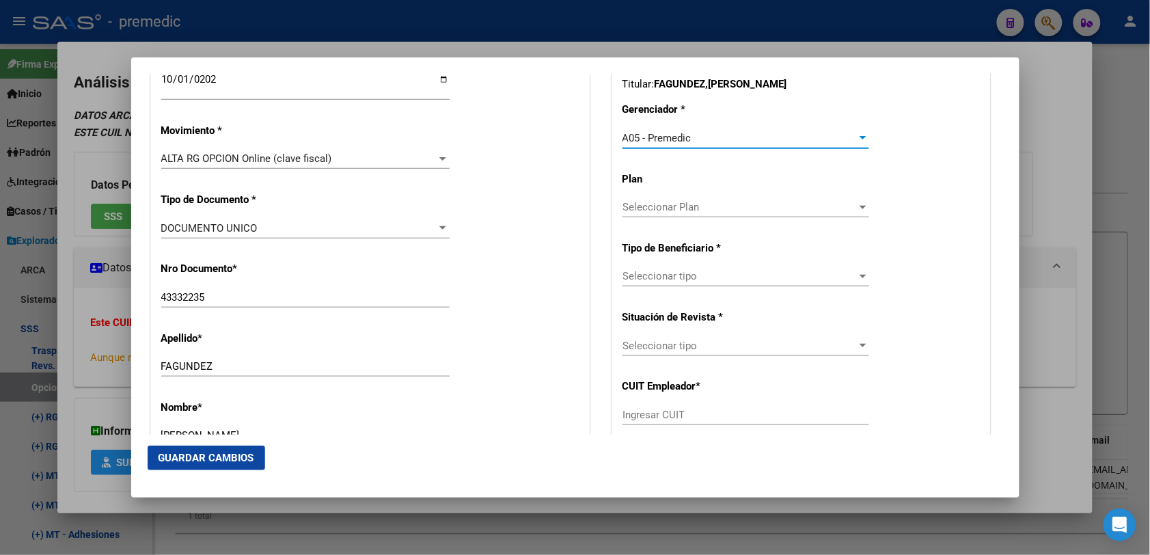
click at [668, 286] on div "Seleccionar tipo Seleccionar tipo" at bounding box center [745, 276] width 247 height 20
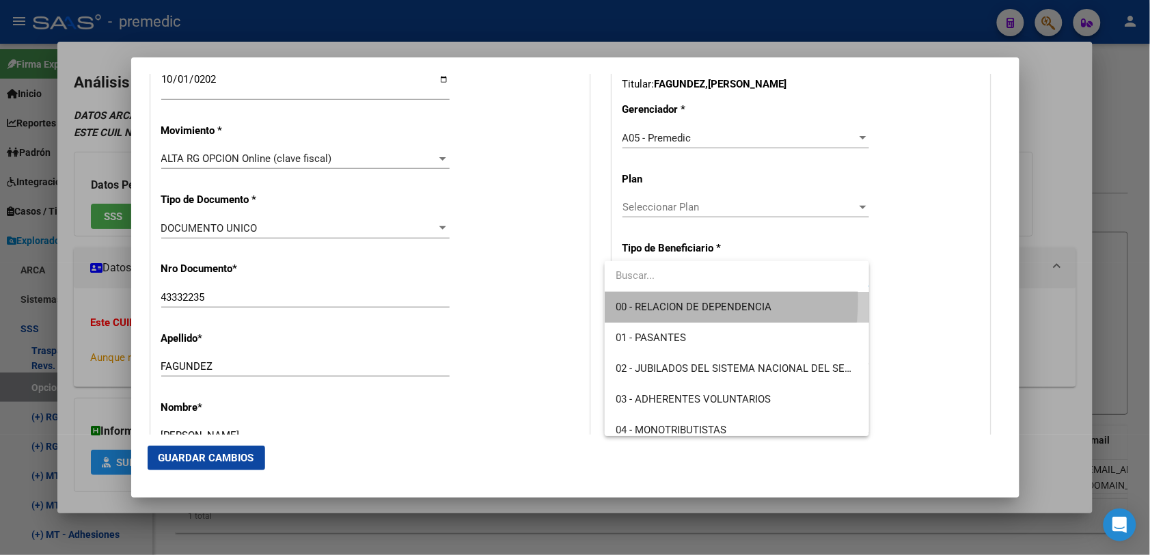
click at [654, 299] on span "00 - RELACION DE DEPENDENCIA" at bounding box center [736, 307] width 243 height 31
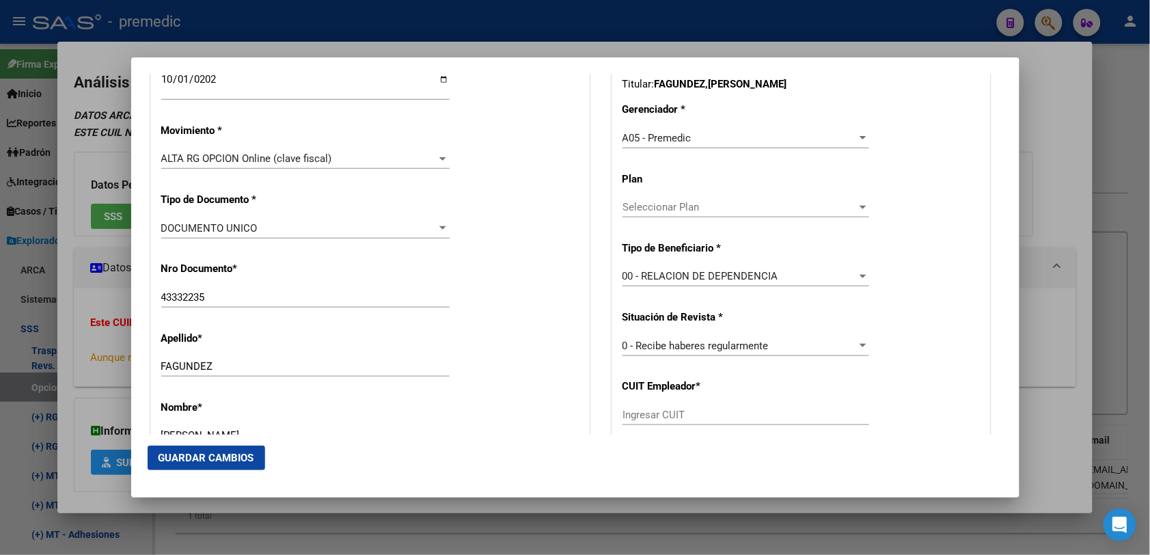
click at [715, 421] on div "Ingresar CUIT" at bounding box center [745, 414] width 247 height 20
click at [708, 414] on input "Ingresar CUIT" at bounding box center [745, 415] width 247 height 12
paste input "30-71488610-6"
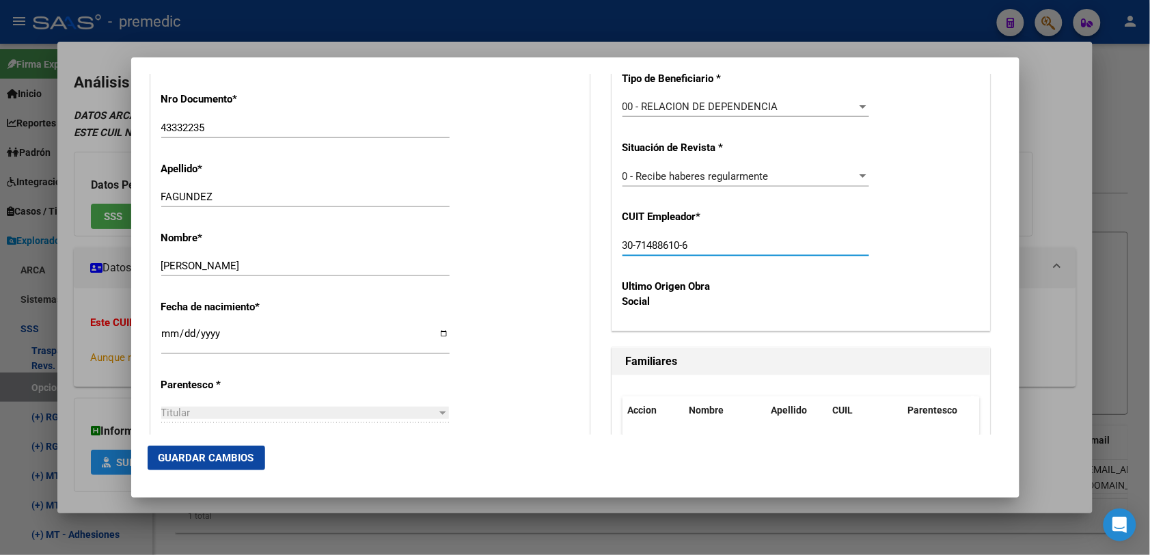
scroll to position [512, 0]
type input "30-71488610-6"
drag, startPoint x: 217, startPoint y: 439, endPoint x: 206, endPoint y: 454, distance: 18.2
click at [209, 449] on mat-dialog-actions "Guardar Cambios" at bounding box center [575, 457] width 855 height 46
click at [206, 454] on span "Guardar Cambios" at bounding box center [206, 458] width 96 height 12
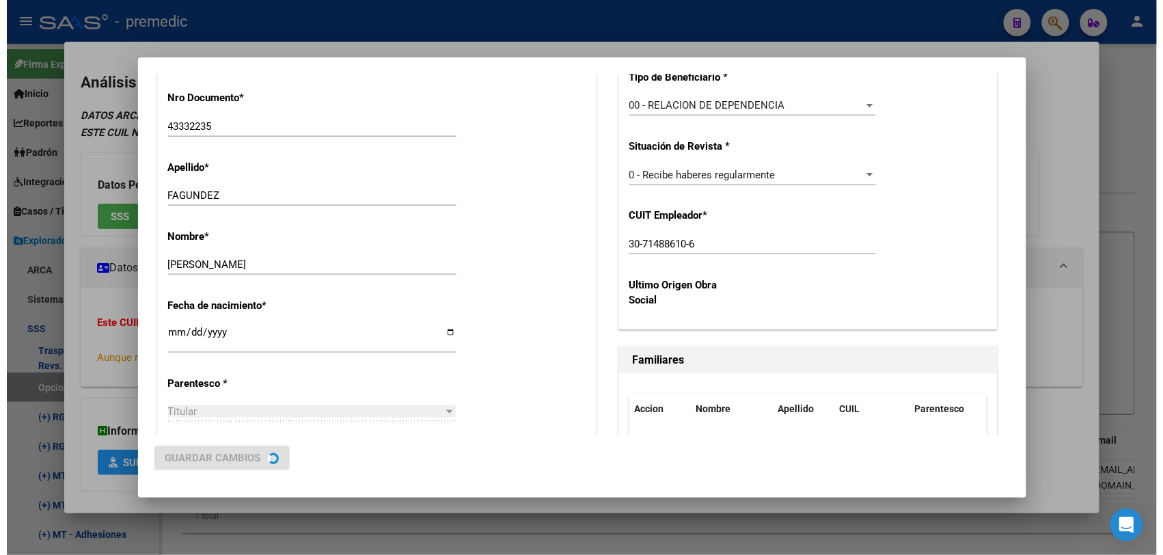
scroll to position [0, 0]
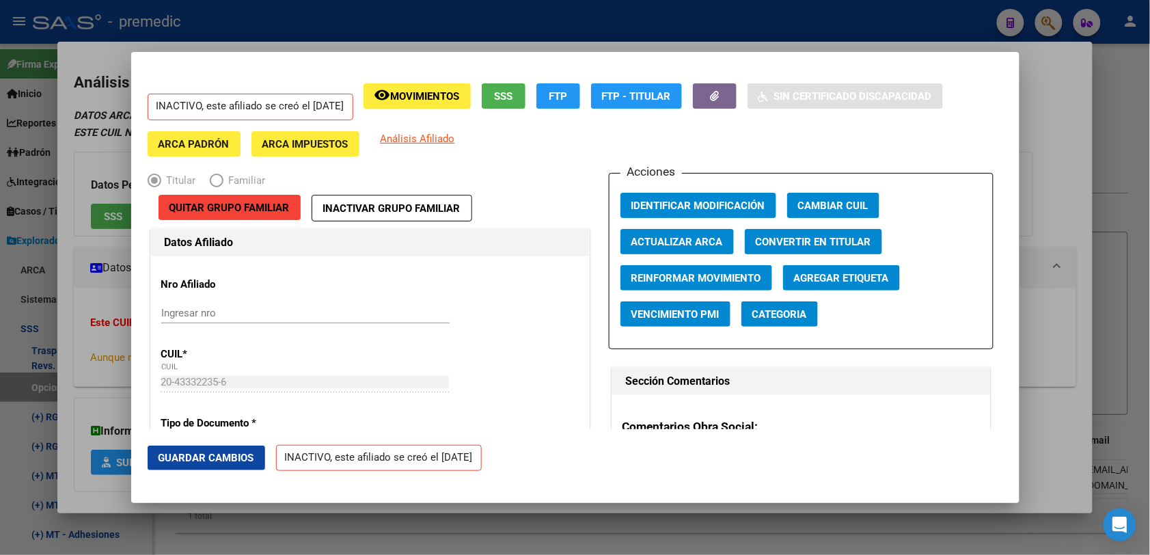
click at [1075, 256] on div at bounding box center [575, 277] width 1150 height 555
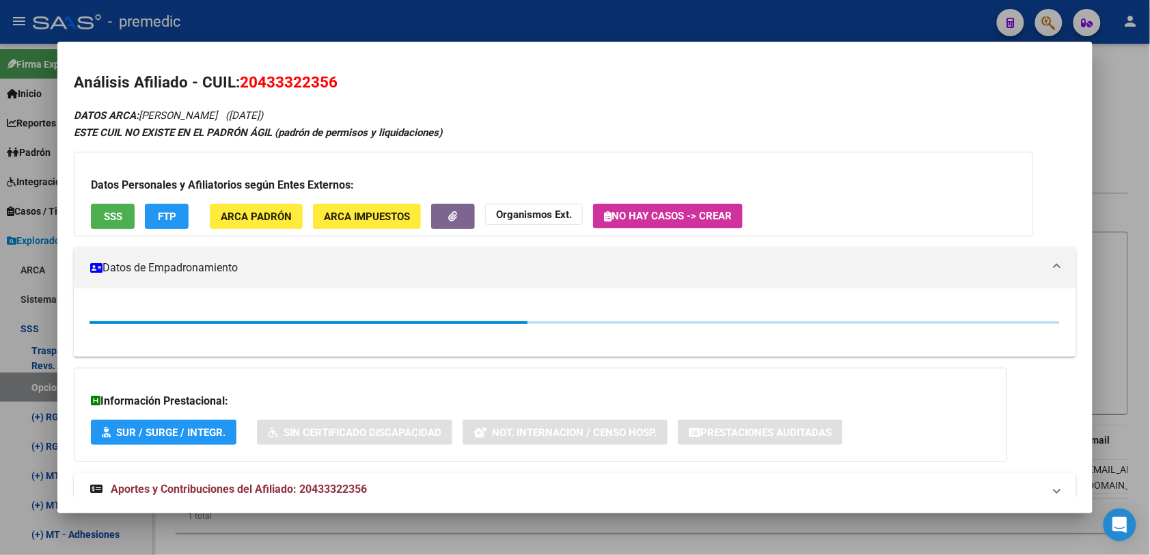
click at [1132, 220] on div at bounding box center [575, 277] width 1150 height 555
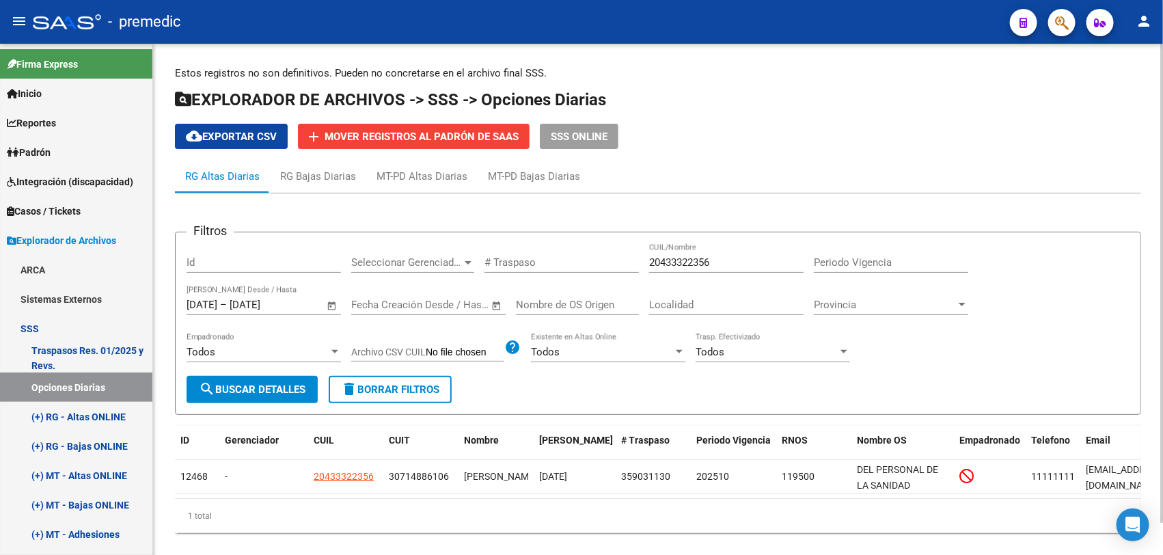
click at [665, 262] on input "20433322356" at bounding box center [726, 262] width 154 height 12
paste input "3302533199"
click at [247, 401] on form "Filtros Id Seleccionar Gerenciador Seleccionar Gerenciador # Traspaso 233025331…" at bounding box center [658, 323] width 966 height 183
click at [243, 386] on span "search Buscar Detalles" at bounding box center [252, 389] width 107 height 12
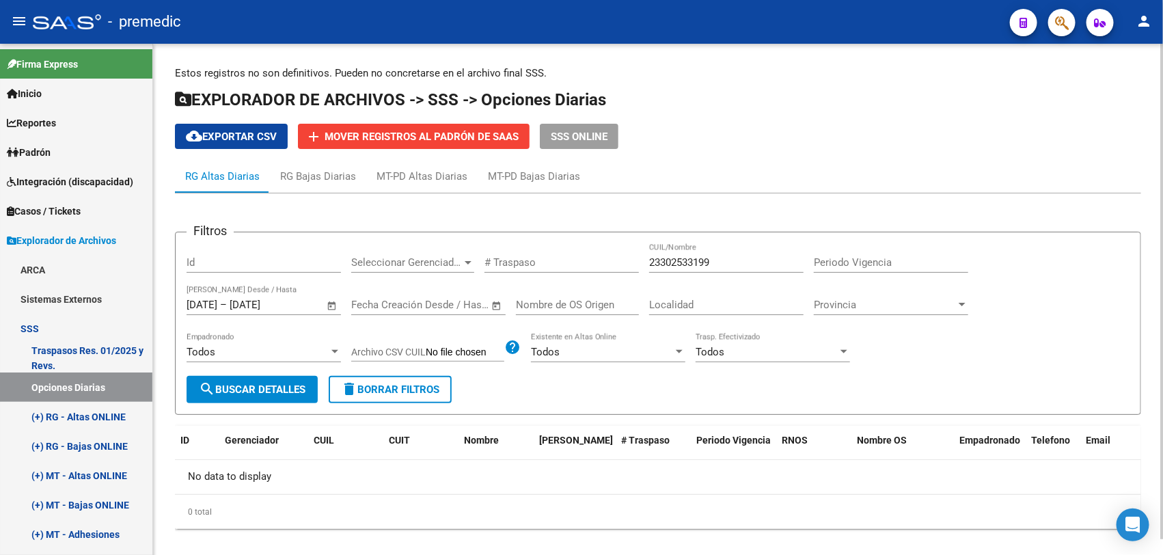
drag, startPoint x: 719, startPoint y: 270, endPoint x: 622, endPoint y: 254, distance: 98.3
click at [622, 254] on div "Filtros Id Seleccionar Gerenciador Seleccionar Gerenciador # Traspaso 233025331…" at bounding box center [657, 309] width 943 height 133
click at [710, 253] on div "23302533199 CUIL/Nombre" at bounding box center [726, 257] width 154 height 29
click at [709, 260] on input "23302533199" at bounding box center [726, 262] width 154 height 12
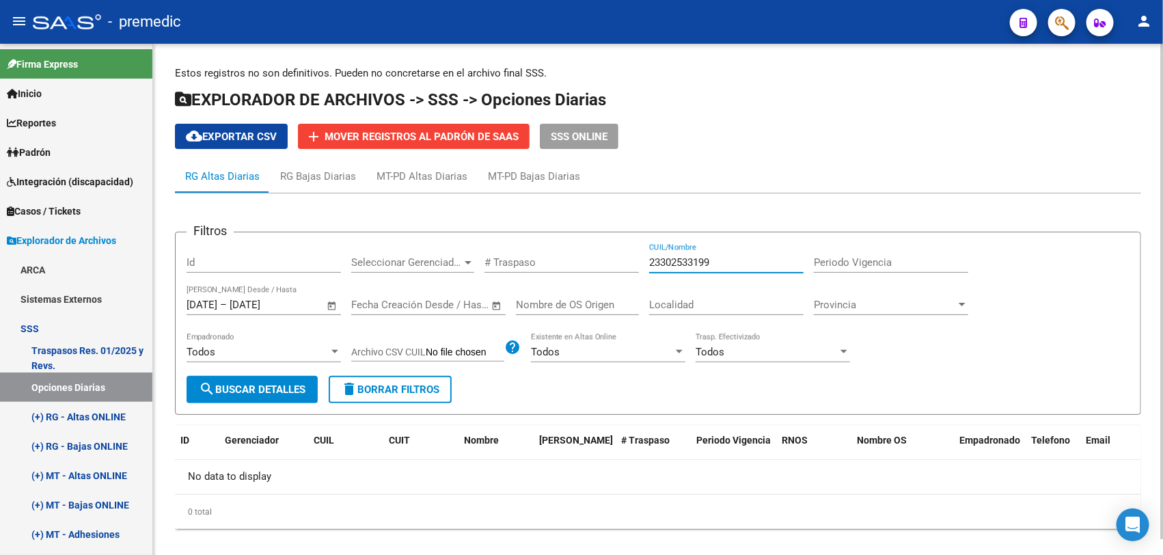
paste input "7424282702"
drag, startPoint x: 309, startPoint y: 379, endPoint x: 301, endPoint y: 380, distance: 8.2
click at [303, 380] on button "search Buscar Detalles" at bounding box center [251, 389] width 131 height 27
drag, startPoint x: 728, startPoint y: 260, endPoint x: 430, endPoint y: 241, distance: 297.7
click at [432, 236] on form "Filtros Id Seleccionar Gerenciador Seleccionar Gerenciador # Traspaso 274242827…" at bounding box center [658, 323] width 966 height 183
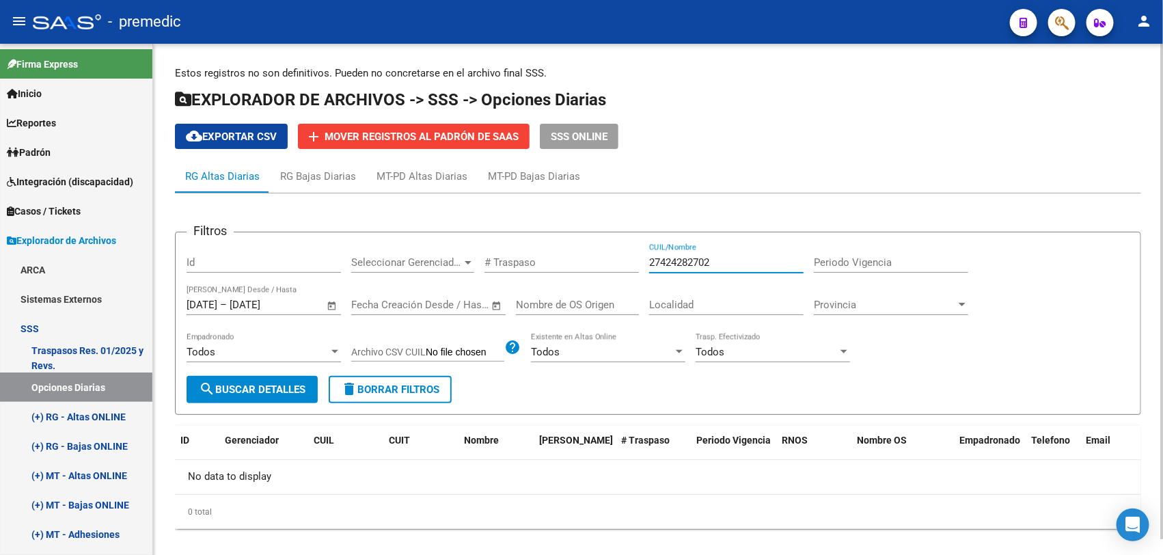
paste input "0279491867"
click at [207, 383] on mat-icon "search" at bounding box center [207, 389] width 16 height 16
drag, startPoint x: 733, startPoint y: 256, endPoint x: 478, endPoint y: 236, distance: 255.6
click at [478, 236] on form "Filtros Id Seleccionar Gerenciador Seleccionar Gerenciador # Traspaso 202794918…" at bounding box center [658, 323] width 966 height 183
paste input "7299822856"
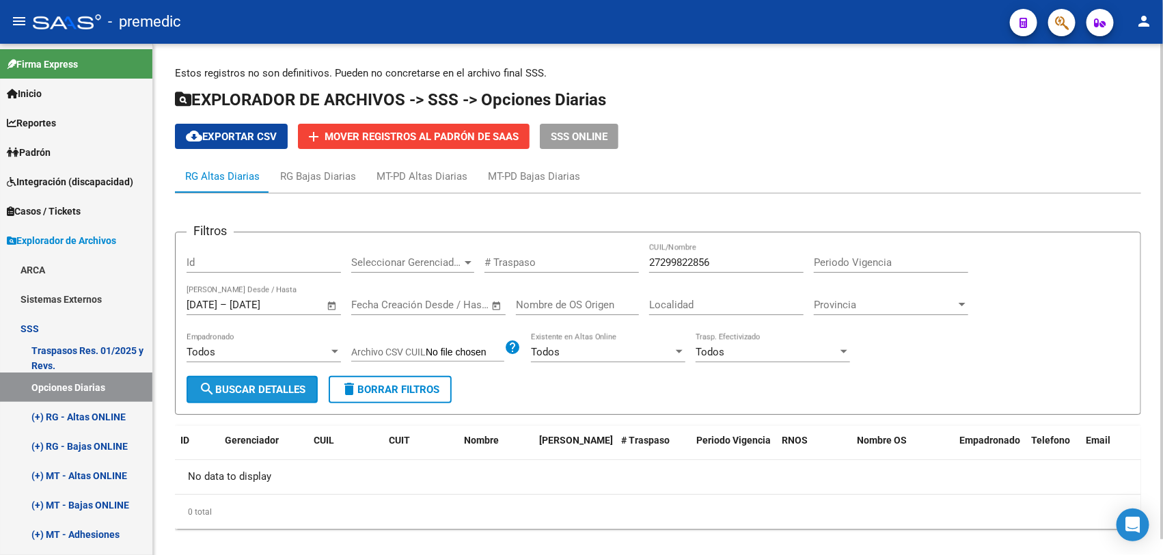
click at [233, 383] on span "search Buscar Detalles" at bounding box center [252, 389] width 107 height 12
drag, startPoint x: 715, startPoint y: 260, endPoint x: 503, endPoint y: 232, distance: 214.3
click at [503, 232] on form "Filtros Id Seleccionar Gerenciador Seleccionar Gerenciador # Traspaso 272998228…" at bounding box center [658, 323] width 966 height 183
paste input "09662692"
drag, startPoint x: 236, startPoint y: 401, endPoint x: 236, endPoint y: 391, distance: 10.3
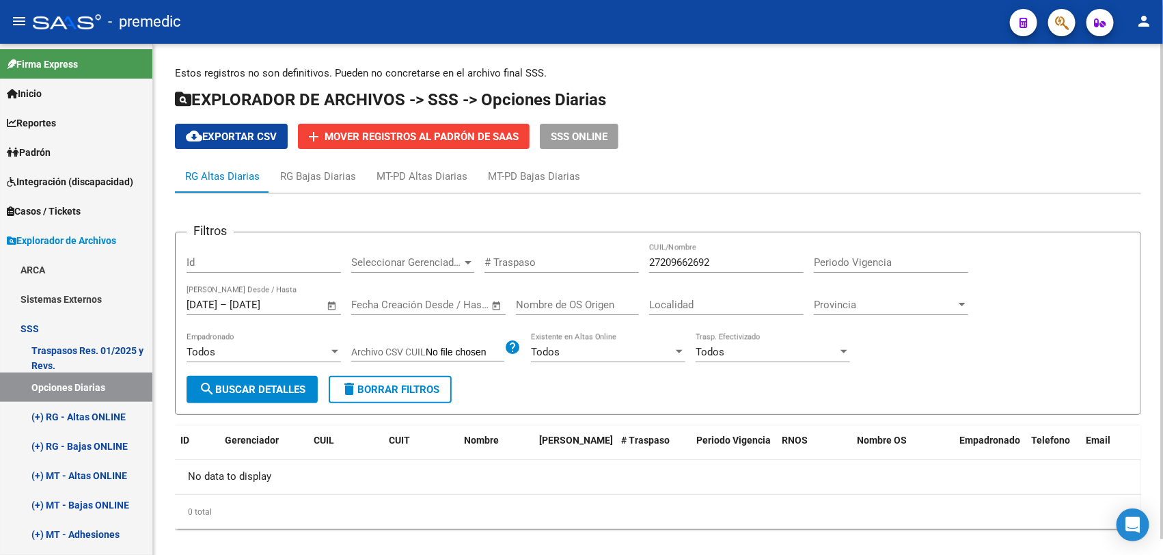
click at [236, 400] on form "Filtros Id Seleccionar Gerenciador Seleccionar Gerenciador # Traspaso 272096626…" at bounding box center [658, 323] width 966 height 183
click at [236, 391] on span "search Buscar Detalles" at bounding box center [252, 389] width 107 height 12
paste input "61145907"
drag, startPoint x: 705, startPoint y: 260, endPoint x: 478, endPoint y: 243, distance: 227.5
click at [485, 234] on form "Filtros Id Seleccionar Gerenciador Seleccionar Gerenciador # Traspaso 272096626…" at bounding box center [658, 323] width 966 height 183
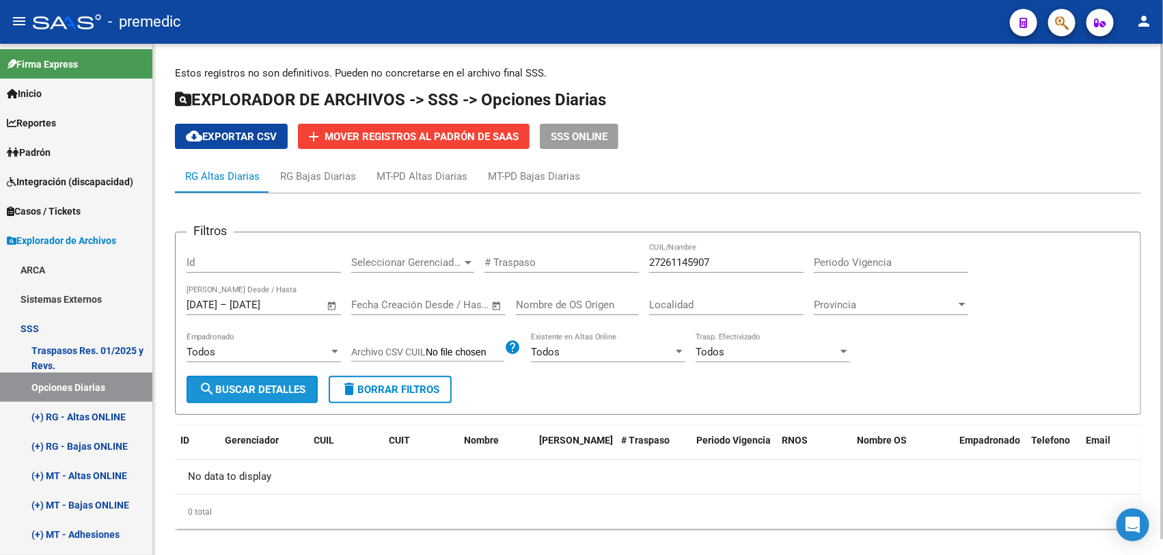
click at [222, 383] on span "search Buscar Detalles" at bounding box center [252, 389] width 107 height 12
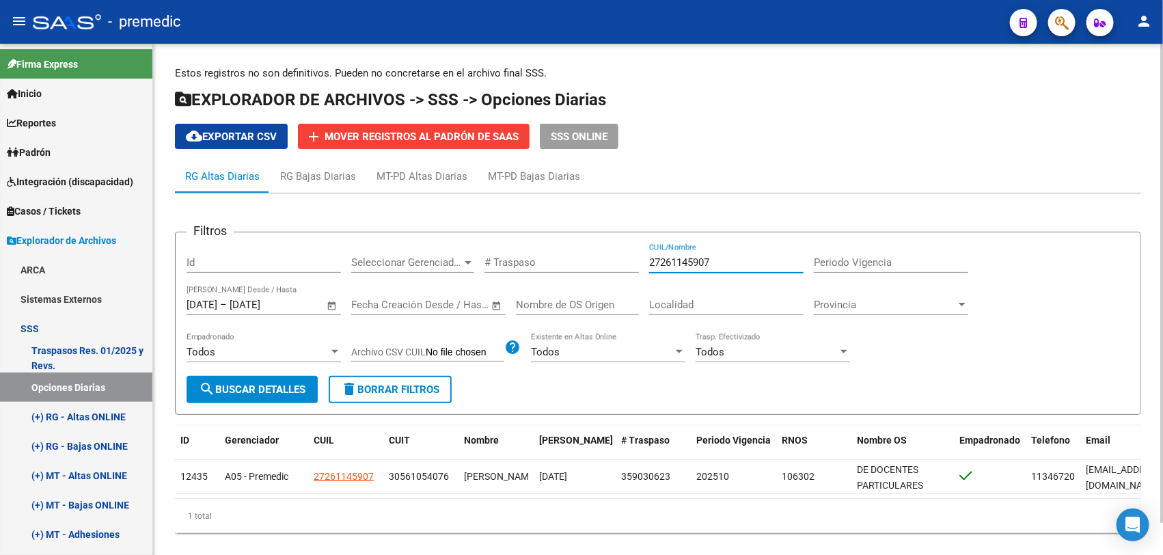
drag, startPoint x: 749, startPoint y: 263, endPoint x: 384, endPoint y: 337, distance: 372.2
click at [546, 253] on div "Filtros Id Seleccionar Gerenciador Seleccionar Gerenciador # Traspaso 272611459…" at bounding box center [657, 309] width 943 height 133
paste input "396450513"
type input "27396450513"
click at [271, 383] on span "search Buscar Detalles" at bounding box center [252, 389] width 107 height 12
